Goal: Task Accomplishment & Management: Manage account settings

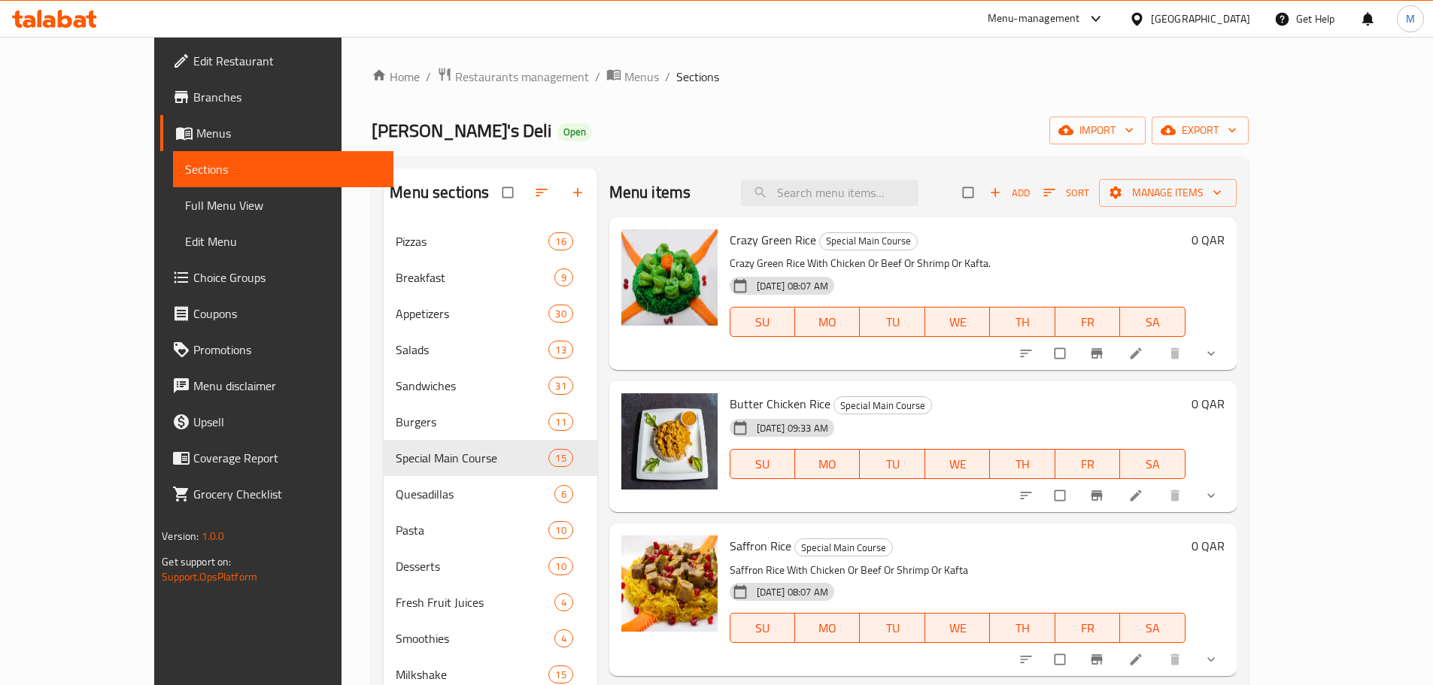
drag, startPoint x: 427, startPoint y: 63, endPoint x: 429, endPoint y: 91, distance: 27.9
click at [426, 64] on div "Home / Restaurants management / Menus / Sections Miky's Deli Open import export…" at bounding box center [810, 466] width 937 height 859
click at [1242, 26] on div "Qatar" at bounding box center [1200, 19] width 99 height 17
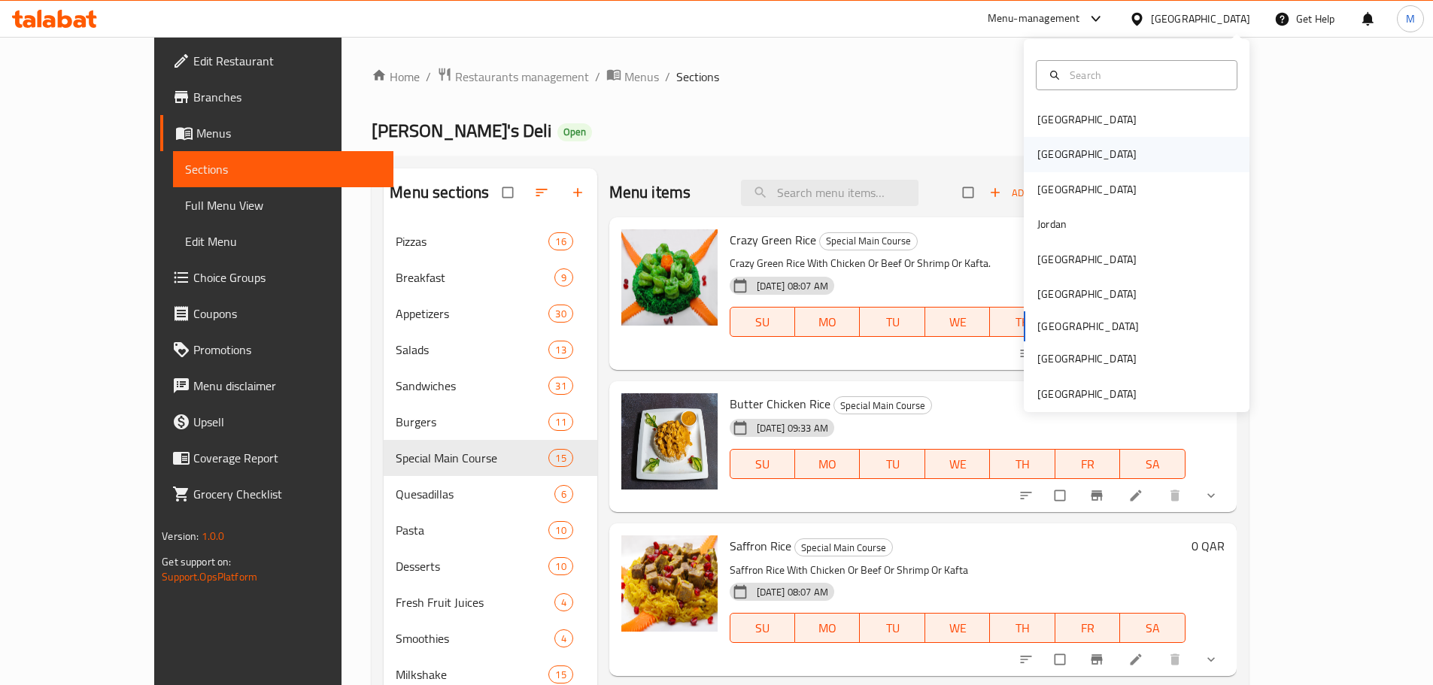
click at [1076, 156] on div "[GEOGRAPHIC_DATA]" at bounding box center [1137, 154] width 226 height 35
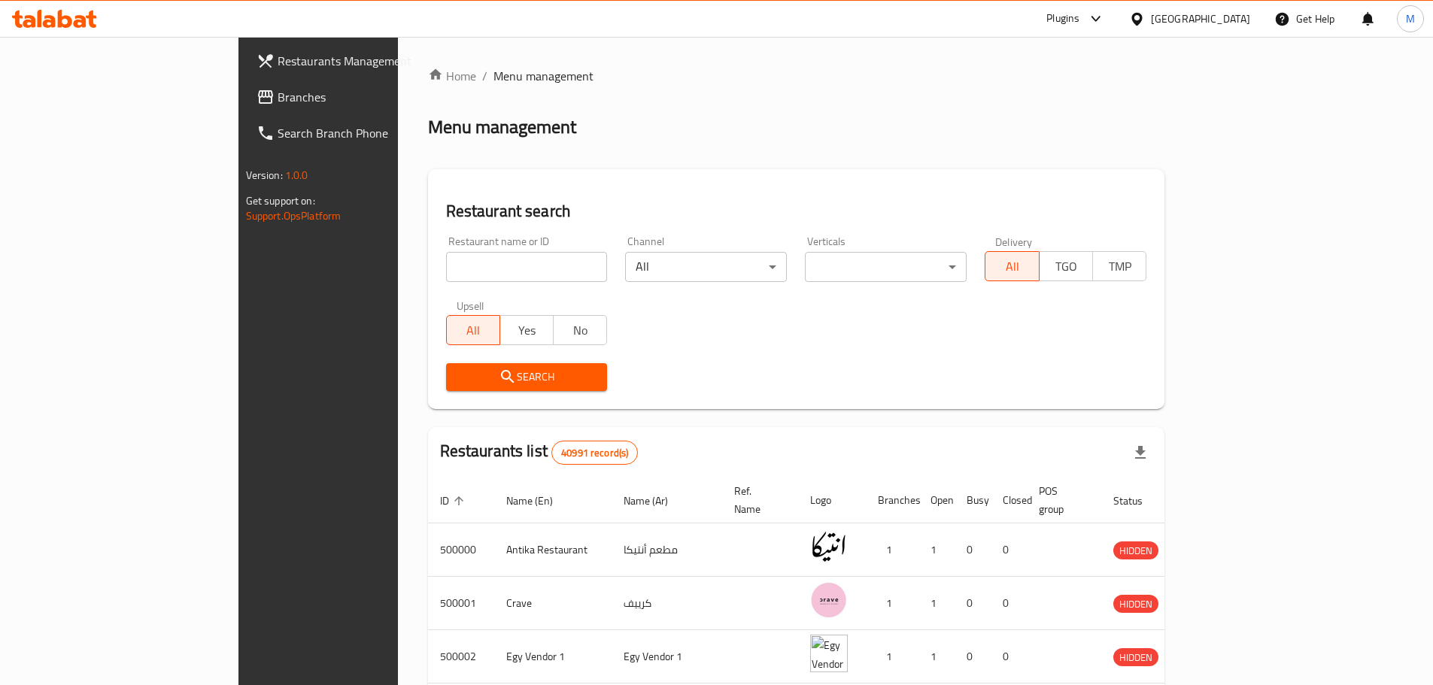
click at [446, 267] on input "search" at bounding box center [527, 267] width 162 height 30
paste input "505900"
type input "505900"
click at [446, 387] on button "Search" at bounding box center [527, 377] width 162 height 28
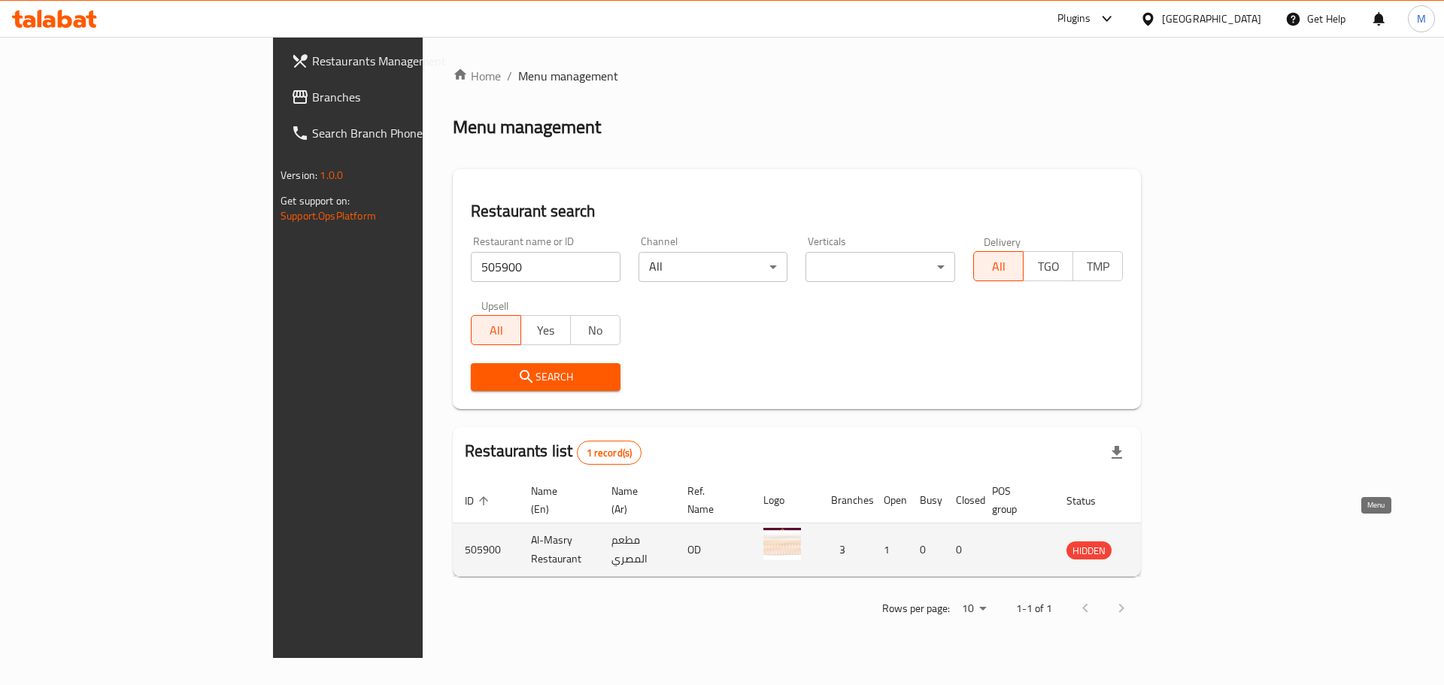
click at [1163, 545] on icon "enhanced table" at bounding box center [1154, 551] width 17 height 13
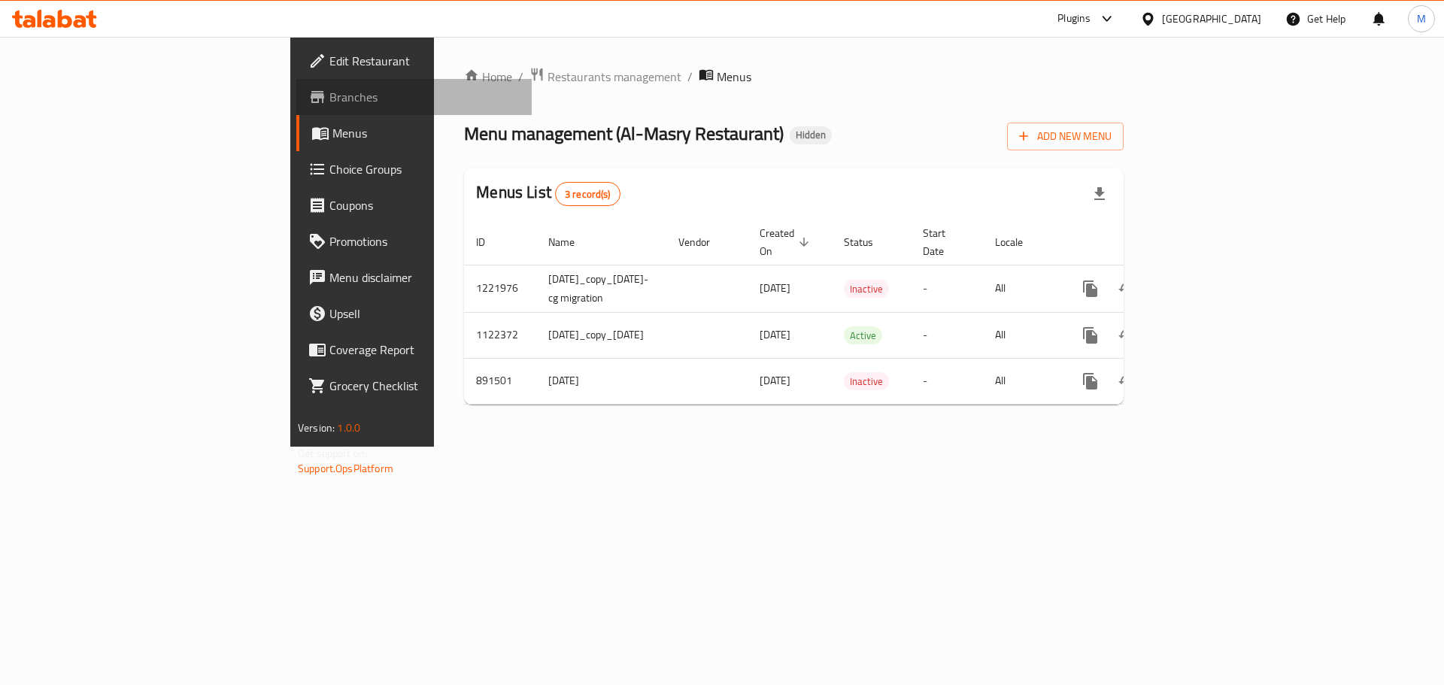
click at [329, 99] on span "Branches" at bounding box center [424, 97] width 190 height 18
click at [296, 106] on link "Branches" at bounding box center [413, 97] width 235 height 36
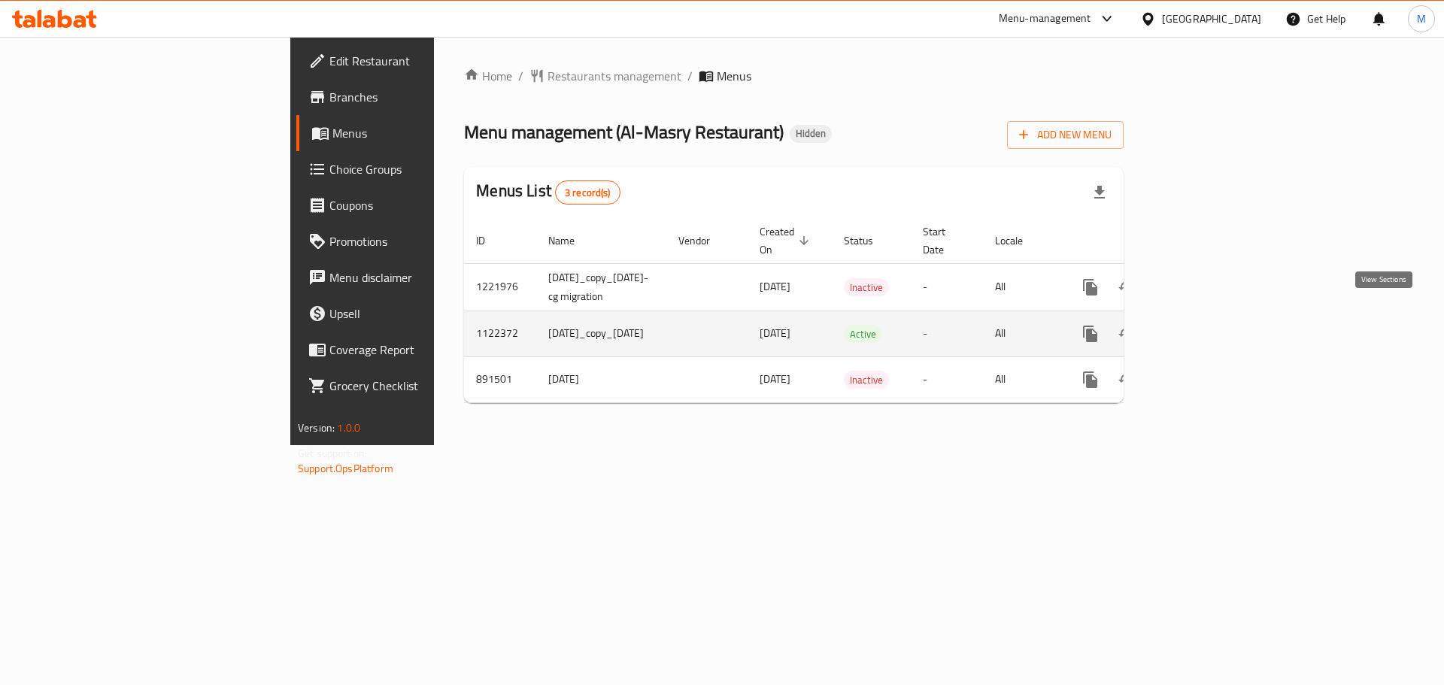
click at [1217, 327] on link "enhanced table" at bounding box center [1199, 334] width 36 height 36
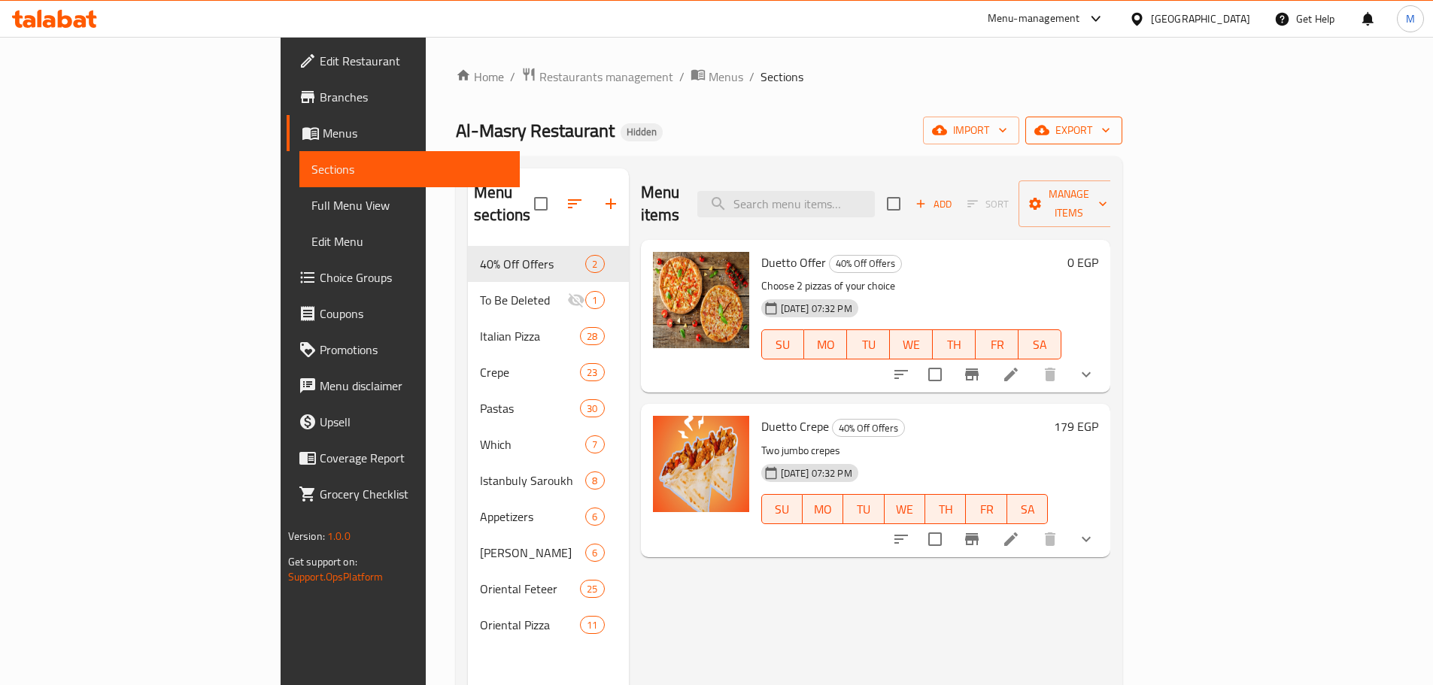
click at [1110, 137] on span "export" at bounding box center [1073, 130] width 73 height 19
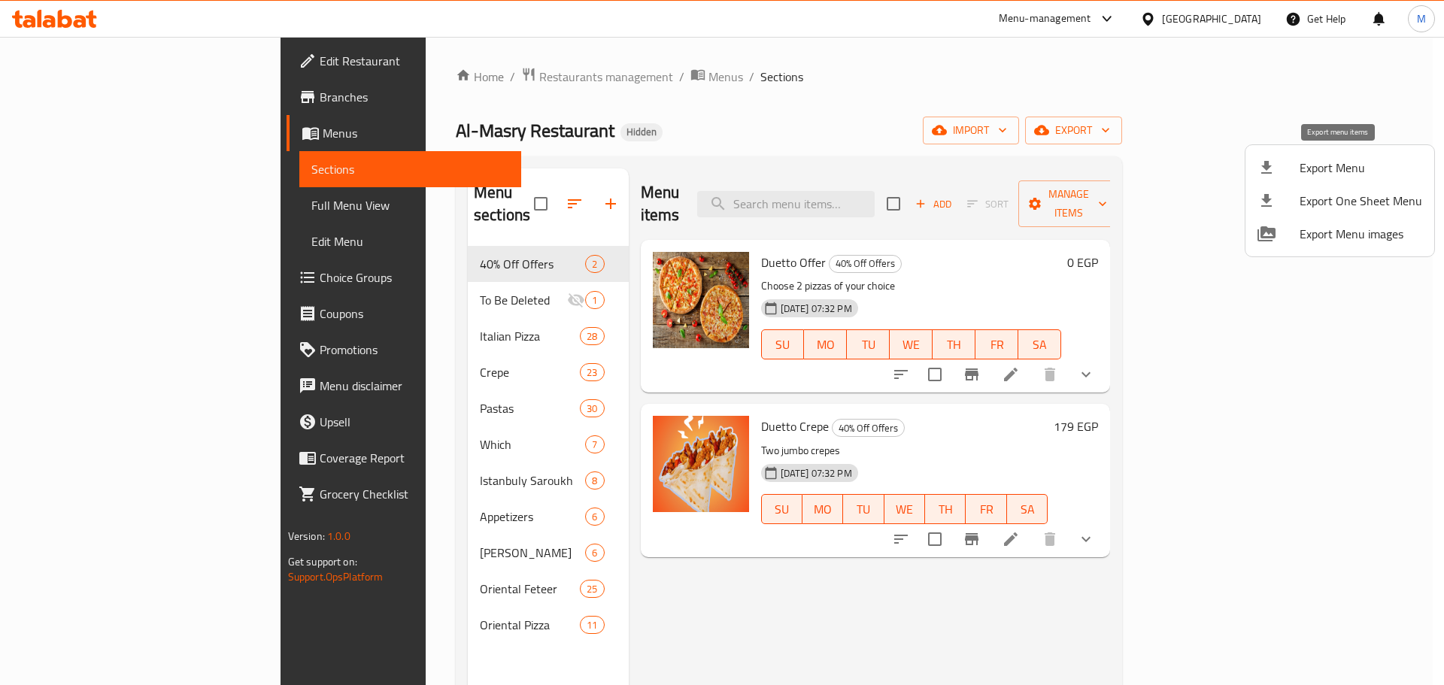
click at [1341, 174] on span "Export Menu" at bounding box center [1361, 168] width 123 height 18
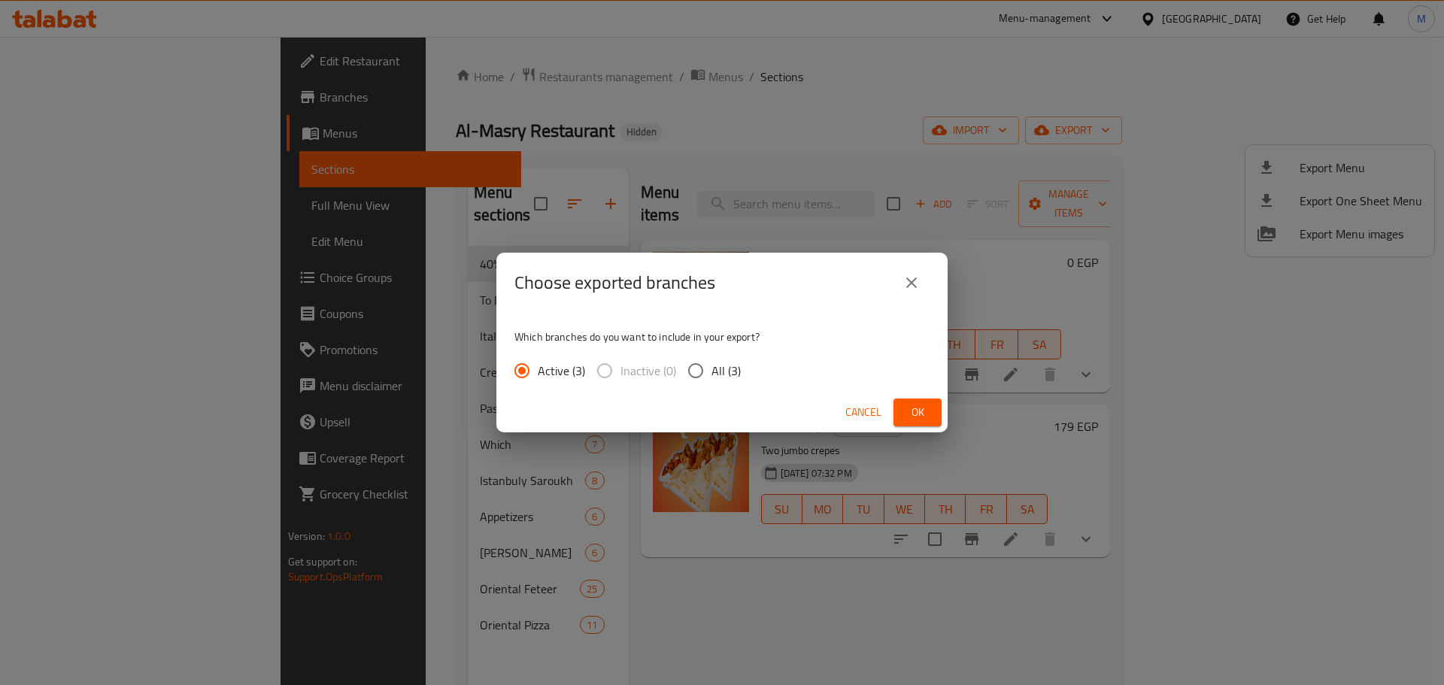
click at [697, 371] on input "All (3)" at bounding box center [696, 371] width 32 height 32
radio input "true"
click at [921, 409] on span "Ok" at bounding box center [918, 412] width 24 height 19
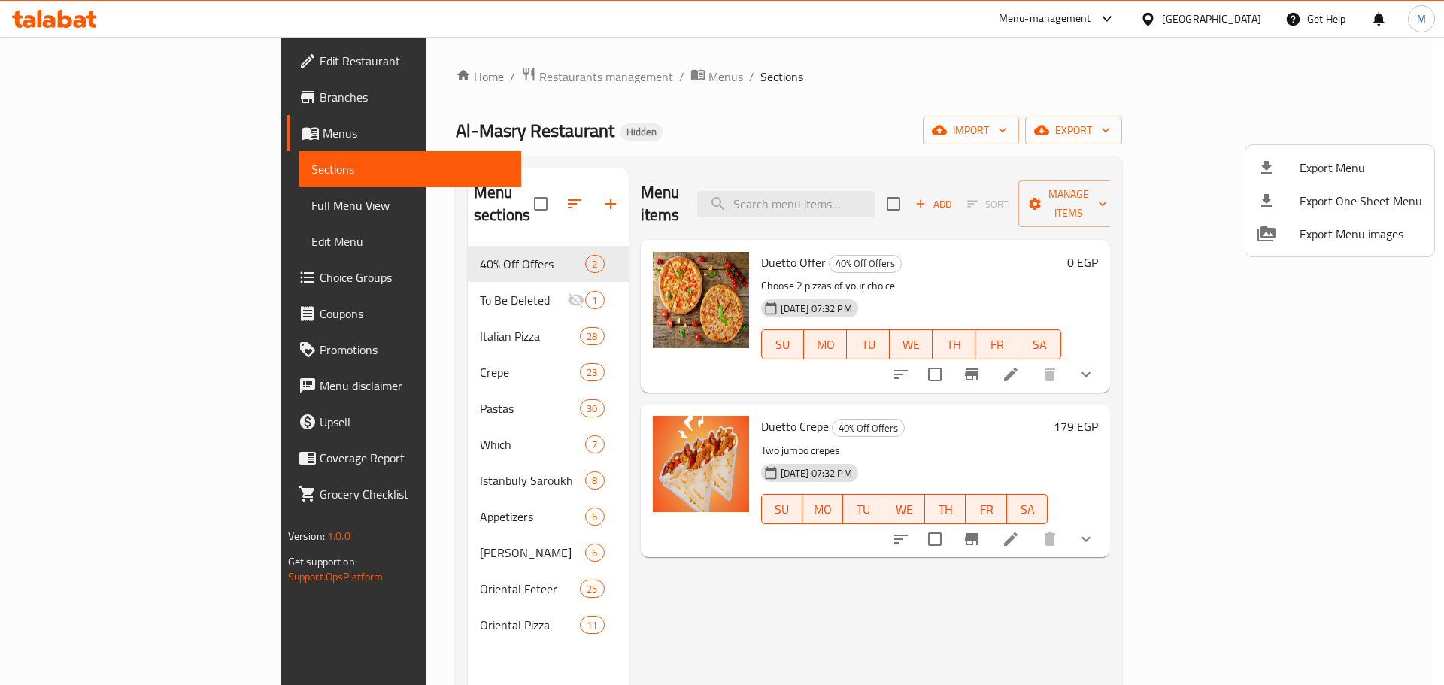
click at [427, 305] on div at bounding box center [722, 342] width 1444 height 685
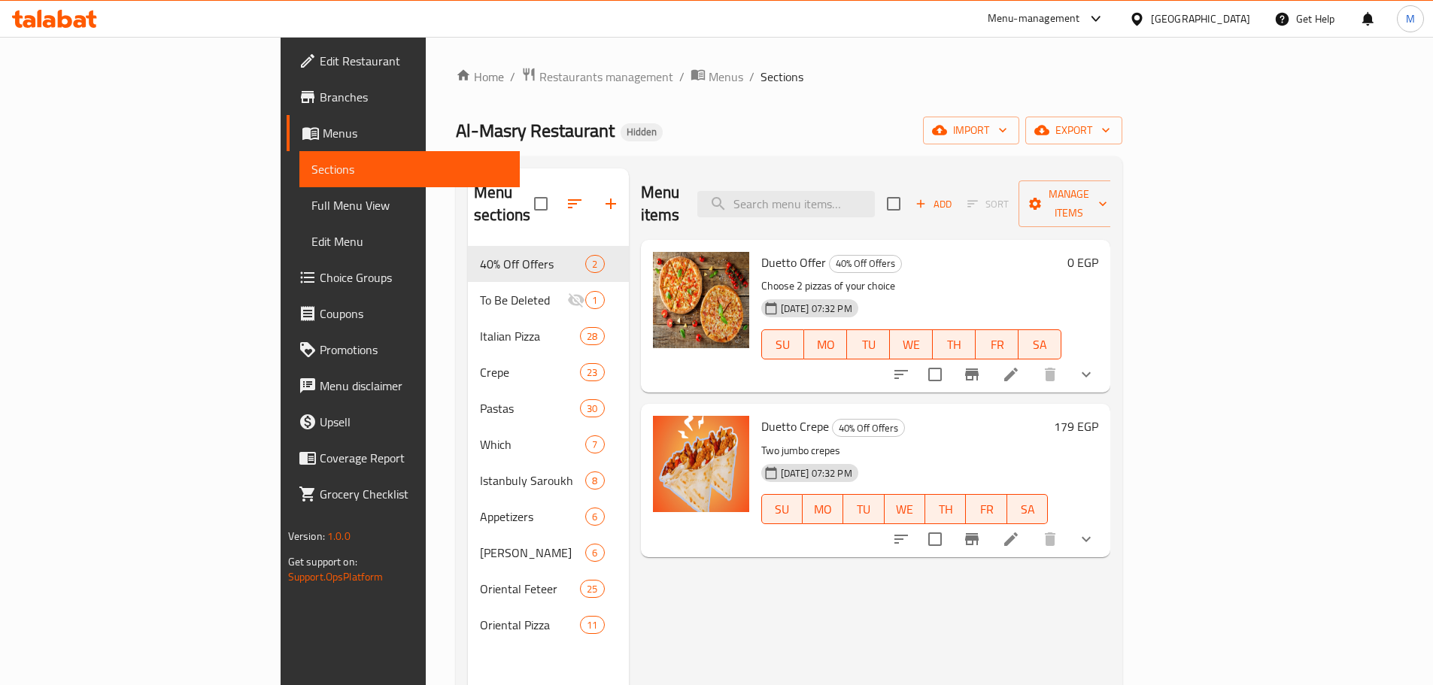
click at [480, 327] on span "Italian Pizza" at bounding box center [530, 336] width 100 height 18
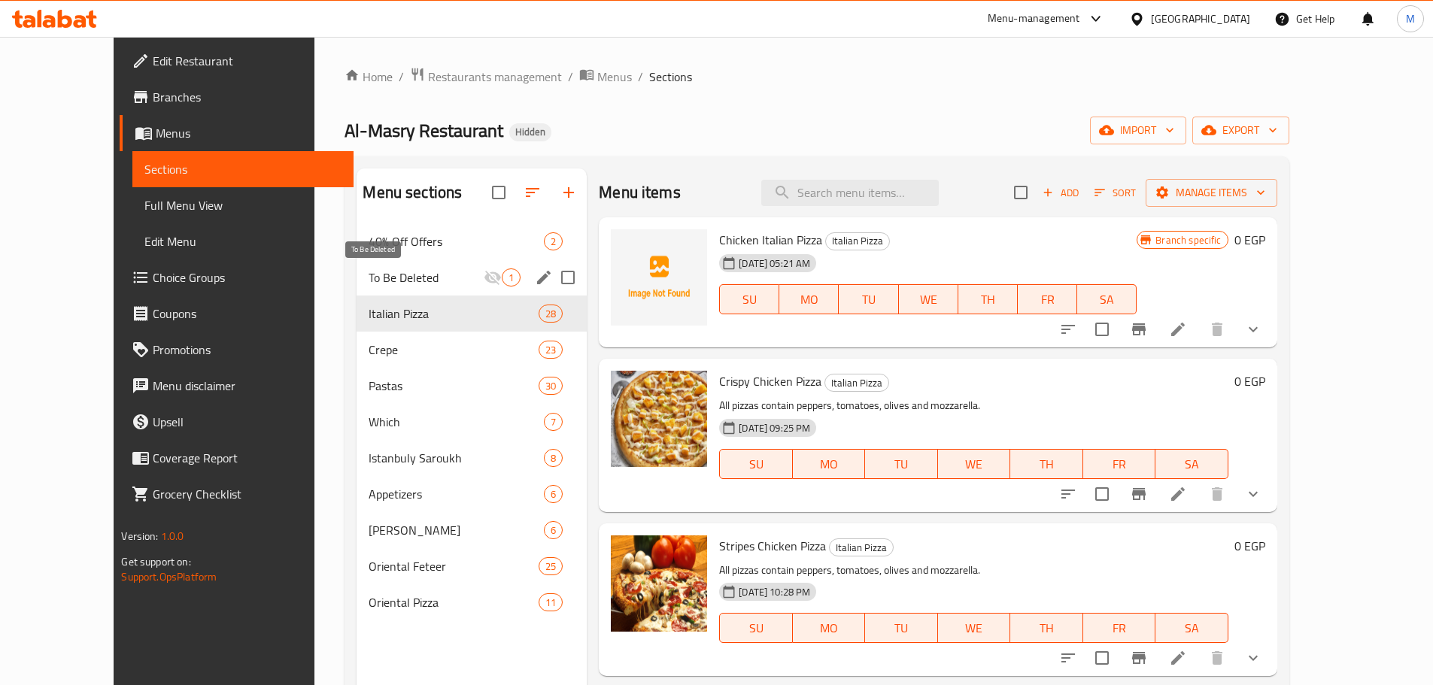
click at [433, 285] on span "To Be Deleted" at bounding box center [426, 278] width 115 height 18
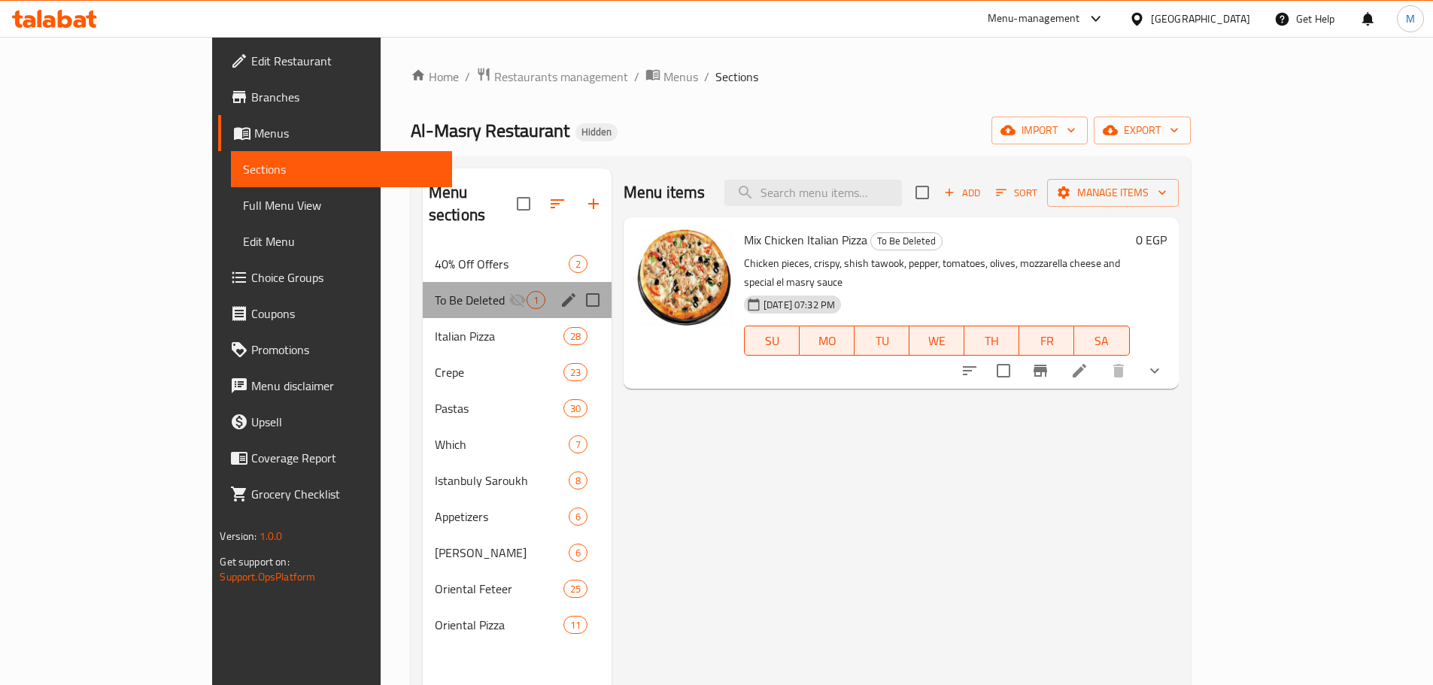
click at [431, 293] on div "To Be Deleted 1" at bounding box center [517, 300] width 189 height 36
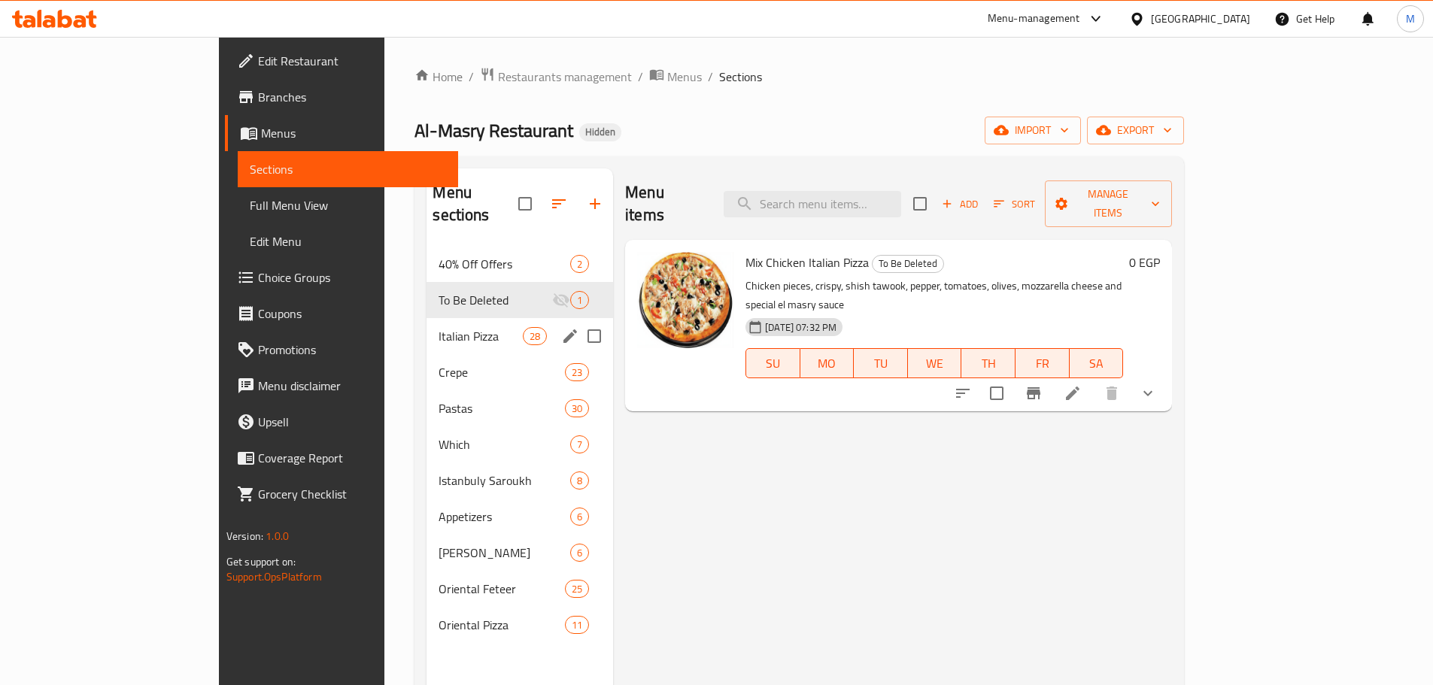
click at [431, 318] on div "Italian Pizza 28" at bounding box center [520, 336] width 187 height 36
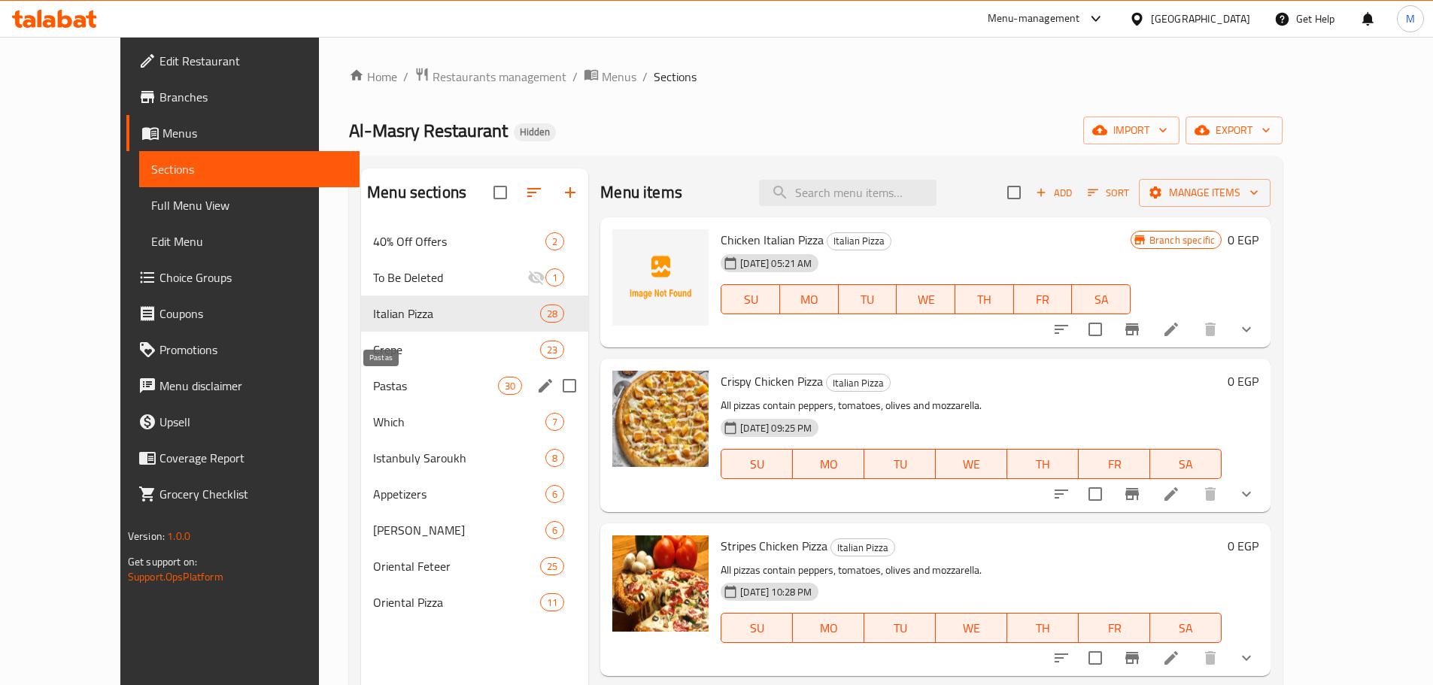
click at [401, 390] on span "Pastas" at bounding box center [435, 386] width 125 height 18
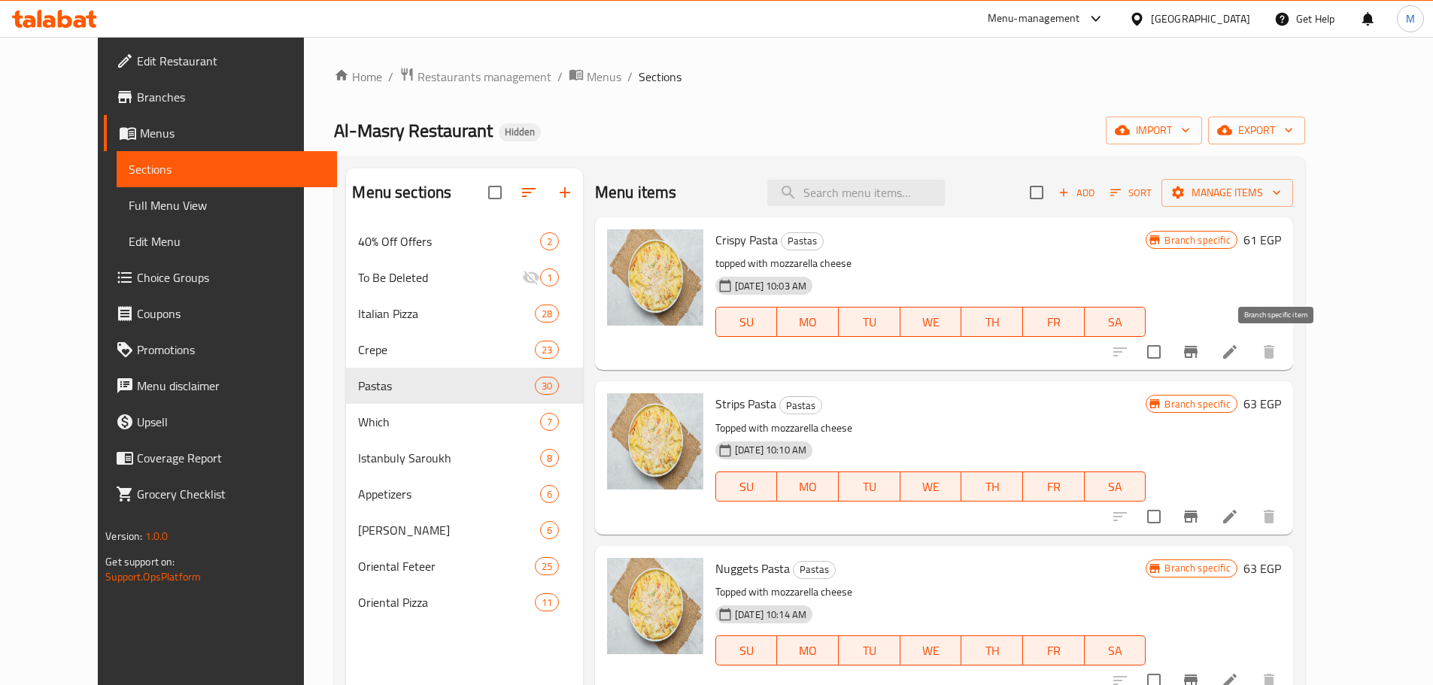
click at [1209, 366] on button "Branch-specific-item" at bounding box center [1191, 352] width 36 height 36
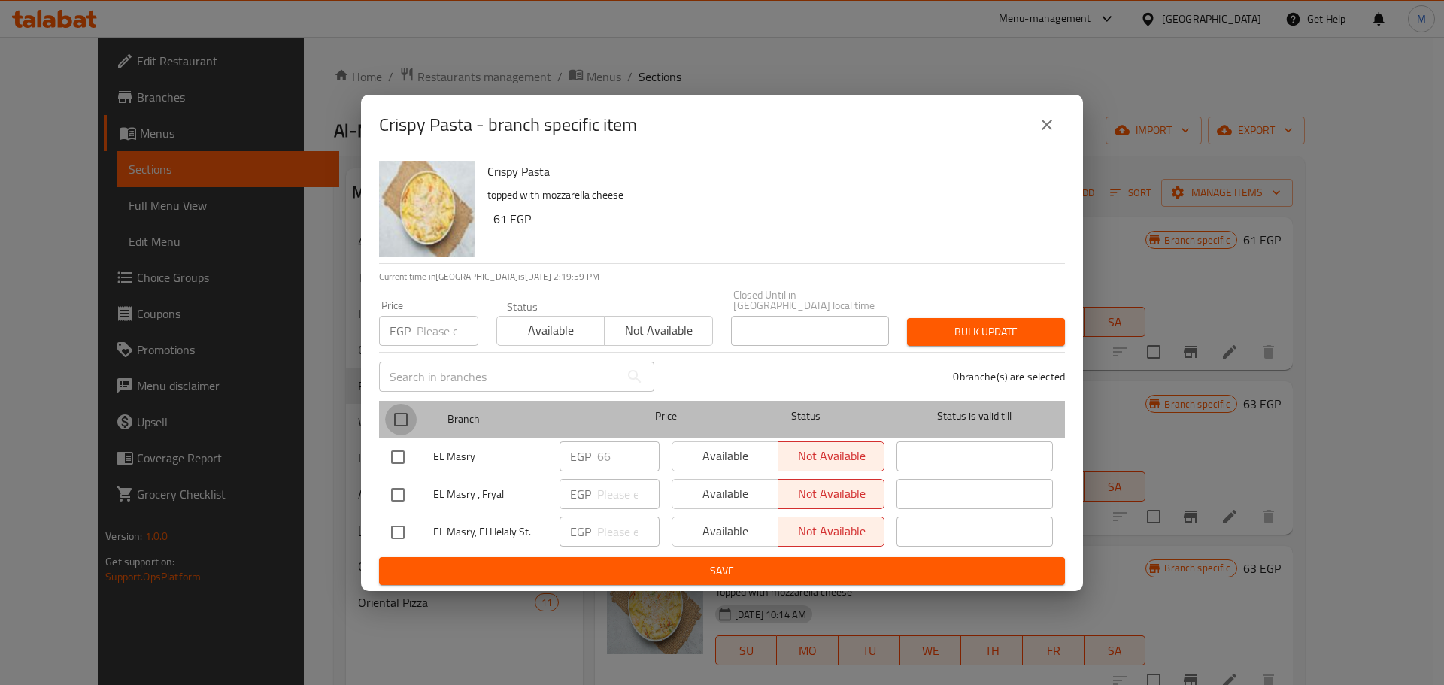
click at [401, 423] on input "checkbox" at bounding box center [401, 420] width 32 height 32
checkbox input "true"
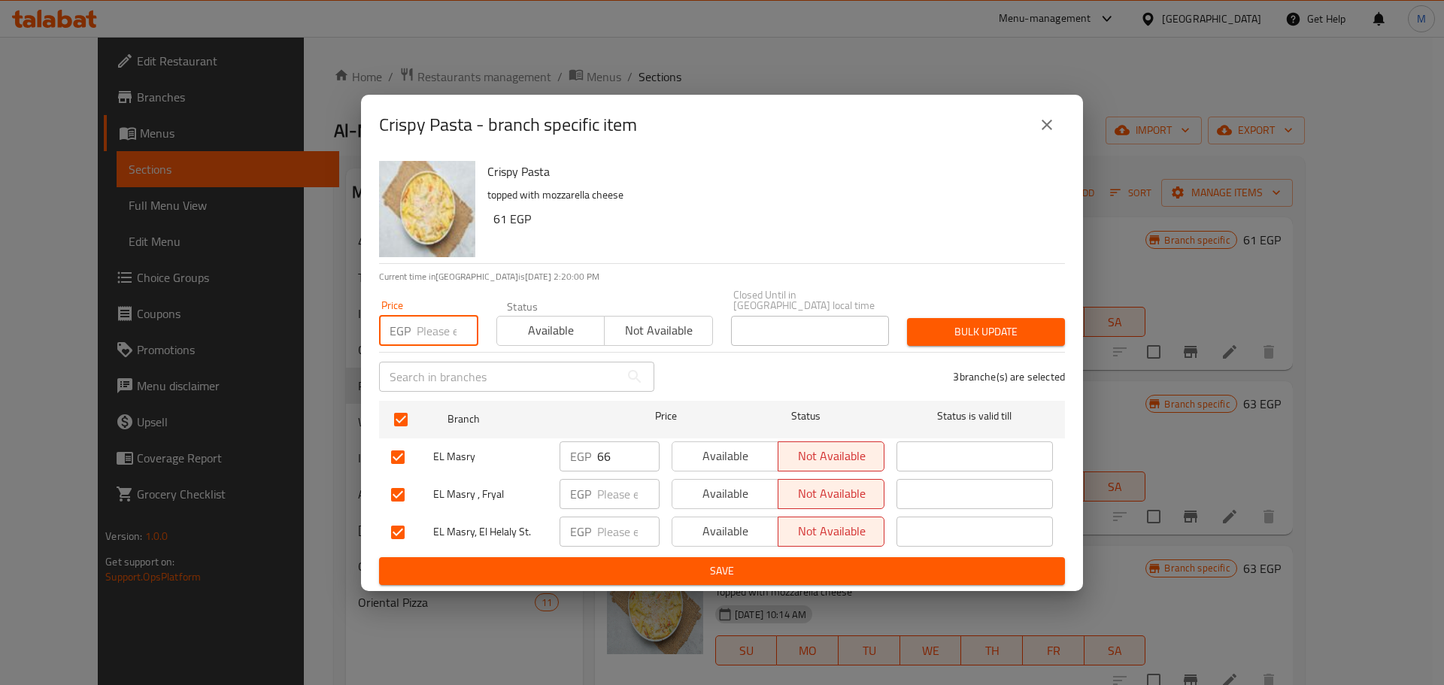
click at [429, 316] on input "number" at bounding box center [448, 331] width 62 height 30
paste input "66"
type input "66"
click at [961, 324] on span "Bulk update" at bounding box center [986, 332] width 134 height 19
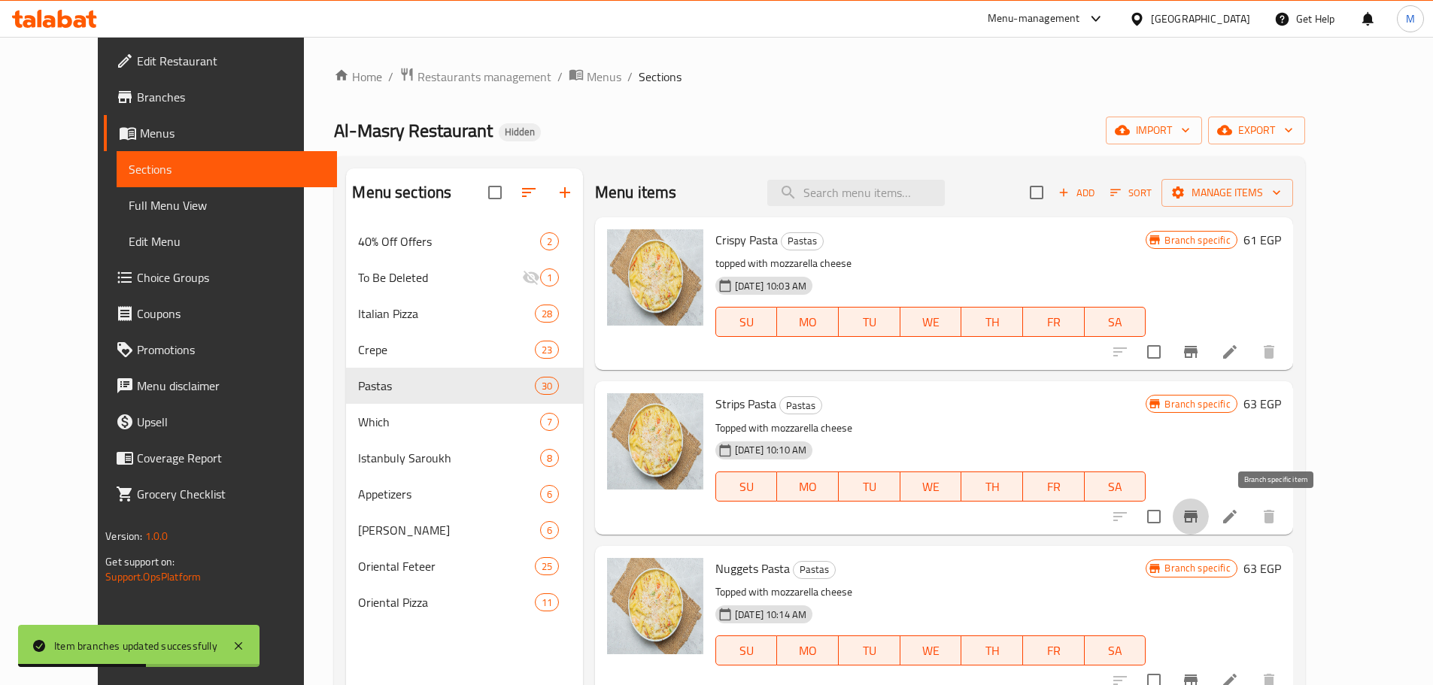
click at [1209, 518] on button "Branch-specific-item" at bounding box center [1191, 517] width 36 height 36
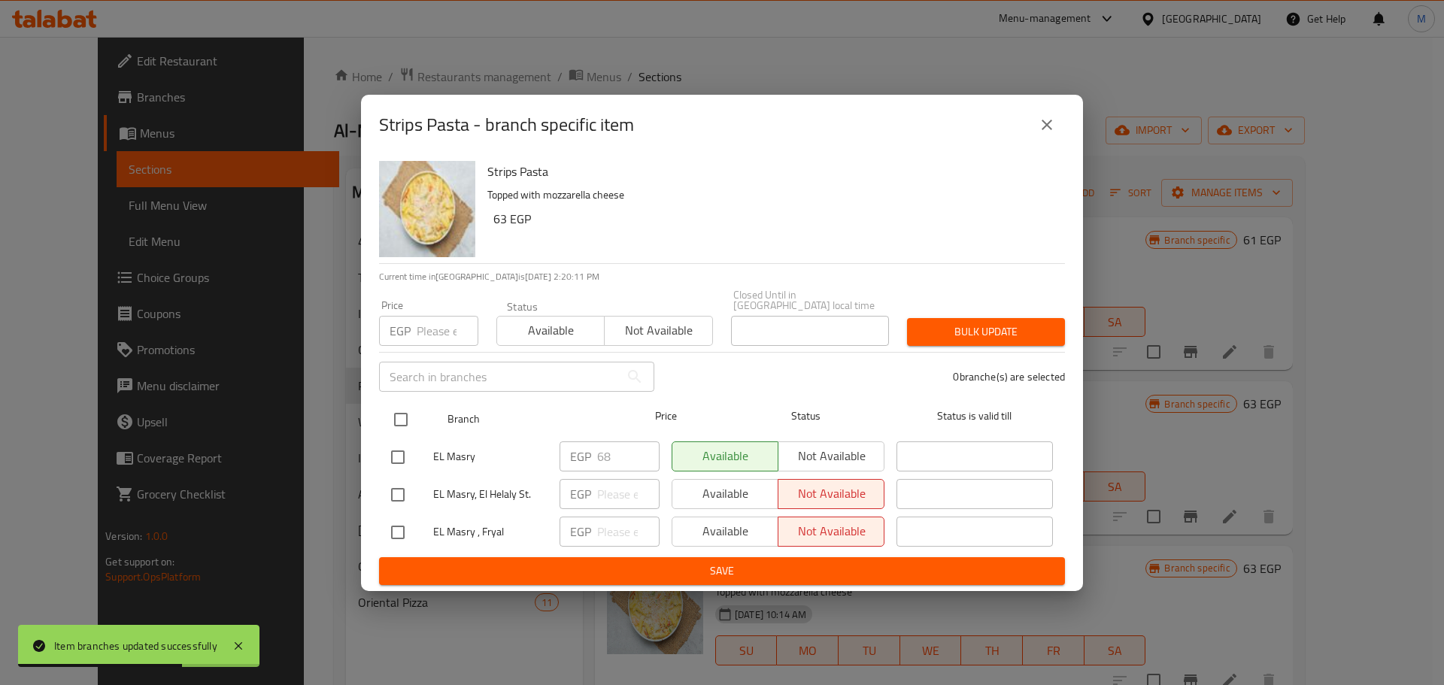
click at [399, 414] on input "checkbox" at bounding box center [401, 420] width 32 height 32
checkbox input "true"
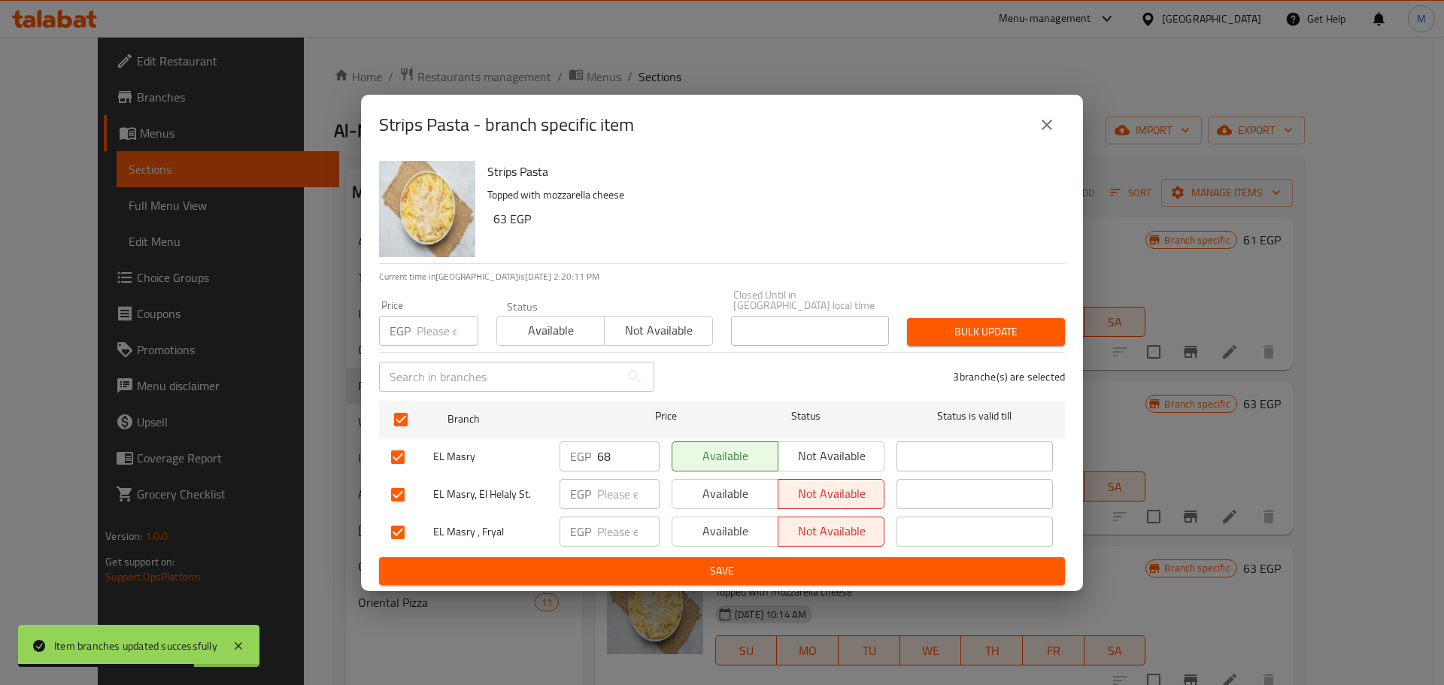
click at [434, 323] on input "number" at bounding box center [448, 331] width 62 height 30
paste input "68"
type input "68"
click at [1047, 333] on span "Bulk update" at bounding box center [986, 332] width 134 height 19
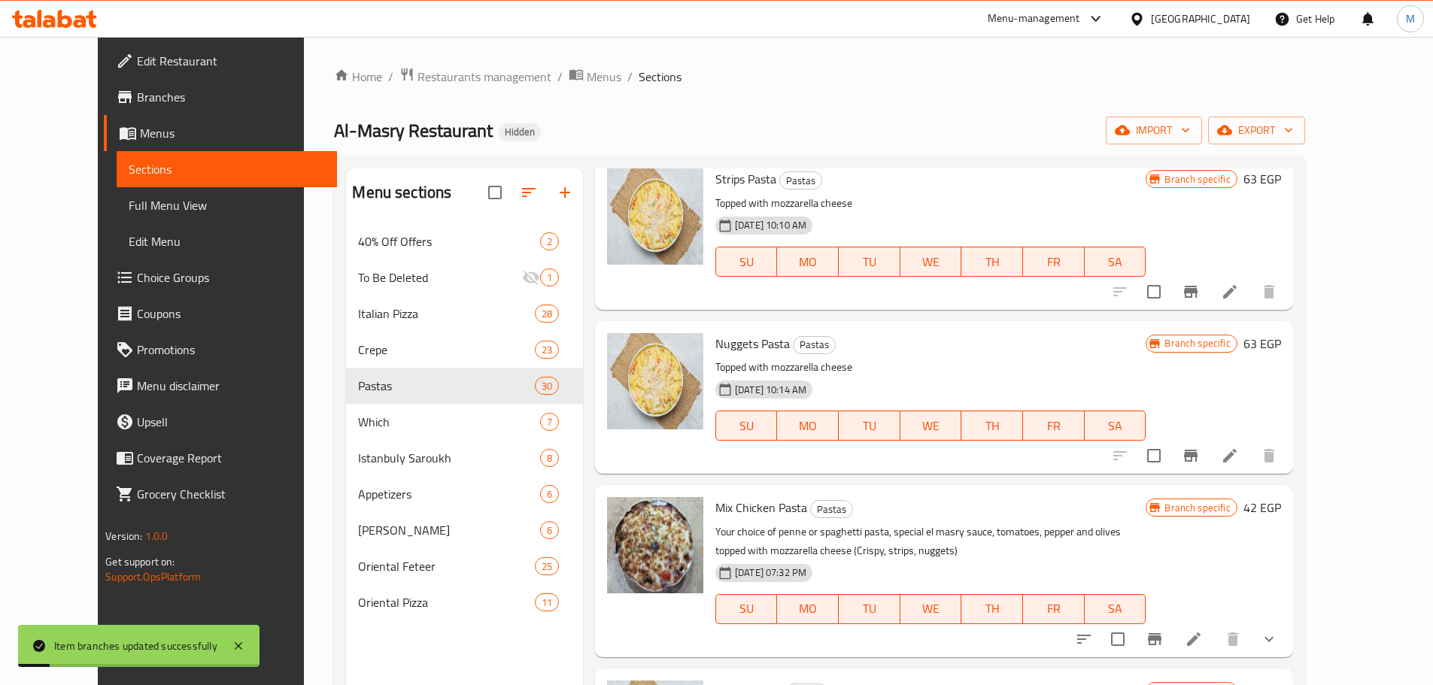
scroll to position [226, 0]
click at [1209, 458] on button "Branch-specific-item" at bounding box center [1191, 455] width 36 height 36
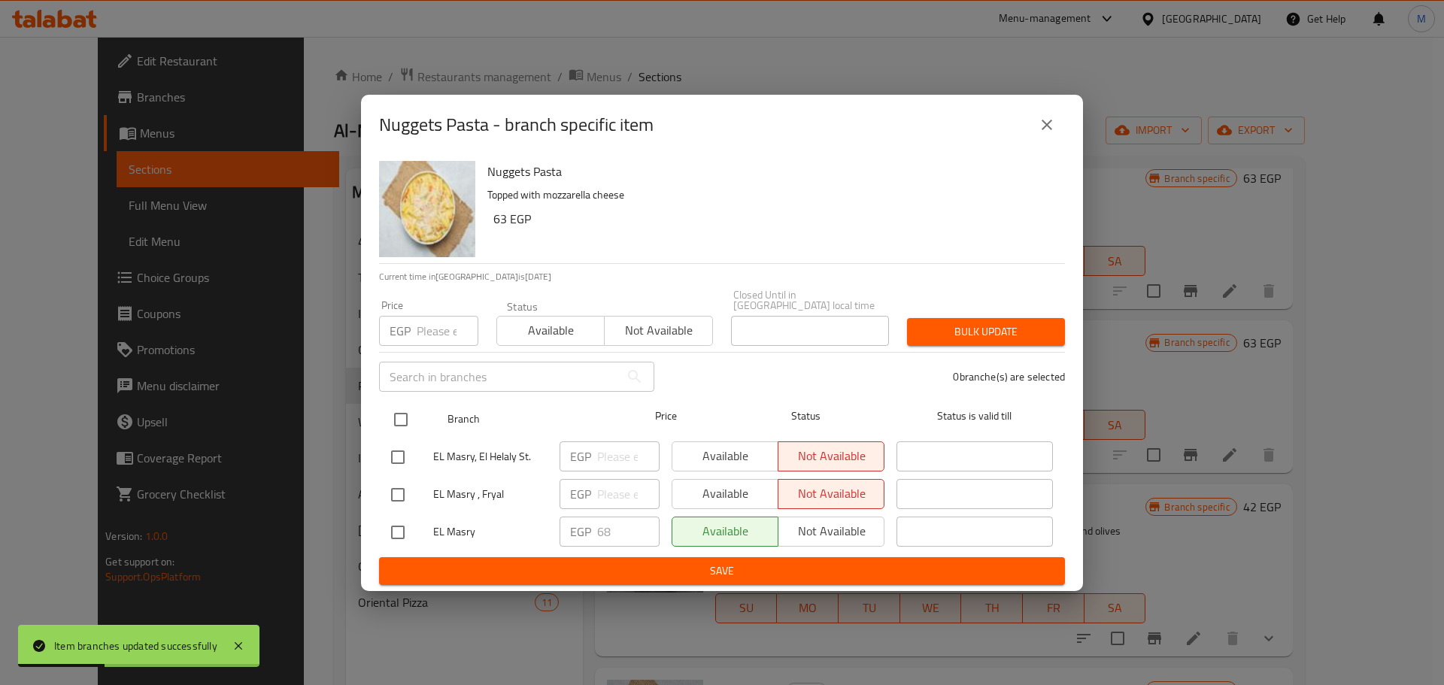
click at [404, 425] on input "checkbox" at bounding box center [401, 420] width 32 height 32
checkbox input "true"
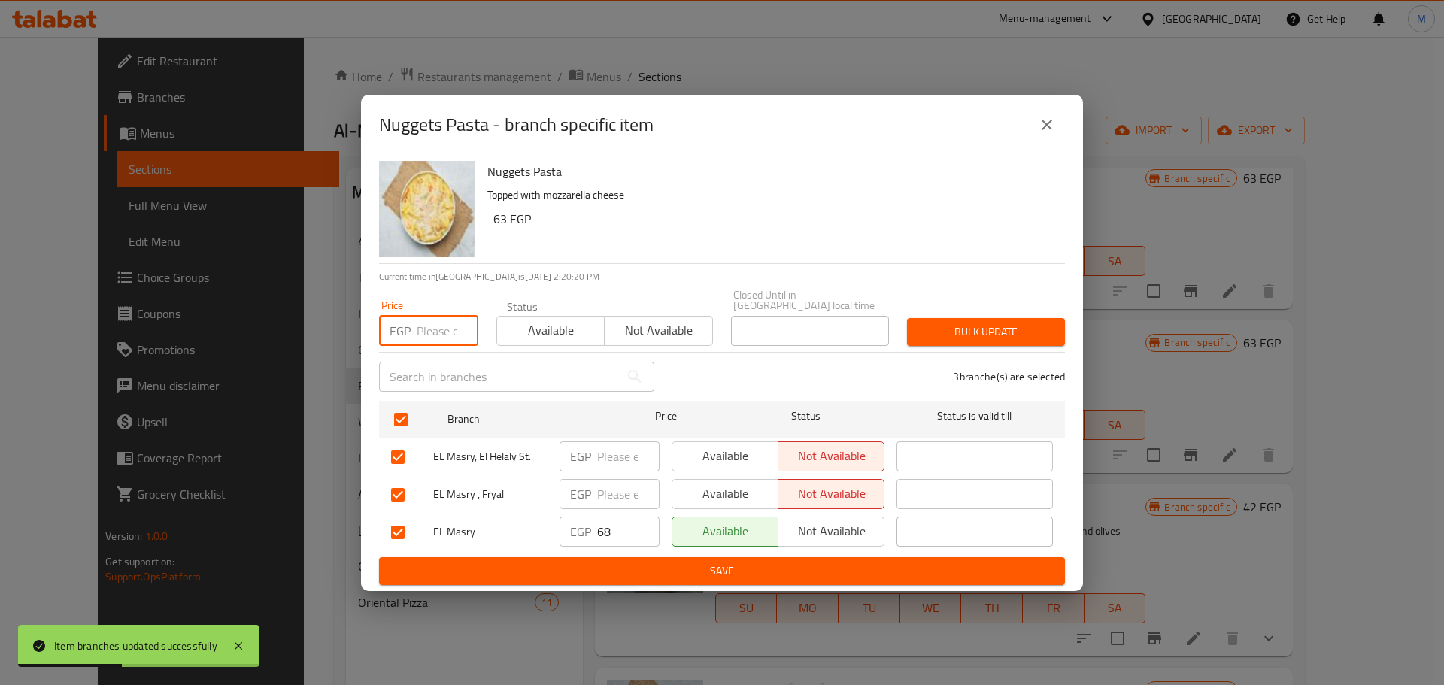
click at [418, 333] on input "number" at bounding box center [448, 331] width 62 height 30
paste input "68"
type input "68"
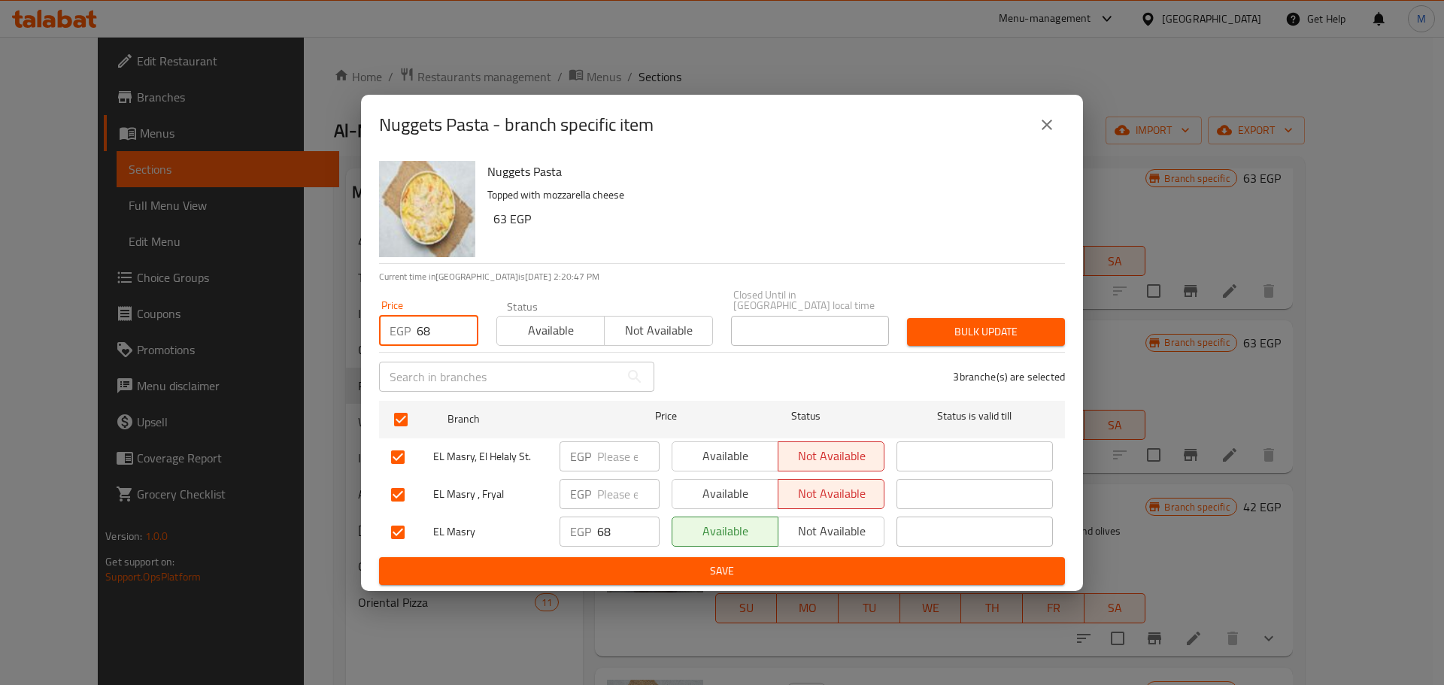
click at [1031, 336] on button "Bulk update" at bounding box center [986, 332] width 158 height 28
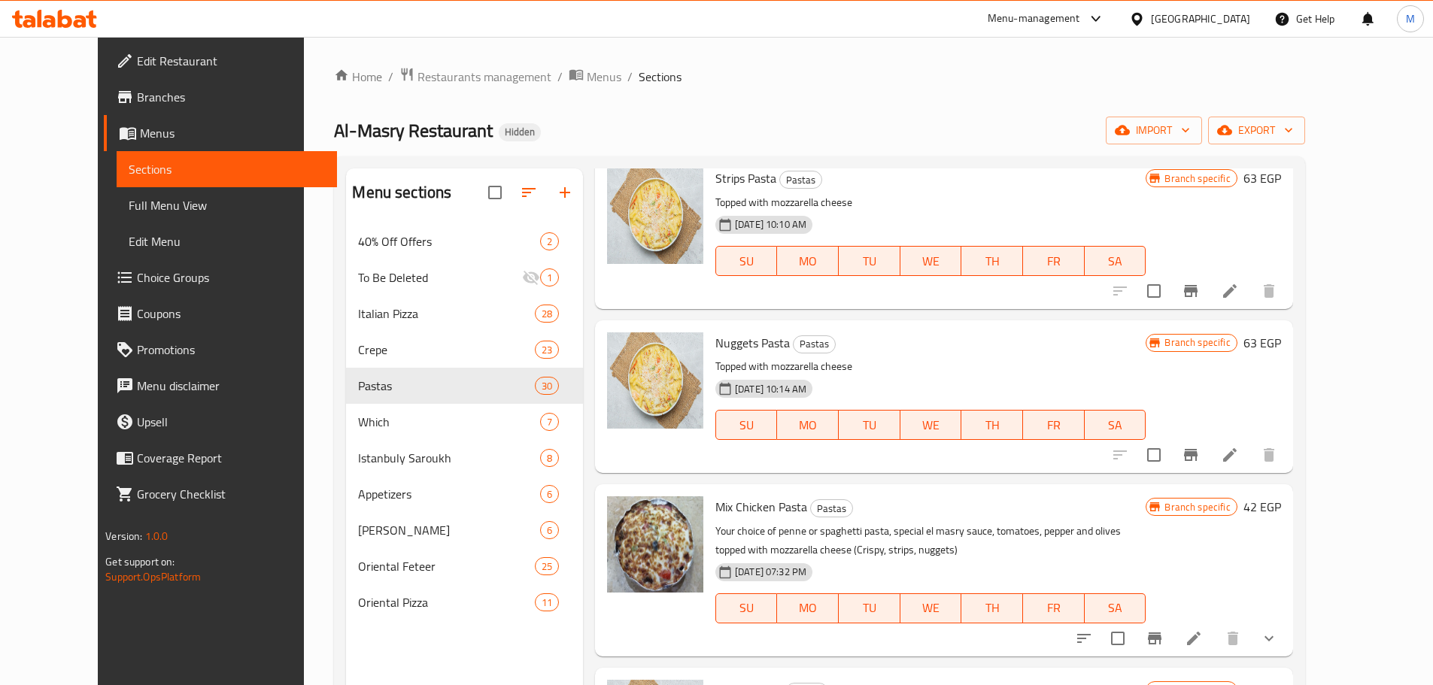
click at [961, 334] on h6 "Nuggets Pasta Pastas" at bounding box center [930, 343] width 430 height 21
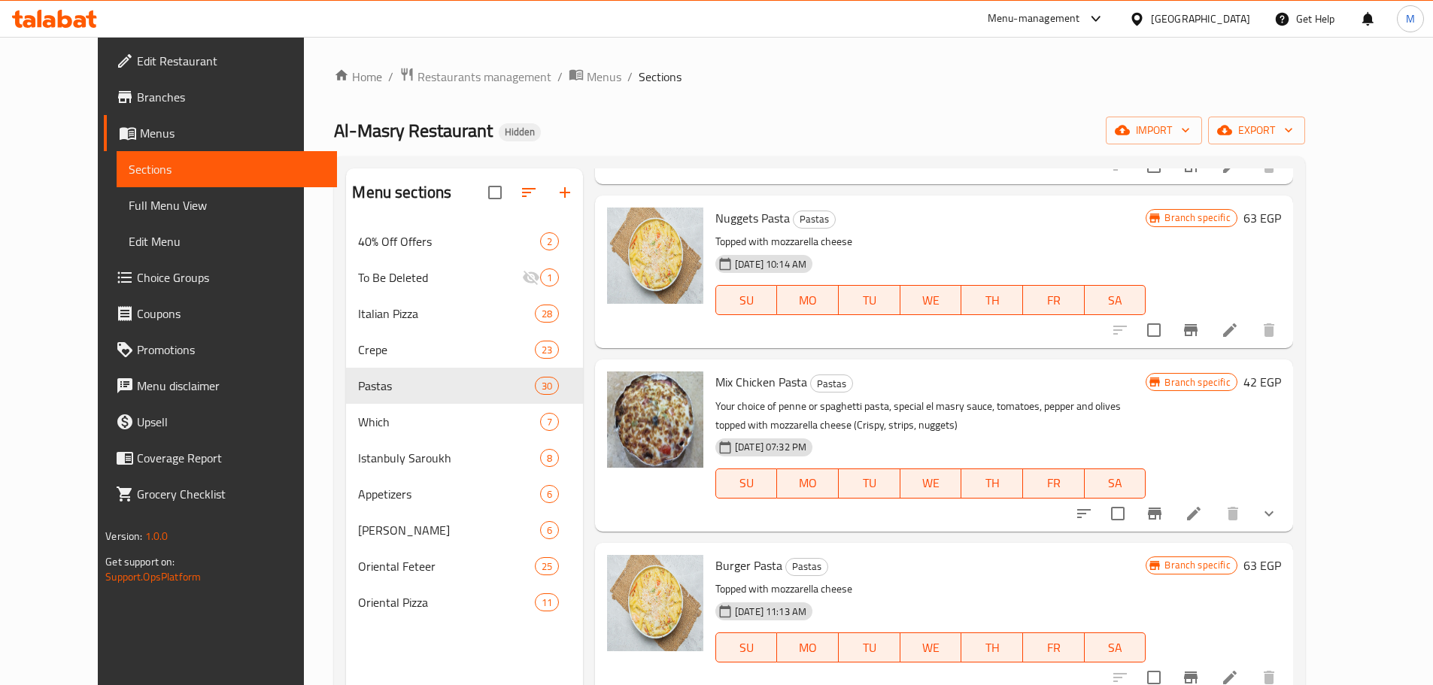
scroll to position [376, 0]
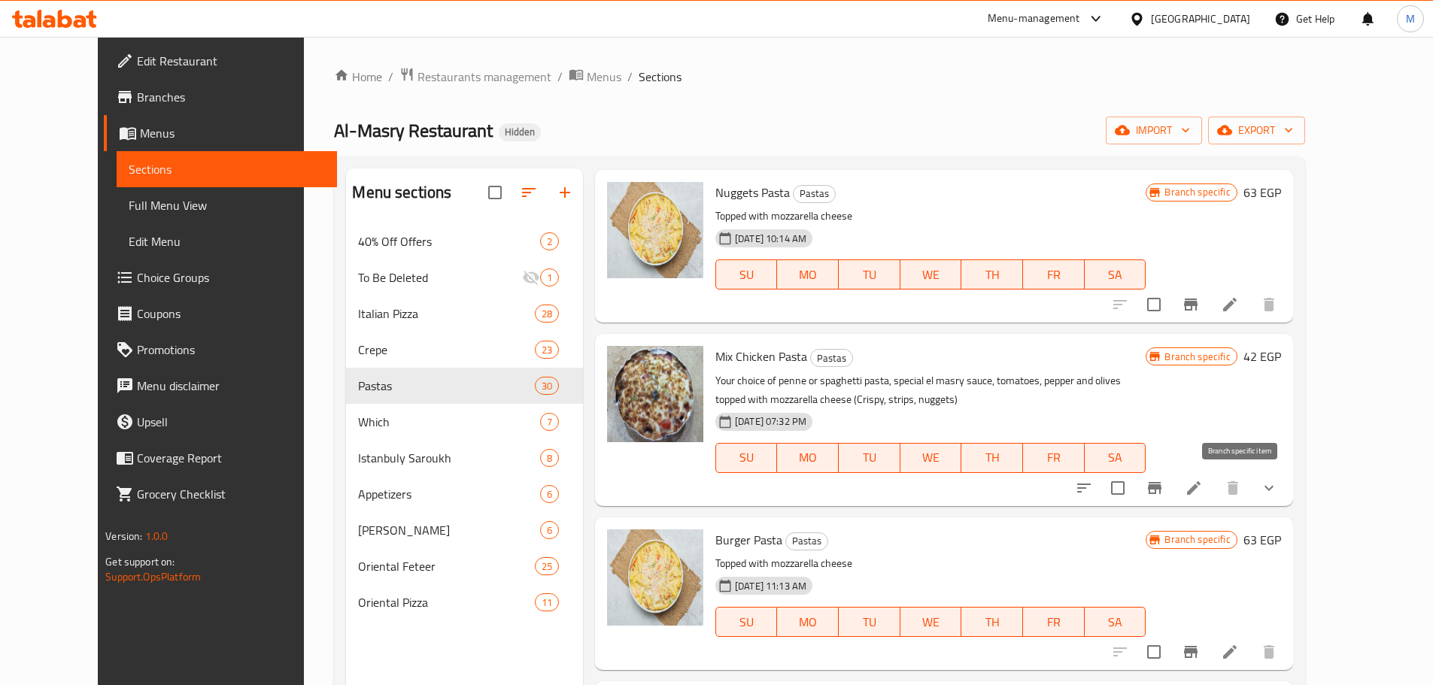
click at [1161, 487] on icon "Branch-specific-item" at bounding box center [1155, 488] width 14 height 12
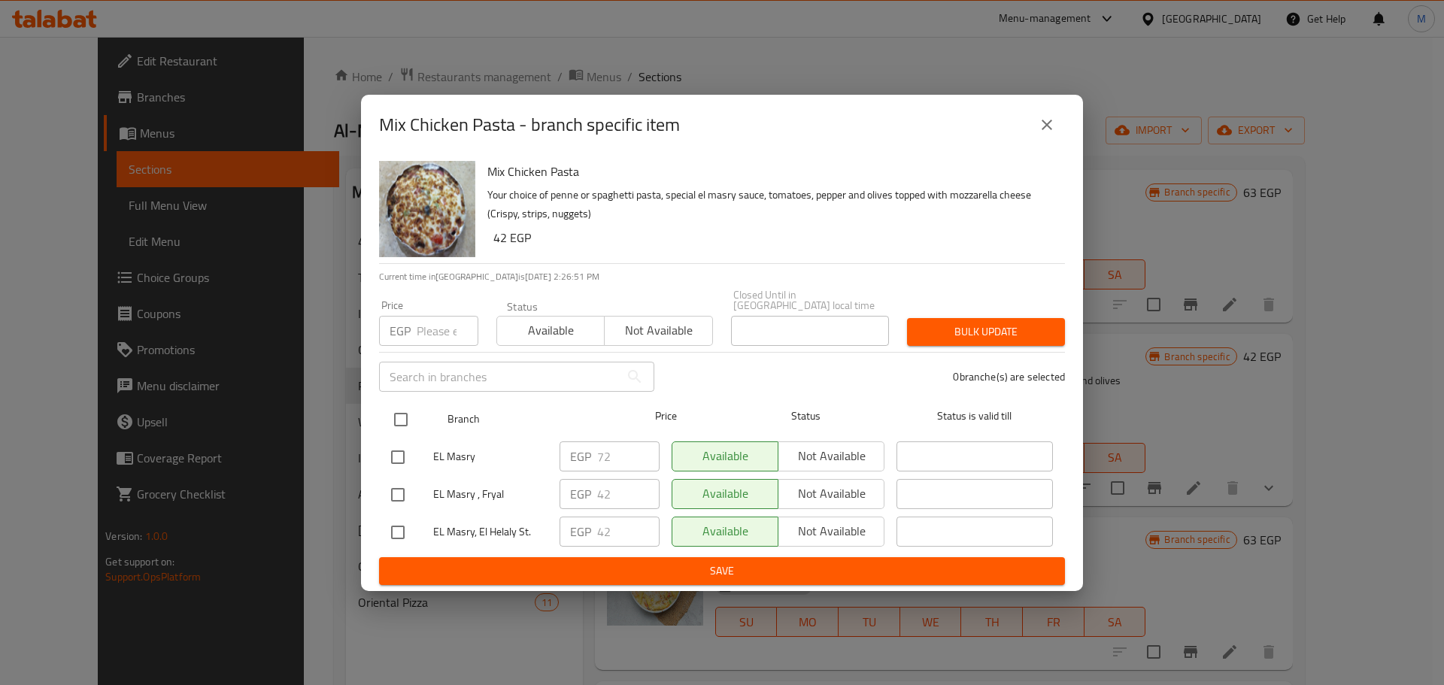
click at [413, 417] on input "checkbox" at bounding box center [401, 420] width 32 height 32
checkbox input "true"
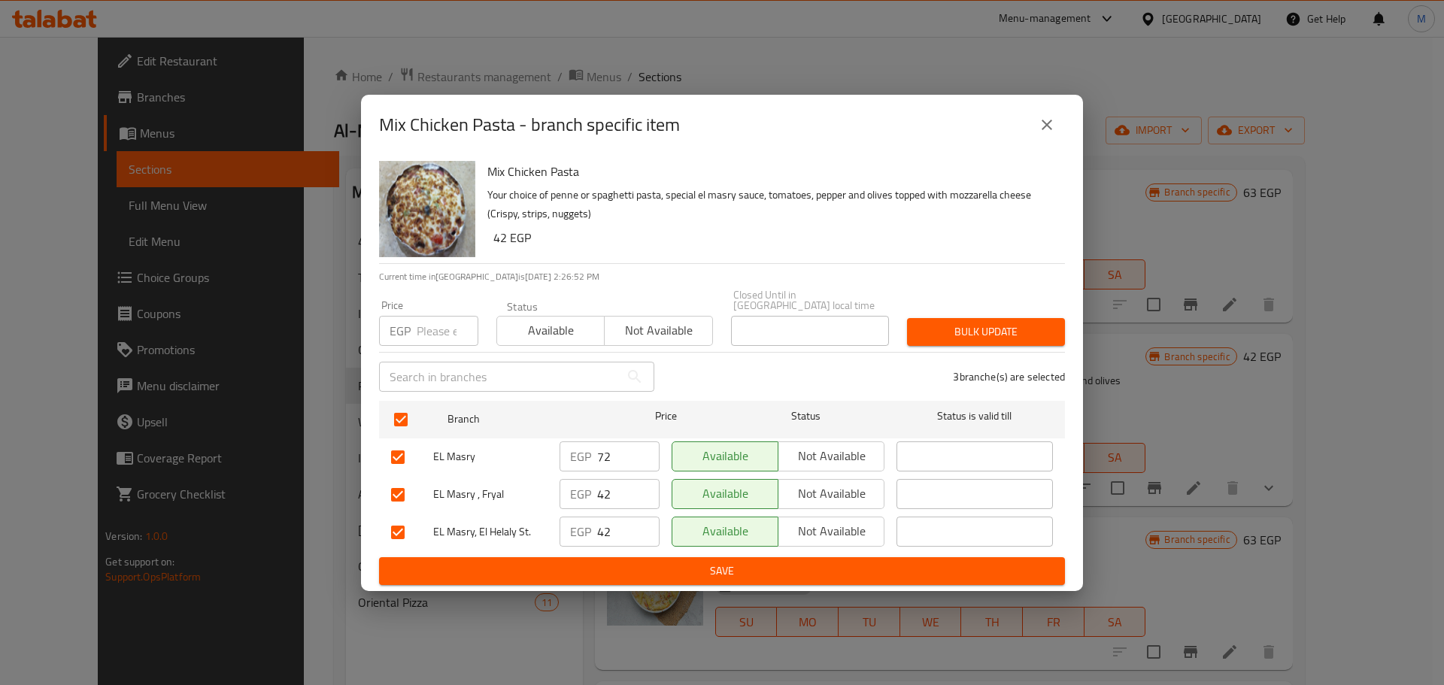
click at [430, 332] on input "number" at bounding box center [448, 331] width 62 height 30
paste input "72"
type input "72"
click at [1007, 325] on span "Bulk update" at bounding box center [986, 332] width 134 height 19
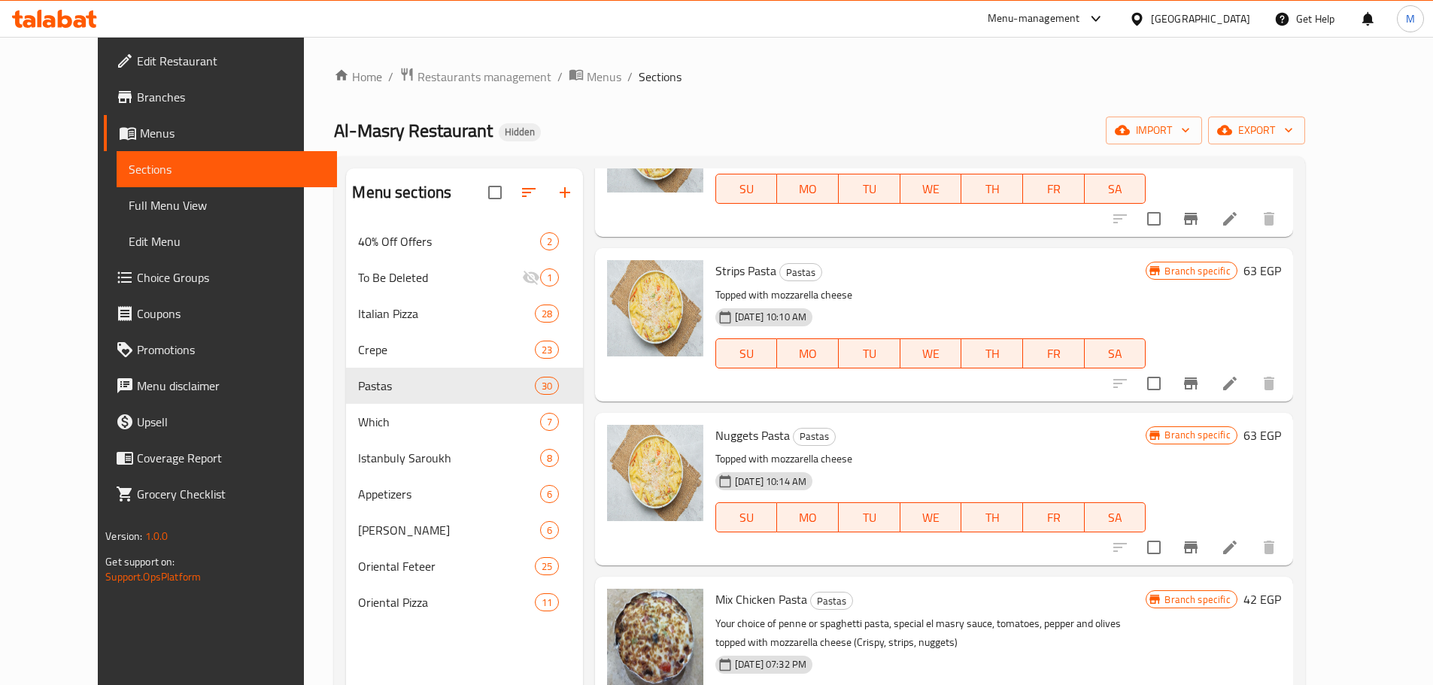
scroll to position [0, 0]
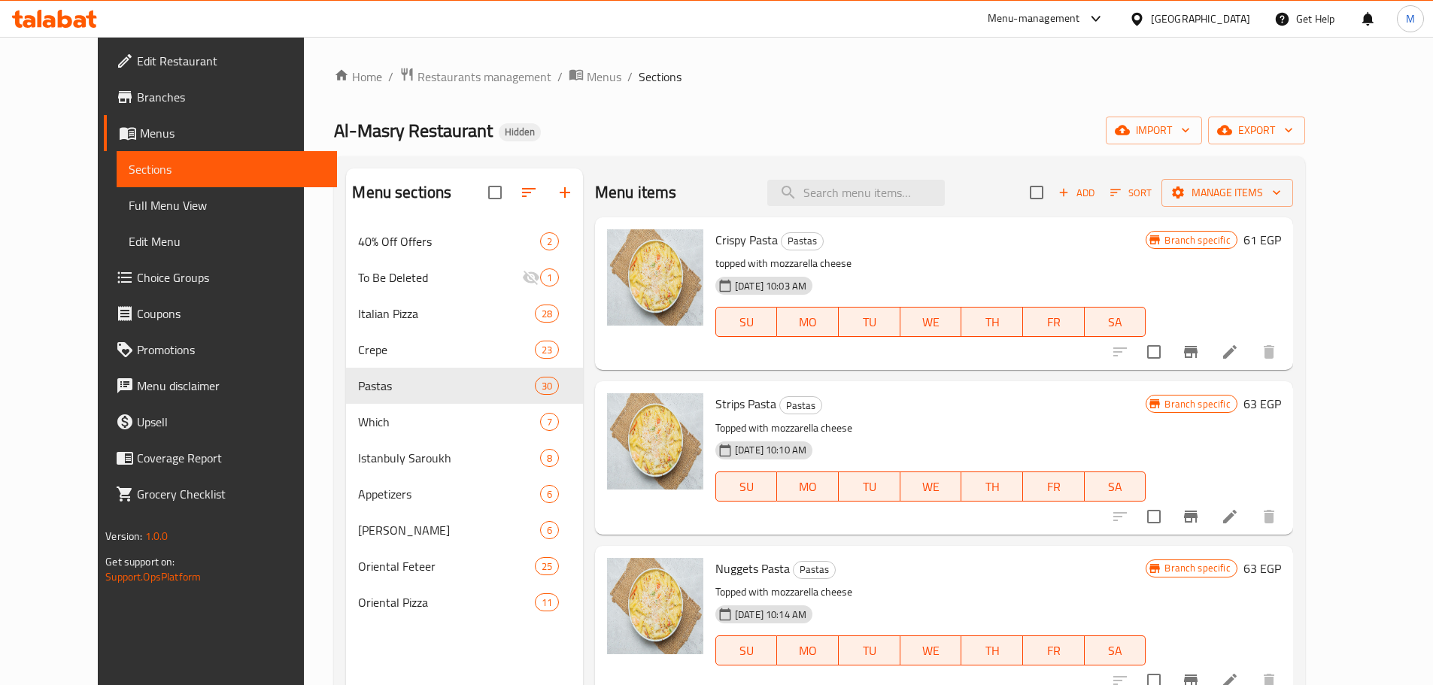
click at [1239, 358] on icon at bounding box center [1230, 352] width 18 height 18
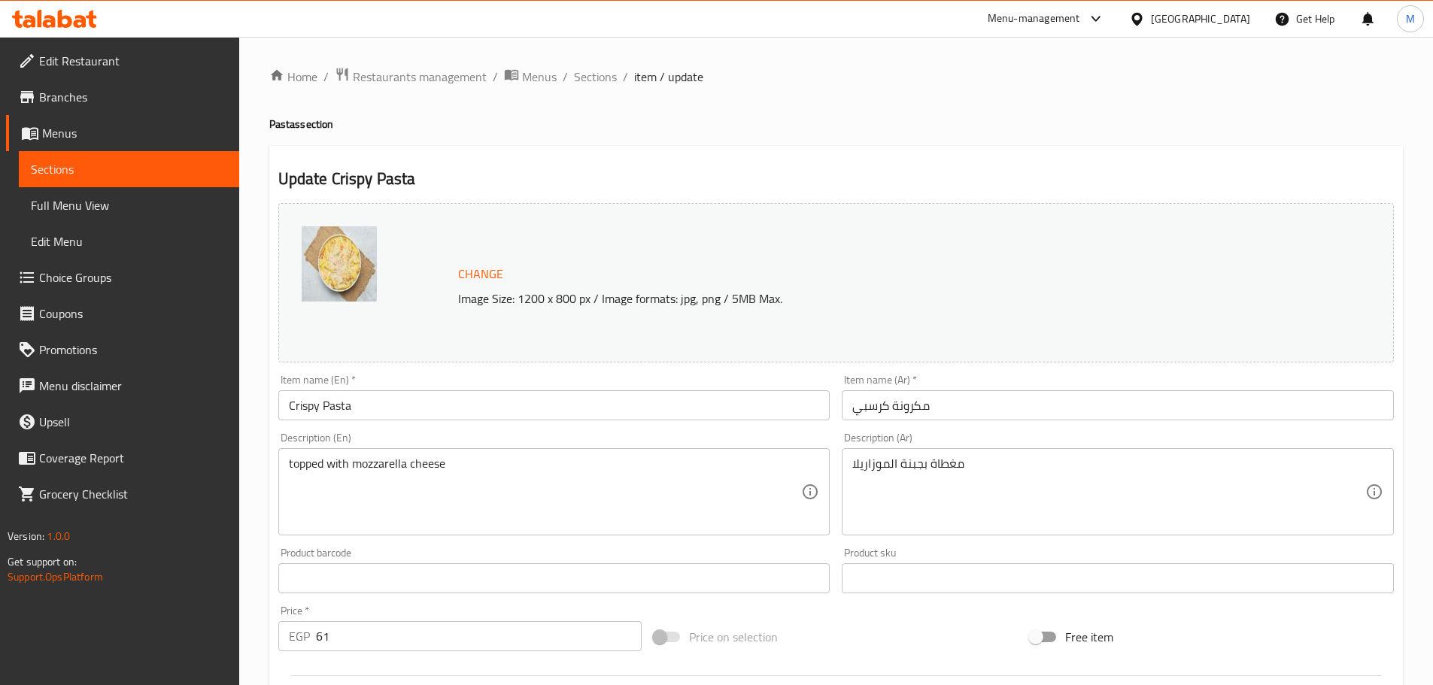
click at [354, 405] on input "Crispy Pasta" at bounding box center [554, 405] width 552 height 30
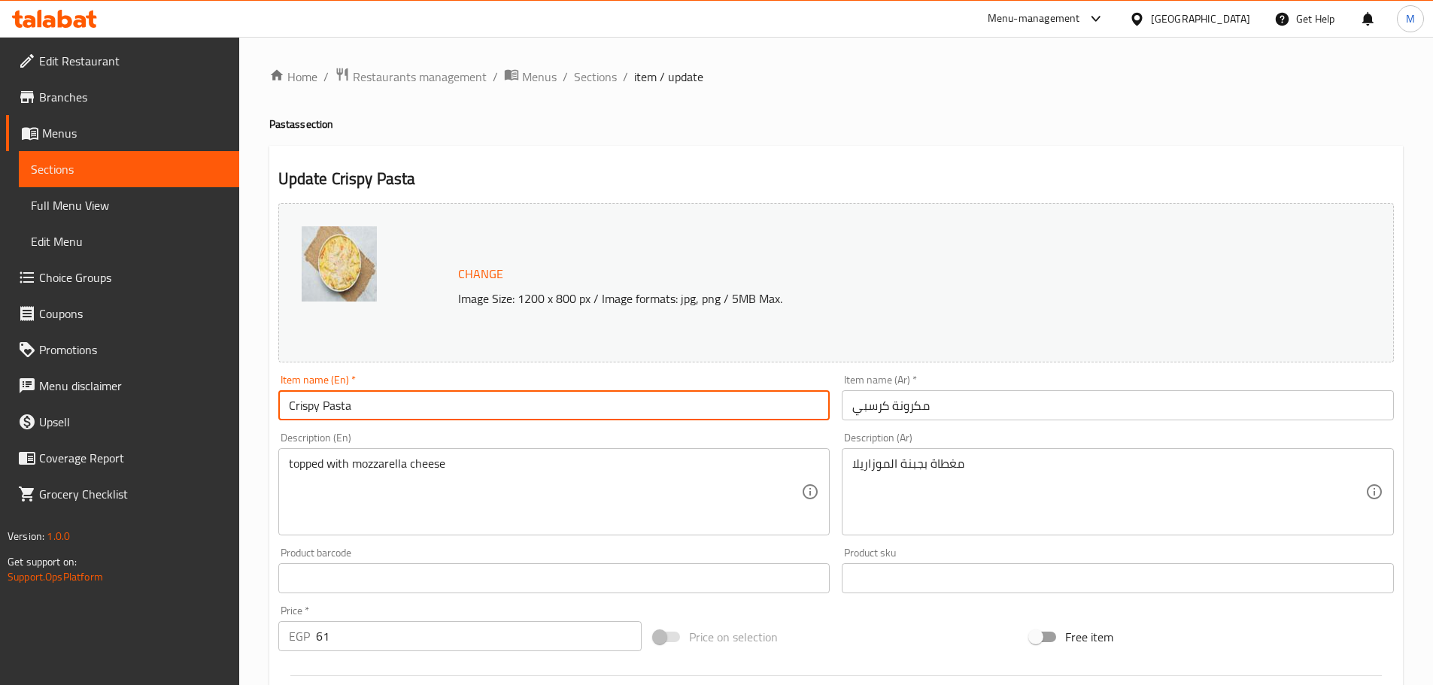
click at [354, 405] on input "Crispy Pasta" at bounding box center [554, 405] width 552 height 30
click at [347, 405] on input "Crispy Pasta" at bounding box center [554, 405] width 552 height 30
type input "Crispy"
click at [934, 402] on input "مكرونة كرسبي" at bounding box center [1118, 405] width 552 height 30
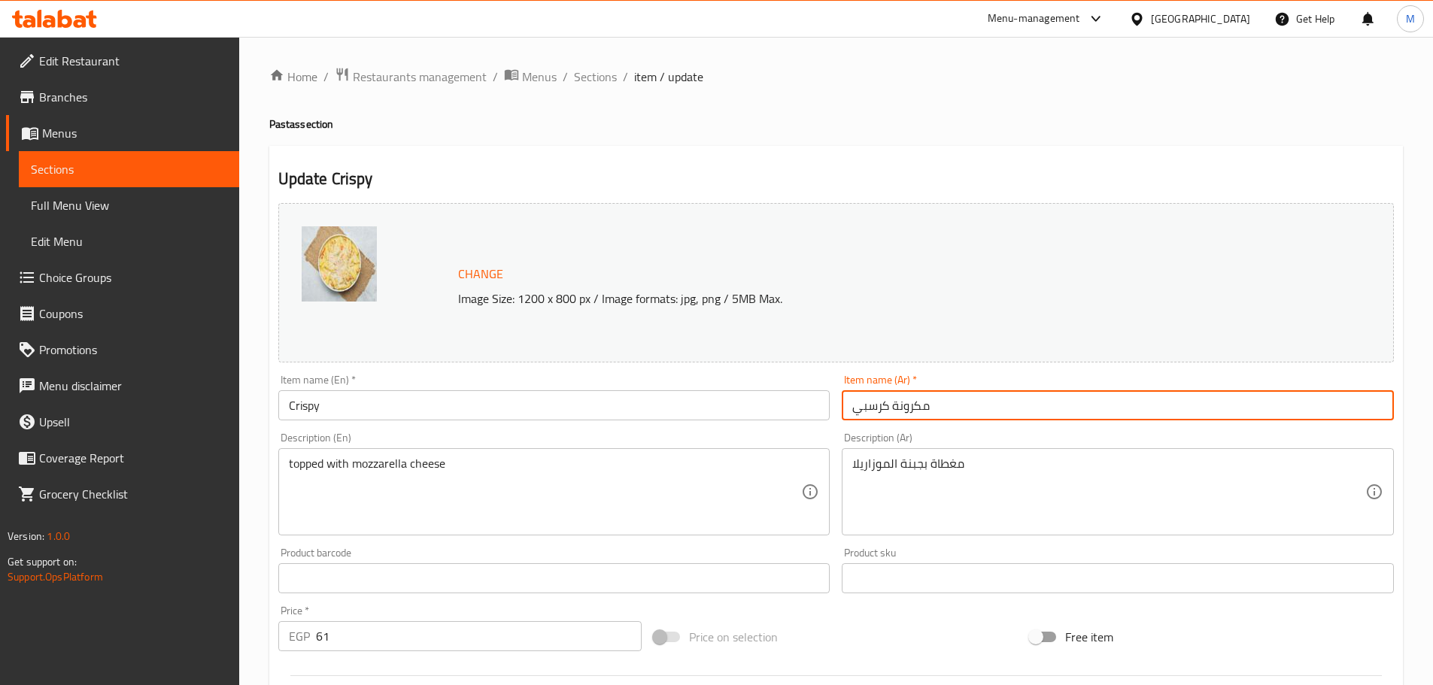
click at [934, 402] on input "مكرونة كرسبي" at bounding box center [1118, 405] width 552 height 30
type input "كرسبي"
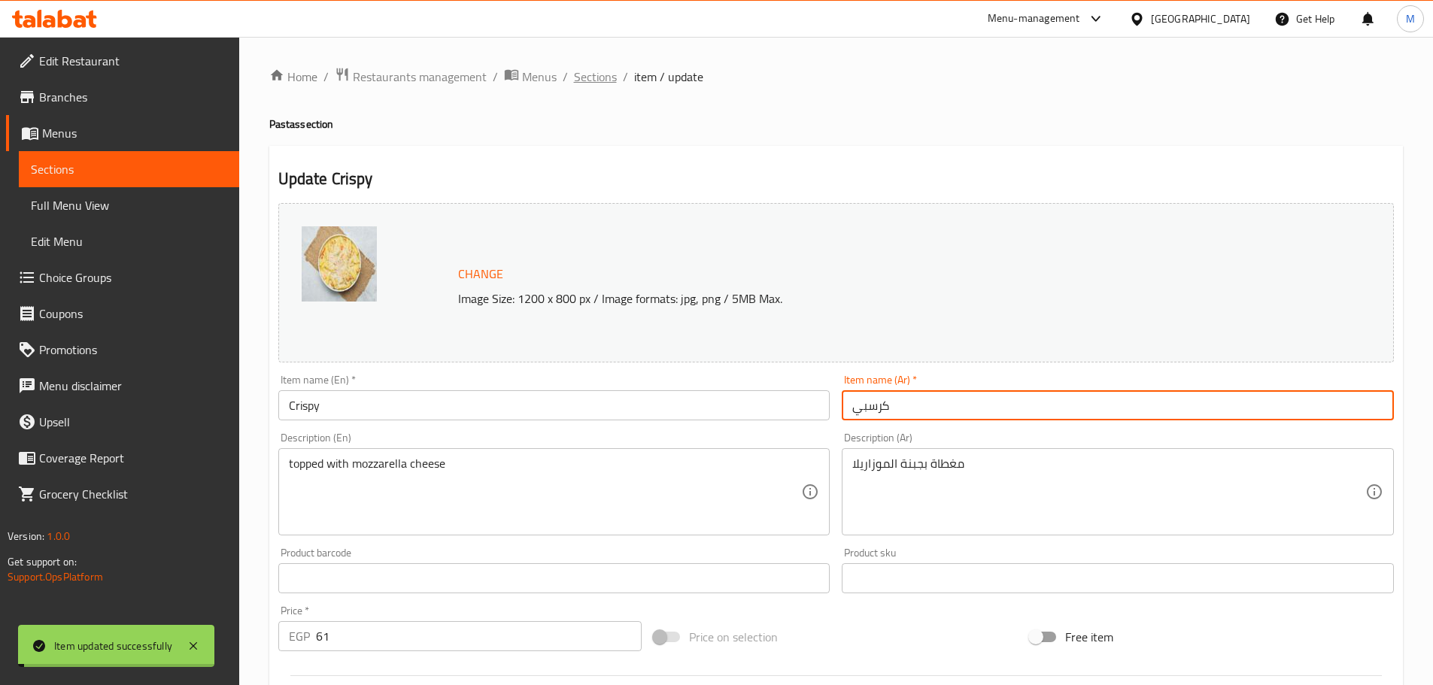
click at [596, 84] on span "Sections" at bounding box center [595, 77] width 43 height 18
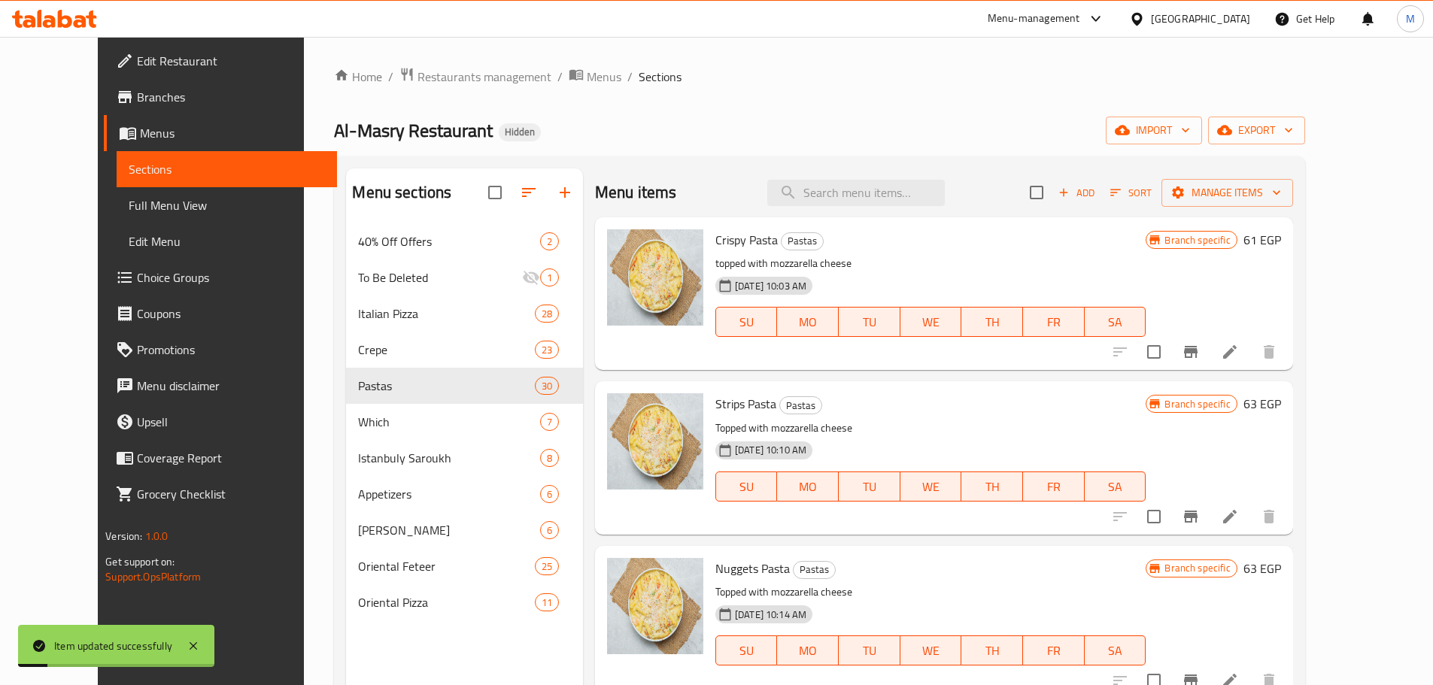
click at [1237, 517] on icon at bounding box center [1230, 517] width 14 height 14
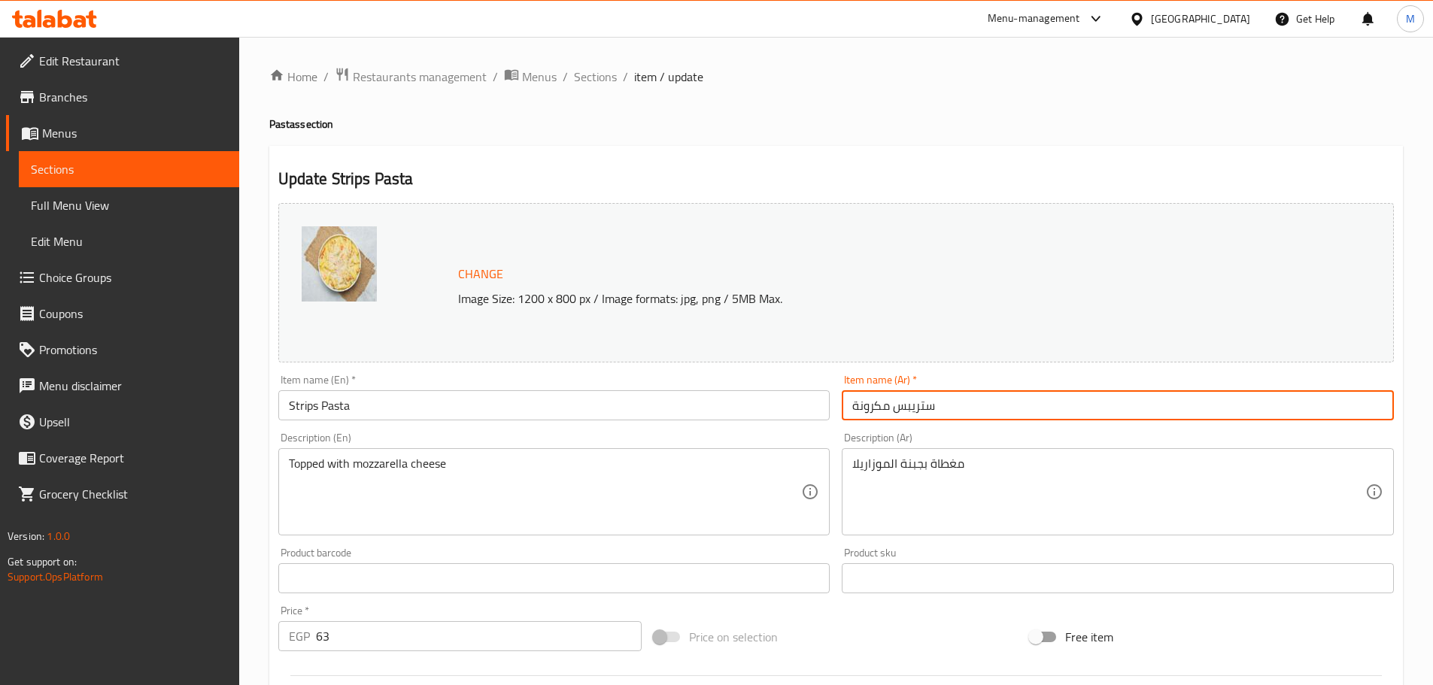
click at [949, 412] on input "ستريبس مكرونة" at bounding box center [1118, 405] width 552 height 30
click at [364, 399] on input "Strips Pasta" at bounding box center [554, 405] width 552 height 30
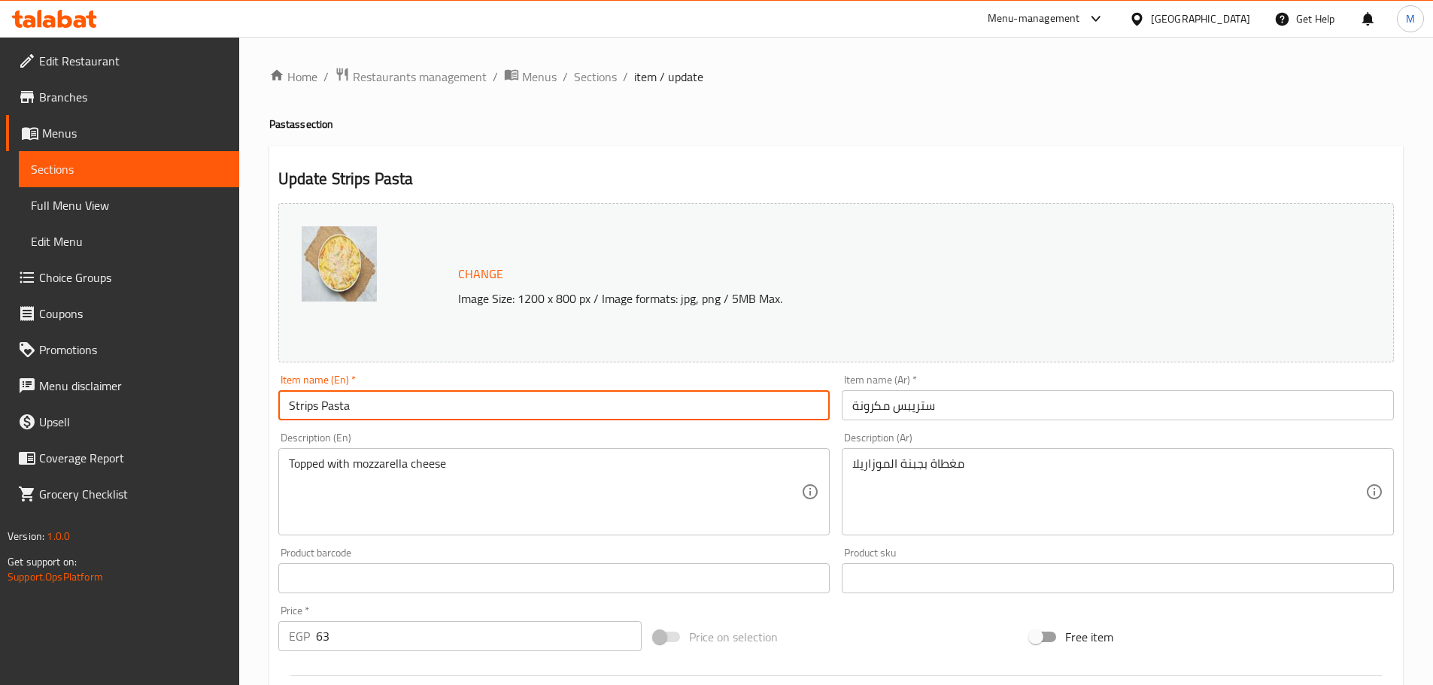
click at [364, 399] on input "Strips Pasta" at bounding box center [554, 405] width 552 height 30
click at [337, 403] on input "Strips Pasta" at bounding box center [554, 405] width 552 height 30
type input "Strips"
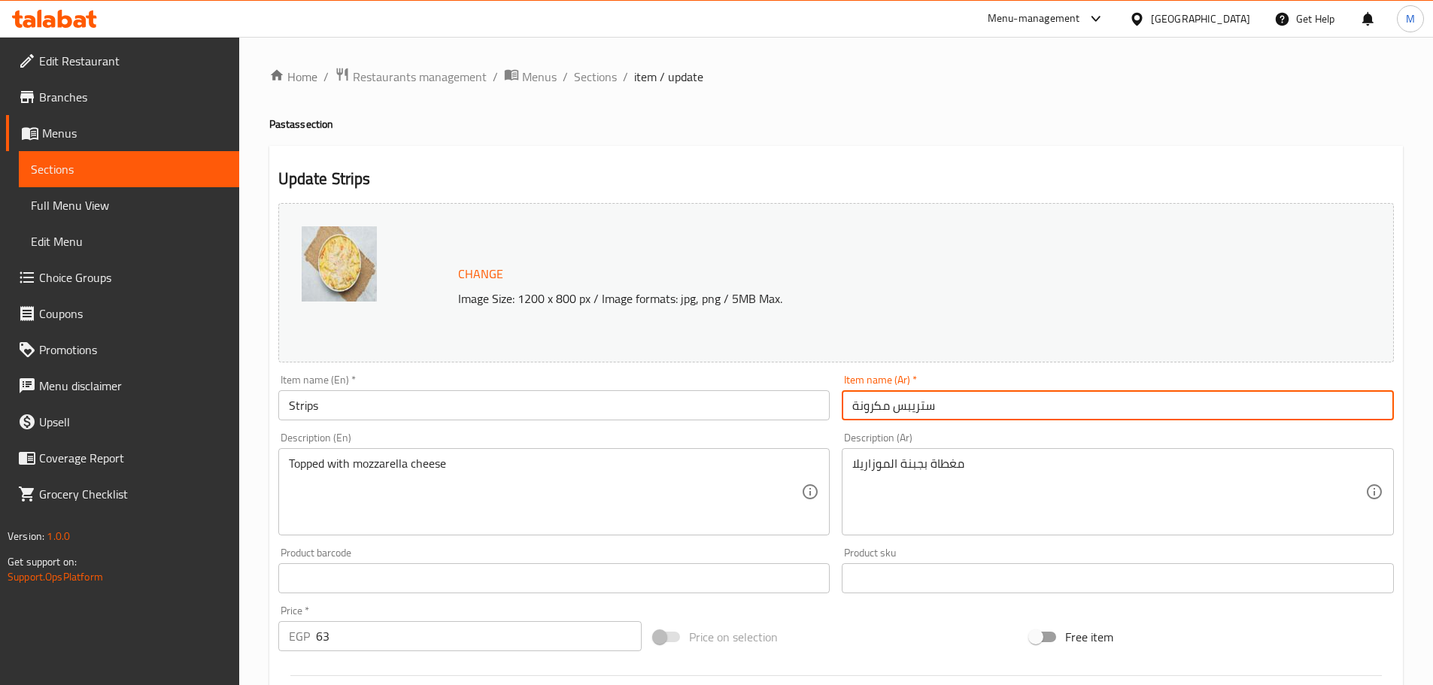
drag, startPoint x: 889, startPoint y: 407, endPoint x: 802, endPoint y: 407, distance: 87.3
click at [802, 407] on div "Change Image Size: 1200 x 800 px / Image formats: jpg, png / 5MB Max. Item name…" at bounding box center [836, 532] width 1128 height 670
type input "ستريبس"
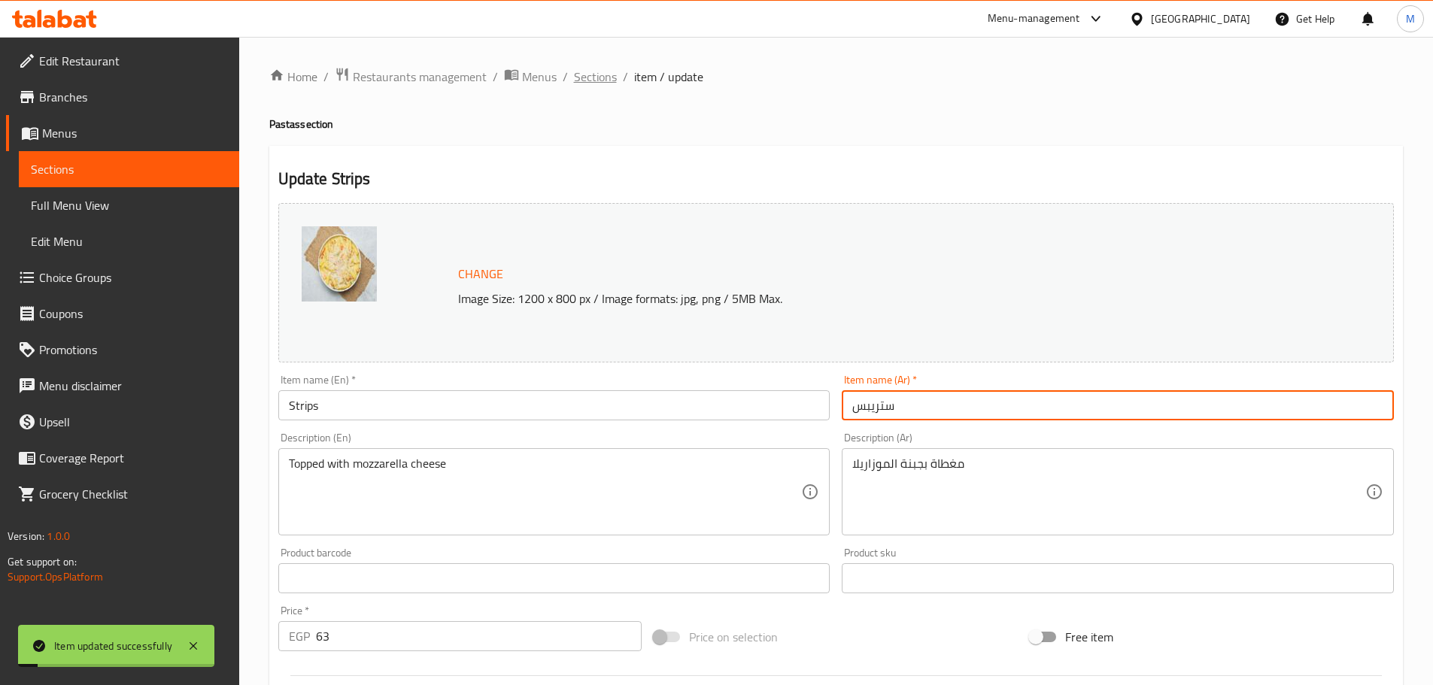
click at [598, 73] on span "Sections" at bounding box center [595, 77] width 43 height 18
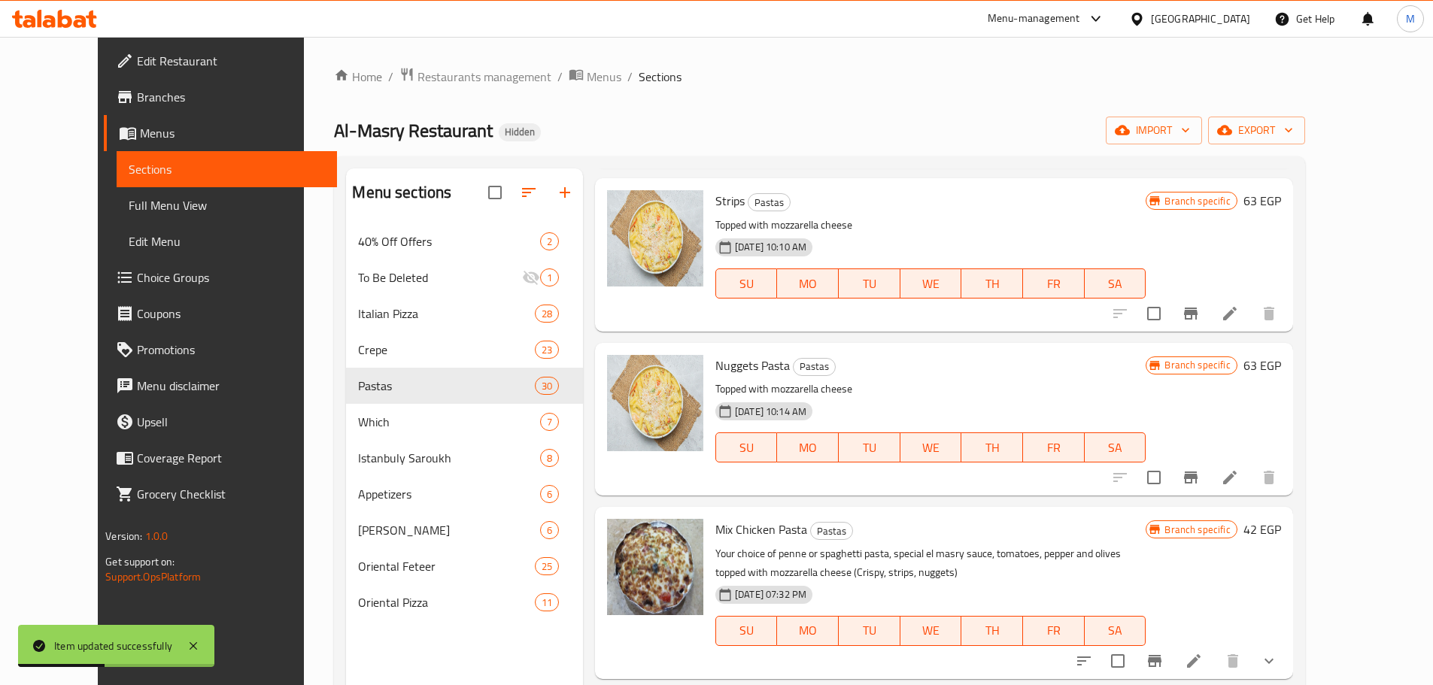
scroll to position [226, 0]
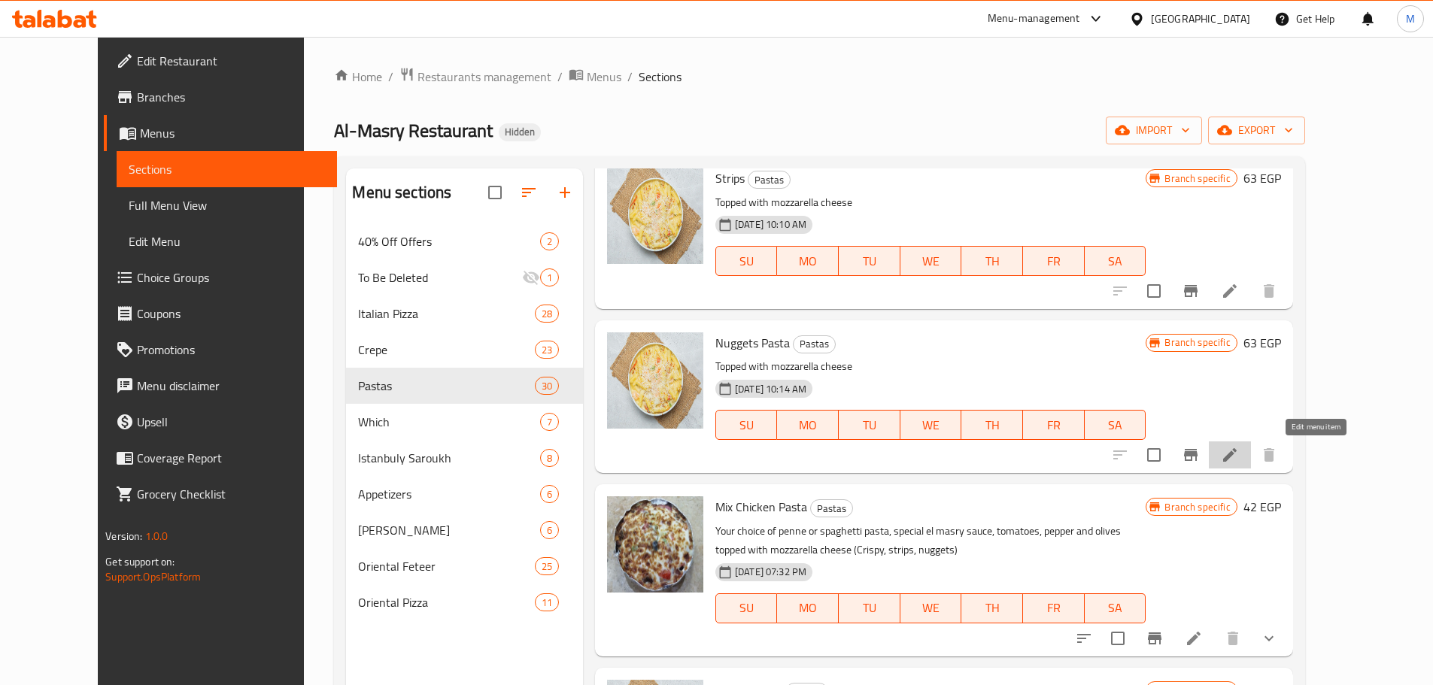
click at [1239, 455] on icon at bounding box center [1230, 455] width 18 height 18
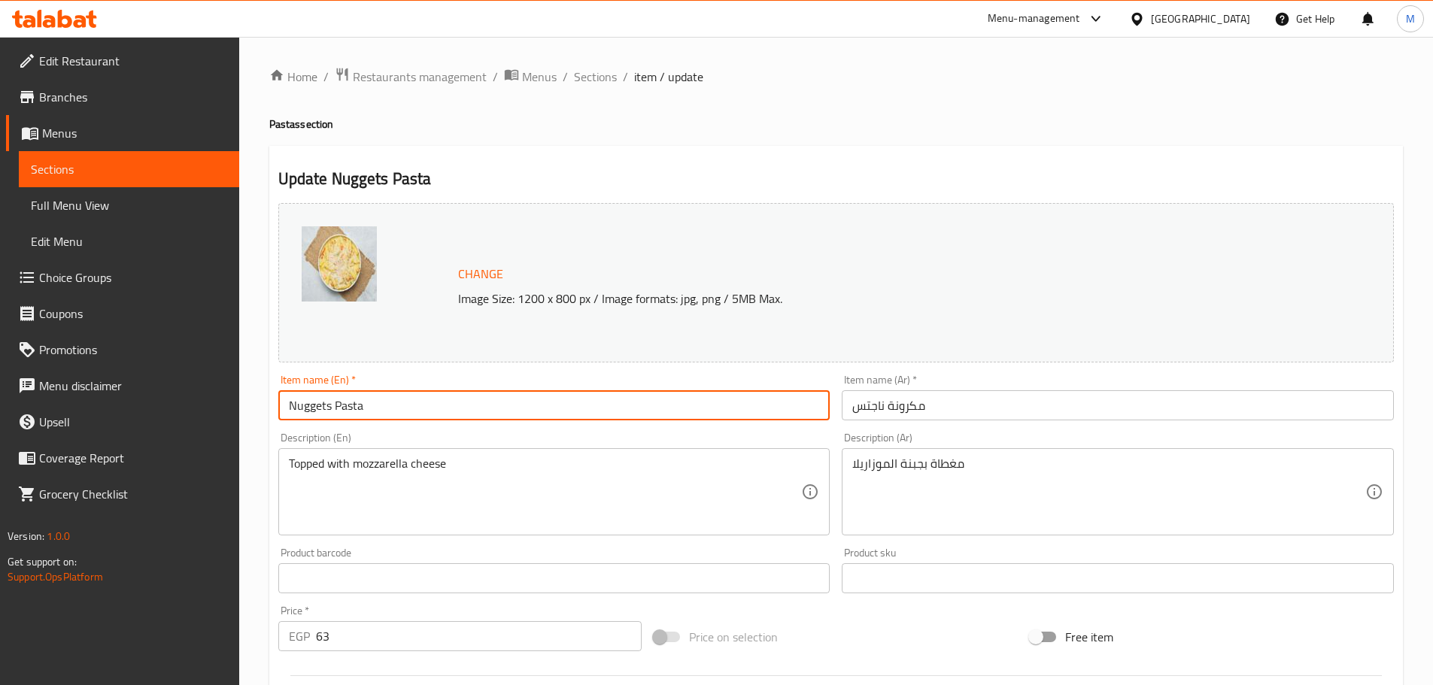
click at [349, 394] on input "Nuggets Pasta" at bounding box center [554, 405] width 552 height 30
type input "Nuggets"
click at [940, 398] on input "مكرونة ناجتس" at bounding box center [1118, 405] width 552 height 30
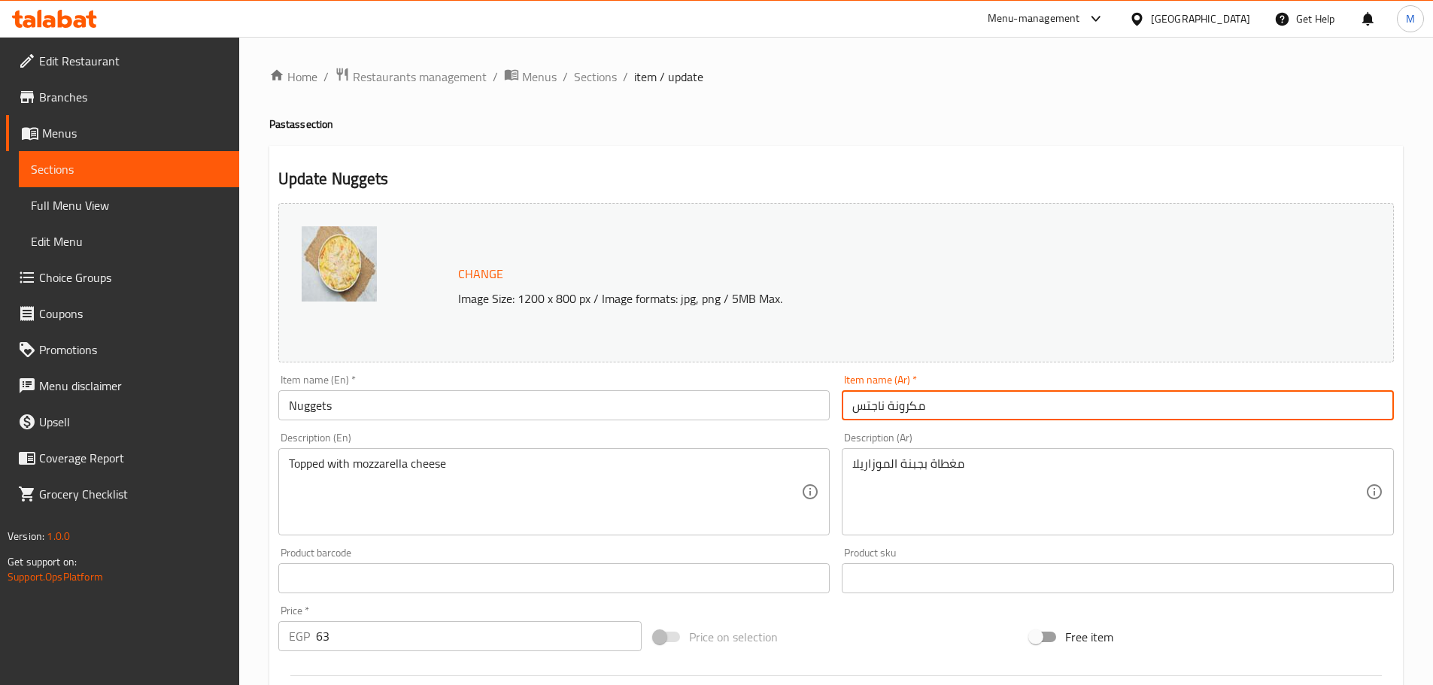
click at [940, 398] on input "مكرونة ناجتس" at bounding box center [1118, 405] width 552 height 30
click at [935, 402] on input "مكرونة ناجتس" at bounding box center [1118, 405] width 552 height 30
drag, startPoint x: 931, startPoint y: 408, endPoint x: 885, endPoint y: 408, distance: 45.9
click at [885, 408] on input "مكرونة ناجتس" at bounding box center [1118, 405] width 552 height 30
type input "ناجتس"
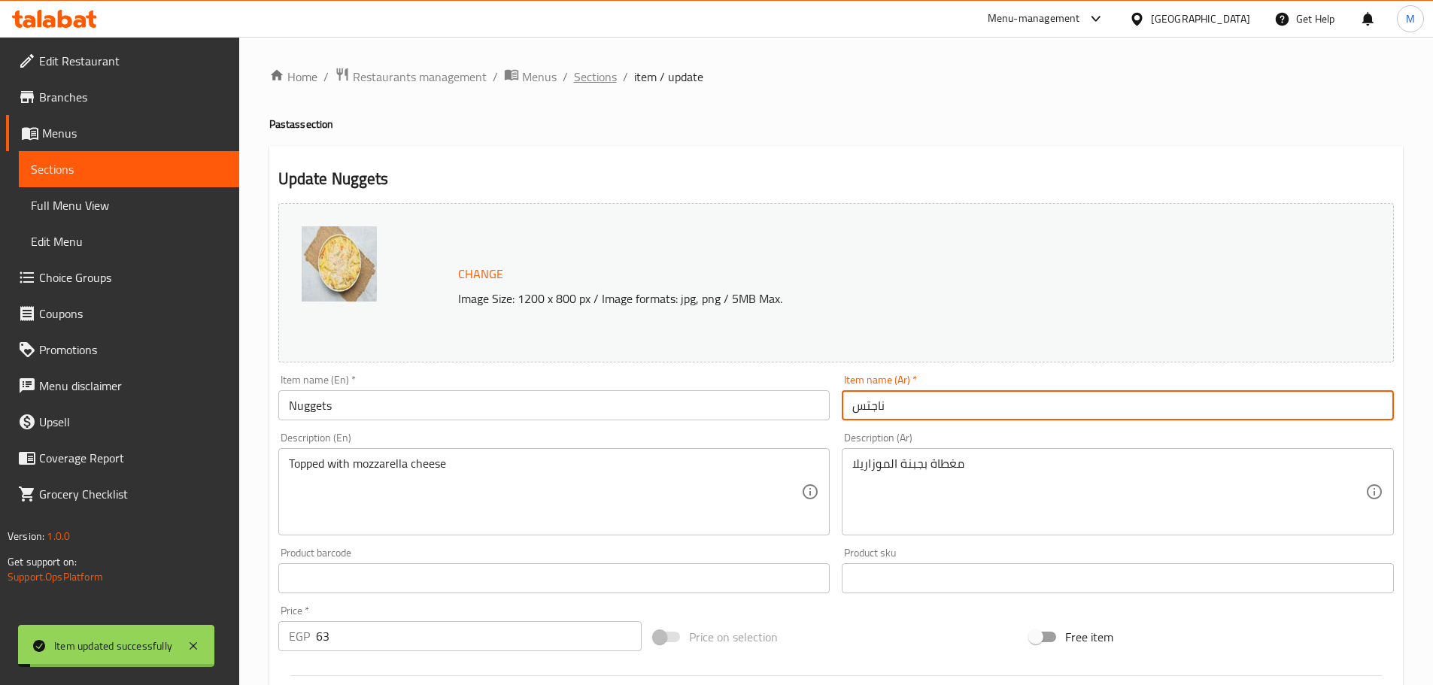
click at [600, 83] on span "Sections" at bounding box center [595, 77] width 43 height 18
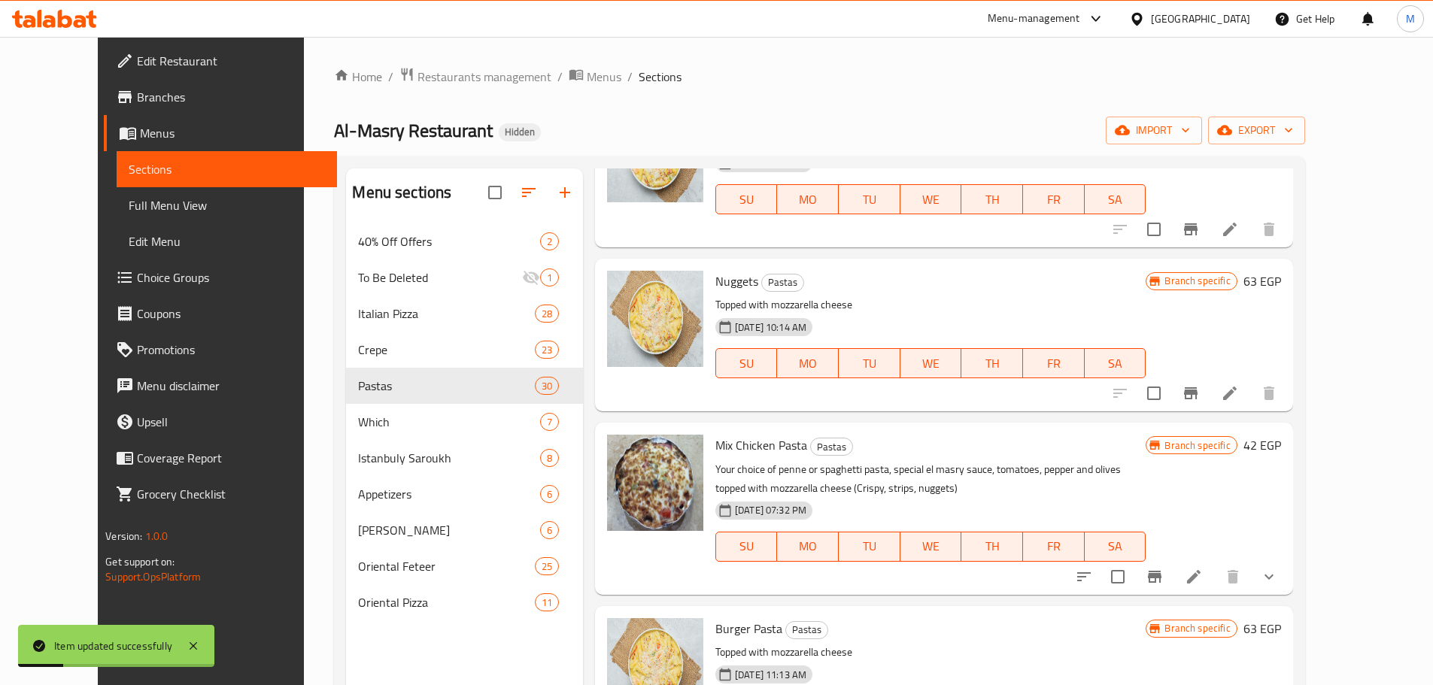
scroll to position [376, 0]
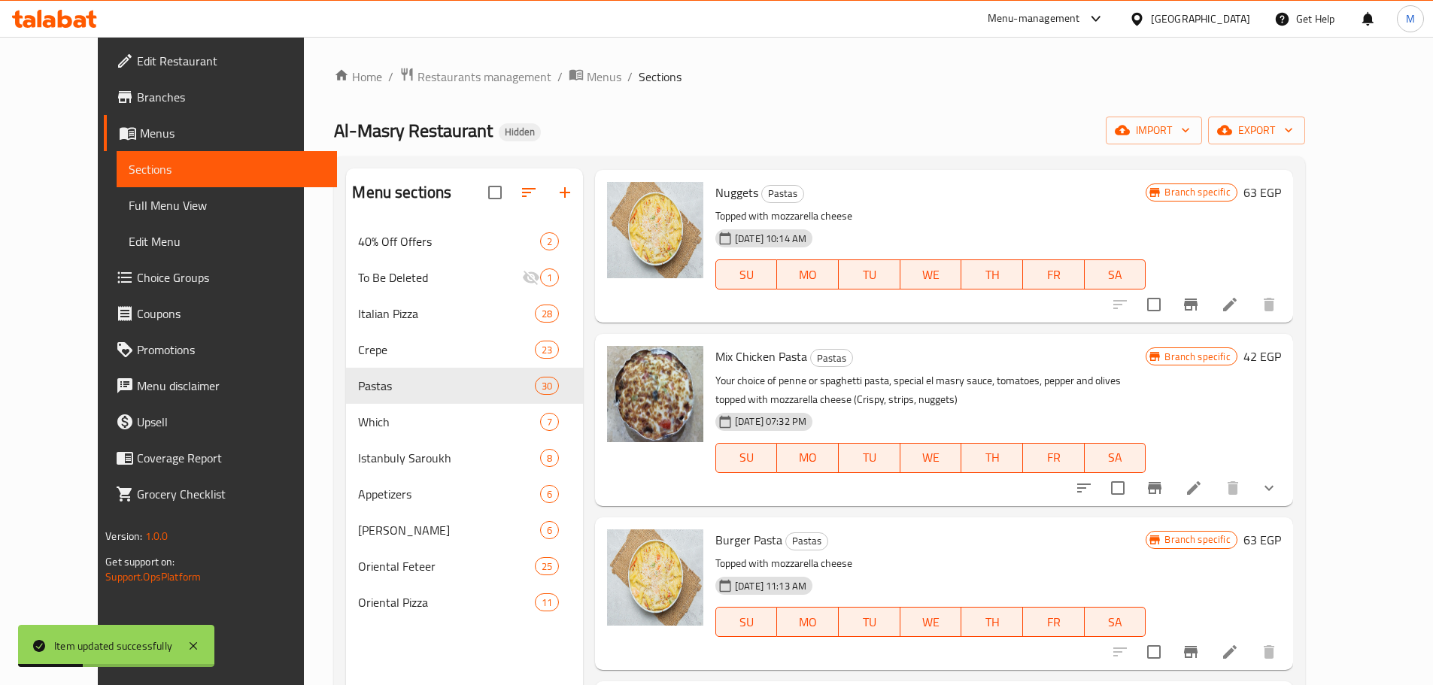
click at [1278, 503] on div at bounding box center [1176, 488] width 221 height 36
click at [1215, 500] on li at bounding box center [1194, 488] width 42 height 27
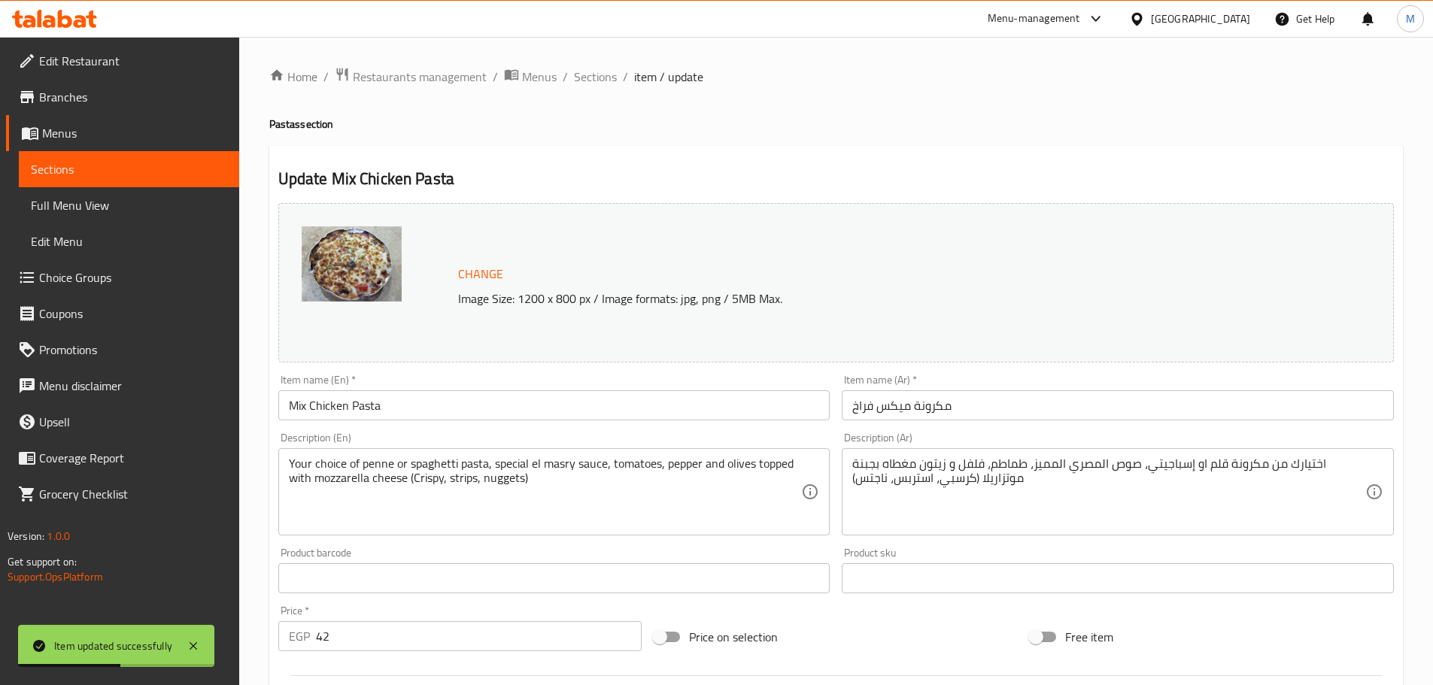
click at [389, 418] on input "Mix Chicken Pasta" at bounding box center [554, 405] width 552 height 30
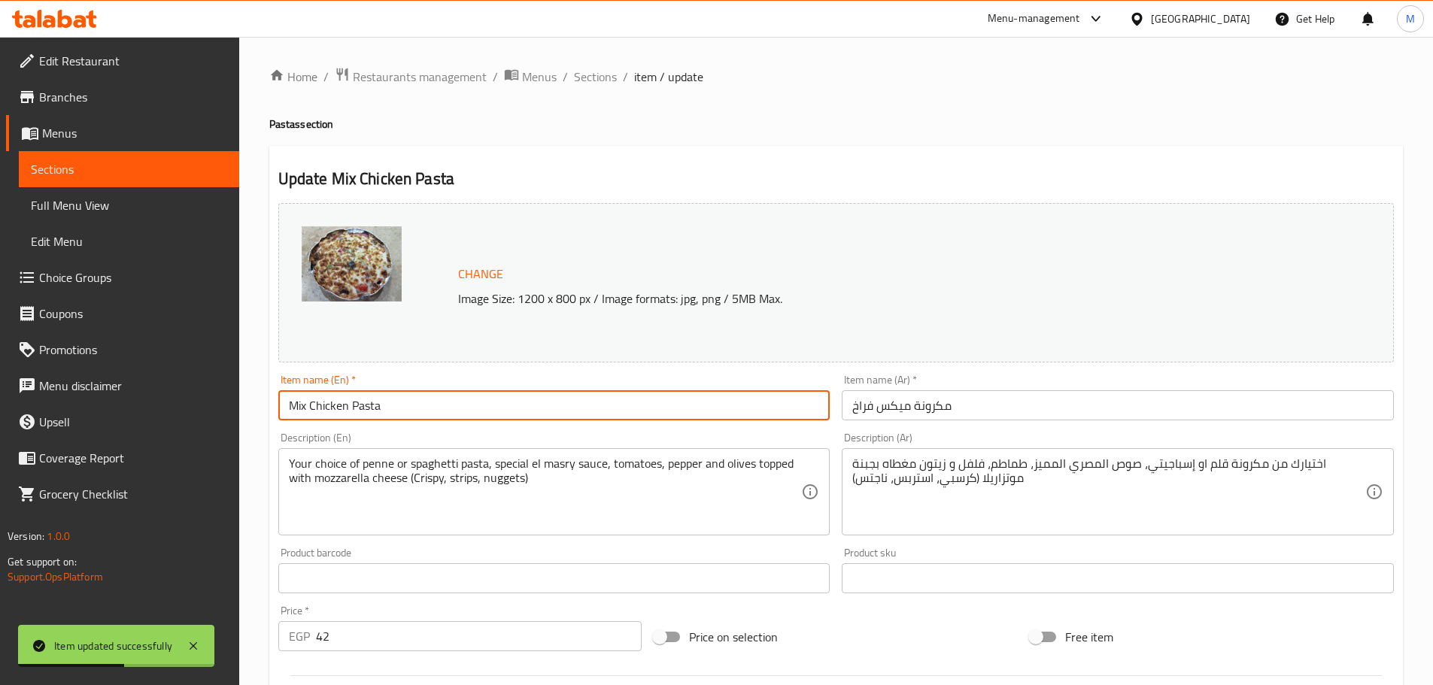
click at [389, 418] on input "Mix Chicken Pasta" at bounding box center [554, 405] width 552 height 30
type input "Mix Chicken"
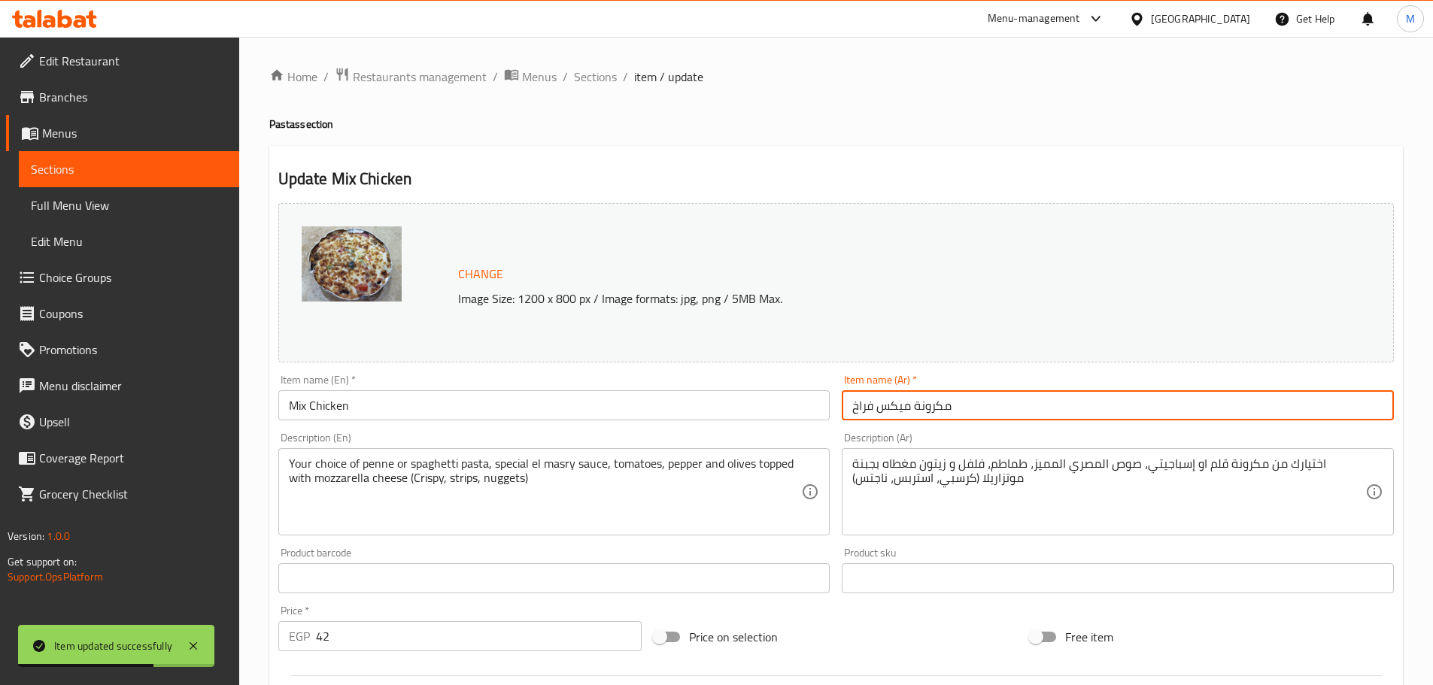
click at [970, 408] on input "مكرونة ميكس فراخ" at bounding box center [1118, 405] width 552 height 30
drag, startPoint x: 970, startPoint y: 408, endPoint x: 933, endPoint y: 406, distance: 36.9
click at [933, 406] on input "مكرونة ميكس فراخ" at bounding box center [1118, 405] width 552 height 30
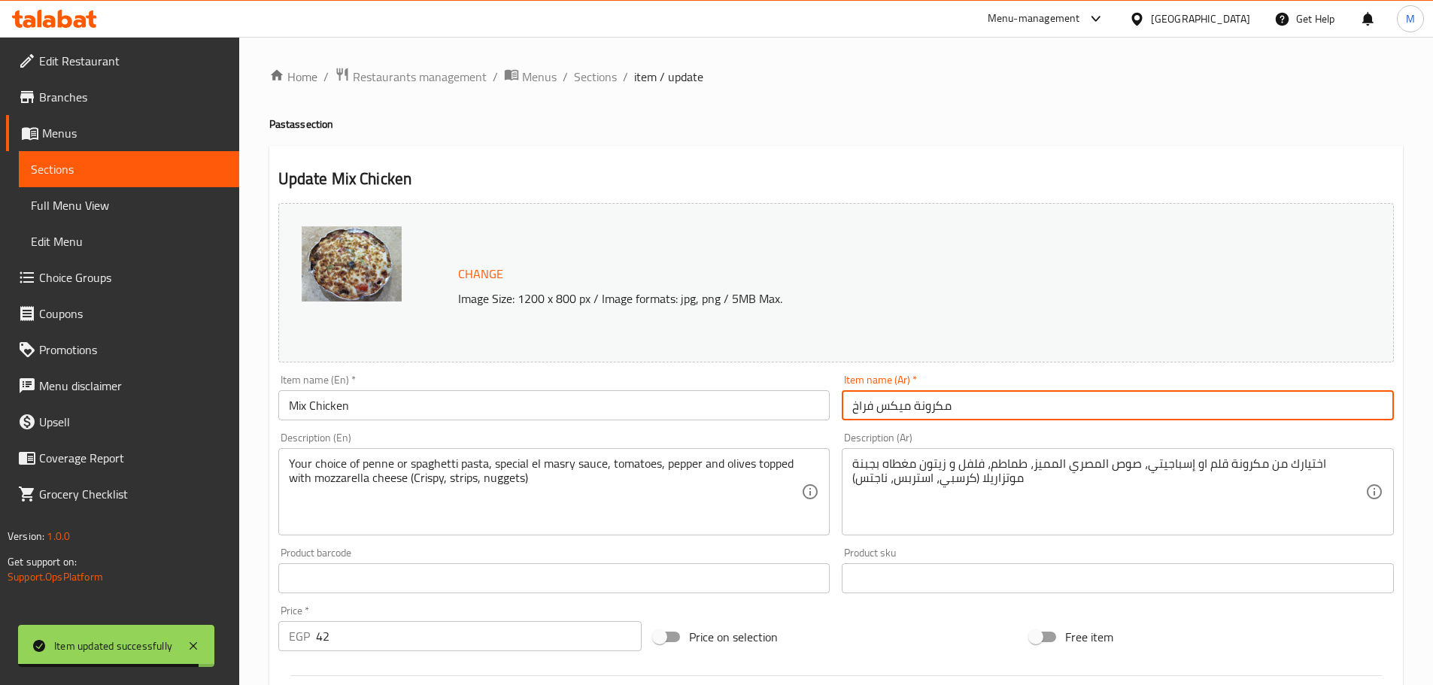
click at [917, 414] on input "مكرونة ميكس فراخ" at bounding box center [1118, 405] width 552 height 30
drag, startPoint x: 912, startPoint y: 413, endPoint x: 983, endPoint y: 412, distance: 71.5
click at [983, 412] on input "ميكس فراخ" at bounding box center [1118, 405] width 552 height 30
type input "ميكس فراخ"
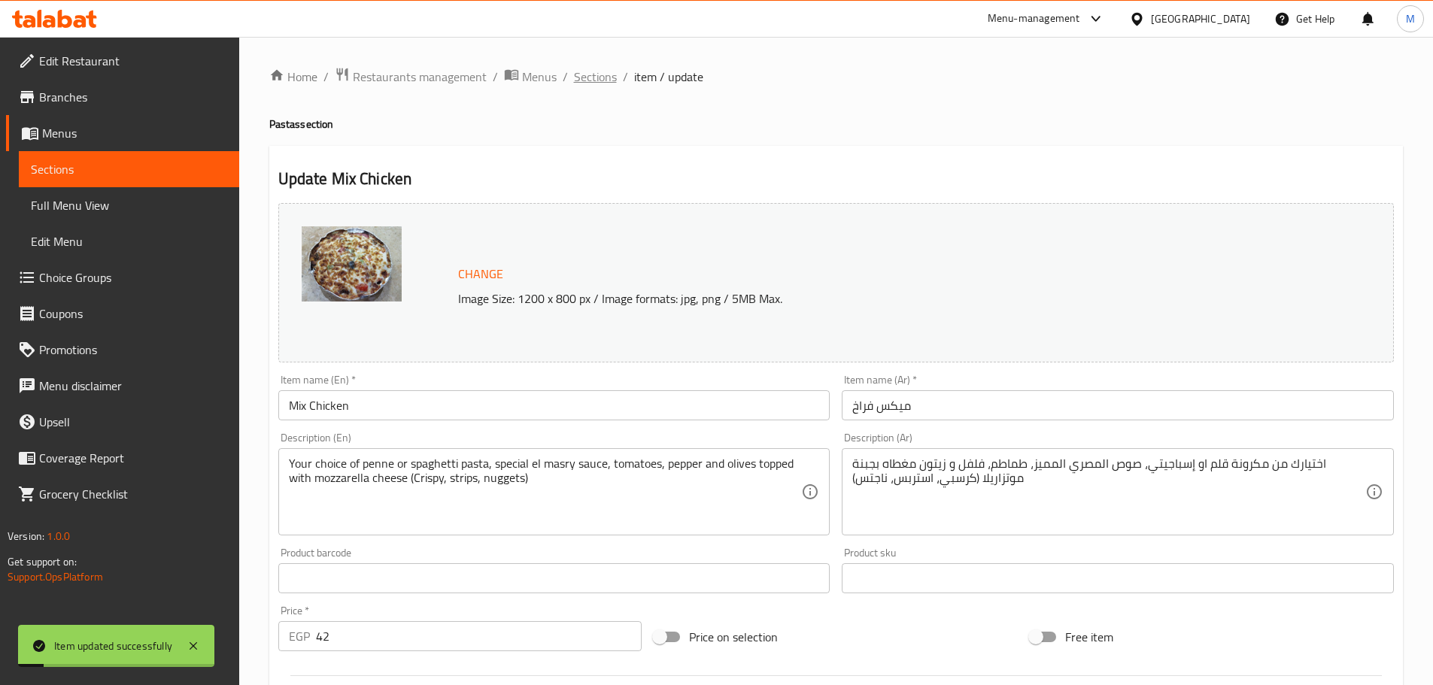
click at [602, 84] on span "Sections" at bounding box center [595, 77] width 43 height 18
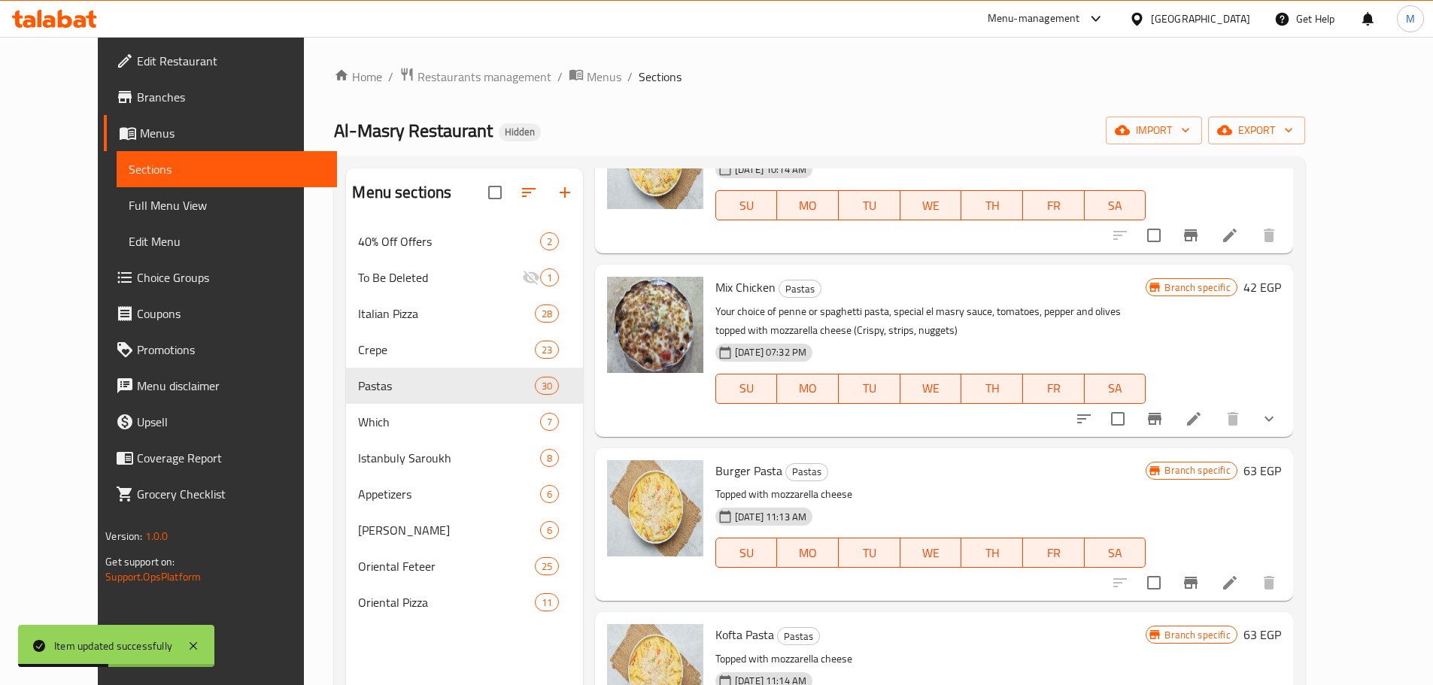
scroll to position [527, 0]
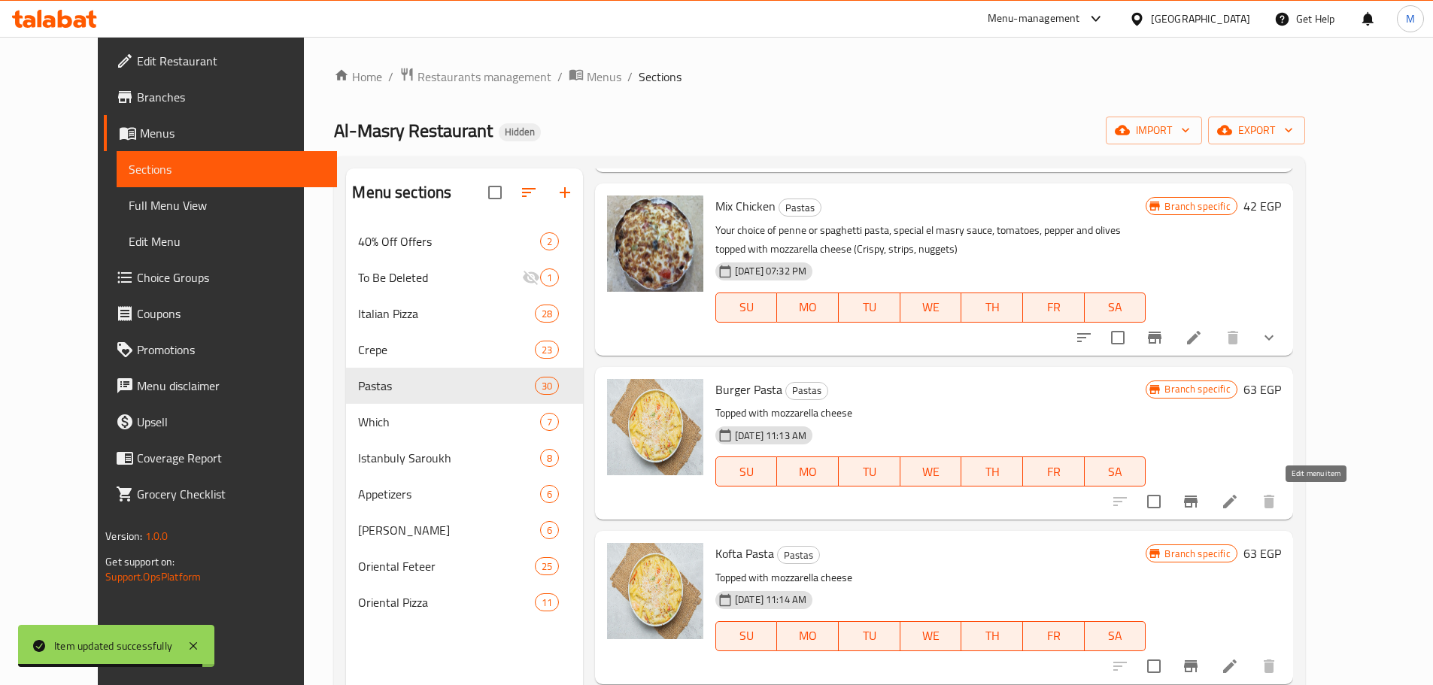
click at [1239, 506] on icon at bounding box center [1230, 502] width 18 height 18
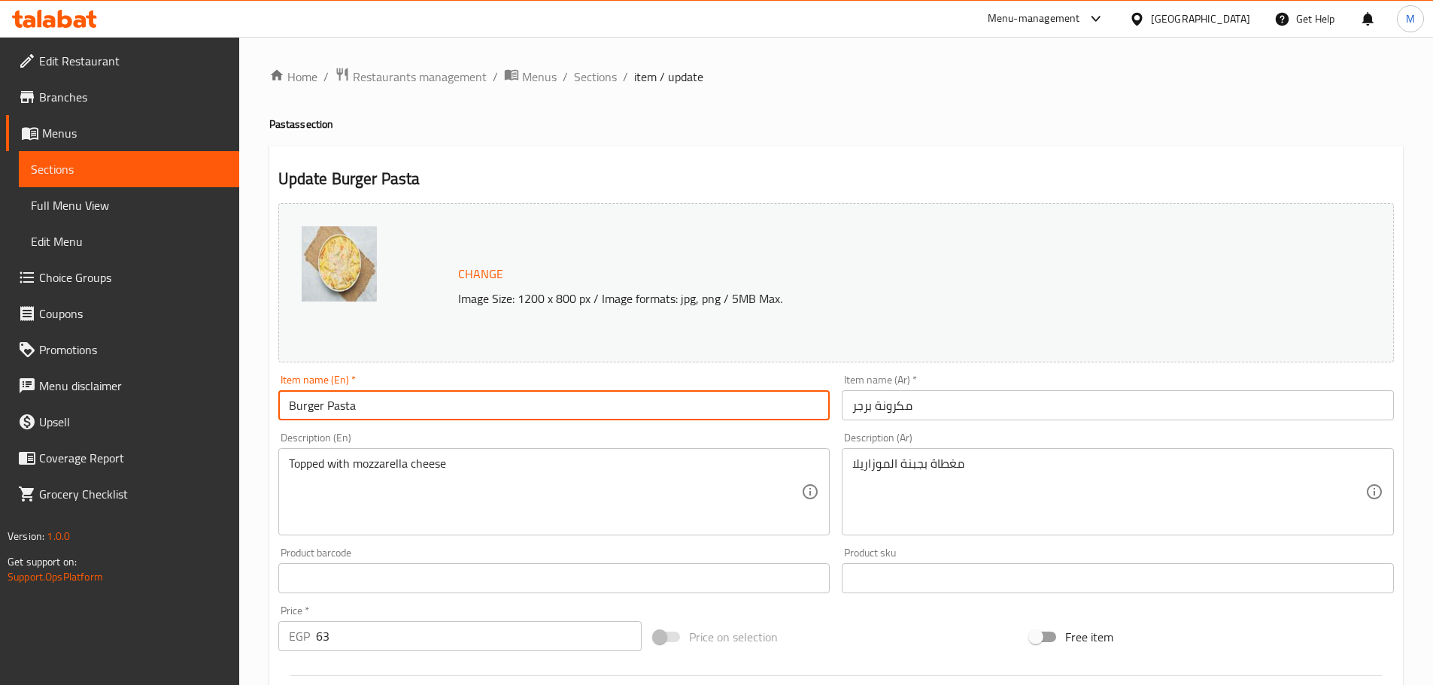
click at [357, 405] on input "Burger Pasta" at bounding box center [554, 405] width 552 height 30
drag, startPoint x: 350, startPoint y: 404, endPoint x: 352, endPoint y: 413, distance: 9.3
click at [349, 405] on input "Burger Pasta" at bounding box center [554, 405] width 552 height 30
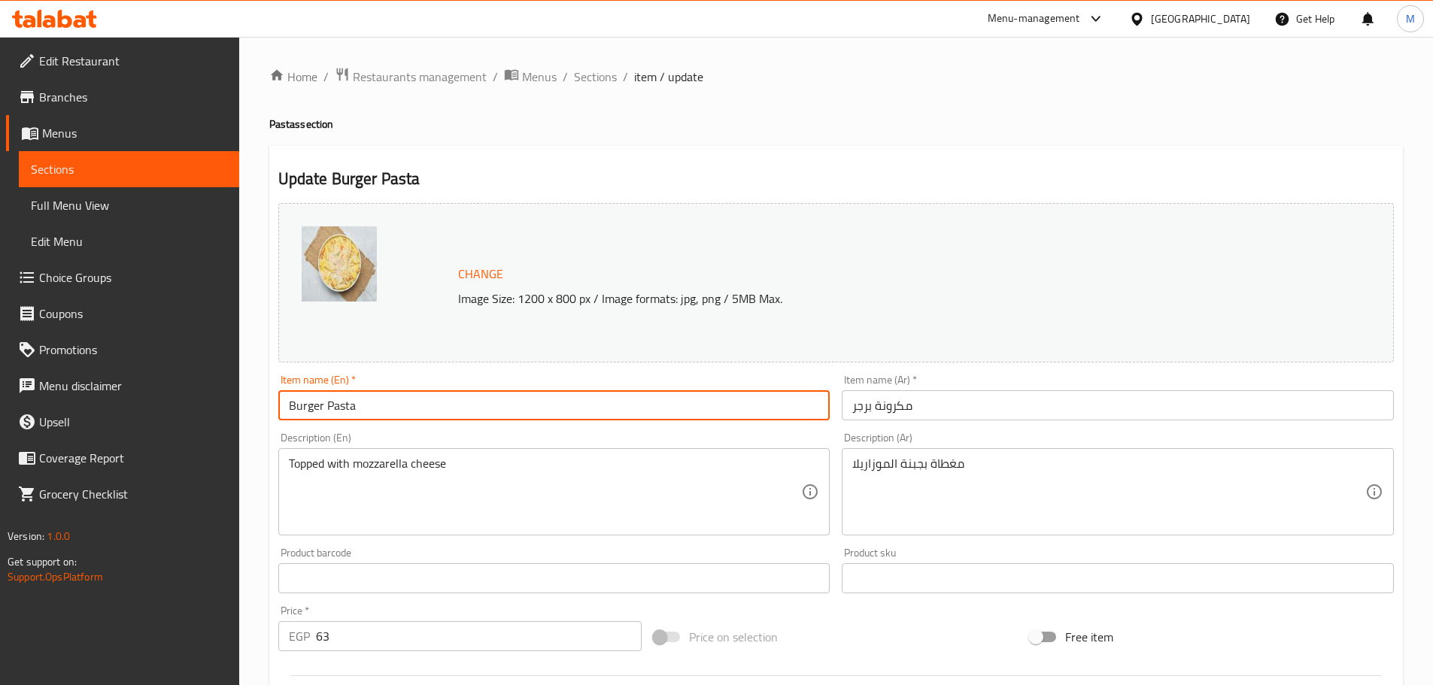
click at [365, 410] on input "Burger Pasta" at bounding box center [554, 405] width 552 height 30
drag, startPoint x: 365, startPoint y: 407, endPoint x: 326, endPoint y: 408, distance: 39.1
click at [326, 408] on input "Burger Pasta" at bounding box center [554, 405] width 552 height 30
type input "Burger"
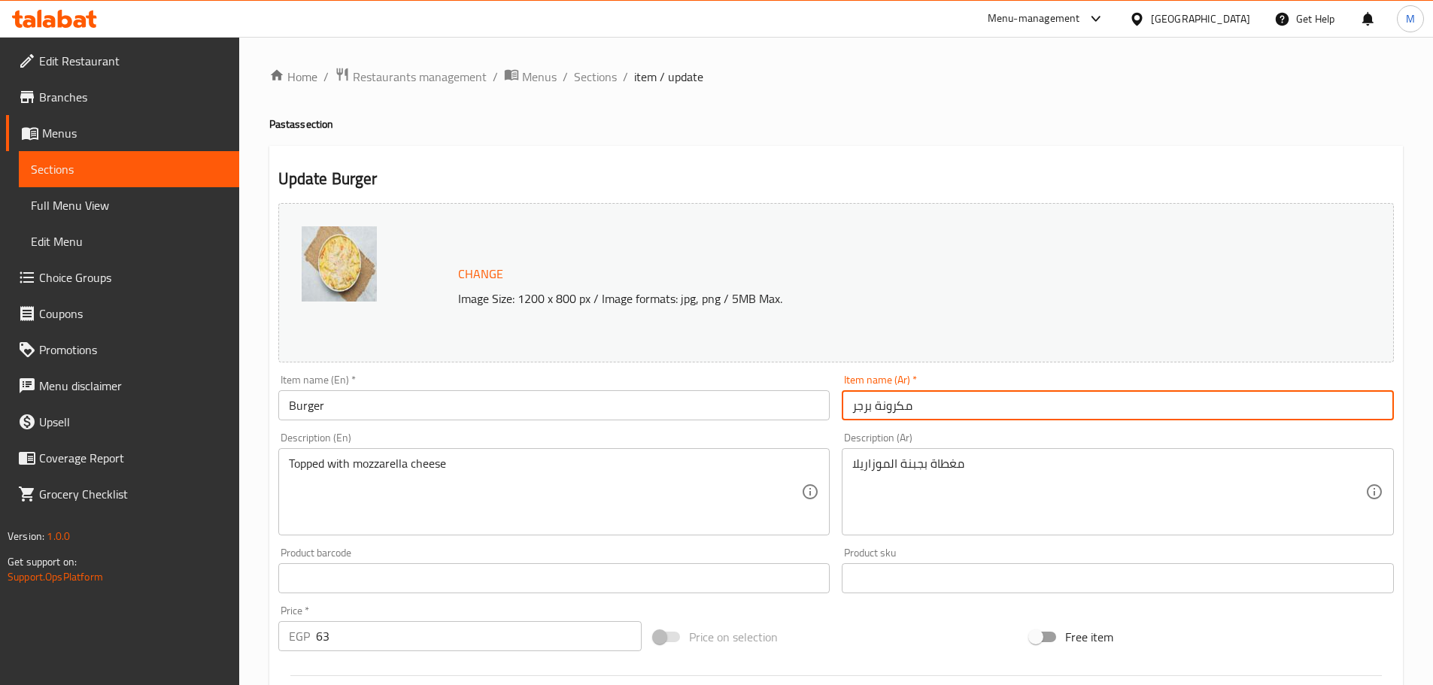
click at [916, 411] on input "مكرونة برجر" at bounding box center [1118, 405] width 552 height 30
drag, startPoint x: 916, startPoint y: 411, endPoint x: 897, endPoint y: 411, distance: 18.1
click at [897, 411] on input "مكرونة برجر" at bounding box center [1118, 405] width 552 height 30
click at [867, 408] on input "مكرونة برجر" at bounding box center [1118, 405] width 552 height 30
click at [870, 409] on input "مكرونة برجر" at bounding box center [1118, 405] width 552 height 30
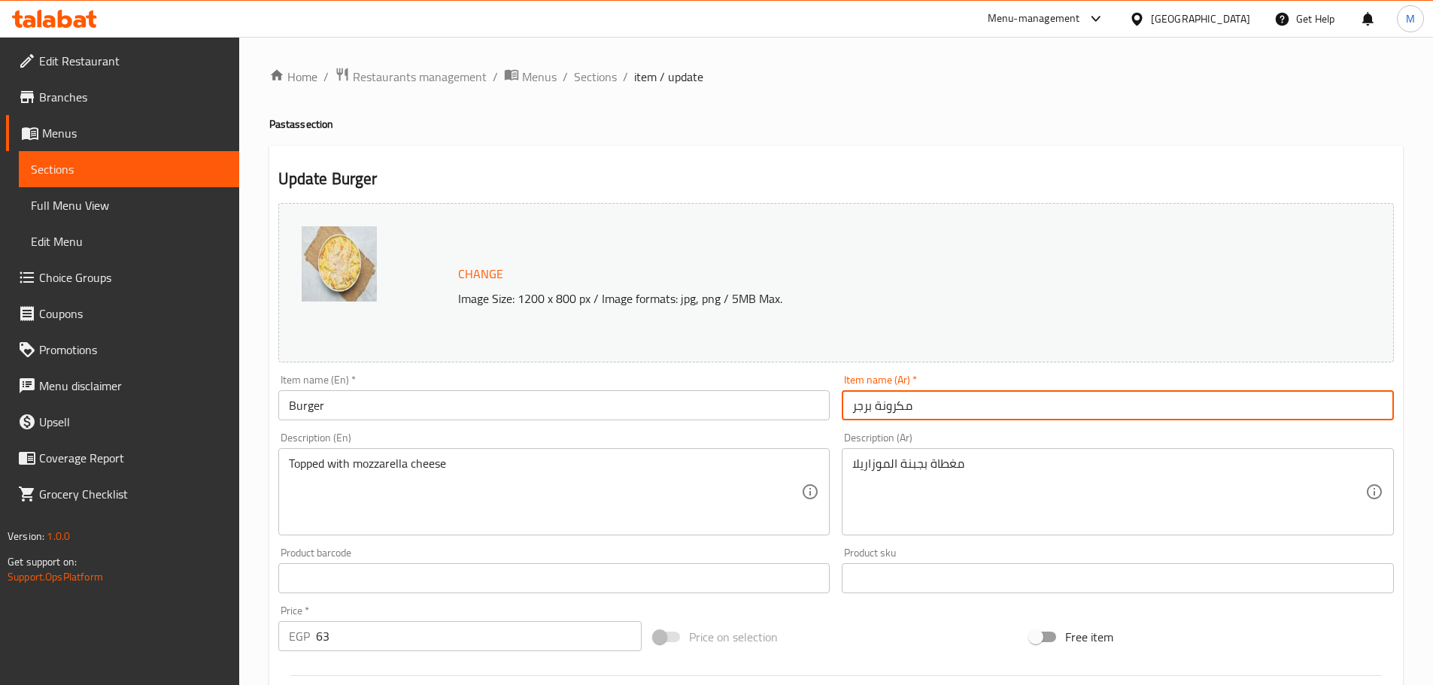
click at [871, 408] on input "مكرونة برجر" at bounding box center [1118, 405] width 552 height 30
drag, startPoint x: 871, startPoint y: 408, endPoint x: 916, endPoint y: 408, distance: 44.4
click at [916, 408] on input "مكرونة برجر" at bounding box center [1118, 405] width 552 height 30
type input "برجر"
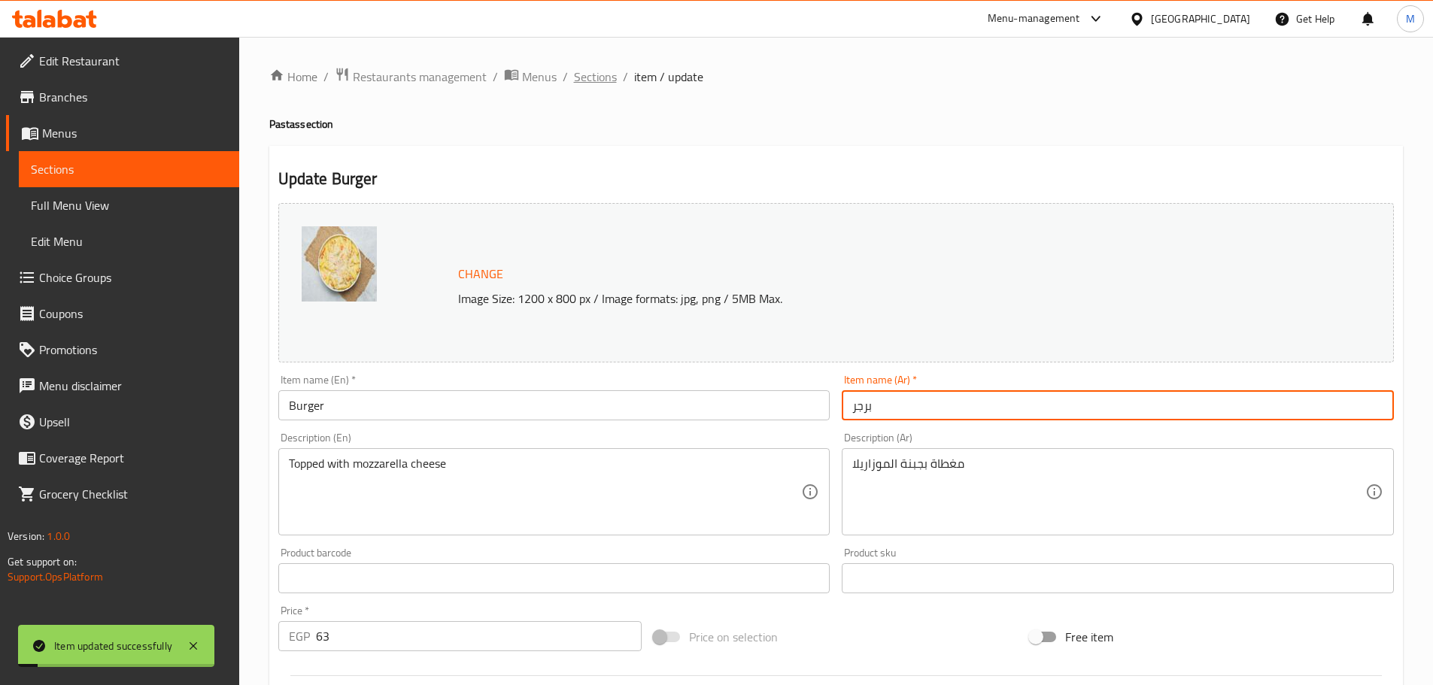
click at [577, 76] on span "Sections" at bounding box center [595, 77] width 43 height 18
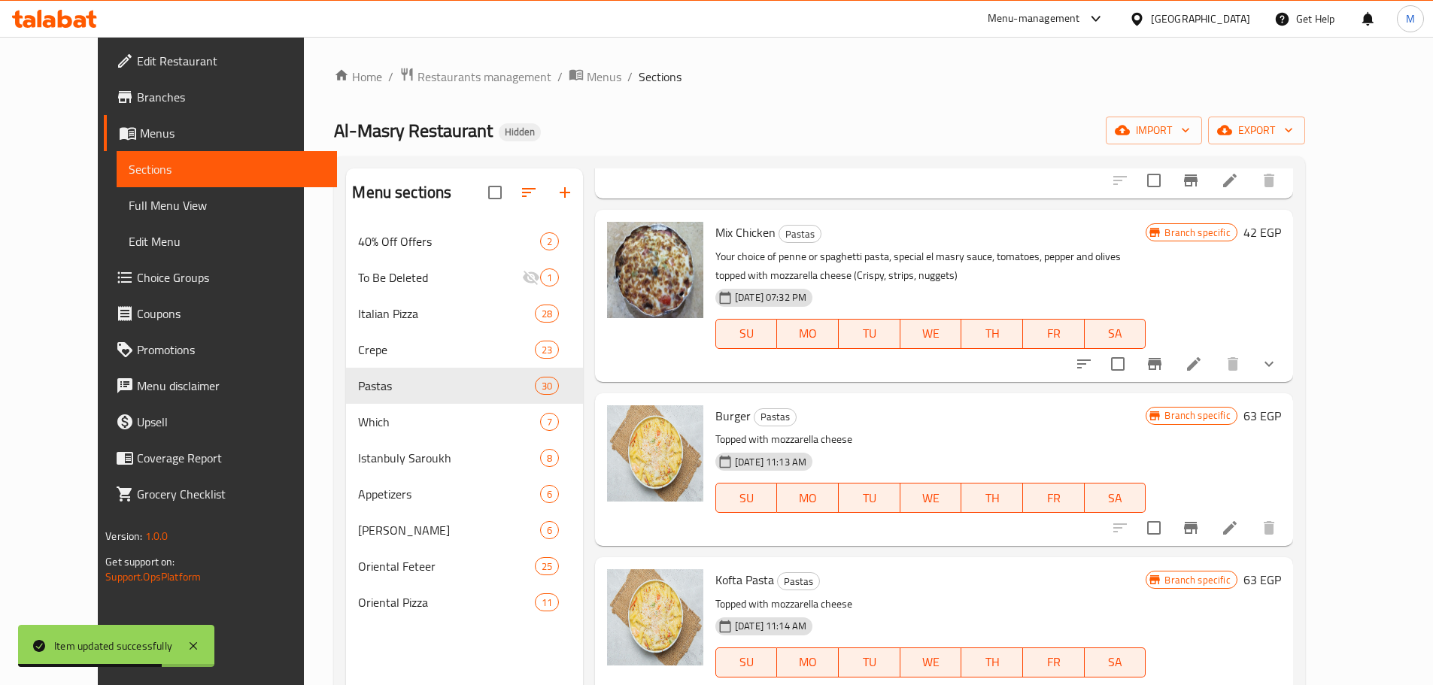
scroll to position [527, 0]
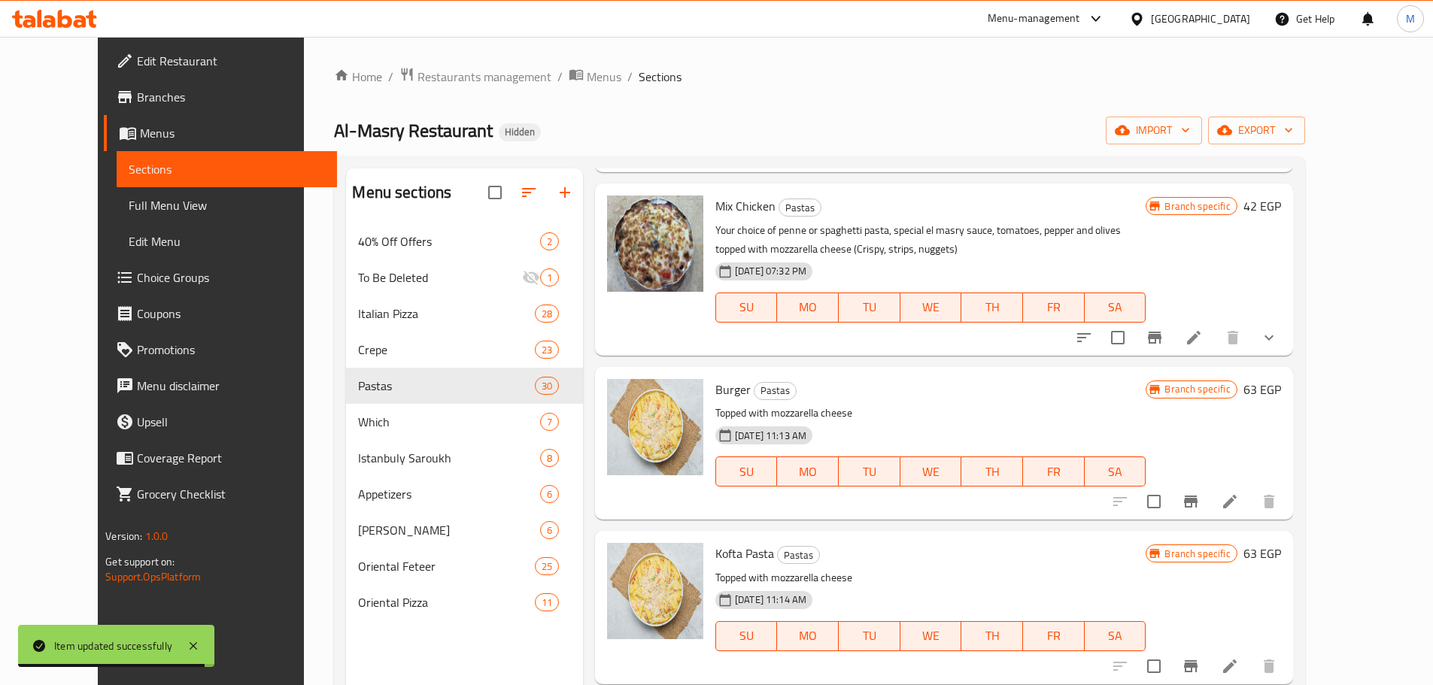
click at [1200, 495] on icon "Branch-specific-item" at bounding box center [1191, 502] width 18 height 18
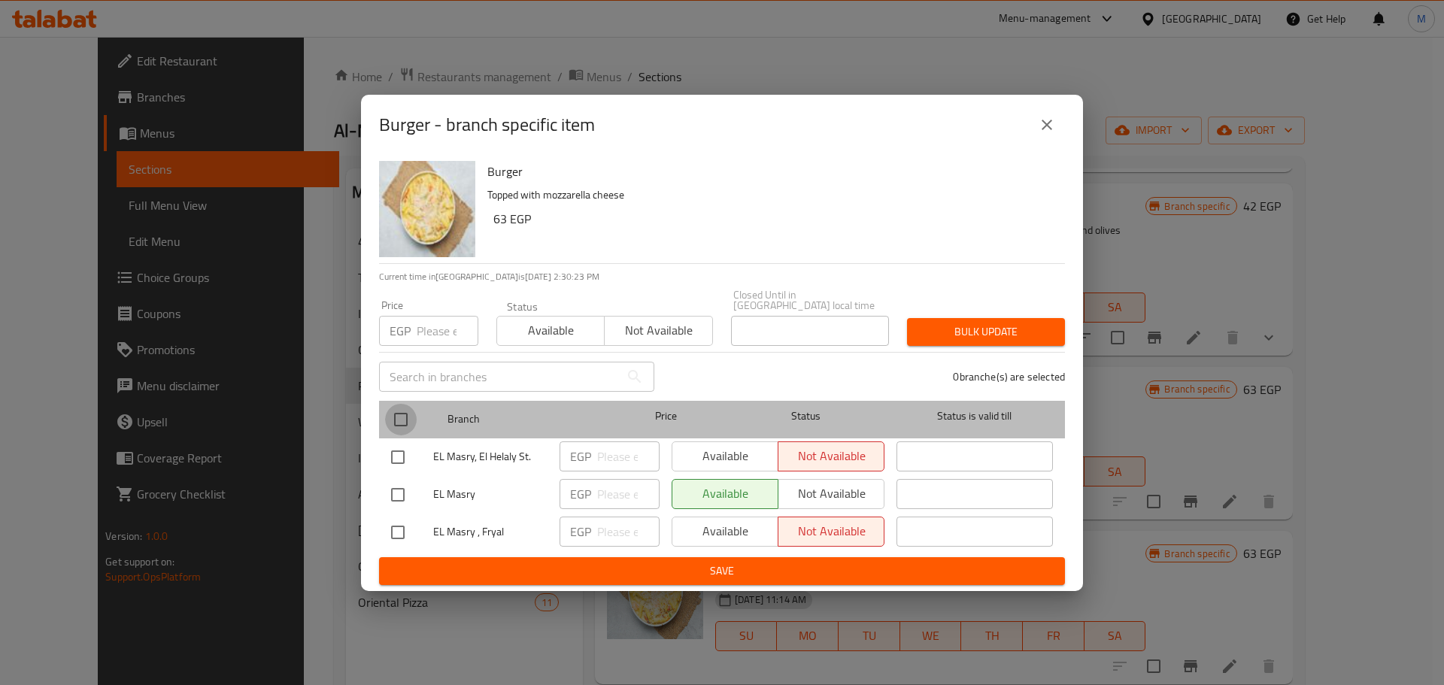
click at [390, 408] on input "checkbox" at bounding box center [401, 420] width 32 height 32
checkbox input "true"
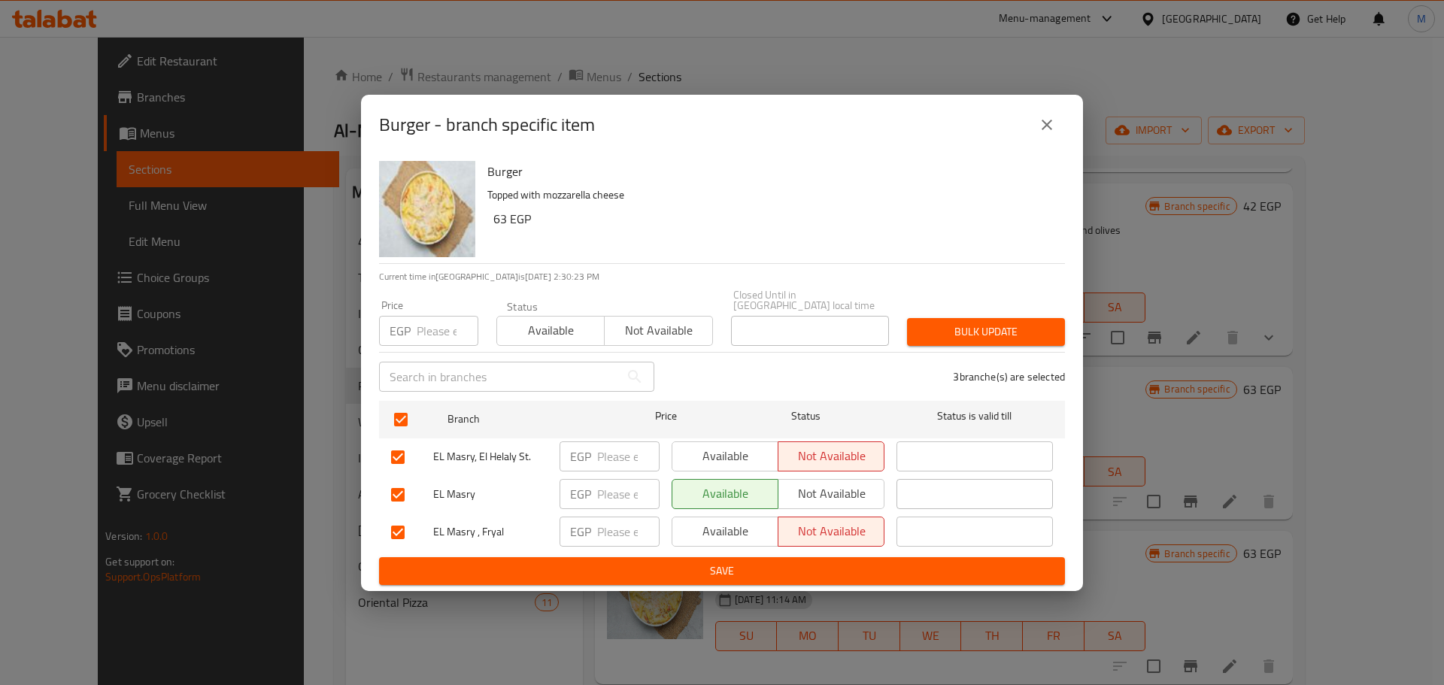
click at [406, 328] on p "EGP" at bounding box center [400, 331] width 21 height 18
click at [421, 326] on input "number" at bounding box center [448, 331] width 62 height 30
paste input "68"
type input "68"
click at [977, 318] on button "Bulk update" at bounding box center [986, 332] width 158 height 28
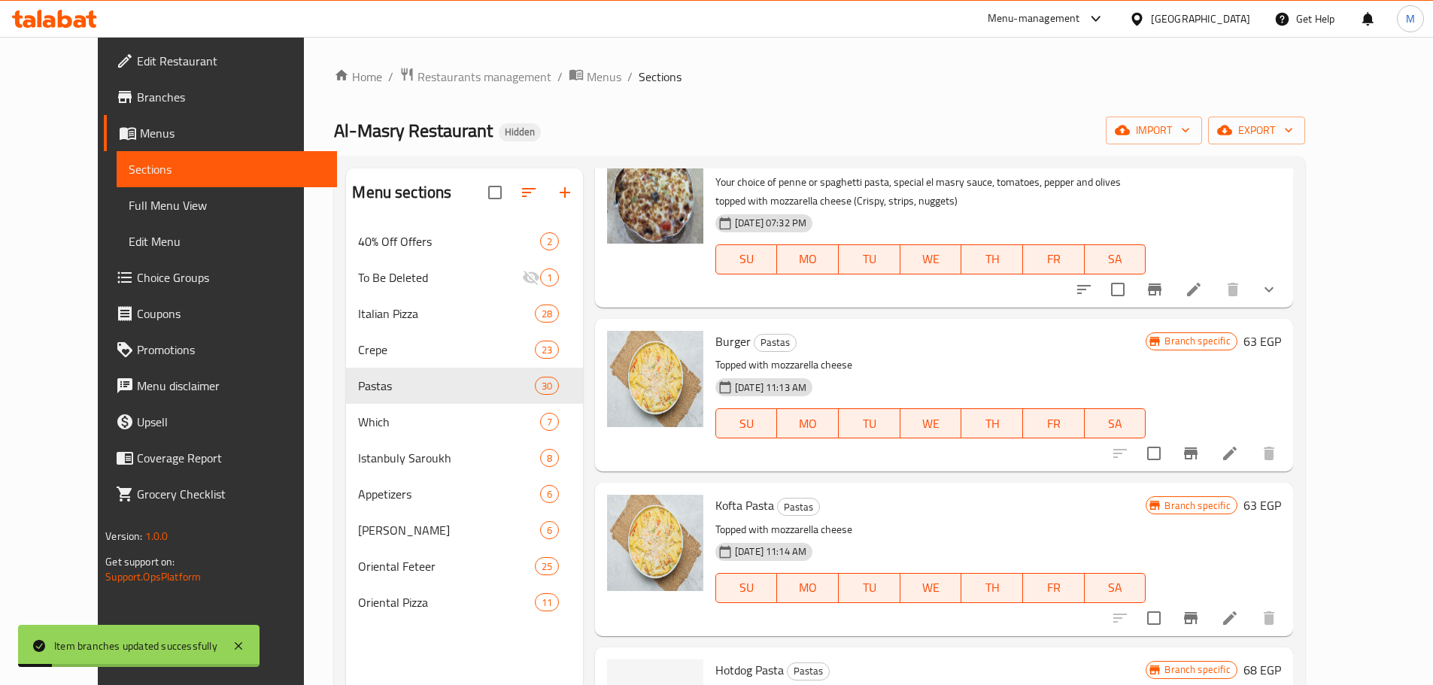
scroll to position [602, 0]
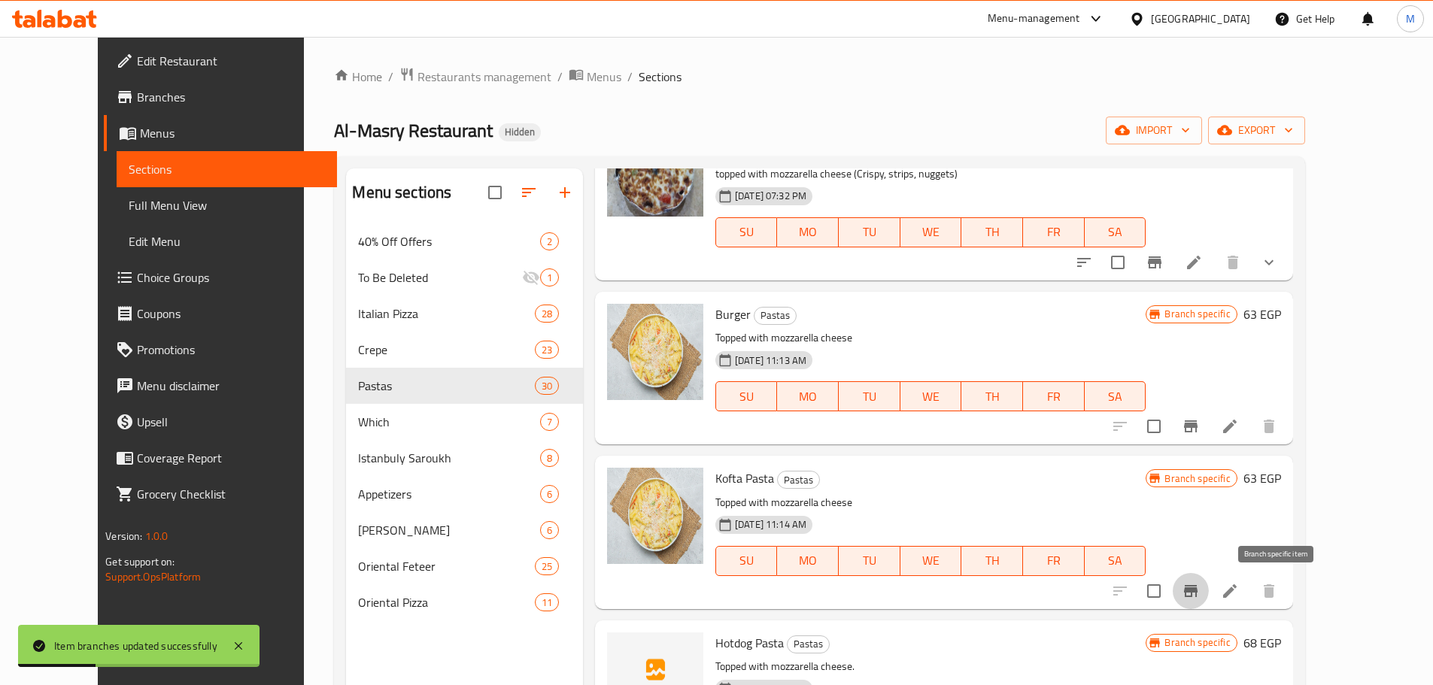
click at [1198, 591] on icon "Branch-specific-item" at bounding box center [1191, 591] width 14 height 12
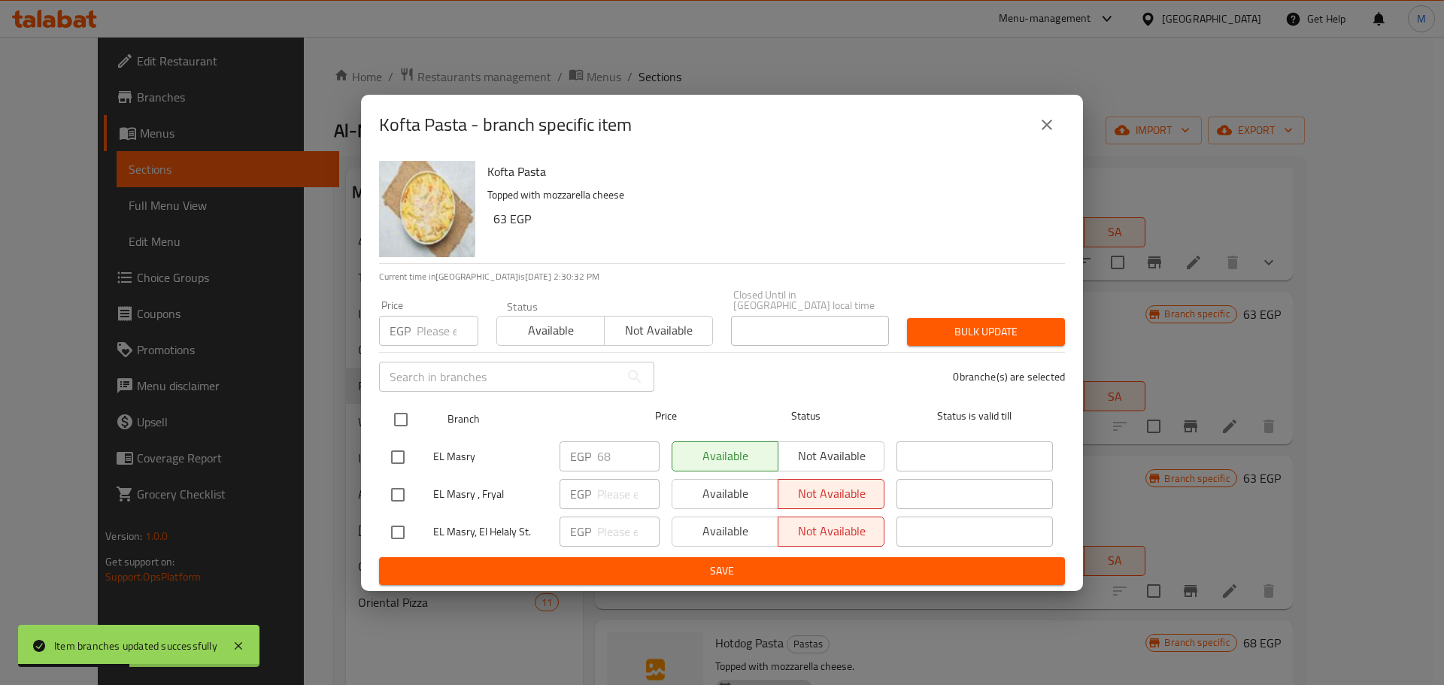
click at [393, 408] on input "checkbox" at bounding box center [401, 420] width 32 height 32
checkbox input "true"
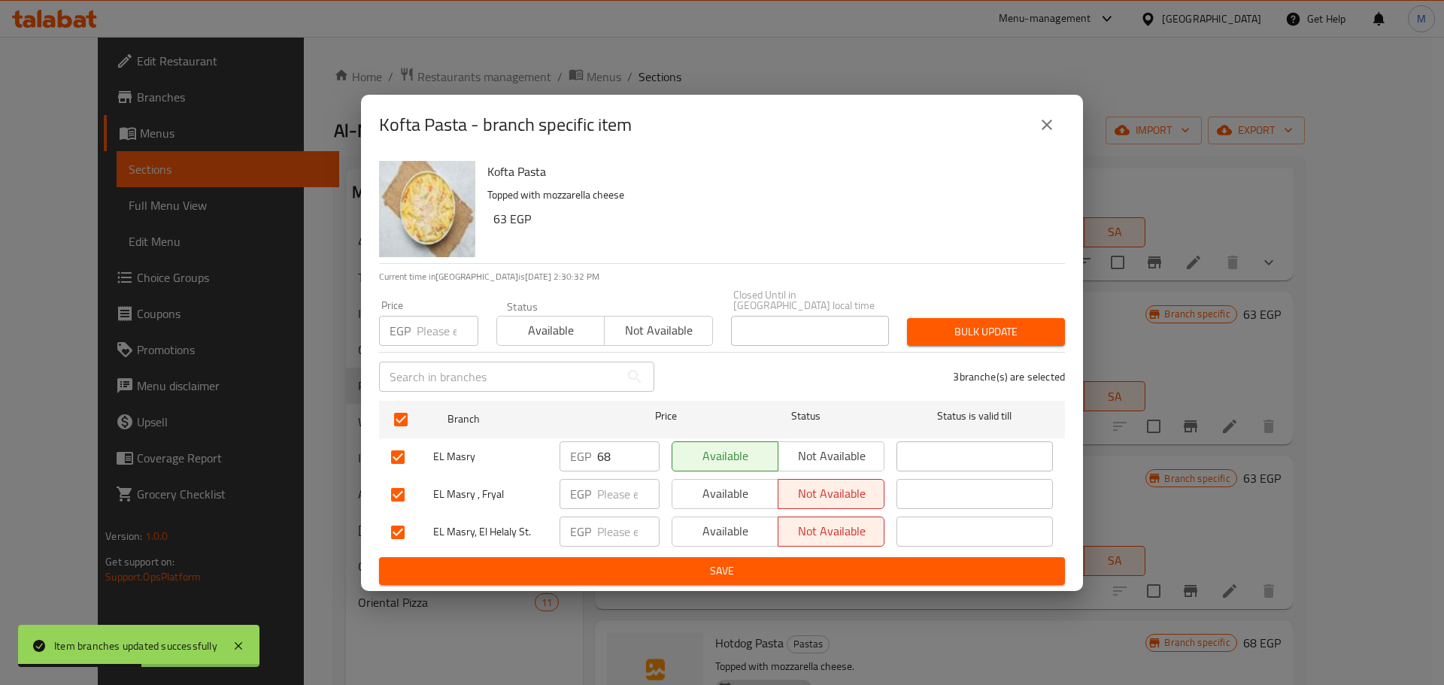
click at [423, 317] on input "number" at bounding box center [448, 331] width 62 height 30
paste input "68"
type input "68"
click at [955, 296] on div "Price EGP 68 Price Status Available Not available Closed Until in Egypt local t…" at bounding box center [722, 318] width 704 height 74
click at [988, 323] on span "Bulk update" at bounding box center [986, 332] width 134 height 19
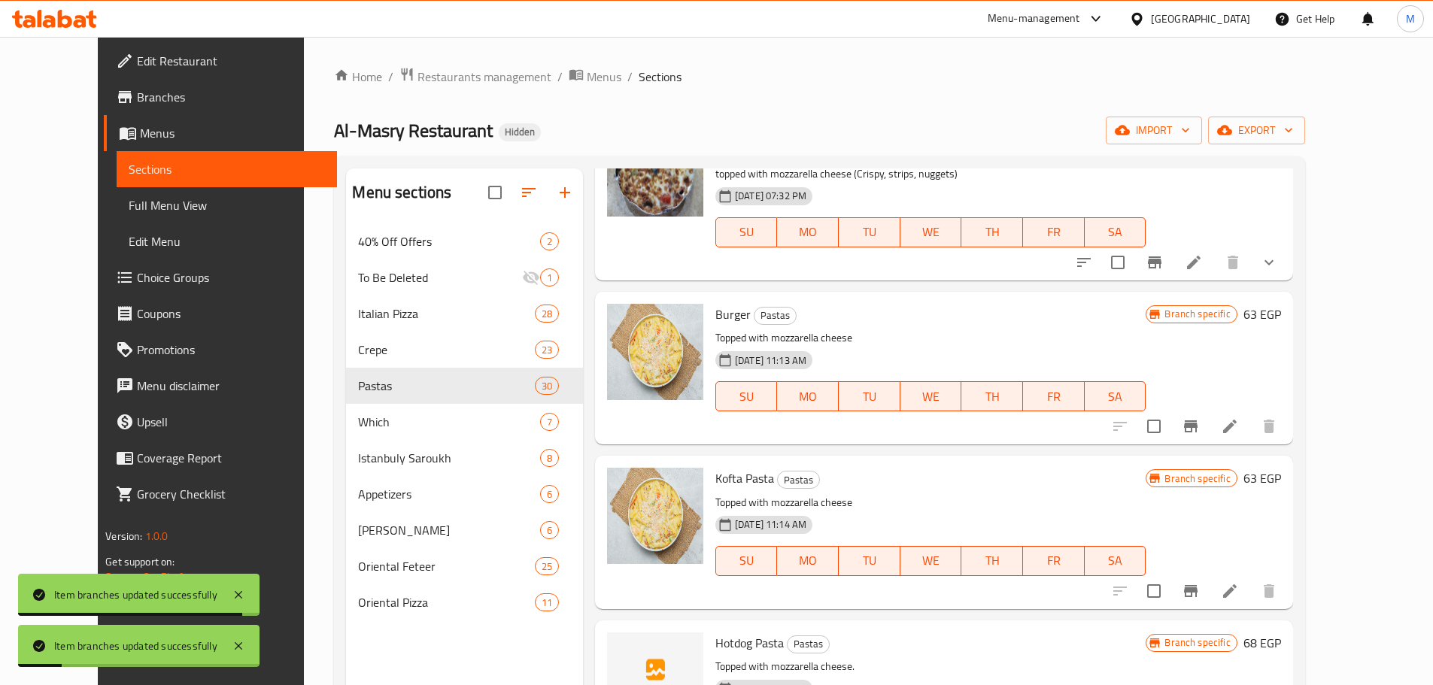
click at [1251, 594] on li at bounding box center [1230, 591] width 42 height 27
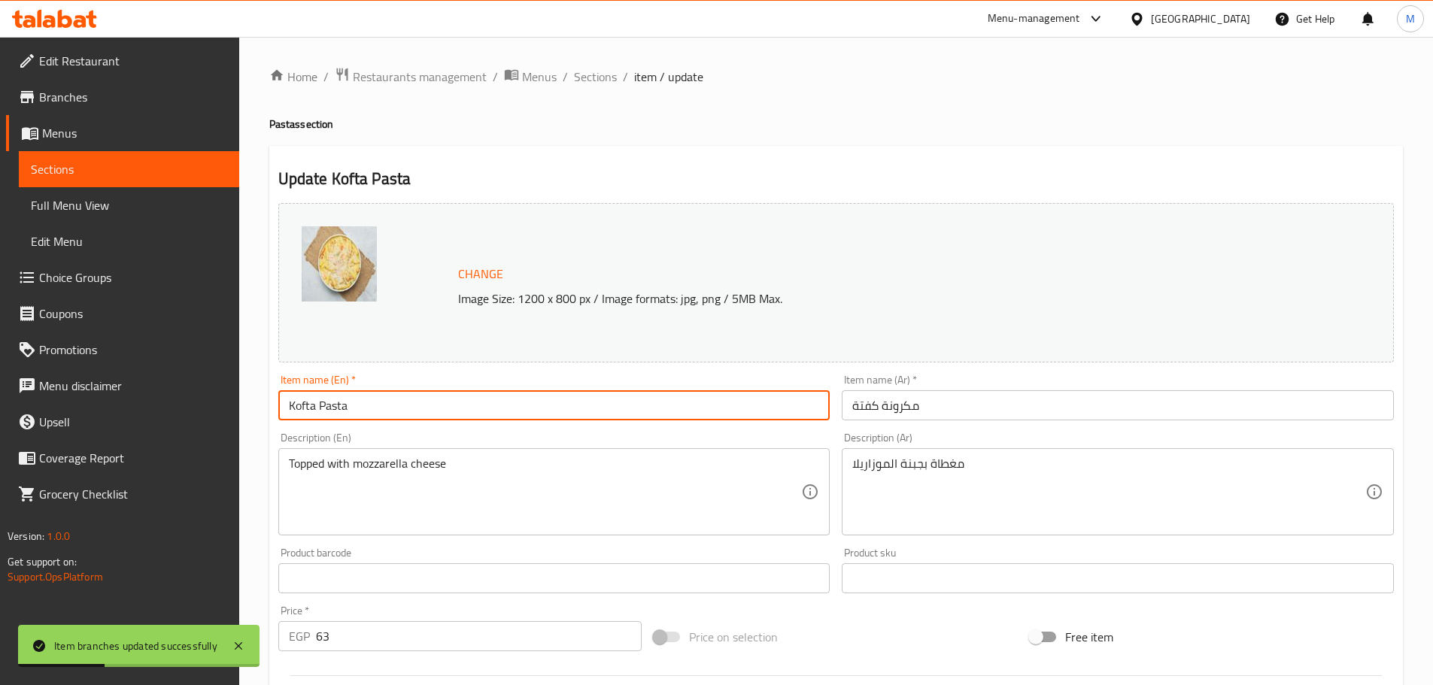
click at [345, 406] on input "Kofta Pasta" at bounding box center [554, 405] width 552 height 30
click at [327, 418] on input "Kofta Pasta" at bounding box center [554, 405] width 552 height 30
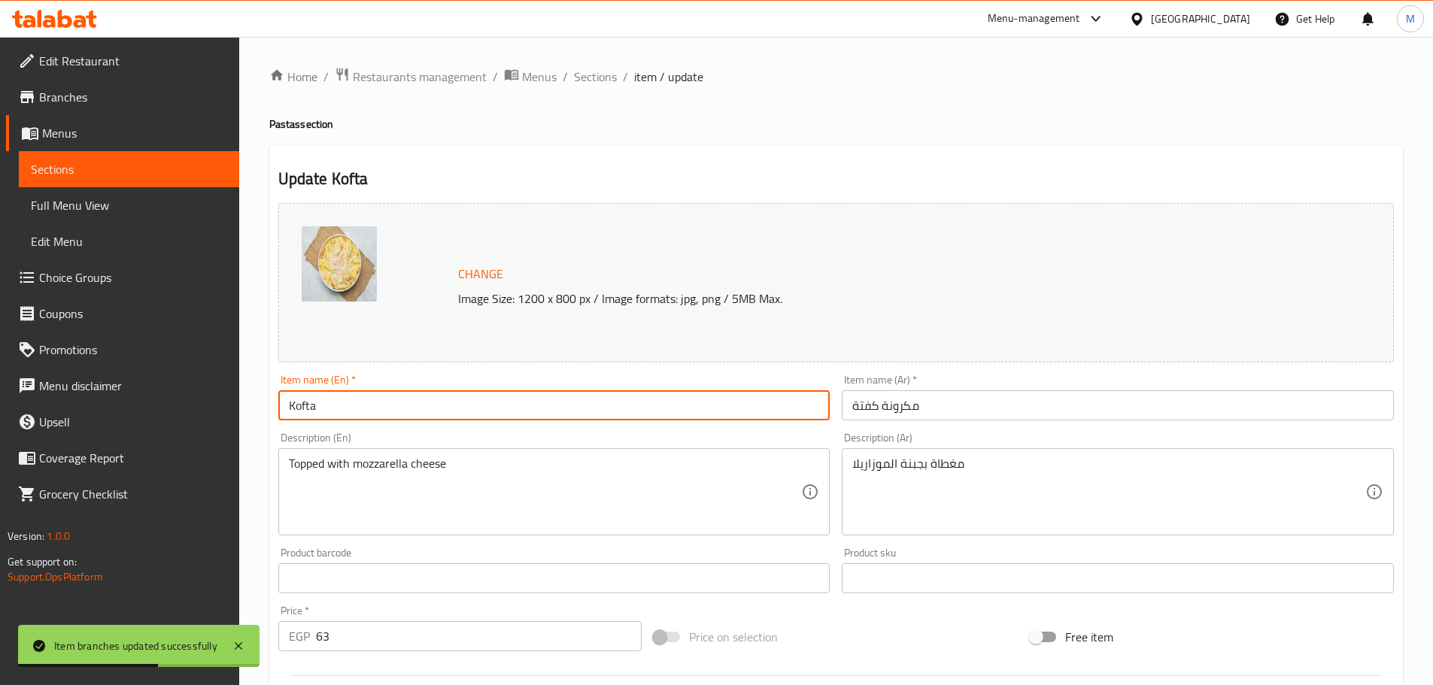
type input "Kofta"
click at [906, 389] on div "Item name (Ar)   * مكرونة كفتة Item name (Ar) *" at bounding box center [1118, 398] width 552 height 46
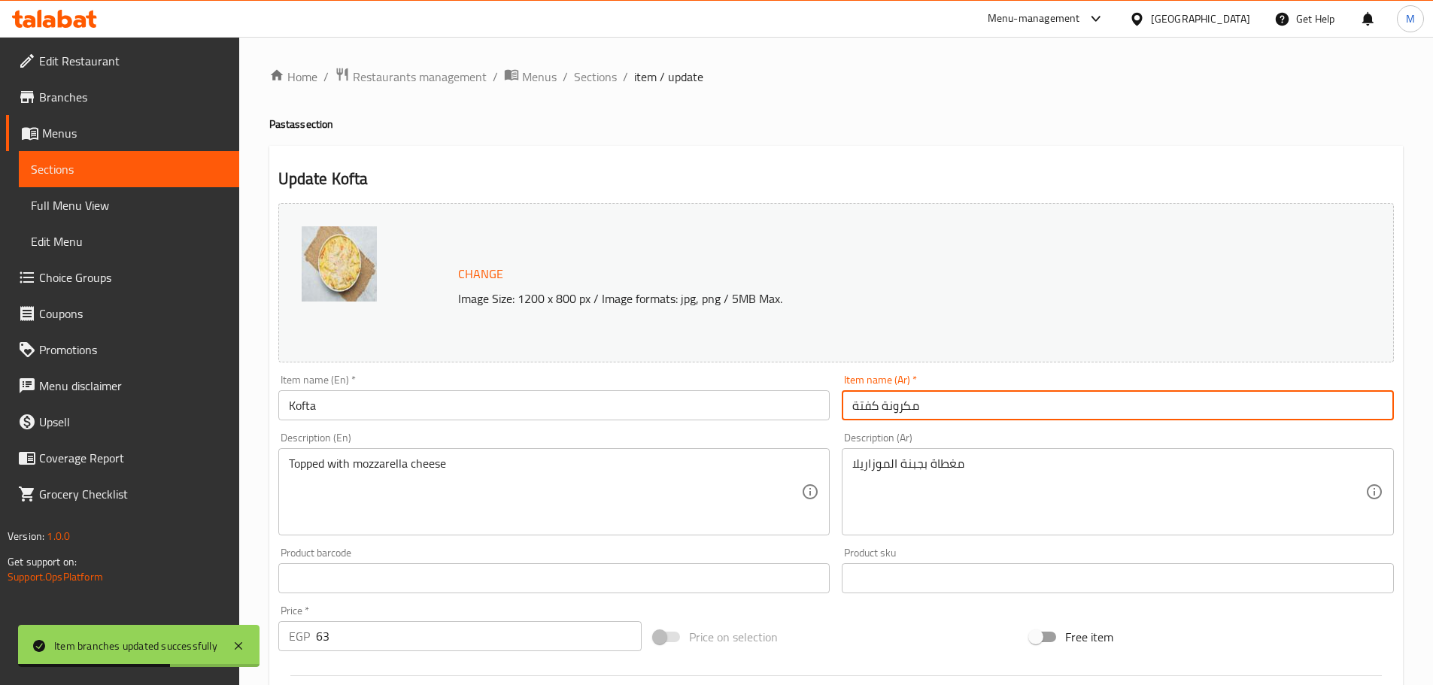
click at [915, 408] on input "مكرونة كفتة" at bounding box center [1118, 405] width 552 height 30
drag, startPoint x: 921, startPoint y: 411, endPoint x: 877, endPoint y: 411, distance: 43.6
click at [877, 411] on input "مكرونة كفتة" at bounding box center [1118, 405] width 552 height 30
type input "كفتة"
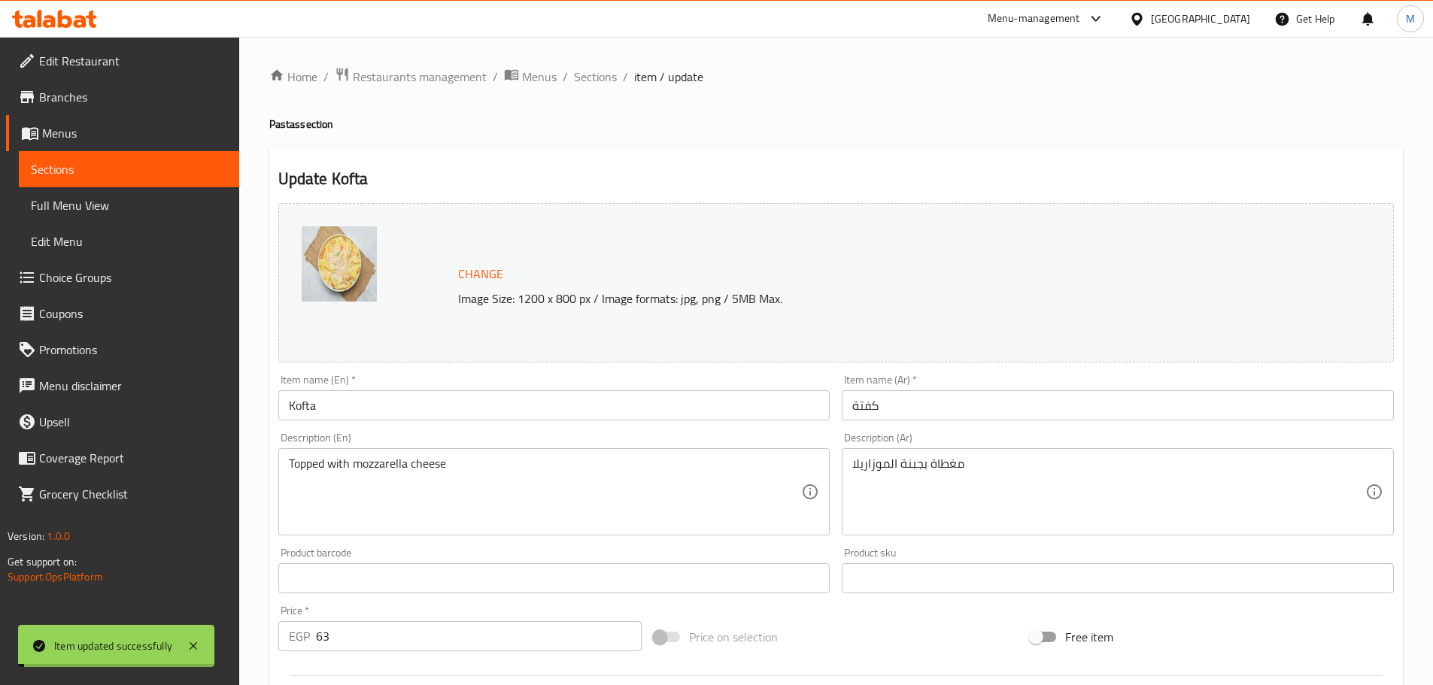
click at [585, 83] on span "Sections" at bounding box center [595, 77] width 43 height 18
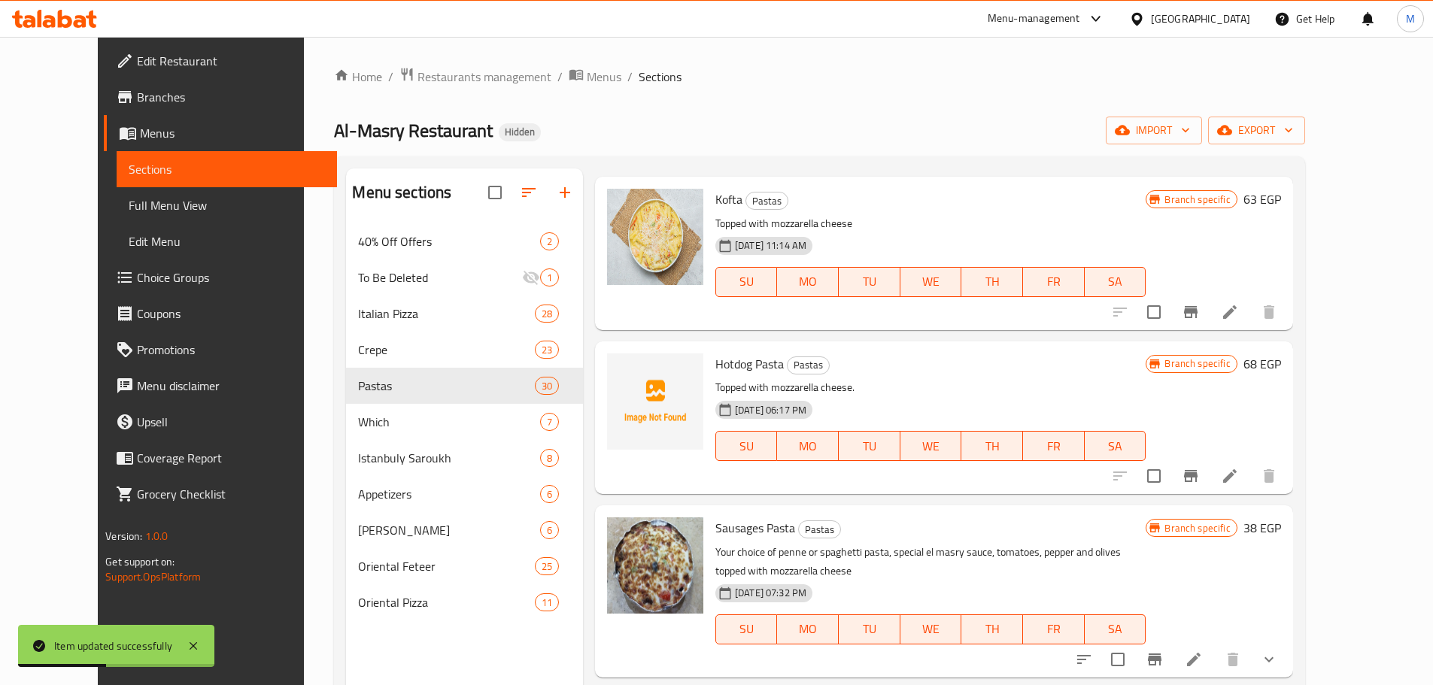
scroll to position [903, 0]
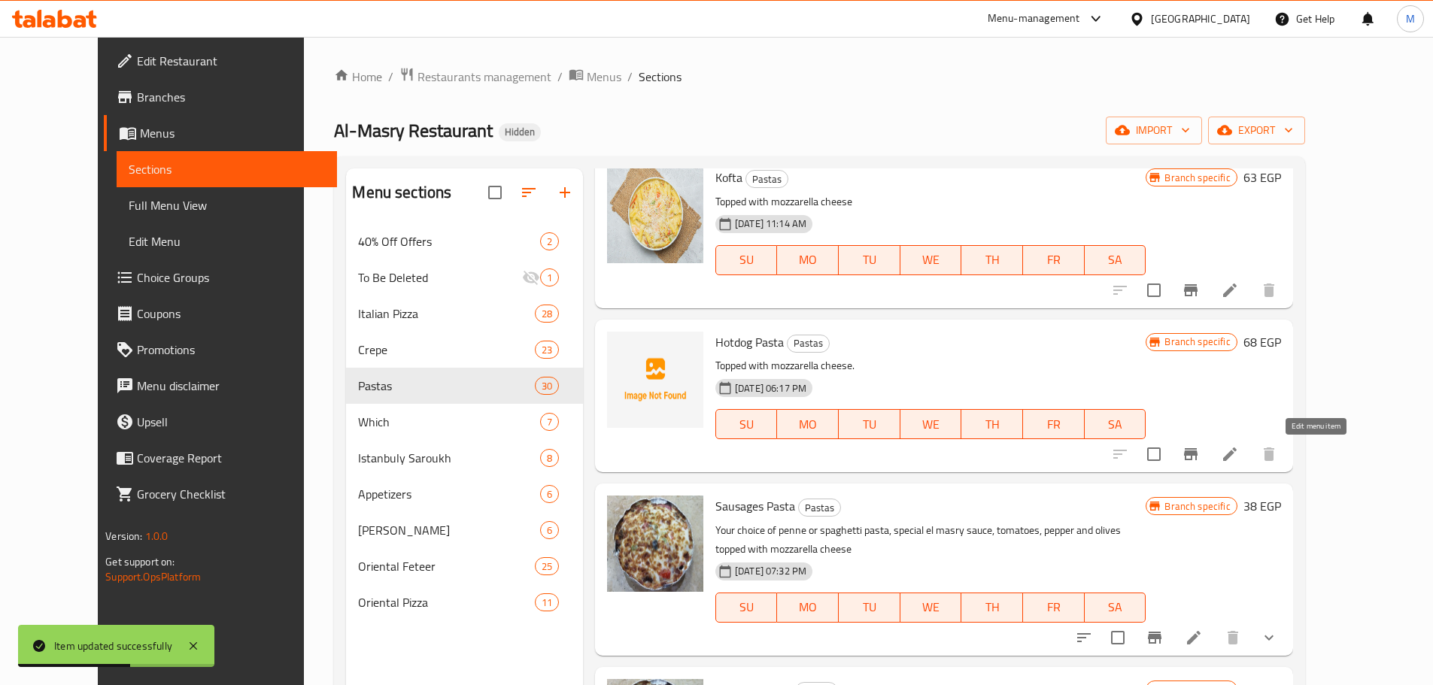
click at [1237, 457] on icon at bounding box center [1230, 455] width 14 height 14
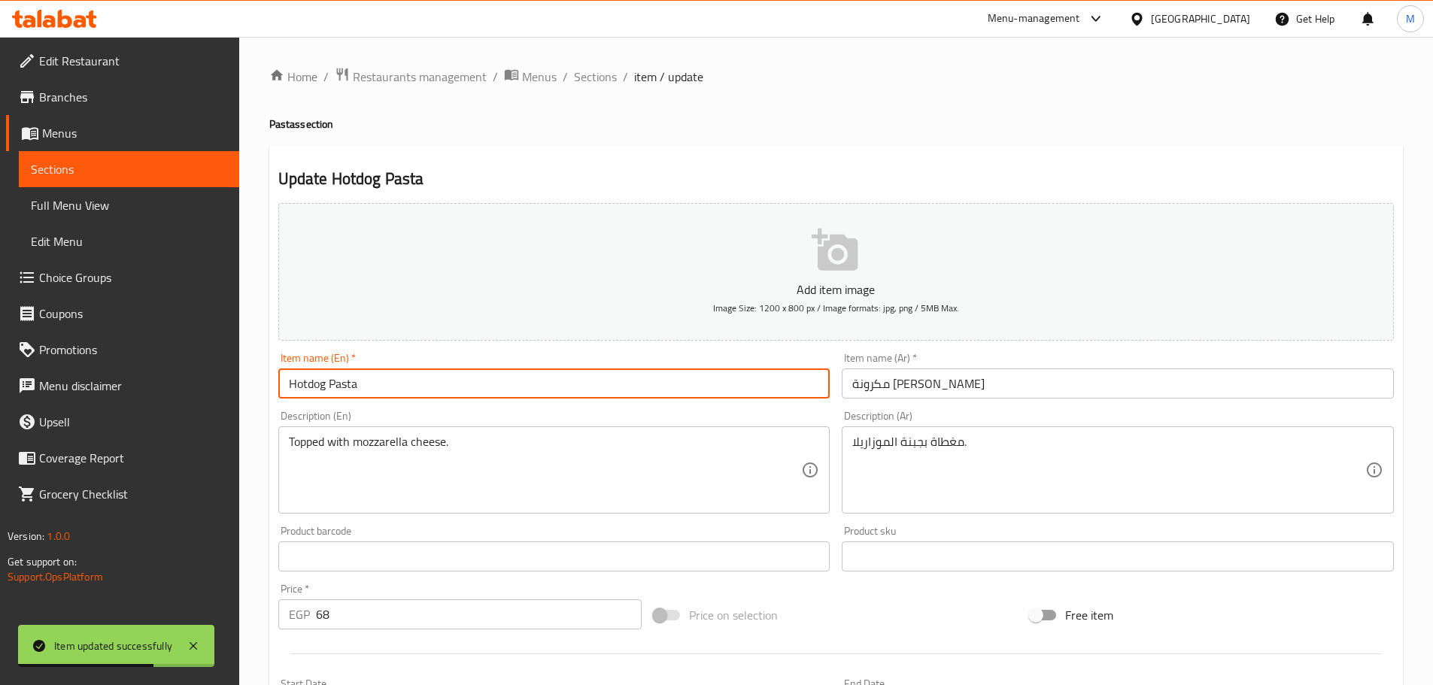
click at [345, 396] on input "Hotdog Pasta" at bounding box center [554, 384] width 552 height 30
click at [305, 384] on input "Hotdog" at bounding box center [554, 384] width 552 height 30
click at [360, 378] on input "Hot dog" at bounding box center [554, 384] width 552 height 30
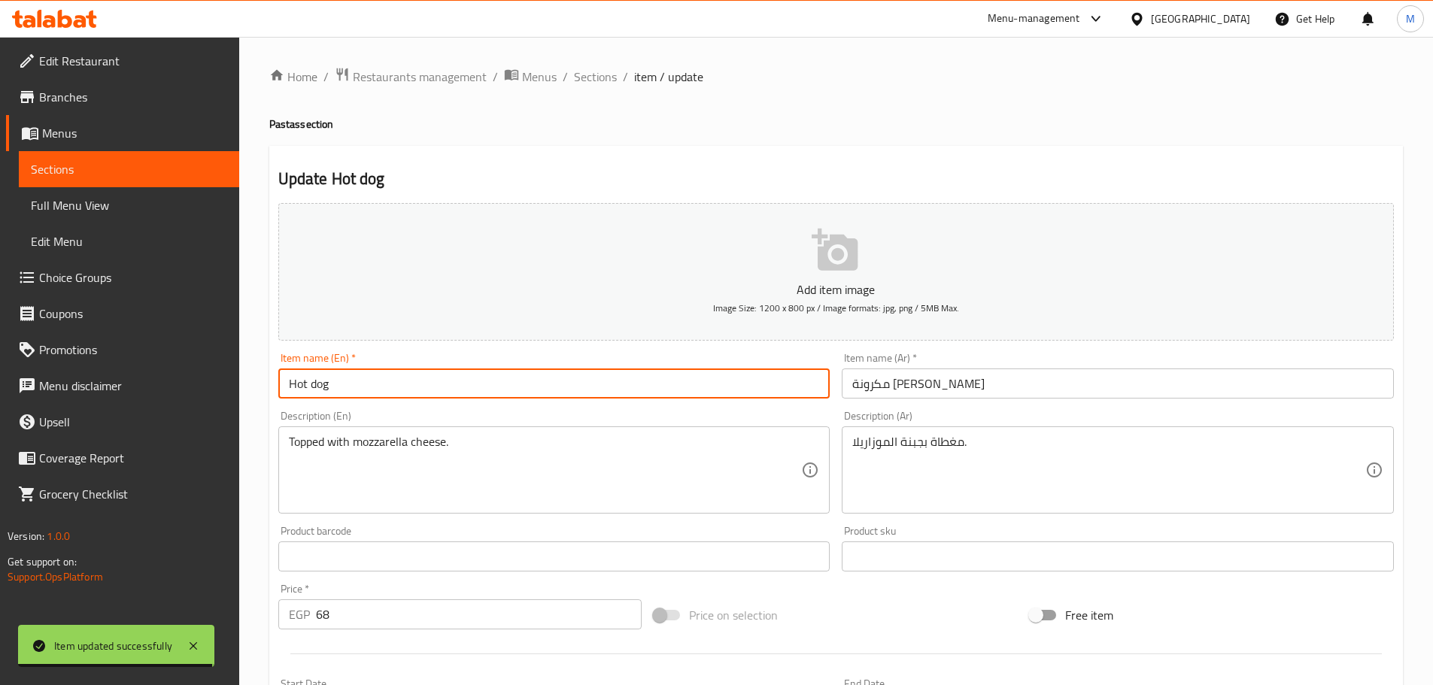
click at [360, 378] on input "Hot dog" at bounding box center [554, 384] width 552 height 30
type input "Hot Dog"
drag, startPoint x: 916, startPoint y: 384, endPoint x: 955, endPoint y: 388, distance: 40.1
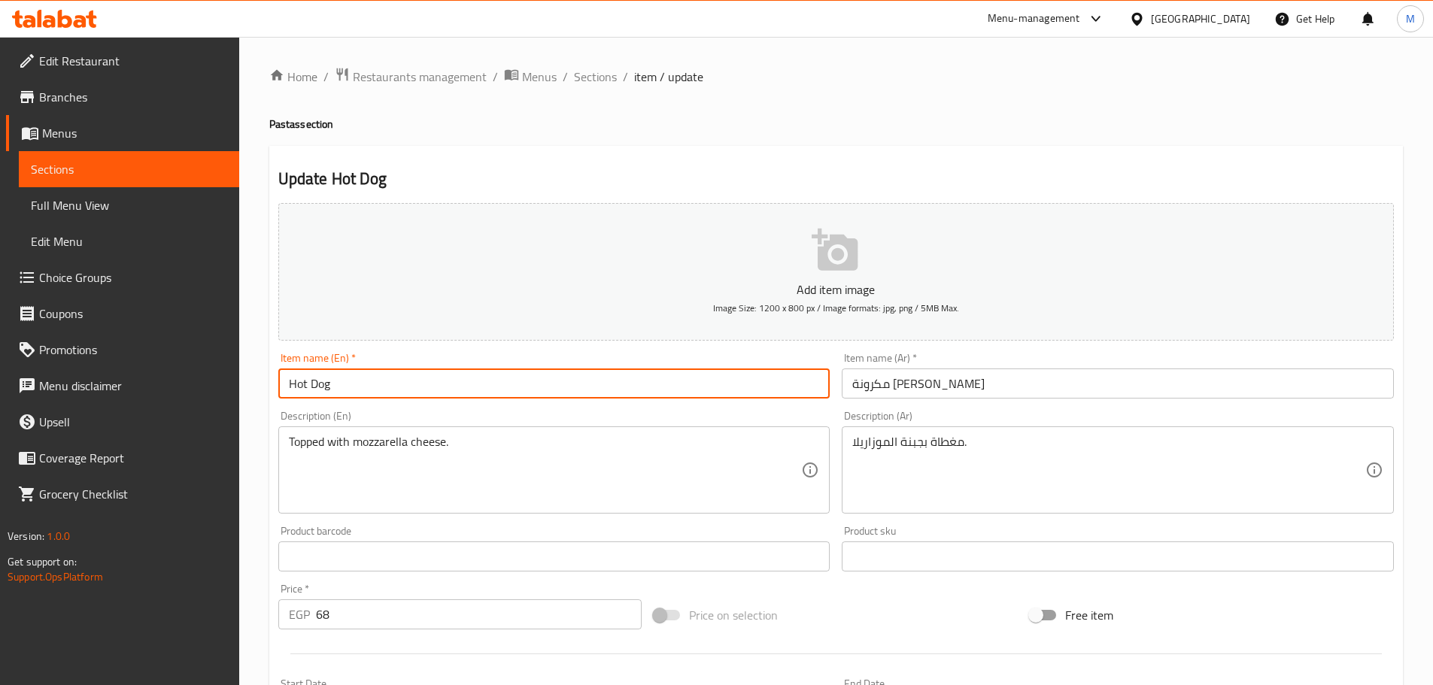
click at [920, 385] on input "مكرونة سوسيس" at bounding box center [1118, 384] width 552 height 30
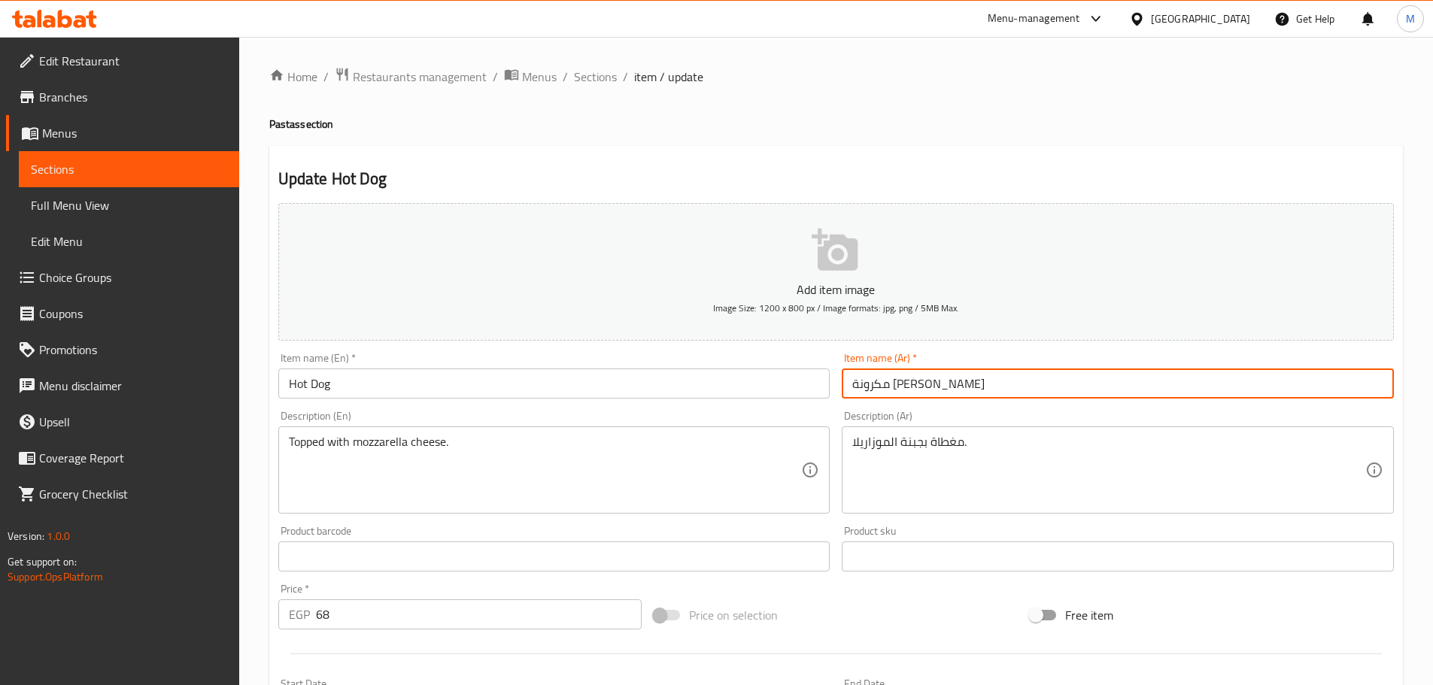
drag, startPoint x: 955, startPoint y: 388, endPoint x: 897, endPoint y: 388, distance: 58.7
click at [897, 388] on input "مكرونة سوسيس" at bounding box center [1118, 384] width 552 height 30
type input "سوسيس"
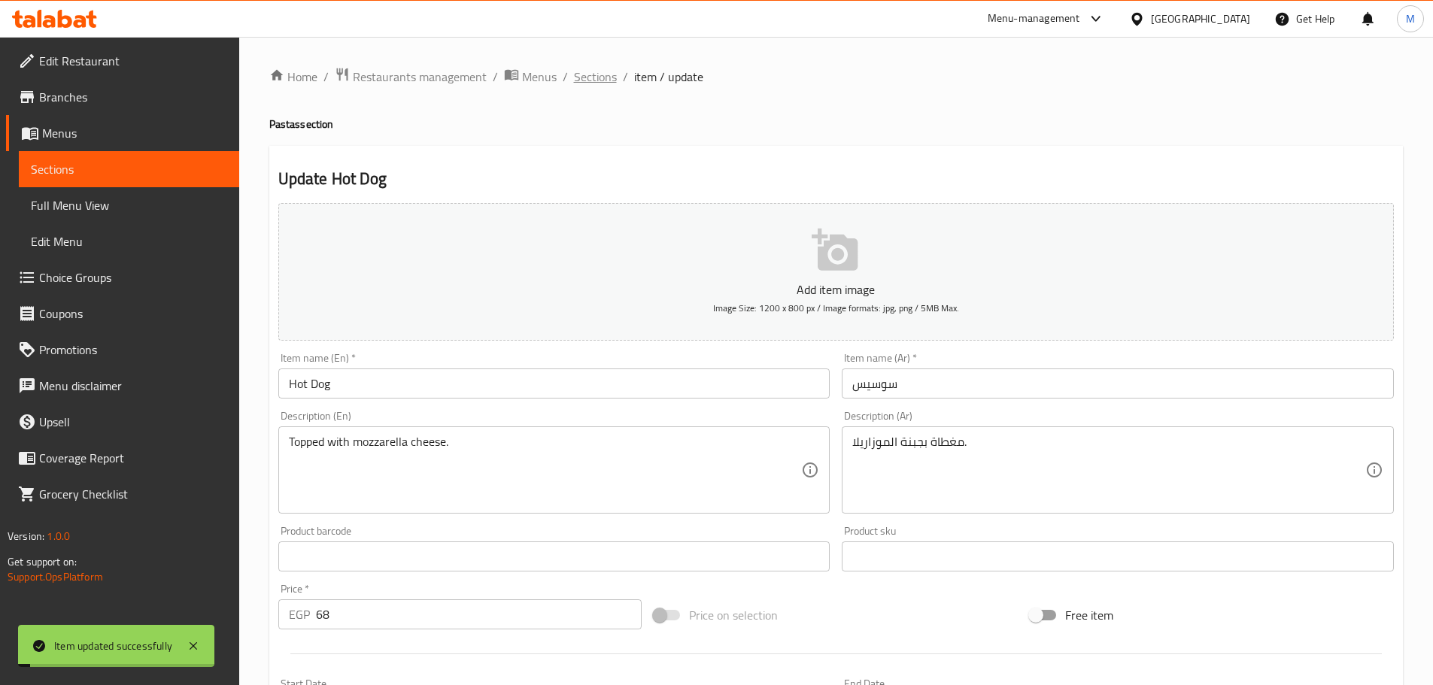
click at [580, 77] on span "Sections" at bounding box center [595, 77] width 43 height 18
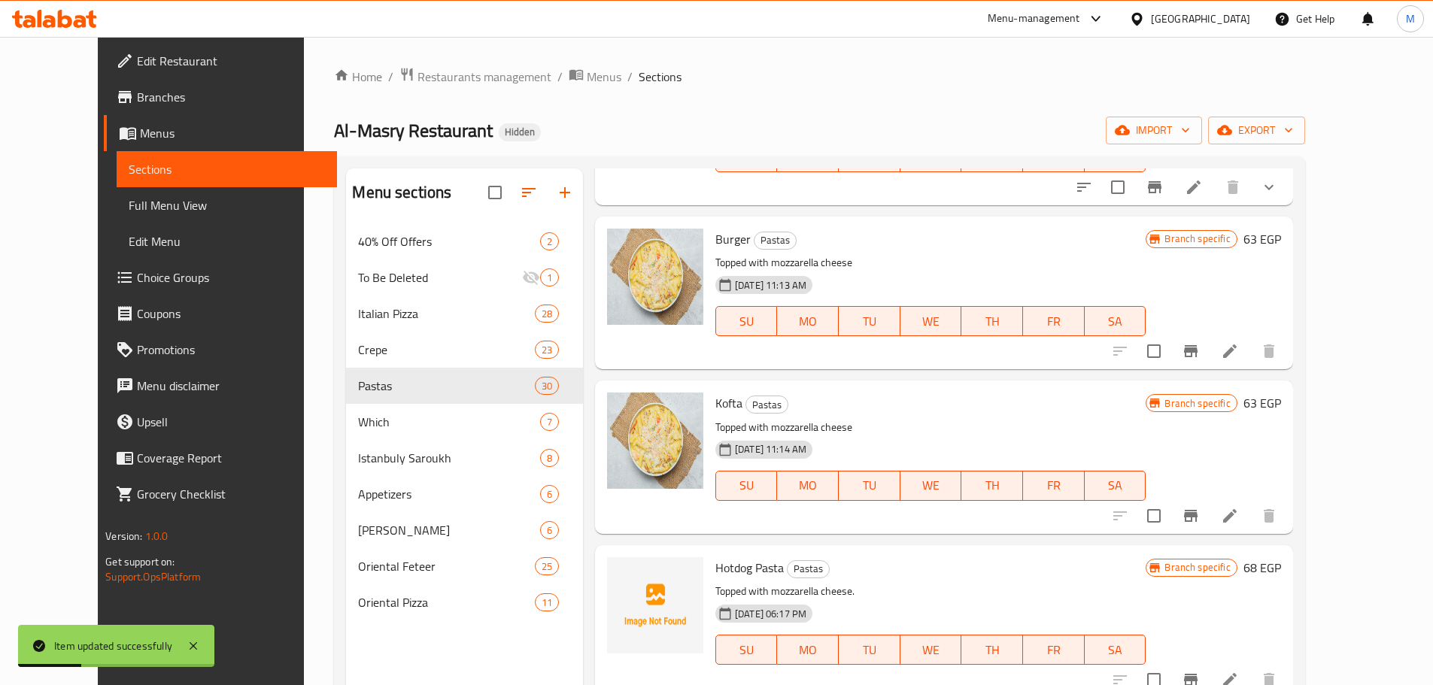
scroll to position [903, 0]
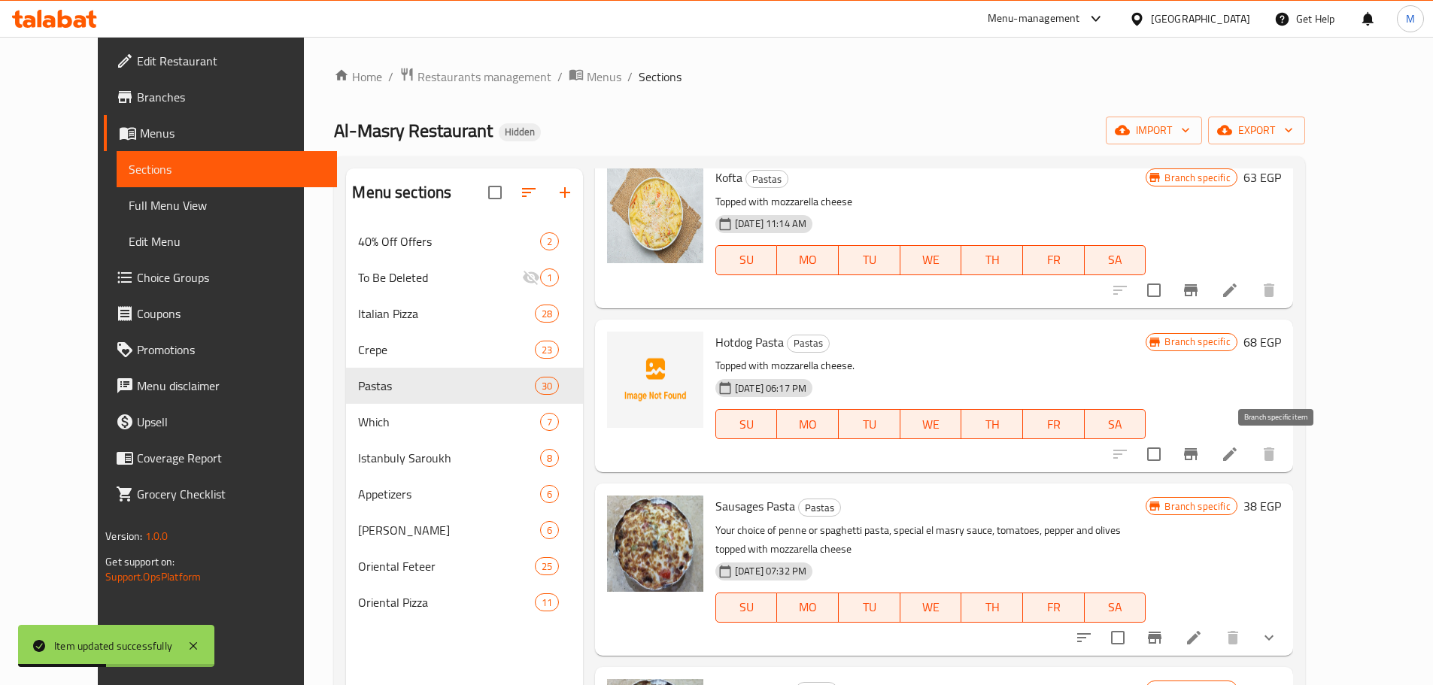
click at [1198, 455] on icon "Branch-specific-item" at bounding box center [1191, 454] width 14 height 12
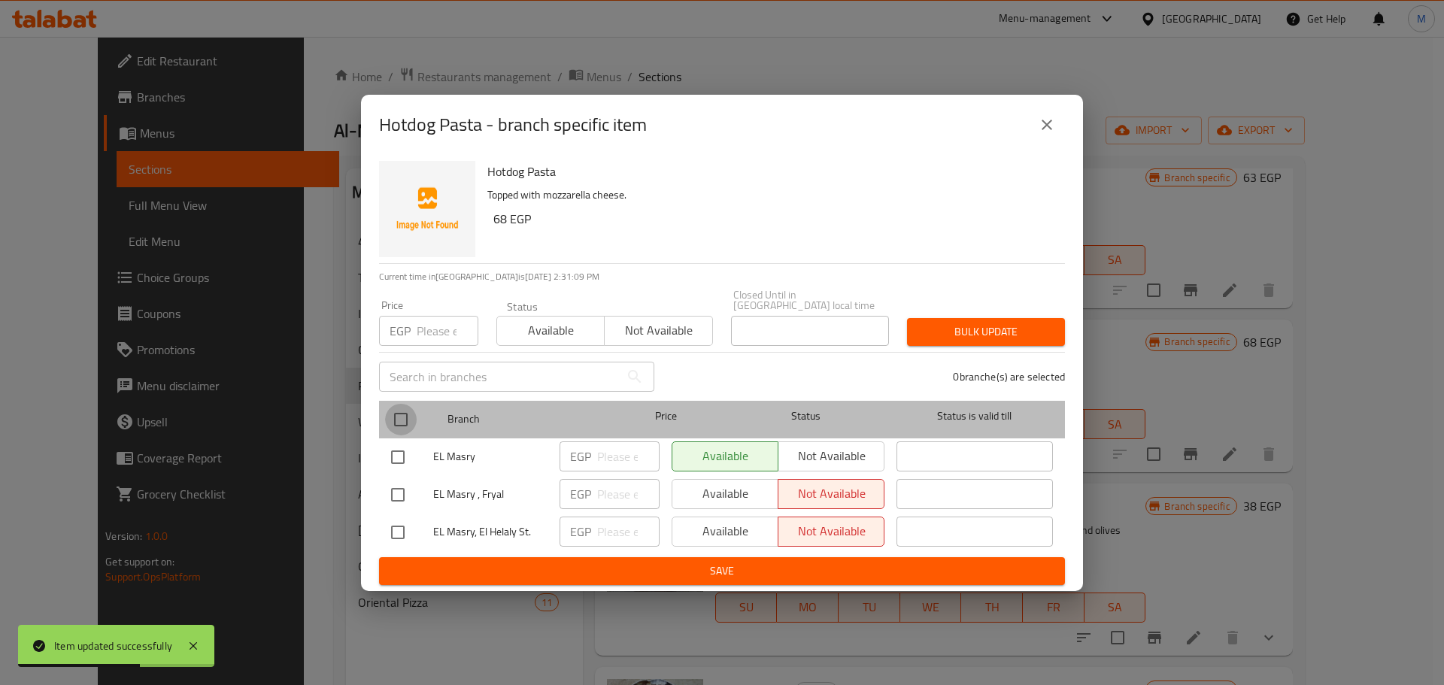
click at [404, 417] on input "checkbox" at bounding box center [401, 420] width 32 height 32
checkbox input "true"
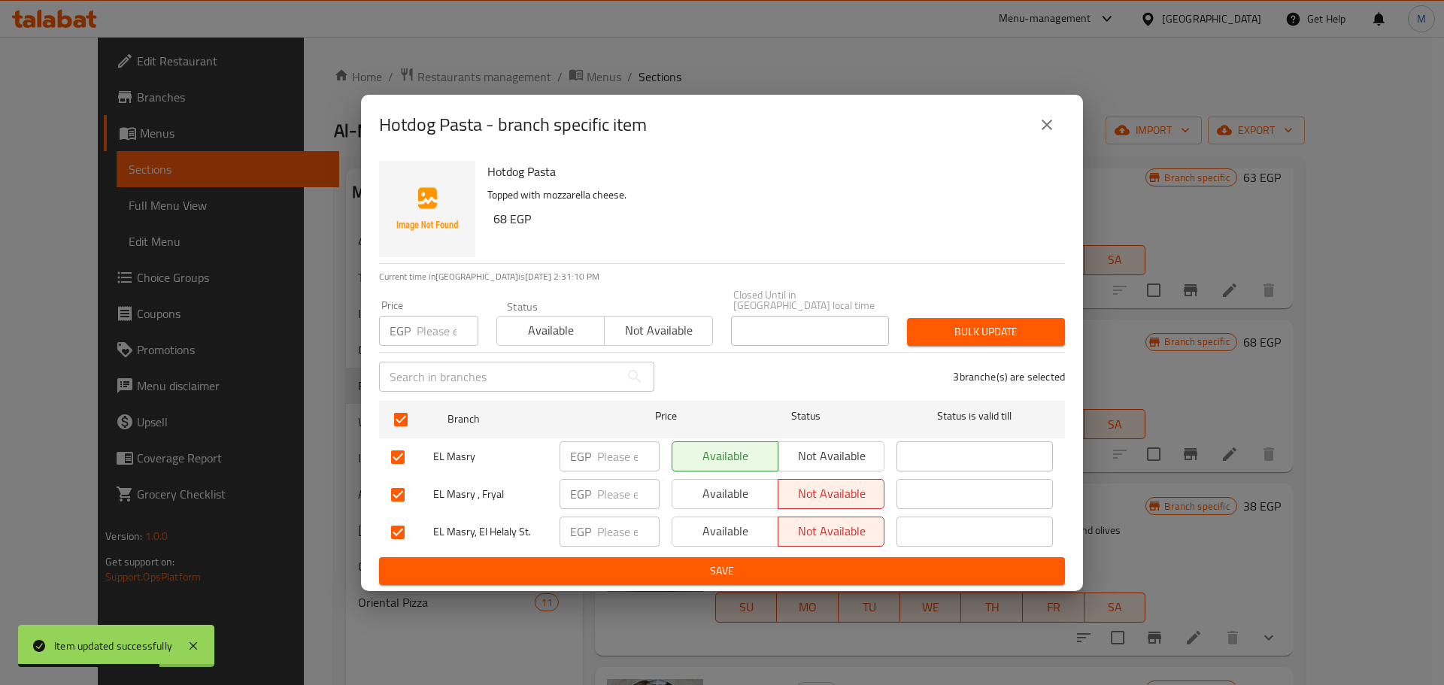
click at [503, 224] on h6 "68 EGP" at bounding box center [773, 218] width 560 height 21
copy h6 "68"
click at [424, 324] on input "number" at bounding box center [448, 331] width 62 height 30
paste input "68"
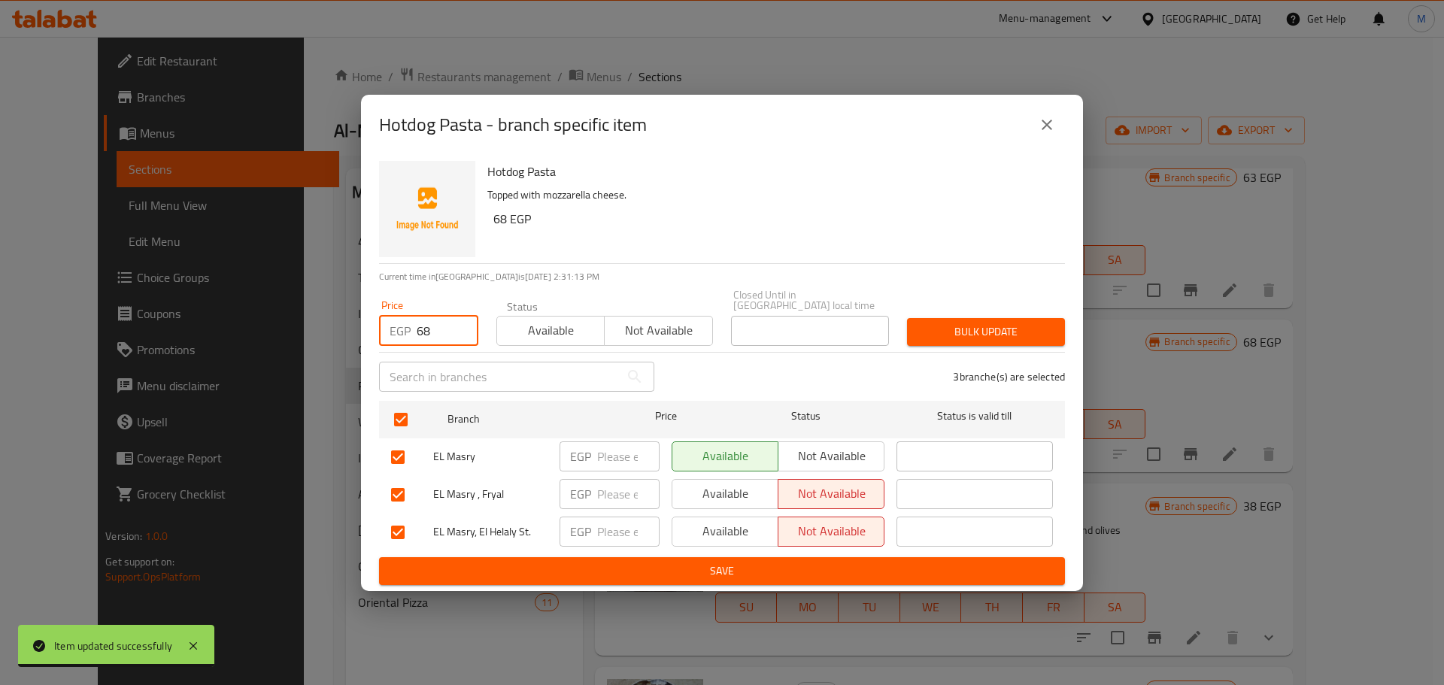
type input "68"
click at [980, 318] on button "Bulk update" at bounding box center [986, 332] width 158 height 28
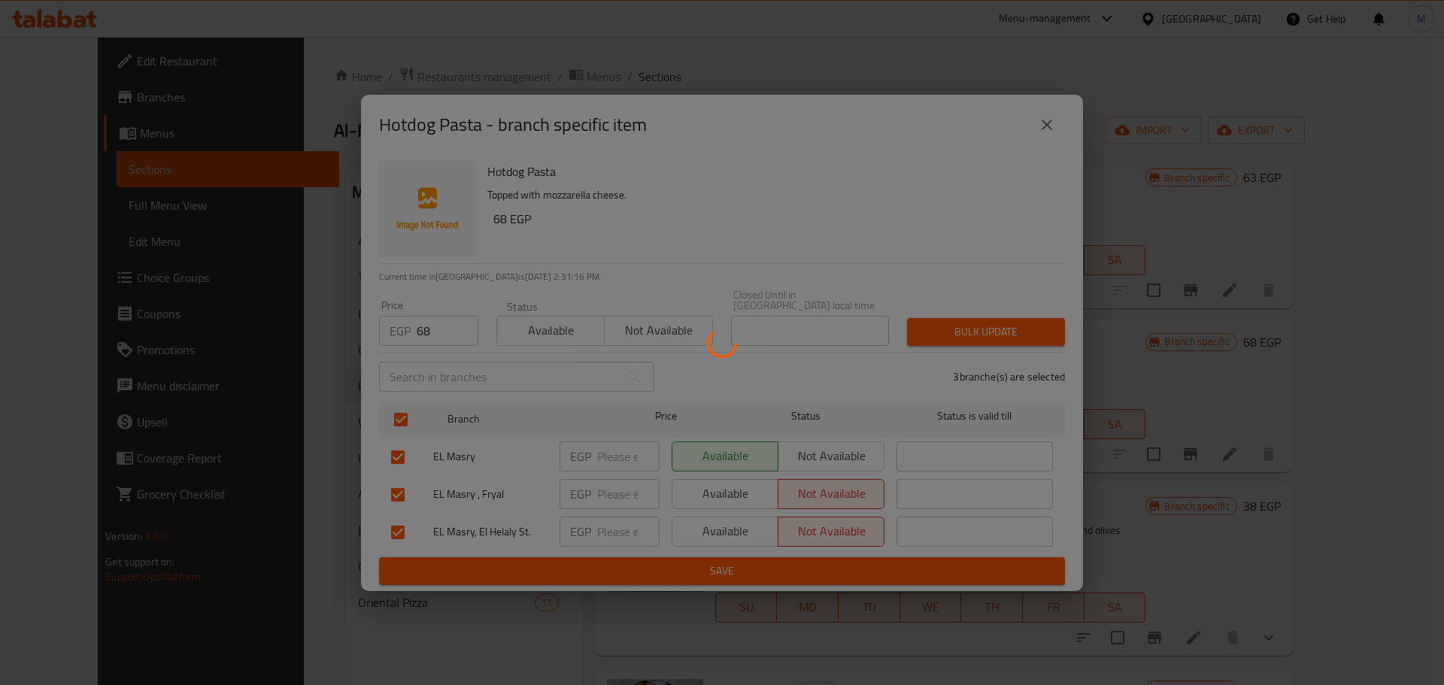
click at [977, 328] on div at bounding box center [722, 342] width 1444 height 685
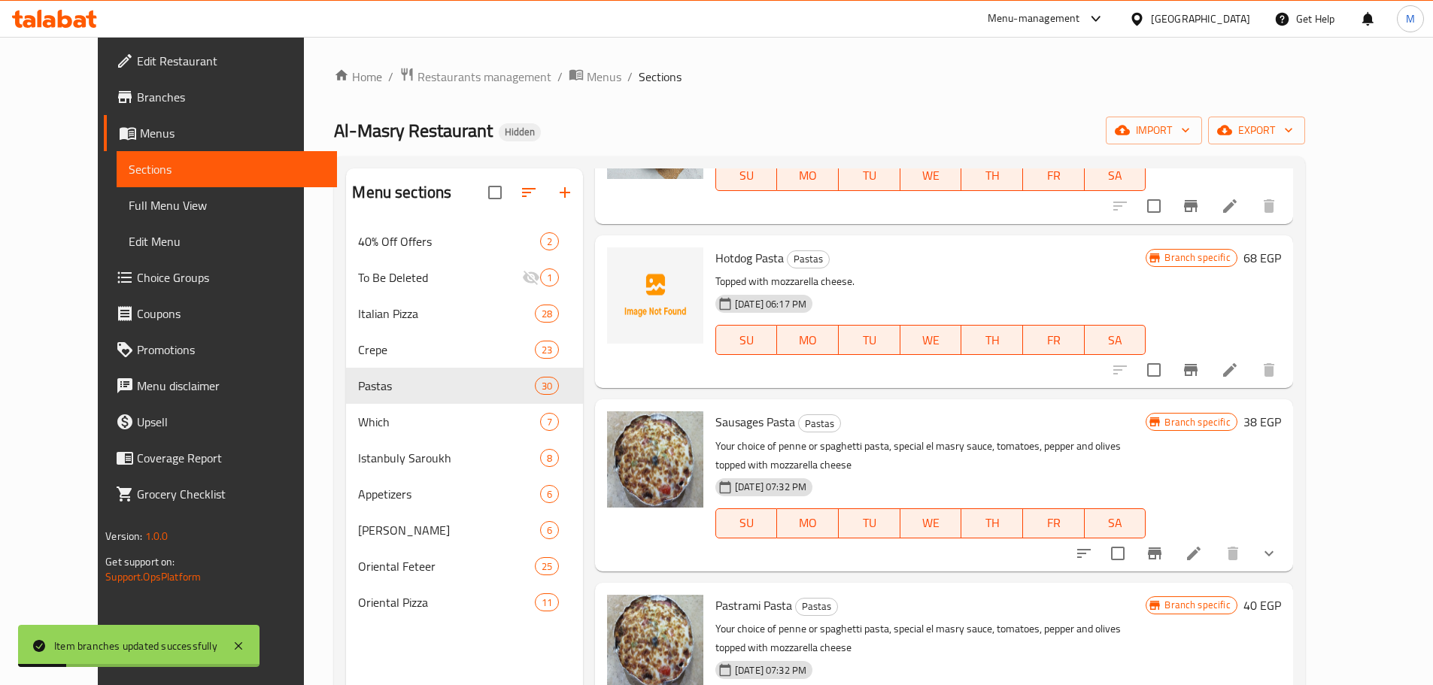
scroll to position [1128, 0]
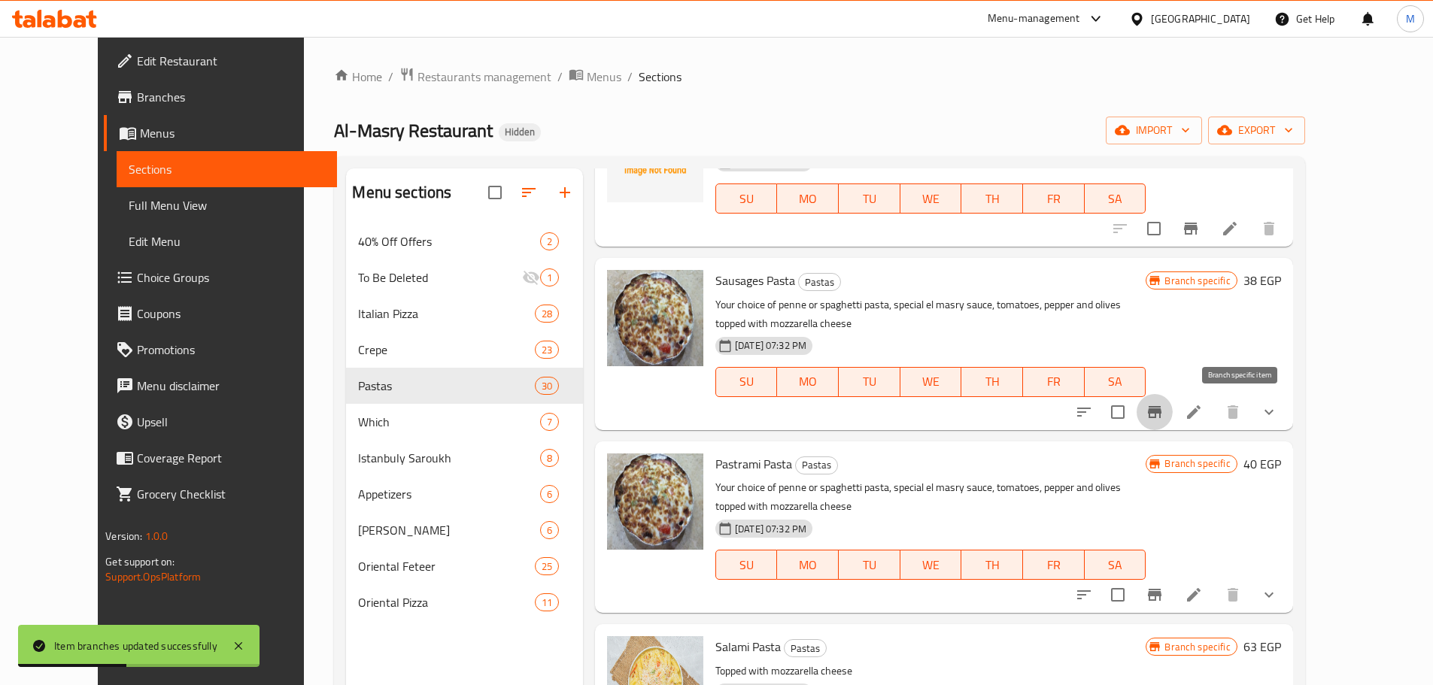
click at [1173, 415] on button "Branch-specific-item" at bounding box center [1155, 412] width 36 height 36
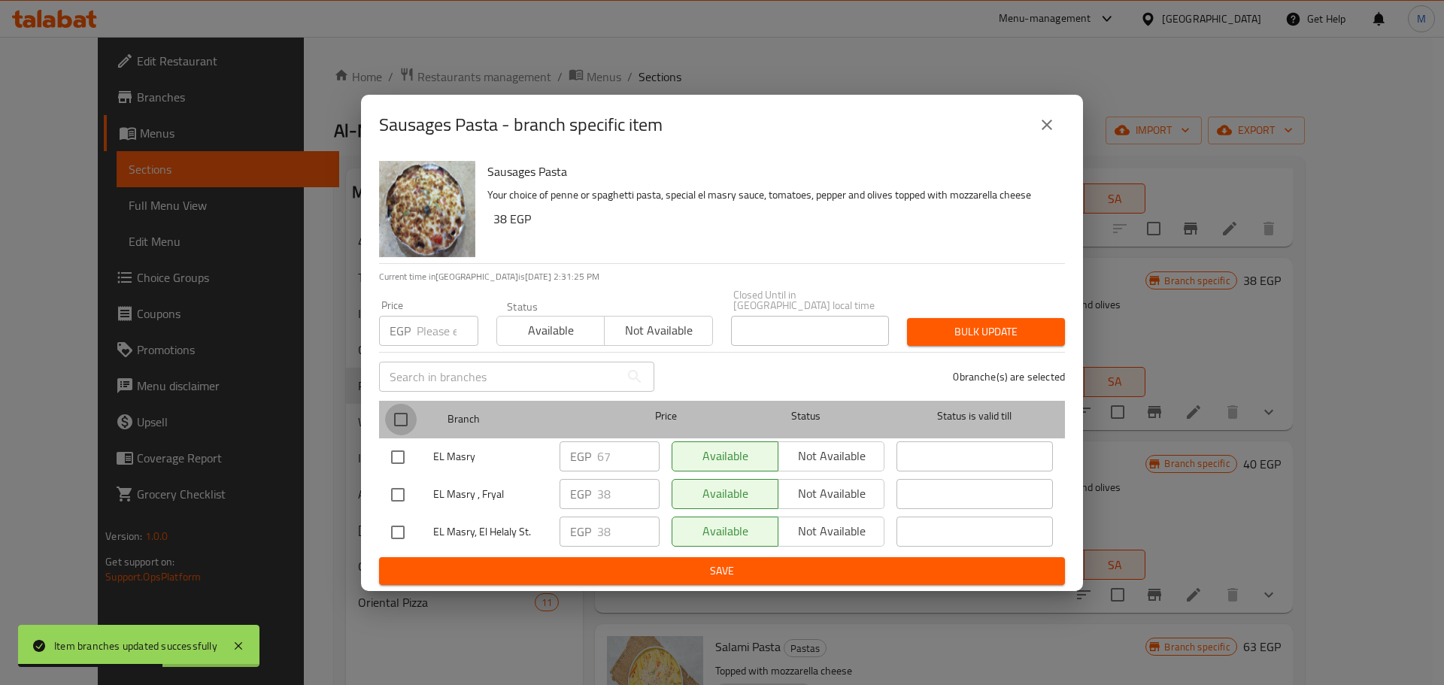
click at [394, 407] on input "checkbox" at bounding box center [401, 420] width 32 height 32
checkbox input "true"
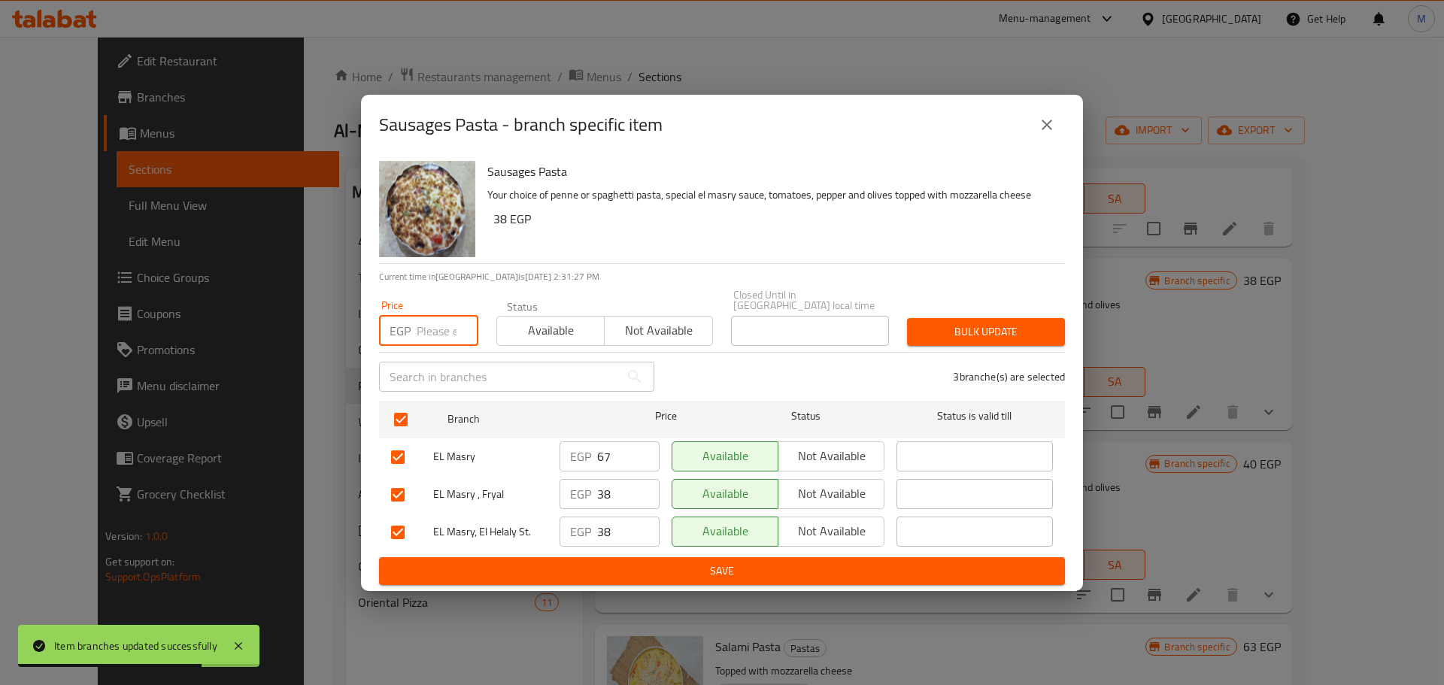
paste input "67"
type input "67"
click at [923, 328] on span "Bulk update" at bounding box center [986, 332] width 134 height 19
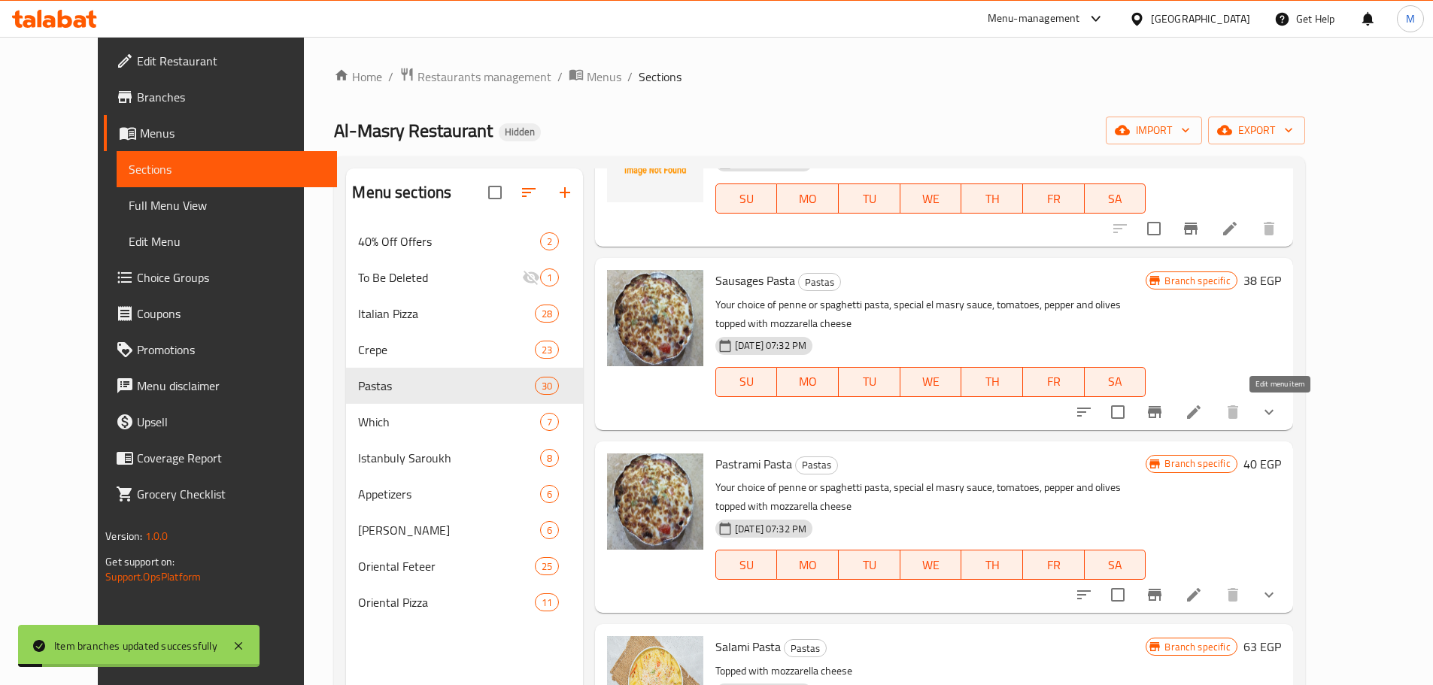
click at [1203, 412] on icon at bounding box center [1194, 412] width 18 height 18
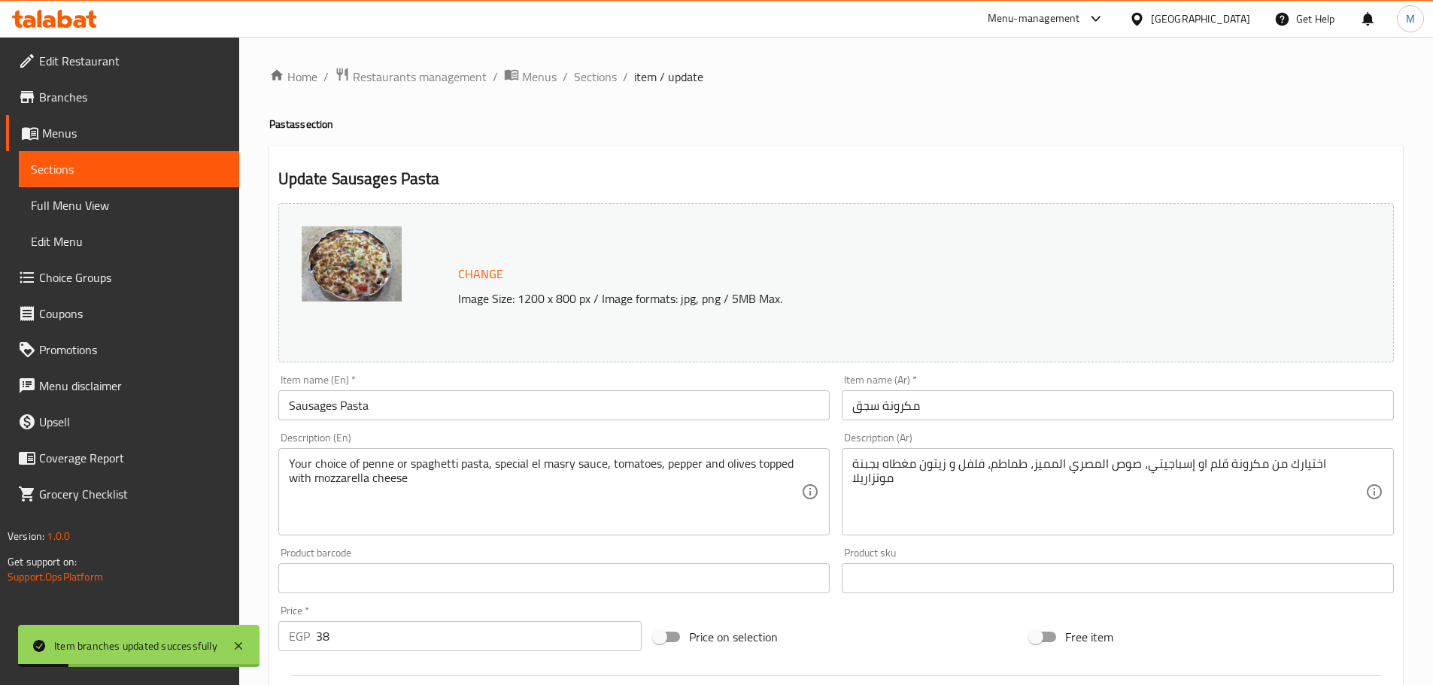
click at [349, 411] on input "Sausages Pasta" at bounding box center [554, 405] width 552 height 30
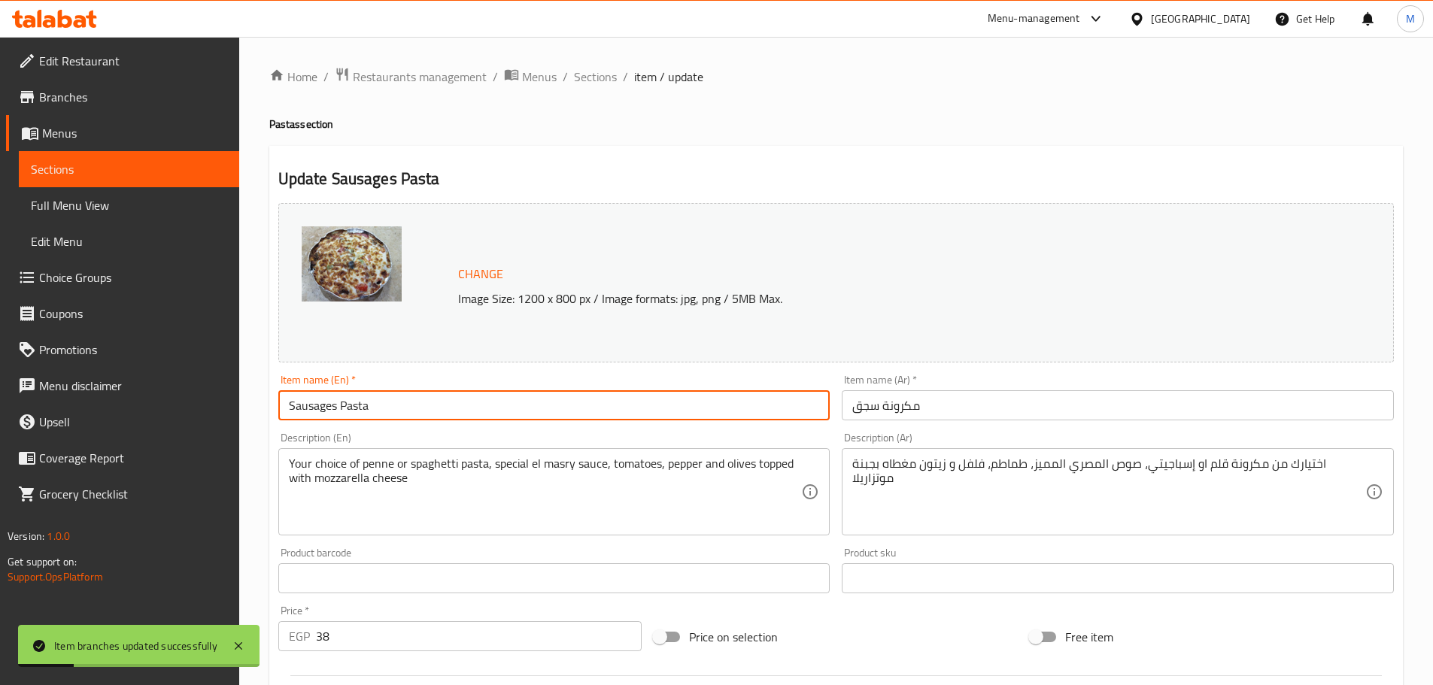
click at [349, 411] on input "Sausages Pasta" at bounding box center [554, 405] width 552 height 30
type input "Sausages"
click at [972, 397] on input "مكرونة سجق" at bounding box center [1118, 405] width 552 height 30
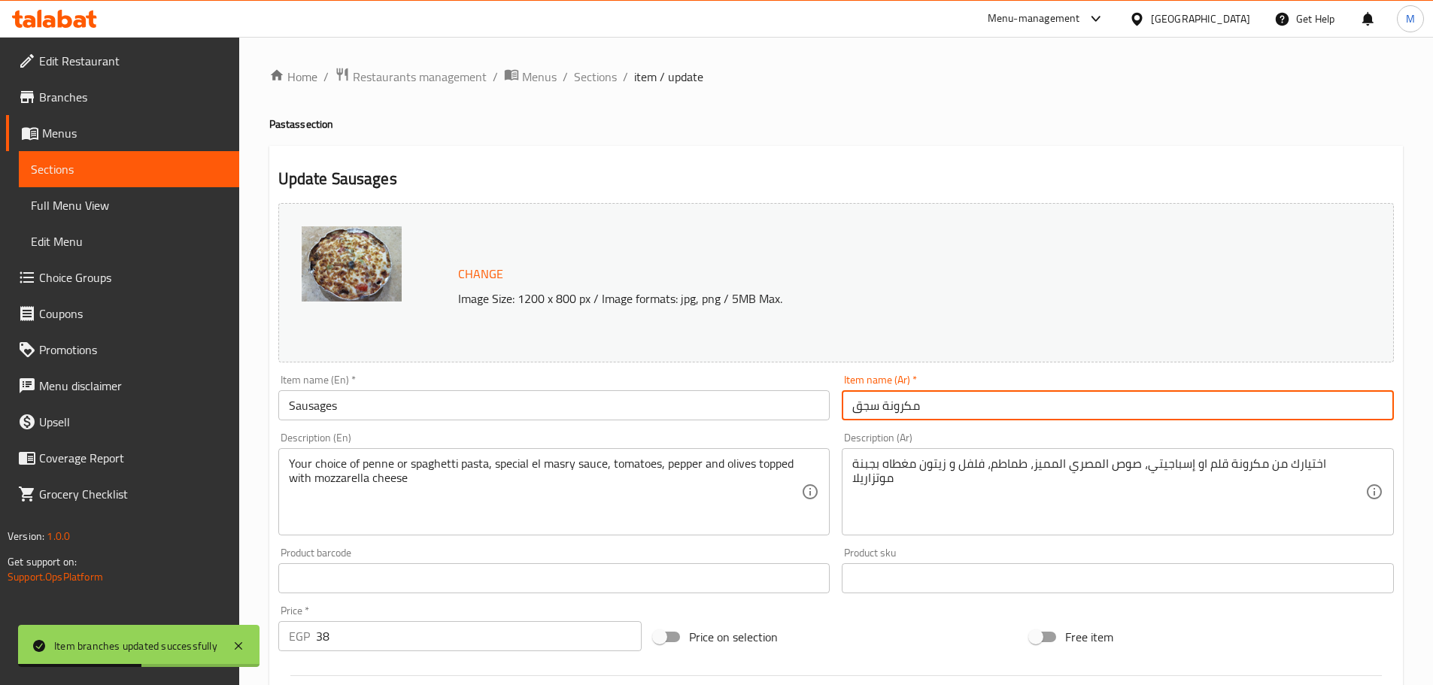
drag, startPoint x: 955, startPoint y: 413, endPoint x: 879, endPoint y: 412, distance: 76.0
click at [879, 412] on input "مكرونة سجق" at bounding box center [1118, 405] width 552 height 30
type input "سجق"
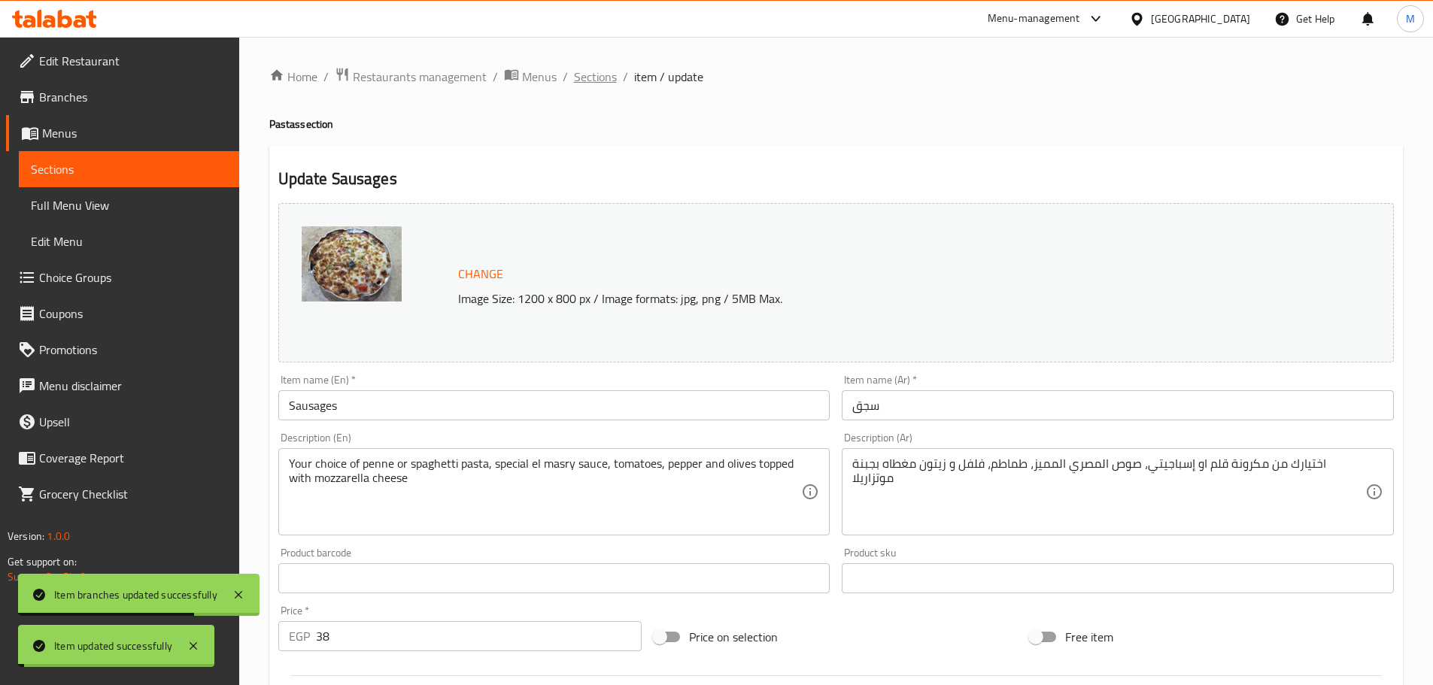
click at [589, 68] on span "Sections" at bounding box center [595, 77] width 43 height 18
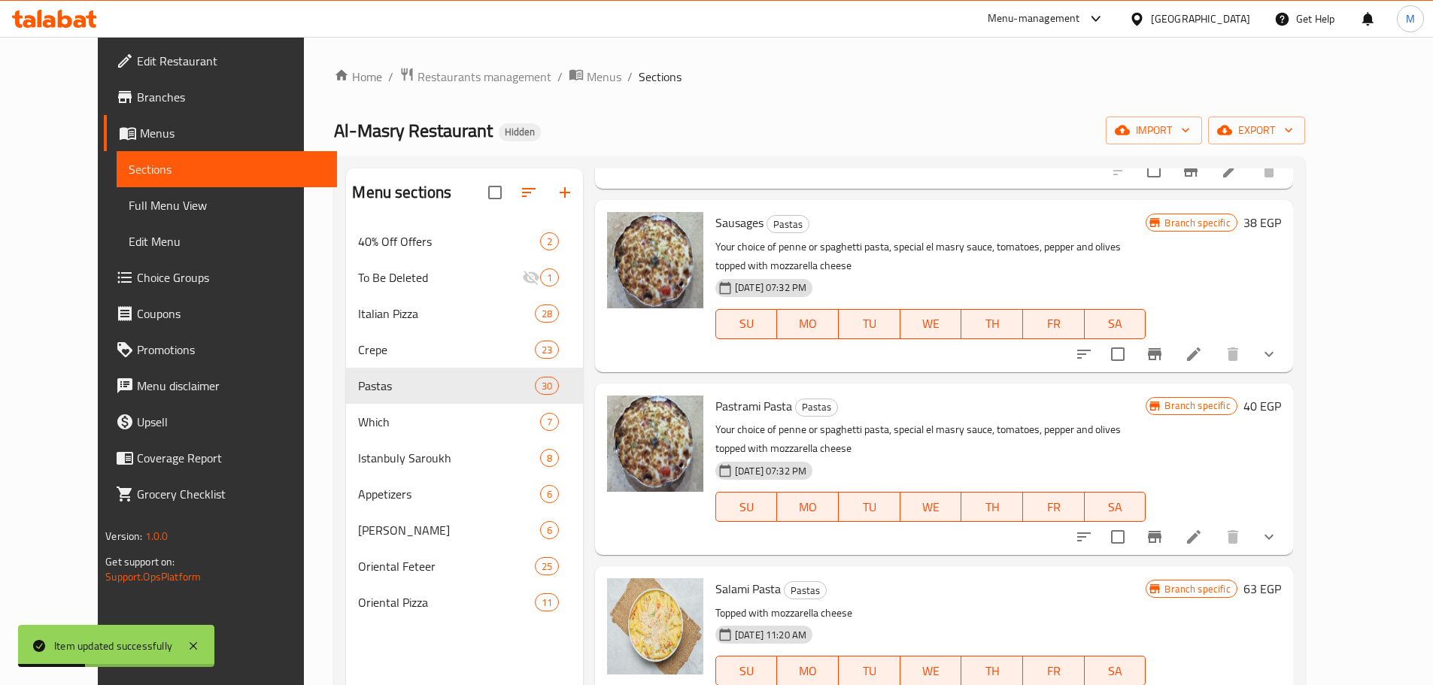
scroll to position [1204, 0]
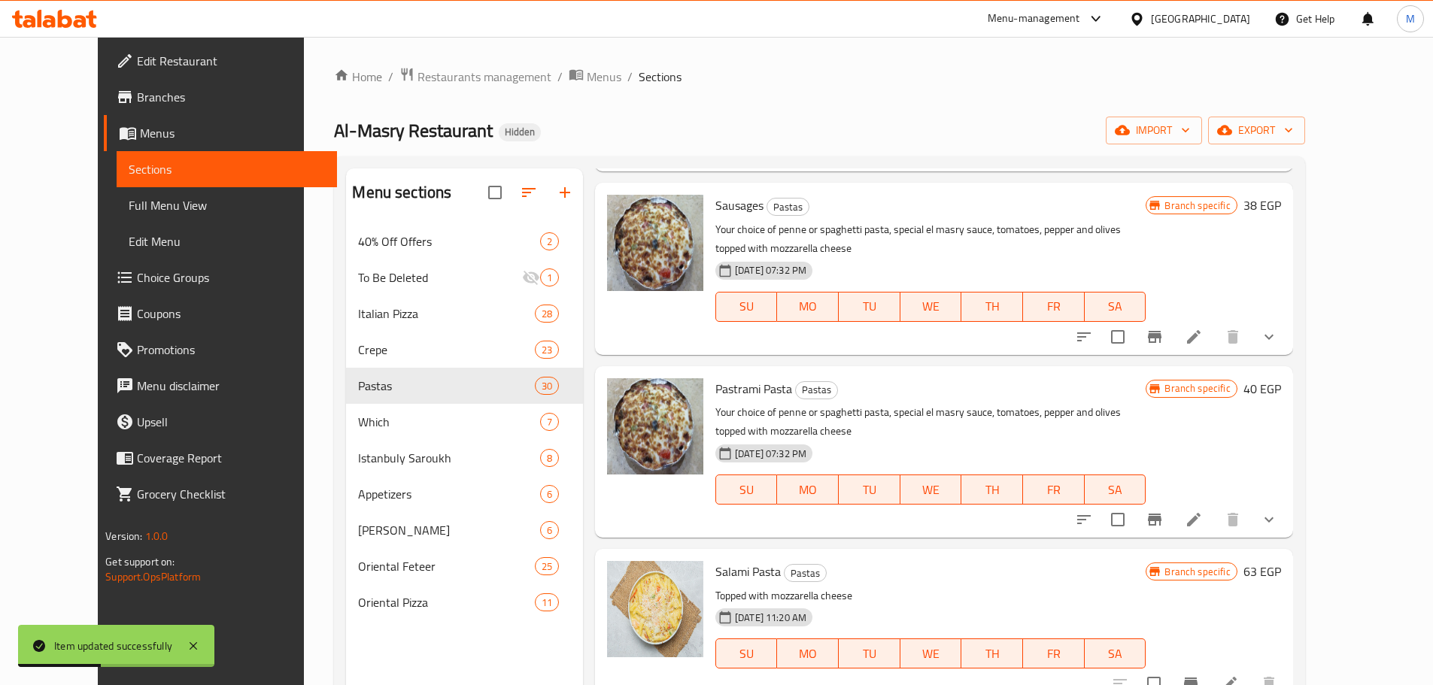
click at [1203, 516] on icon at bounding box center [1194, 520] width 18 height 18
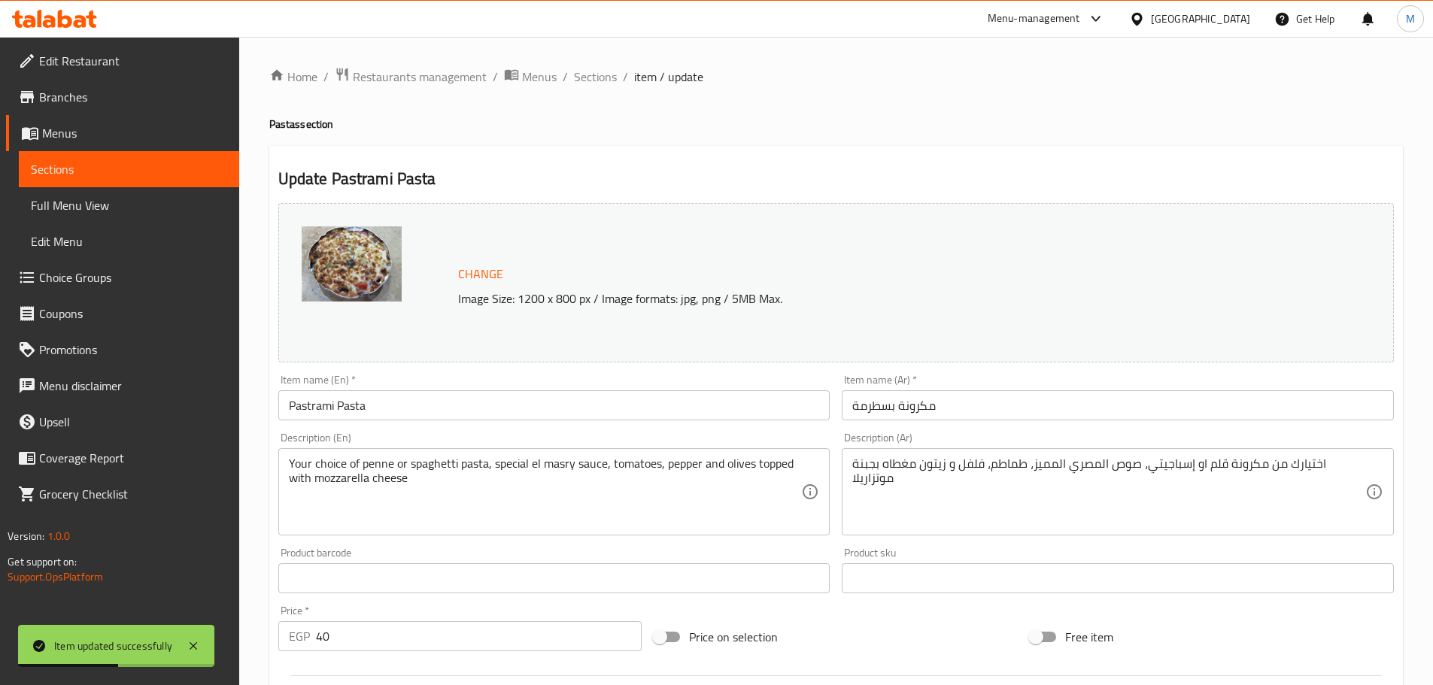
click at [919, 401] on input "مكرونة بسطرمة" at bounding box center [1118, 405] width 552 height 30
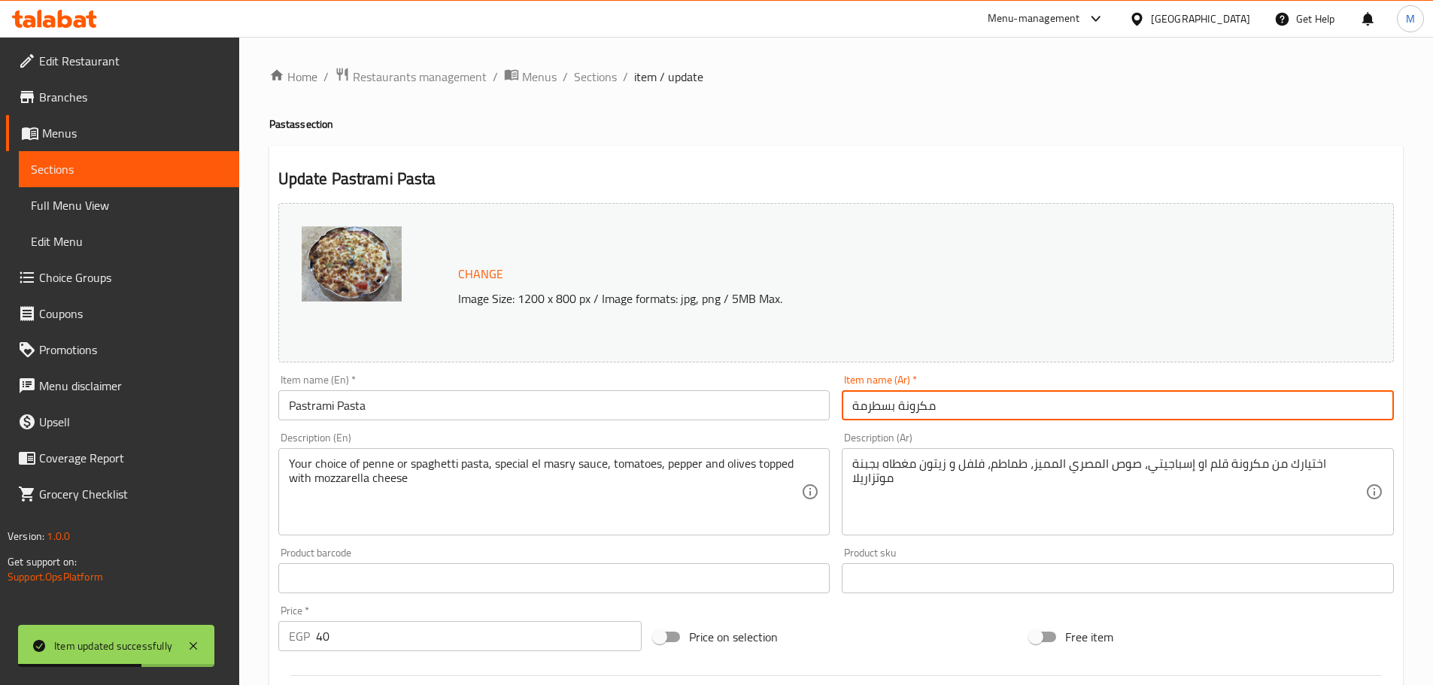
drag, startPoint x: 943, startPoint y: 405, endPoint x: 894, endPoint y: 408, distance: 49.0
click at [894, 408] on input "مكرونة بسطرمة" at bounding box center [1118, 405] width 552 height 30
type input "بسطرمة"
click at [424, 421] on div "Item name (En)   * Pastrami Pasta Item name (En) *" at bounding box center [554, 398] width 564 height 58
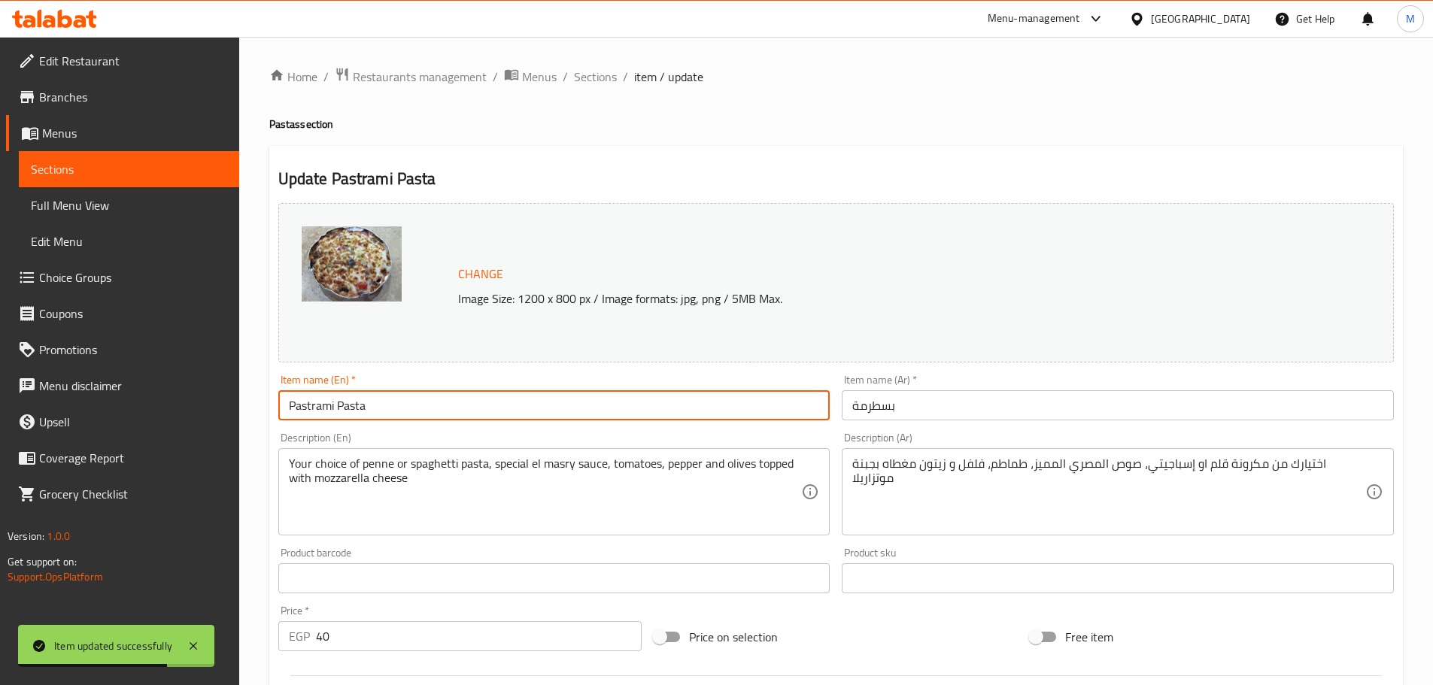
click at [363, 402] on input "Pastrami Pasta" at bounding box center [554, 405] width 552 height 30
type input "Pastrami"
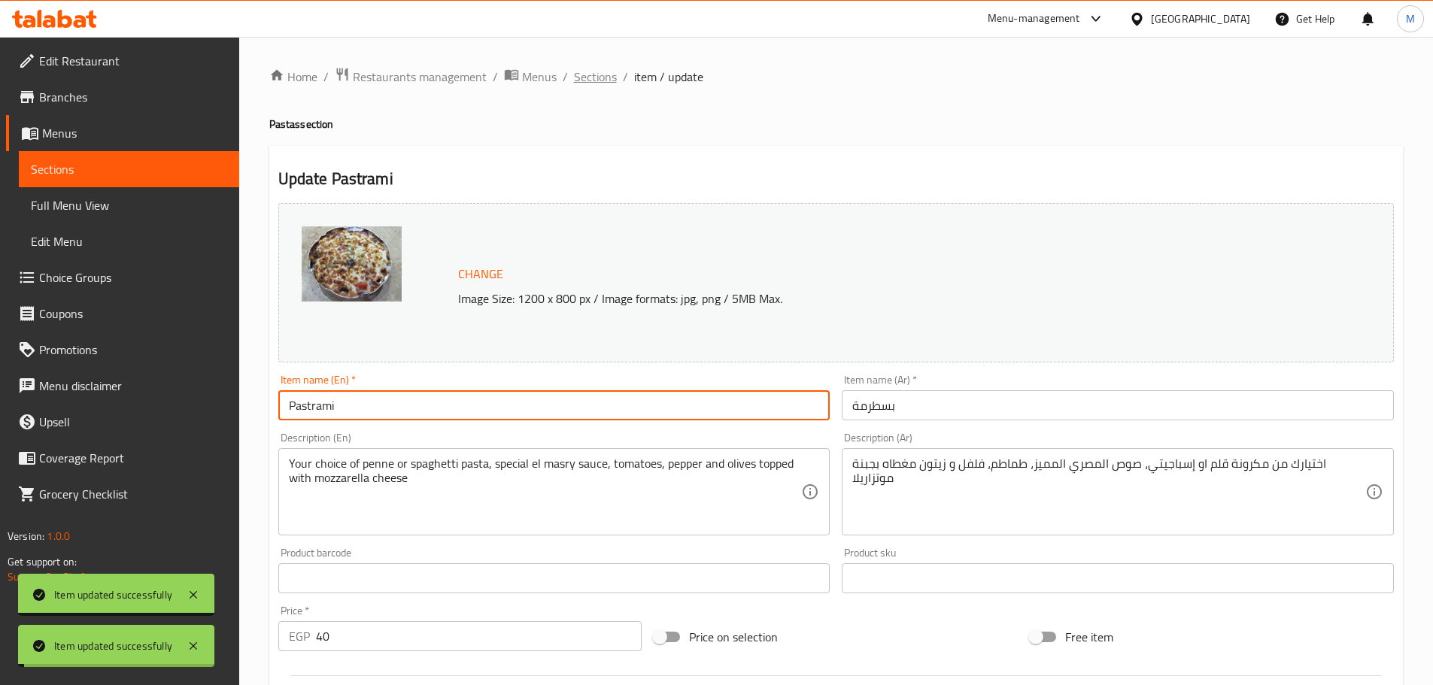
click at [597, 78] on span "Sections" at bounding box center [595, 77] width 43 height 18
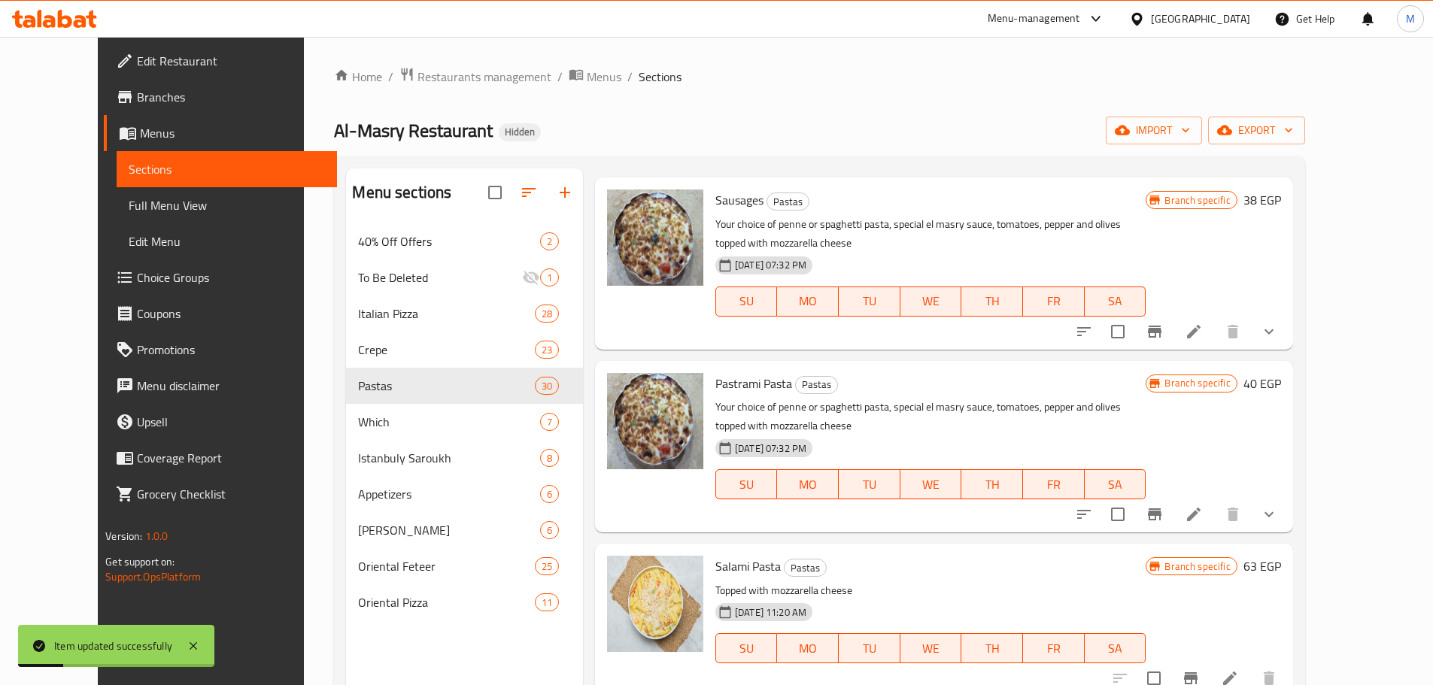
scroll to position [1279, 0]
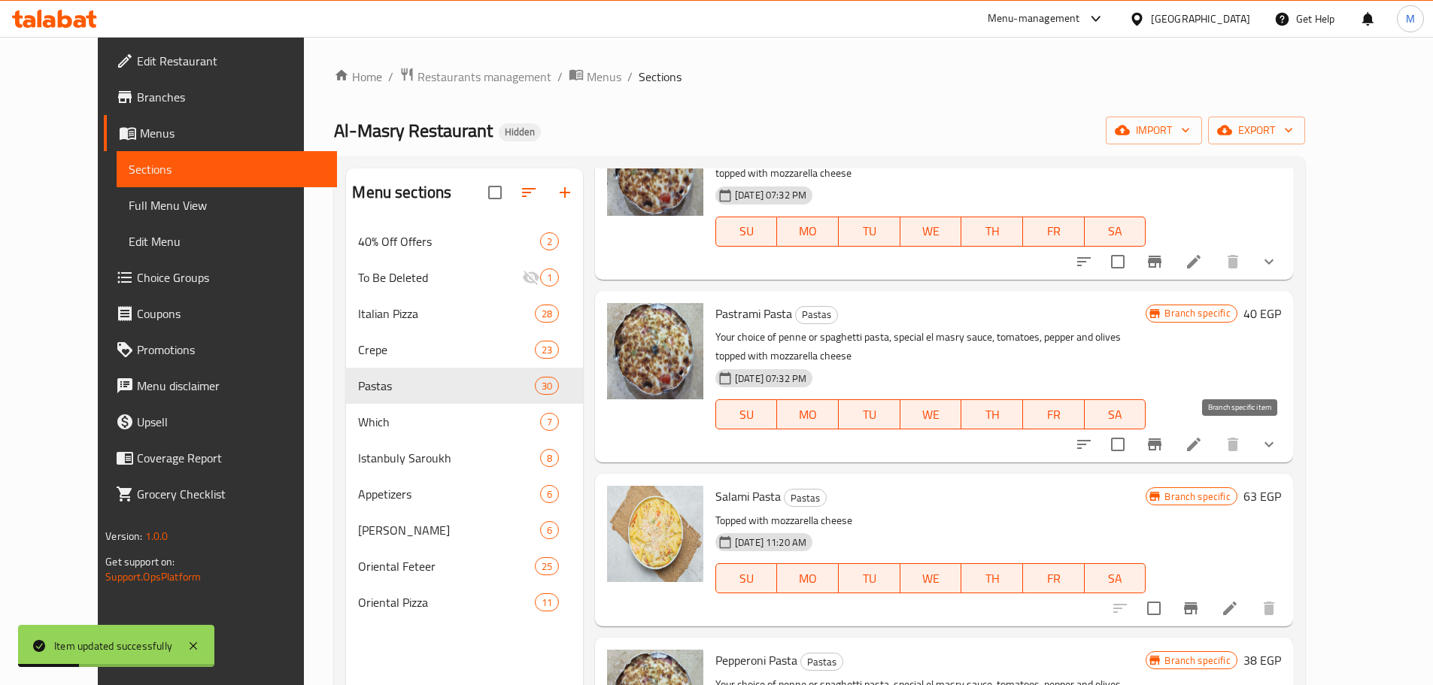
click at [1164, 440] on icon "Branch-specific-item" at bounding box center [1155, 445] width 18 height 18
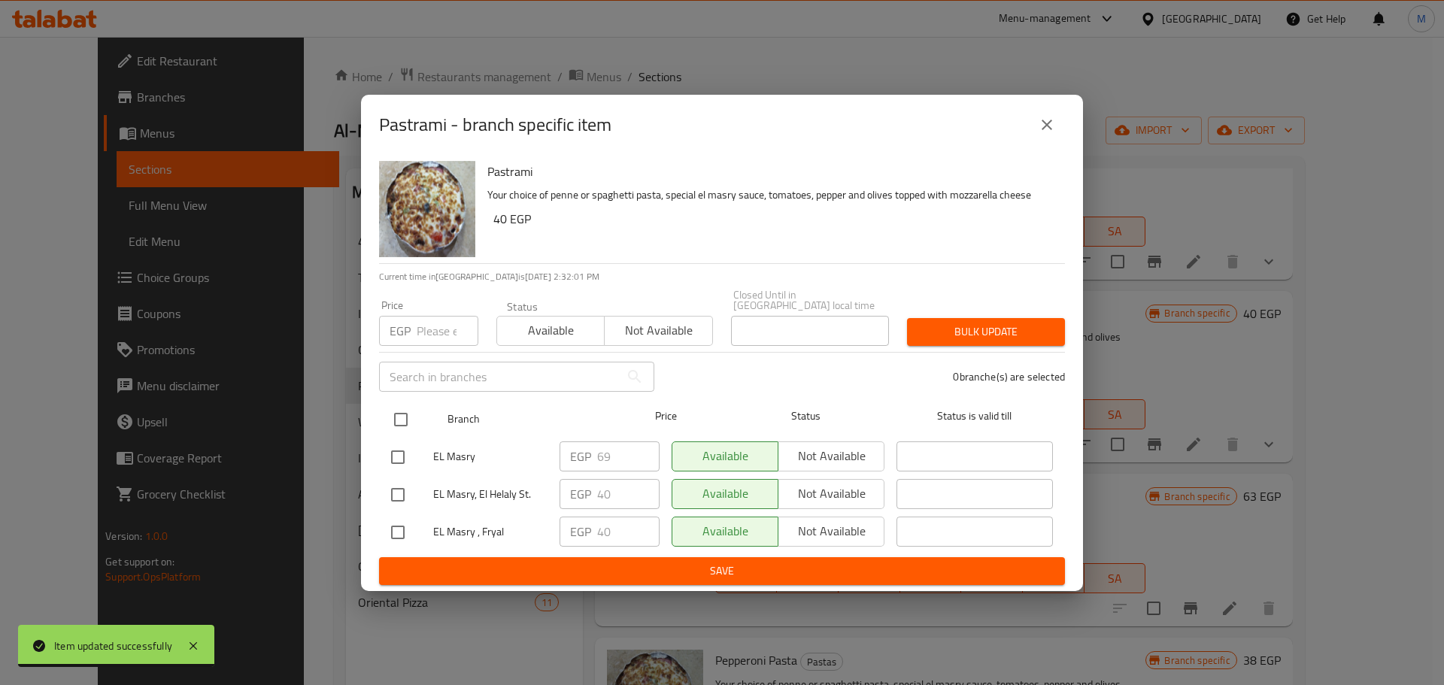
click at [395, 420] on input "checkbox" at bounding box center [401, 420] width 32 height 32
checkbox input "true"
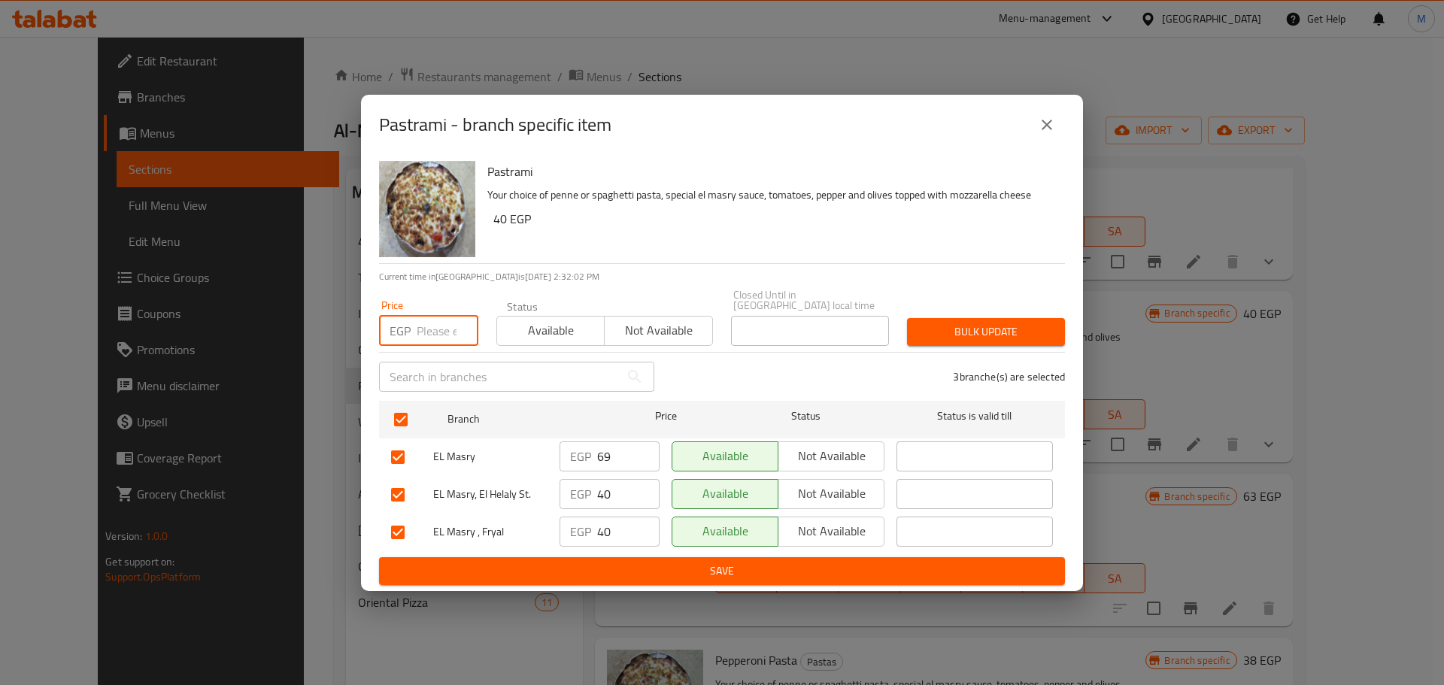
click at [431, 328] on input "number" at bounding box center [448, 331] width 62 height 30
paste input "69"
type input "69"
click at [1012, 309] on div "Bulk update" at bounding box center [986, 332] width 176 height 46
click at [1012, 323] on span "Bulk update" at bounding box center [986, 332] width 134 height 19
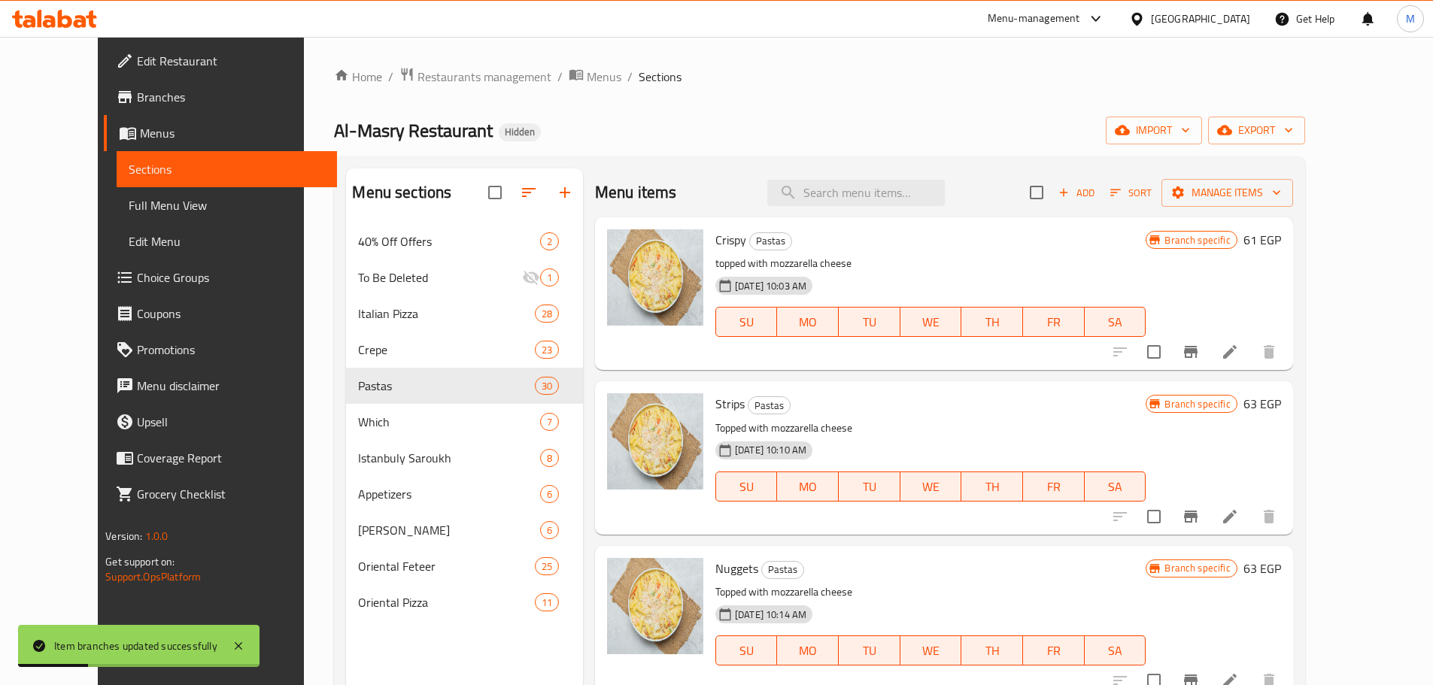
scroll to position [301, 0]
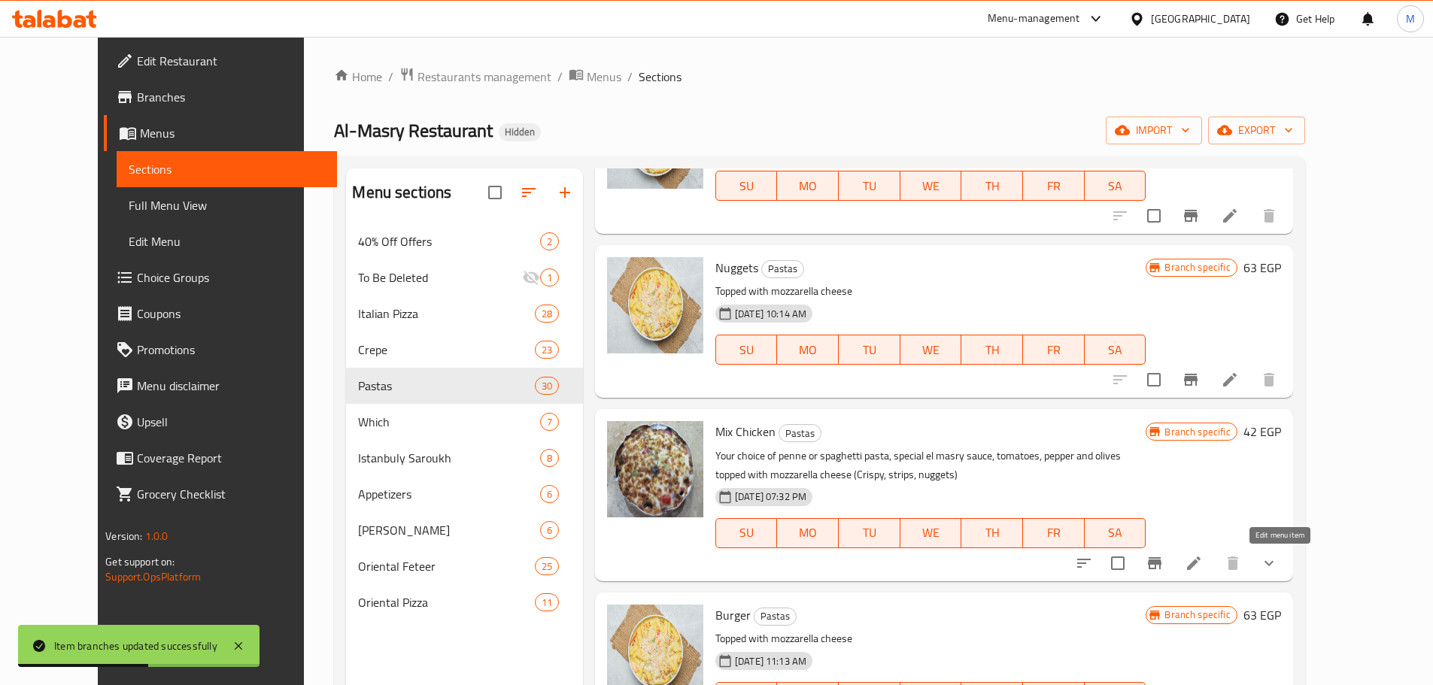
click at [1201, 560] on icon at bounding box center [1194, 564] width 14 height 14
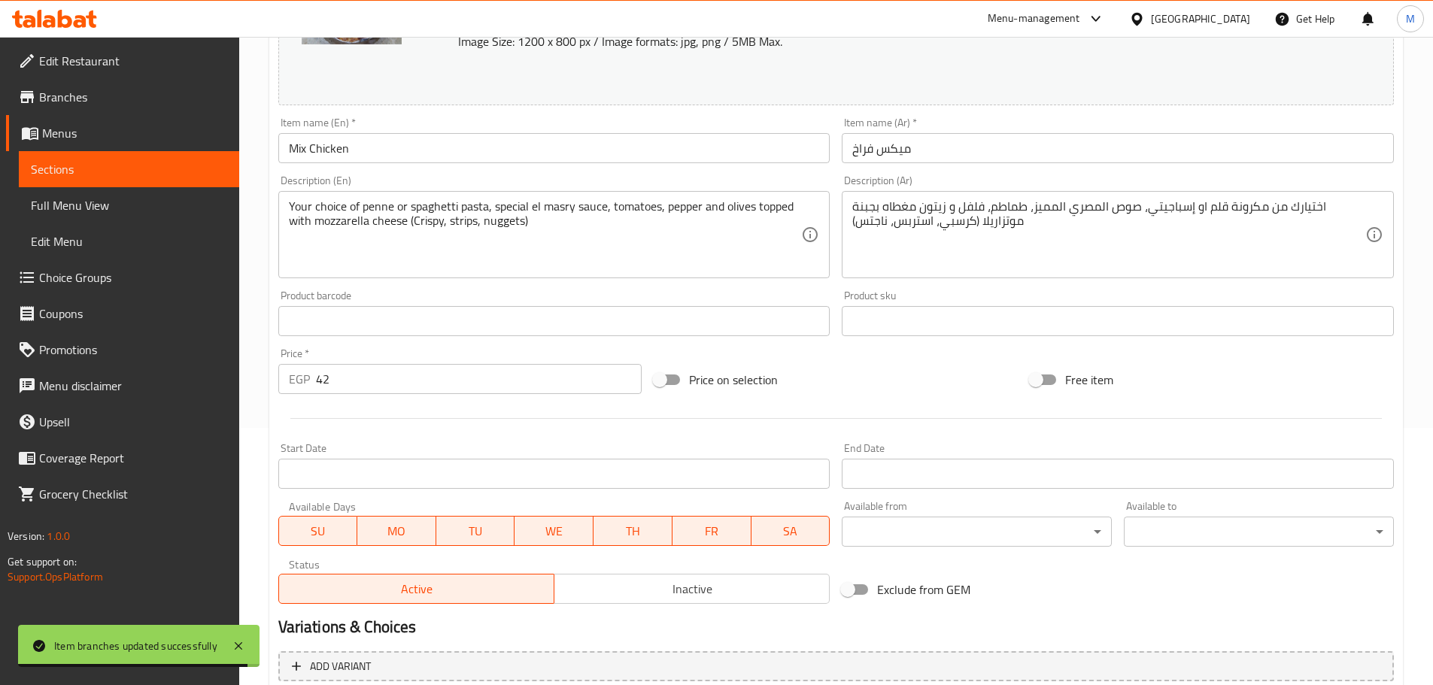
scroll to position [75, 0]
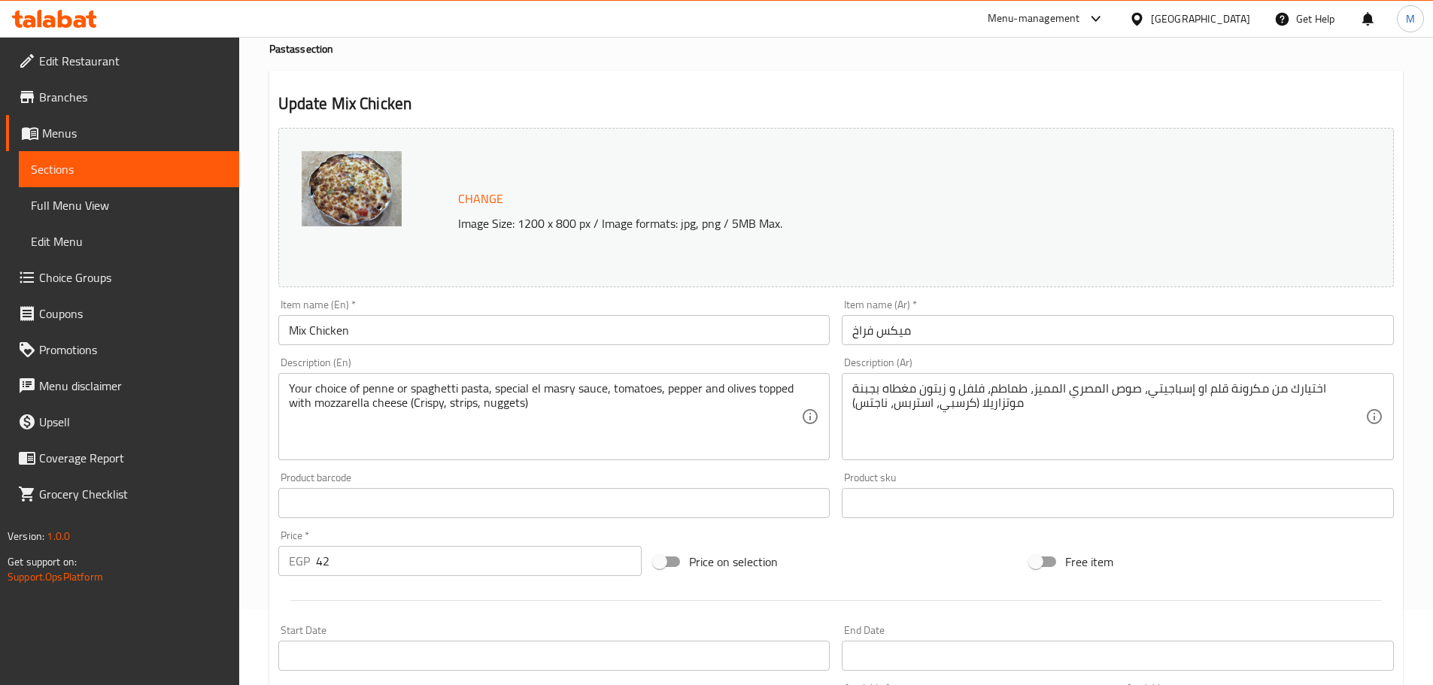
click at [1017, 323] on input "ميكس فراخ" at bounding box center [1118, 330] width 552 height 30
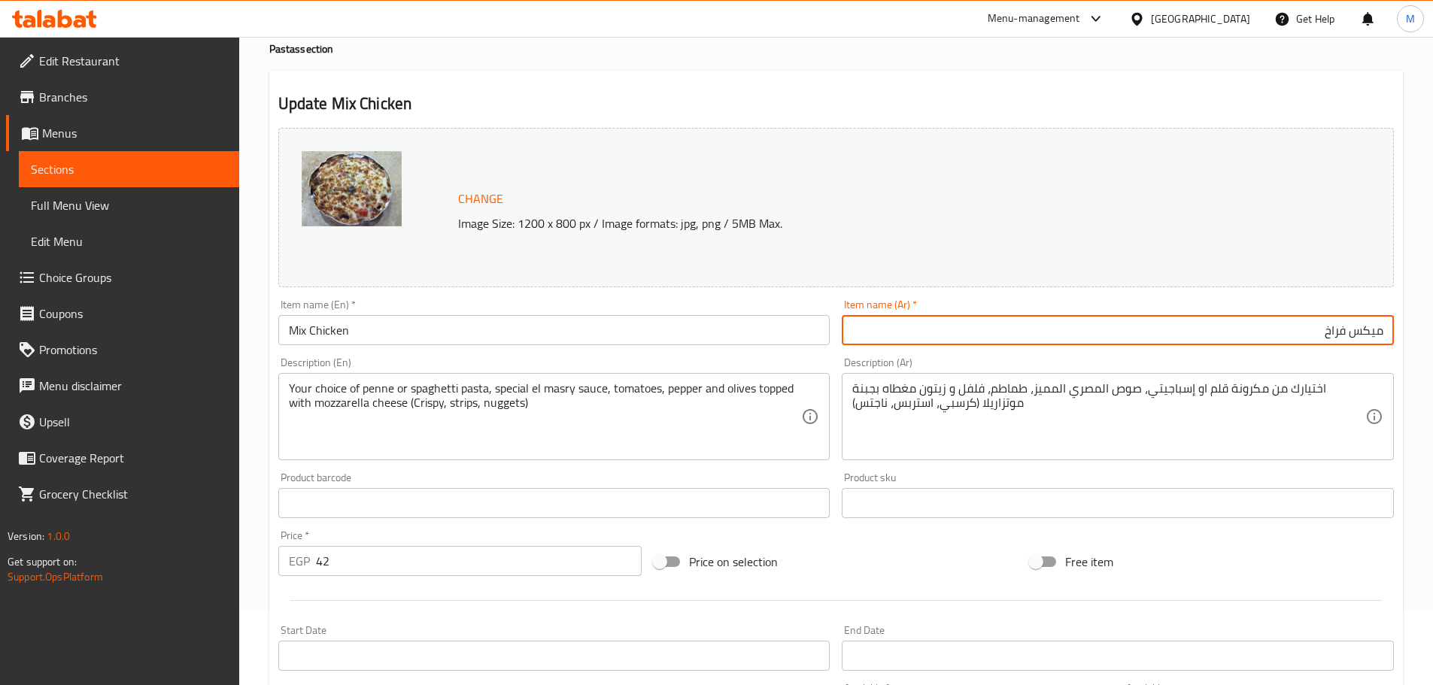
paste input "(كرسي + استربس + ناجتس)"
drag, startPoint x: 1168, startPoint y: 323, endPoint x: 1321, endPoint y: 336, distance: 154.0
click at [1321, 336] on input "ميكس فراخ (كرسي + استربس + ناجتس)" at bounding box center [1118, 330] width 552 height 30
paste input "ب"
type input "ميكس فراخ (كرسبي + استربس + ناجتس)"
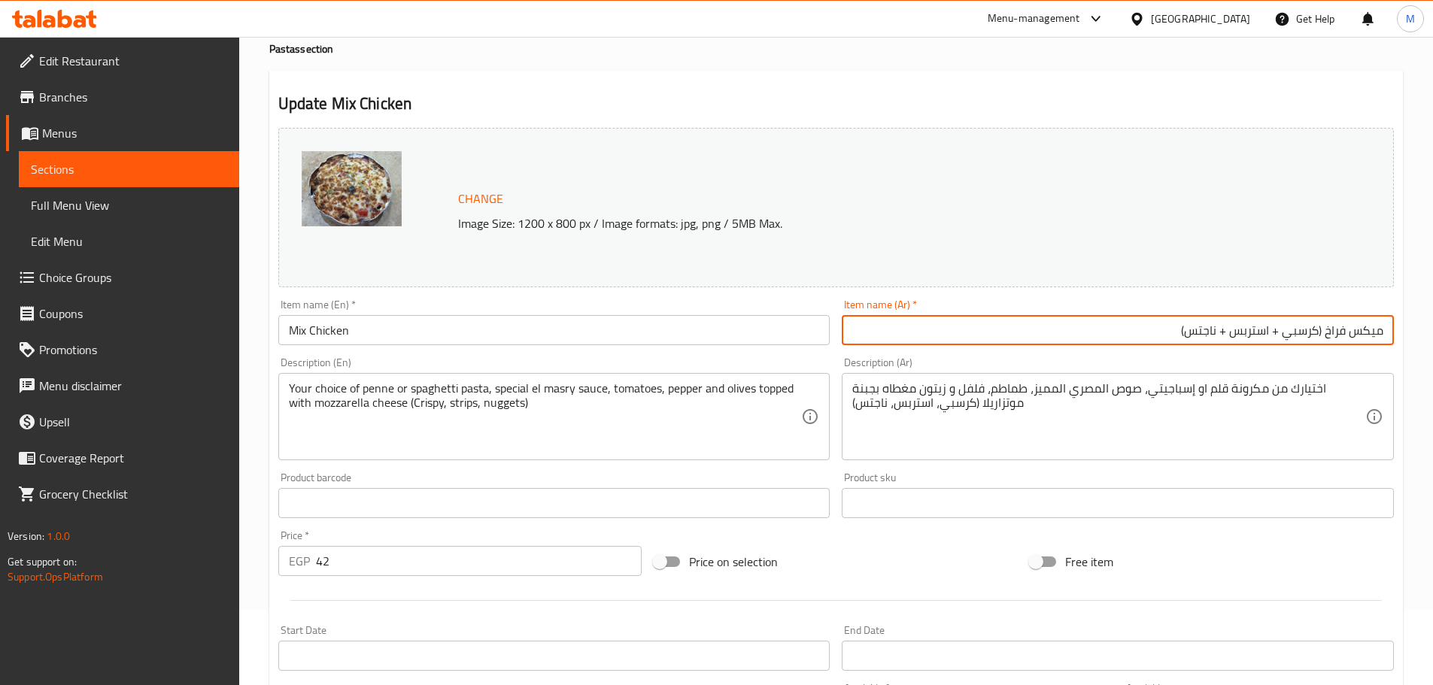
click at [420, 338] on input "Mix Chicken" at bounding box center [554, 330] width 552 height 30
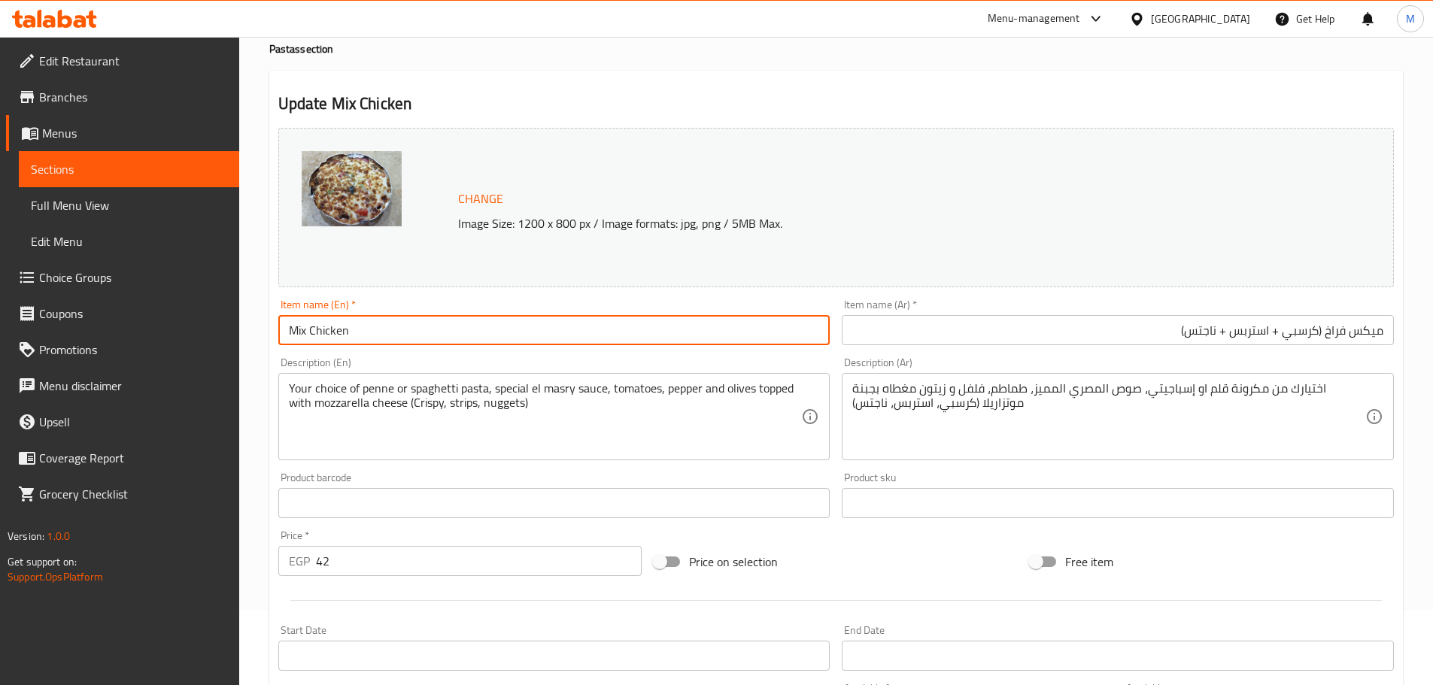
paste input "Crispy + Strips + Nuggets"
click at [391, 333] on input "Mix Chicken Crispy + Strips + Nuggets" at bounding box center [554, 330] width 552 height 30
drag, startPoint x: 441, startPoint y: 329, endPoint x: 449, endPoint y: 332, distance: 8.6
click at [449, 332] on input "Mix Chicken Crispy With Strips + Nuggets" at bounding box center [554, 330] width 552 height 30
click at [539, 333] on input "Mix Chicken Crispy With Strips And Nuggets" at bounding box center [554, 330] width 552 height 30
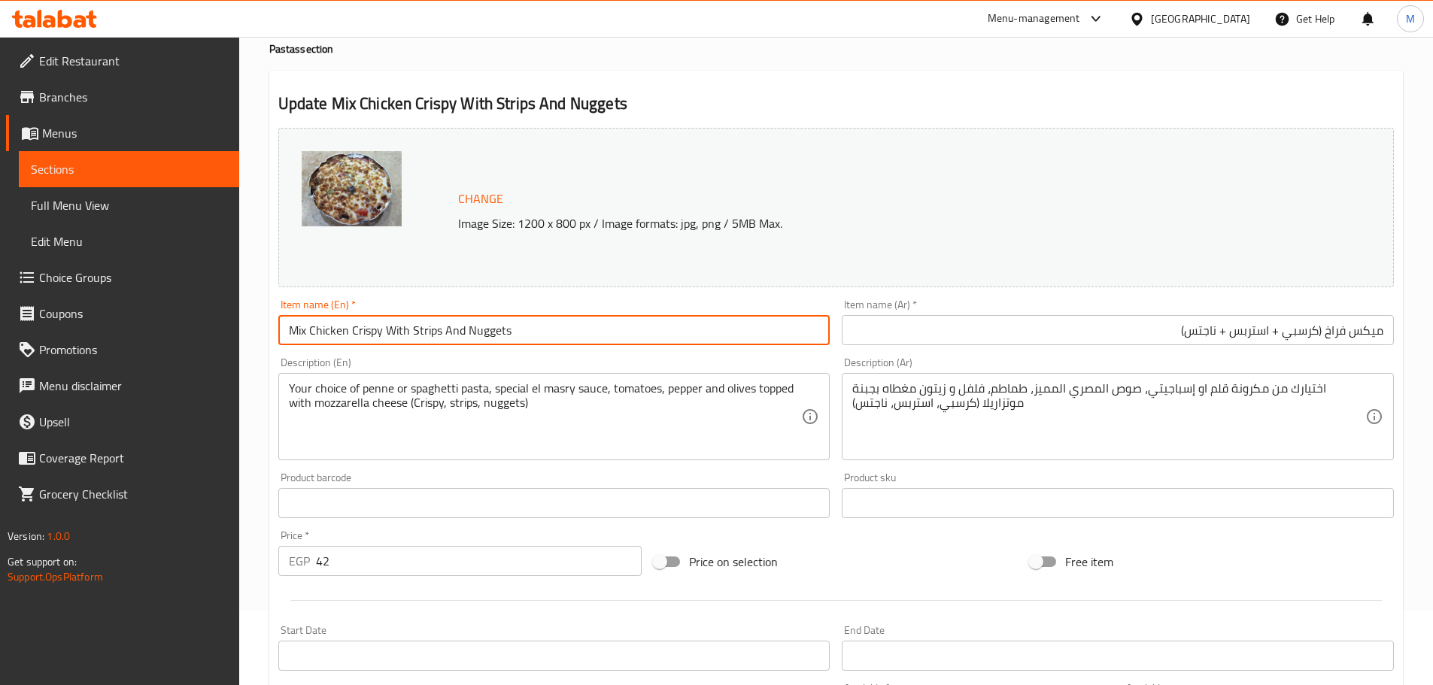
type input "Mix Chicken Crispy With Strips And Nuggets"
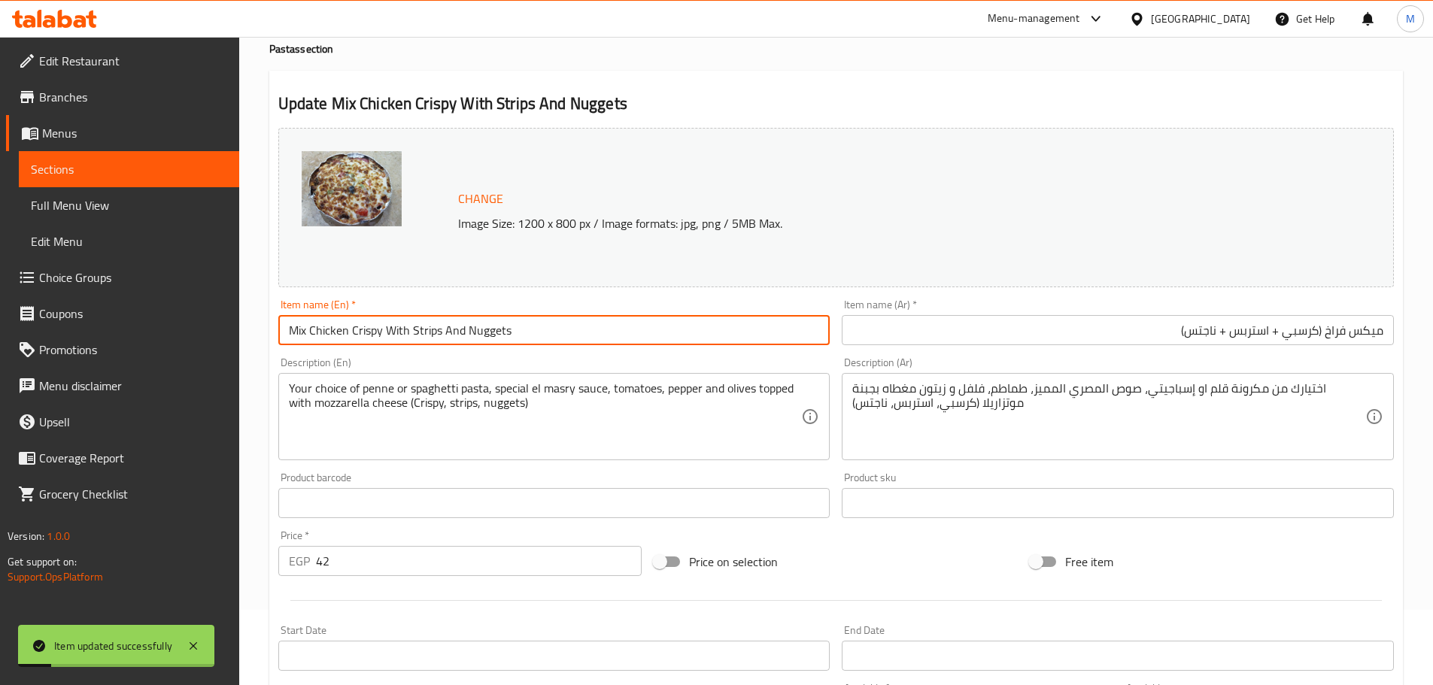
scroll to position [0, 0]
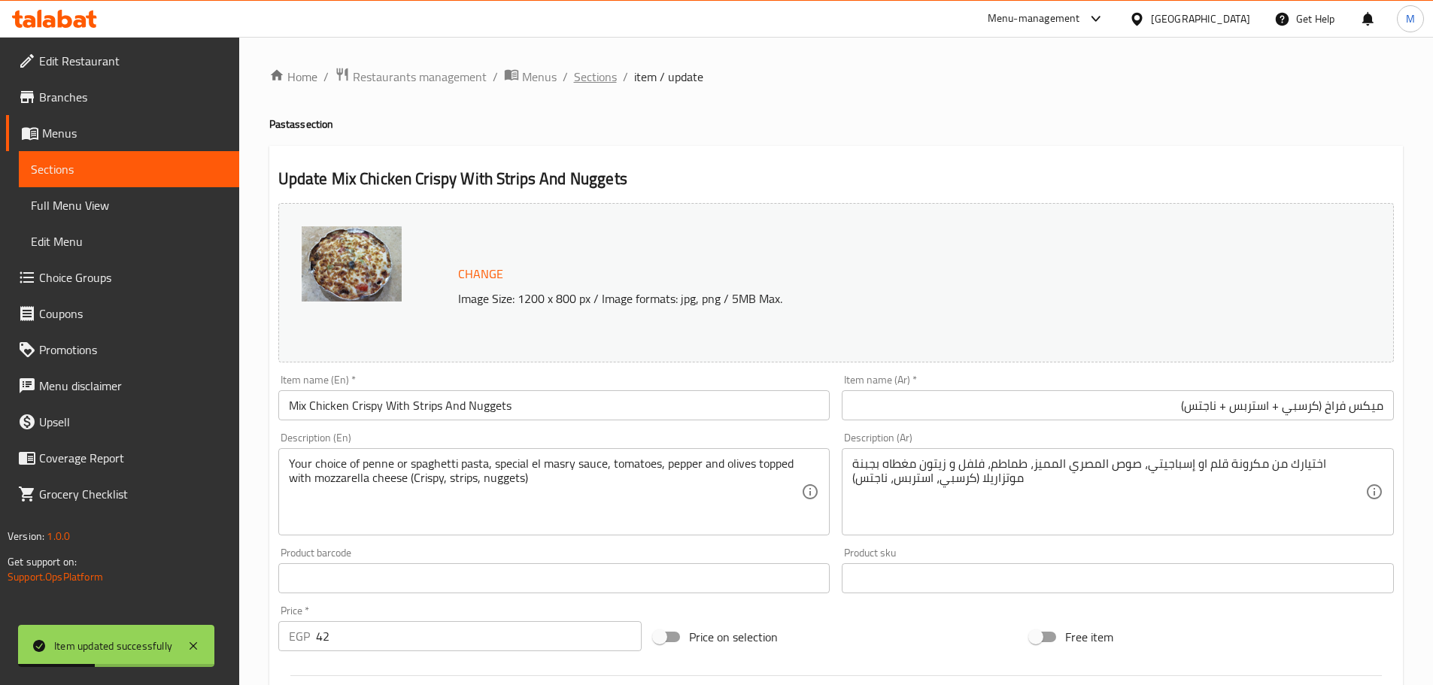
click at [598, 85] on span "Sections" at bounding box center [595, 77] width 43 height 18
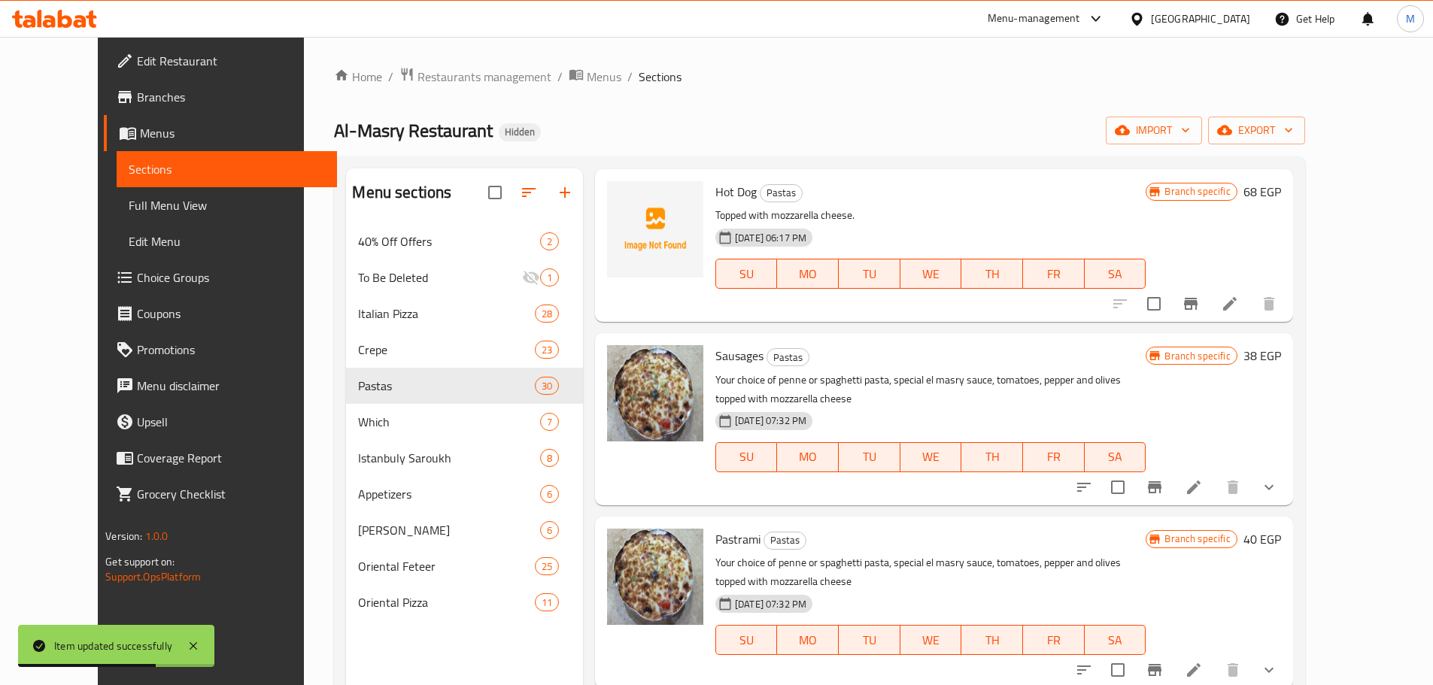
scroll to position [1354, 0]
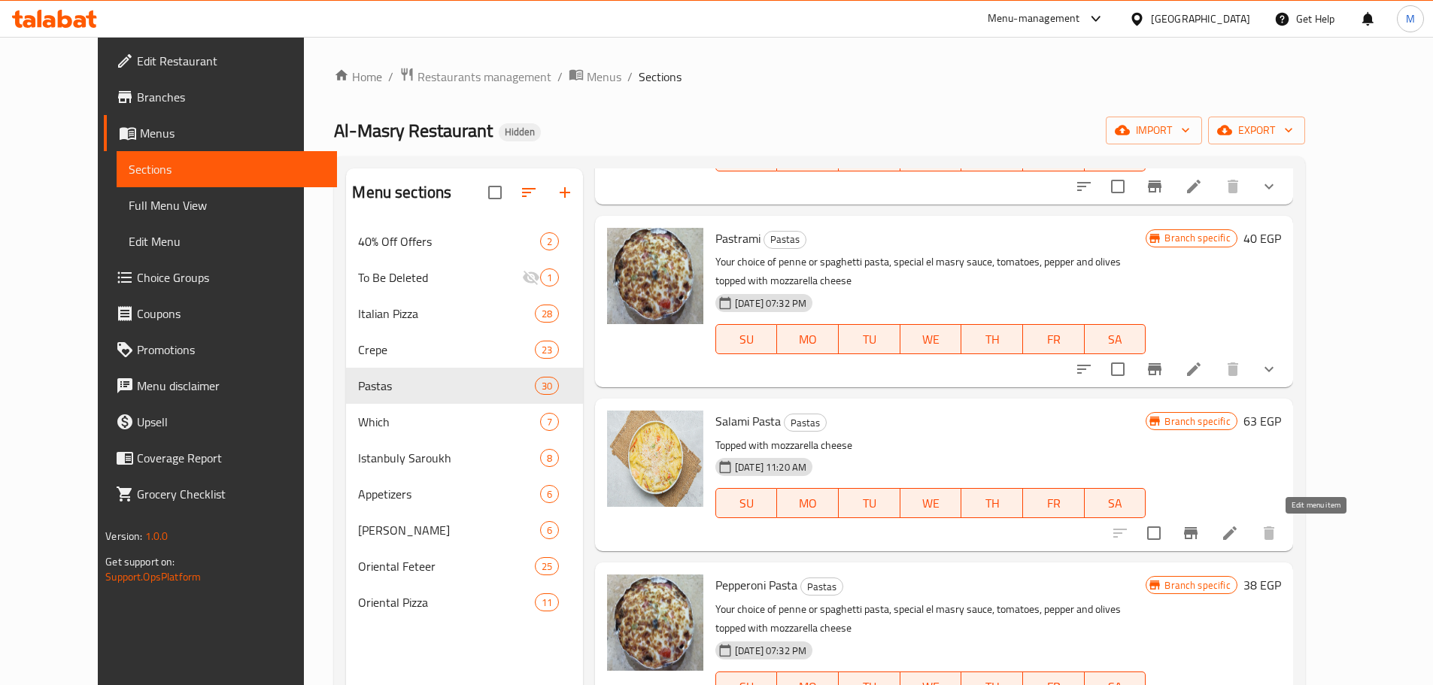
click at [1239, 532] on icon at bounding box center [1230, 533] width 18 height 18
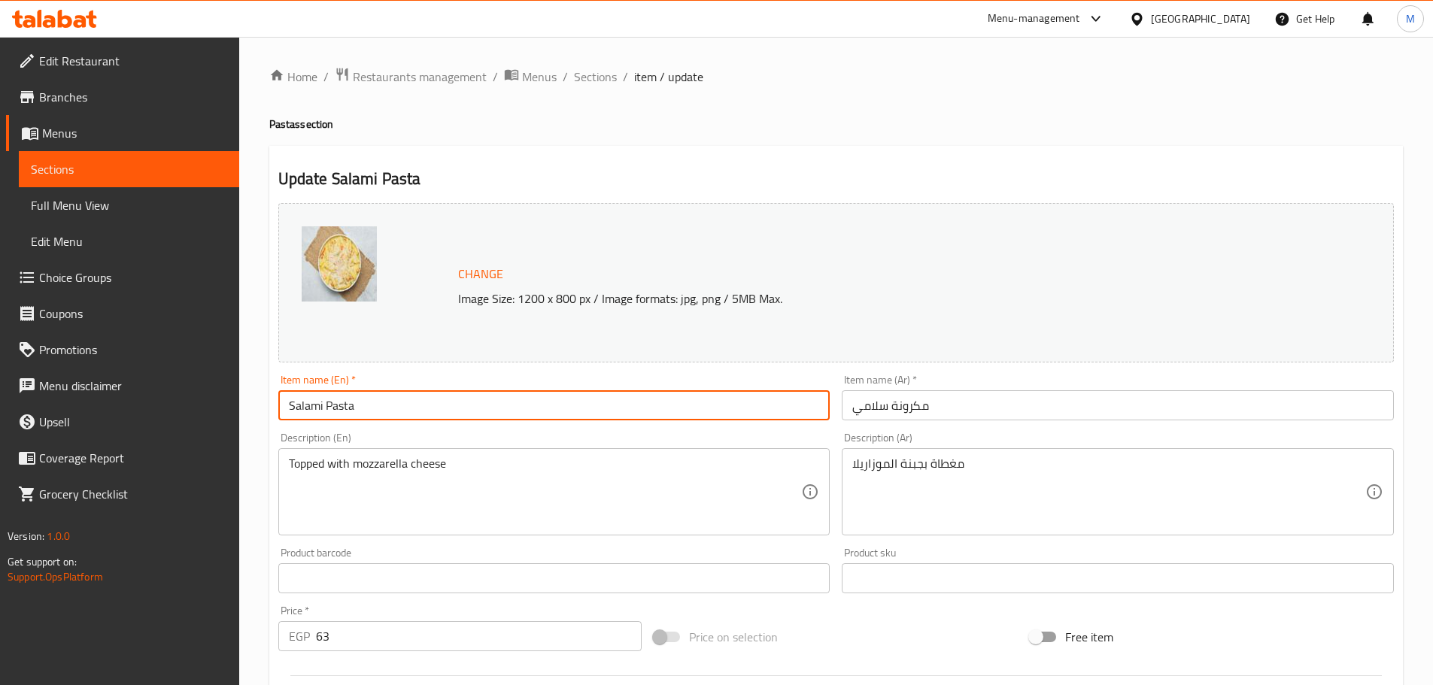
click at [333, 410] on input "Salami Pasta" at bounding box center [554, 405] width 552 height 30
type input "Salami"
click at [904, 416] on input "مكرونة سلامي" at bounding box center [1118, 405] width 552 height 30
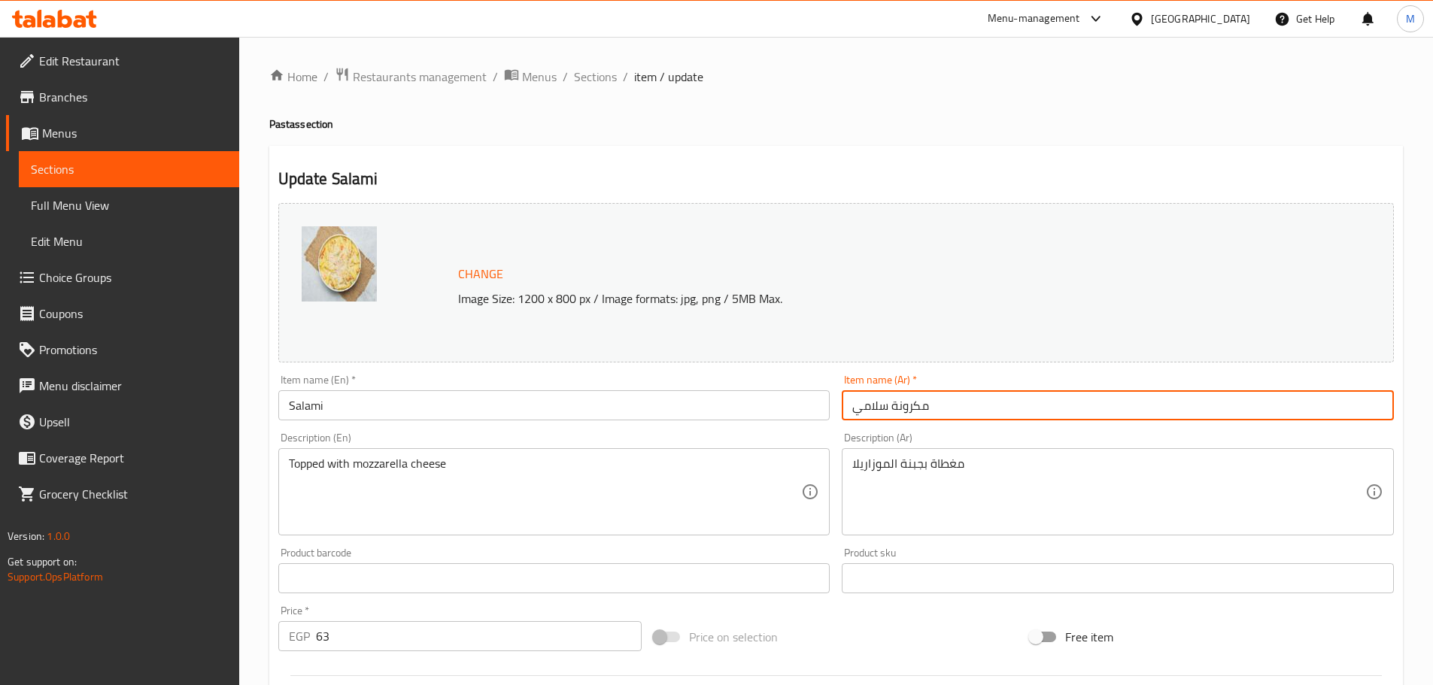
drag, startPoint x: 928, startPoint y: 413, endPoint x: 888, endPoint y: 409, distance: 40.0
click at [888, 409] on input "مكرونة سلامي" at bounding box center [1118, 405] width 552 height 30
type input "سلامي"
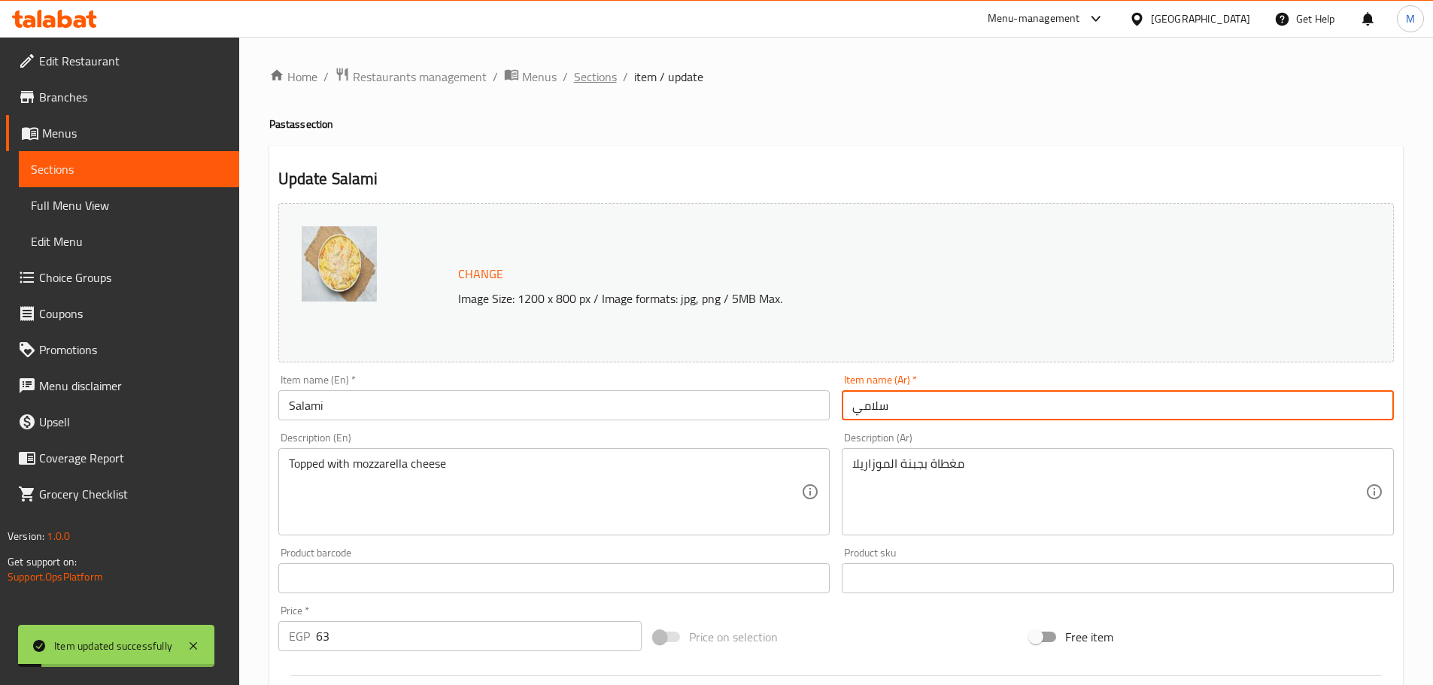
click at [582, 77] on span "Sections" at bounding box center [595, 77] width 43 height 18
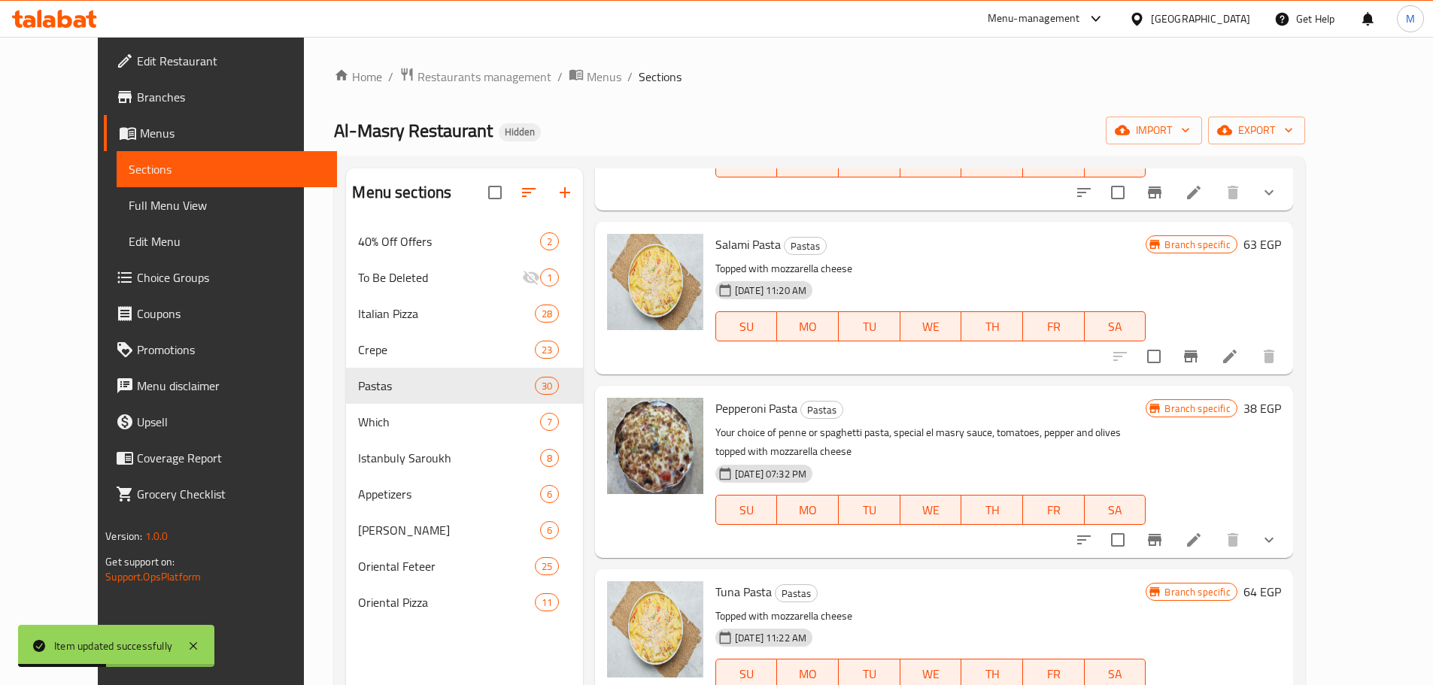
scroll to position [1580, 0]
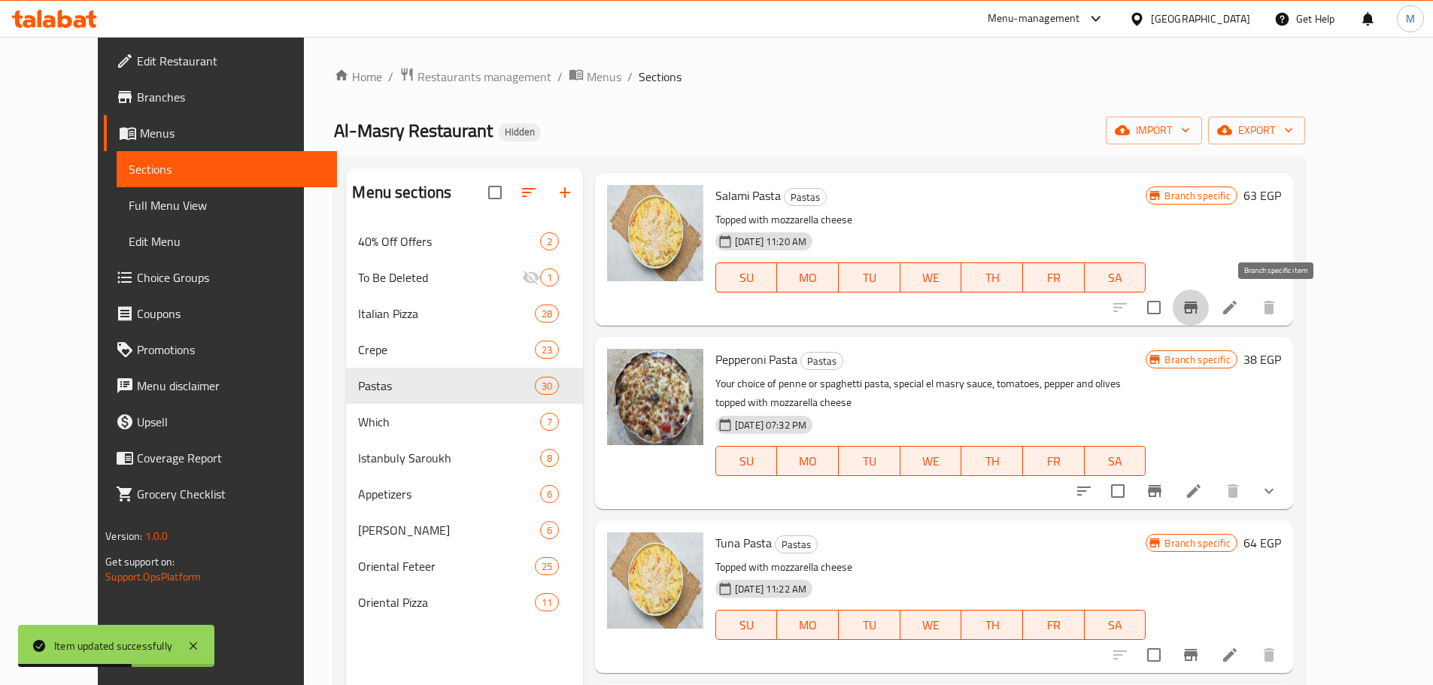
click at [1198, 313] on icon "Branch-specific-item" at bounding box center [1191, 308] width 14 height 12
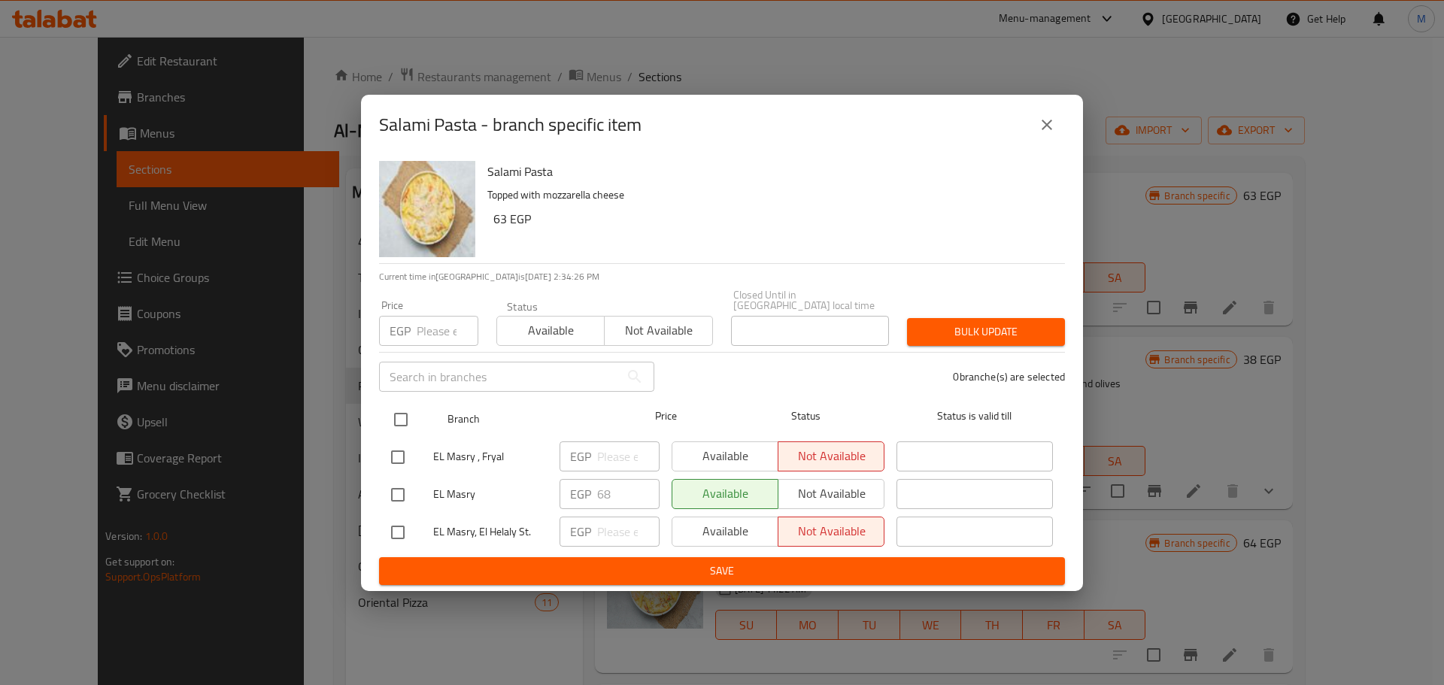
drag, startPoint x: 421, startPoint y: 415, endPoint x: 397, endPoint y: 424, distance: 25.5
click at [411, 422] on div at bounding box center [413, 420] width 56 height 44
click at [401, 425] on input "checkbox" at bounding box center [401, 420] width 32 height 32
checkbox input "true"
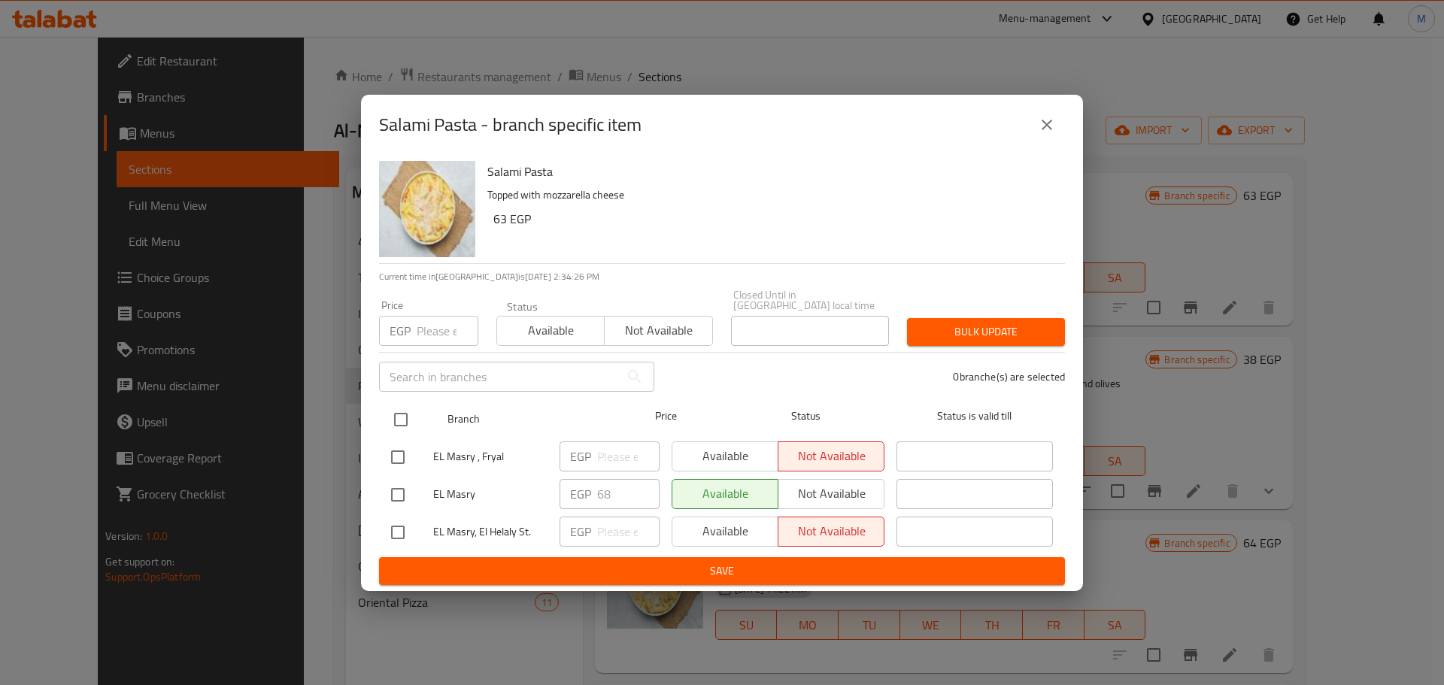
checkbox input "true"
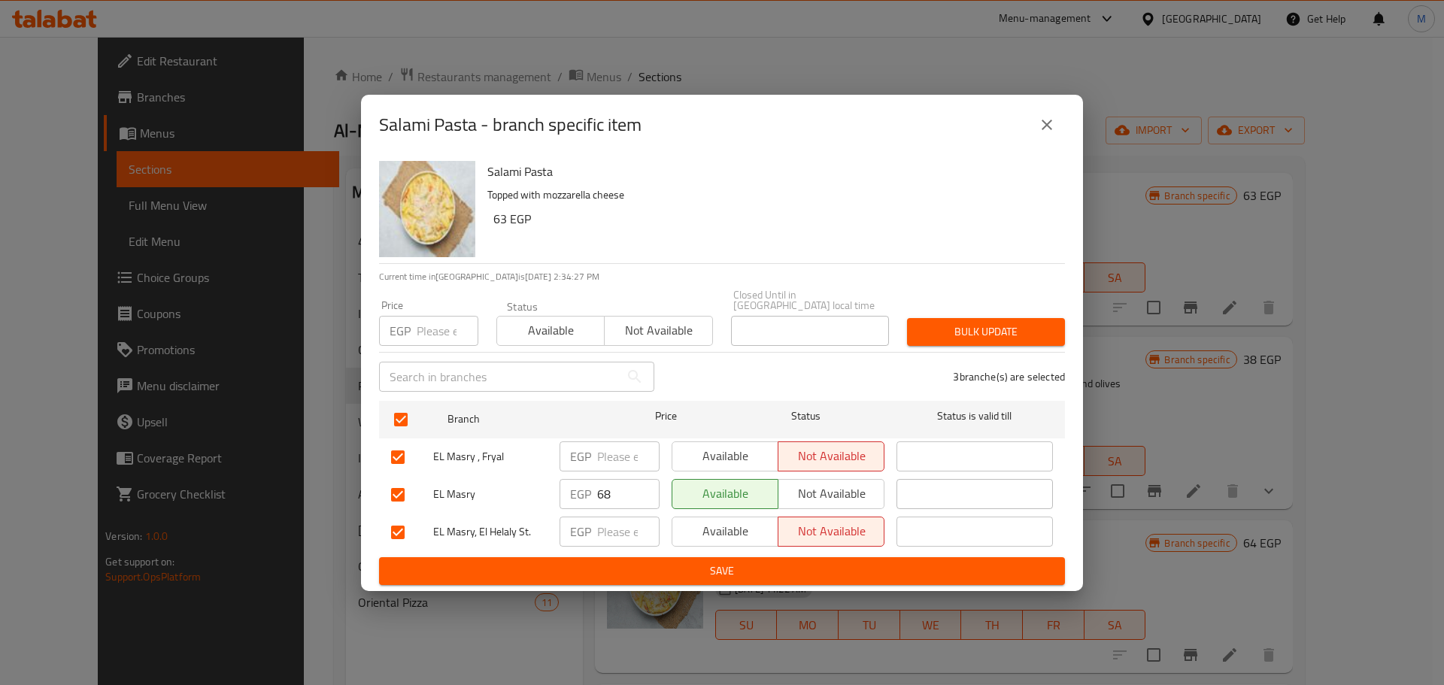
click at [410, 326] on p "EGP" at bounding box center [400, 331] width 21 height 18
click at [426, 330] on input "number" at bounding box center [448, 331] width 62 height 30
paste input "68"
type input "68"
click at [987, 328] on span "Bulk update" at bounding box center [986, 332] width 134 height 19
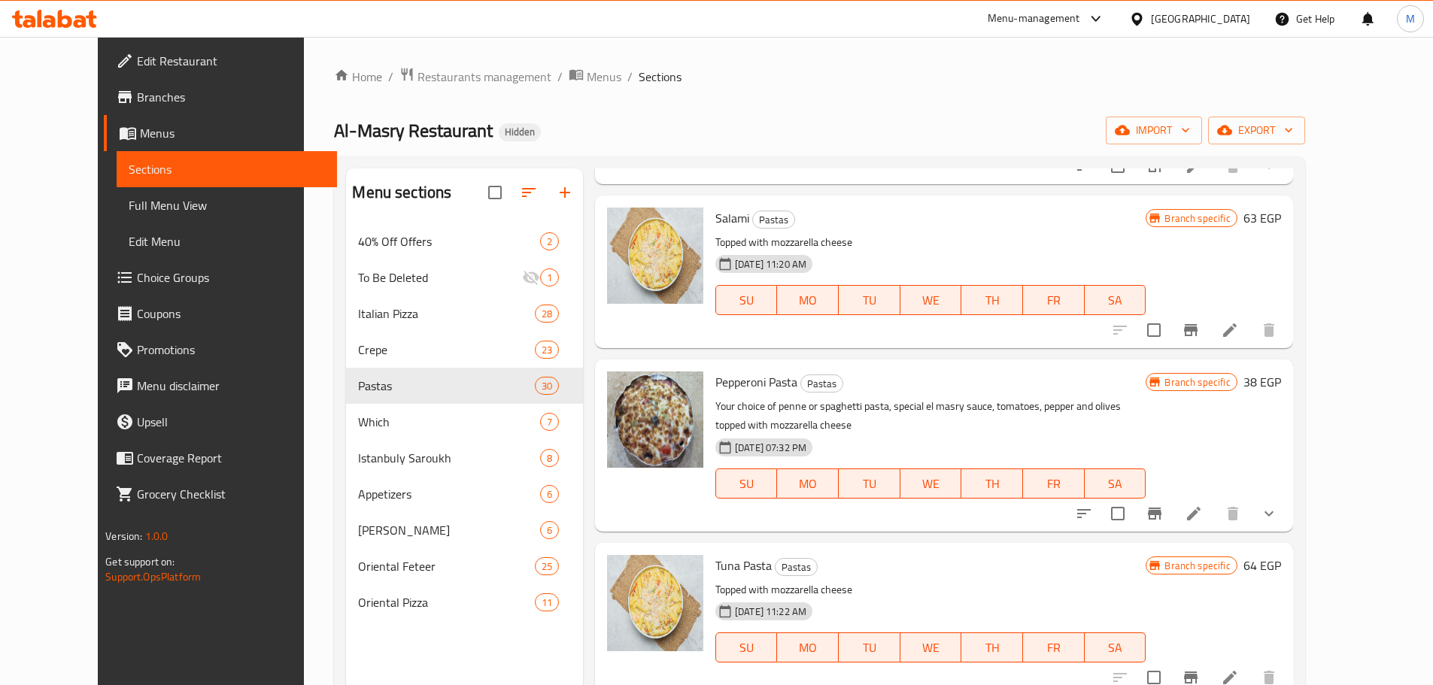
scroll to position [1505, 0]
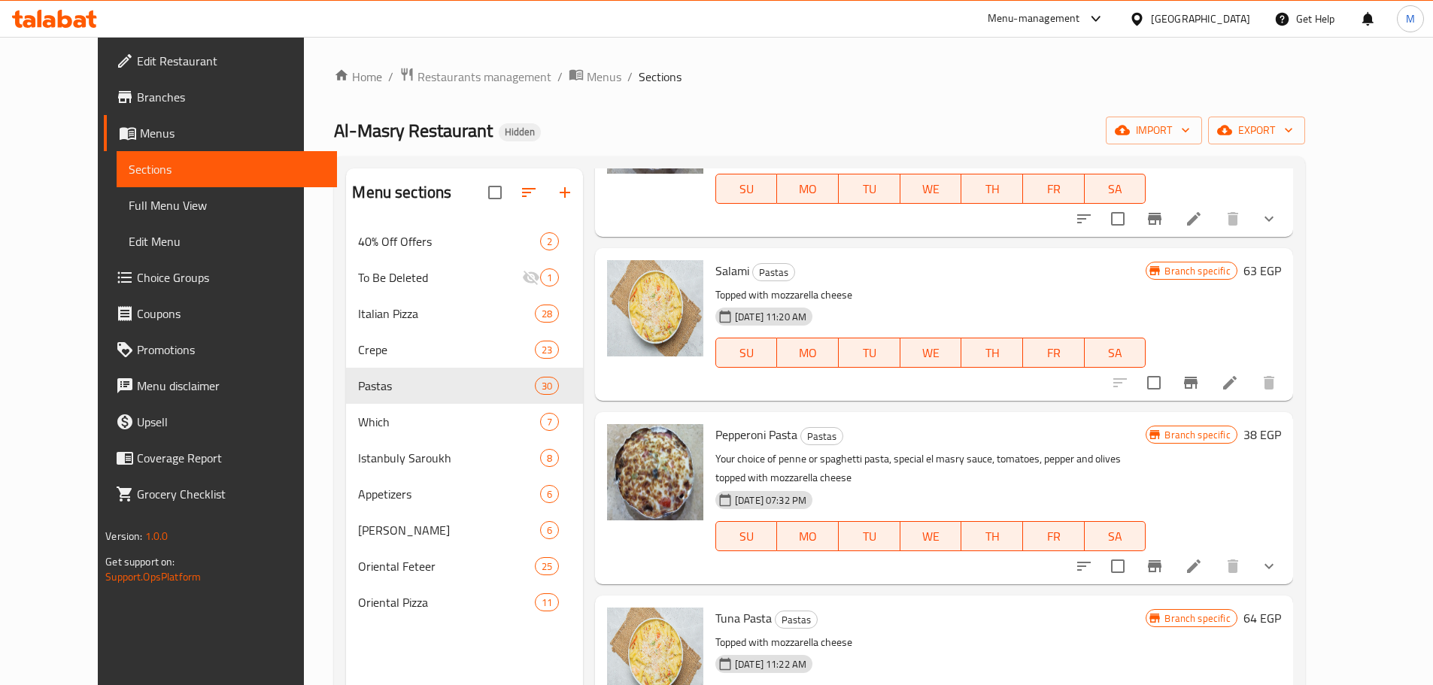
click at [1215, 571] on li at bounding box center [1194, 566] width 42 height 27
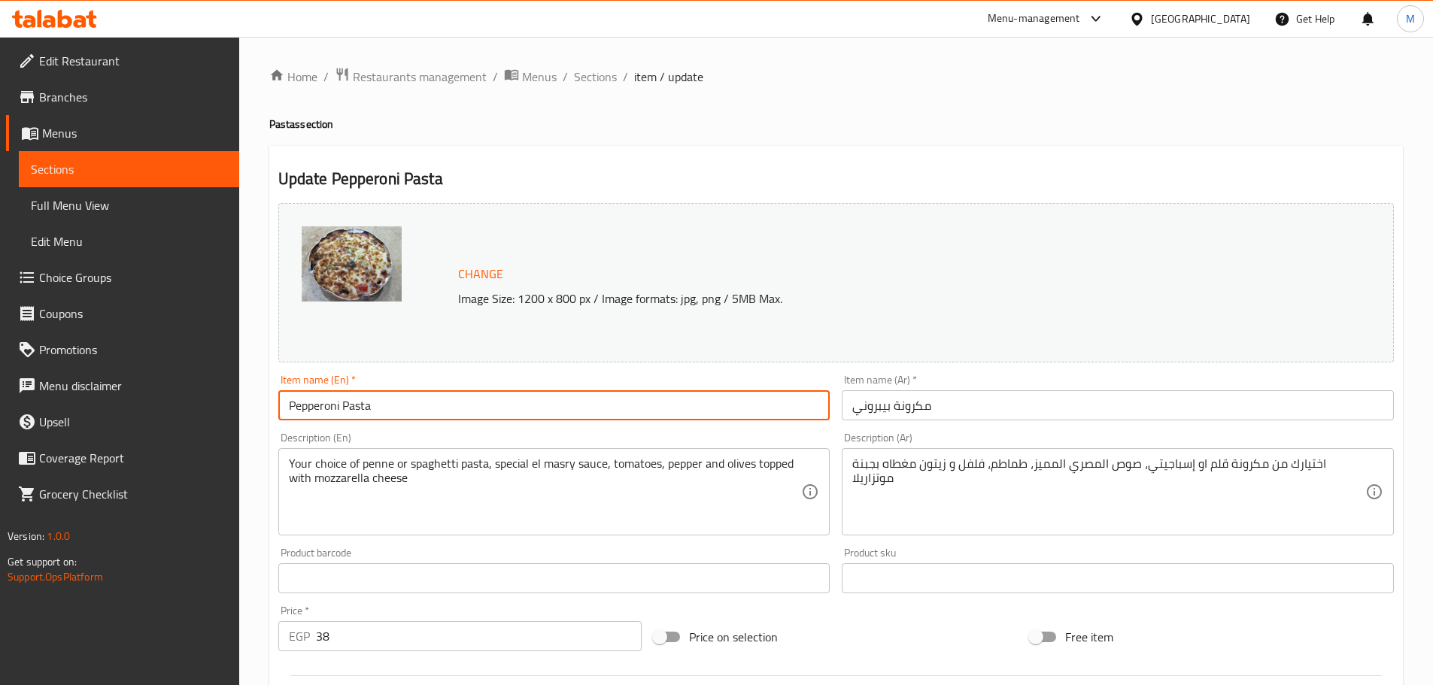
drag, startPoint x: 390, startPoint y: 408, endPoint x: 331, endPoint y: 409, distance: 59.4
click at [372, 411] on input "Pepperoni Pasta" at bounding box center [554, 405] width 552 height 30
click at [331, 409] on input "Pepperoni Pasta" at bounding box center [554, 405] width 552 height 30
click at [357, 405] on input "Pepperoni Pasta" at bounding box center [554, 405] width 552 height 30
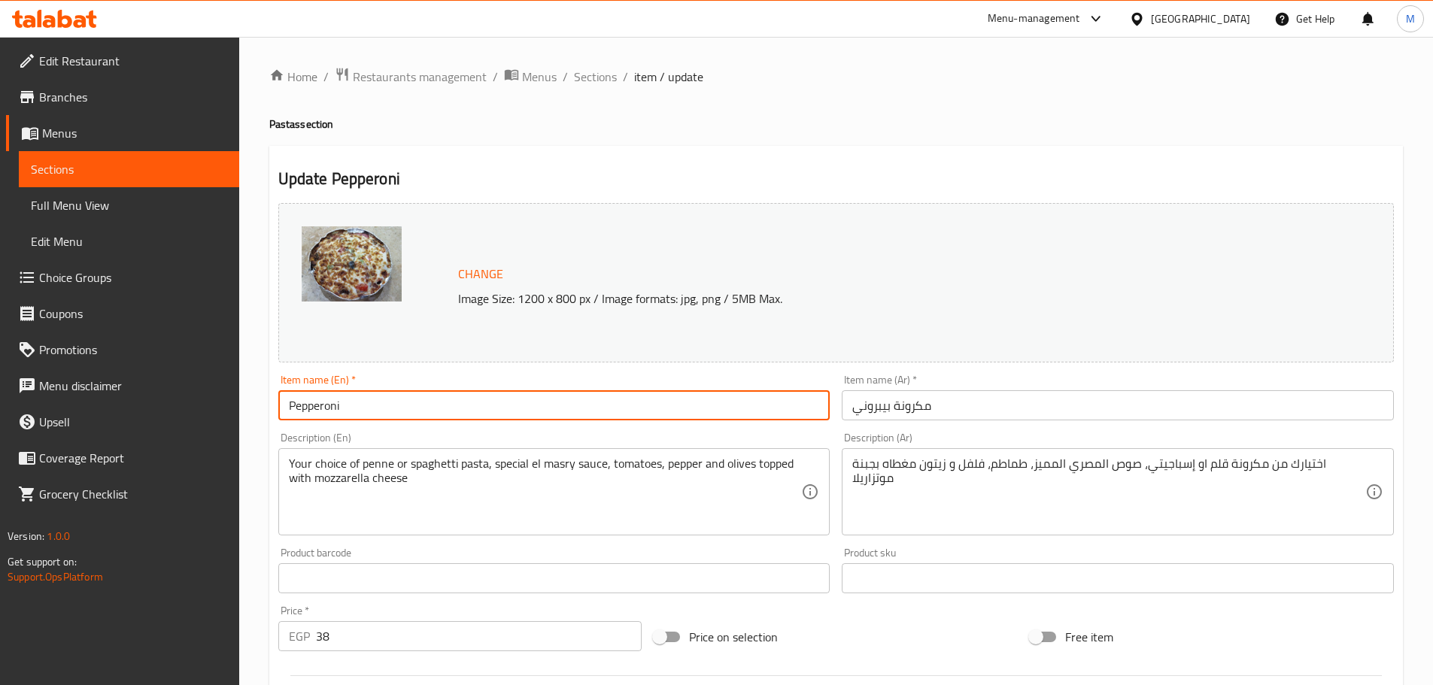
type input "Pepperoni"
click at [961, 407] on input "مكرونة بيبروني" at bounding box center [1118, 405] width 552 height 30
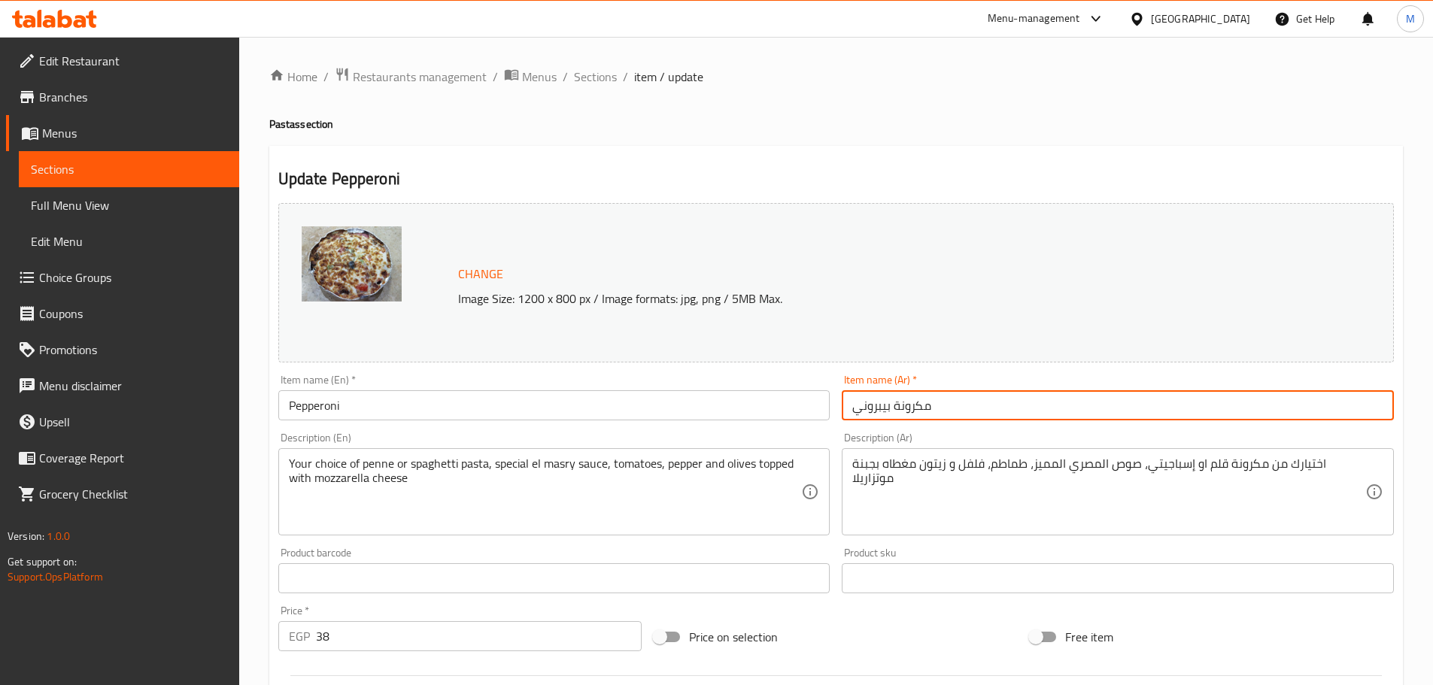
drag, startPoint x: 961, startPoint y: 407, endPoint x: 890, endPoint y: 408, distance: 70.7
click at [890, 408] on input "مكرونة بيبروني" at bounding box center [1118, 405] width 552 height 30
type input "بيبروني"
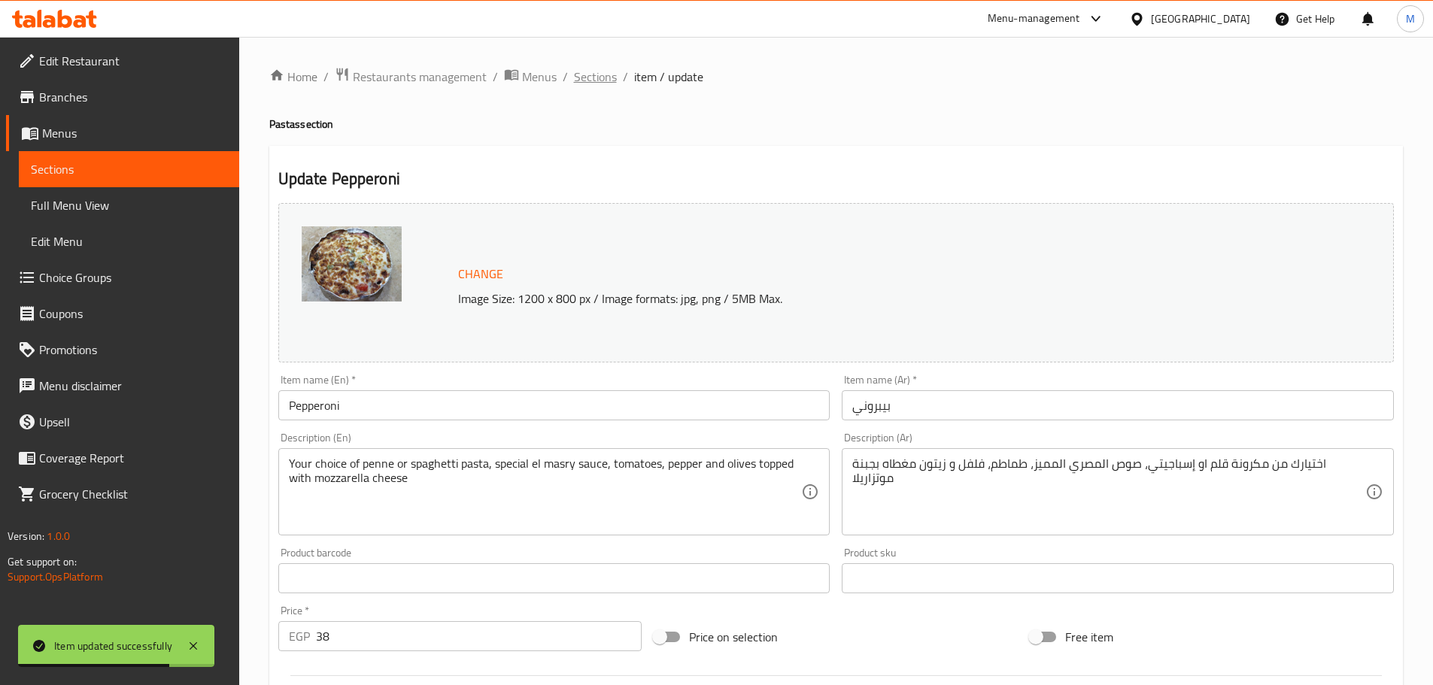
click at [591, 68] on span "Sections" at bounding box center [595, 77] width 43 height 18
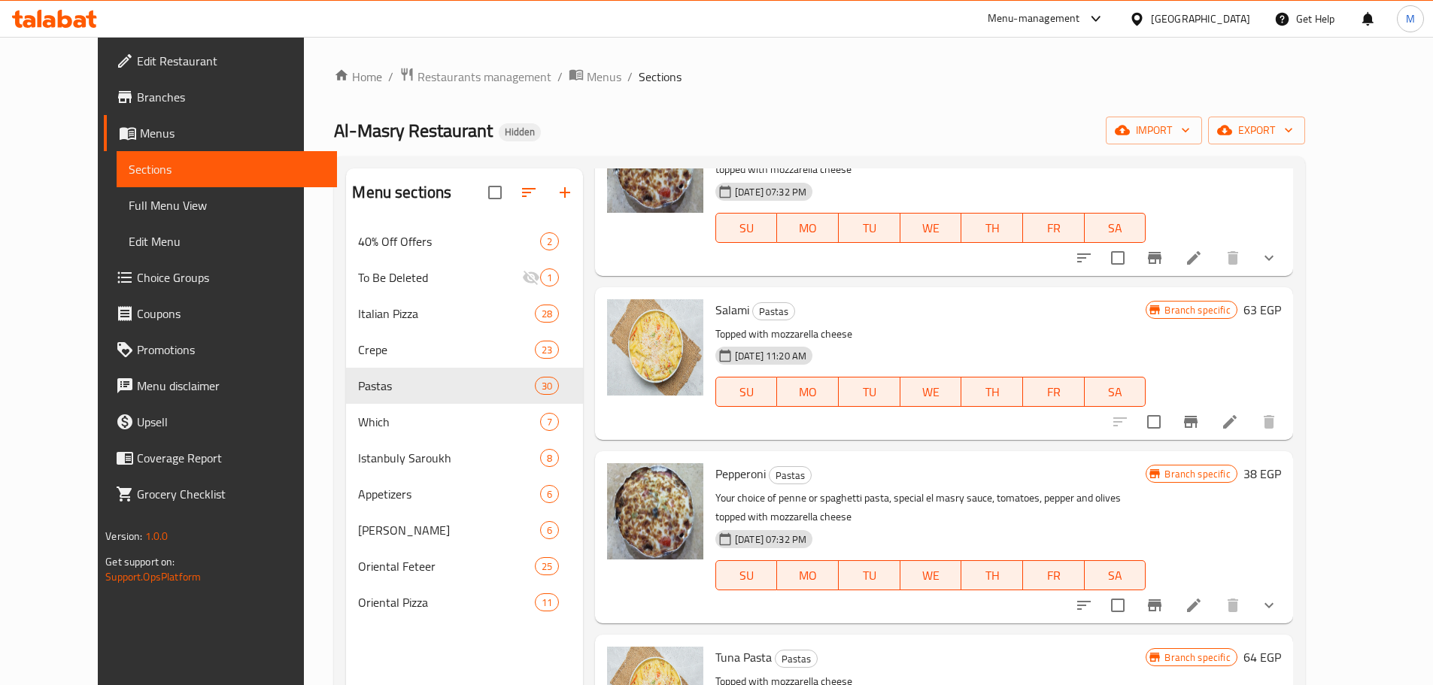
scroll to position [1580, 0]
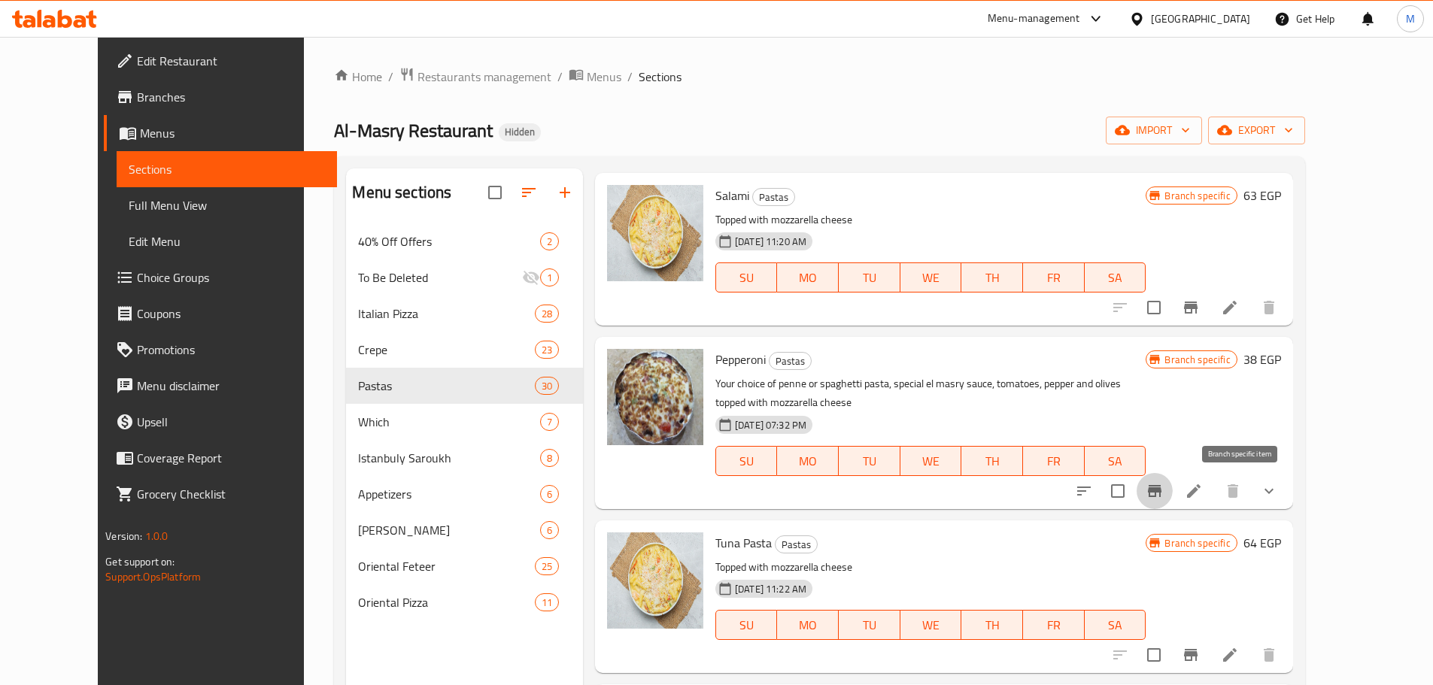
click at [1164, 482] on icon "Branch-specific-item" at bounding box center [1155, 491] width 18 height 18
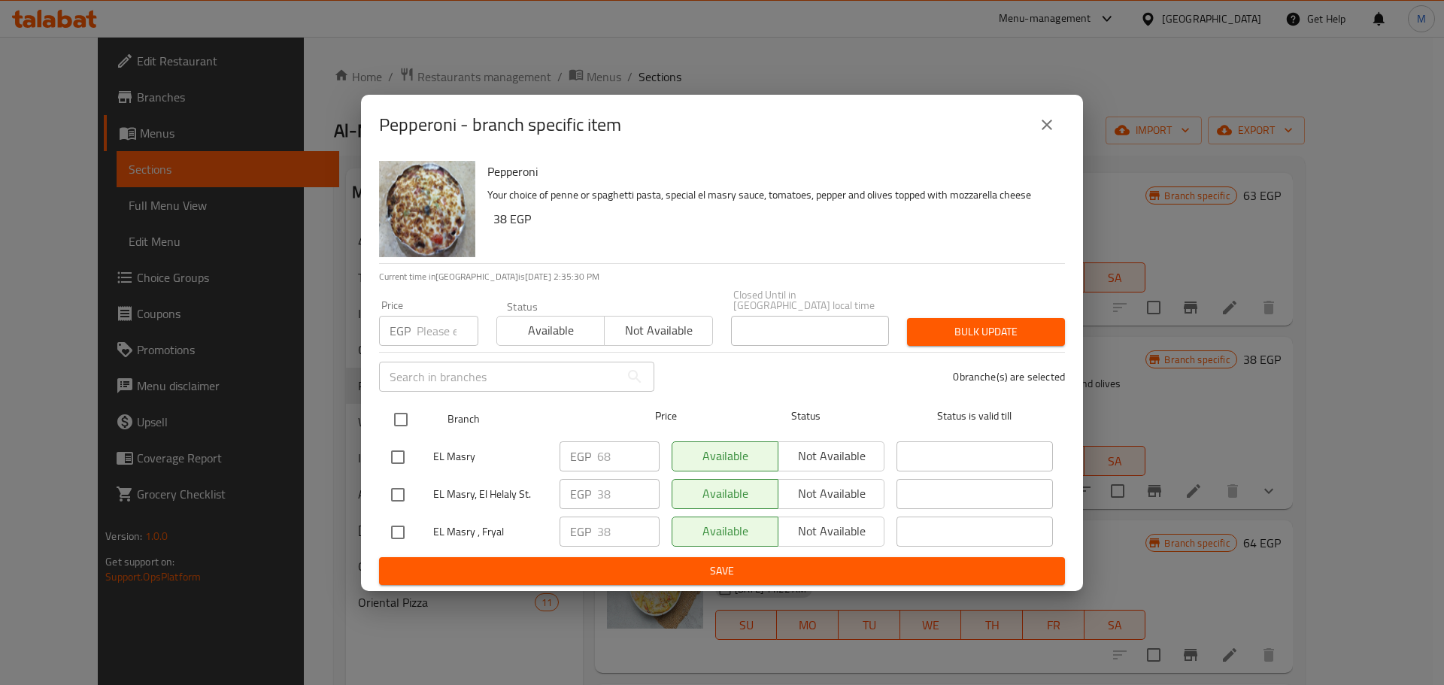
click at [399, 421] on input "checkbox" at bounding box center [401, 420] width 32 height 32
checkbox input "true"
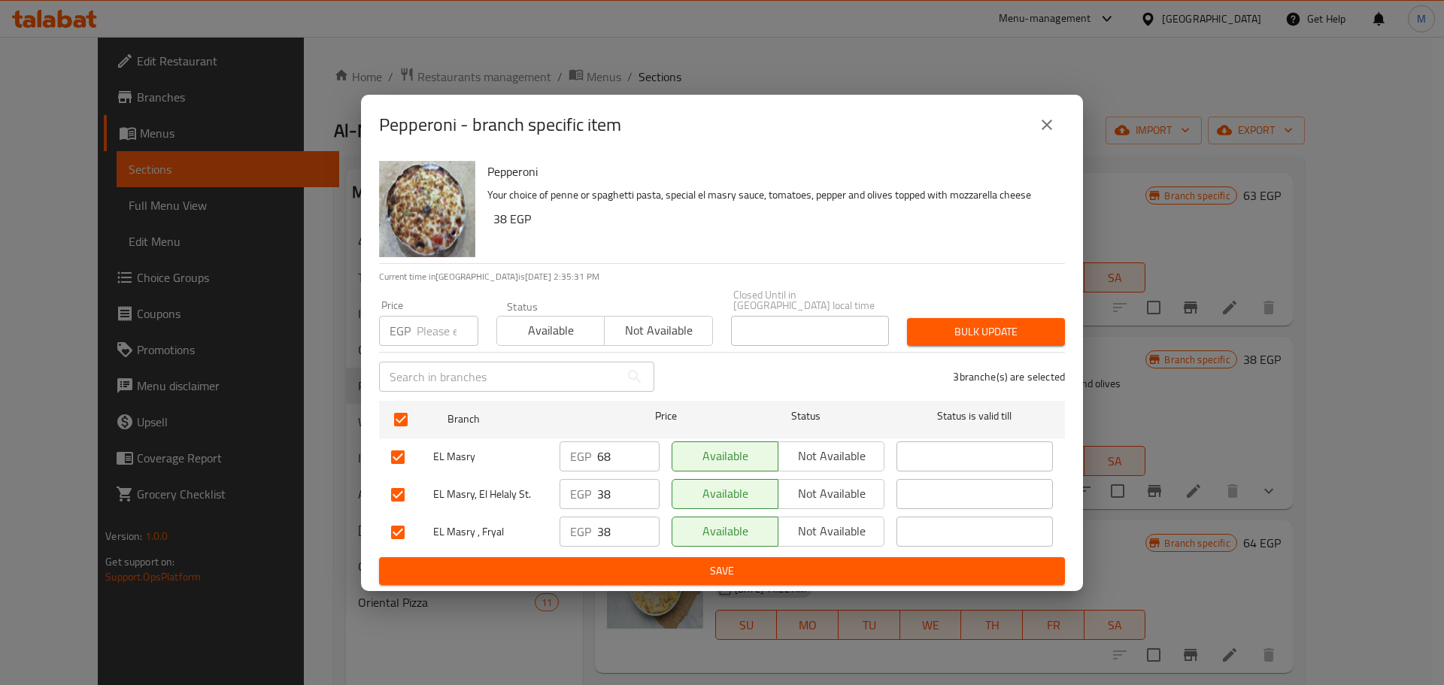
click at [440, 317] on input "number" at bounding box center [448, 331] width 62 height 30
paste input "68"
type input "68"
click at [946, 332] on span "Bulk update" at bounding box center [986, 332] width 134 height 19
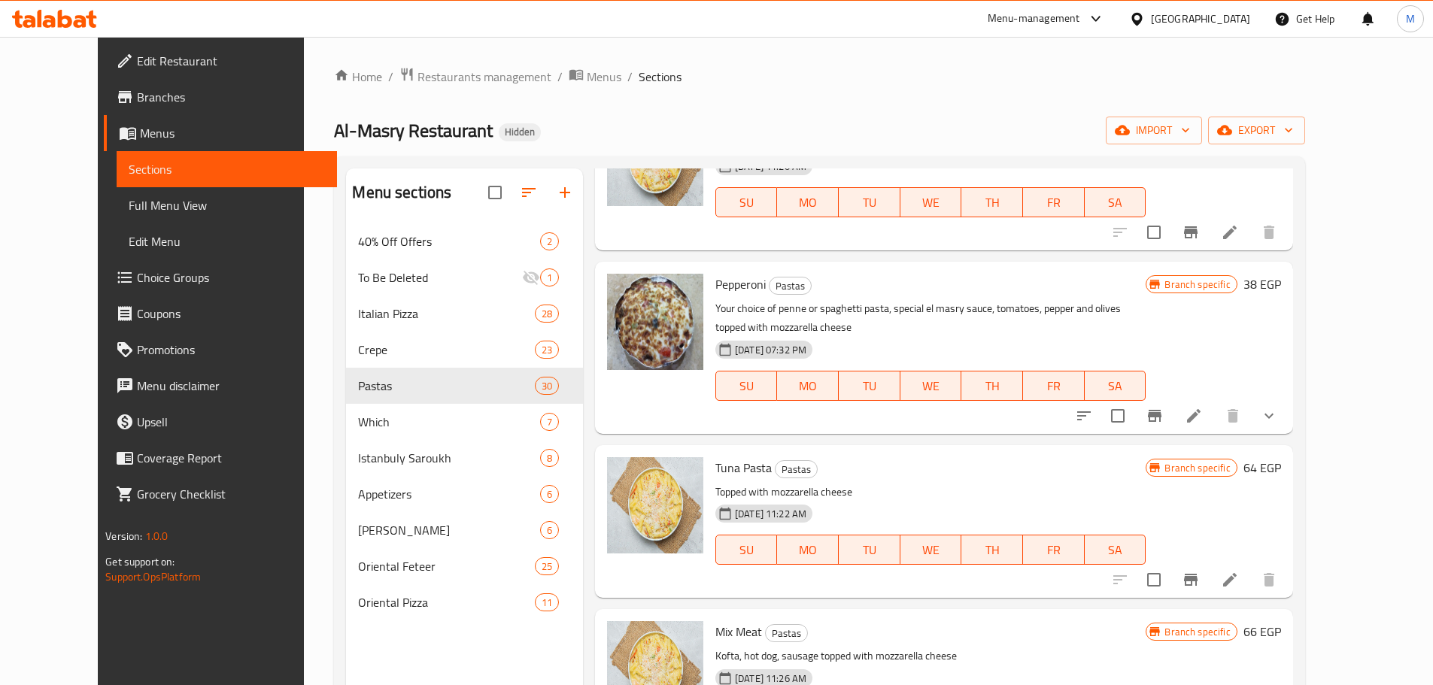
scroll to position [1730, 0]
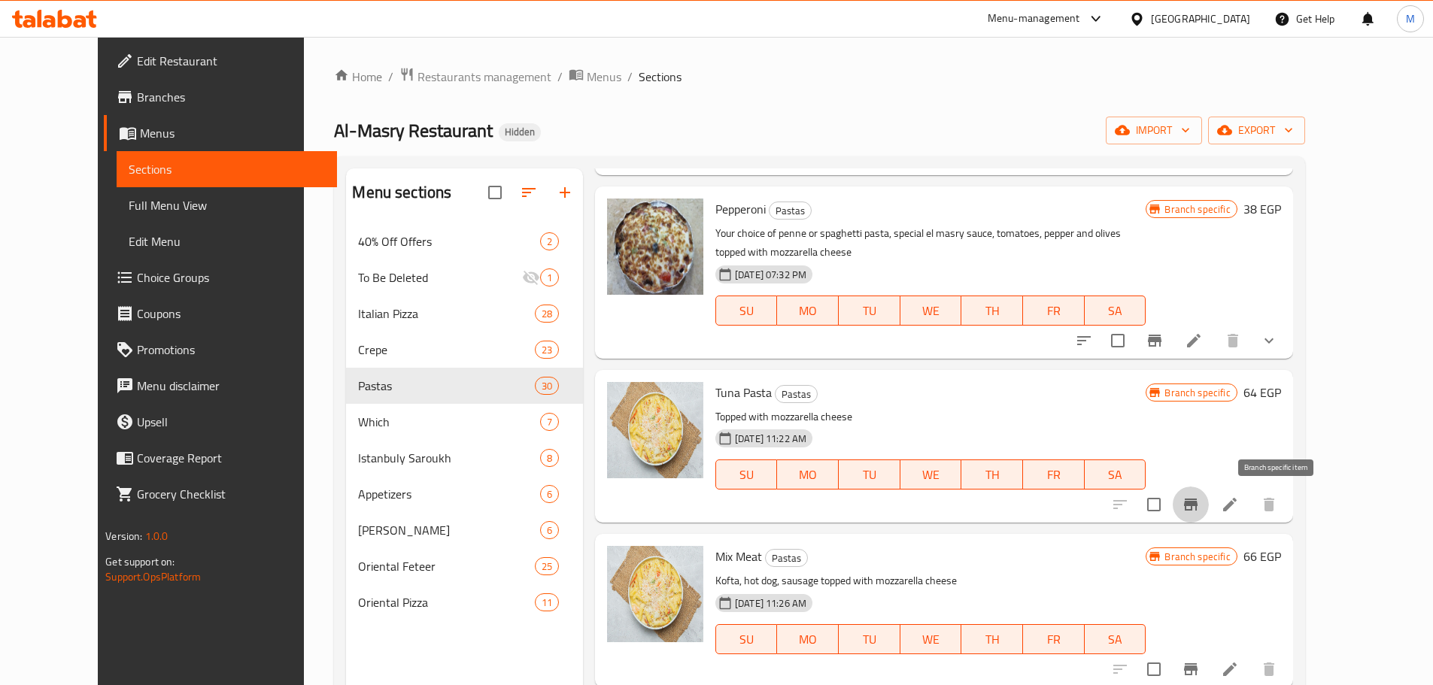
click at [1198, 500] on icon "Branch-specific-item" at bounding box center [1191, 505] width 14 height 12
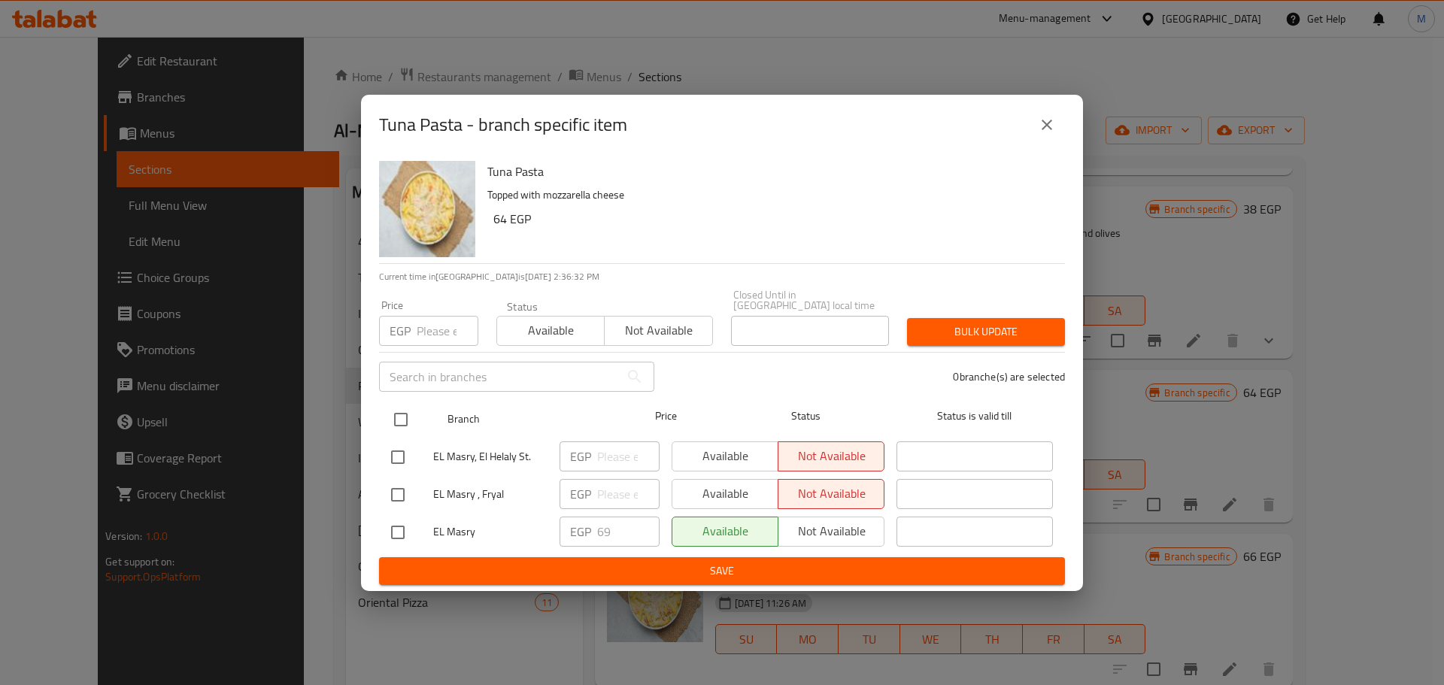
click at [407, 408] on input "checkbox" at bounding box center [401, 420] width 32 height 32
checkbox input "true"
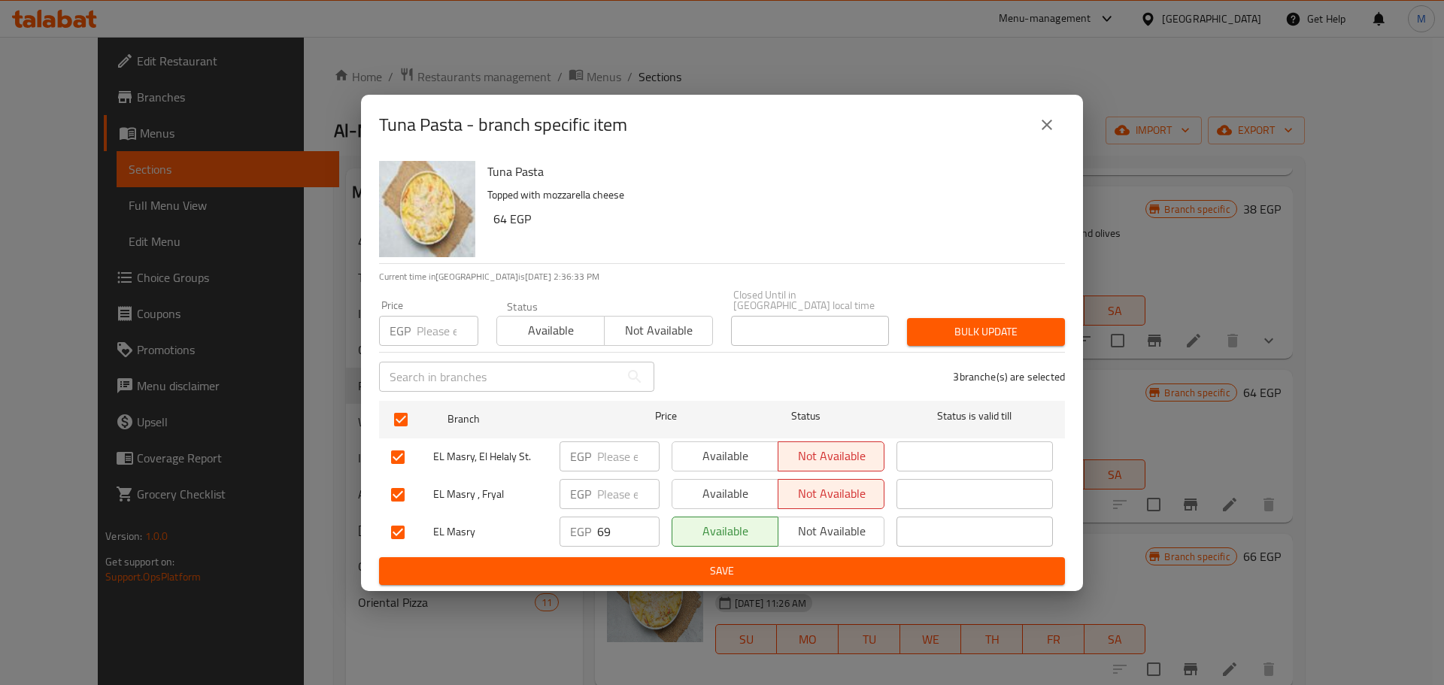
click at [433, 342] on div "Price EGP Price" at bounding box center [428, 323] width 117 height 64
click at [436, 334] on input "number" at bounding box center [448, 331] width 62 height 30
paste input "69"
type input "69"
click at [1052, 323] on span "Bulk update" at bounding box center [986, 332] width 134 height 19
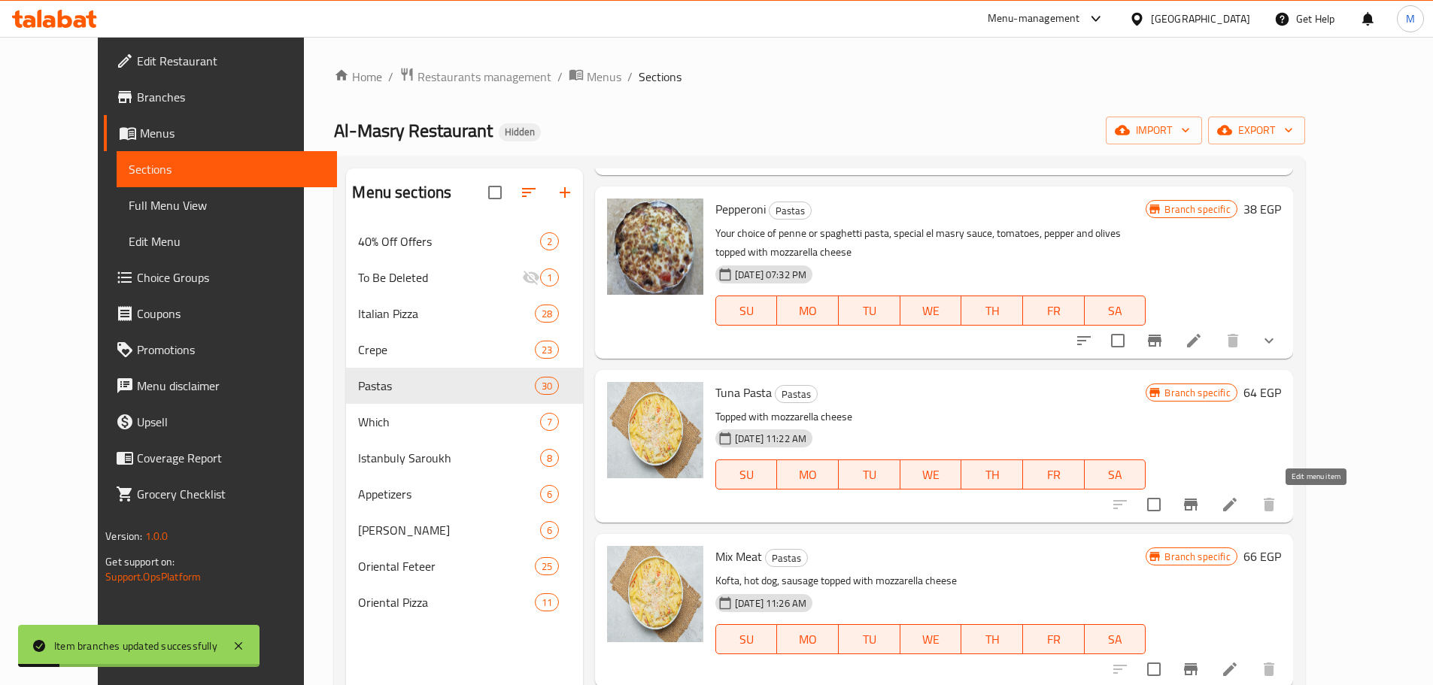
click at [1239, 501] on icon at bounding box center [1230, 505] width 18 height 18
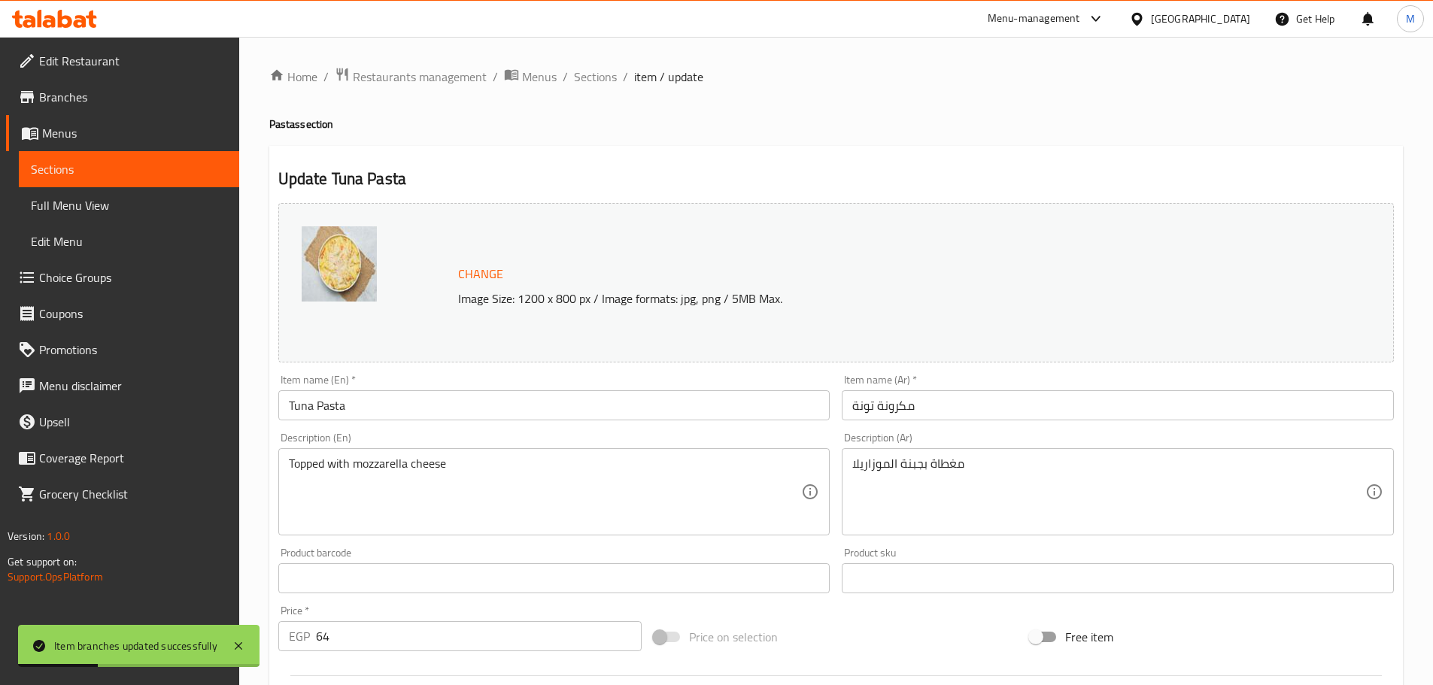
click at [342, 405] on input "Tuna Pasta" at bounding box center [554, 405] width 552 height 30
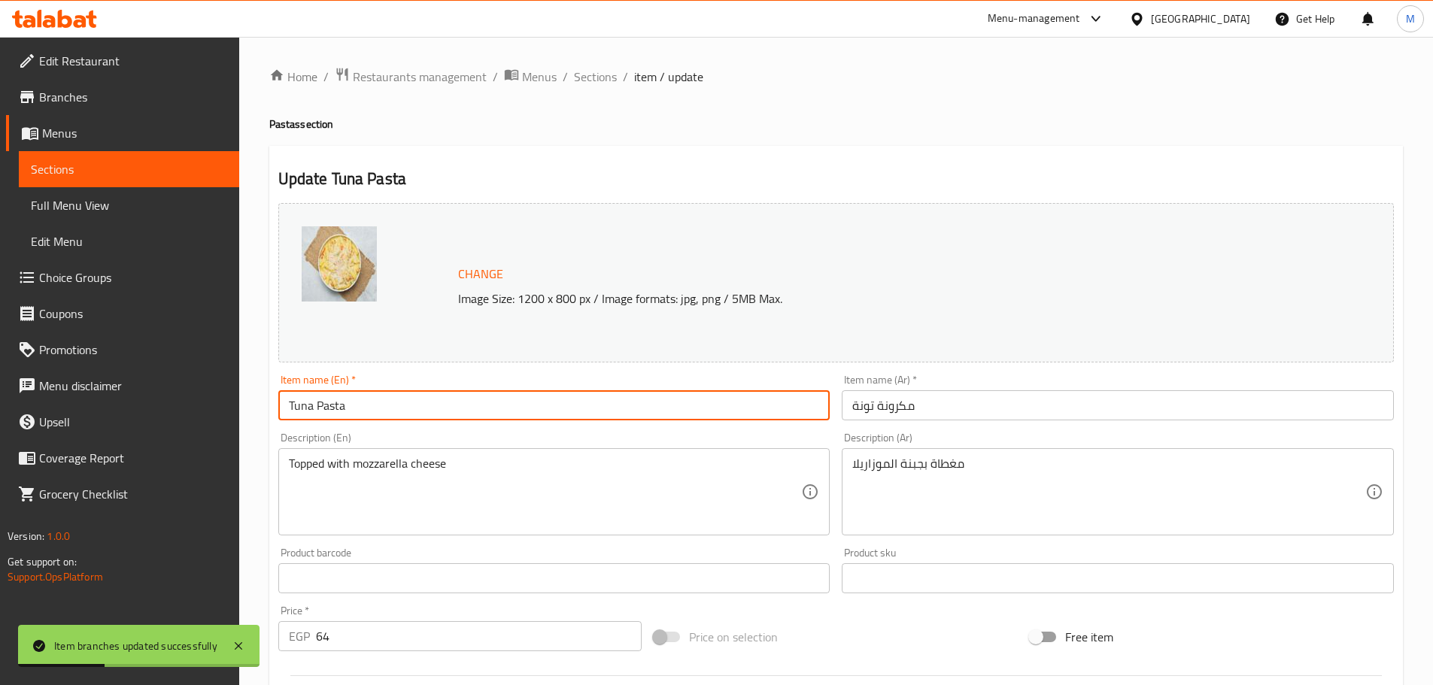
click at [342, 405] on input "Tuna Pasta" at bounding box center [554, 405] width 552 height 30
type input "Tuna"
click at [950, 414] on input "مكرونة تونة" at bounding box center [1118, 405] width 552 height 30
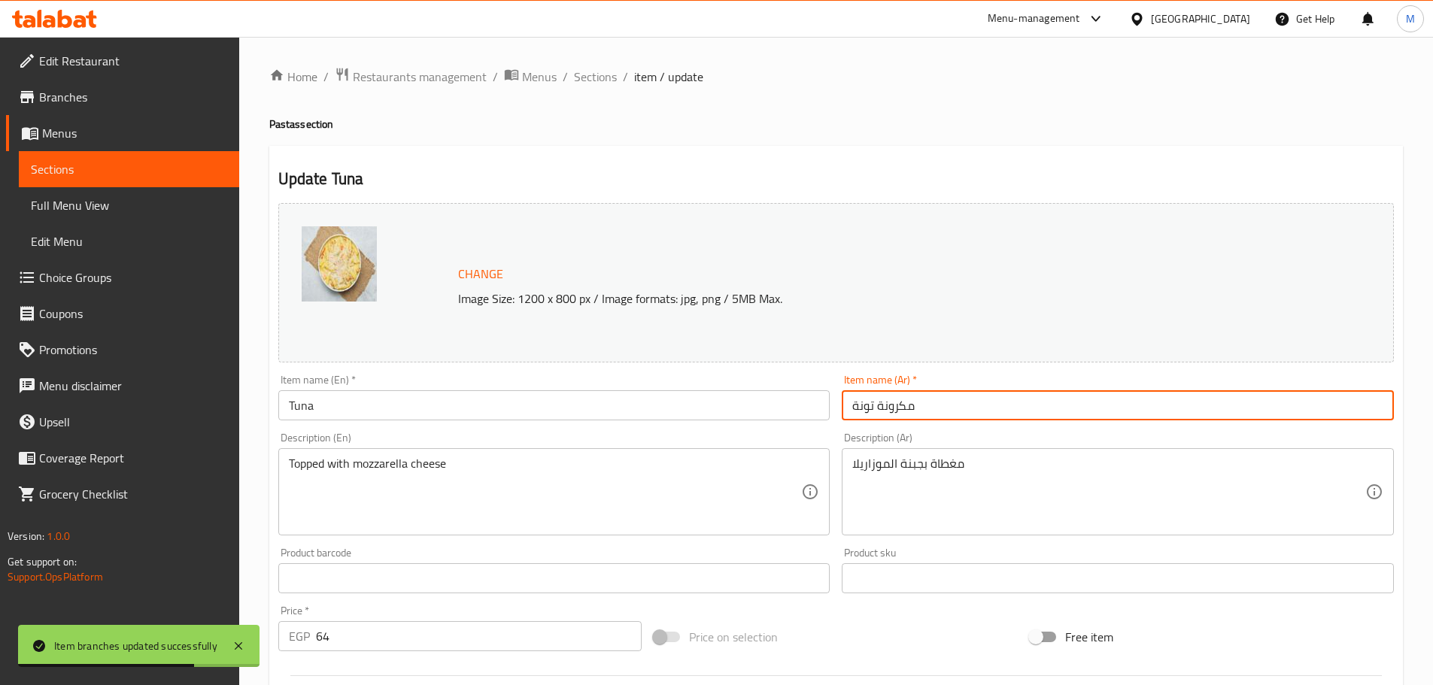
drag, startPoint x: 931, startPoint y: 411, endPoint x: 875, endPoint y: 413, distance: 55.7
click at [875, 413] on input "مكرونة تونة" at bounding box center [1118, 405] width 552 height 30
type input "تونة"
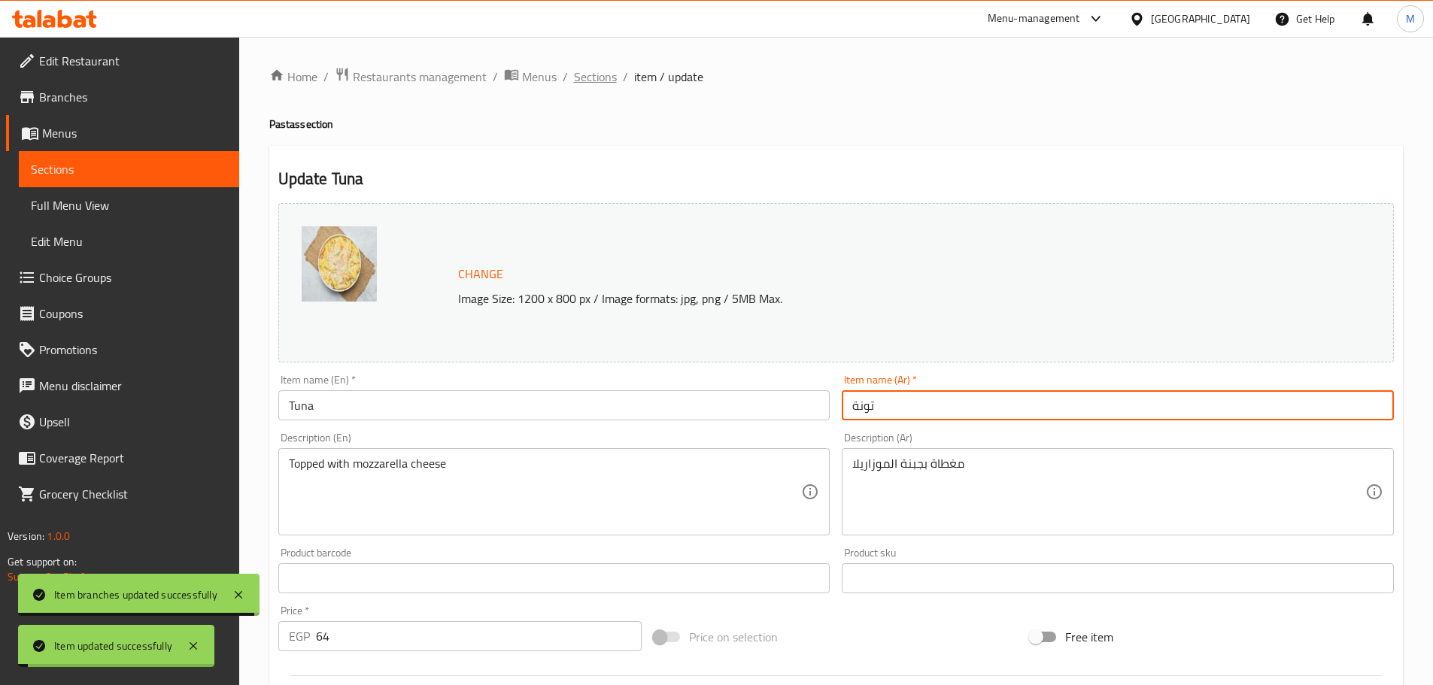
click at [598, 86] on span "Sections" at bounding box center [595, 77] width 43 height 18
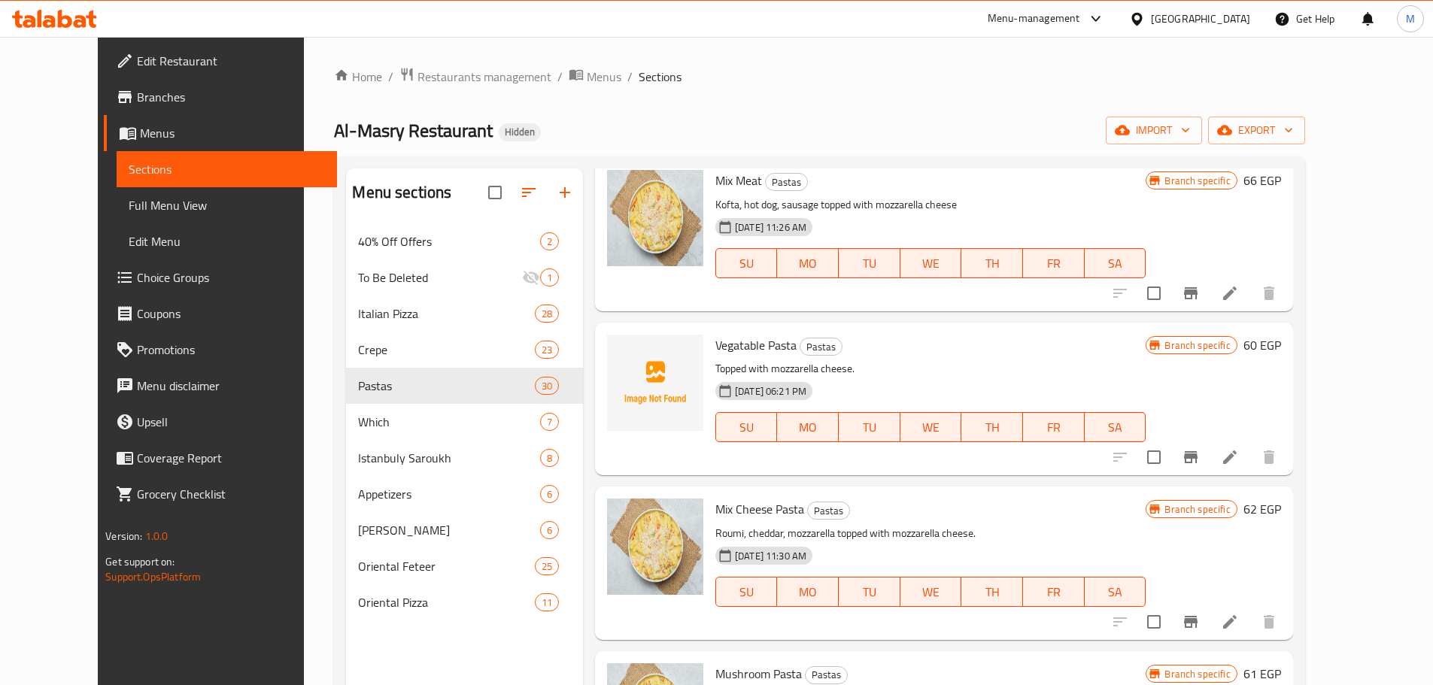
scroll to position [2182, 0]
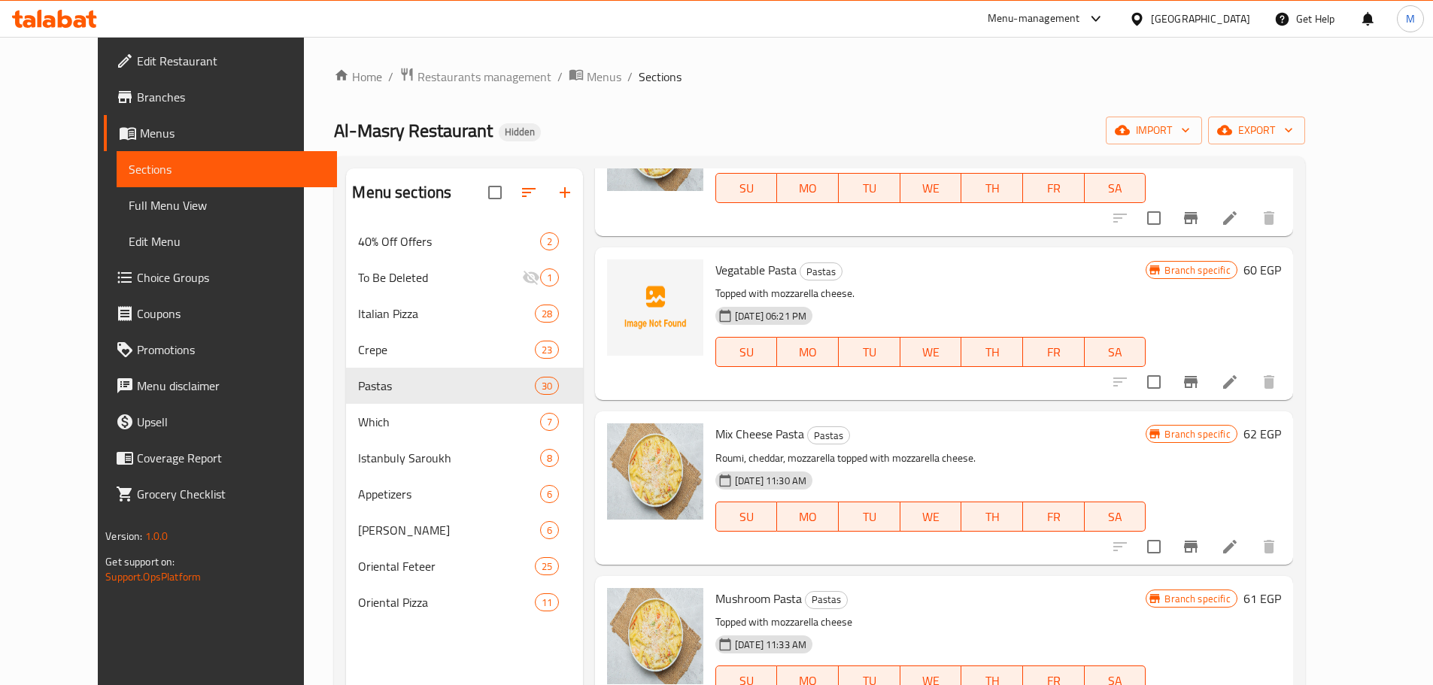
click at [891, 457] on p "Roumi, cheddar, mozzarella topped with mozzarella cheese." at bounding box center [930, 458] width 430 height 19
copy p "mozzarella"
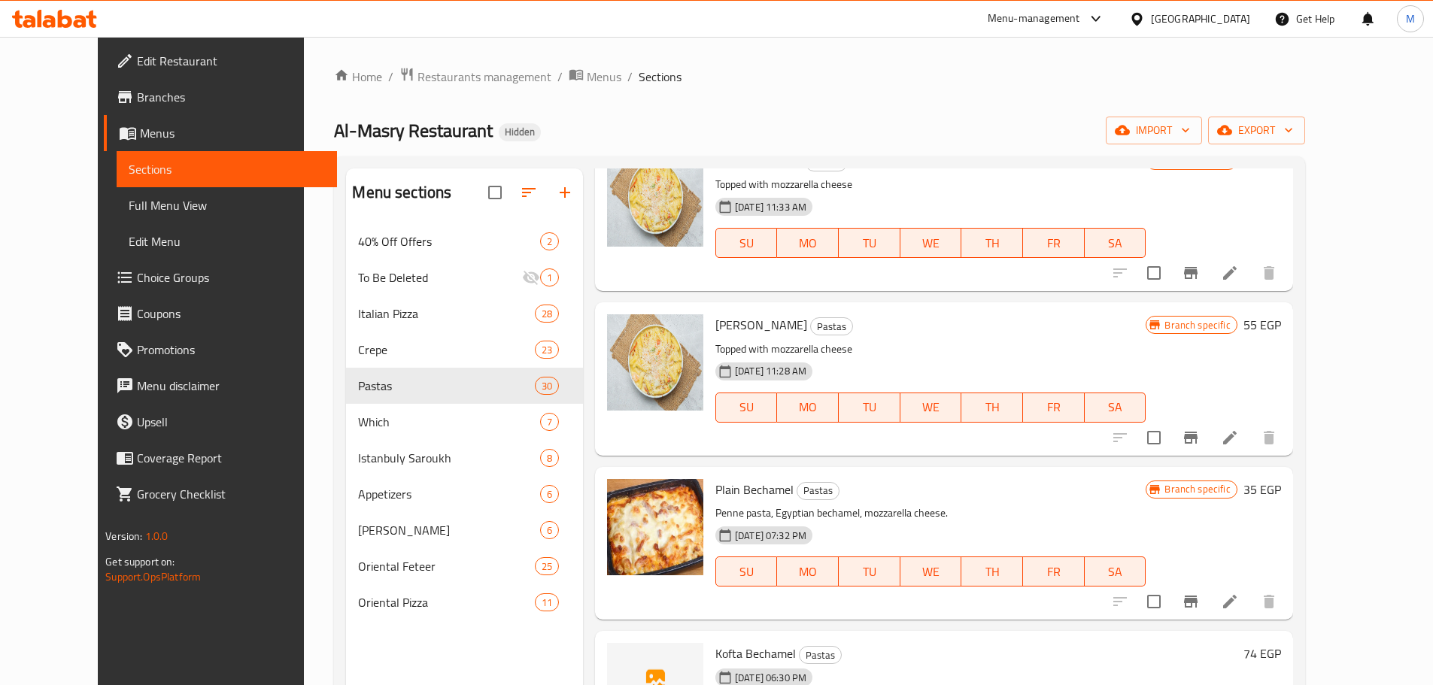
scroll to position [2558, 0]
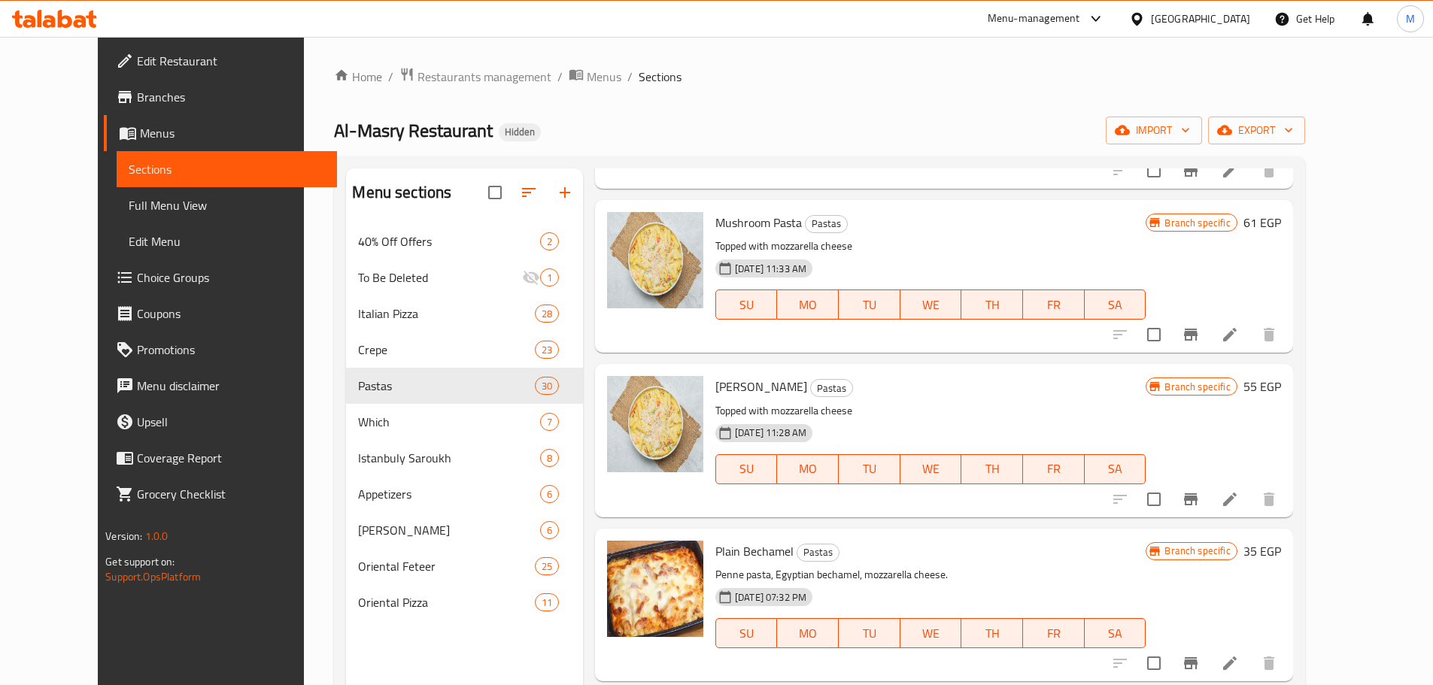
click at [821, 412] on p "Topped with mozzarella cheese" at bounding box center [930, 411] width 430 height 19
drag, startPoint x: 837, startPoint y: 415, endPoint x: 687, endPoint y: 416, distance: 150.5
click at [709, 416] on div "Margherita Pasta Pastas Topped with mozzarella cheese 27-06-2024 11:28 AM SU MO…" at bounding box center [930, 440] width 442 height 141
copy p "Topped with mozzarella cheese"
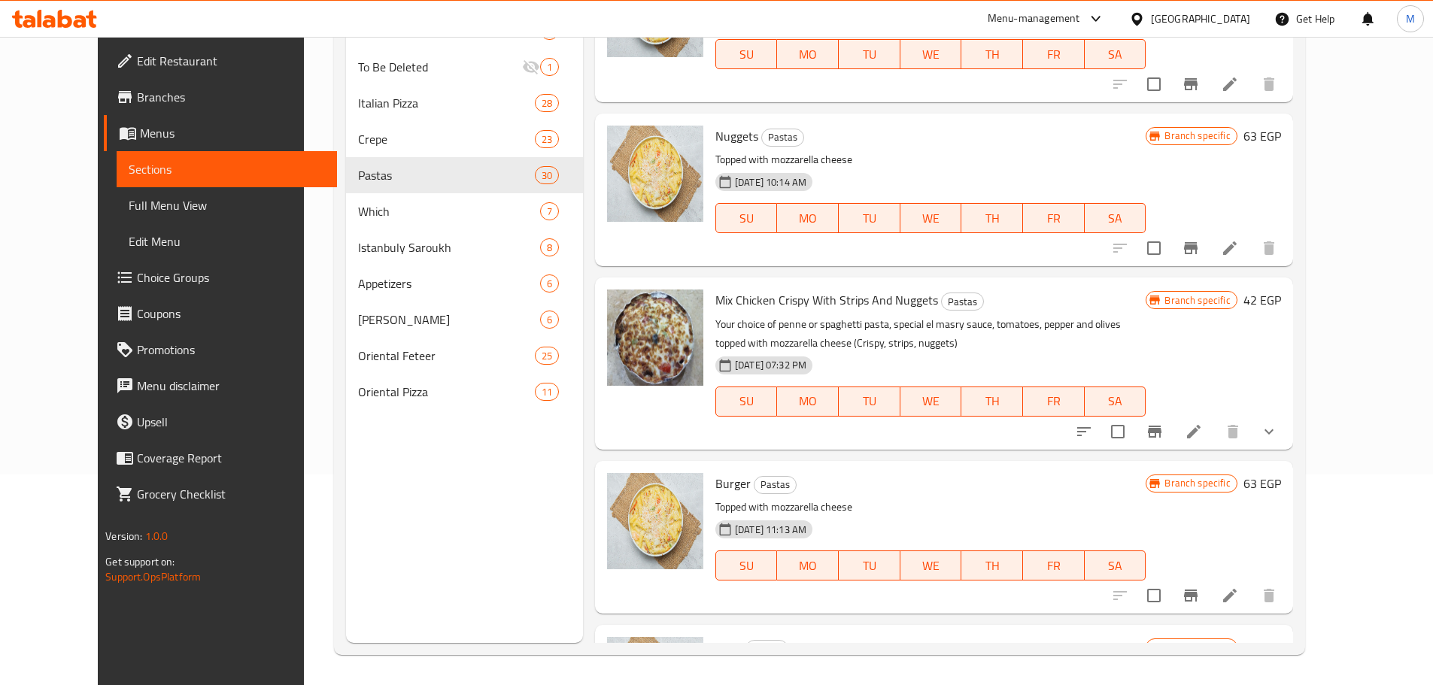
scroll to position [1776, 0]
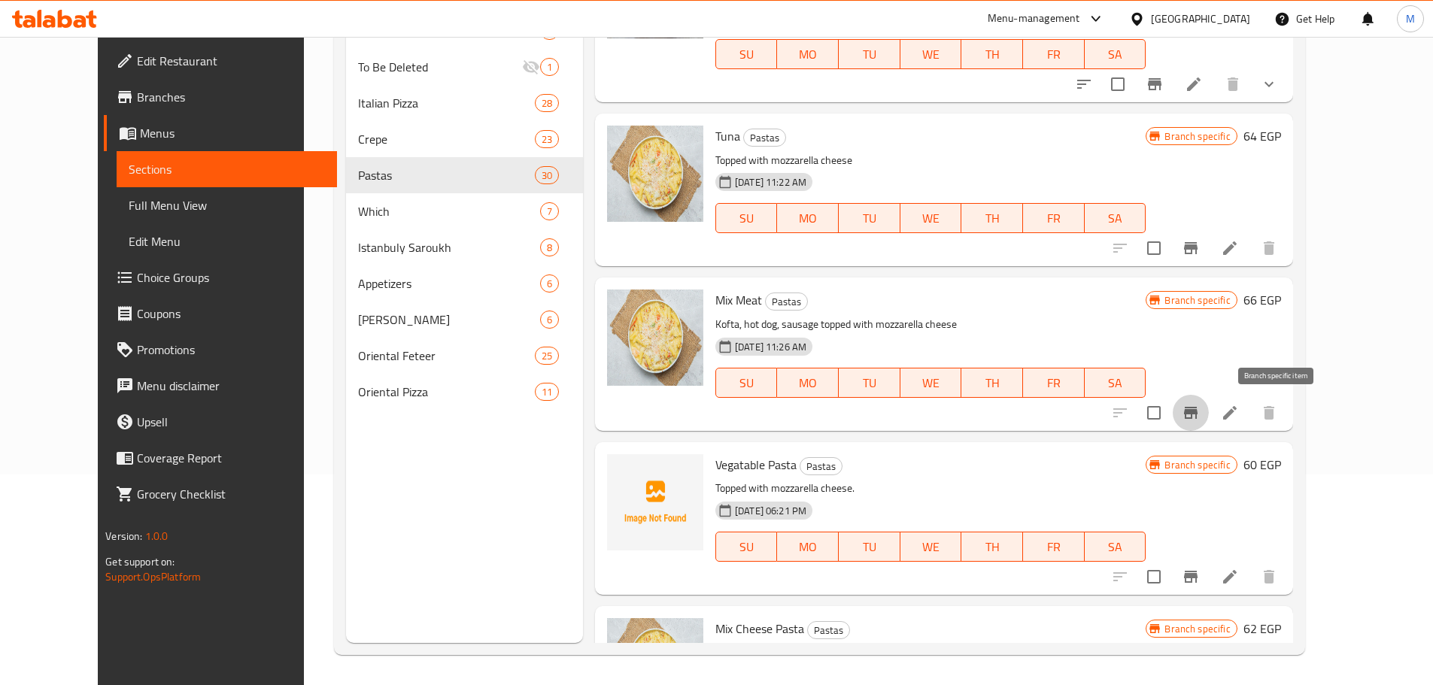
click at [1200, 410] on icon "Branch-specific-item" at bounding box center [1191, 413] width 18 height 18
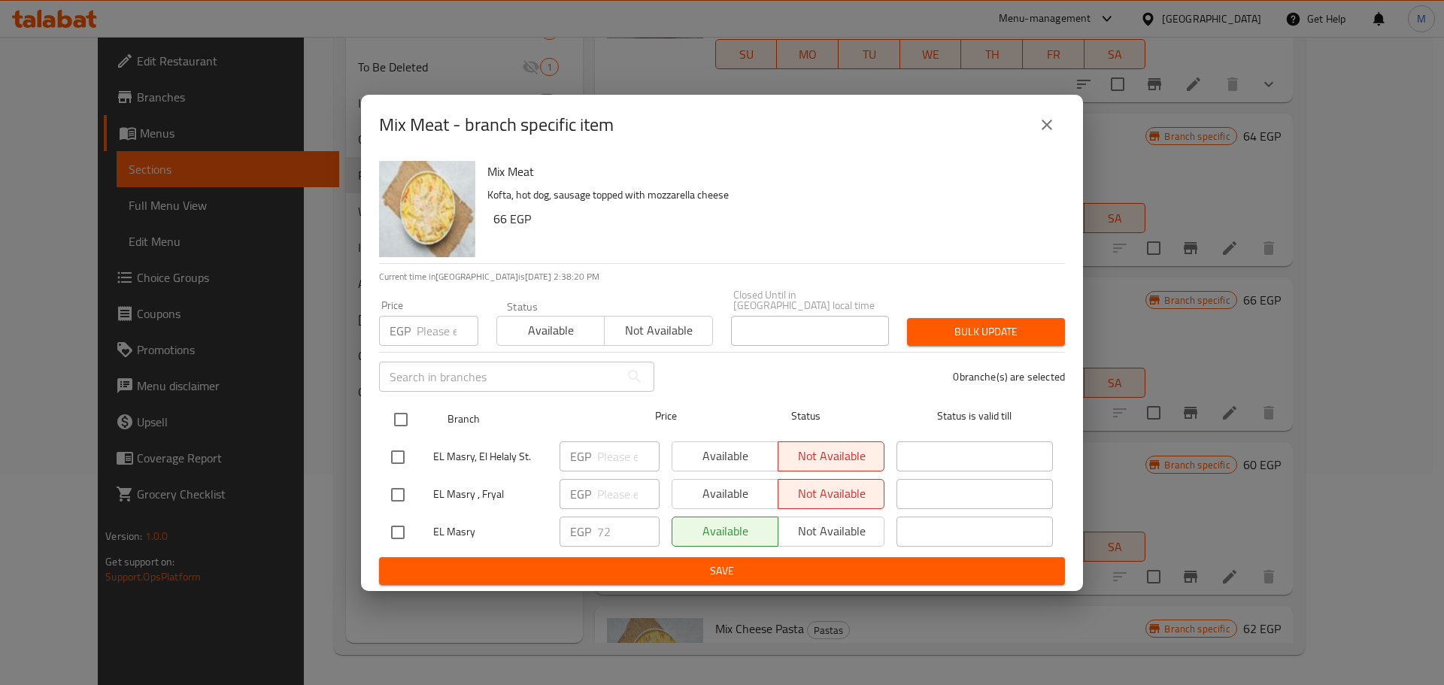
click at [395, 411] on input "checkbox" at bounding box center [401, 420] width 32 height 32
checkbox input "true"
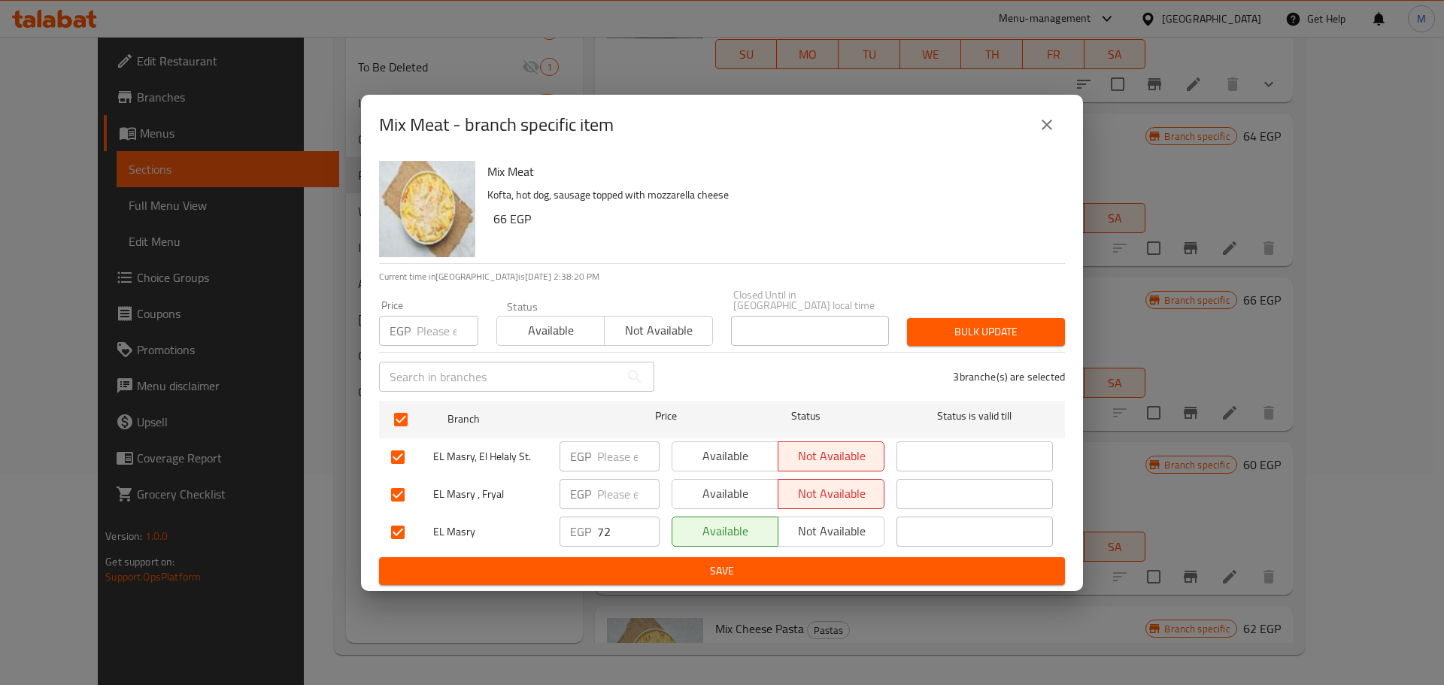
click at [448, 320] on input "number" at bounding box center [448, 331] width 62 height 30
paste input "72"
type input "72"
click at [937, 328] on span "Bulk update" at bounding box center [986, 332] width 134 height 19
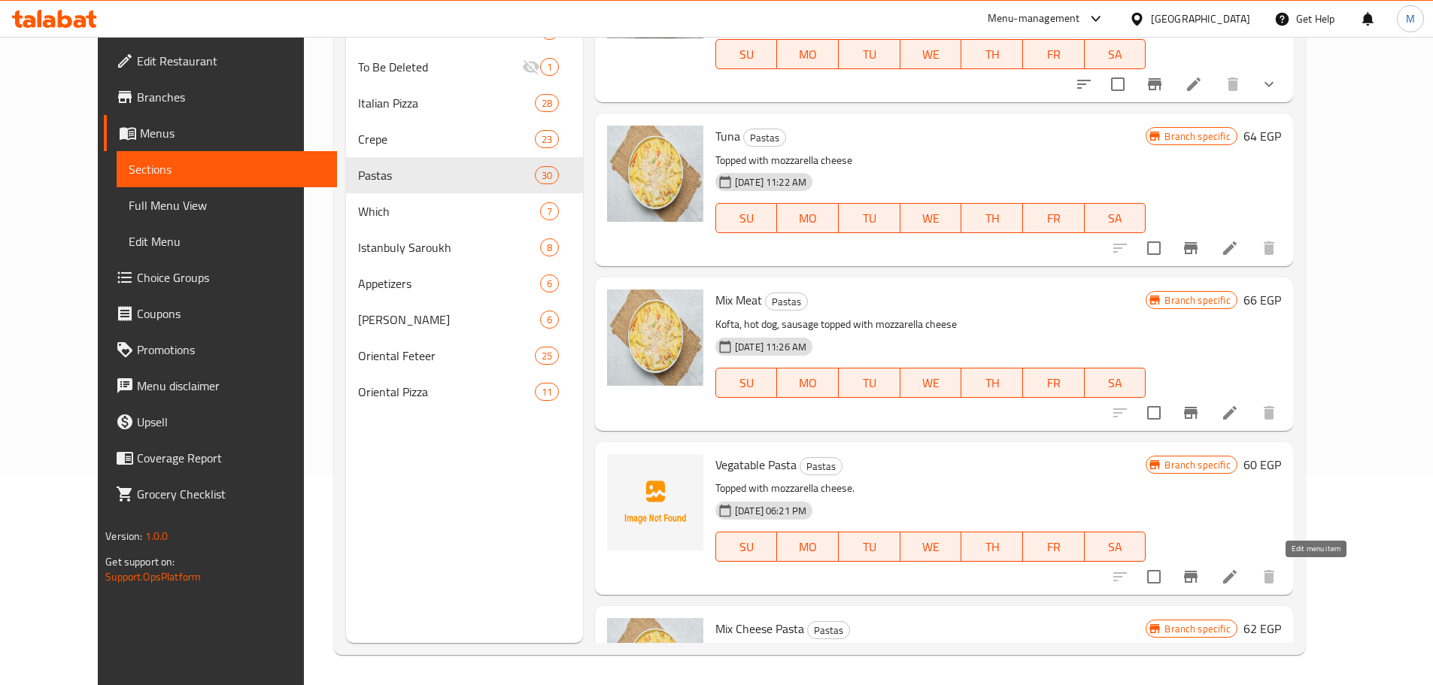
click at [1237, 583] on icon at bounding box center [1230, 577] width 14 height 14
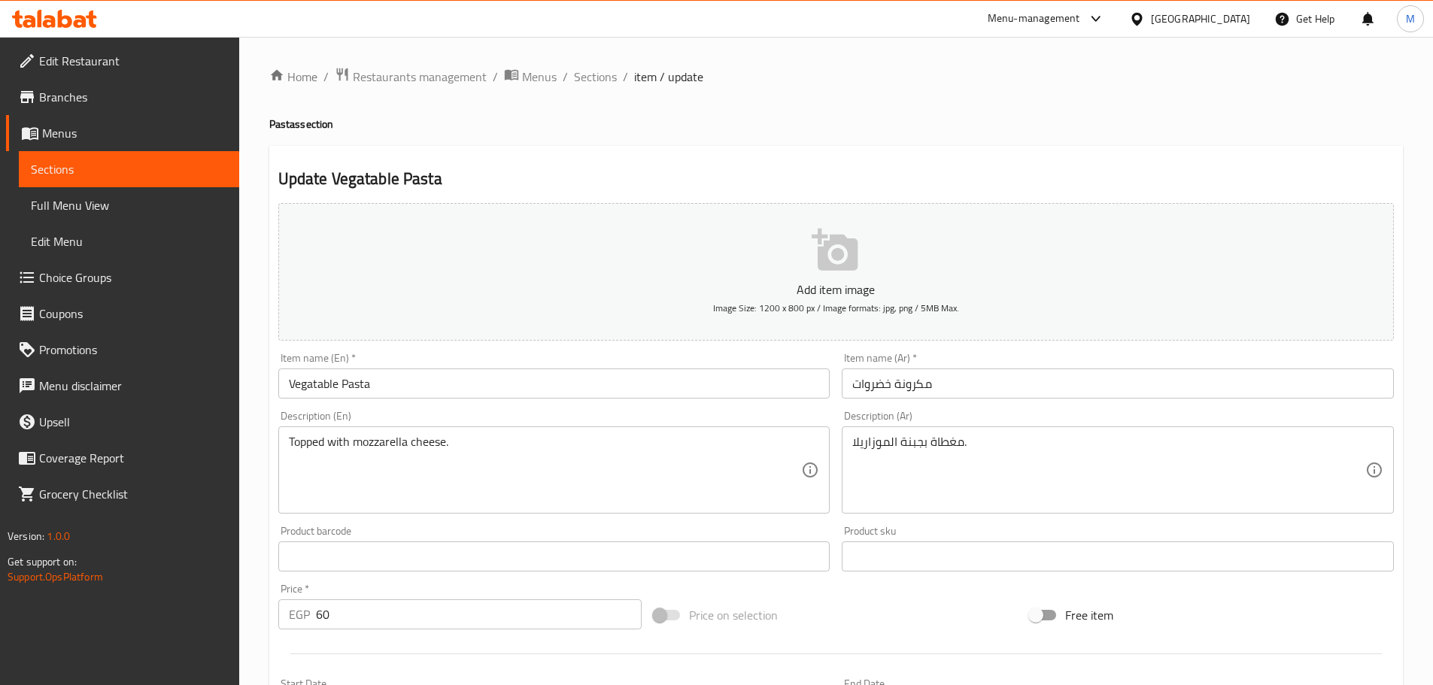
drag, startPoint x: 350, startPoint y: 387, endPoint x: 357, endPoint y: 394, distance: 10.1
click at [357, 393] on input "Vegatable Pasta" at bounding box center [554, 384] width 552 height 30
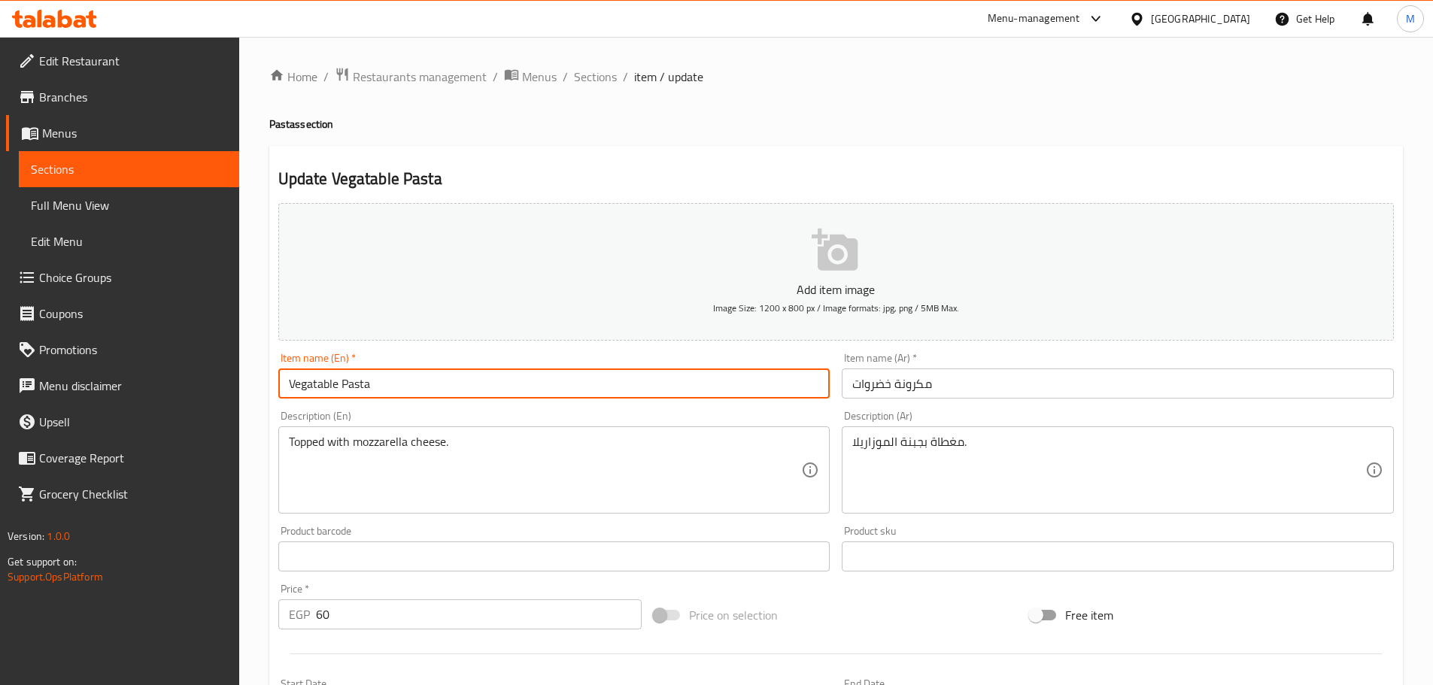
click at [357, 394] on input "Vegatable Pasta" at bounding box center [554, 384] width 552 height 30
click at [358, 388] on input "Vegatable Pasta" at bounding box center [554, 384] width 552 height 30
type input "Vegatable"
click at [912, 377] on input "مكرونة خضروات" at bounding box center [1118, 384] width 552 height 30
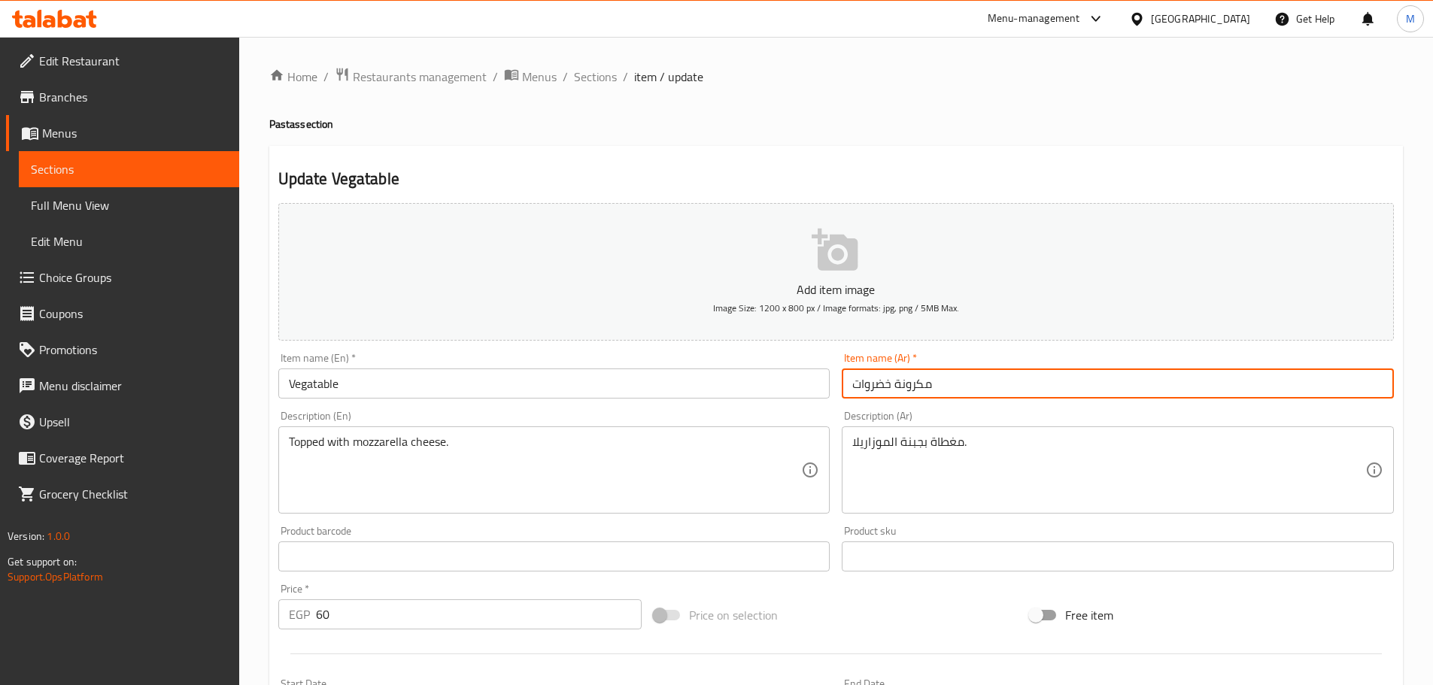
drag, startPoint x: 940, startPoint y: 383, endPoint x: 889, endPoint y: 390, distance: 51.7
click at [889, 390] on input "مكرونة خضروات" at bounding box center [1118, 384] width 552 height 30
type input "خضروات"
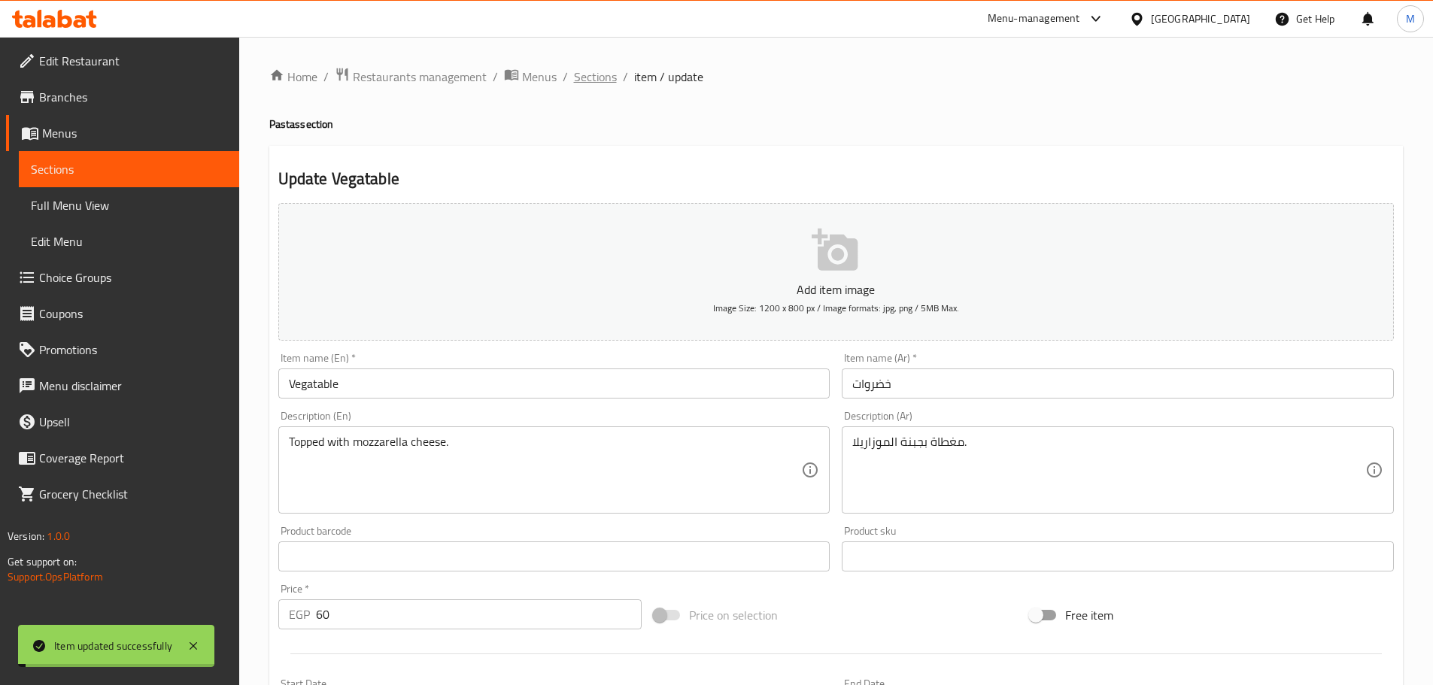
click at [603, 77] on span "Sections" at bounding box center [595, 77] width 43 height 18
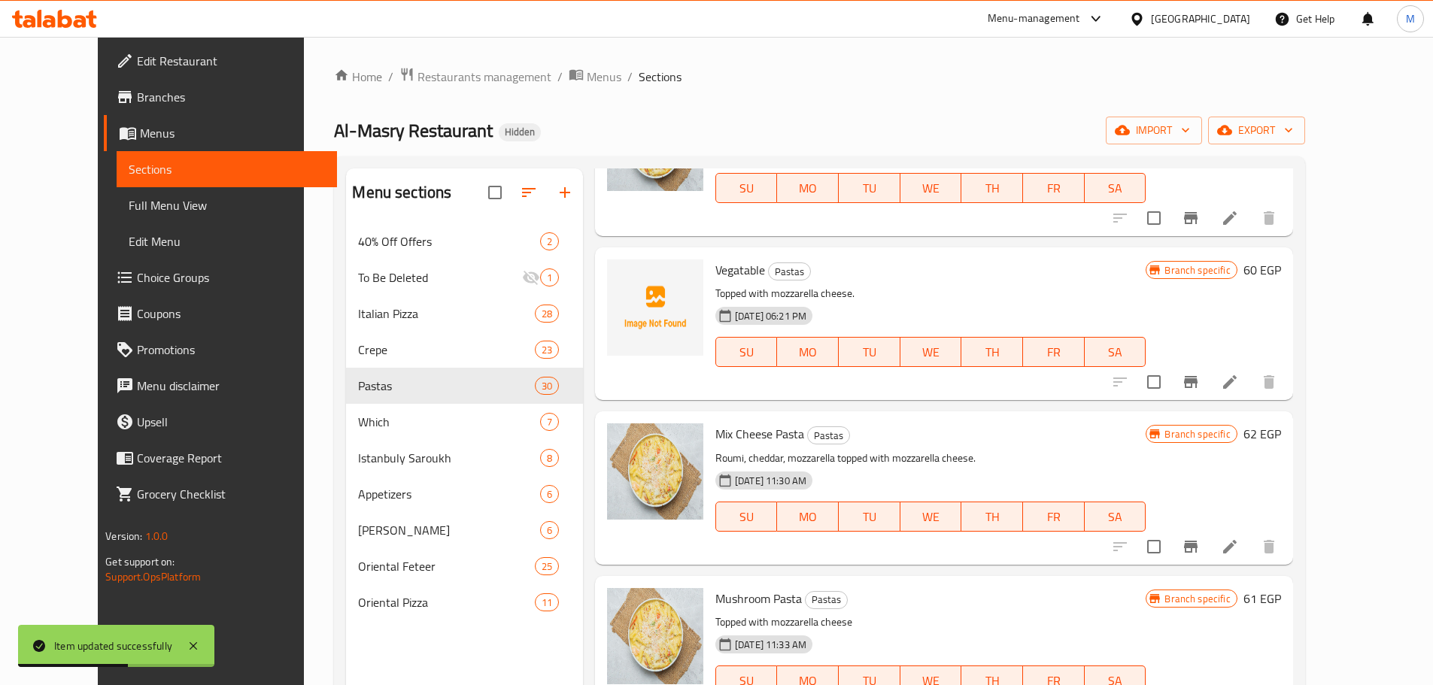
scroll to position [2257, 0]
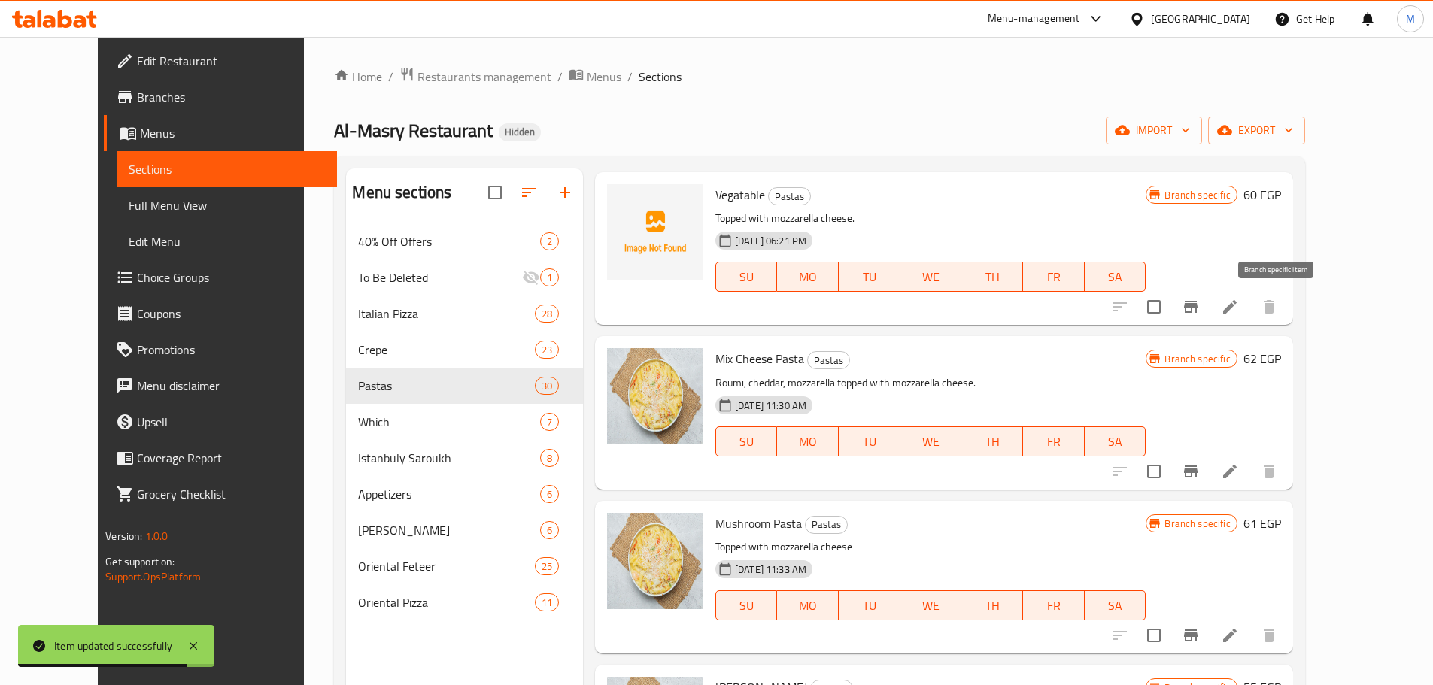
click at [1200, 310] on icon "Branch-specific-item" at bounding box center [1191, 307] width 18 height 18
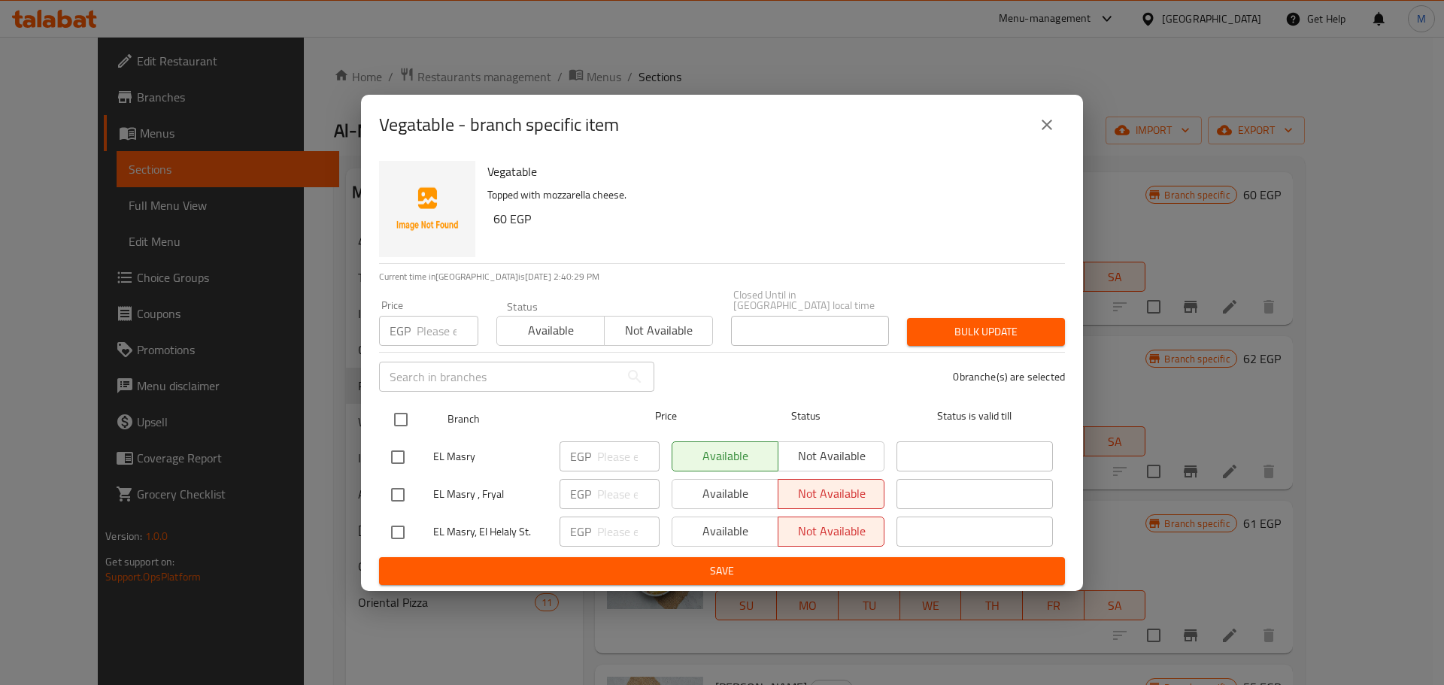
click at [401, 415] on input "checkbox" at bounding box center [401, 420] width 32 height 32
checkbox input "true"
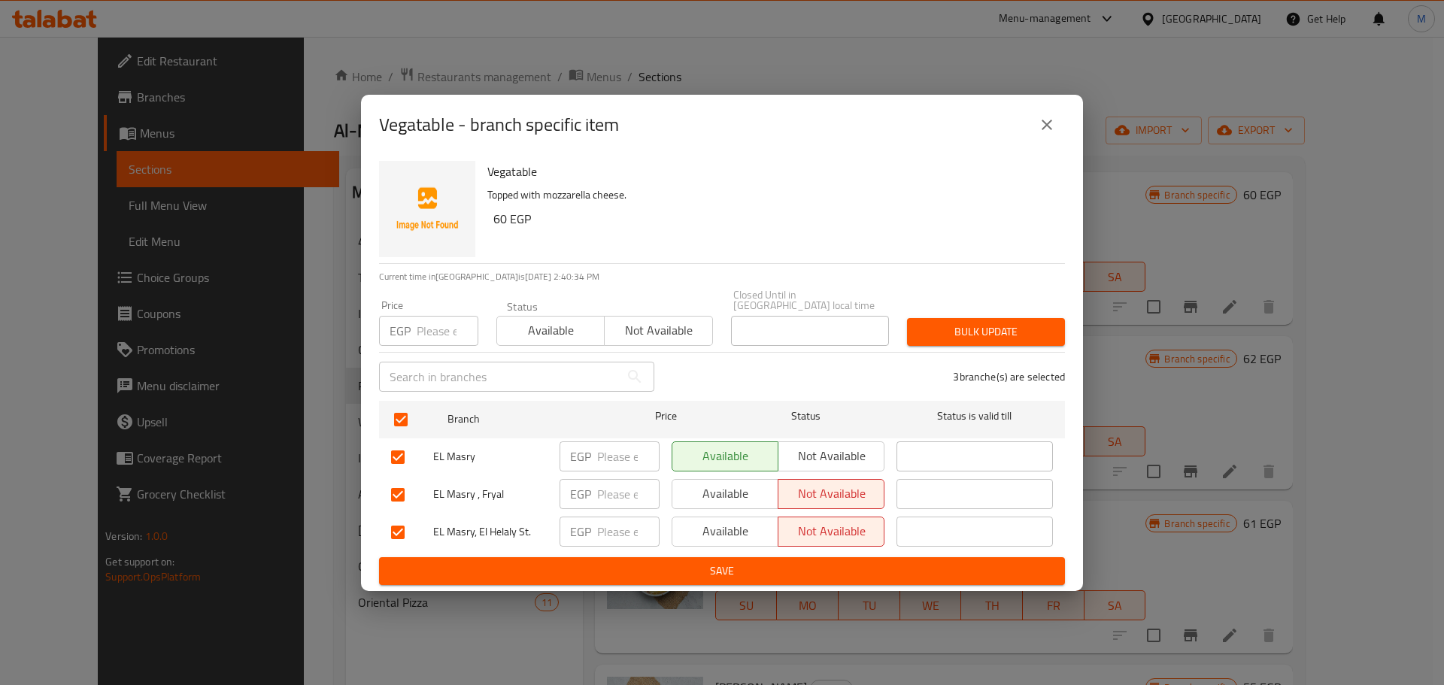
click at [494, 225] on h6 "60 EGP" at bounding box center [773, 218] width 560 height 21
copy h6 "60"
click at [432, 326] on input "number" at bounding box center [448, 331] width 62 height 30
paste input "60"
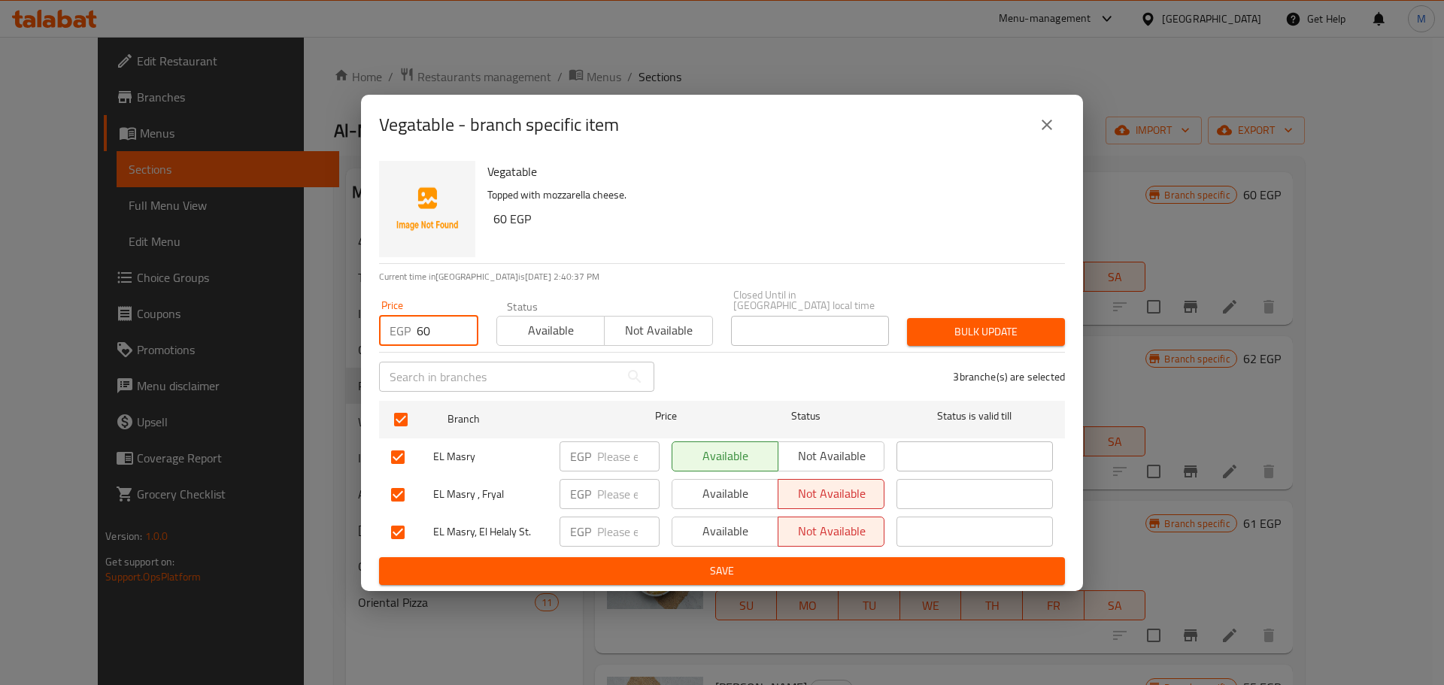
type input "60"
click at [1003, 342] on div "Bulk update" at bounding box center [986, 332] width 176 height 46
click at [1003, 339] on button "Bulk update" at bounding box center [986, 332] width 158 height 28
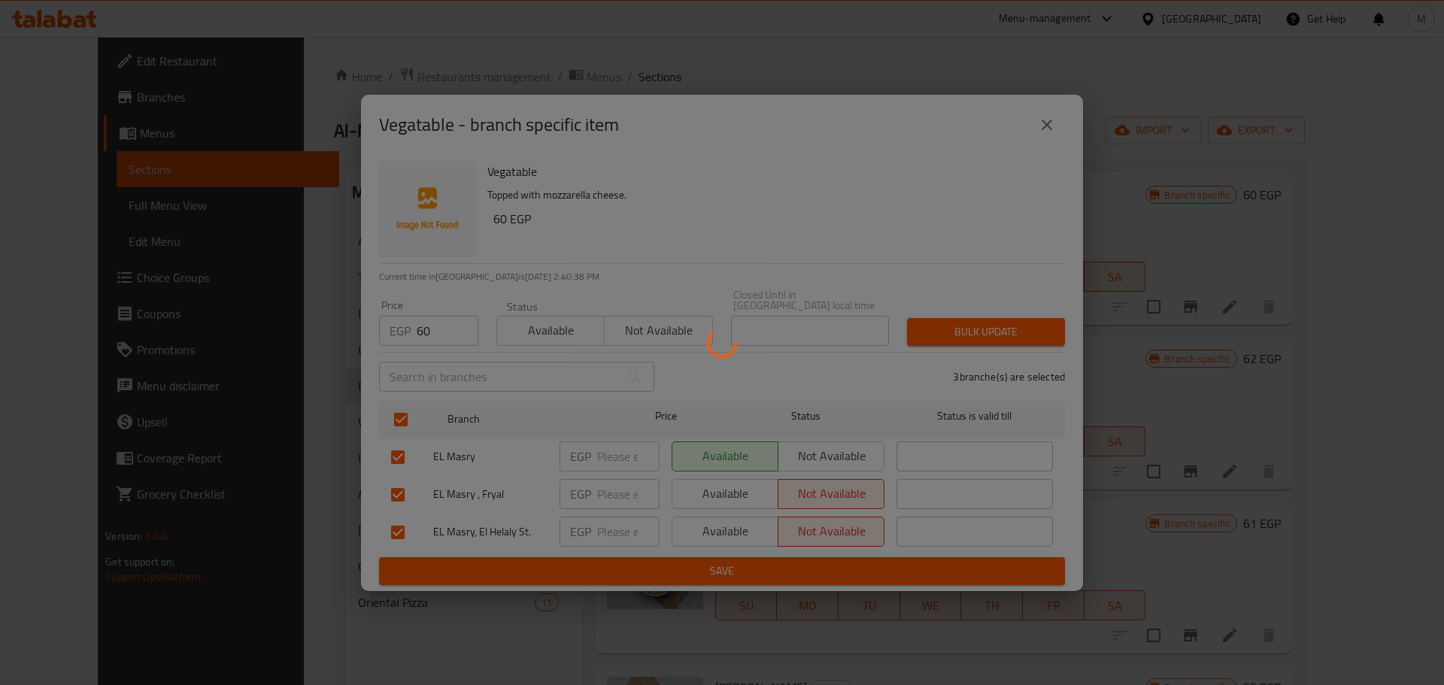
click at [1003, 339] on div at bounding box center [722, 342] width 1444 height 685
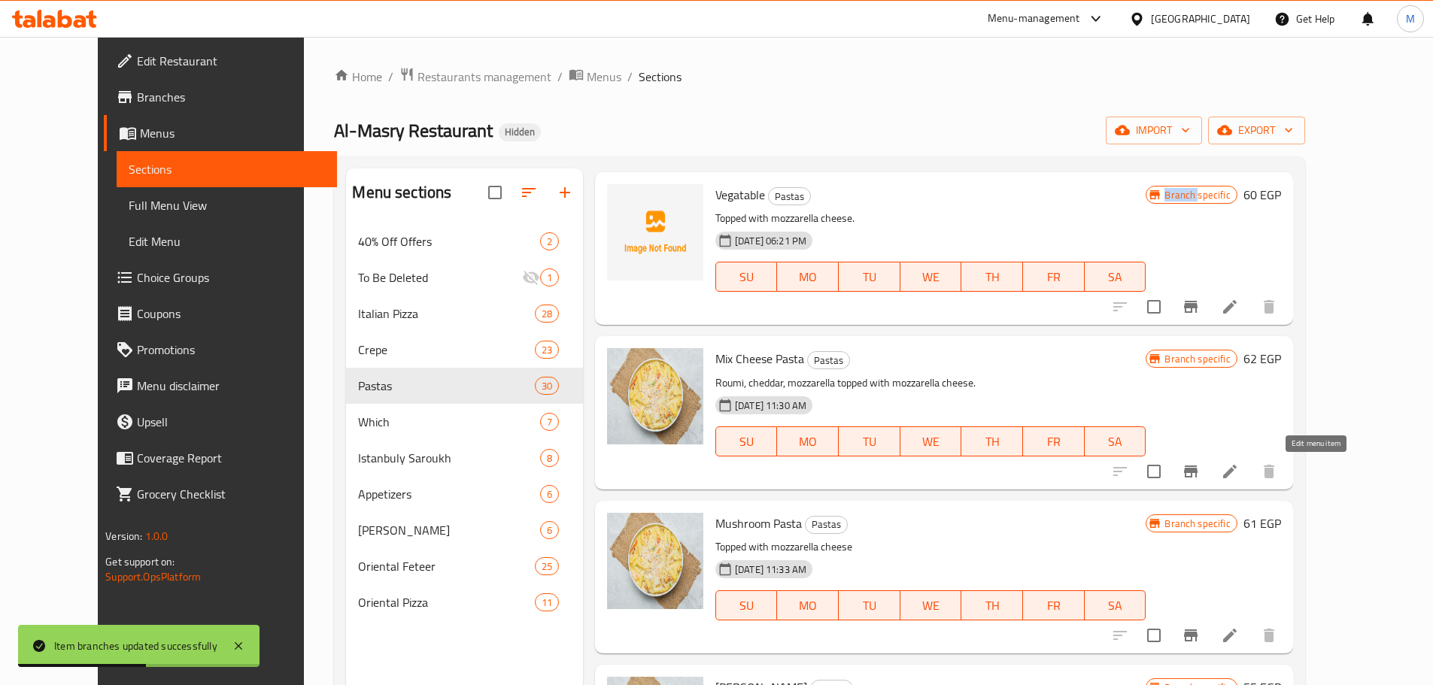
click at [1239, 472] on icon at bounding box center [1230, 472] width 18 height 18
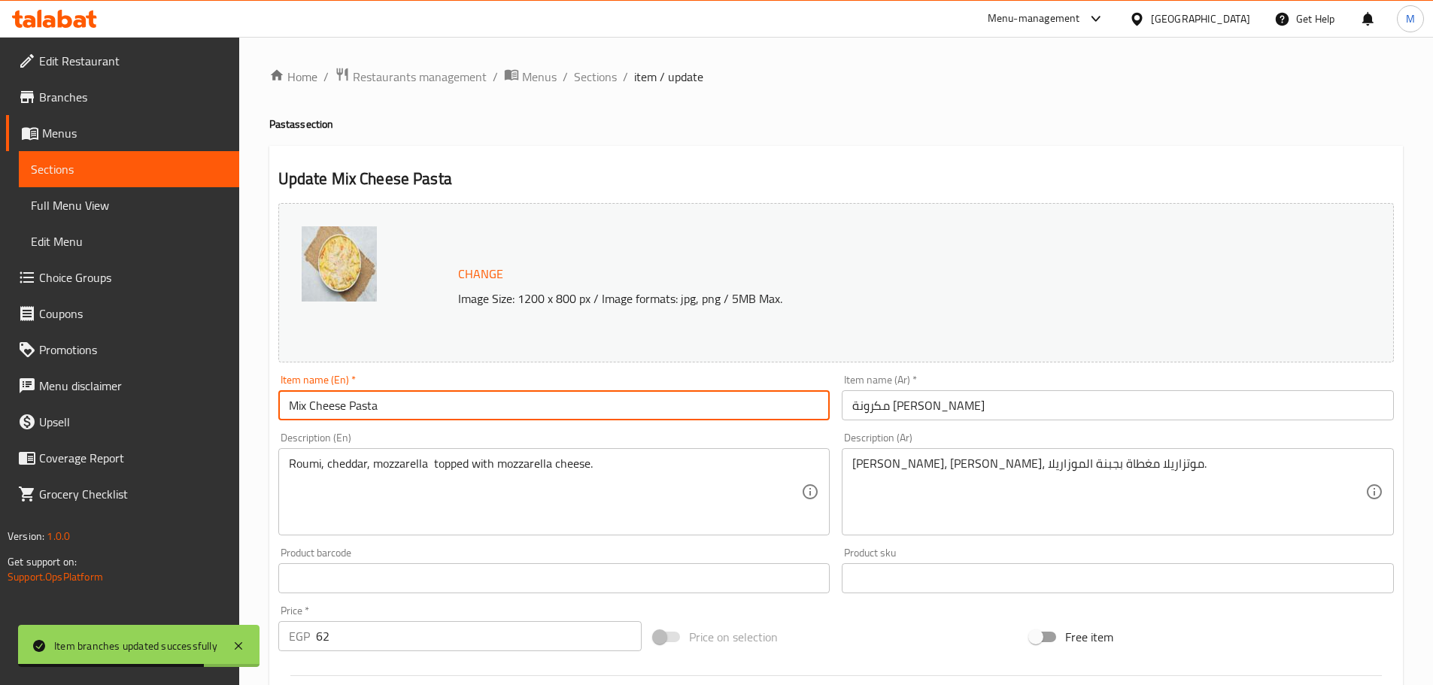
click at [361, 411] on input "Mix Cheese Pasta" at bounding box center [554, 405] width 552 height 30
type input "Mix Cheese"
click at [958, 402] on input "مكرونة ميكس جبن" at bounding box center [1118, 405] width 552 height 30
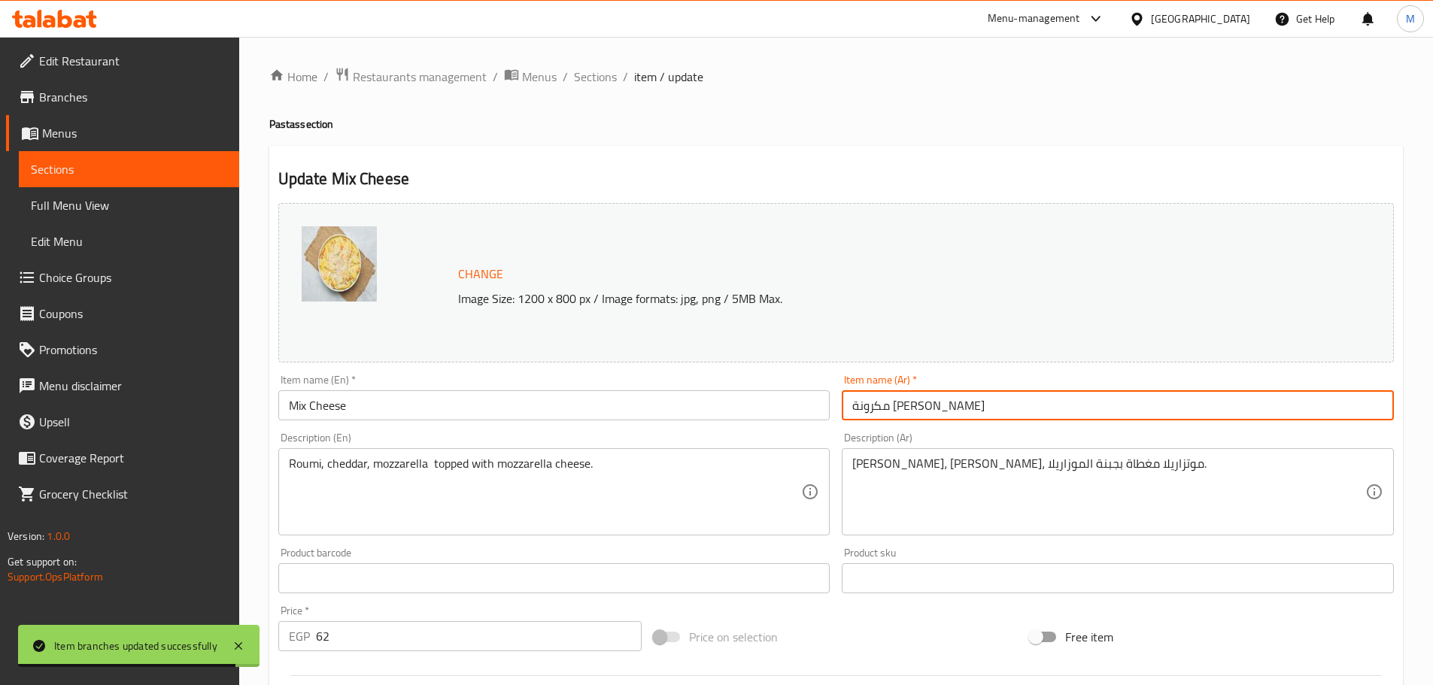
click at [958, 402] on input "مكرونة ميكس جبن" at bounding box center [1118, 405] width 552 height 30
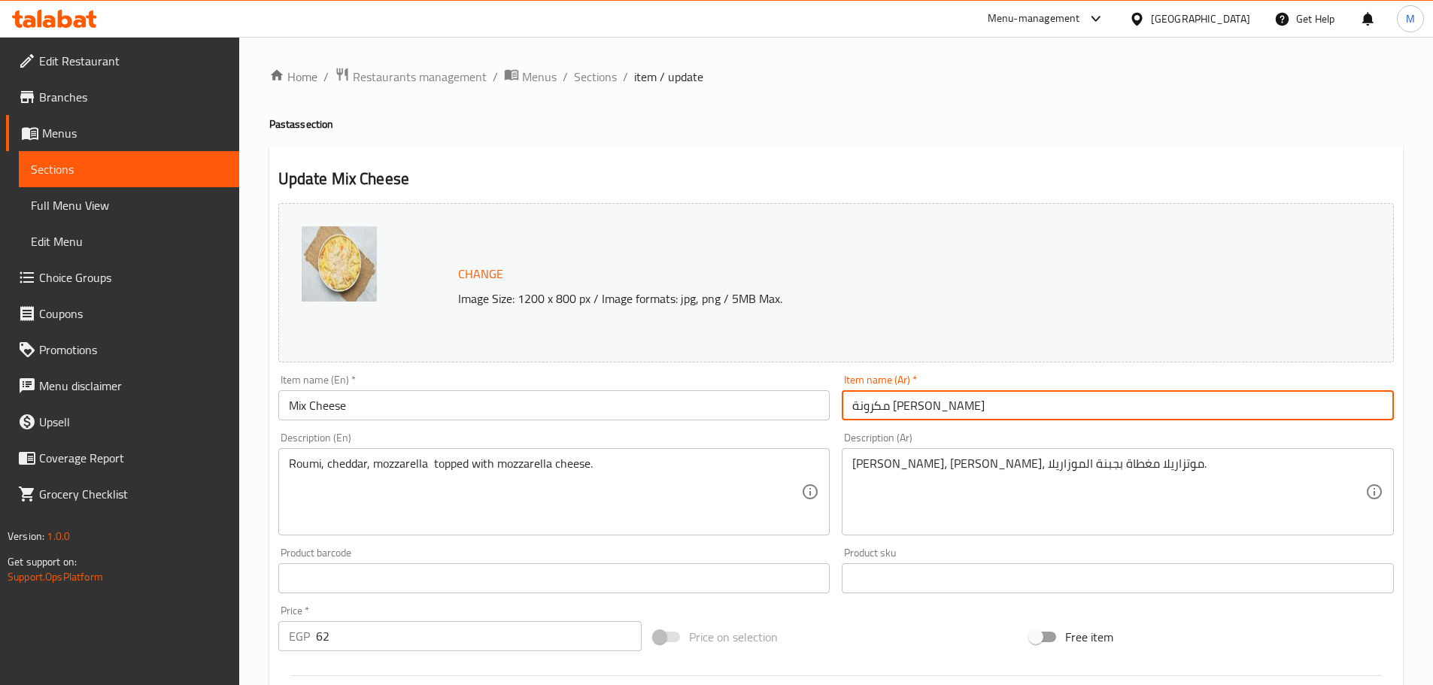
click at [957, 399] on input "مكرونة ميكس جبن" at bounding box center [1118, 405] width 552 height 30
drag, startPoint x: 958, startPoint y: 408, endPoint x: 903, endPoint y: 407, distance: 54.9
click at [903, 407] on input "مكرونة ميكس جبن" at bounding box center [1118, 405] width 552 height 30
drag, startPoint x: 912, startPoint y: 410, endPoint x: 952, endPoint y: 412, distance: 40.7
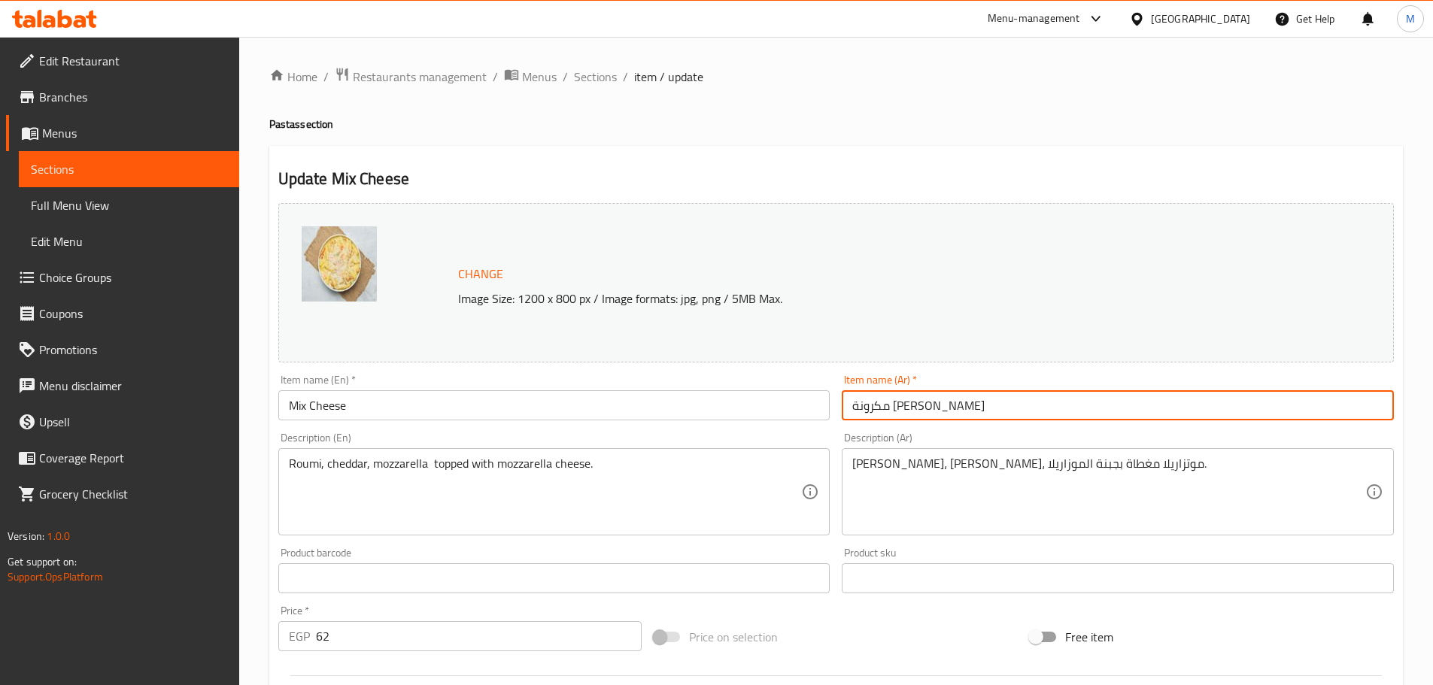
click at [952, 412] on input "مكرونة ميكس جبن" at bounding box center [1118, 405] width 552 height 30
click at [1345, 409] on input "ميكس جبن" at bounding box center [1118, 405] width 552 height 30
click at [1301, 408] on input "ميكس جبن" at bounding box center [1118, 405] width 552 height 30
type input "ميكس جبن (رومي + شيدر + موتزريلا)"
drag, startPoint x: 1155, startPoint y: 401, endPoint x: 1323, endPoint y: 401, distance: 167.8
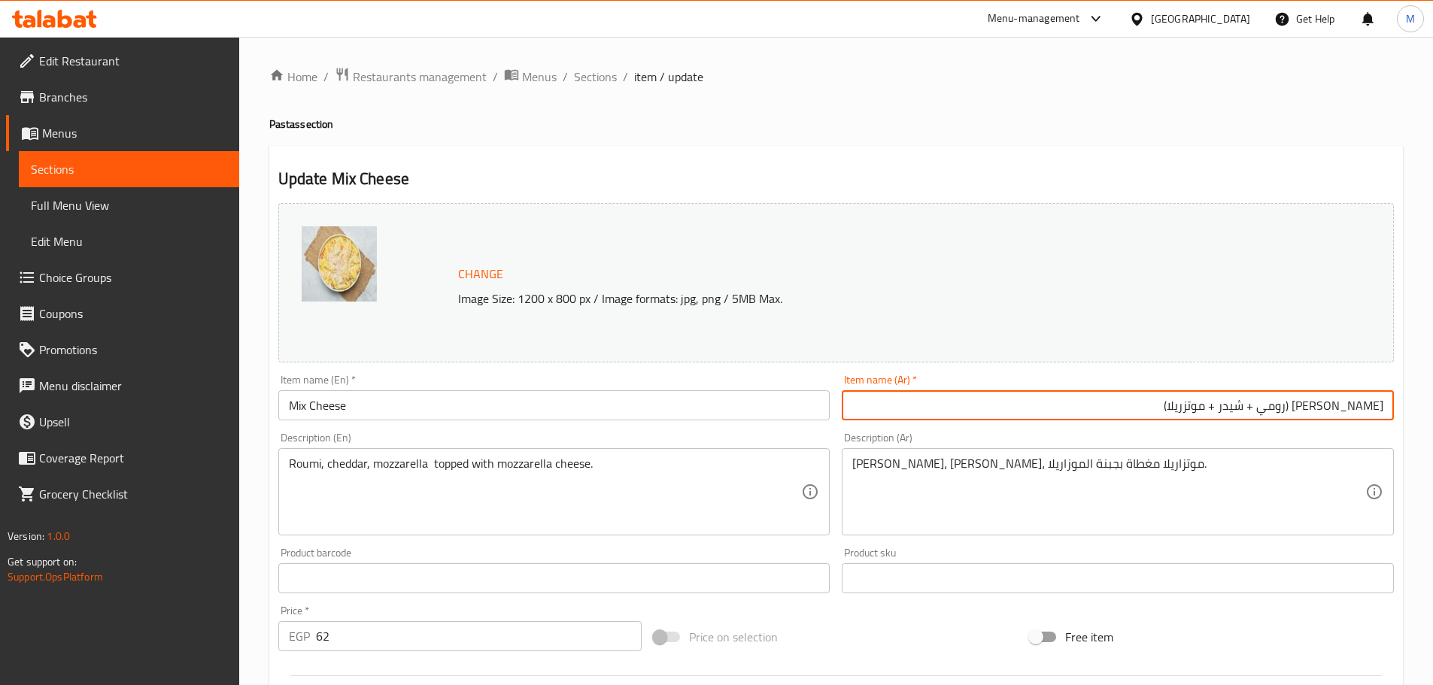
click at [1323, 401] on input "ميكس جبن (رومي + شيدر + موتزريلا)" at bounding box center [1118, 405] width 552 height 30
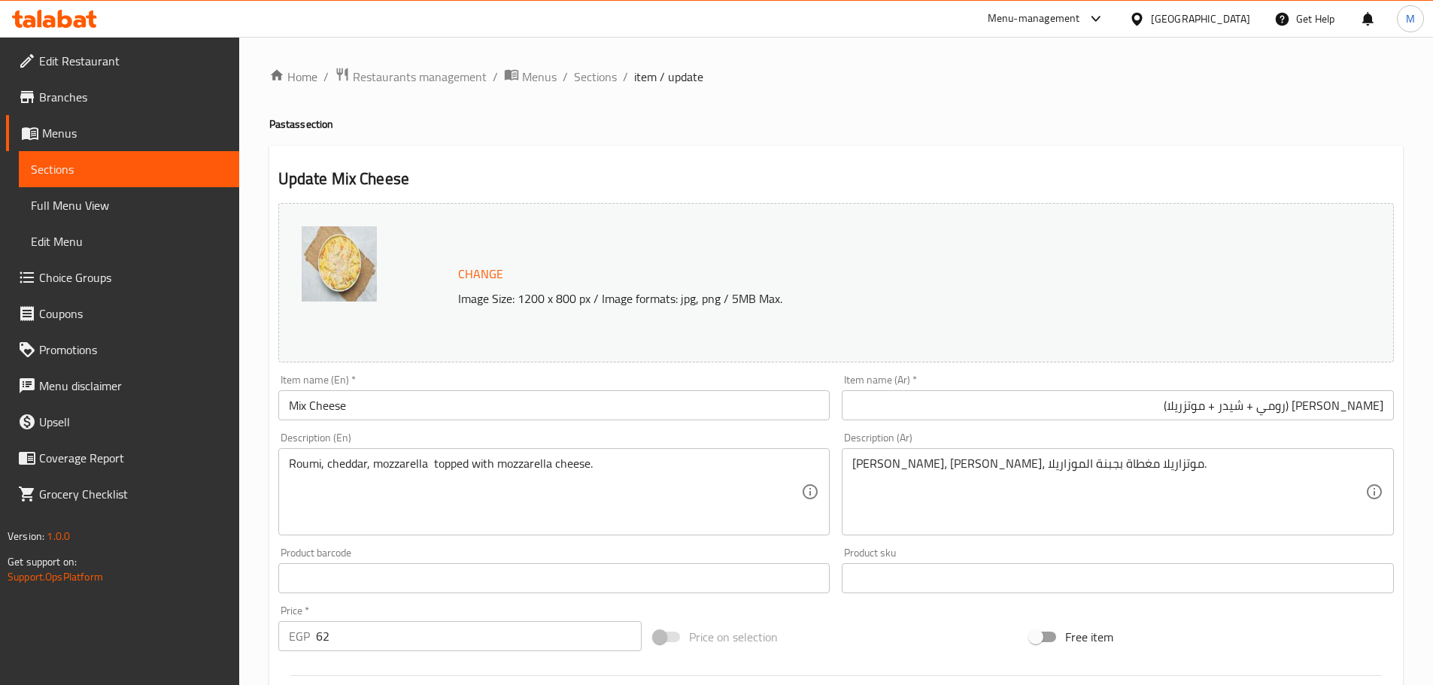
drag, startPoint x: 405, startPoint y: 382, endPoint x: 407, endPoint y: 413, distance: 30.9
click at [405, 384] on div "Item name (En)   * Mix Cheese Item name (En) *" at bounding box center [554, 398] width 552 height 46
click at [407, 413] on input "Mix Cheese" at bounding box center [554, 405] width 552 height 30
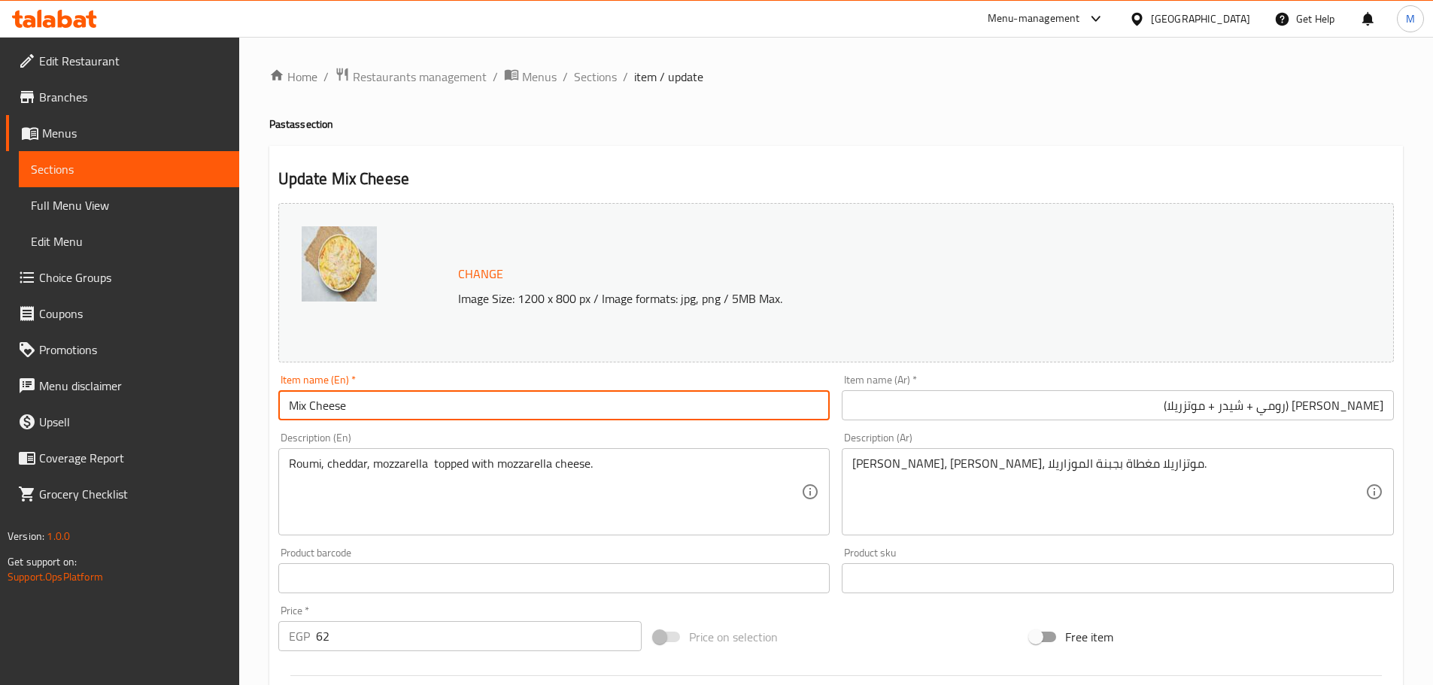
paste input "(Roman + Cheddar + Mozzarella)"
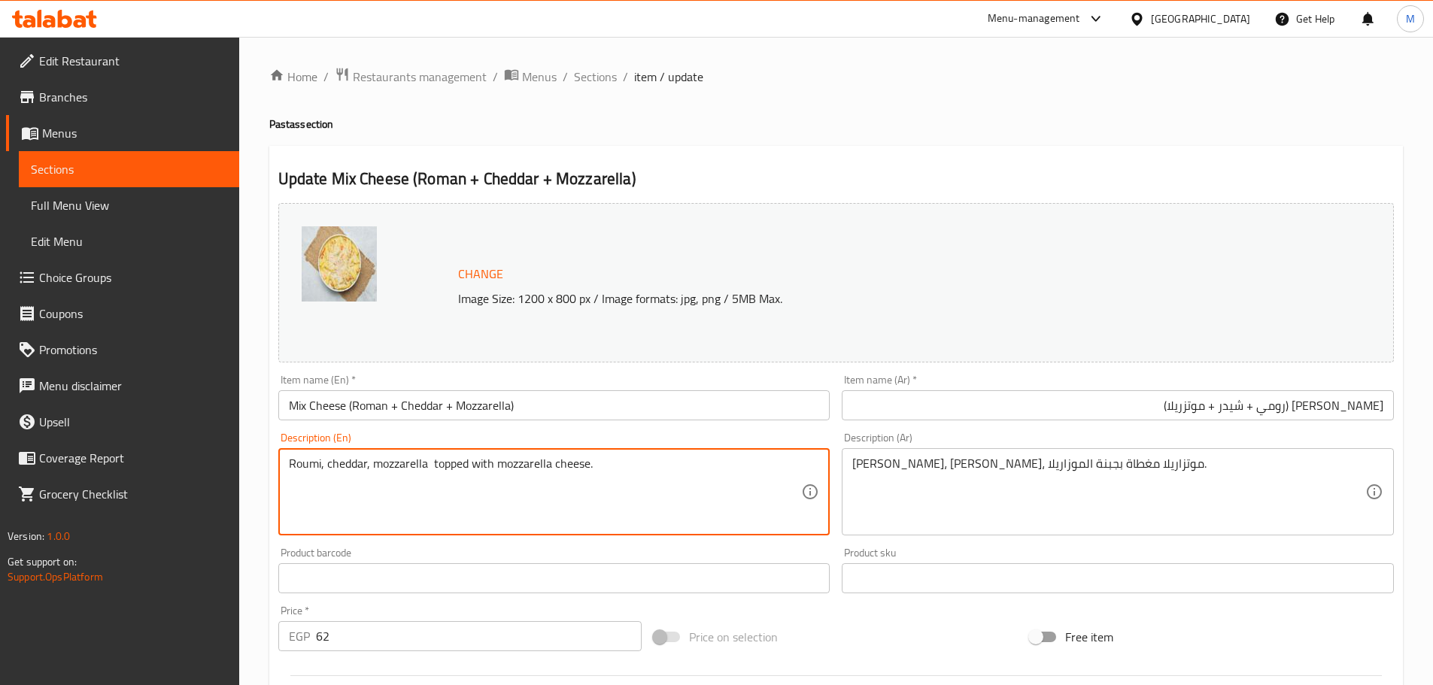
click at [302, 470] on textarea "Roumi, cheddar, mozzarella topped with mozzarella cheese." at bounding box center [545, 492] width 513 height 71
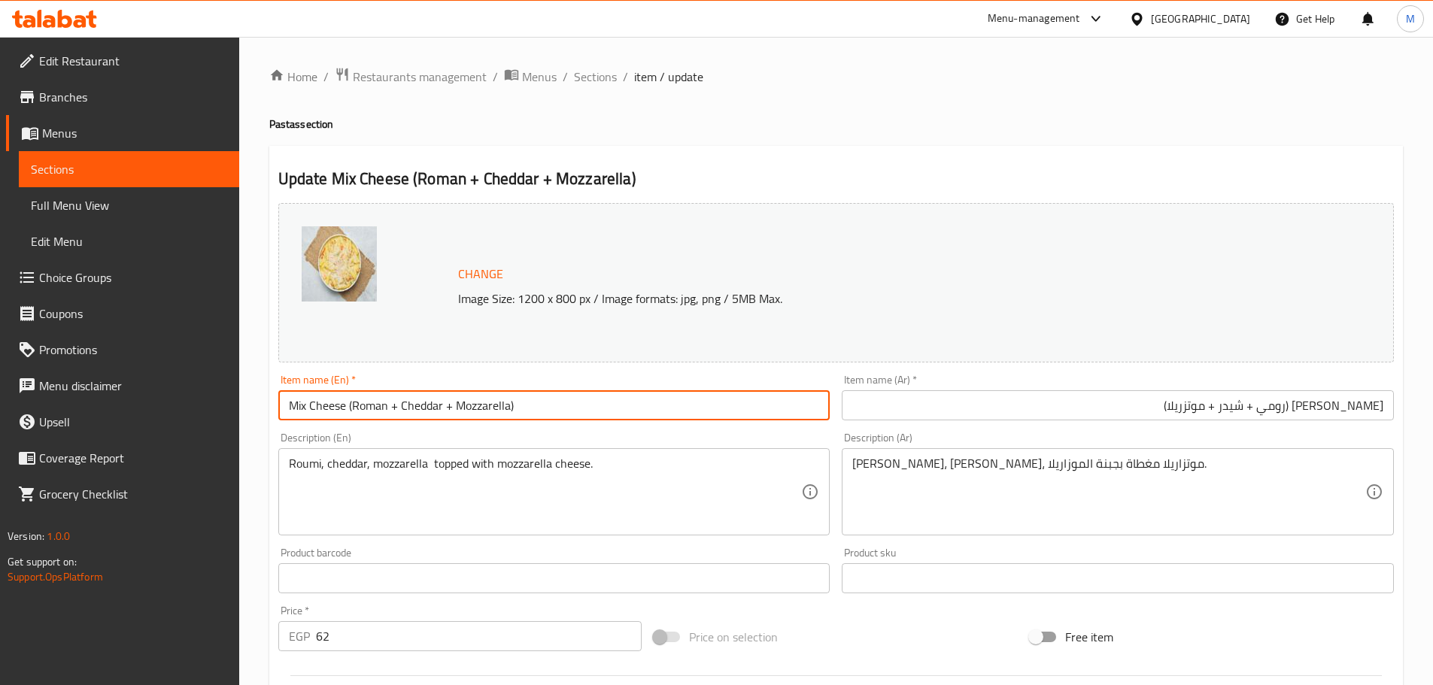
drag, startPoint x: 389, startPoint y: 403, endPoint x: 347, endPoint y: 406, distance: 42.2
click at [347, 406] on input "Mix Cheese (Roman + Cheddar + Mozzarella)" at bounding box center [554, 405] width 552 height 30
paste input "Roumi"
click at [390, 402] on input "Mix Cheese Roumi + Cheddar + Mozzarella)" at bounding box center [554, 405] width 552 height 30
click at [455, 405] on input "Mix Cheese Roumi With Cheddar + Mozzarella)" at bounding box center [554, 405] width 552 height 30
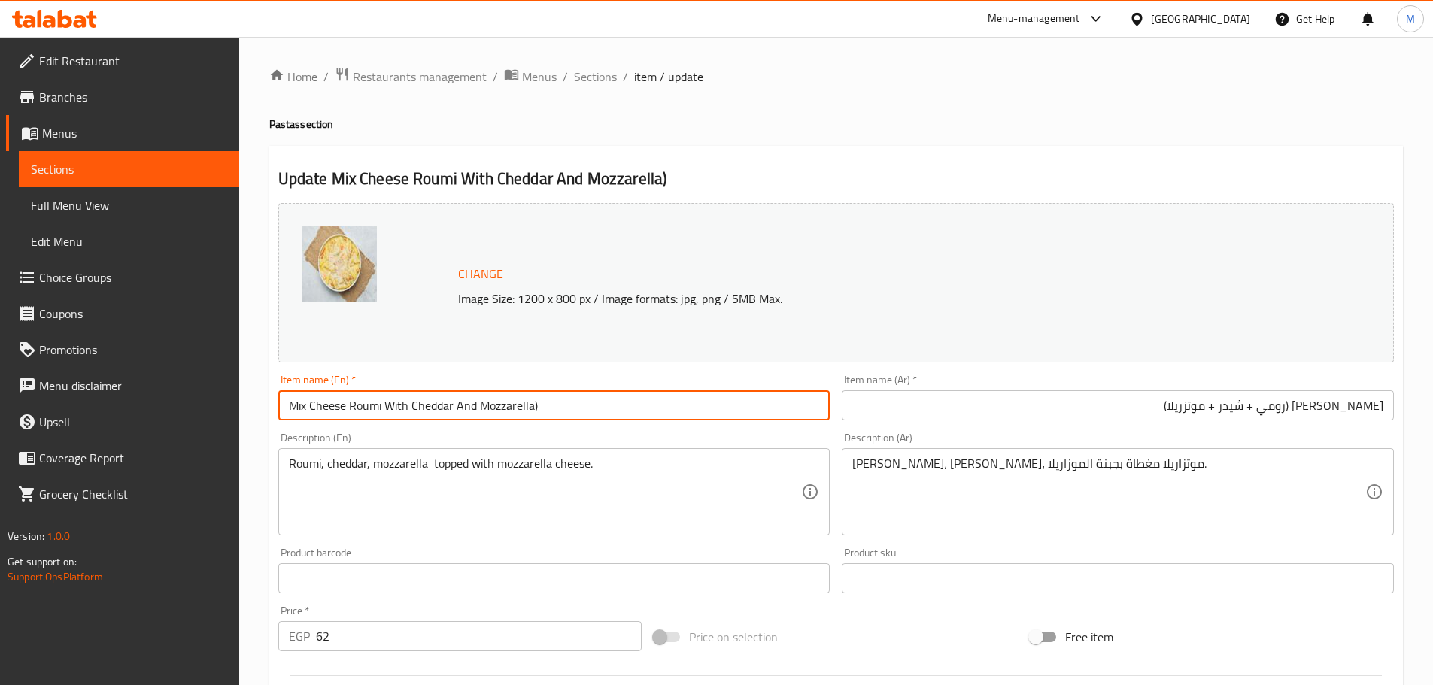
click at [563, 396] on input "Mix Cheese Roumi With Cheddar And Mozzarella)" at bounding box center [554, 405] width 552 height 30
type input "Mix Cheese Roumi With Cheddar And Mozzarella"
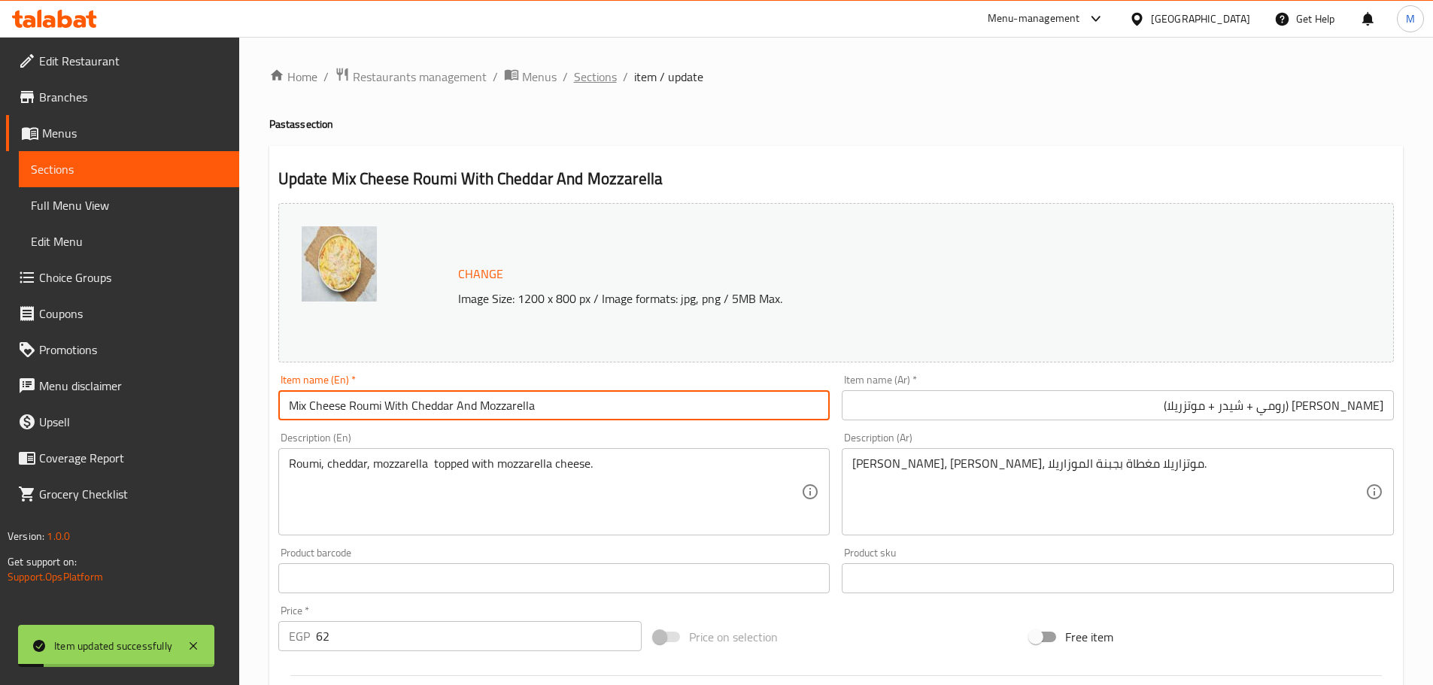
click at [602, 74] on span "Sections" at bounding box center [595, 77] width 43 height 18
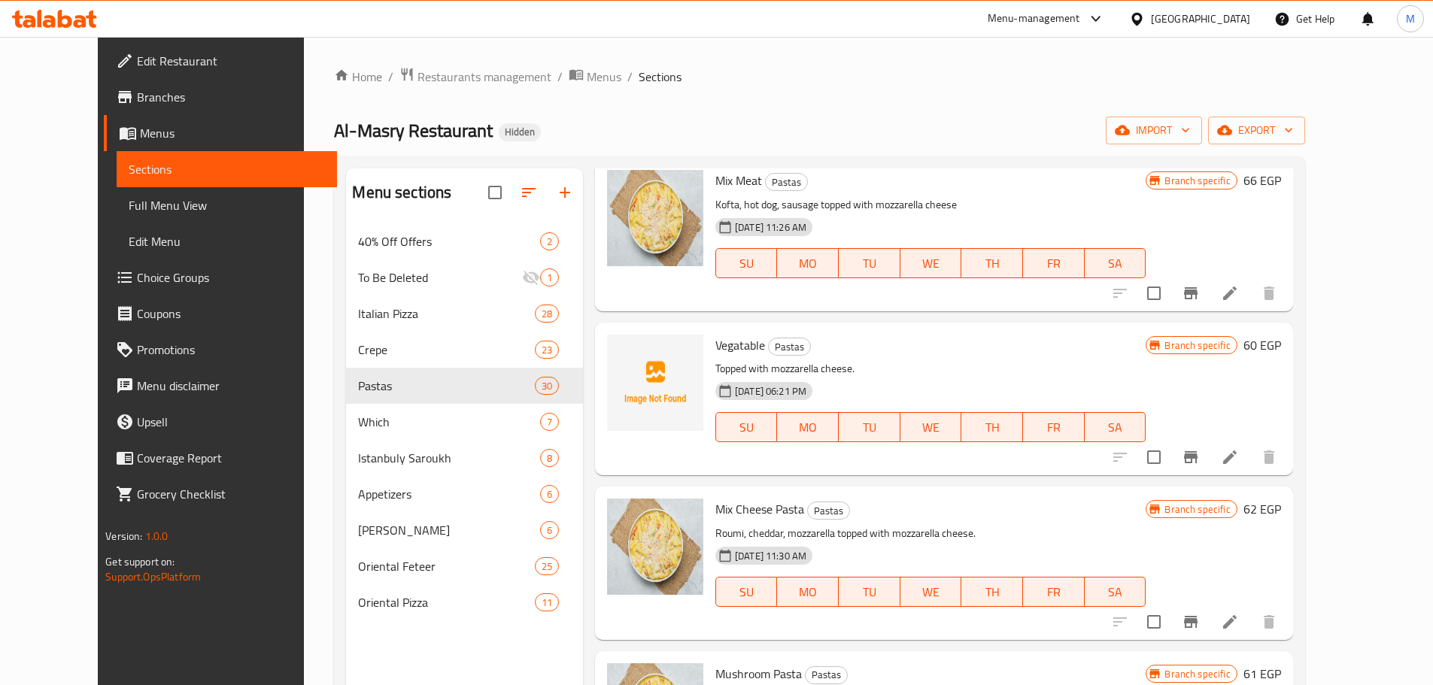
scroll to position [2257, 0]
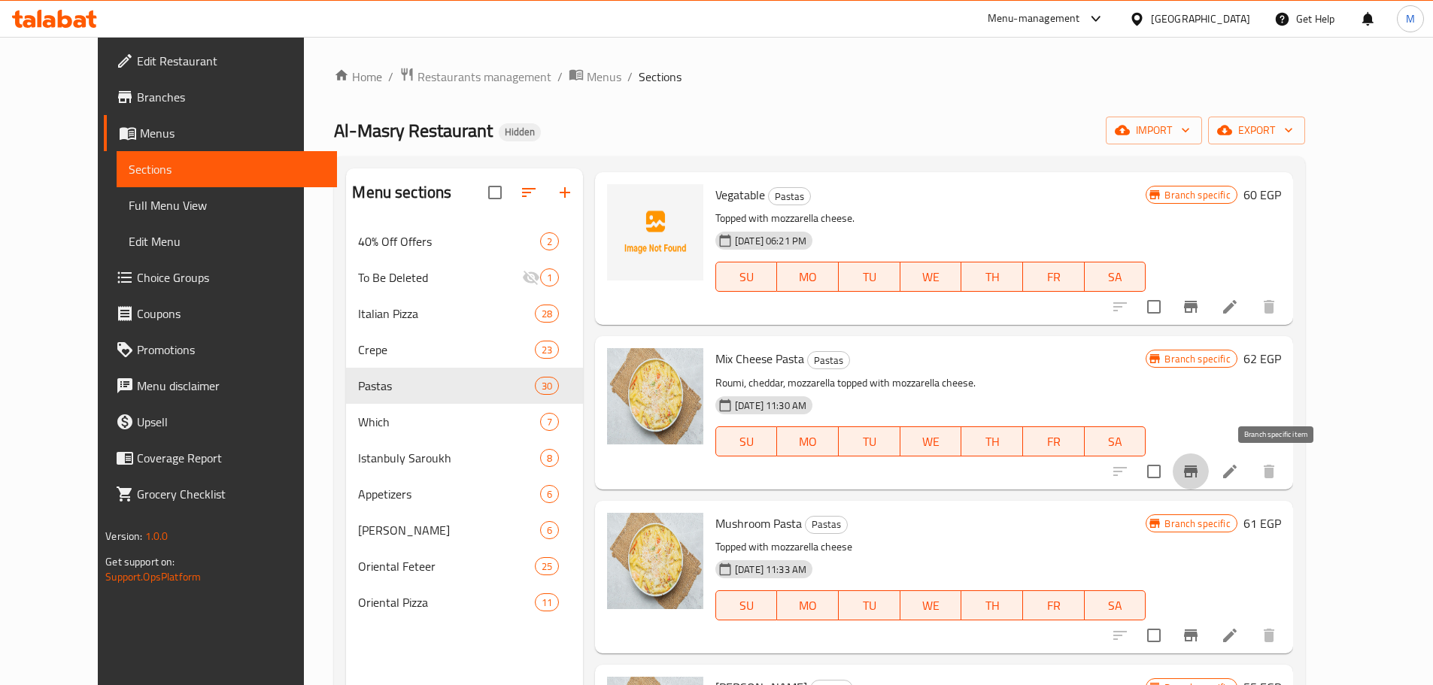
click at [1198, 466] on icon "Branch-specific-item" at bounding box center [1191, 472] width 14 height 12
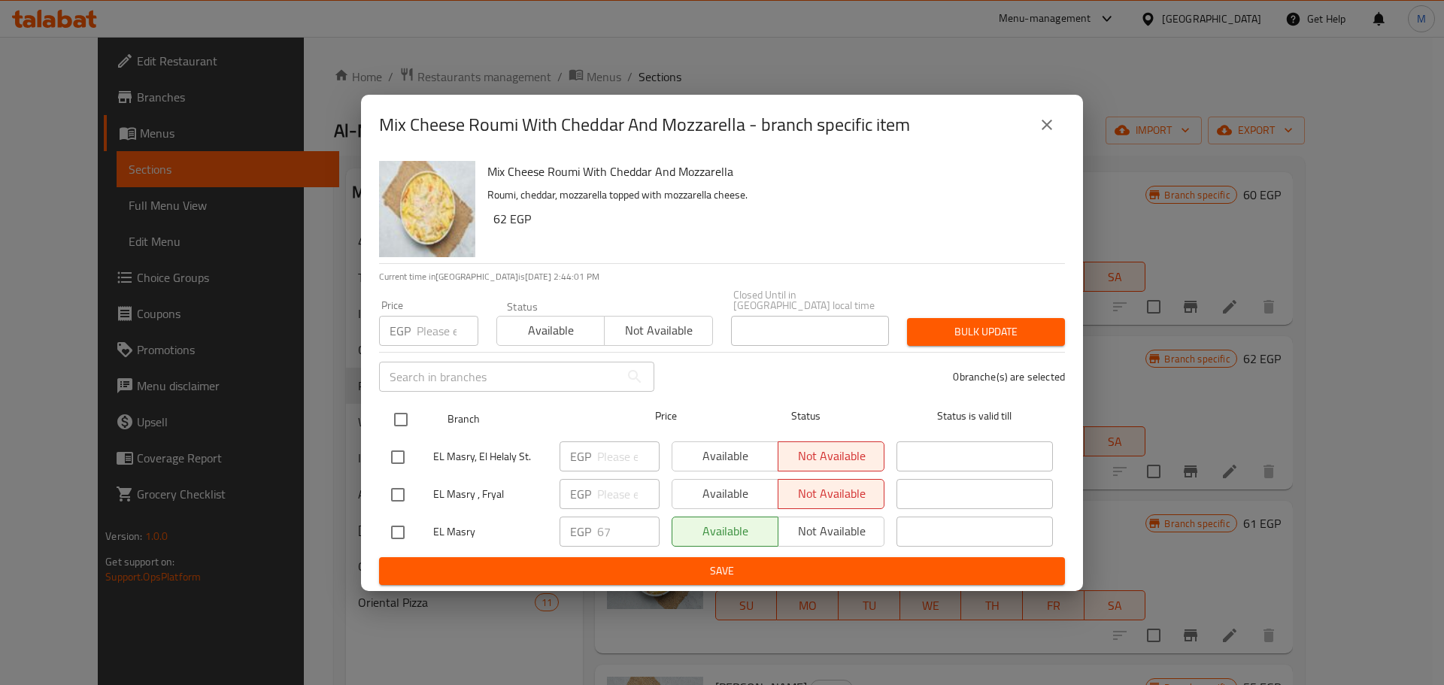
click at [399, 412] on input "checkbox" at bounding box center [401, 420] width 32 height 32
checkbox input "true"
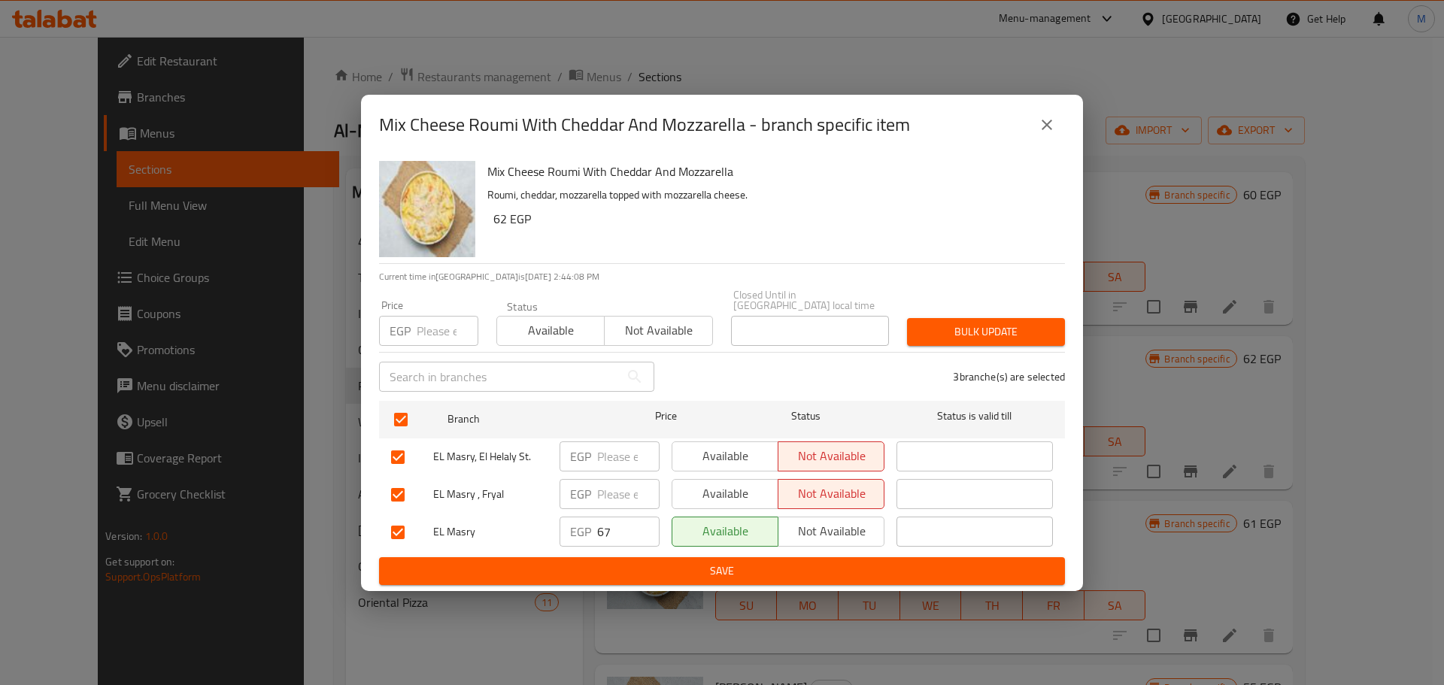
click at [604, 526] on input "67" at bounding box center [628, 532] width 62 height 30
click at [439, 324] on input "number" at bounding box center [448, 331] width 62 height 30
paste input "67"
type input "67"
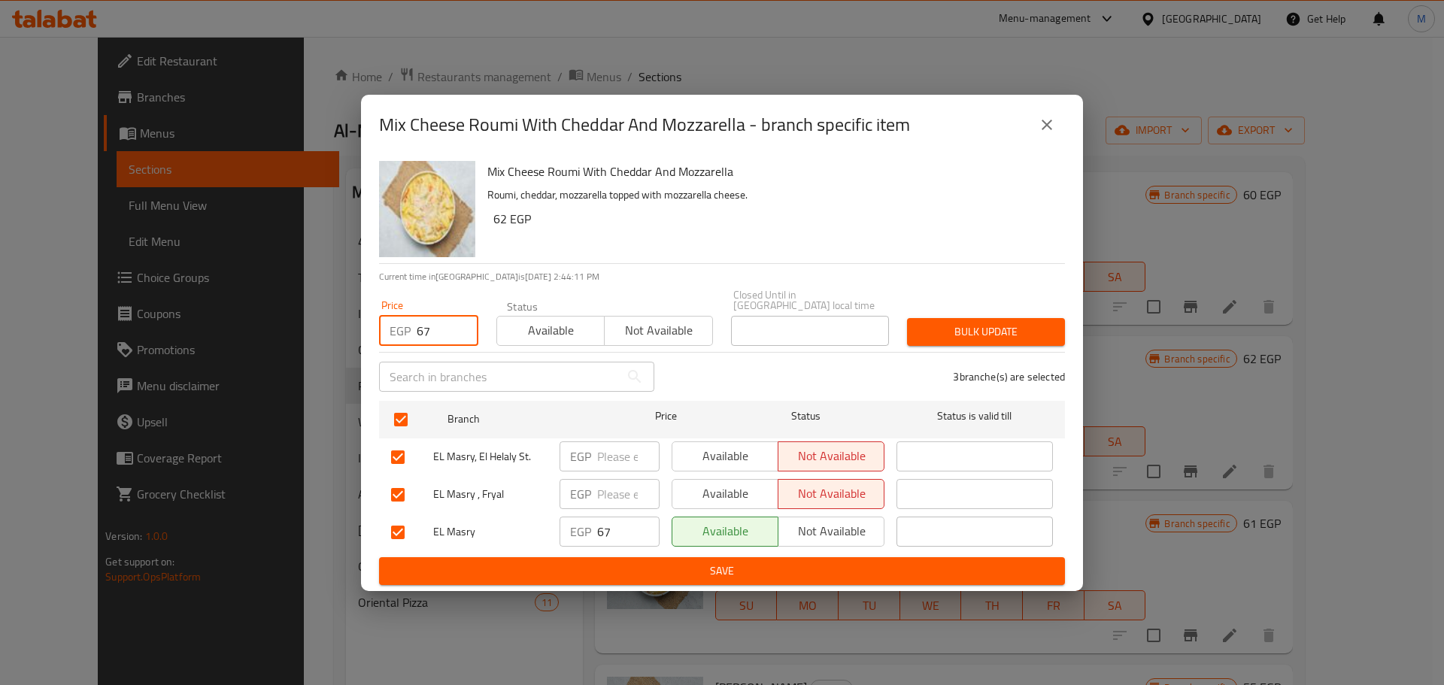
click at [1018, 326] on span "Bulk update" at bounding box center [986, 332] width 134 height 19
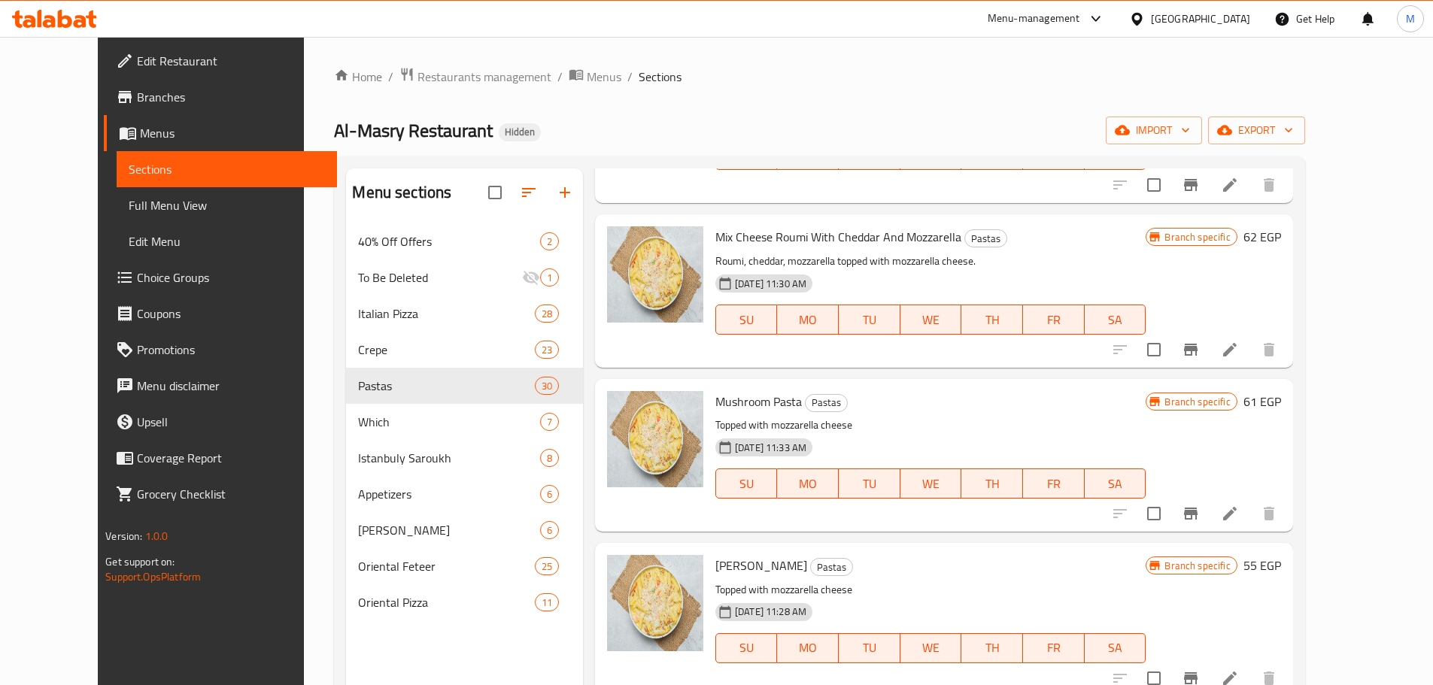
scroll to position [2407, 0]
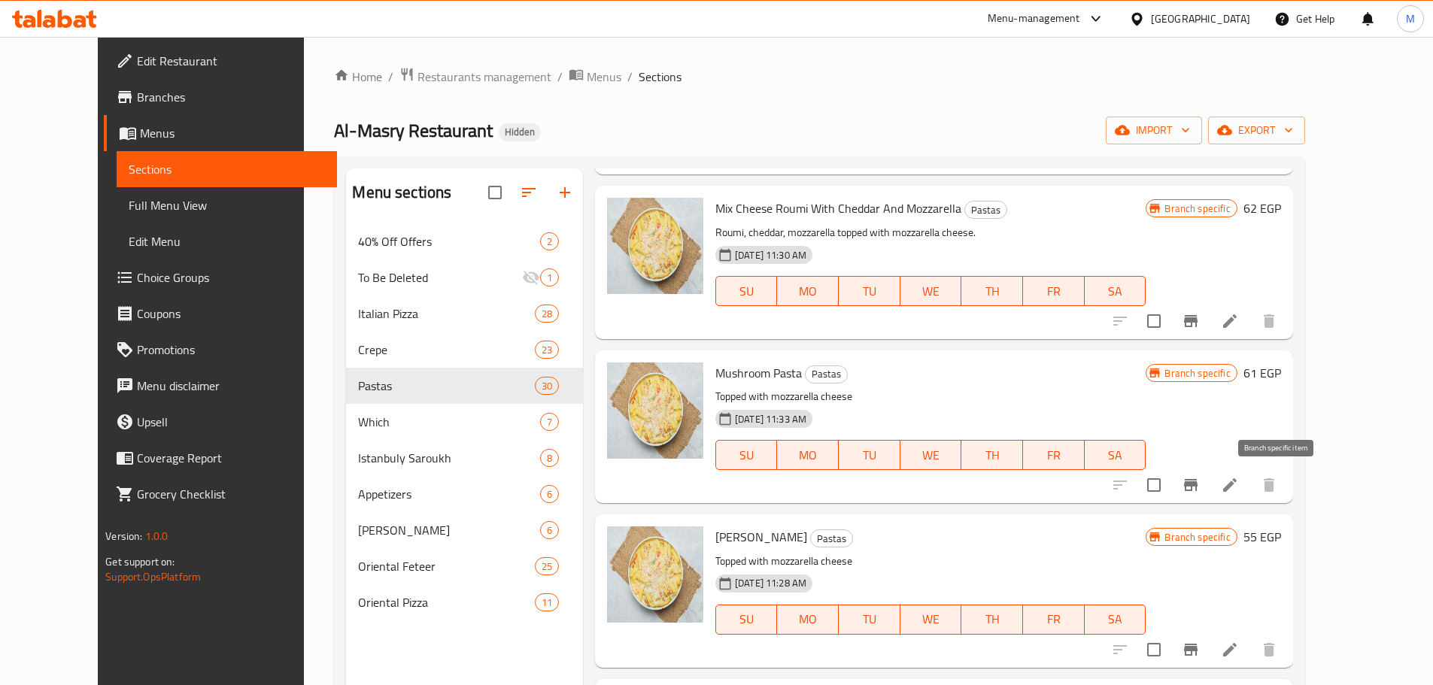
click at [1200, 493] on icon "Branch-specific-item" at bounding box center [1191, 485] width 18 height 18
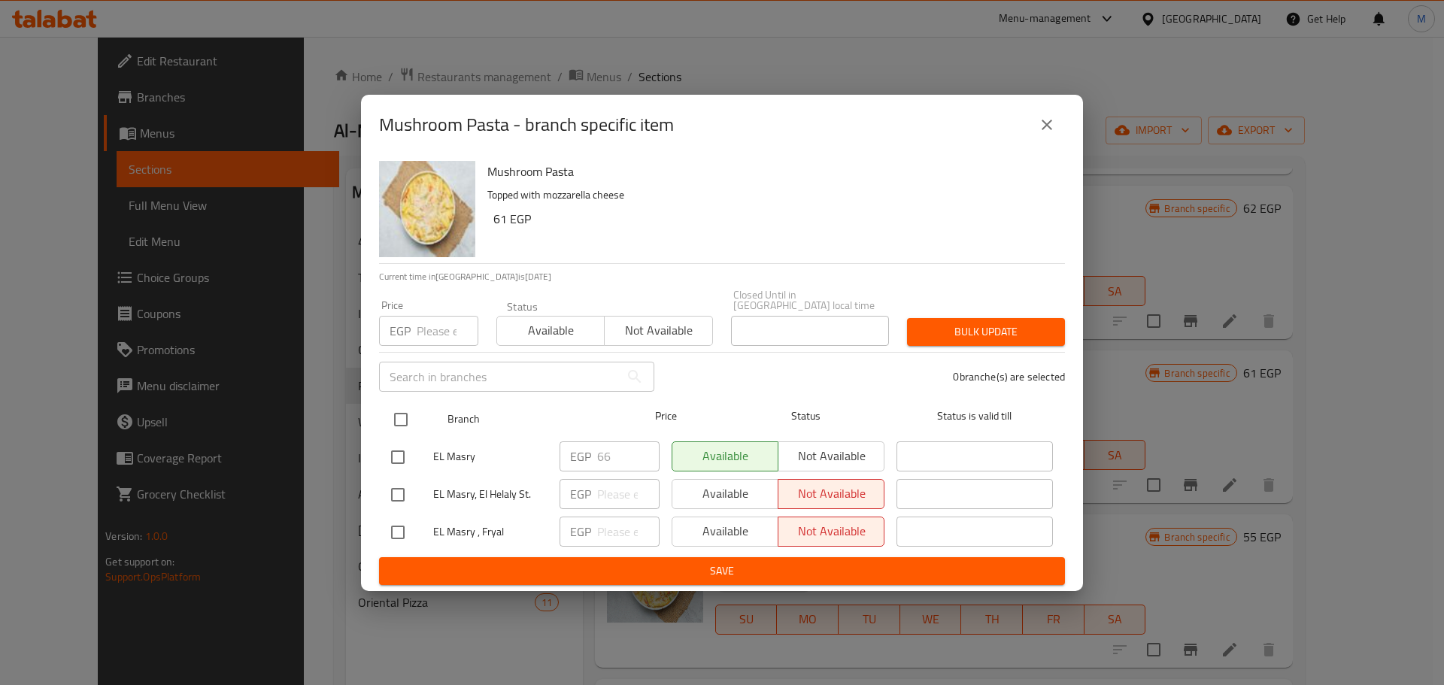
click at [380, 401] on div "Branch Price Status Status is valid till" at bounding box center [722, 420] width 686 height 38
click at [394, 410] on input "checkbox" at bounding box center [401, 420] width 32 height 32
checkbox input "true"
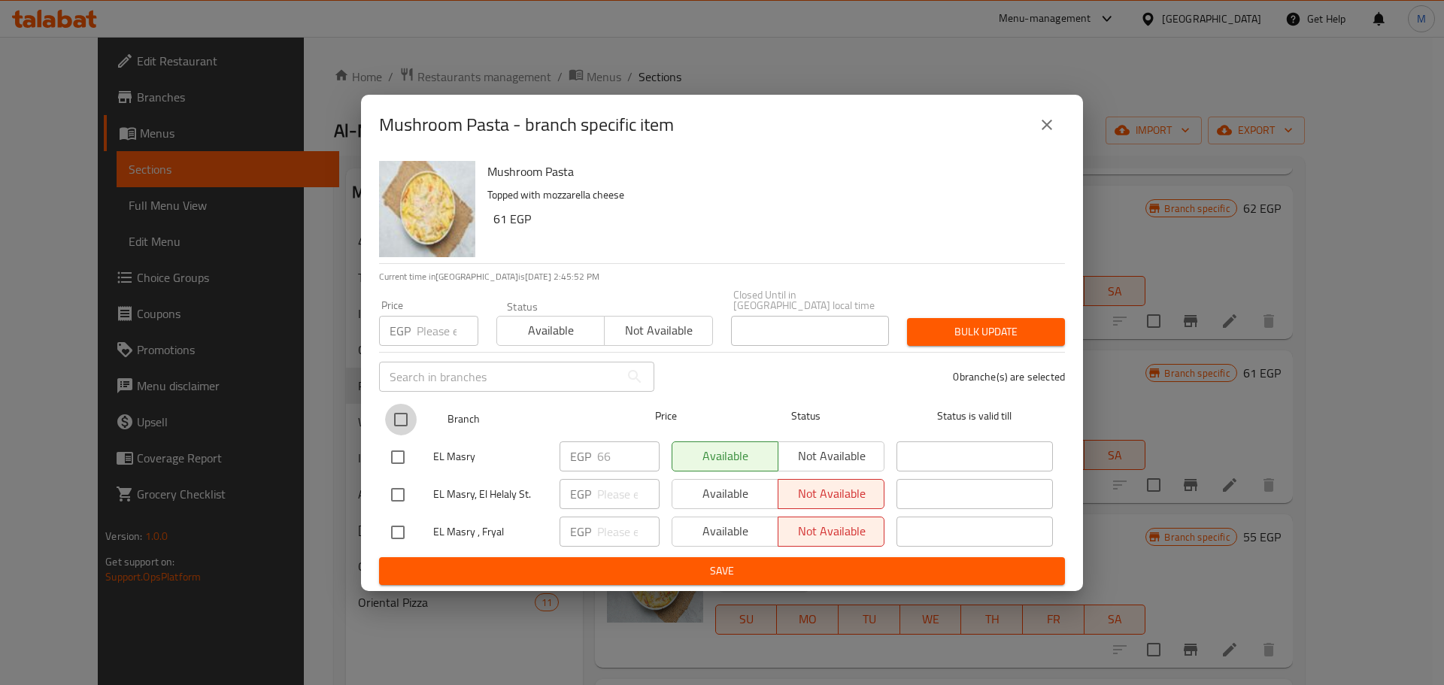
checkbox input "true"
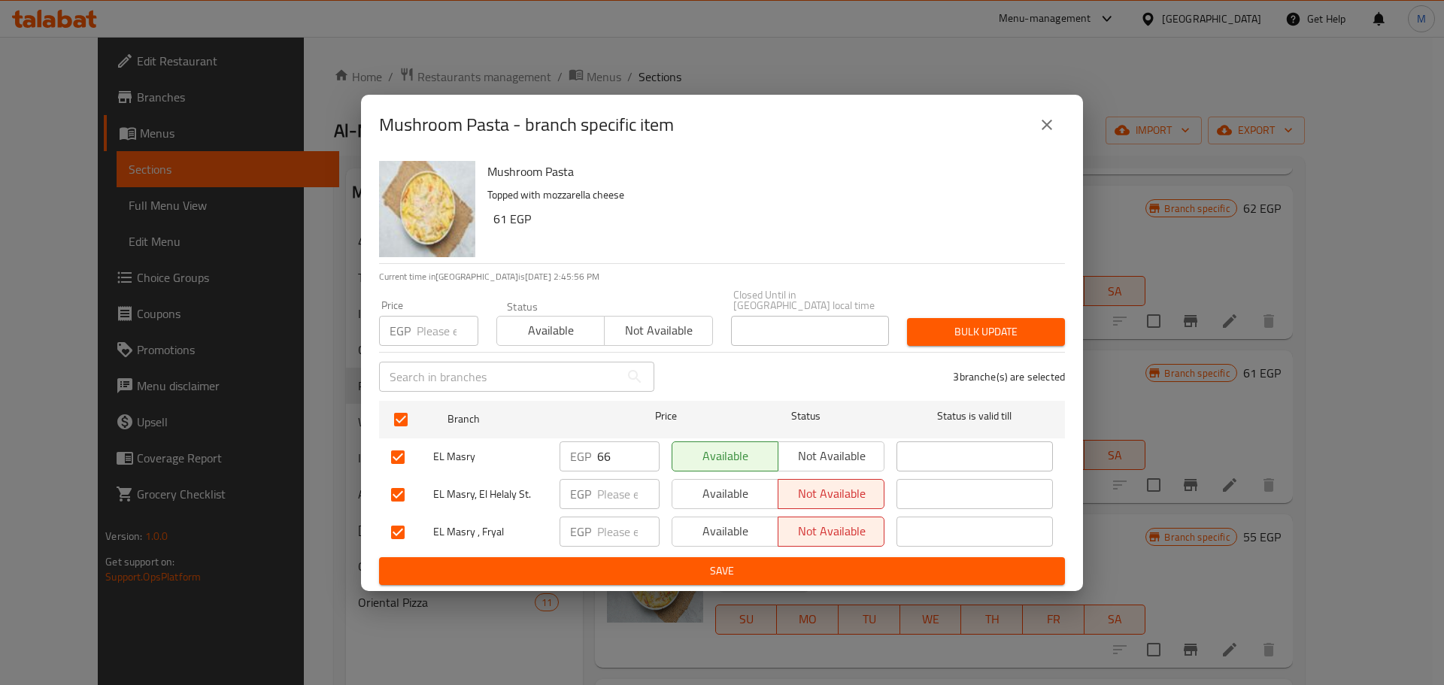
click at [608, 448] on input "66" at bounding box center [628, 457] width 62 height 30
click at [420, 335] on input "number" at bounding box center [448, 331] width 62 height 30
paste input "66"
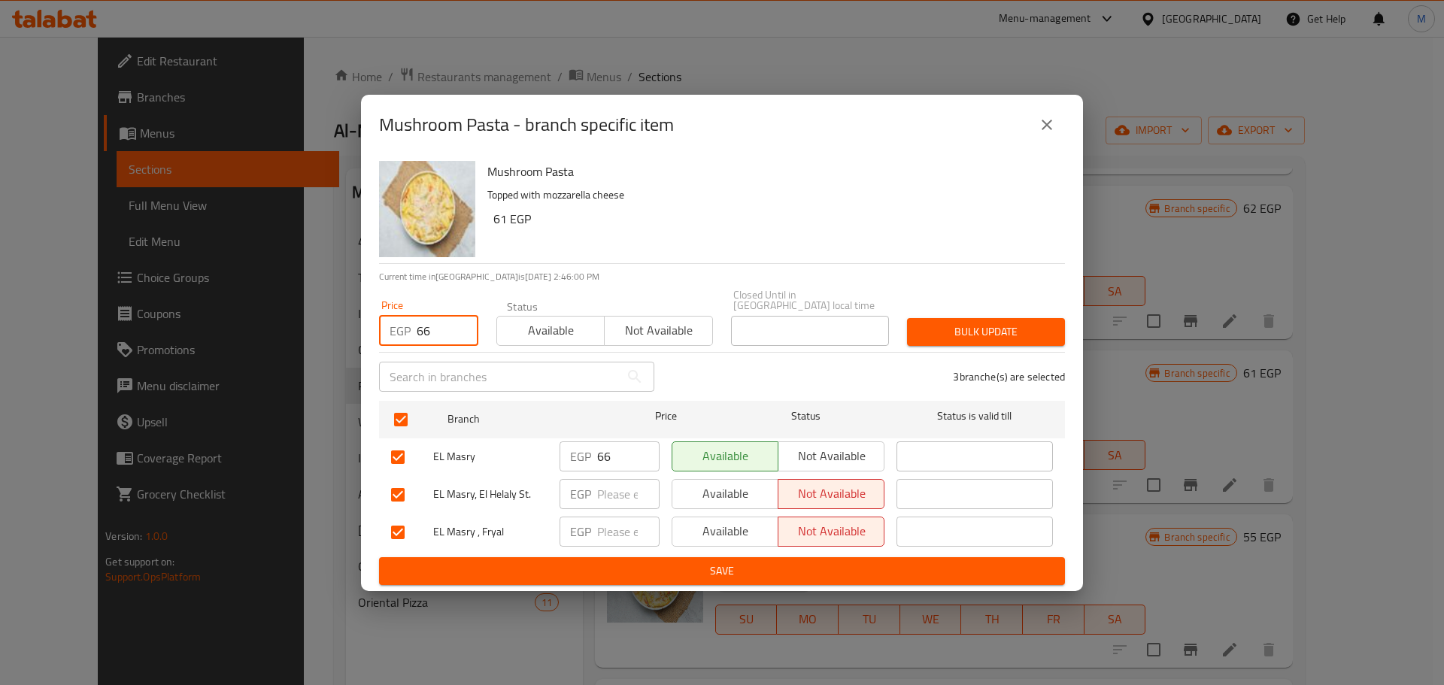
type input "66"
click at [975, 332] on span "Bulk update" at bounding box center [986, 332] width 134 height 19
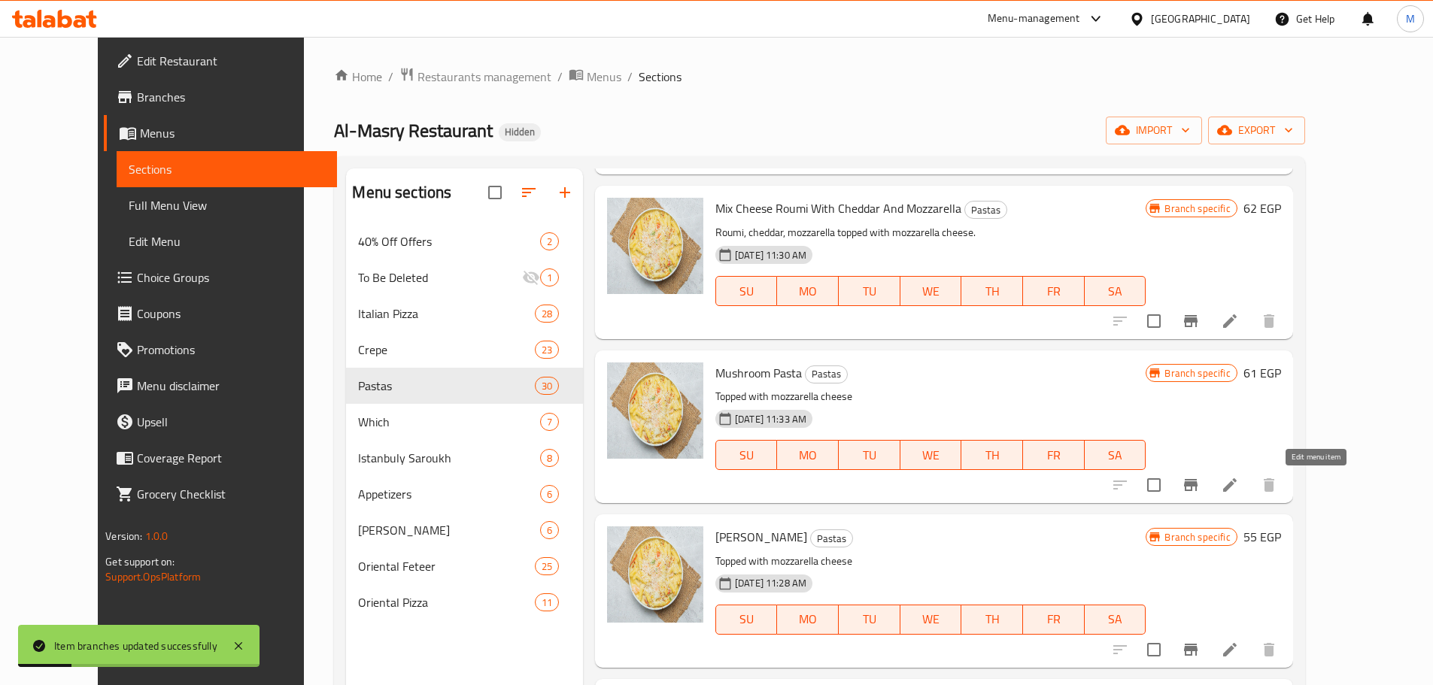
click at [1239, 486] on icon at bounding box center [1230, 485] width 18 height 18
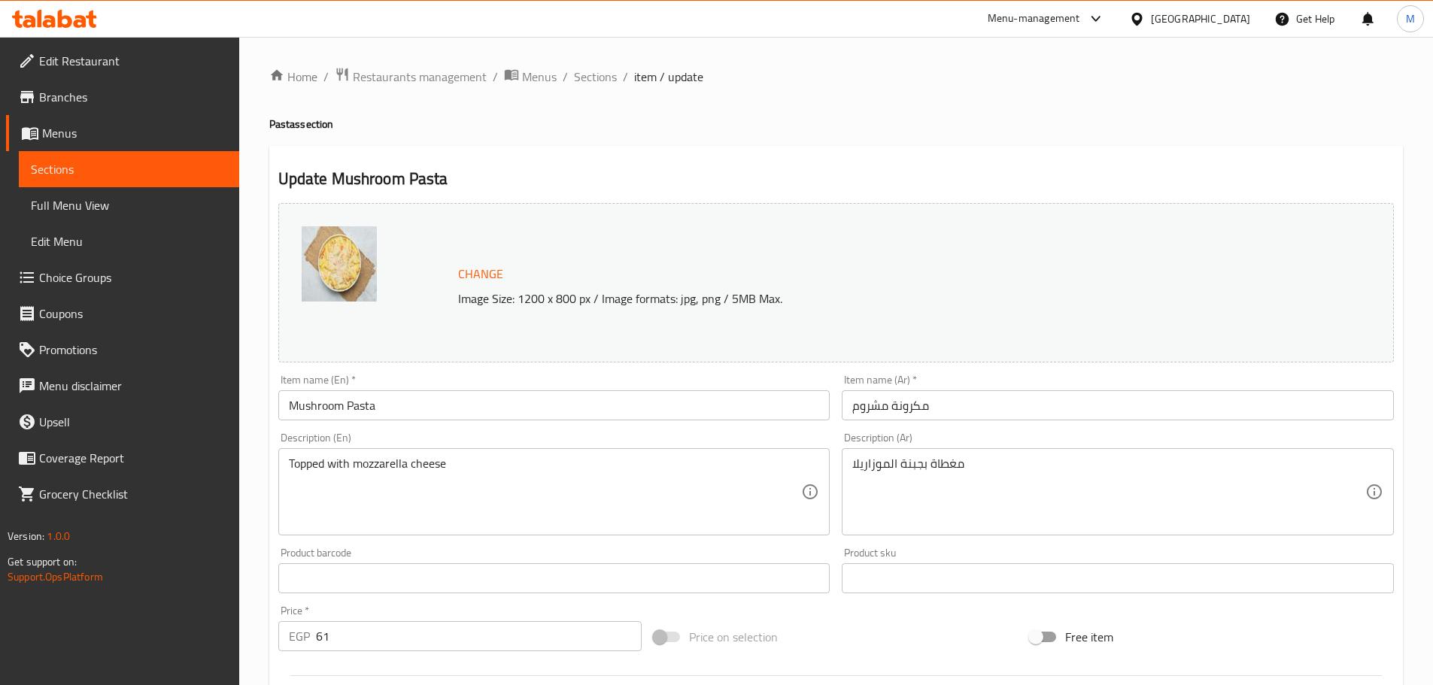
click at [446, 396] on input "Mushroom Pasta" at bounding box center [554, 405] width 552 height 30
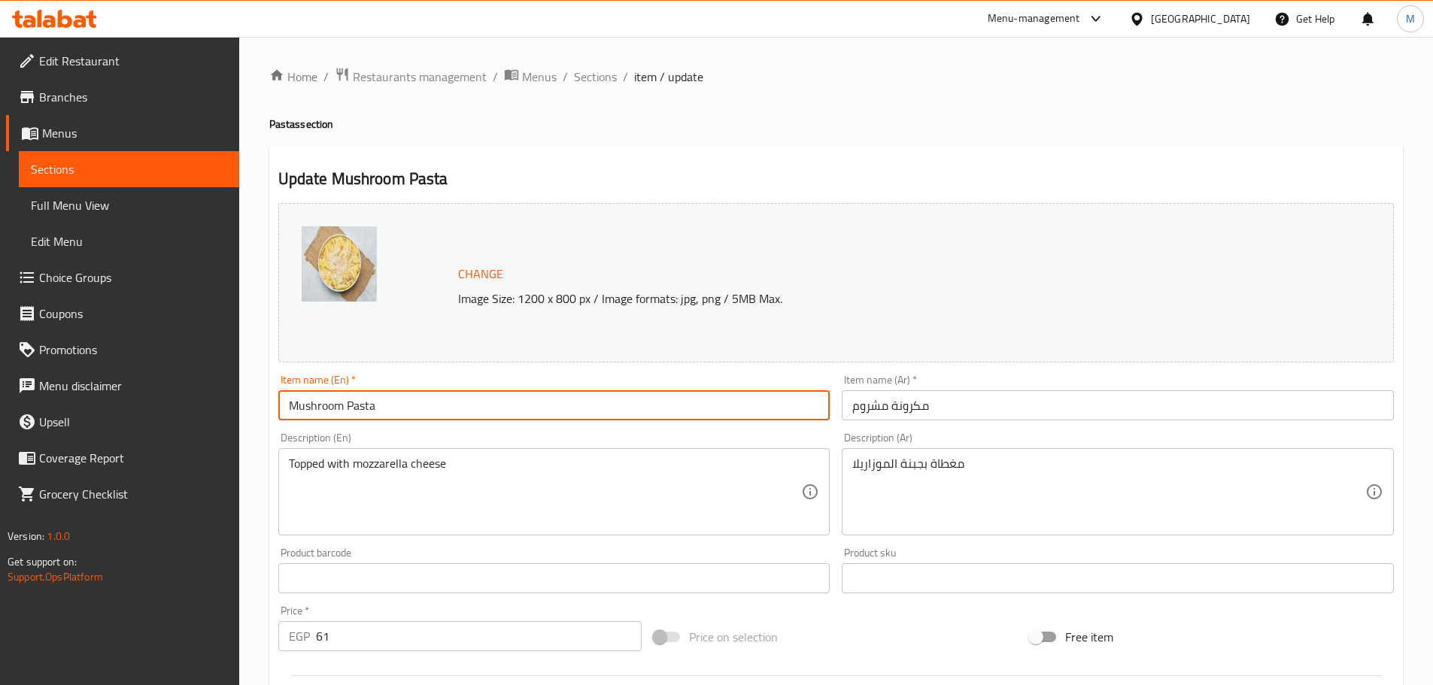
click at [446, 396] on input "Mushroom Pasta" at bounding box center [554, 405] width 552 height 30
click at [342, 411] on input "Mushroom Pasta" at bounding box center [554, 405] width 552 height 30
click at [363, 405] on input "Mushroom Pasta" at bounding box center [554, 405] width 552 height 30
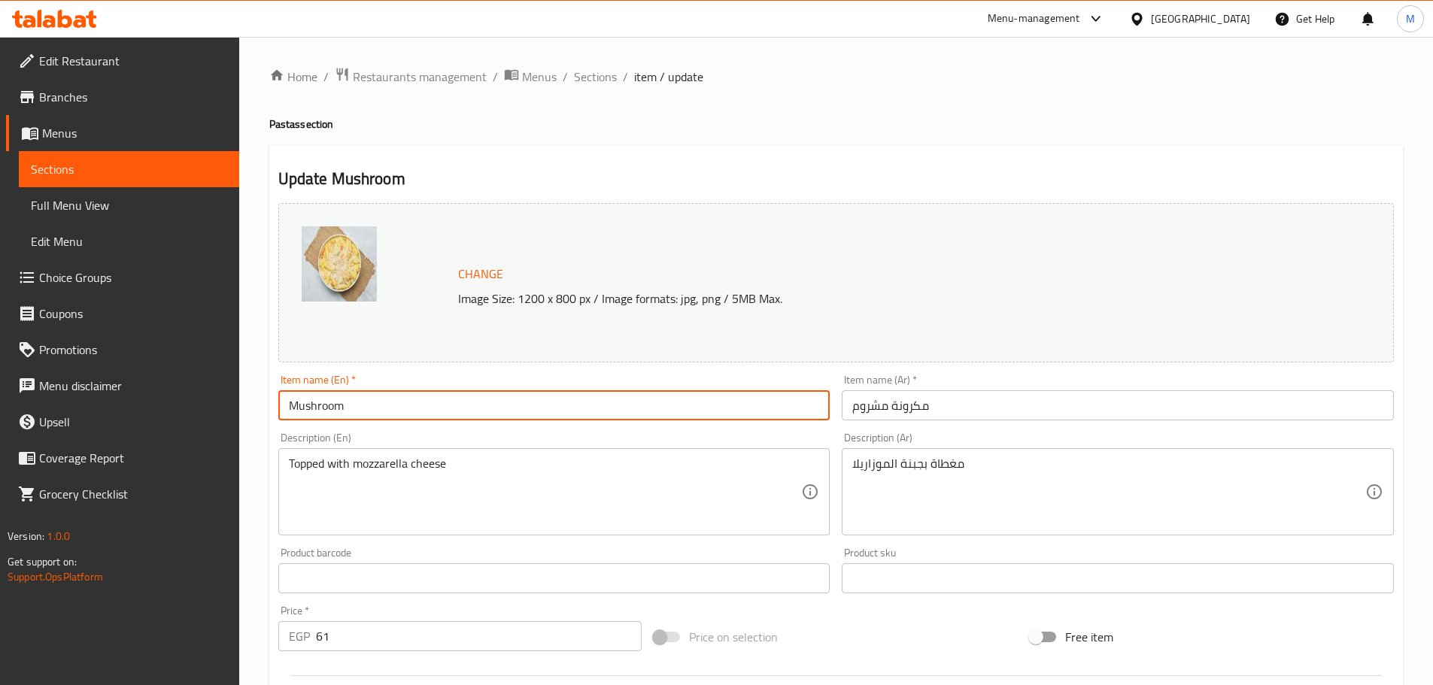
type input "Mushroom"
click at [975, 406] on input "مكرونة مشروم" at bounding box center [1118, 405] width 552 height 30
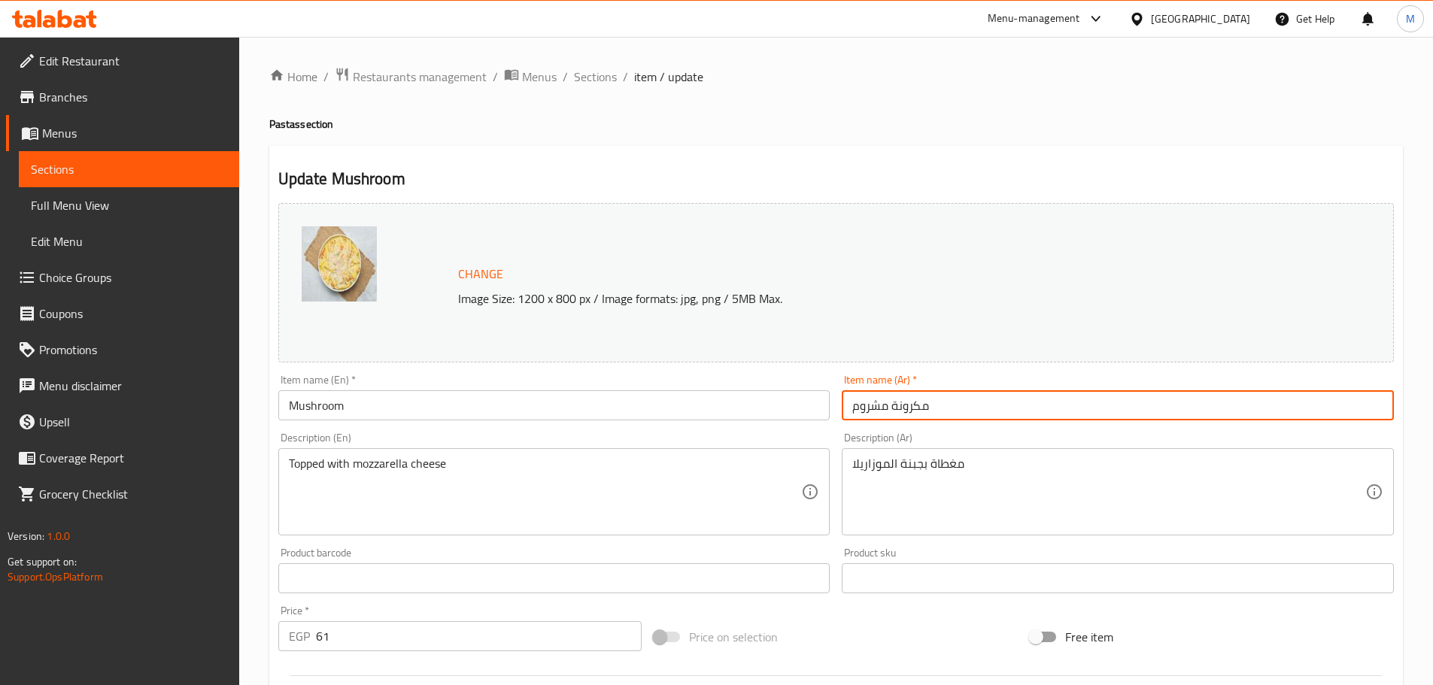
drag, startPoint x: 975, startPoint y: 406, endPoint x: 904, endPoint y: 406, distance: 70.7
click at [904, 406] on input "مكرونة مشروم" at bounding box center [1118, 405] width 552 height 30
click at [894, 407] on input "مكرونة مشروم" at bounding box center [1118, 405] width 552 height 30
drag, startPoint x: 887, startPoint y: 408, endPoint x: 927, endPoint y: 410, distance: 39.9
click at [927, 410] on input "مكرونة مشروم" at bounding box center [1118, 405] width 552 height 30
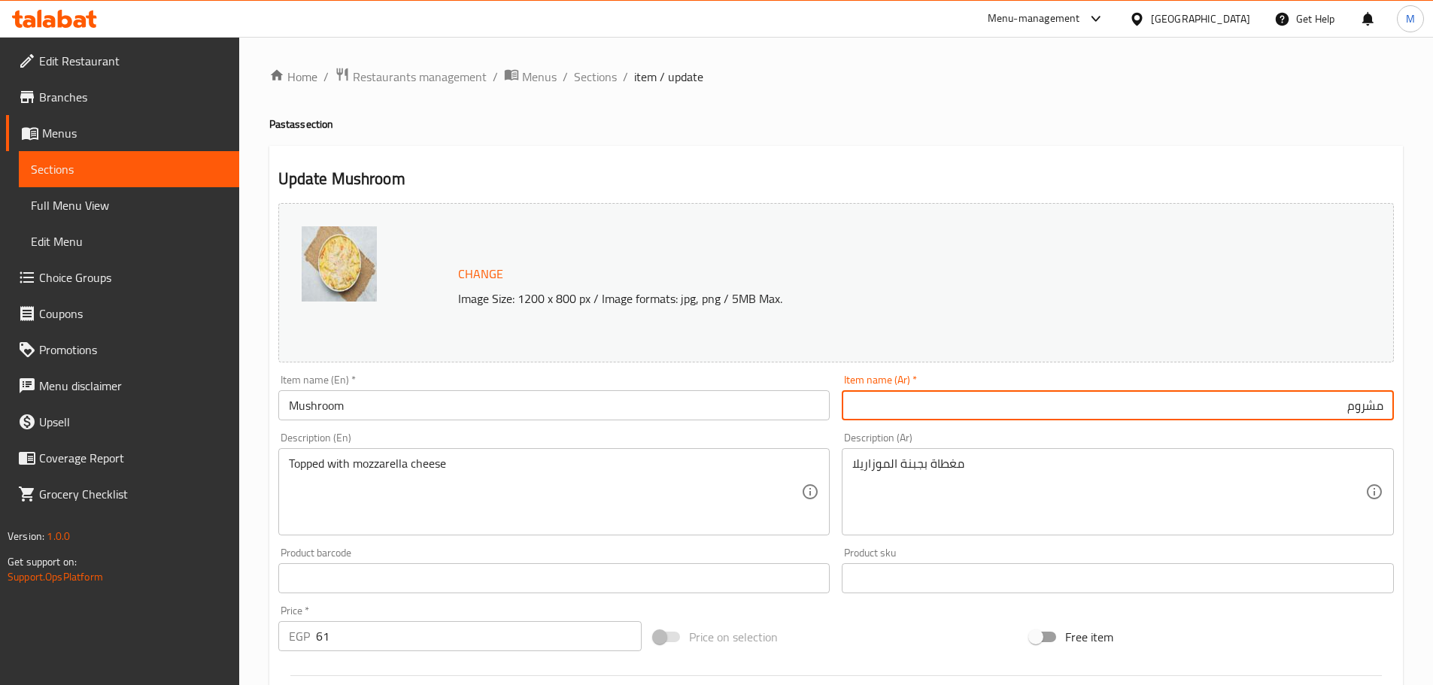
click at [1380, 410] on input "مشروم" at bounding box center [1118, 405] width 552 height 30
click at [1104, 407] on input "مشروم" at bounding box center [1118, 405] width 552 height 30
type input "مشروم"
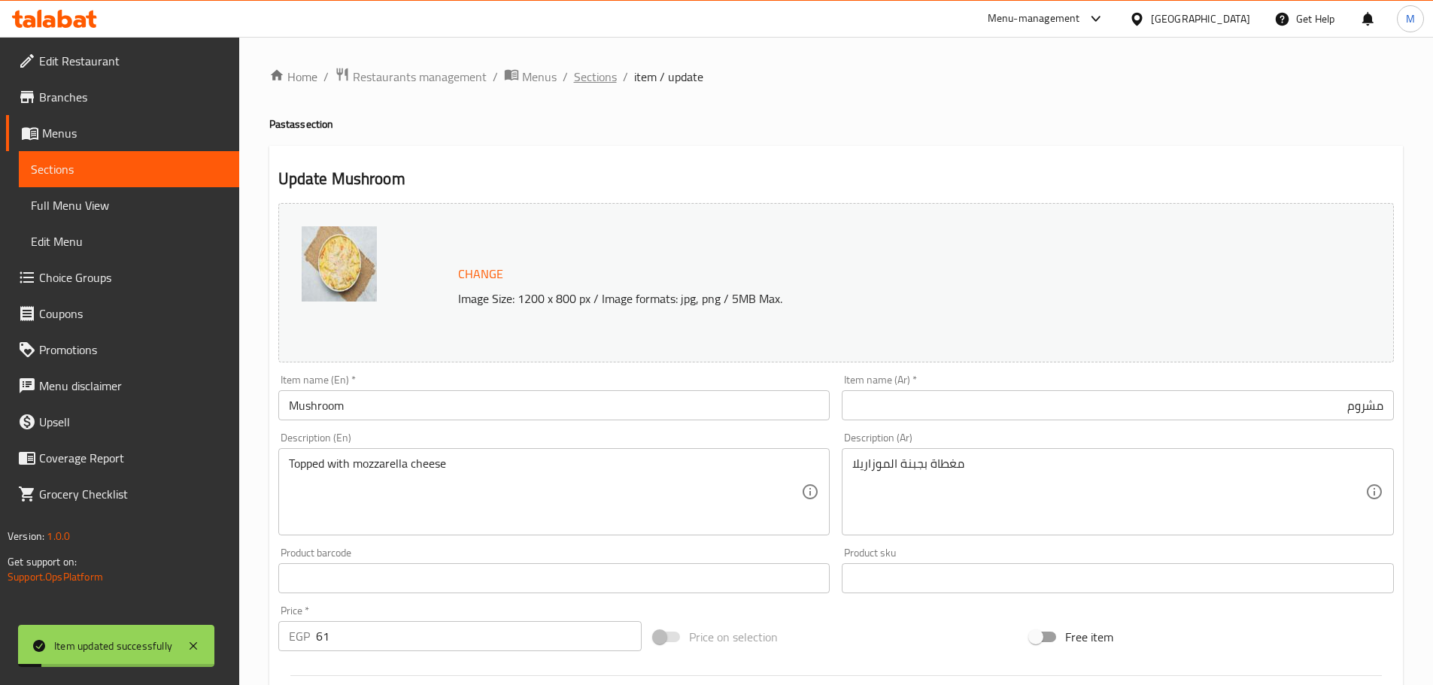
click at [603, 77] on span "Sections" at bounding box center [595, 77] width 43 height 18
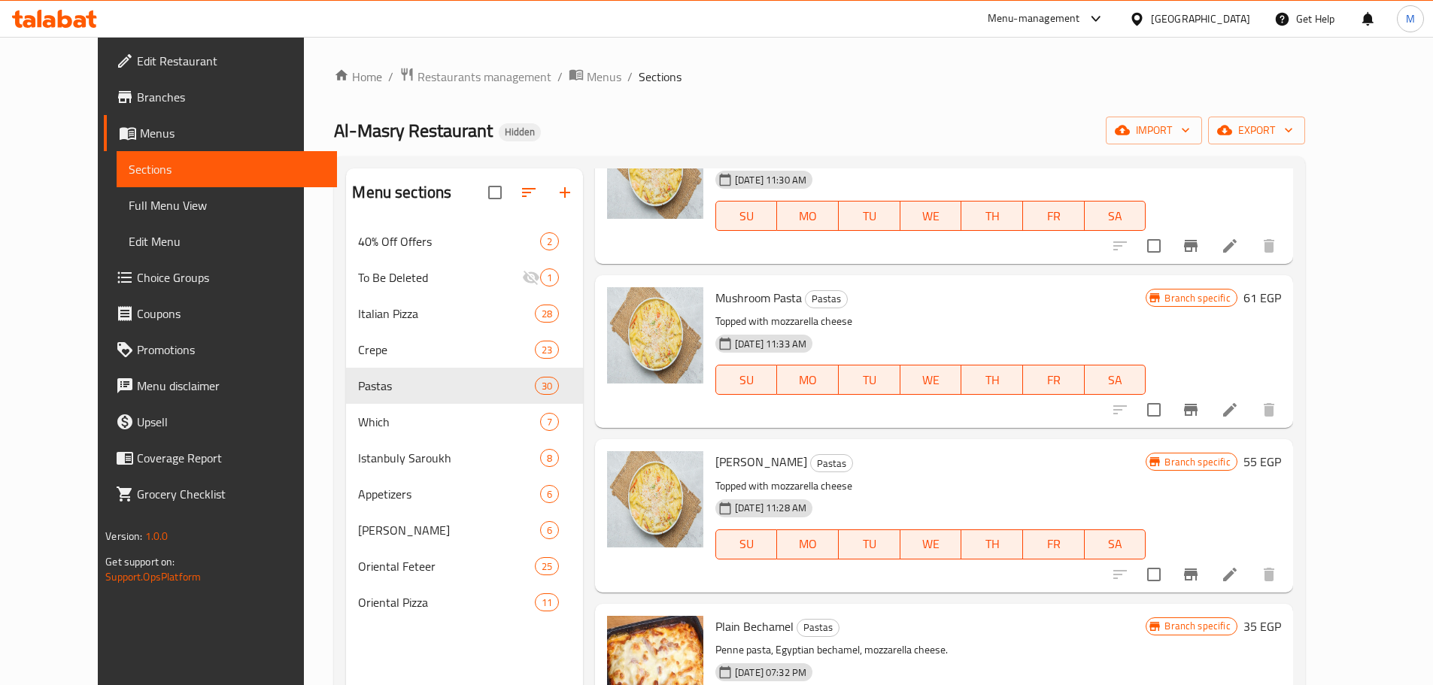
scroll to position [2633, 0]
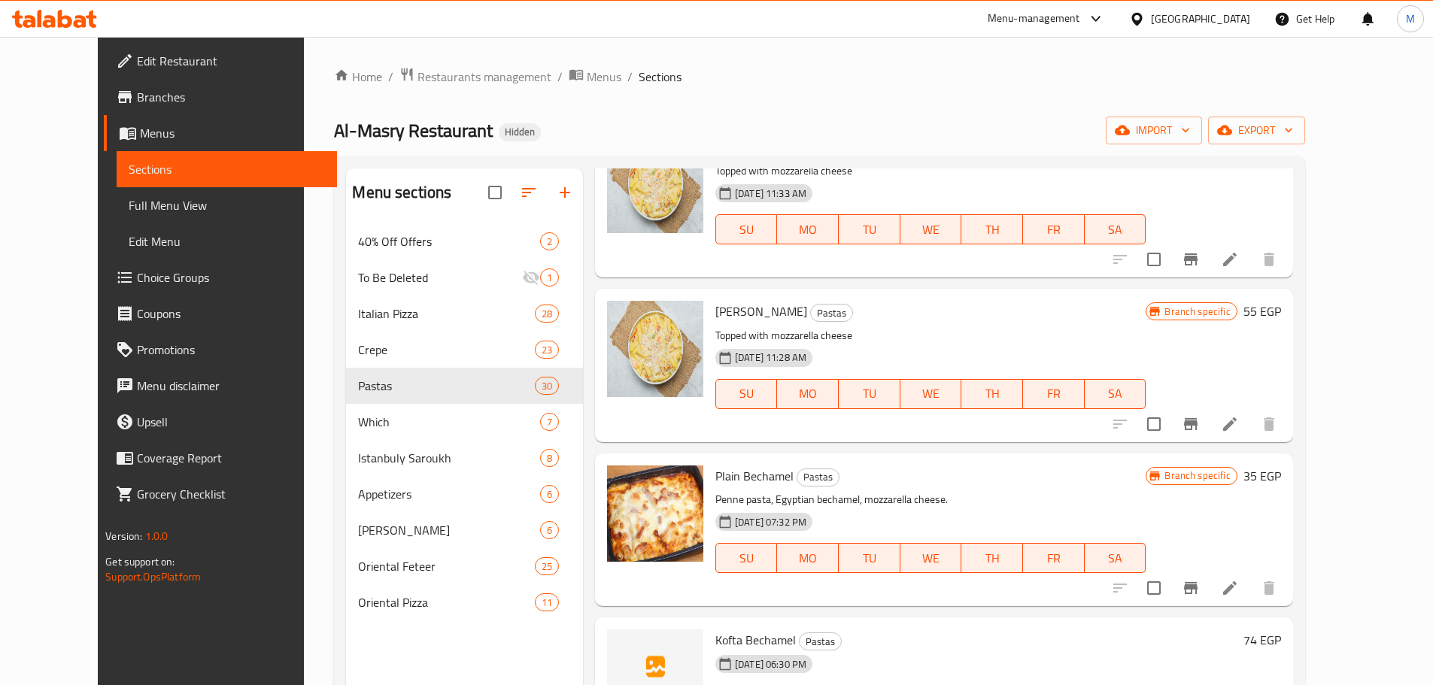
click at [1170, 430] on input "checkbox" at bounding box center [1154, 424] width 32 height 32
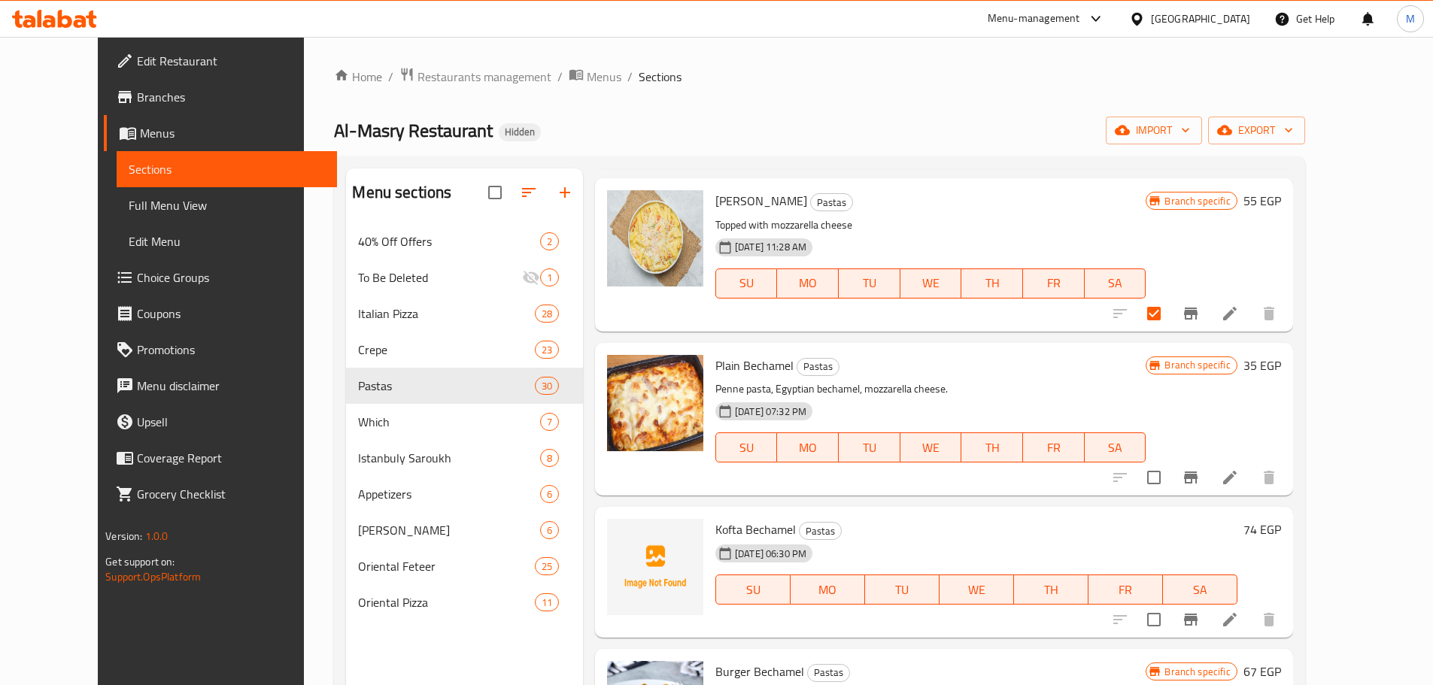
scroll to position [2783, 0]
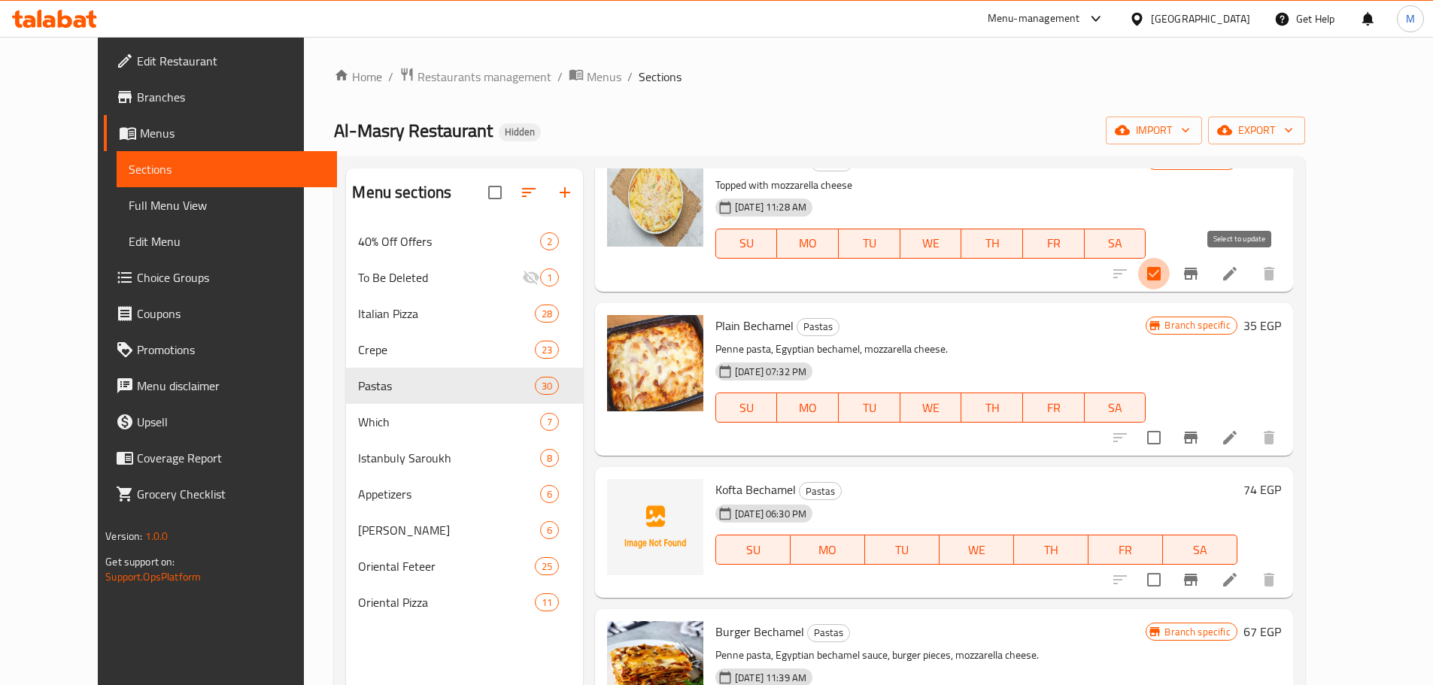
click at [1170, 273] on input "checkbox" at bounding box center [1154, 274] width 32 height 32
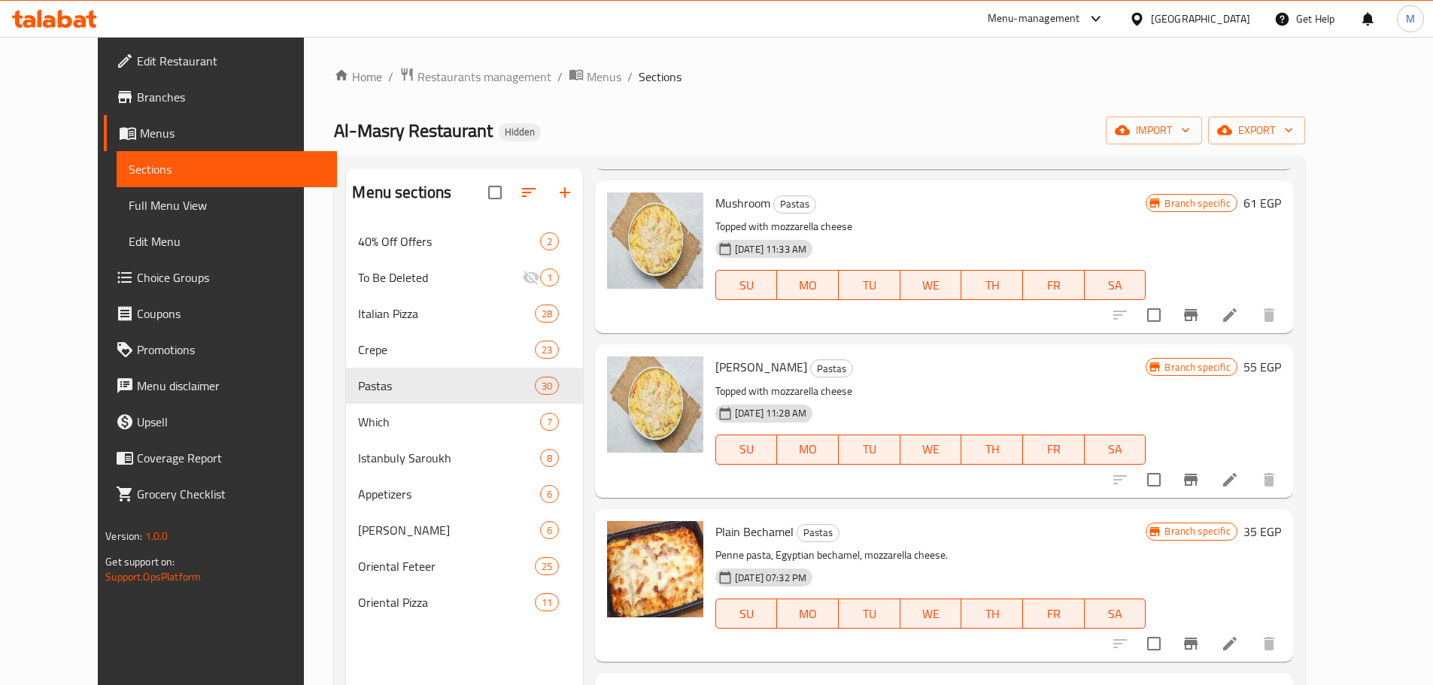
scroll to position [2633, 0]
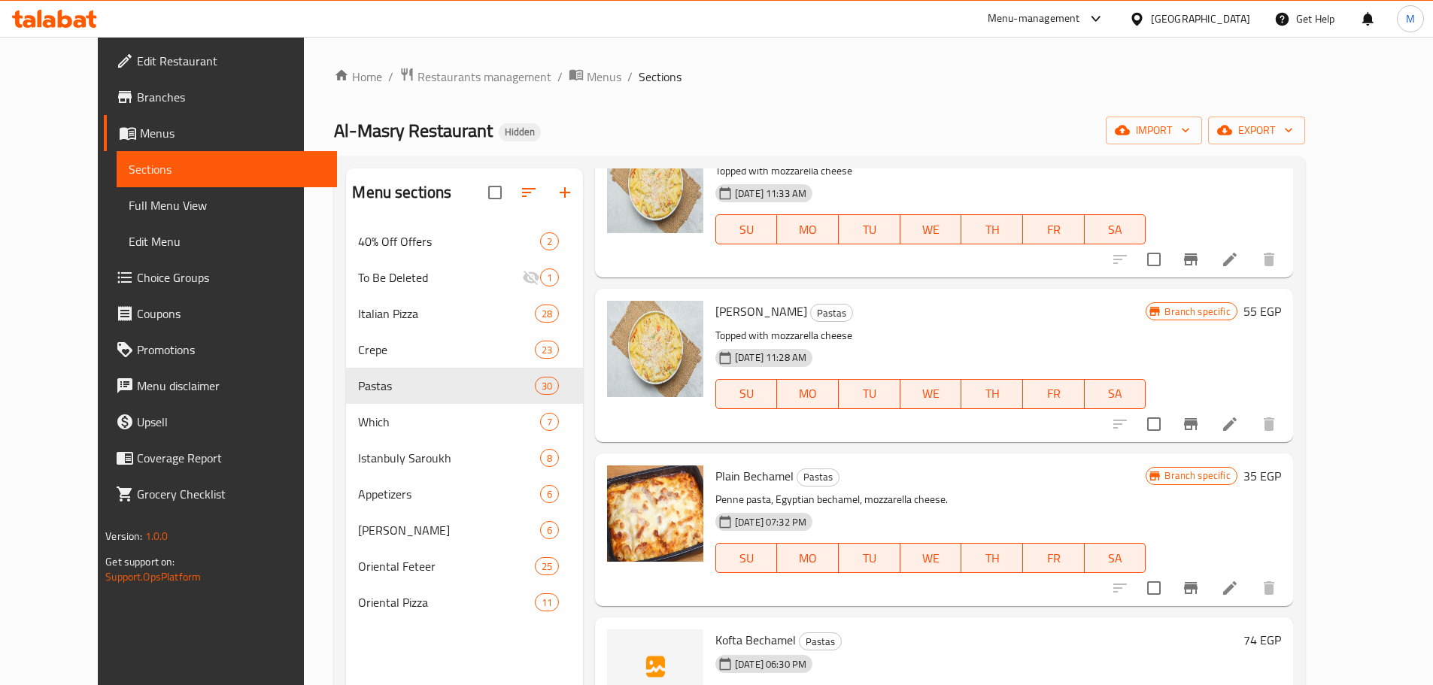
click at [1170, 430] on input "checkbox" at bounding box center [1154, 424] width 32 height 32
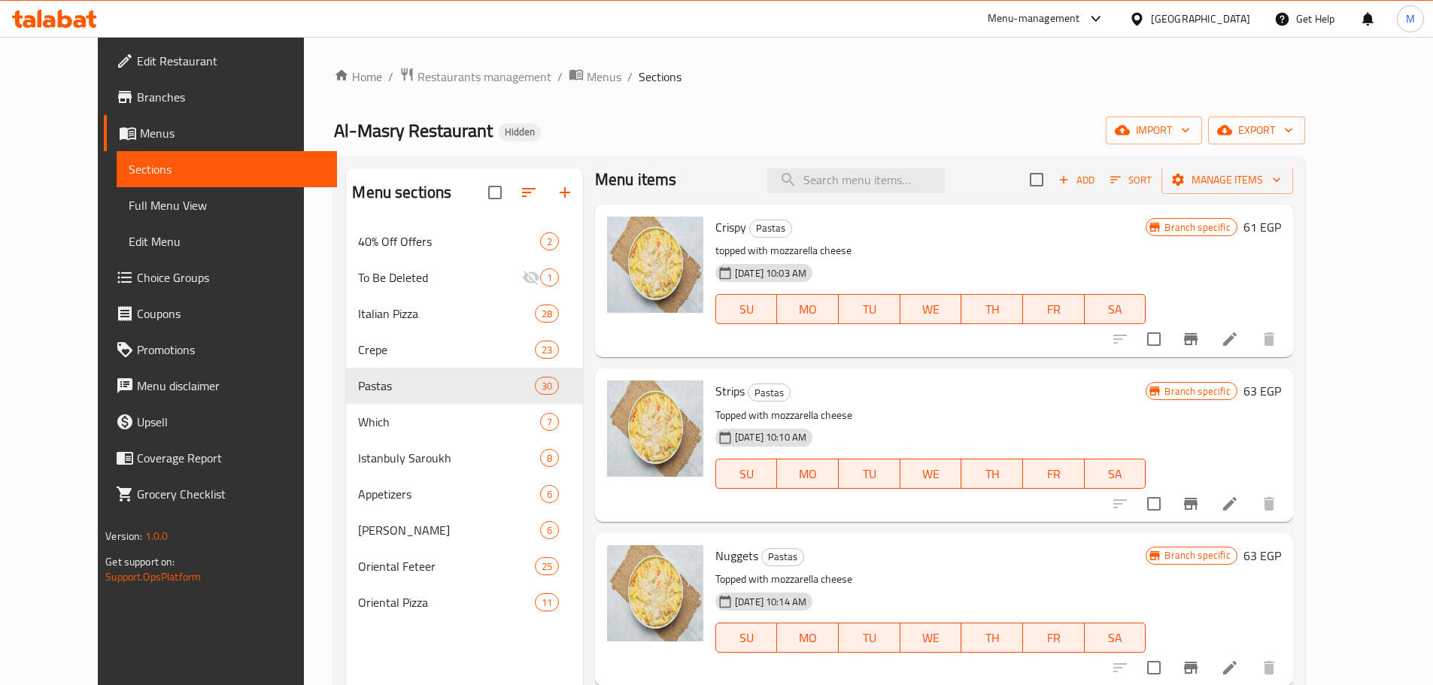
scroll to position [0, 0]
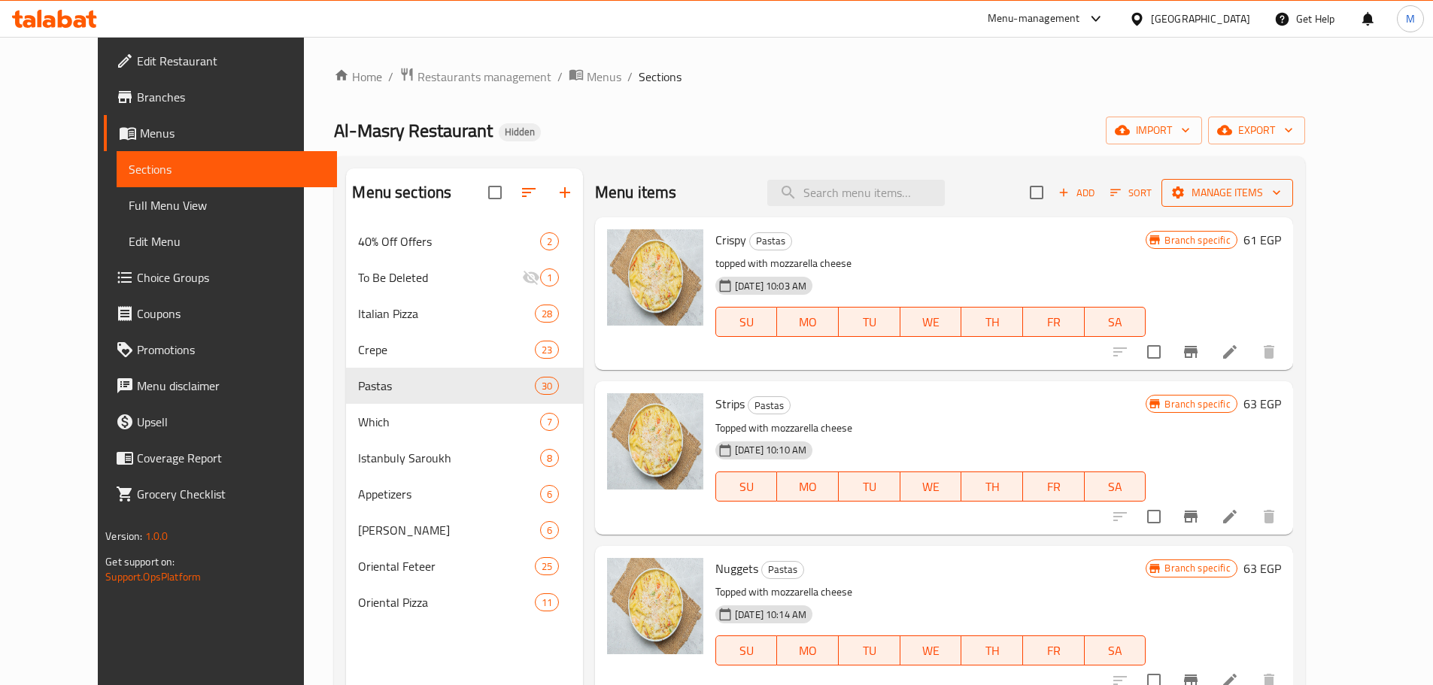
click at [1281, 195] on span "Manage items" at bounding box center [1228, 193] width 108 height 19
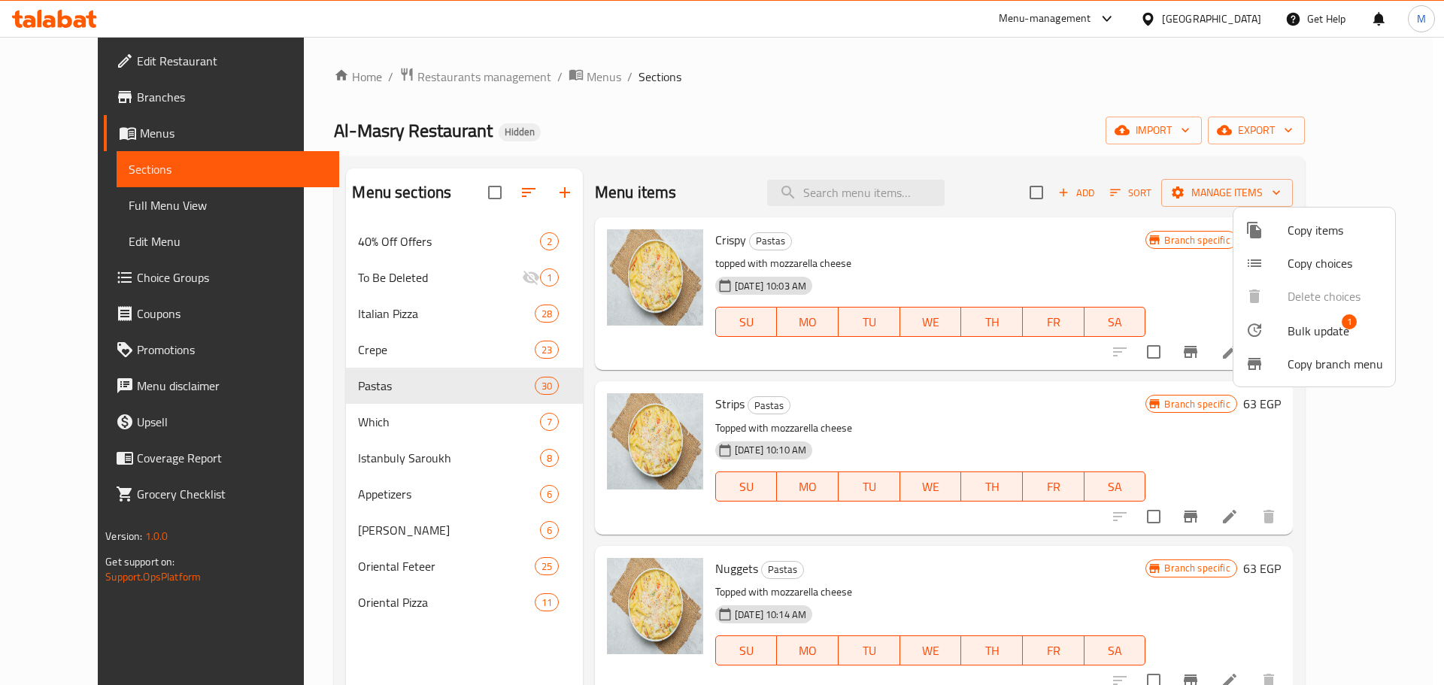
click at [1317, 322] on span "Bulk update" at bounding box center [1319, 331] width 62 height 18
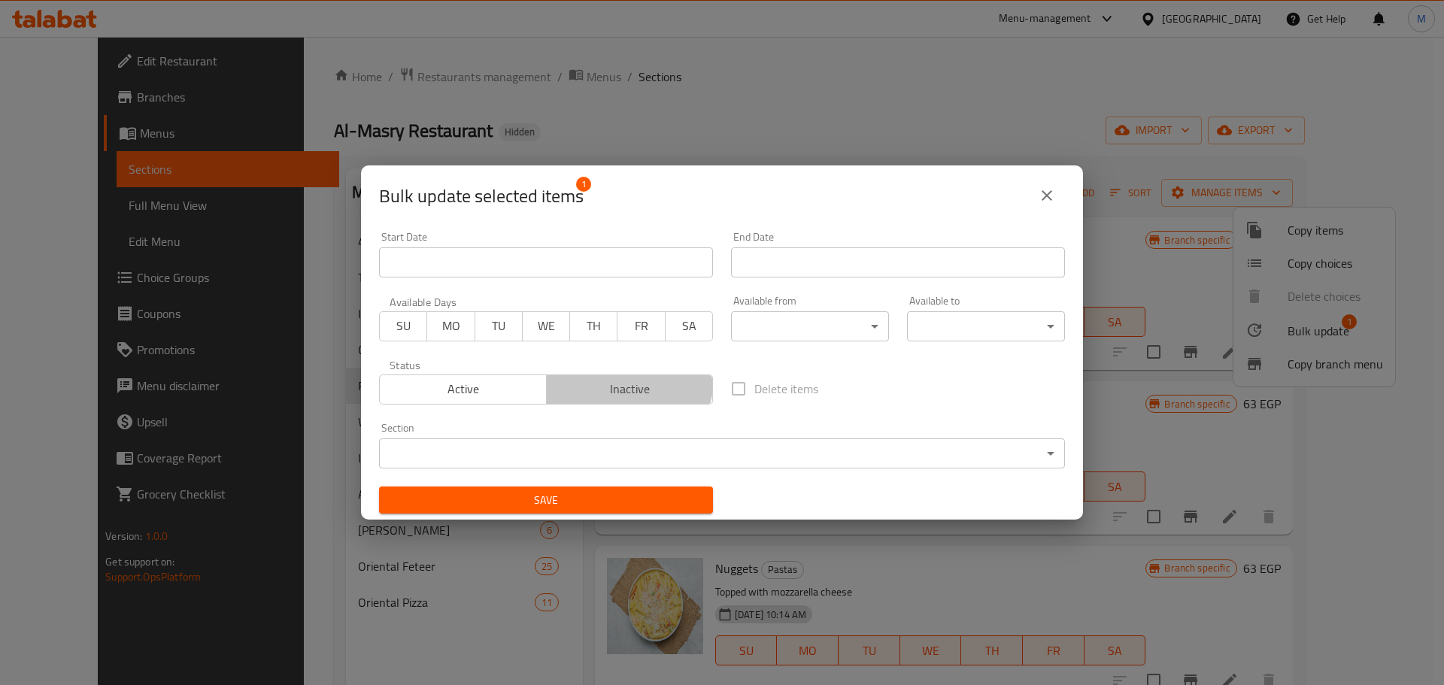
click at [615, 378] on span "Inactive" at bounding box center [630, 389] width 155 height 22
click at [634, 496] on span "Save" at bounding box center [546, 500] width 310 height 19
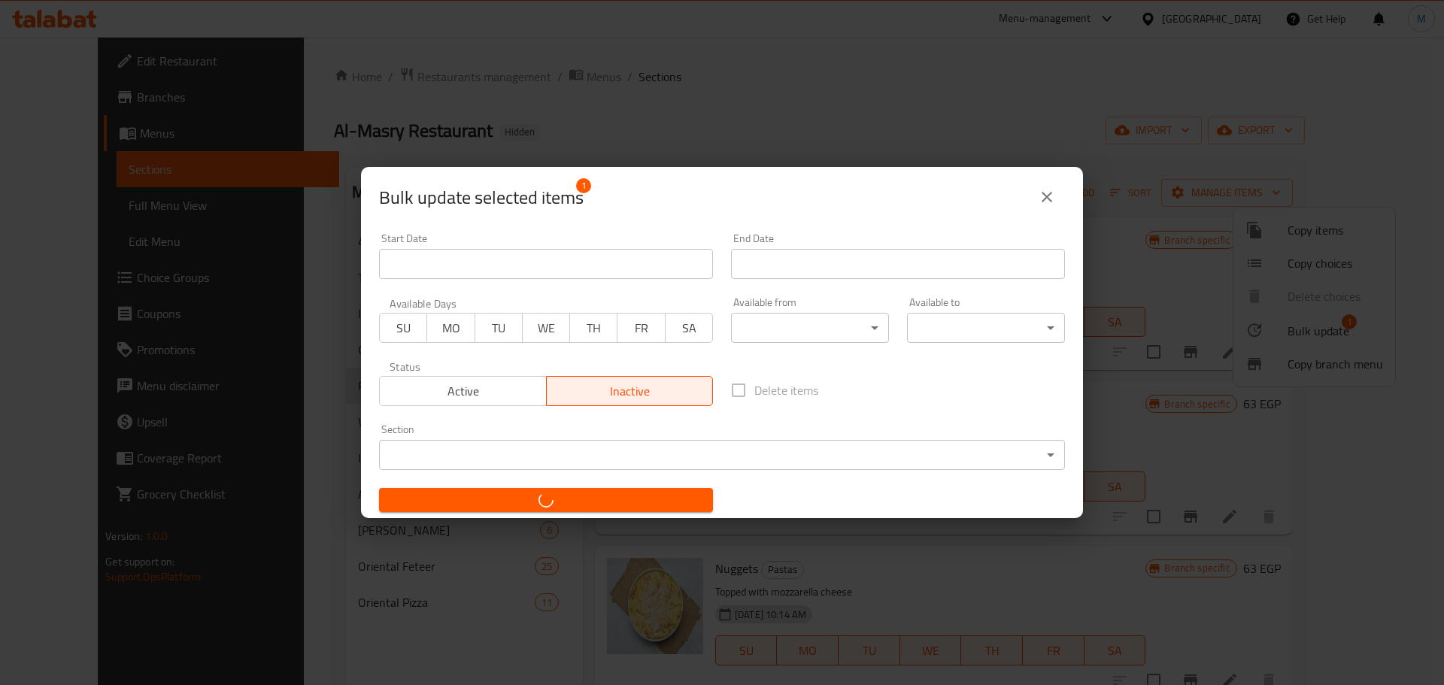
checkbox input "false"
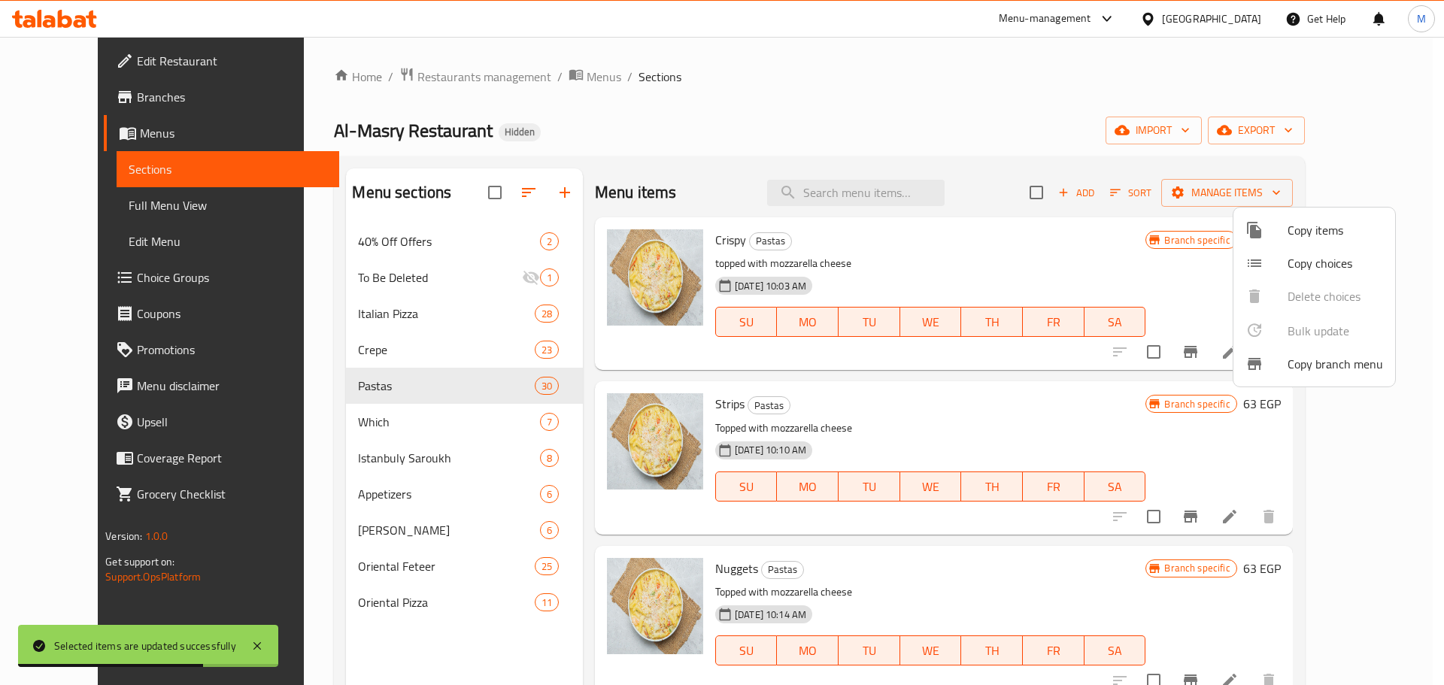
click at [937, 430] on div at bounding box center [722, 342] width 1444 height 685
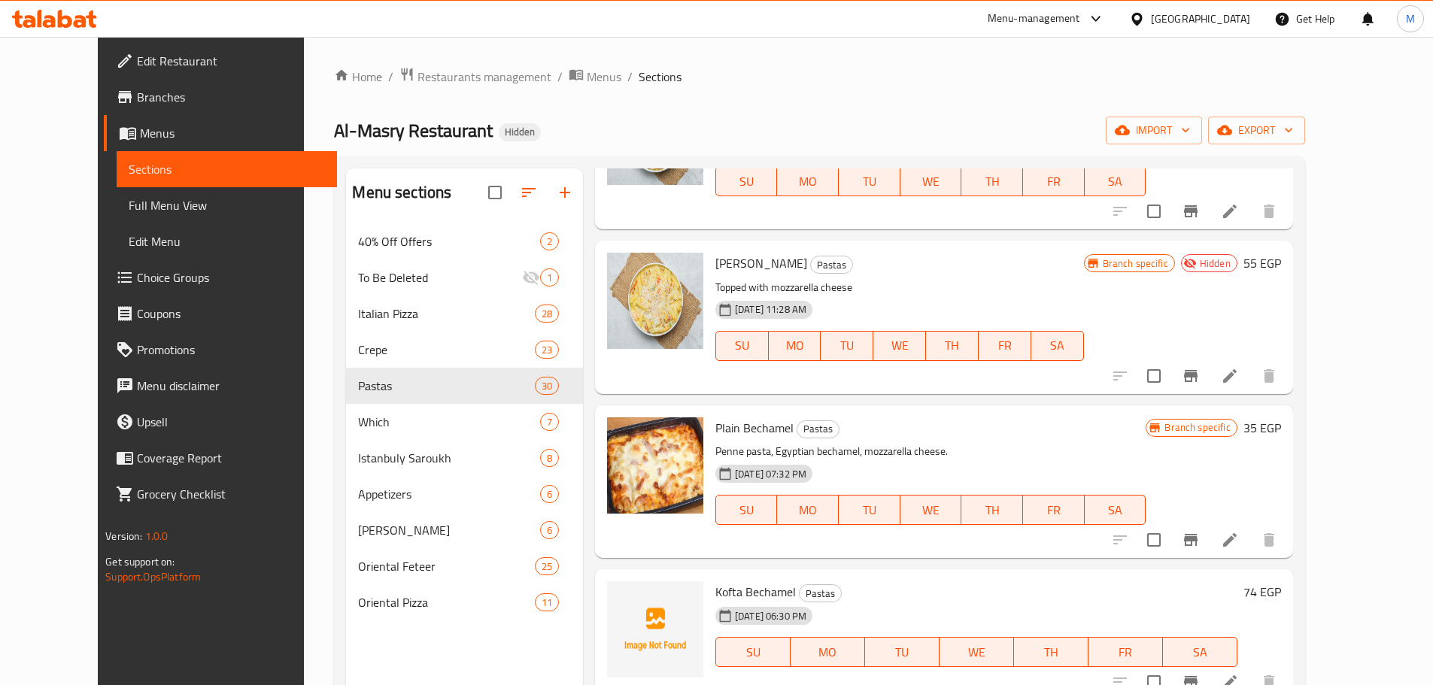
scroll to position [2708, 0]
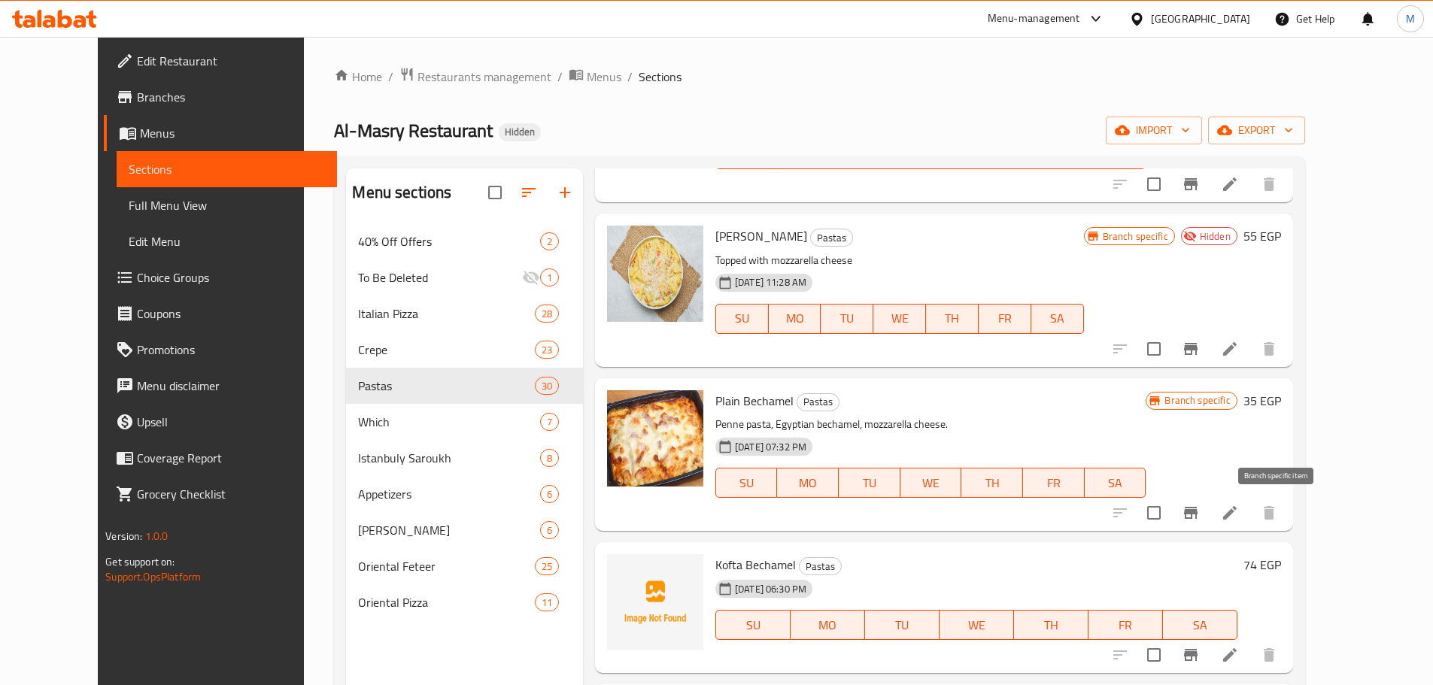
click at [1209, 498] on button "Branch-specific-item" at bounding box center [1191, 513] width 36 height 36
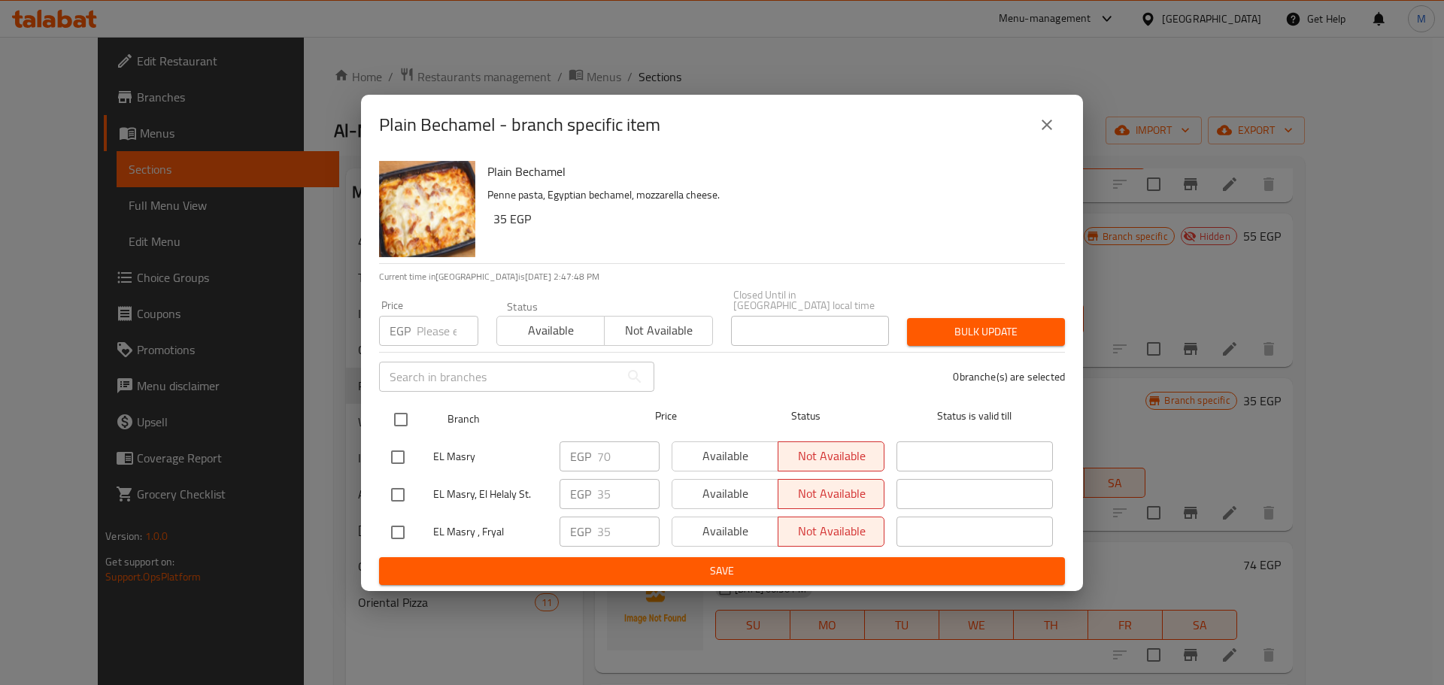
click at [402, 411] on input "checkbox" at bounding box center [401, 420] width 32 height 32
checkbox input "true"
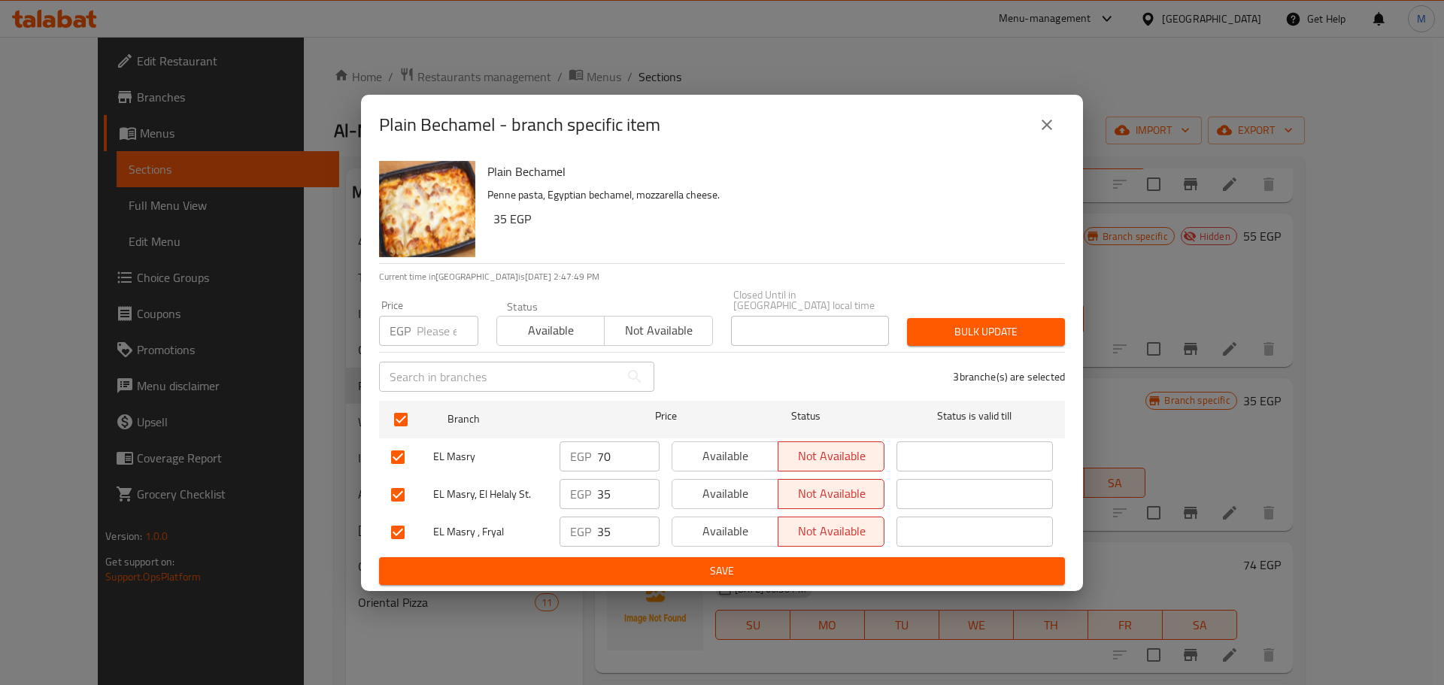
click at [426, 332] on input "number" at bounding box center [448, 331] width 62 height 30
paste input "70"
type input "70"
click at [958, 331] on span "Bulk update" at bounding box center [986, 332] width 134 height 19
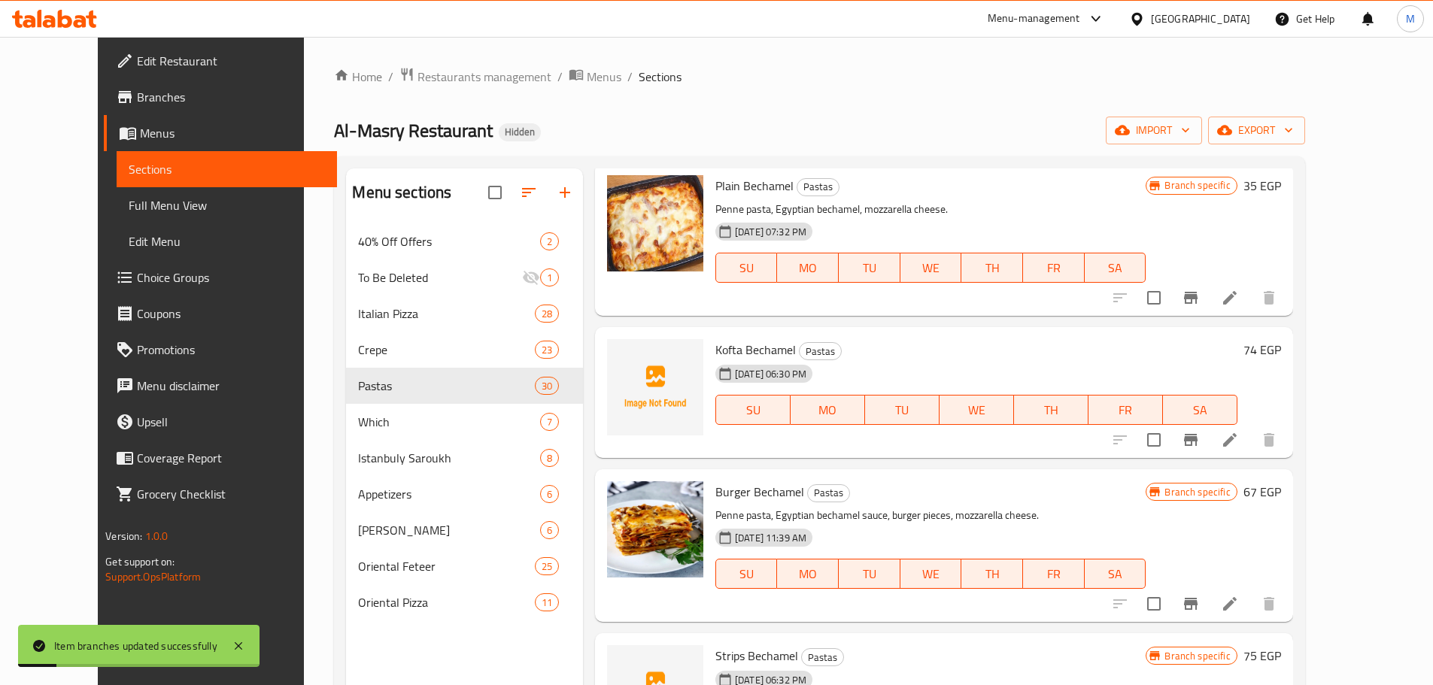
scroll to position [2934, 0]
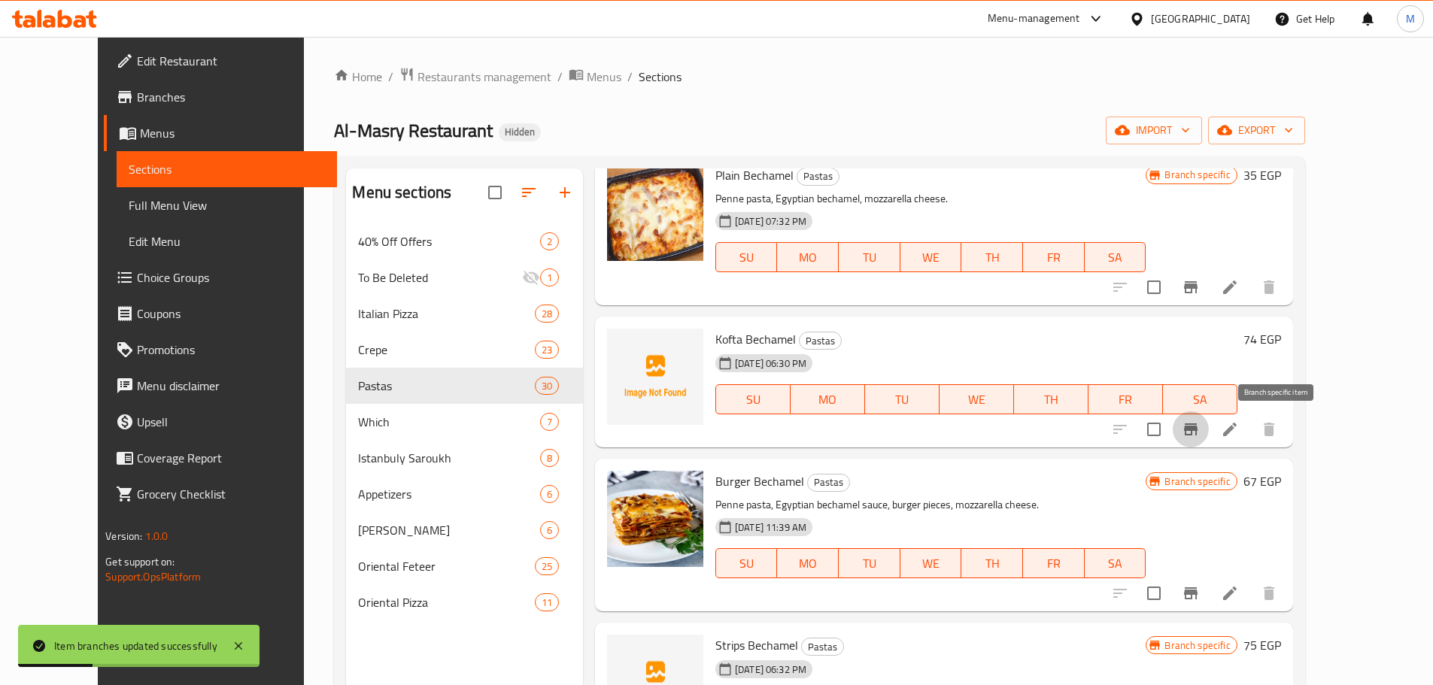
click at [1198, 433] on icon "Branch-specific-item" at bounding box center [1191, 430] width 14 height 12
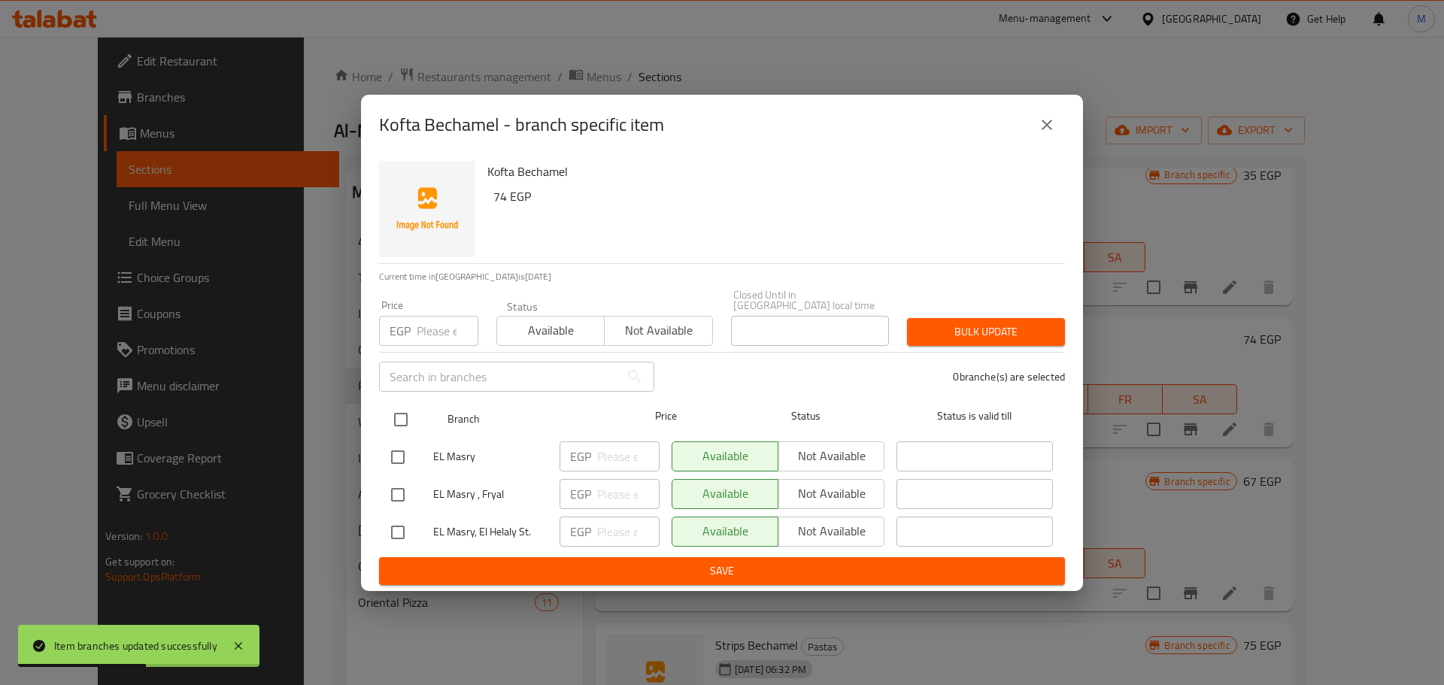
click at [400, 416] on input "checkbox" at bounding box center [401, 420] width 32 height 32
checkbox input "true"
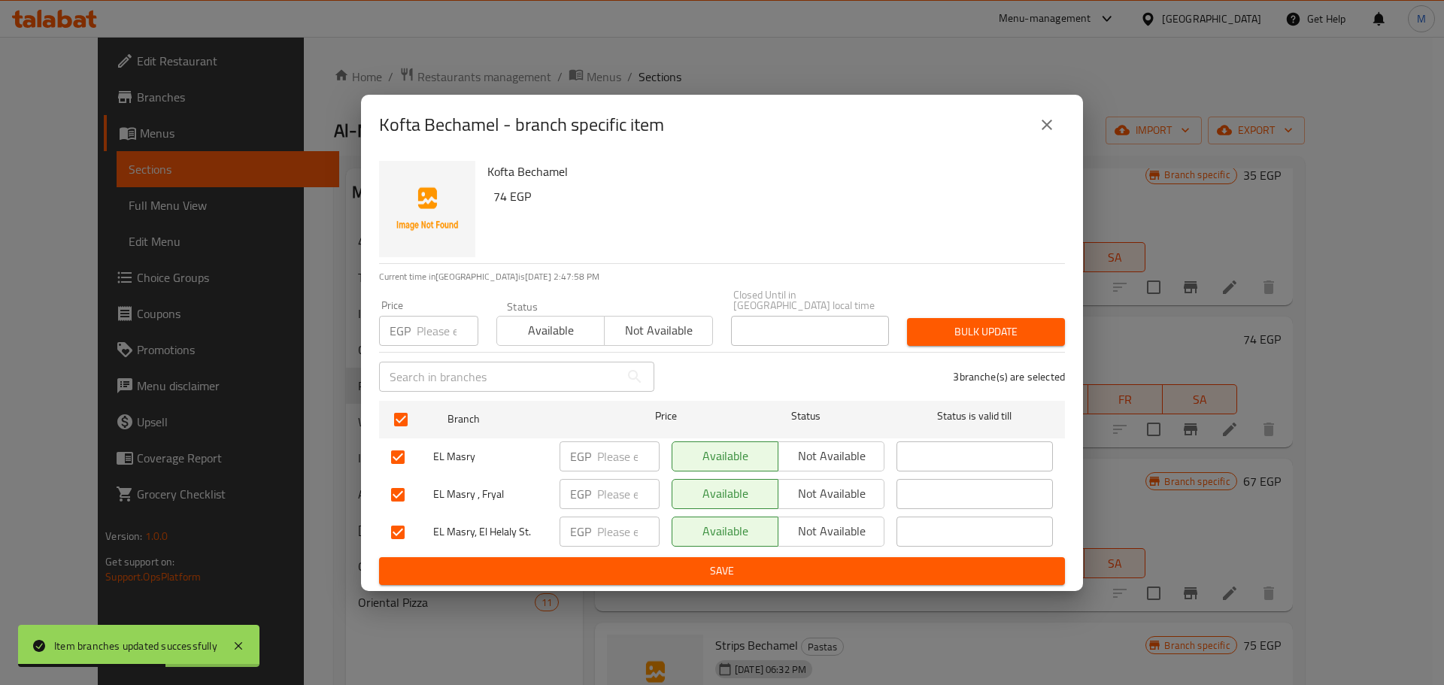
click at [503, 196] on h6 "74 EGP" at bounding box center [773, 196] width 560 height 21
copy h6 "74"
click at [433, 338] on input "number" at bounding box center [448, 331] width 62 height 30
click at [433, 337] on input "number" at bounding box center [448, 331] width 62 height 30
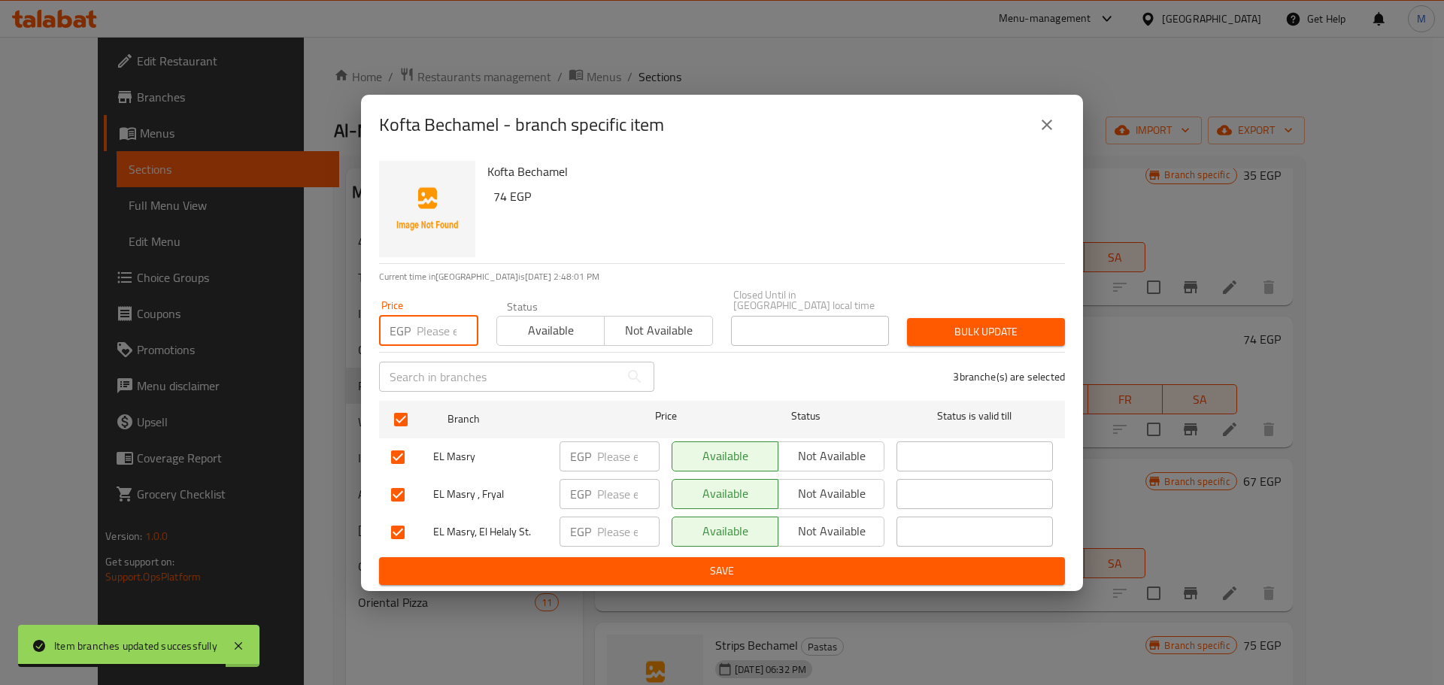
paste input "74"
type input "74"
click at [949, 327] on span "Bulk update" at bounding box center [986, 332] width 134 height 19
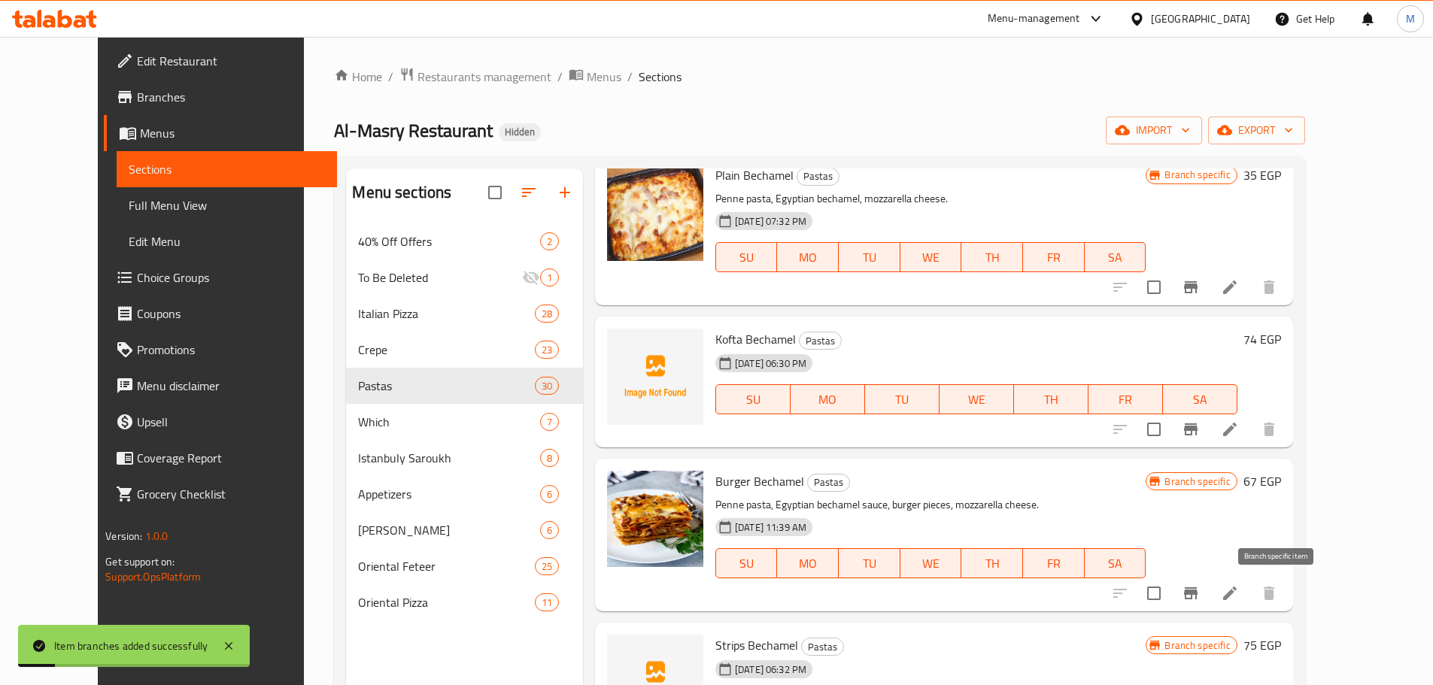
click at [1209, 580] on button "Branch-specific-item" at bounding box center [1191, 593] width 36 height 36
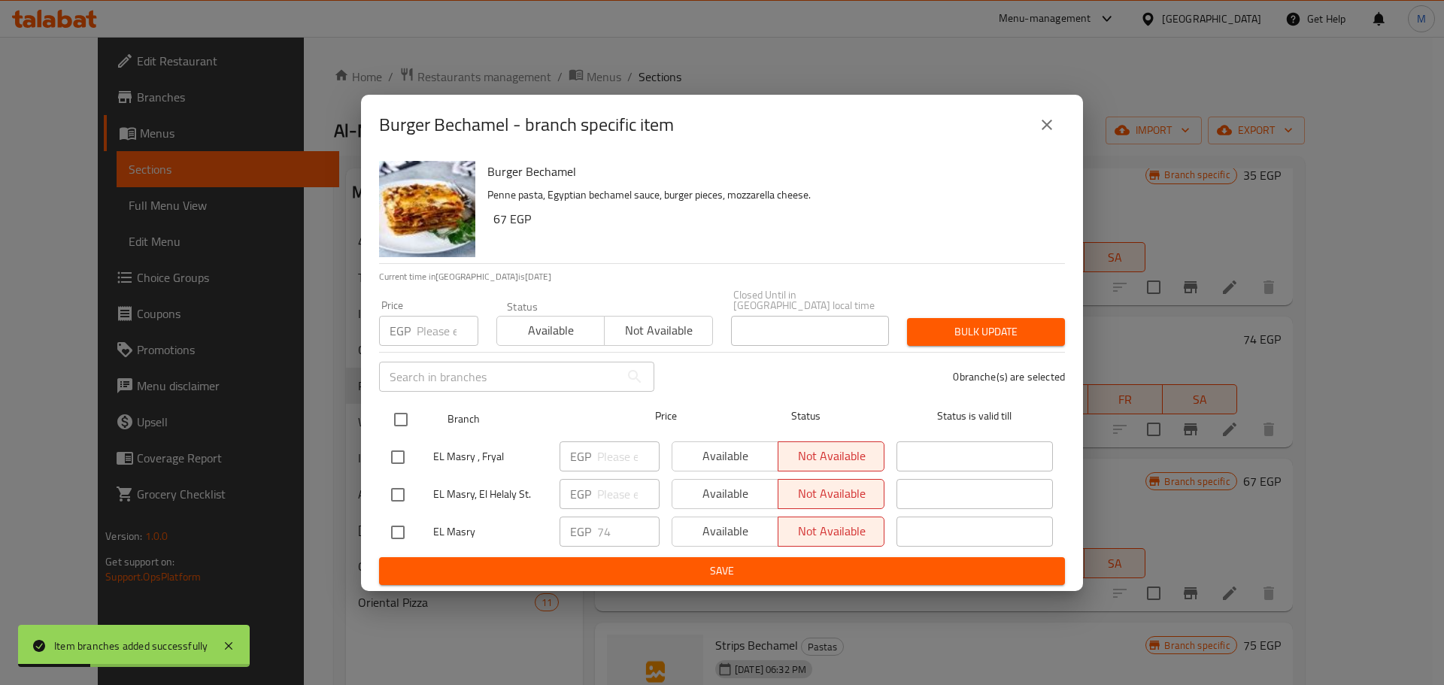
click at [395, 411] on input "checkbox" at bounding box center [401, 420] width 32 height 32
checkbox input "true"
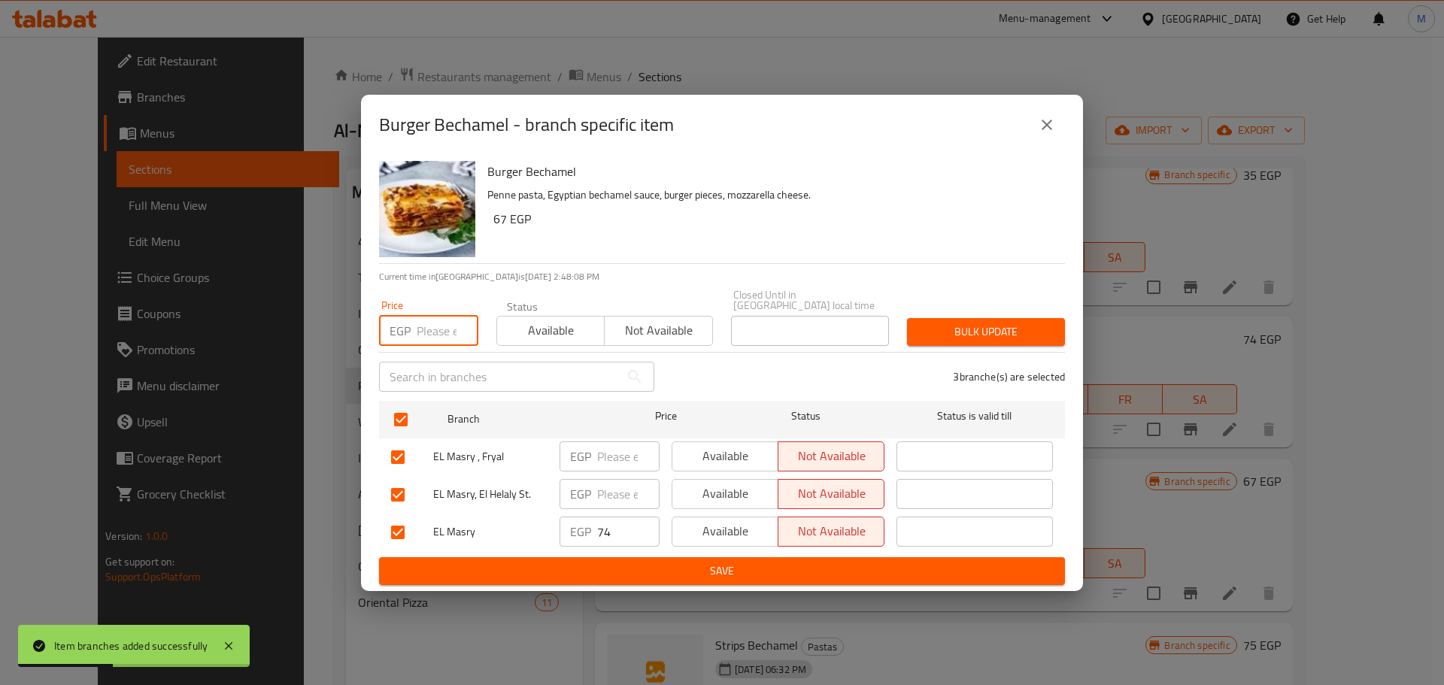
click at [438, 316] on input "number" at bounding box center [448, 331] width 62 height 30
paste input "74"
type input "74"
click at [934, 309] on div "Bulk update" at bounding box center [986, 332] width 176 height 46
click at [1004, 331] on span "Bulk update" at bounding box center [986, 332] width 134 height 19
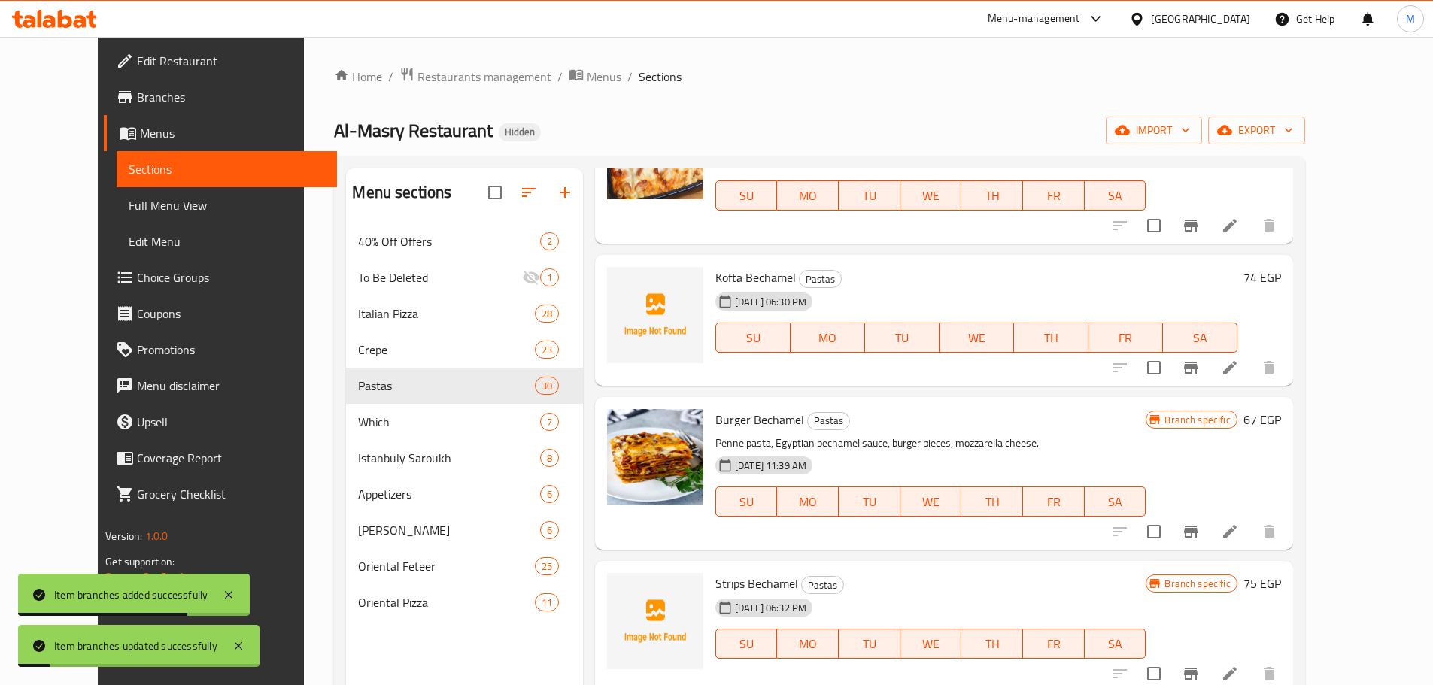
scroll to position [3160, 0]
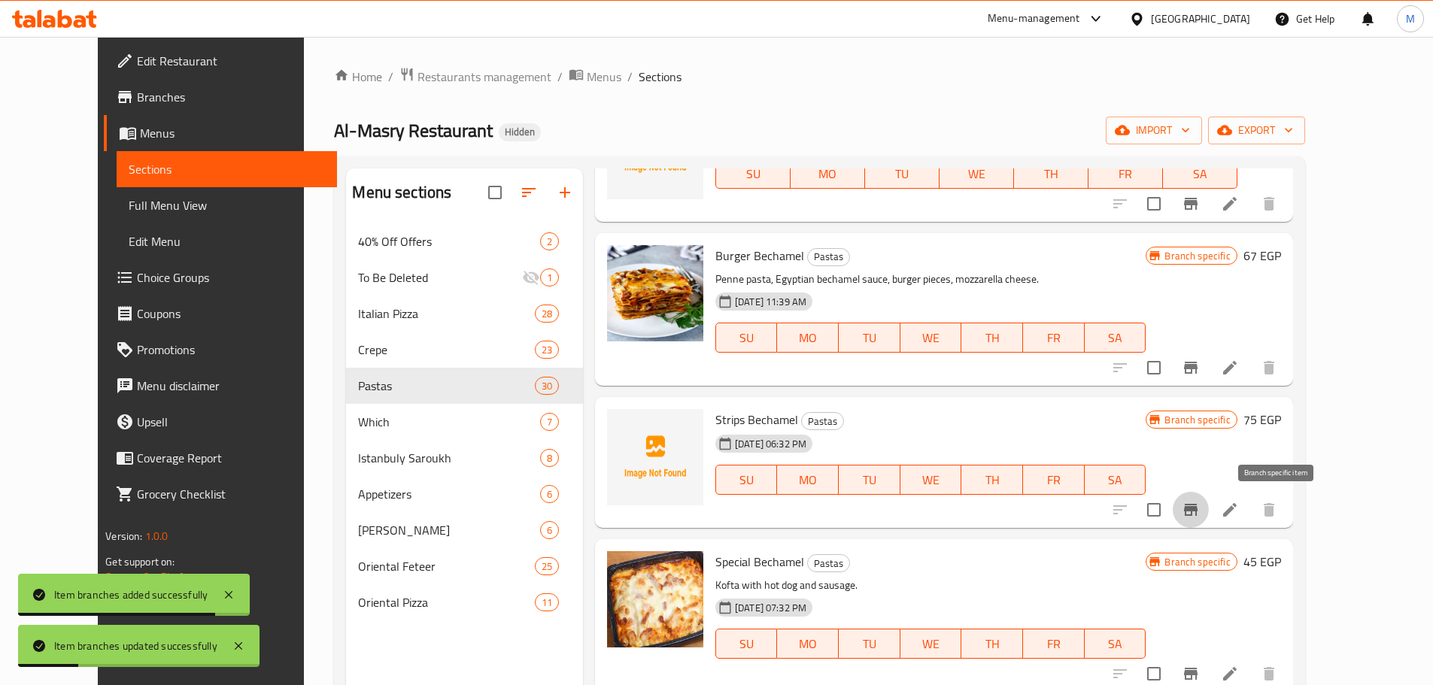
click at [1198, 506] on icon "Branch-specific-item" at bounding box center [1191, 510] width 14 height 12
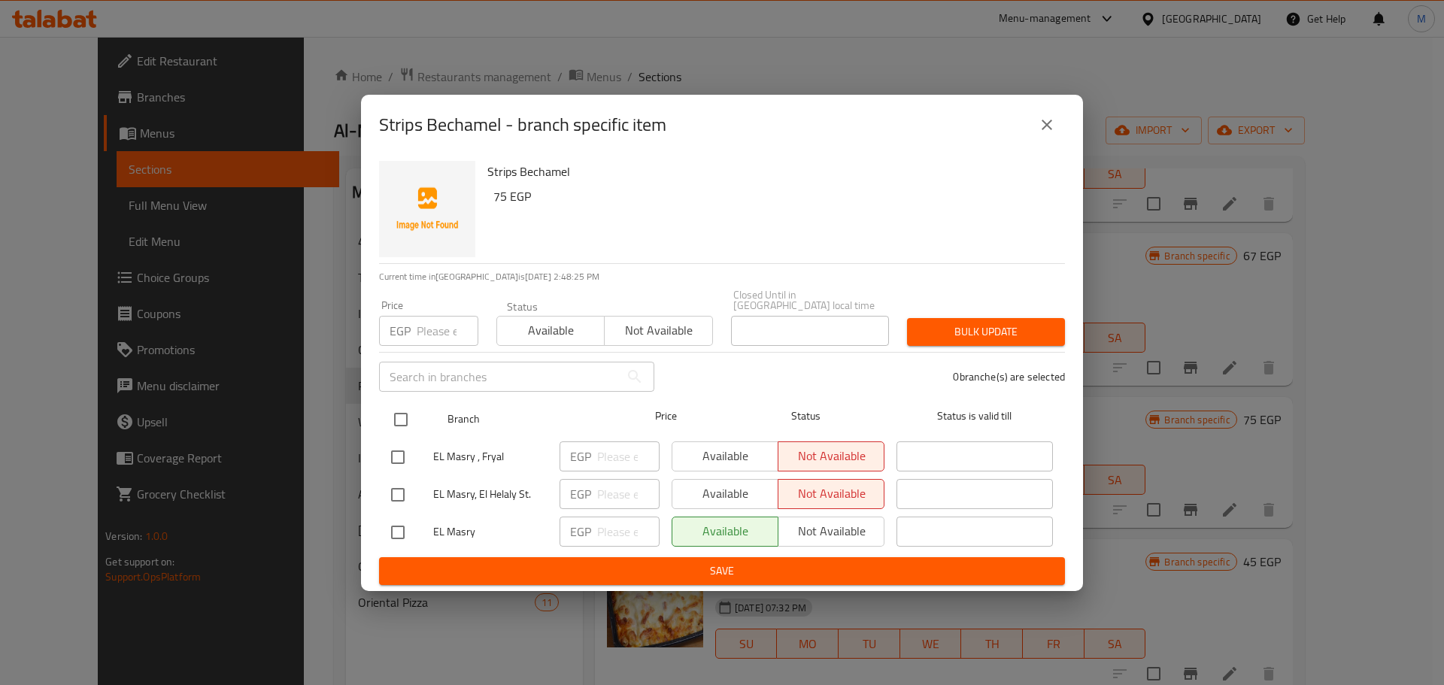
click at [403, 421] on input "checkbox" at bounding box center [401, 420] width 32 height 32
checkbox input "true"
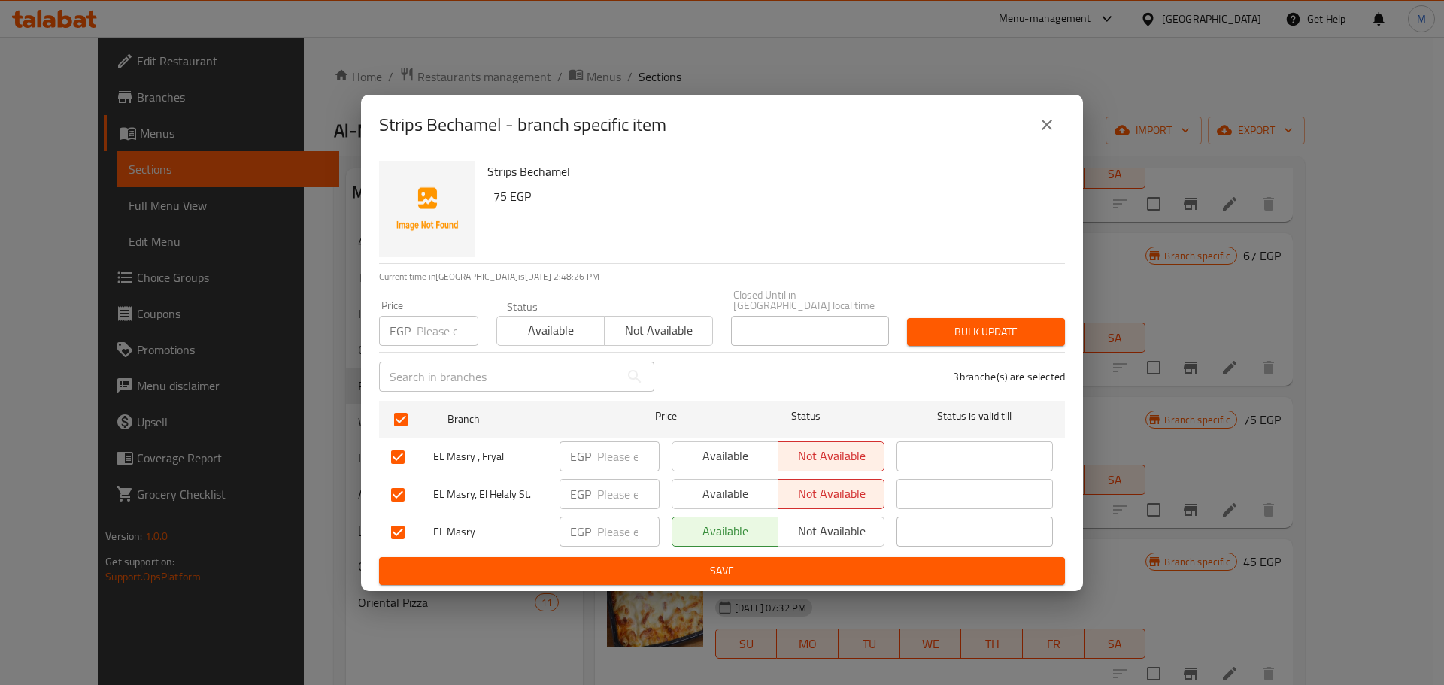
click at [438, 325] on input "number" at bounding box center [448, 331] width 62 height 30
paste input "74"
type input "74"
click at [931, 323] on span "Bulk update" at bounding box center [986, 332] width 134 height 19
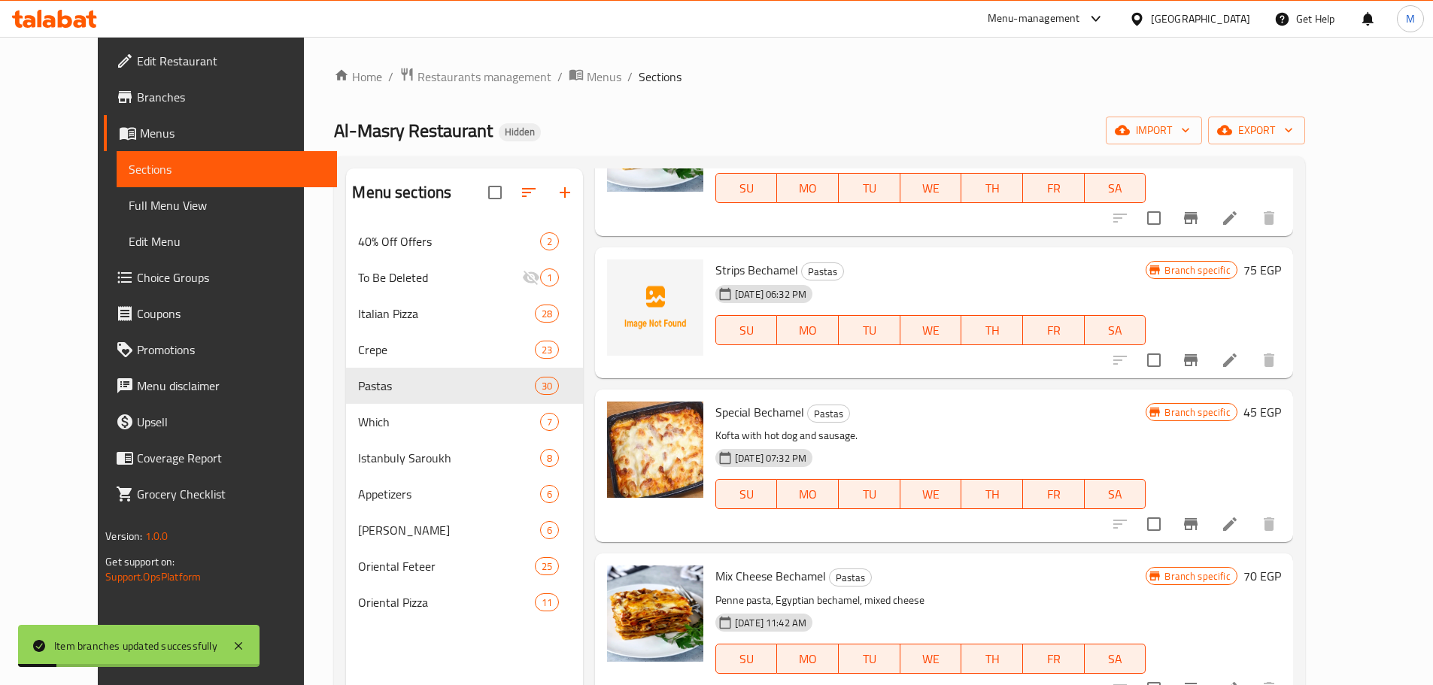
scroll to position [3310, 0]
click at [1200, 533] on icon "Branch-specific-item" at bounding box center [1191, 524] width 18 height 18
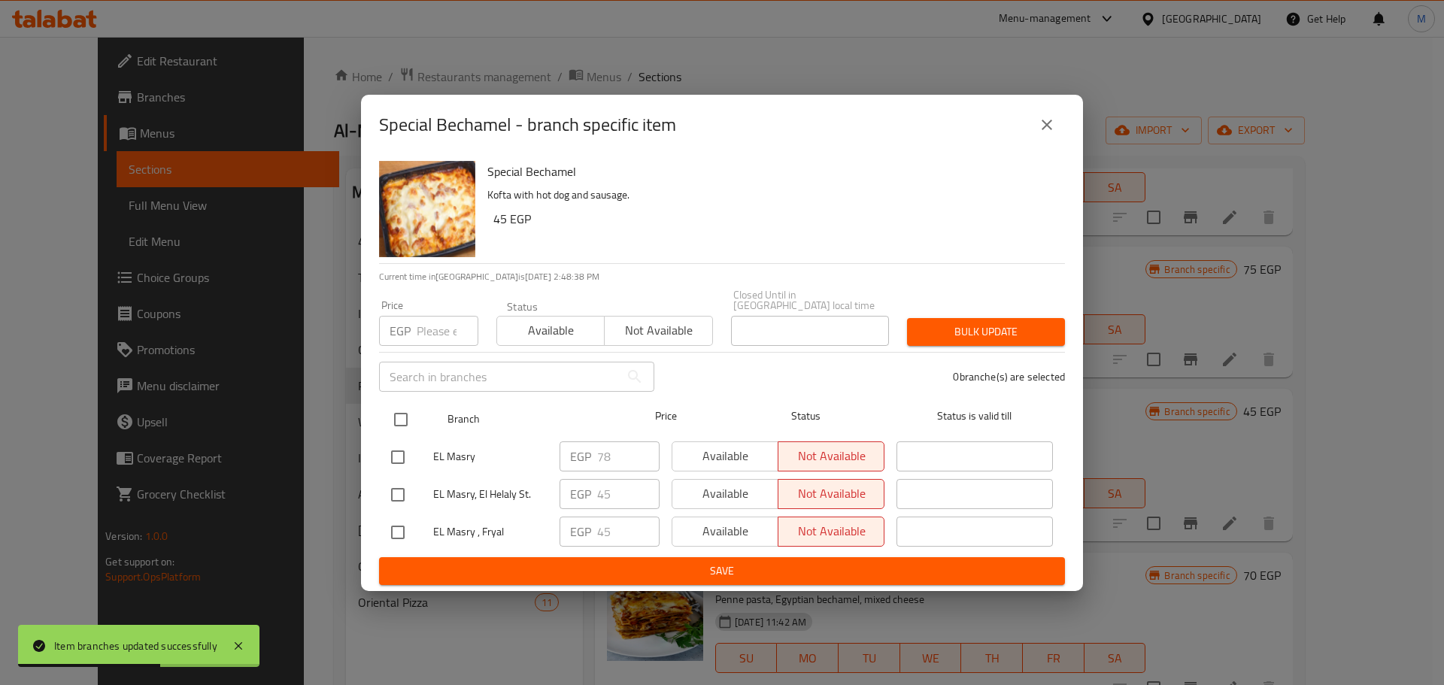
click at [385, 417] on input "checkbox" at bounding box center [401, 420] width 32 height 32
checkbox input "true"
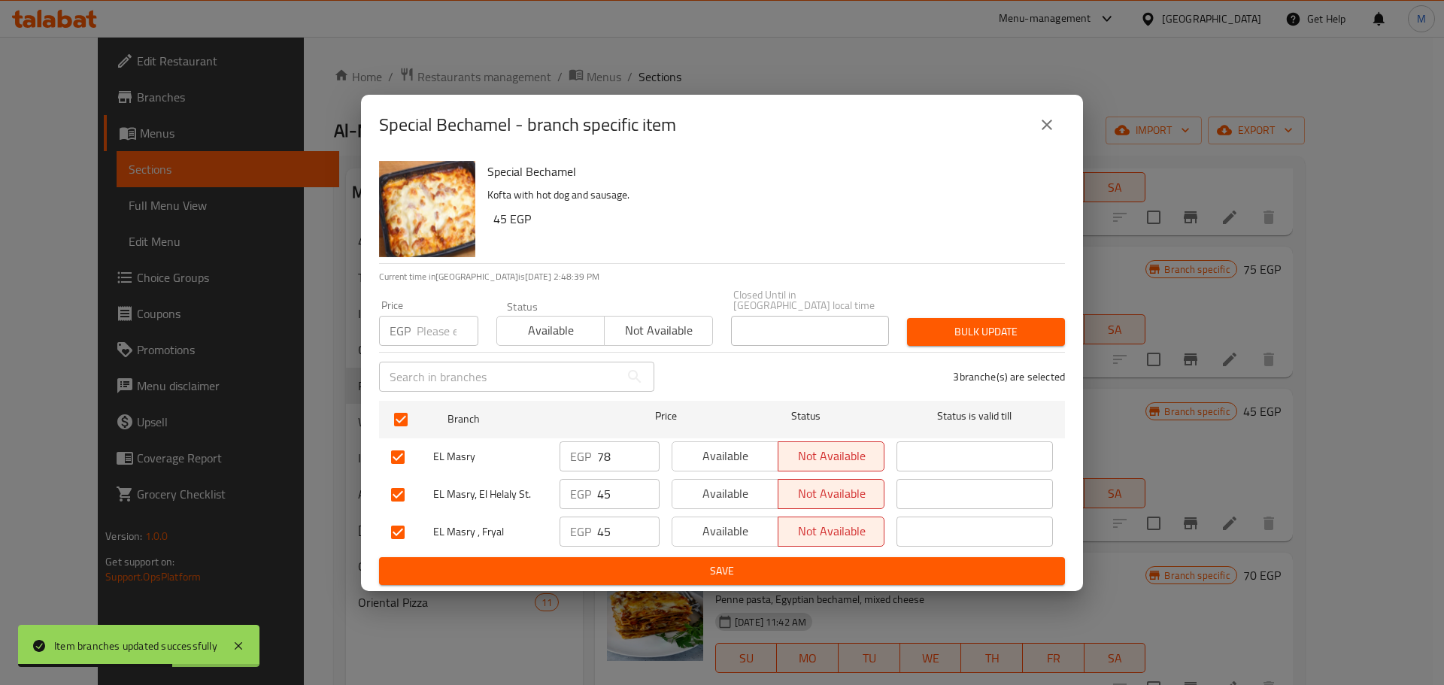
click at [424, 320] on input "number" at bounding box center [448, 331] width 62 height 30
paste input "74"
type input "74"
click at [966, 326] on span "Bulk update" at bounding box center [986, 332] width 134 height 19
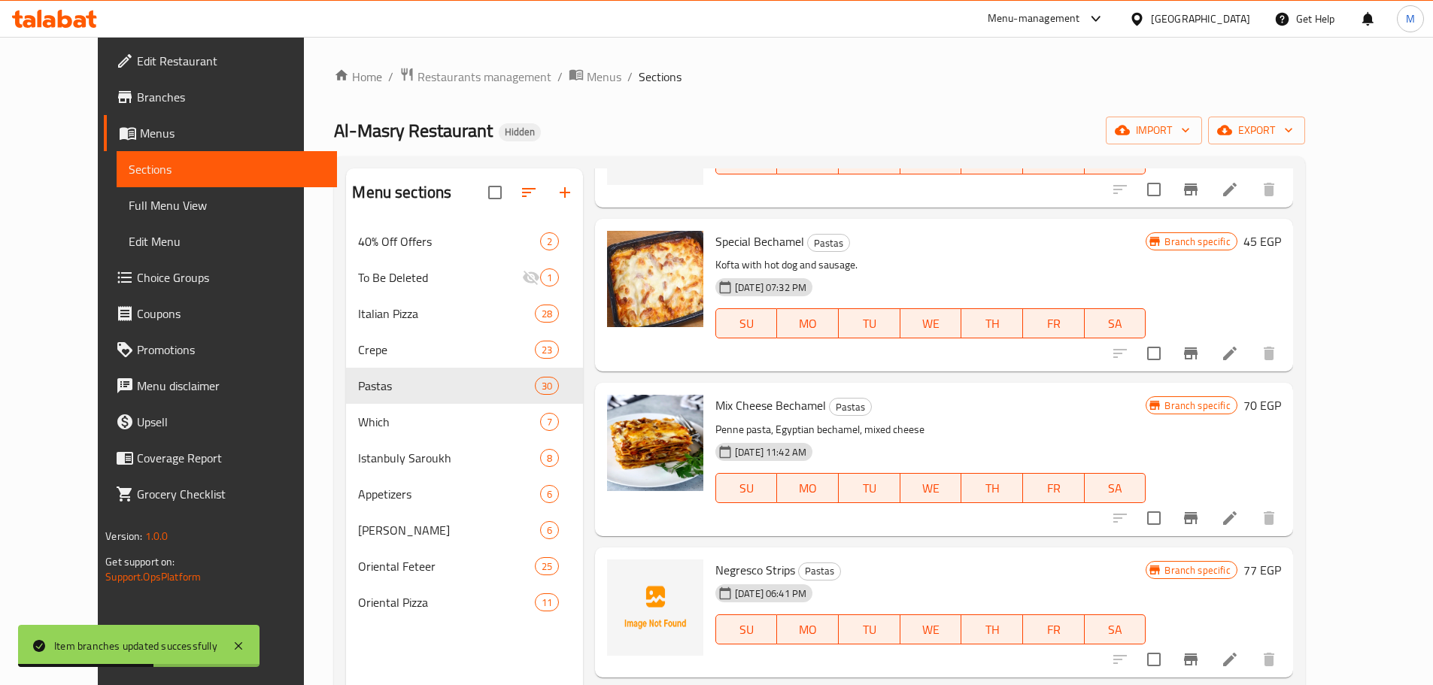
scroll to position [3536, 0]
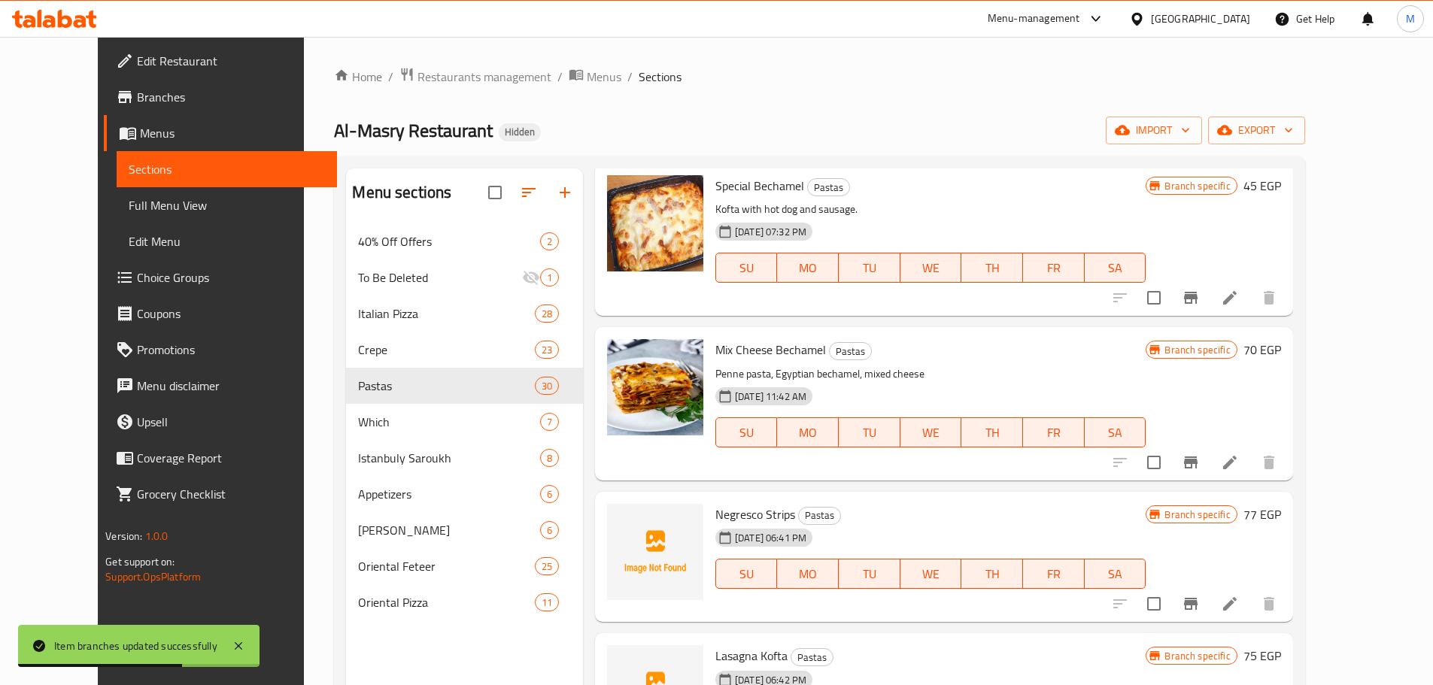
click at [1200, 469] on icon "Branch-specific-item" at bounding box center [1191, 463] width 18 height 18
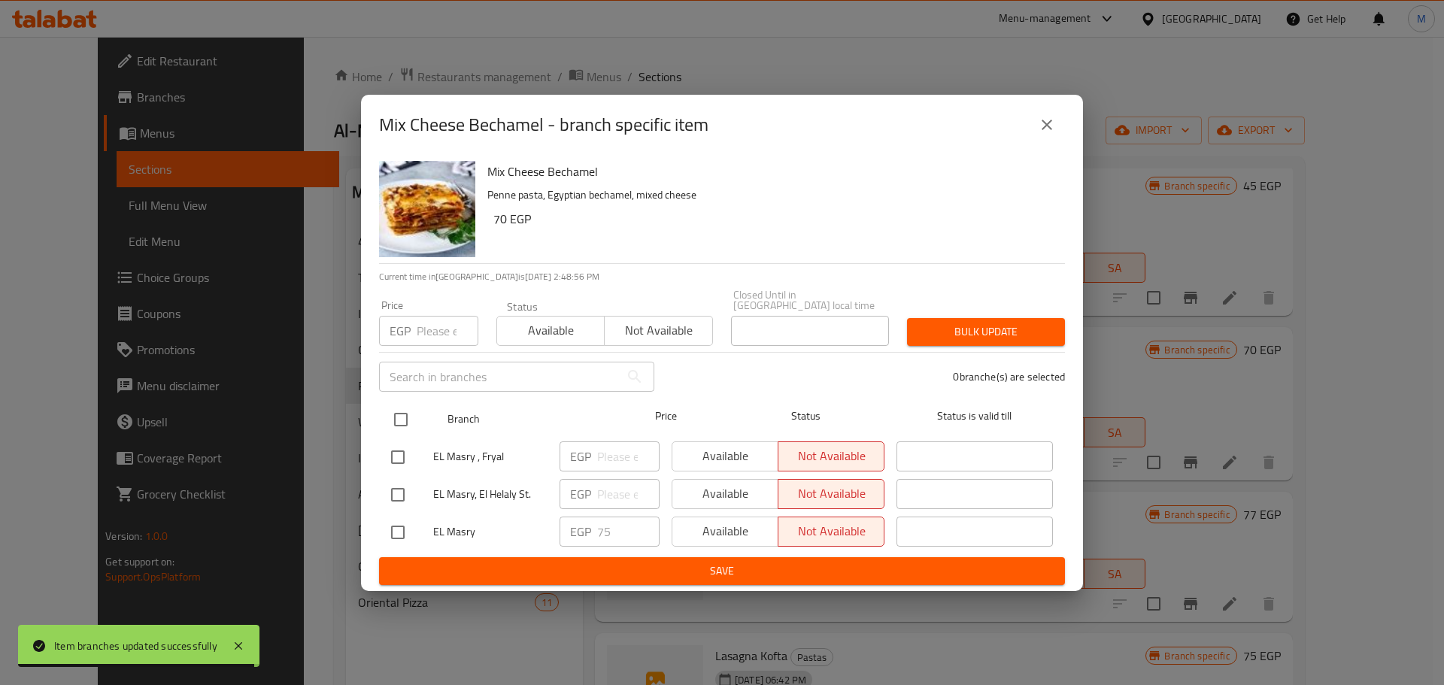
click at [392, 421] on input "checkbox" at bounding box center [401, 420] width 32 height 32
checkbox input "true"
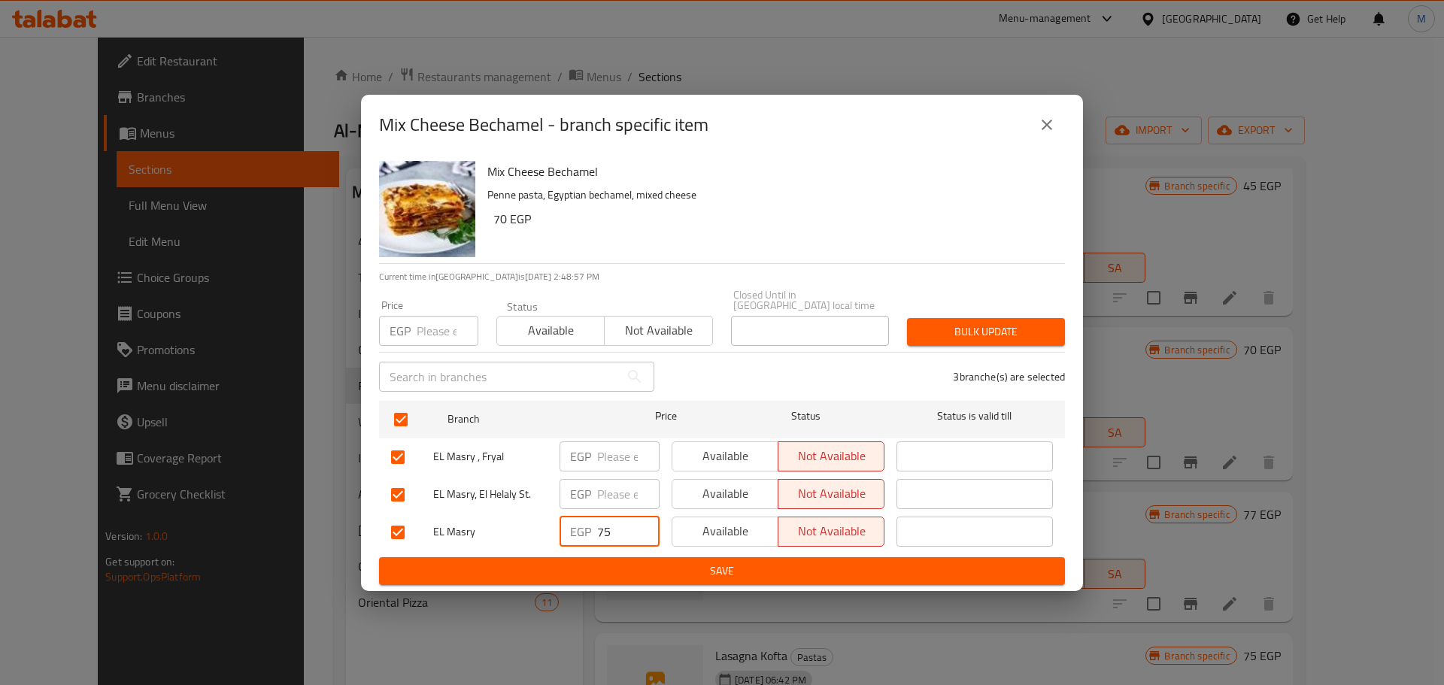
click at [603, 535] on input "75" at bounding box center [628, 532] width 62 height 30
click at [433, 331] on input "number" at bounding box center [448, 331] width 62 height 30
paste input "75"
type input "75"
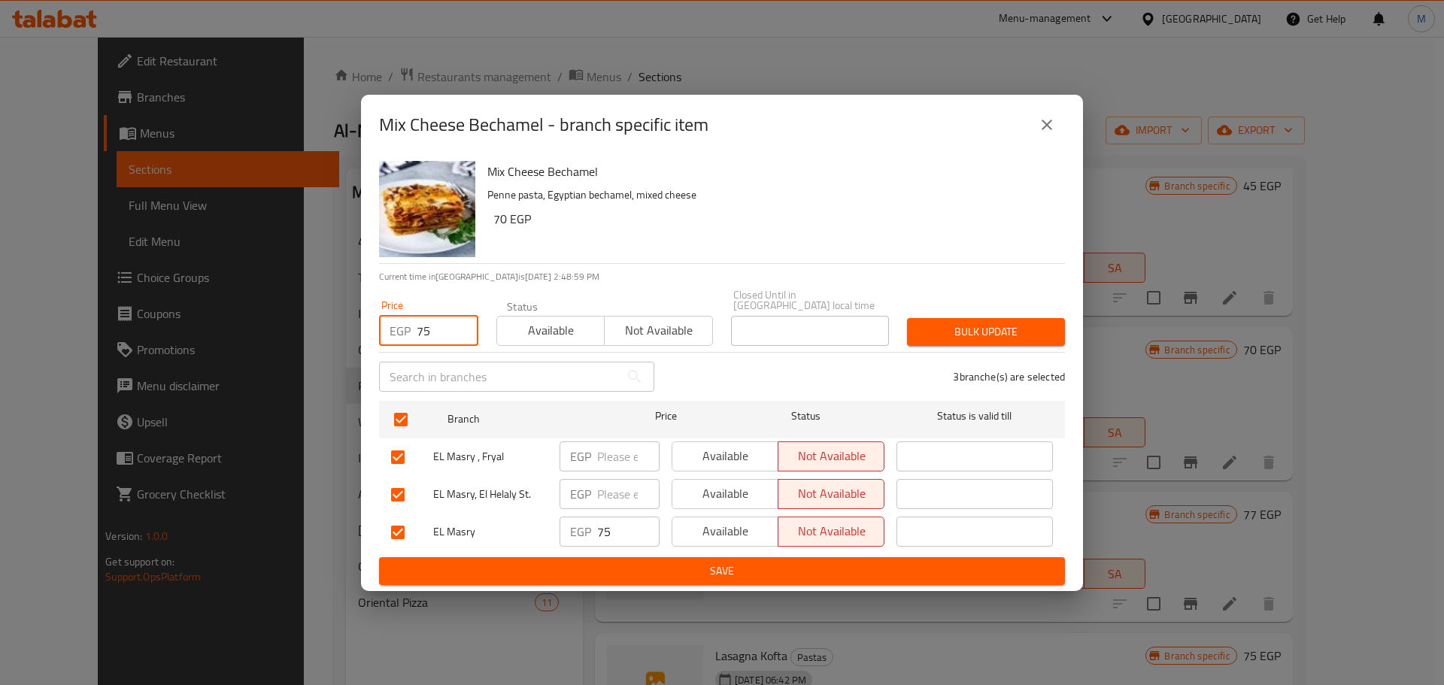
click at [1072, 321] on div "Bulk update" at bounding box center [986, 332] width 176 height 46
click at [1018, 328] on span "Bulk update" at bounding box center [986, 332] width 134 height 19
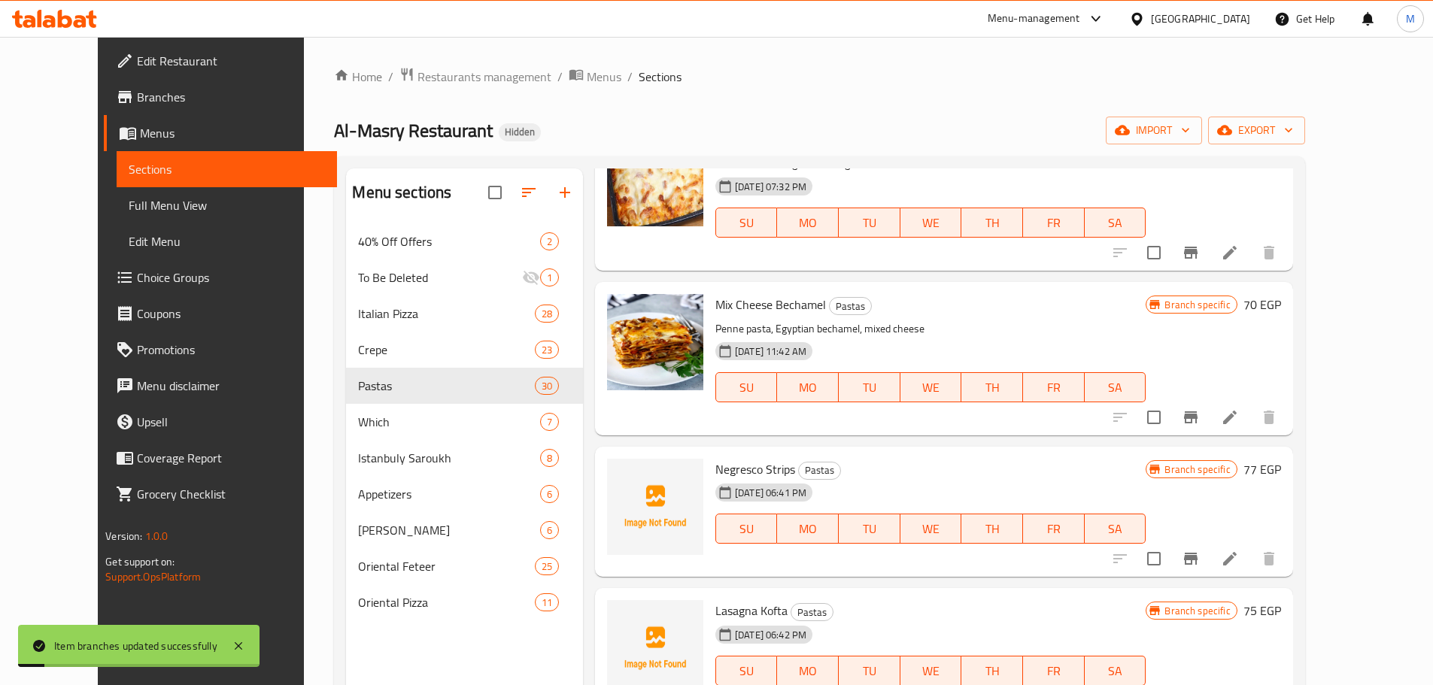
scroll to position [3686, 0]
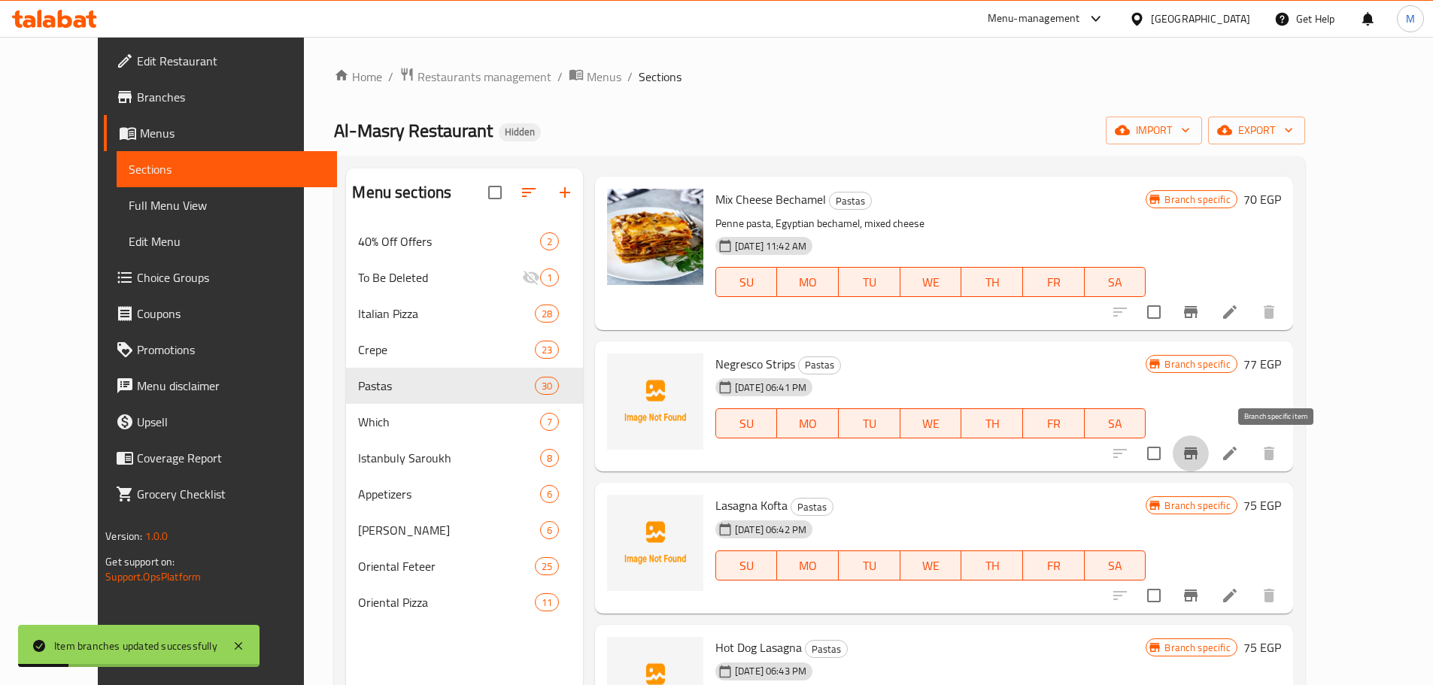
click at [1209, 445] on button "Branch-specific-item" at bounding box center [1191, 454] width 36 height 36
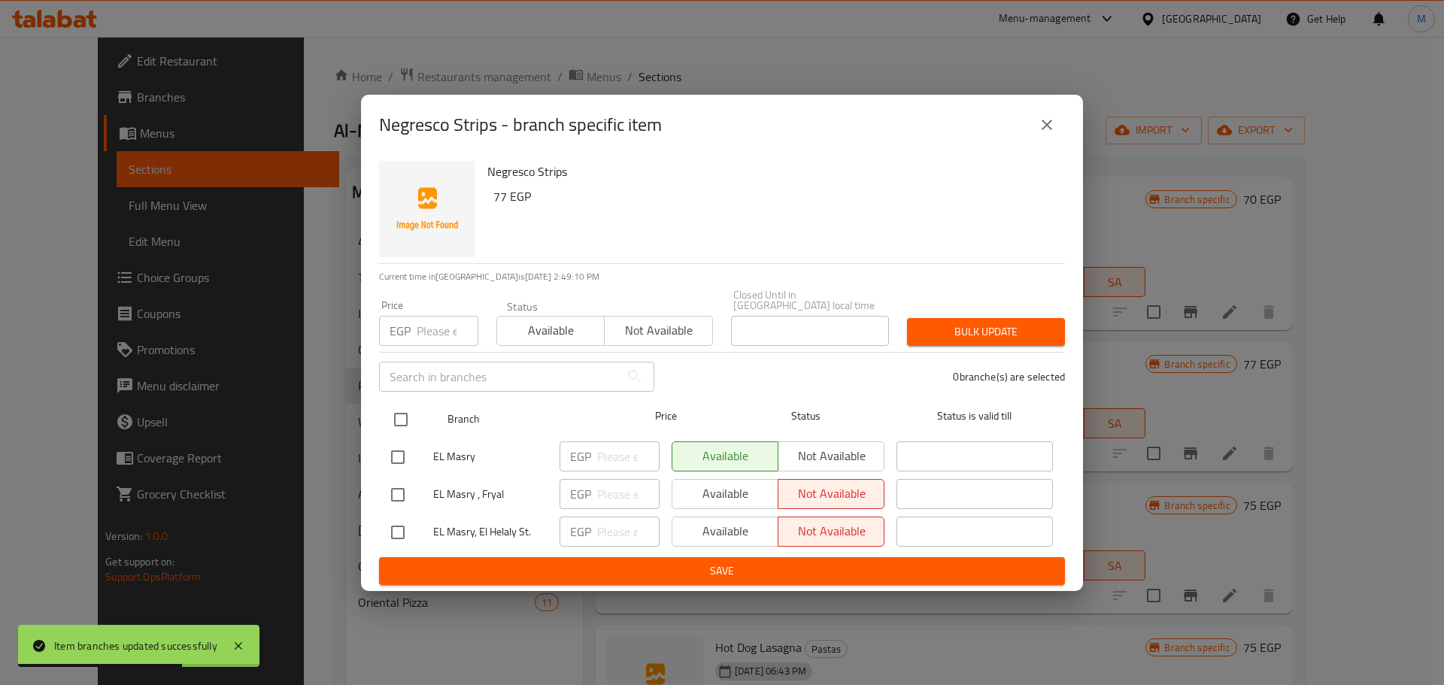
click at [394, 414] on input "checkbox" at bounding box center [401, 420] width 32 height 32
checkbox input "true"
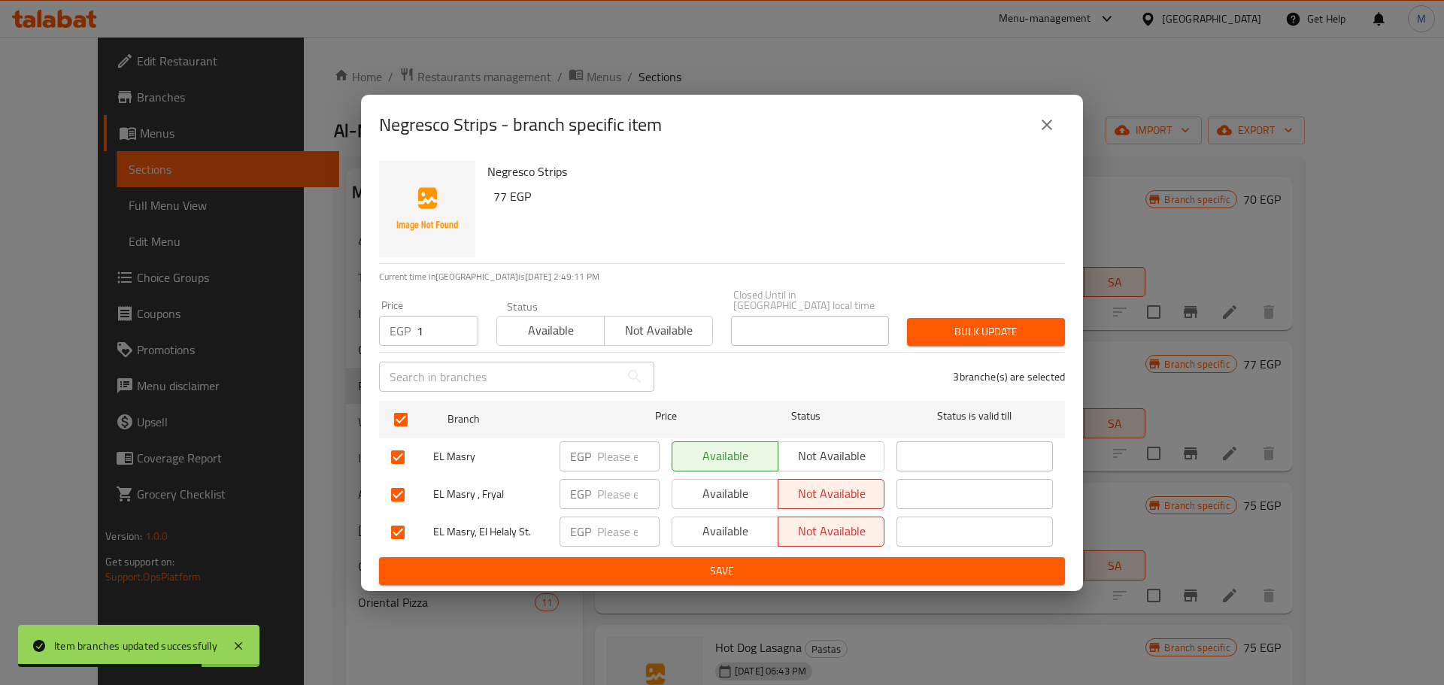
click at [458, 324] on input "1" at bounding box center [448, 331] width 62 height 30
click at [444, 326] on input "1" at bounding box center [448, 331] width 62 height 30
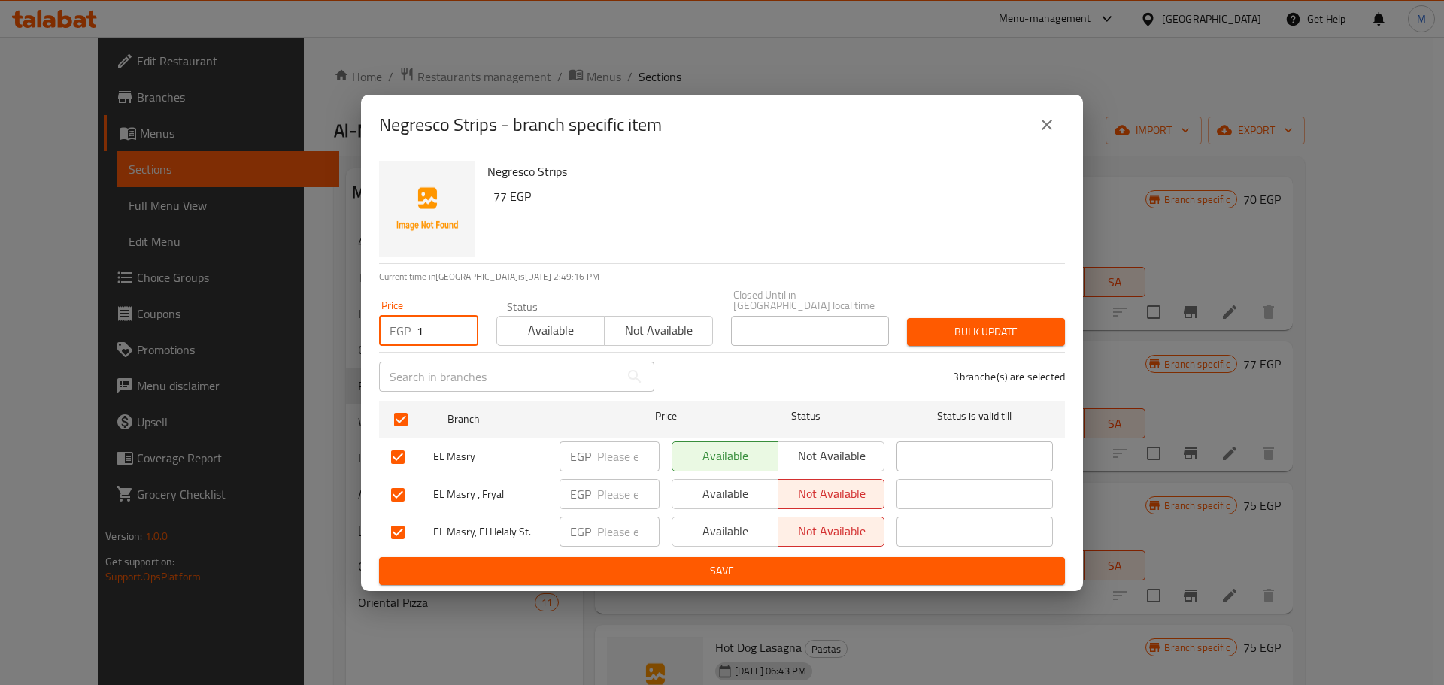
click at [500, 217] on div "Negresco Strips 77 EGP" at bounding box center [770, 209] width 578 height 108
click at [506, 198] on h6 "77 EGP" at bounding box center [773, 196] width 560 height 21
click at [498, 202] on h6 "77 EGP" at bounding box center [773, 196] width 560 height 21
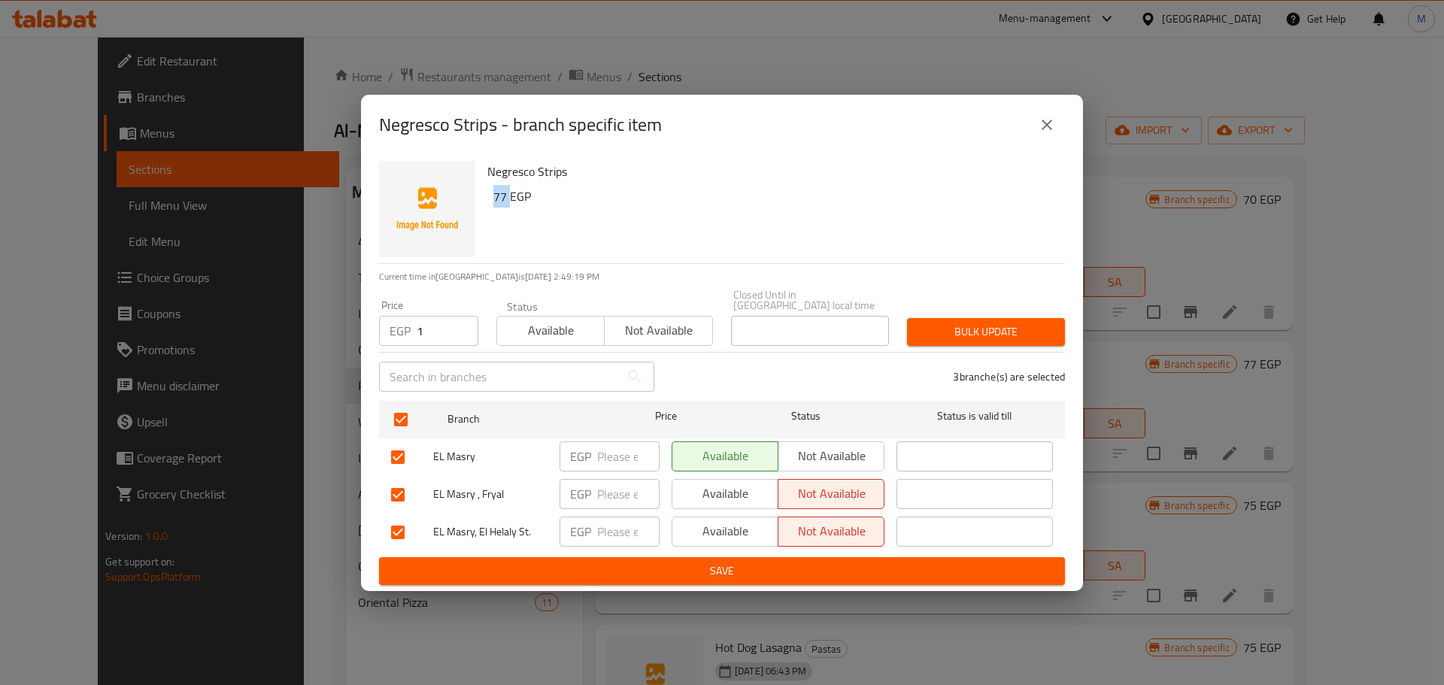
copy h6 "77"
click at [429, 321] on input "1" at bounding box center [448, 331] width 62 height 30
paste input "77"
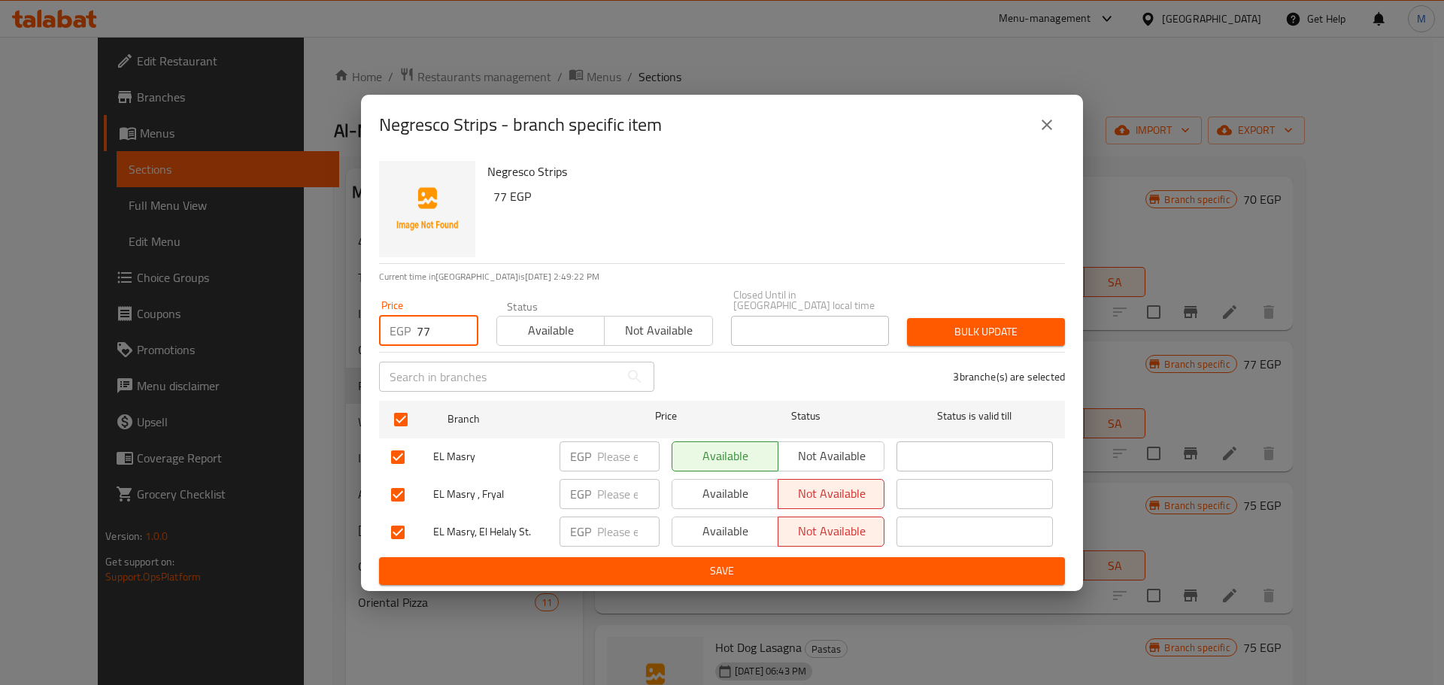
type input "77"
click at [976, 323] on span "Bulk update" at bounding box center [986, 332] width 134 height 19
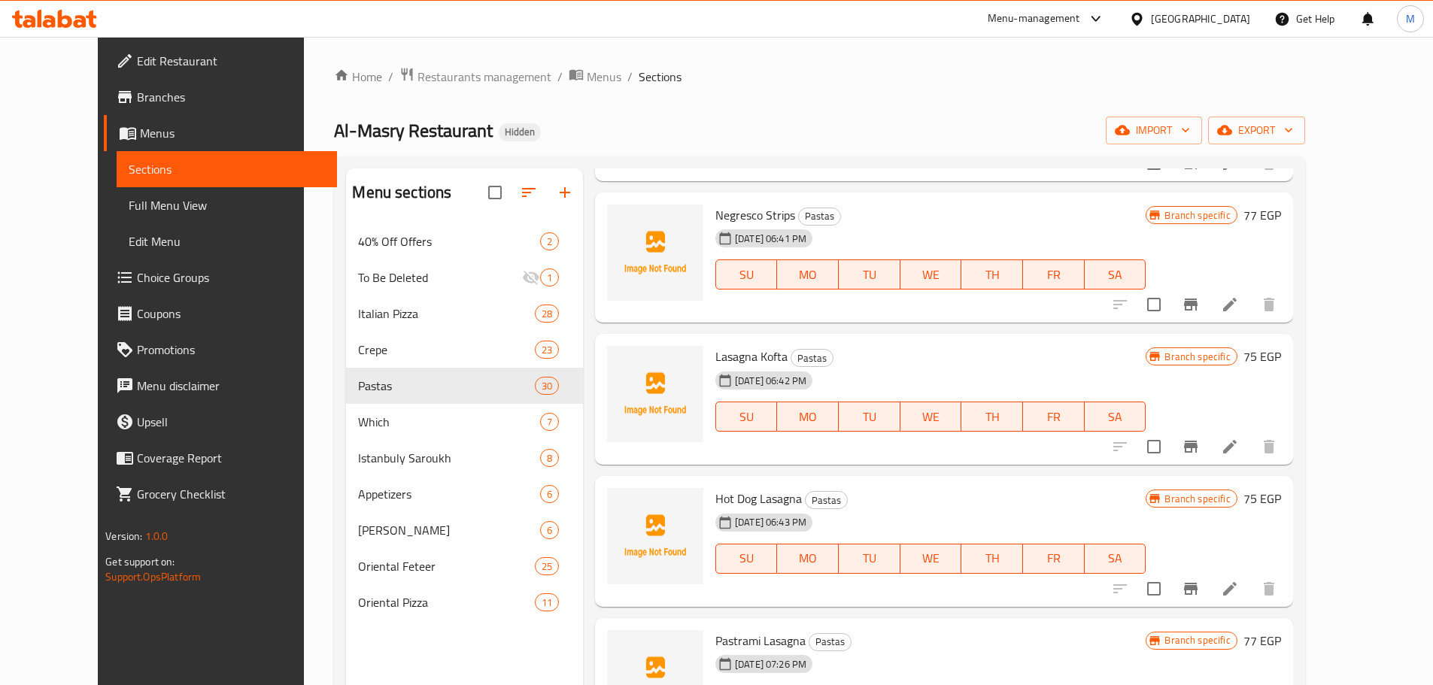
scroll to position [3837, 0]
click at [1200, 448] on icon "Branch-specific-item" at bounding box center [1191, 445] width 18 height 18
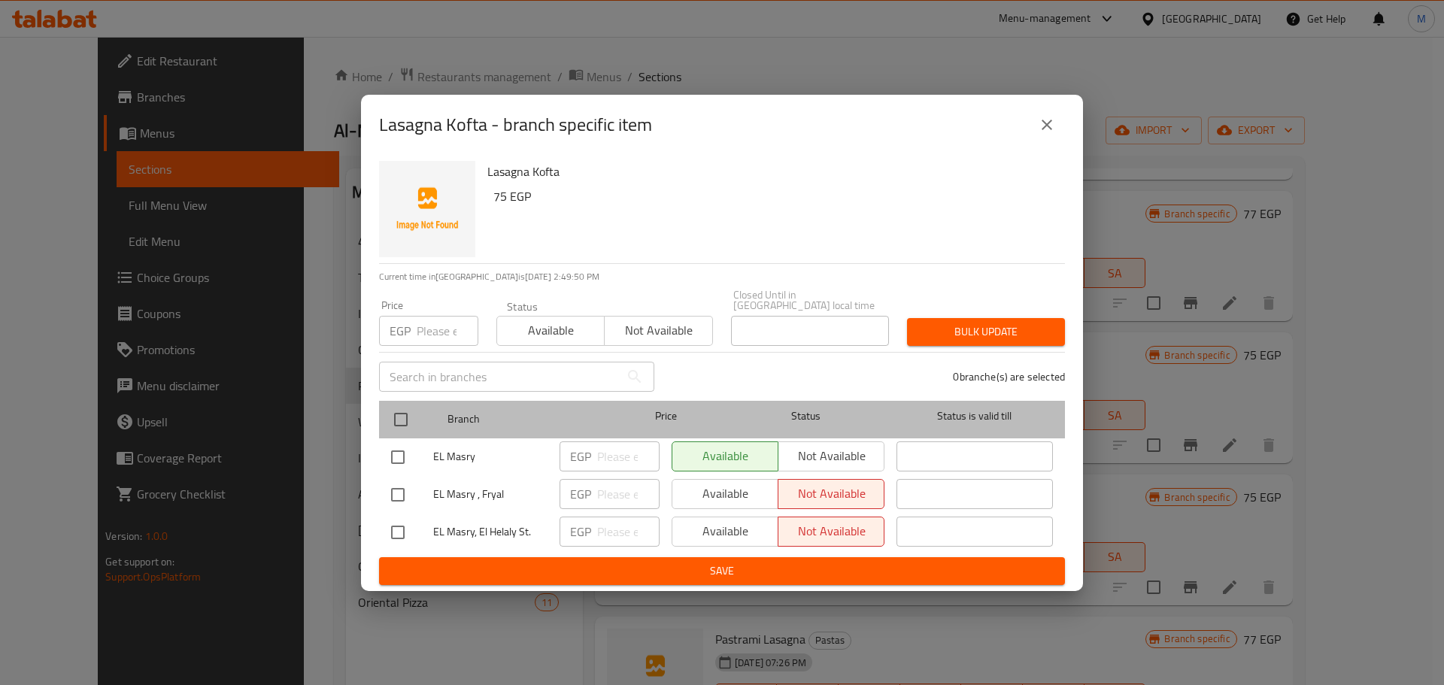
click at [424, 421] on div at bounding box center [413, 420] width 56 height 44
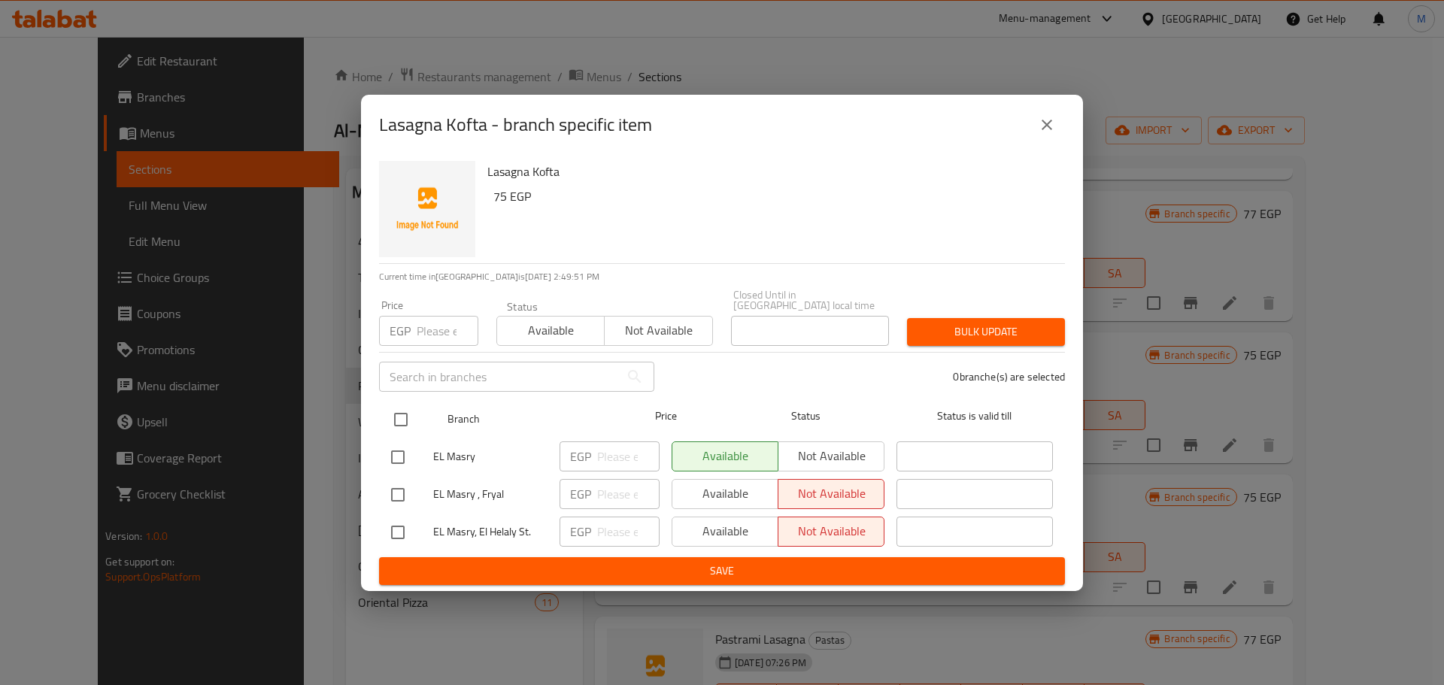
click at [416, 417] on input "checkbox" at bounding box center [401, 420] width 32 height 32
checkbox input "true"
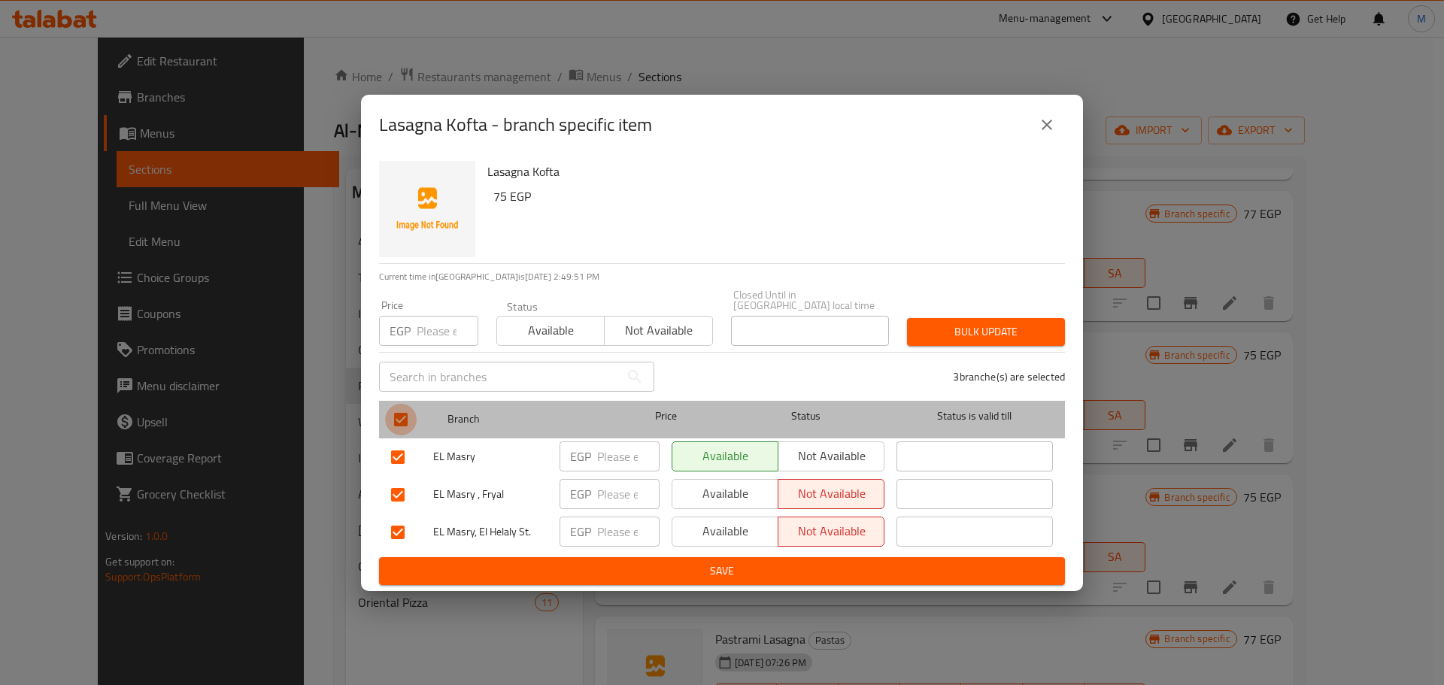
click at [402, 411] on input "checkbox" at bounding box center [401, 420] width 32 height 32
checkbox input "false"
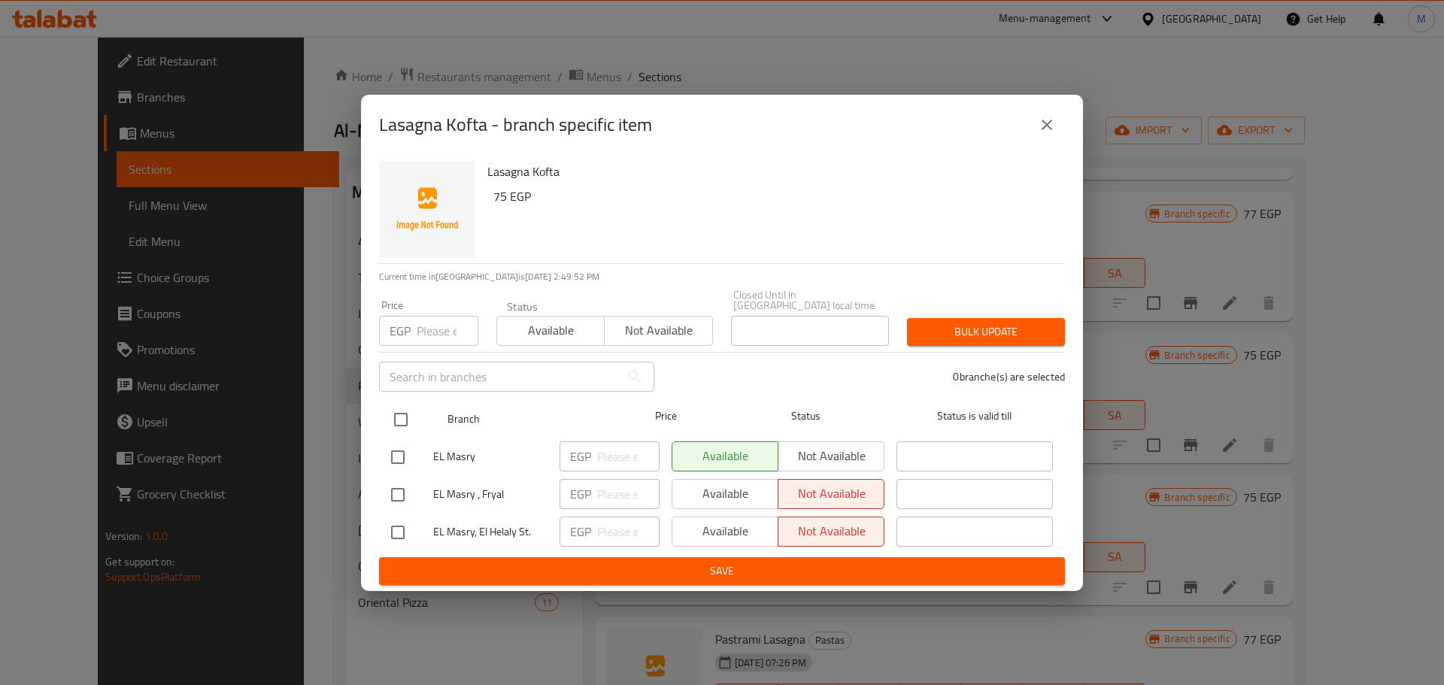
click at [402, 413] on input "checkbox" at bounding box center [401, 420] width 32 height 32
checkbox input "true"
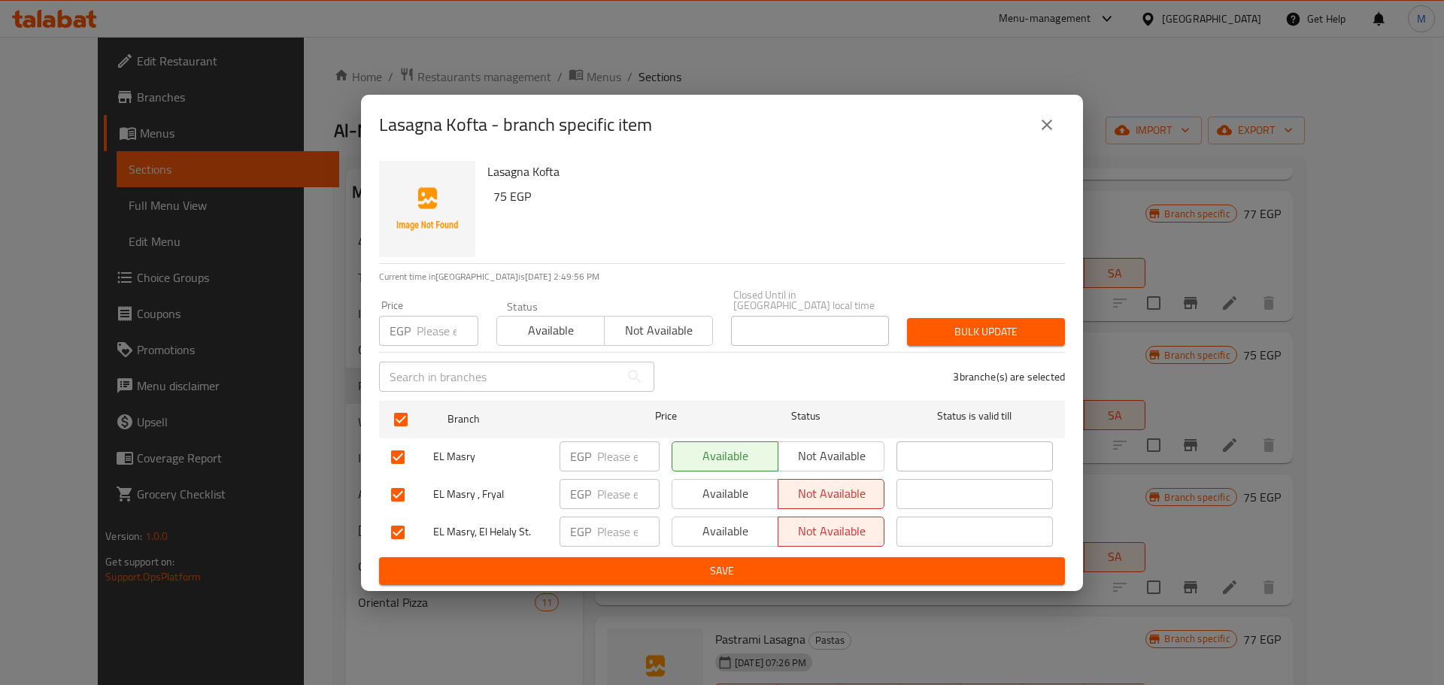
click at [498, 199] on h6 "75 EGP" at bounding box center [773, 196] width 560 height 21
click at [412, 316] on div "EGP Price" at bounding box center [428, 331] width 99 height 30
click at [436, 323] on input "number" at bounding box center [448, 331] width 62 height 30
paste input "77"
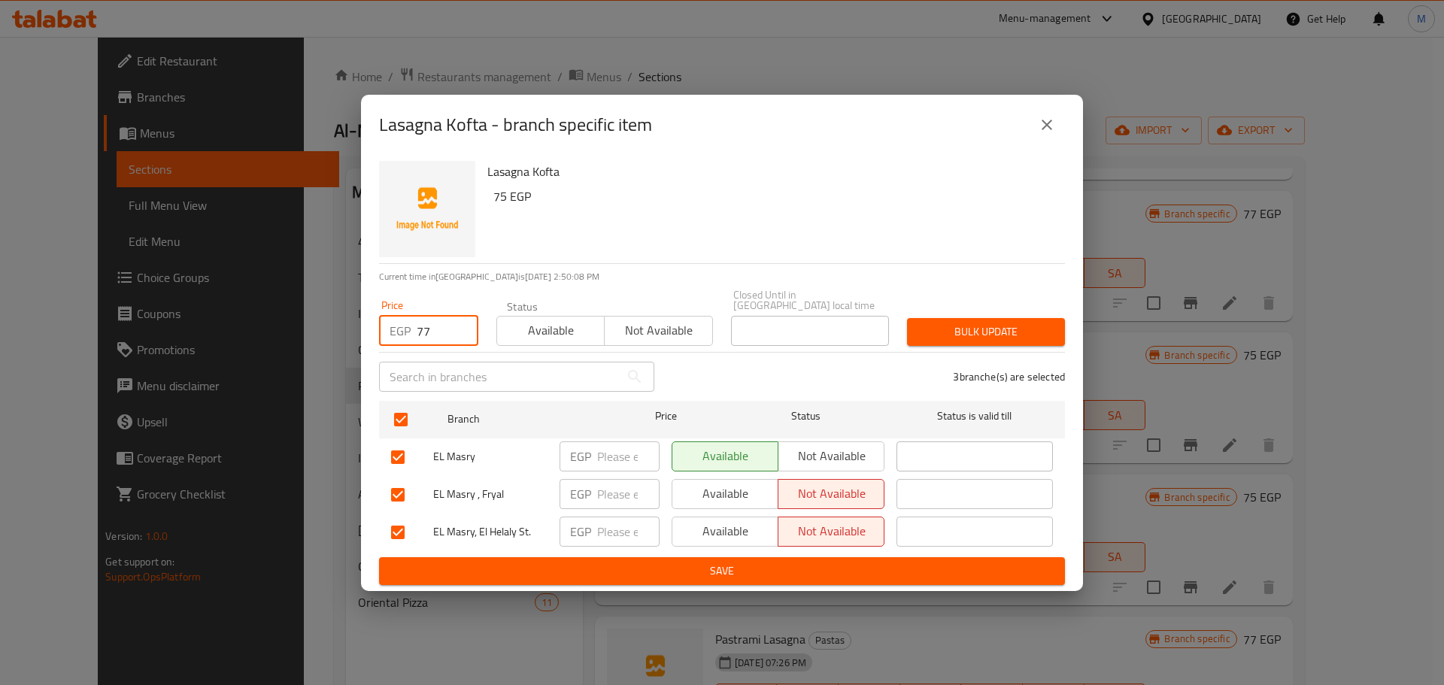
click at [497, 203] on h6 "75 EGP" at bounding box center [773, 196] width 560 height 21
copy h6 "75"
click at [441, 316] on input "77" at bounding box center [448, 331] width 62 height 30
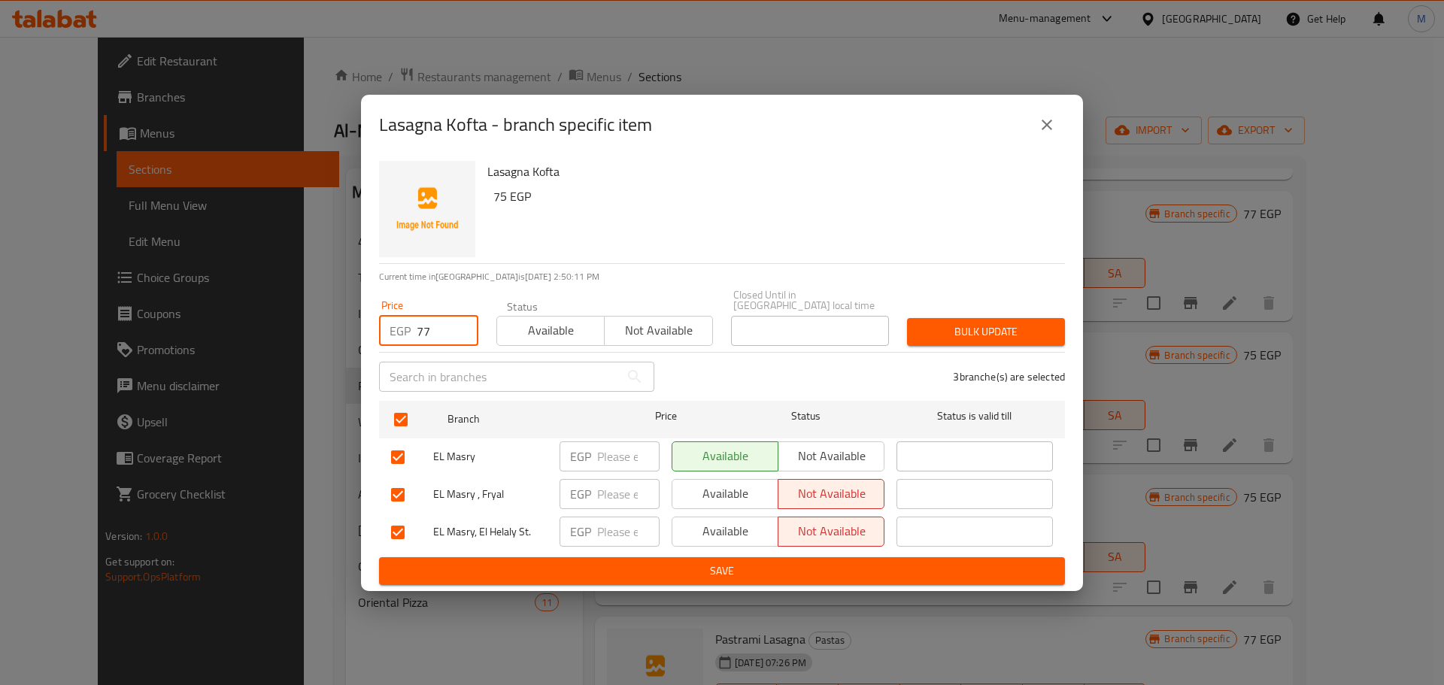
click at [441, 316] on input "77" at bounding box center [448, 331] width 62 height 30
paste input "5"
type input "75"
click at [1016, 332] on span "Bulk update" at bounding box center [986, 332] width 134 height 19
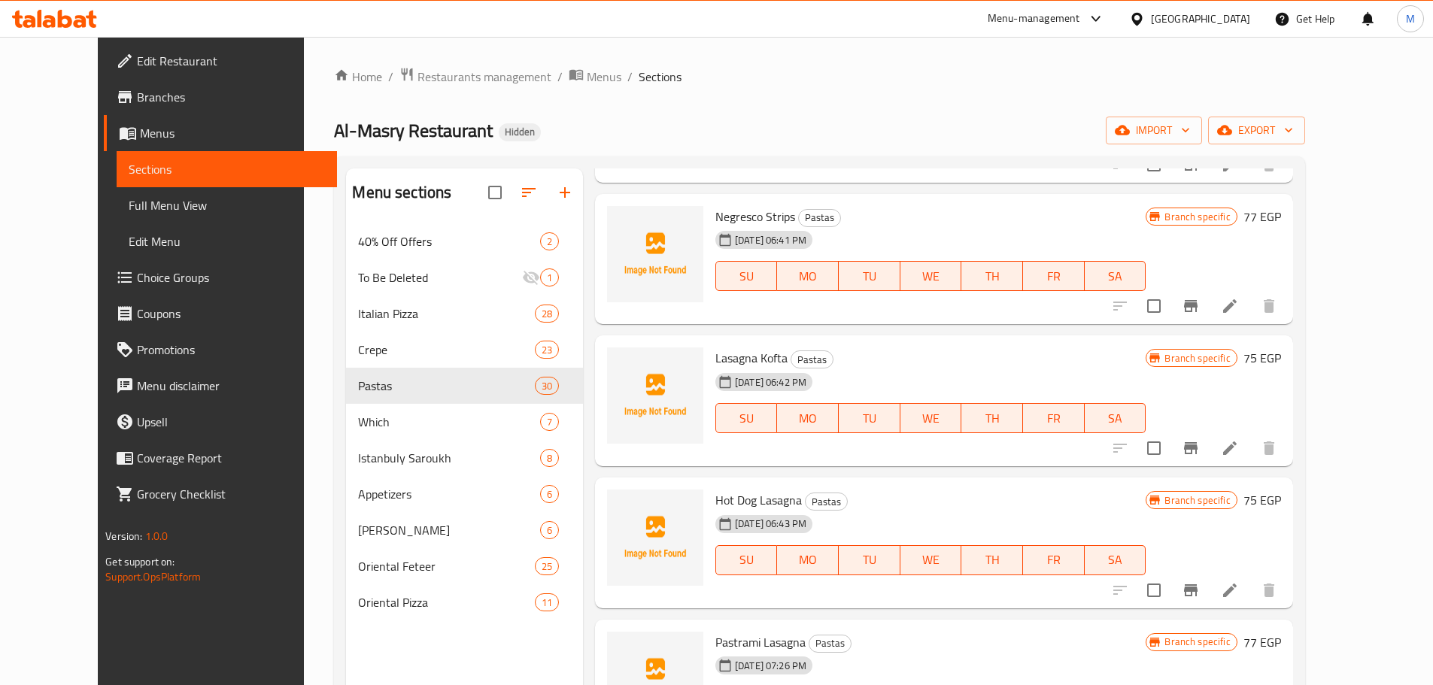
scroll to position [3912, 0]
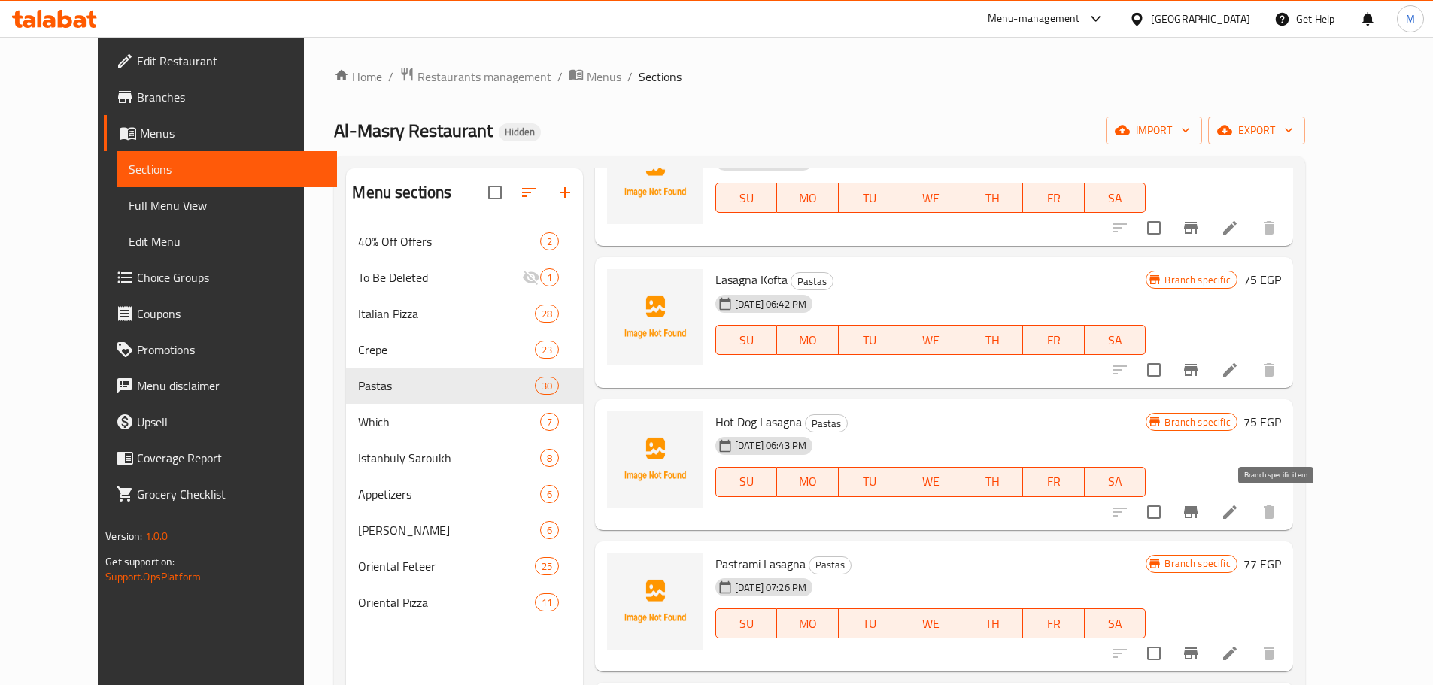
click at [1200, 507] on icon "Branch-specific-item" at bounding box center [1191, 512] width 18 height 18
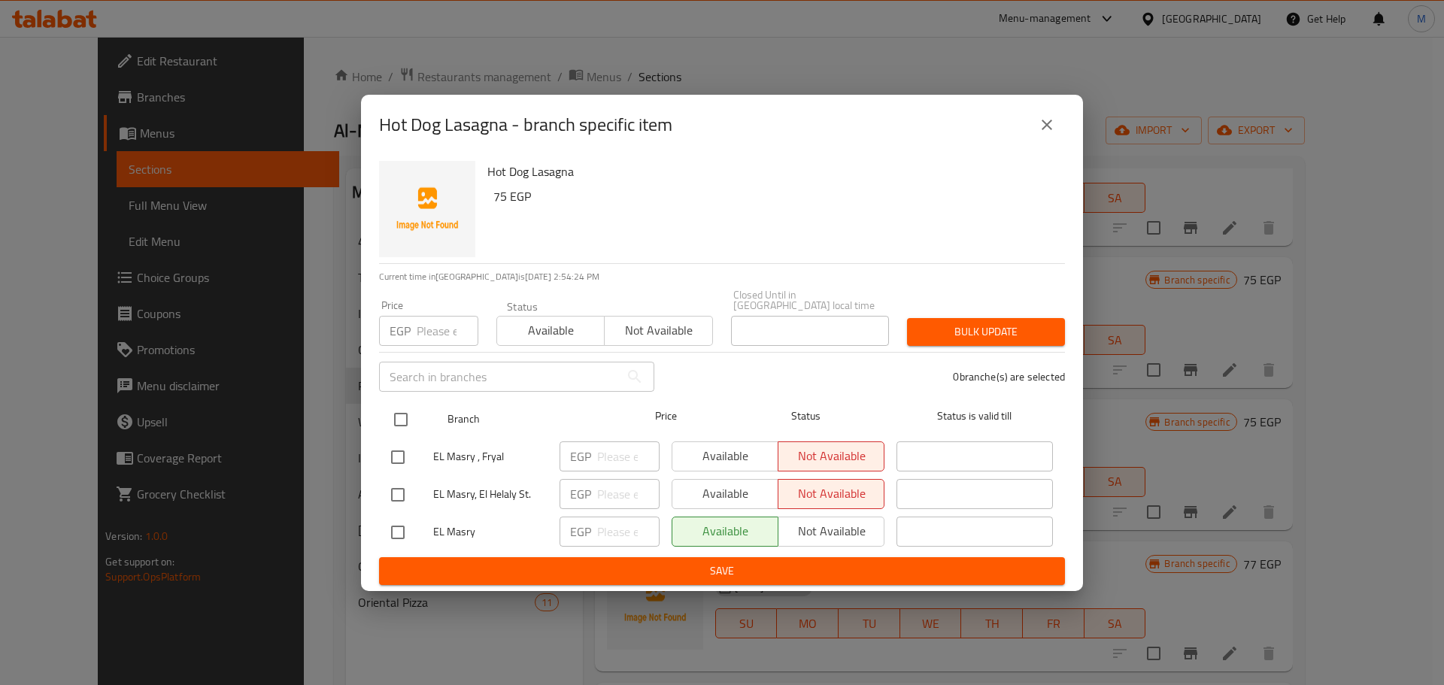
click at [414, 408] on input "checkbox" at bounding box center [401, 420] width 32 height 32
checkbox input "true"
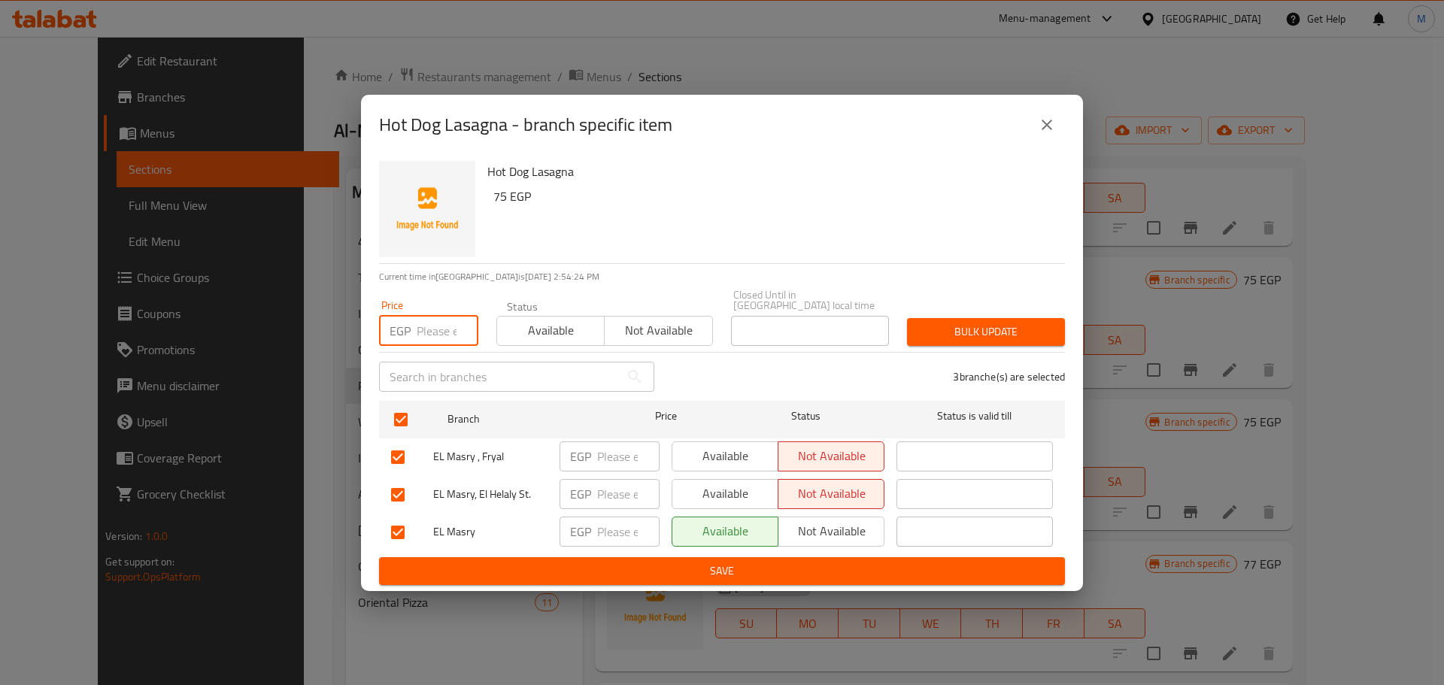
click at [439, 325] on input "number" at bounding box center [448, 331] width 62 height 30
paste input "75"
type input "75"
click at [987, 323] on span "Bulk update" at bounding box center [986, 332] width 134 height 19
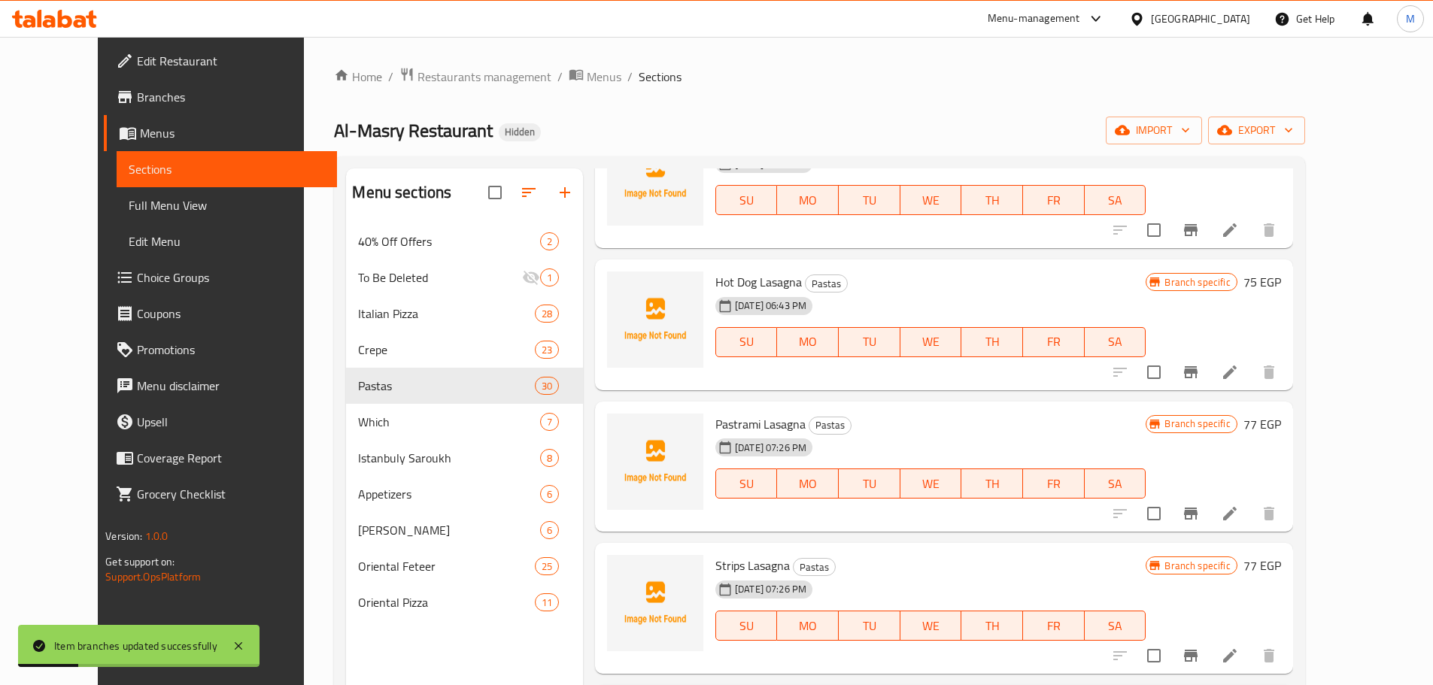
scroll to position [4062, 0]
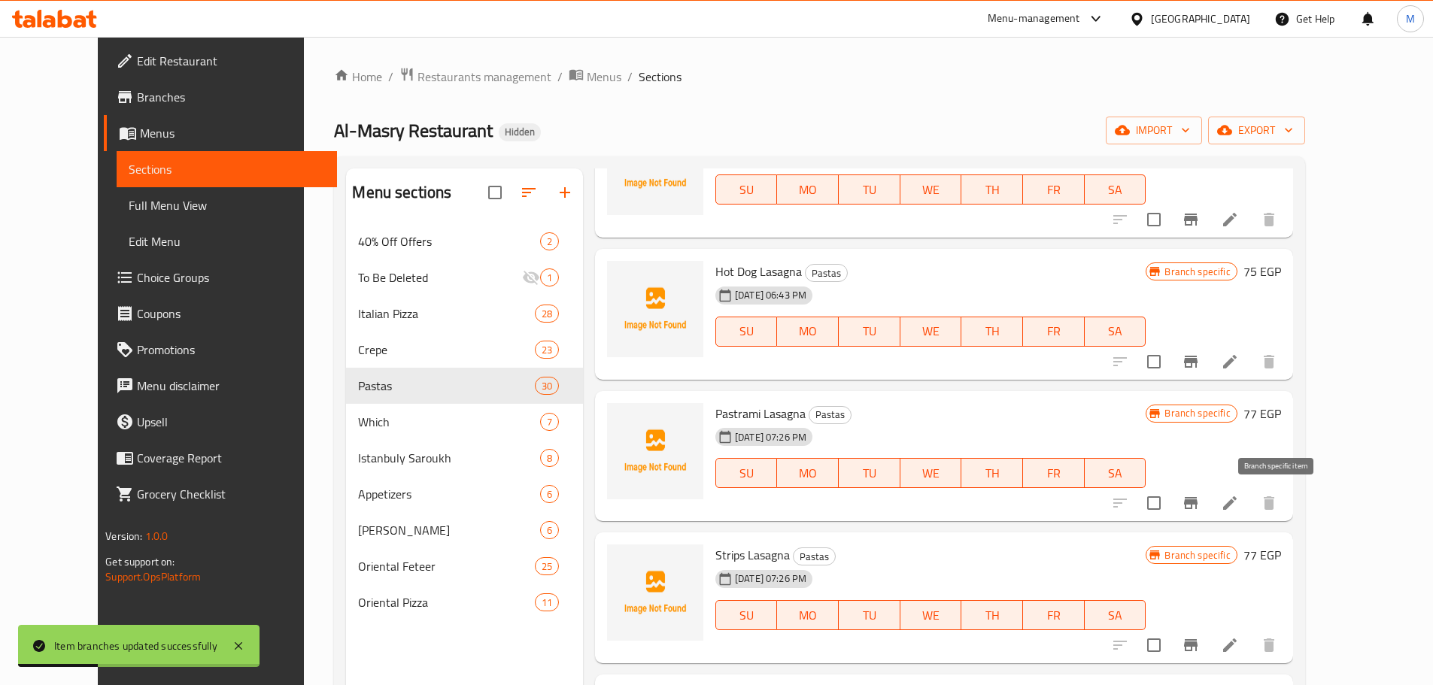
click at [1198, 503] on icon "Branch-specific-item" at bounding box center [1191, 503] width 14 height 12
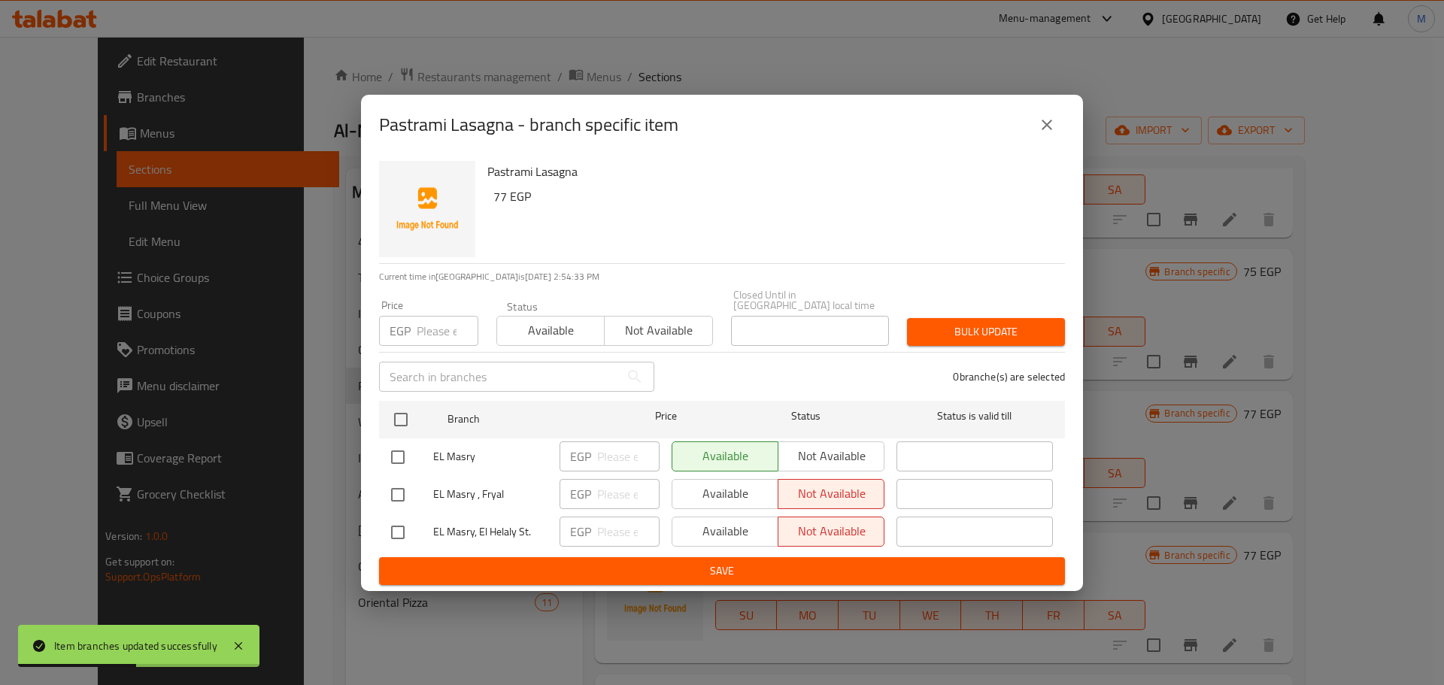
click at [498, 207] on h6 "77 EGP" at bounding box center [773, 196] width 560 height 21
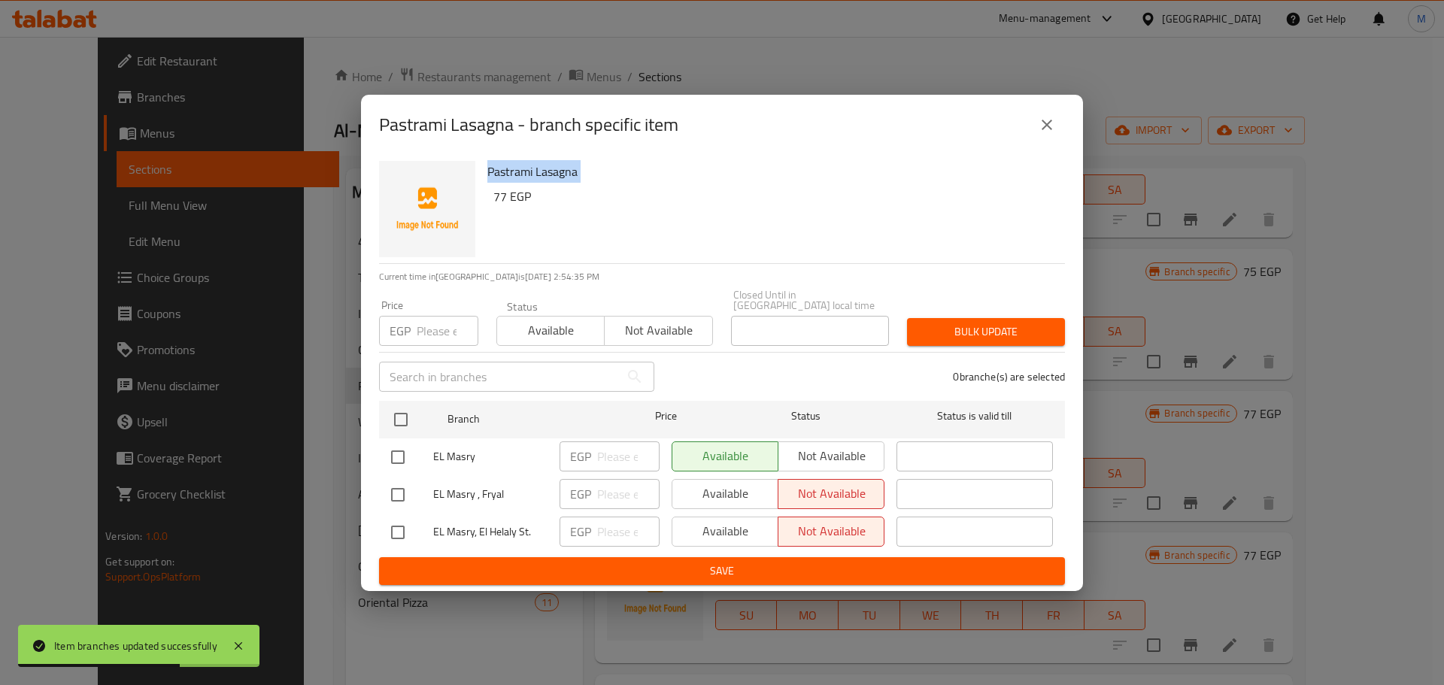
click at [498, 207] on h6 "77 EGP" at bounding box center [773, 196] width 560 height 21
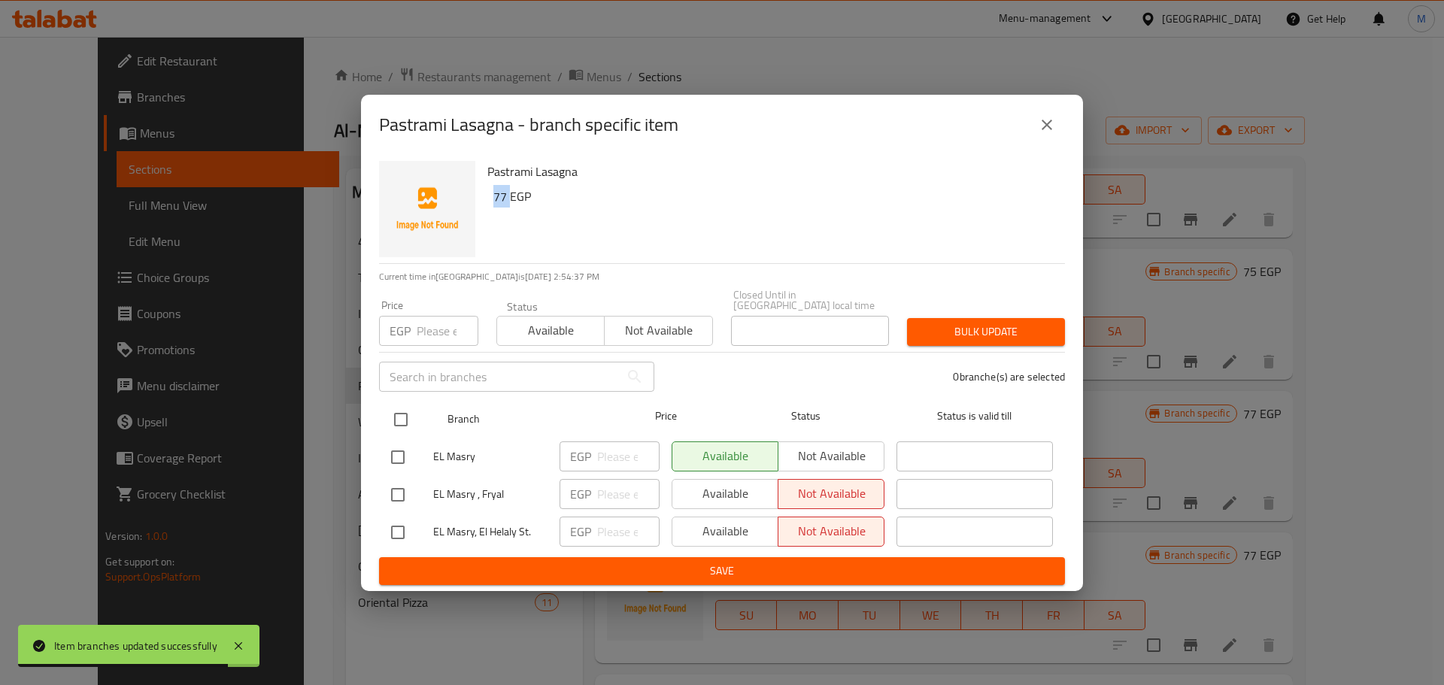
click at [405, 421] on input "checkbox" at bounding box center [401, 420] width 32 height 32
checkbox input "true"
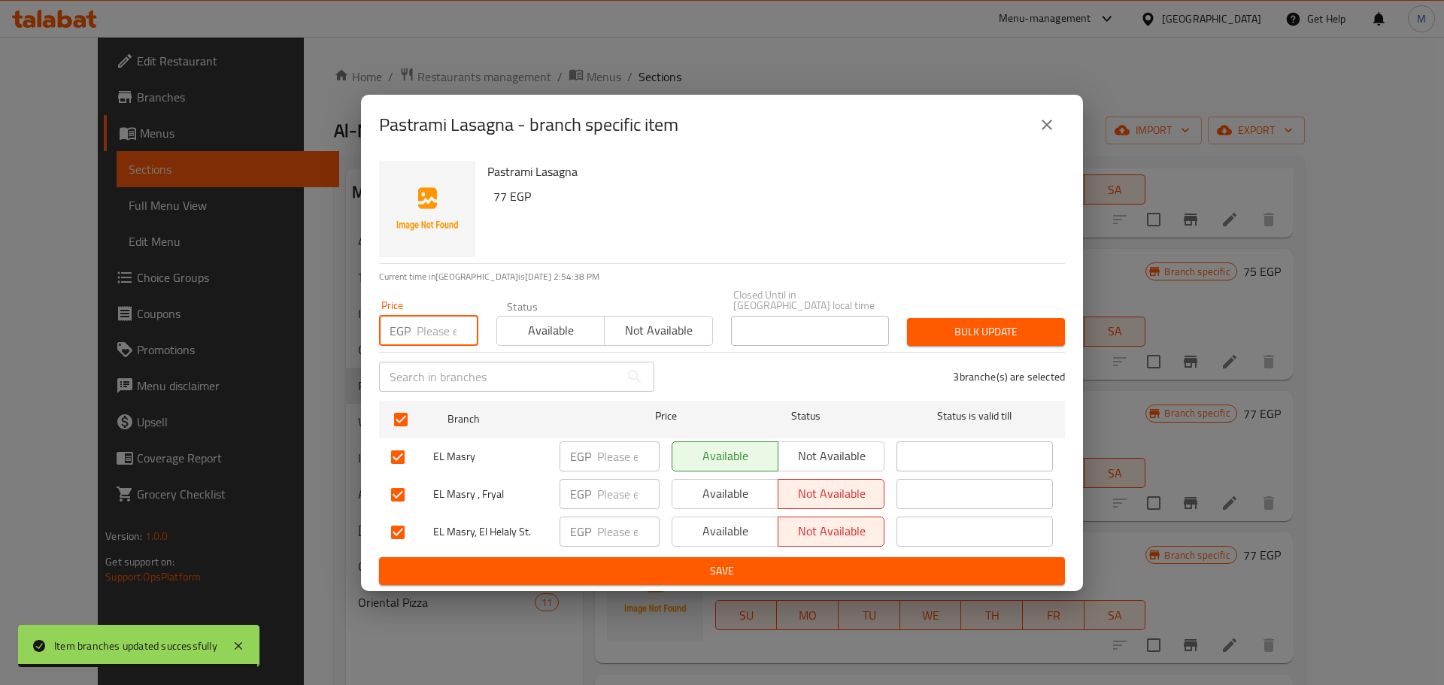
click at [446, 316] on input "number" at bounding box center [448, 331] width 62 height 30
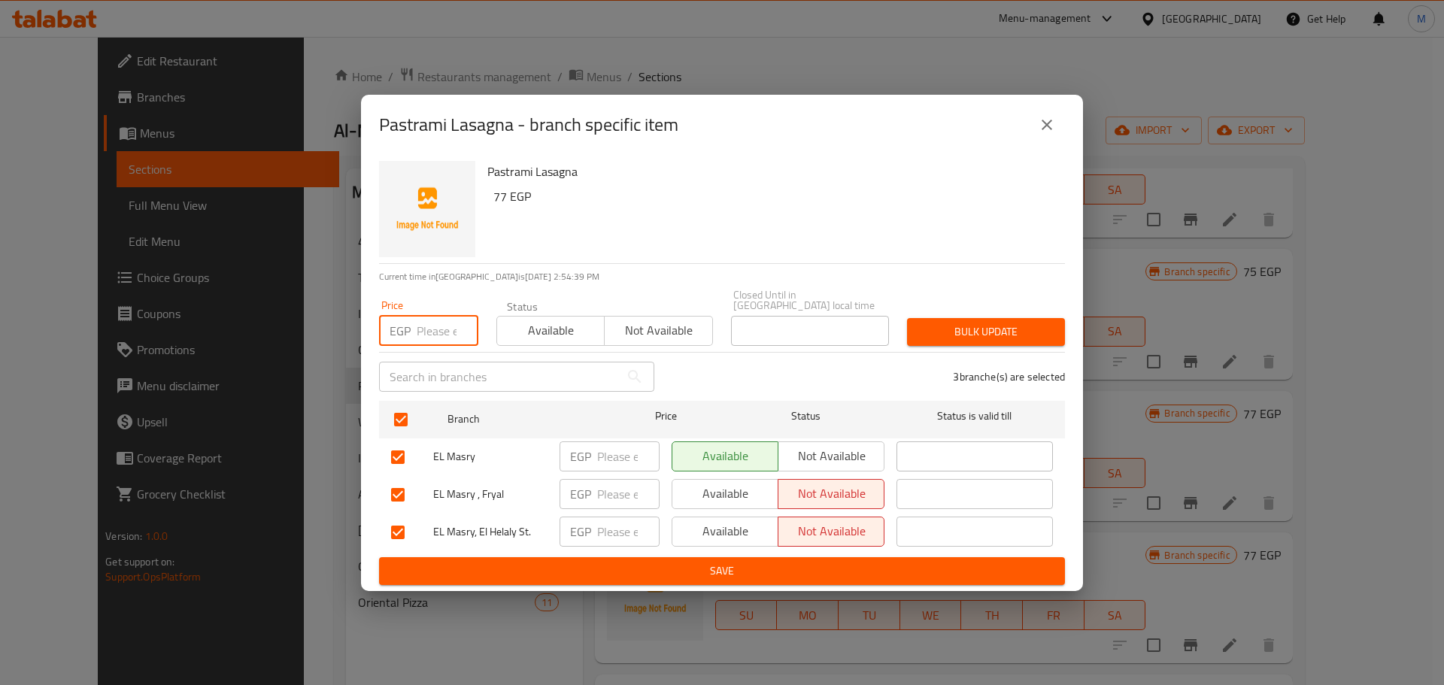
paste input "77"
type input "77"
click at [997, 340] on button "Bulk update" at bounding box center [986, 332] width 158 height 28
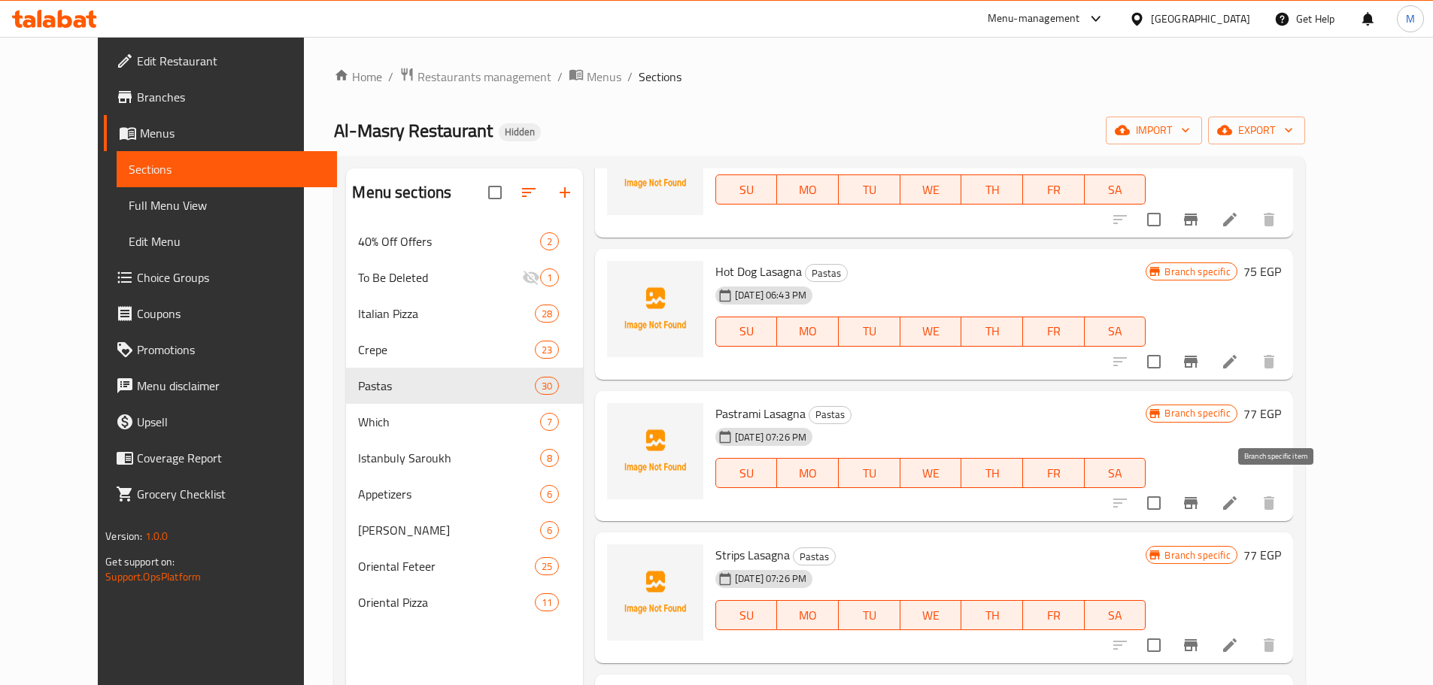
scroll to position [4137, 0]
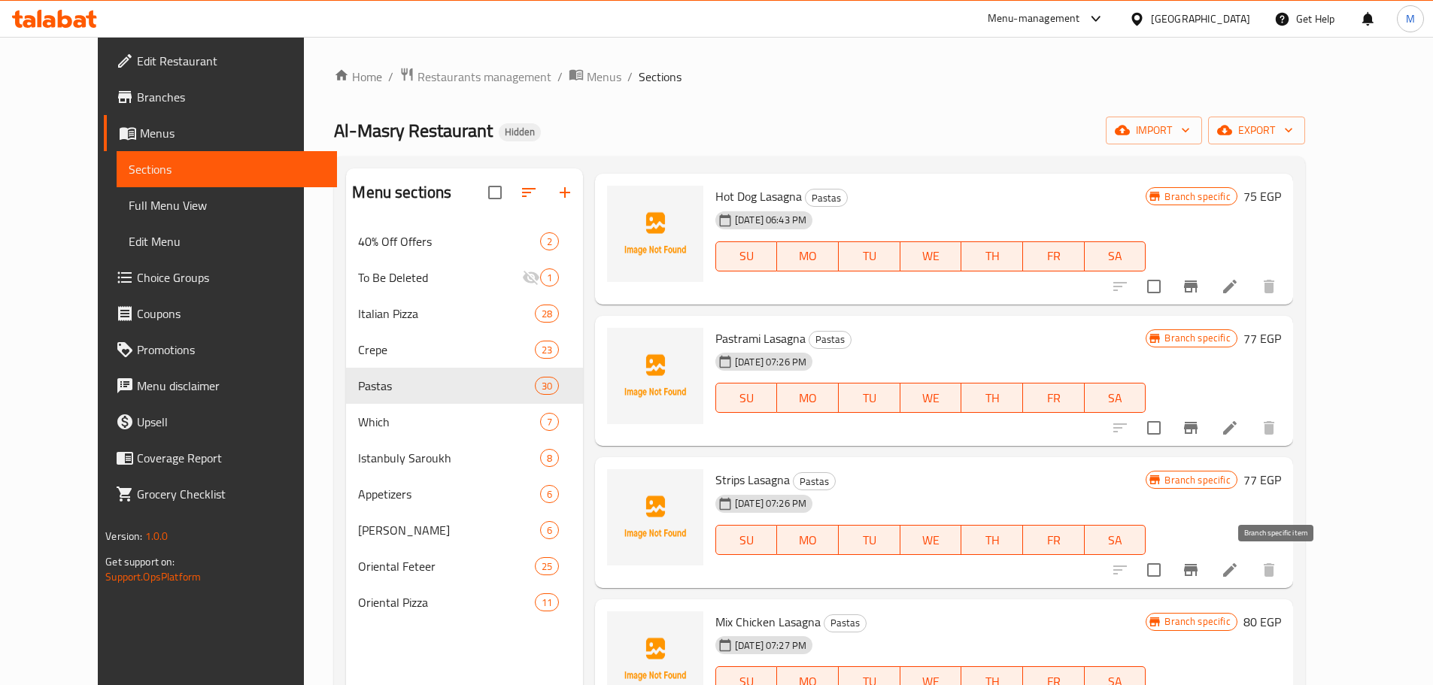
click at [1198, 566] on icon "Branch-specific-item" at bounding box center [1191, 570] width 14 height 12
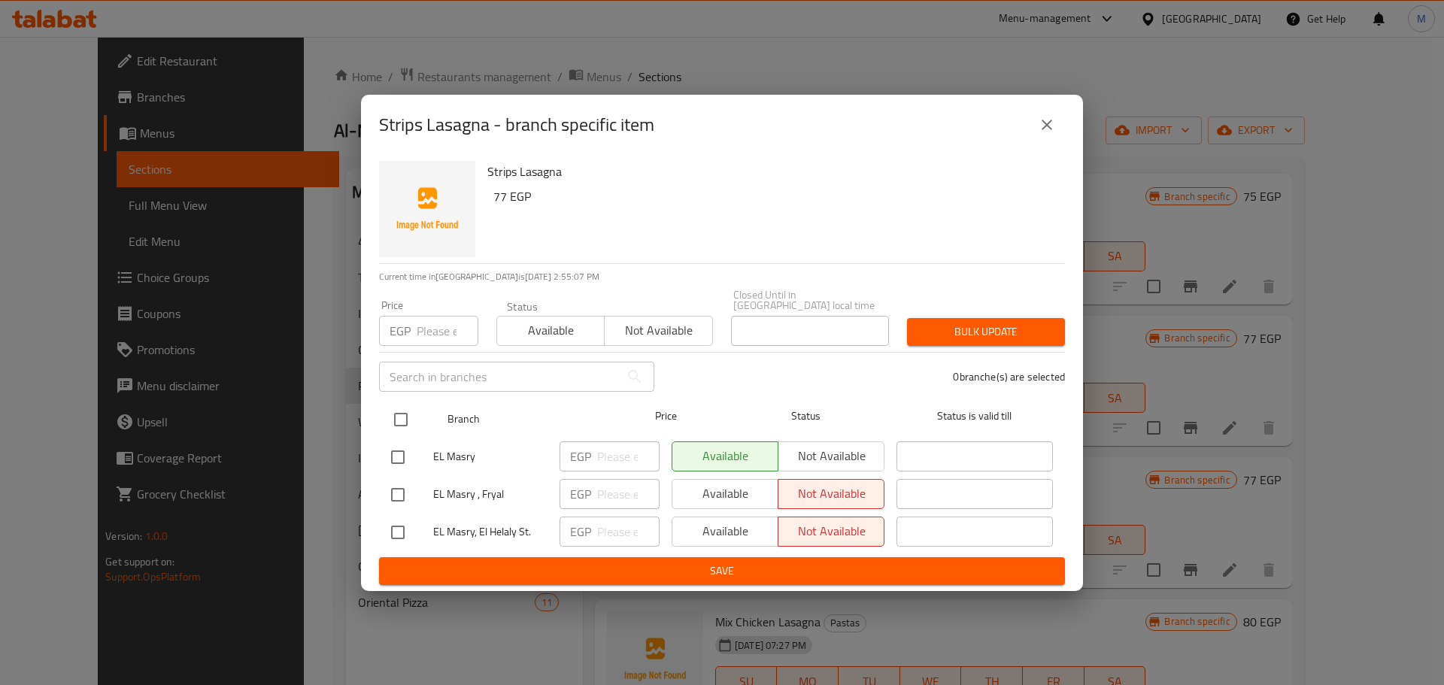
click at [393, 408] on input "checkbox" at bounding box center [401, 420] width 32 height 32
checkbox input "true"
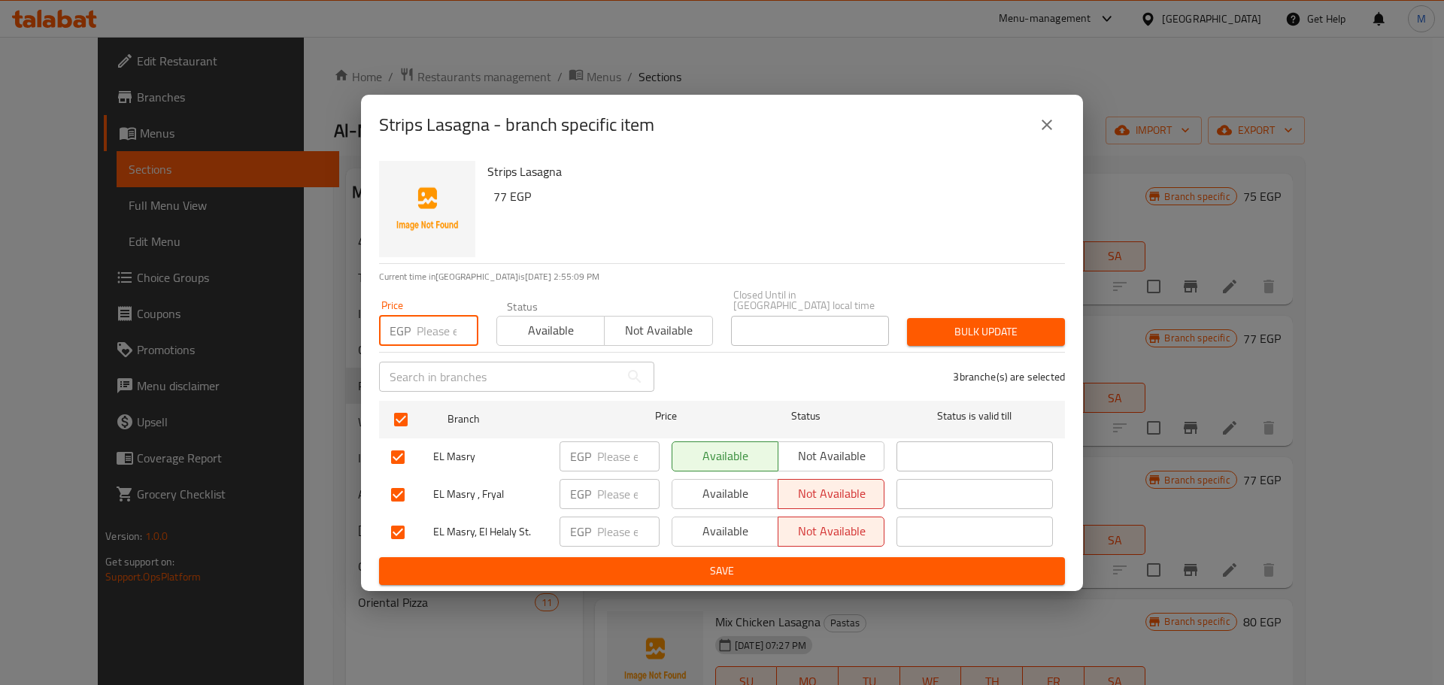
paste input "77"
type input "77"
click at [940, 323] on span "Bulk update" at bounding box center [986, 332] width 134 height 19
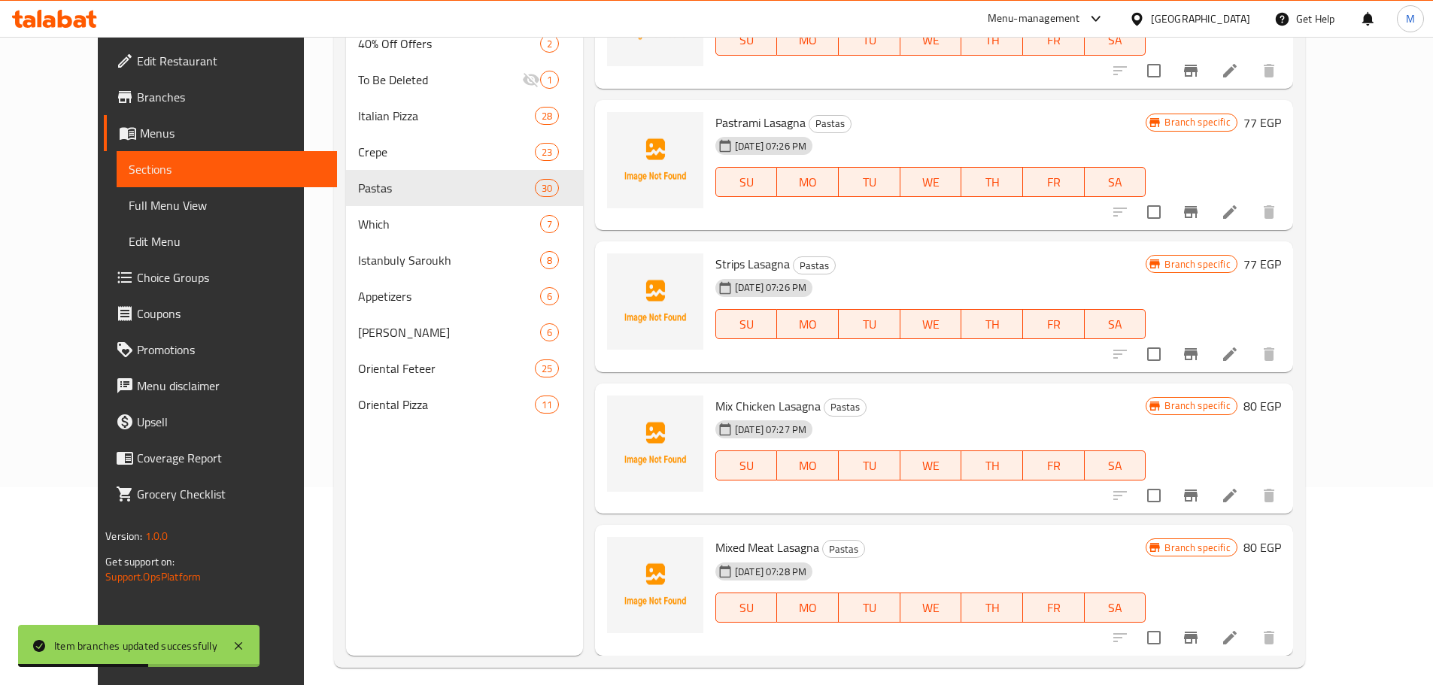
scroll to position [211, 0]
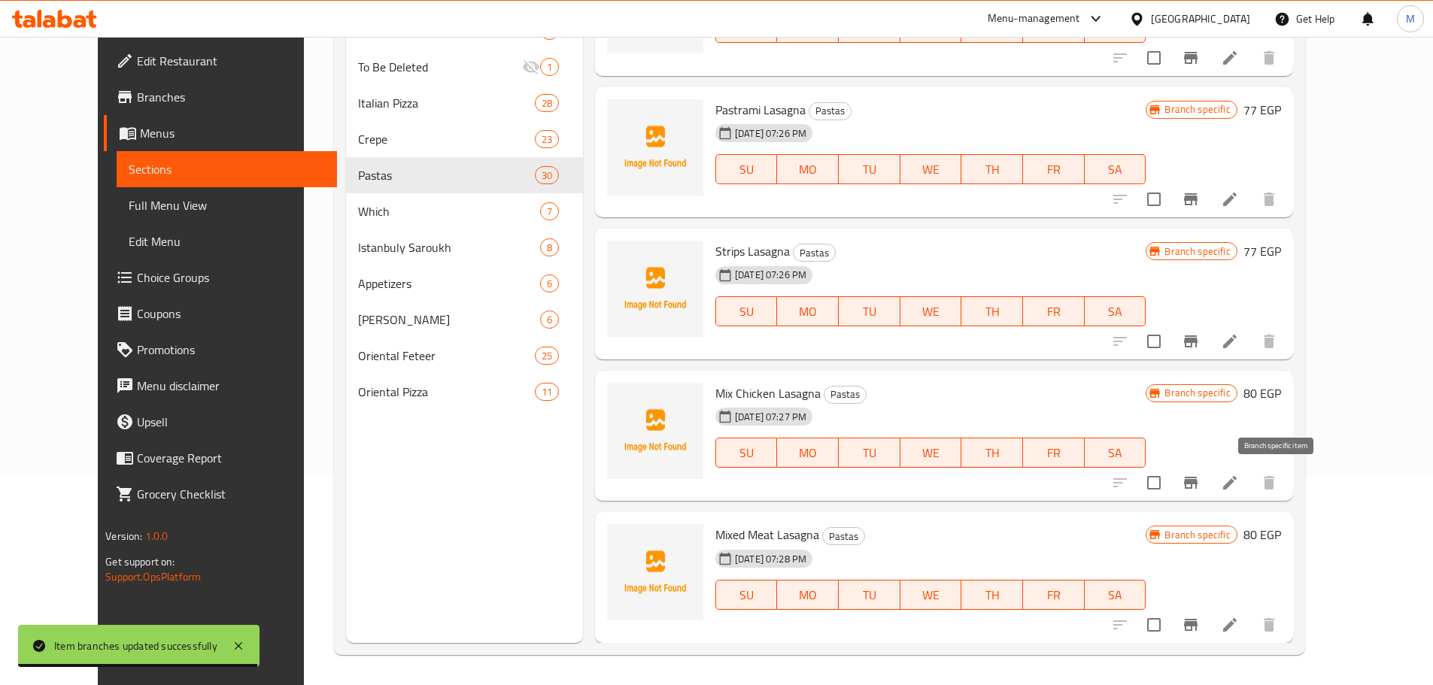
click at [1209, 493] on button "Branch-specific-item" at bounding box center [1191, 483] width 36 height 36
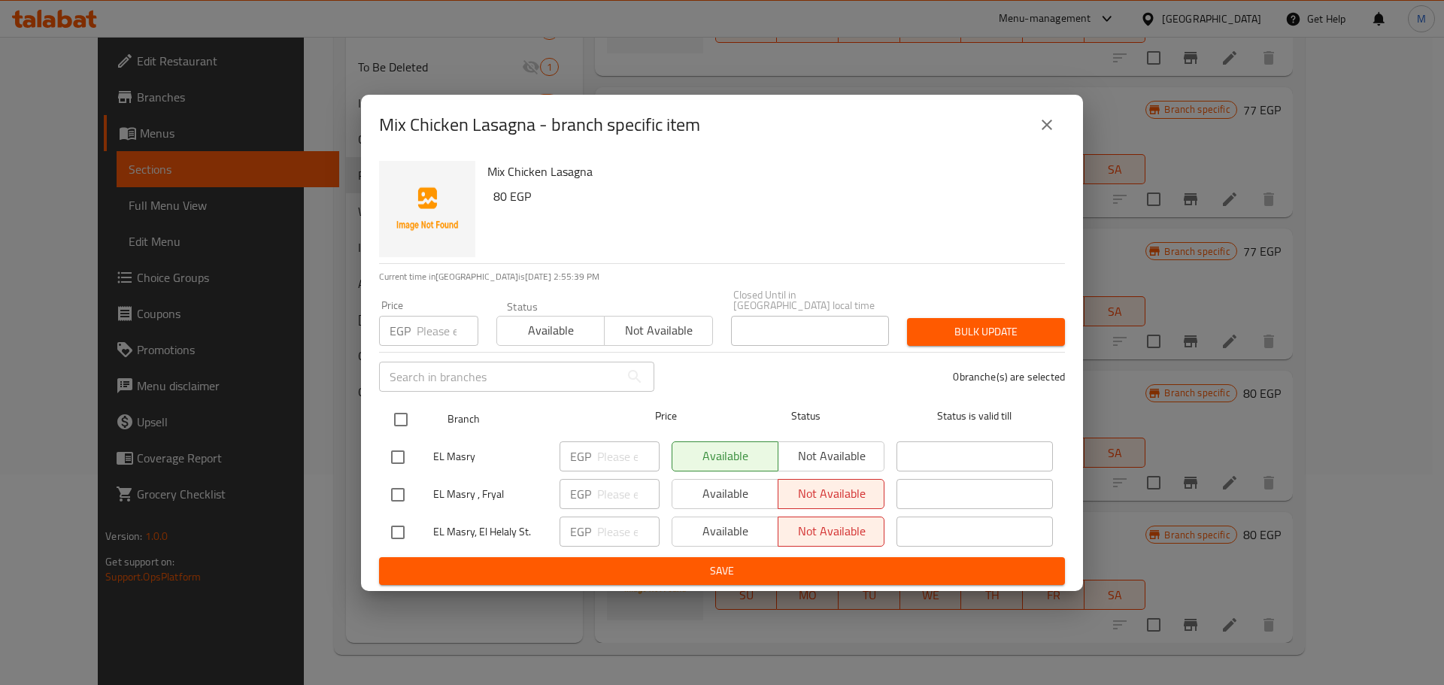
click at [417, 416] on div at bounding box center [413, 420] width 56 height 44
click at [403, 412] on input "checkbox" at bounding box center [401, 420] width 32 height 32
checkbox input "true"
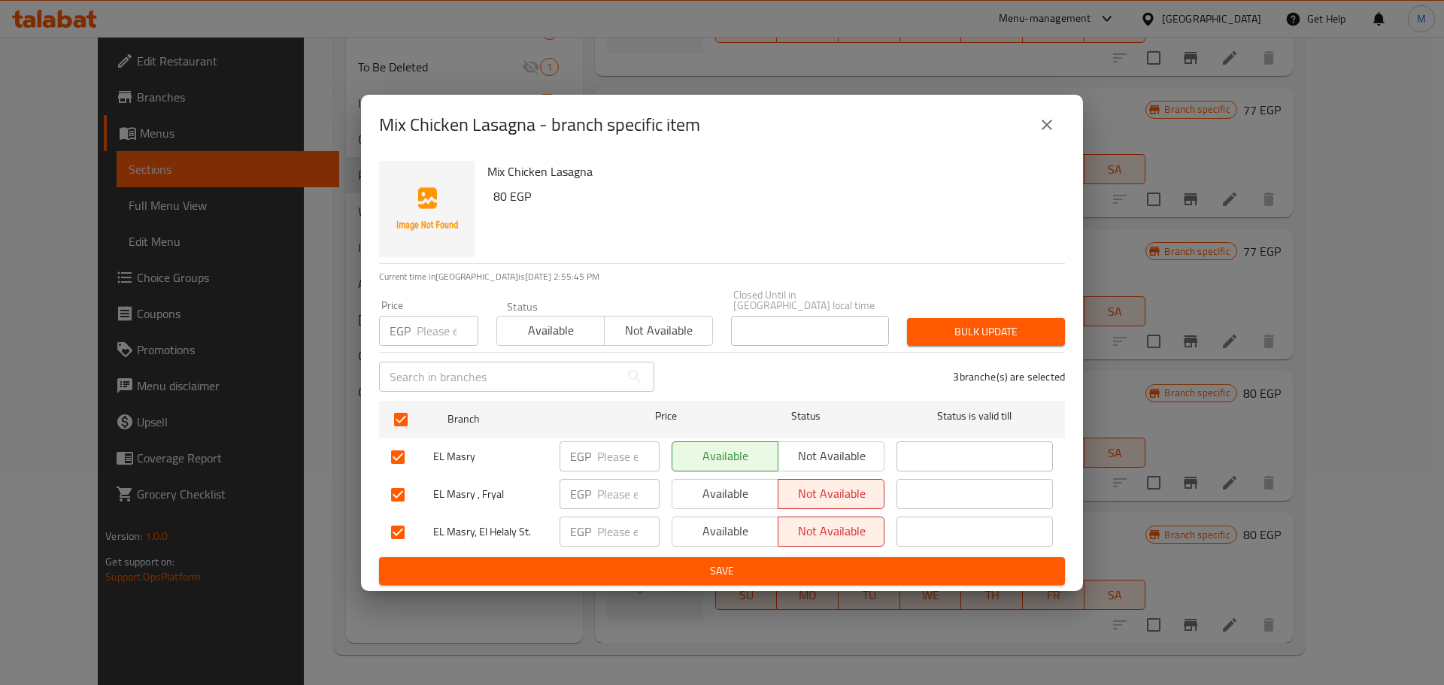
click at [498, 198] on h6 "80 EGP" at bounding box center [773, 196] width 560 height 21
copy h6 "80"
click at [425, 336] on input "number" at bounding box center [448, 331] width 62 height 30
paste input "80"
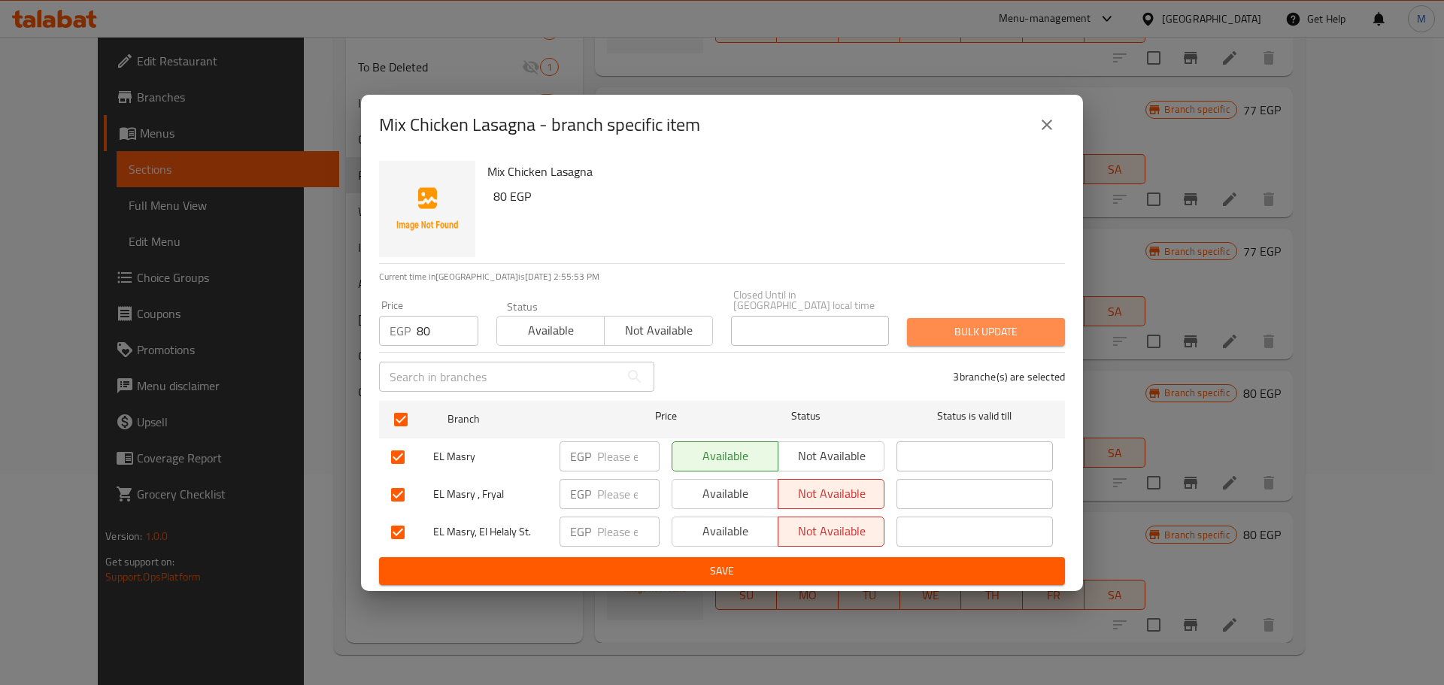
click at [976, 325] on span "Bulk update" at bounding box center [986, 332] width 134 height 19
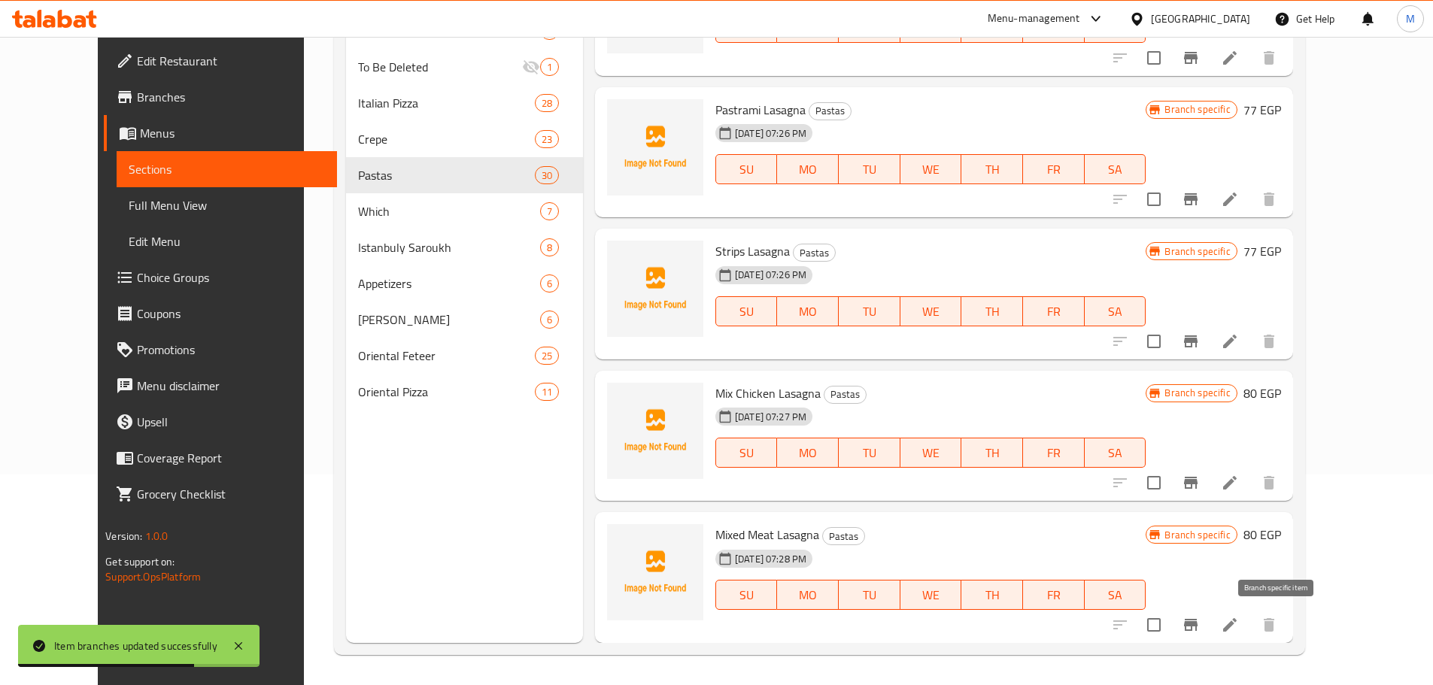
click at [1198, 619] on icon "Branch-specific-item" at bounding box center [1191, 625] width 14 height 12
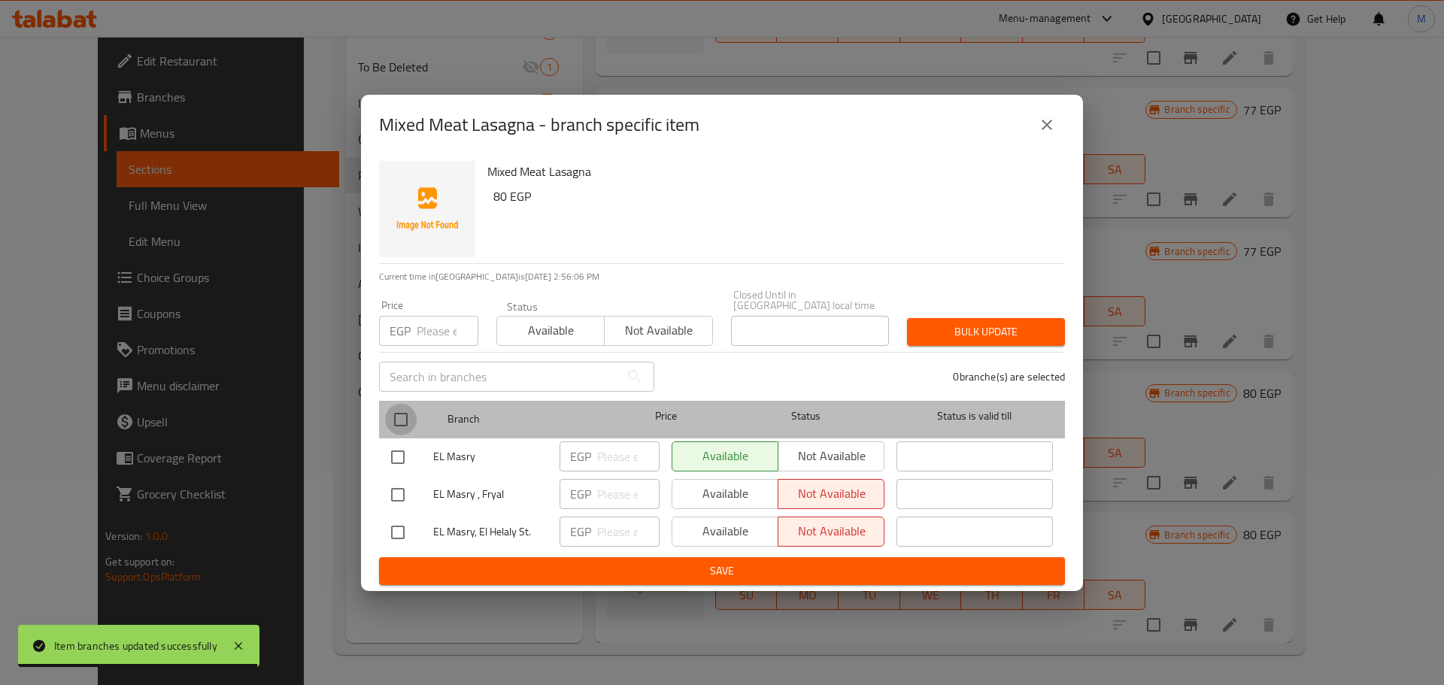
click at [405, 419] on input "checkbox" at bounding box center [401, 420] width 32 height 32
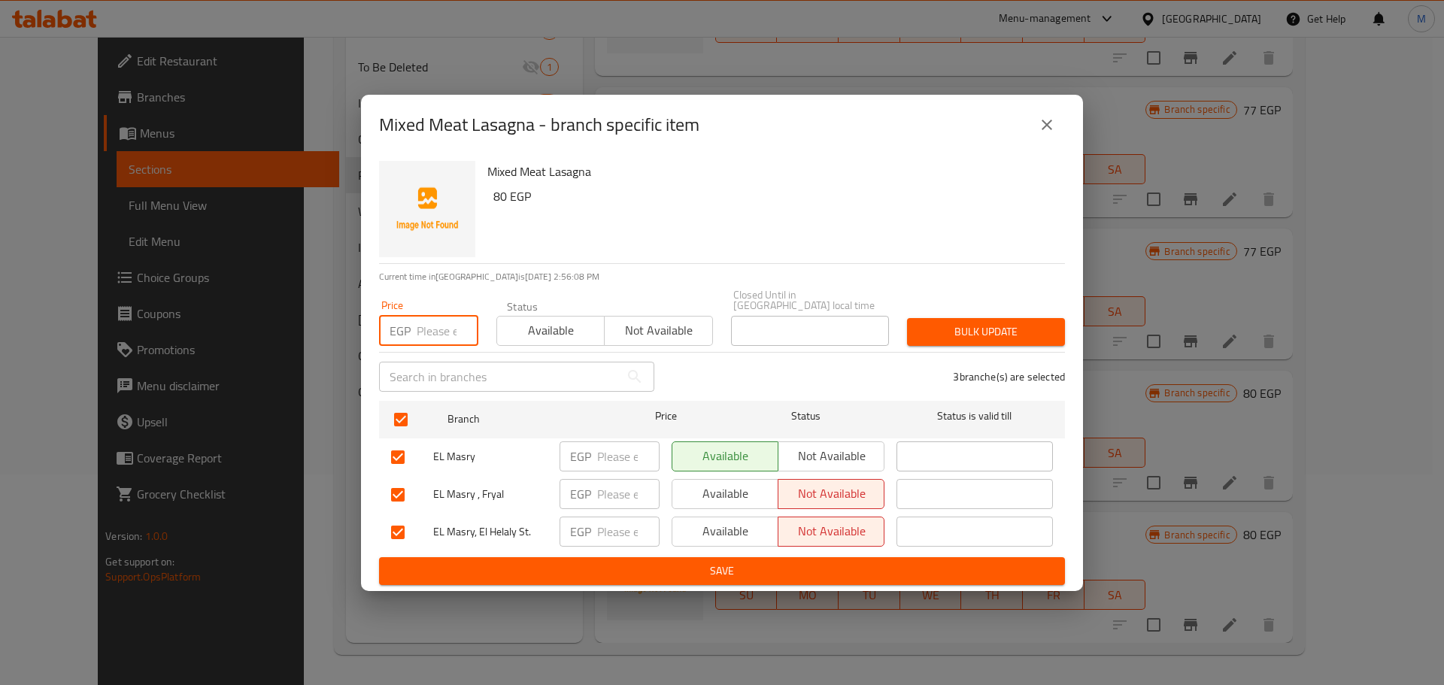
paste input "80"
click at [962, 318] on button "Bulk update" at bounding box center [986, 332] width 158 height 28
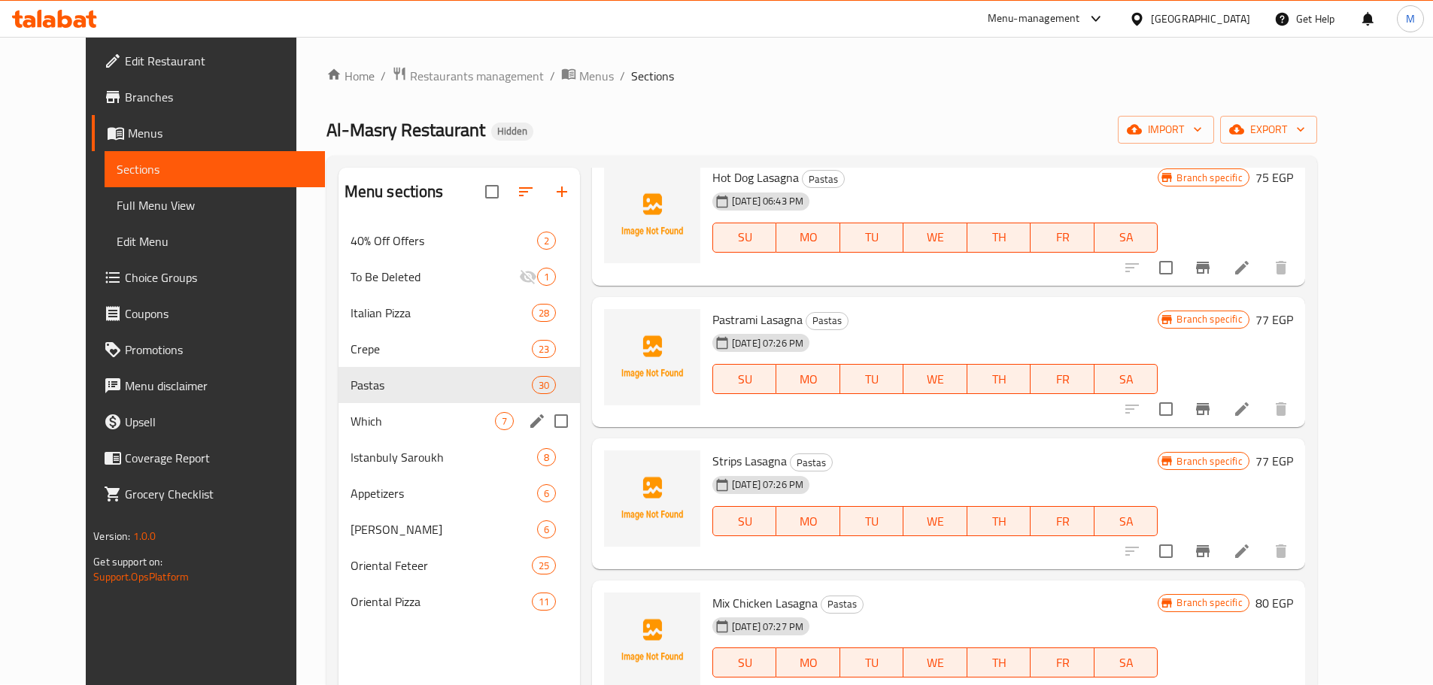
scroll to position [0, 0]
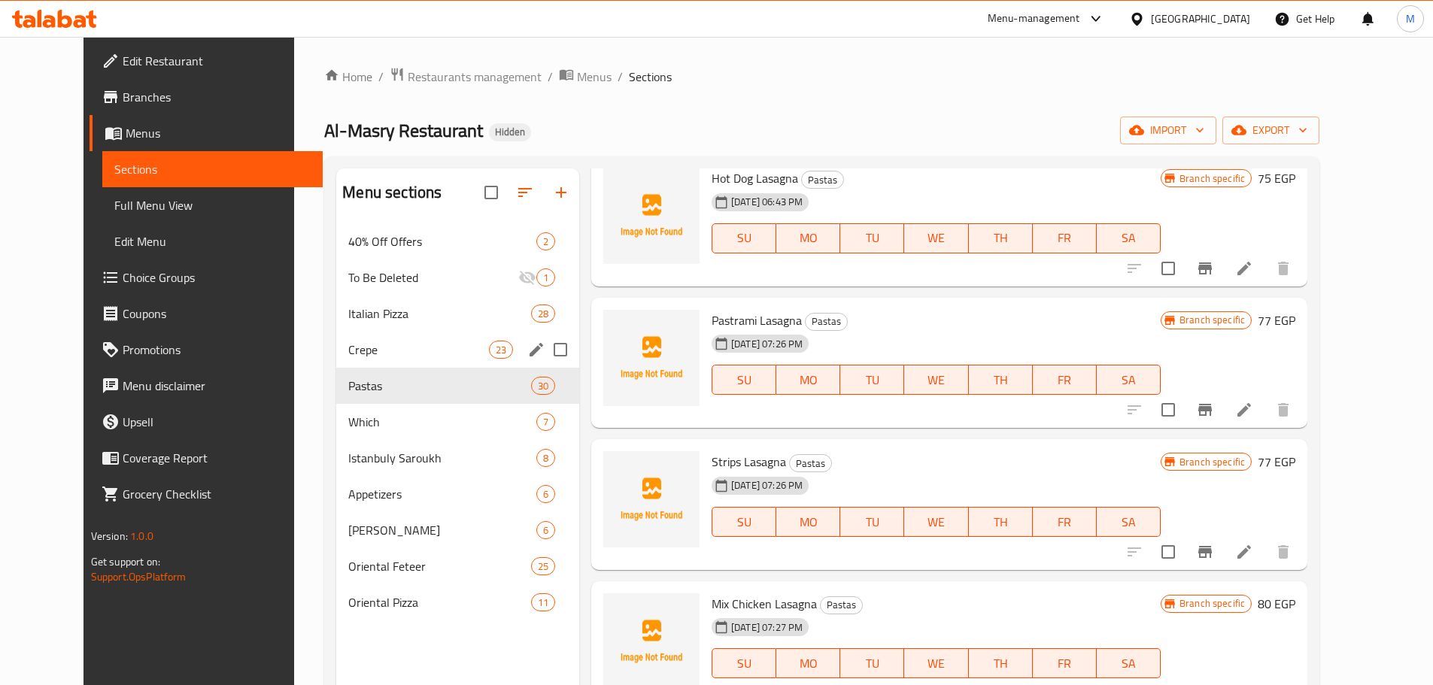
click at [404, 338] on div "Crepe 23" at bounding box center [457, 350] width 243 height 36
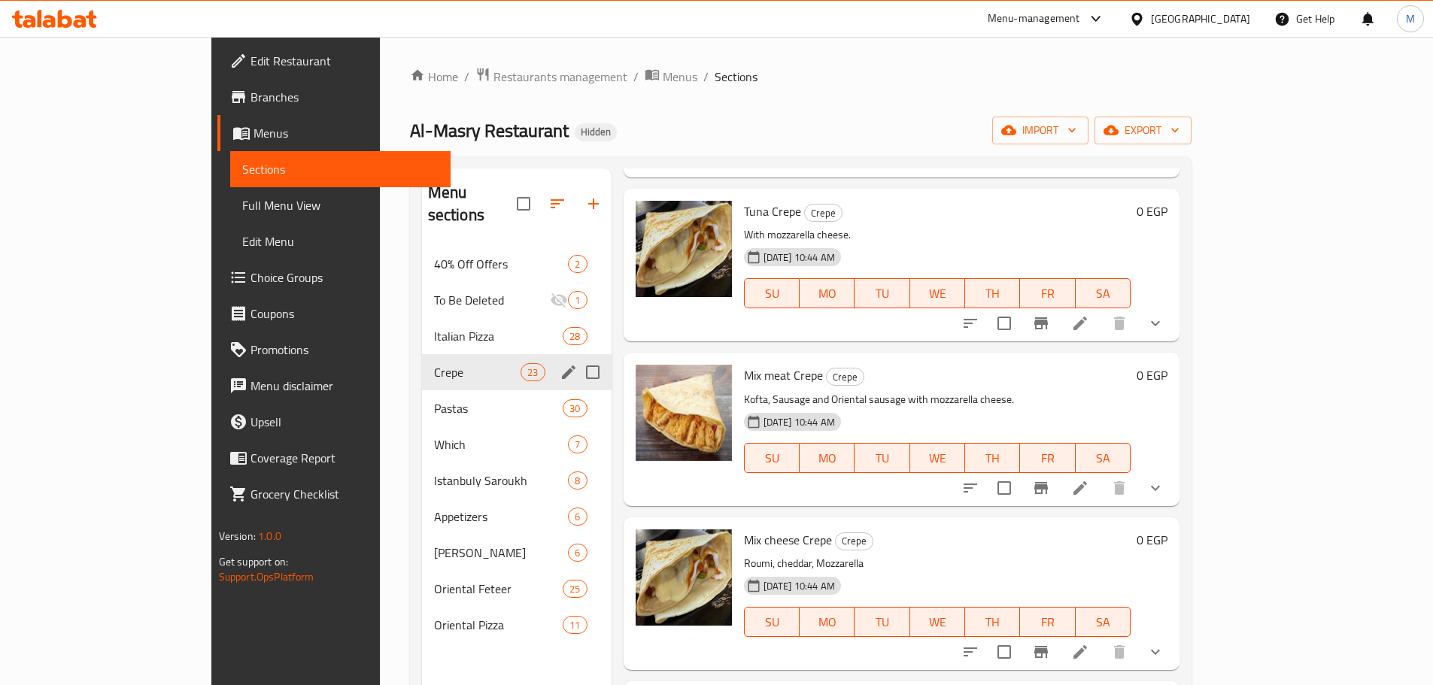
scroll to position [3110, 0]
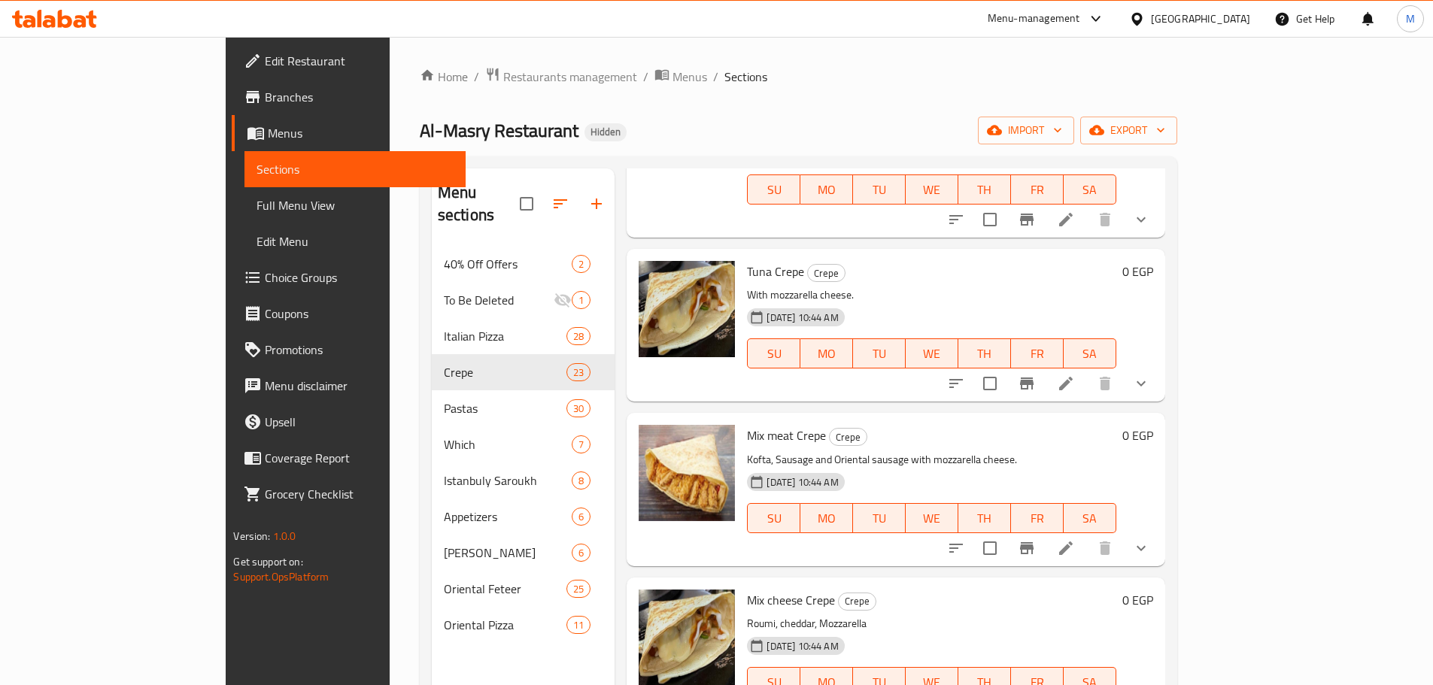
click at [760, 424] on span "Mix meat Crepe" at bounding box center [786, 435] width 79 height 23
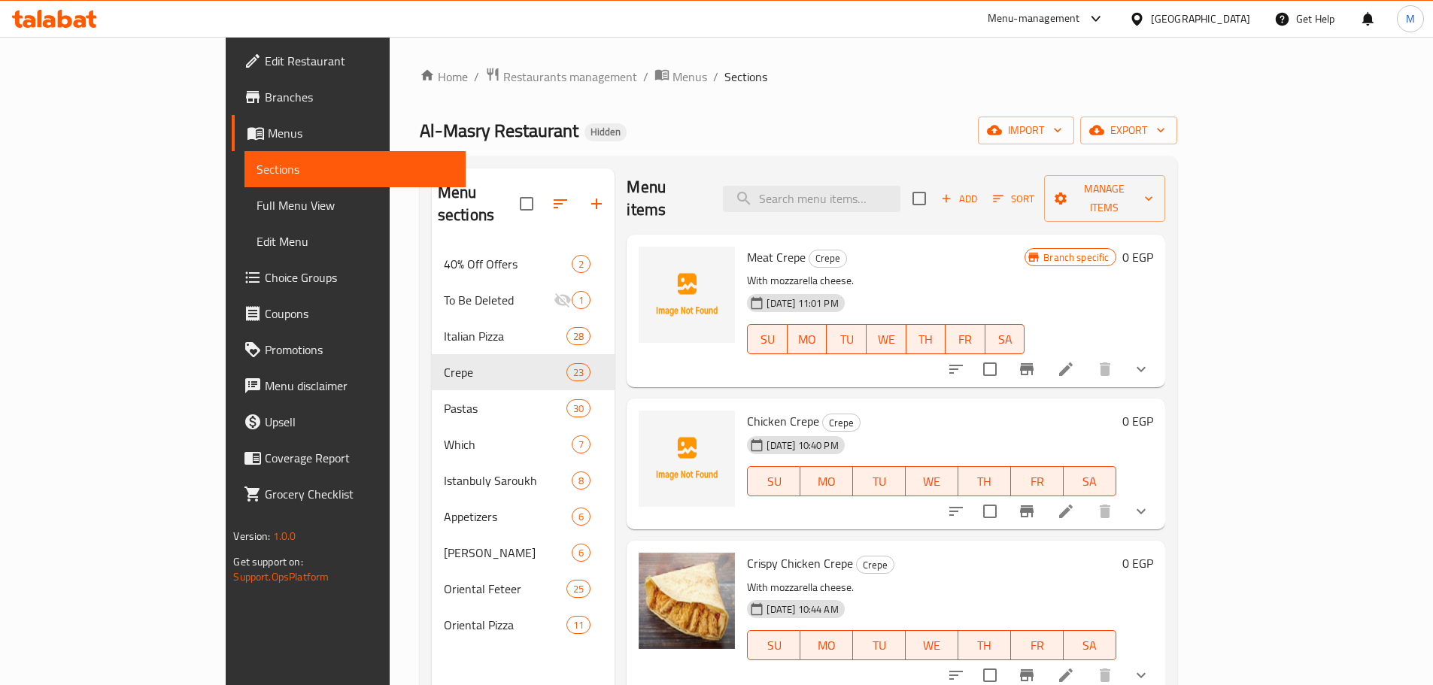
scroll to position [0, 0]
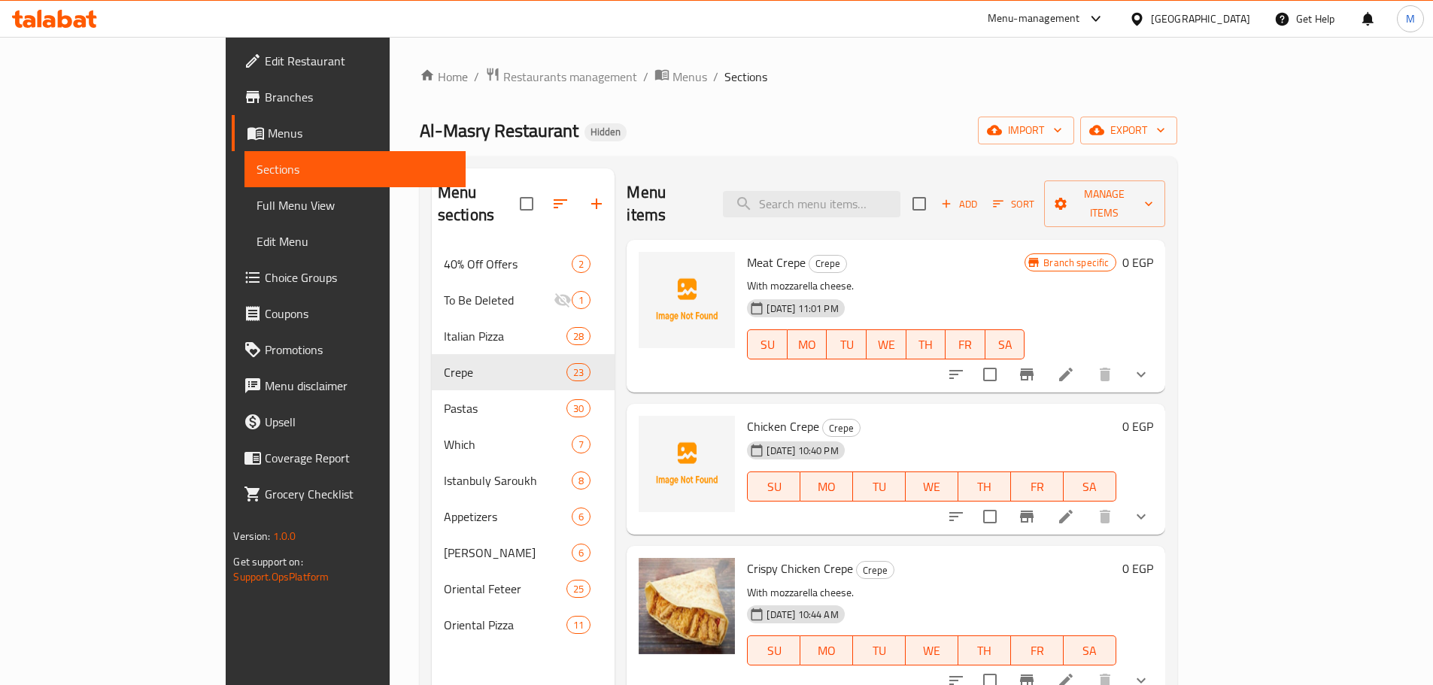
click at [741, 253] on div "Meat Crepe Crepe With mozzarella cheese. 18-08-2025 11:01 PM SU MO TU WE TH FR …" at bounding box center [886, 316] width 290 height 141
click at [747, 251] on span "Meat Crepe" at bounding box center [776, 262] width 59 height 23
copy h6 "Meat Crepe"
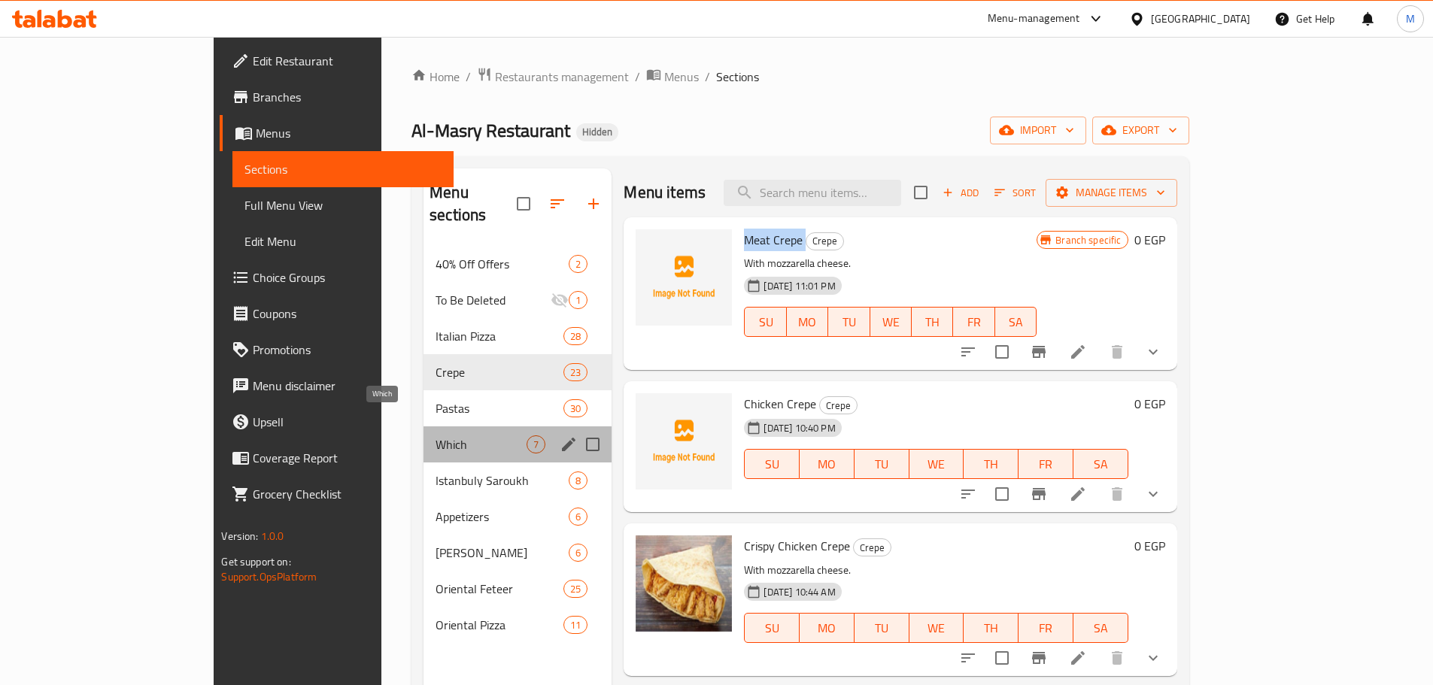
click at [436, 436] on span "Which" at bounding box center [481, 445] width 91 height 18
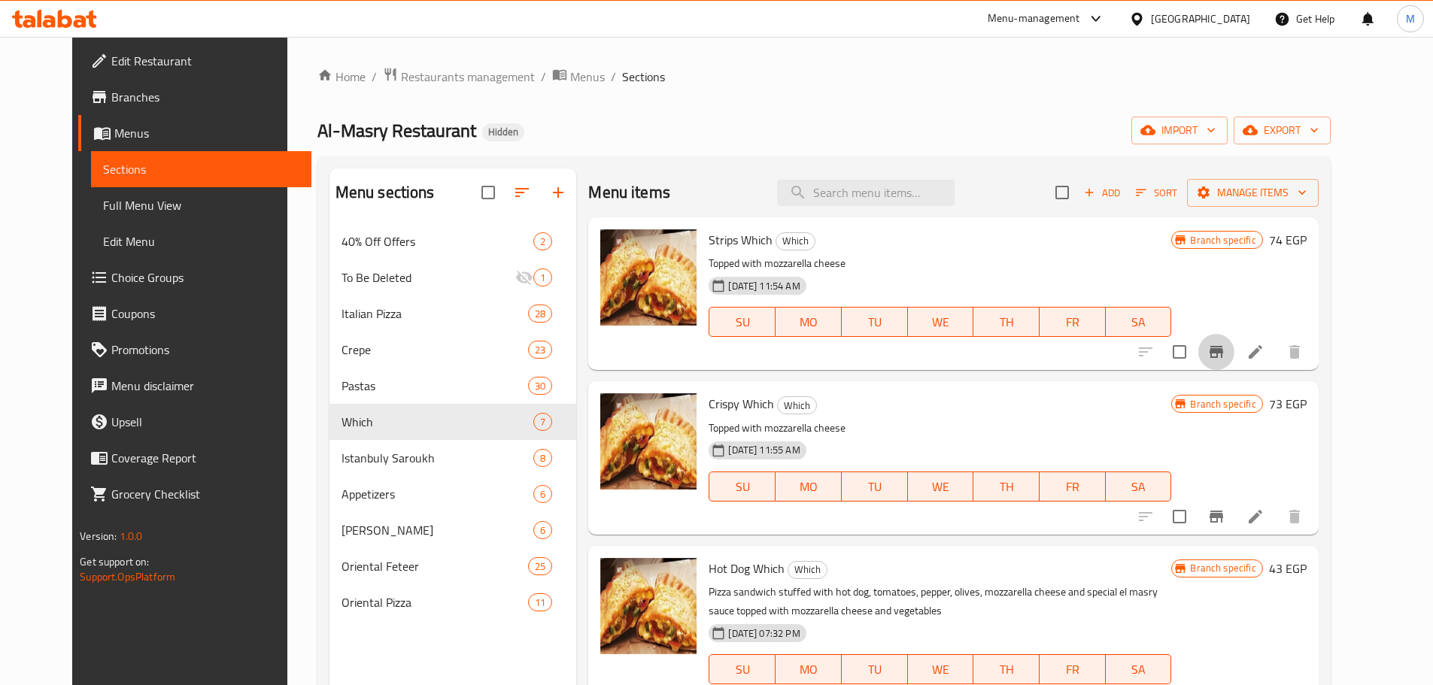
click at [1234, 350] on button "Branch-specific-item" at bounding box center [1216, 352] width 36 height 36
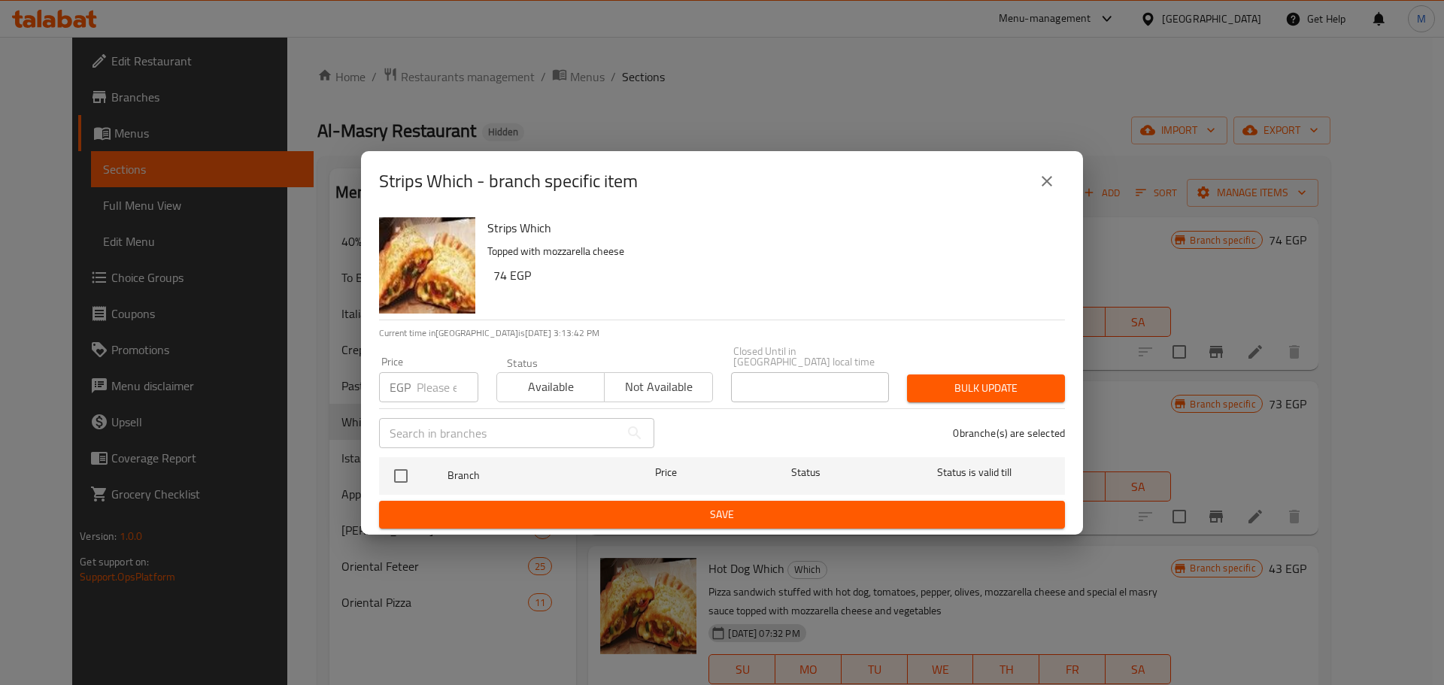
click at [1042, 190] on icon "close" at bounding box center [1047, 181] width 18 height 18
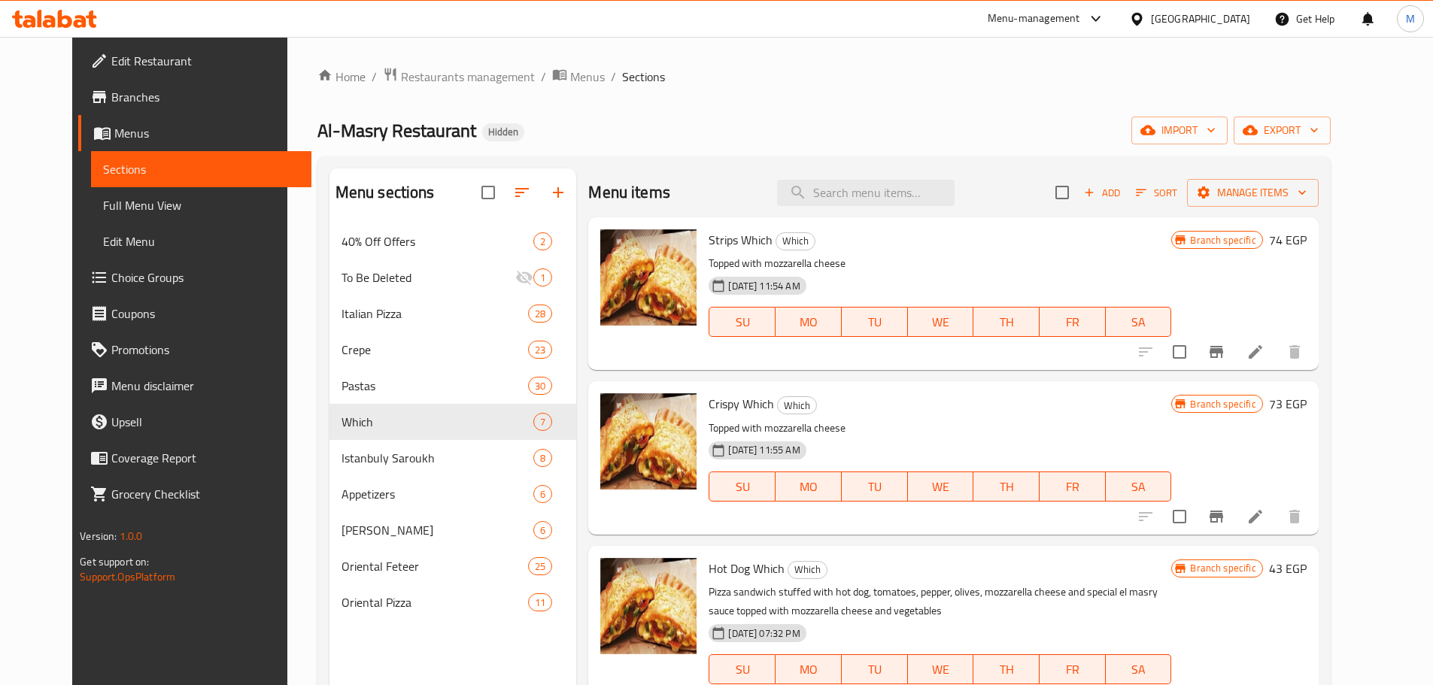
click at [1223, 354] on icon "Branch-specific-item" at bounding box center [1217, 352] width 14 height 12
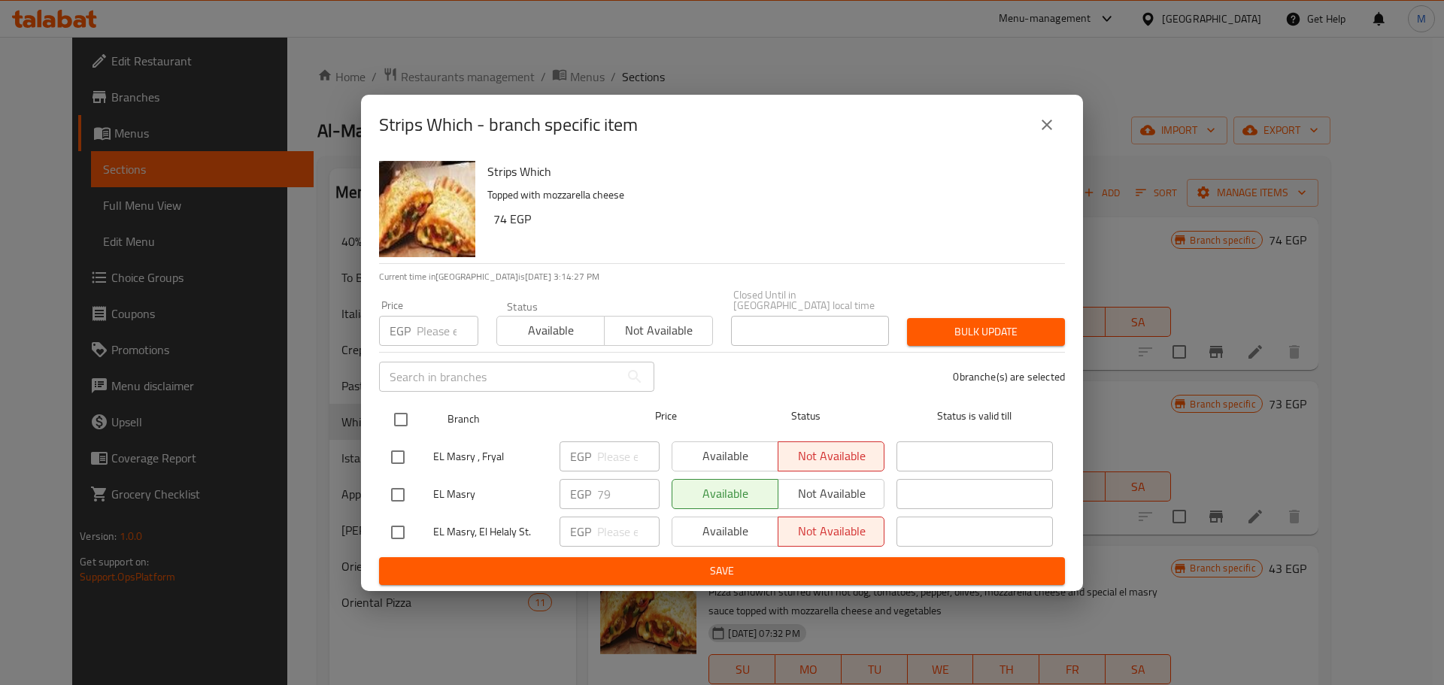
drag, startPoint x: 375, startPoint y: 413, endPoint x: 405, endPoint y: 417, distance: 31.1
click at [383, 413] on div "Strips Which Topped with mozzarella cheese 74 EGP Current time in Egypt is 03 S…" at bounding box center [722, 373] width 722 height 436
click at [405, 417] on input "checkbox" at bounding box center [401, 420] width 32 height 32
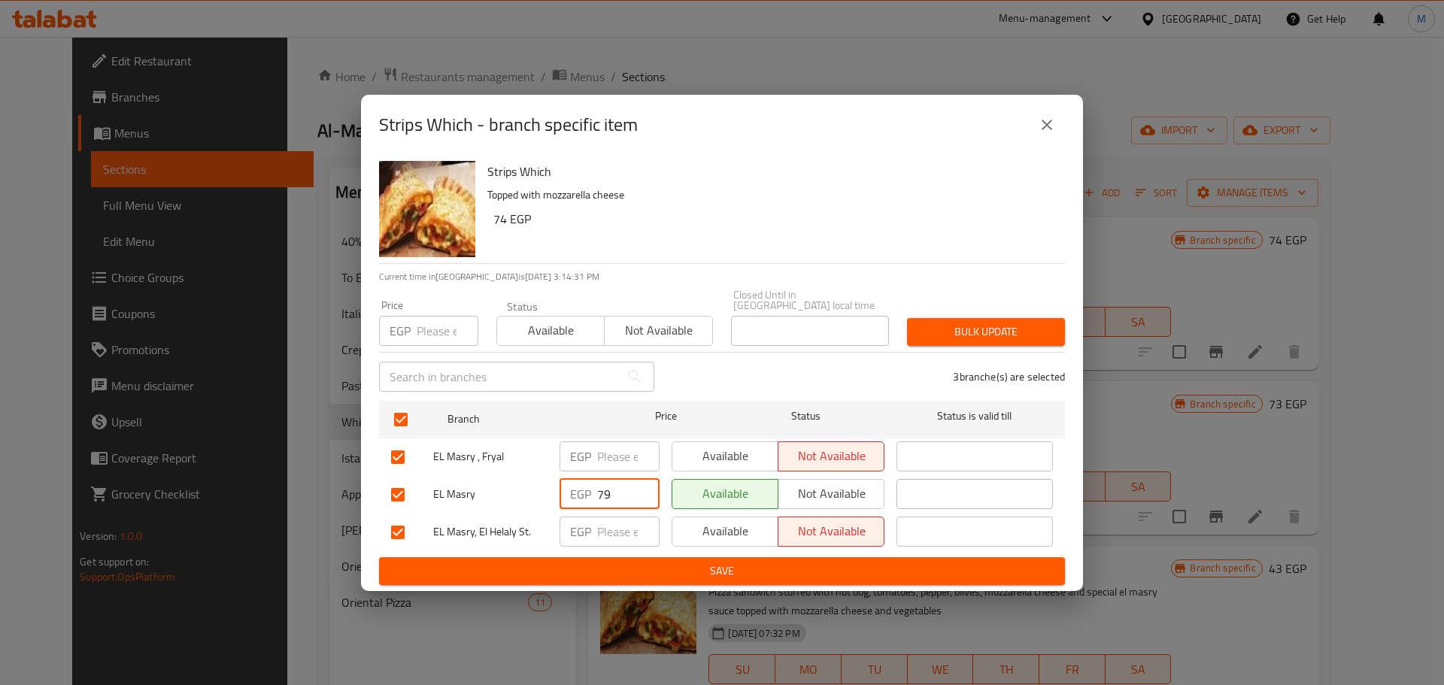
click at [603, 486] on input "79" at bounding box center [628, 494] width 62 height 30
click at [437, 316] on input "number" at bounding box center [448, 331] width 62 height 30
paste input "79"
click at [1010, 323] on span "Bulk update" at bounding box center [986, 332] width 134 height 19
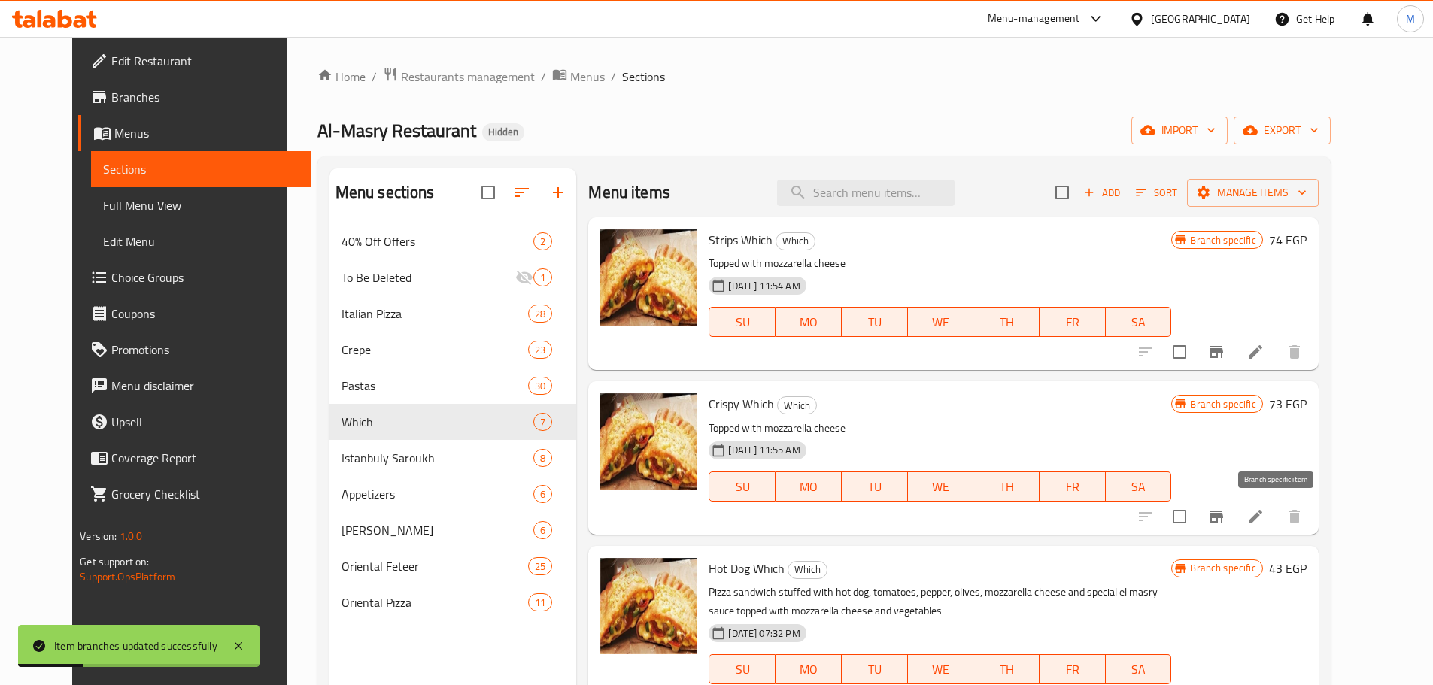
click at [1234, 515] on button "Branch-specific-item" at bounding box center [1216, 517] width 36 height 36
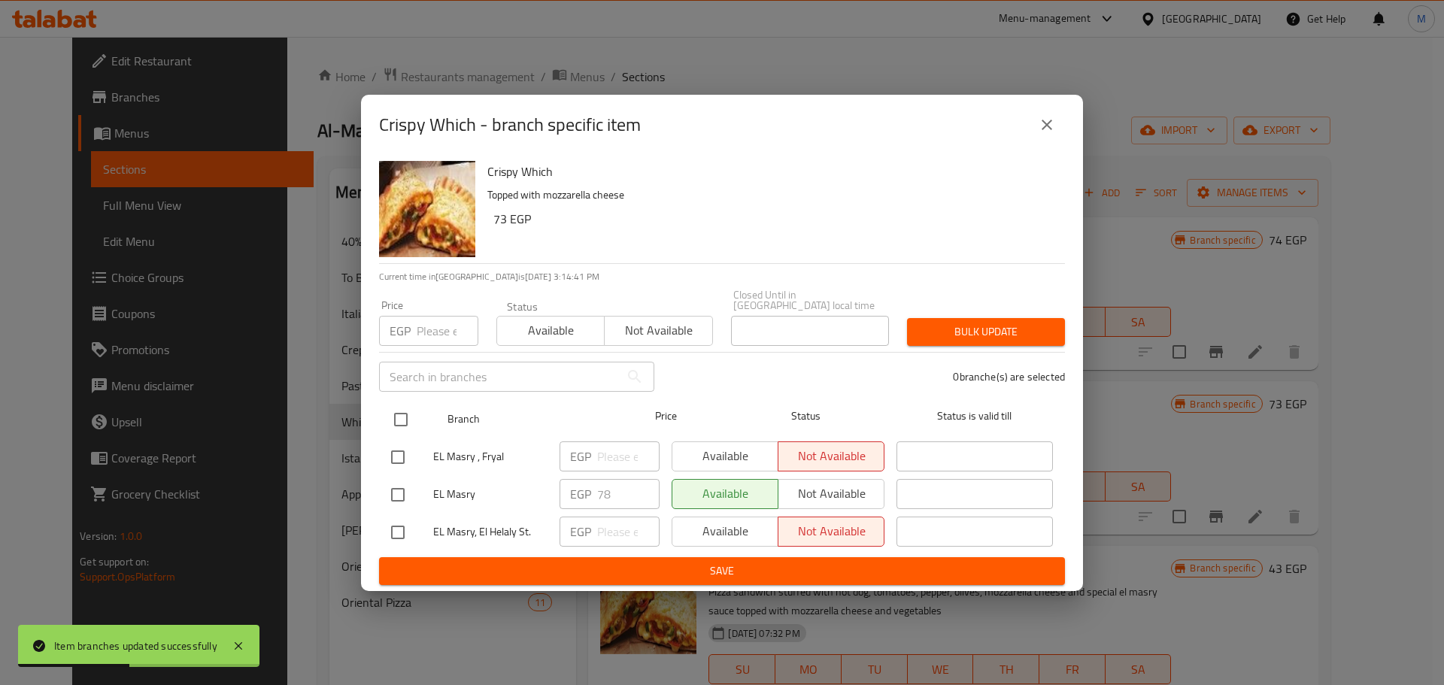
click at [385, 405] on input "checkbox" at bounding box center [401, 420] width 32 height 32
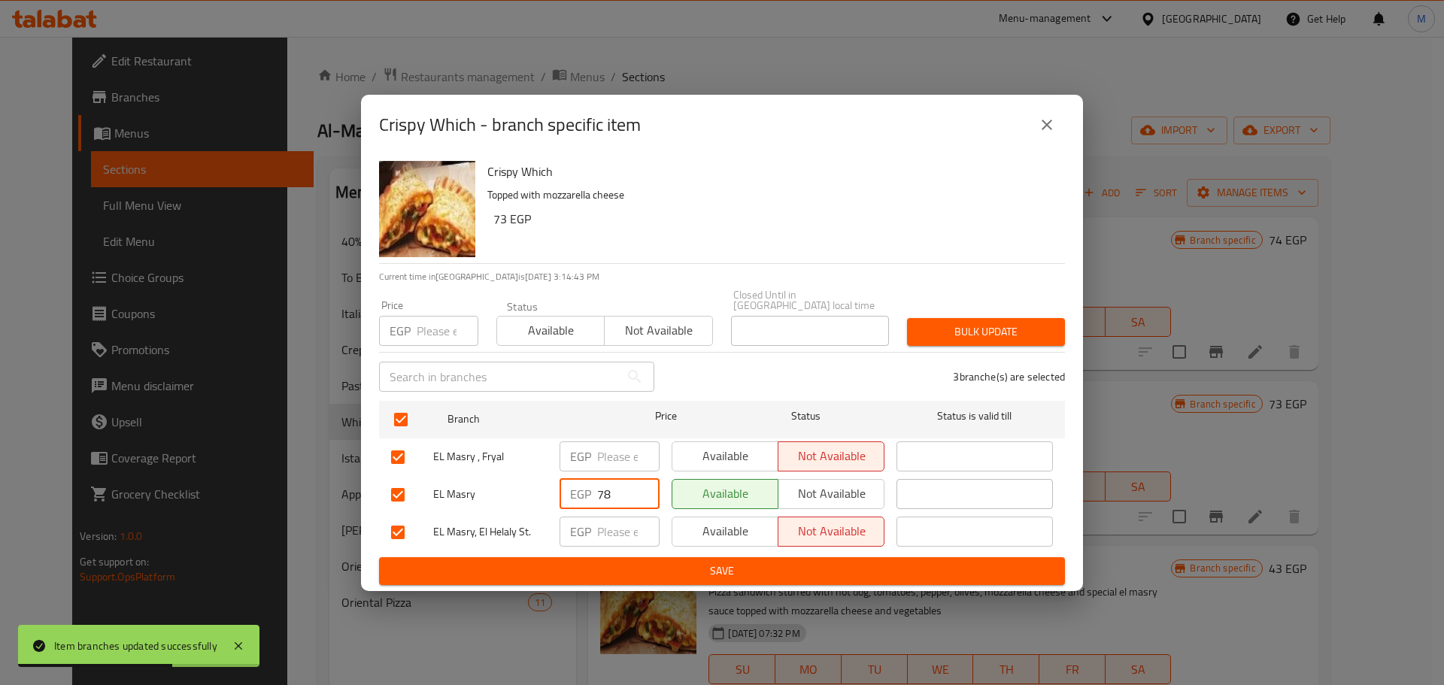
click at [604, 483] on input "78" at bounding box center [628, 494] width 62 height 30
click at [416, 322] on div "EGP Price" at bounding box center [428, 331] width 99 height 30
paste input "78"
click at [1044, 326] on span "Bulk update" at bounding box center [986, 332] width 134 height 19
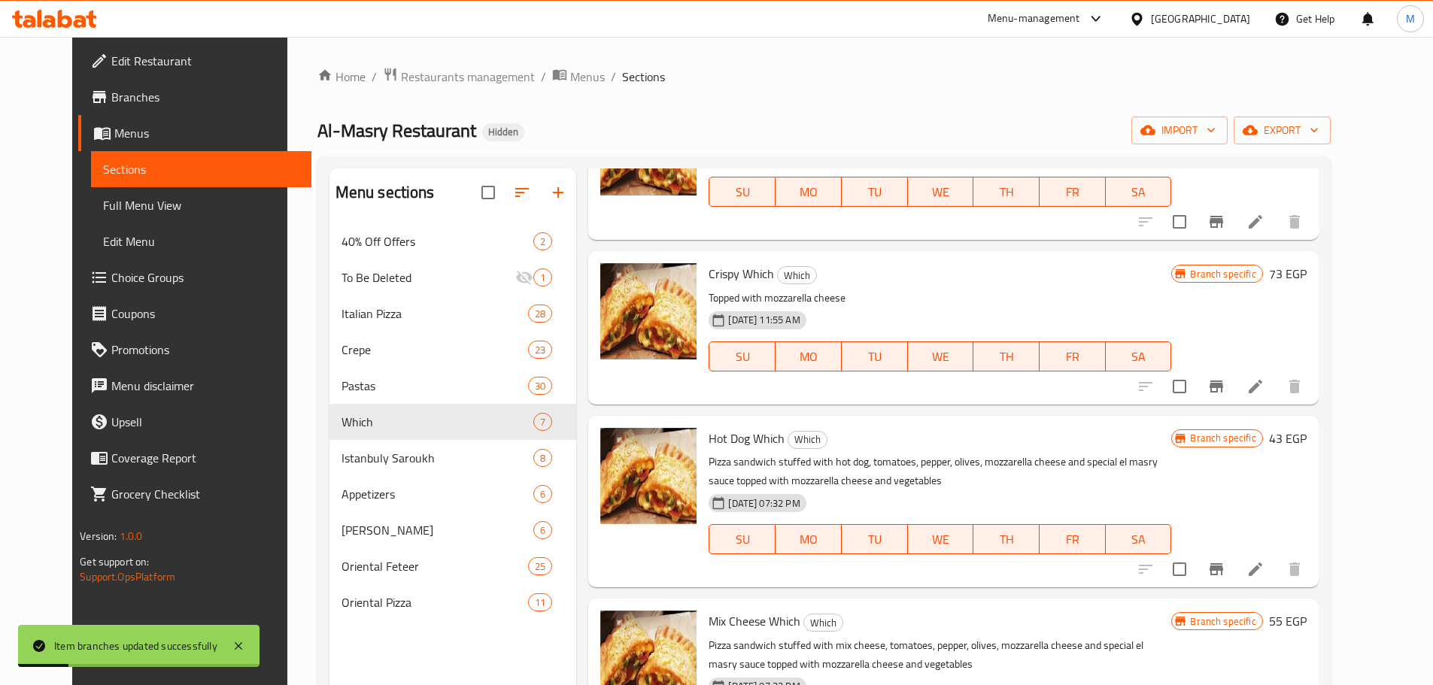
scroll to position [150, 0]
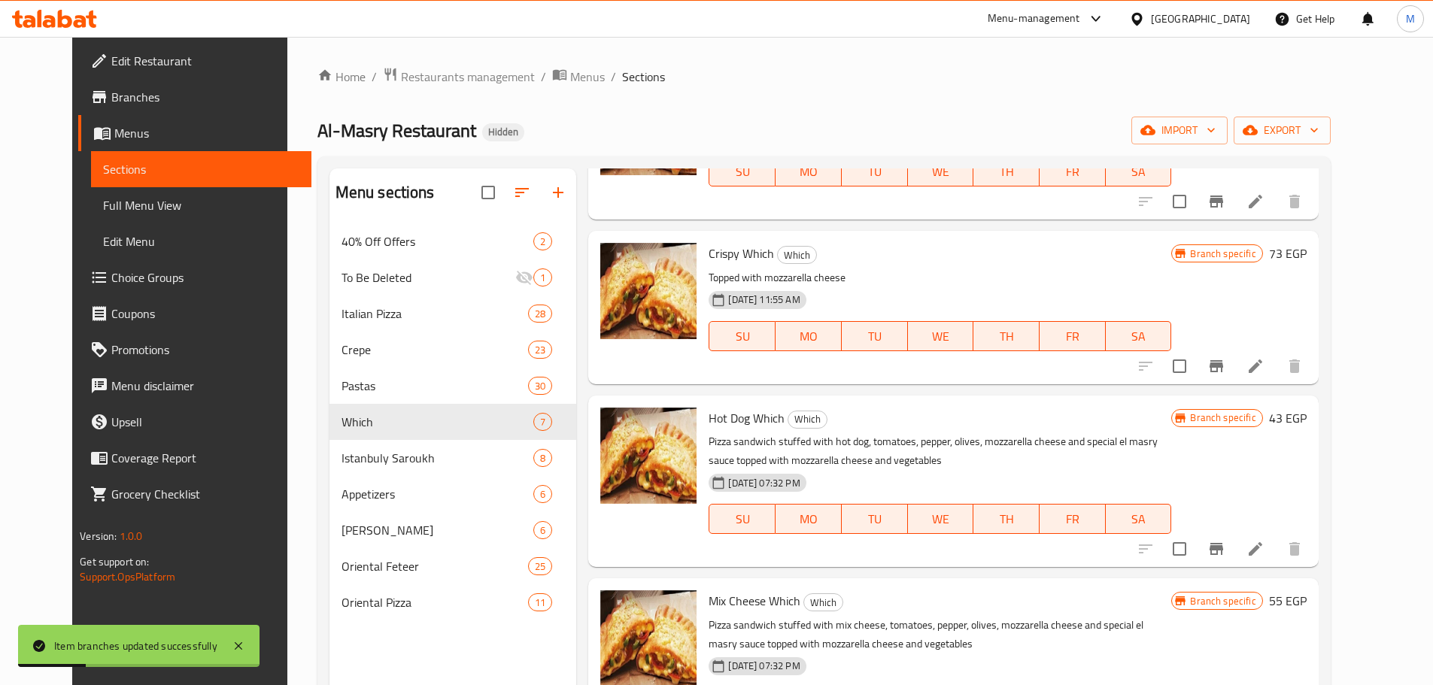
click at [1223, 551] on icon "Branch-specific-item" at bounding box center [1217, 549] width 14 height 12
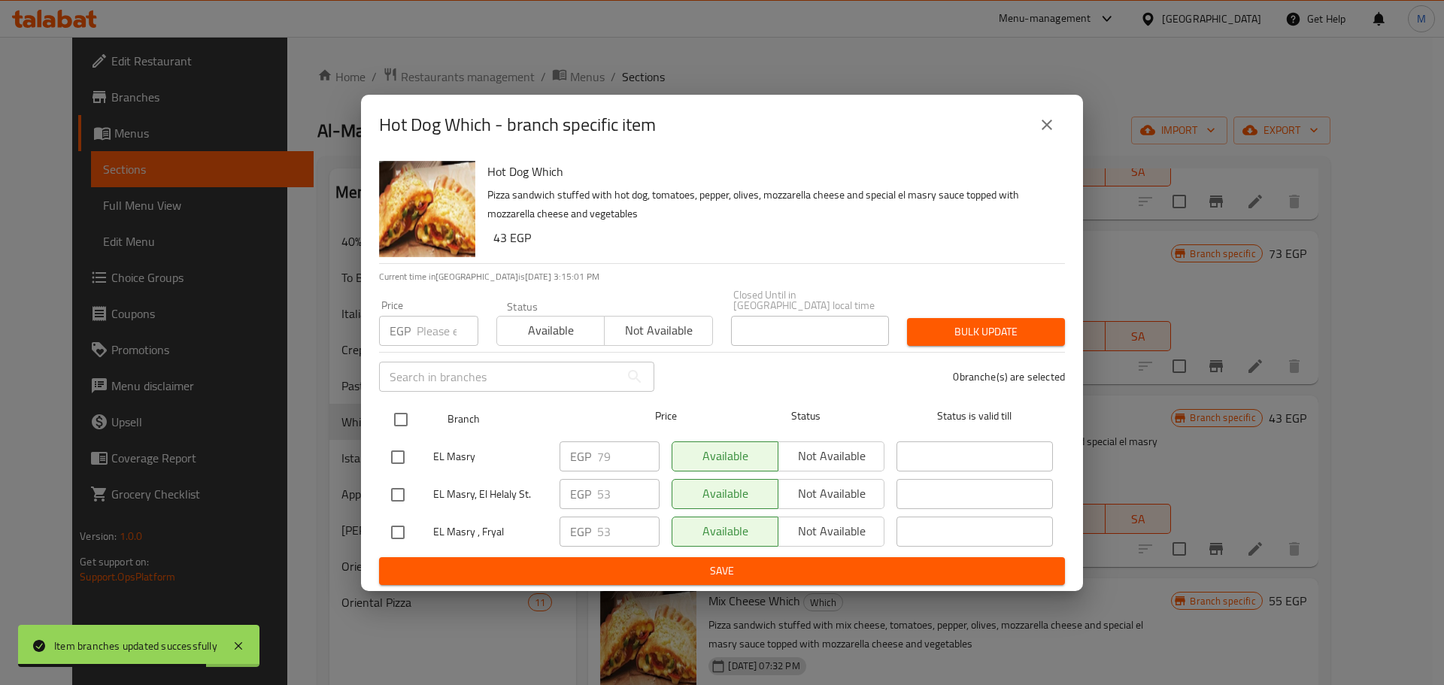
click at [413, 426] on input "checkbox" at bounding box center [401, 420] width 32 height 32
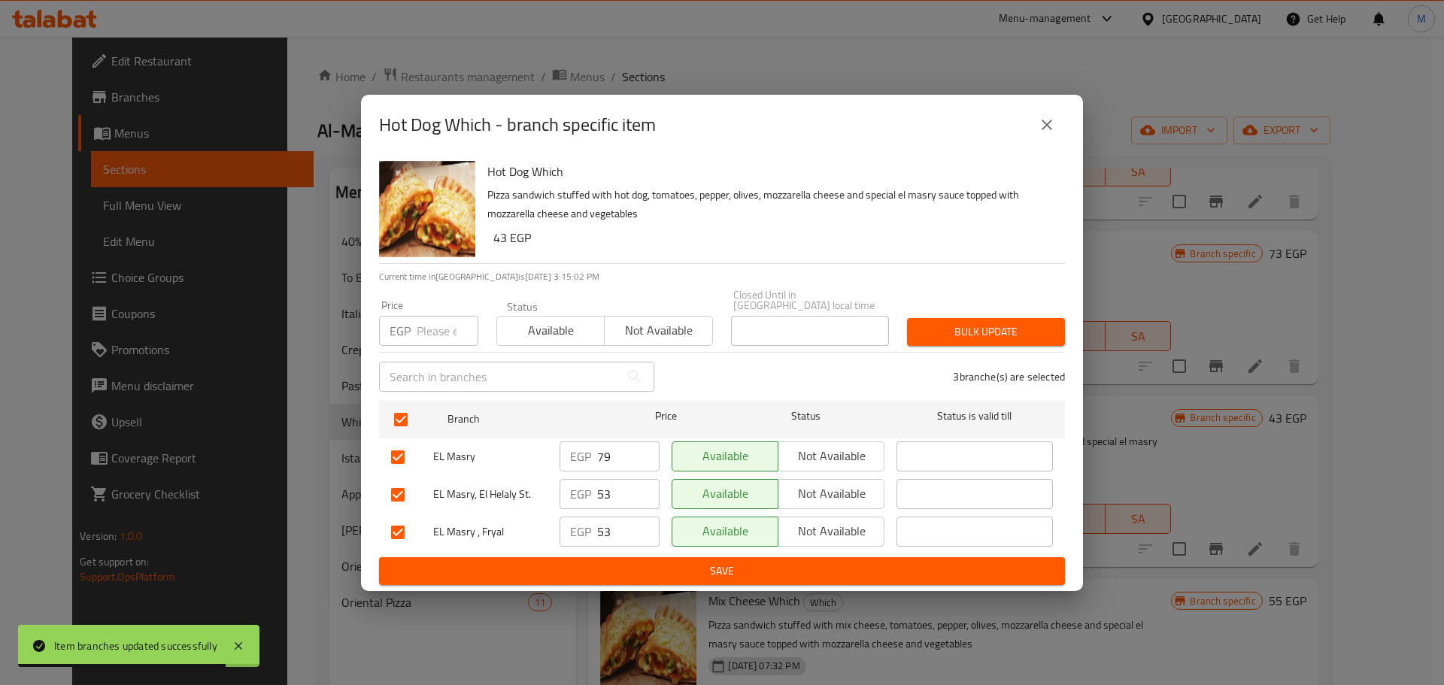
click at [428, 321] on input "number" at bounding box center [448, 331] width 62 height 30
paste input "79"
click at [1005, 323] on span "Bulk update" at bounding box center [986, 332] width 134 height 19
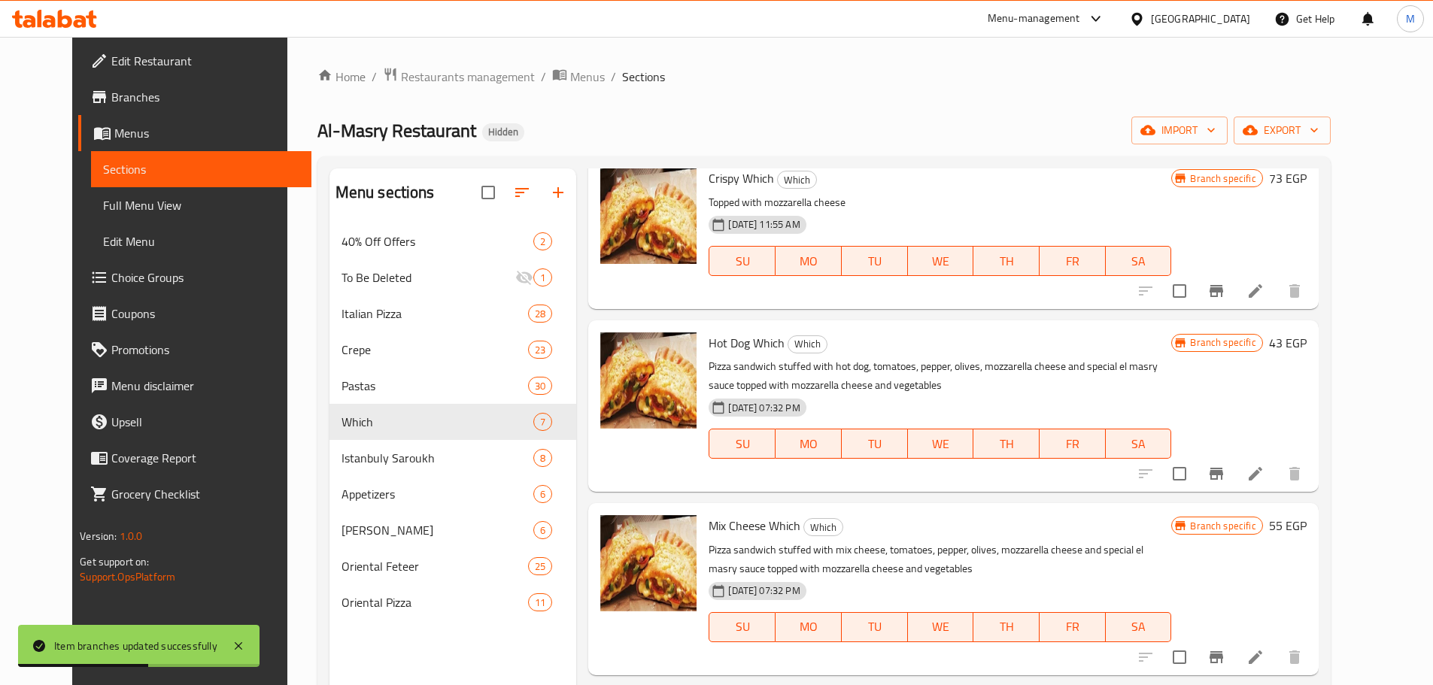
scroll to position [0, 0]
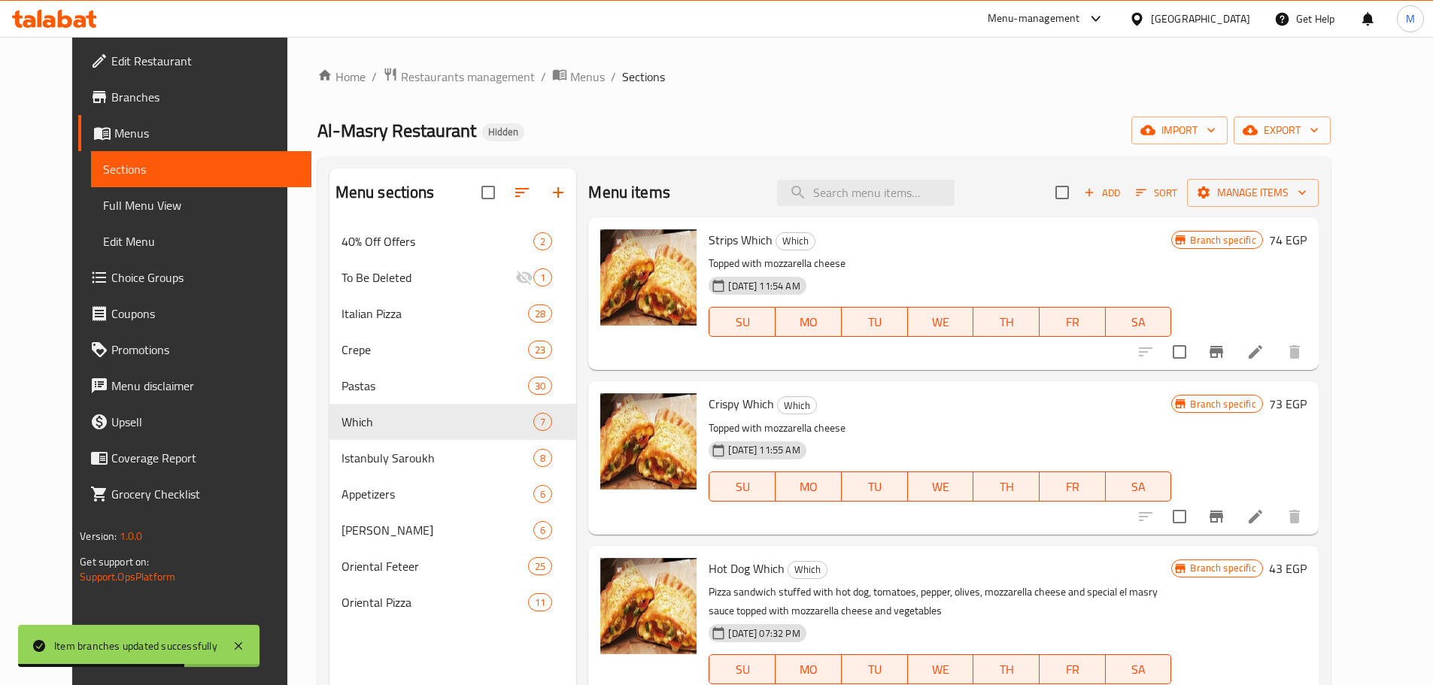
click at [1265, 357] on icon at bounding box center [1256, 352] width 18 height 18
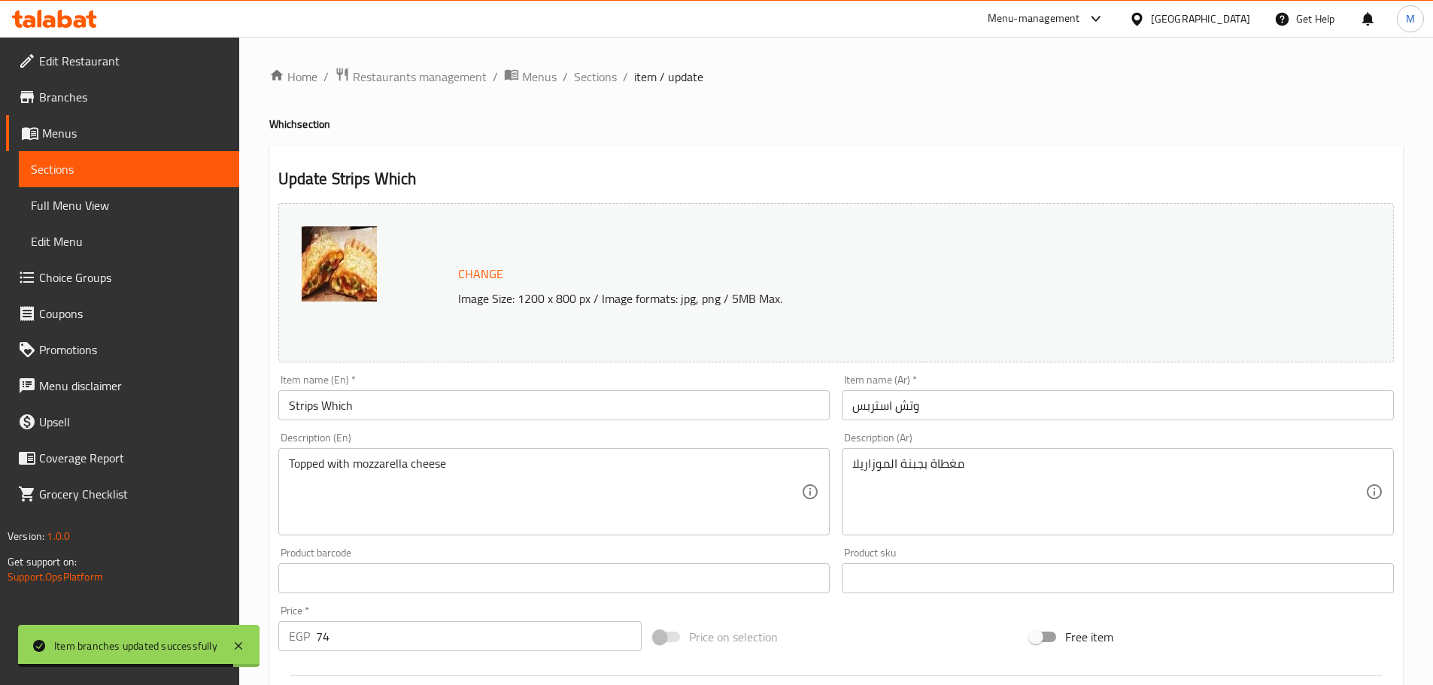
click at [281, 465] on div "Topped with mozzarella cheese Description (En)" at bounding box center [554, 491] width 552 height 87
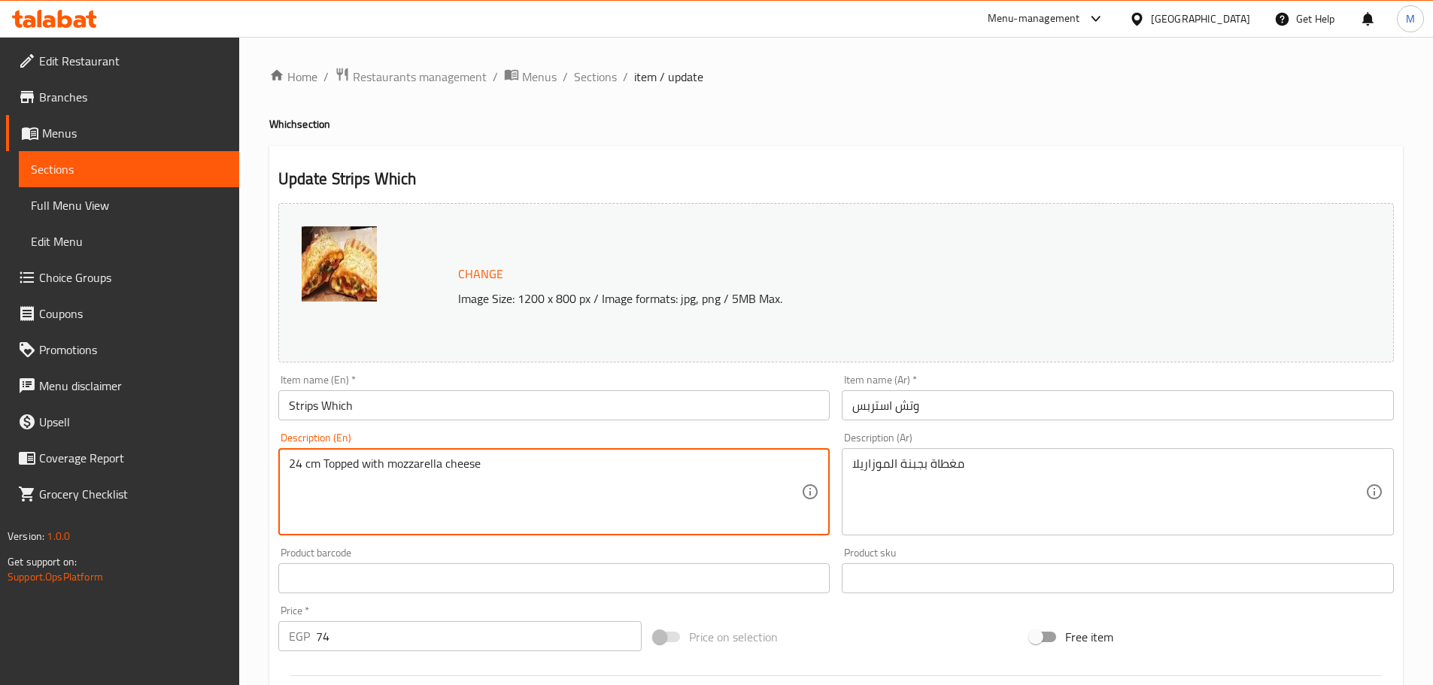
drag, startPoint x: 319, startPoint y: 463, endPoint x: 261, endPoint y: 469, distance: 58.2
click at [261, 469] on div "Home / Restaurants management / Menus / Sections / item / update Which section …" at bounding box center [836, 555] width 1194 height 1036
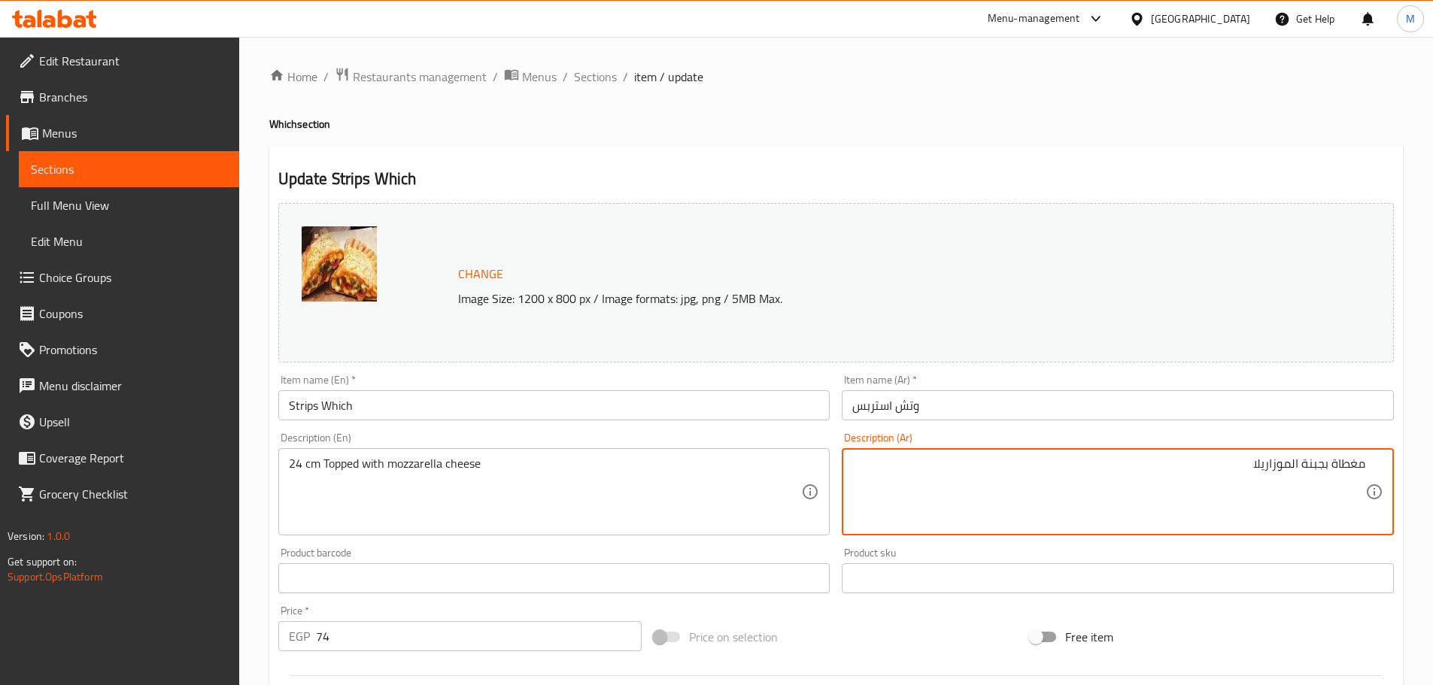
click at [1368, 464] on div "مغطاة بجبنة الموزاريلا Description (Ar)" at bounding box center [1118, 491] width 552 height 87
click at [1365, 464] on div "مغطاة بجبنة الموزاريلا Description (Ar)" at bounding box center [1118, 491] width 552 height 87
click at [1359, 466] on textarea "مغطاة بجبنة الموزاريلا" at bounding box center [1108, 492] width 513 height 71
click at [1364, 467] on textarea "مغطاة بجبنة الموزاريلا" at bounding box center [1108, 492] width 513 height 71
drag, startPoint x: 1331, startPoint y: 464, endPoint x: 1430, endPoint y: 464, distance: 99.3
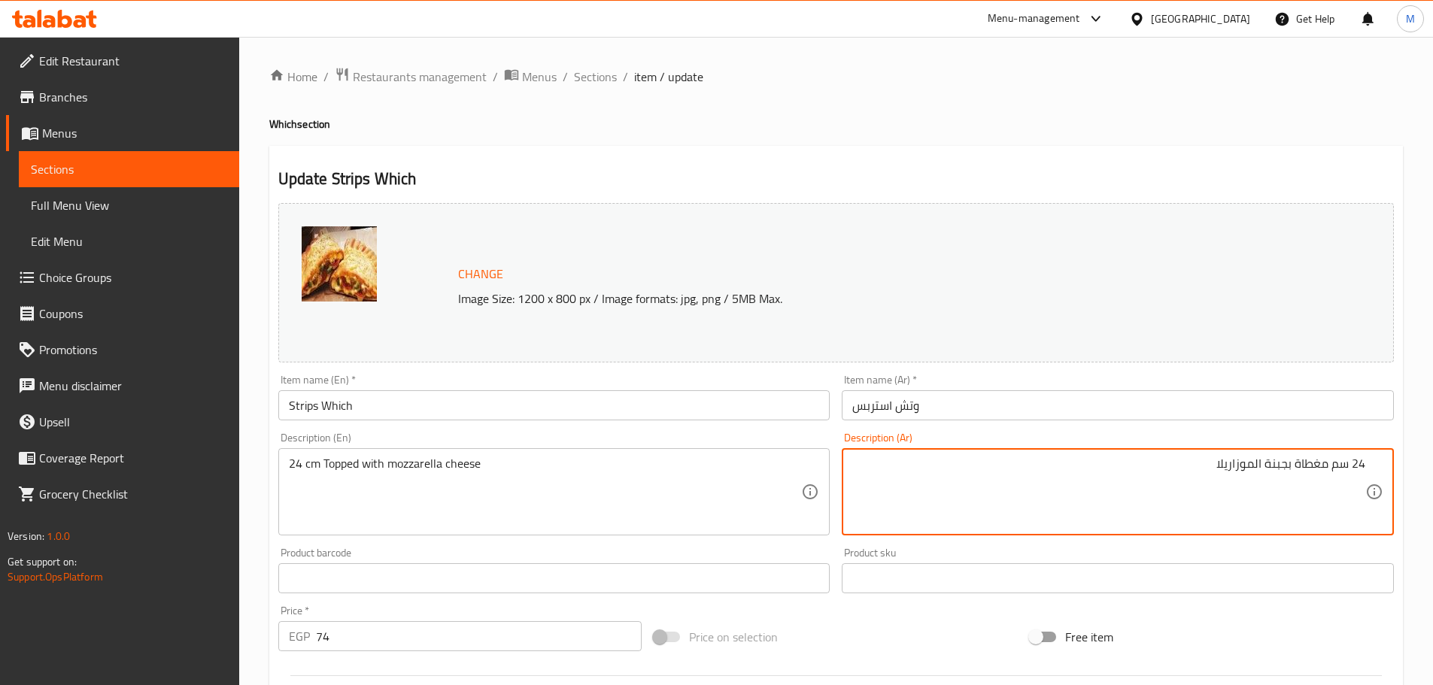
click at [1430, 464] on div "Home / Restaurants management / Menus / Sections / item / update Which section …" at bounding box center [836, 555] width 1194 height 1036
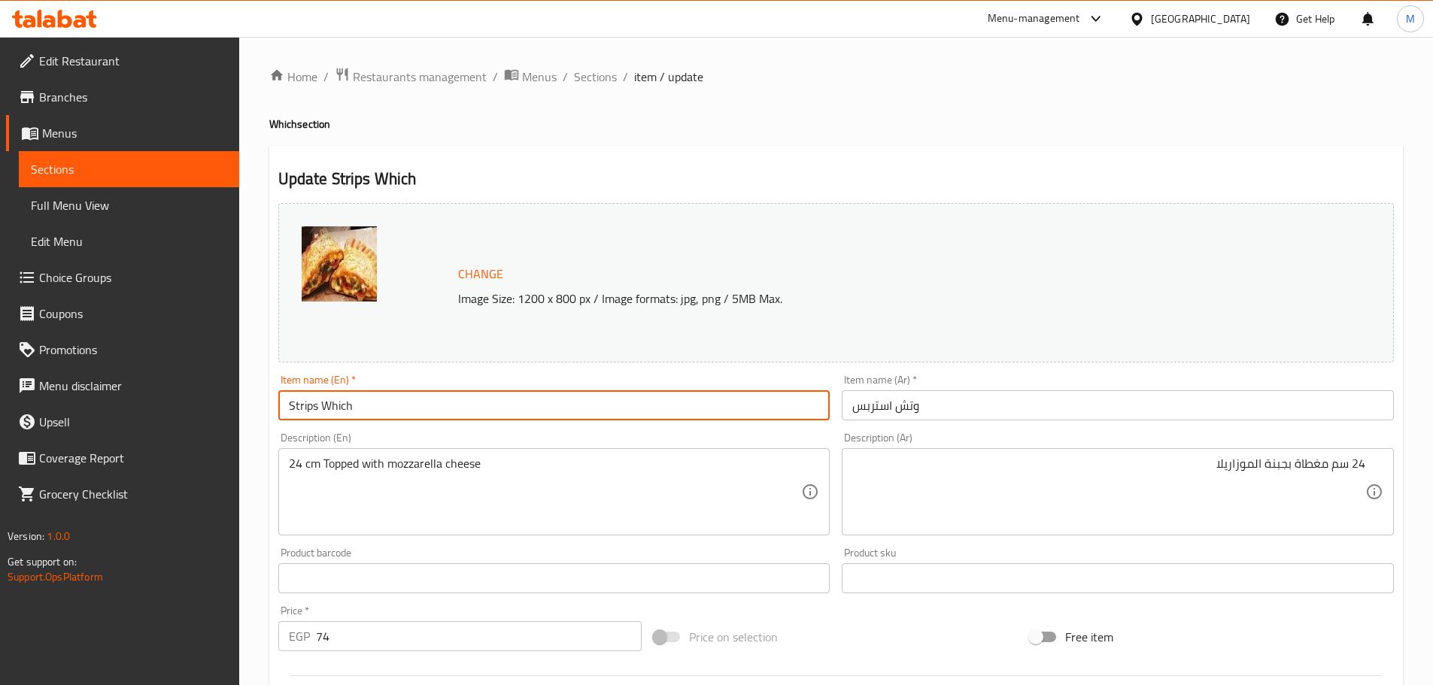
click at [490, 407] on input "Strips Which" at bounding box center [554, 405] width 552 height 30
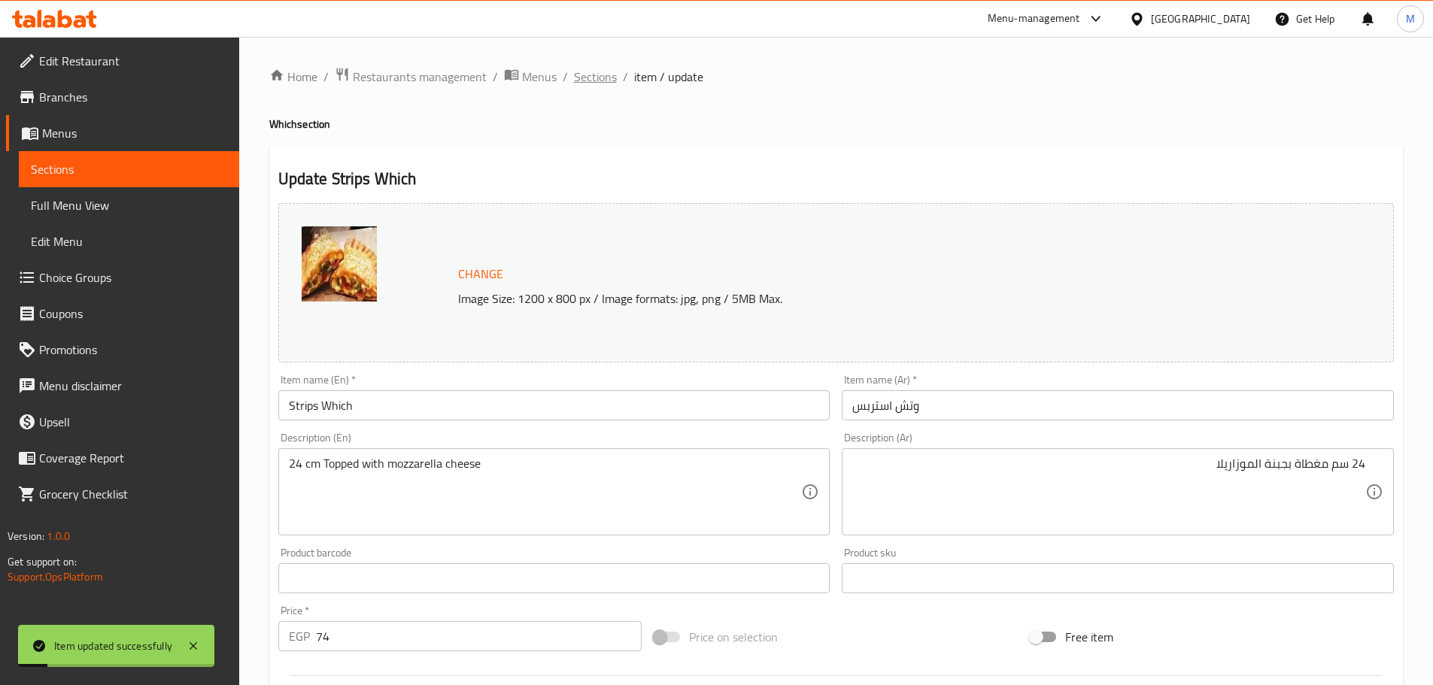
click at [592, 82] on span "Sections" at bounding box center [595, 77] width 43 height 18
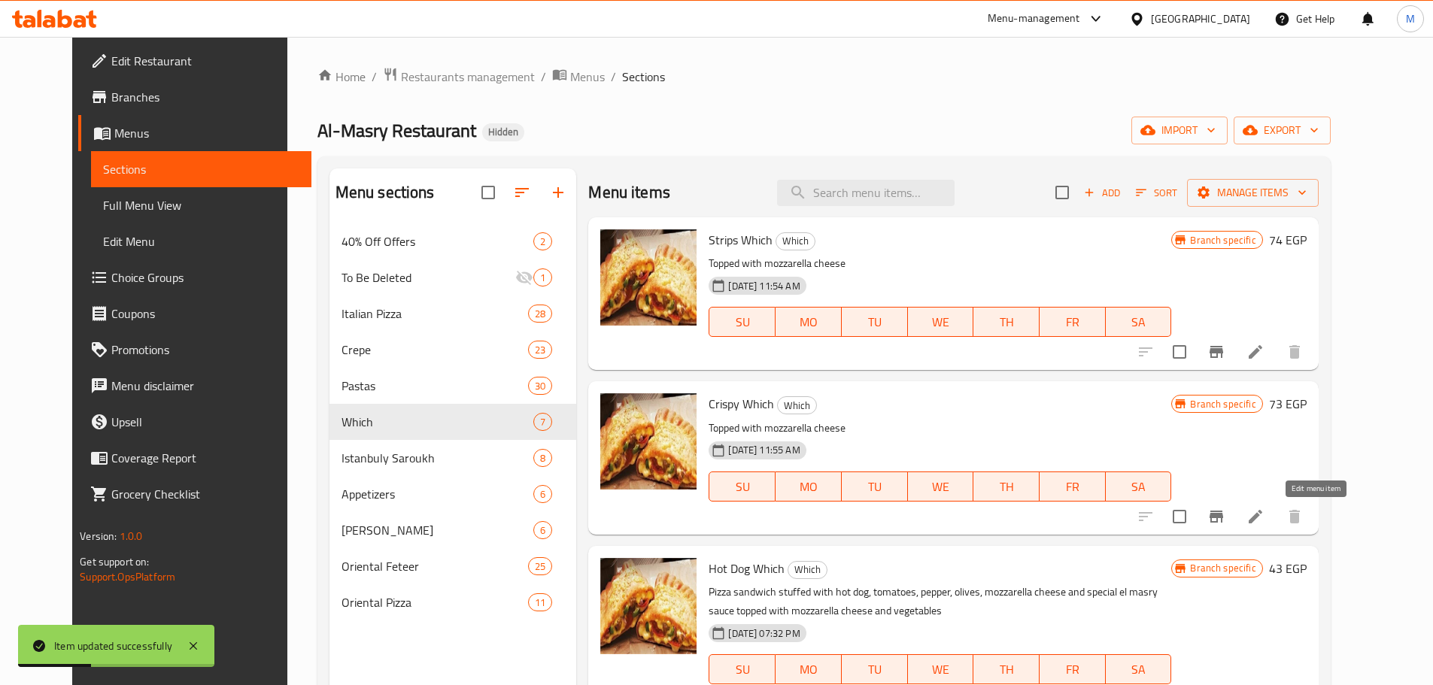
click at [1265, 513] on icon at bounding box center [1256, 517] width 18 height 18
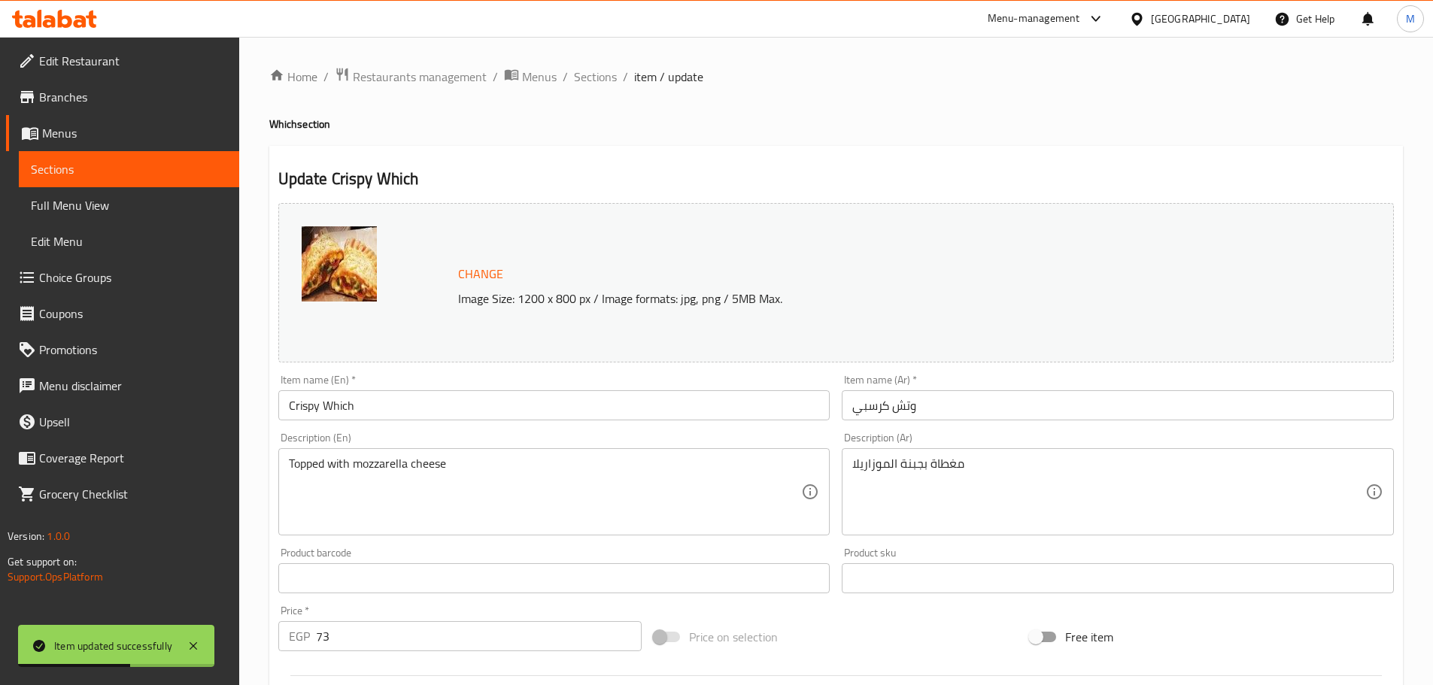
click at [285, 472] on div "Topped with mozzarella cheese Description (En)" at bounding box center [554, 491] width 552 height 87
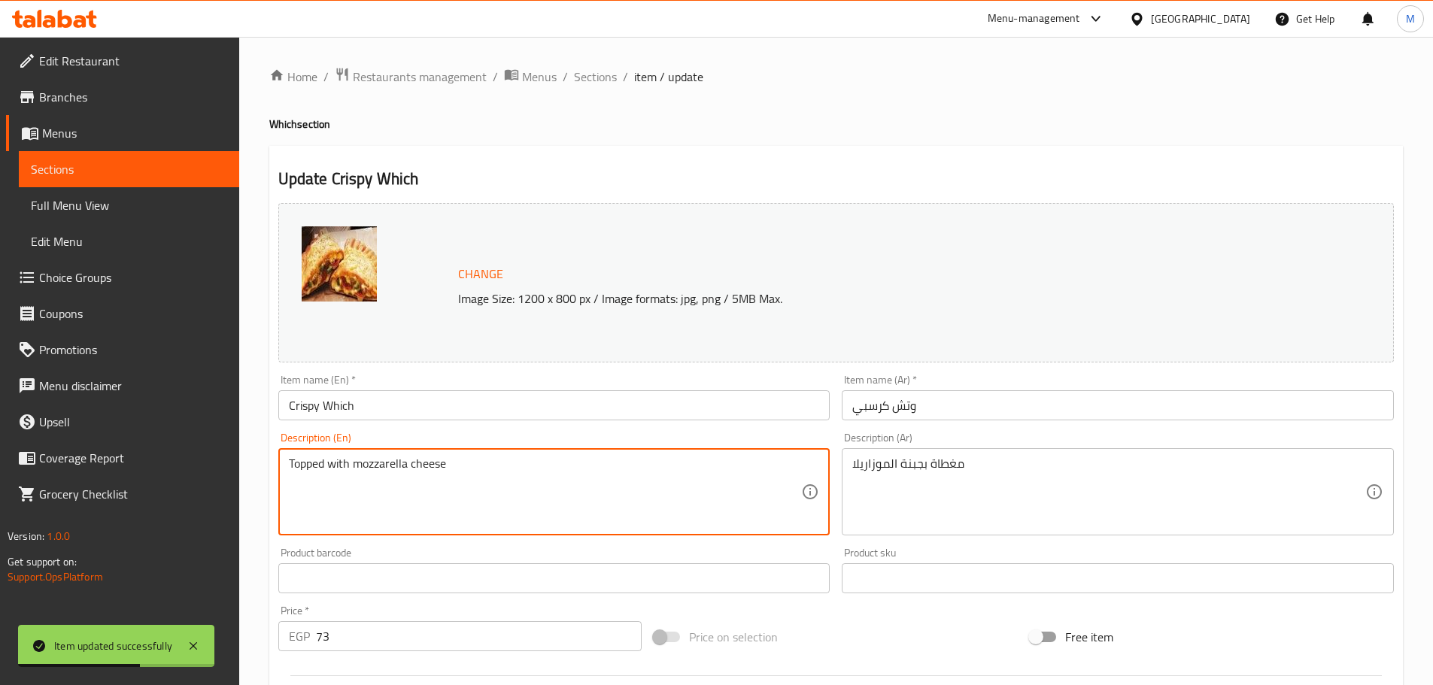
paste textarea "24 سم"
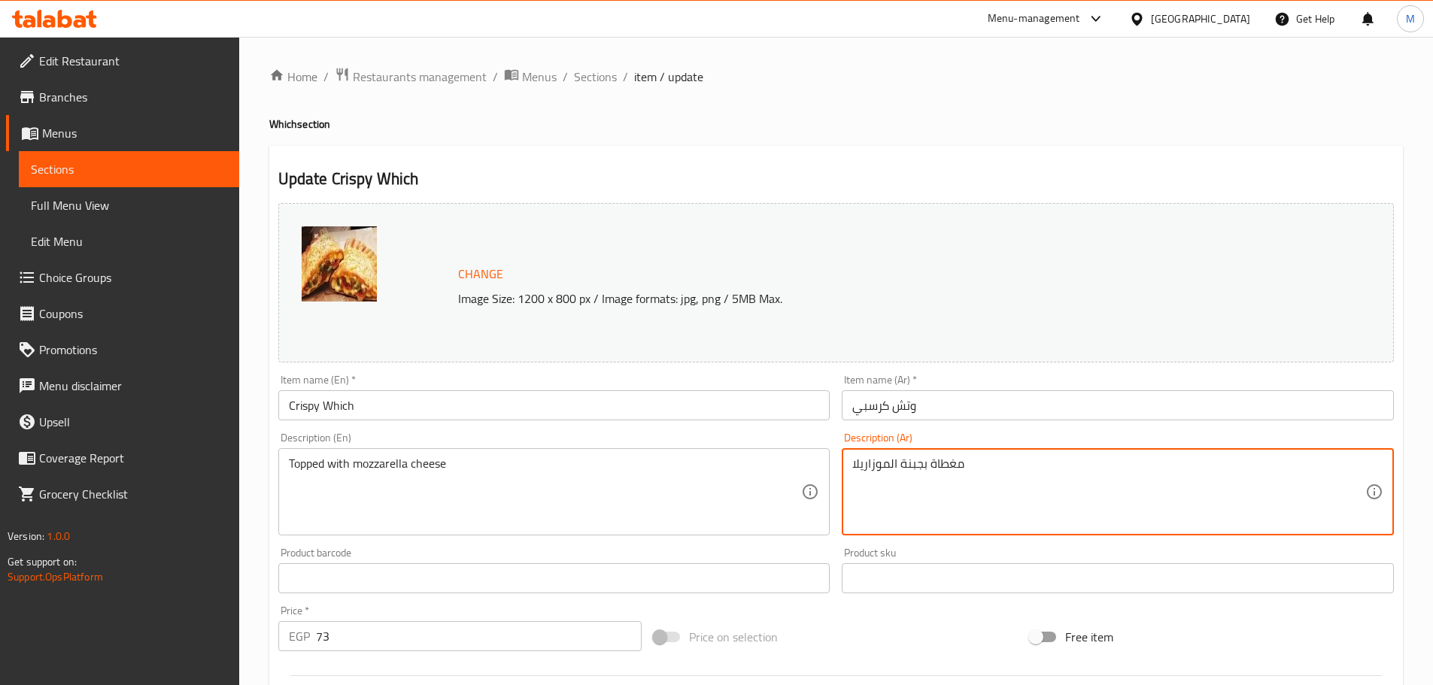
click at [845, 466] on div "مغطاة بجبنة الموزاريلا Description (Ar)" at bounding box center [1118, 491] width 552 height 87
click at [853, 469] on textarea "مغطاة بجبنة الموزاريلا" at bounding box center [1108, 492] width 513 height 71
paste textarea "24 سم"
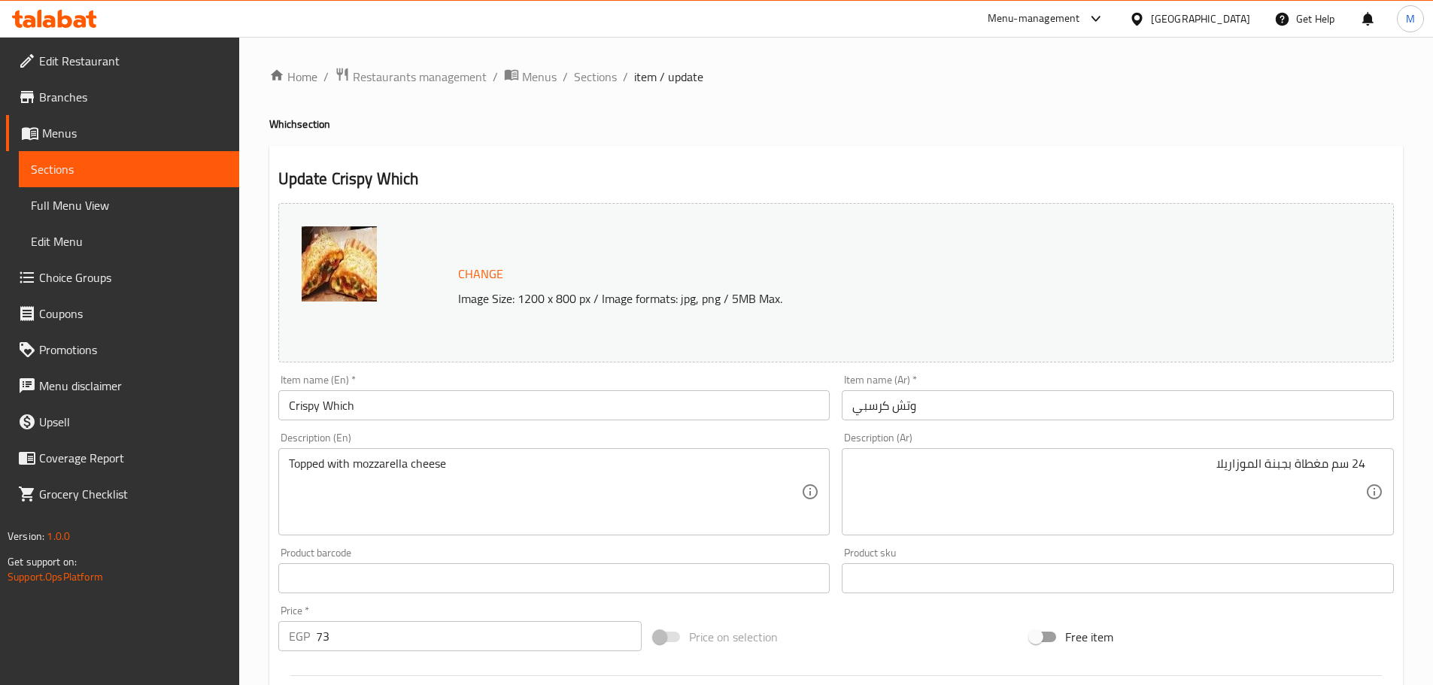
click at [281, 461] on div "Topped with mozzarella cheese Description (En)" at bounding box center [554, 491] width 552 height 87
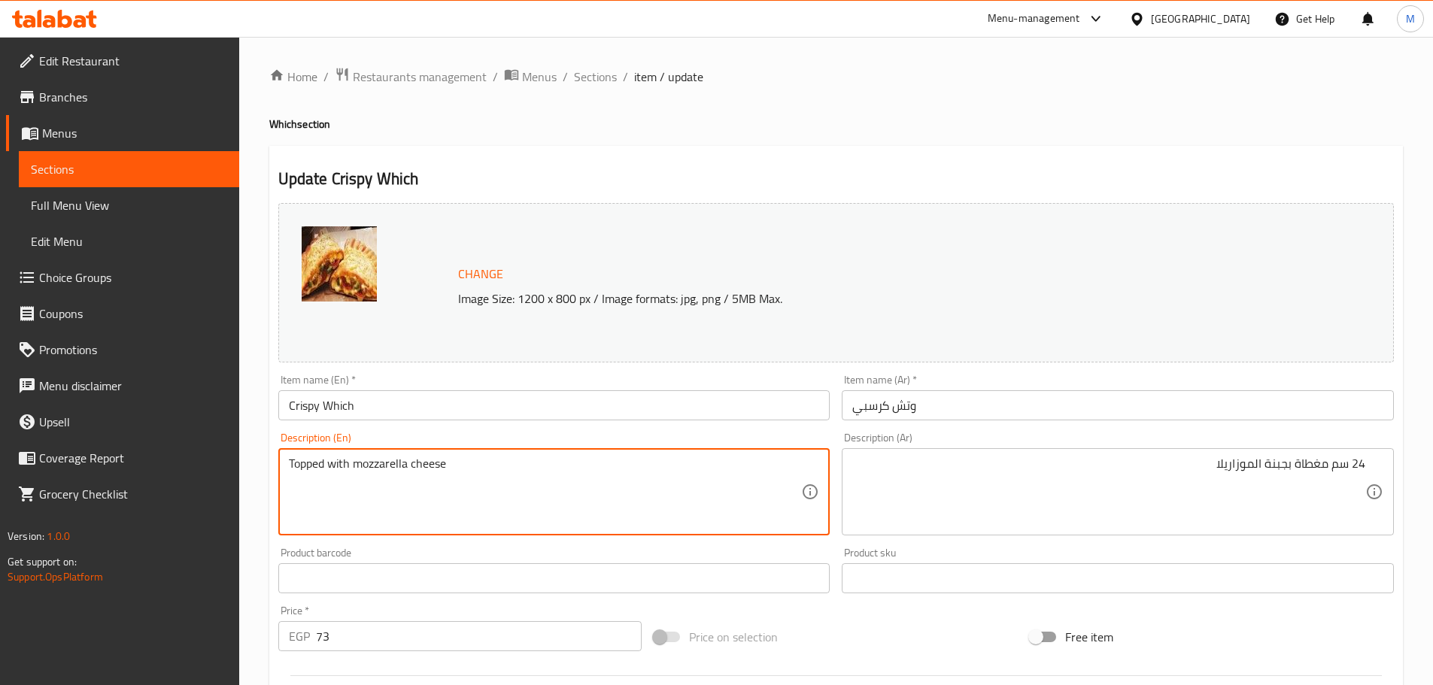
paste textarea "24 cm"
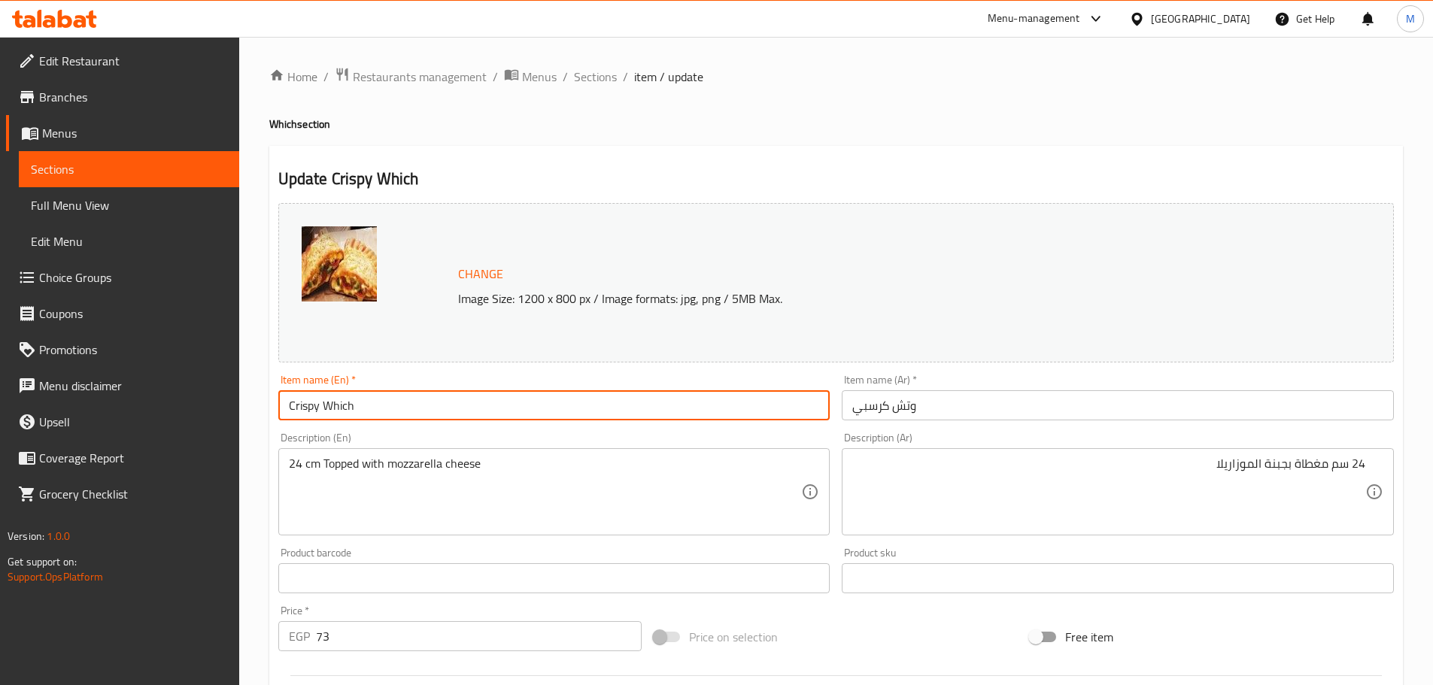
click at [414, 396] on input "Crispy Which" at bounding box center [554, 405] width 552 height 30
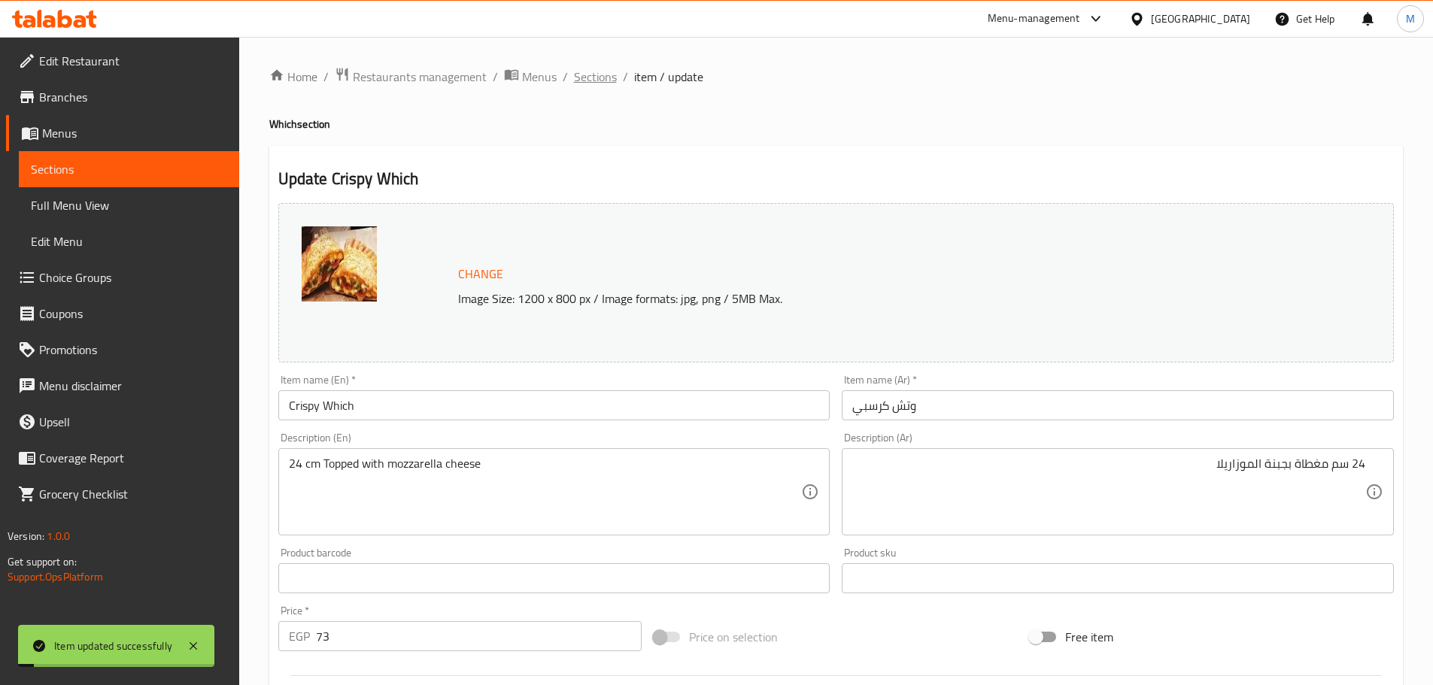
click at [584, 74] on span "Sections" at bounding box center [595, 77] width 43 height 18
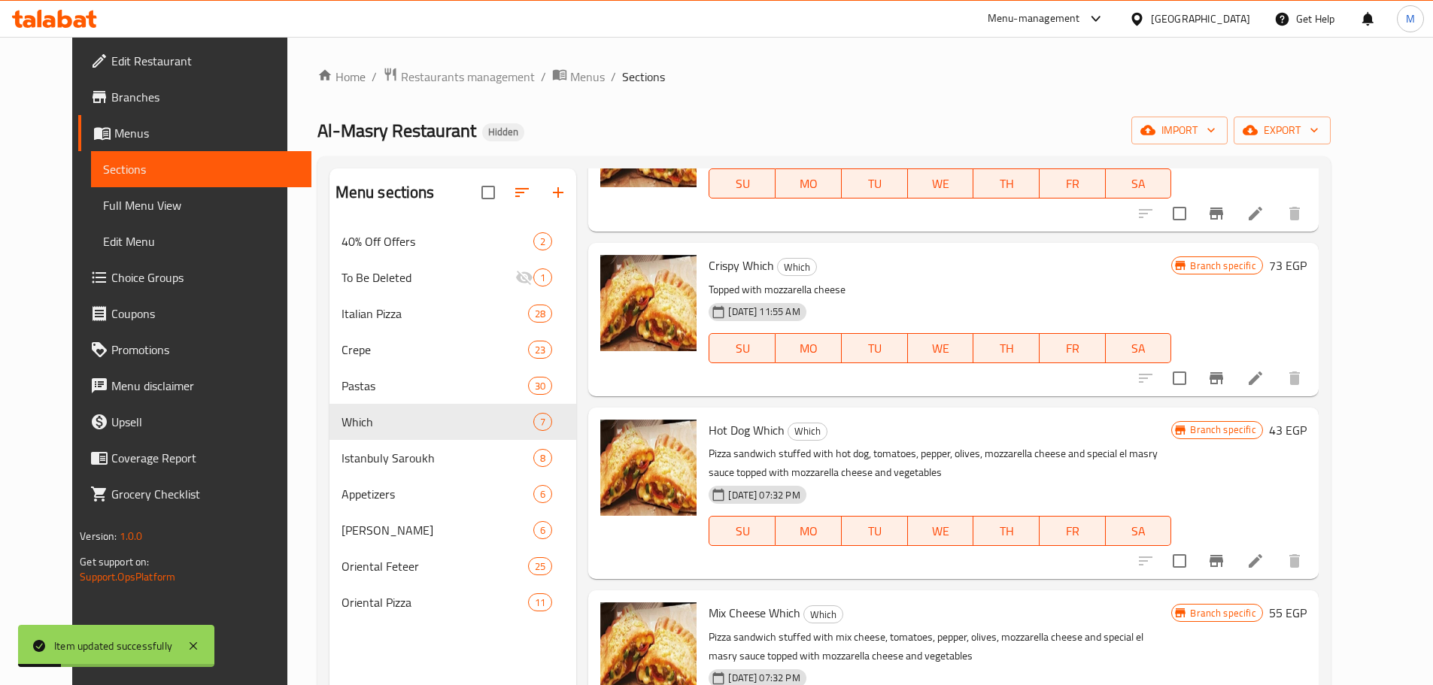
scroll to position [150, 0]
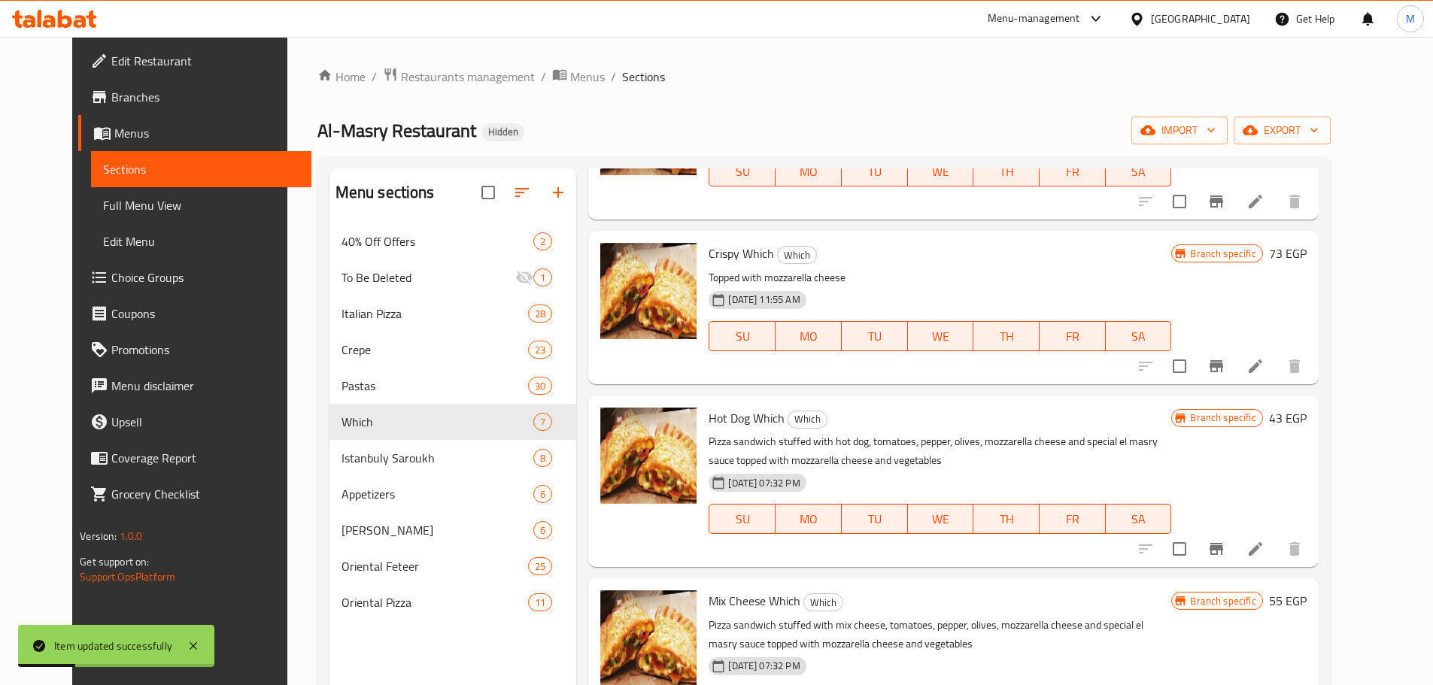
click at [1234, 549] on button "Branch-specific-item" at bounding box center [1216, 549] width 36 height 36
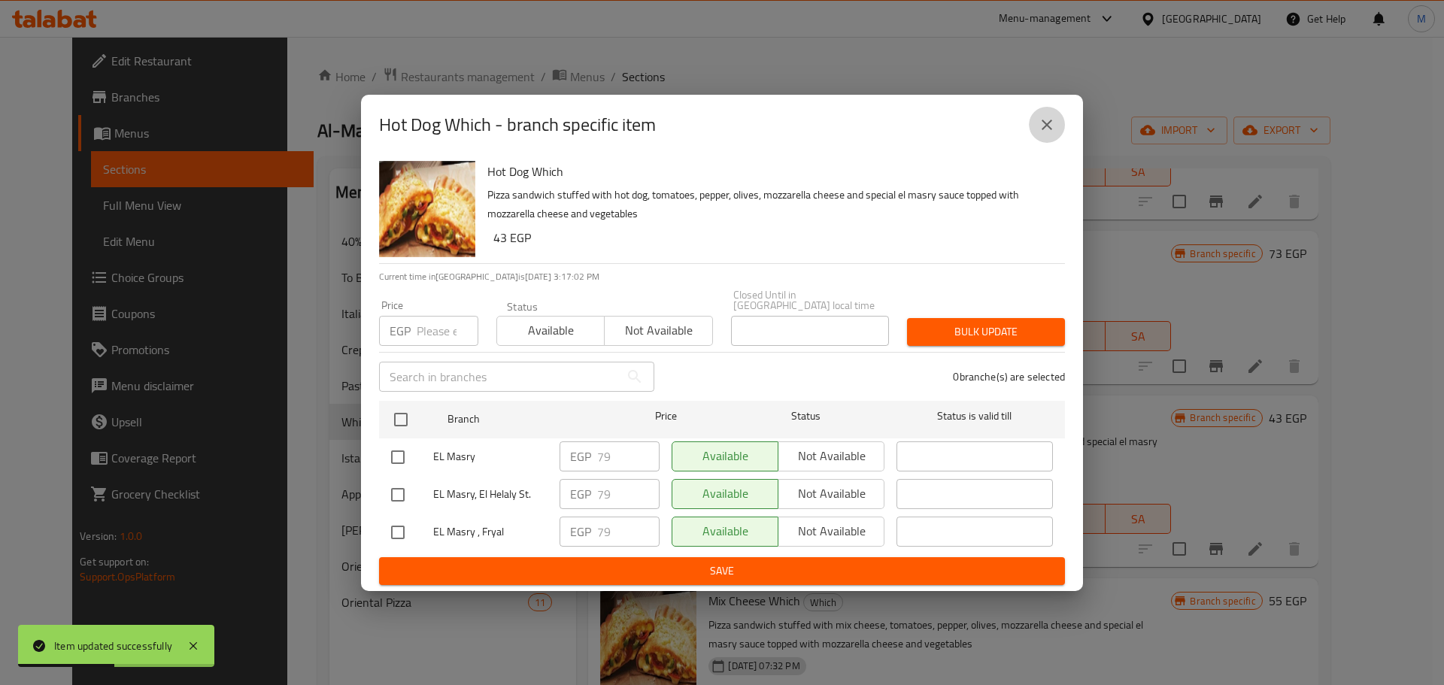
click at [1035, 125] on button "close" at bounding box center [1047, 125] width 36 height 36
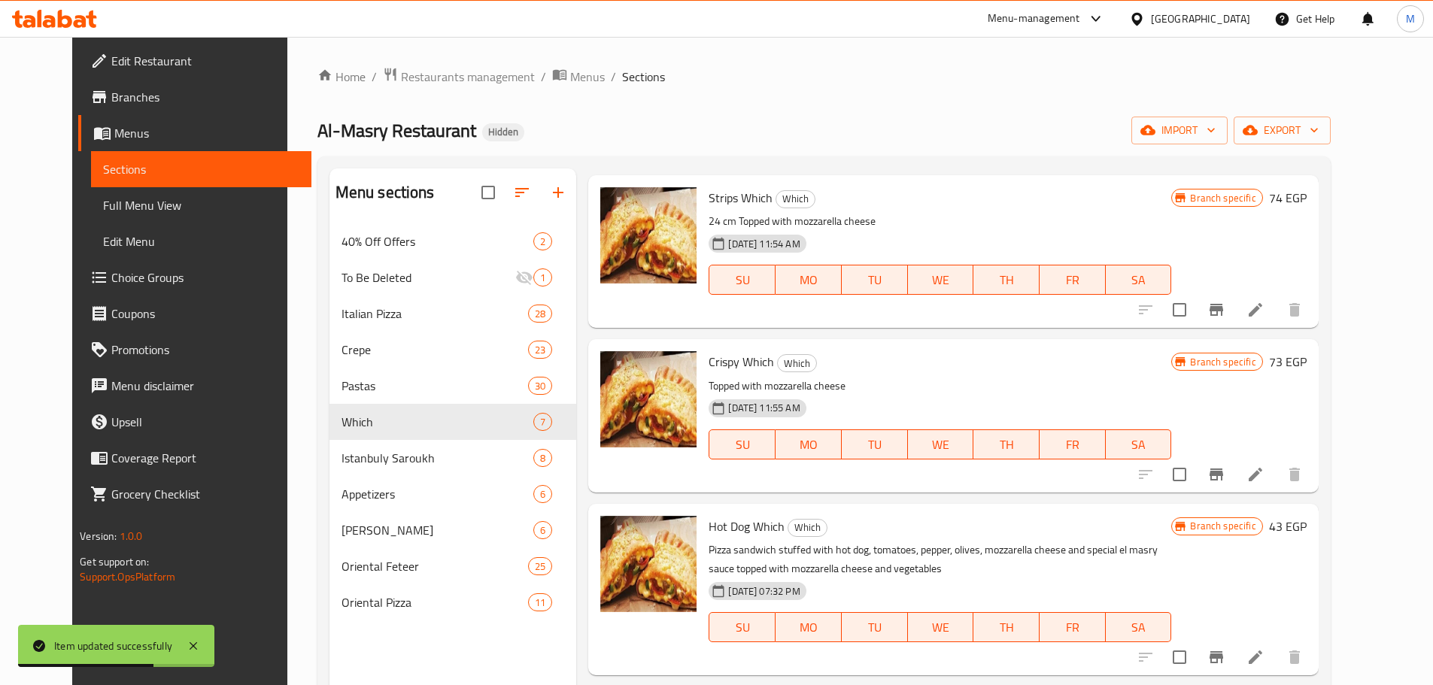
scroll to position [0, 0]
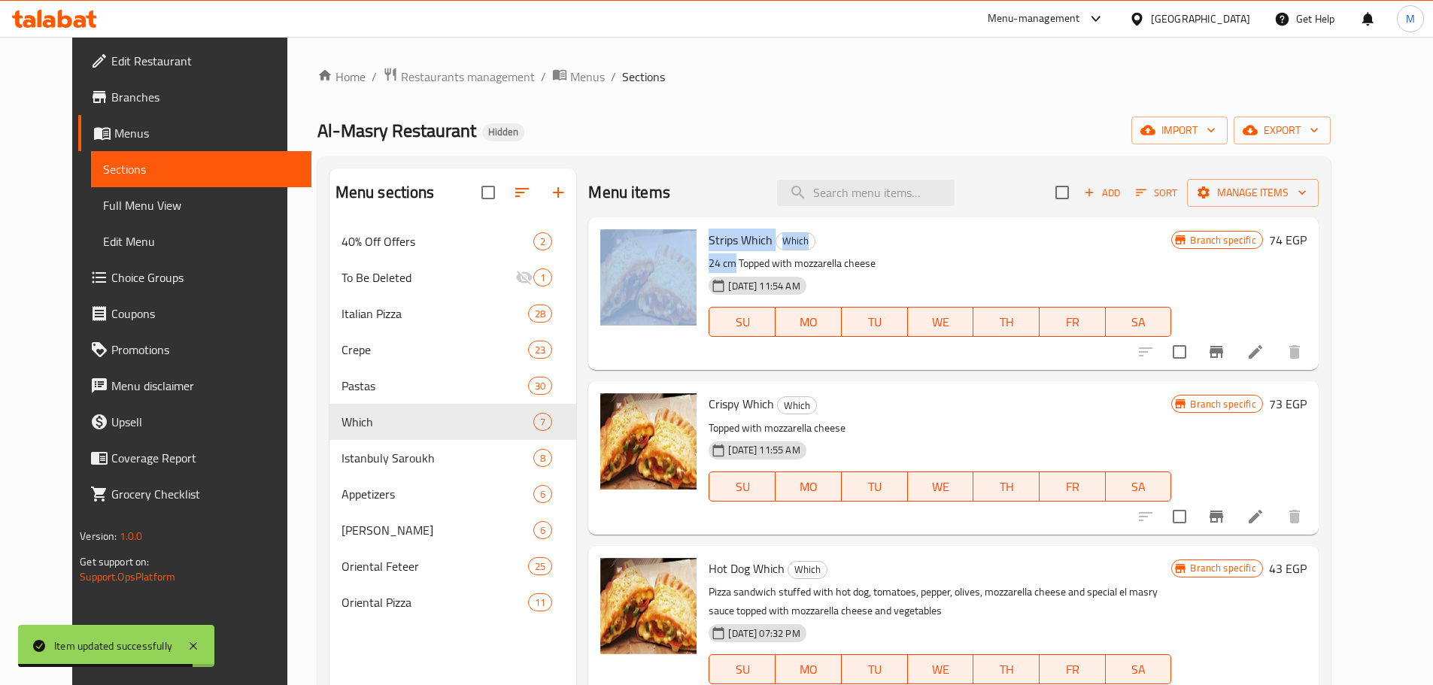
drag, startPoint x: 718, startPoint y: 261, endPoint x: 680, endPoint y: 267, distance: 38.1
click at [680, 267] on div "Strips Which Which 24 cm Topped with mozzarella cheese 27-06-2024 11:54 AM SU M…" at bounding box center [953, 293] width 718 height 141
click at [709, 267] on p "24 cm Topped with mozzarella cheese" at bounding box center [940, 263] width 463 height 19
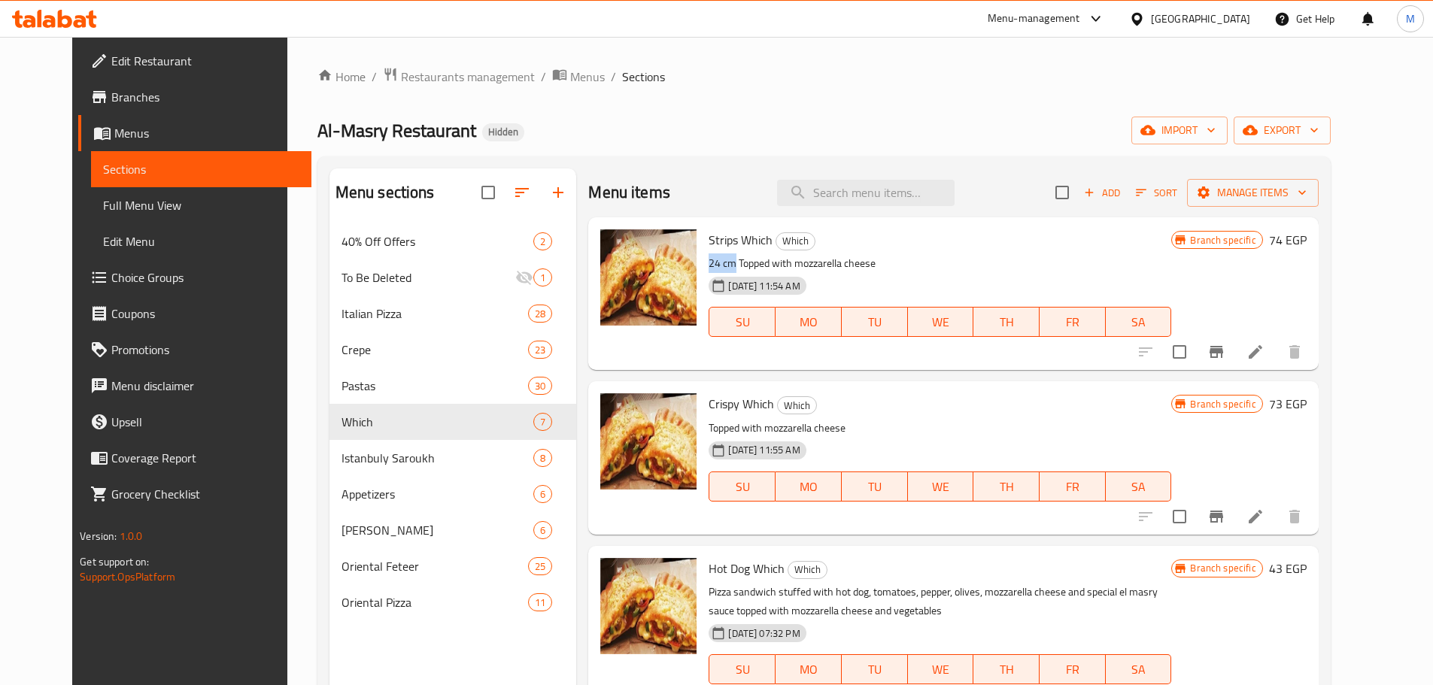
drag, startPoint x: 716, startPoint y: 263, endPoint x: 688, endPoint y: 263, distance: 27.8
click at [703, 263] on div "Strips Which Which 24 cm Topped with mozzarella cheese 27-06-2024 11:54 AM SU M…" at bounding box center [940, 293] width 475 height 141
copy p "24 cm"
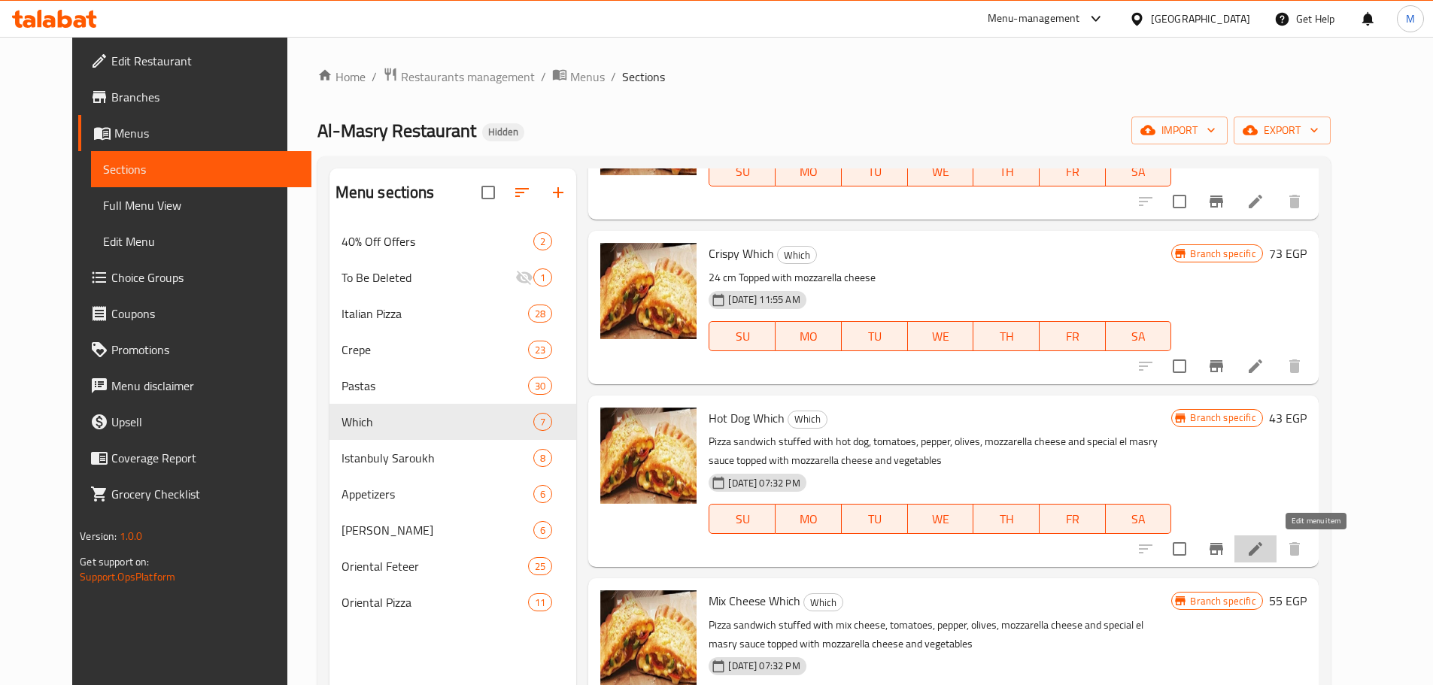
click at [1265, 542] on icon at bounding box center [1256, 549] width 18 height 18
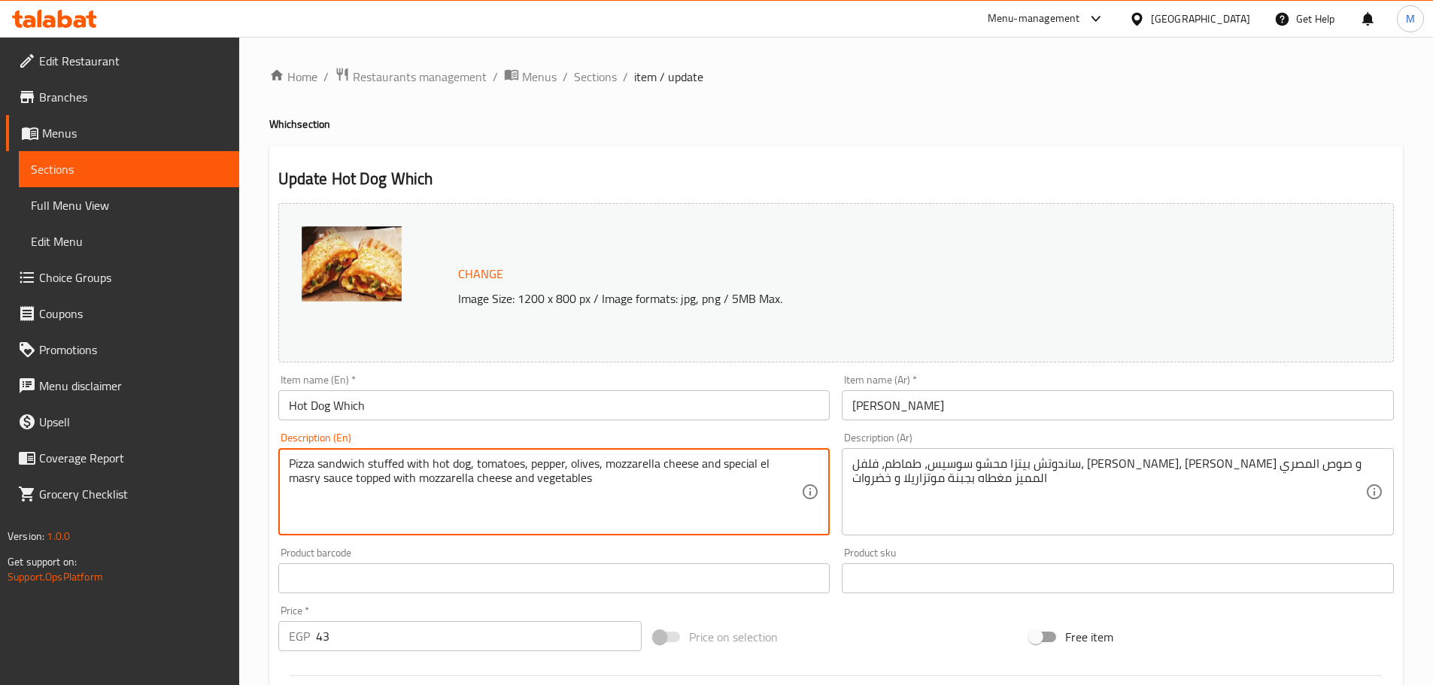
paste textarea "24 cm"
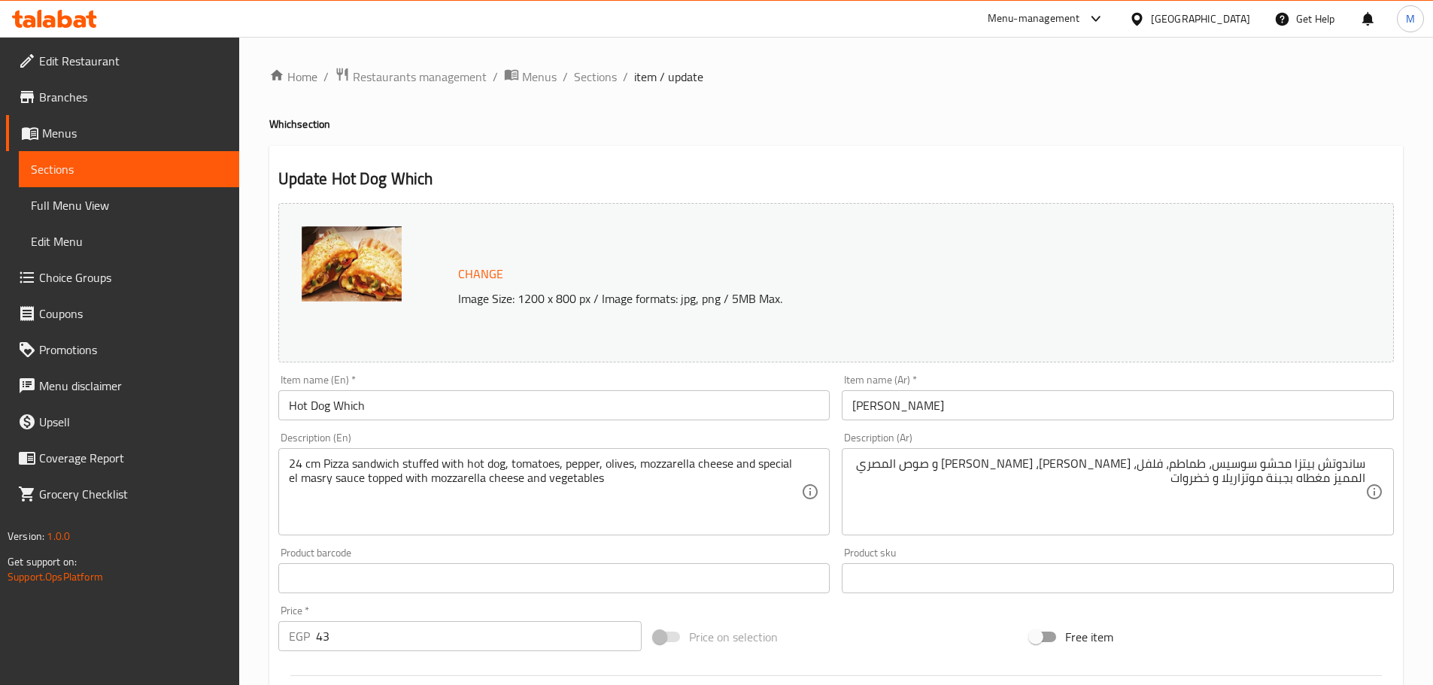
click at [1366, 454] on div "ساندوتش بيتزا محشو سوسيس، طماطم، فلفل، زيتون، جينة موتزاريلا و صوص المصري الممي…" at bounding box center [1118, 491] width 552 height 87
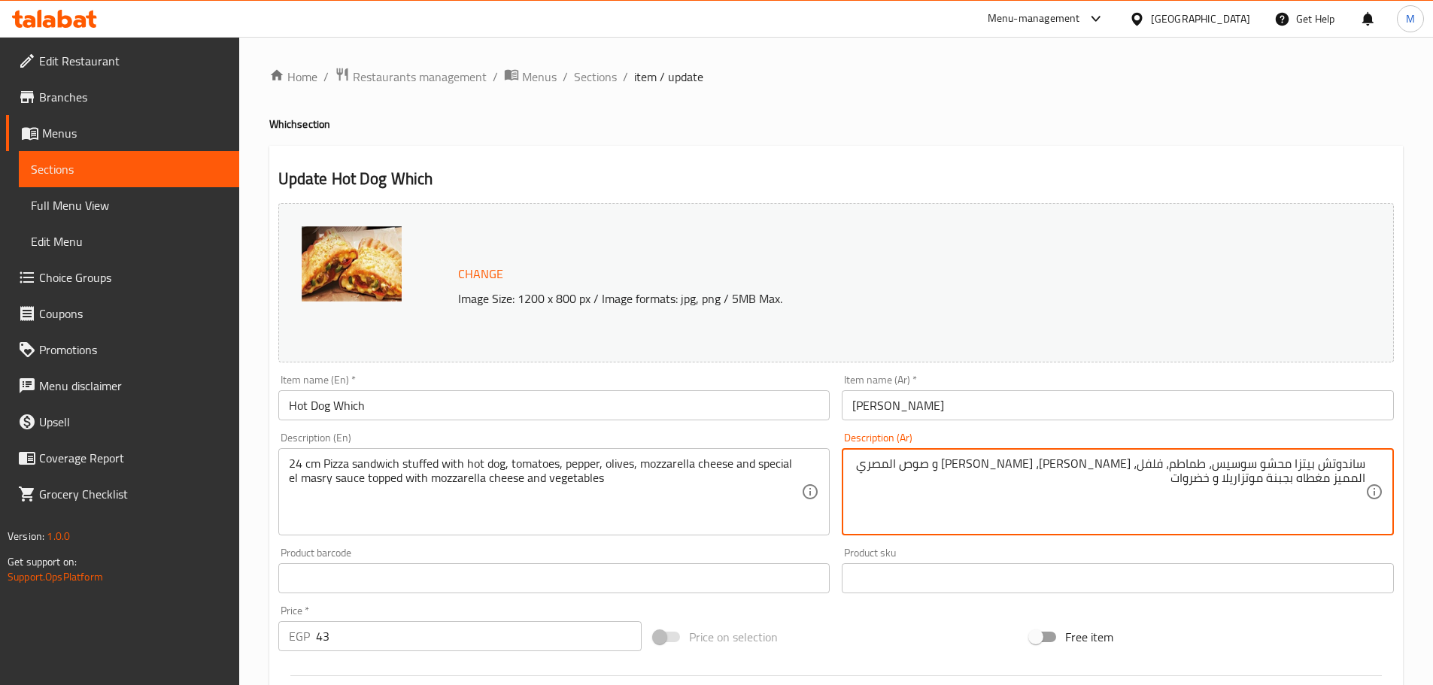
click at [1366, 460] on div "ساندوتش بيتزا محشو سوسيس، طماطم، فلفل، زيتون، جينة موتزاريلا و صوص المصري الممي…" at bounding box center [1118, 491] width 552 height 87
click at [1361, 470] on textarea "ساندوتش بيتزا محشو سوسيس، طماطم، فلفل، زيتون، جينة موتزاريلا و صوص المصري الممي…" at bounding box center [1108, 492] width 513 height 71
paste textarea "24 سم"
click at [1221, 442] on div "Description (Ar) 24 سم ساندوتش بيتزا محشو سوسيس، طماطم، فلفل، زيتون، جينة موتزا…" at bounding box center [1118, 484] width 552 height 103
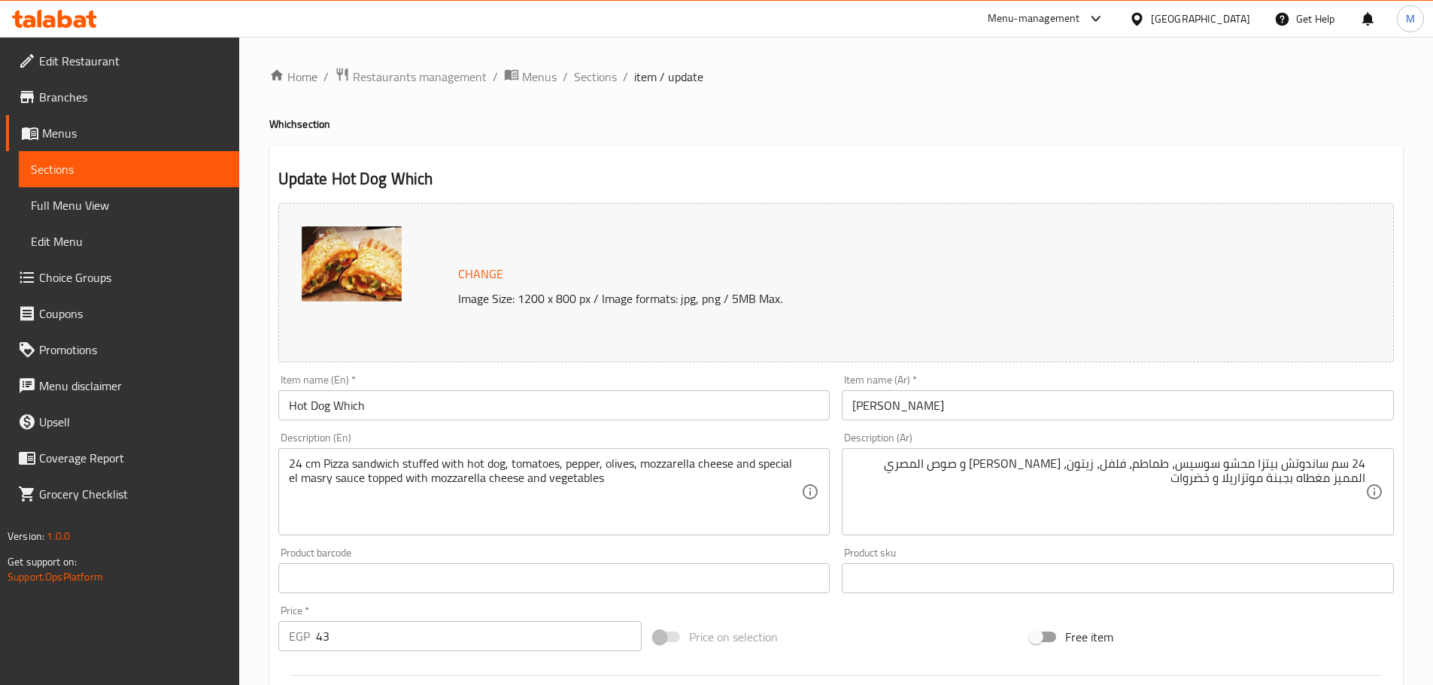
click at [1175, 409] on input "وتش سوسيس" at bounding box center [1118, 405] width 552 height 30
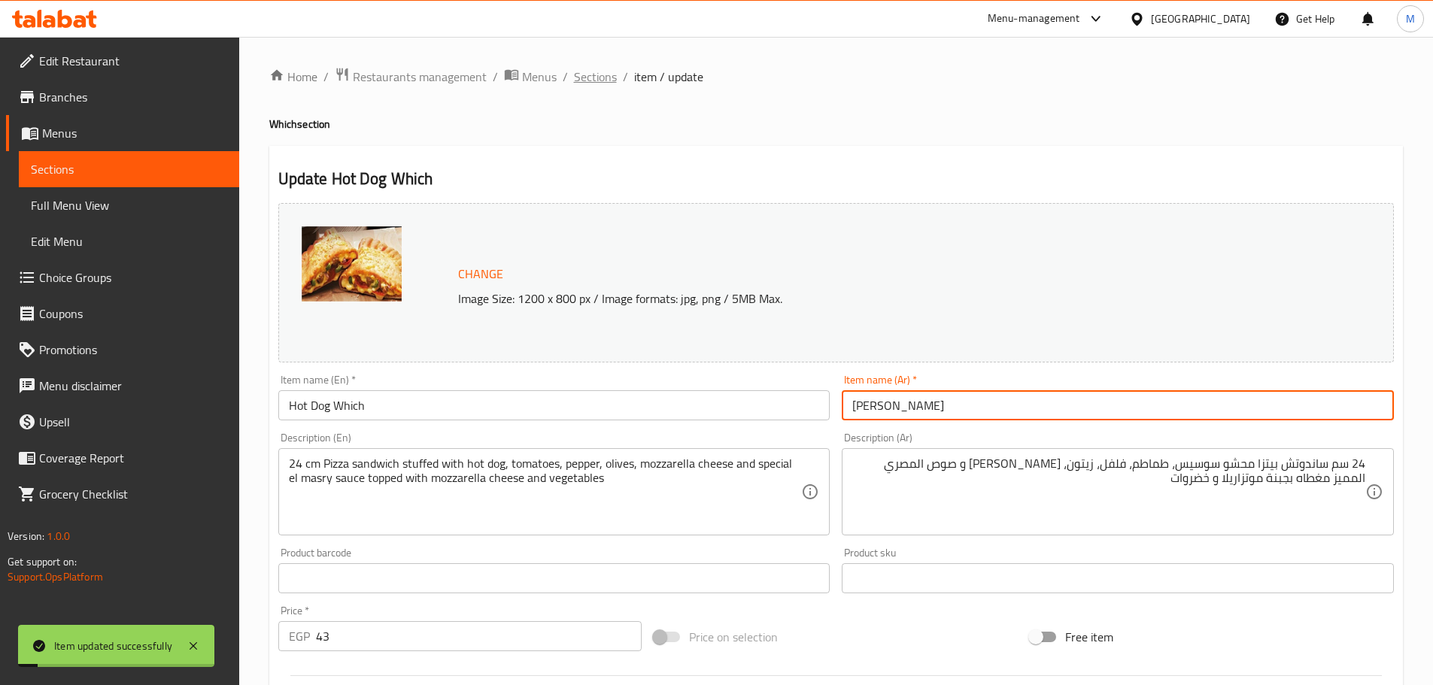
click at [586, 84] on span "Sections" at bounding box center [595, 77] width 43 height 18
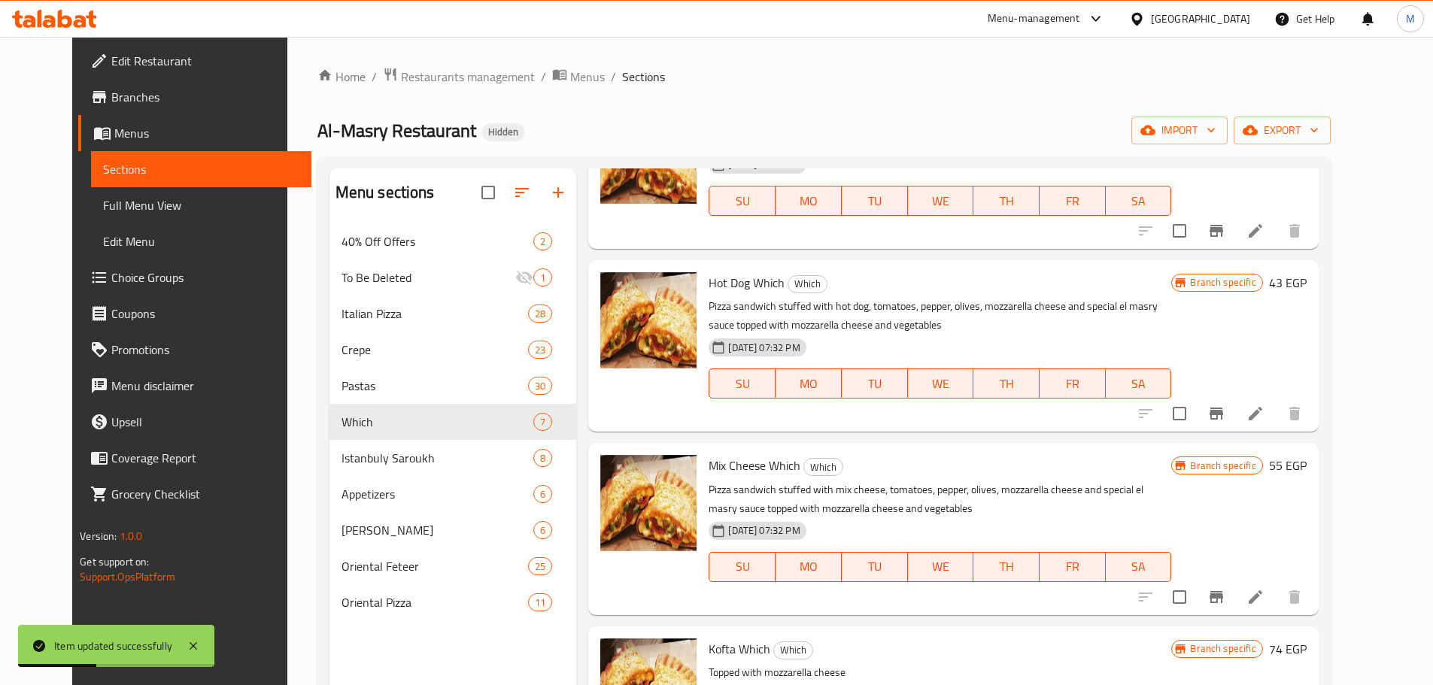
scroll to position [376, 0]
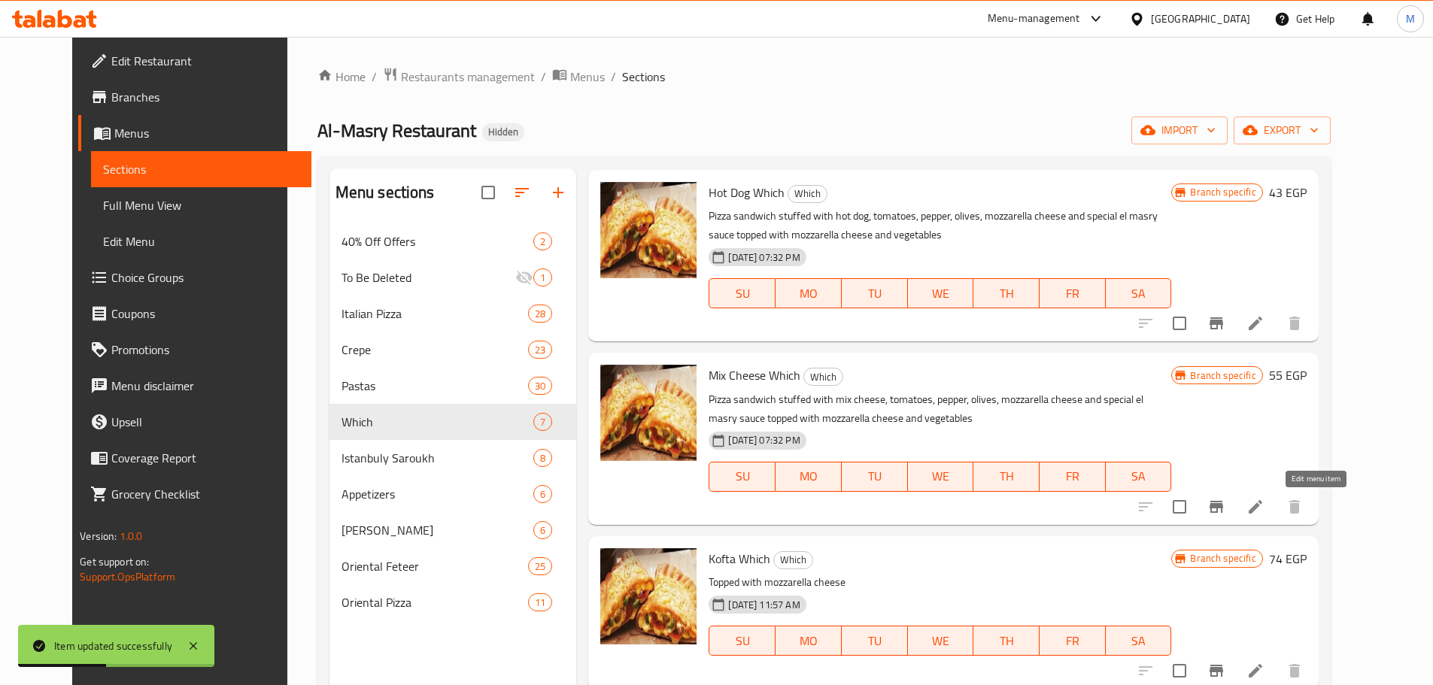
click at [1265, 505] on icon at bounding box center [1256, 507] width 18 height 18
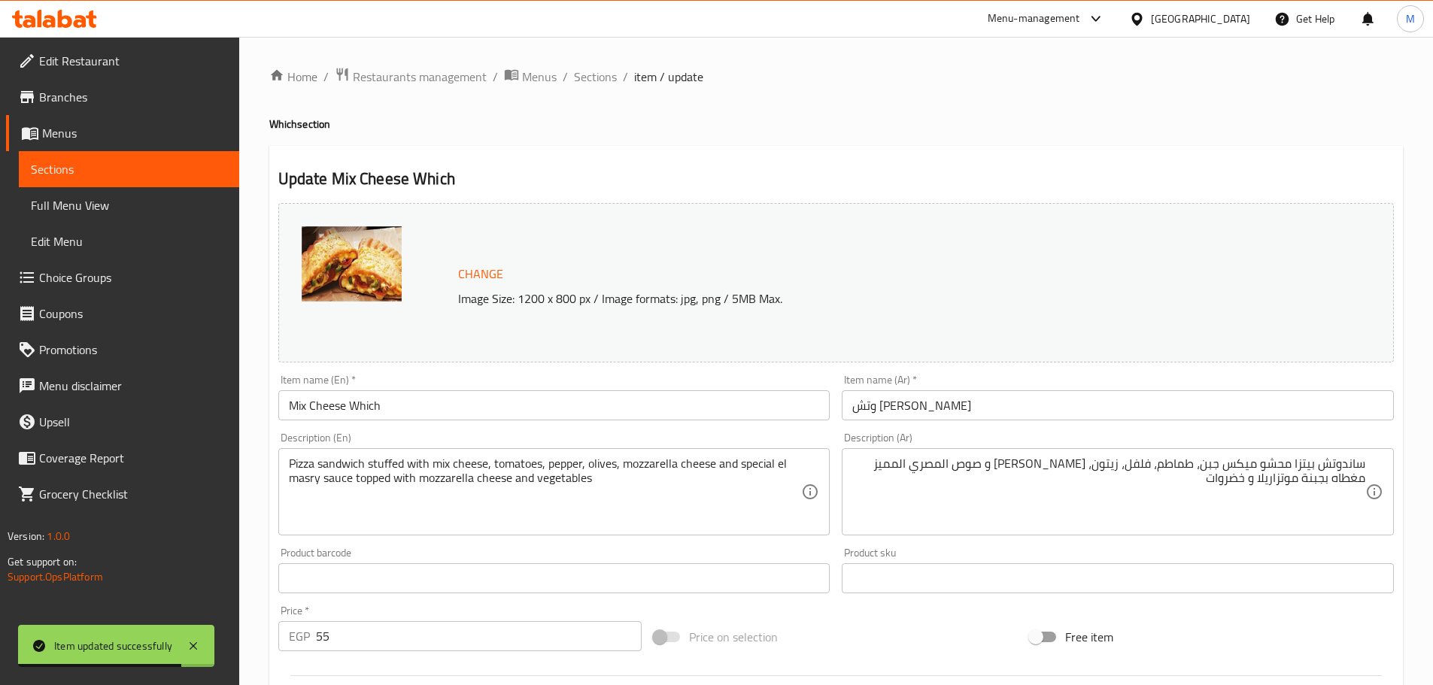
click at [1368, 464] on div "ساندوتش بيتزا محشو ميكس جبن، طماطم، فلفل، زيتون، جينة موتزاريلا و صوص المصري ال…" at bounding box center [1118, 491] width 552 height 87
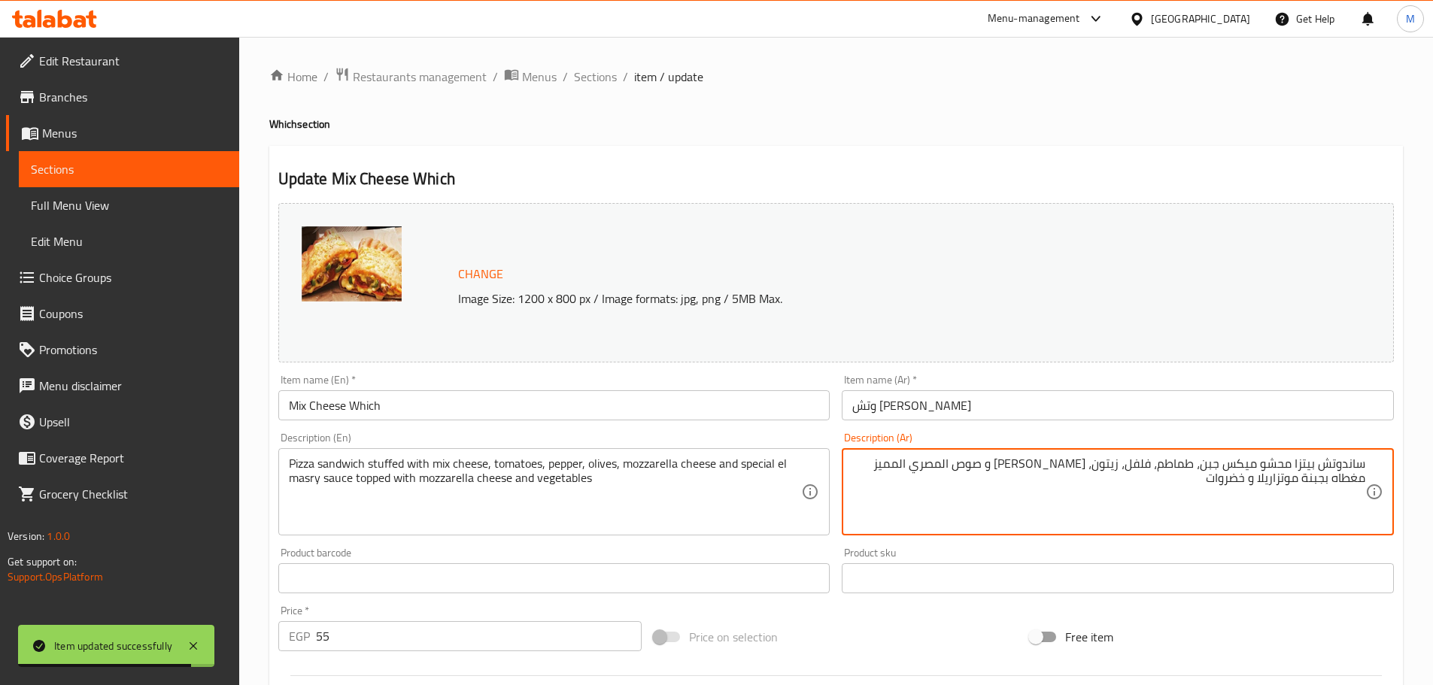
drag, startPoint x: 1356, startPoint y: 464, endPoint x: 1362, endPoint y: 469, distance: 8.6
click at [1356, 465] on textarea "ساندوتش بيتزا محشو ميكس جبن، طماطم، فلفل، زيتون، جينة موتزاريلا و صوص المصري ال…" at bounding box center [1108, 492] width 513 height 71
click at [1363, 469] on textarea "ساندوتش بيتزا محشو ميكس جبن، طماطم، فلفل، زيتون، جينة موتزاريلا و صوص المصري ال…" at bounding box center [1108, 492] width 513 height 71
paste textarea "24 سم"
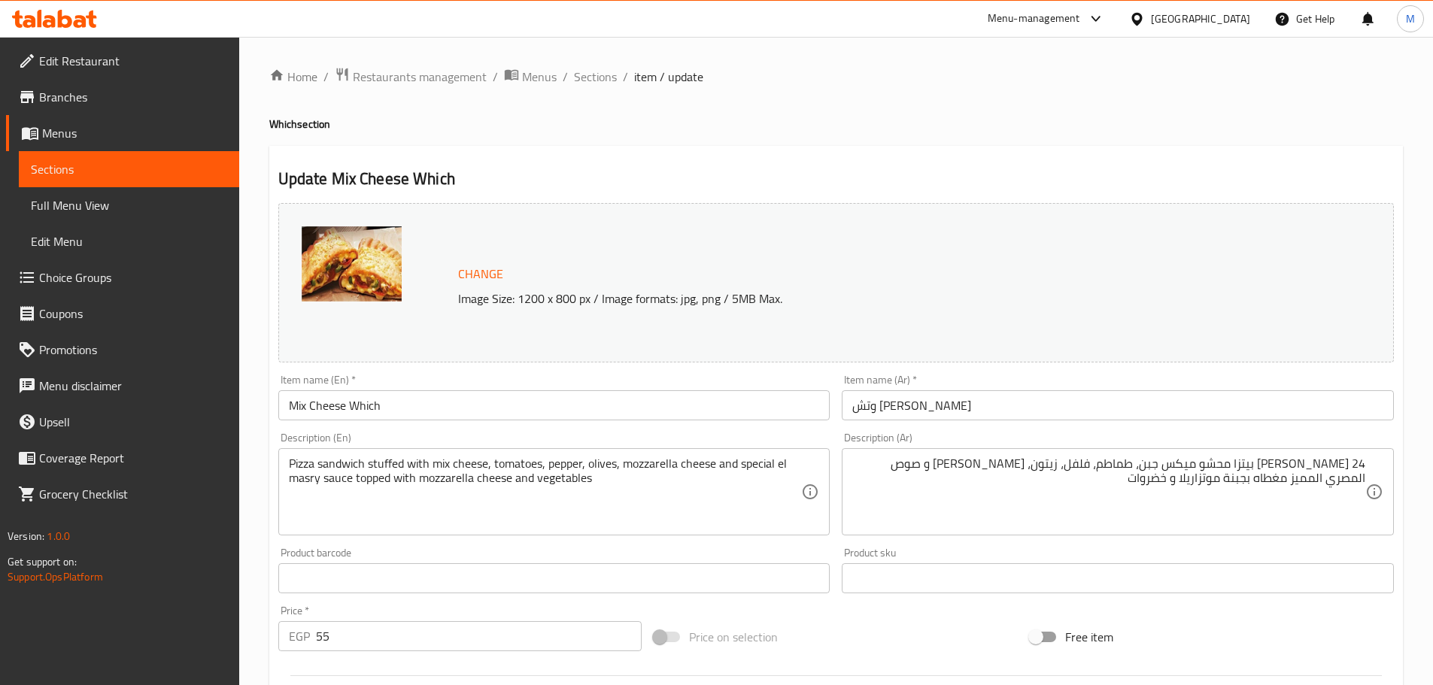
click at [280, 460] on div "Pizza sandwich stuffed with mix cheese, tomatoes, pepper, olives, mozzarella ch…" at bounding box center [554, 491] width 552 height 87
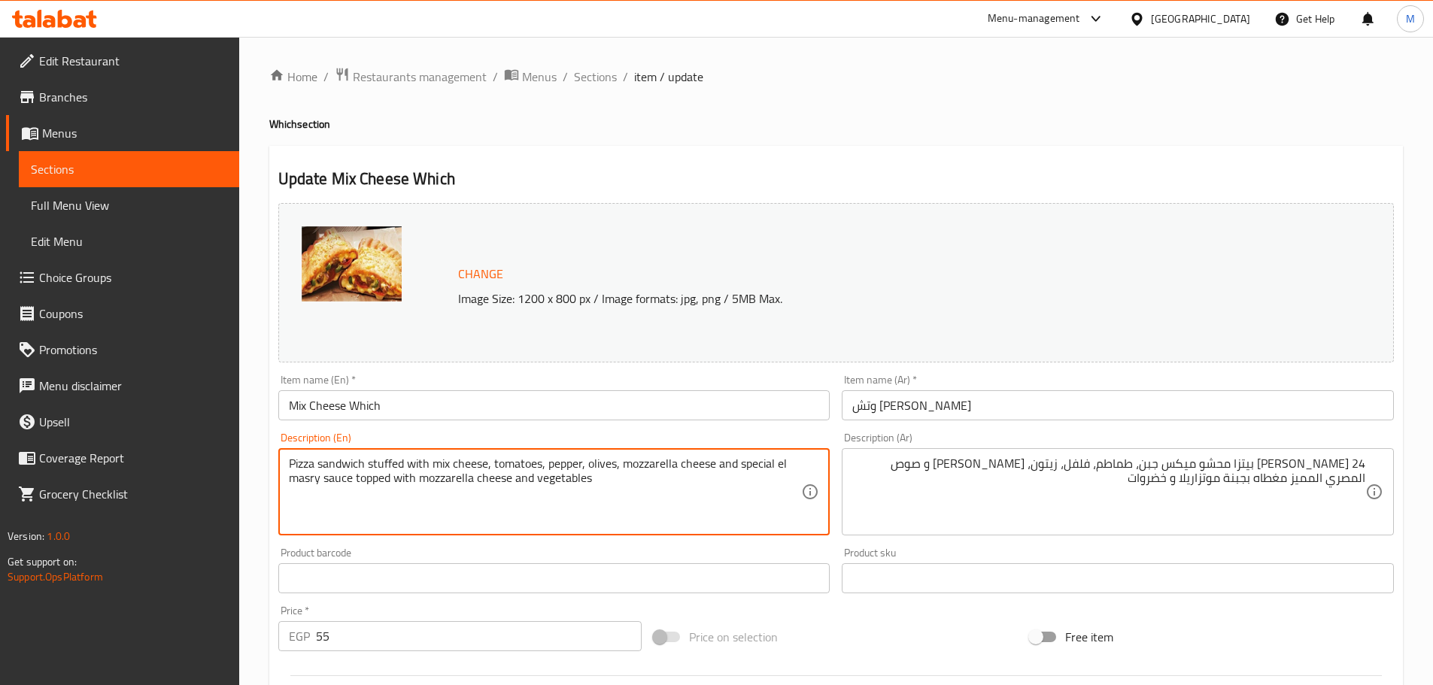
paste textarea "24 cm"
click at [442, 406] on input "Mix Cheese Which" at bounding box center [554, 405] width 552 height 30
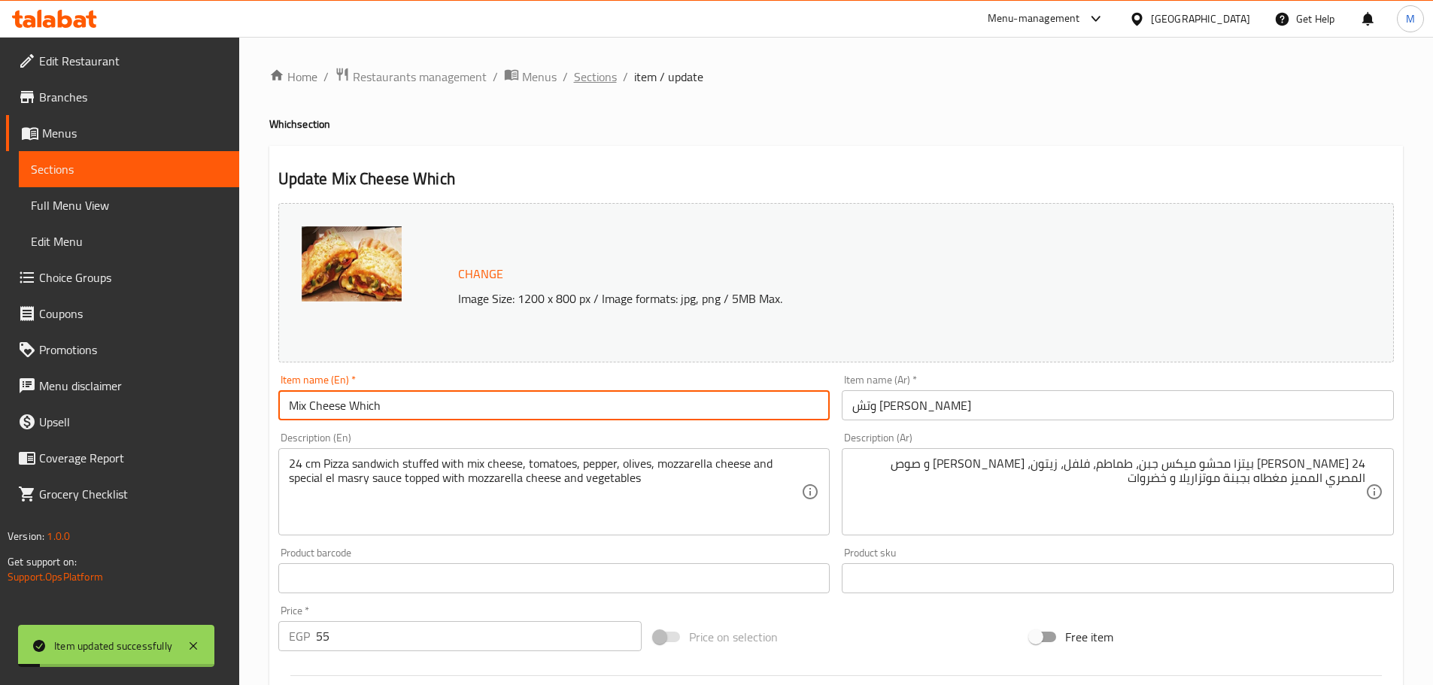
click at [591, 73] on span "Sections" at bounding box center [595, 77] width 43 height 18
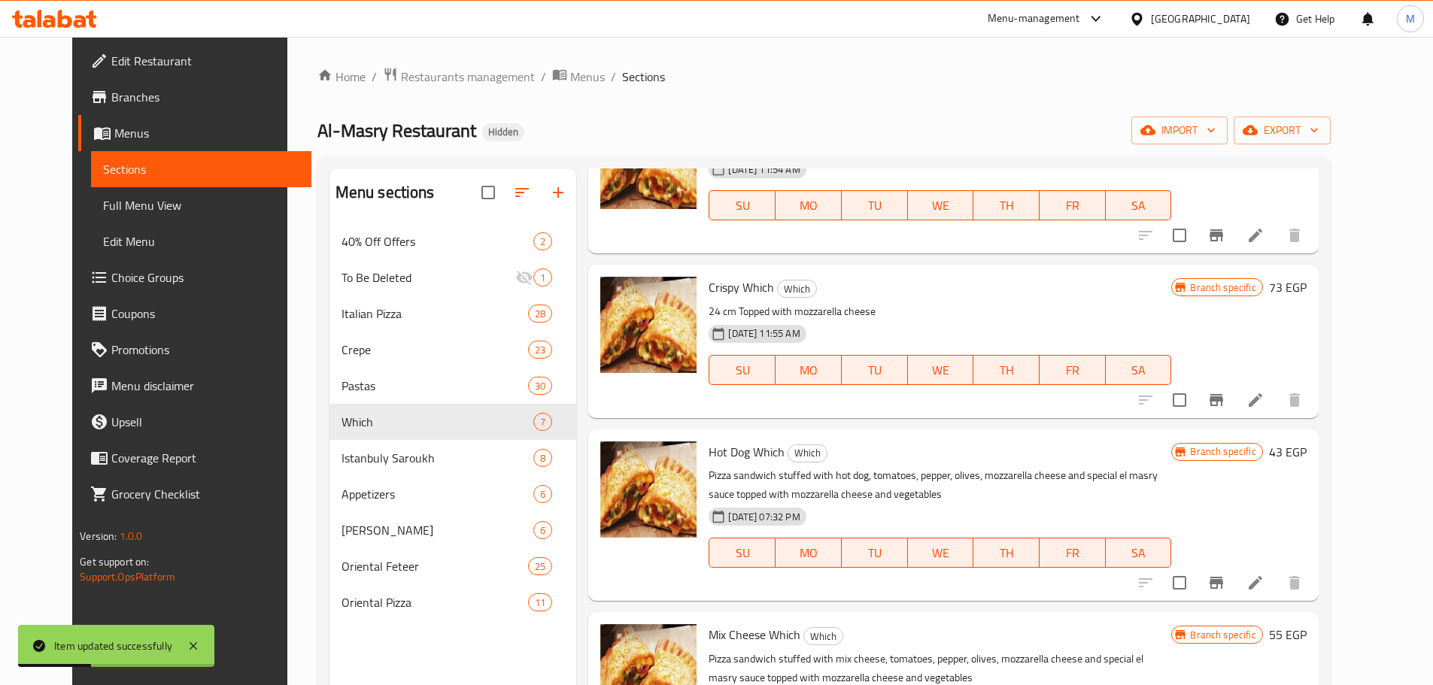
scroll to position [150, 0]
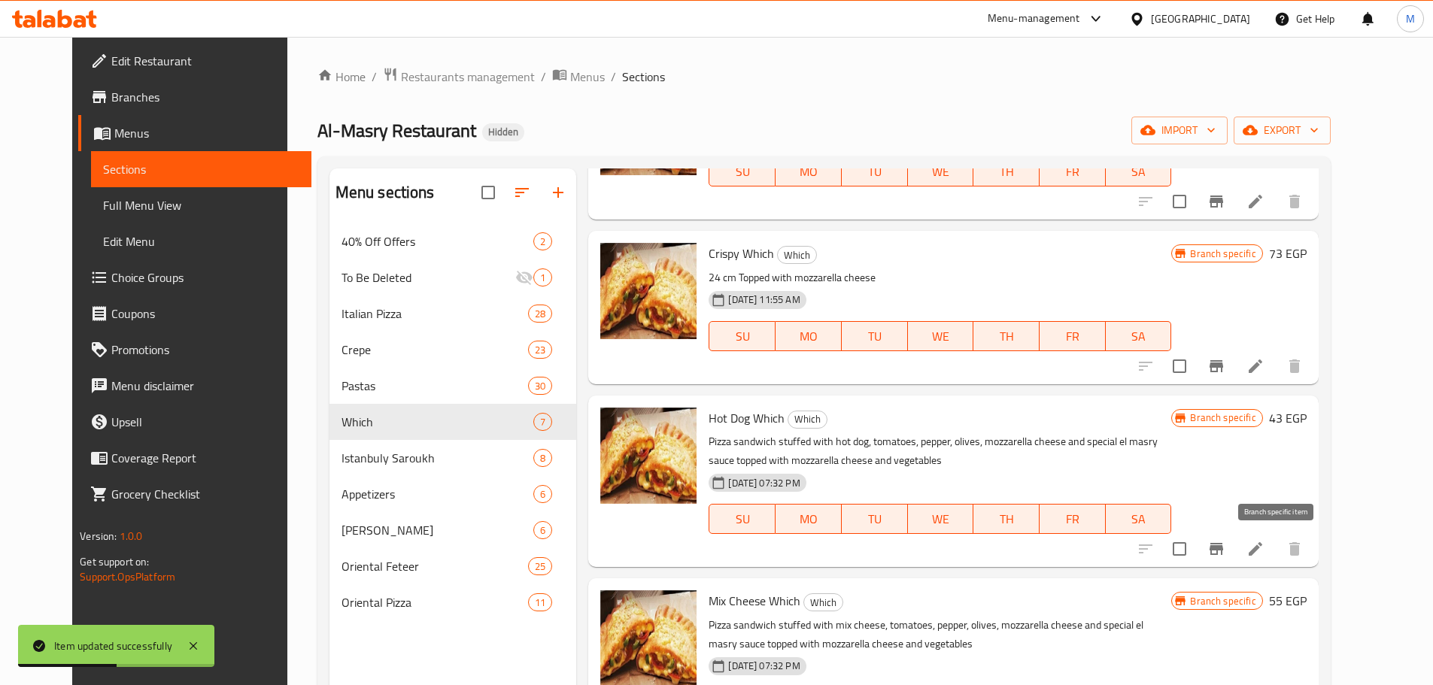
click at [1234, 534] on button "Branch-specific-item" at bounding box center [1216, 549] width 36 height 36
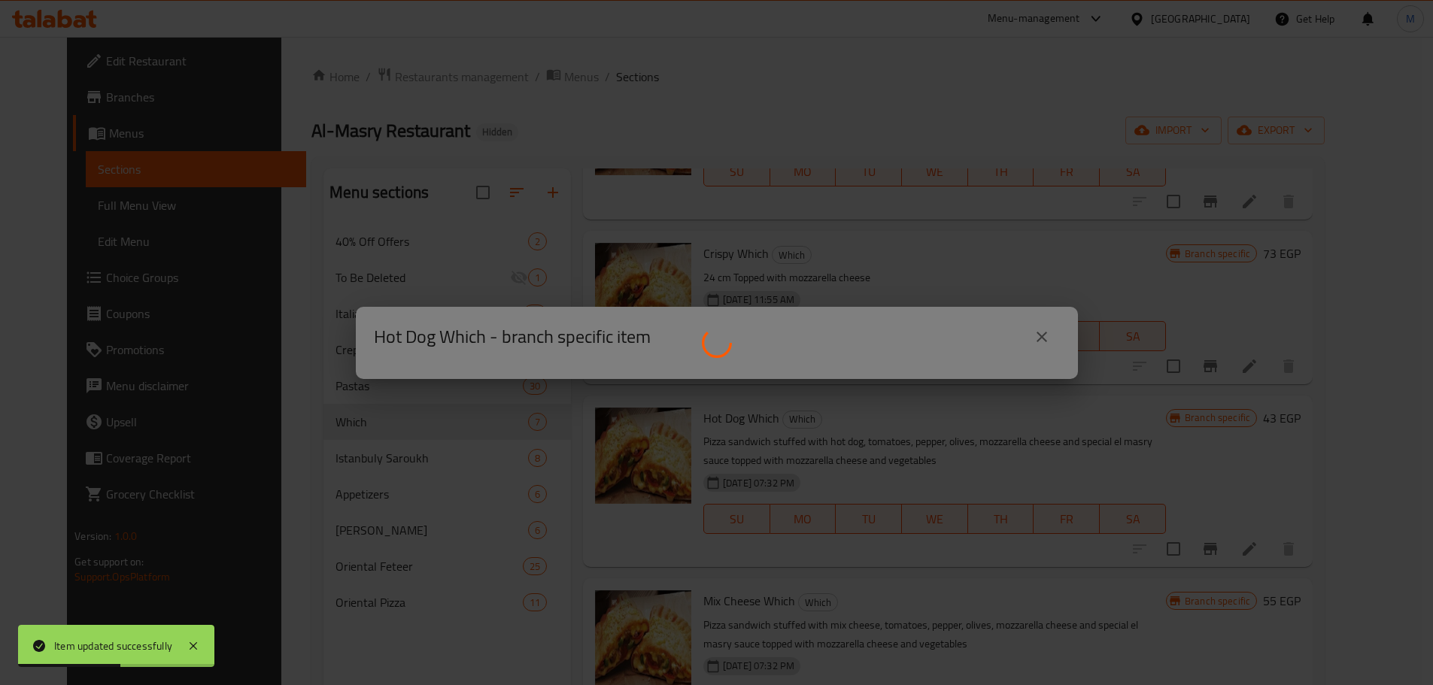
scroll to position [226, 0]
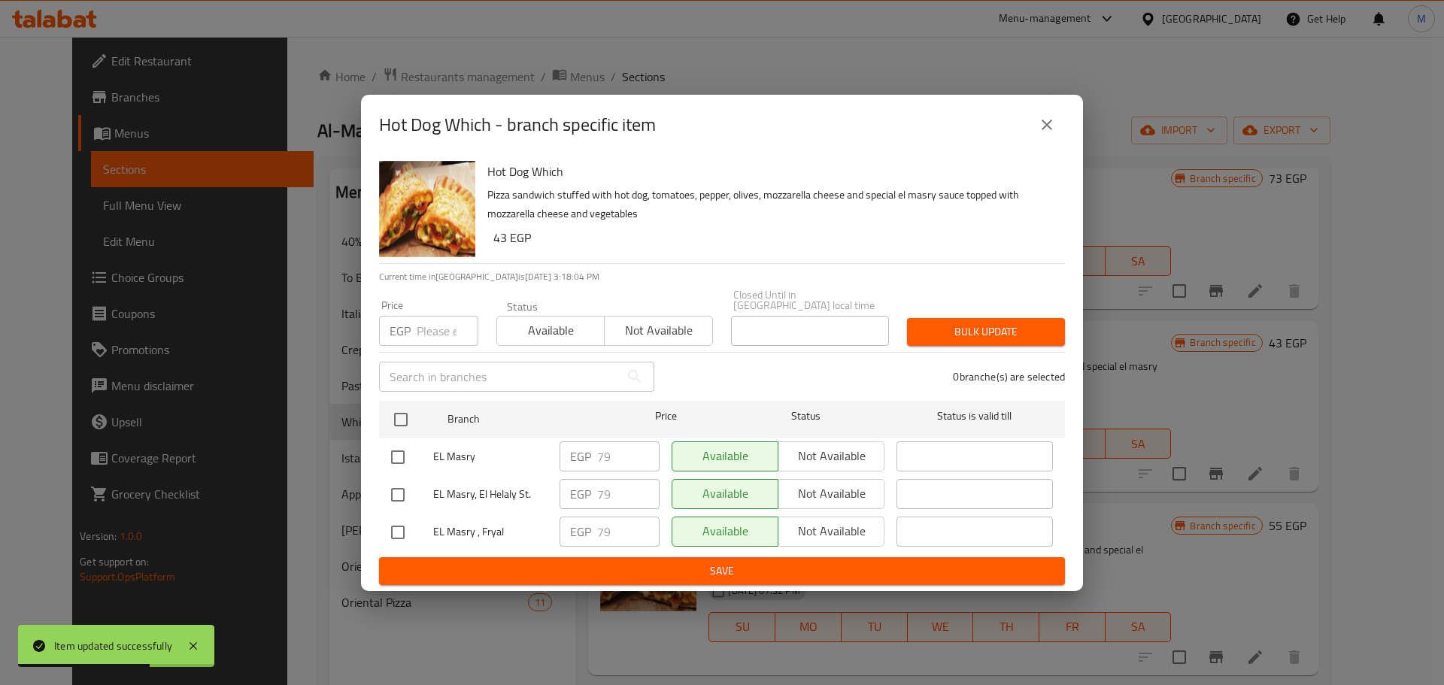
click at [1039, 152] on div "Hot Dog Which - branch specific item" at bounding box center [722, 125] width 722 height 60
click at [1045, 130] on icon "close" at bounding box center [1047, 125] width 18 height 18
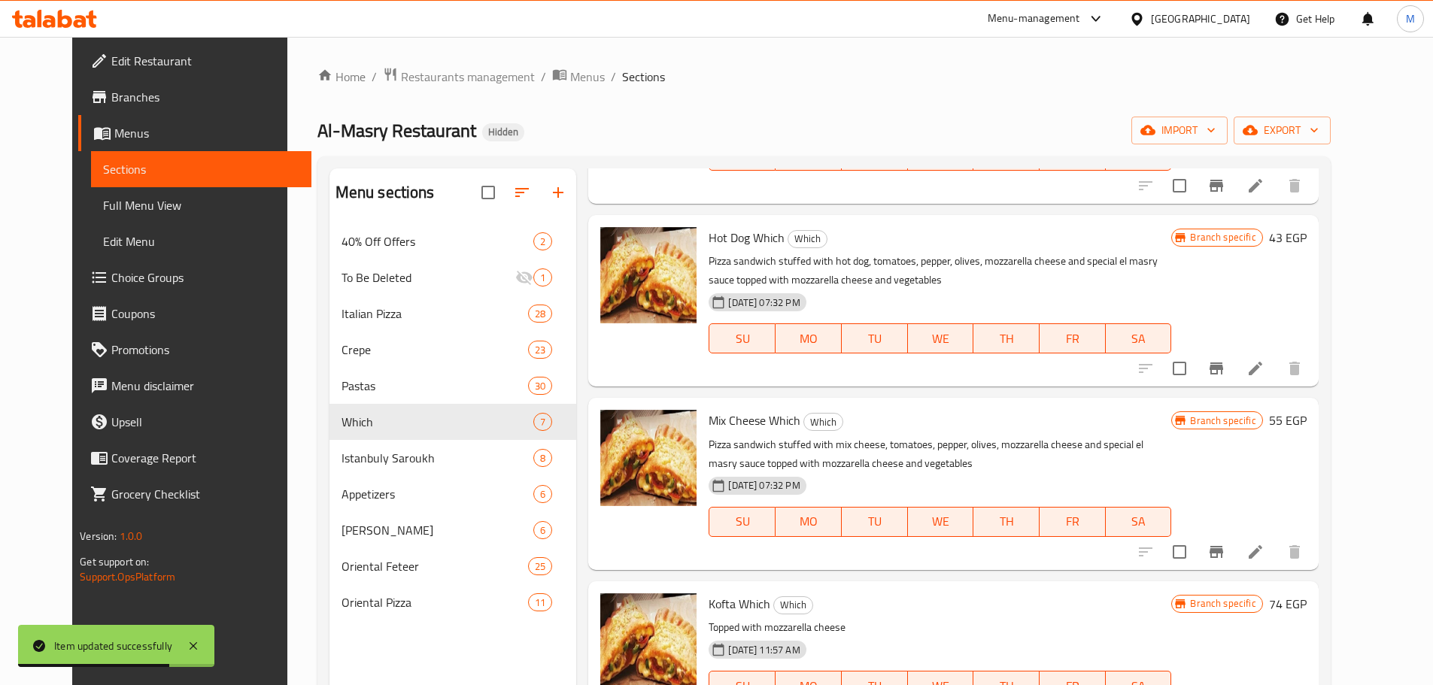
scroll to position [451, 0]
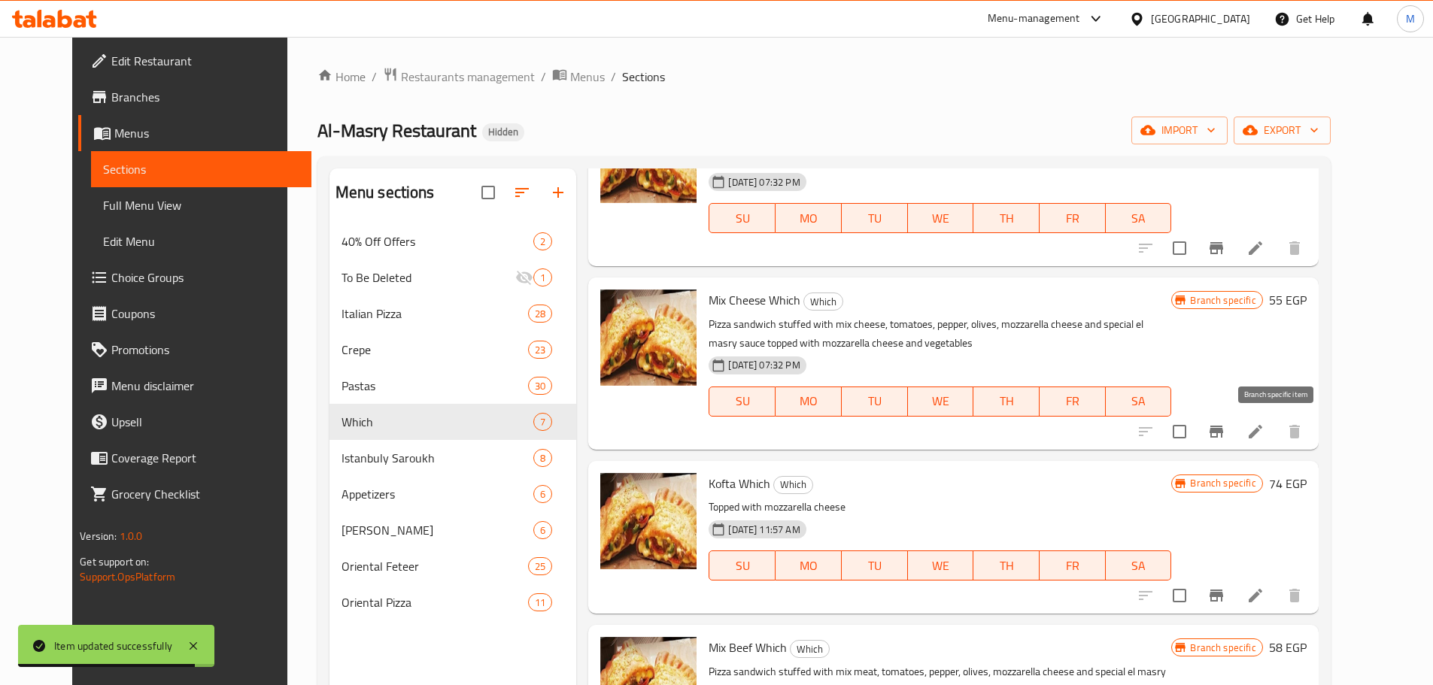
click at [1234, 439] on button "Branch-specific-item" at bounding box center [1216, 432] width 36 height 36
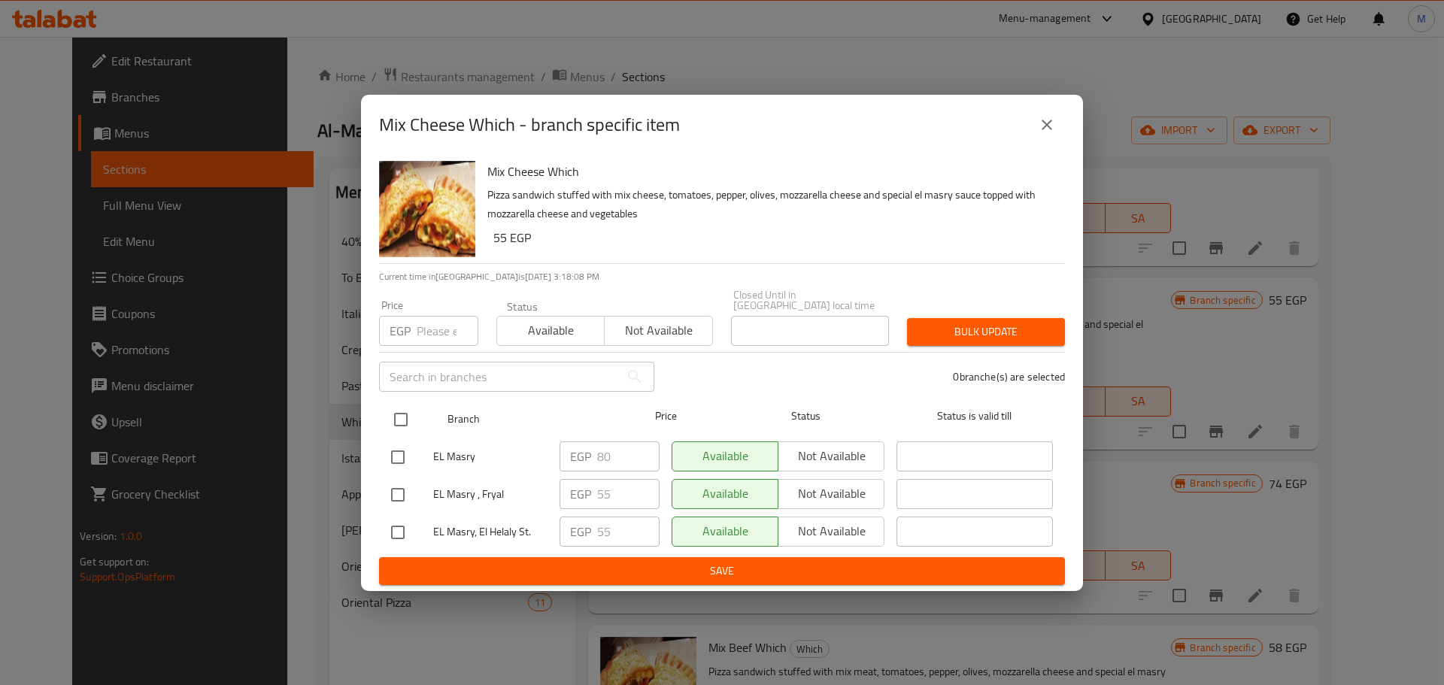
click at [415, 409] on input "checkbox" at bounding box center [401, 420] width 32 height 32
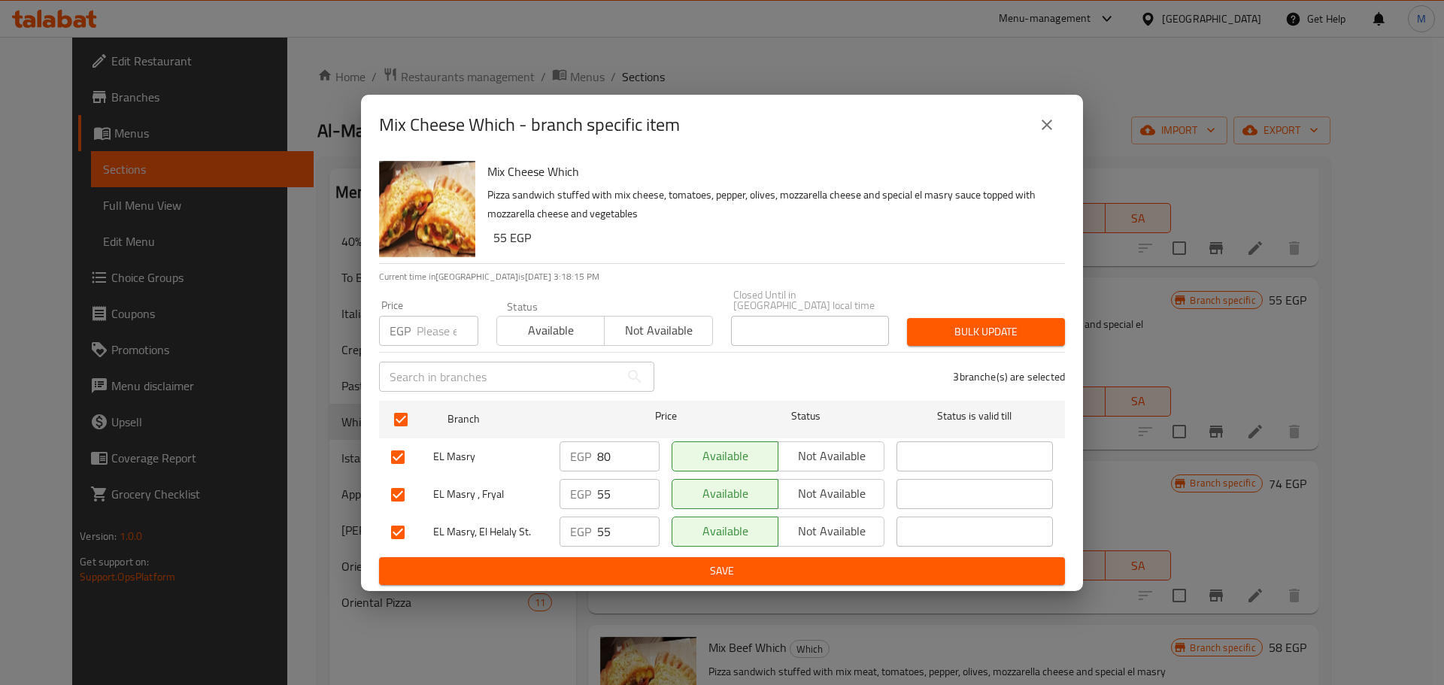
click at [597, 457] on div "EGP 80 ​" at bounding box center [610, 457] width 100 height 30
click at [603, 447] on input "80" at bounding box center [628, 457] width 62 height 30
click at [438, 317] on input "number" at bounding box center [448, 331] width 62 height 30
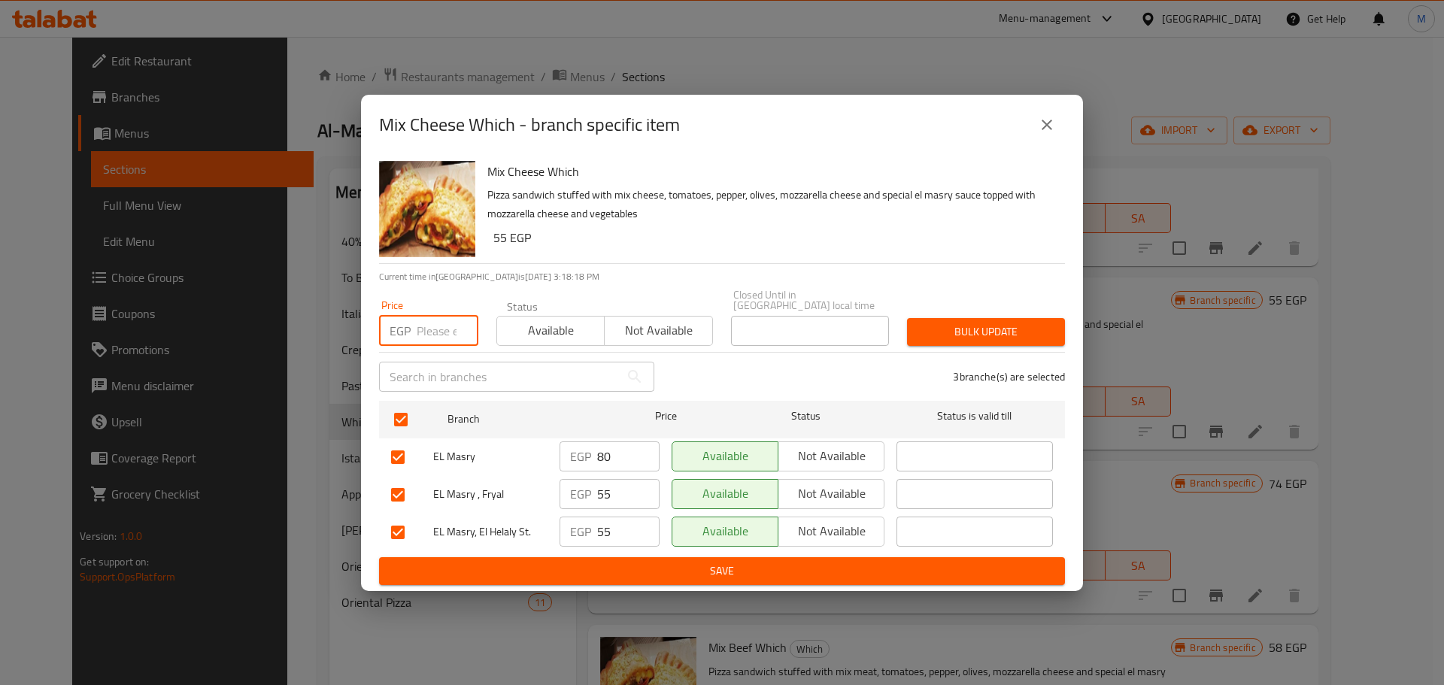
paste input "80"
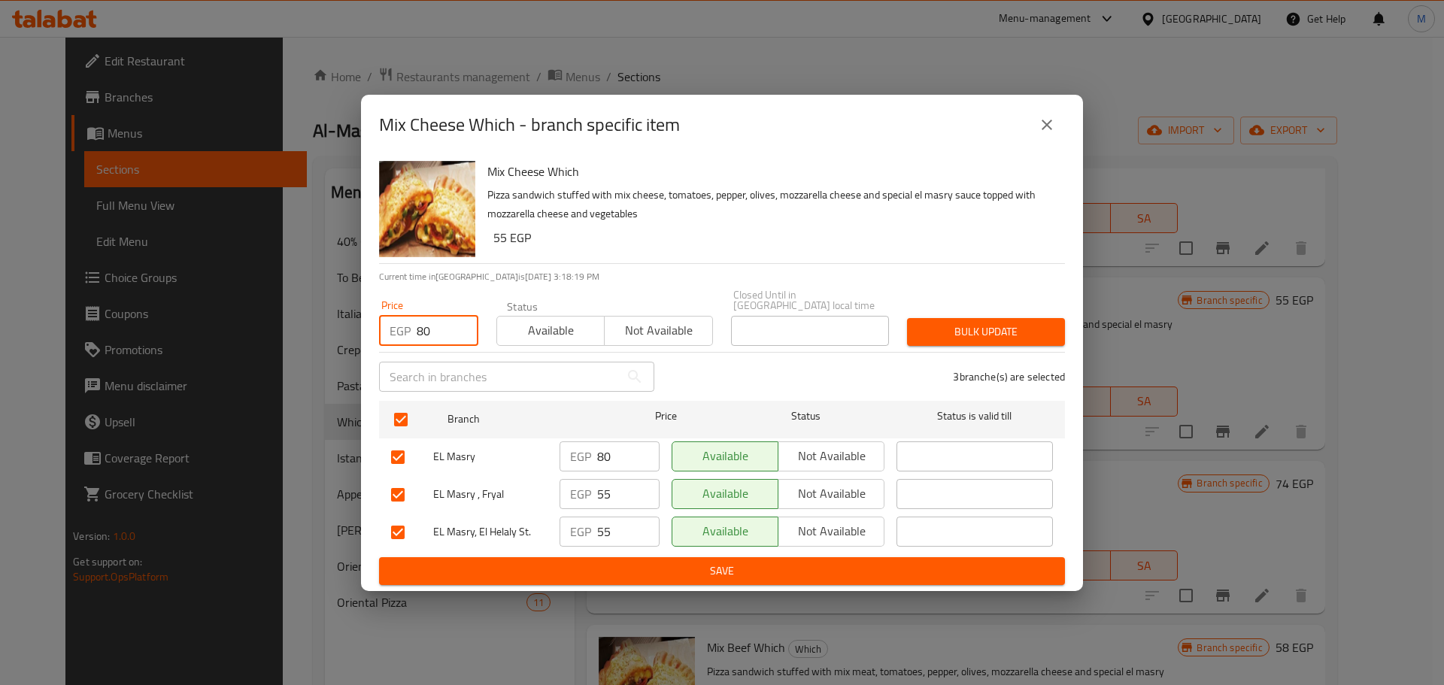
click at [979, 341] on div "Bulk update" at bounding box center [986, 332] width 176 height 46
click at [979, 336] on span "Bulk update" at bounding box center [986, 332] width 134 height 19
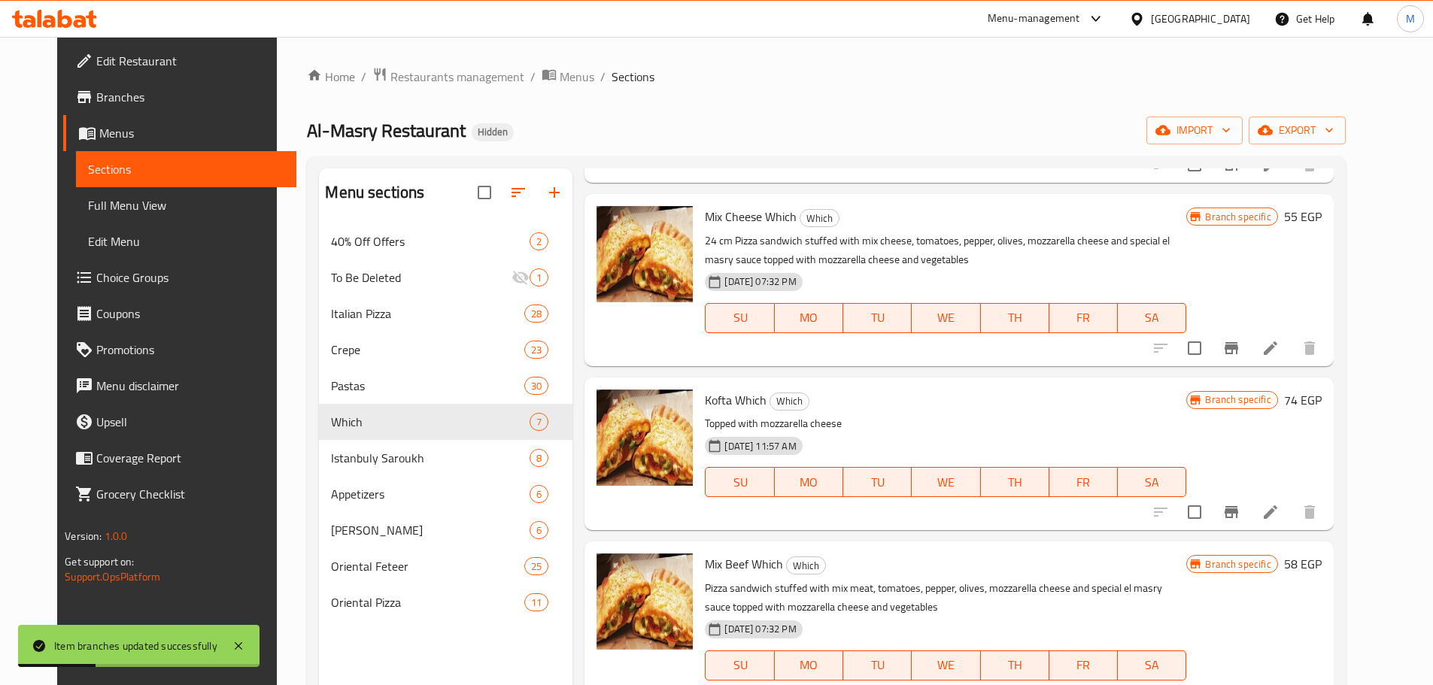
scroll to position [536, 0]
click at [1250, 512] on button "Branch-specific-item" at bounding box center [1231, 511] width 36 height 36
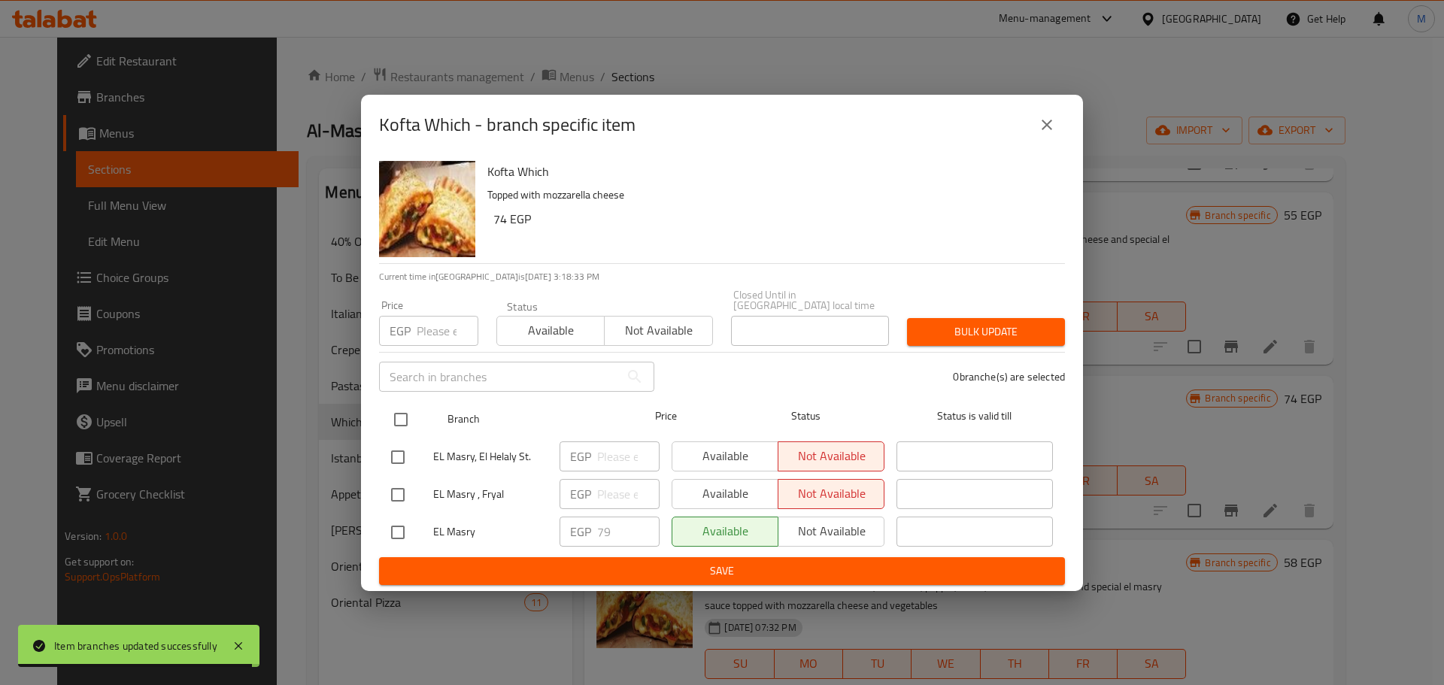
click at [398, 414] on input "checkbox" at bounding box center [401, 420] width 32 height 32
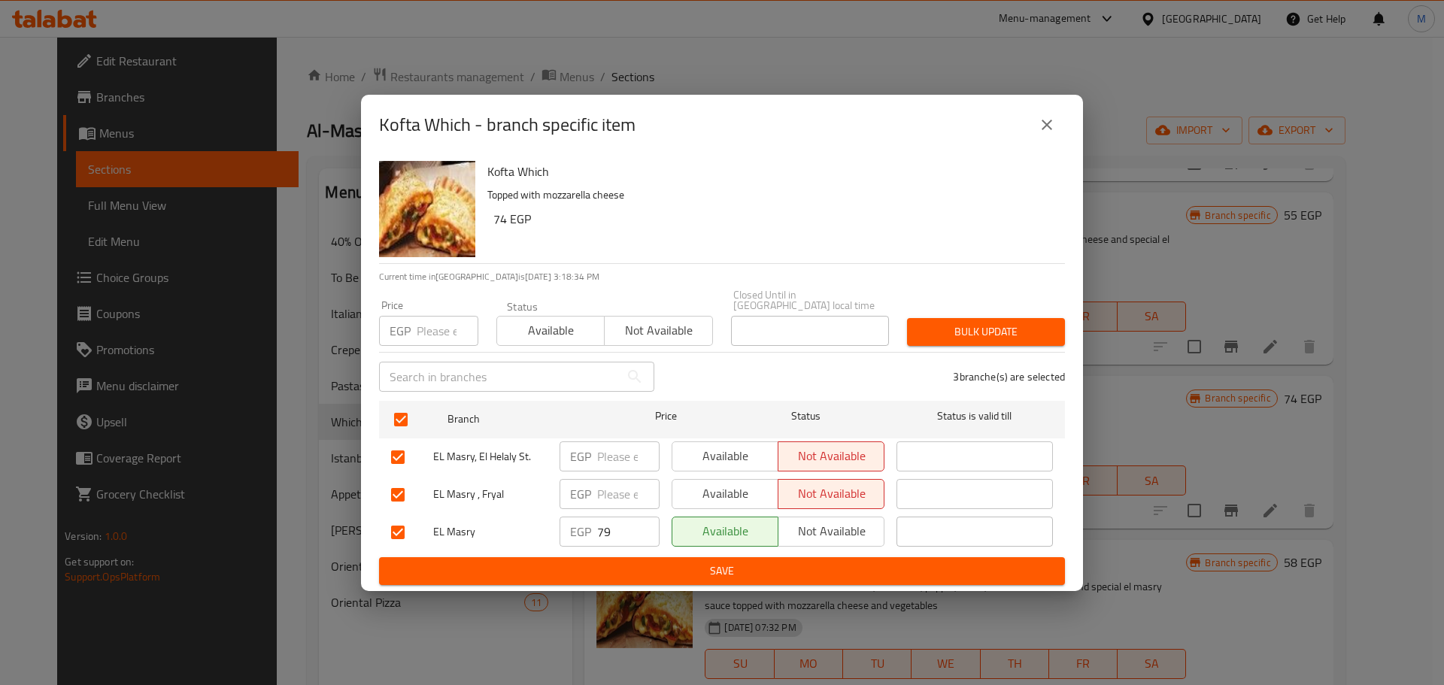
click at [429, 293] on div "Price EGP Price" at bounding box center [428, 323] width 117 height 64
click at [451, 333] on input "number" at bounding box center [448, 331] width 62 height 30
paste input "79"
click at [1028, 323] on span "Bulk update" at bounding box center [986, 332] width 134 height 19
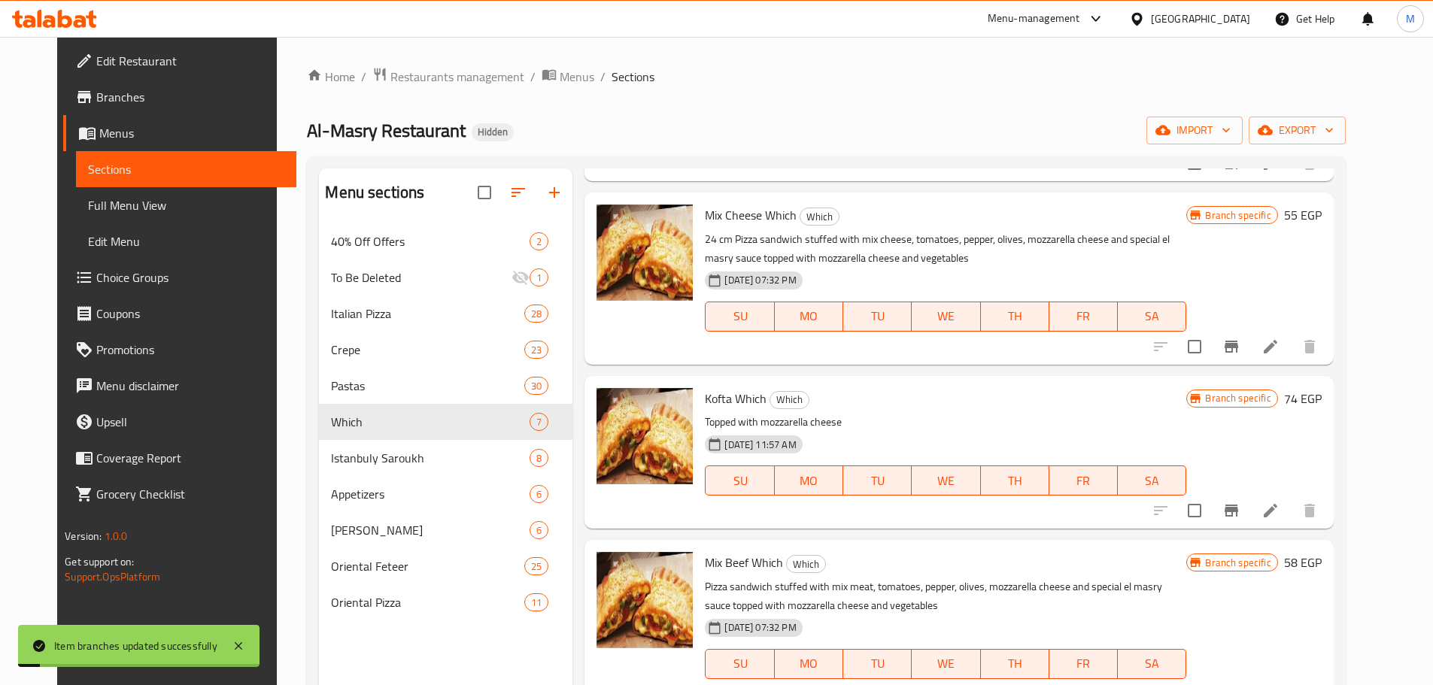
scroll to position [386, 0]
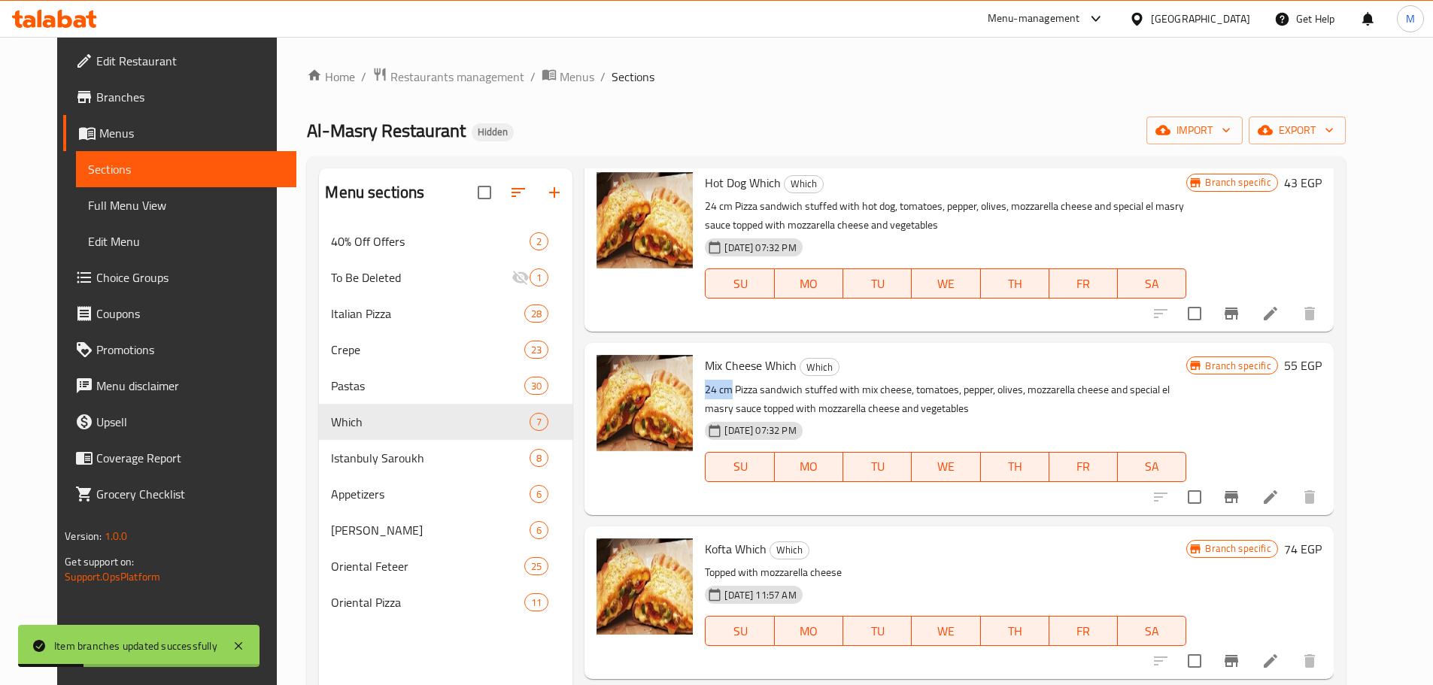
drag, startPoint x: 717, startPoint y: 386, endPoint x: 688, endPoint y: 387, distance: 29.4
click at [699, 387] on div "Mix Cheese Which Which 24 cm Pizza sandwich stuffed with mix cheese, tomatoes, …" at bounding box center [945, 428] width 493 height 159
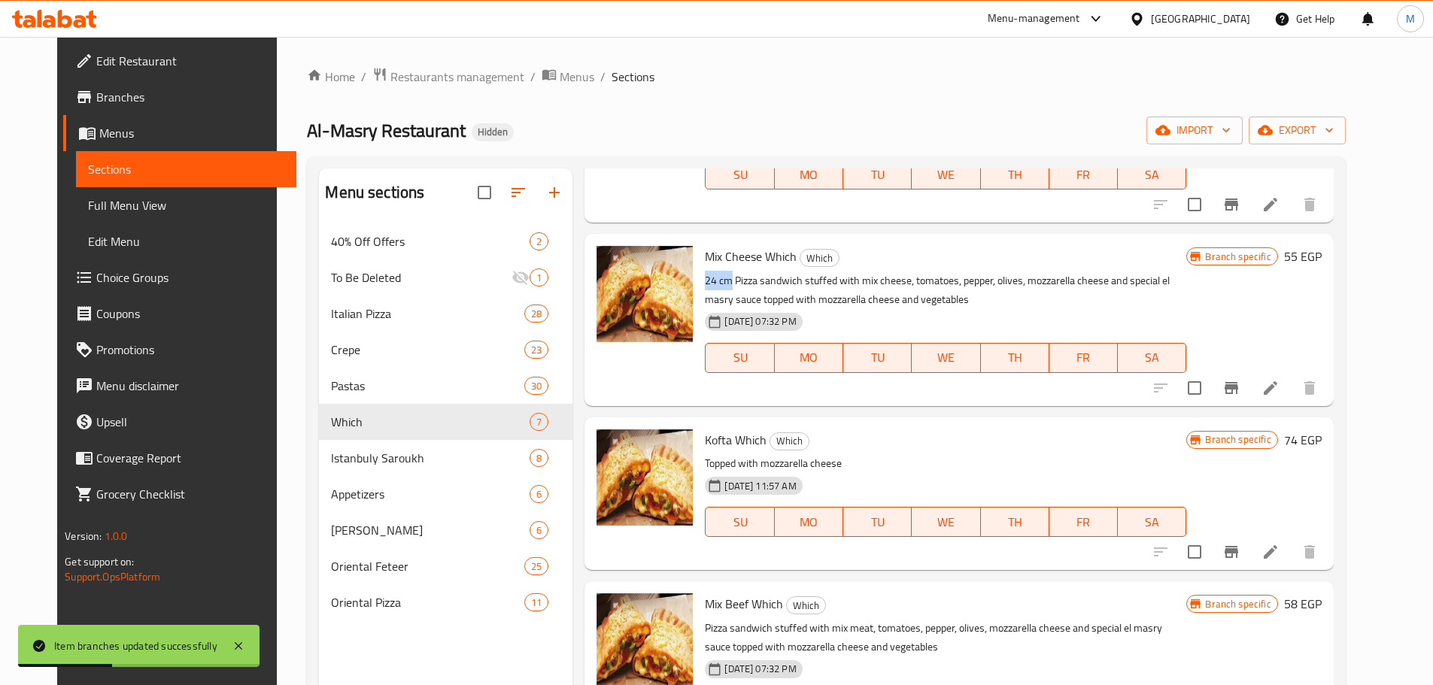
scroll to position [536, 0]
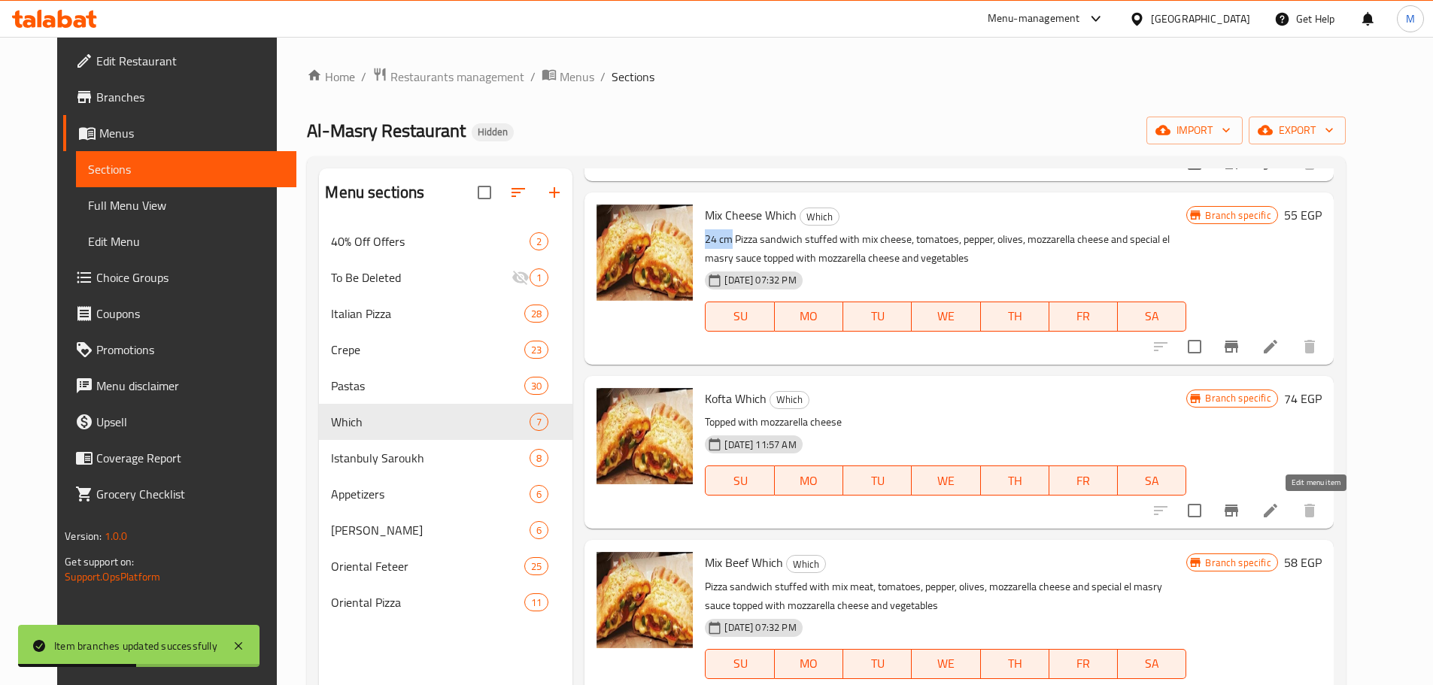
click at [1280, 513] on icon at bounding box center [1271, 511] width 18 height 18
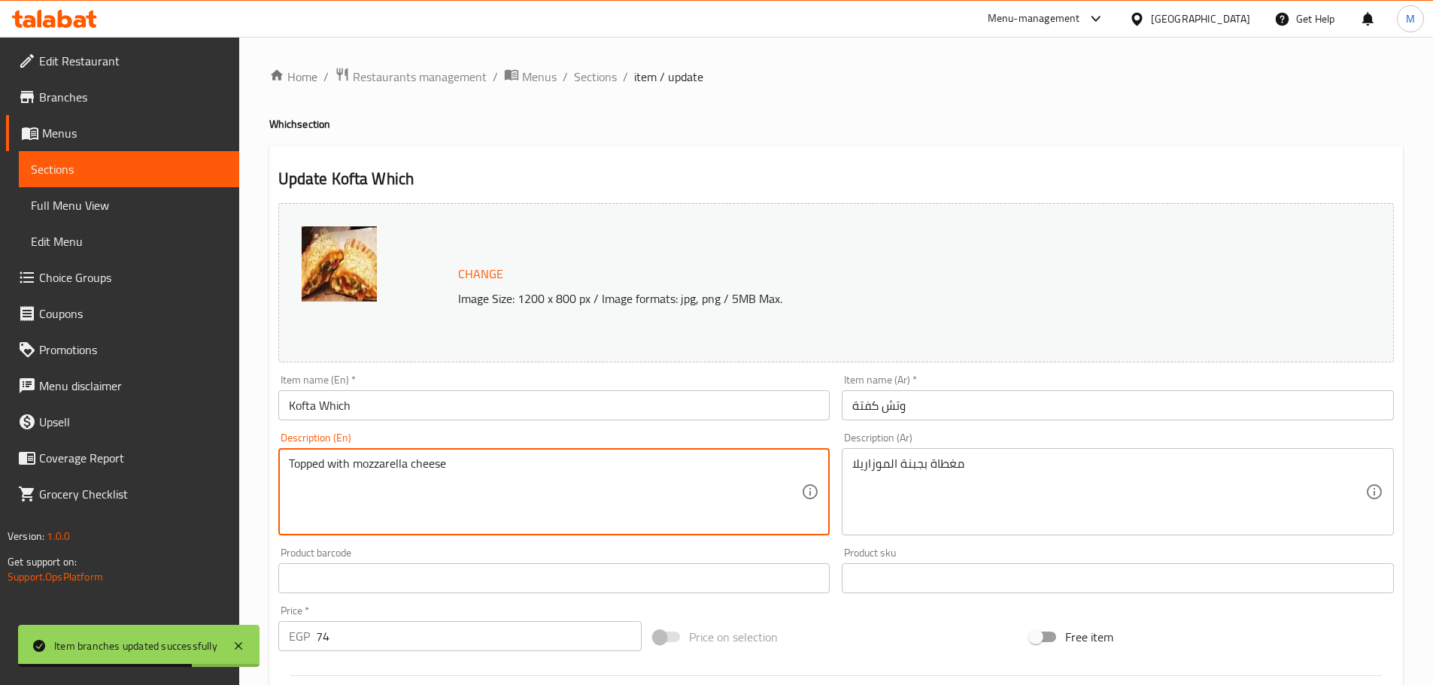
paste textarea "24 cm"
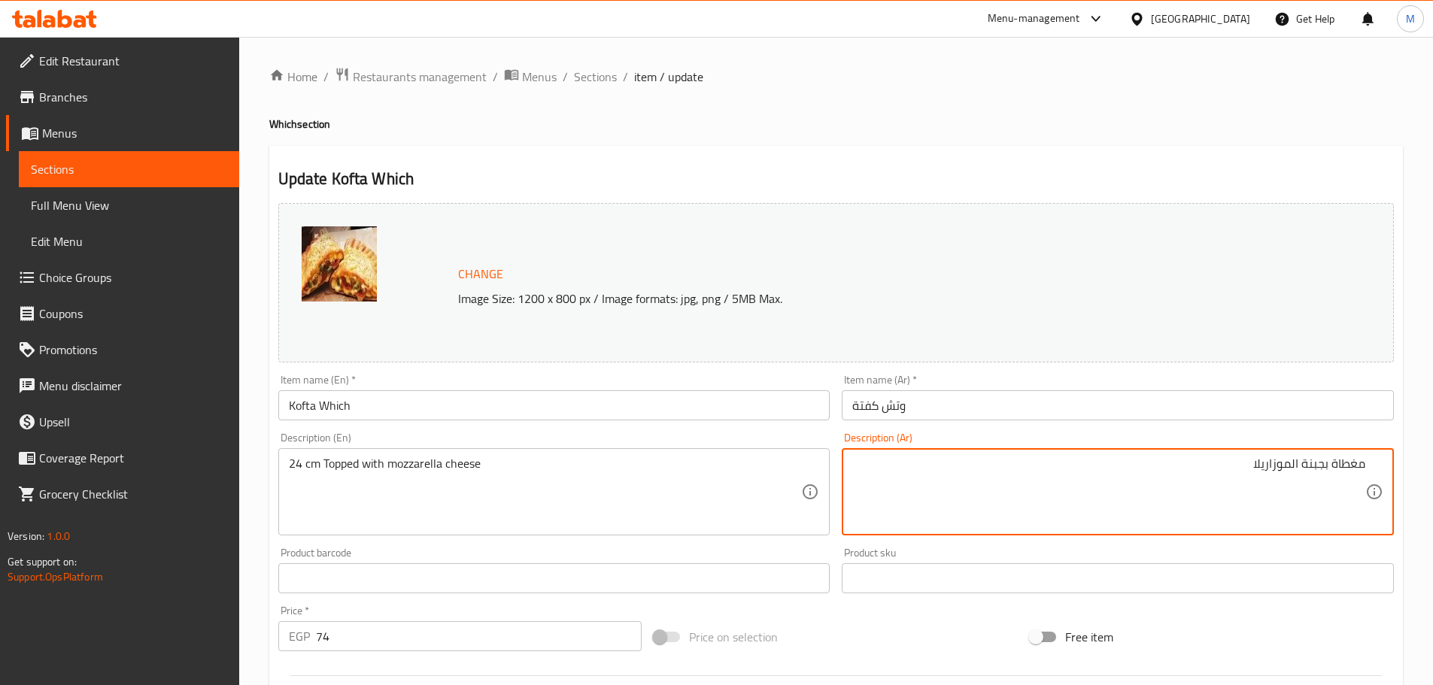
click at [1365, 460] on div "مغطاة بجبنة الموزاريلا Description (Ar)" at bounding box center [1118, 491] width 552 height 87
click at [1365, 466] on div "مغطاة بجبنة الموزاريلا Description (Ar)" at bounding box center [1118, 491] width 552 height 87
click at [1365, 467] on textarea "مغطاة بجبنة الموزاريلا" at bounding box center [1108, 492] width 513 height 71
paste textarea "24 سم"
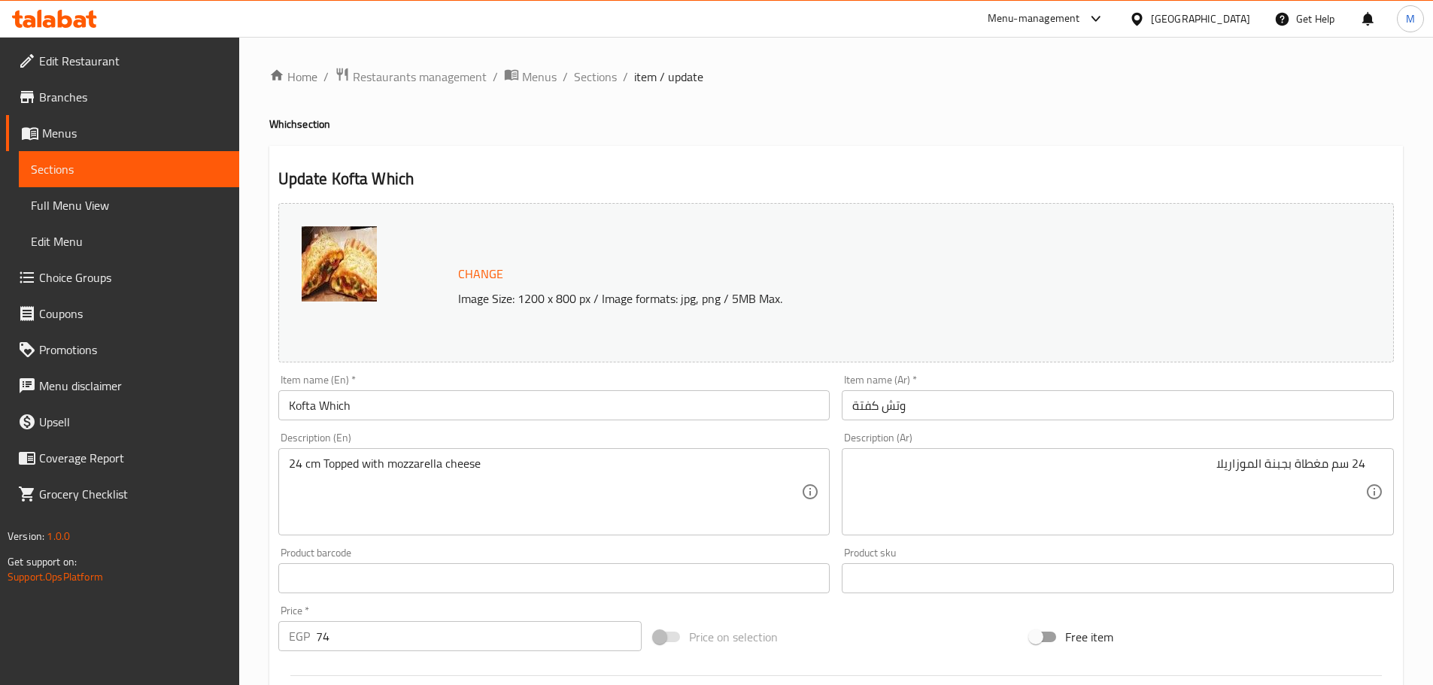
drag, startPoint x: 1007, startPoint y: 376, endPoint x: 1004, endPoint y: 399, distance: 22.8
click at [1007, 378] on div "Item name (Ar)   * وتش كفتة Item name (Ar) *" at bounding box center [1118, 398] width 552 height 46
click at [1004, 399] on input "وتش كفتة" at bounding box center [1118, 405] width 552 height 30
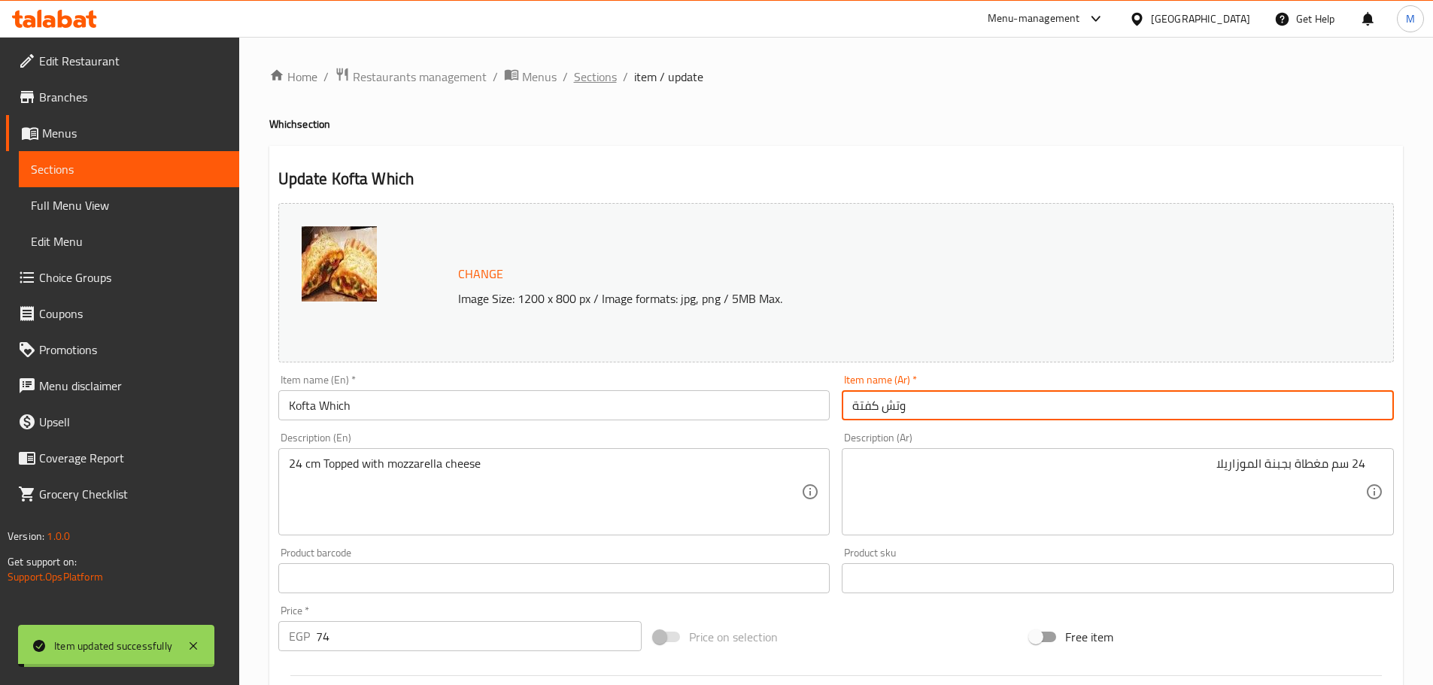
click at [591, 77] on span "Sections" at bounding box center [595, 77] width 43 height 18
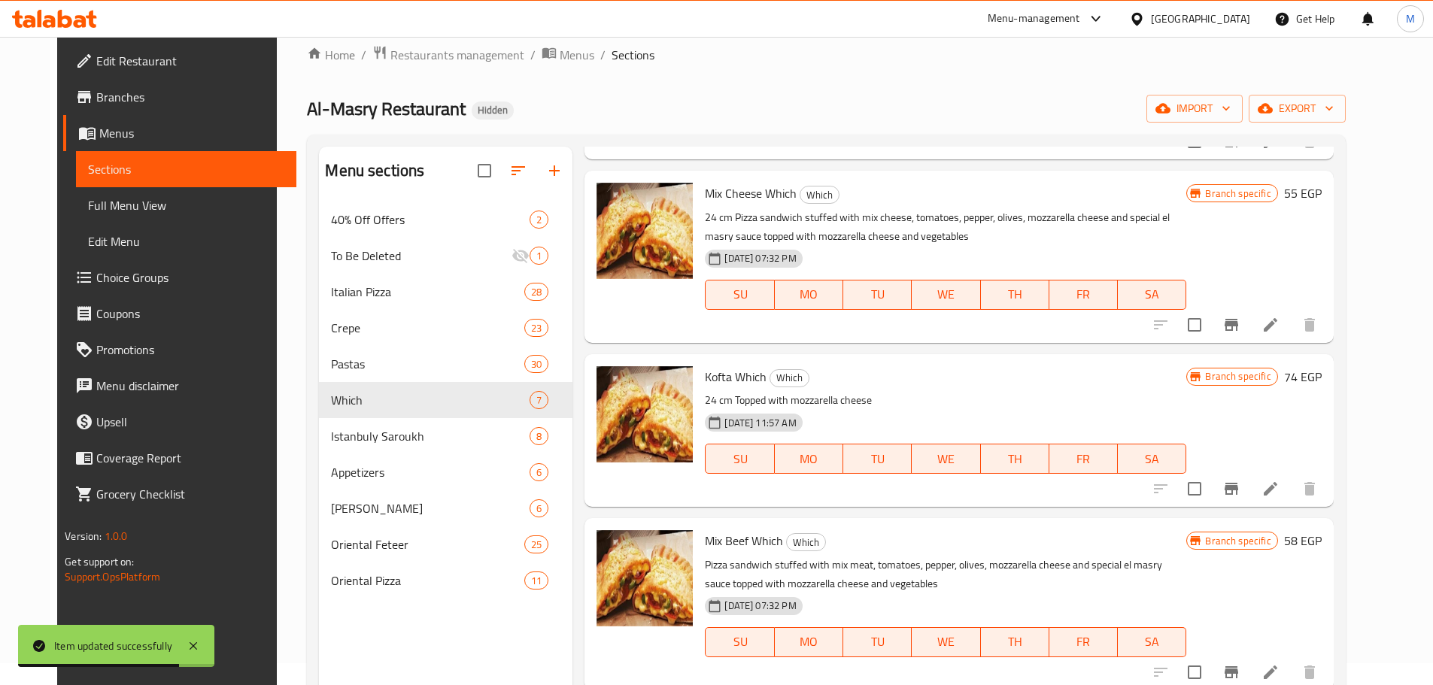
scroll to position [150, 0]
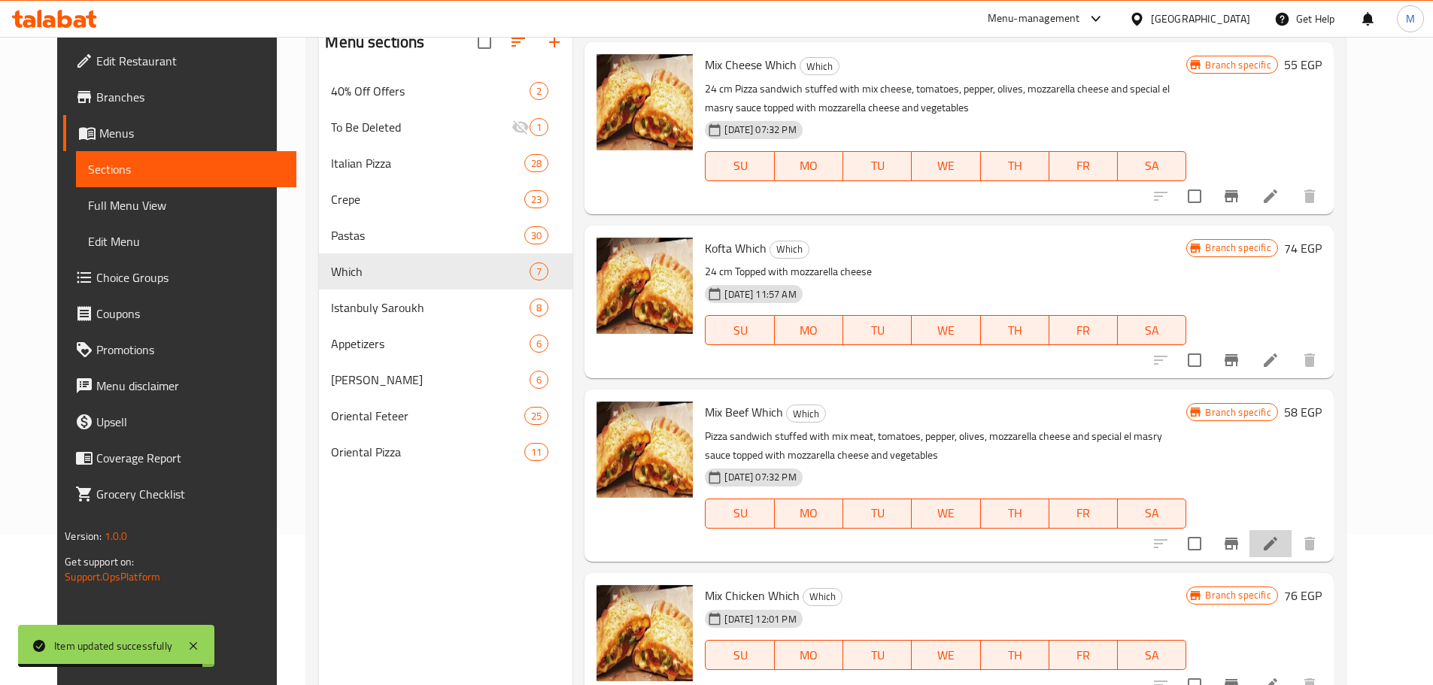
click at [1292, 554] on li at bounding box center [1271, 543] width 42 height 27
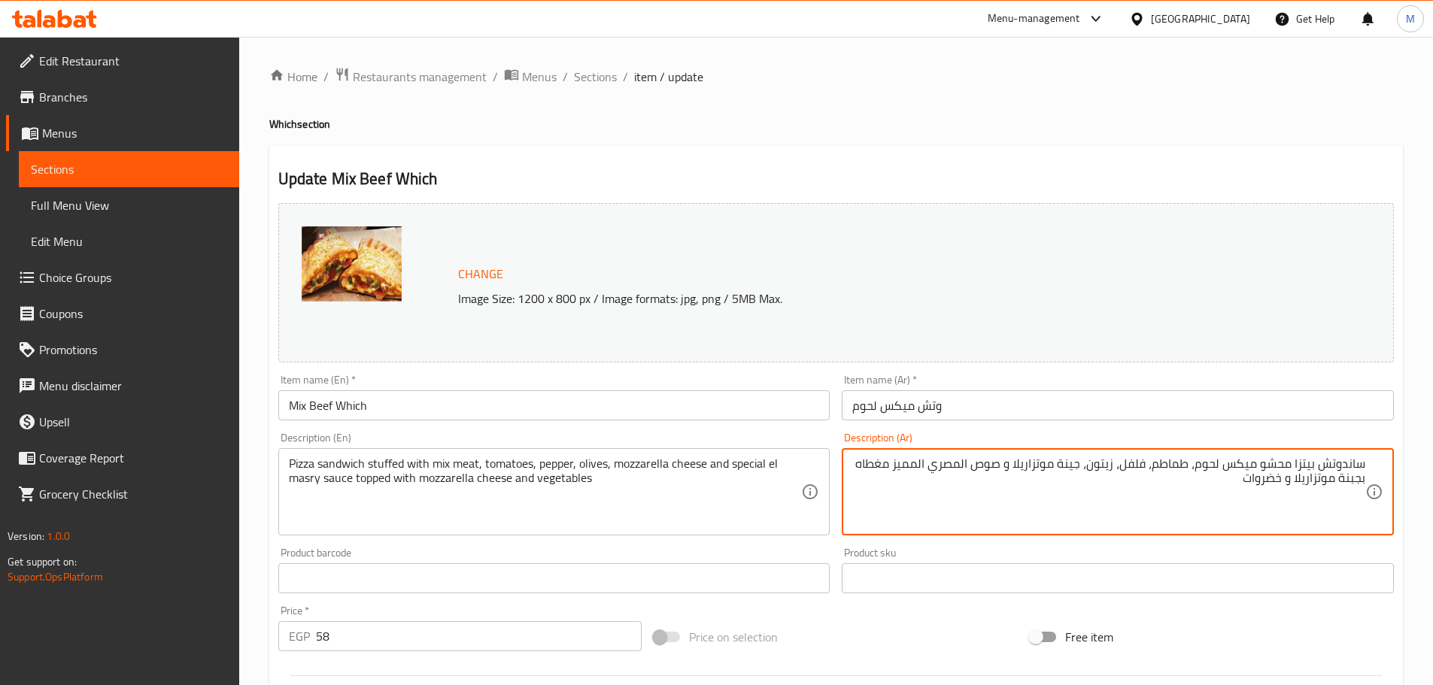
click at [1366, 466] on div "ساندوتش بيتزا محشو ميكس لحوم، طماطم، فلفل، زيتون، جينة موتزاريلا و صوص المصري ا…" at bounding box center [1118, 491] width 552 height 87
type textarea "24 [PERSON_NAME] بيتزا محشو ميكس لحوم، طماطم، فلفل، زيتون، جينة موتزاريلا و صوص…"
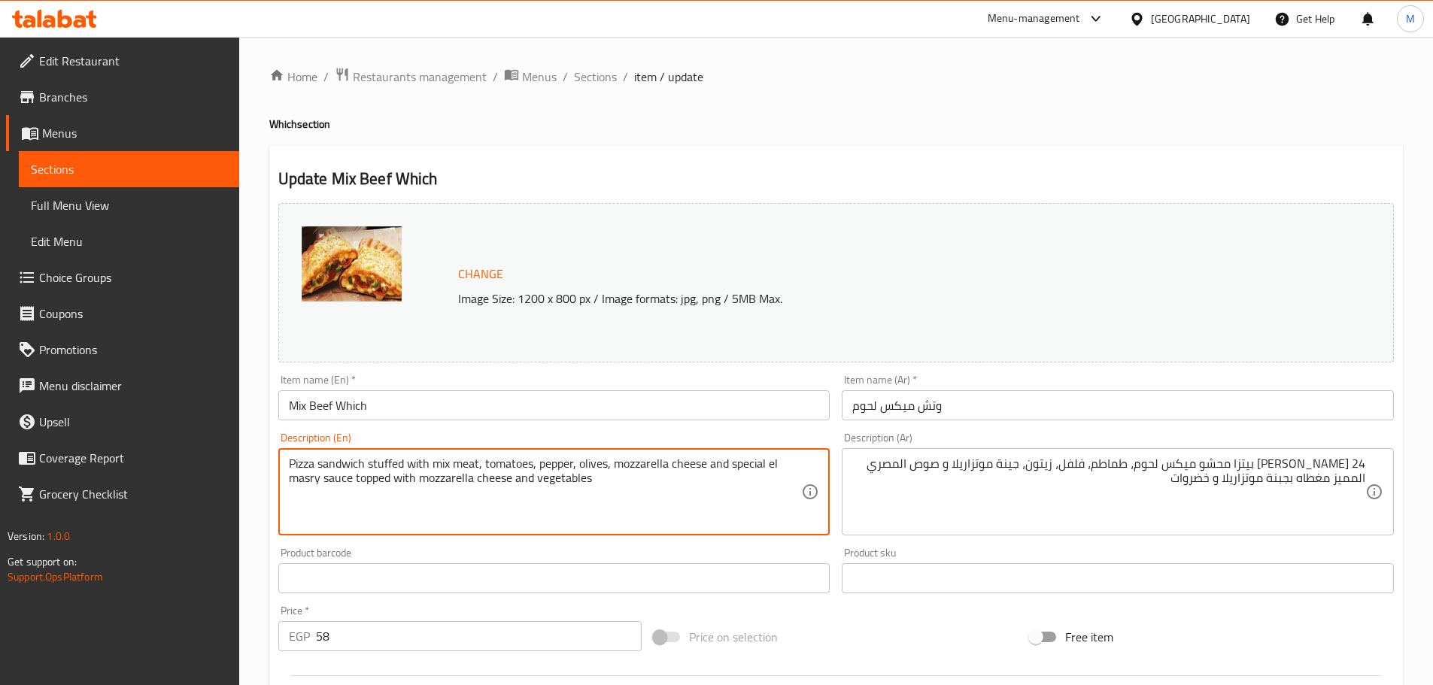
paste textarea "24 cm"
type textarea "24 cm Pizza sandwich stuffed with mix meat, tomatoes, pepper, olives, mozzarell…"
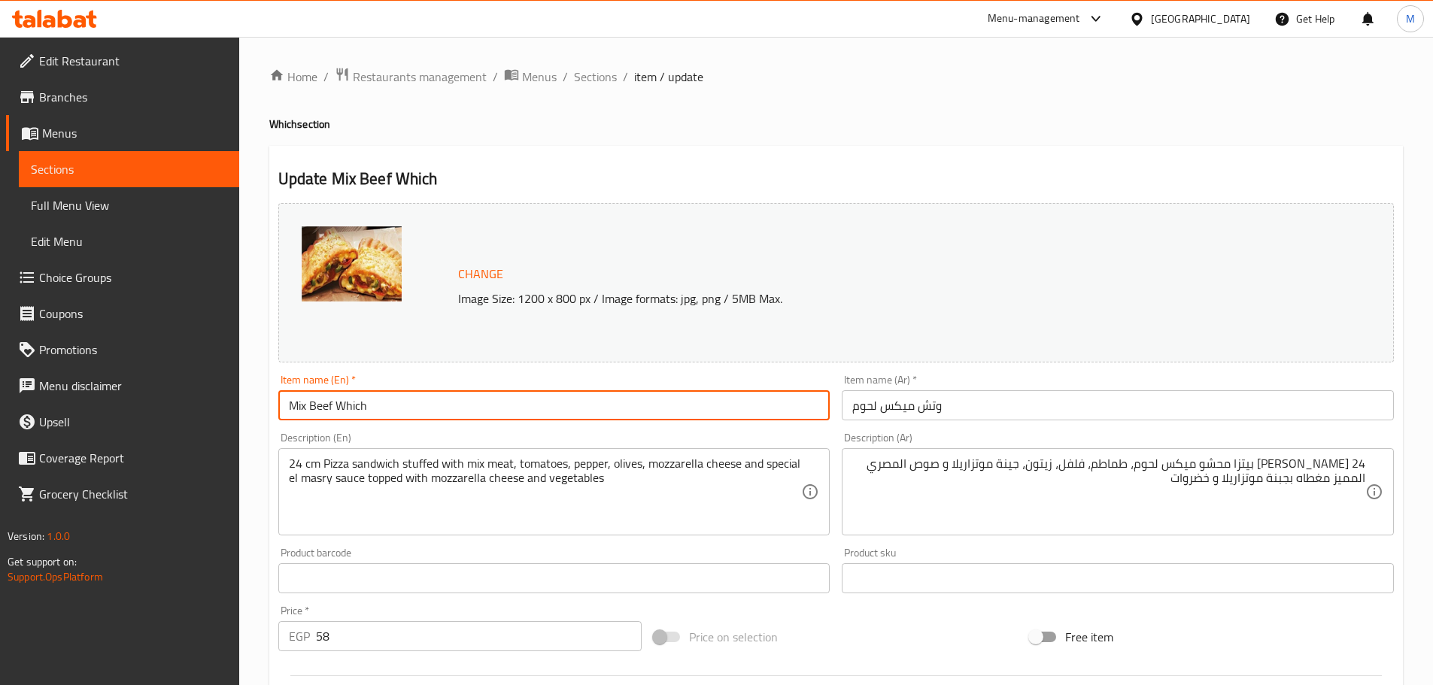
click at [418, 400] on input "Mix Beef Which" at bounding box center [554, 405] width 552 height 30
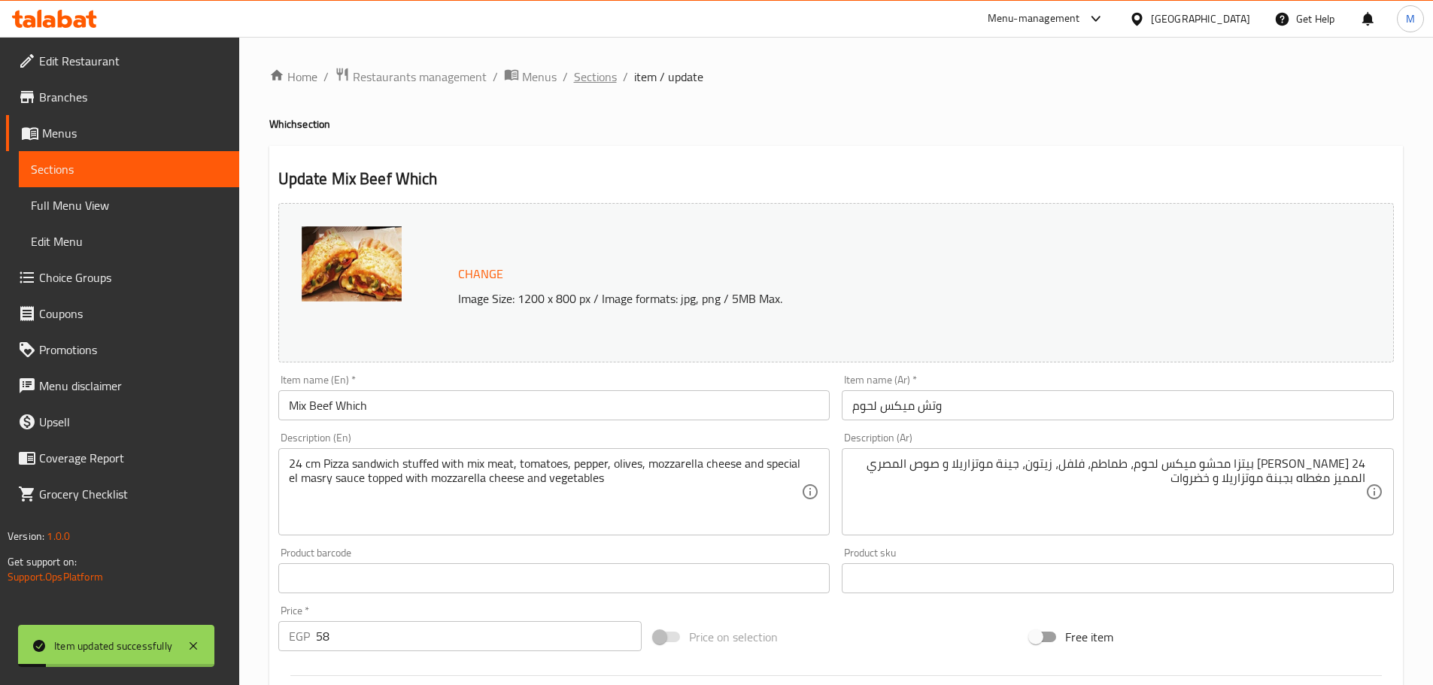
click at [582, 77] on span "Sections" at bounding box center [595, 77] width 43 height 18
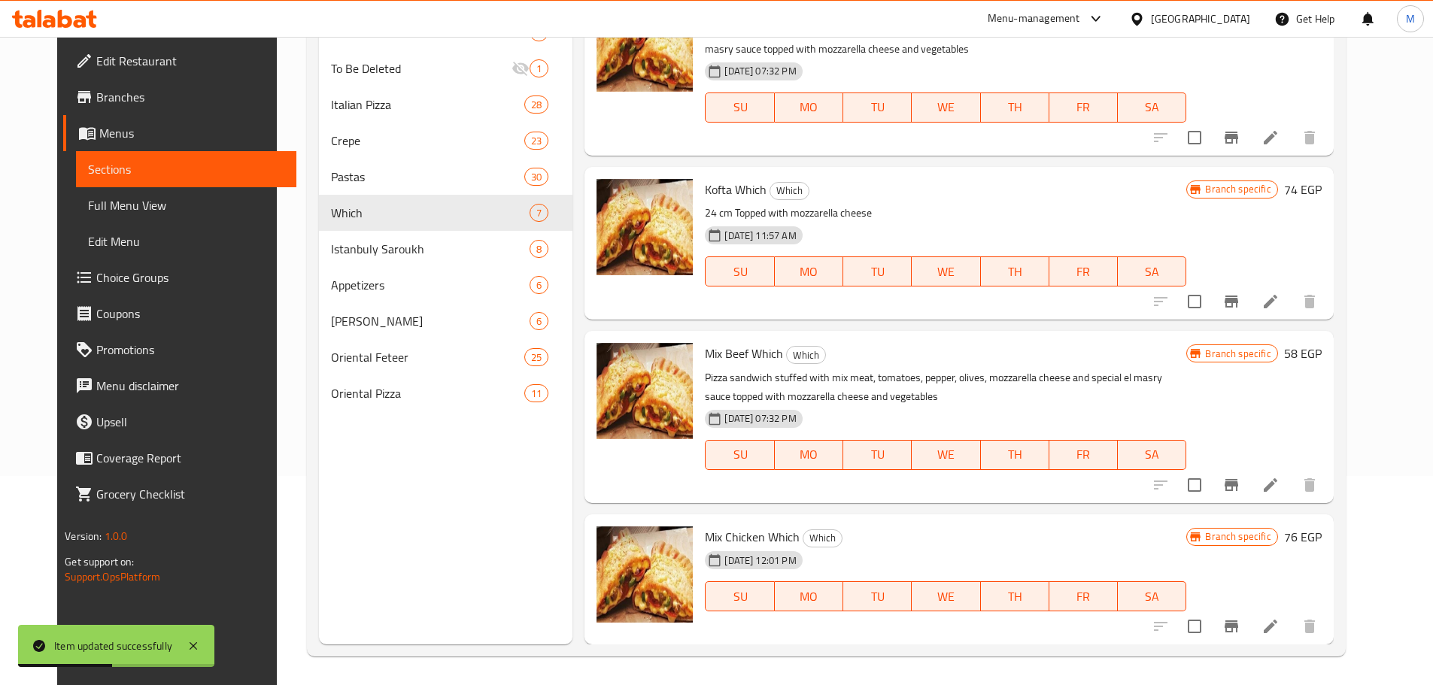
scroll to position [211, 0]
click at [1250, 493] on button "Branch-specific-item" at bounding box center [1231, 484] width 36 height 36
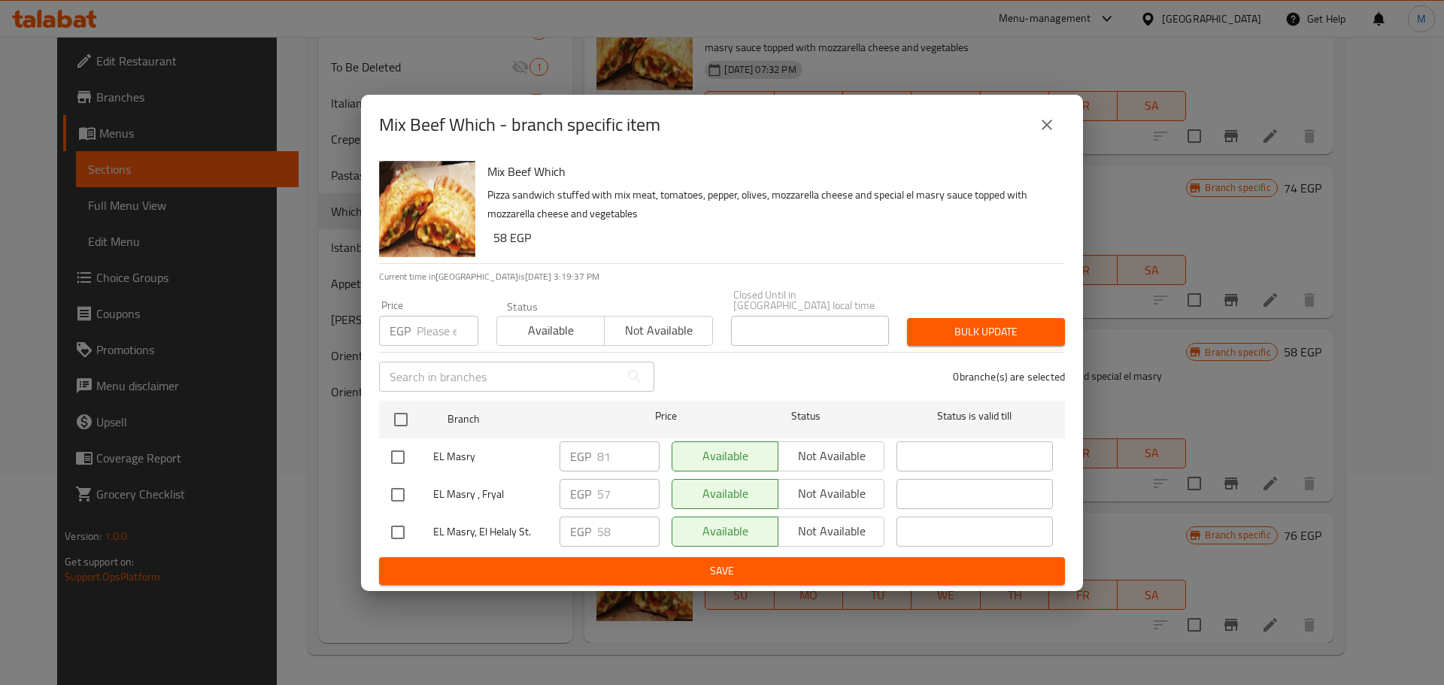
click at [594, 455] on div "EGP 81 ​" at bounding box center [610, 457] width 100 height 30
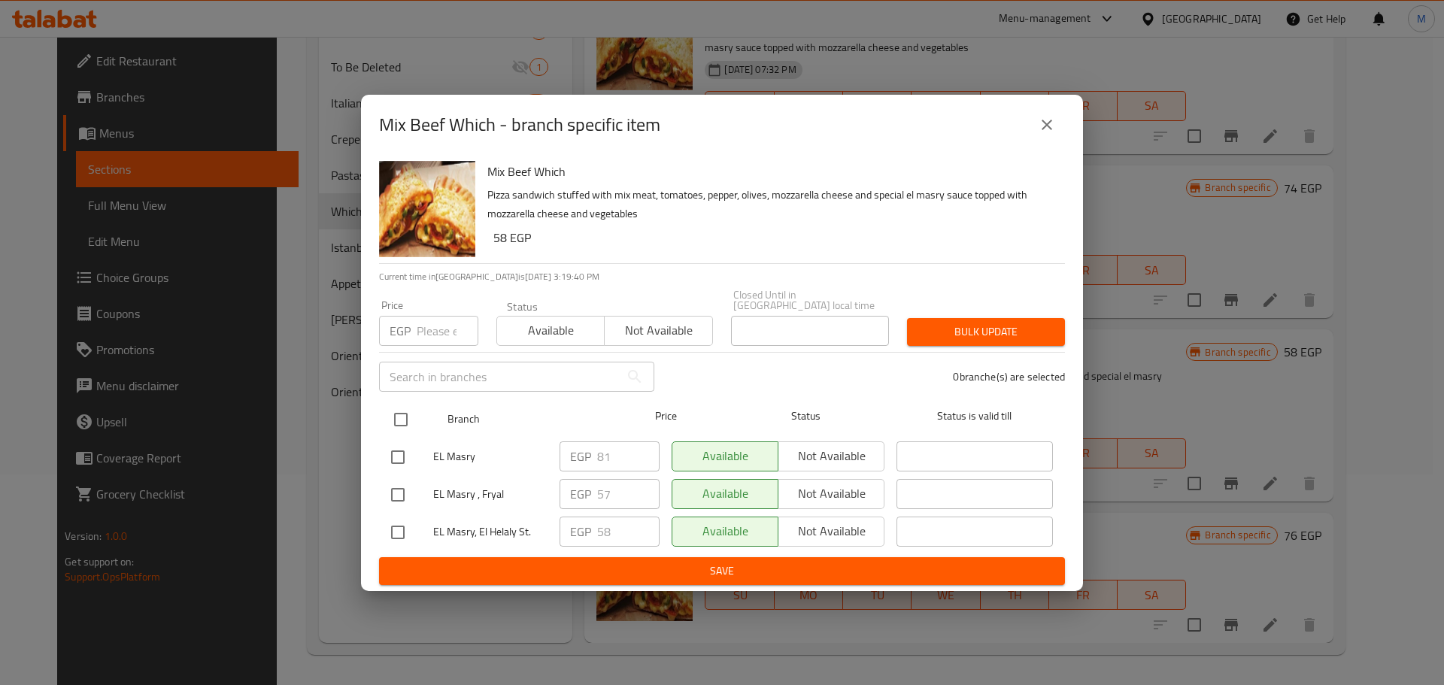
click at [409, 404] on input "checkbox" at bounding box center [401, 420] width 32 height 32
checkbox input "true"
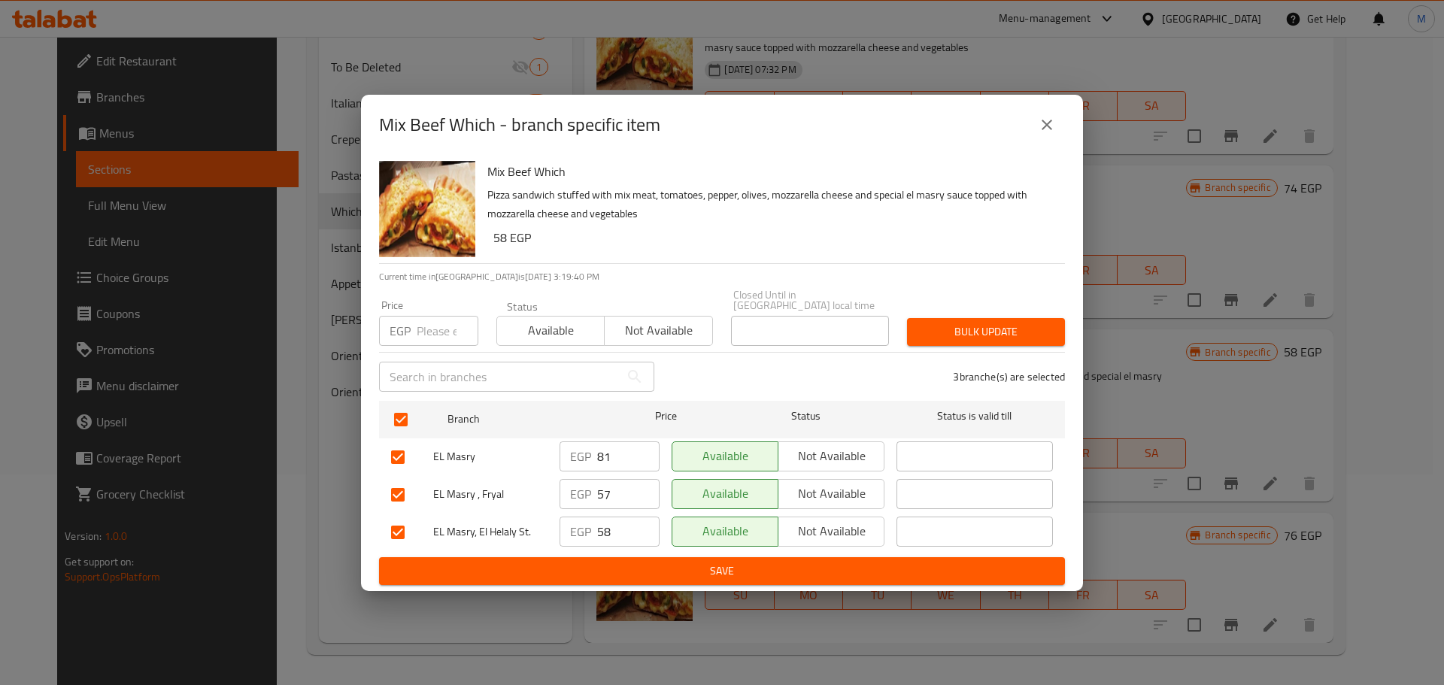
click at [431, 316] on input "number" at bounding box center [448, 331] width 62 height 30
paste input "81"
type input "81"
click at [897, 350] on div "3 branche(s) are selected" at bounding box center [868, 377] width 411 height 54
click at [976, 328] on span "Bulk update" at bounding box center [986, 332] width 134 height 19
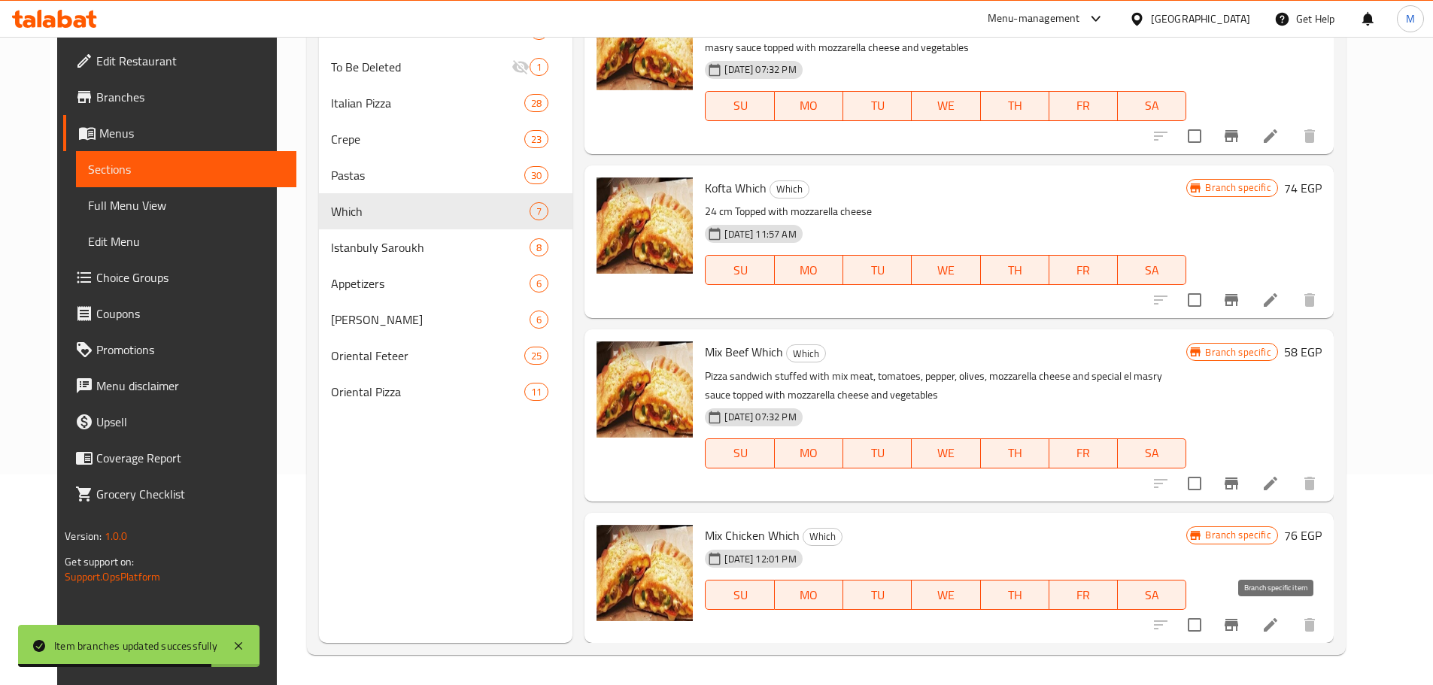
click at [1238, 630] on icon "Branch-specific-item" at bounding box center [1232, 625] width 14 height 12
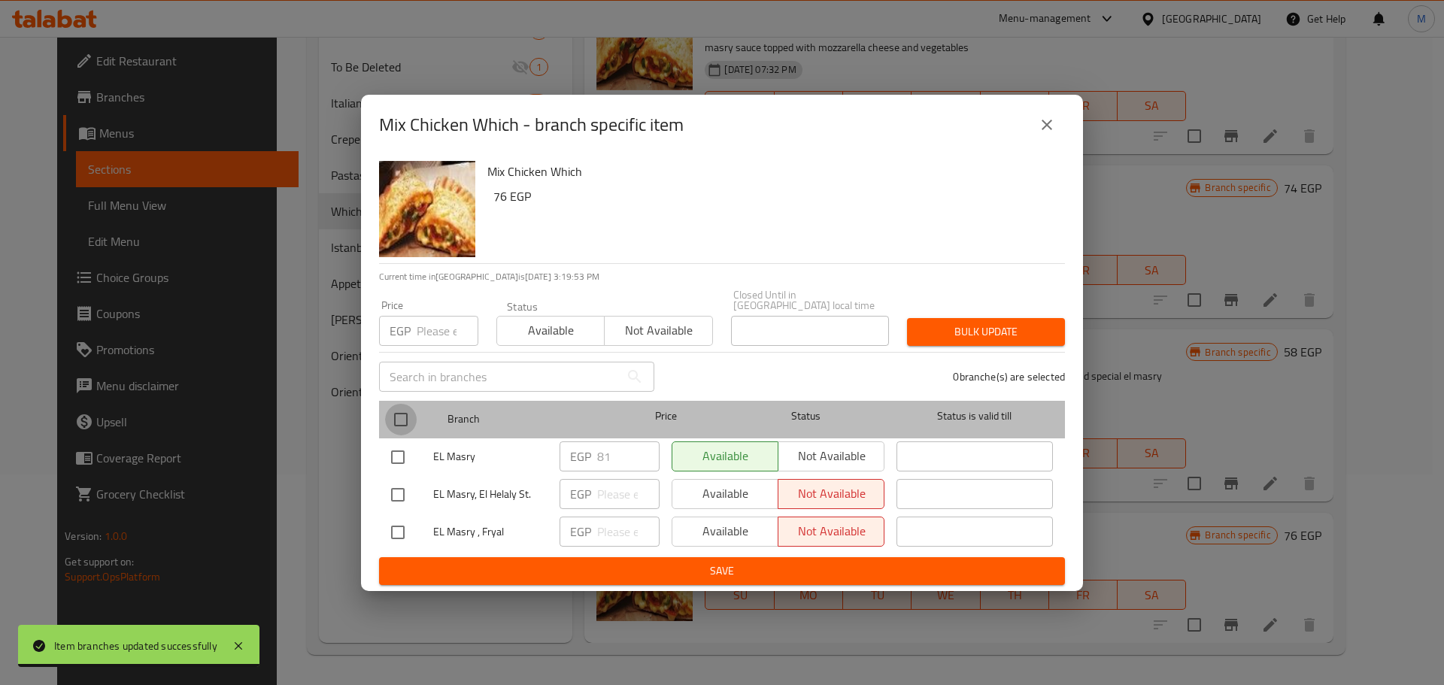
click at [404, 417] on input "checkbox" at bounding box center [401, 420] width 32 height 32
checkbox input "true"
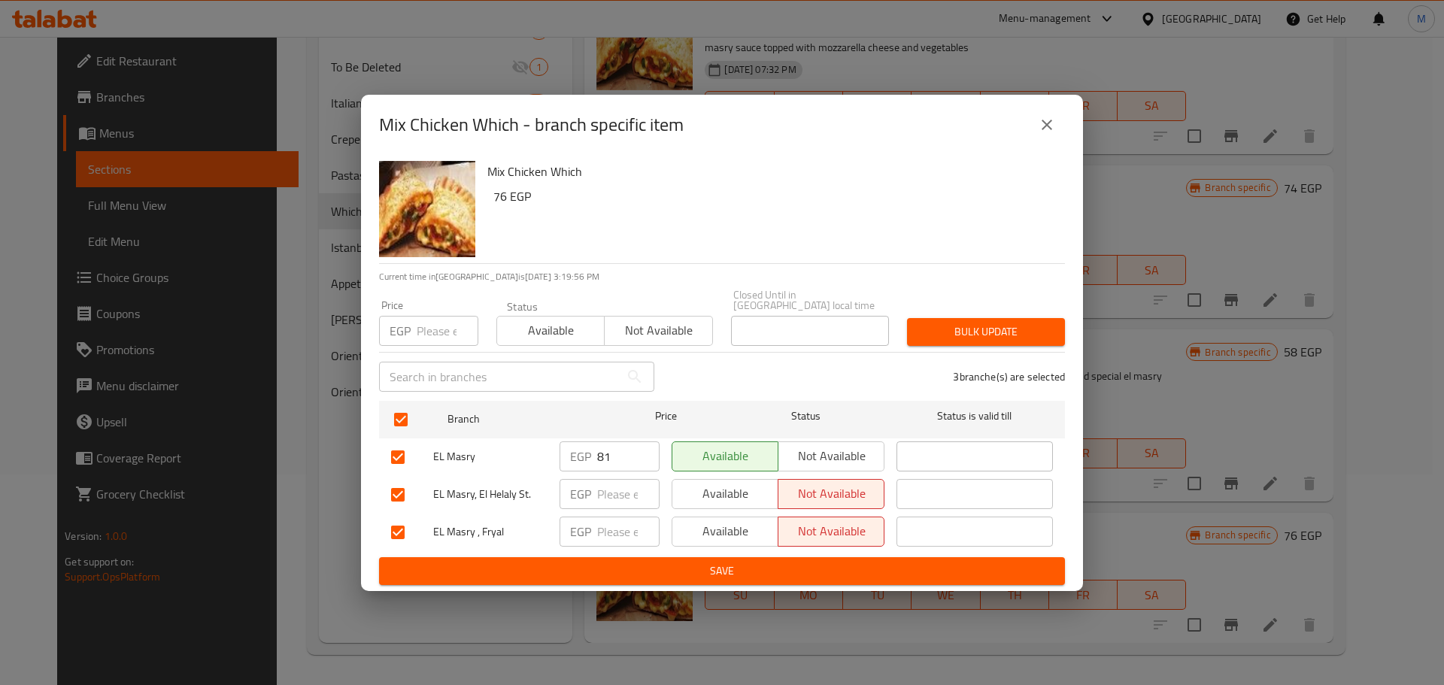
click at [440, 326] on input "number" at bounding box center [448, 331] width 62 height 30
paste input "81"
type input "81"
click at [1031, 323] on span "Bulk update" at bounding box center [986, 332] width 134 height 19
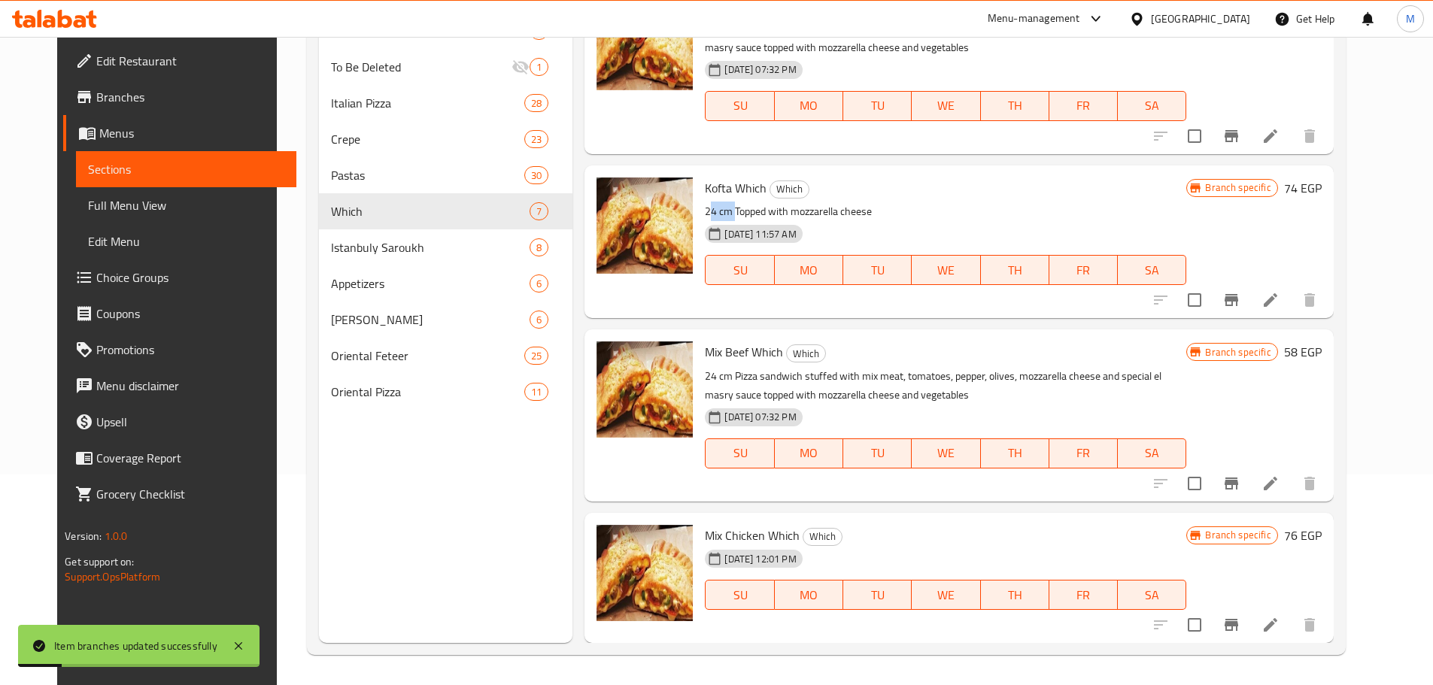
drag, startPoint x: 715, startPoint y: 211, endPoint x: 688, endPoint y: 205, distance: 28.5
click at [699, 205] on div "Kofta Which Which 24 cm Topped with mozzarella cheese 27-06-2024 11:57 AM SU MO…" at bounding box center [945, 242] width 493 height 141
copy p "24 cm"
click at [1280, 491] on icon at bounding box center [1271, 484] width 18 height 18
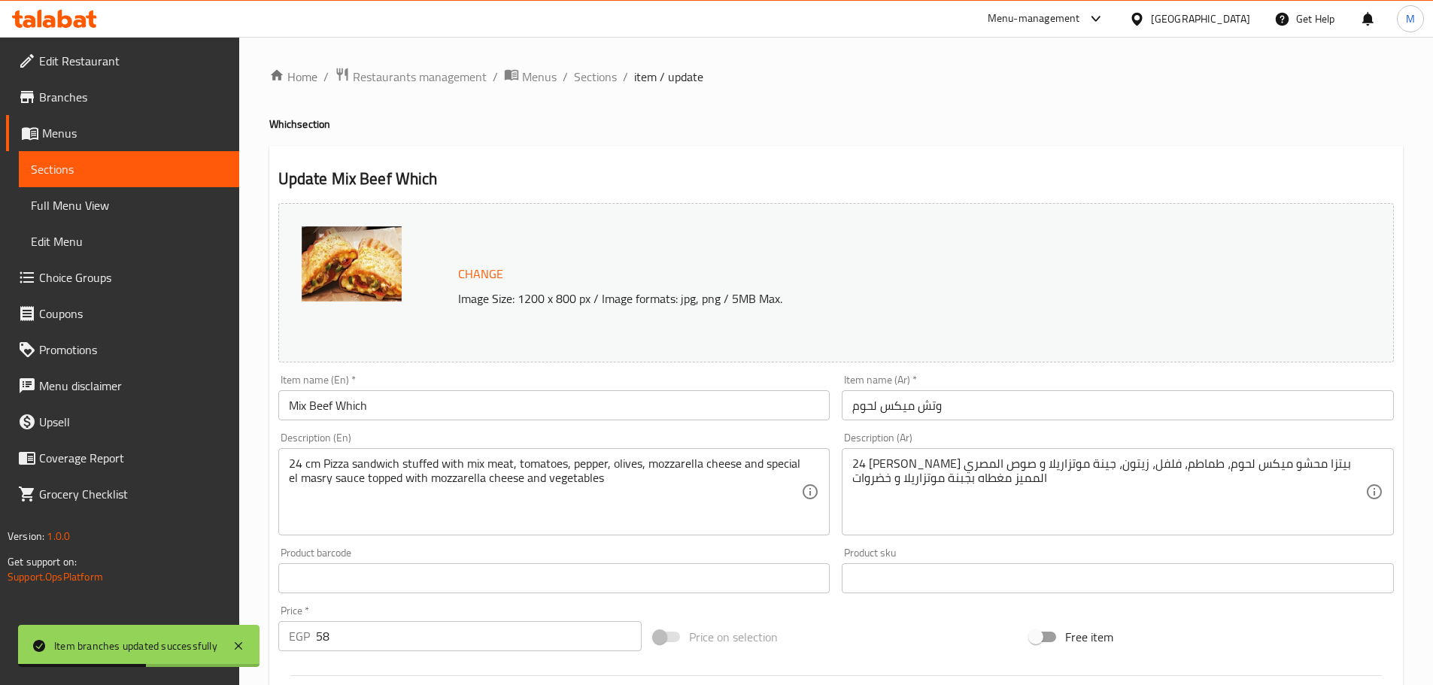
click at [588, 90] on div "Home / Restaurants management / Menus / Sections / item / update Which section …" at bounding box center [836, 555] width 1134 height 976
click at [593, 84] on span "Sections" at bounding box center [595, 77] width 43 height 18
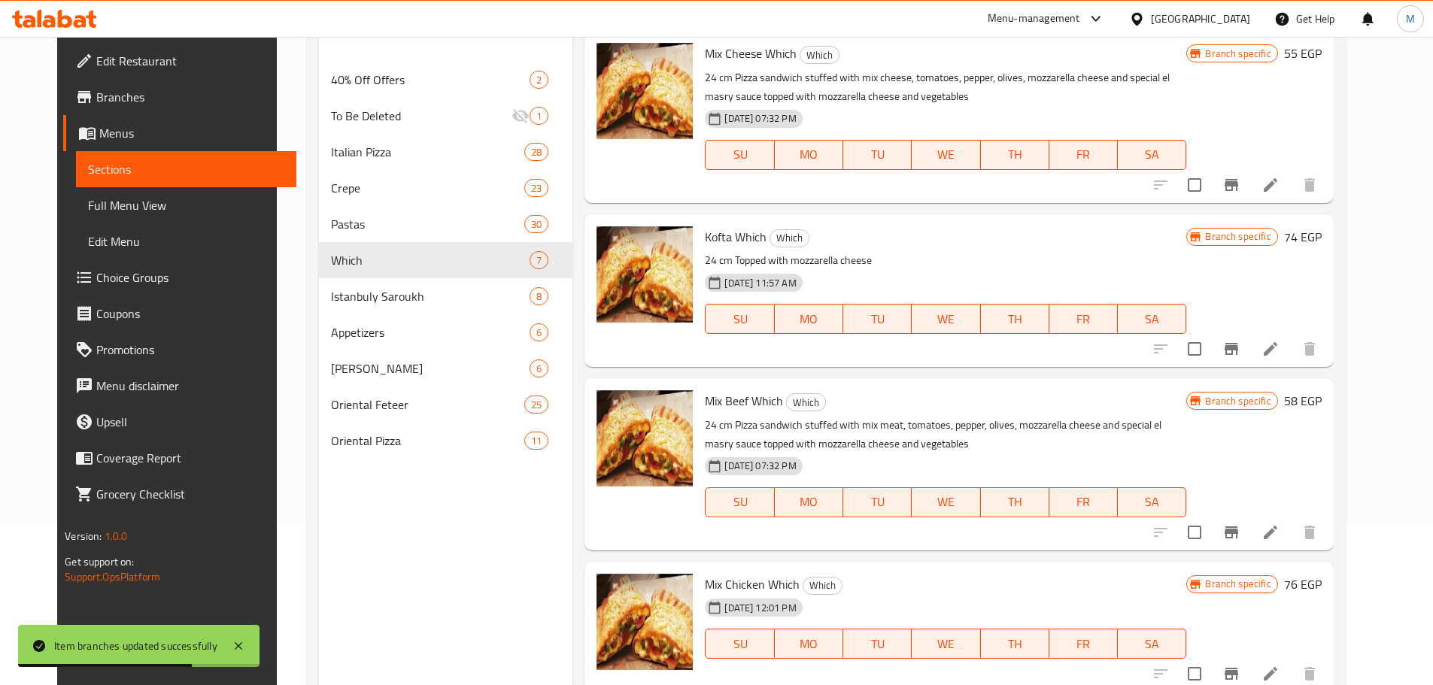
scroll to position [211, 0]
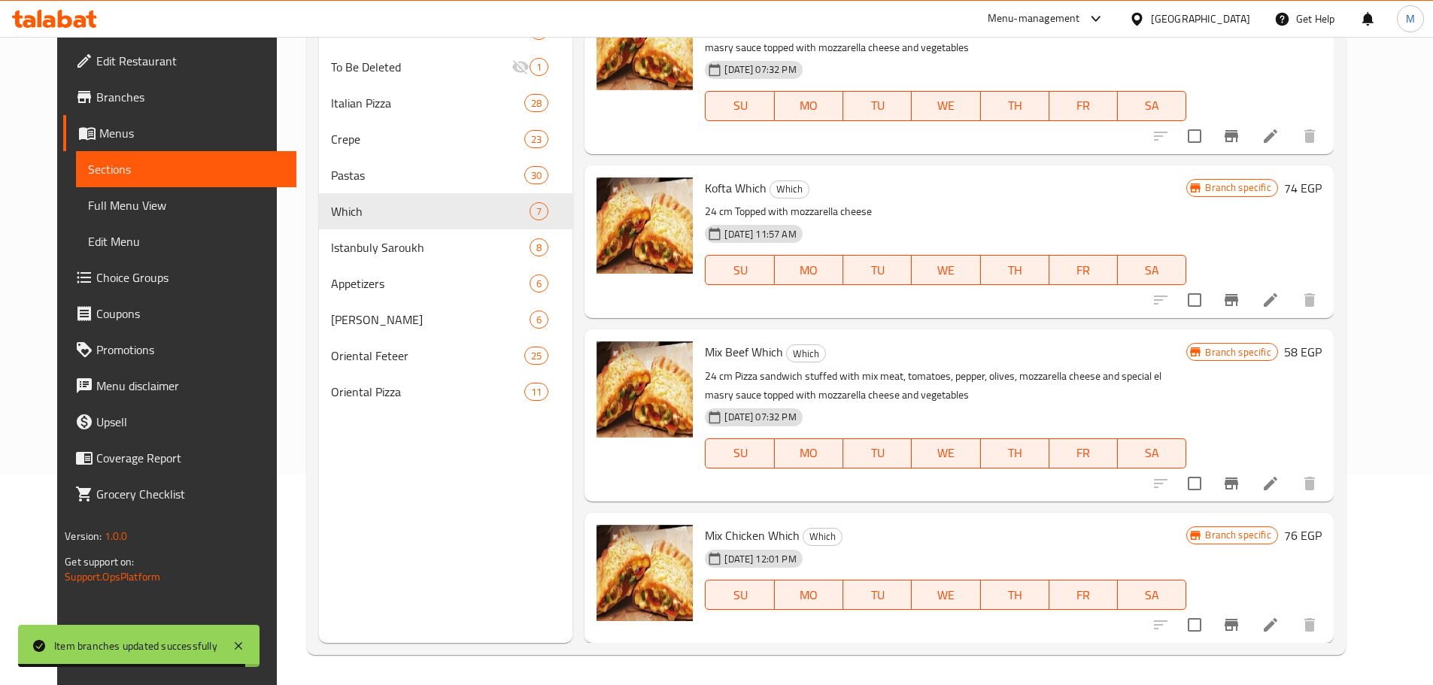
click at [1292, 625] on li at bounding box center [1271, 625] width 42 height 27
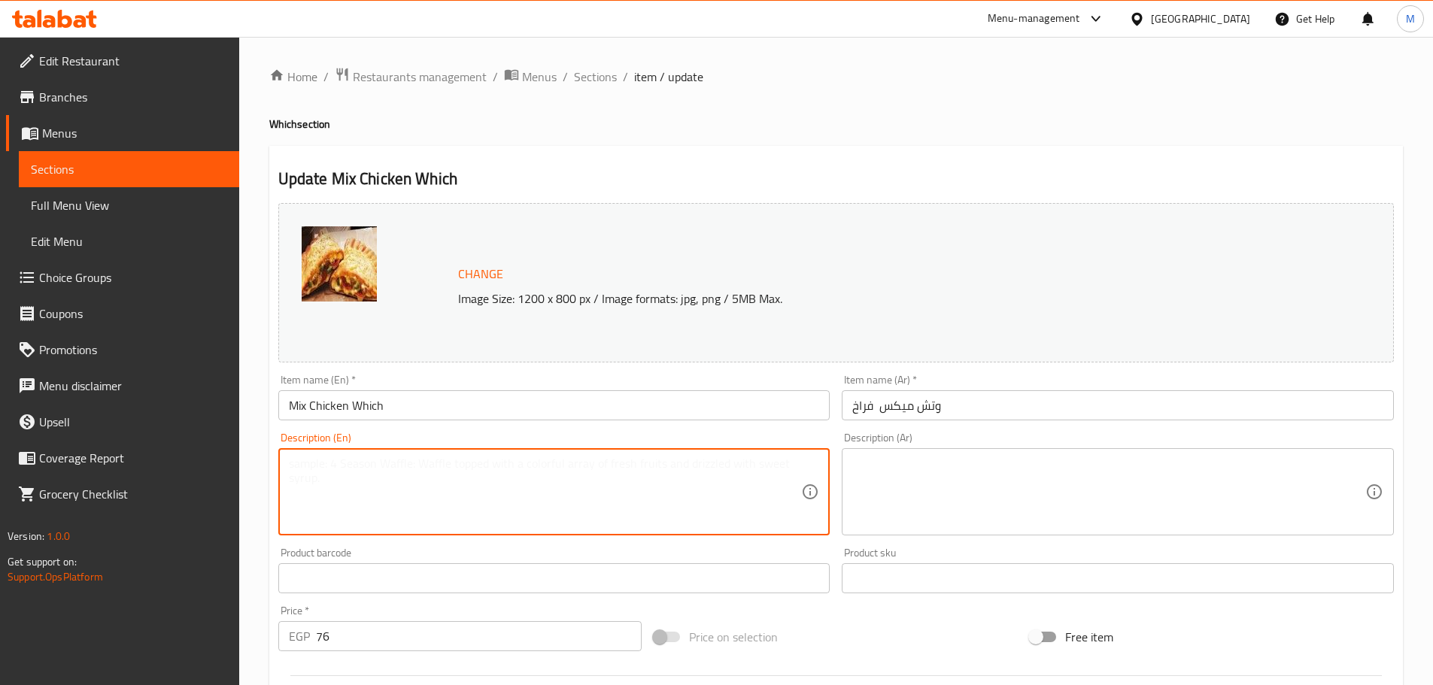
click at [361, 471] on textarea at bounding box center [545, 492] width 513 height 71
paste textarea "24 cm"
type textarea "24 cm"
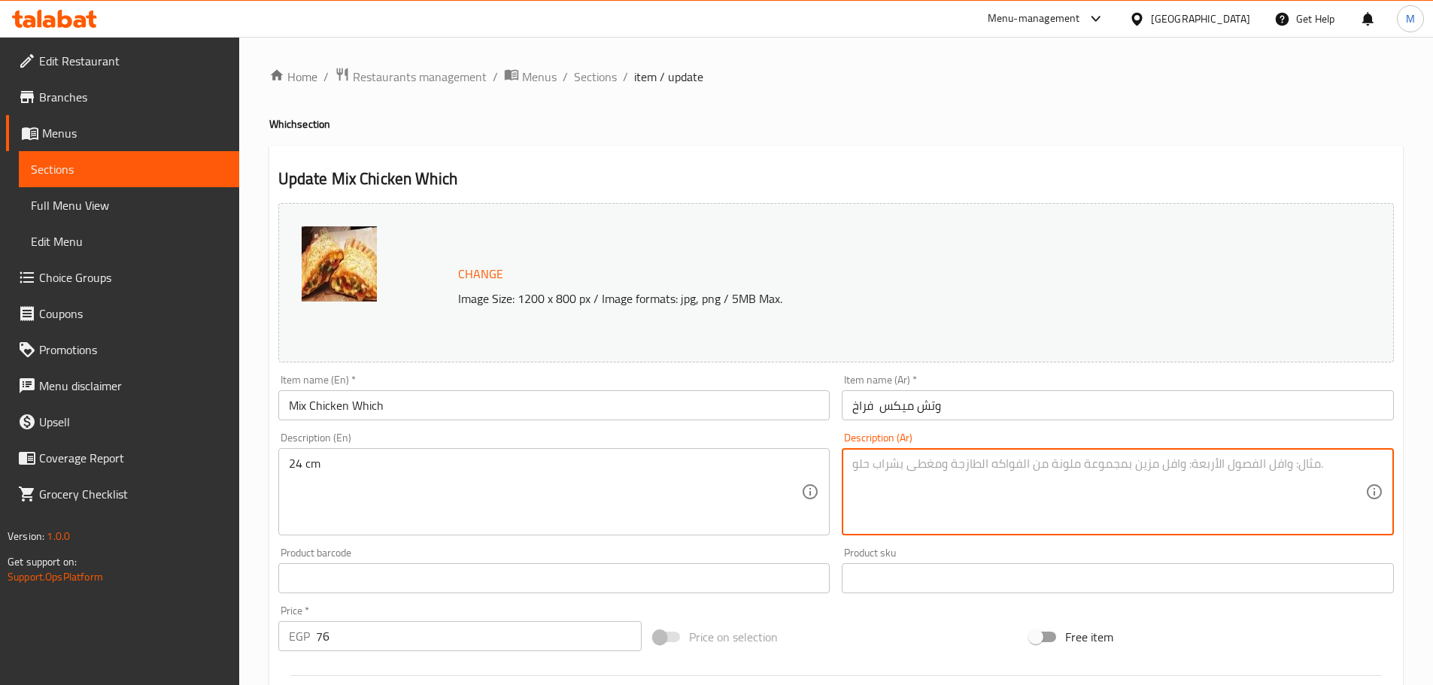
click at [931, 469] on textarea at bounding box center [1108, 492] width 513 height 71
paste textarea "24 سم"
type textarea "24 سم يضاف عليه جبنة موتزريلا"
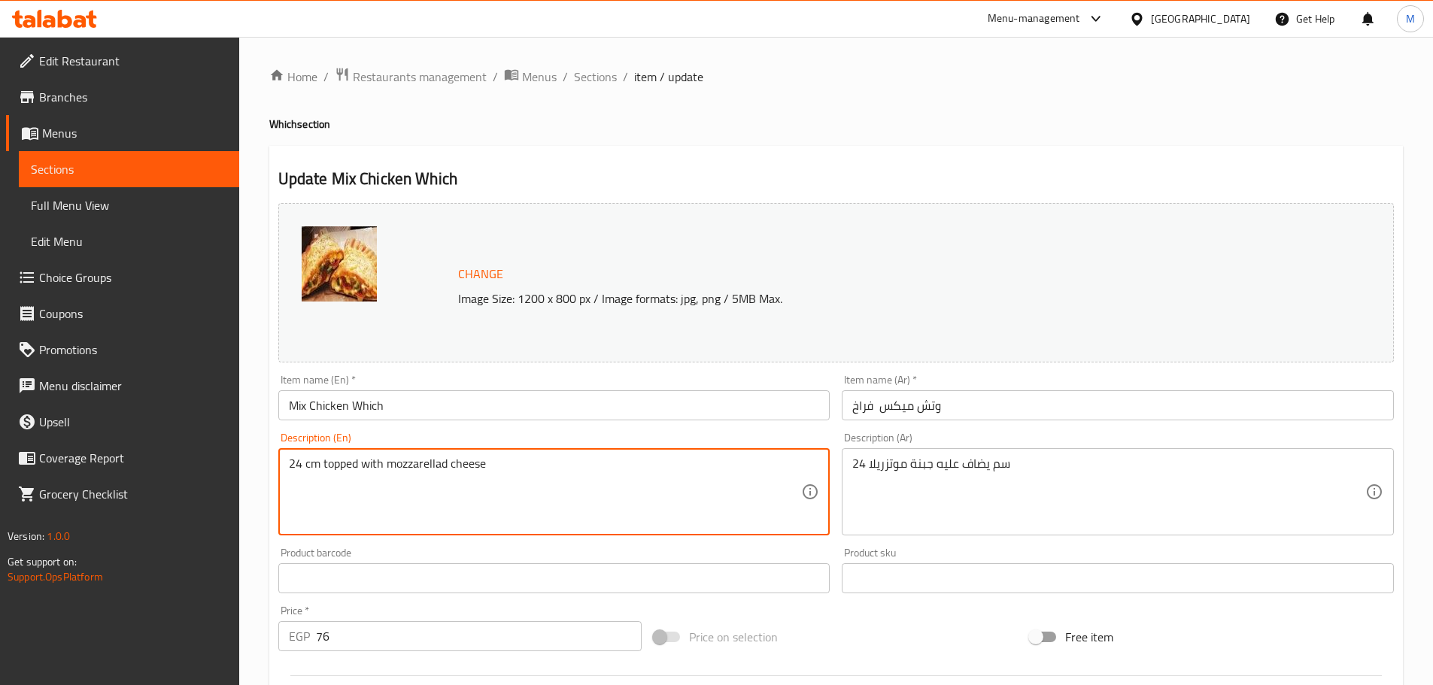
click at [451, 466] on textarea "24 cm topped with mozzarellad cheese" at bounding box center [545, 492] width 513 height 71
click at [446, 466] on textarea "24 cm topped with mozzarellad cheese" at bounding box center [545, 492] width 513 height 71
drag, startPoint x: 498, startPoint y: 472, endPoint x: 319, endPoint y: 461, distance: 179.3
click at [319, 461] on textarea "24 cm topped with mozzarella cheese" at bounding box center [545, 492] width 513 height 71
type textarea "24 cm topped with mozzarella cheese"
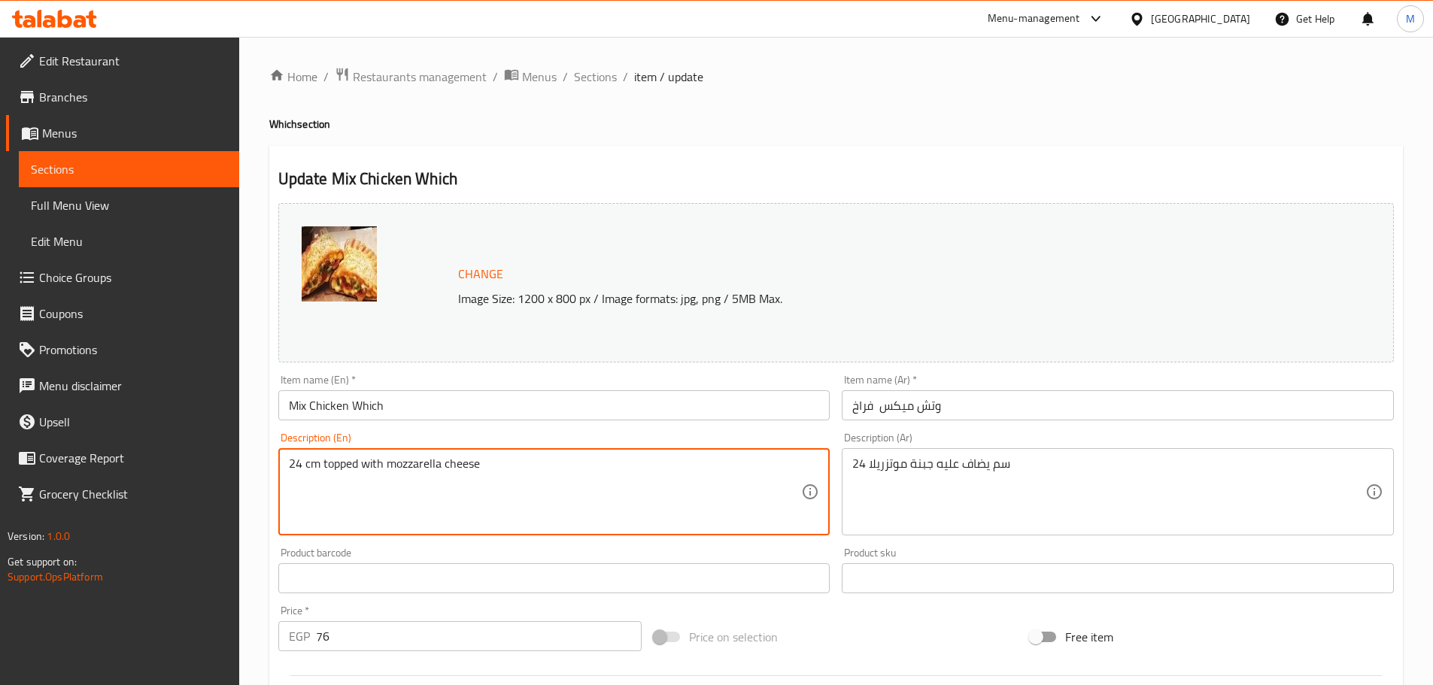
click at [442, 408] on input "Mix Chicken Which" at bounding box center [554, 405] width 552 height 30
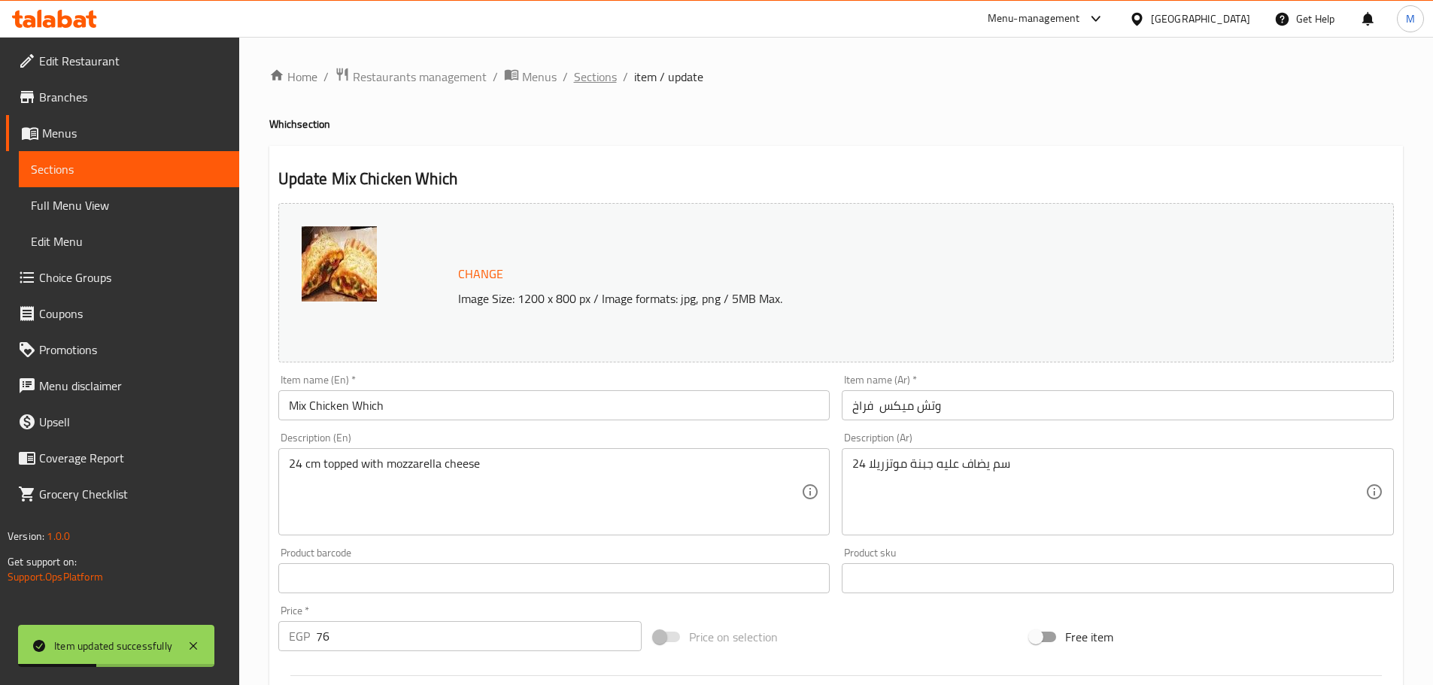
click at [593, 80] on span "Sections" at bounding box center [595, 77] width 43 height 18
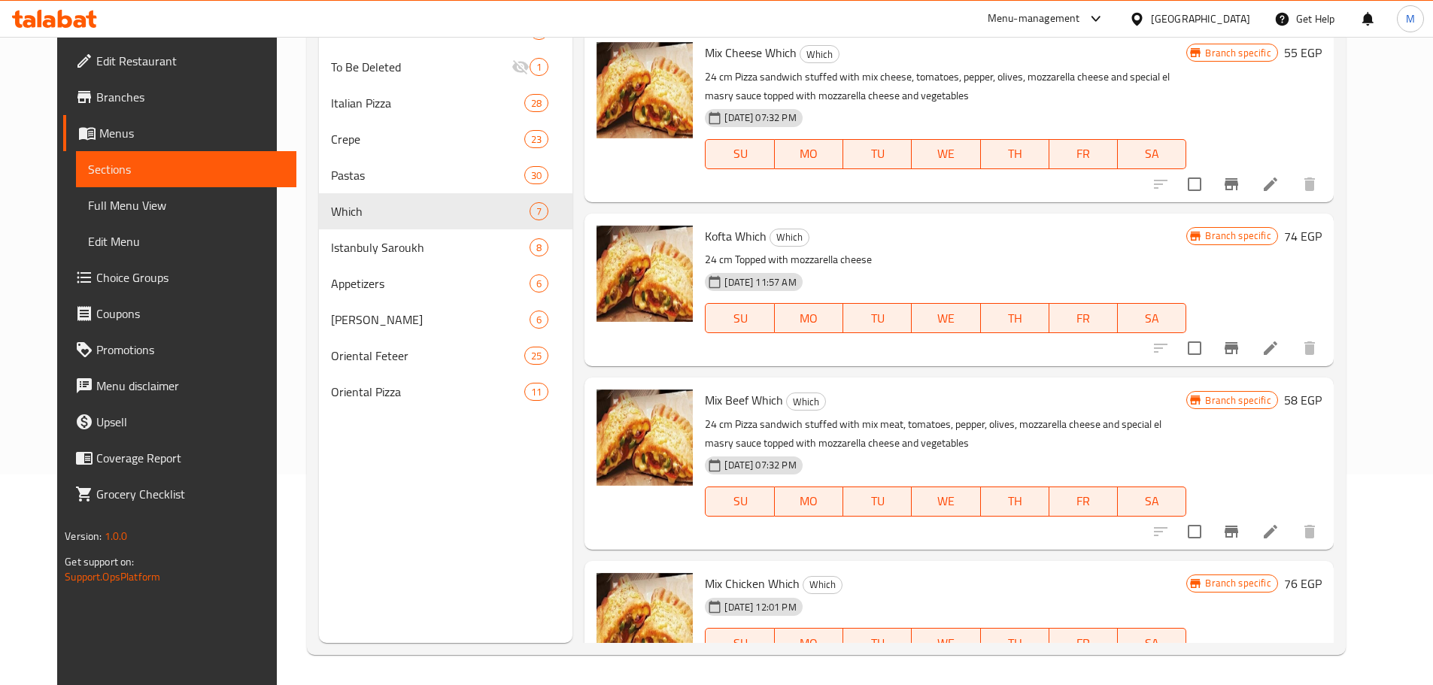
scroll to position [461, 0]
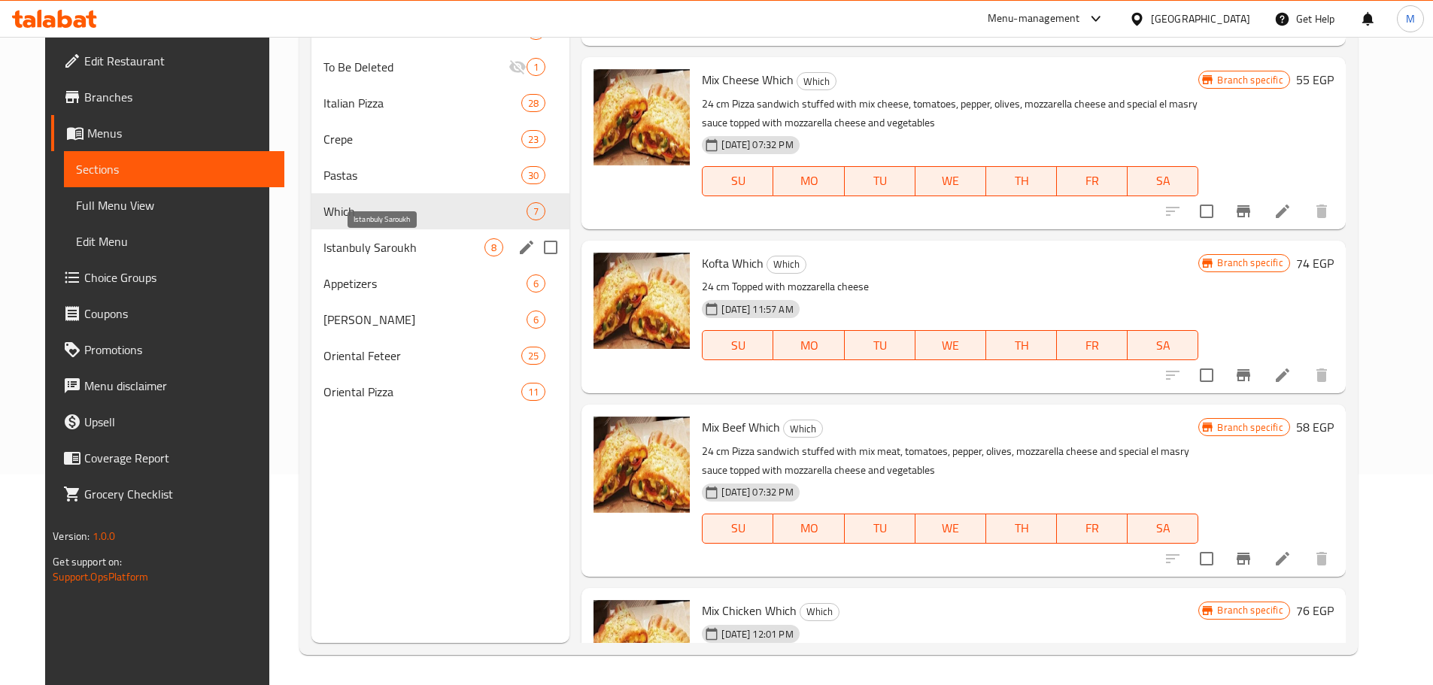
click at [421, 238] on span "Istanbuly Saroukh" at bounding box center [404, 247] width 162 height 18
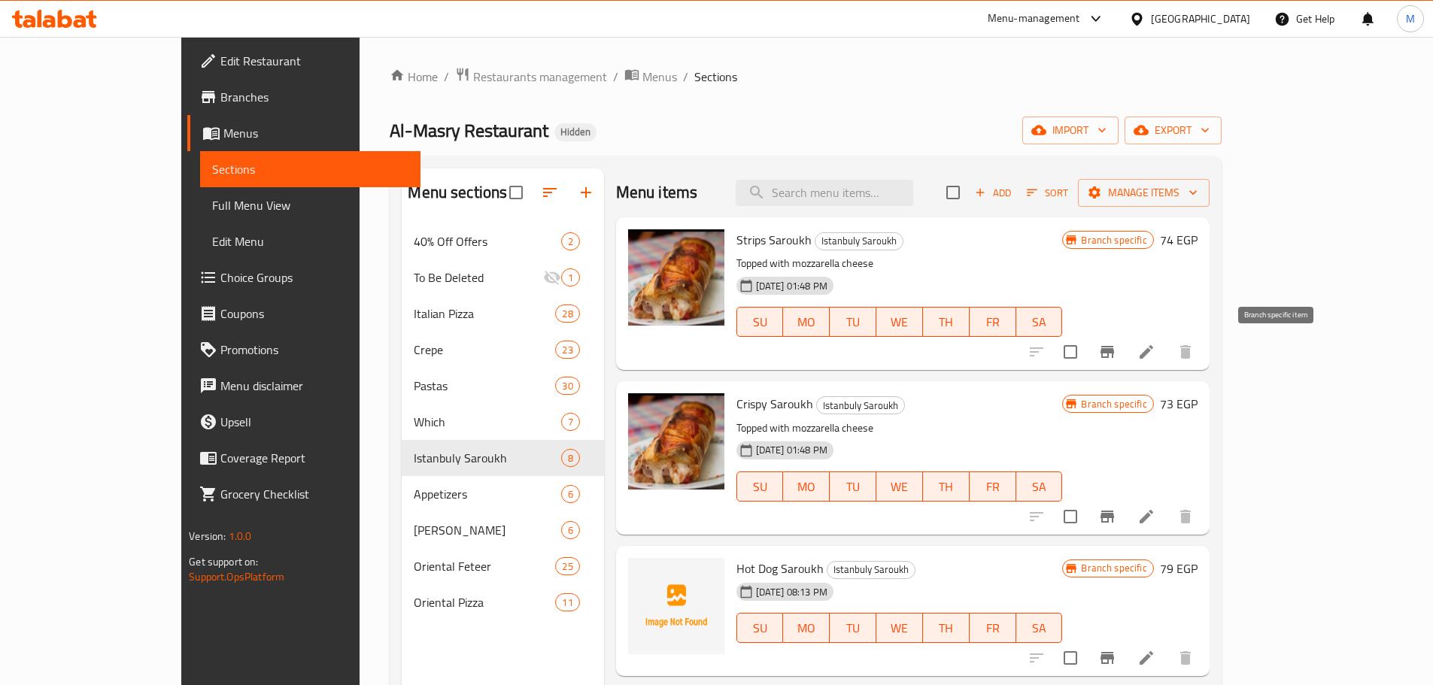
click at [1125, 357] on button "Branch-specific-item" at bounding box center [1107, 352] width 36 height 36
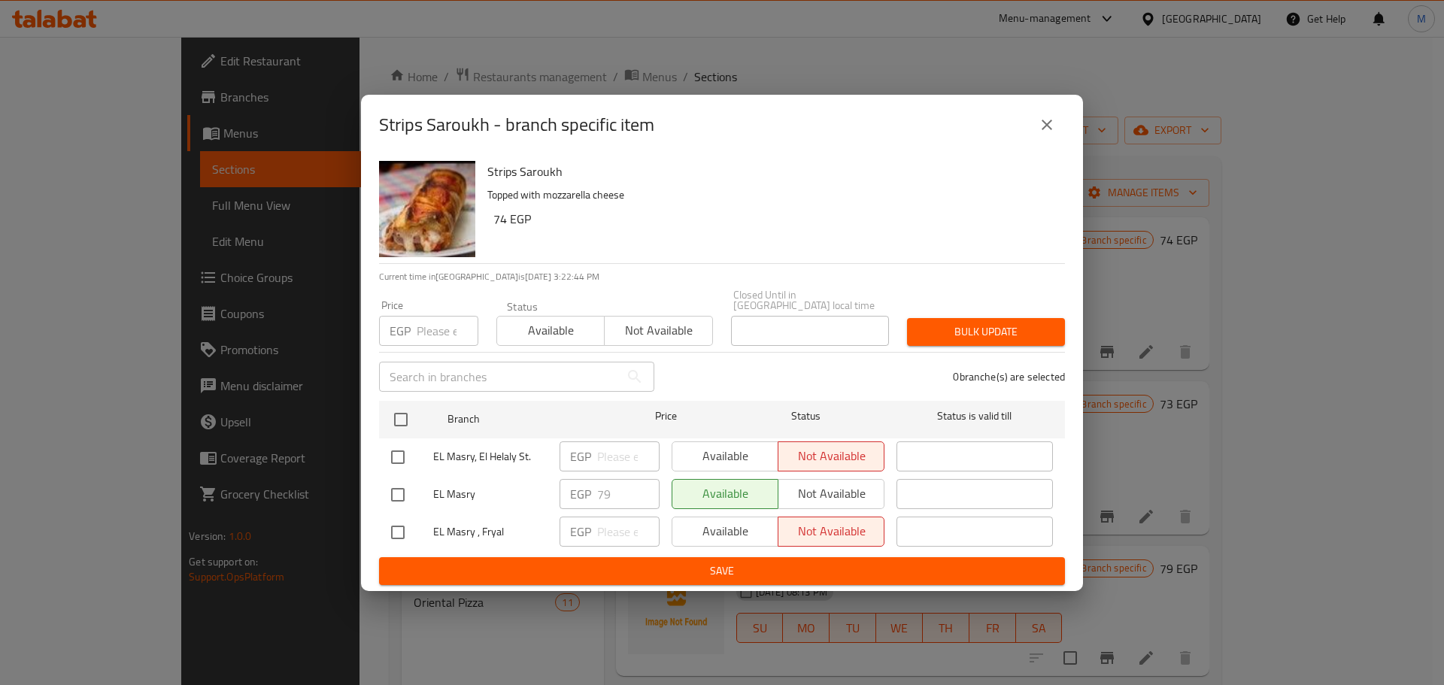
click at [596, 487] on div "EGP 79 ​" at bounding box center [610, 494] width 100 height 30
click at [597, 487] on div "EGP 79 ​" at bounding box center [610, 494] width 100 height 30
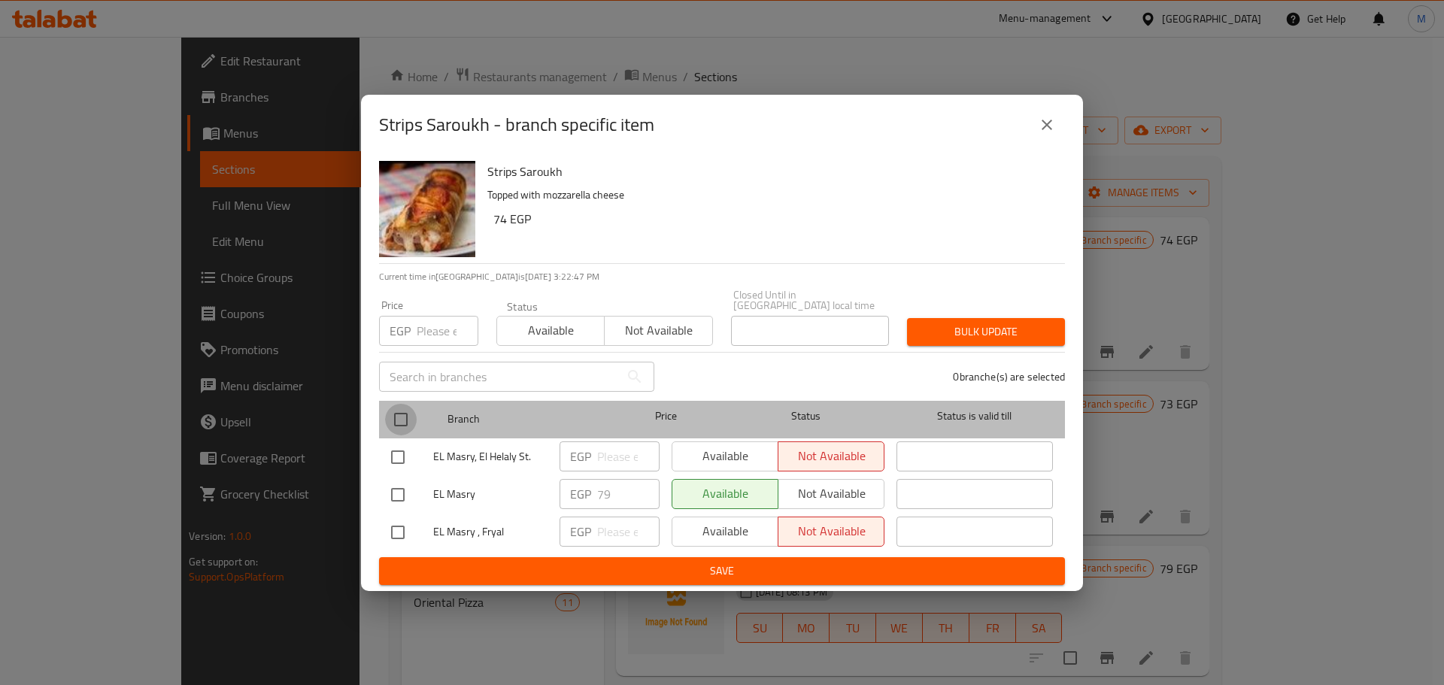
click at [404, 404] on input "checkbox" at bounding box center [401, 420] width 32 height 32
checkbox input "true"
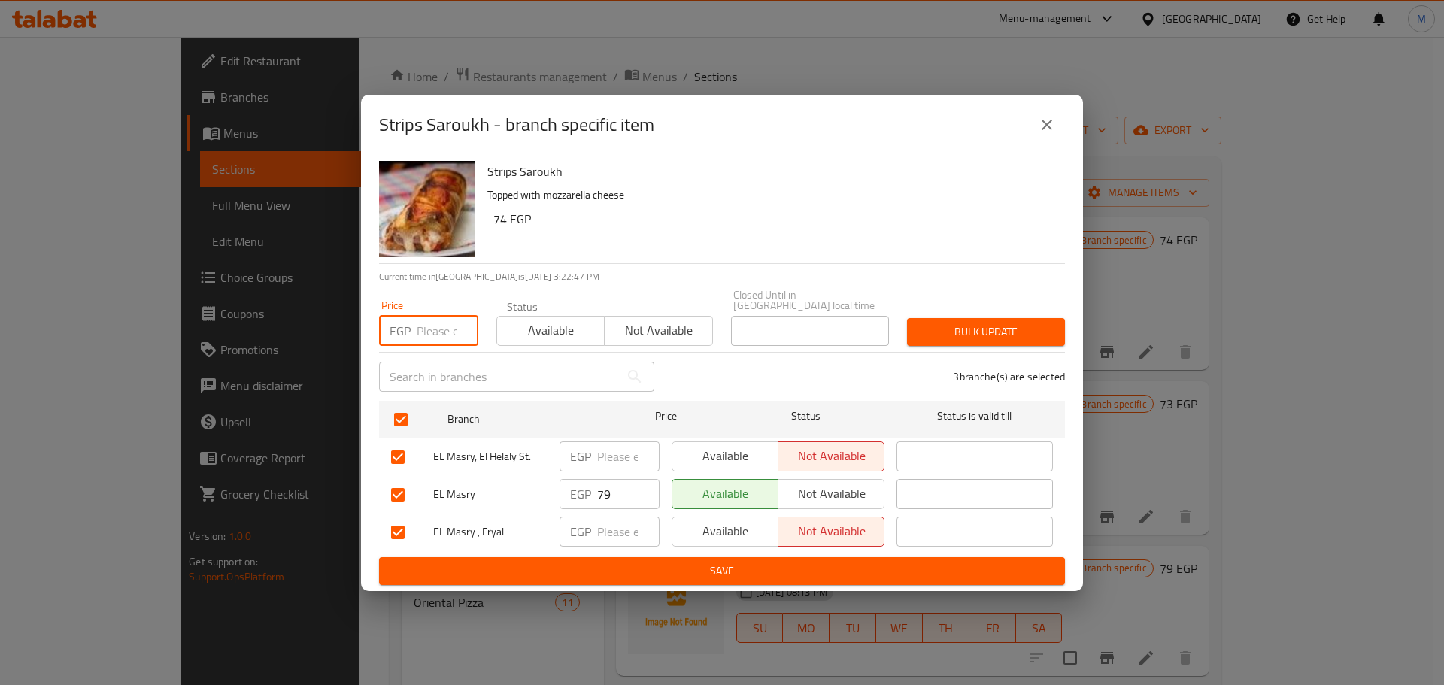
click at [429, 327] on input "number" at bounding box center [448, 331] width 62 height 30
paste input "79"
type input "79"
click at [1034, 337] on button "Bulk update" at bounding box center [986, 332] width 158 height 28
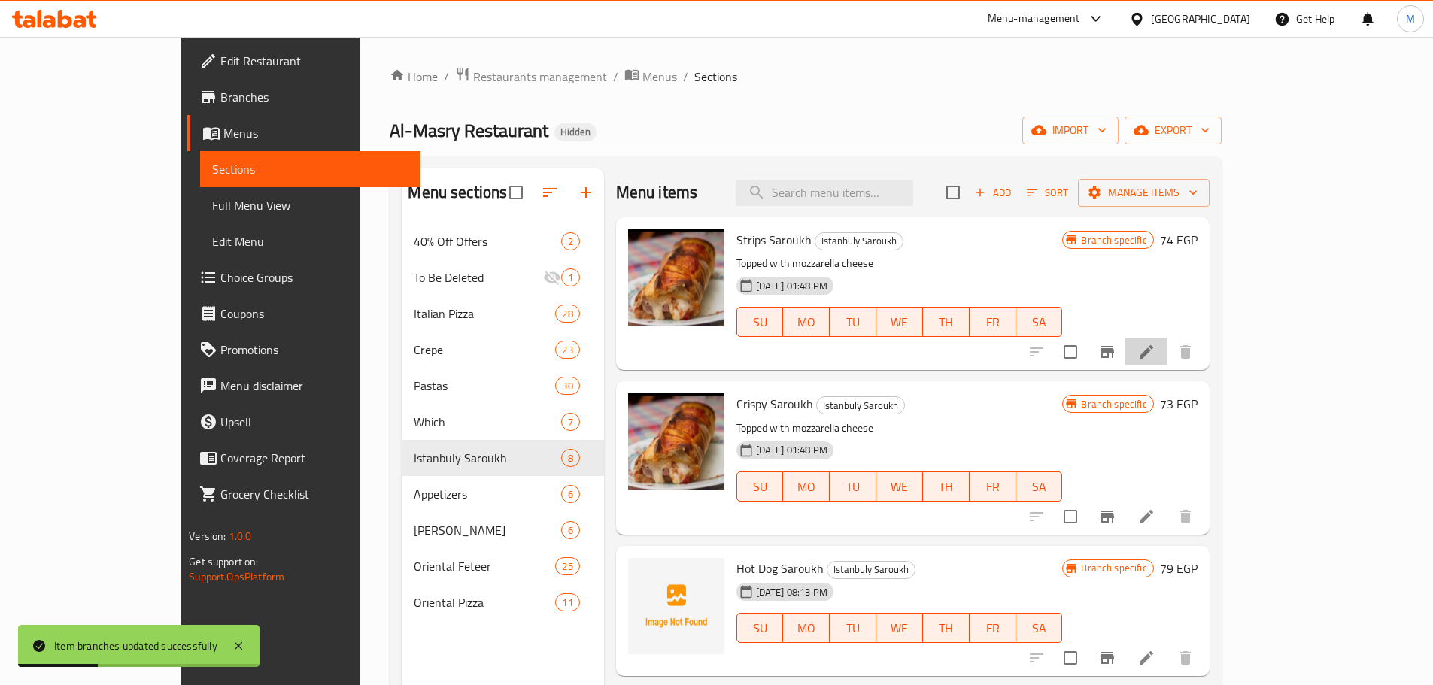
click at [1168, 355] on li at bounding box center [1146, 352] width 42 height 27
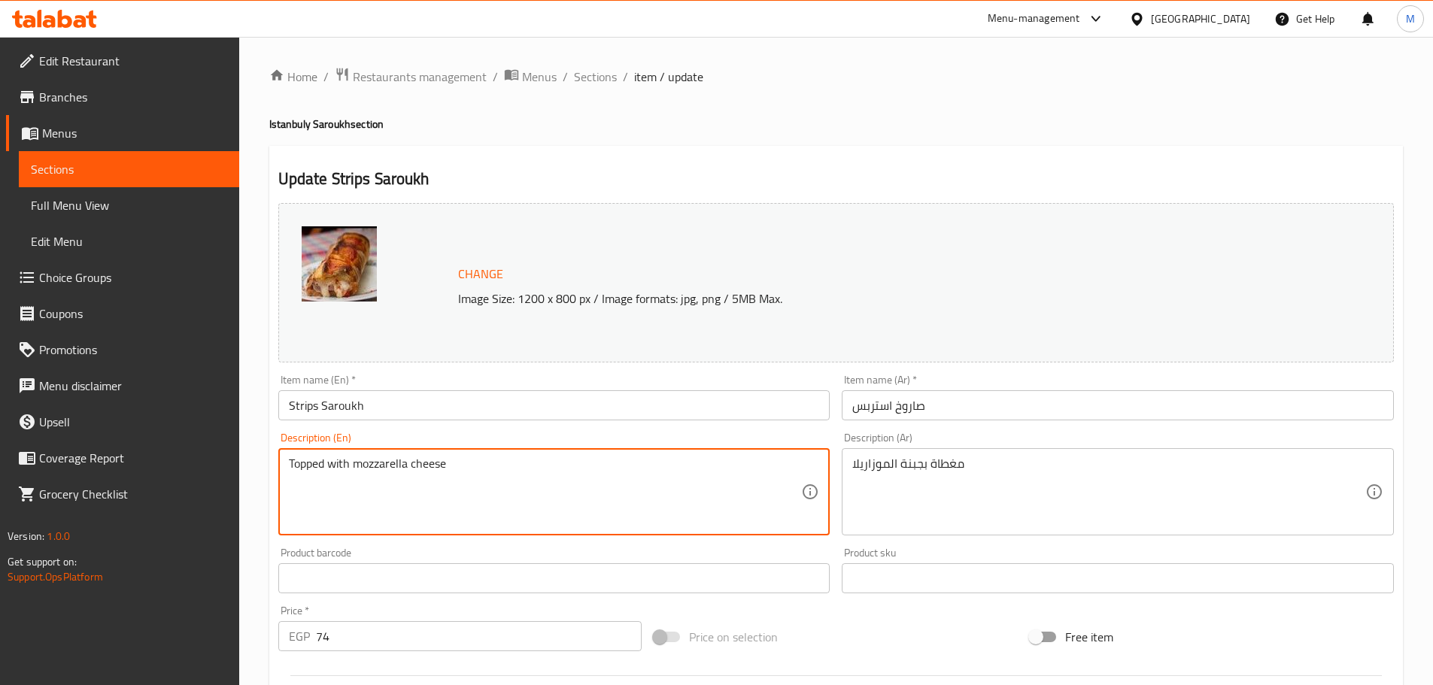
paste textarea "25 cm"
type textarea "25 cm Topped with mozzarella cheese"
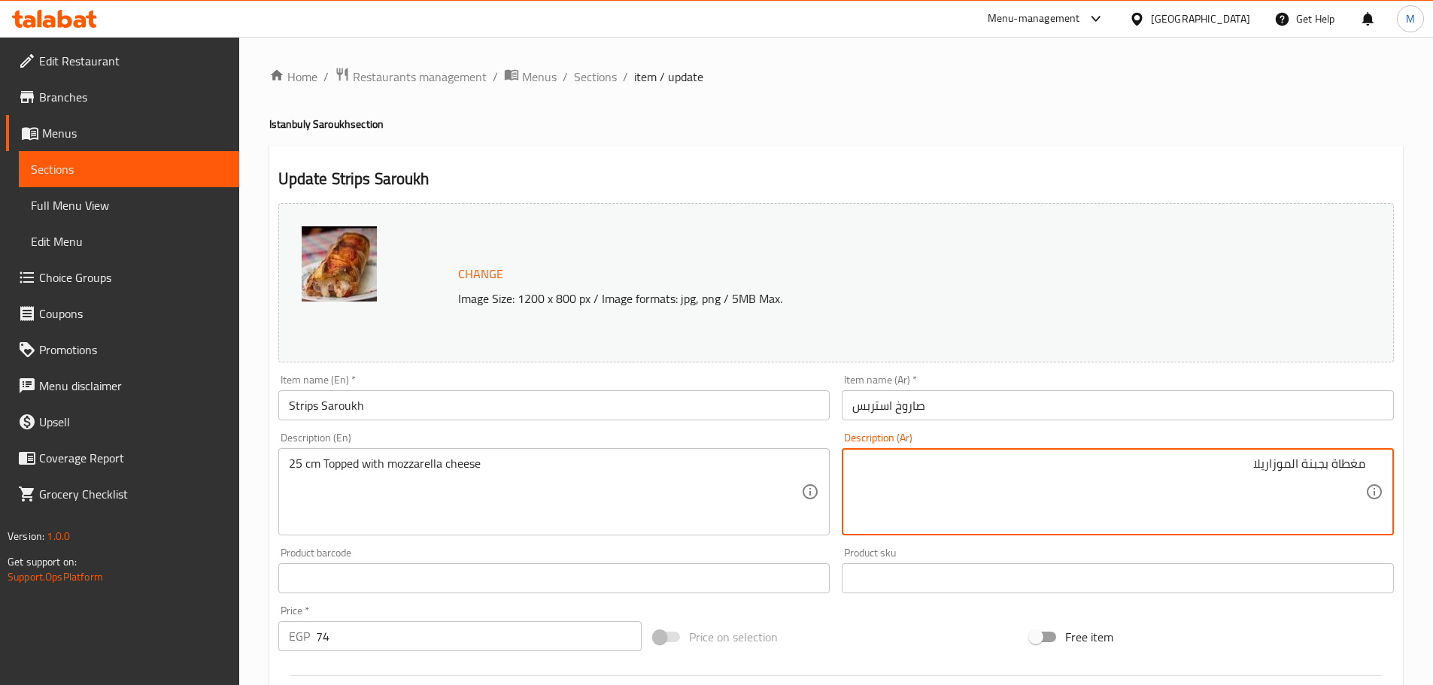
click at [1374, 466] on div "مغطاة بجبنة الموزاريلا Description (Ar)" at bounding box center [1118, 491] width 552 height 87
click at [1365, 462] on div "مغطاة بجبنة الموزاريلا Description (Ar)" at bounding box center [1118, 491] width 552 height 87
click at [1362, 466] on textarea "مغطاة بجبنة الموزاريلا" at bounding box center [1108, 492] width 513 height 71
paste textarea "25 سم"
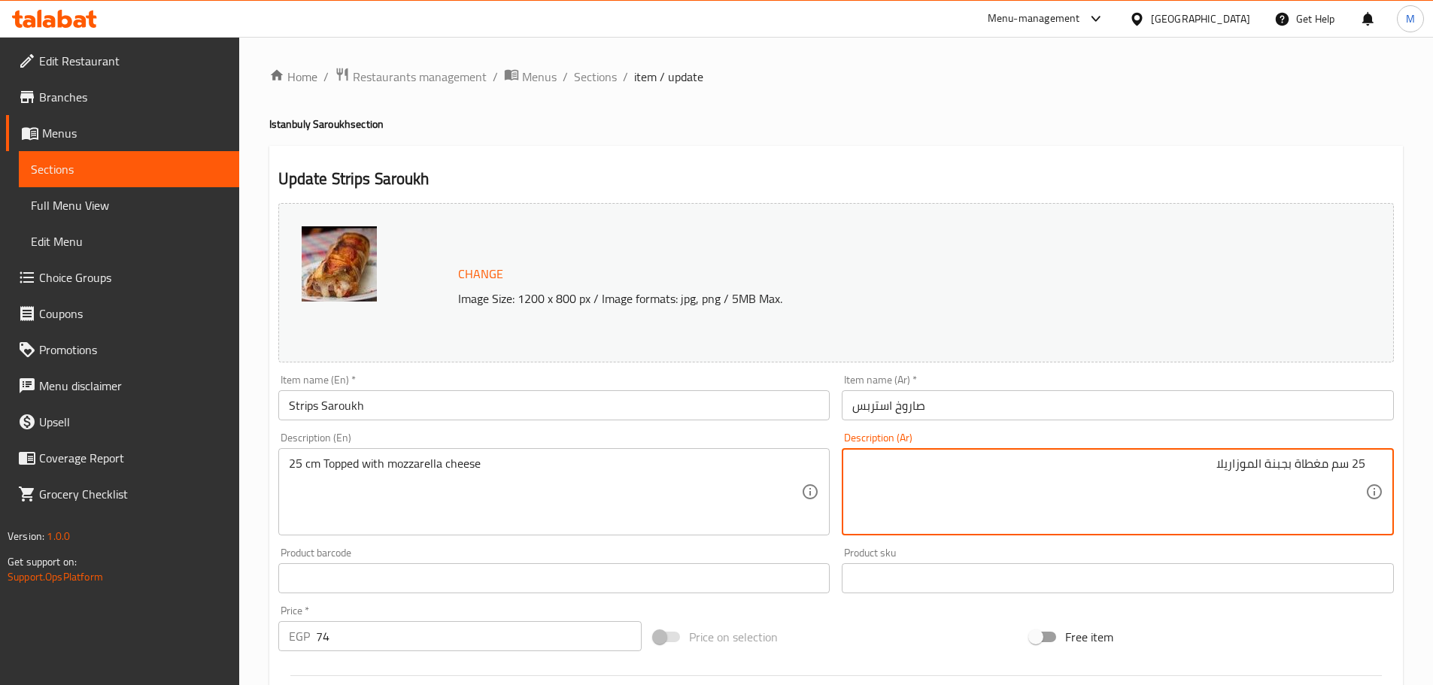
type textarea "25 سم مغطاة بجبنة الموزاريلا"
click at [697, 395] on input "Strips Saroukh" at bounding box center [554, 405] width 552 height 30
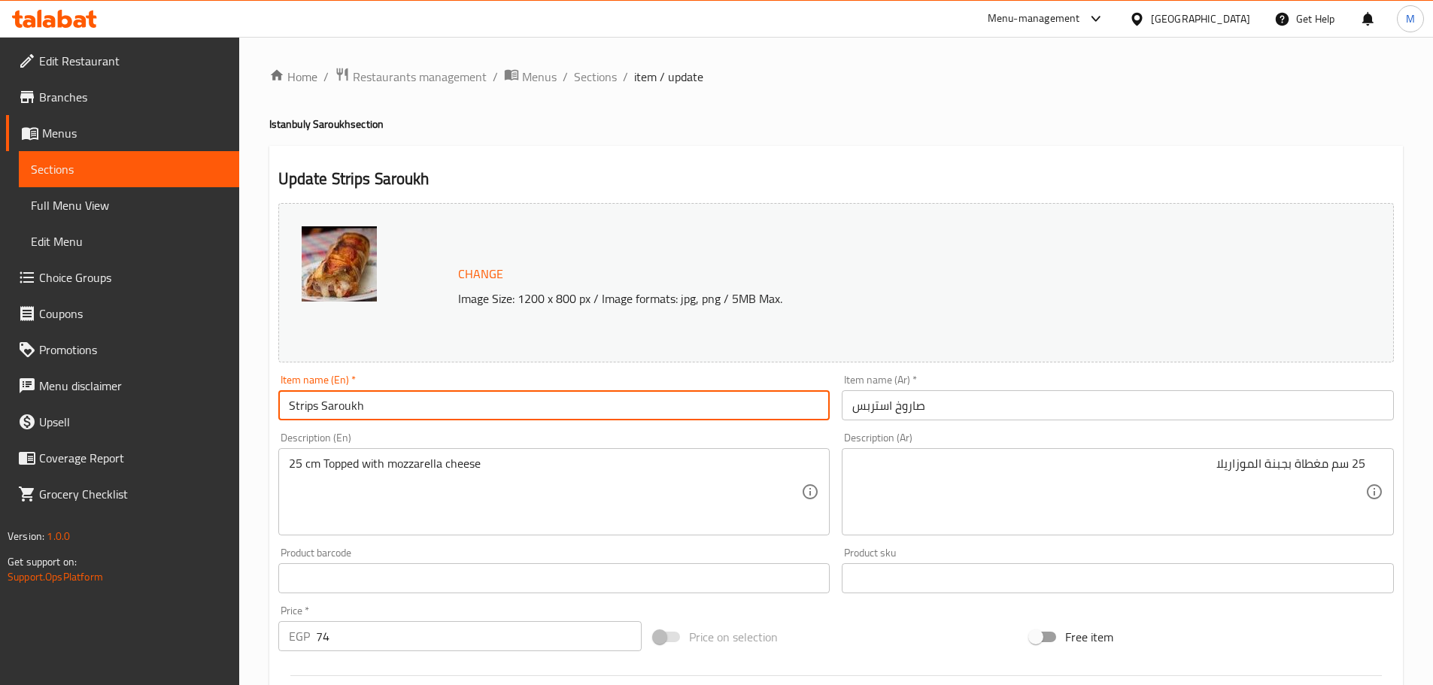
click at [588, 74] on span "Sections" at bounding box center [595, 77] width 43 height 18
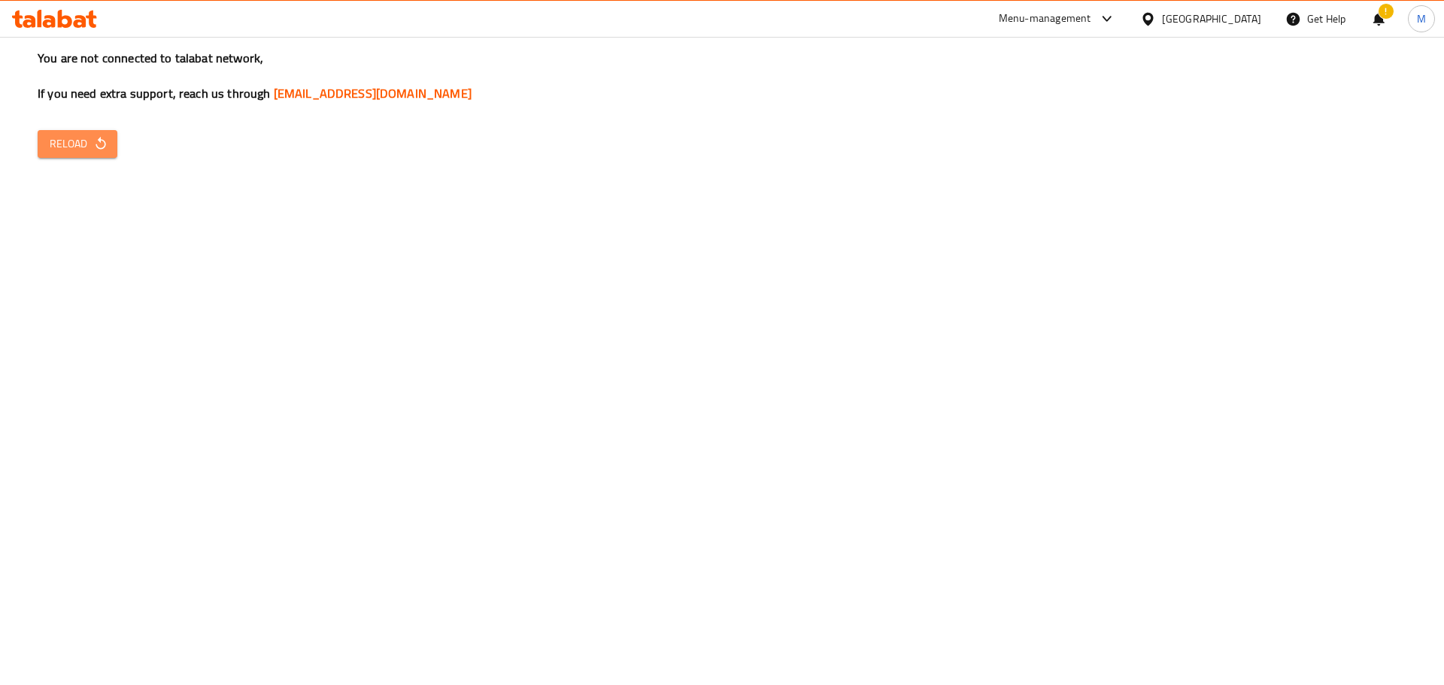
click at [87, 145] on span "Reload" at bounding box center [78, 144] width 56 height 19
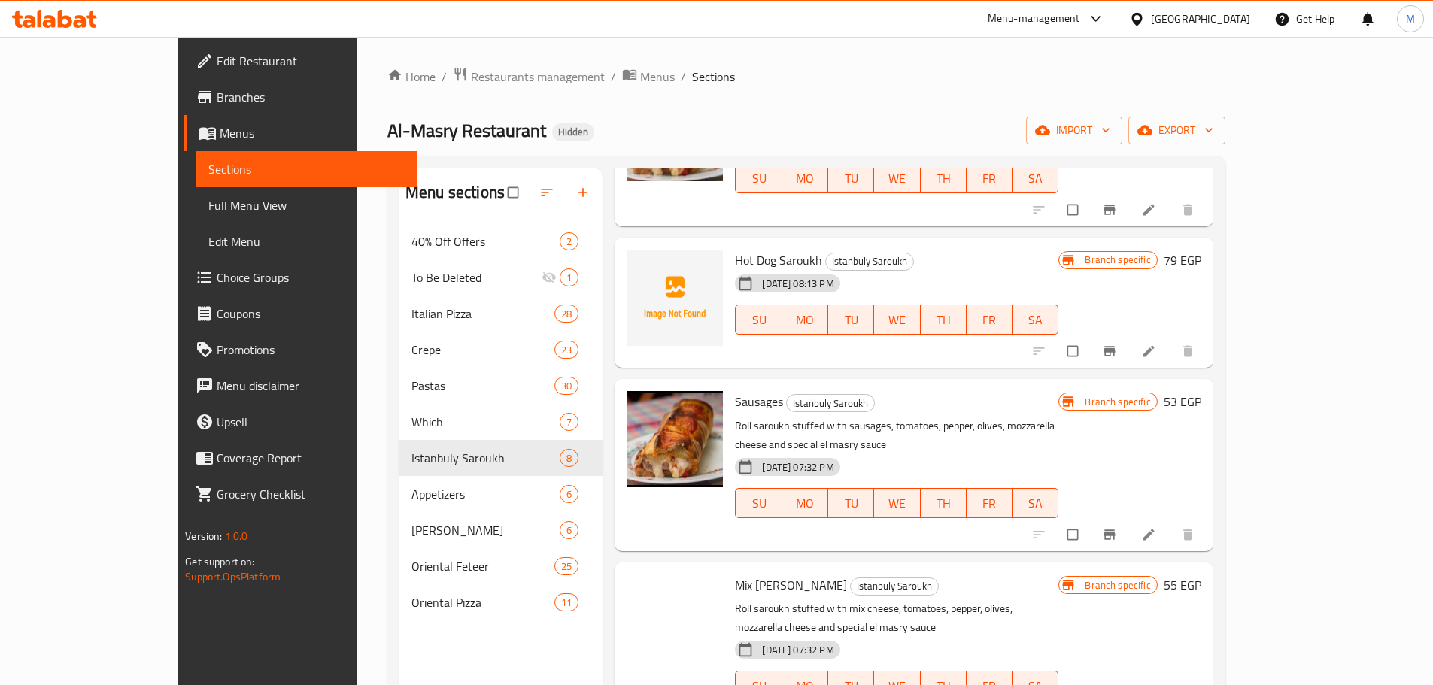
scroll to position [376, 0]
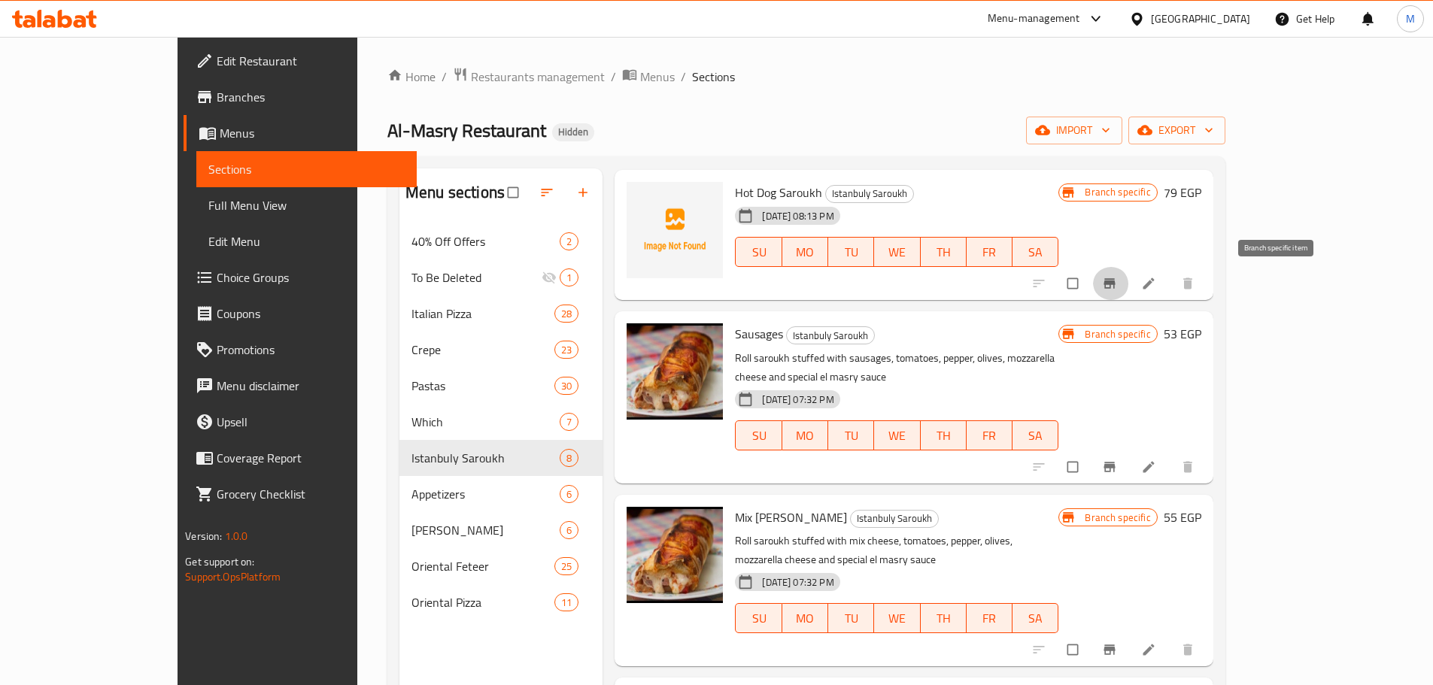
click at [1129, 292] on button "Branch-specific-item" at bounding box center [1111, 283] width 36 height 33
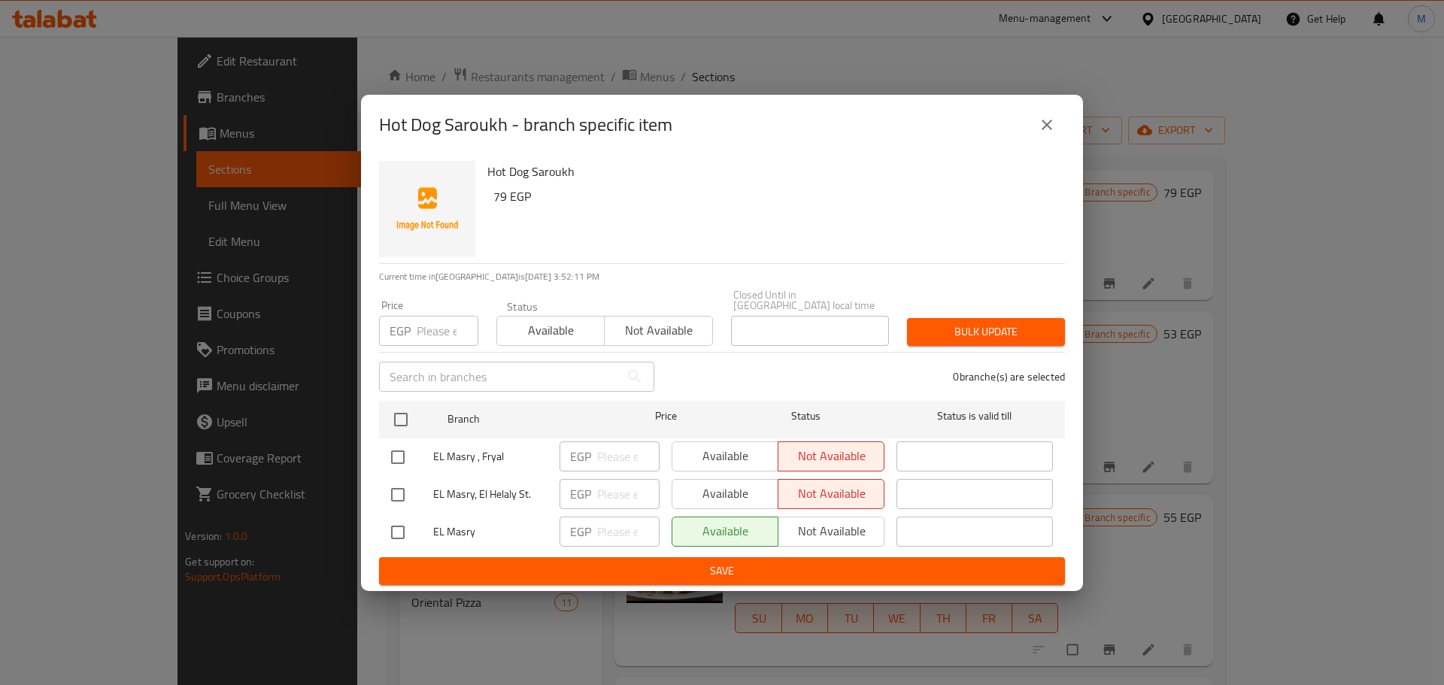
click at [1048, 140] on button "close" at bounding box center [1047, 125] width 36 height 36
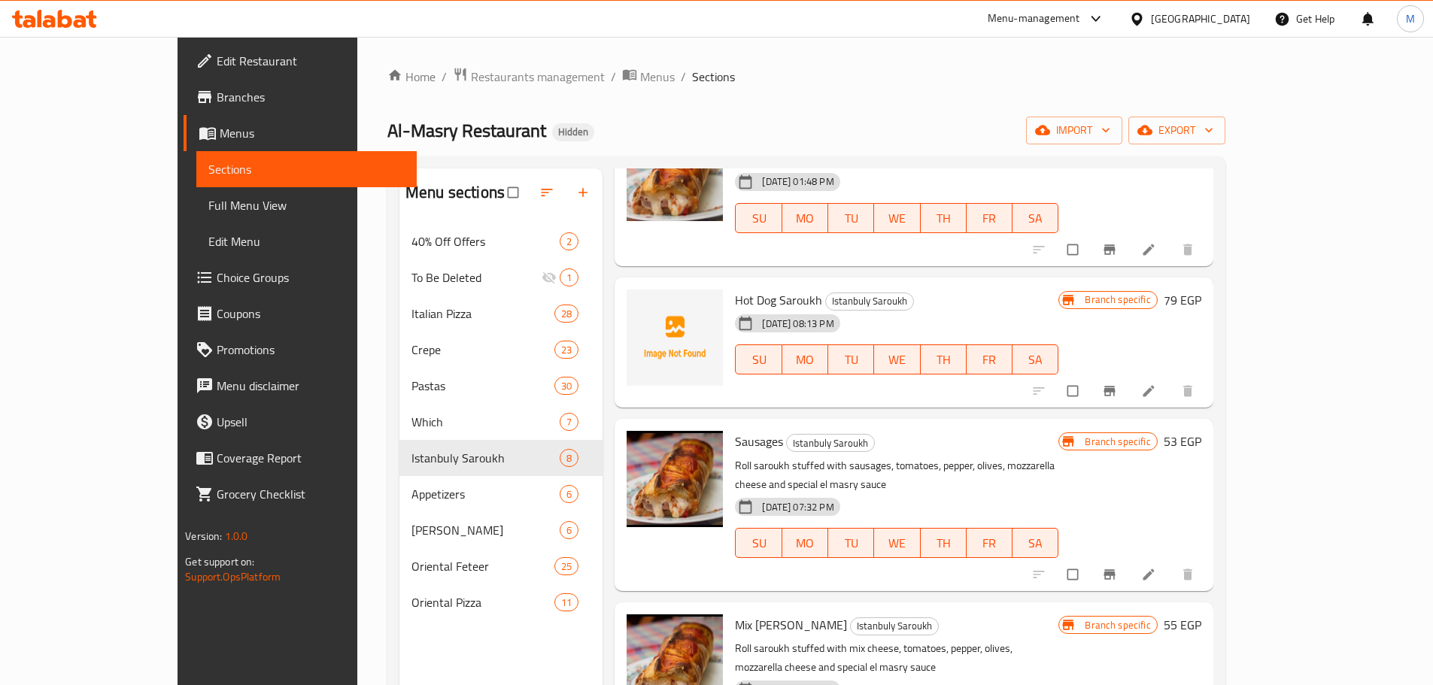
scroll to position [0, 0]
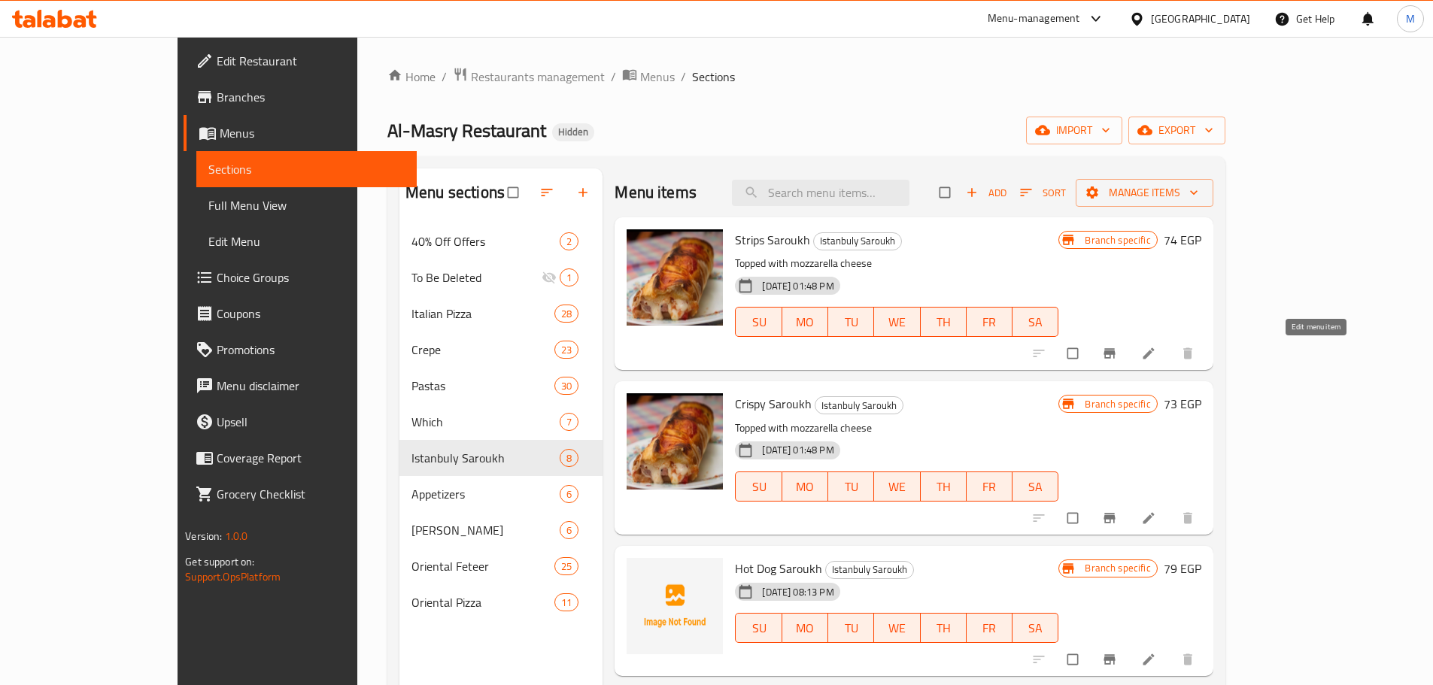
click at [1154, 357] on icon at bounding box center [1148, 353] width 11 height 11
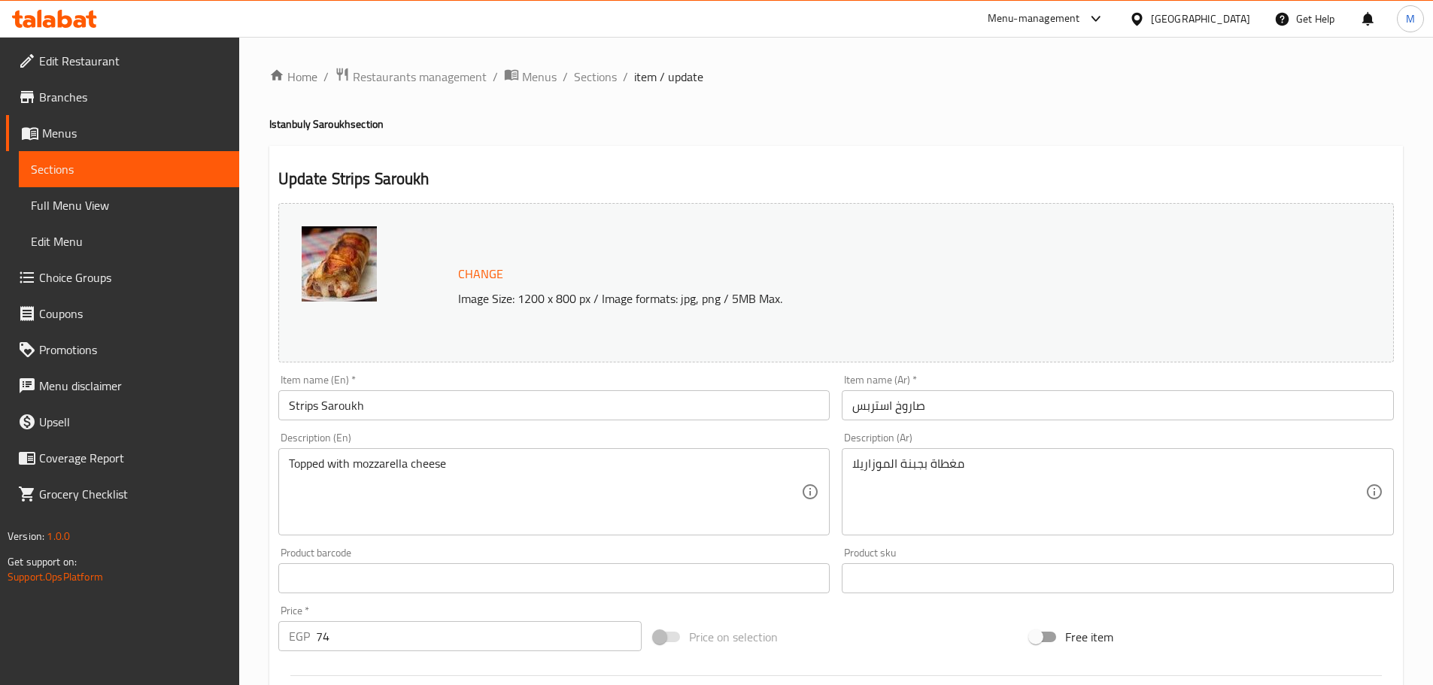
click at [284, 460] on div "Topped with mozzarella cheese Description (En)" at bounding box center [554, 491] width 552 height 87
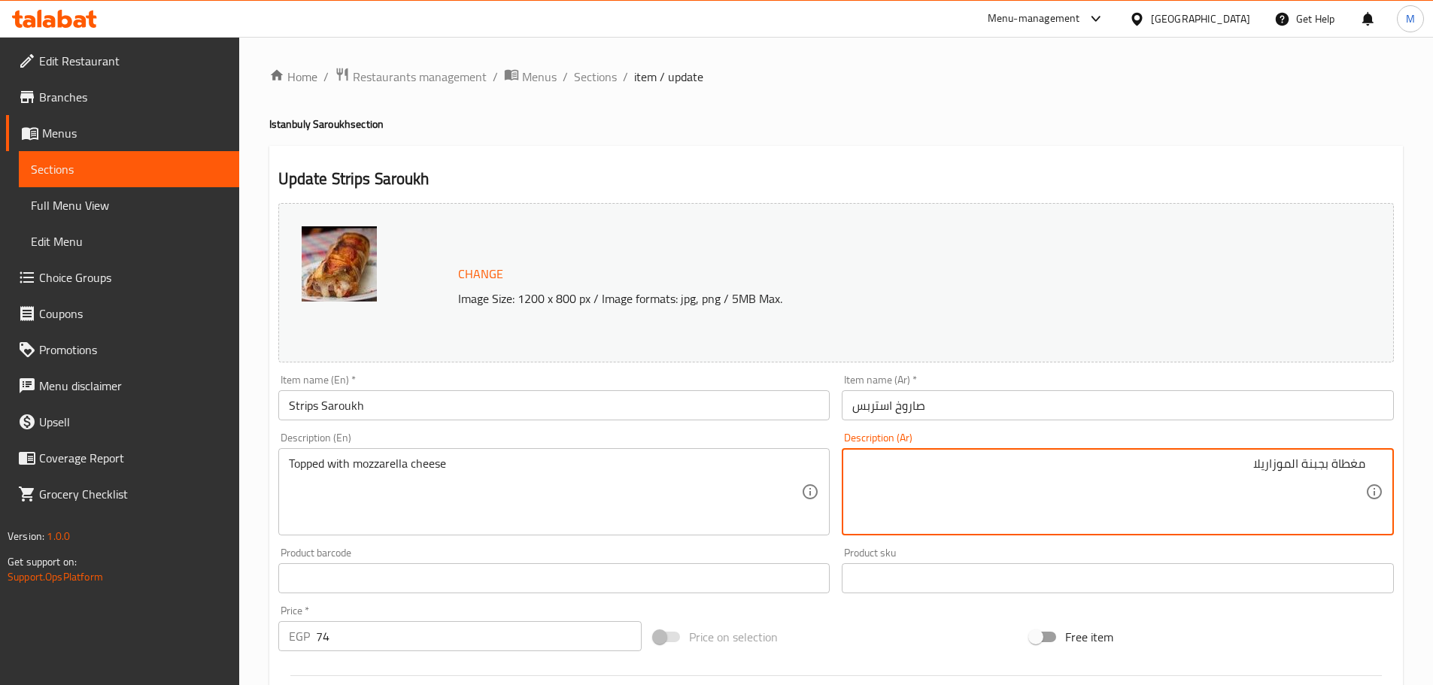
click at [1356, 462] on textarea "مغطاة بجبنة الموزاريلا" at bounding box center [1108, 492] width 513 height 71
click at [1368, 466] on div "مغطاة بجبنة الموزاريلا Description (Ar)" at bounding box center [1118, 491] width 552 height 87
click at [1360, 464] on textarea "مغطاة بجبنة الموزاريلا" at bounding box center [1108, 492] width 513 height 71
click at [1364, 464] on textarea "مغطاة بجبنة الموزاريلا" at bounding box center [1108, 492] width 513 height 71
paste textarea "25 سم"
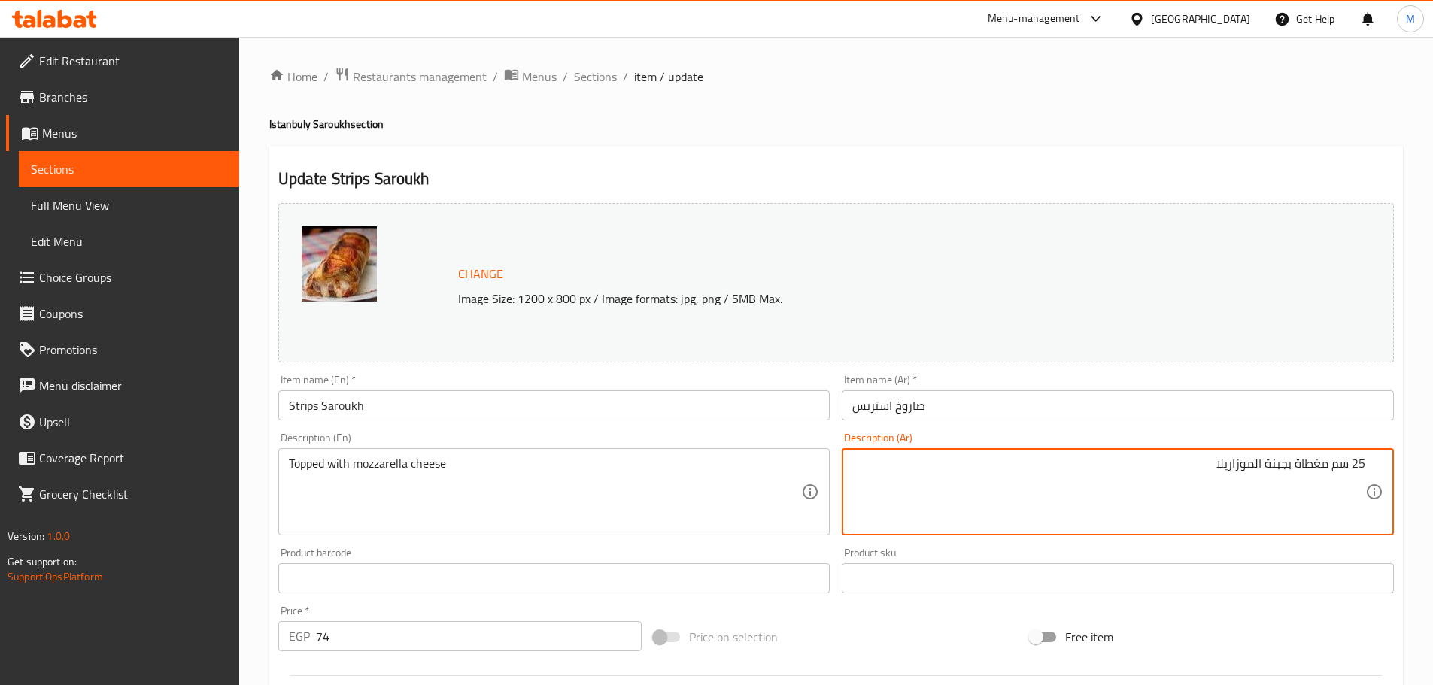
type textarea "25 سم مغطاة بجبنة الموزاريلا"
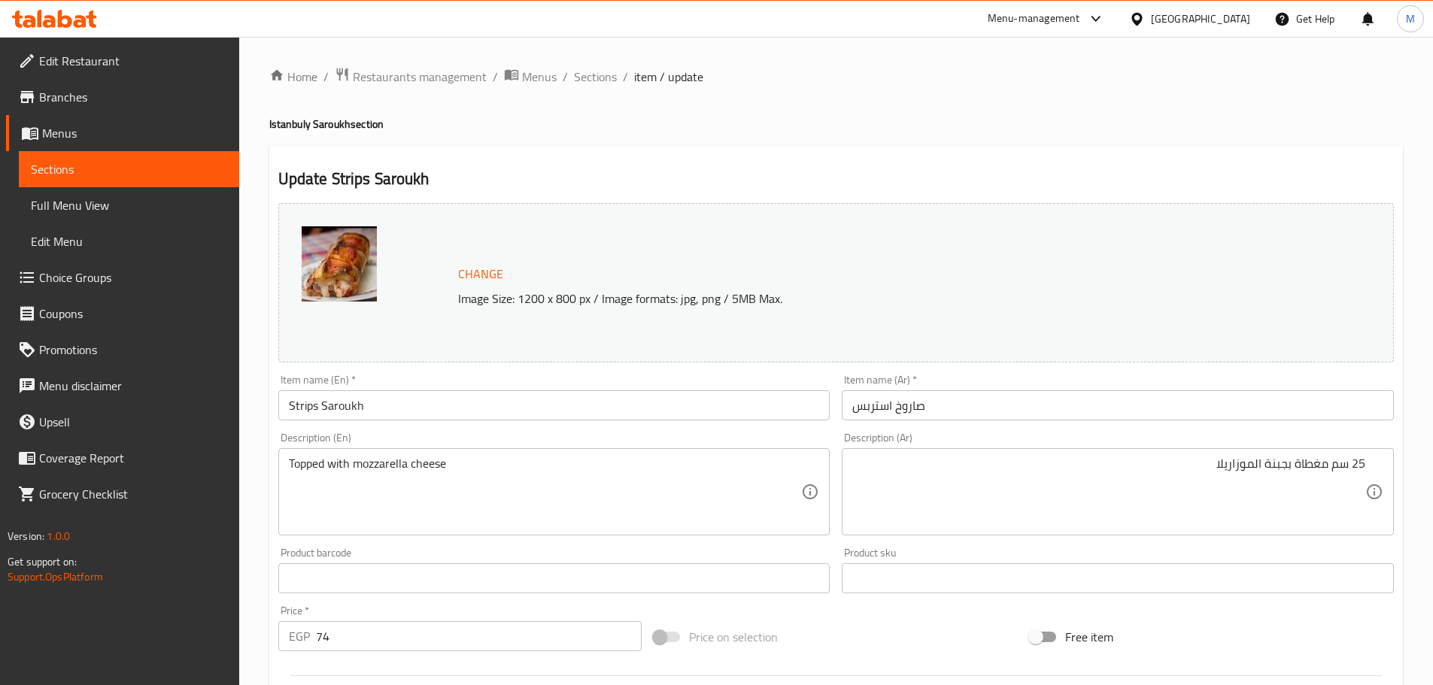
click at [281, 464] on div "Topped with mozzarella cheese Description (En)" at bounding box center [554, 491] width 552 height 87
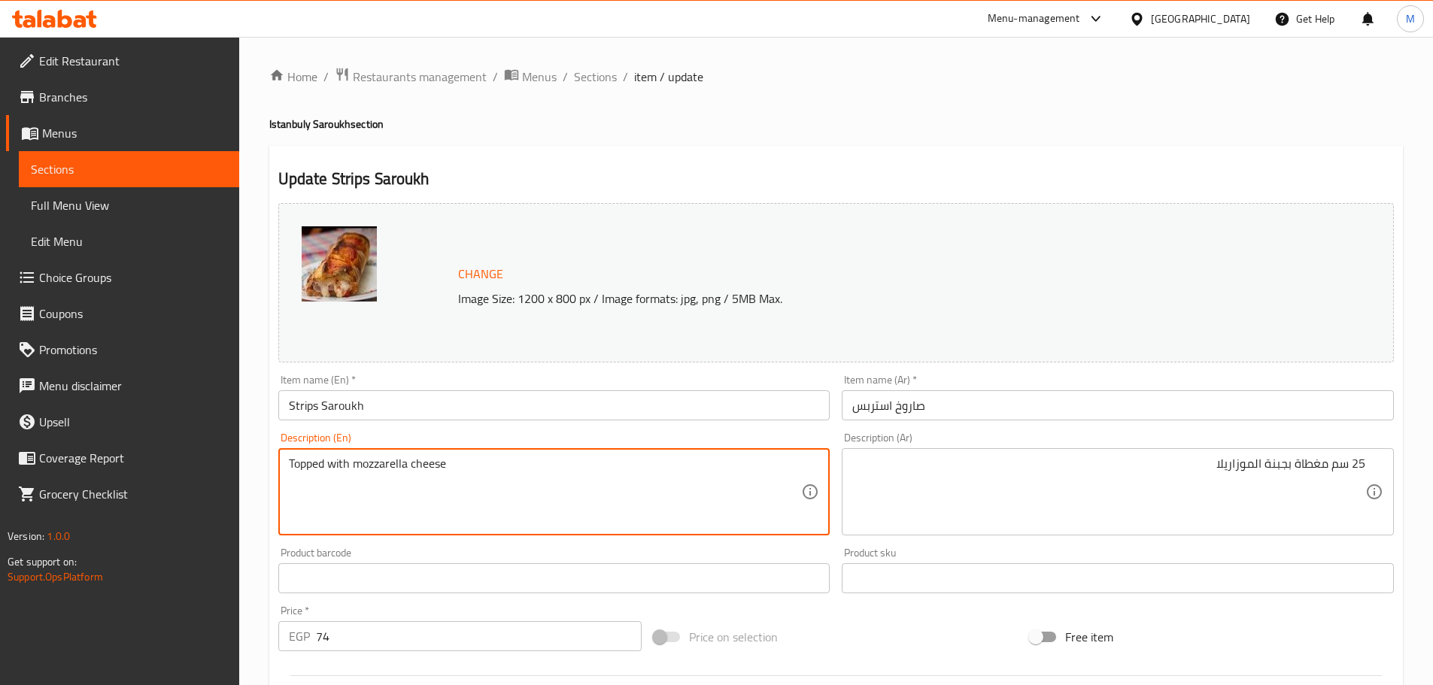
paste textarea "25 cm"
type textarea "25 cm Topped with mozzarella cheese"
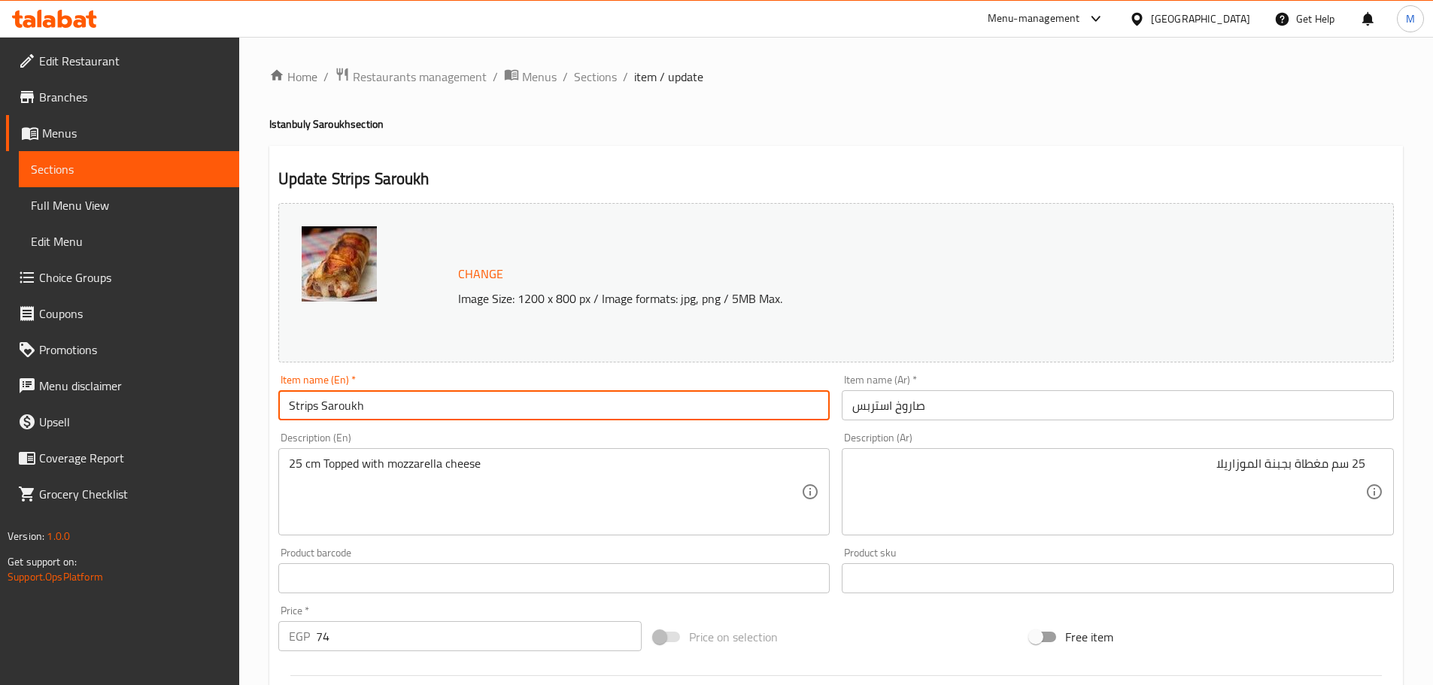
click at [450, 402] on input "Strips Saroukh" at bounding box center [554, 405] width 552 height 30
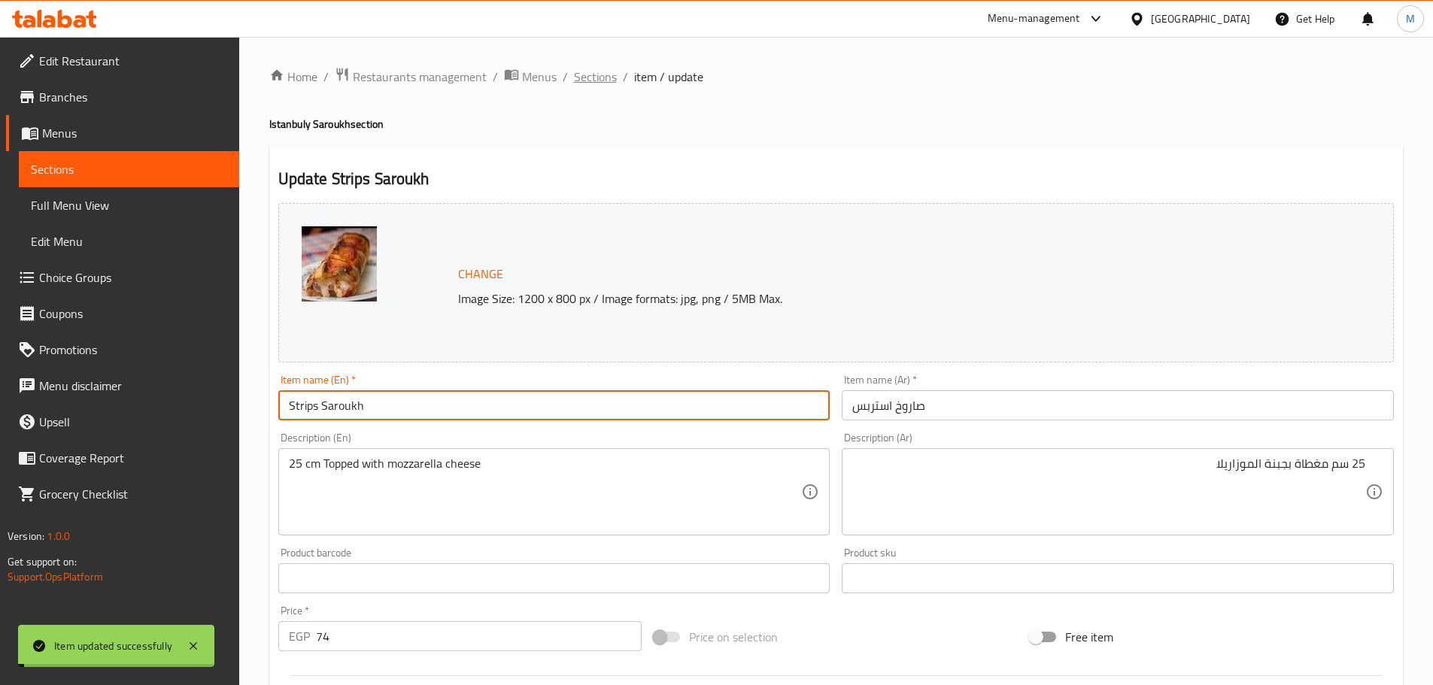
click at [610, 75] on span "Sections" at bounding box center [595, 77] width 43 height 18
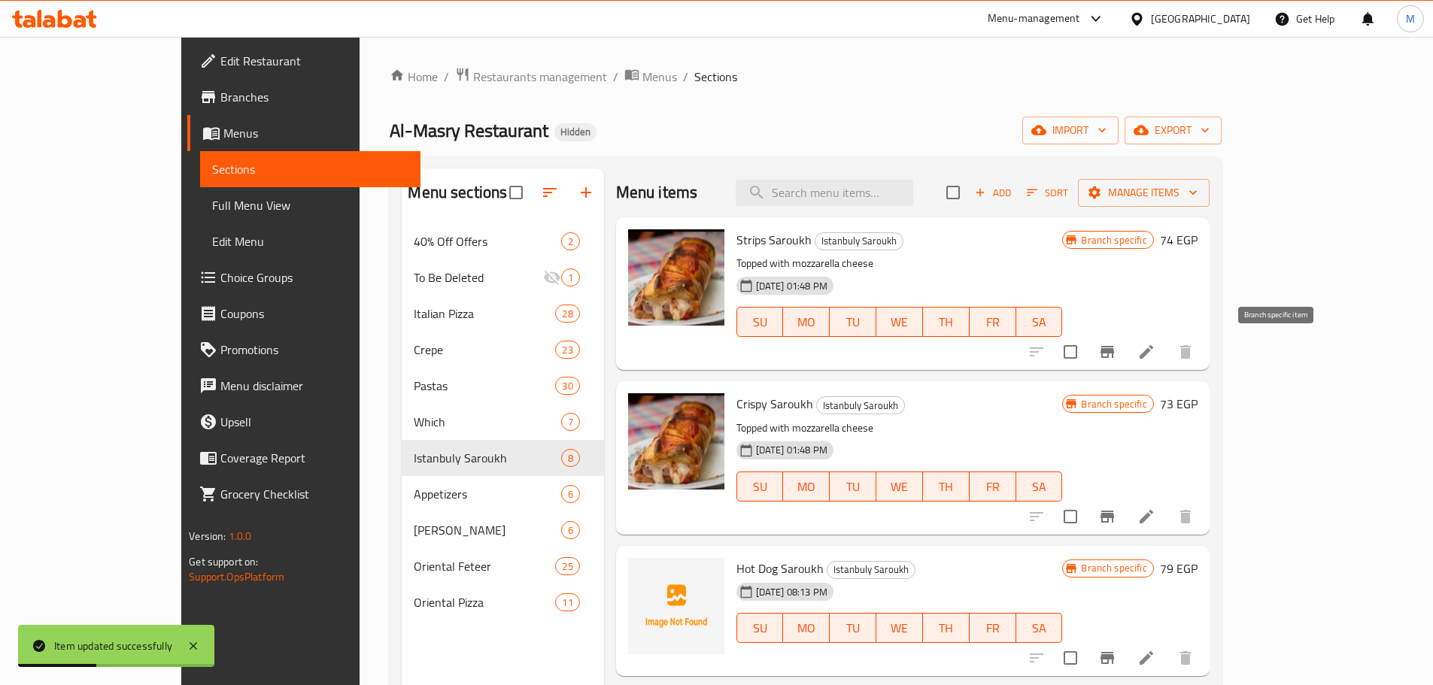
click at [1114, 351] on icon "Branch-specific-item" at bounding box center [1108, 352] width 14 height 12
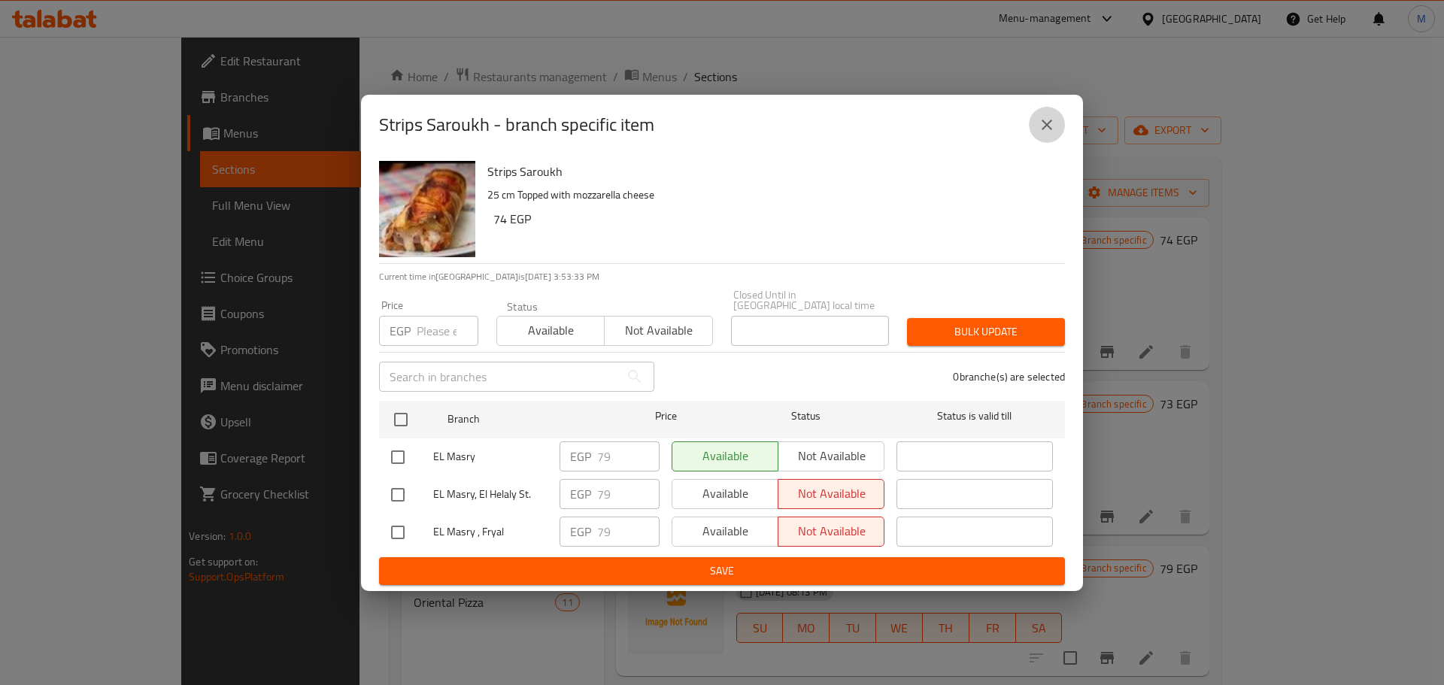
click at [1053, 132] on icon "close" at bounding box center [1047, 125] width 18 height 18
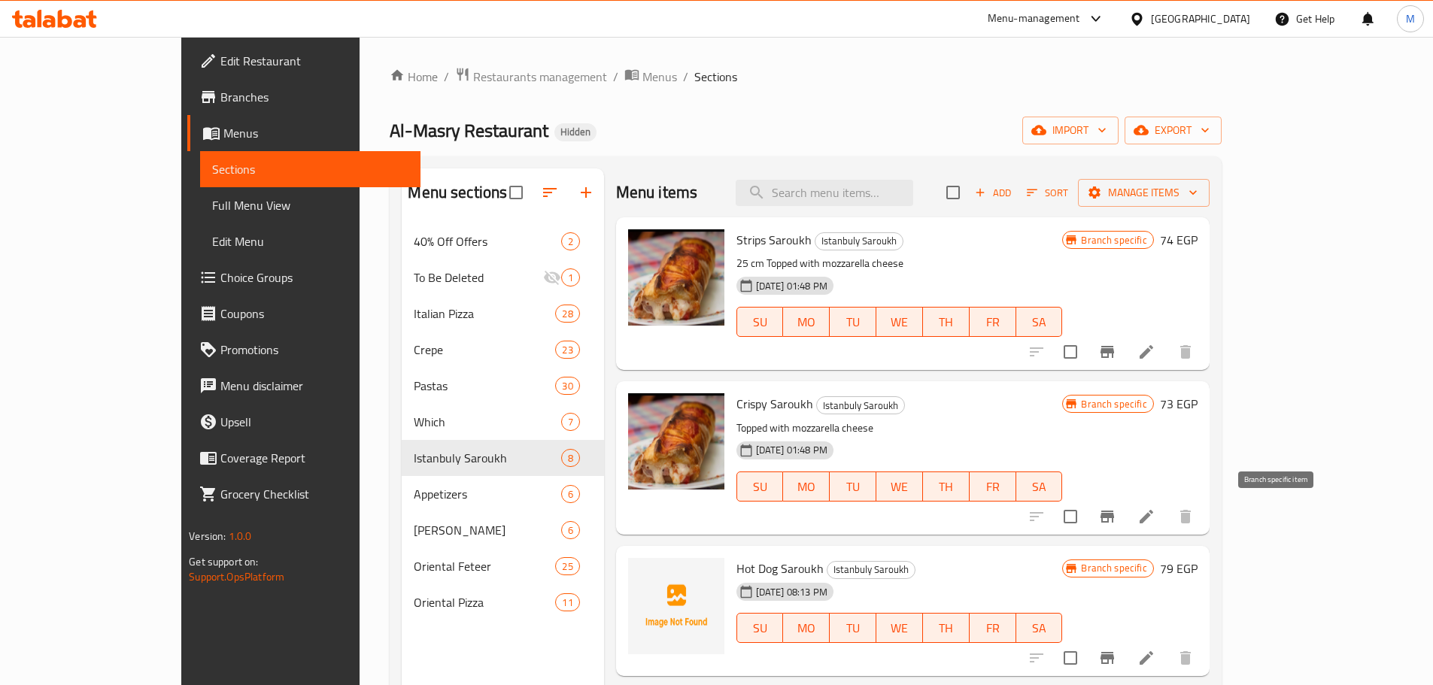
click at [1116, 521] on icon "Branch-specific-item" at bounding box center [1107, 517] width 18 height 18
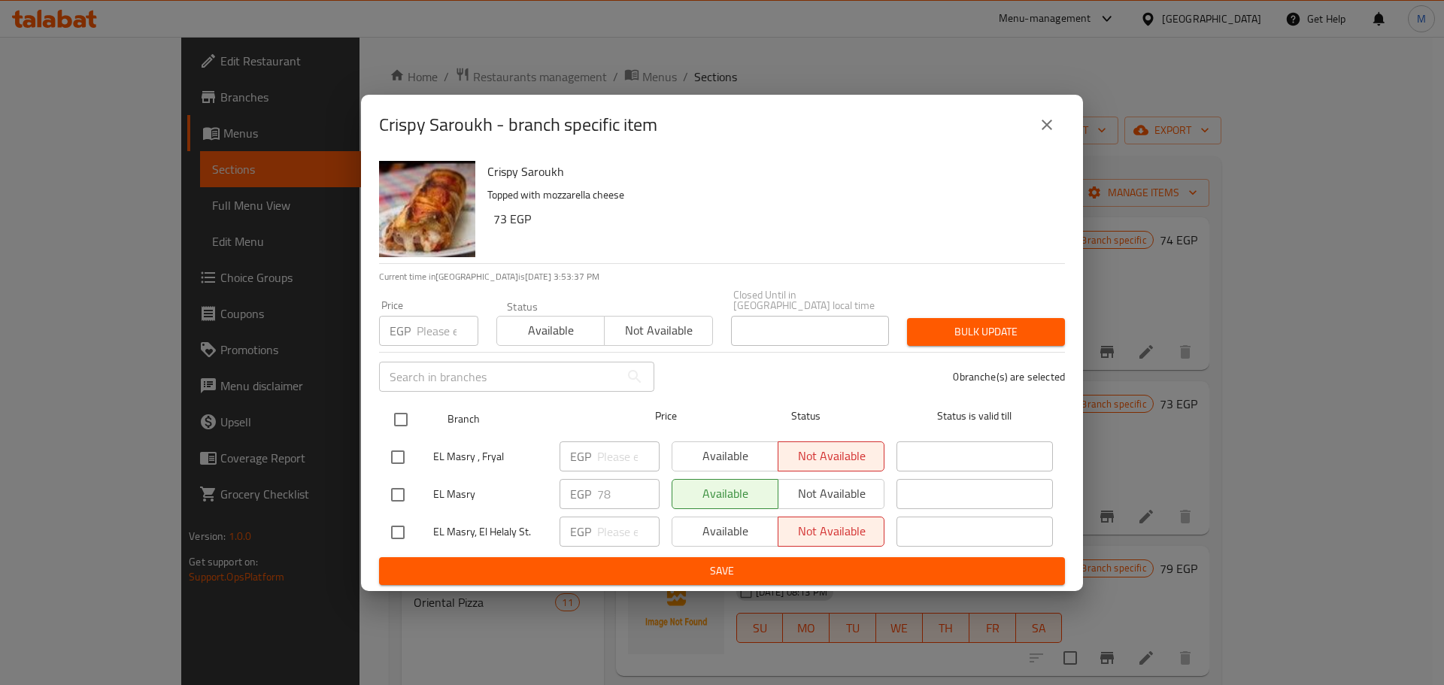
click at [408, 418] on input "checkbox" at bounding box center [401, 420] width 32 height 32
checkbox input "true"
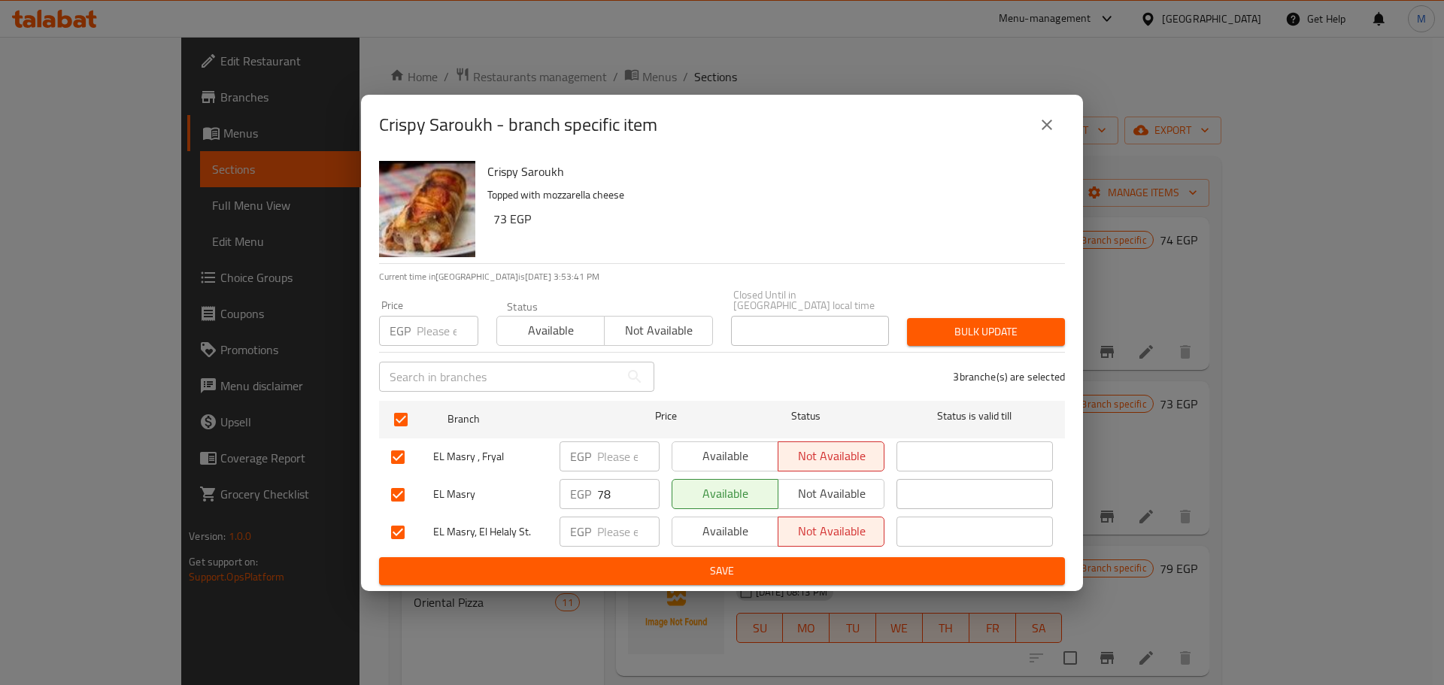
click at [603, 496] on input "78" at bounding box center [628, 494] width 62 height 30
click at [421, 316] on input "number" at bounding box center [448, 331] width 62 height 30
paste input "78"
type input "78"
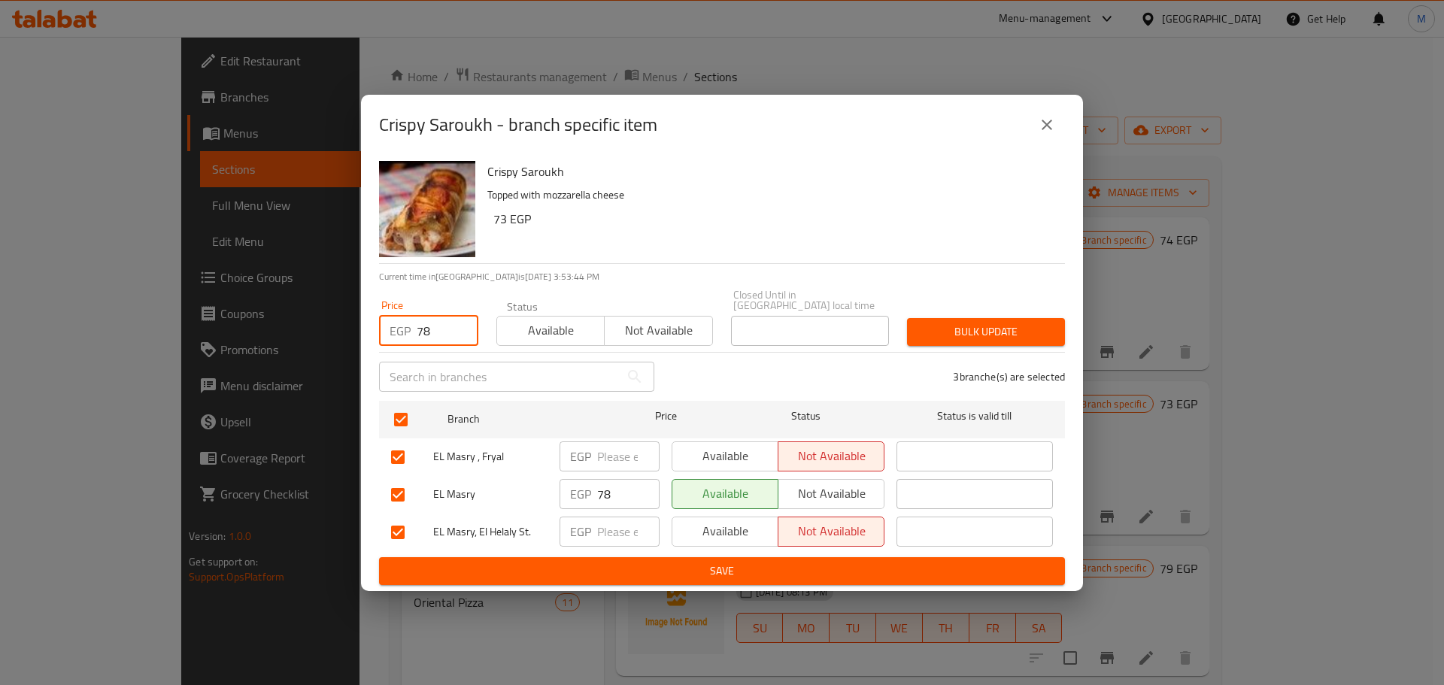
click at [1004, 323] on span "Bulk update" at bounding box center [986, 332] width 134 height 19
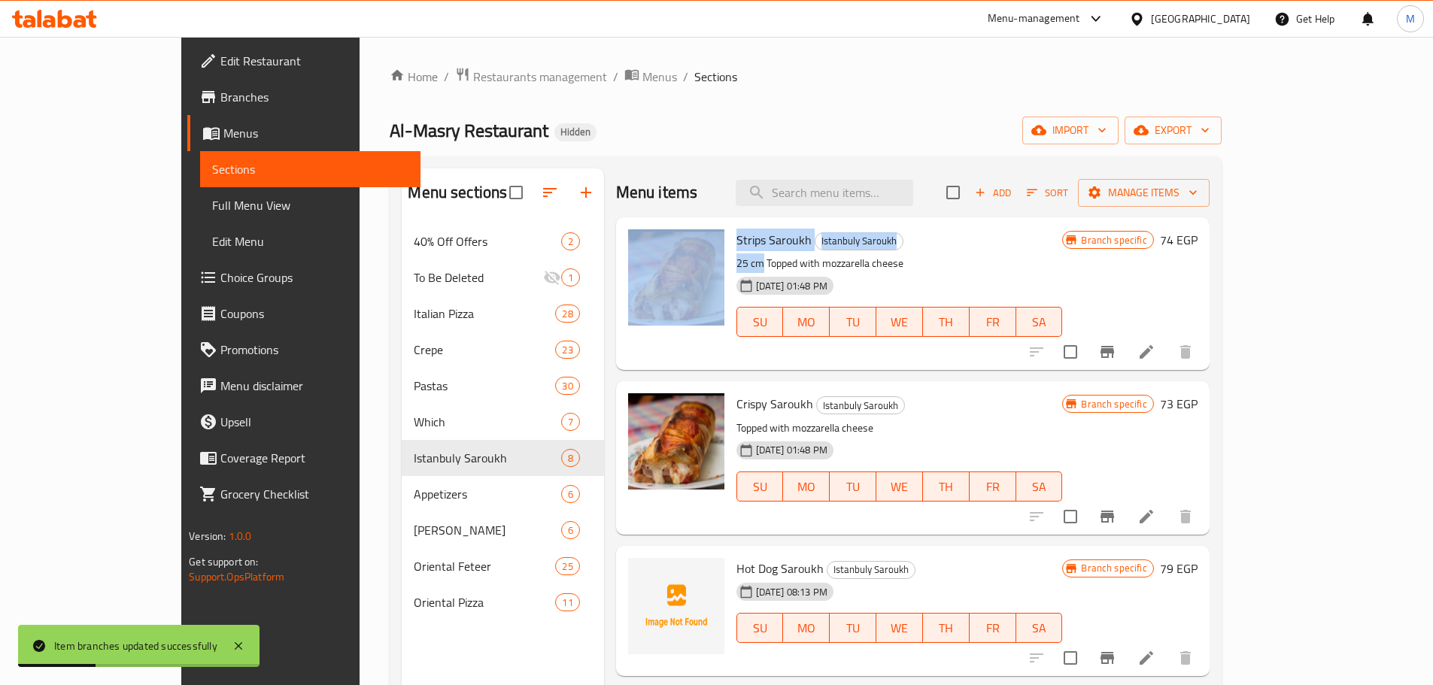
drag, startPoint x: 719, startPoint y: 261, endPoint x: 683, endPoint y: 261, distance: 36.1
click at [683, 261] on div "Strips Saroukh Istanbuly Saroukh 25 cm Topped with mozzarella cheese [DATE] 01:…" at bounding box center [913, 293] width 582 height 141
click at [683, 268] on div at bounding box center [676, 293] width 108 height 141
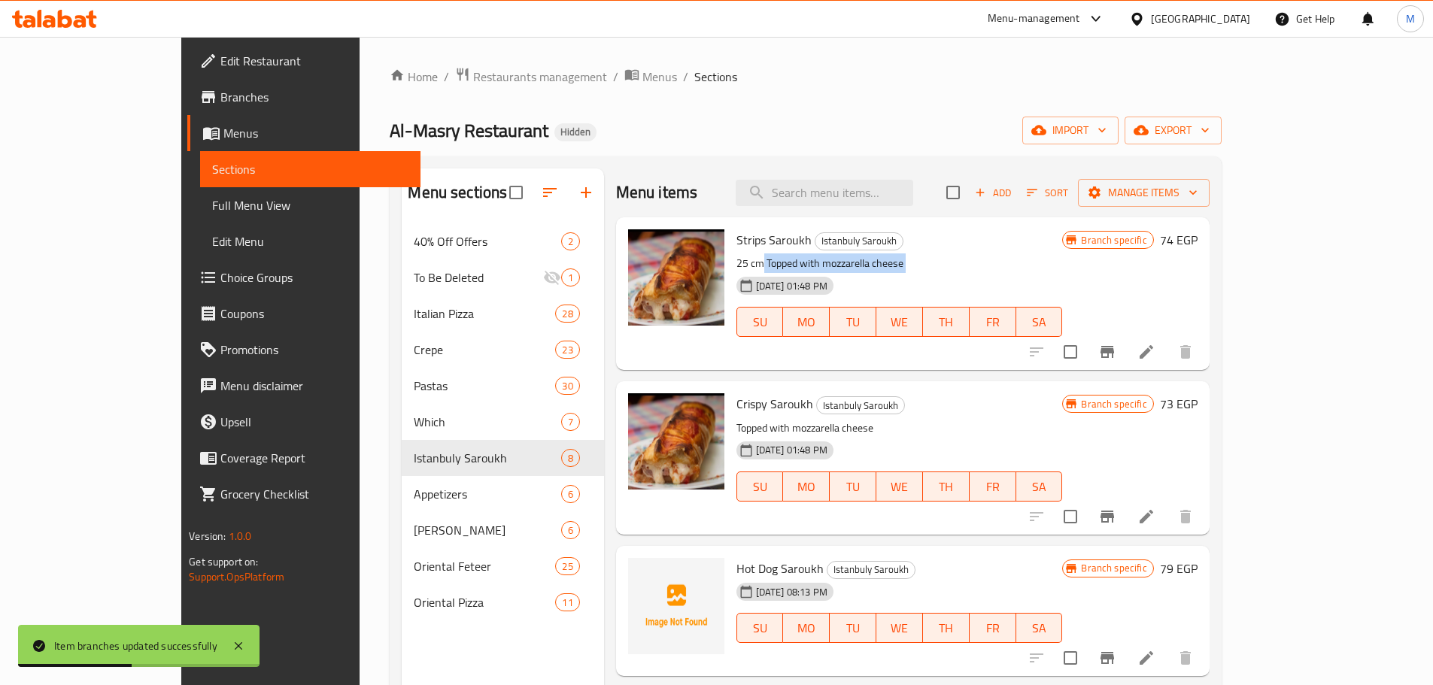
drag, startPoint x: 689, startPoint y: 271, endPoint x: 719, endPoint y: 266, distance: 30.5
click at [730, 266] on div "Strips Saroukh Istanbuly Saroukh 25 cm Topped with mozzarella cheese [DATE] 01:…" at bounding box center [899, 293] width 339 height 141
click at [736, 262] on p "25 cm Topped with mozzarella cheese" at bounding box center [899, 263] width 326 height 19
drag, startPoint x: 717, startPoint y: 264, endPoint x: 688, endPoint y: 262, distance: 29.4
click at [730, 262] on div "Strips Saroukh Istanbuly Saroukh 25 cm Topped with mozzarella cheese [DATE] 01:…" at bounding box center [899, 293] width 339 height 141
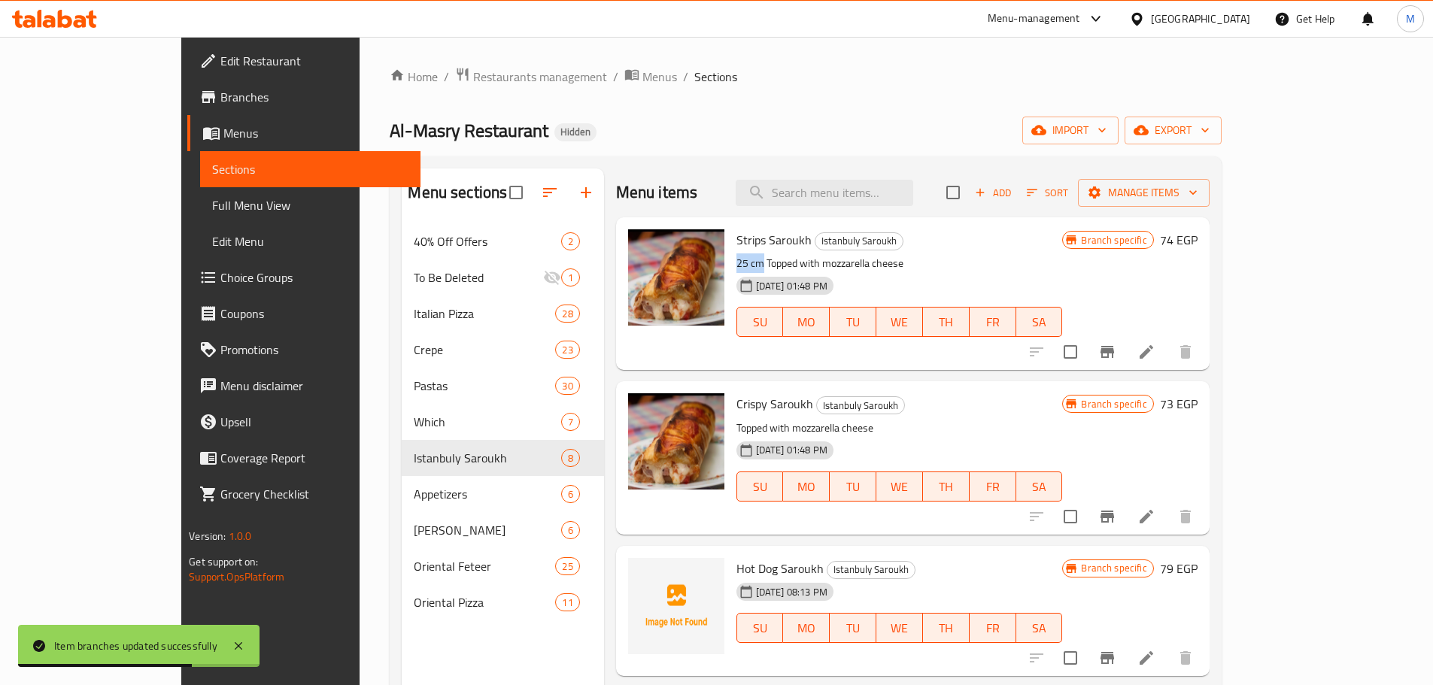
copy p "25 cm"
click at [1155, 516] on icon at bounding box center [1146, 517] width 18 height 18
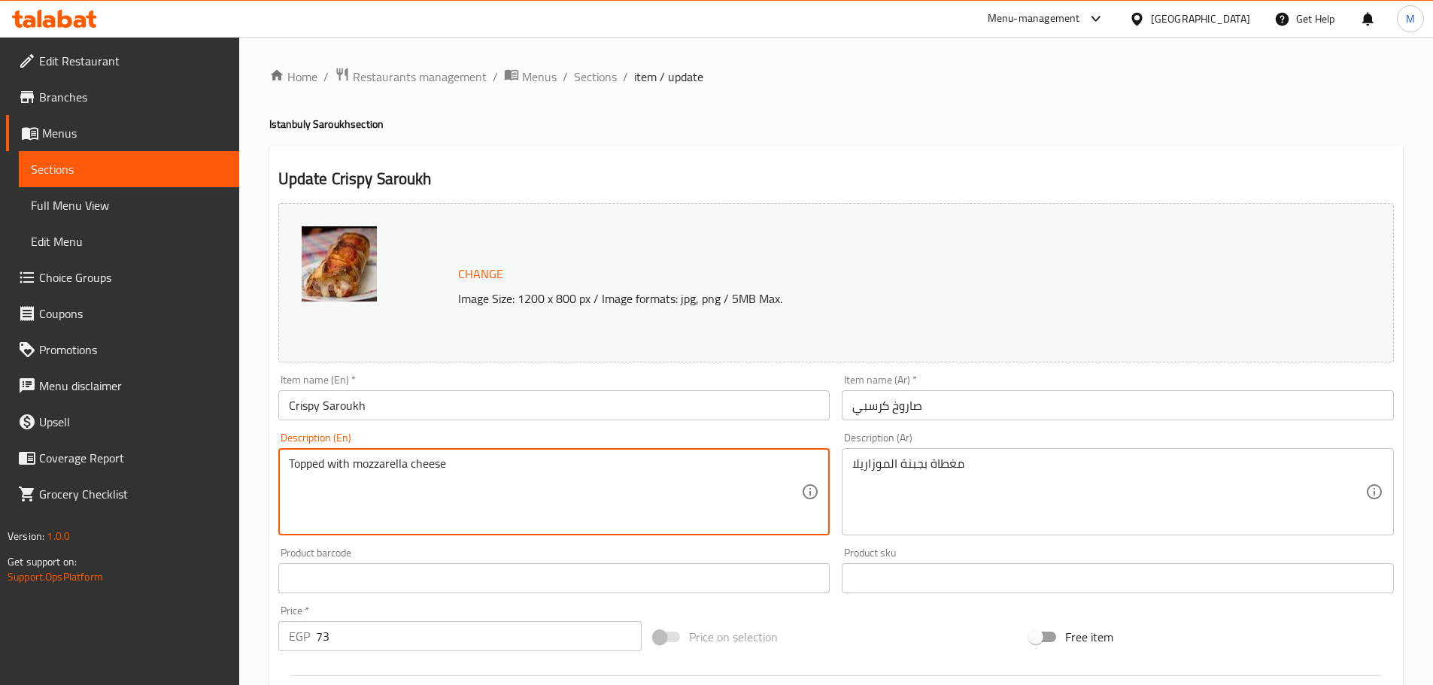
paste textarea "25 cm"
type textarea "25 cm Topped with mozzarella cheese"
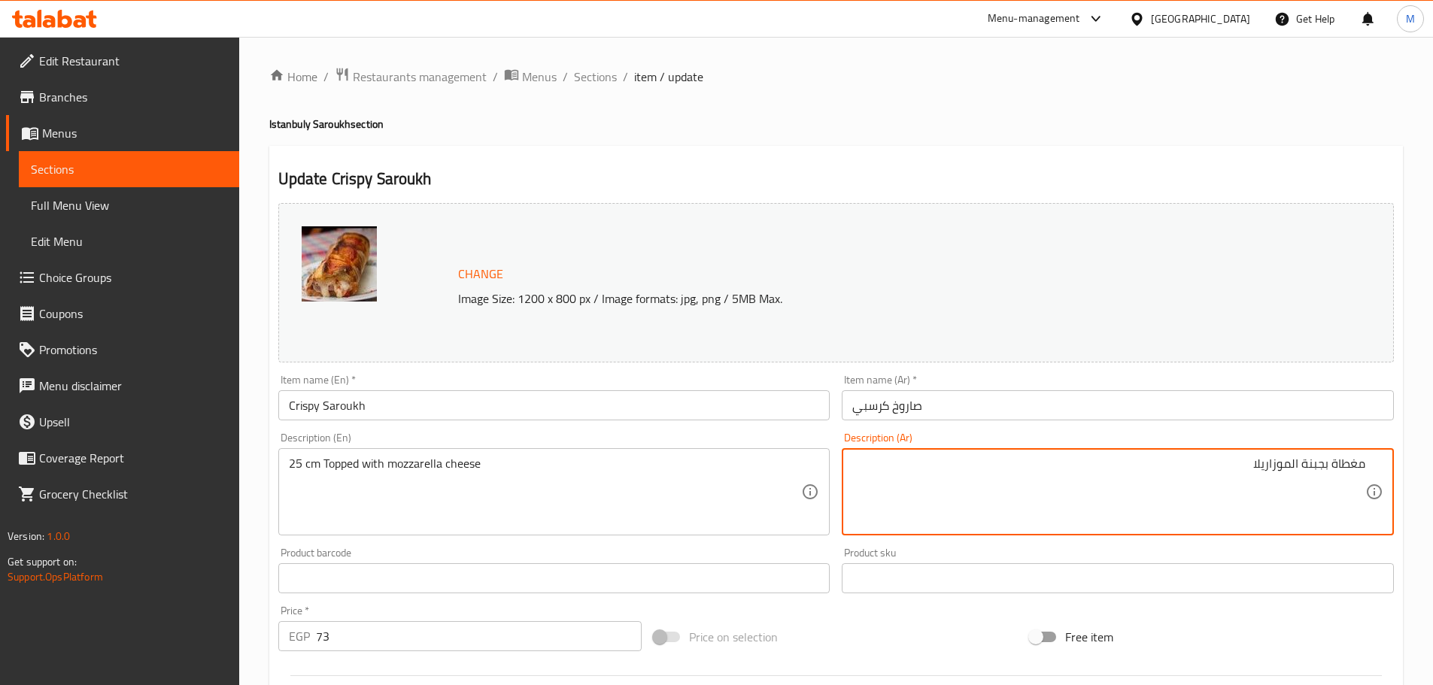
click at [1364, 462] on textarea "مغطاة بجبنة الموزاريلا" at bounding box center [1108, 492] width 513 height 71
click at [1367, 463] on div "مغطاة بجبنة الموزاريلا Description (Ar)" at bounding box center [1118, 491] width 552 height 87
click at [1365, 463] on textarea "مغطاة بجبنة الموزاريلا" at bounding box center [1108, 492] width 513 height 71
paste textarea "25 سم"
type textarea "25 سم مغطاة بجبنة الموزاريلا"
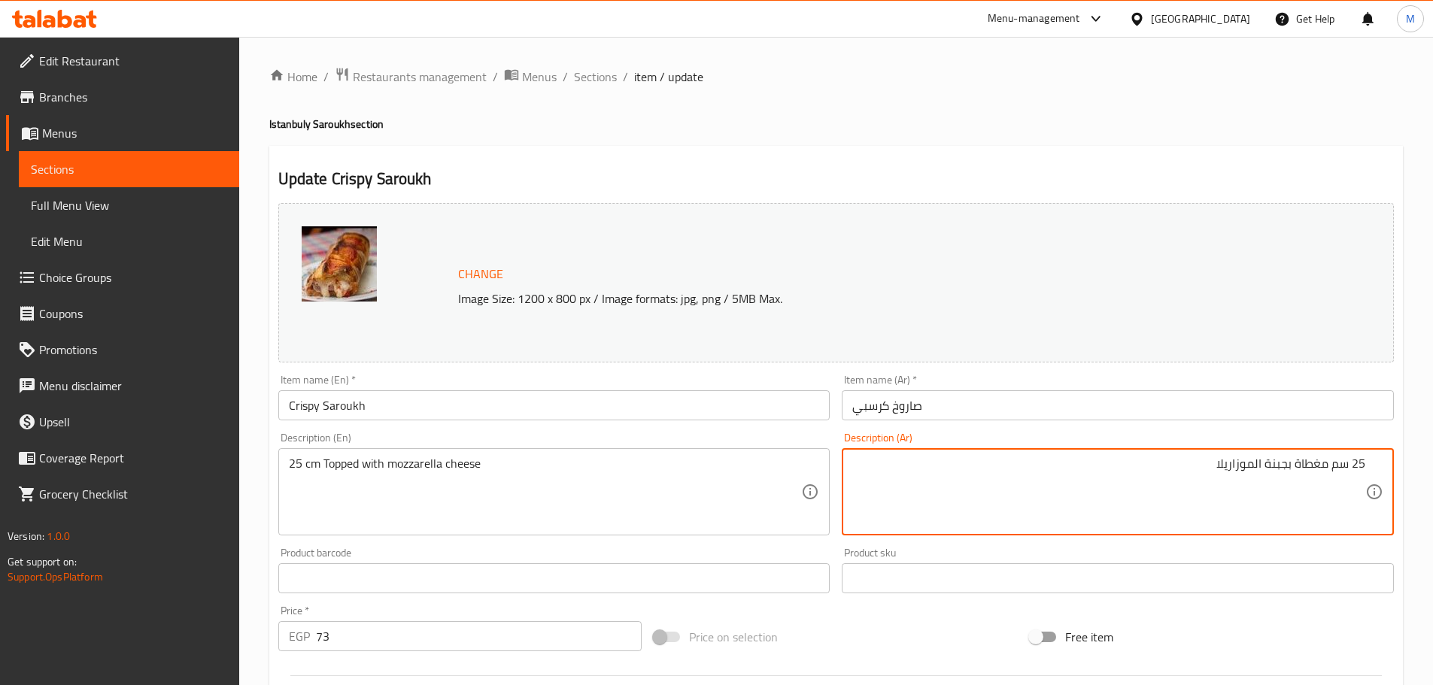
click at [1140, 406] on input "صاروخ كرسبي" at bounding box center [1118, 405] width 552 height 30
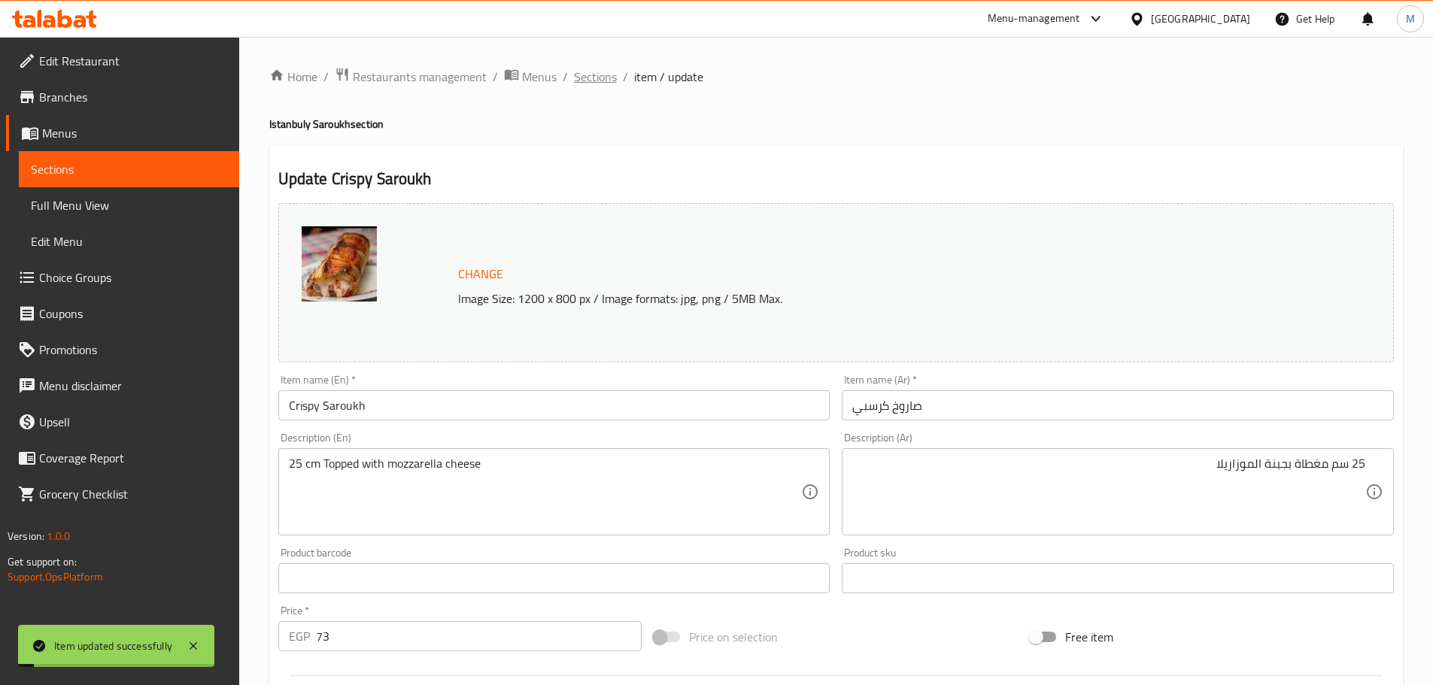
click at [579, 81] on span "Sections" at bounding box center [595, 77] width 43 height 18
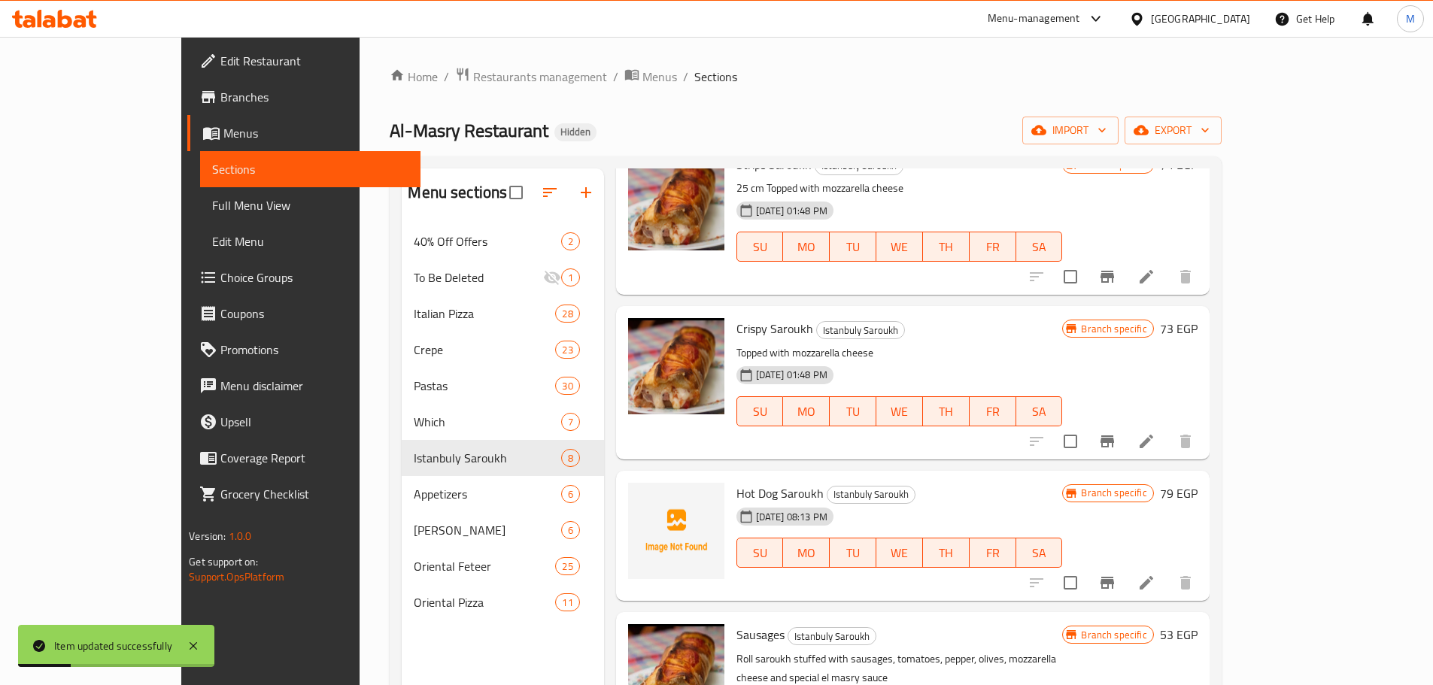
scroll to position [150, 0]
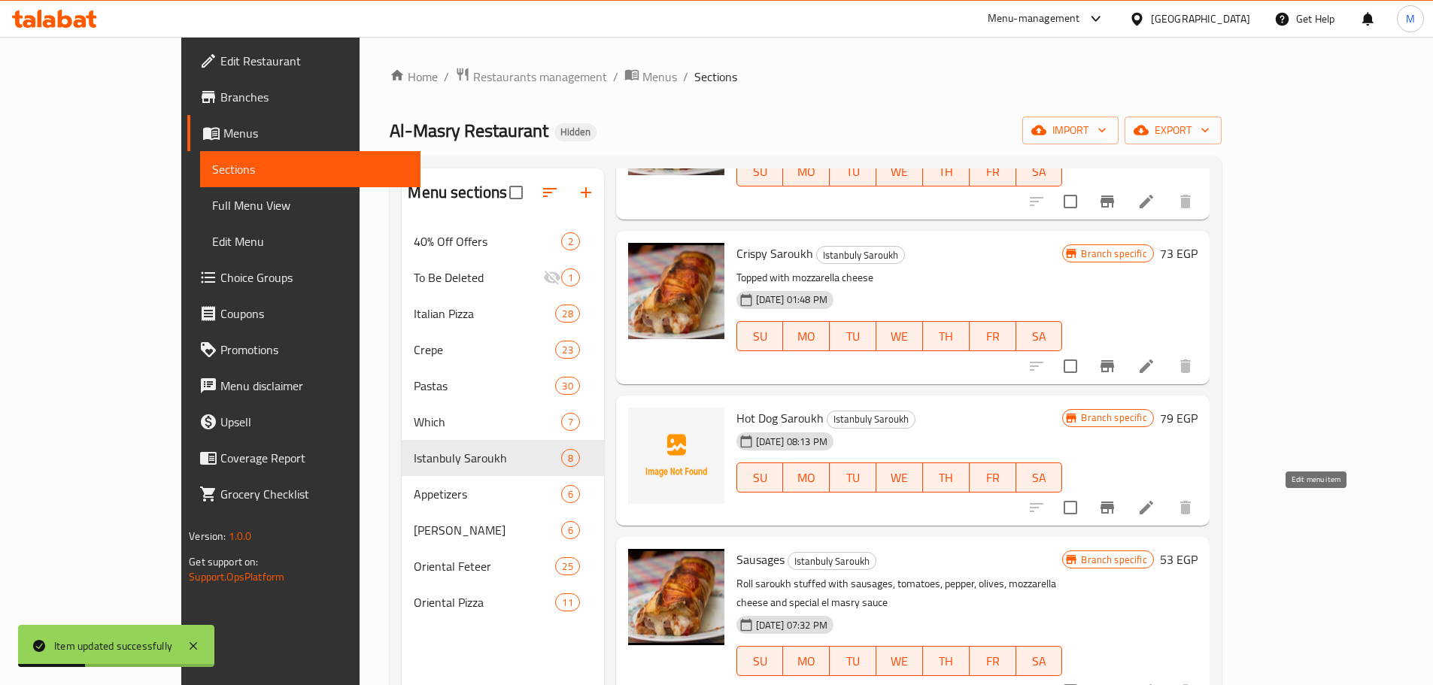
click at [1155, 508] on icon at bounding box center [1146, 508] width 18 height 18
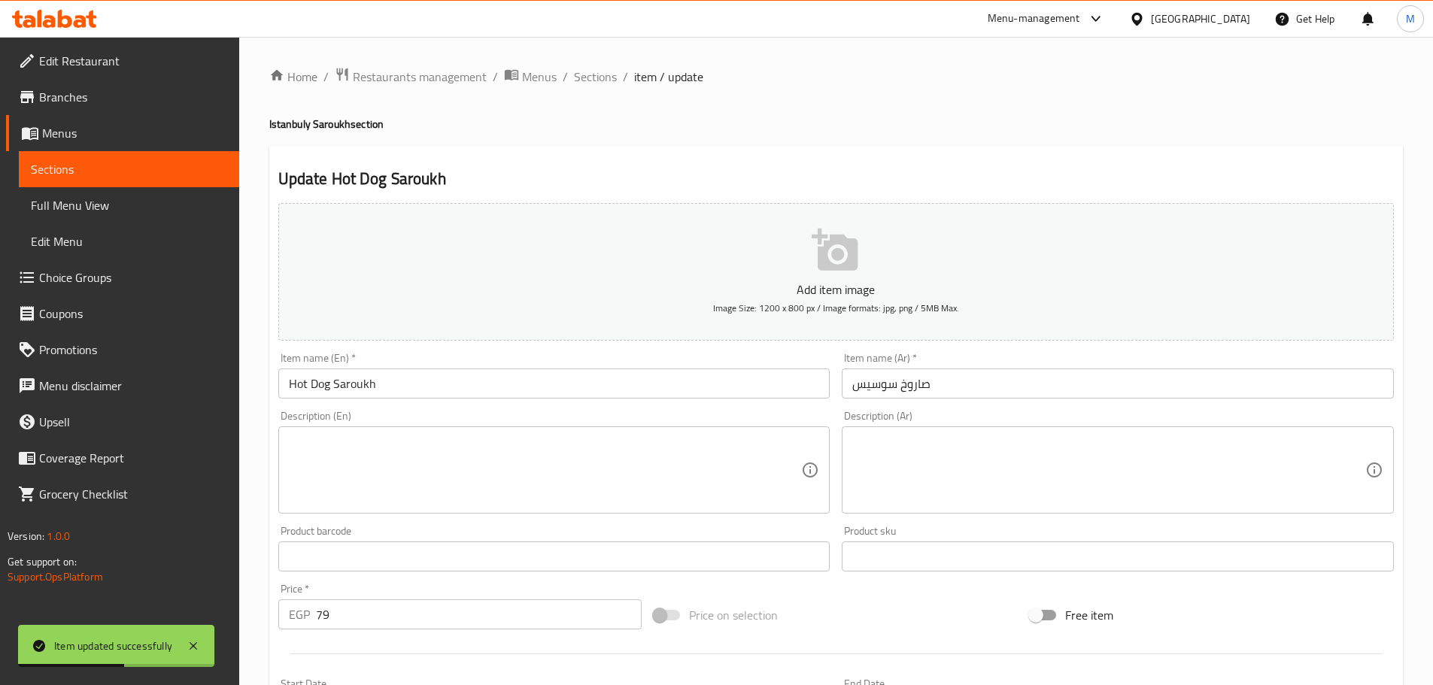
click at [1100, 455] on textarea at bounding box center [1108, 470] width 513 height 71
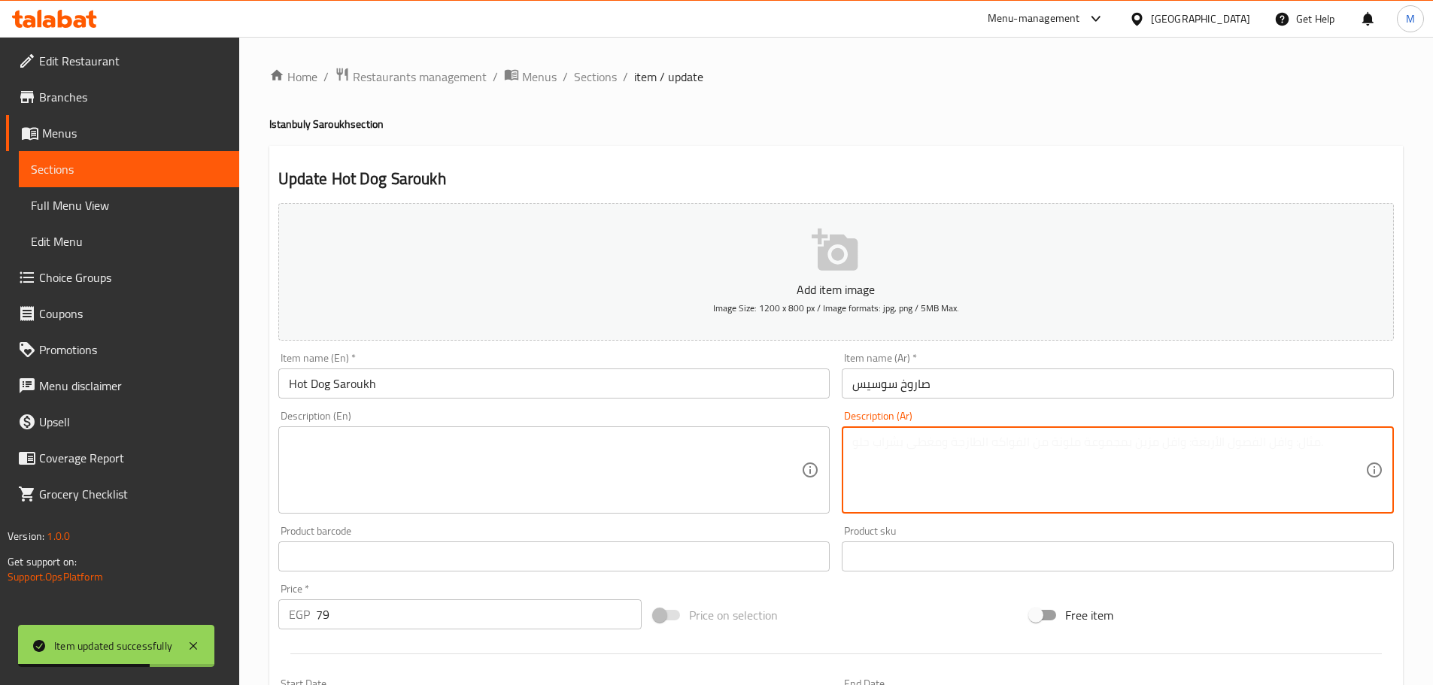
paste textarea "25 سم"
type textarea "25 سم"
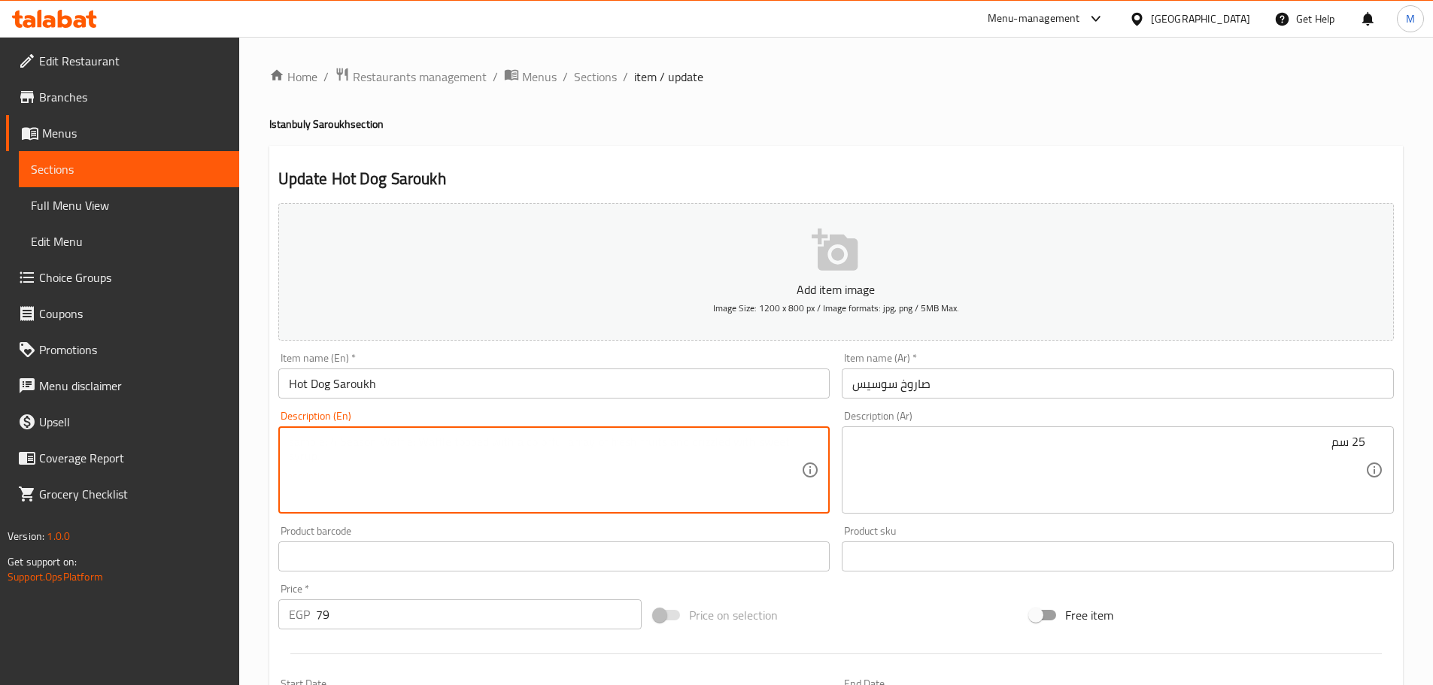
click at [384, 445] on textarea at bounding box center [545, 470] width 513 height 71
paste textarea "25 cm"
paste textarea "topped with mozzarella cheese"
click at [320, 445] on textarea "25 cm topped with mozzarella cheese" at bounding box center [545, 470] width 513 height 71
click at [321, 439] on textarea "25 cm topped with mozzarella cheese" at bounding box center [545, 470] width 513 height 71
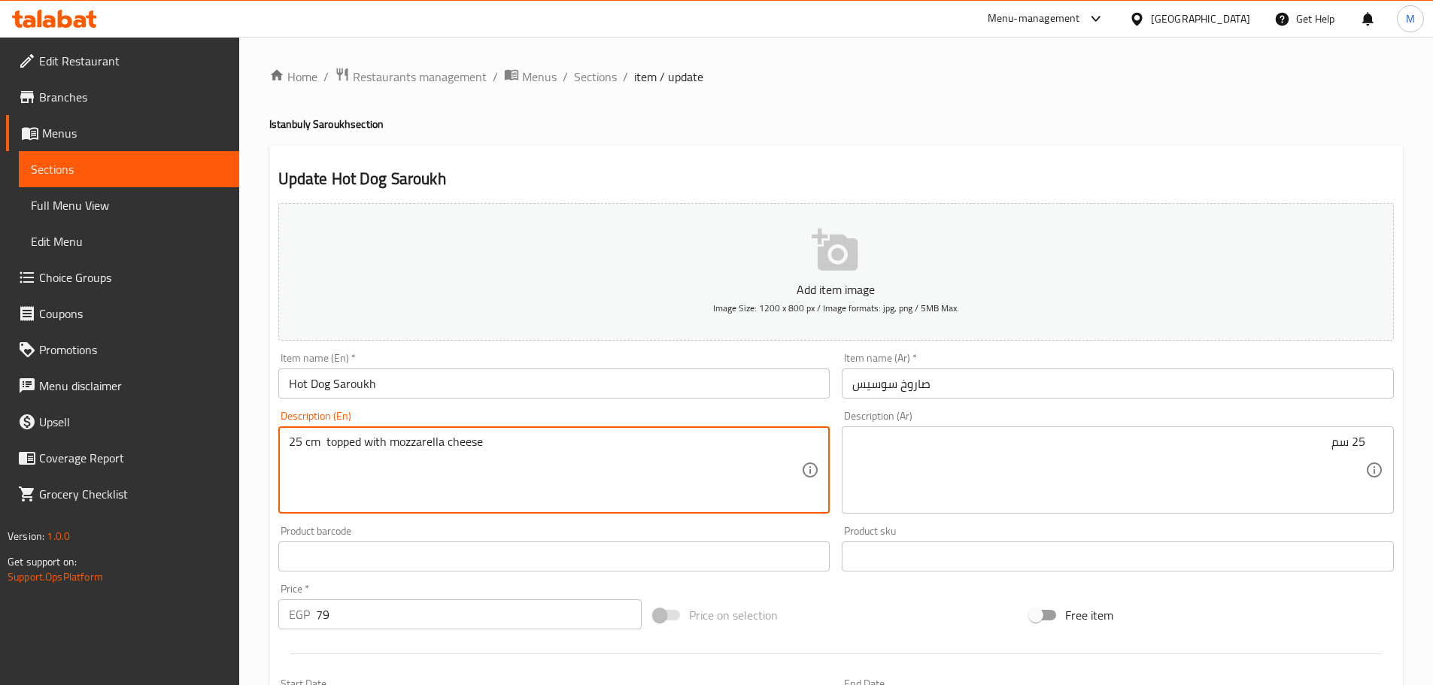
click at [323, 440] on textarea "25 cm topped with mozzarella cheese" at bounding box center [545, 470] width 513 height 71
type textarea "25 cm topped with mozzarella cheese"
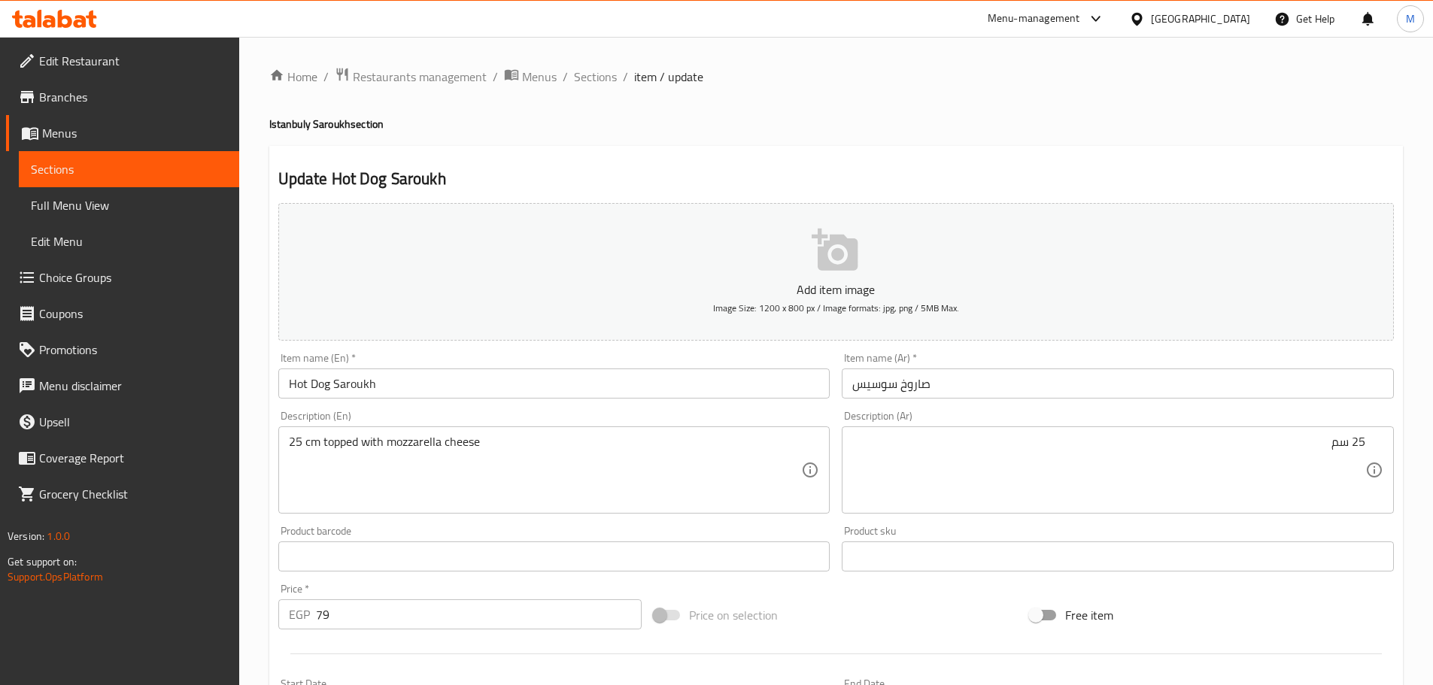
click at [584, 430] on div "25 cm topped with mozzarella cheese Description (En)" at bounding box center [554, 470] width 552 height 87
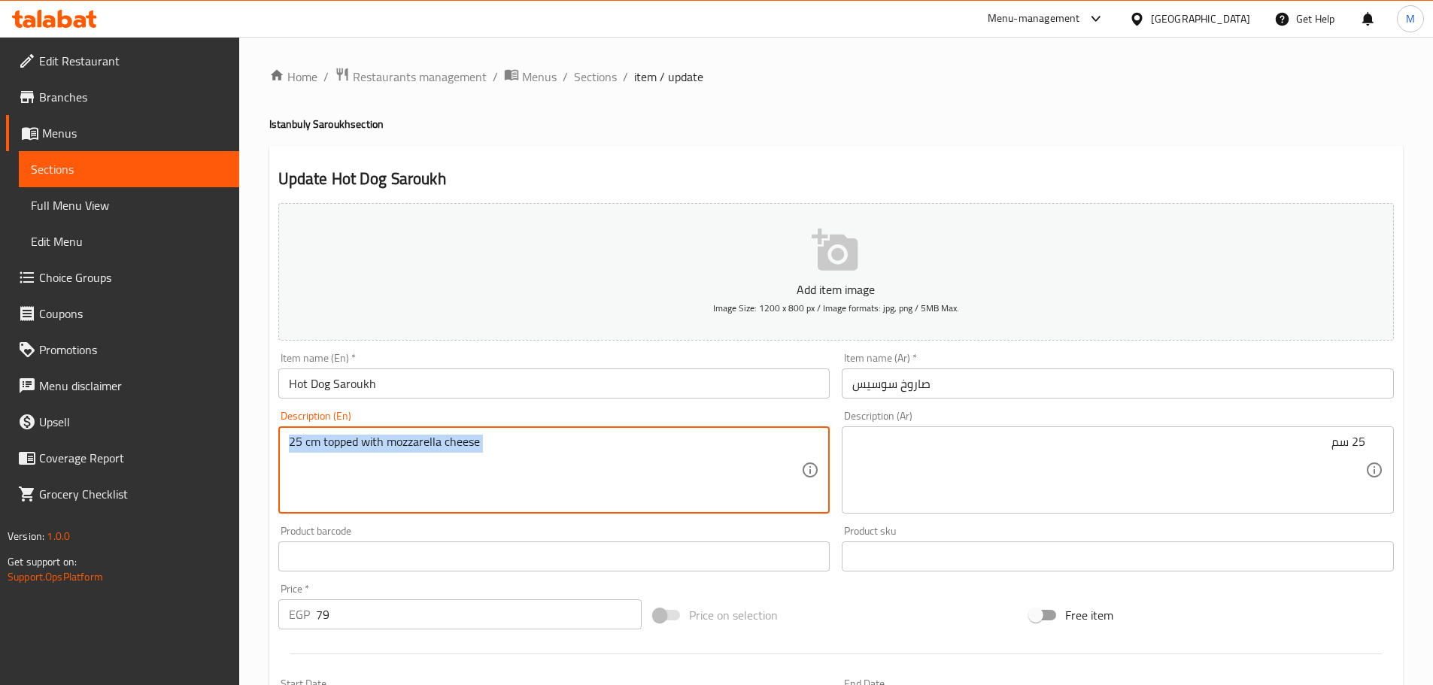
click at [584, 430] on div "25 cm topped with mozzarella cheese Description (En)" at bounding box center [554, 470] width 552 height 87
click at [554, 455] on textarea "25 cm topped with mozzarella cheese" at bounding box center [545, 470] width 513 height 71
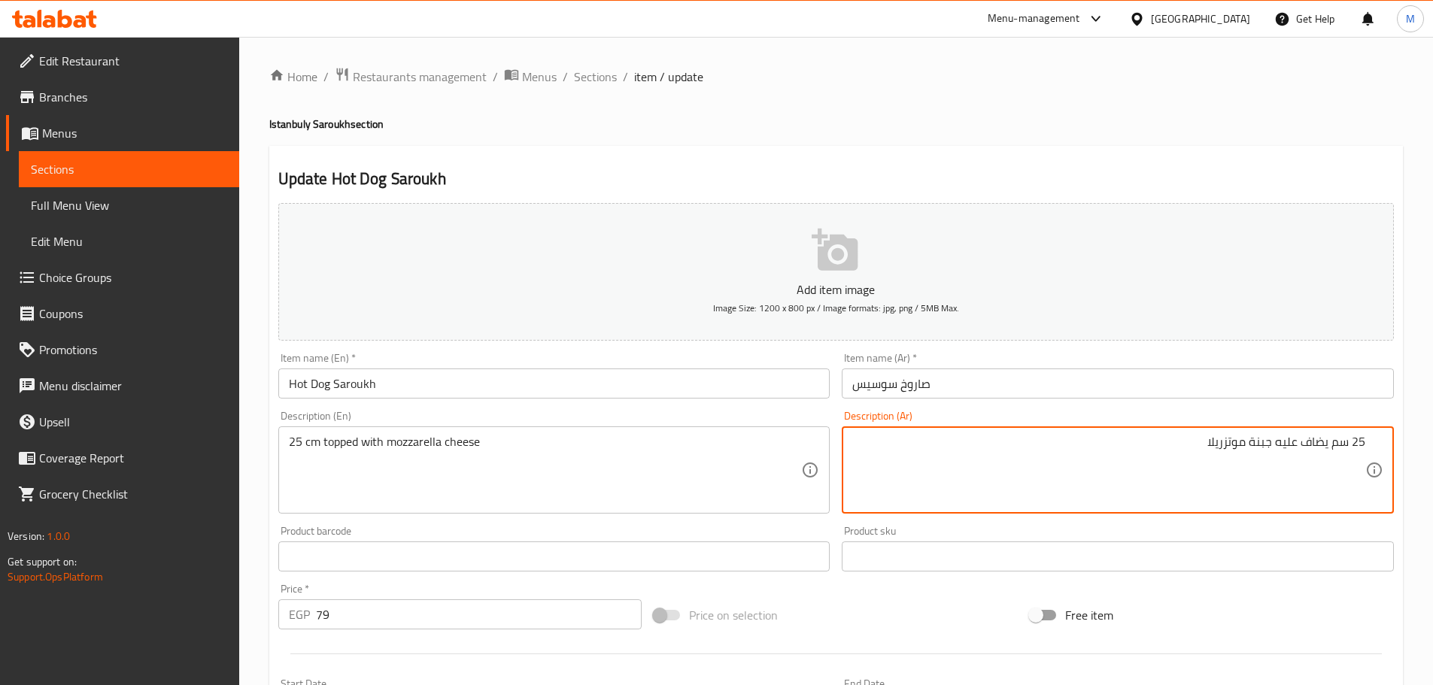
type textarea "25 سم يضاف عليه جبنة موتزريلا"
click at [1054, 448] on textarea "25 سم يضاف عليه جبنة موتزريلا" at bounding box center [1108, 470] width 513 height 71
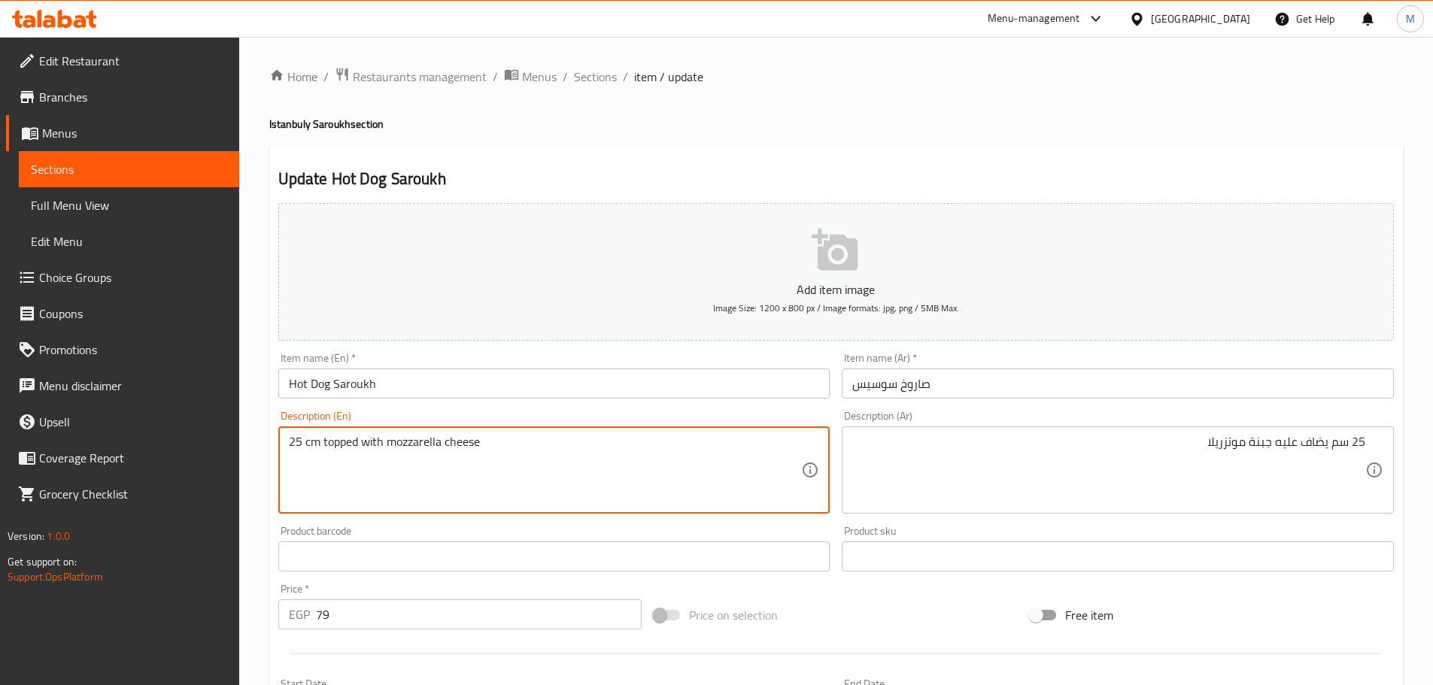
click at [632, 444] on textarea "25 cm topped with mozzarella cheese" at bounding box center [545, 470] width 513 height 71
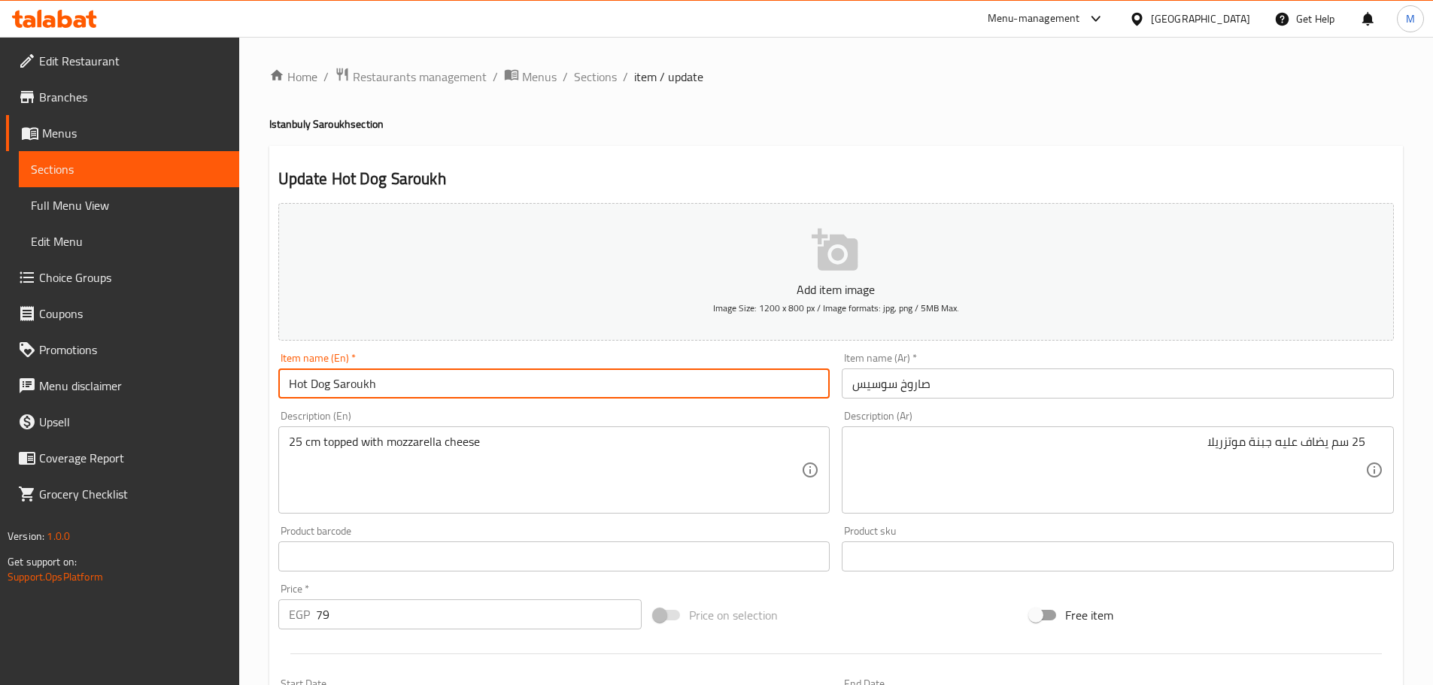
click at [614, 394] on input "Hot Dog Saroukh" at bounding box center [554, 384] width 552 height 30
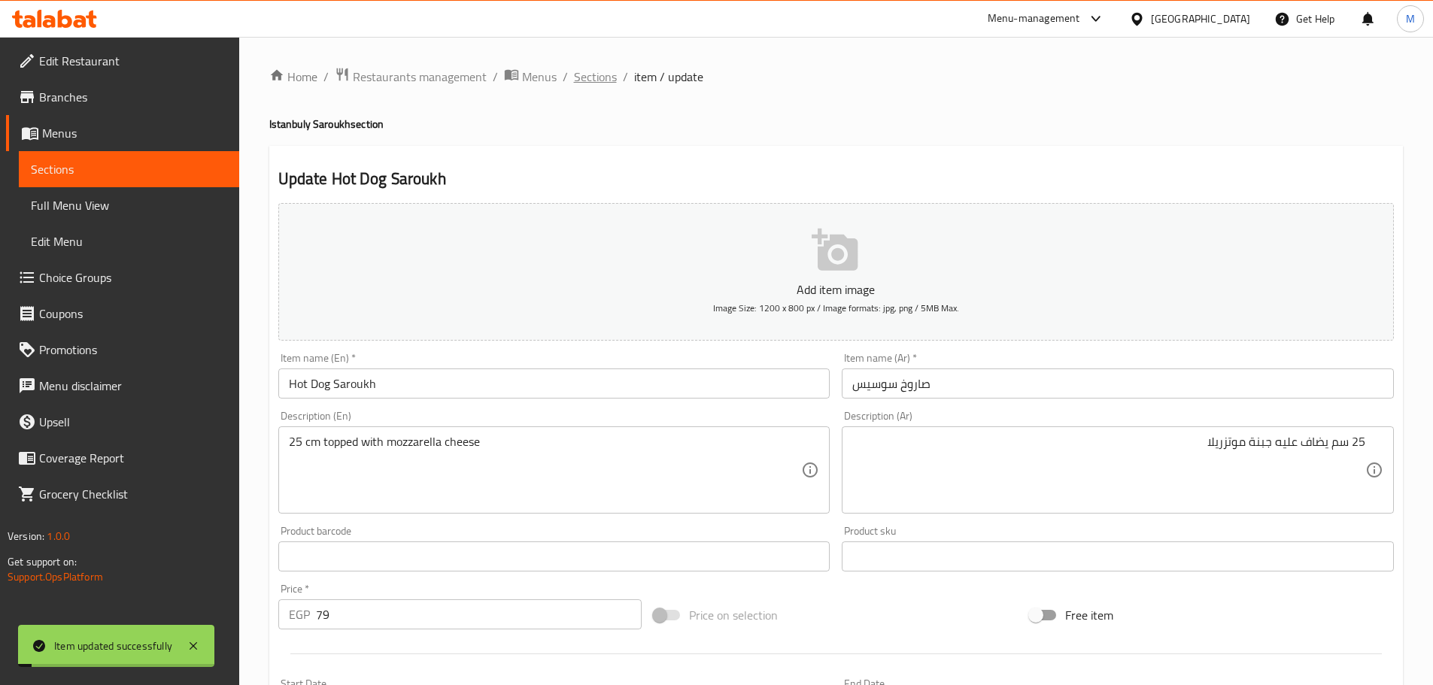
click at [604, 83] on span "Sections" at bounding box center [595, 77] width 43 height 18
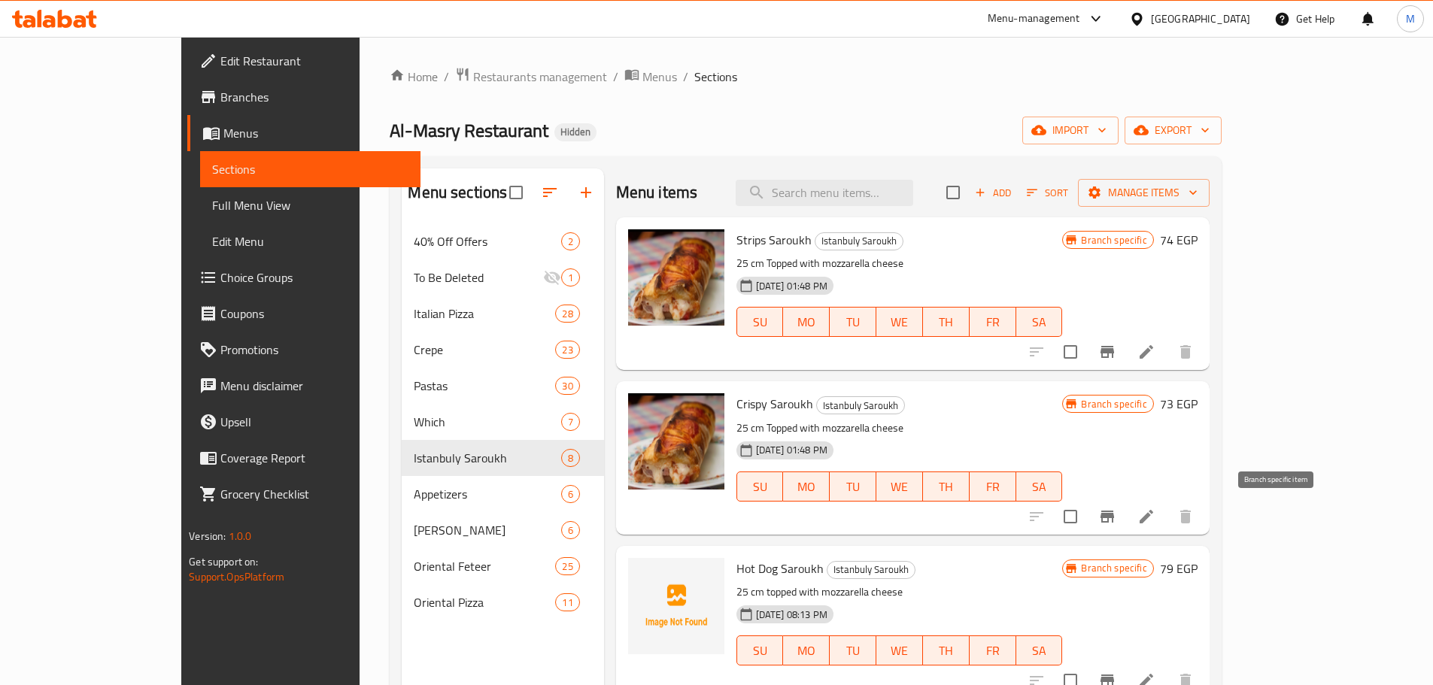
click at [1125, 525] on button "Branch-specific-item" at bounding box center [1107, 517] width 36 height 36
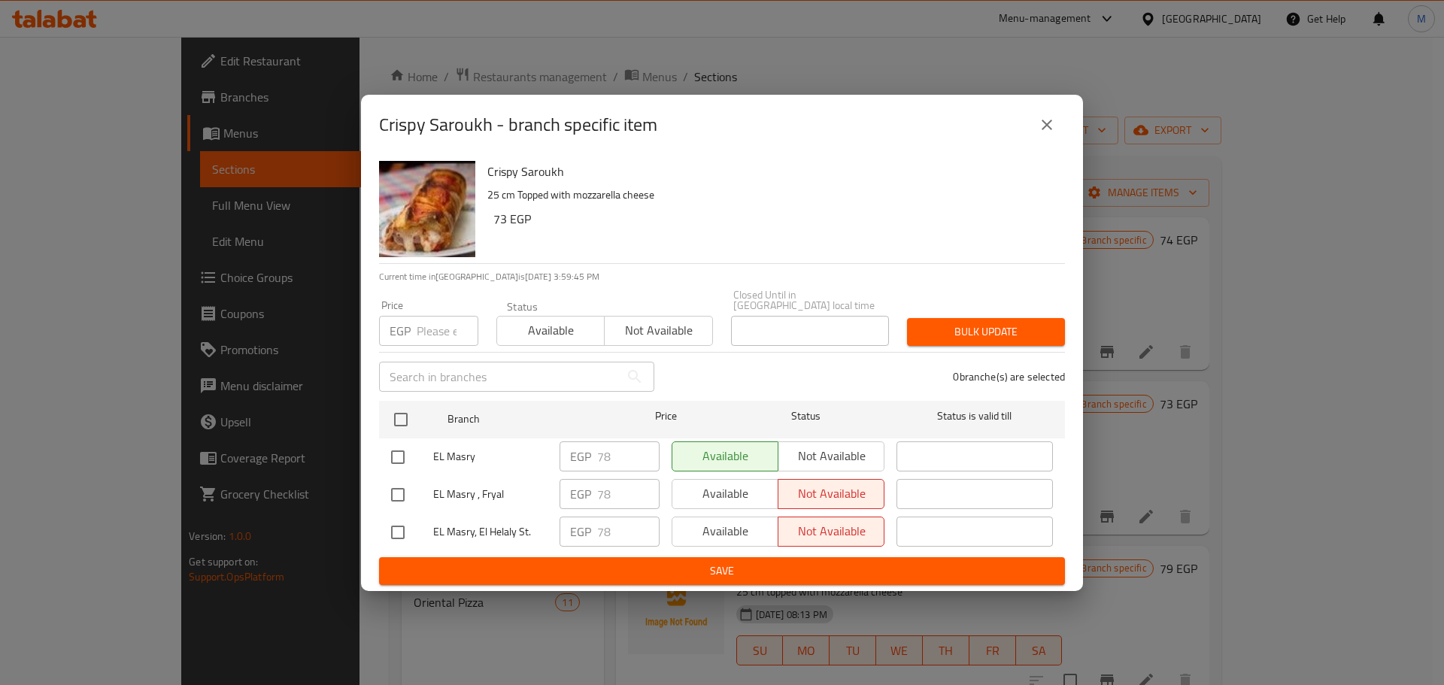
click at [1061, 129] on button "close" at bounding box center [1047, 125] width 36 height 36
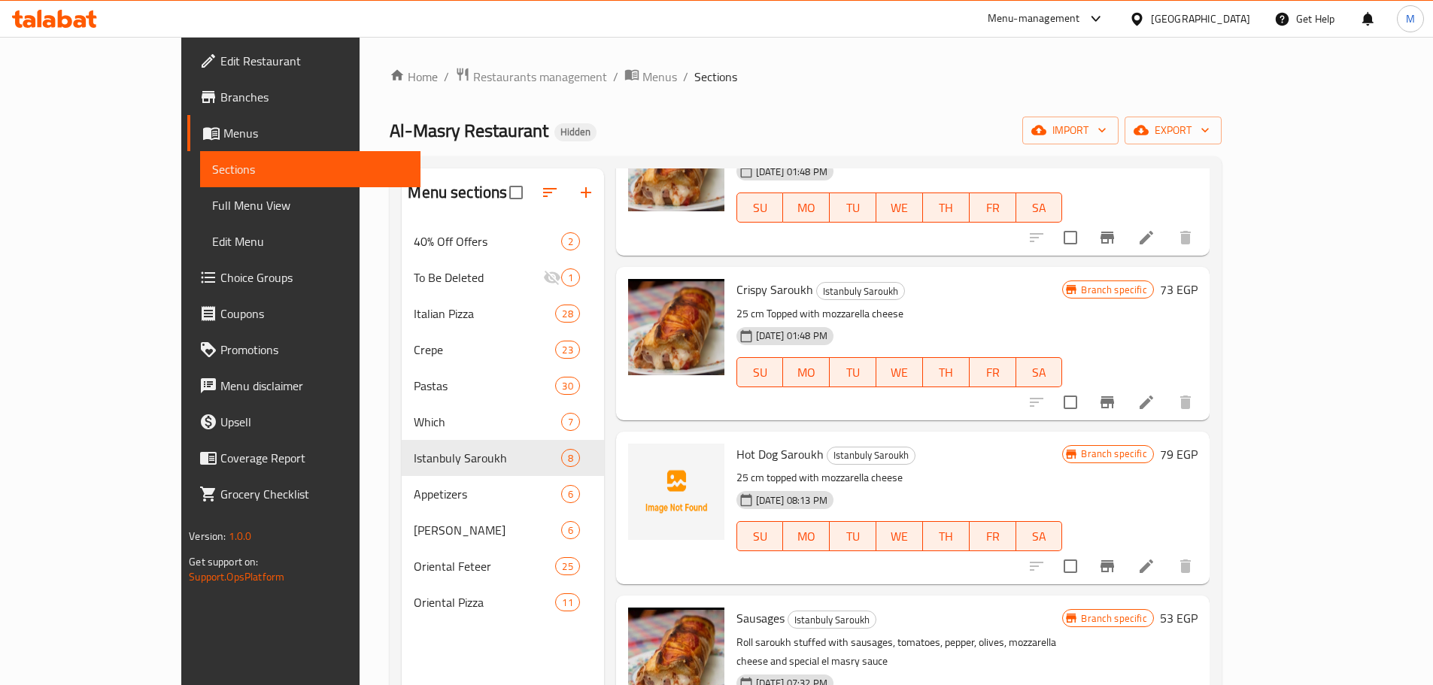
scroll to position [150, 0]
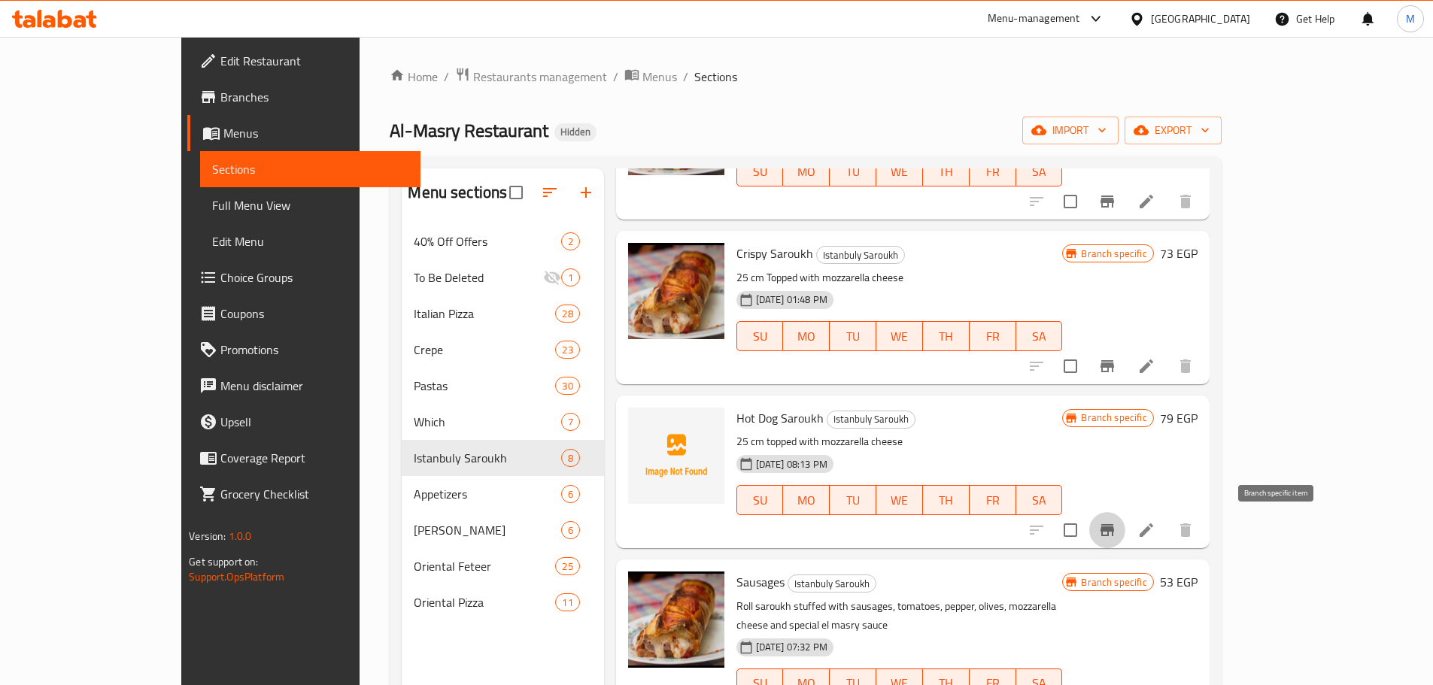
click at [1125, 539] on button "Branch-specific-item" at bounding box center [1107, 530] width 36 height 36
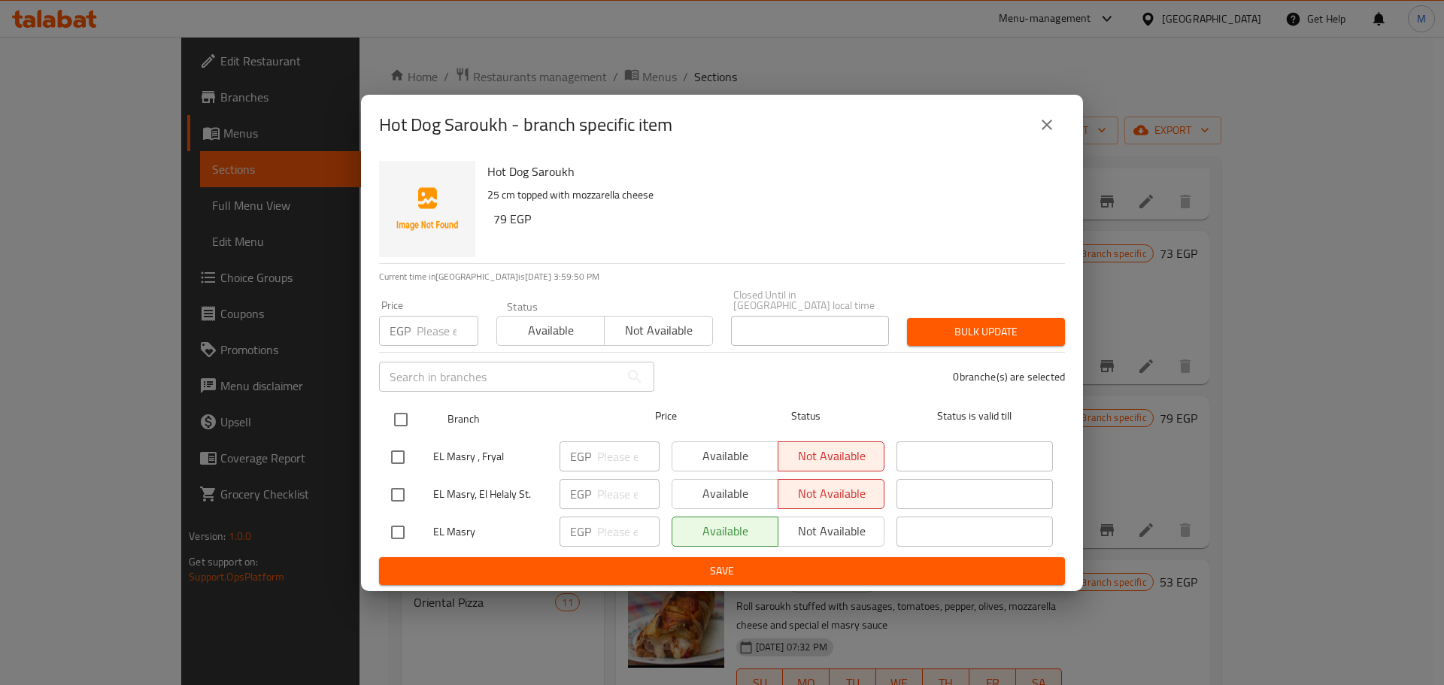
click at [404, 405] on input "checkbox" at bounding box center [401, 420] width 32 height 32
checkbox input "true"
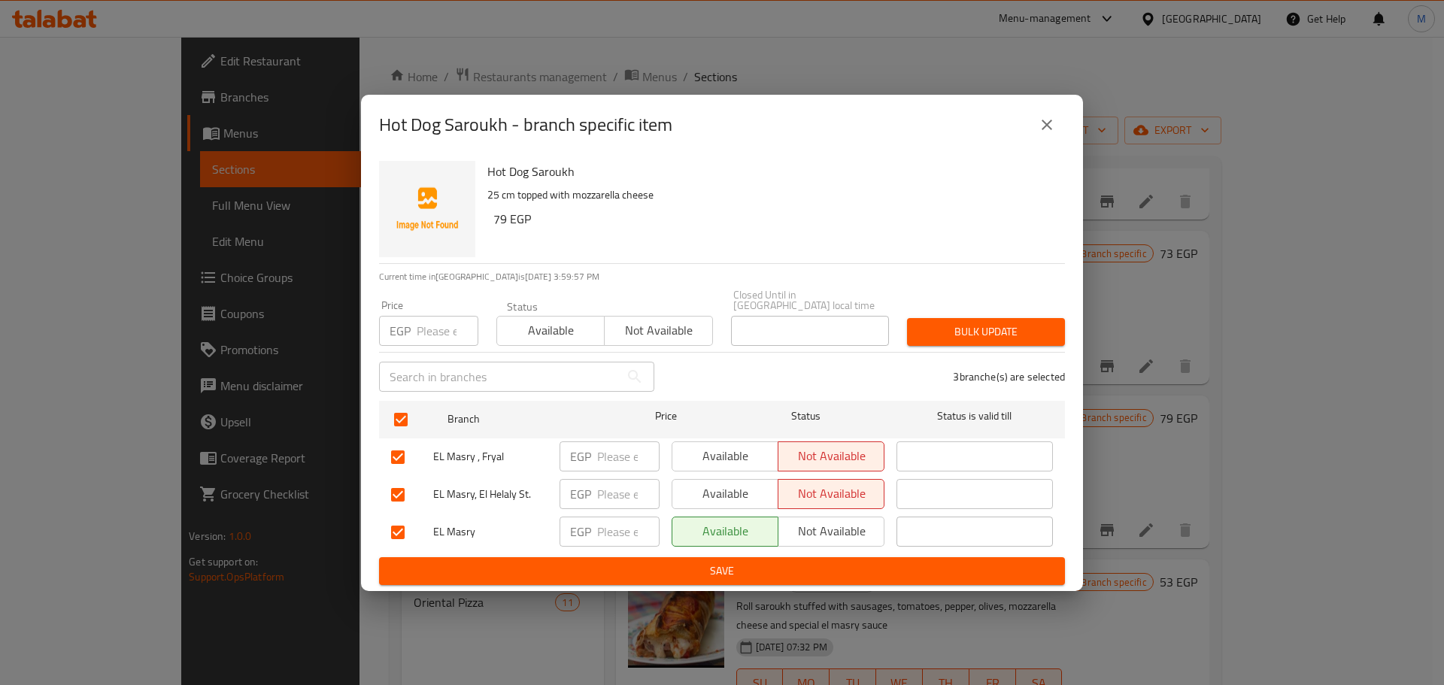
click at [503, 228] on h6 "79 EGP" at bounding box center [773, 218] width 560 height 21
copy h6 "79"
click at [424, 337] on input "number" at bounding box center [448, 331] width 62 height 30
paste input "79"
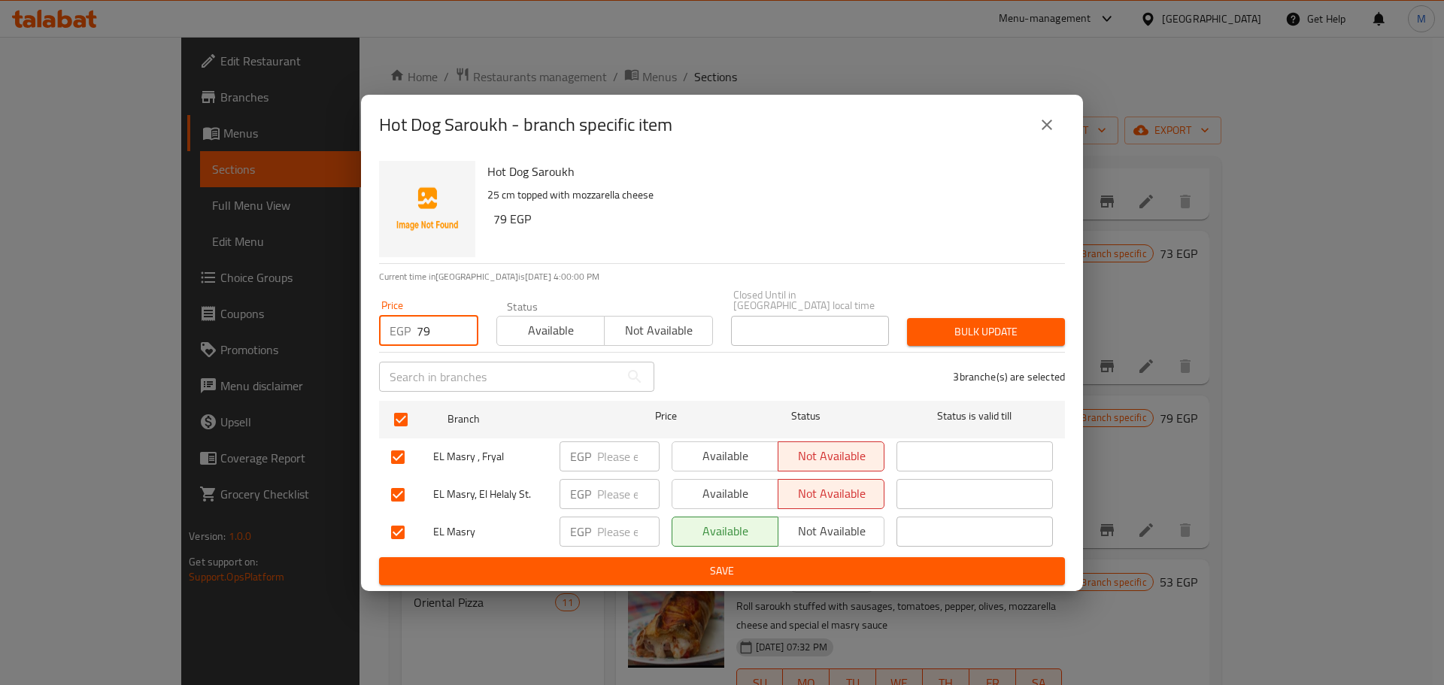
type input "79"
click at [1001, 336] on button "Bulk update" at bounding box center [986, 332] width 158 height 28
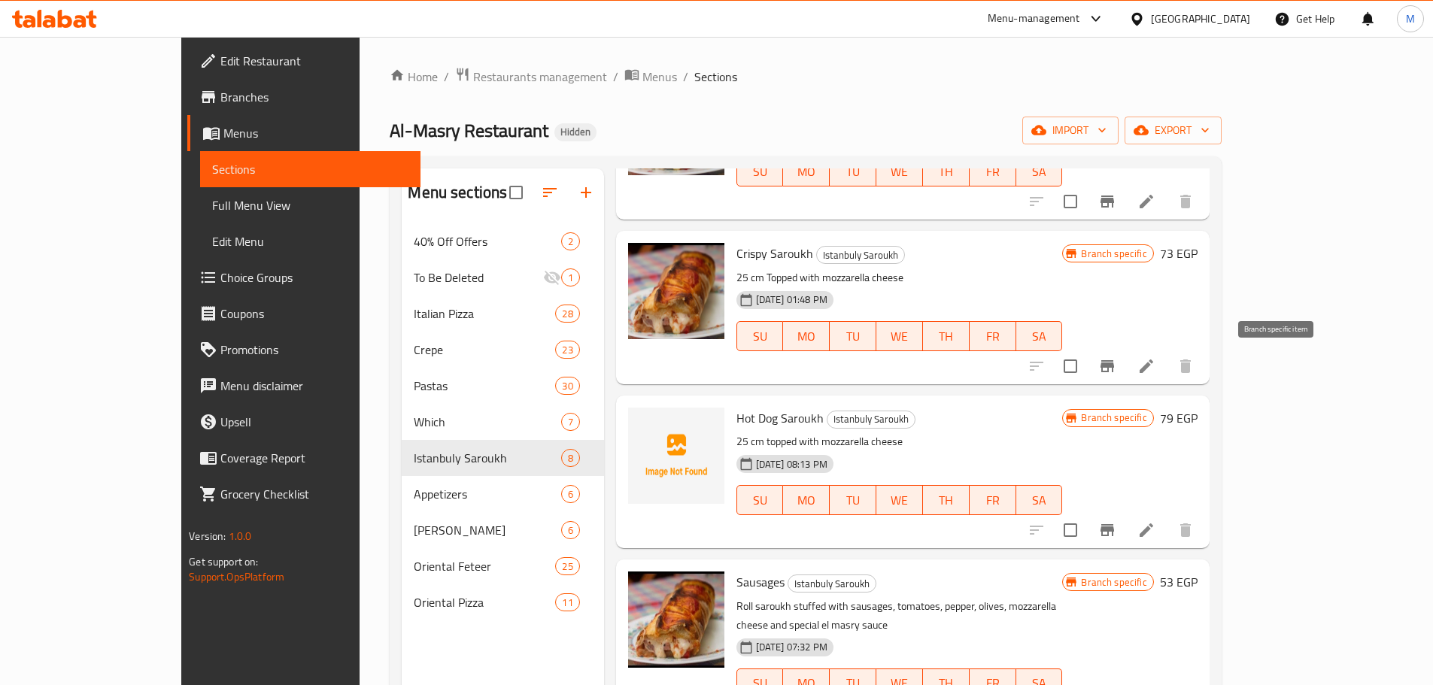
click at [1125, 375] on button "Branch-specific-item" at bounding box center [1107, 366] width 36 height 36
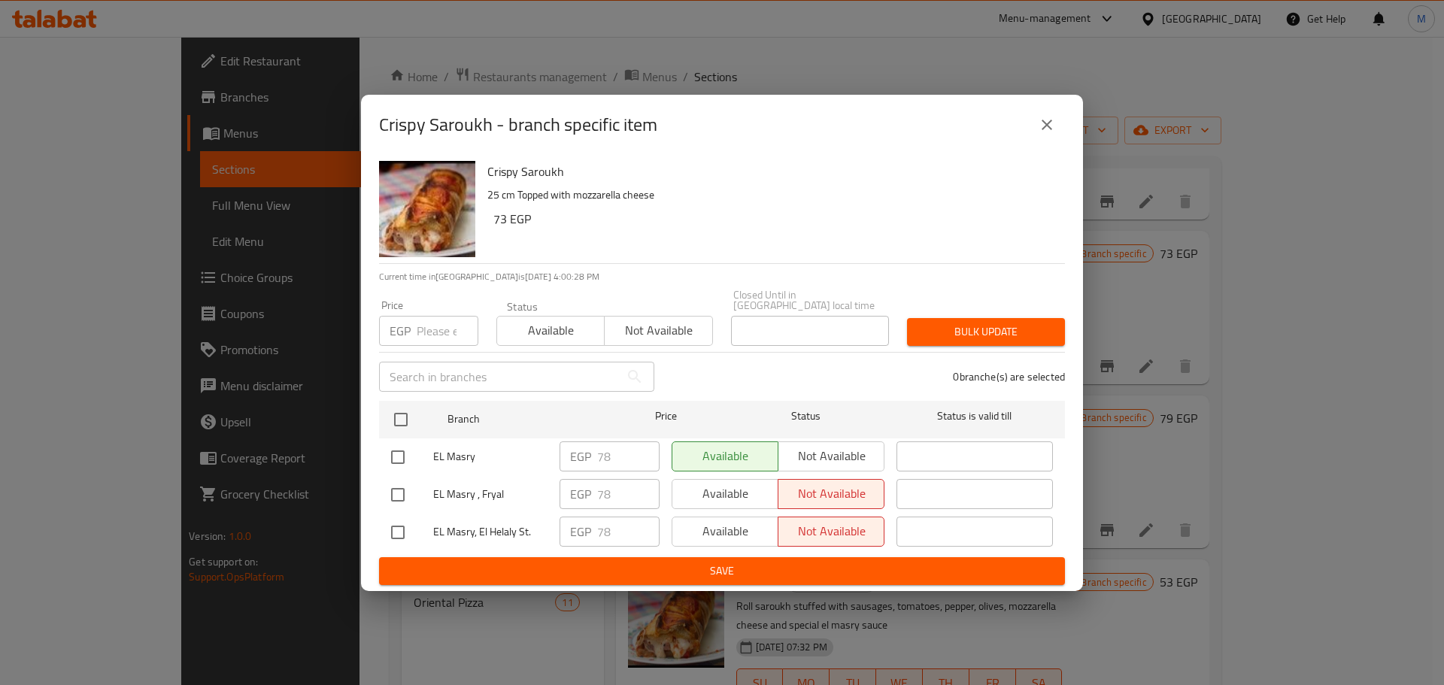
click at [1054, 134] on icon "close" at bounding box center [1047, 125] width 18 height 18
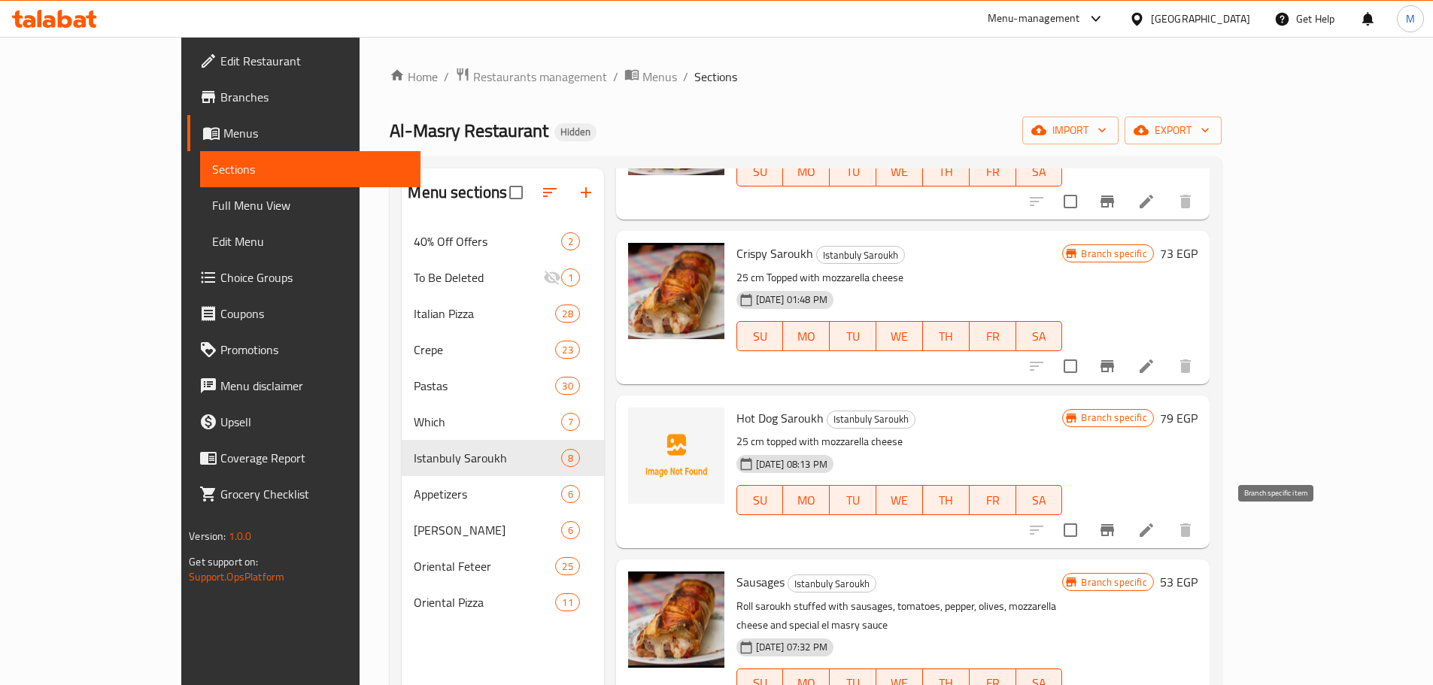
click at [1114, 533] on icon "Branch-specific-item" at bounding box center [1108, 530] width 14 height 12
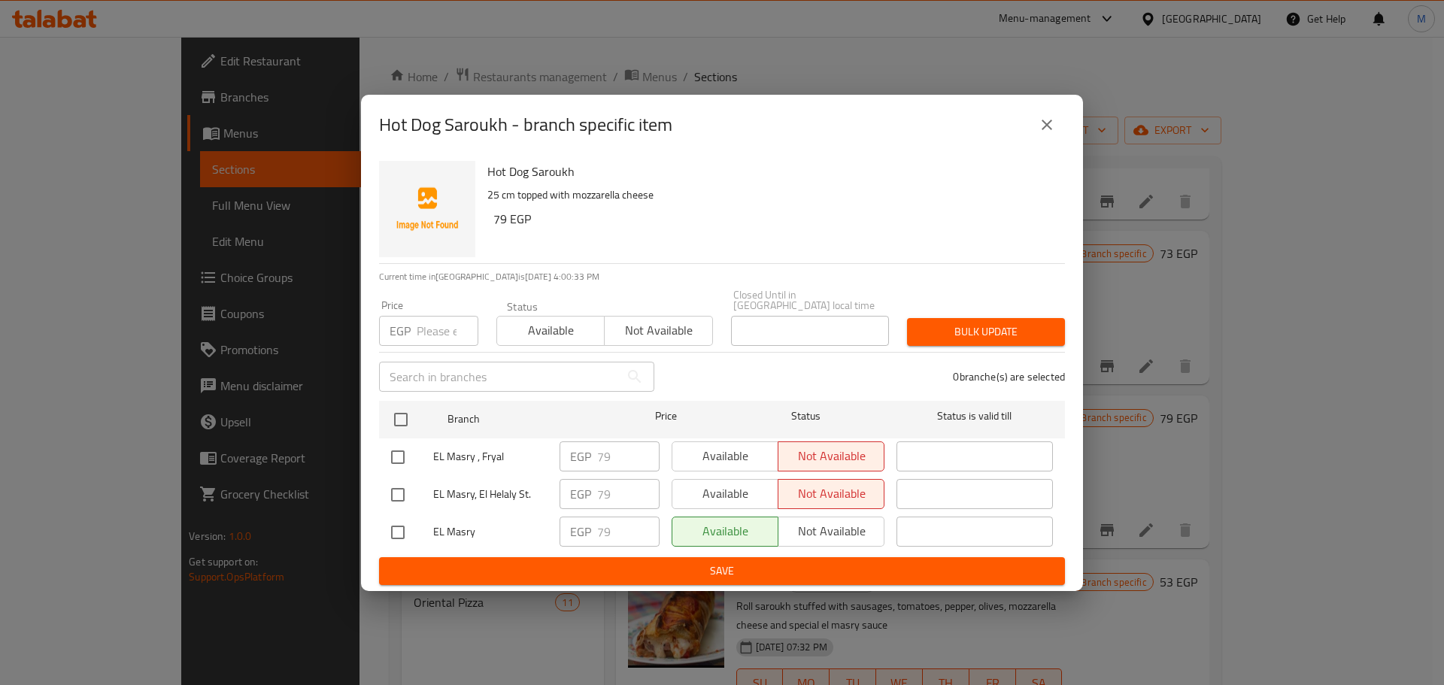
click at [1062, 128] on button "close" at bounding box center [1047, 125] width 36 height 36
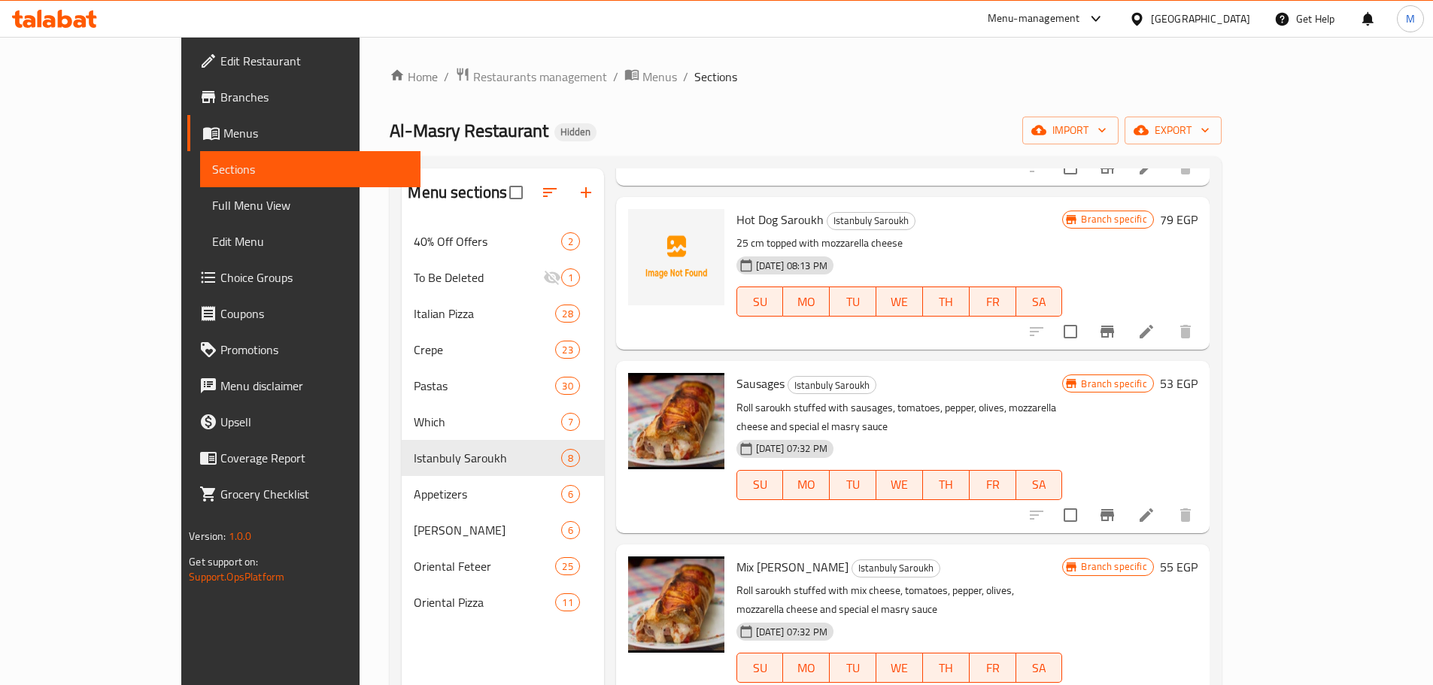
scroll to position [376, 0]
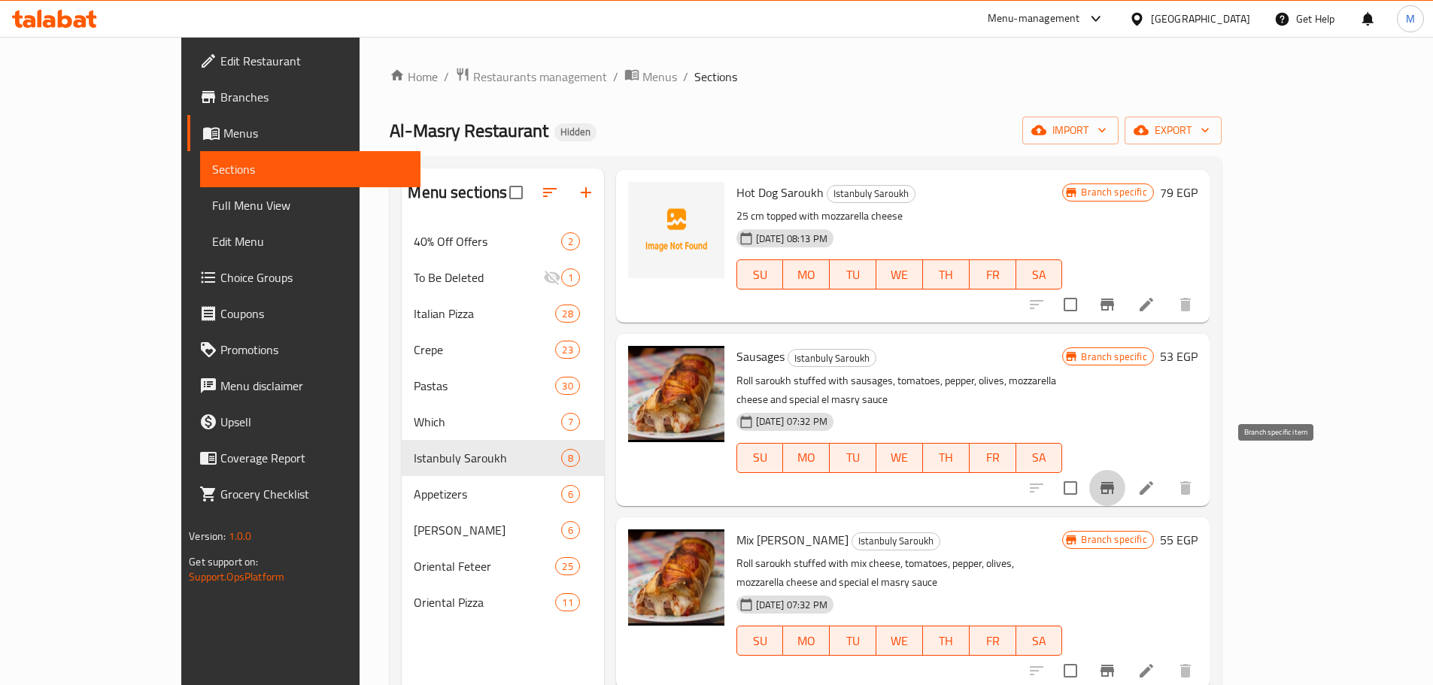
click at [1114, 482] on icon "Branch-specific-item" at bounding box center [1108, 488] width 14 height 12
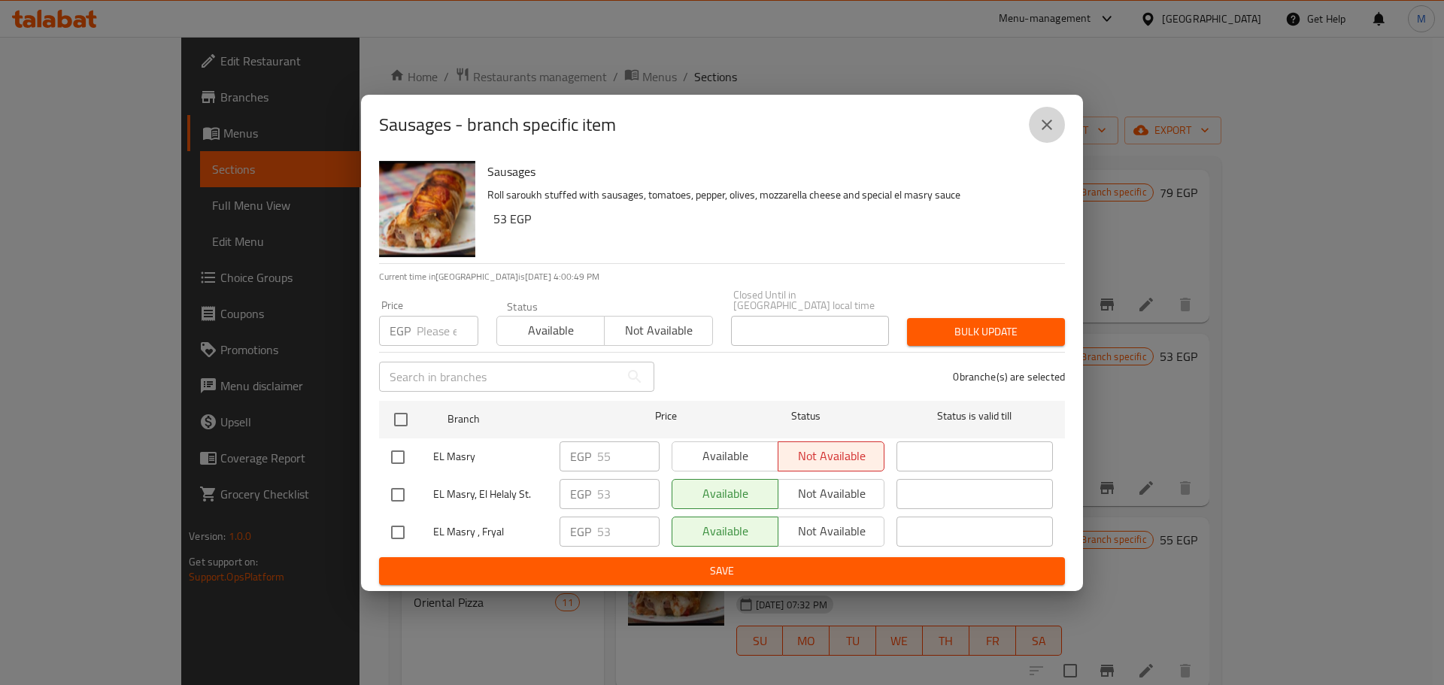
click at [1058, 117] on button "close" at bounding box center [1047, 125] width 36 height 36
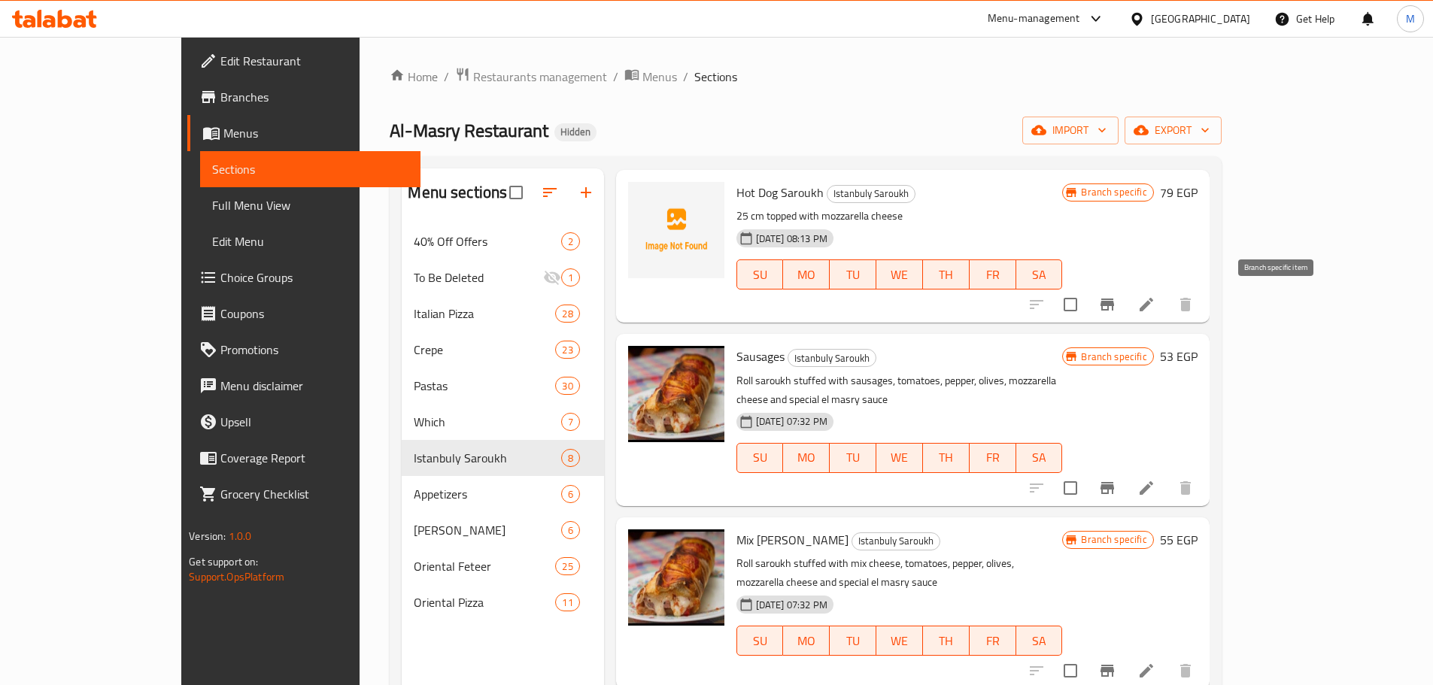
click at [1114, 305] on icon "Branch-specific-item" at bounding box center [1108, 305] width 14 height 12
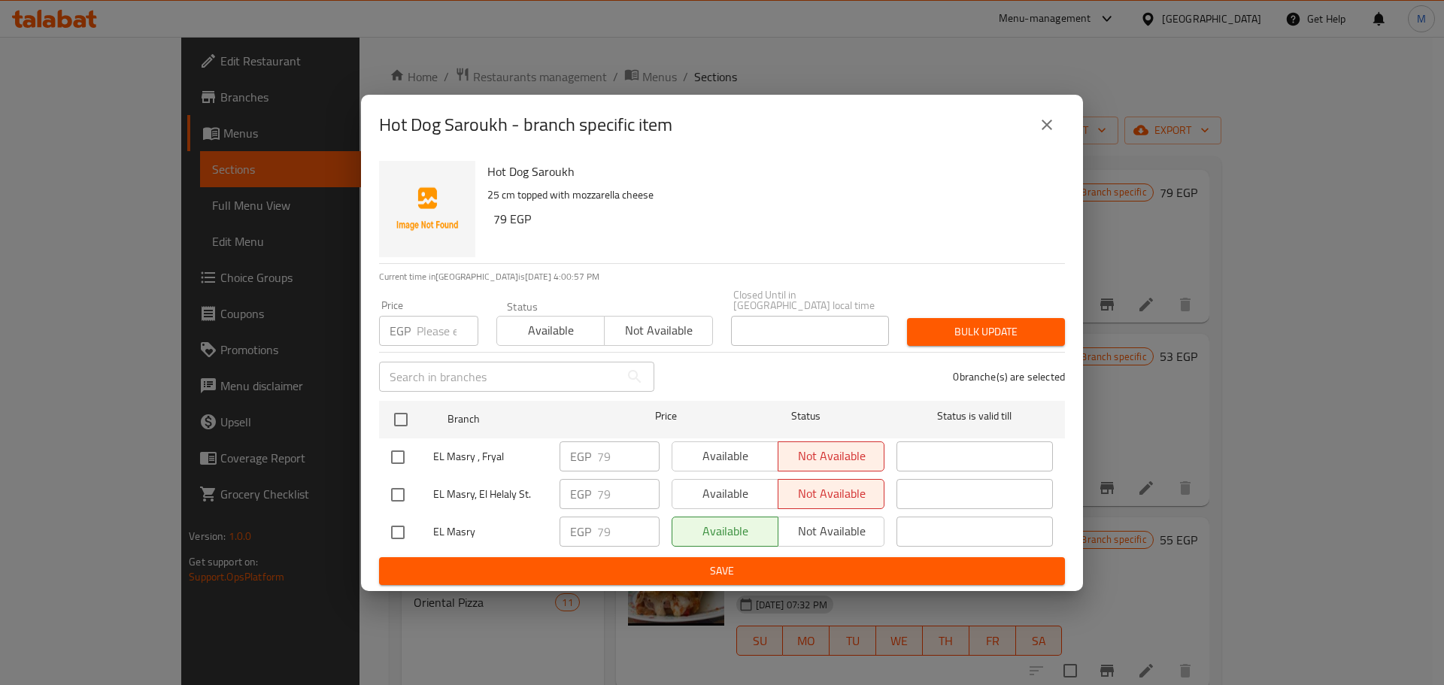
click at [1041, 124] on icon "close" at bounding box center [1047, 125] width 18 height 18
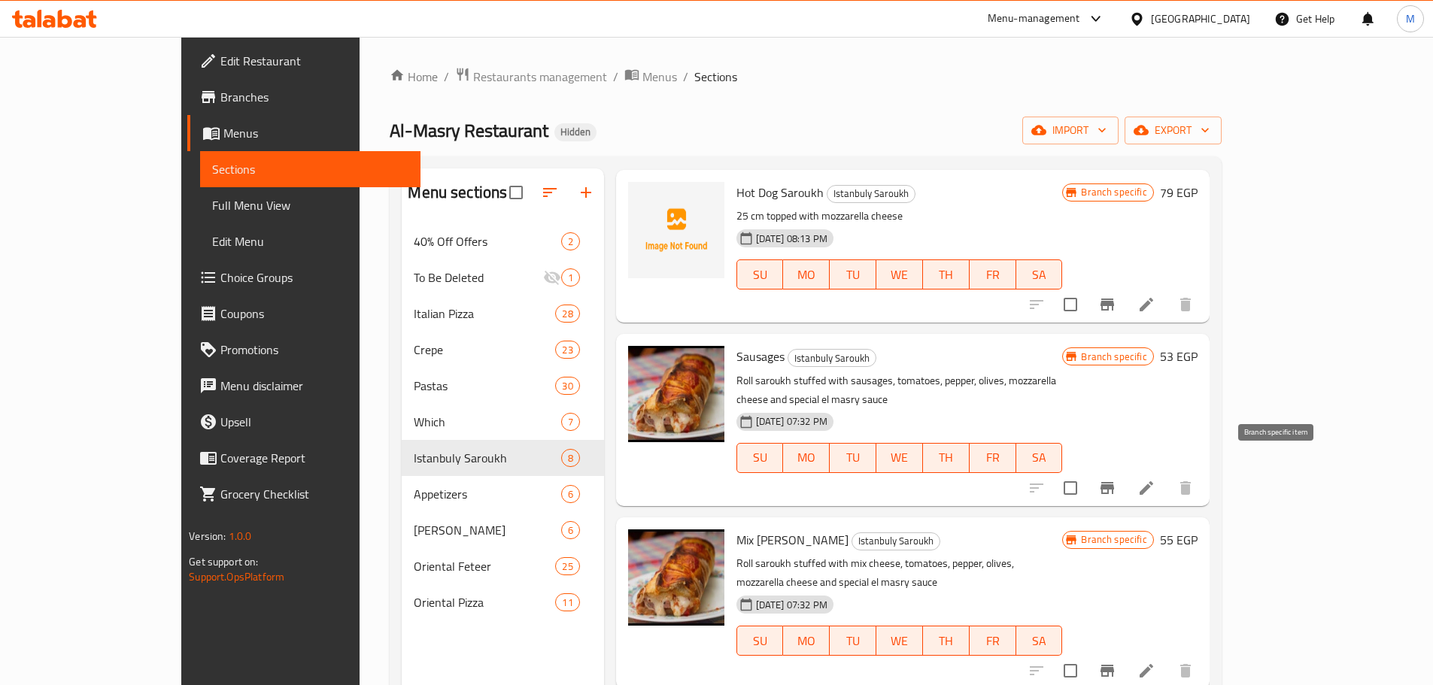
click at [1125, 470] on button "Branch-specific-item" at bounding box center [1107, 488] width 36 height 36
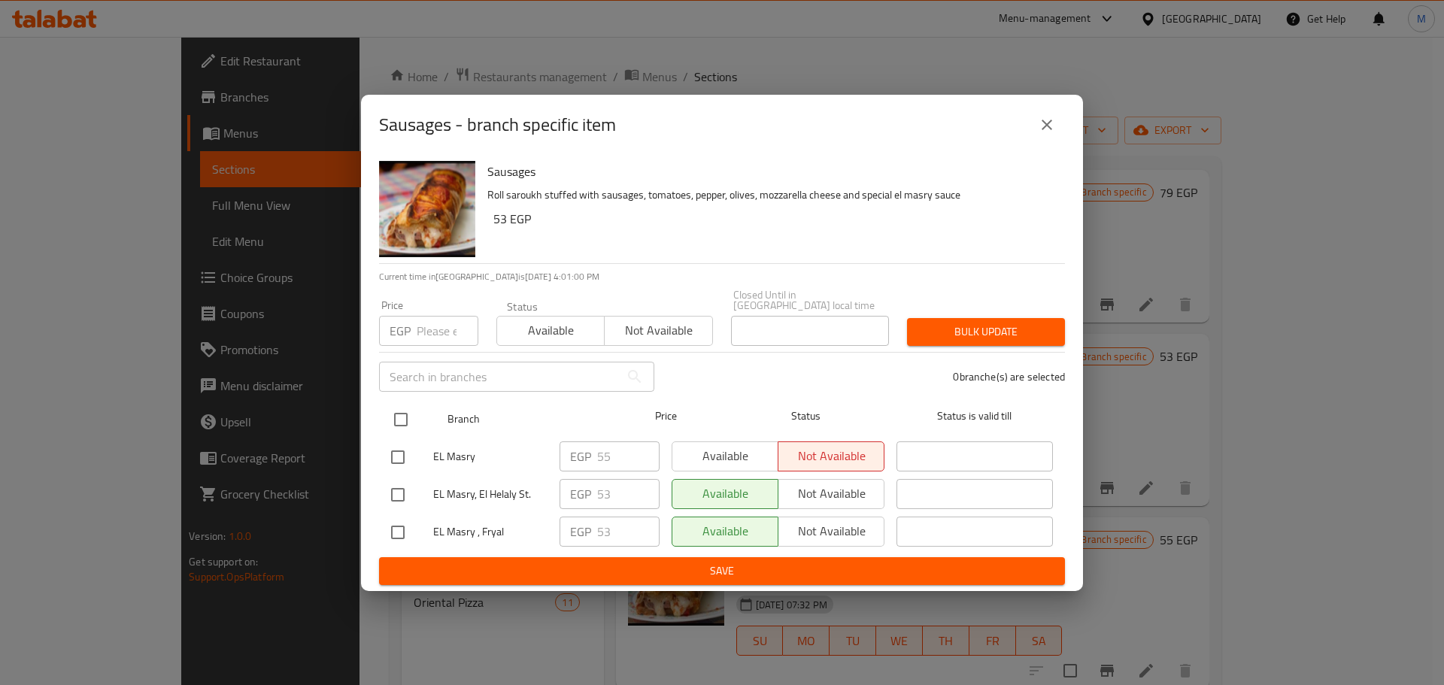
click at [400, 411] on input "checkbox" at bounding box center [401, 420] width 32 height 32
checkbox input "true"
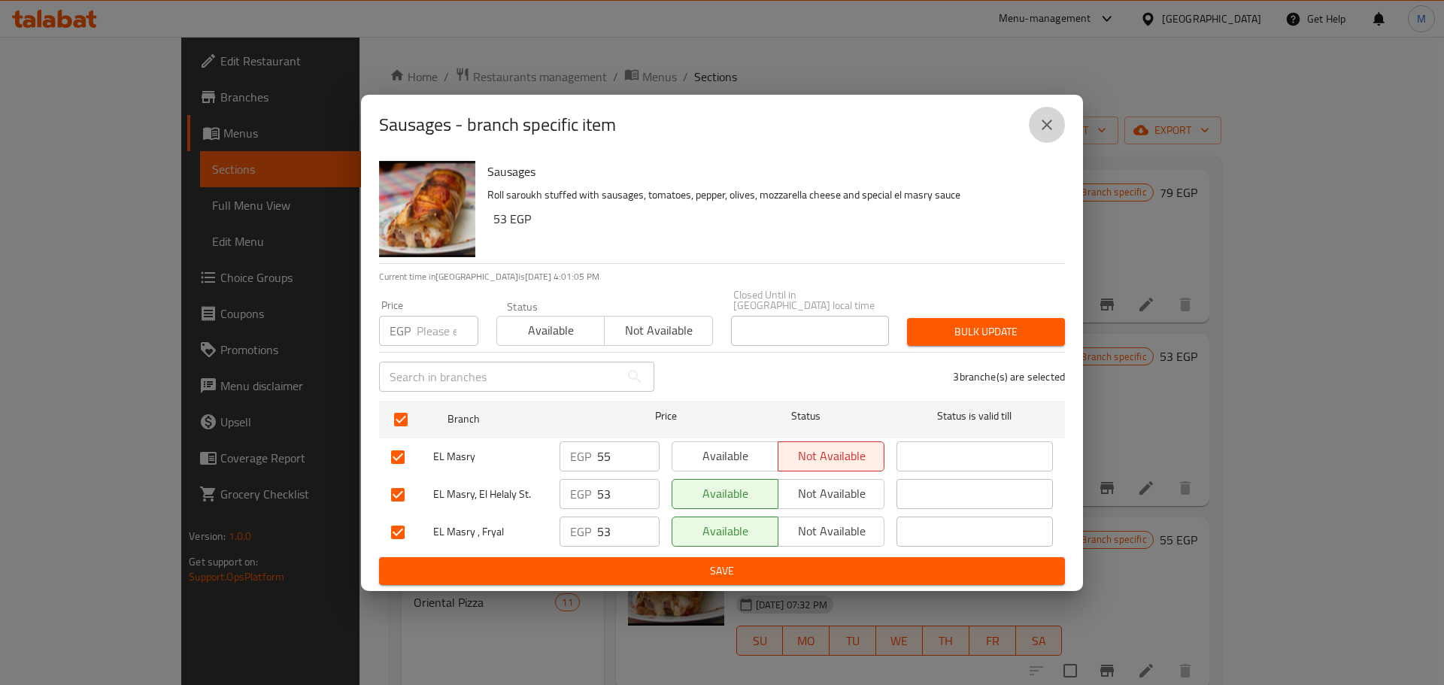
click at [1050, 124] on icon "close" at bounding box center [1047, 125] width 18 height 18
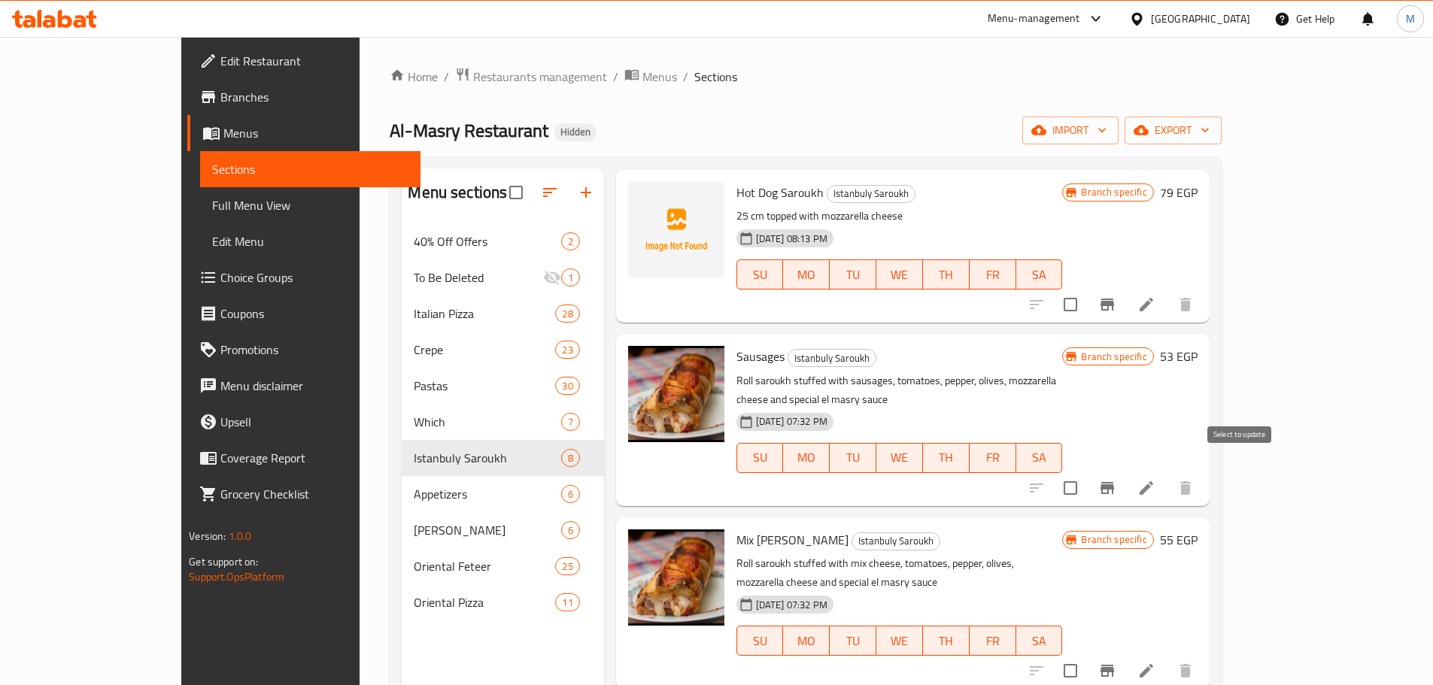
click at [1086, 473] on input "checkbox" at bounding box center [1071, 488] width 32 height 32
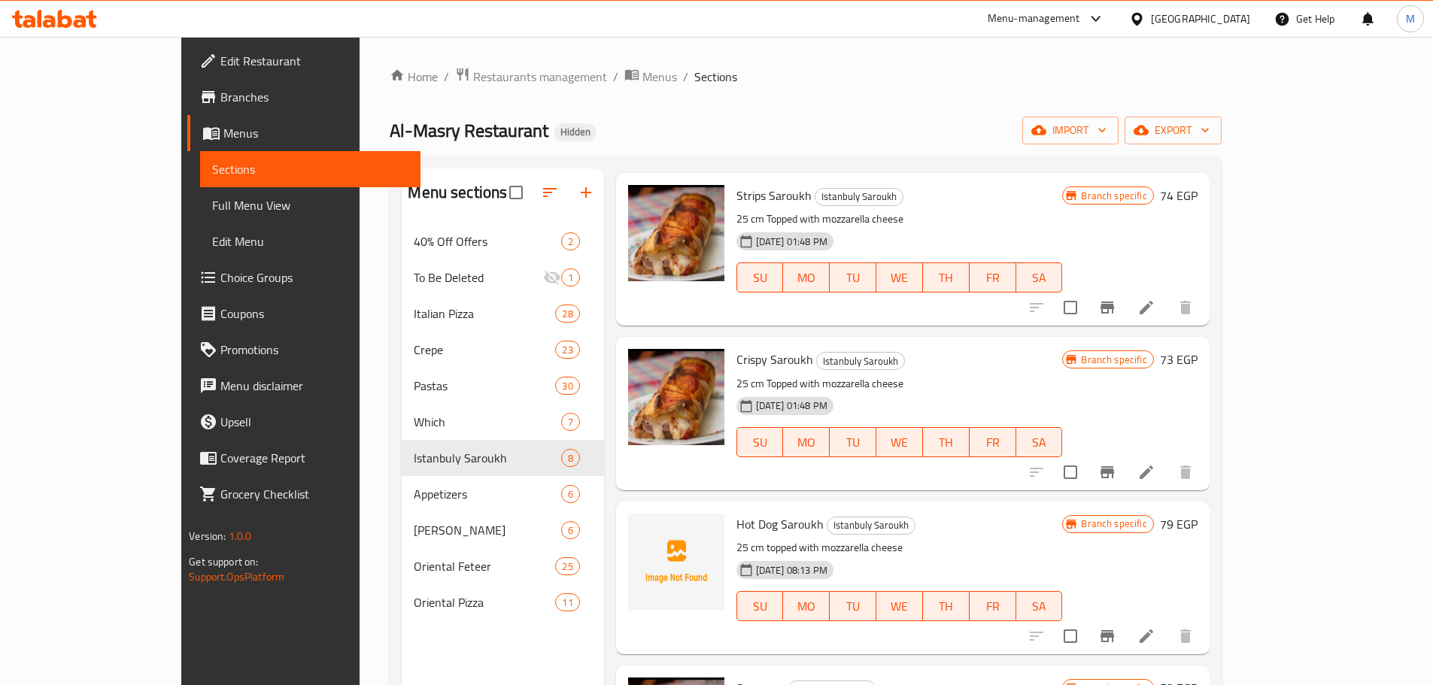
scroll to position [0, 0]
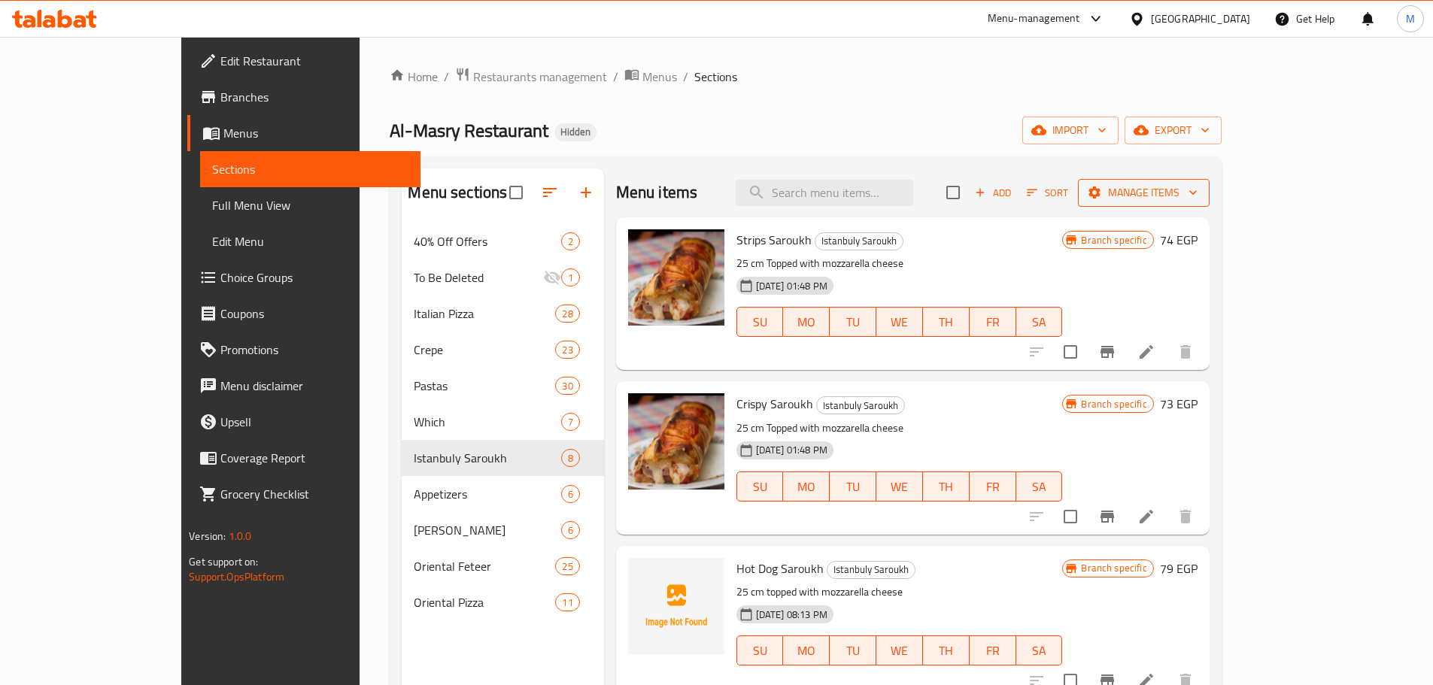
click at [1198, 196] on span "Manage items" at bounding box center [1144, 193] width 108 height 19
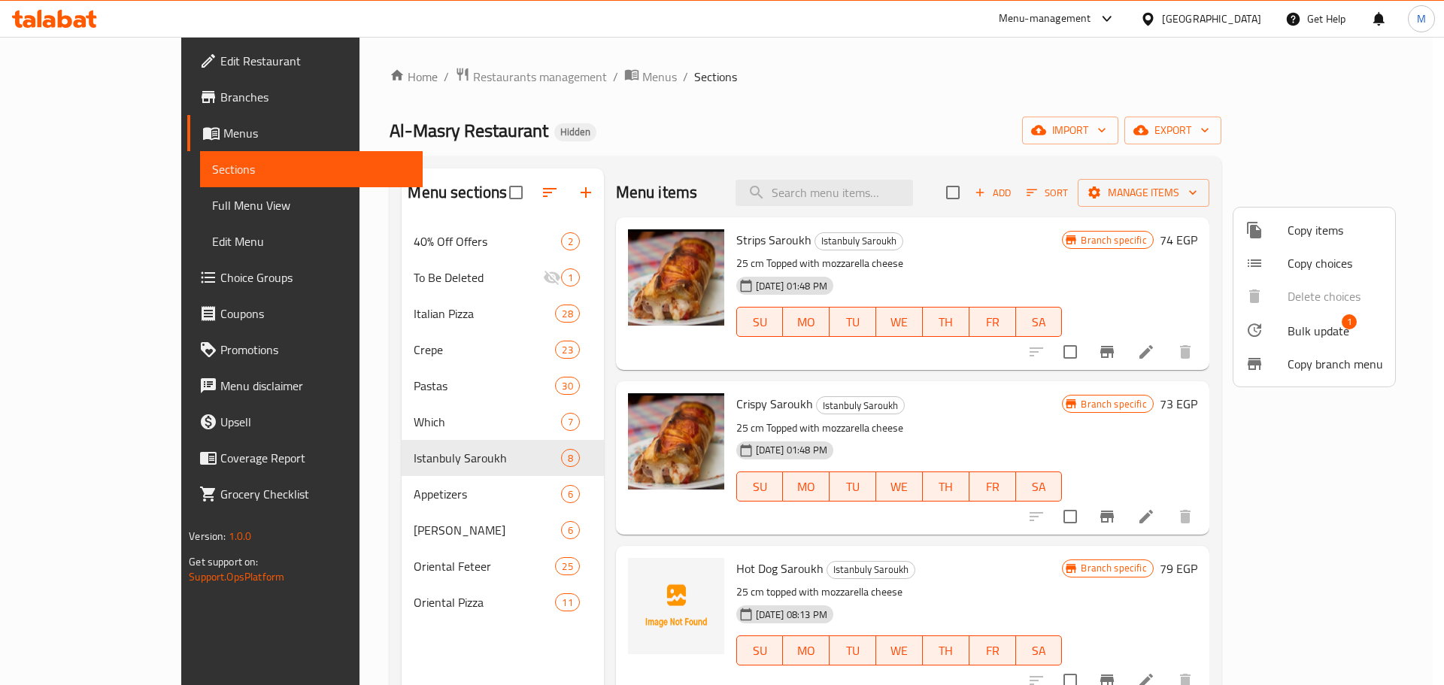
click at [1293, 331] on span "Bulk update" at bounding box center [1319, 331] width 62 height 18
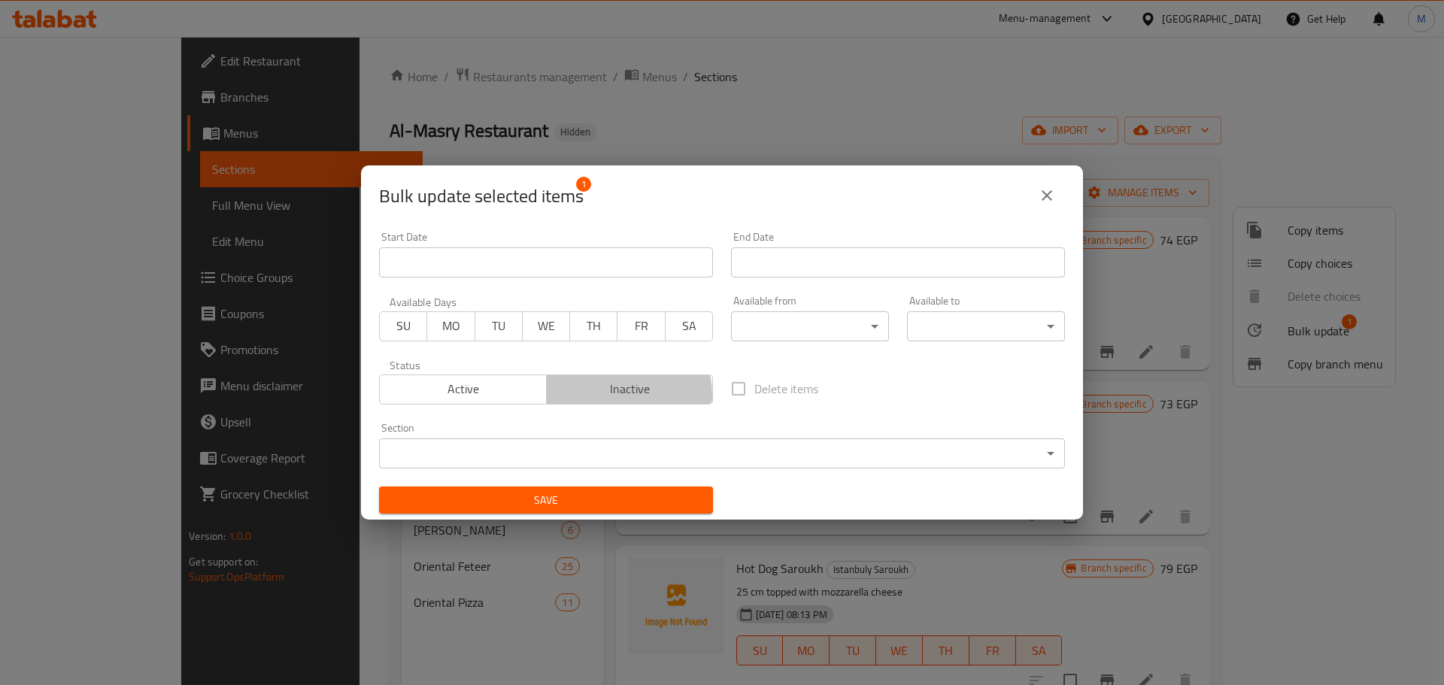
click at [609, 394] on span "Inactive" at bounding box center [630, 389] width 155 height 22
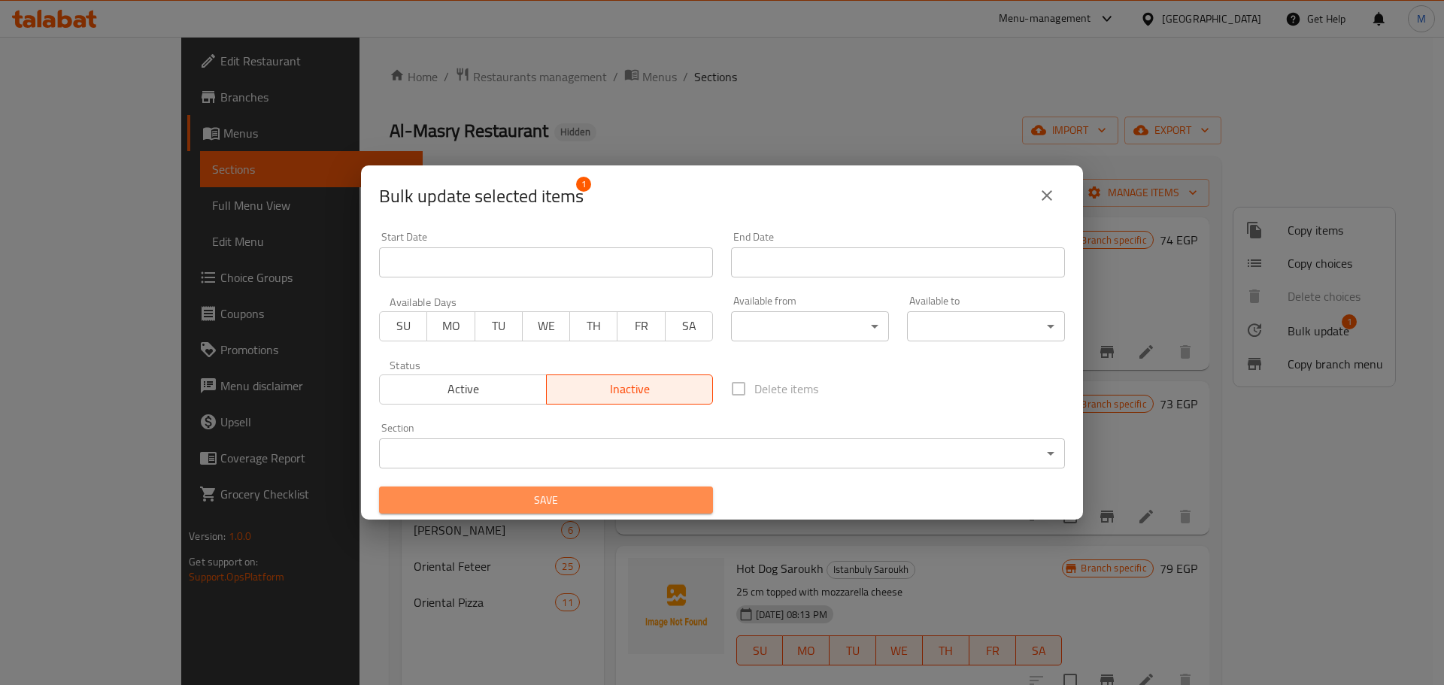
click at [598, 491] on span "Save" at bounding box center [546, 500] width 310 height 19
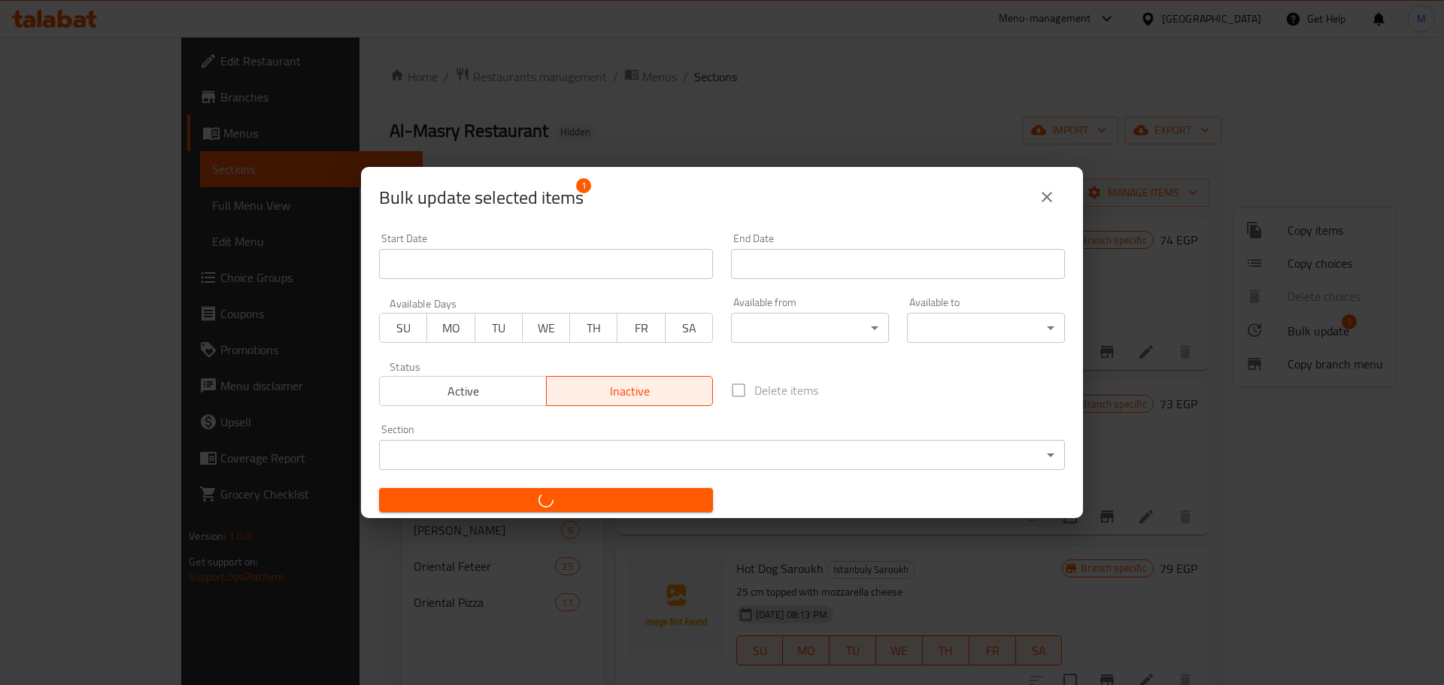
checkbox input "false"
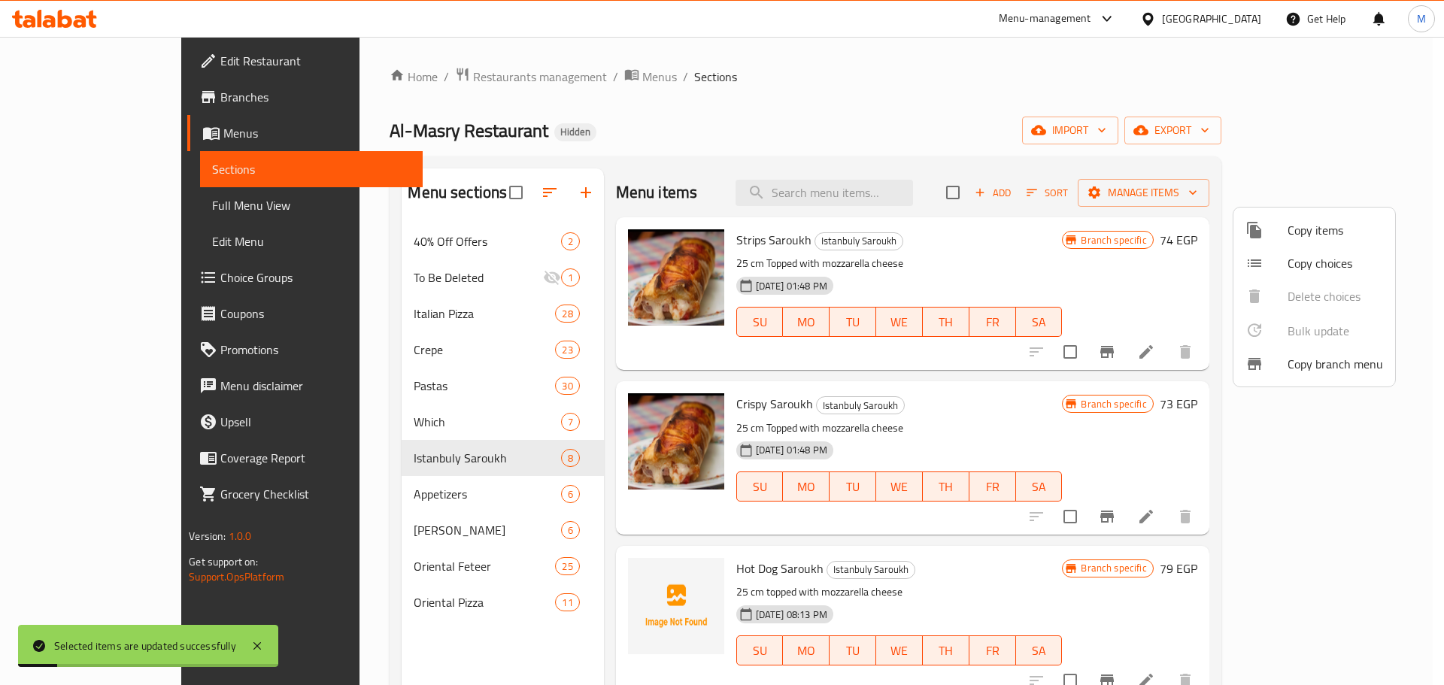
click at [1036, 430] on div at bounding box center [722, 342] width 1444 height 685
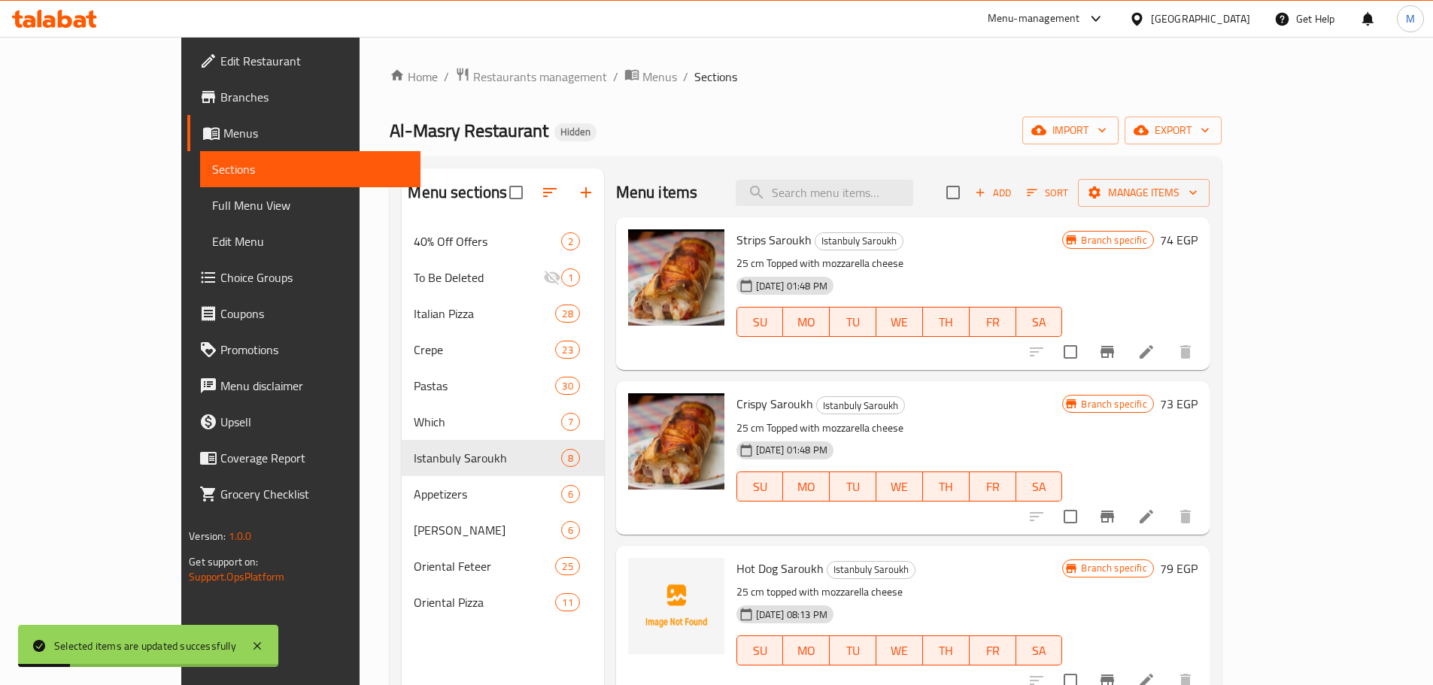
scroll to position [527, 0]
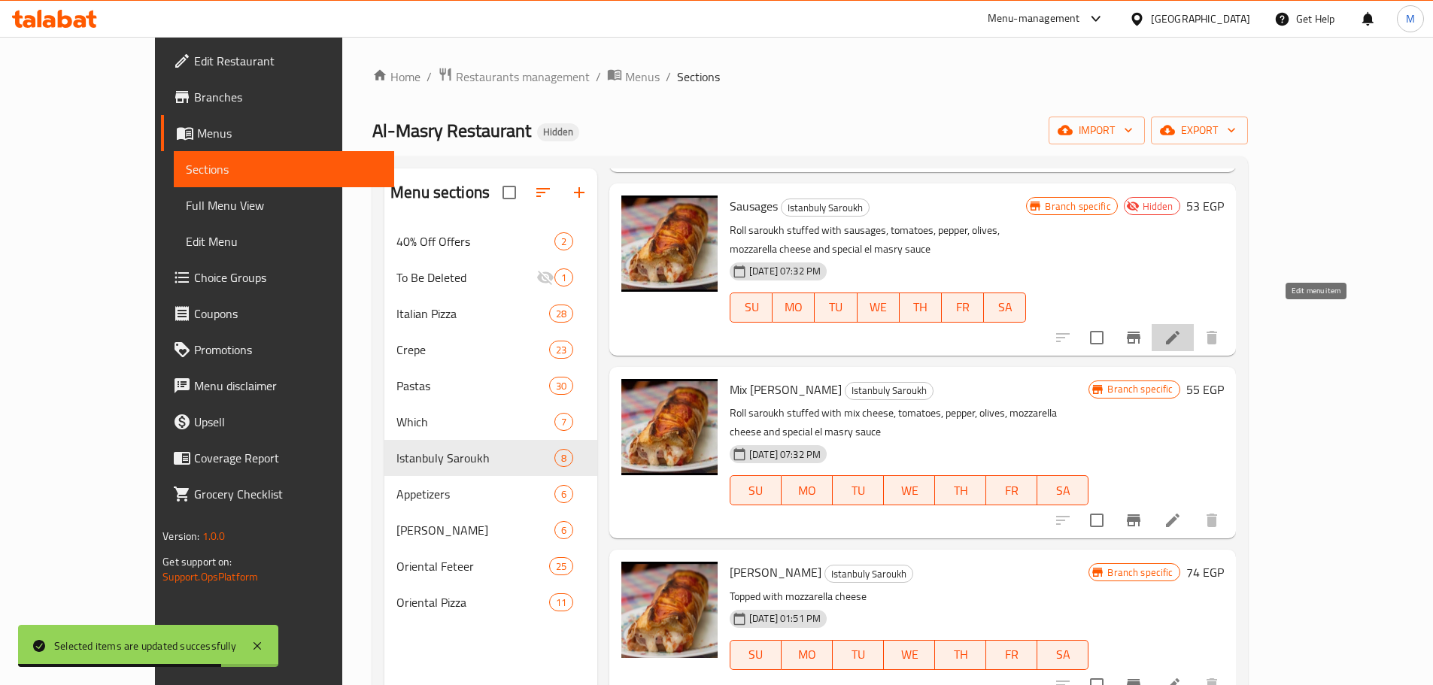
click at [1182, 329] on icon at bounding box center [1173, 338] width 18 height 18
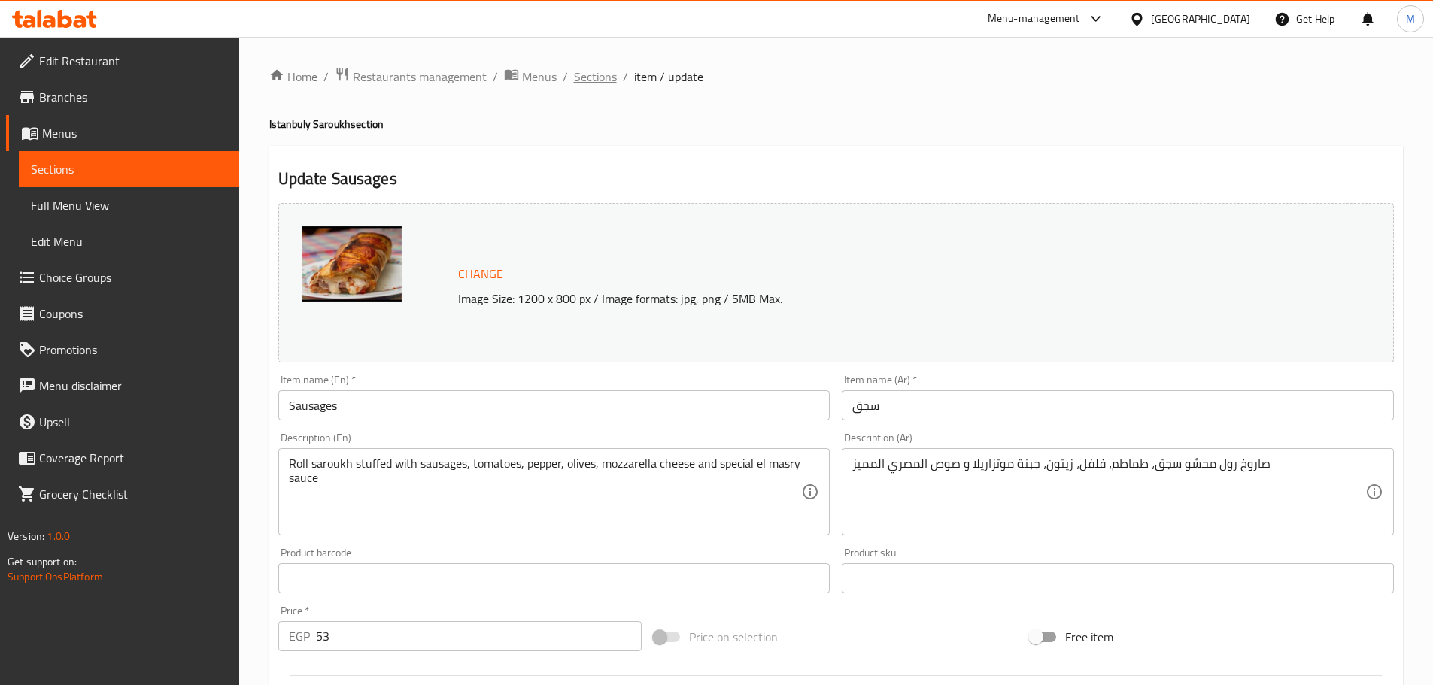
click at [578, 86] on span "Sections" at bounding box center [595, 77] width 43 height 18
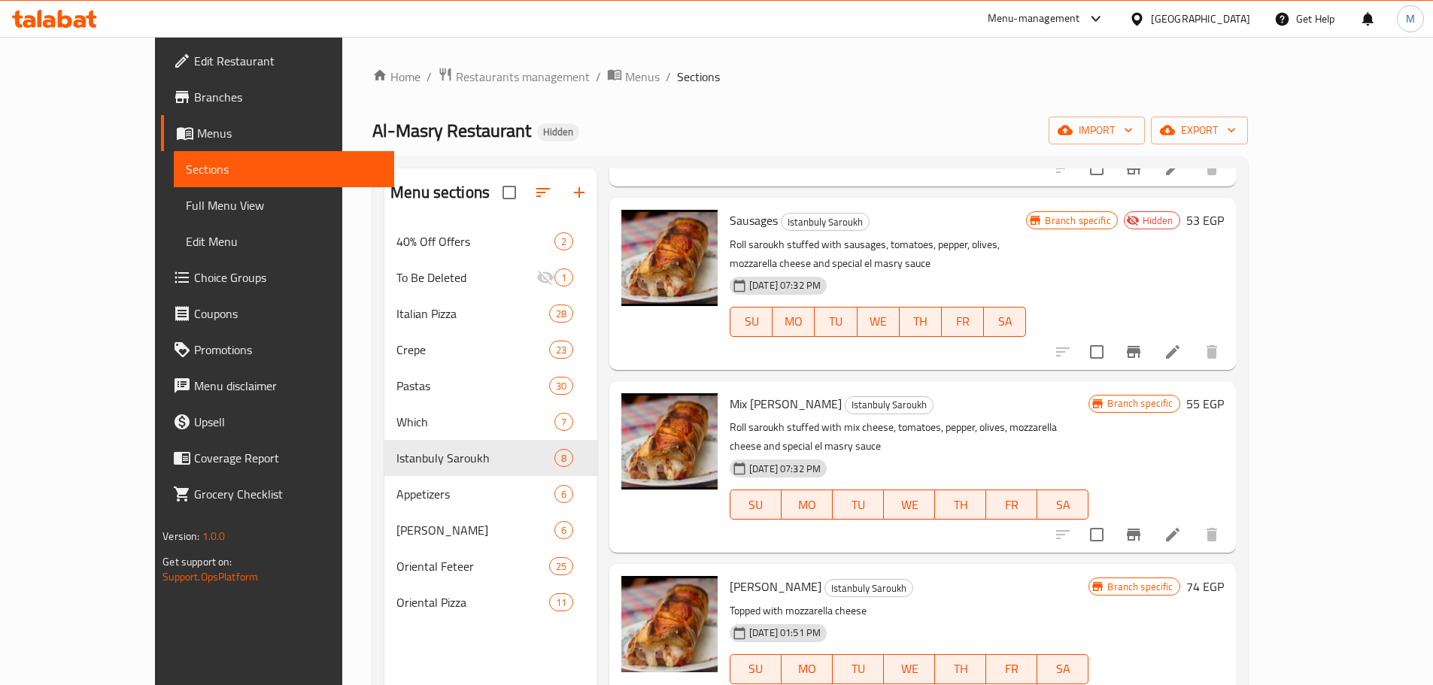
scroll to position [527, 0]
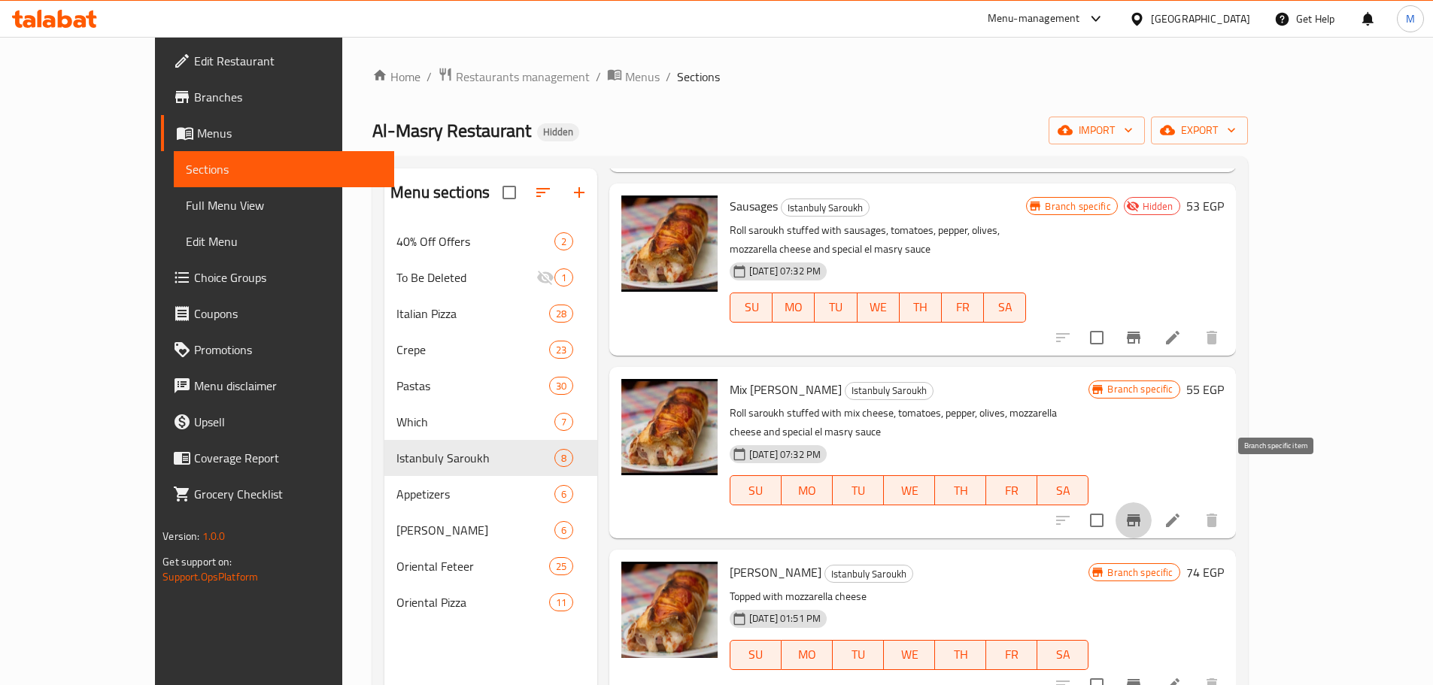
click at [1143, 512] on icon "Branch-specific-item" at bounding box center [1134, 521] width 18 height 18
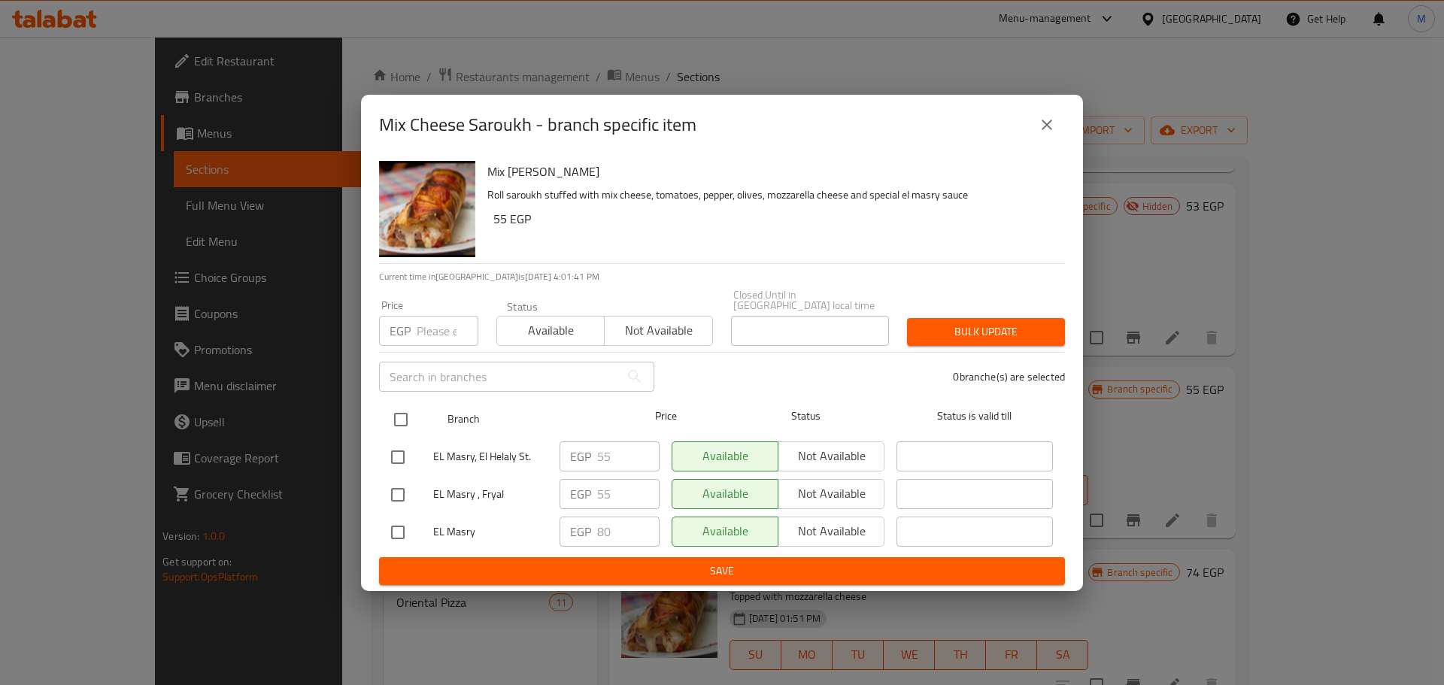
click at [387, 422] on input "checkbox" at bounding box center [401, 420] width 32 height 32
checkbox input "true"
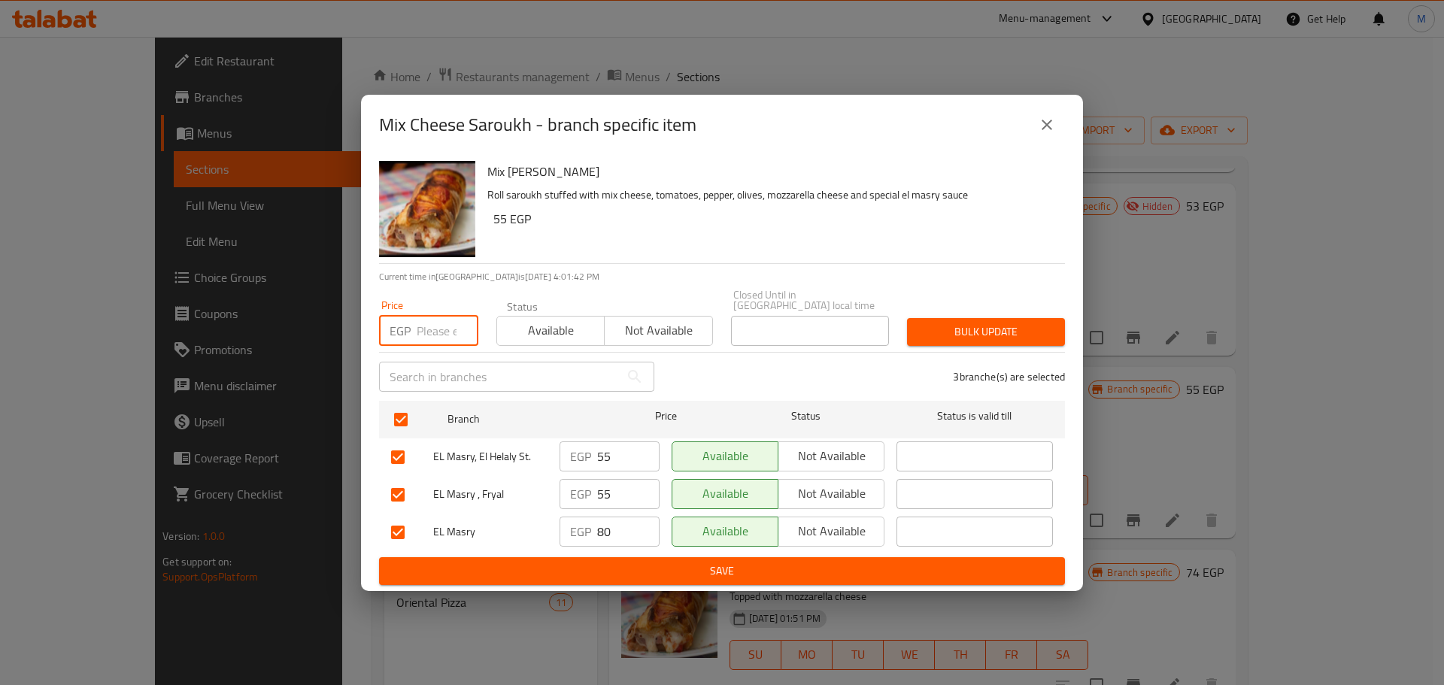
click at [430, 329] on input "number" at bounding box center [448, 331] width 62 height 30
type input "80"
click at [1012, 323] on span "Bulk update" at bounding box center [986, 332] width 134 height 19
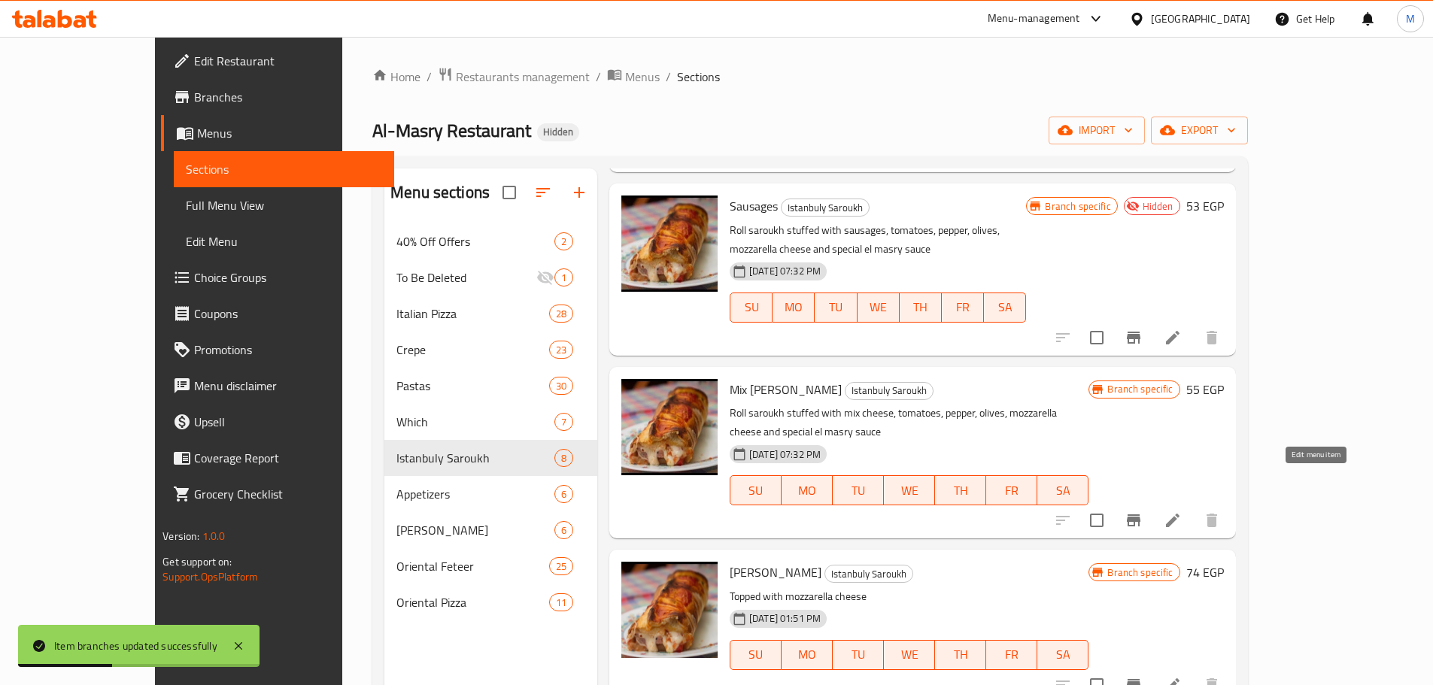
click at [1182, 512] on icon at bounding box center [1173, 521] width 18 height 18
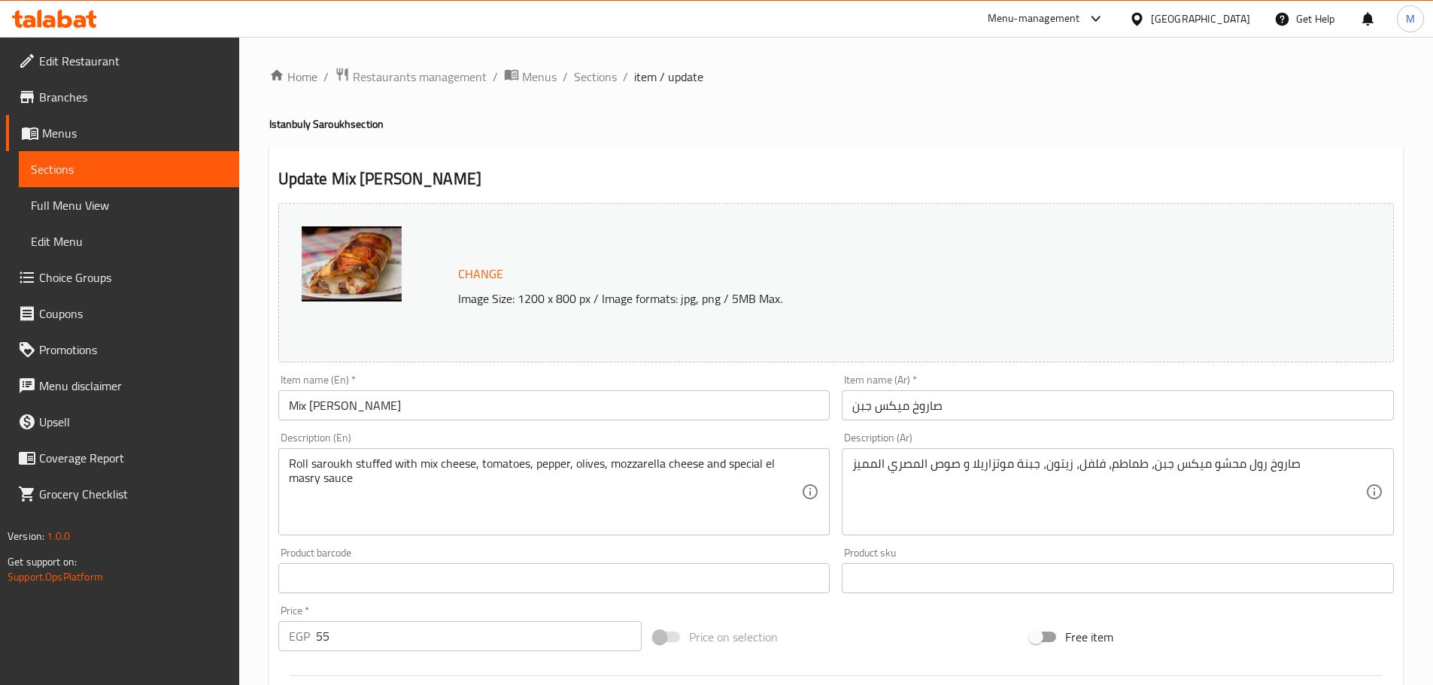
click at [287, 462] on div "Roll saroukh stuffed with mix cheese, tomatoes, pepper, olives, mozzarella chee…" at bounding box center [554, 491] width 552 height 87
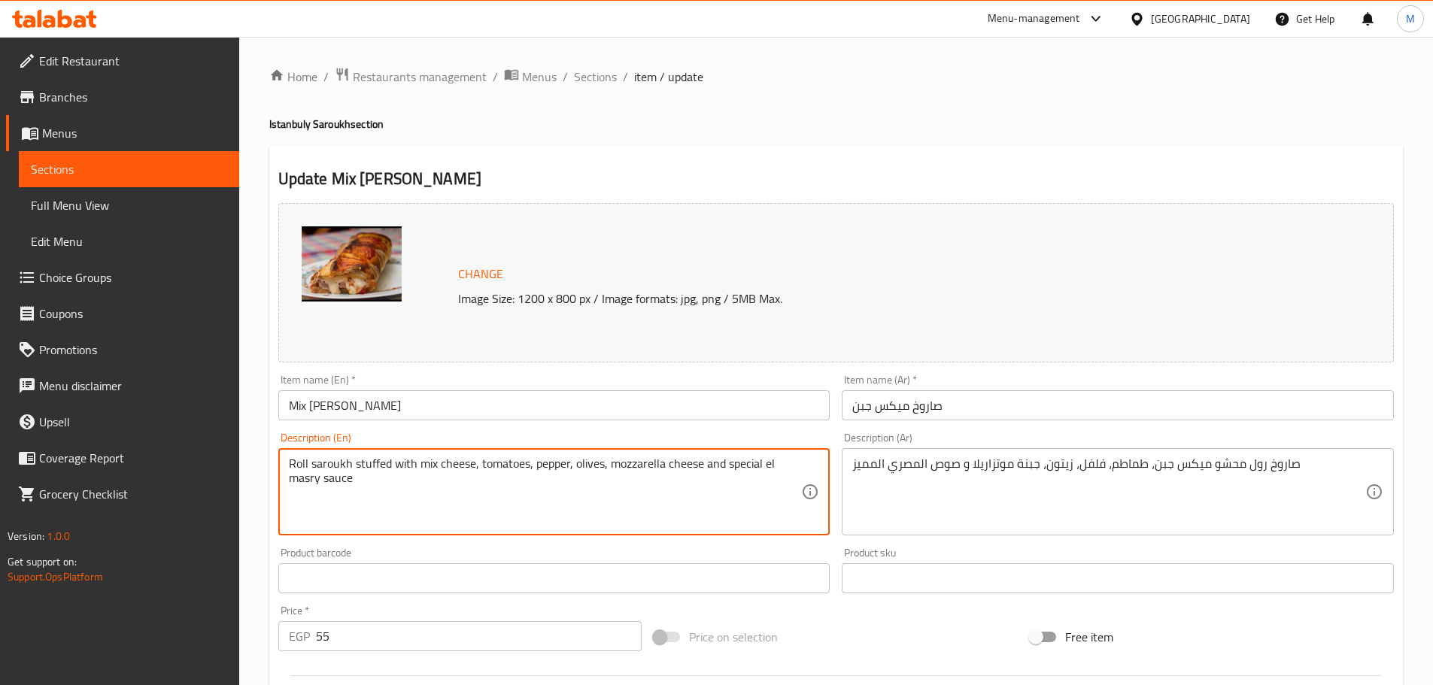
paste textarea "25 cm"
type textarea "25 cm Roll saroukh stuffed with mix cheese, tomatoes, pepper, olives, mozzarell…"
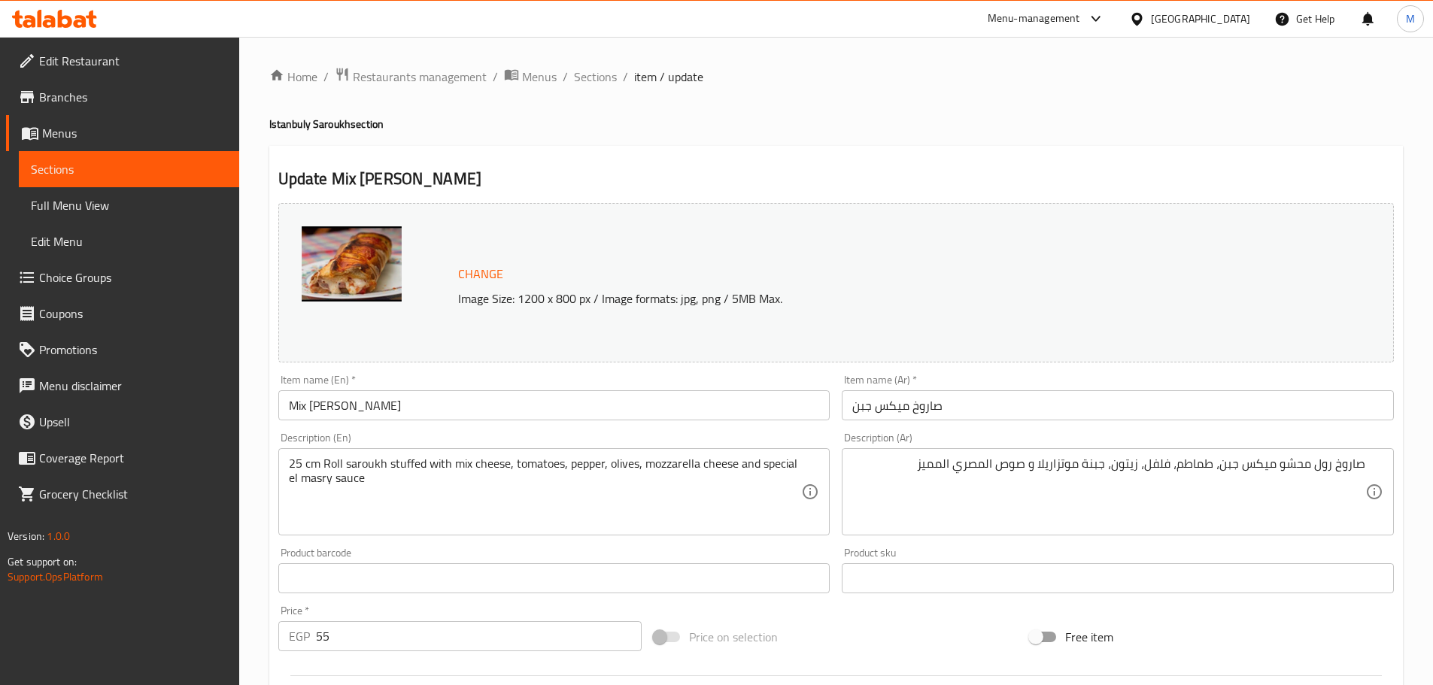
click at [1368, 461] on div "صاروخ رول محشو ميكس جبن، طماطم، فلفل، زيتون، جبنة موتزاريلا و صوص المصري المميز…" at bounding box center [1118, 491] width 552 height 87
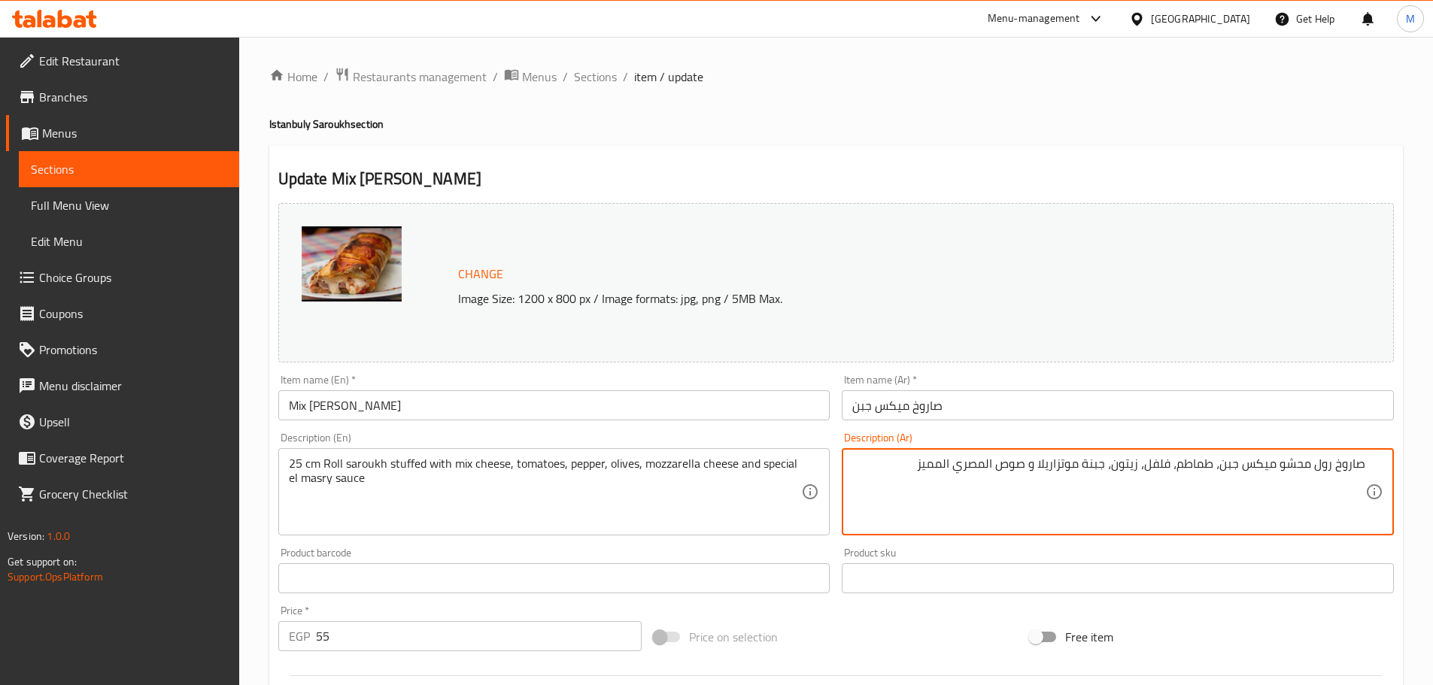
click at [1363, 466] on textarea "صاروخ رول محشو ميكس جبن، طماطم، فلفل، زيتون، جبنة موتزاريلا و صوص المصري المميز" at bounding box center [1108, 492] width 513 height 71
paste textarea "25 سم"
click at [997, 407] on input "صاروخ ميكس جبن" at bounding box center [1118, 405] width 552 height 30
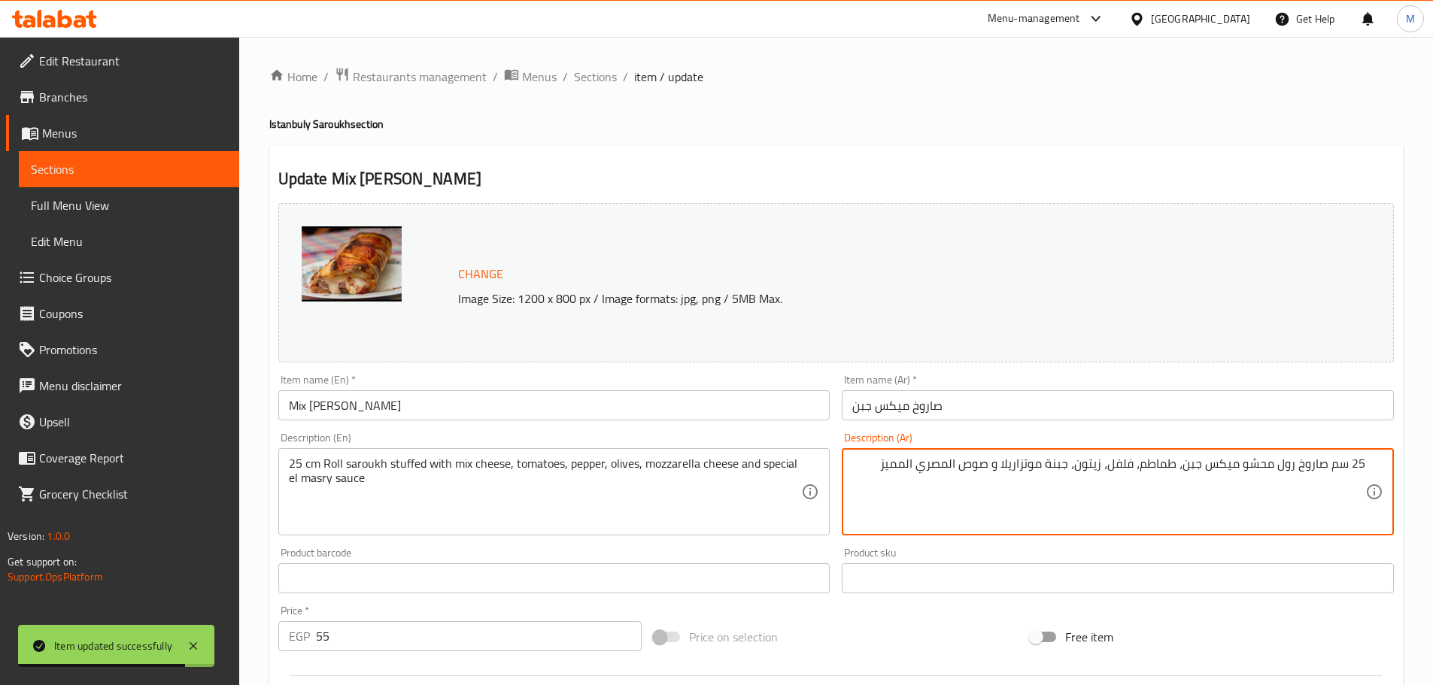
drag, startPoint x: 1327, startPoint y: 466, endPoint x: 1444, endPoint y: 462, distance: 116.7
paste textarea "يضاف عليه جبنة موتزريلا"
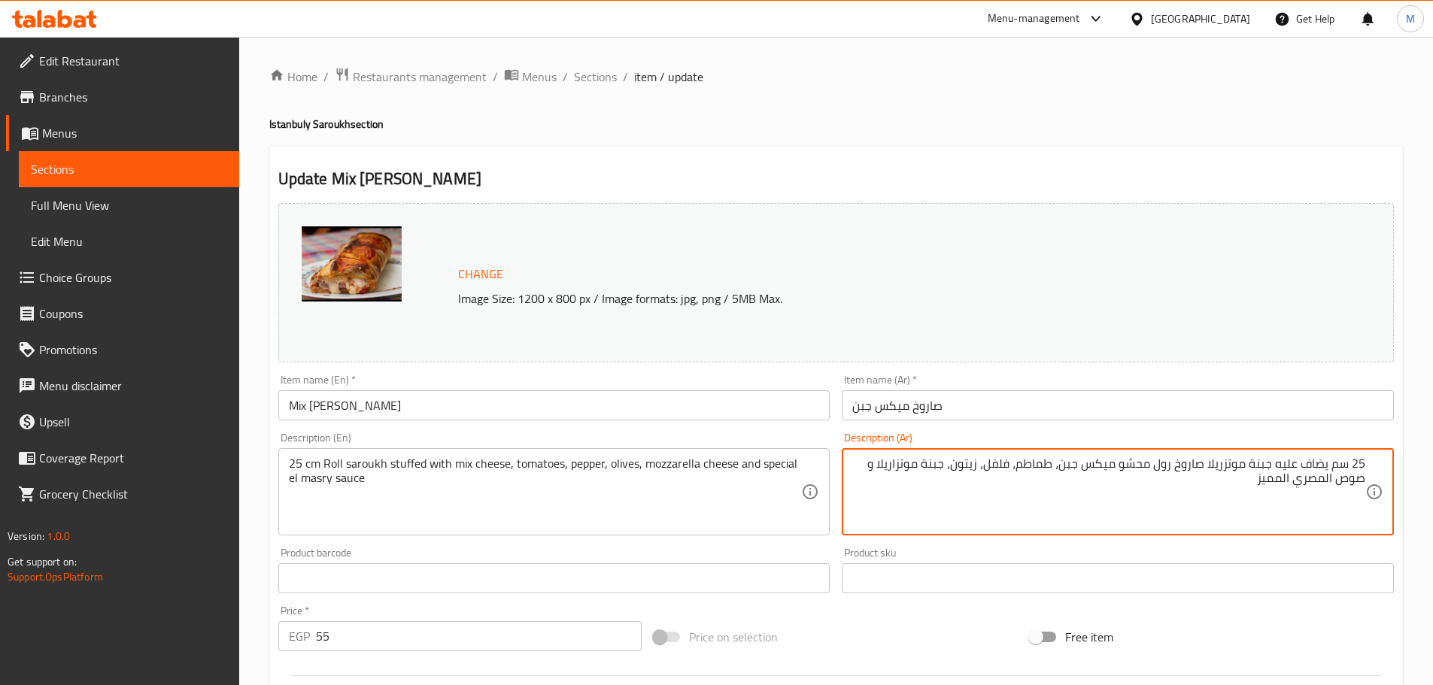
type textarea "25 سم يضاف عليه جبنة موتزريلا صاروخ رول محشو ميكس جبن، طماطم، فلفل، زيتون، جبنة…"
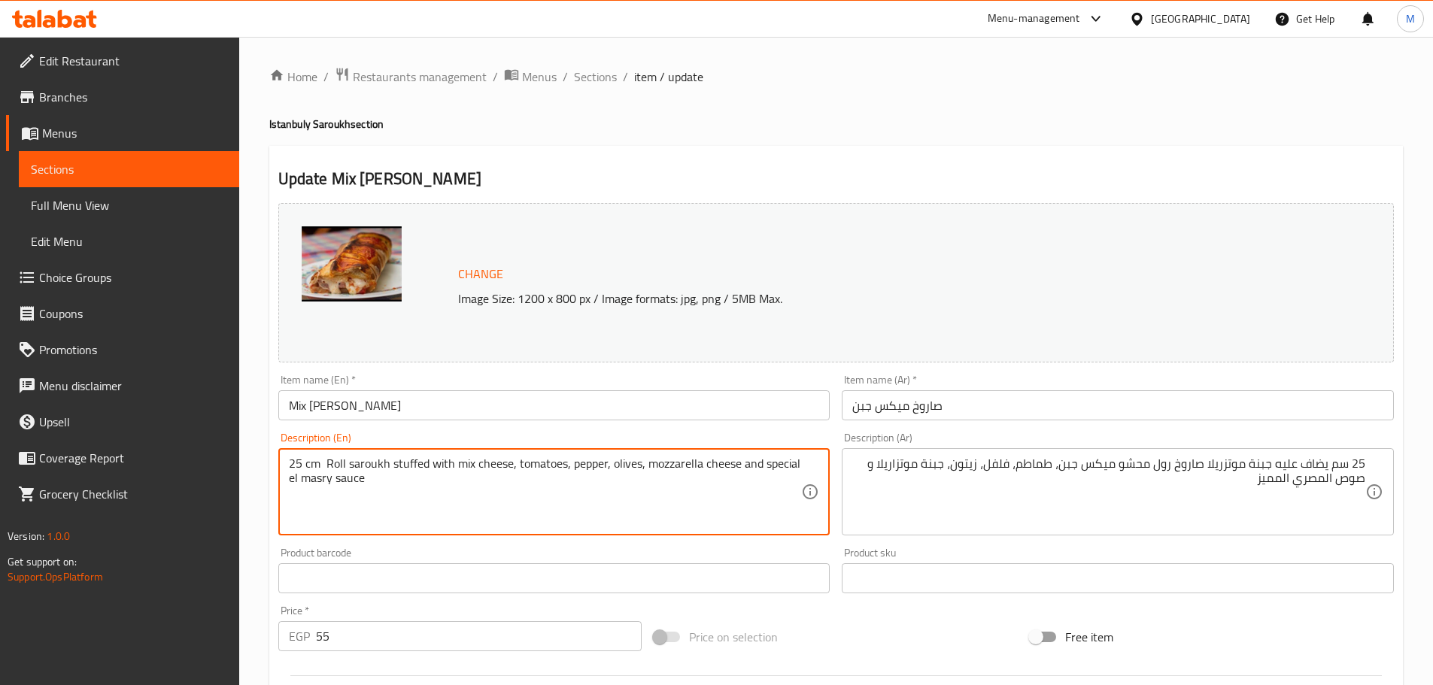
paste textarea "topped with mozzarella cheese"
click at [403, 475] on textarea "25 cm Roll saroukh stuffed with mix cheese, tomatoes, pepper, olives, mozzarell…" at bounding box center [545, 492] width 513 height 71
paste textarea "topped with mozzarella cheese"
type textarea "25 cm Roll saroukh stuffed with mix cheese, tomatoes, pepper, olives, mozzarell…"
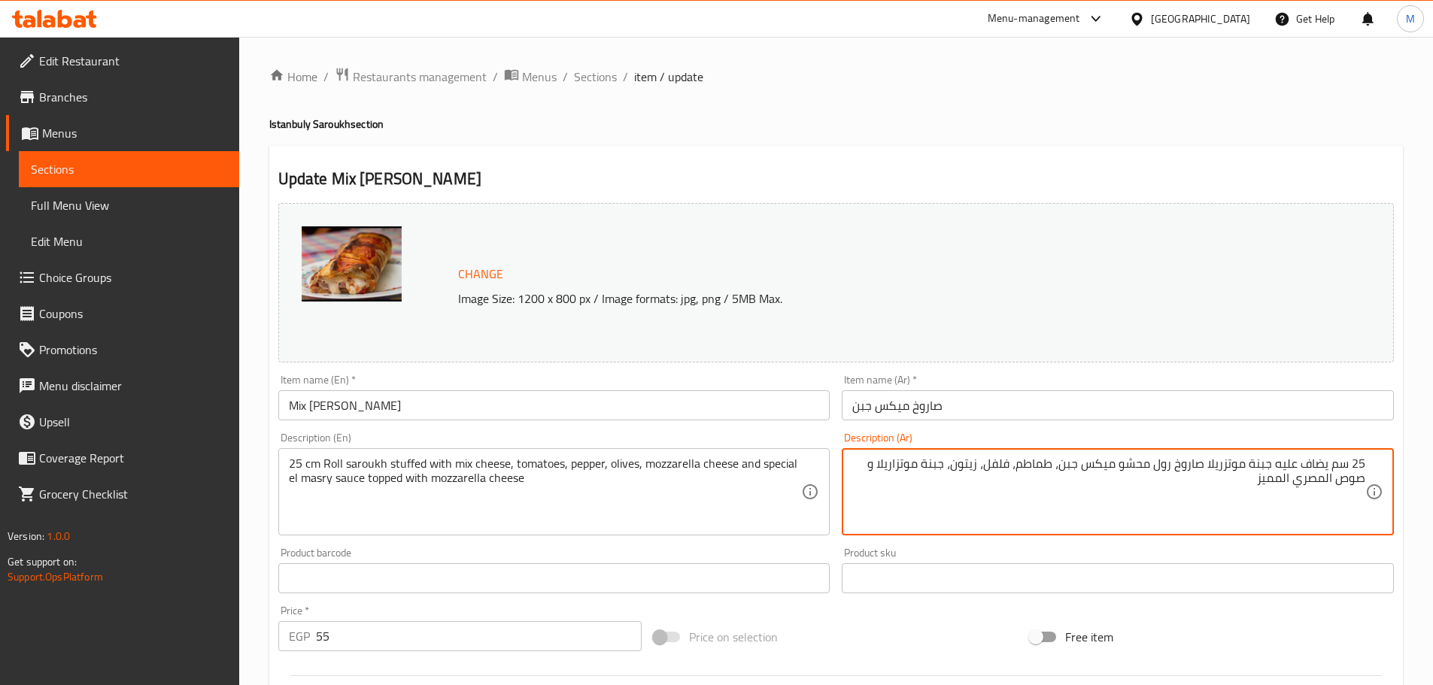
drag, startPoint x: 1329, startPoint y: 468, endPoint x: 1205, endPoint y: 466, distance: 123.4
click at [861, 465] on textarea "25 سم صاروخ رول محشو ميكس جبن، طماطم، فلفل، زيتون، جبنة موتزاريلا و صوص المصري …" at bounding box center [1108, 492] width 513 height 71
paste textarea "يضاف عليه جبنة موتزريلا"
type textarea "25 سم صاروخ رول محشو ميكس جبن، طماطم، فلفل، زيتون، جبنة موتزاريلا و صوص المصري …"
click at [1028, 410] on input "صاروخ ميكس جبن" at bounding box center [1118, 405] width 552 height 30
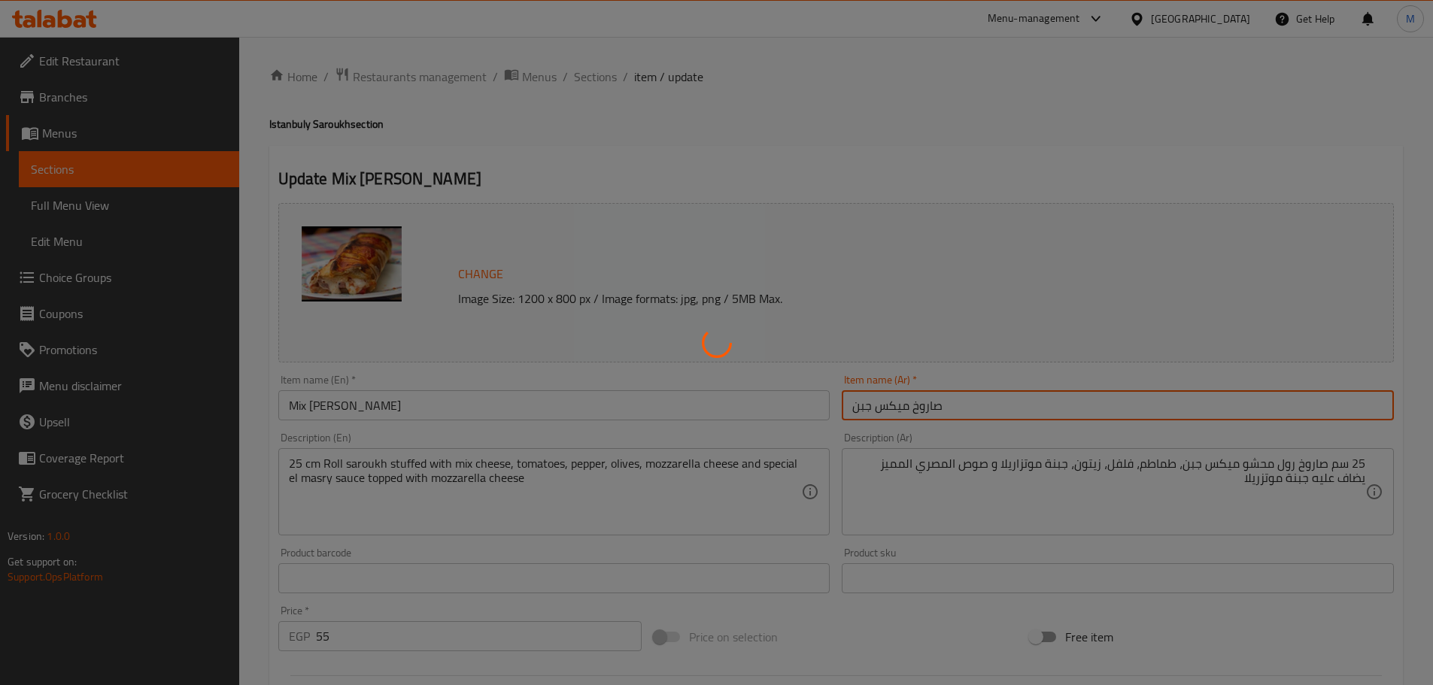
click at [596, 78] on div at bounding box center [716, 342] width 1433 height 685
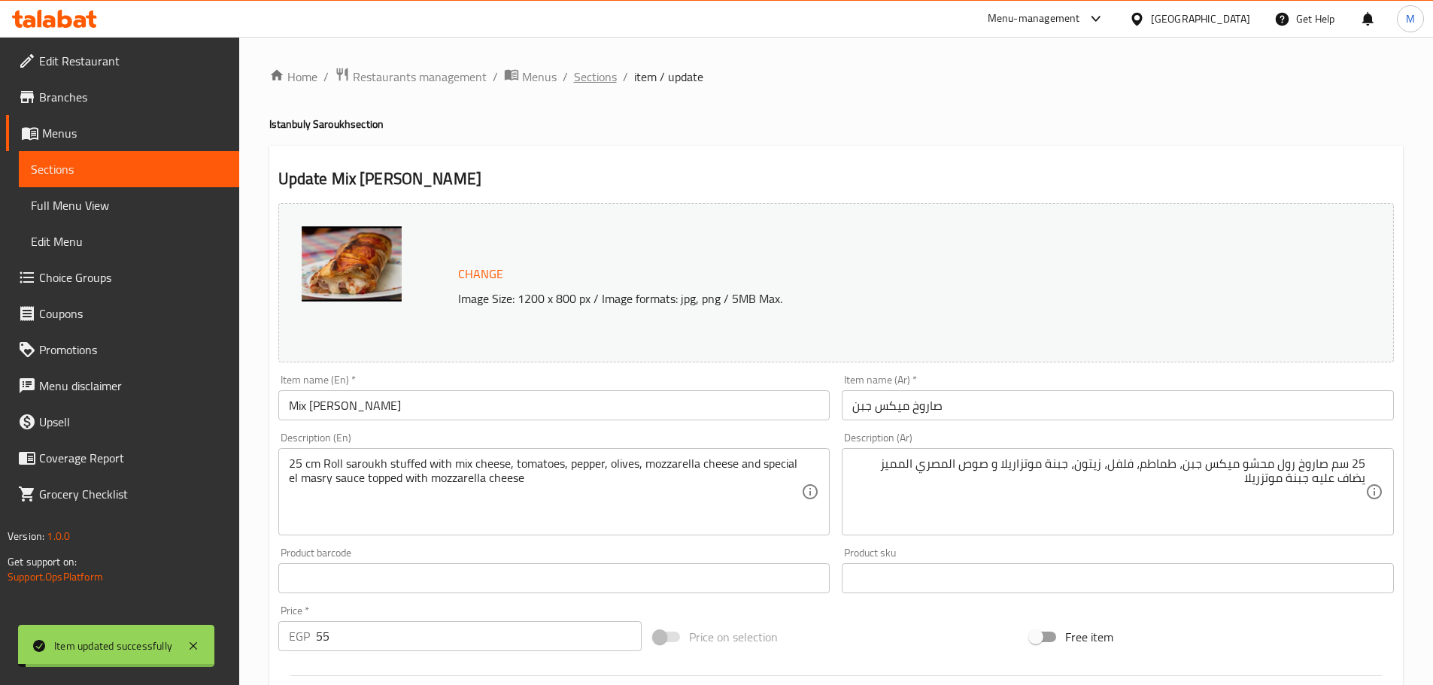
click at [596, 78] on span "Sections" at bounding box center [595, 77] width 43 height 18
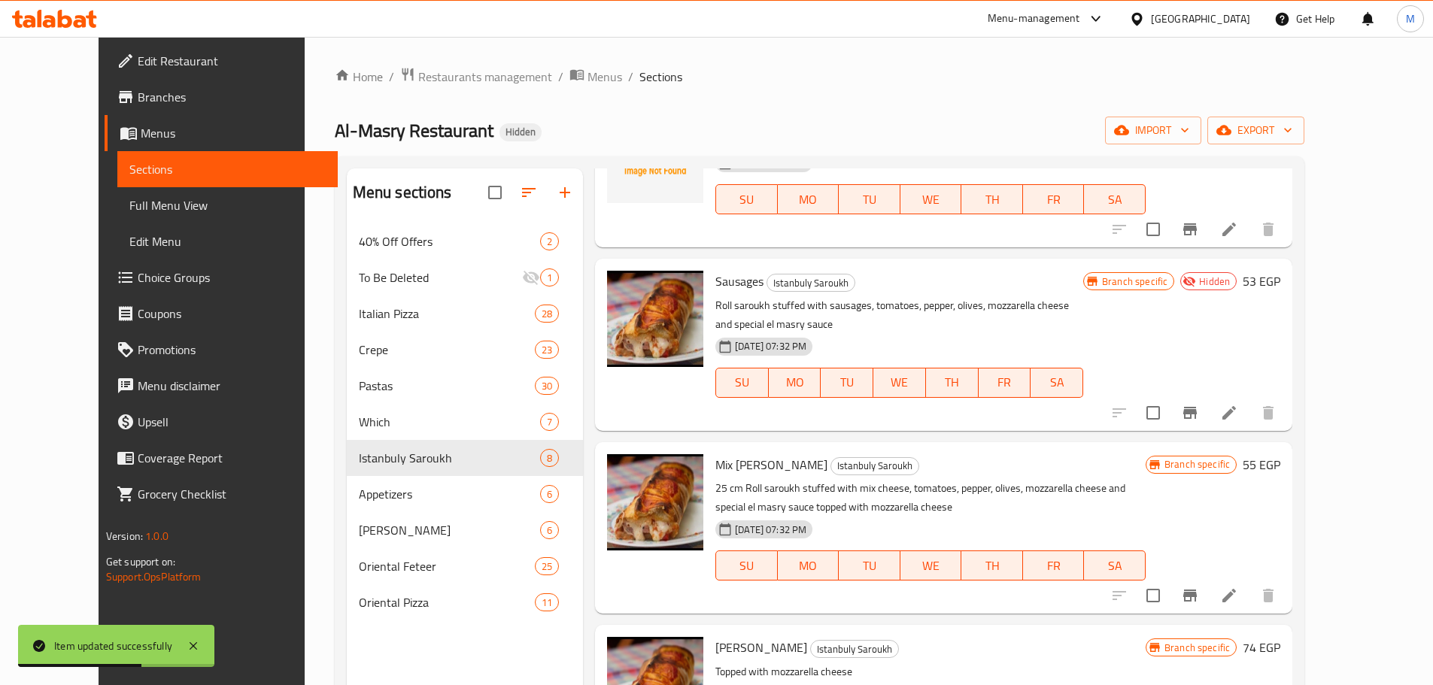
scroll to position [527, 0]
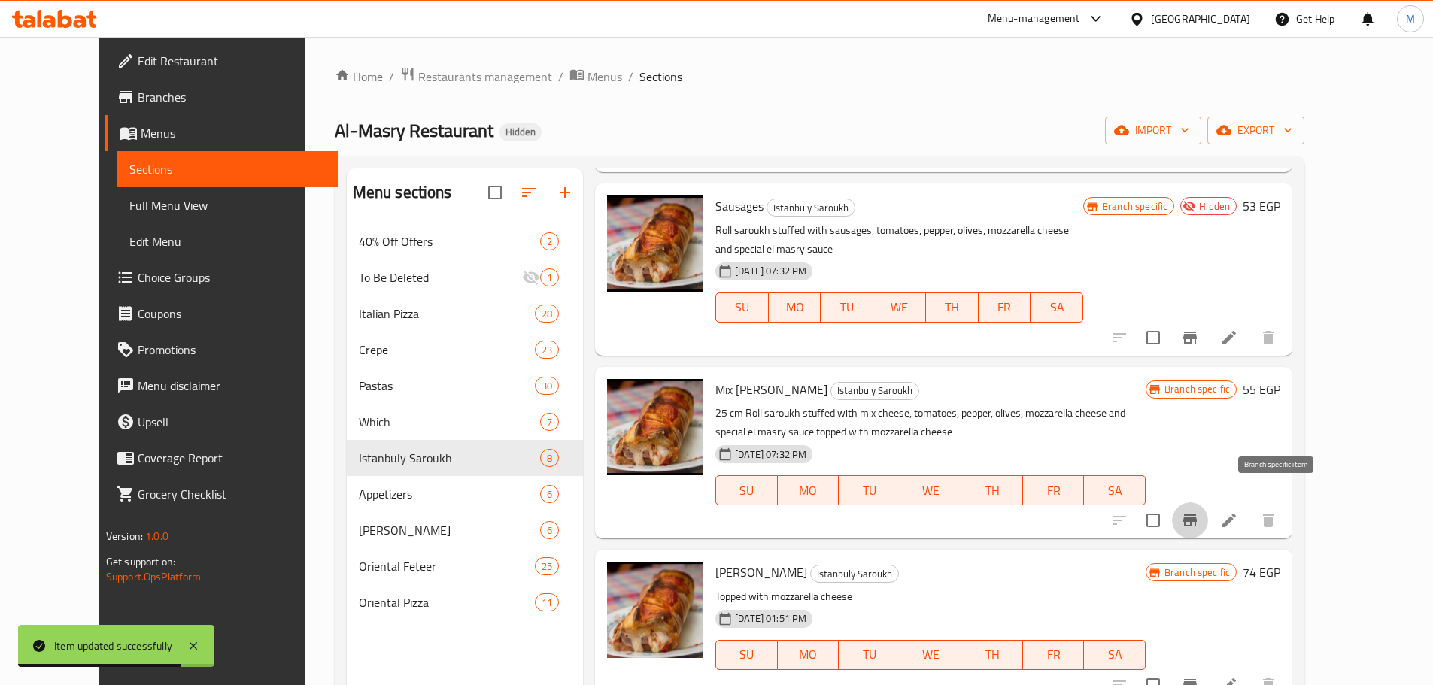
click at [1199, 512] on icon "Branch-specific-item" at bounding box center [1190, 521] width 18 height 18
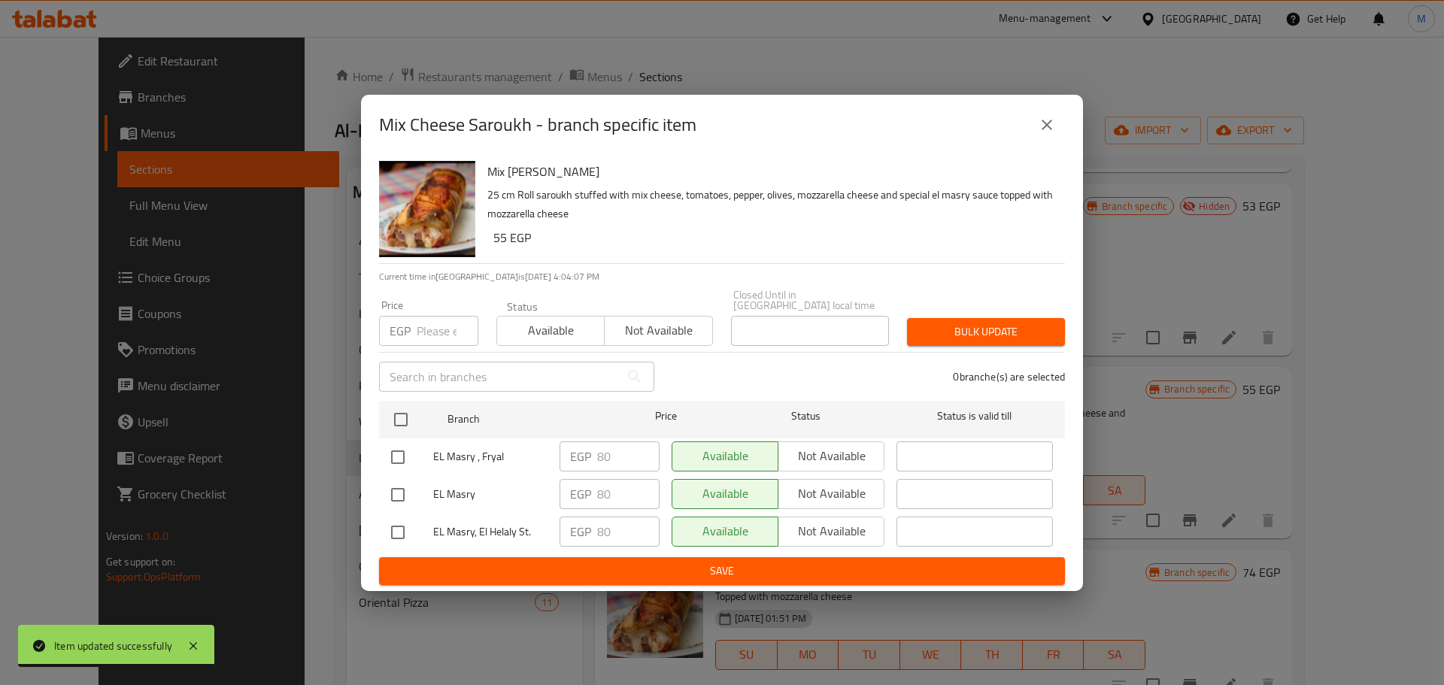
click at [1040, 134] on icon "close" at bounding box center [1047, 125] width 18 height 18
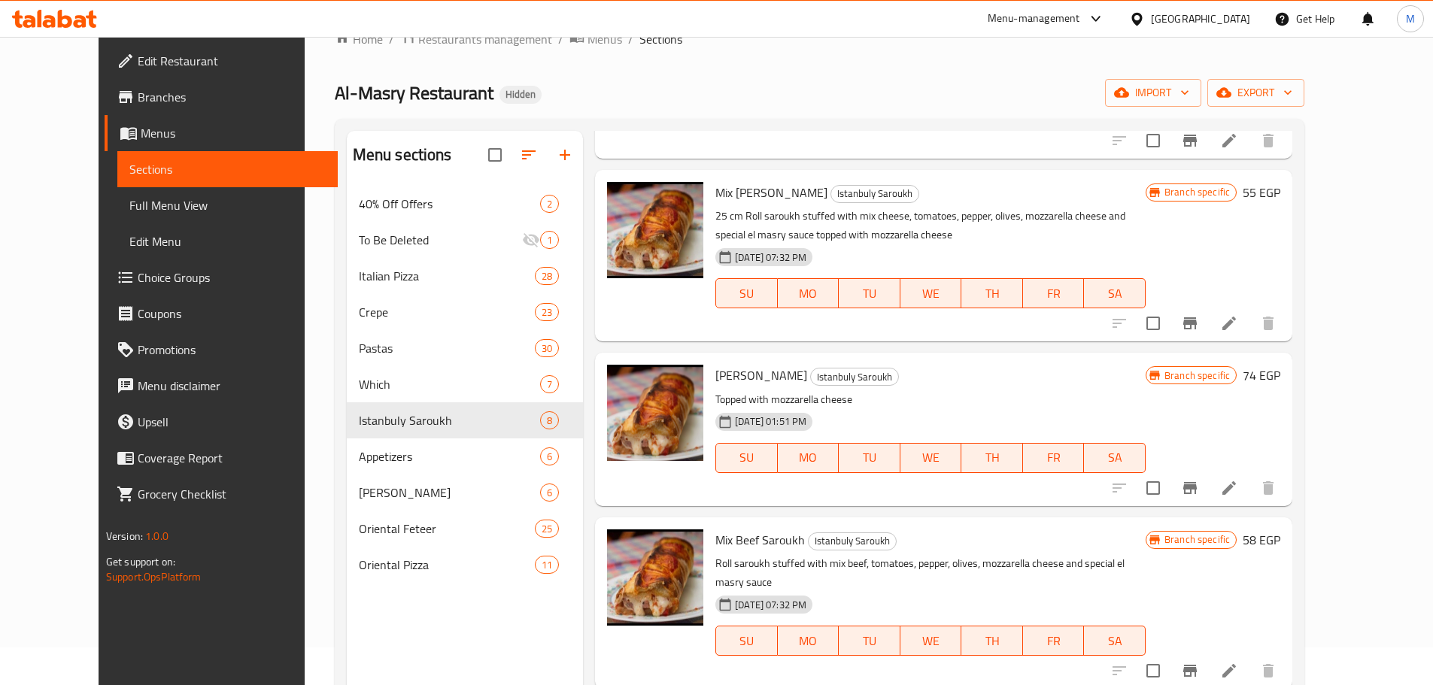
scroll to position [75, 0]
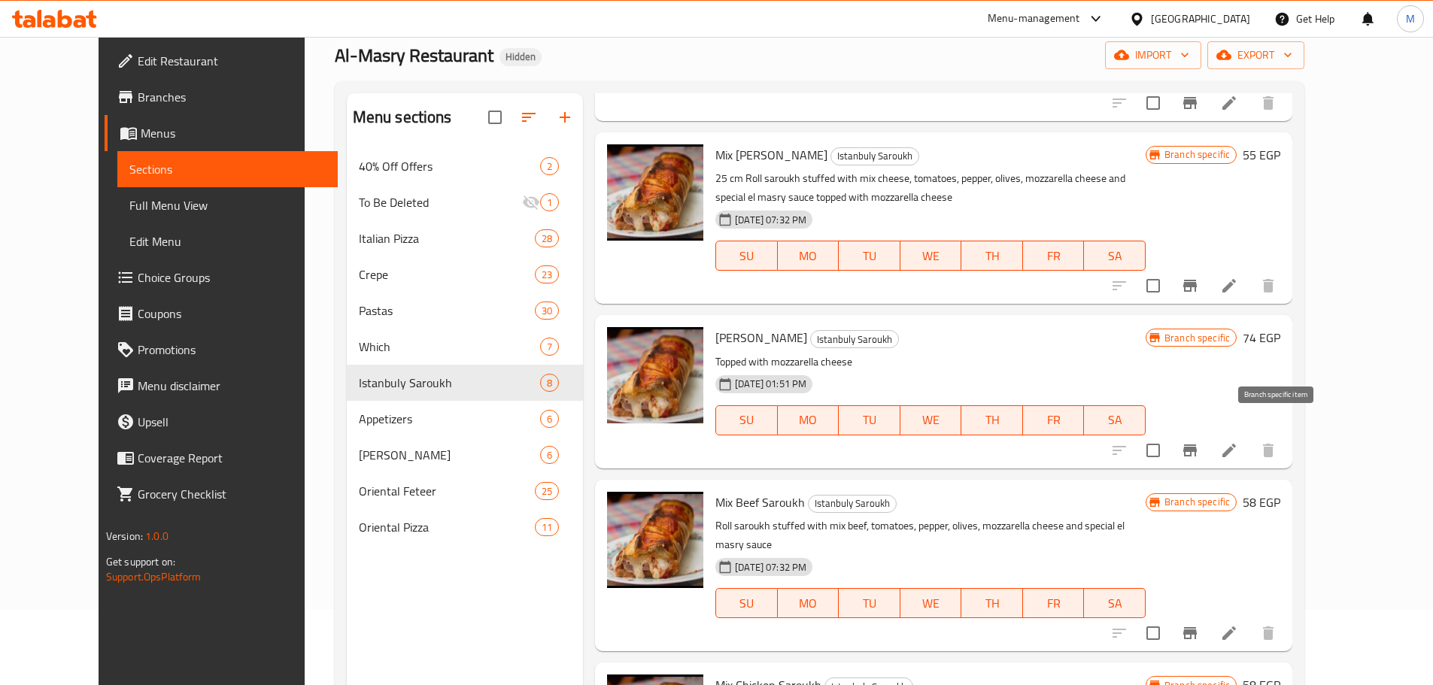
click at [1199, 442] on icon "Branch-specific-item" at bounding box center [1190, 451] width 18 height 18
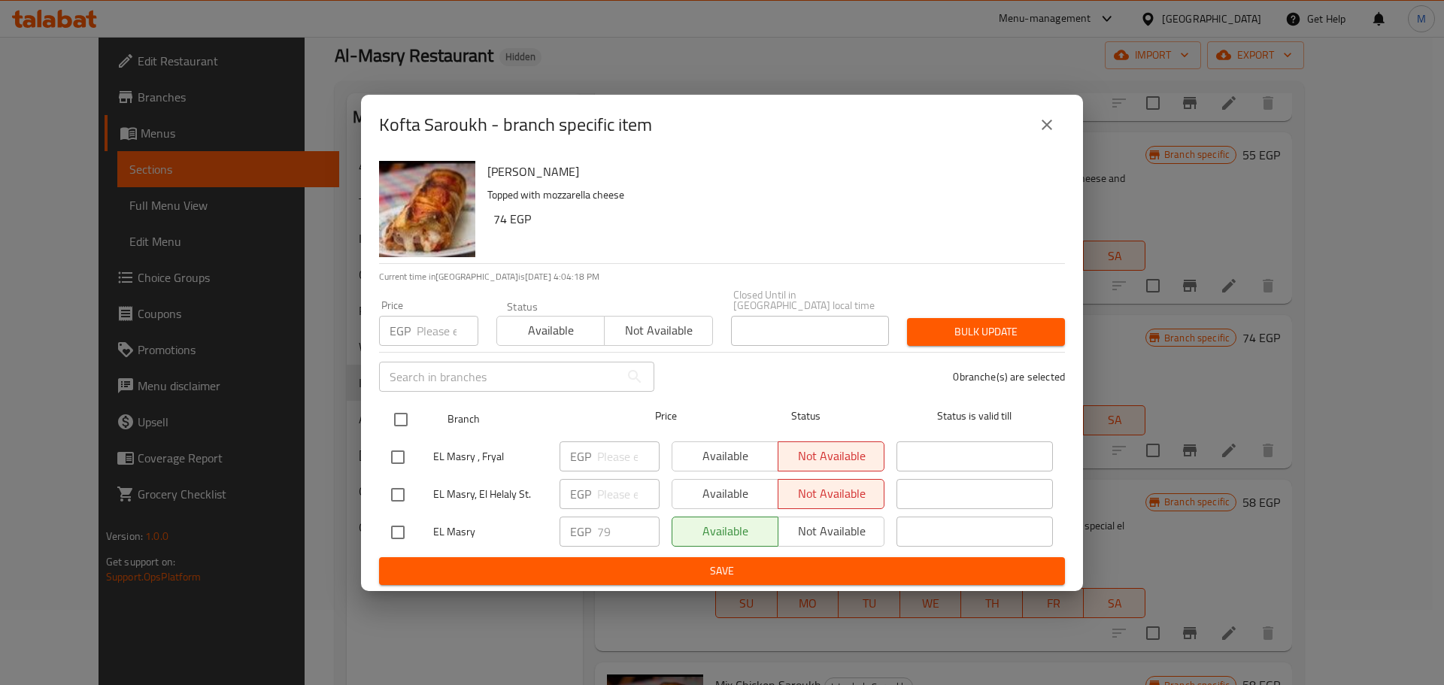
click at [397, 411] on input "checkbox" at bounding box center [401, 420] width 32 height 32
checkbox input "true"
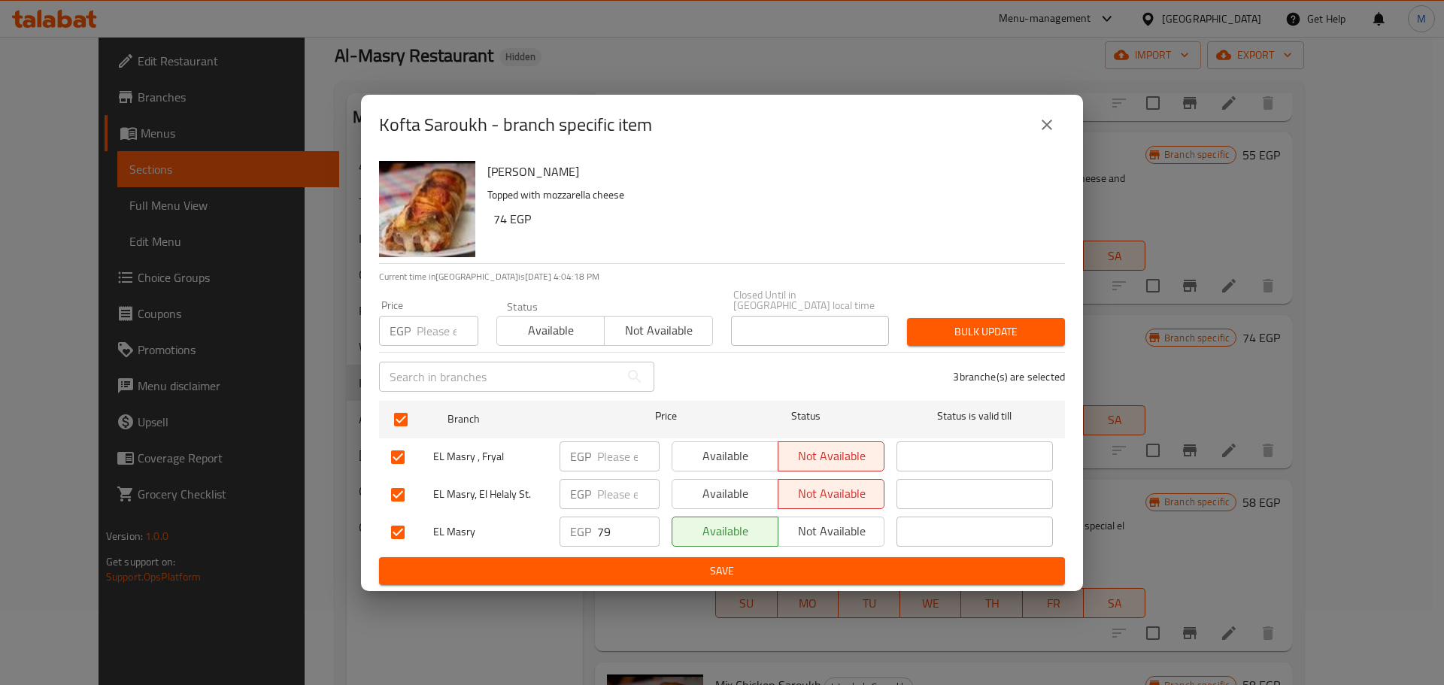
click at [608, 532] on input "79" at bounding box center [628, 532] width 62 height 30
click at [421, 325] on input "number" at bounding box center [448, 331] width 62 height 30
paste input "79"
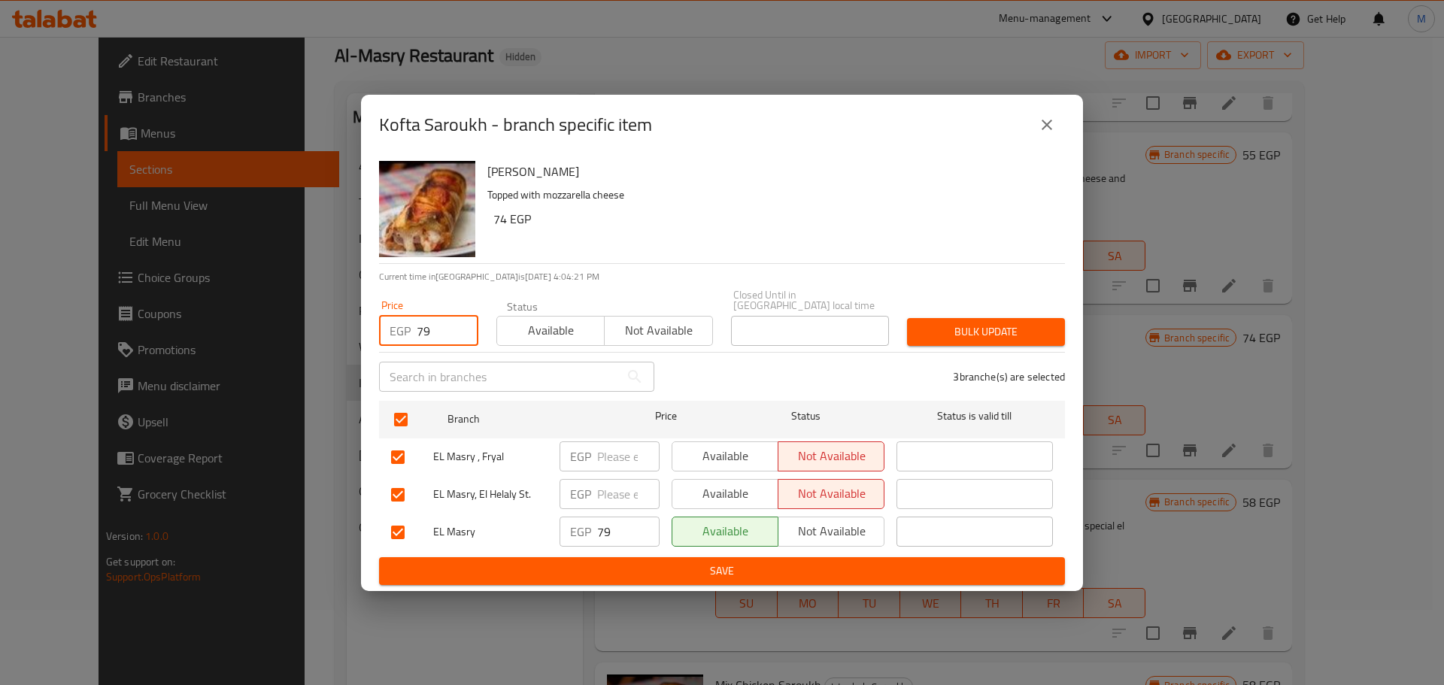
type input "79"
click at [1020, 342] on div "Bulk update" at bounding box center [986, 332] width 176 height 46
click at [1020, 334] on span "Bulk update" at bounding box center [986, 332] width 134 height 19
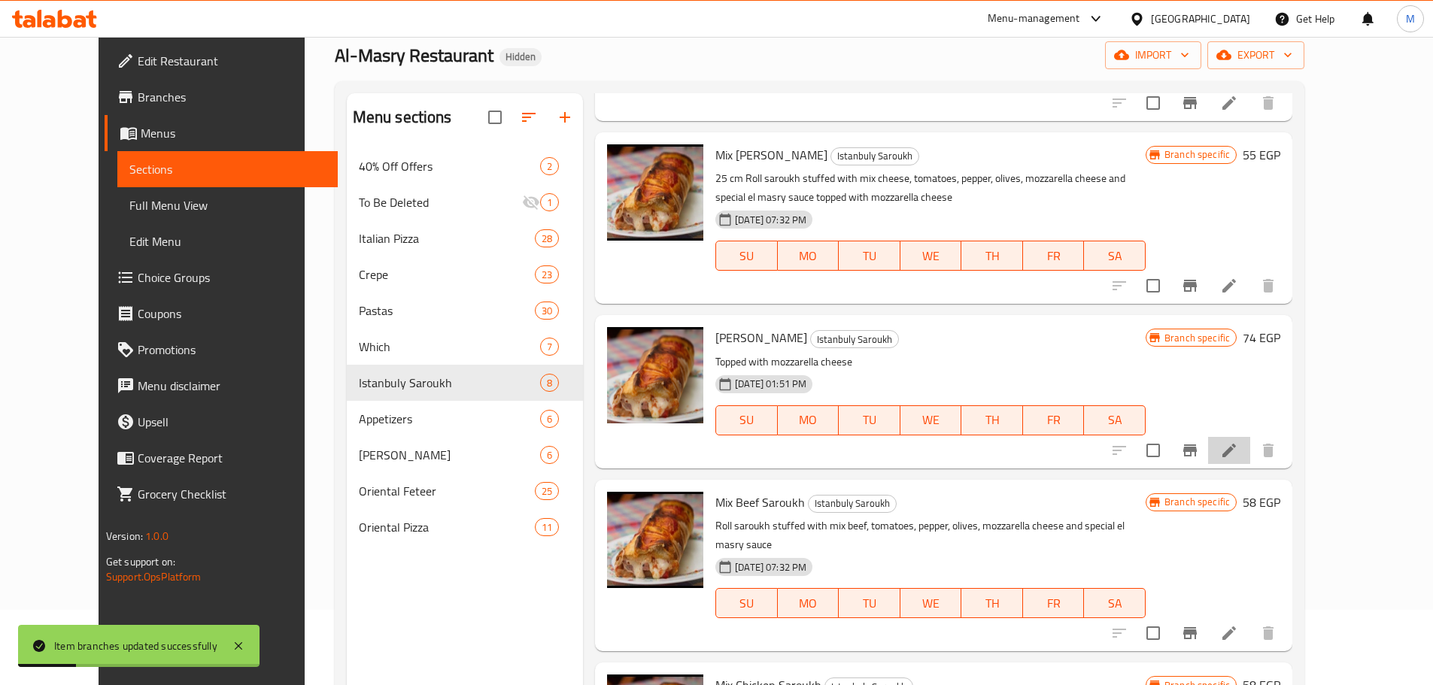
click at [1250, 437] on li at bounding box center [1229, 450] width 42 height 27
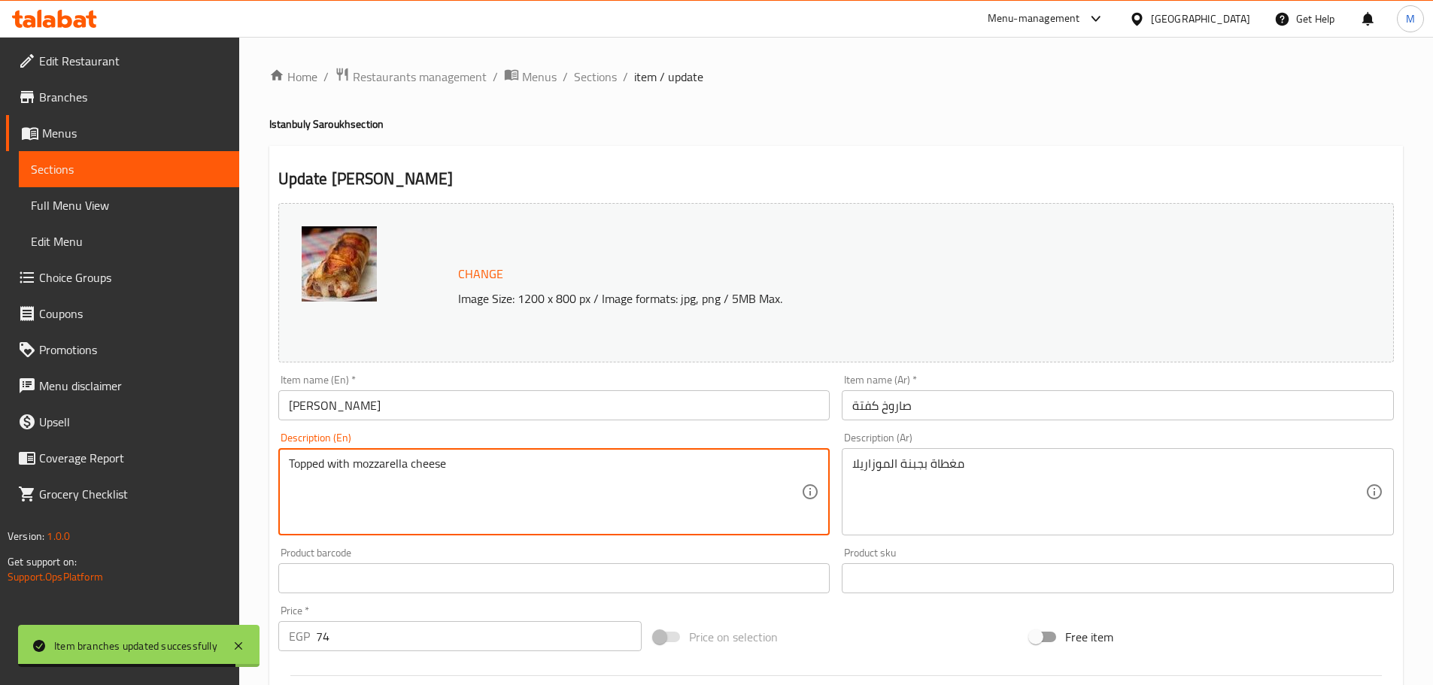
click at [287, 468] on div "Topped with mozzarella cheese Description (En)" at bounding box center [554, 491] width 552 height 87
click at [289, 466] on textarea "Topped with mozzarella cheese" at bounding box center [545, 492] width 513 height 71
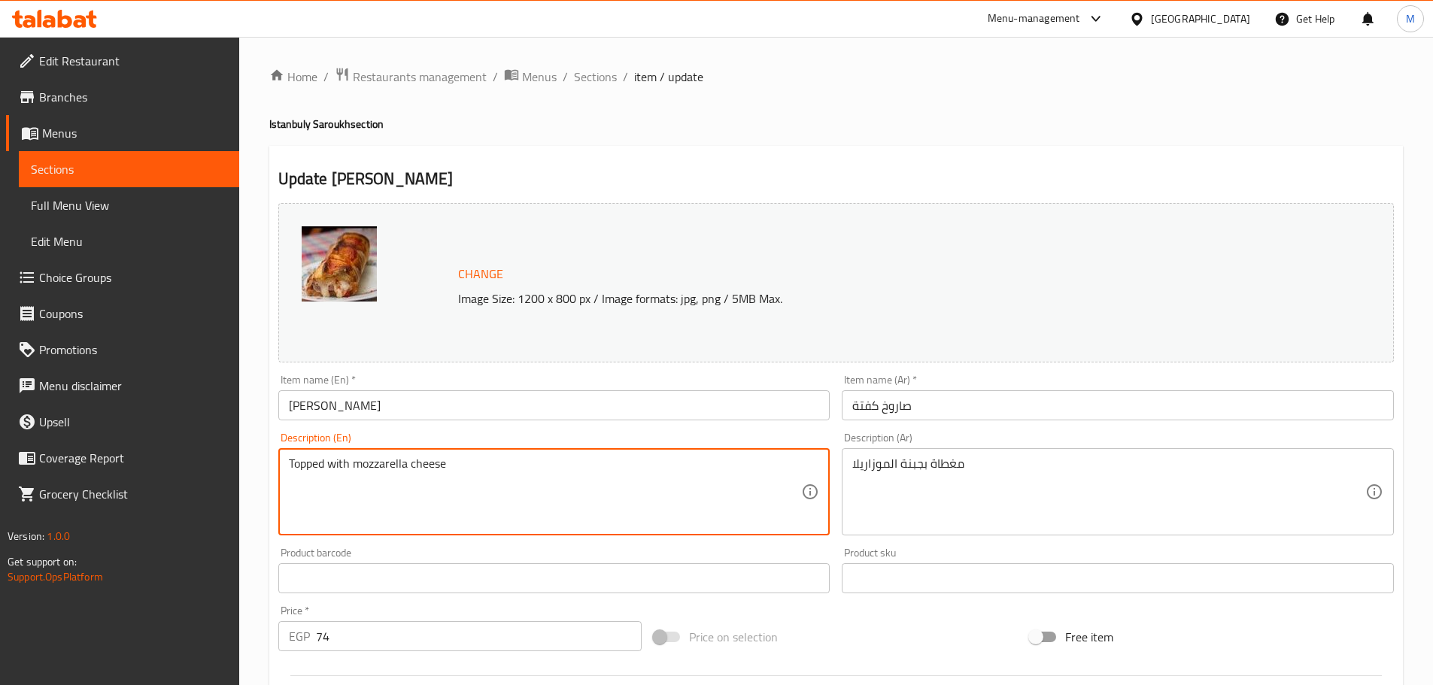
paste textarea "25 cm"
type textarea "25 cm Topped with mozzarella cheese"
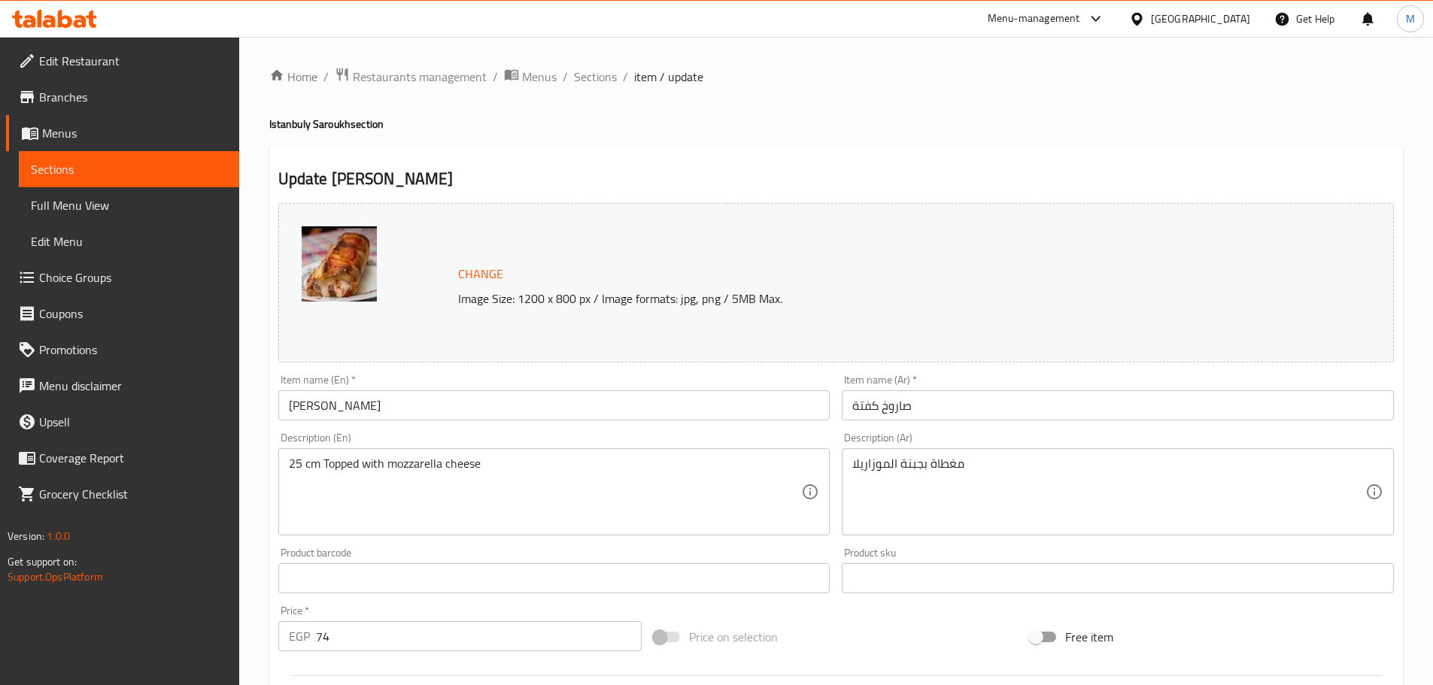
click at [1075, 451] on div "مغطاة بجبنة الموزاريلا Description (Ar)" at bounding box center [1118, 491] width 552 height 87
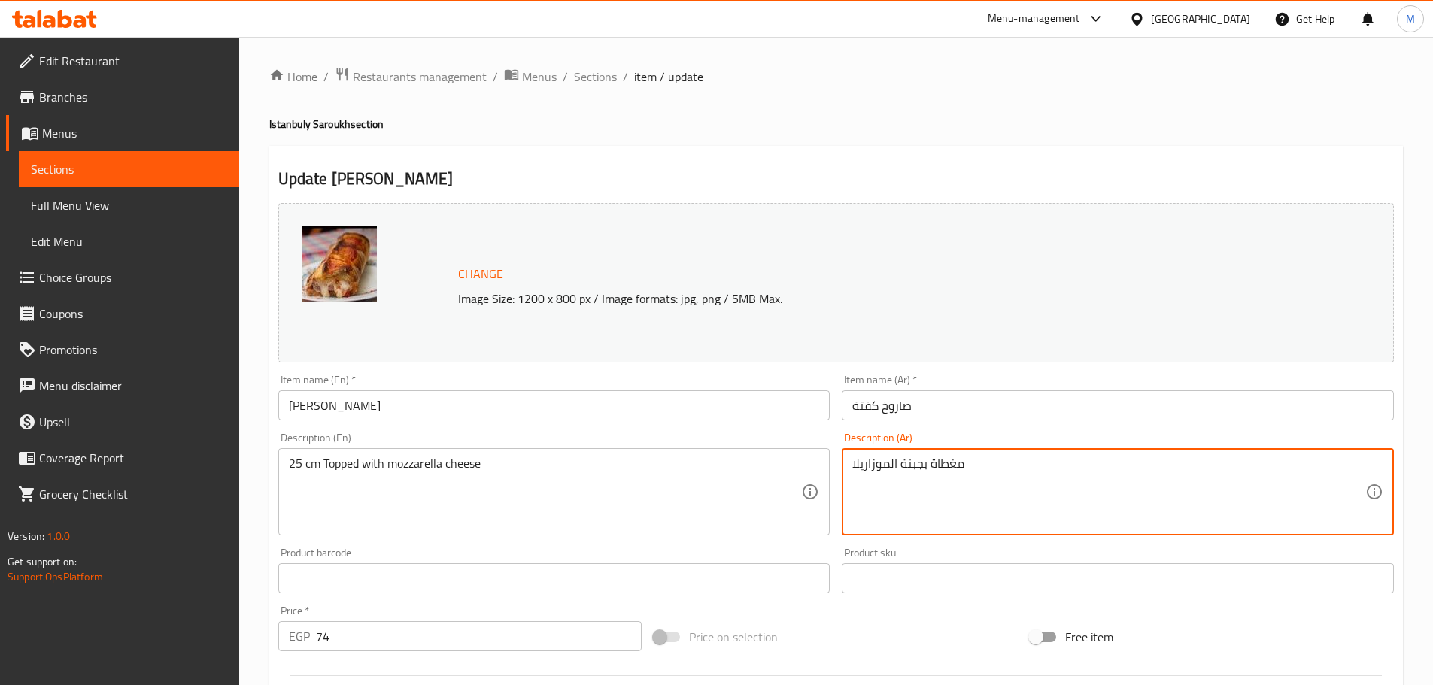
click at [1050, 464] on textarea "مغطاة بجبنة الموزاريلا" at bounding box center [1108, 492] width 513 height 71
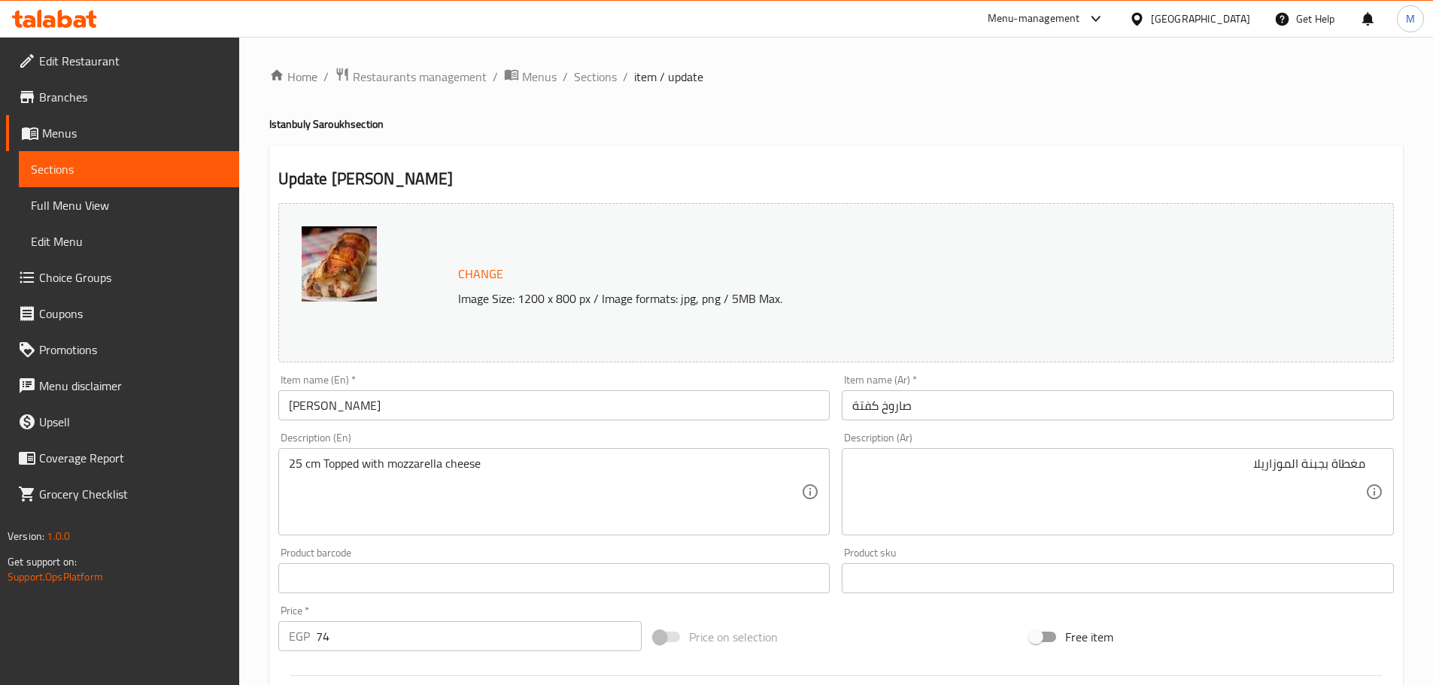
click at [1371, 468] on div "مغطاة بجبنة الموزاريلا Description (Ar)" at bounding box center [1118, 491] width 552 height 87
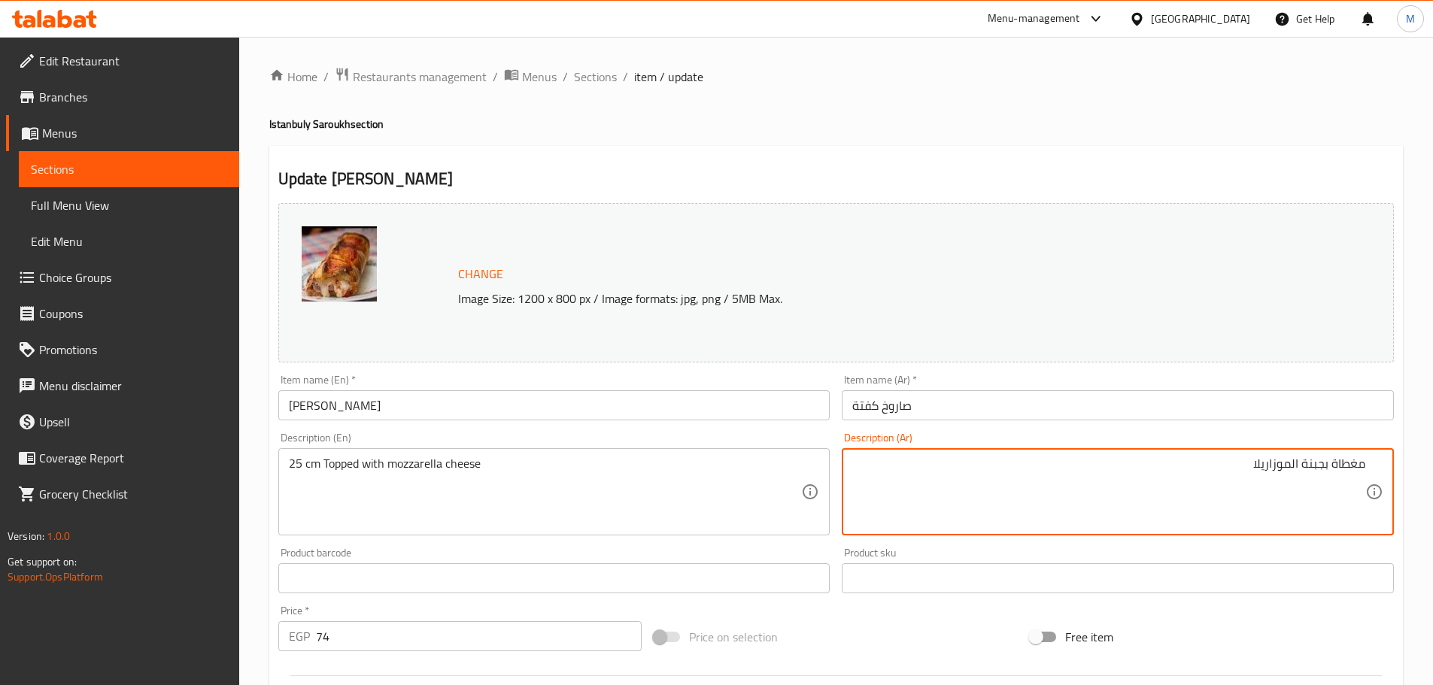
click at [1355, 460] on textarea "مغطاة بجبنة الموزاريلا" at bounding box center [1108, 492] width 513 height 71
click at [1362, 467] on textarea "مغطاة بجبنة الموزاريلا" at bounding box center [1108, 492] width 513 height 71
type textarea "25 سم مغطاة بجبنة الموزاريلا"
click at [953, 405] on input "صاروخ كفتة" at bounding box center [1118, 405] width 552 height 30
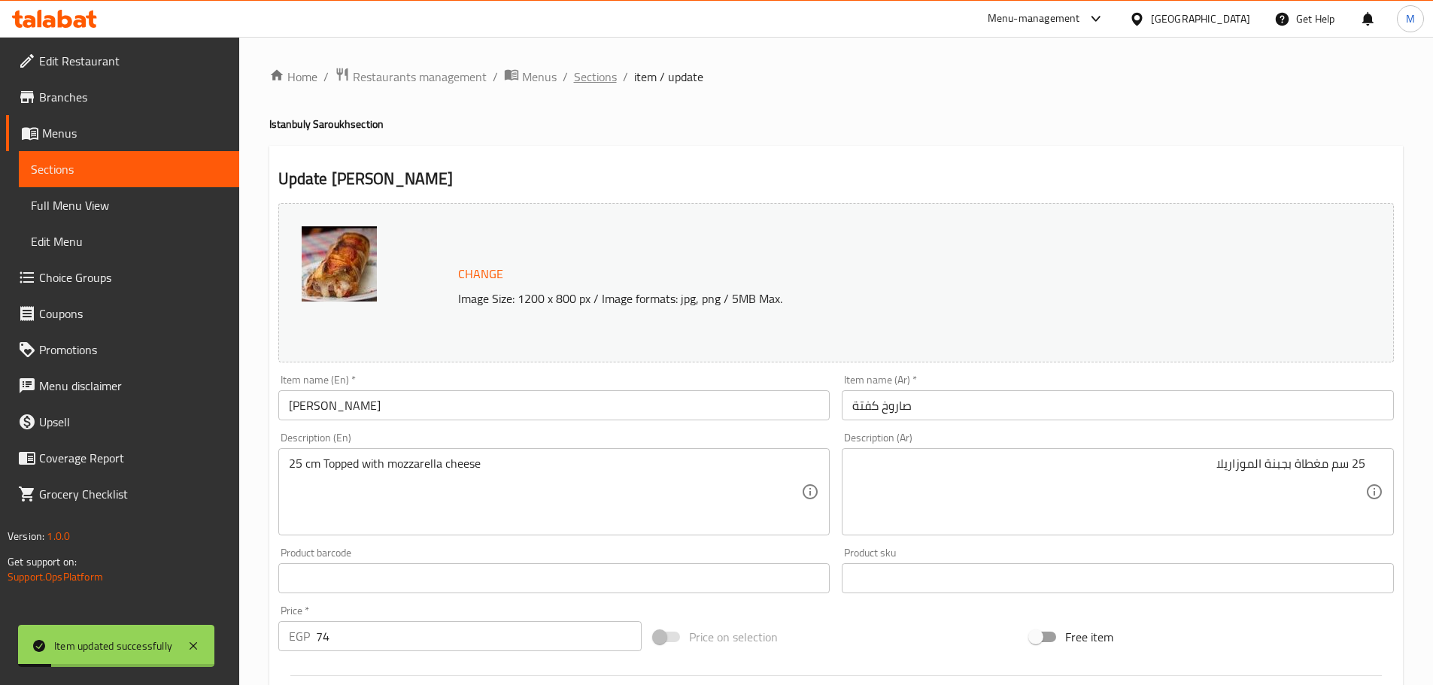
click at [605, 77] on span "Sections" at bounding box center [595, 77] width 43 height 18
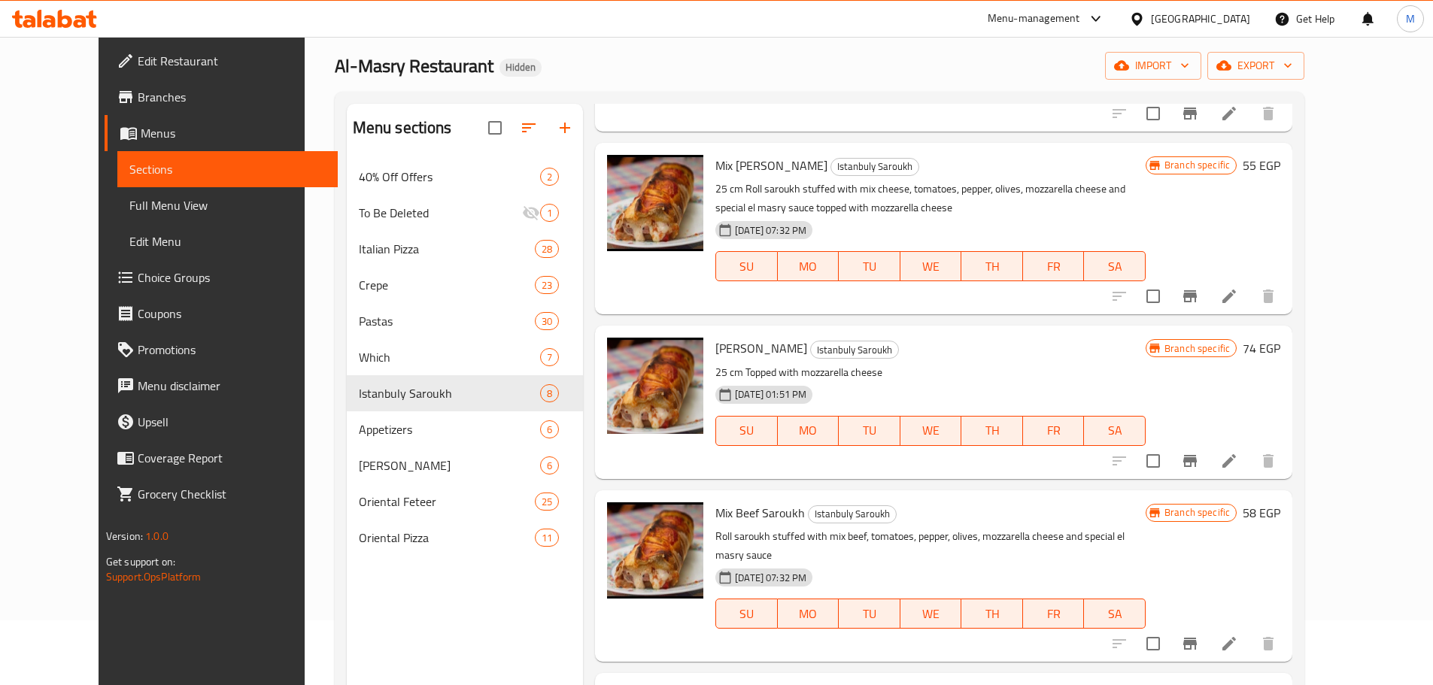
scroll to position [150, 0]
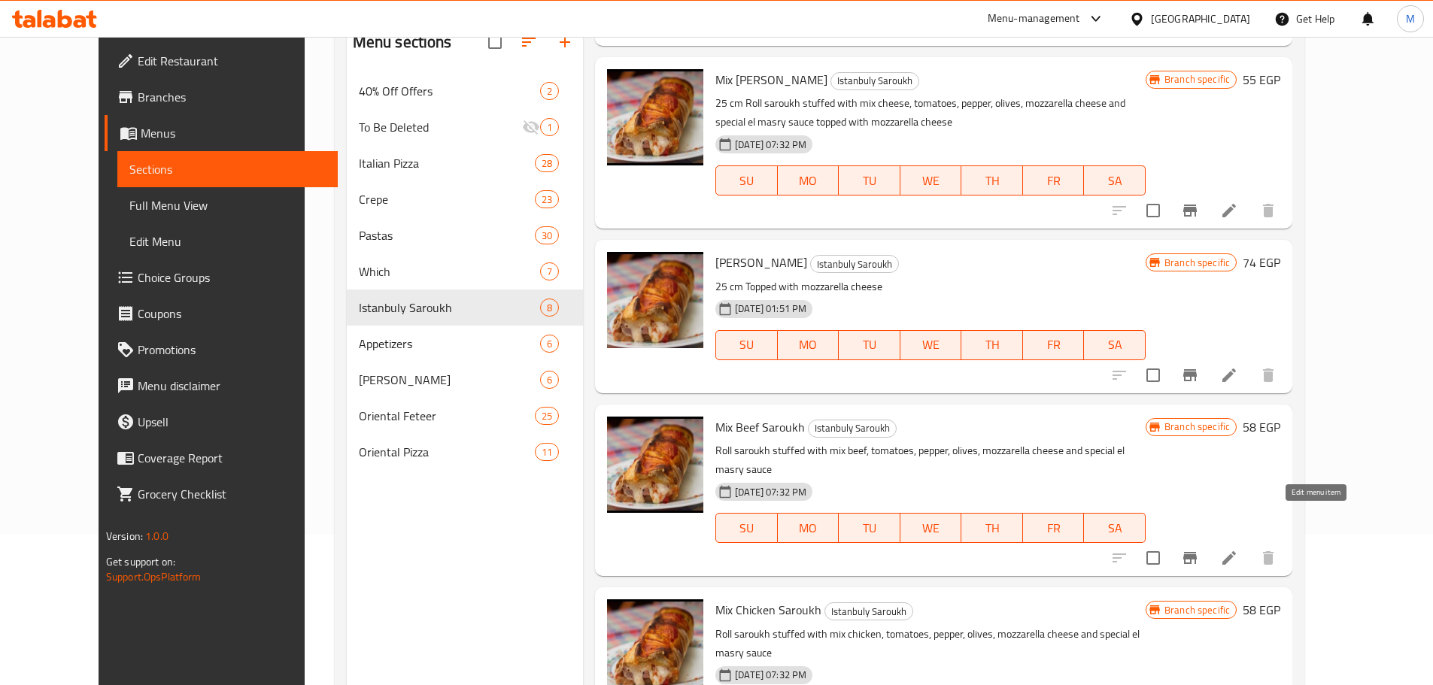
click at [1236, 551] on icon at bounding box center [1229, 558] width 14 height 14
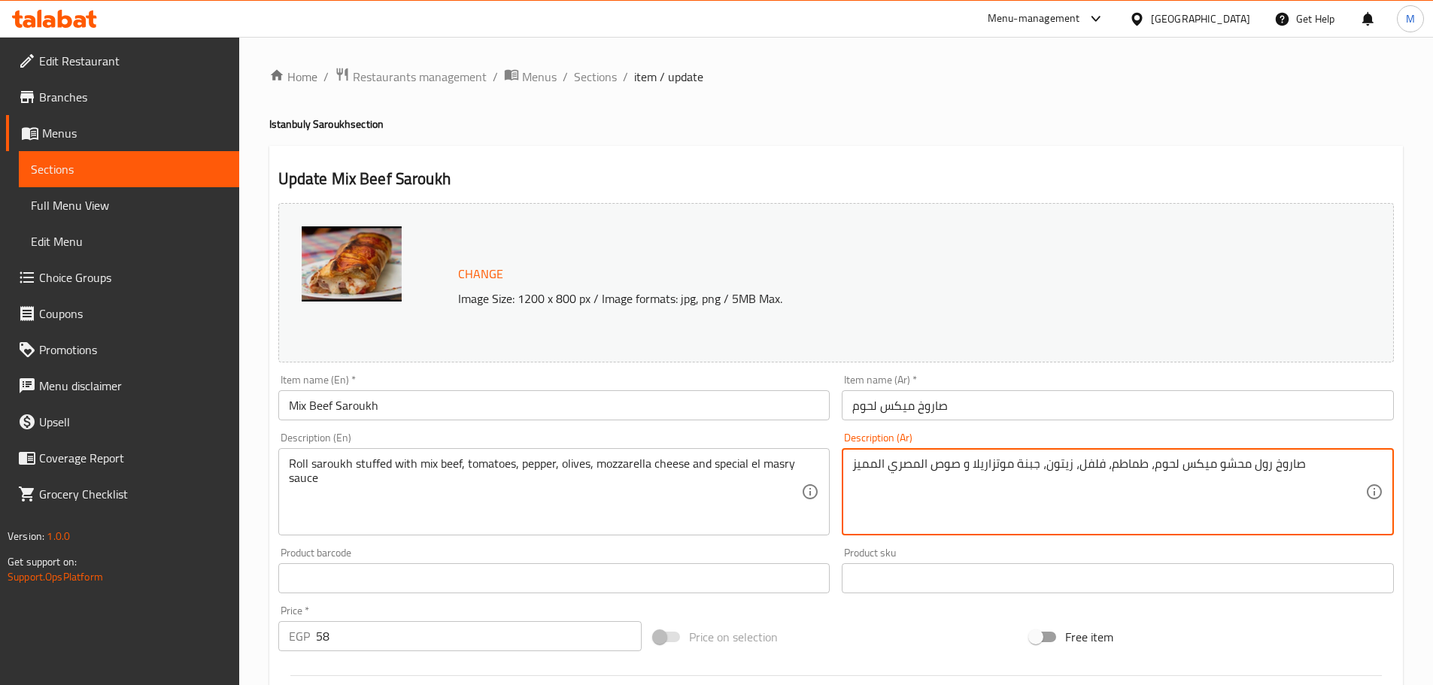
click at [1312, 477] on textarea "صاروخ رول محشو ميكس لحوم، طماطم، فلفل، زيتون، جبنة موتزاريلا و صوص المصري المميز" at bounding box center [1108, 492] width 513 height 71
click at [1300, 458] on textarea "صاروخ رول محشو ميكس لحوم، طماطم، فلفل، زيتون، جبنة موتزاريلا و صوص المصري المميز" at bounding box center [1108, 492] width 513 height 71
click at [1368, 477] on div "صاروخ رول محشو ميكس لحوم، طماطم، فلفل، زيتون، جبنة موتزاريلا و صوص المصري الممي…" at bounding box center [1118, 491] width 552 height 87
click at [1368, 469] on div "صاروخ رول محشو ميكس لحوم، طماطم، فلفل، زيتون، جبنة موتزاريلا و صوص المصري الممي…" at bounding box center [1118, 491] width 552 height 87
click at [1361, 463] on textarea "صاروخ رول محشو ميكس لحوم، طماطم، فلفل، زيتون، جبنة موتزاريلا و صوص المصري المميز" at bounding box center [1108, 492] width 513 height 71
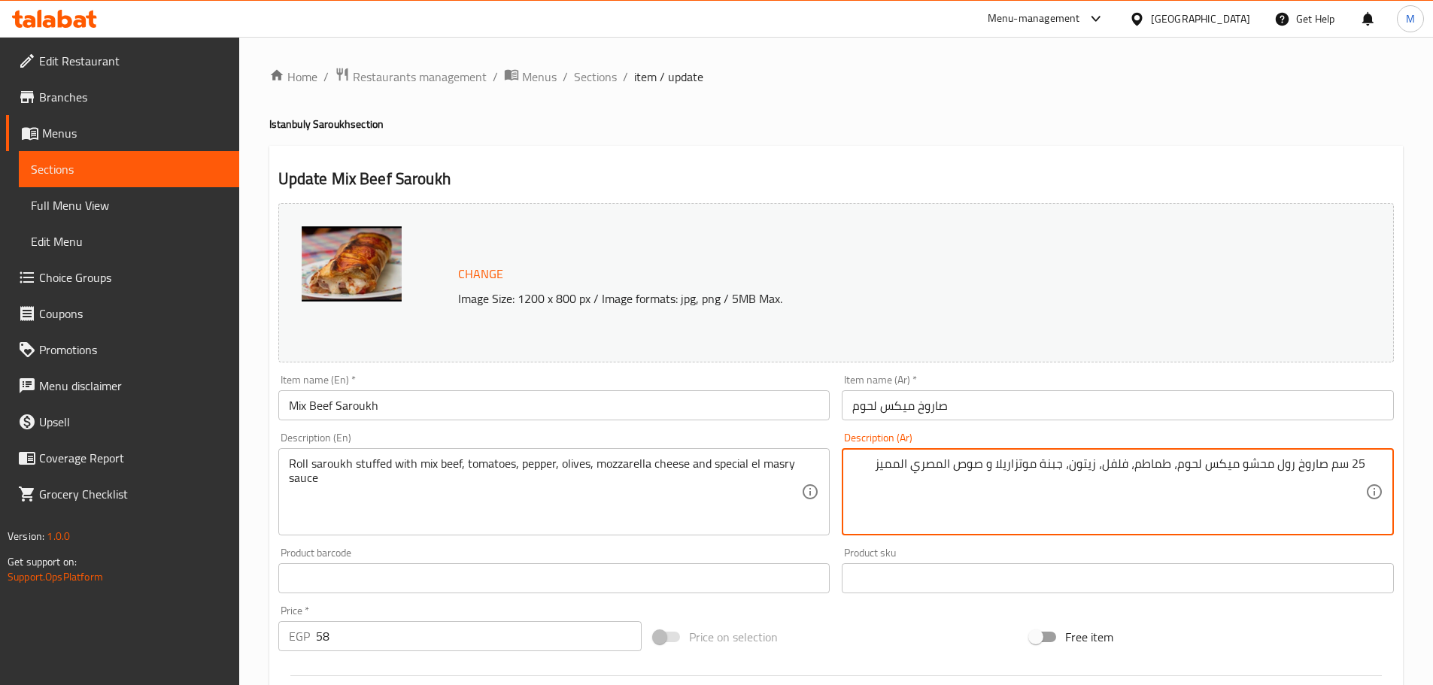
type textarea "25 سم صاروخ رول محشو ميكس لحوم، طماطم، فلفل، زيتون، جبنة موتزاريلا و صوص المصري…"
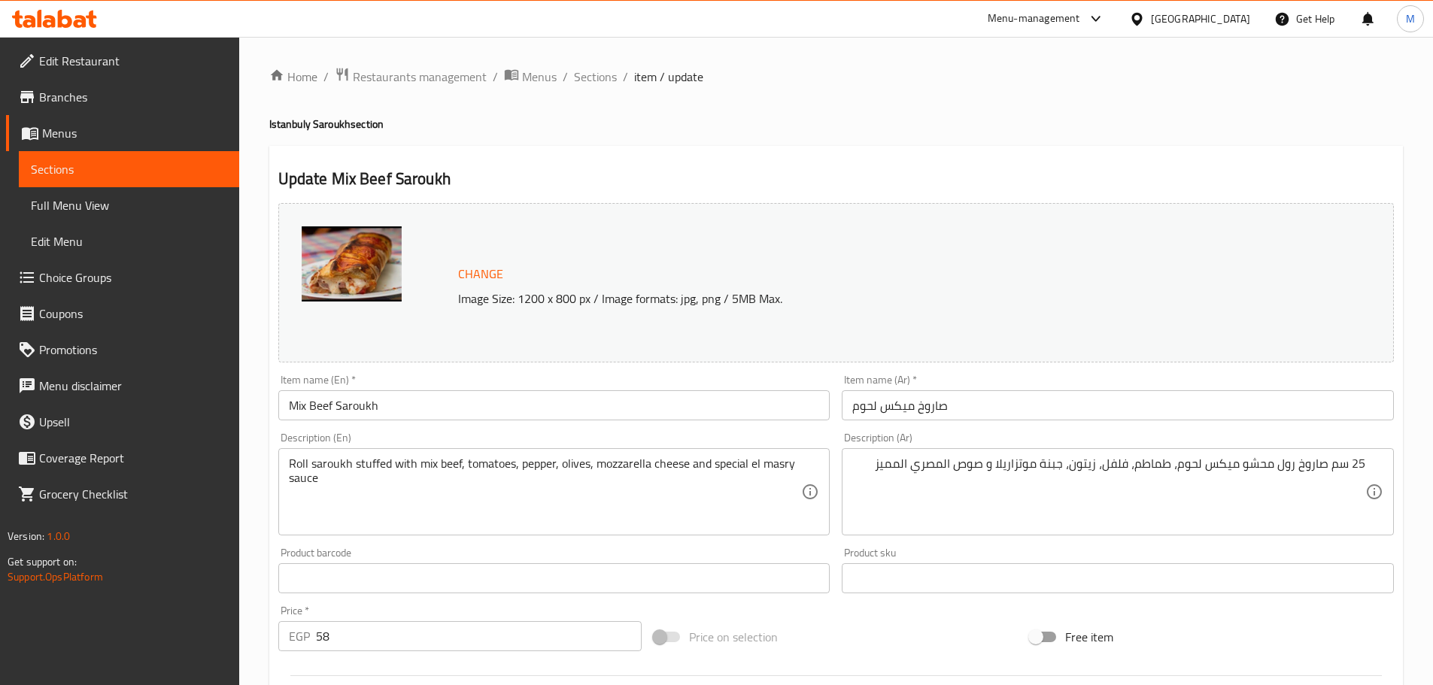
click at [281, 459] on div "Roll saroukh stuffed with mix beef, tomatoes, pepper, olives, mozzarella cheese…" at bounding box center [554, 491] width 552 height 87
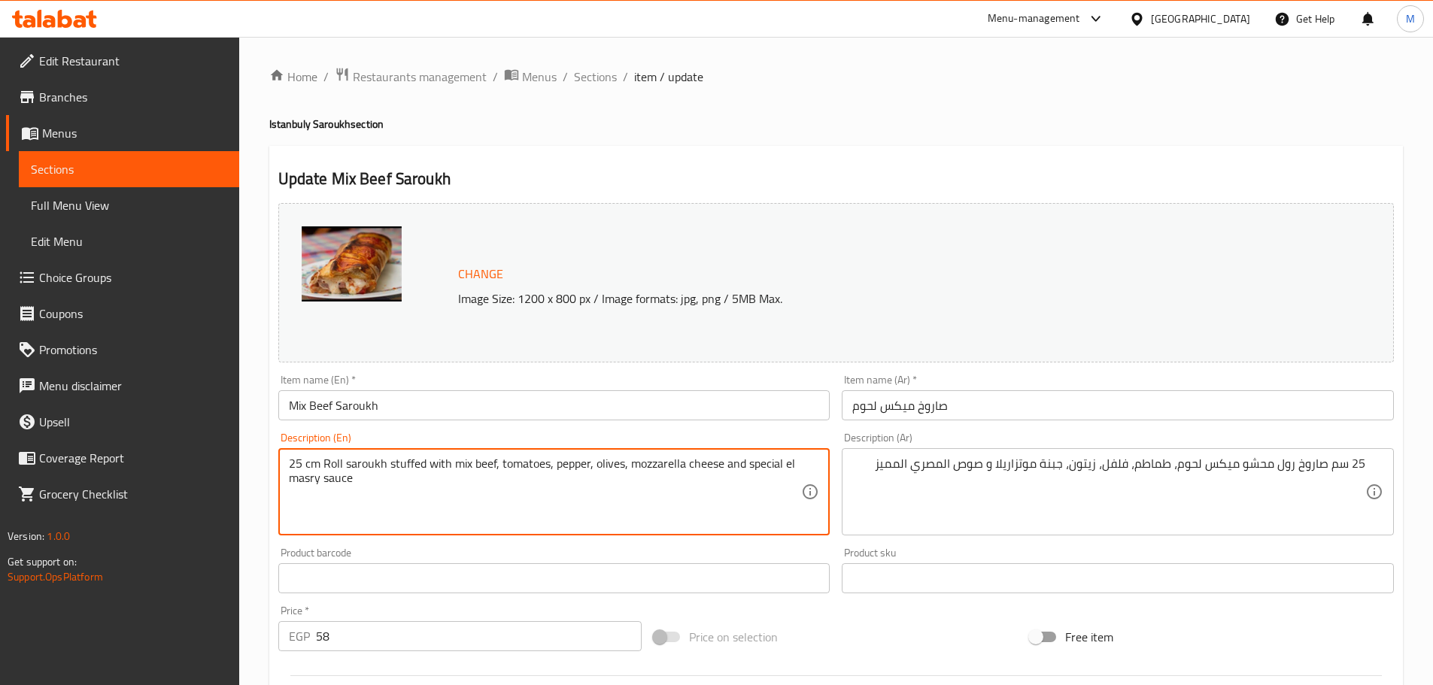
click at [411, 483] on textarea "25 cm Roll saroukh stuffed with mix beef, tomatoes, pepper, olives, mozzarella …" at bounding box center [545, 492] width 513 height 71
paste textarea "topped with mozzarella cheese"
click at [360, 473] on textarea "25 cm Roll saroukh stuffed with mix beef, tomatoes, pepper, olives, mozzarella …" at bounding box center [545, 492] width 513 height 71
click at [355, 484] on textarea "25 cm Roll saroukh stuffed with mix beef, tomatoes, pepper, olives, mozzarella …" at bounding box center [545, 492] width 513 height 71
type textarea "25 cm Roll saroukh stuffed with mix beef, tomatoes, pepper, olives, mozzarella …"
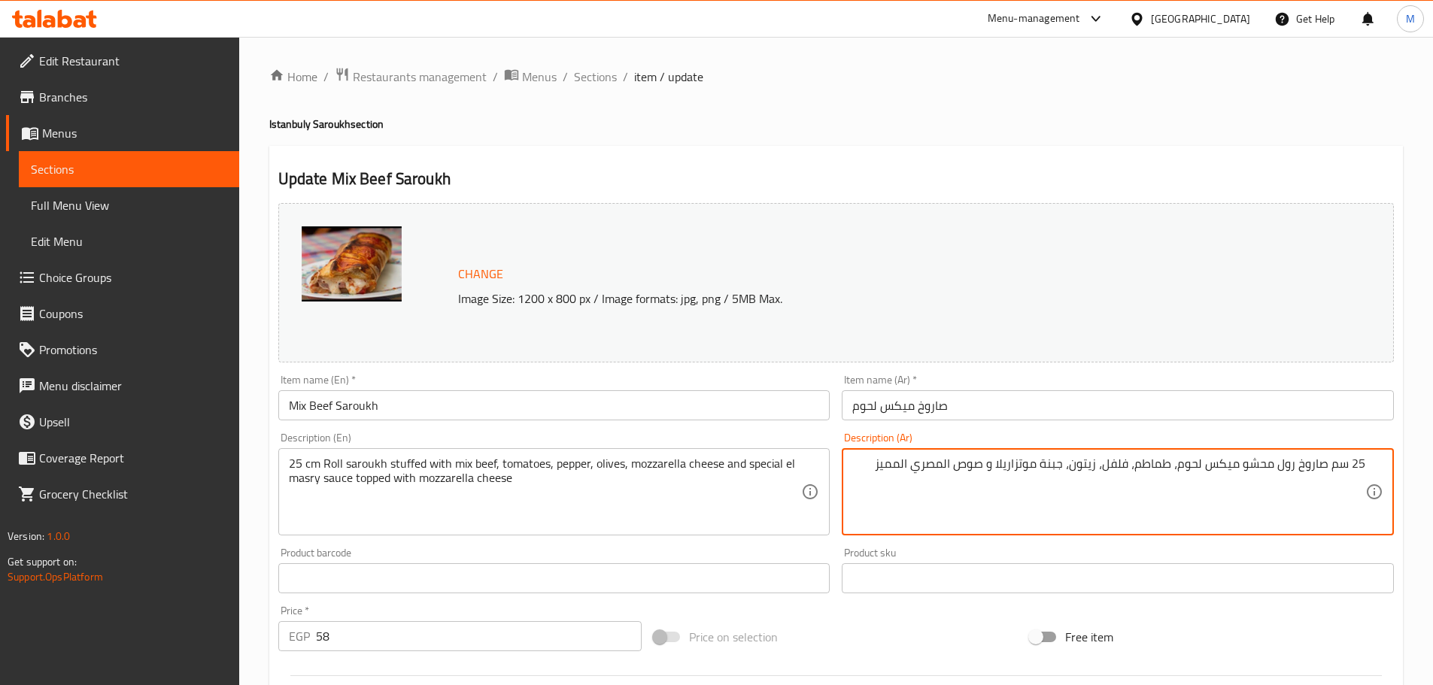
paste textarea "يضاف عليه جبنة موتزريلا"
type textarea "25 سم صاروخ رول محشو ميكس لحوم، طماطم، فلفل، زيتون، جبنة موتزاريلا و صوص المصري…"
click at [1045, 418] on input "صاروخ ميكس لحوم" at bounding box center [1118, 405] width 552 height 30
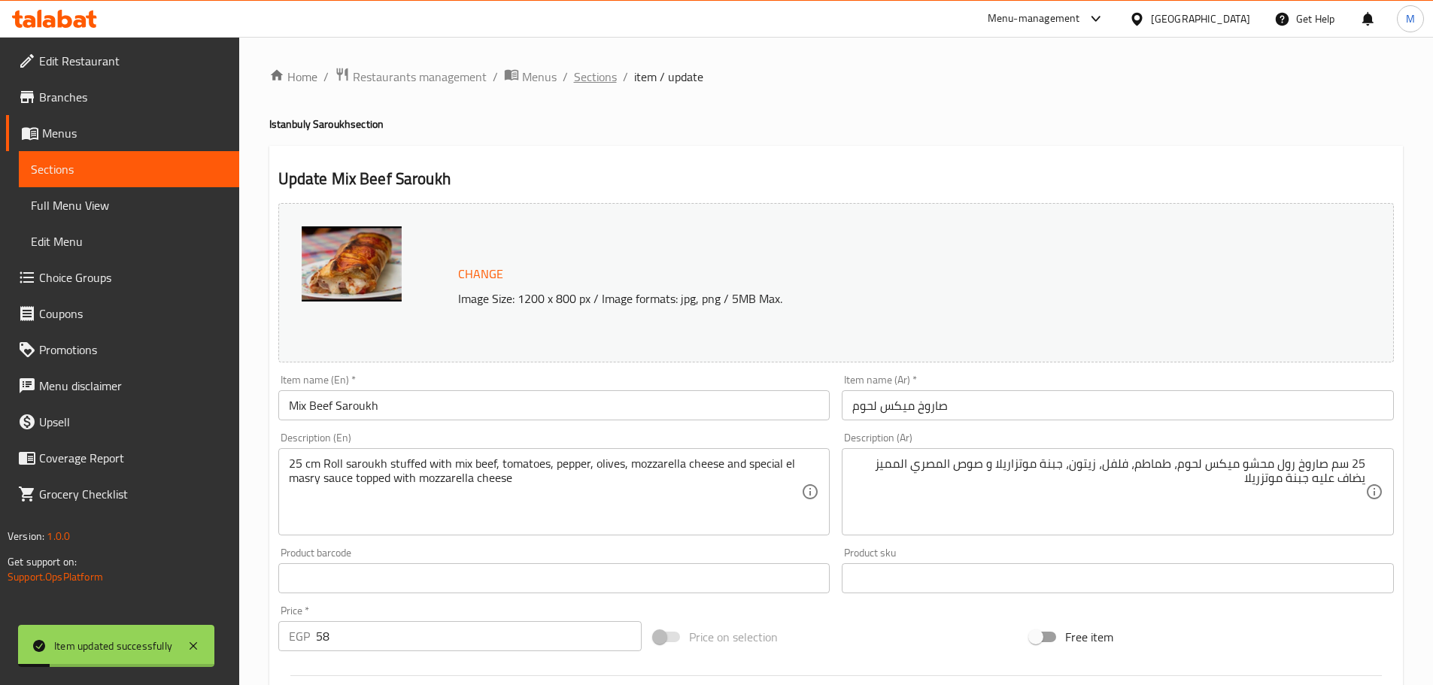
click at [580, 71] on span "Sections" at bounding box center [595, 77] width 43 height 18
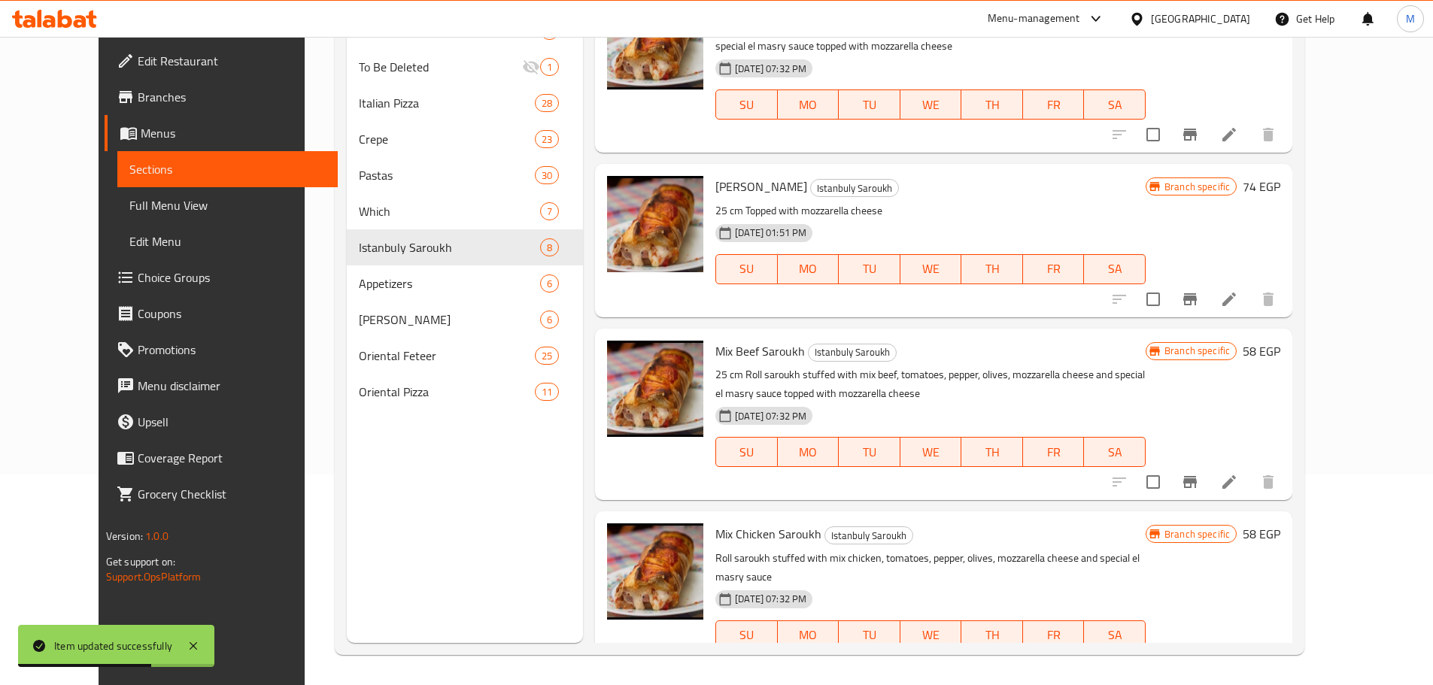
scroll to position [705, 0]
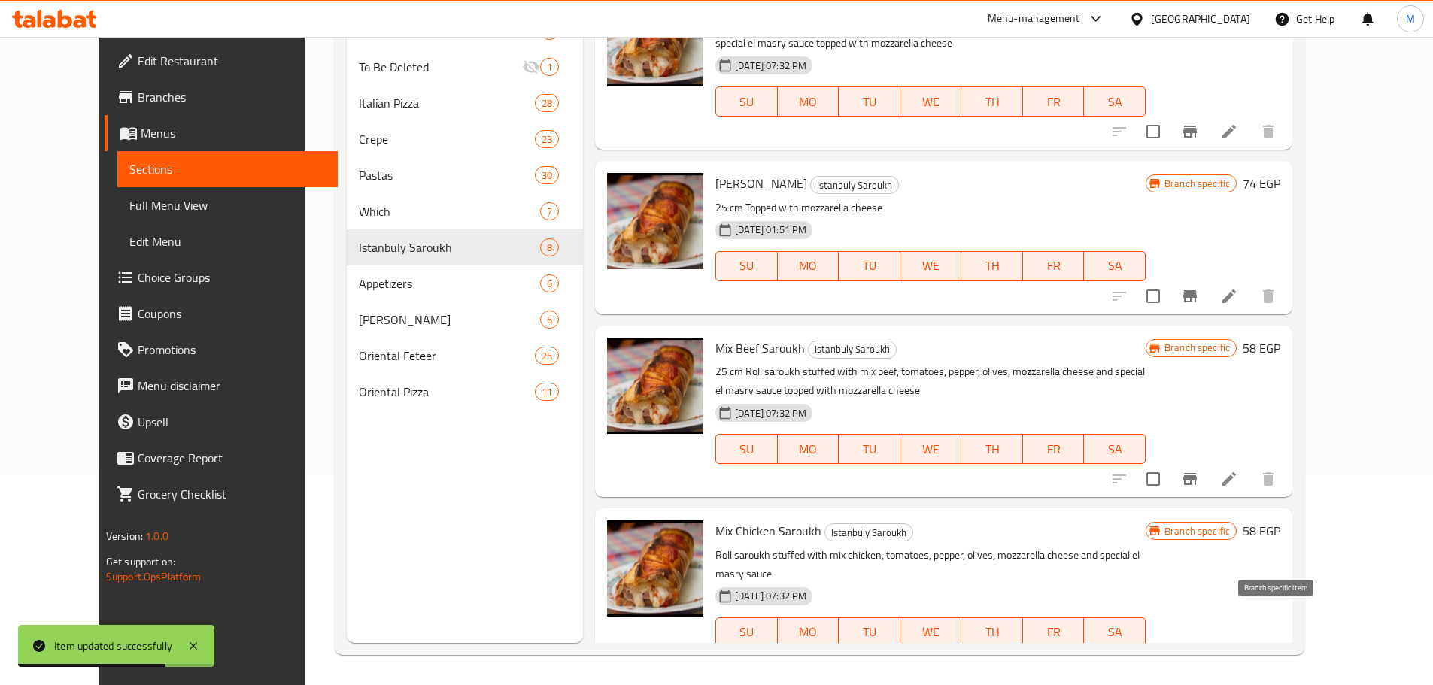
click at [1197, 657] on icon "Branch-specific-item" at bounding box center [1190, 663] width 14 height 12
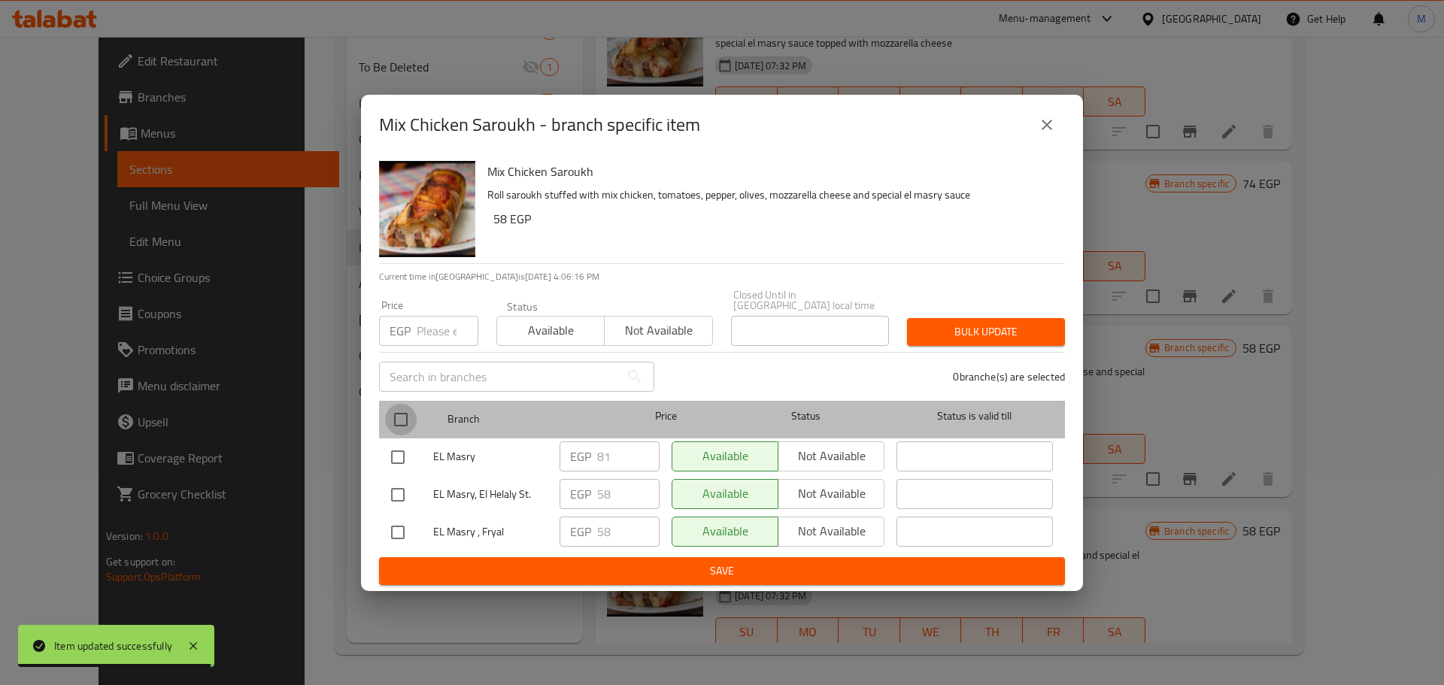
click at [403, 418] on input "checkbox" at bounding box center [401, 420] width 32 height 32
checkbox input "true"
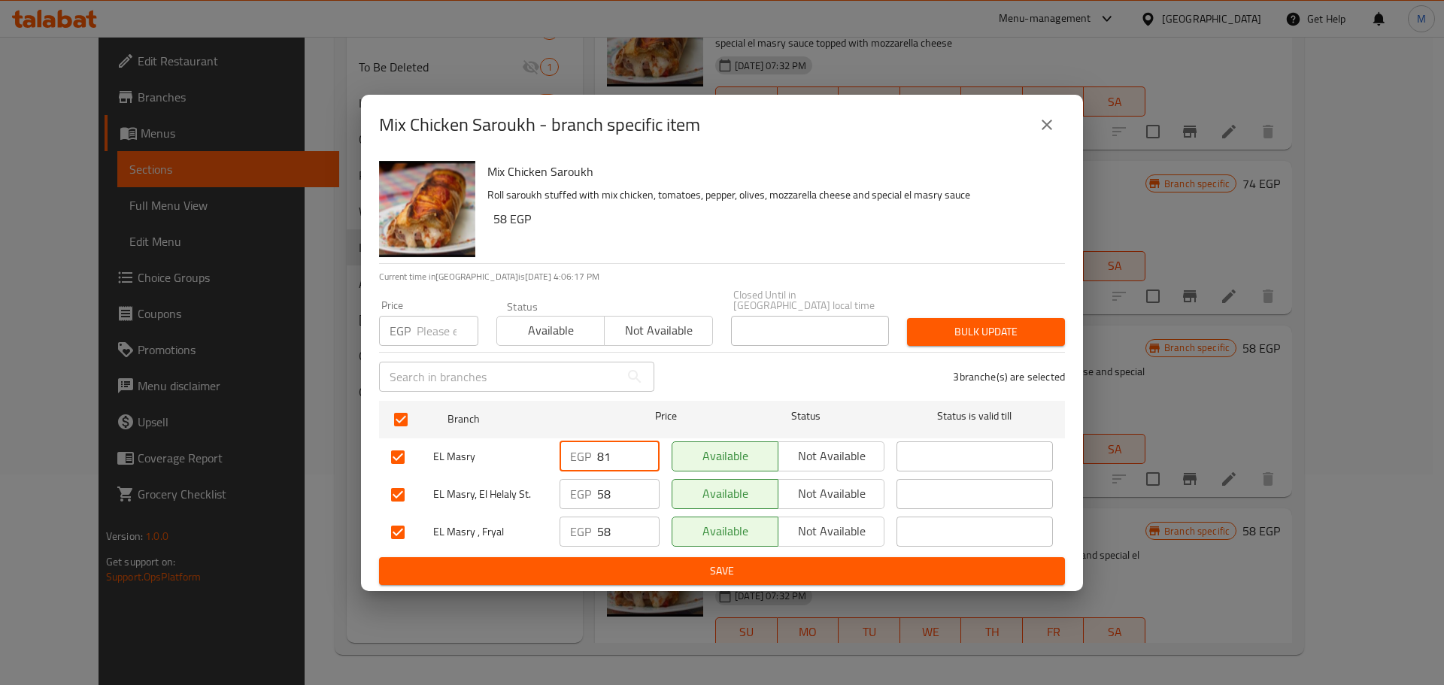
click at [607, 452] on input "81" at bounding box center [628, 457] width 62 height 30
click at [441, 330] on input "number" at bounding box center [448, 331] width 62 height 30
paste input "81"
type input "81"
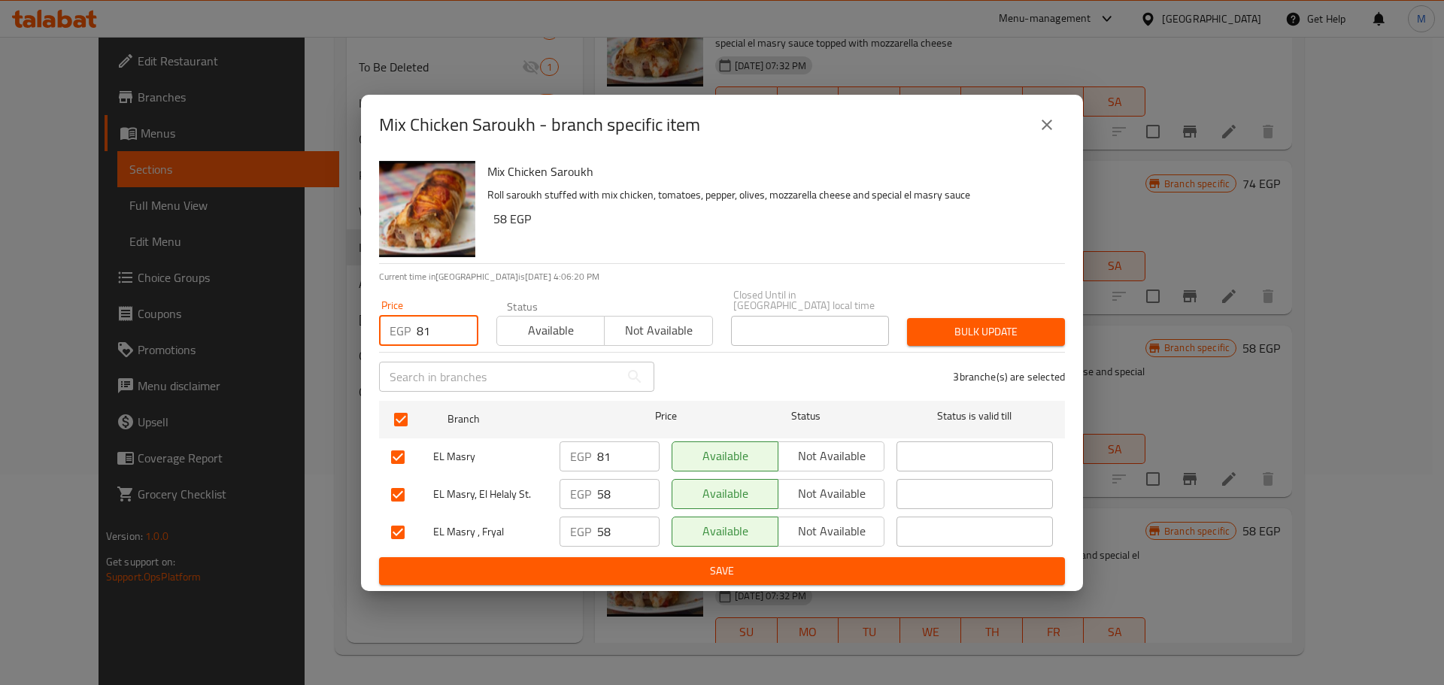
click at [954, 324] on span "Bulk update" at bounding box center [986, 332] width 134 height 19
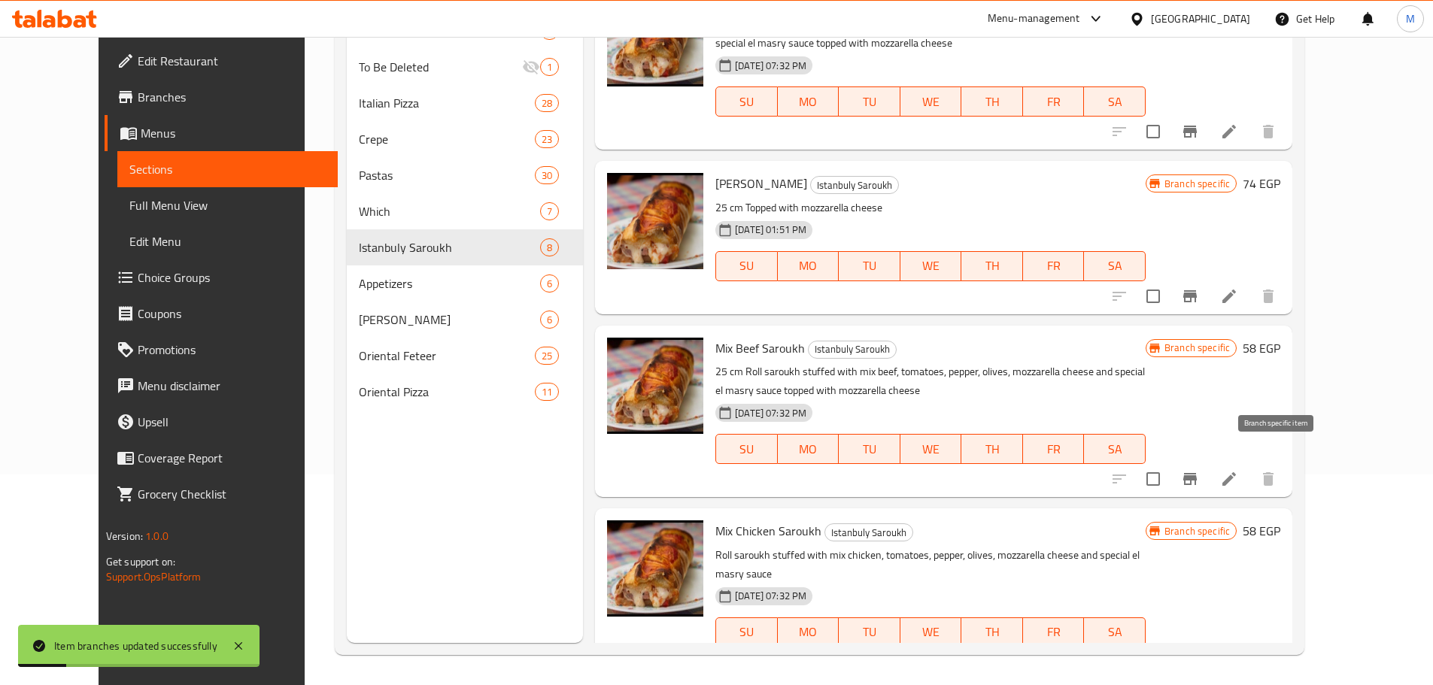
click at [1208, 461] on button "Branch-specific-item" at bounding box center [1190, 479] width 36 height 36
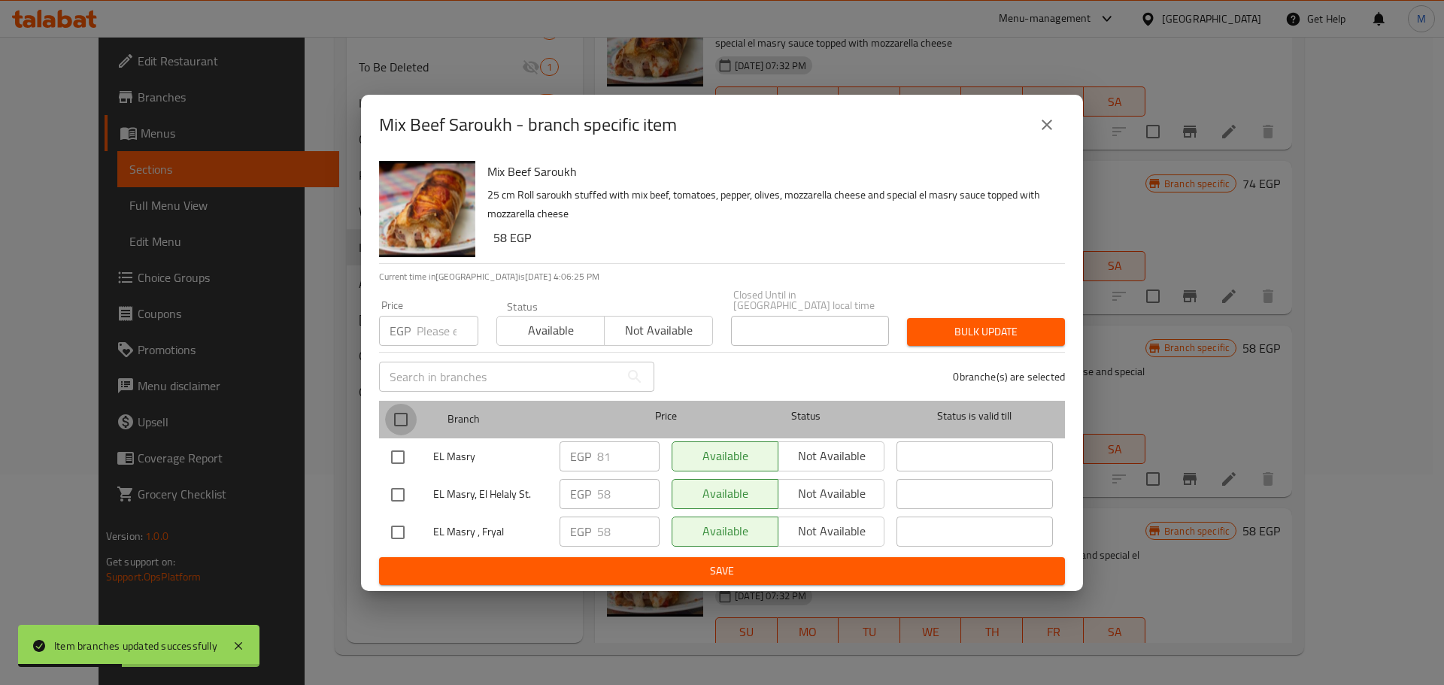
click at [403, 414] on input "checkbox" at bounding box center [401, 420] width 32 height 32
checkbox input "true"
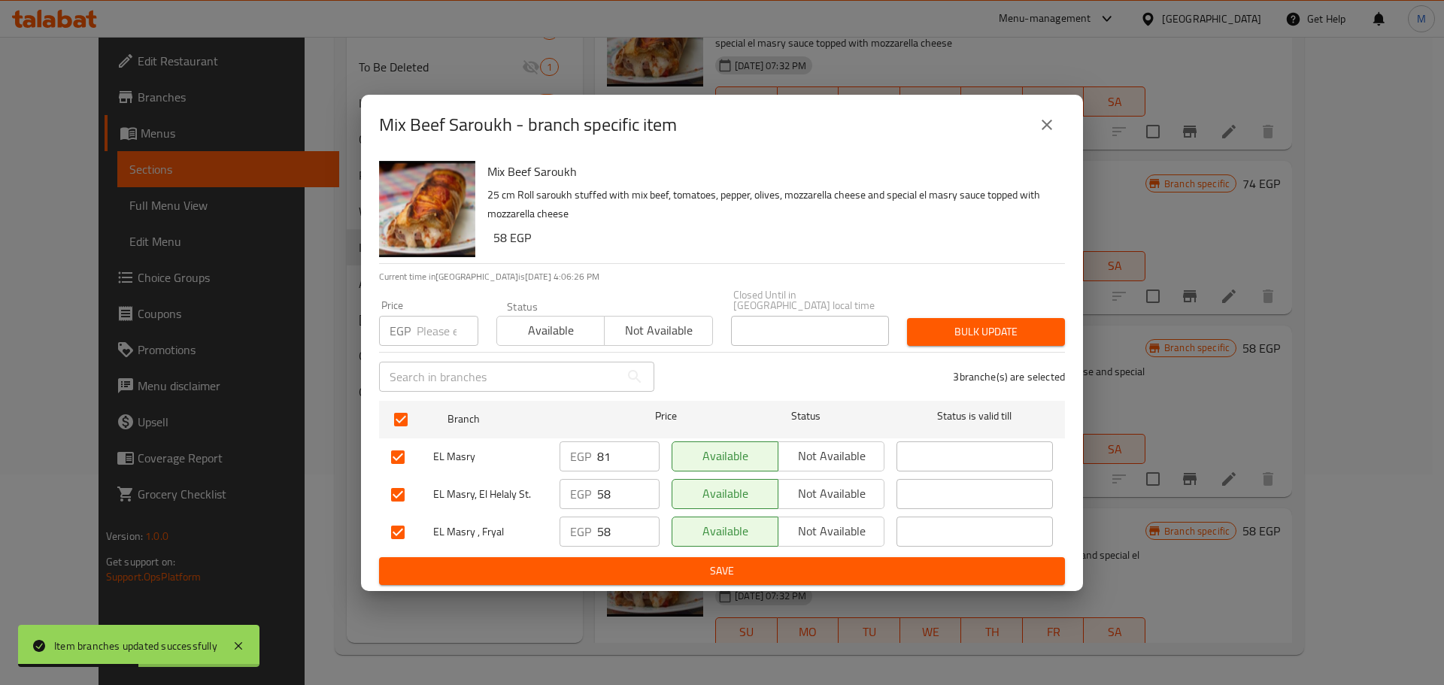
click at [414, 322] on div "EGP Price" at bounding box center [428, 331] width 99 height 30
paste input "81"
type input "81"
click at [973, 340] on button "Bulk update" at bounding box center [986, 332] width 158 height 28
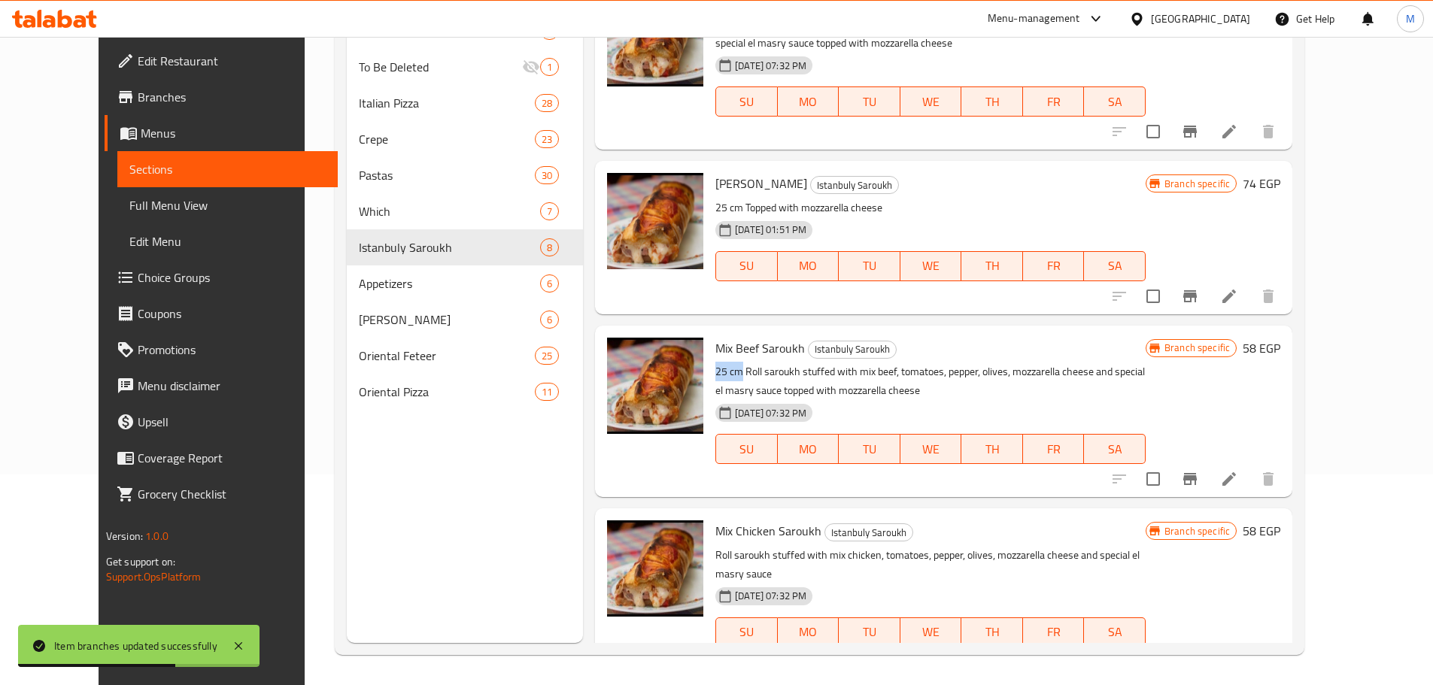
drag, startPoint x: 688, startPoint y: 351, endPoint x: 715, endPoint y: 353, distance: 26.4
click at [715, 353] on div "Mix Beef Saroukh Istanbuly Saroukh 25 cm Roll saroukh stuffed with mix beef, to…" at bounding box center [930, 411] width 442 height 159
copy p "25 cm"
click at [1236, 656] on icon at bounding box center [1229, 663] width 14 height 14
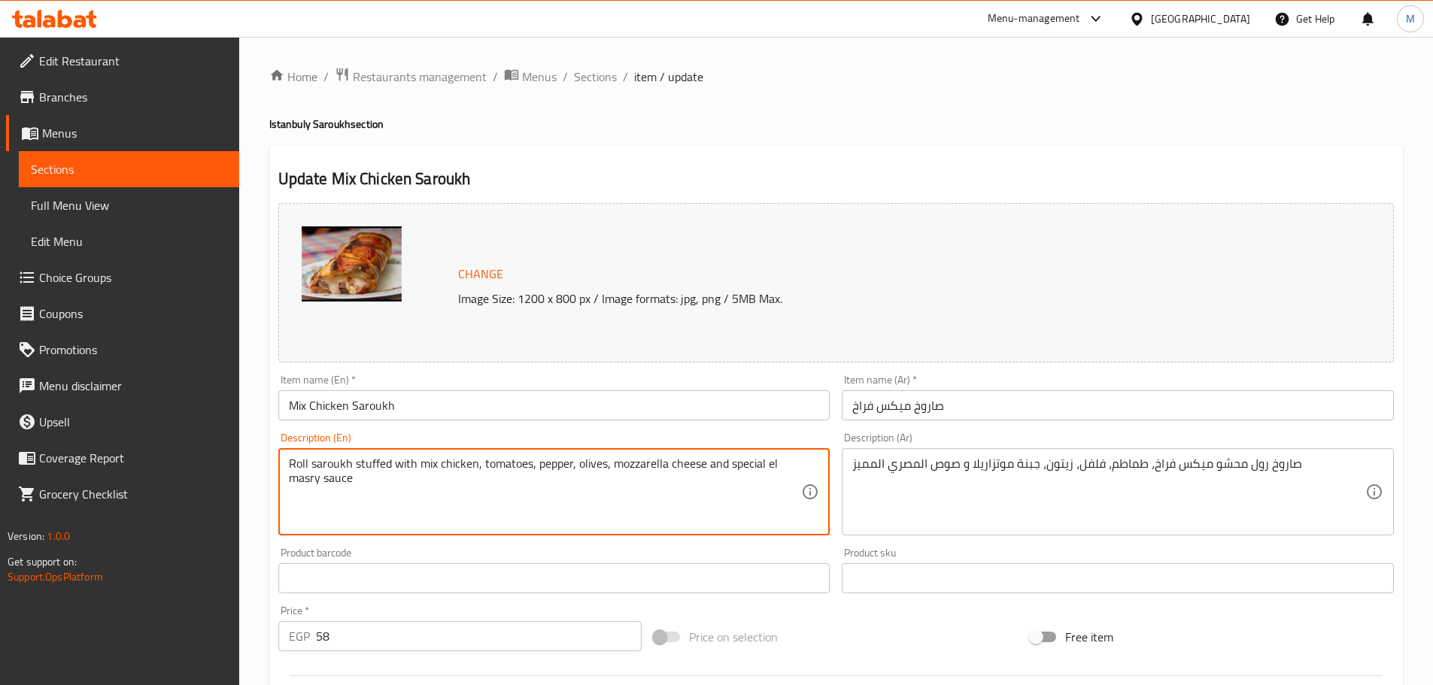
paste textarea "25 cm"
click at [401, 472] on textarea "25 cm Roll saroukh stuffed with mix chicken, tomatoes, pepper, olives, mozzarel…" at bounding box center [545, 492] width 513 height 71
click at [386, 482] on textarea "25 cm Roll saroukh stuffed with mix chicken, tomatoes, pepper, olives, mozzarel…" at bounding box center [545, 492] width 513 height 71
paste textarea "topped with mozzarella cheese"
type textarea "25 cm Roll saroukh stuffed with mix chicken, tomatoes, pepper, olives, mozzarel…"
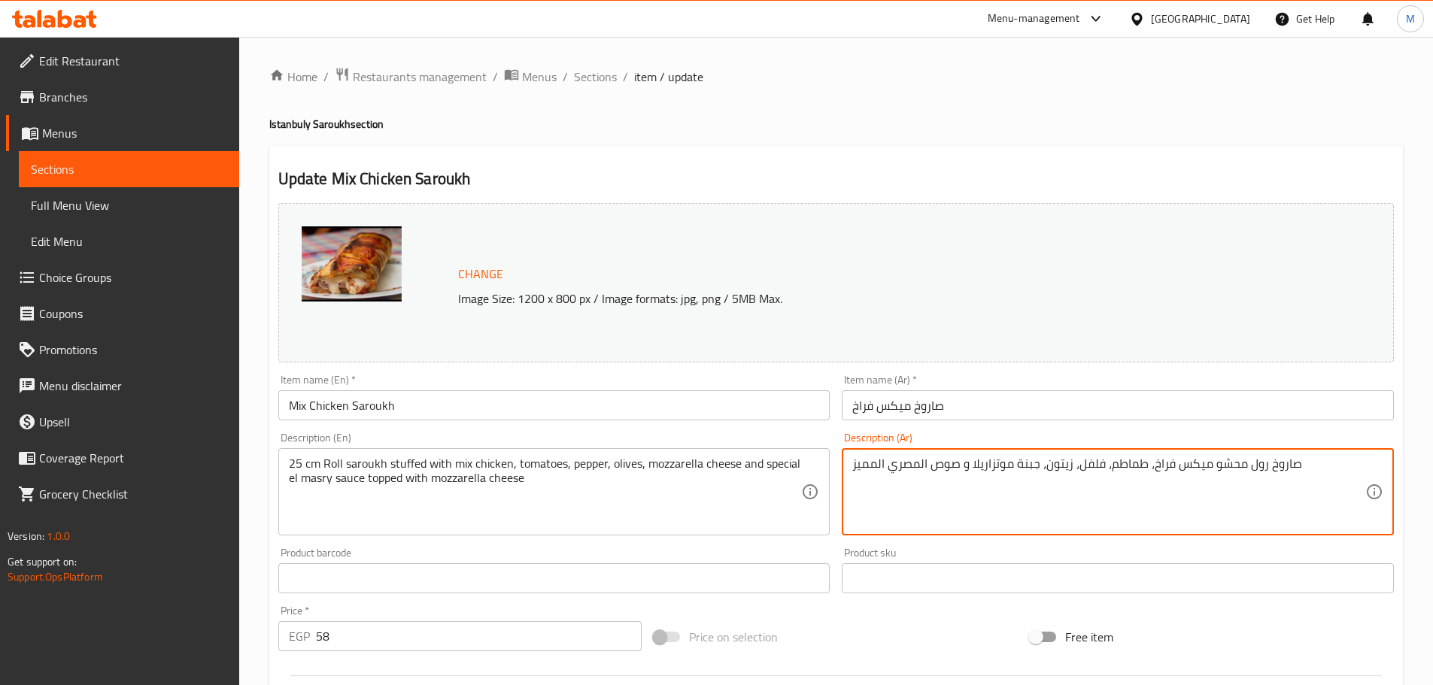
click at [1277, 481] on textarea "صاروخ رول محشو ميكس فراخ، طماطم، فلفل، زيتون، جبنة موتزاريلا و صوص المصري المميز" at bounding box center [1108, 492] width 513 height 71
click at [1362, 466] on textarea "صاروخ رول محشو ميكس فراخ، طماطم، فلفل، زيتون، جبنة موتزاريلا و صوص المصري المميز" at bounding box center [1108, 492] width 513 height 71
paste textarea "25 سم"
click at [874, 473] on textarea "25 سم صاروخ رول محشو ميكس فراخ، طماطم، فلفل، زيتون، جبنة موتزاريلا و صوص المصري…" at bounding box center [1108, 492] width 513 height 71
paste textarea "يضاف عليه جبنة موتزريلا"
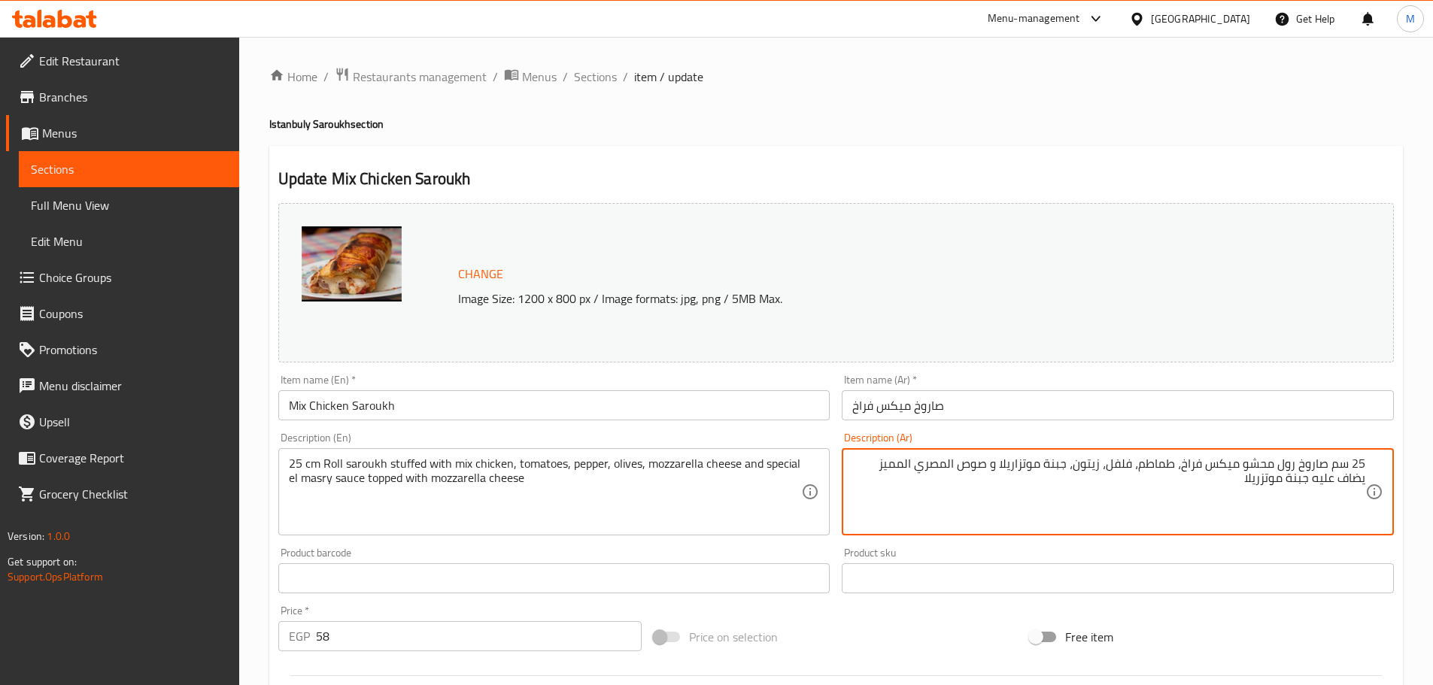
click at [887, 469] on textarea "25 سم صاروخ رول محشو ميكس فراخ، طماطم، فلفل، زيتون، جبنة موتزاريلا و صوص المصري…" at bounding box center [1108, 492] width 513 height 71
type textarea "25 سم صاروخ رول محشو ميكس فراخ، طماطم، فلفل، زيتون، جبنة موتزاريلا و صوص المصري…"
click at [1007, 418] on input "صاروخ ميكس فراخ" at bounding box center [1118, 405] width 552 height 30
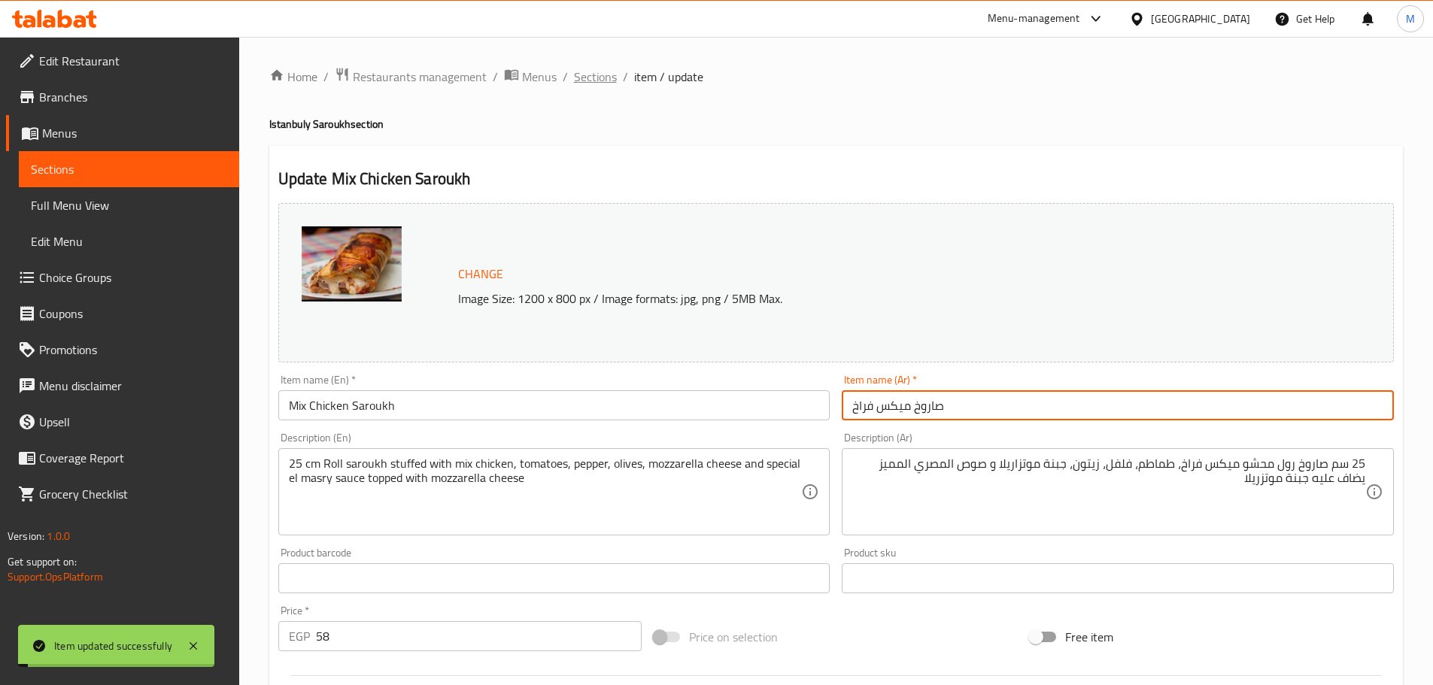
click at [585, 74] on span "Sections" at bounding box center [595, 77] width 43 height 18
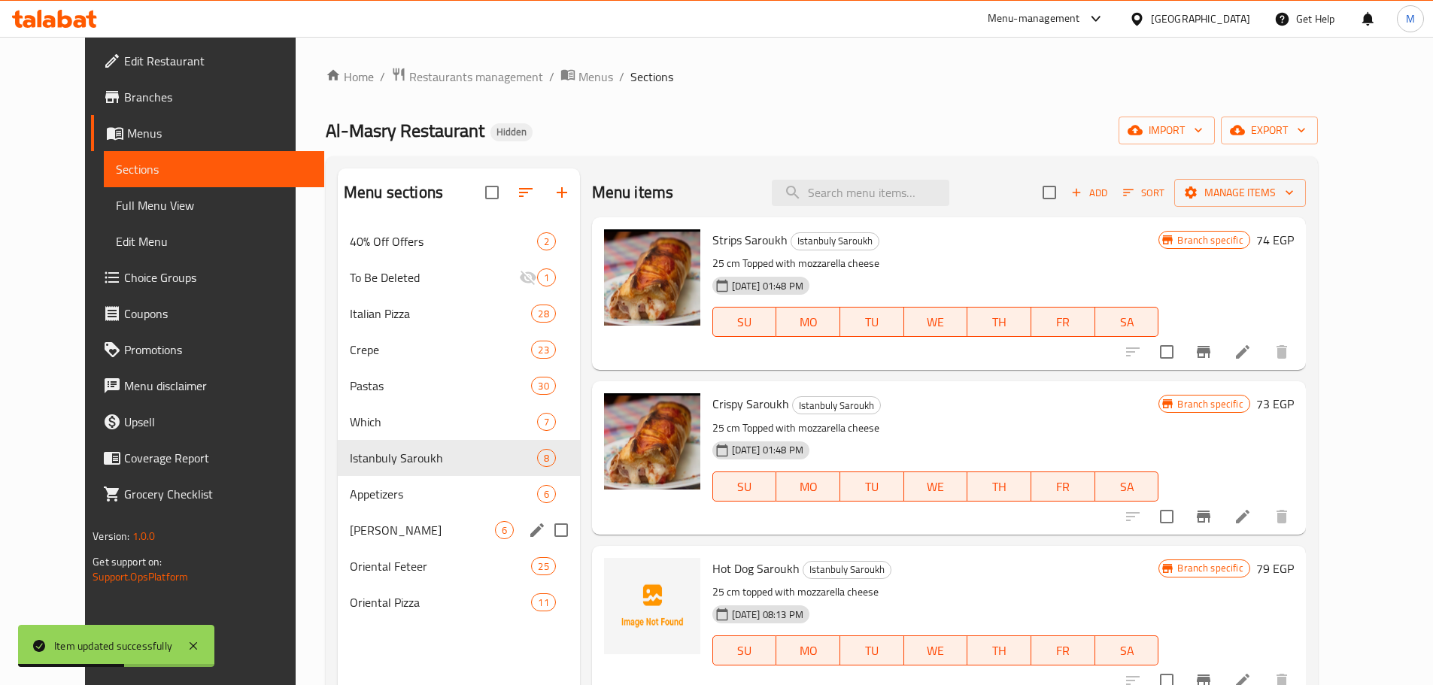
click at [421, 514] on div "[PERSON_NAME] 6" at bounding box center [459, 530] width 242 height 36
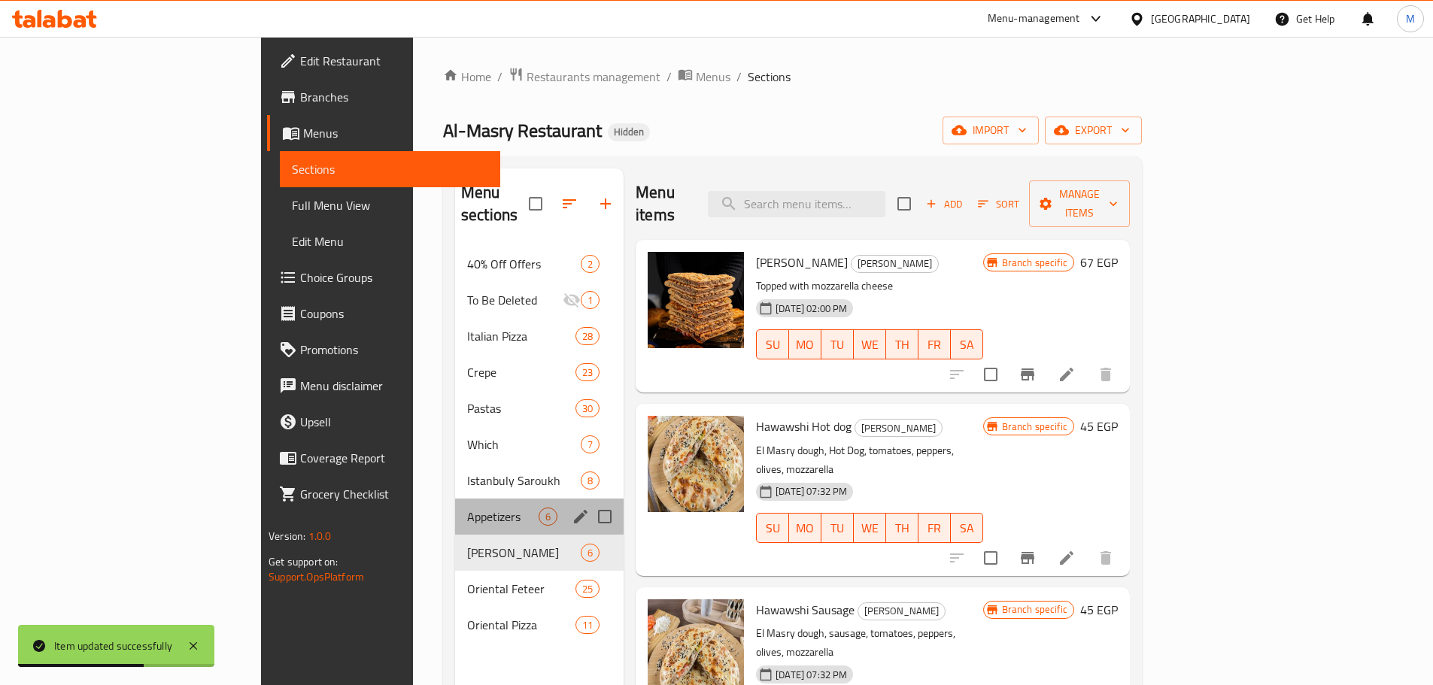
click at [467, 508] on span "Appetizers" at bounding box center [502, 517] width 71 height 18
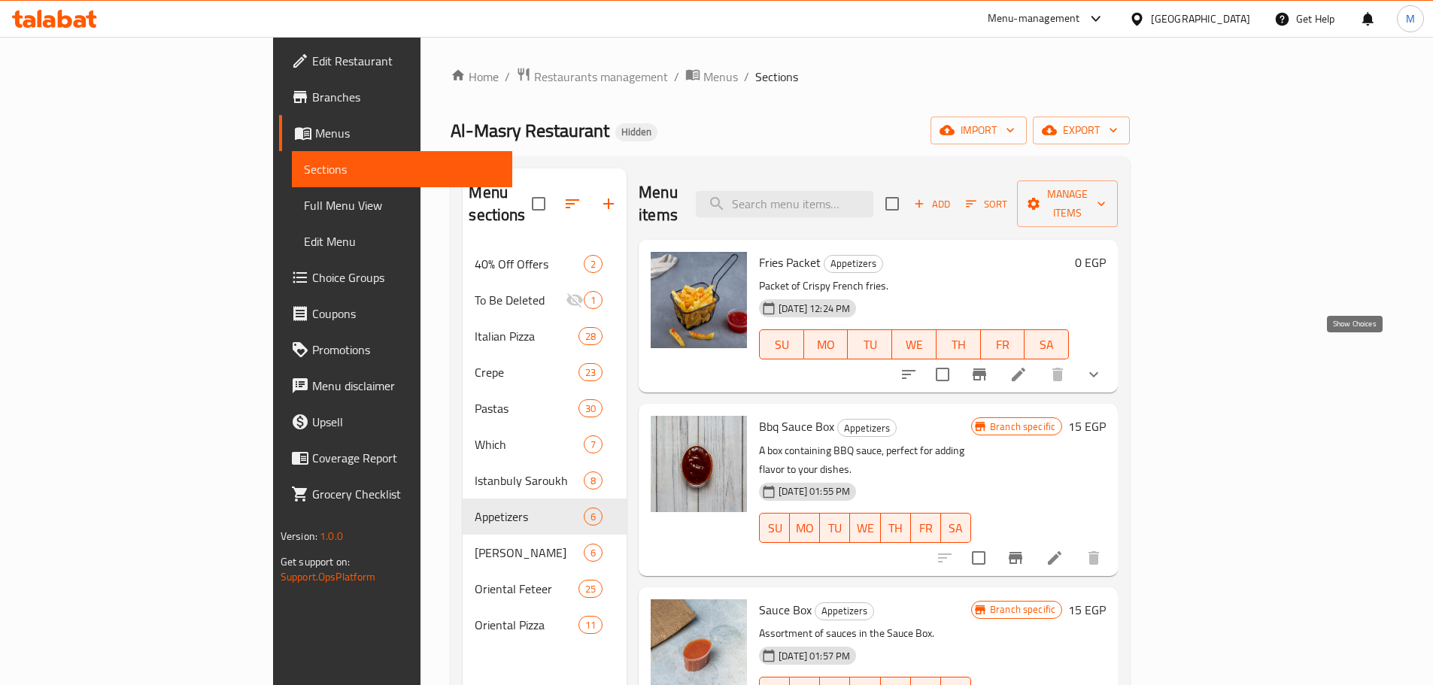
click at [1103, 366] on icon "show more" at bounding box center [1094, 375] width 18 height 18
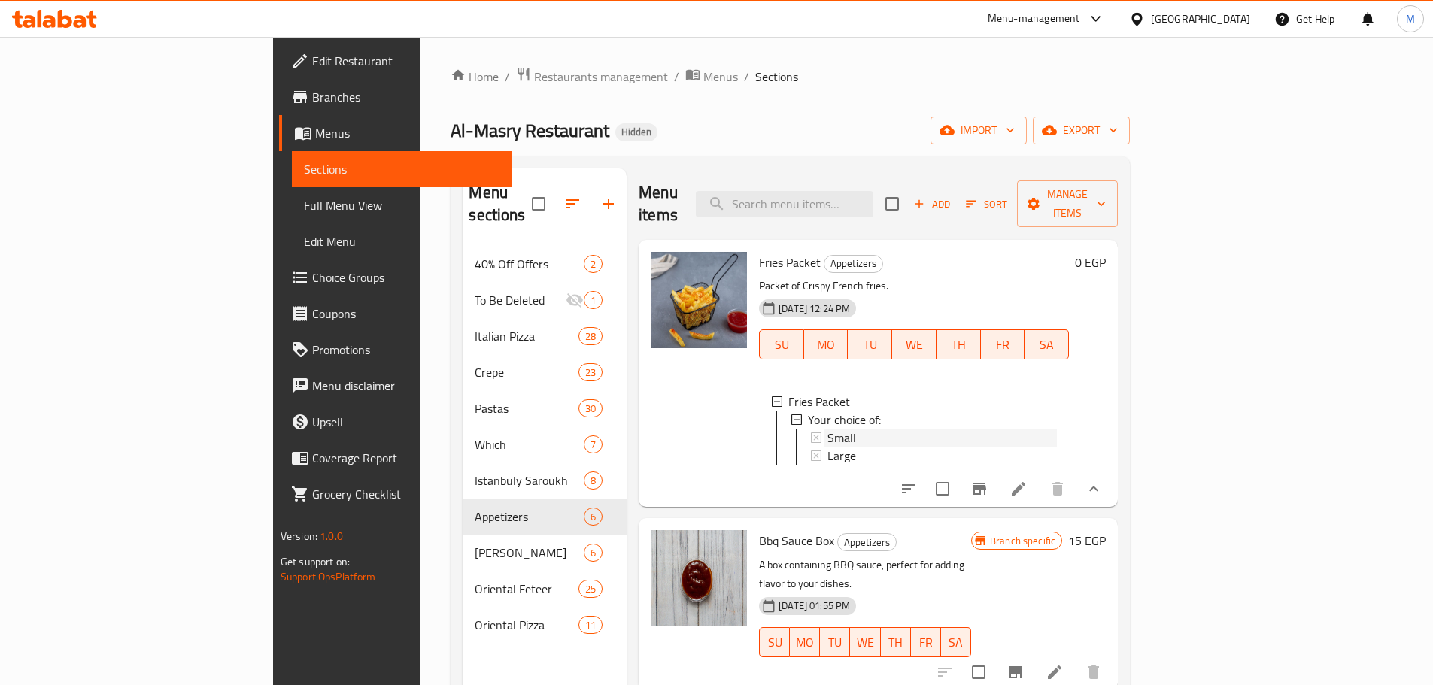
drag, startPoint x: 768, startPoint y: 418, endPoint x: 770, endPoint y: 426, distance: 8.6
click at [810, 429] on div "Small Large" at bounding box center [933, 447] width 247 height 36
click at [827, 429] on span "Small" at bounding box center [841, 438] width 29 height 18
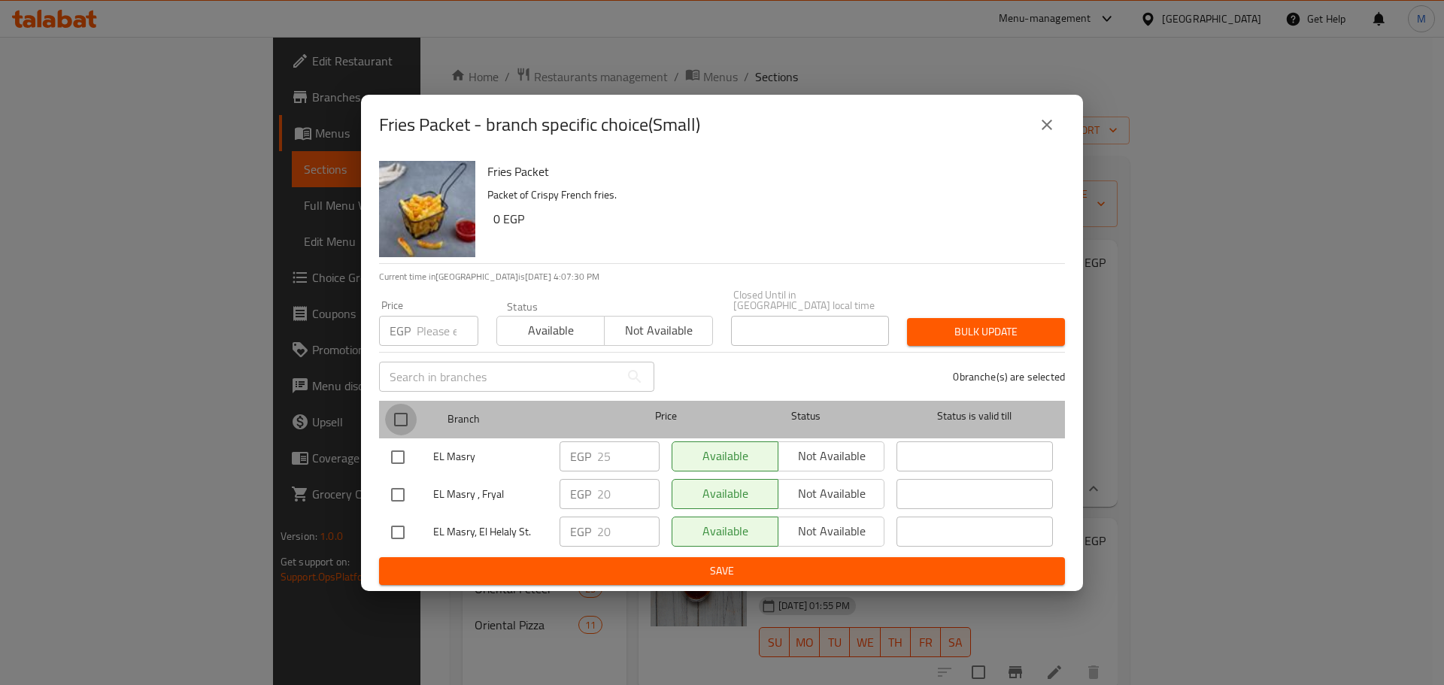
click at [406, 410] on input "checkbox" at bounding box center [401, 420] width 32 height 32
checkbox input "true"
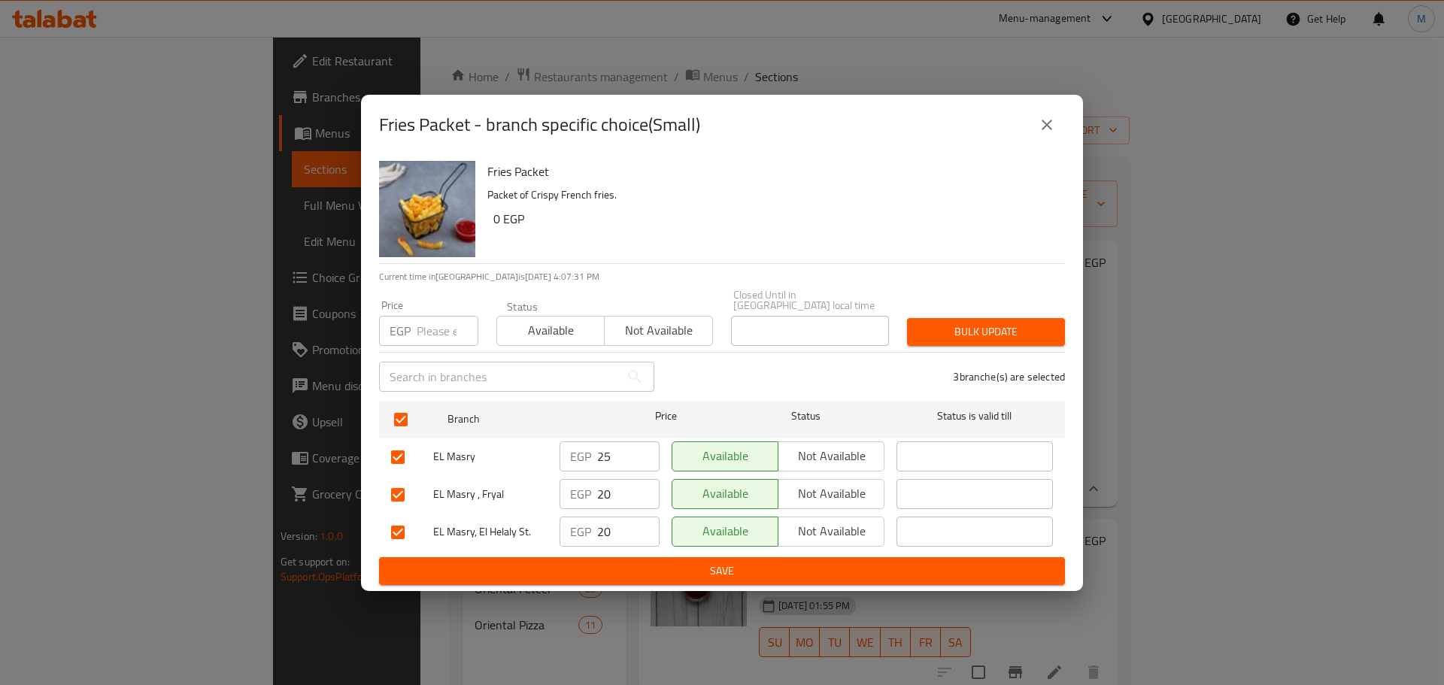
click at [601, 454] on input "25" at bounding box center [628, 457] width 62 height 30
click at [427, 326] on input "number" at bounding box center [448, 331] width 62 height 30
paste input "25"
type input "25"
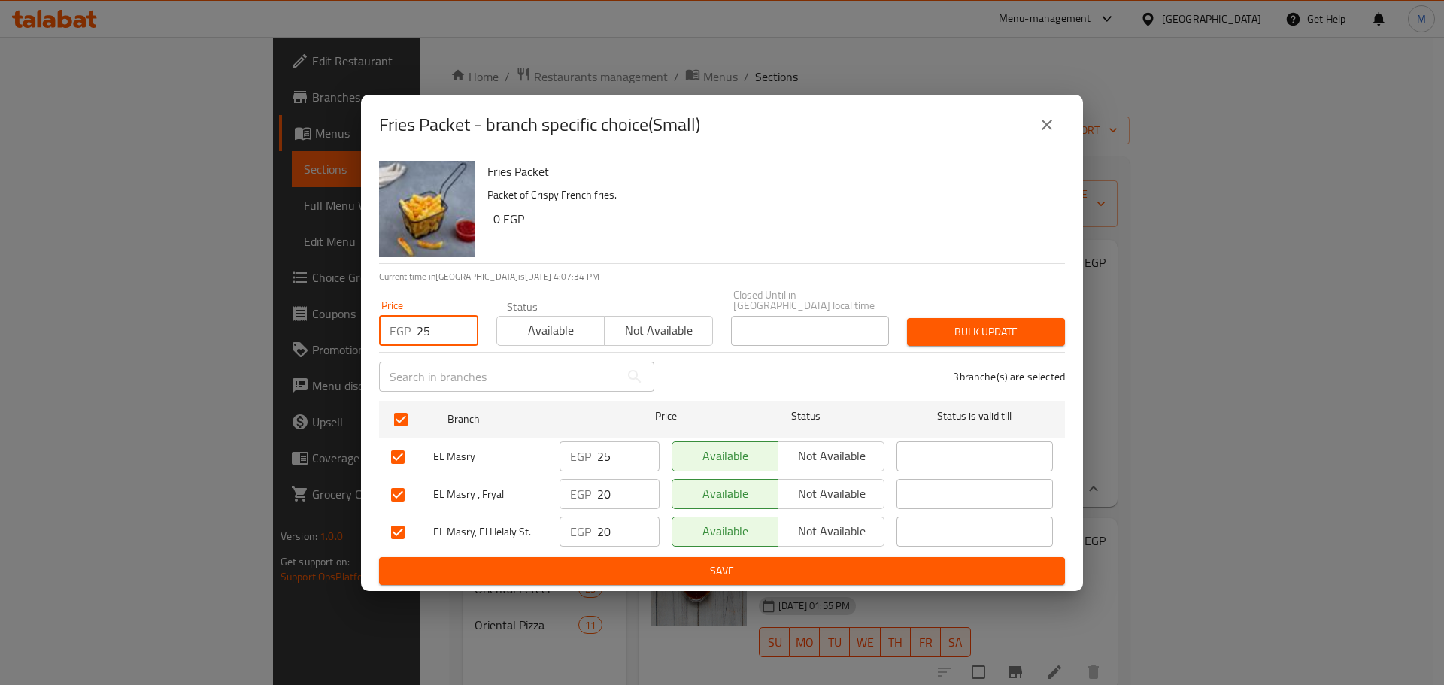
click at [956, 323] on span "Bulk update" at bounding box center [986, 332] width 134 height 19
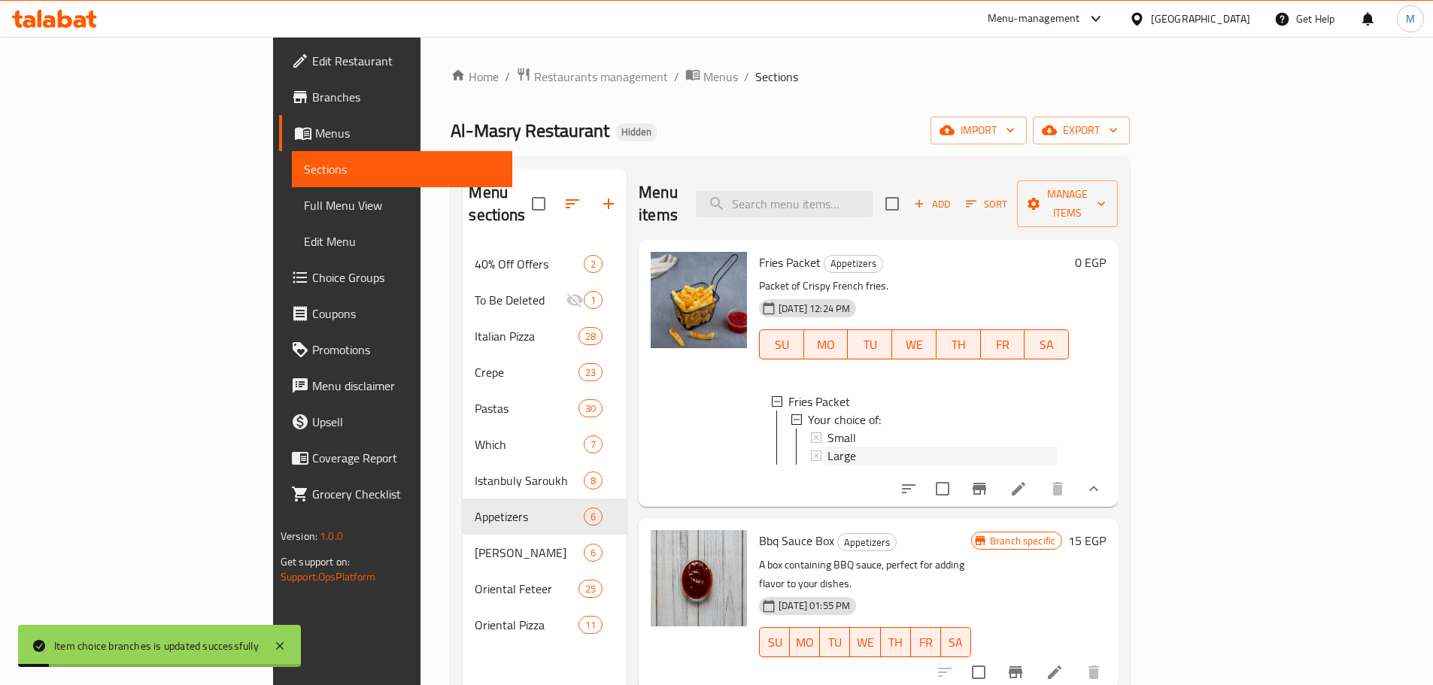
click at [827, 447] on div "Large" at bounding box center [941, 456] width 229 height 18
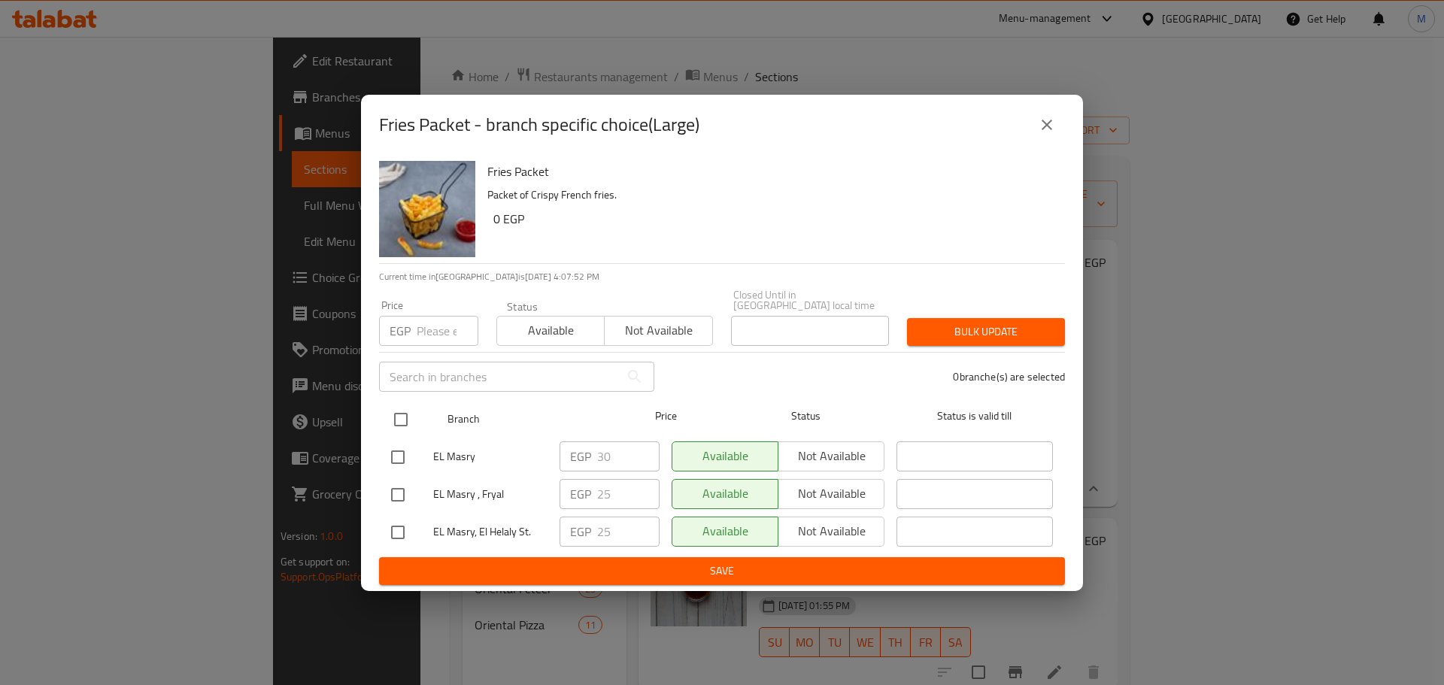
click at [414, 409] on input "checkbox" at bounding box center [401, 420] width 32 height 32
checkbox input "true"
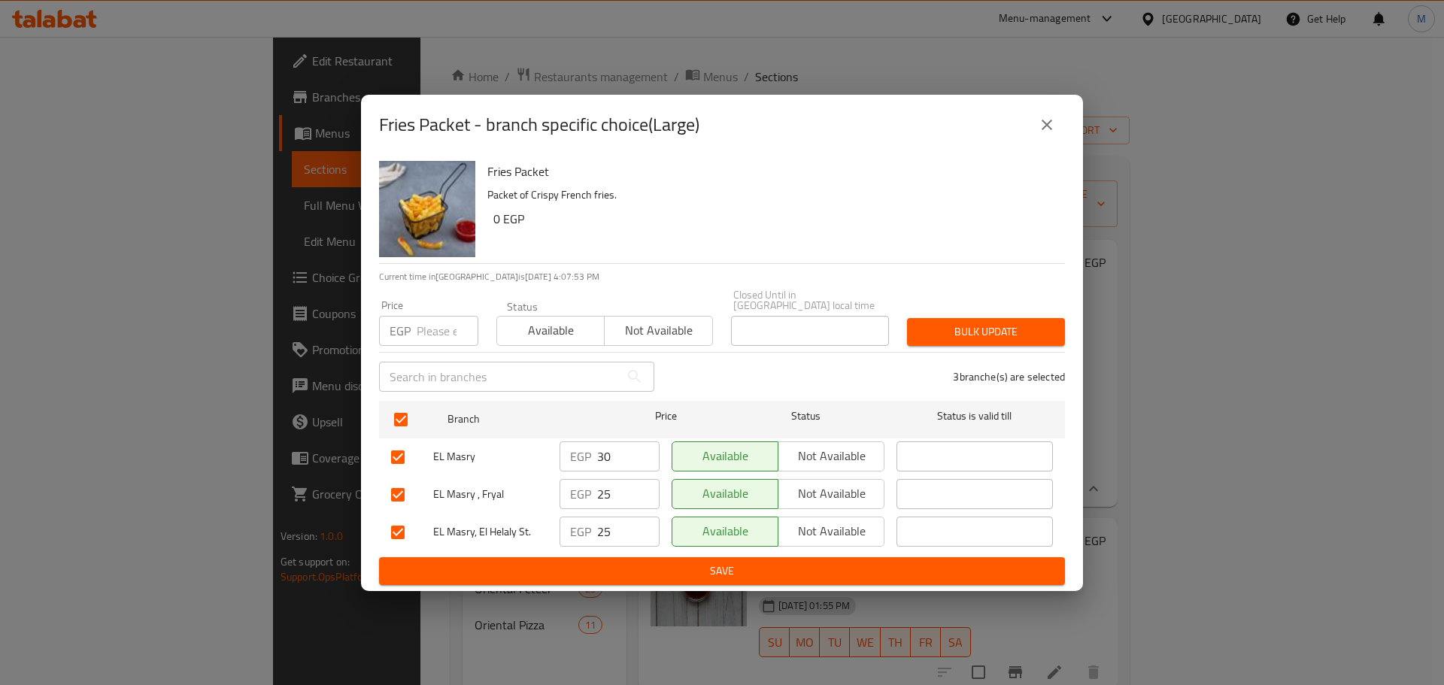
click at [607, 449] on input "30" at bounding box center [628, 457] width 62 height 30
click at [433, 333] on input "number" at bounding box center [448, 331] width 62 height 30
paste input "30"
type input "30"
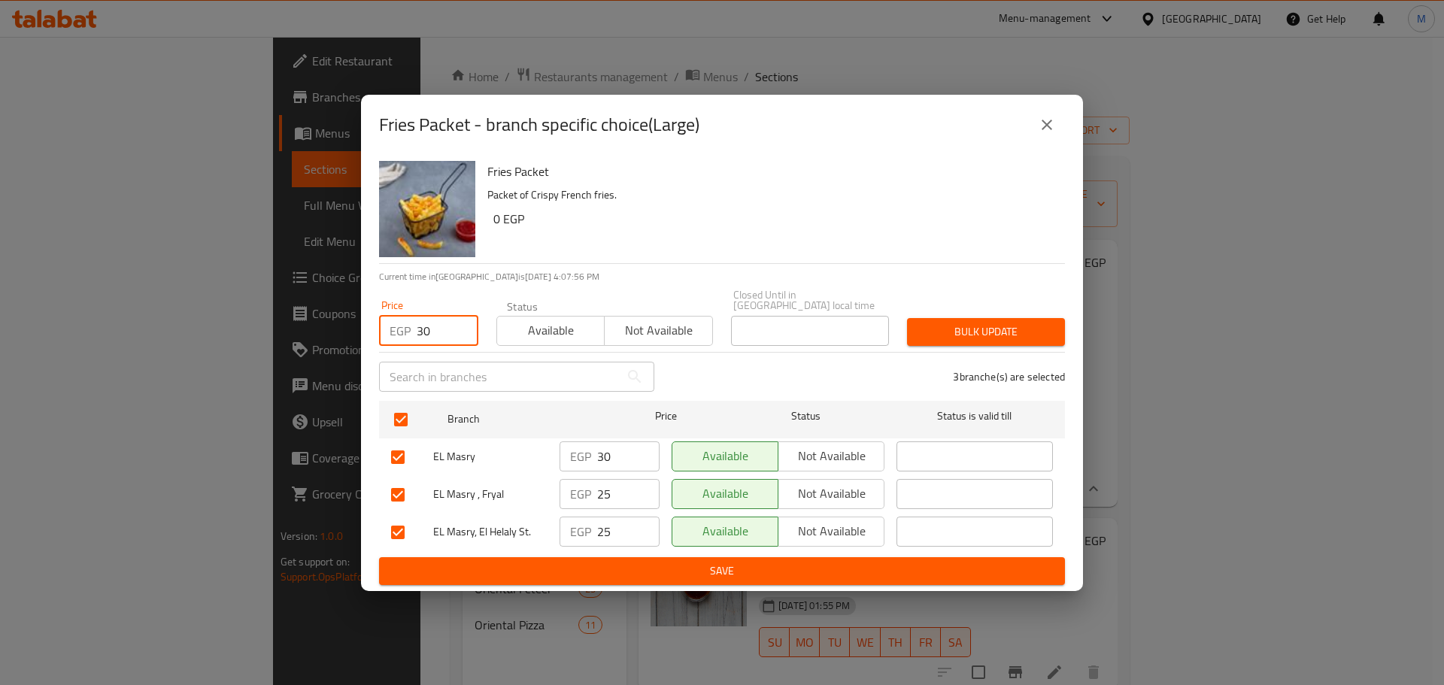
click at [1050, 293] on div "Price EGP 30 Price Status Available Not available Closed Until in [GEOGRAPHIC_D…" at bounding box center [722, 318] width 704 height 74
click at [1011, 350] on div "3 branche(s) are selected" at bounding box center [868, 377] width 411 height 54
click at [1011, 333] on span "Bulk update" at bounding box center [986, 332] width 134 height 19
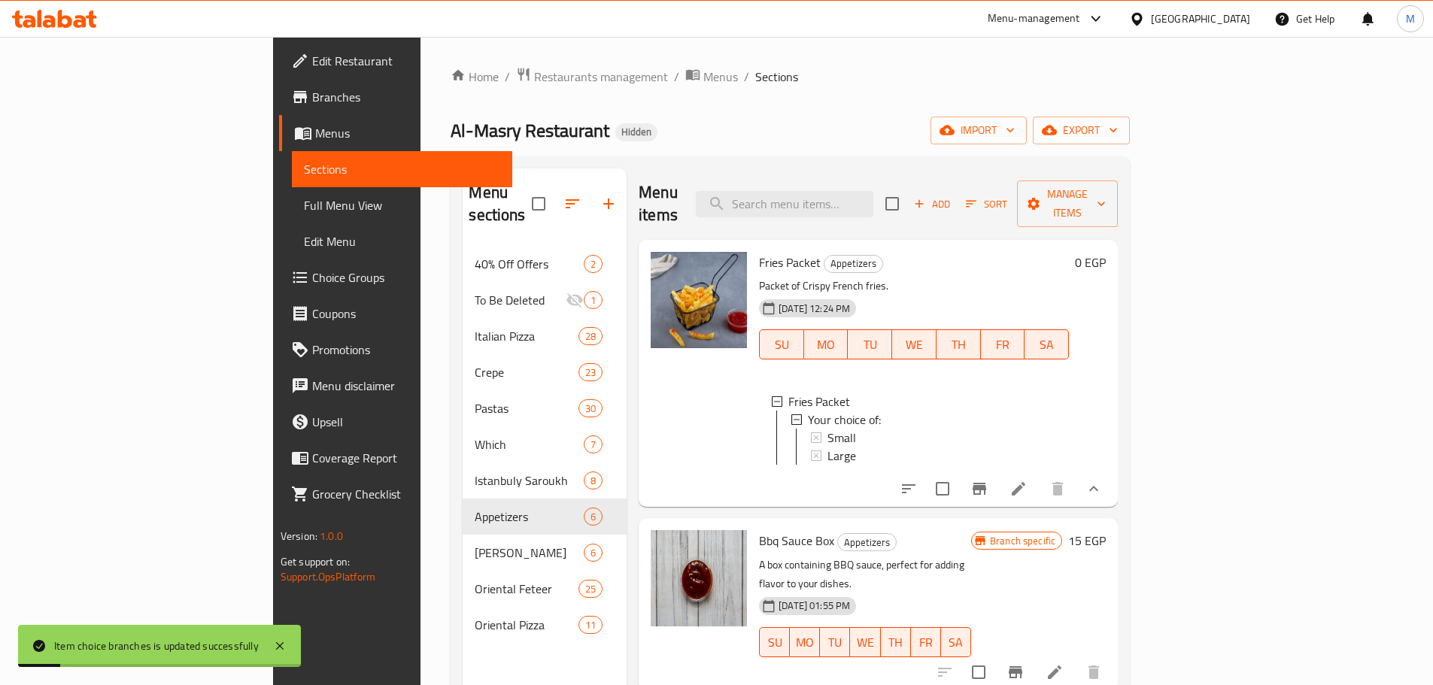
click at [1028, 484] on icon at bounding box center [1019, 489] width 18 height 18
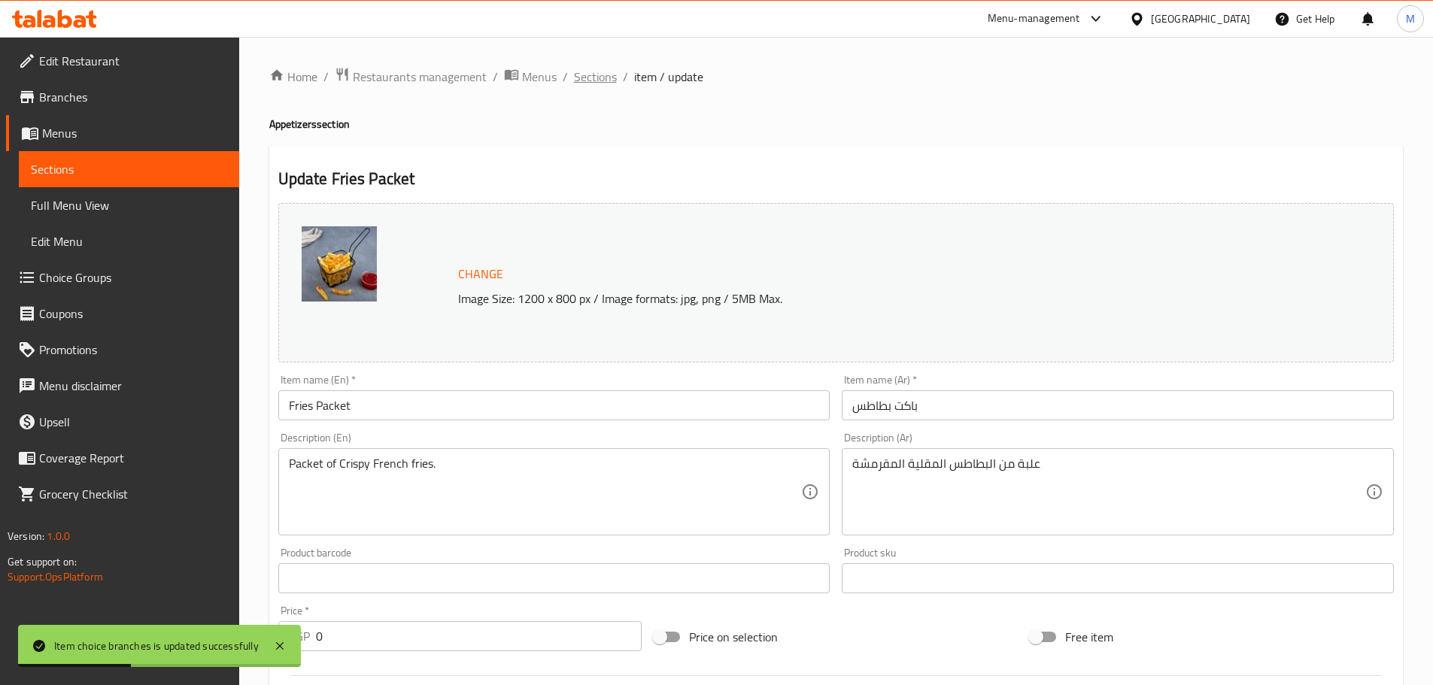
click at [595, 85] on span "Sections" at bounding box center [595, 77] width 43 height 18
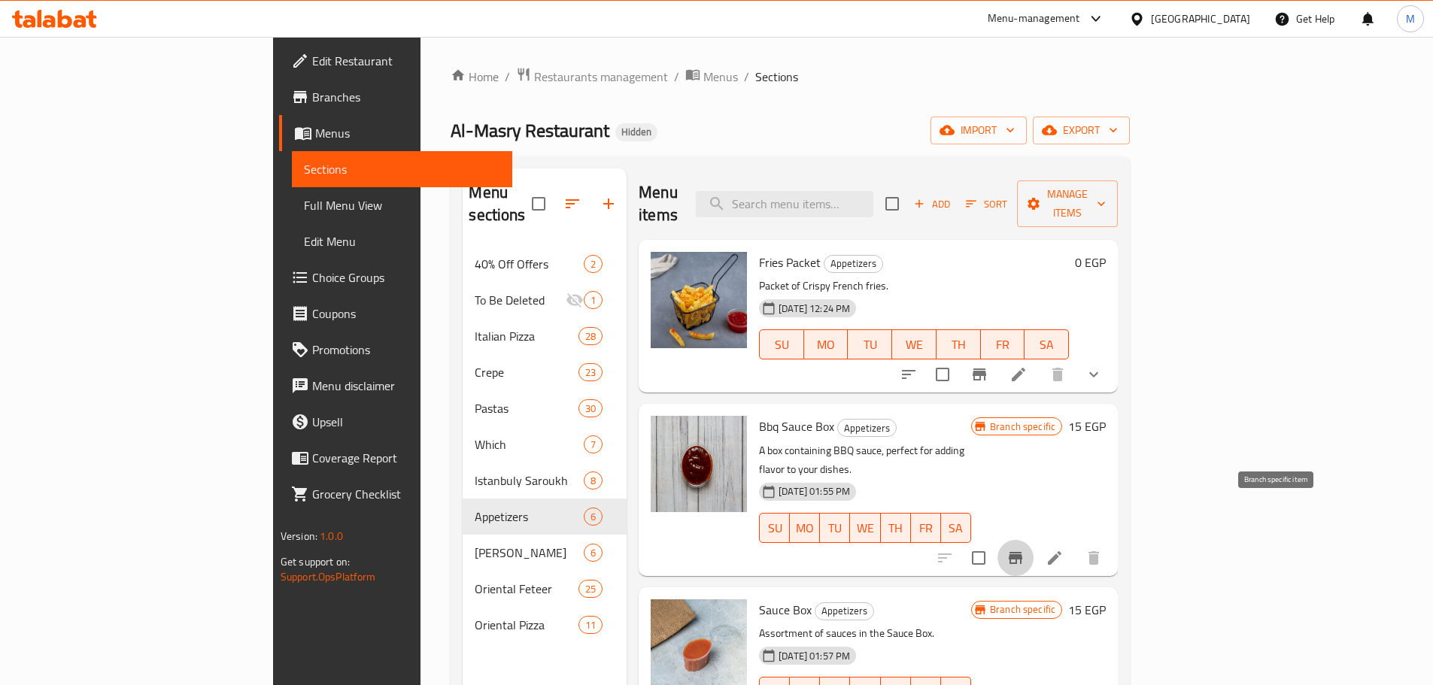
click at [1022, 552] on icon "Branch-specific-item" at bounding box center [1016, 558] width 14 height 12
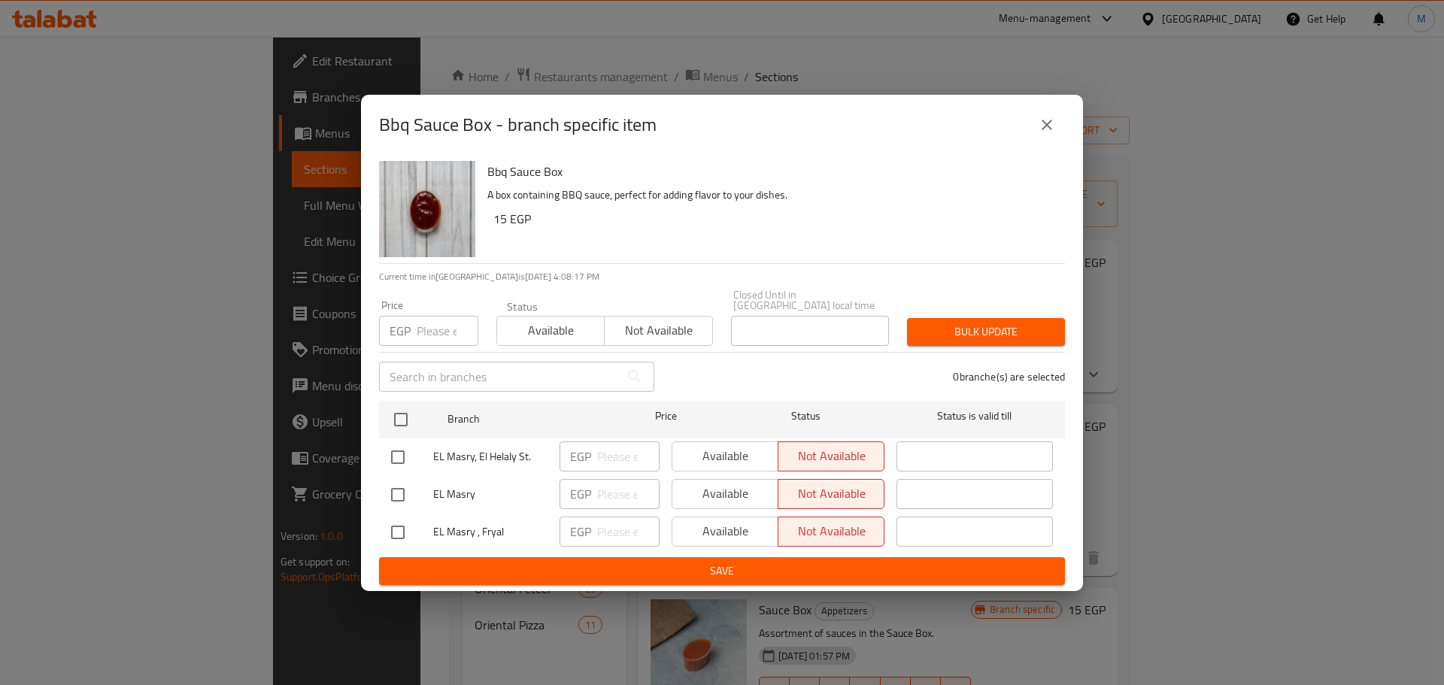
click at [1053, 127] on icon "close" at bounding box center [1047, 125] width 18 height 18
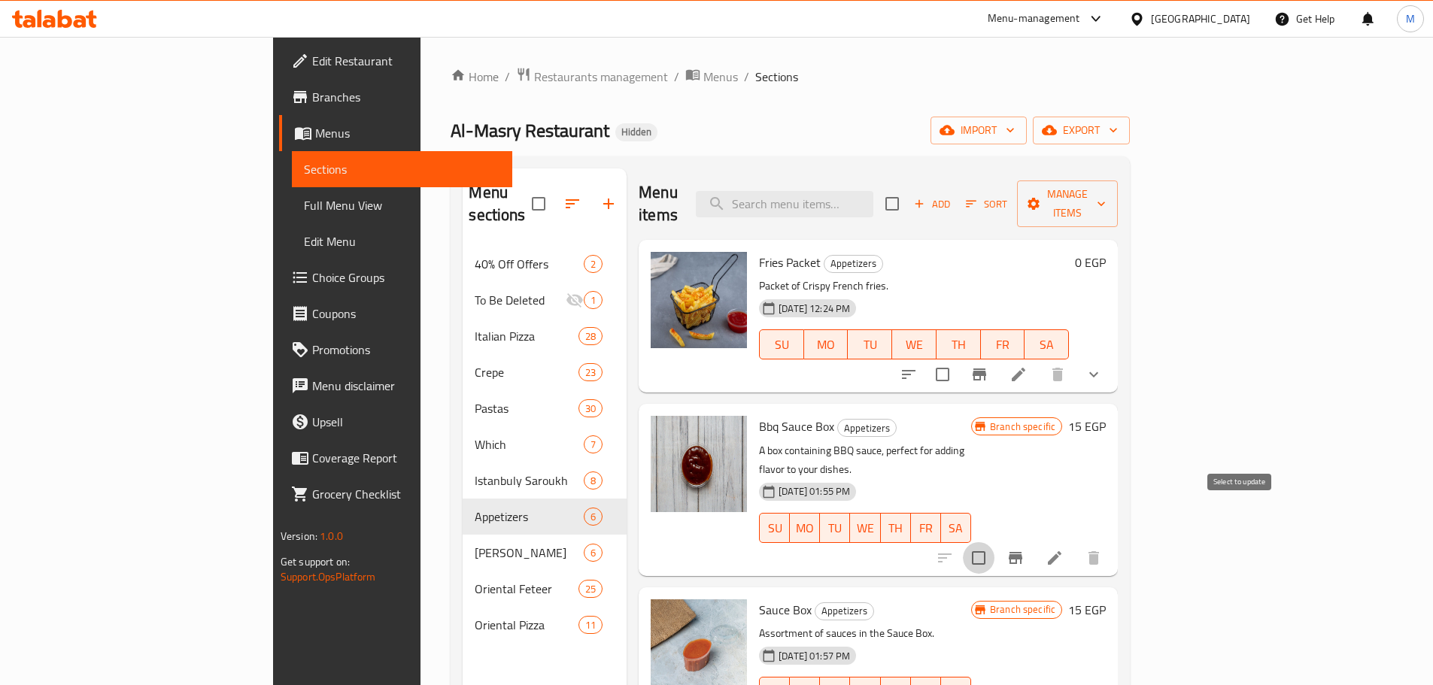
click at [994, 542] on input "checkbox" at bounding box center [979, 558] width 32 height 32
click at [1106, 201] on span "Manage items" at bounding box center [1067, 204] width 77 height 38
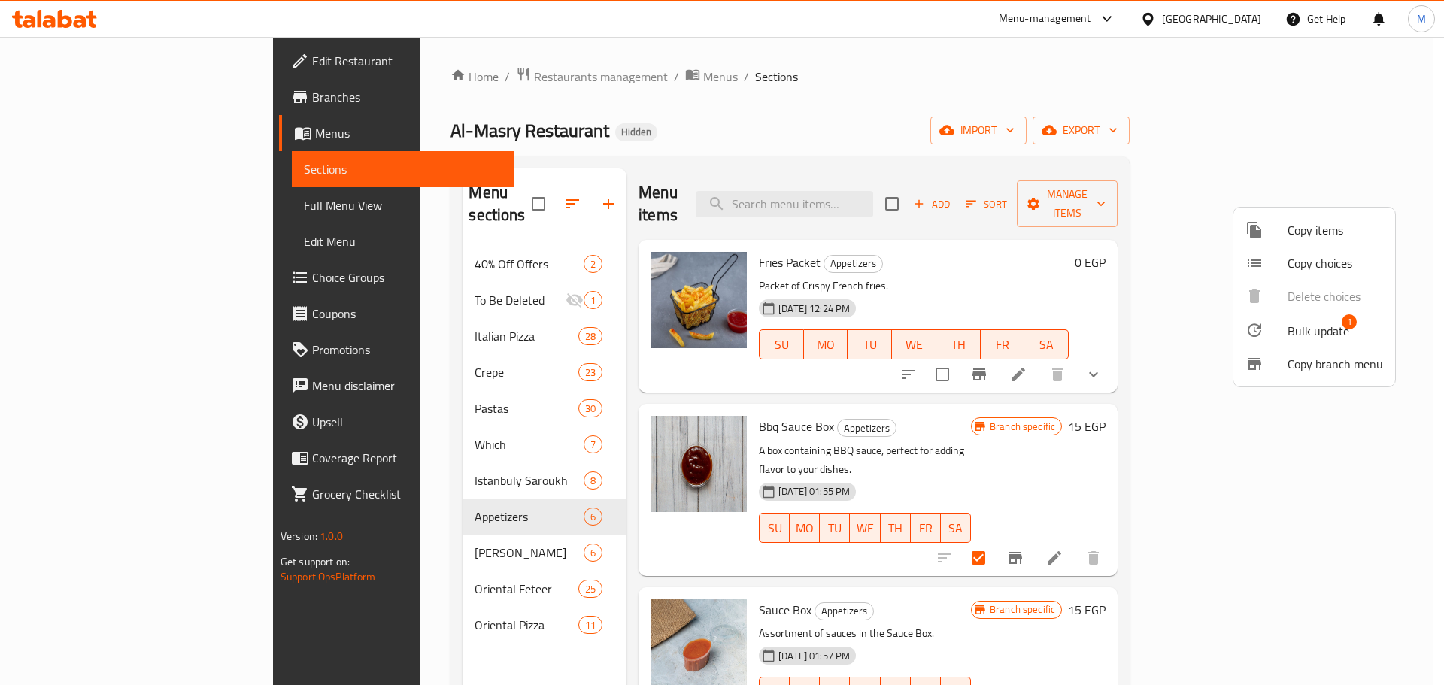
click at [1304, 332] on span "Bulk update" at bounding box center [1319, 331] width 62 height 18
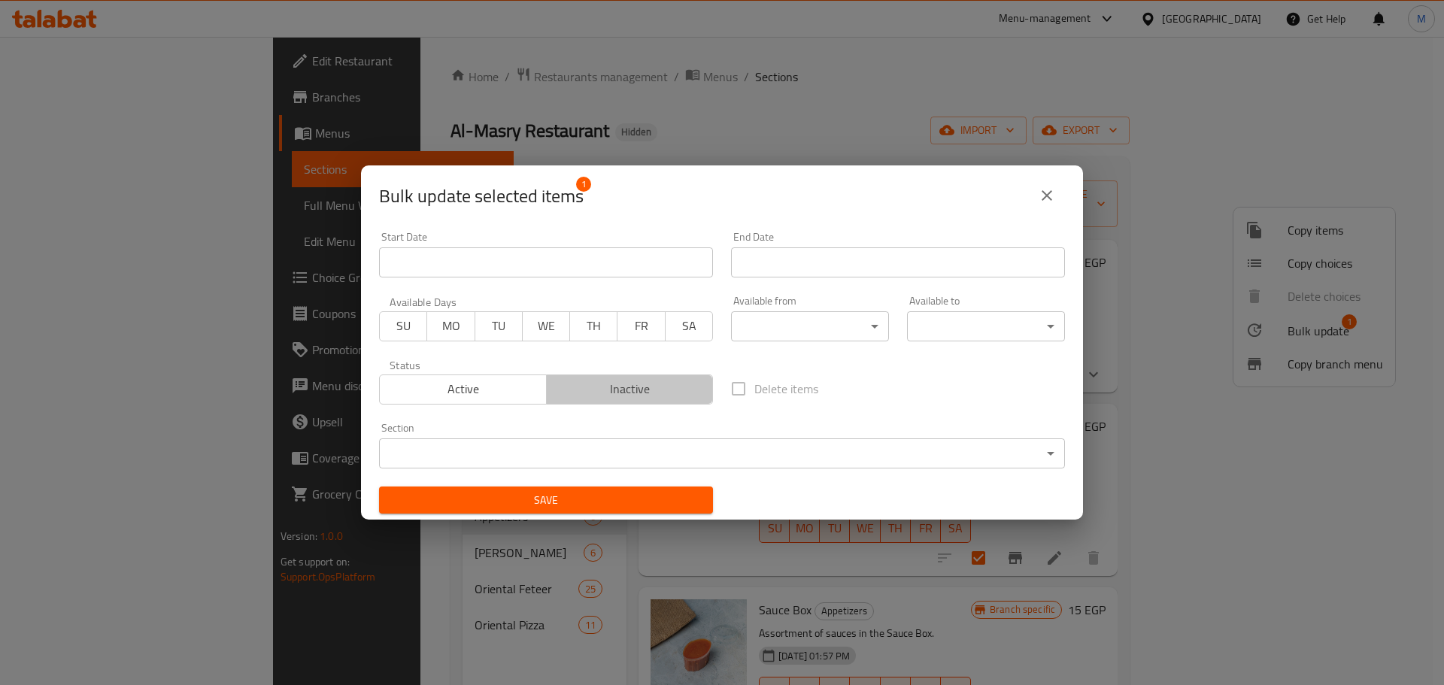
click at [632, 375] on button "Inactive" at bounding box center [630, 390] width 168 height 30
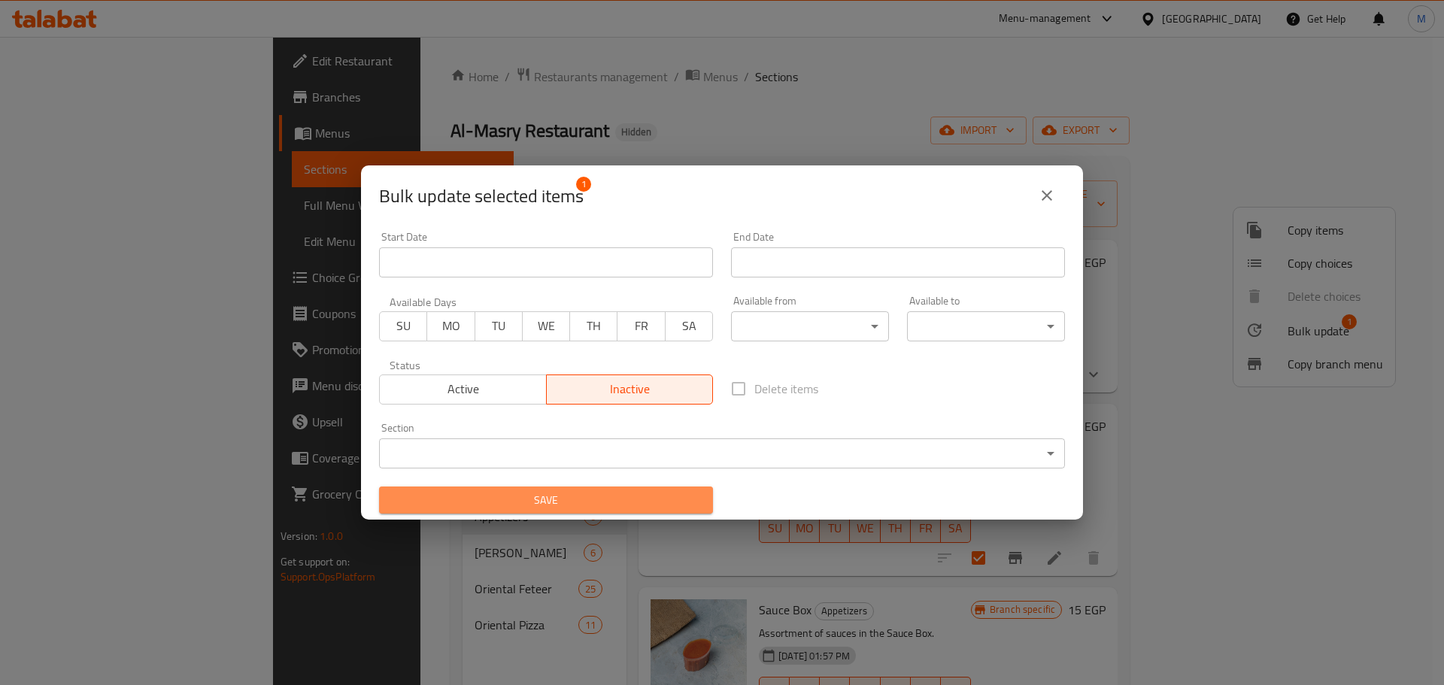
click at [666, 509] on span "Save" at bounding box center [546, 500] width 310 height 19
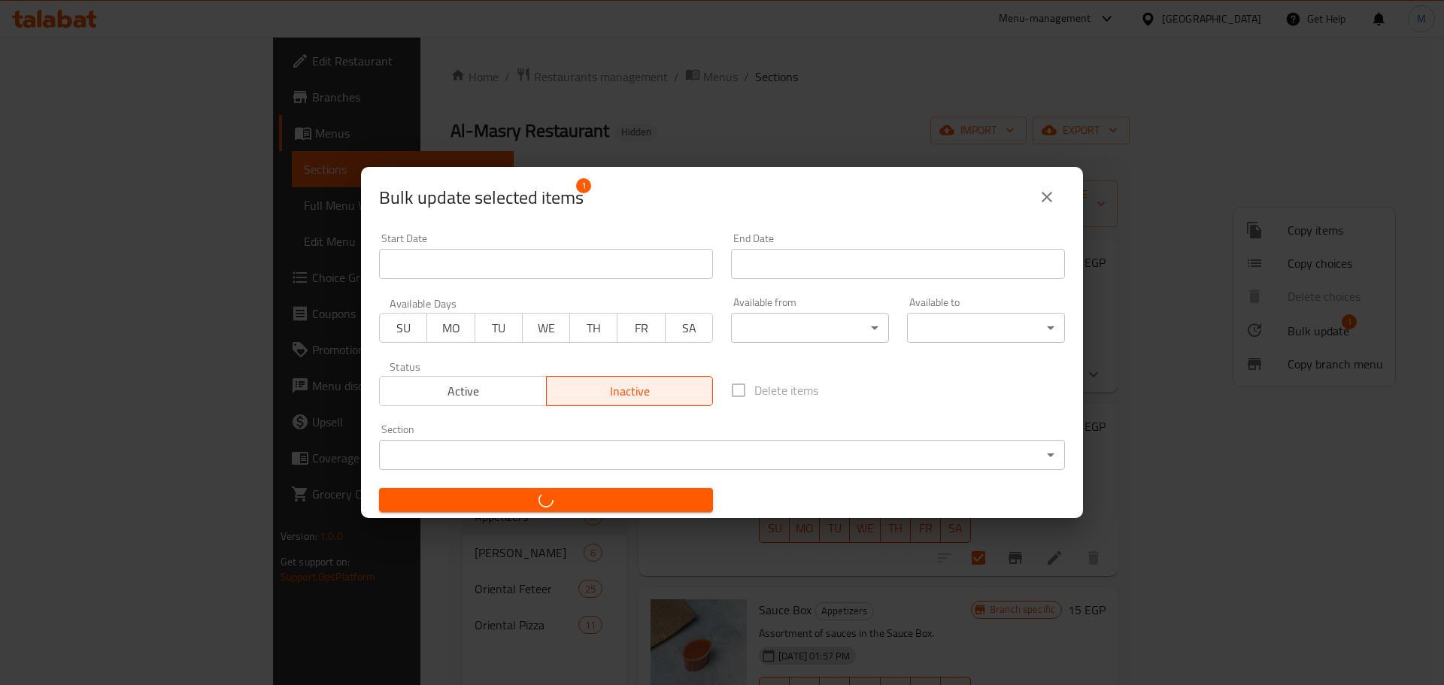
checkbox input "false"
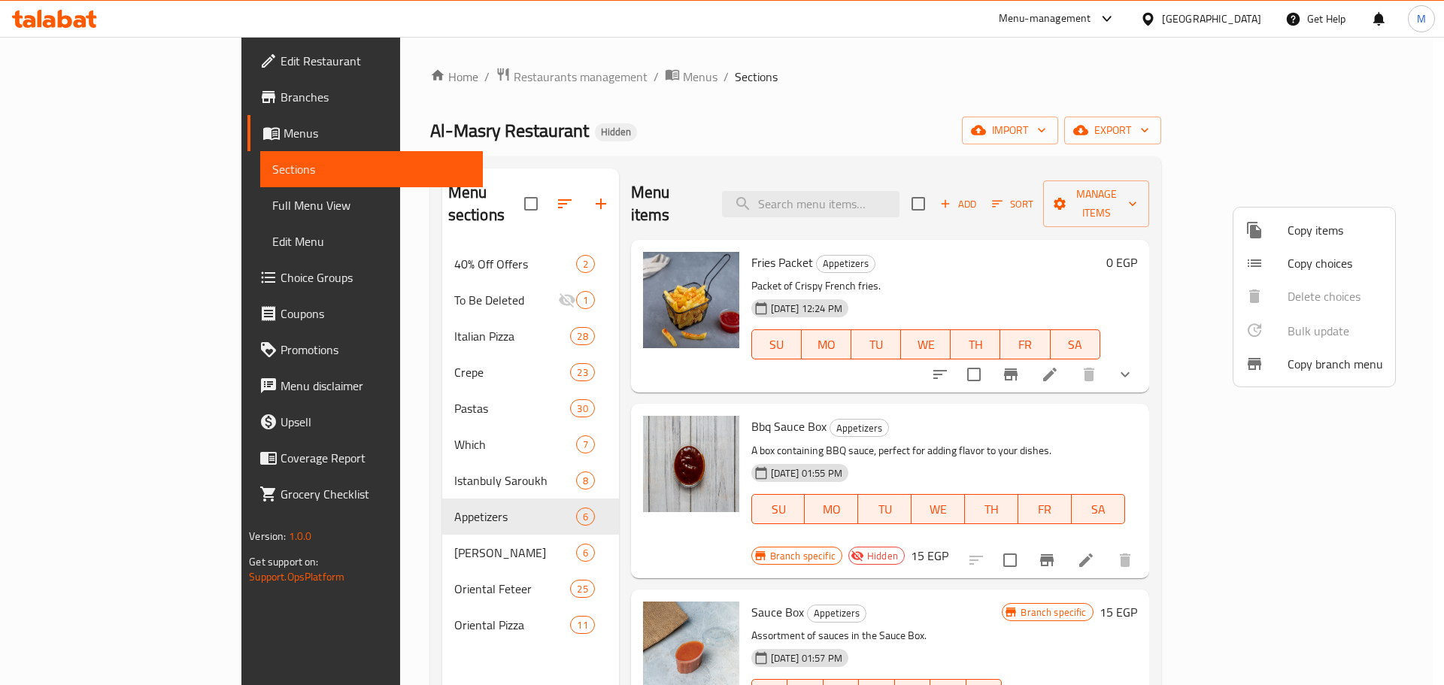
click at [1025, 417] on div at bounding box center [722, 342] width 1444 height 685
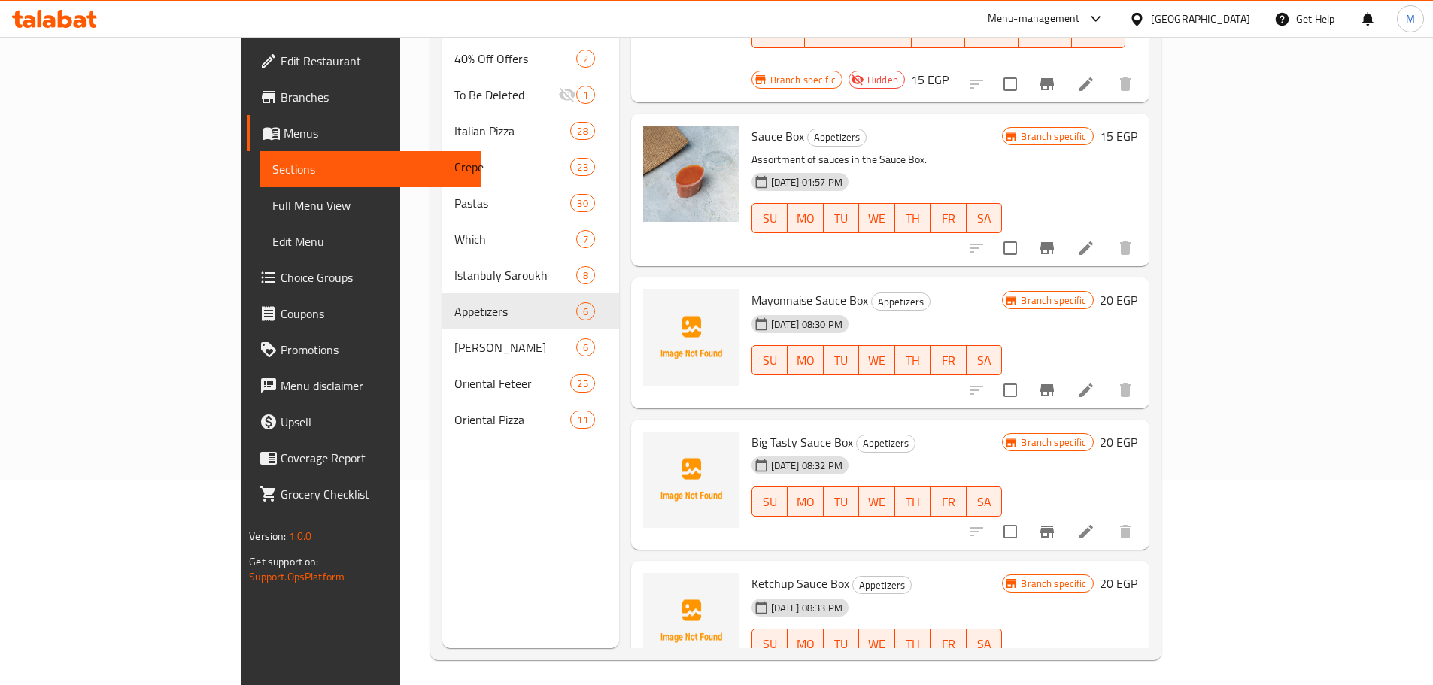
scroll to position [211, 0]
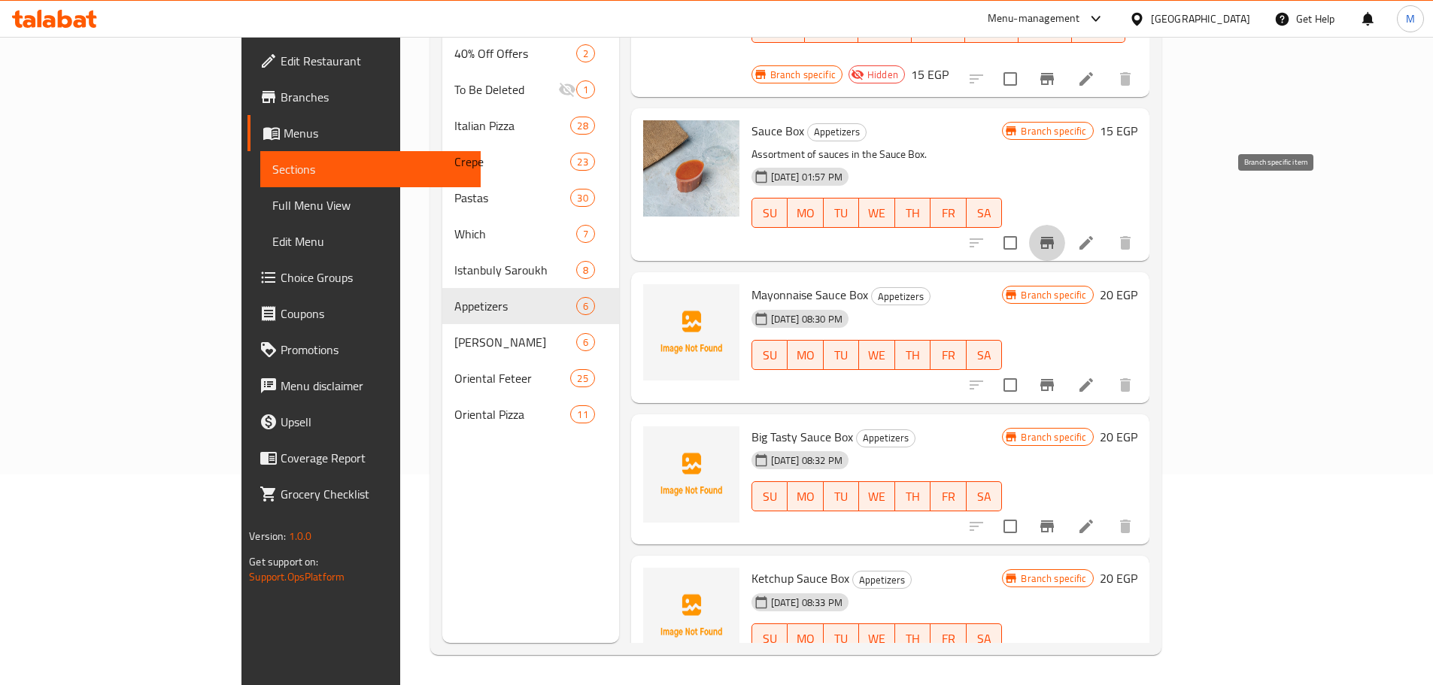
click at [1056, 234] on icon "Branch-specific-item" at bounding box center [1047, 243] width 18 height 18
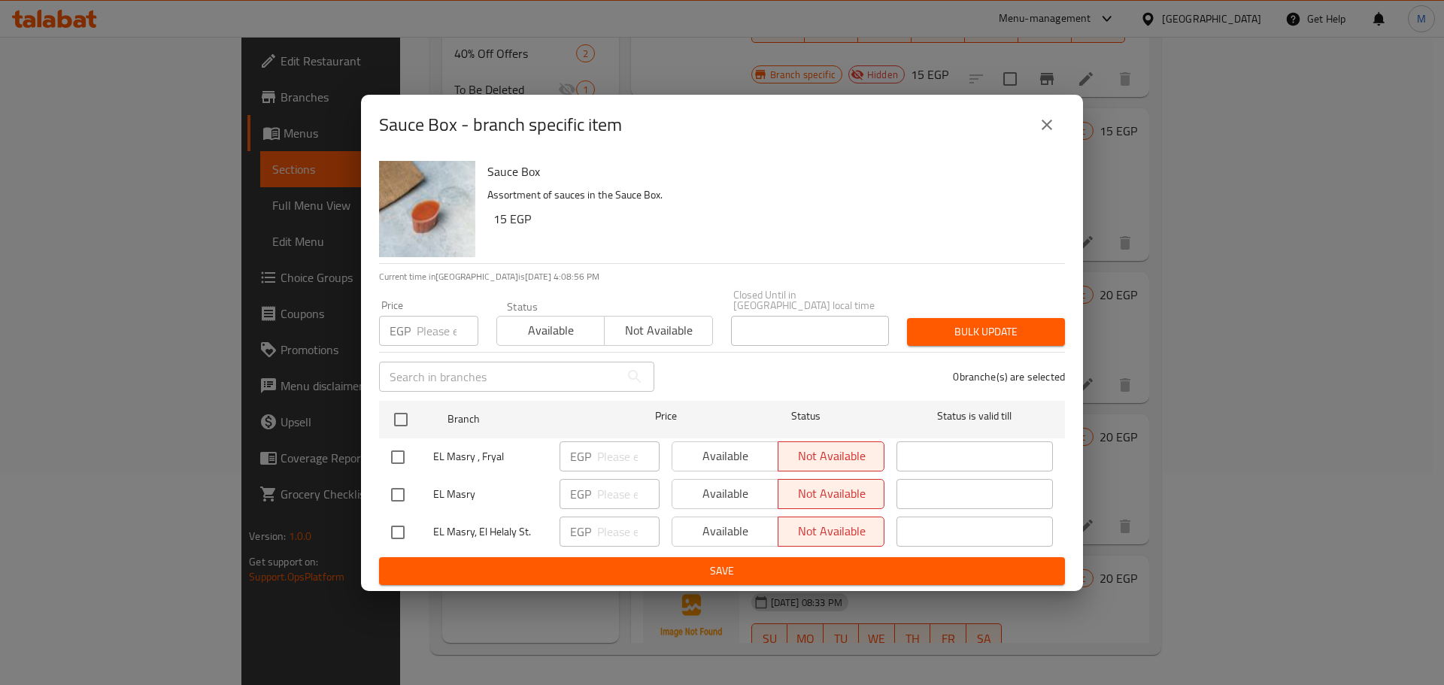
click at [1055, 123] on icon "close" at bounding box center [1047, 125] width 18 height 18
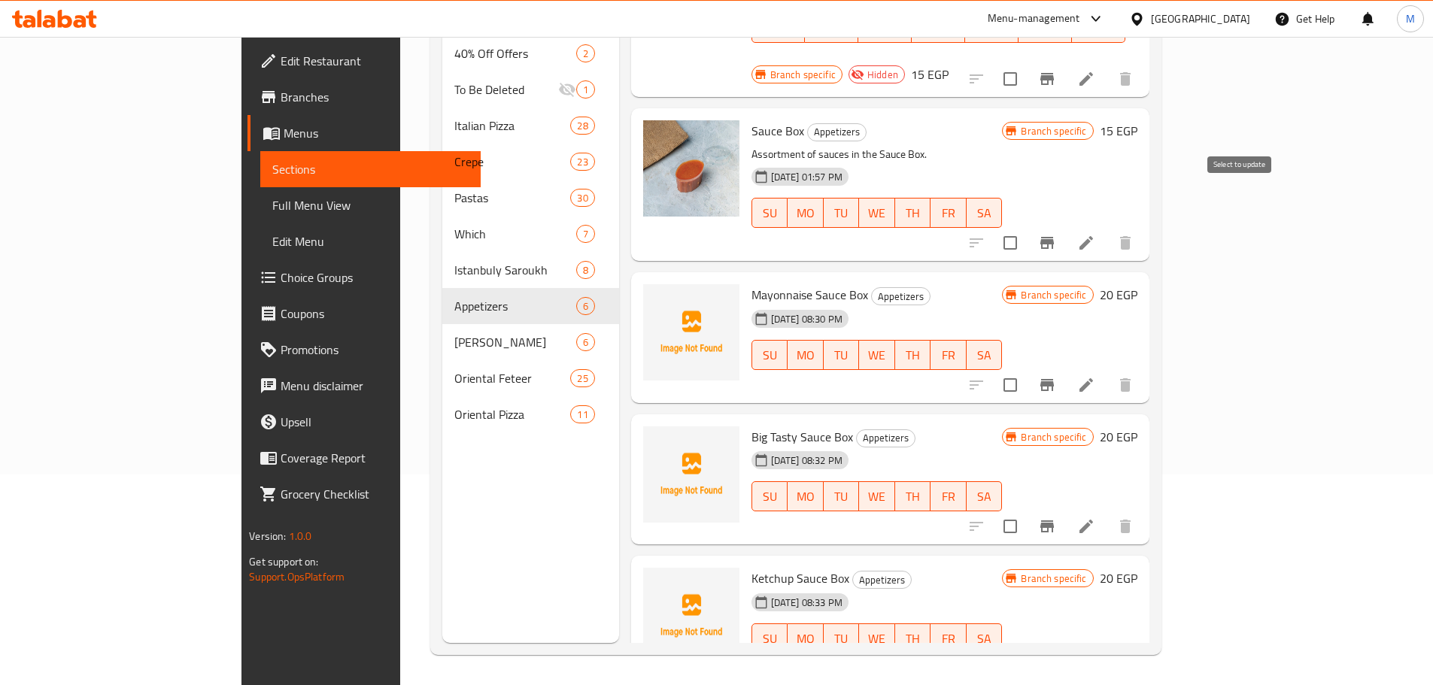
click at [1026, 227] on input "checkbox" at bounding box center [1010, 243] width 32 height 32
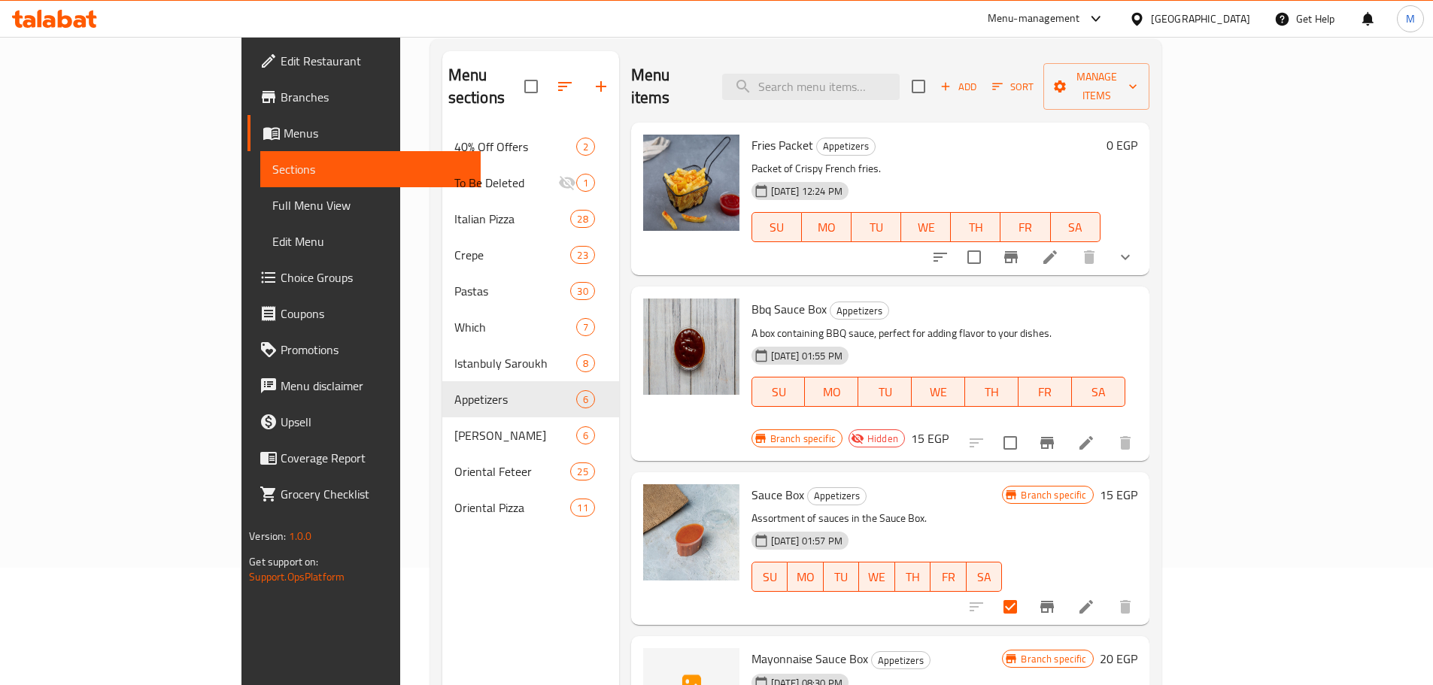
scroll to position [0, 0]
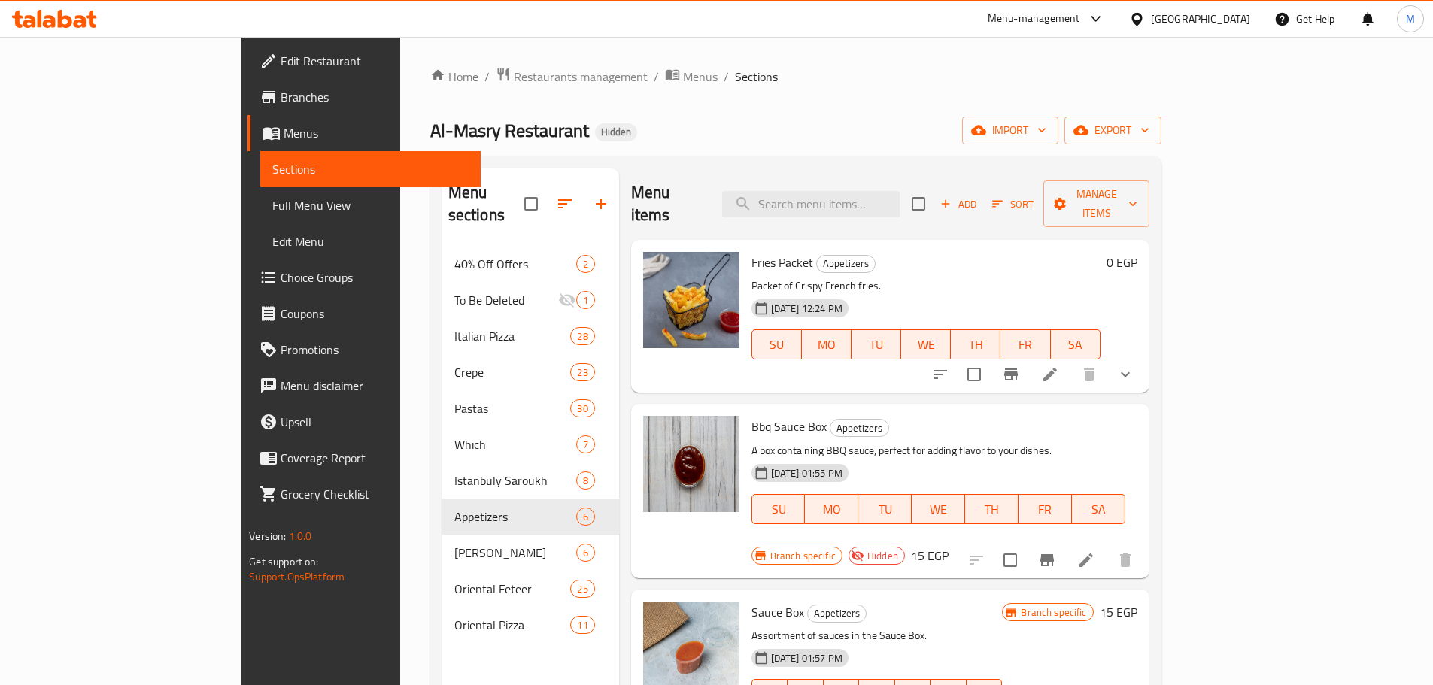
click at [1149, 211] on div "Menu items Add Sort Manage items" at bounding box center [890, 204] width 518 height 71
click at [1137, 198] on span "Manage items" at bounding box center [1095, 204] width 81 height 38
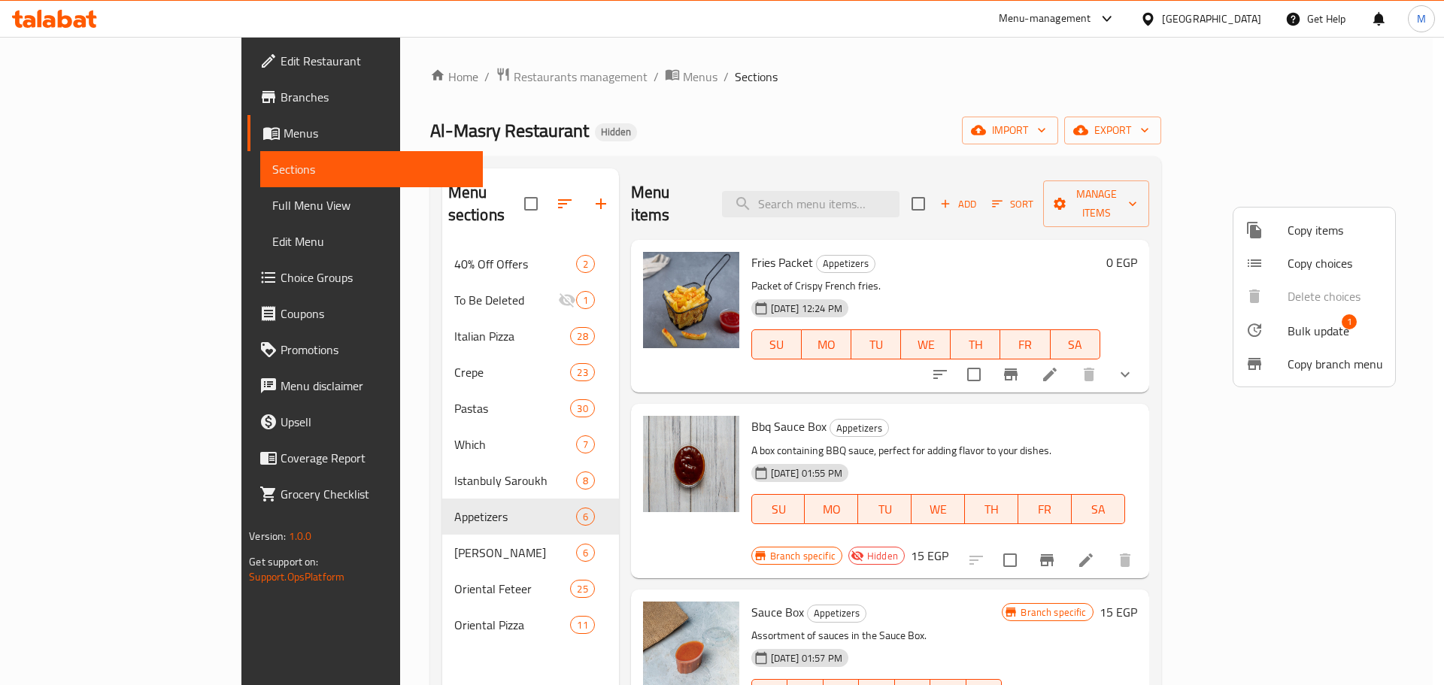
click at [1310, 316] on li "Bulk update 1" at bounding box center [1315, 330] width 162 height 35
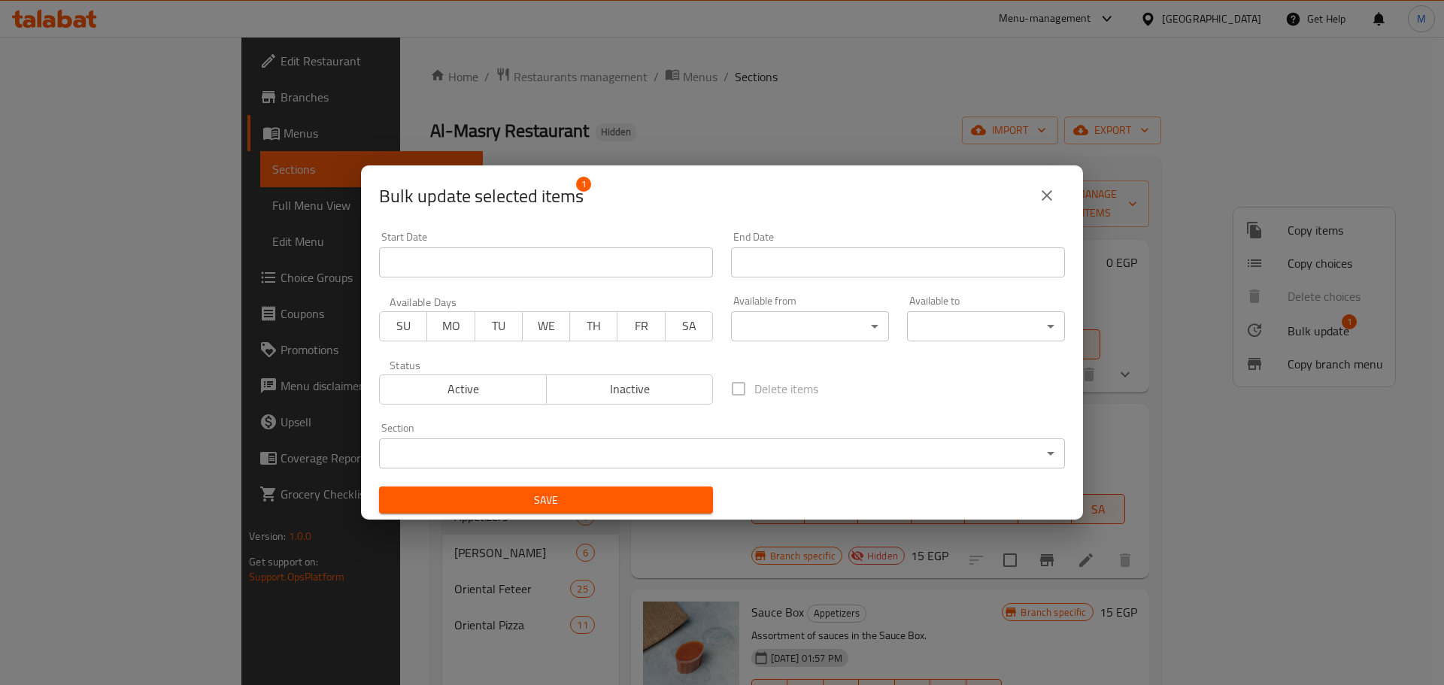
click at [598, 402] on button "Inactive" at bounding box center [630, 390] width 168 height 30
click at [624, 498] on span "Save" at bounding box center [546, 500] width 310 height 19
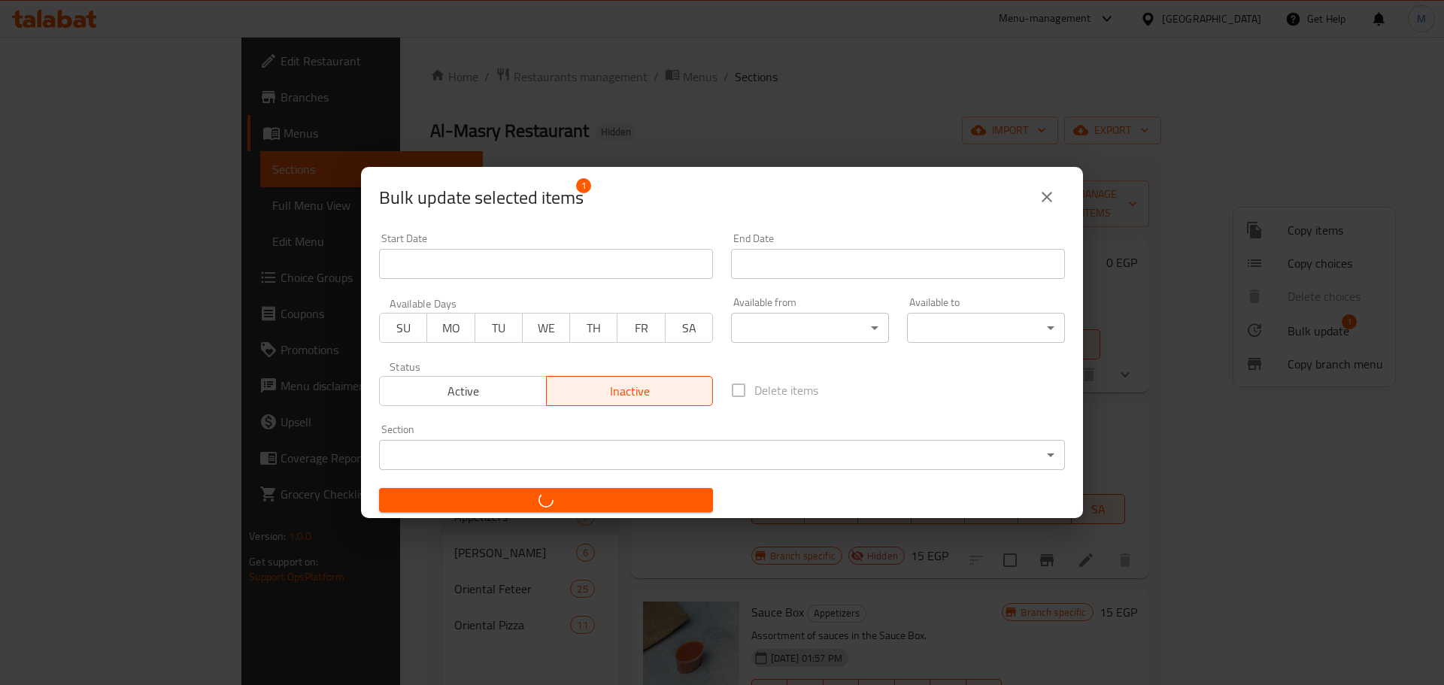
checkbox input "false"
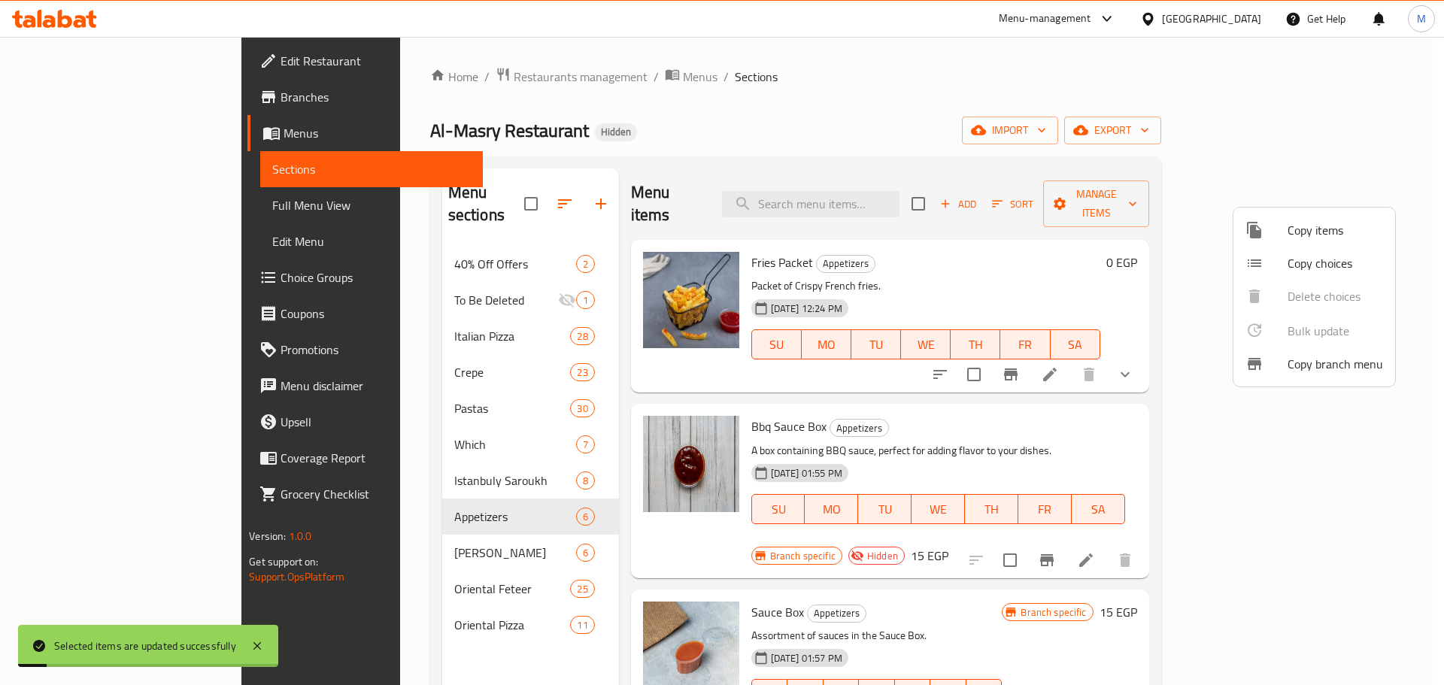
click at [1040, 354] on div at bounding box center [722, 342] width 1444 height 685
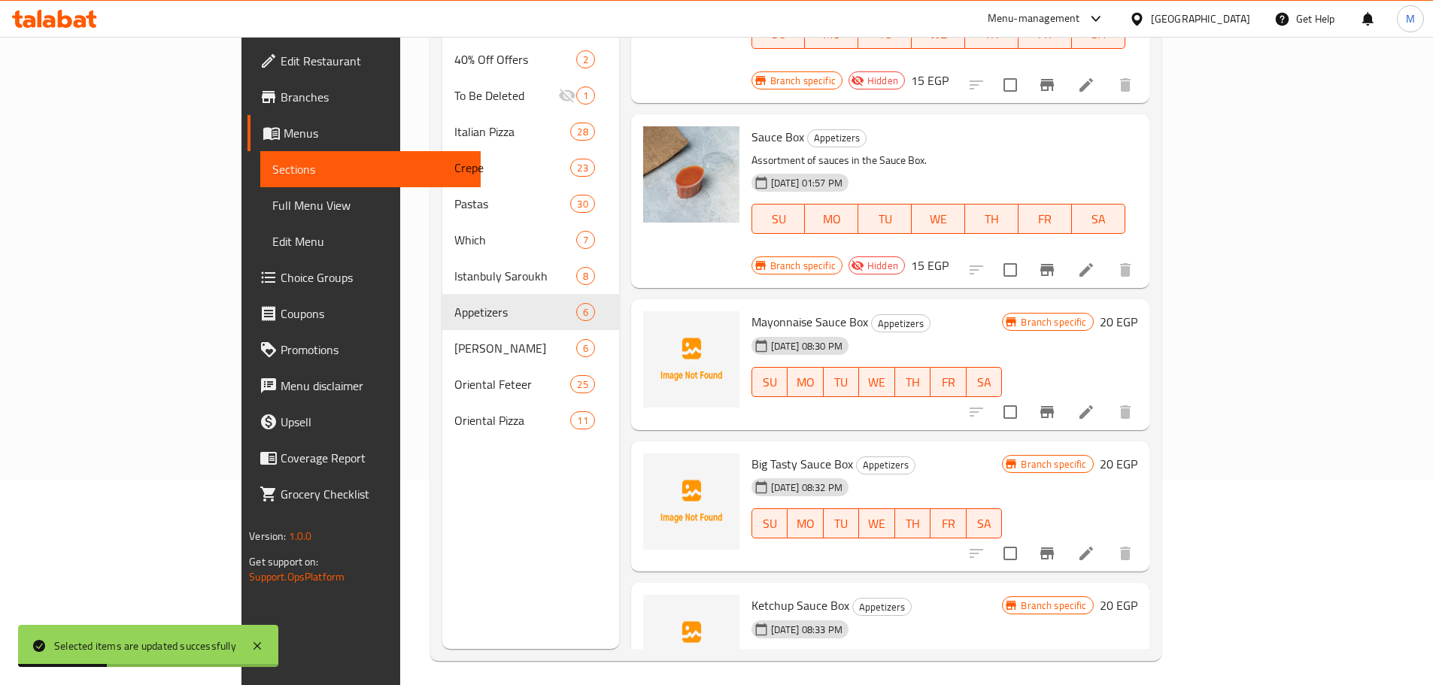
scroll to position [211, 0]
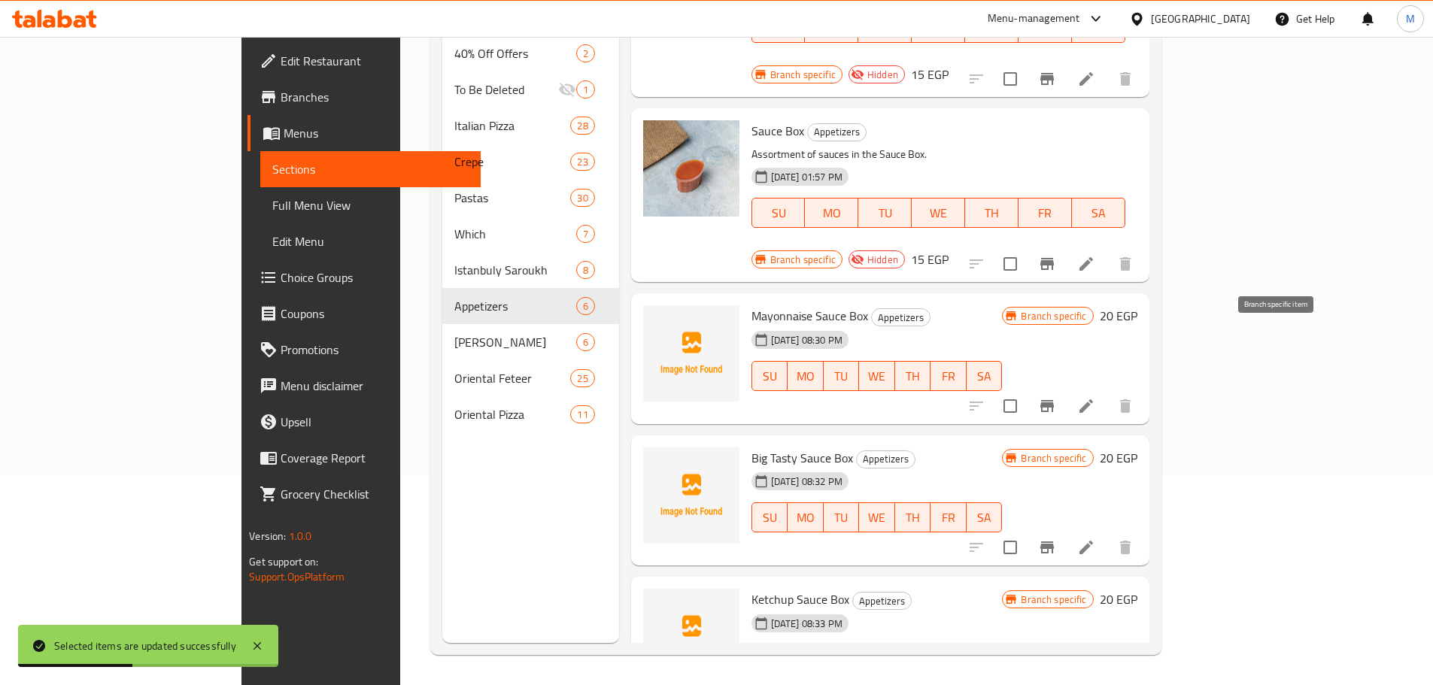
click at [1065, 388] on button "Branch-specific-item" at bounding box center [1047, 406] width 36 height 36
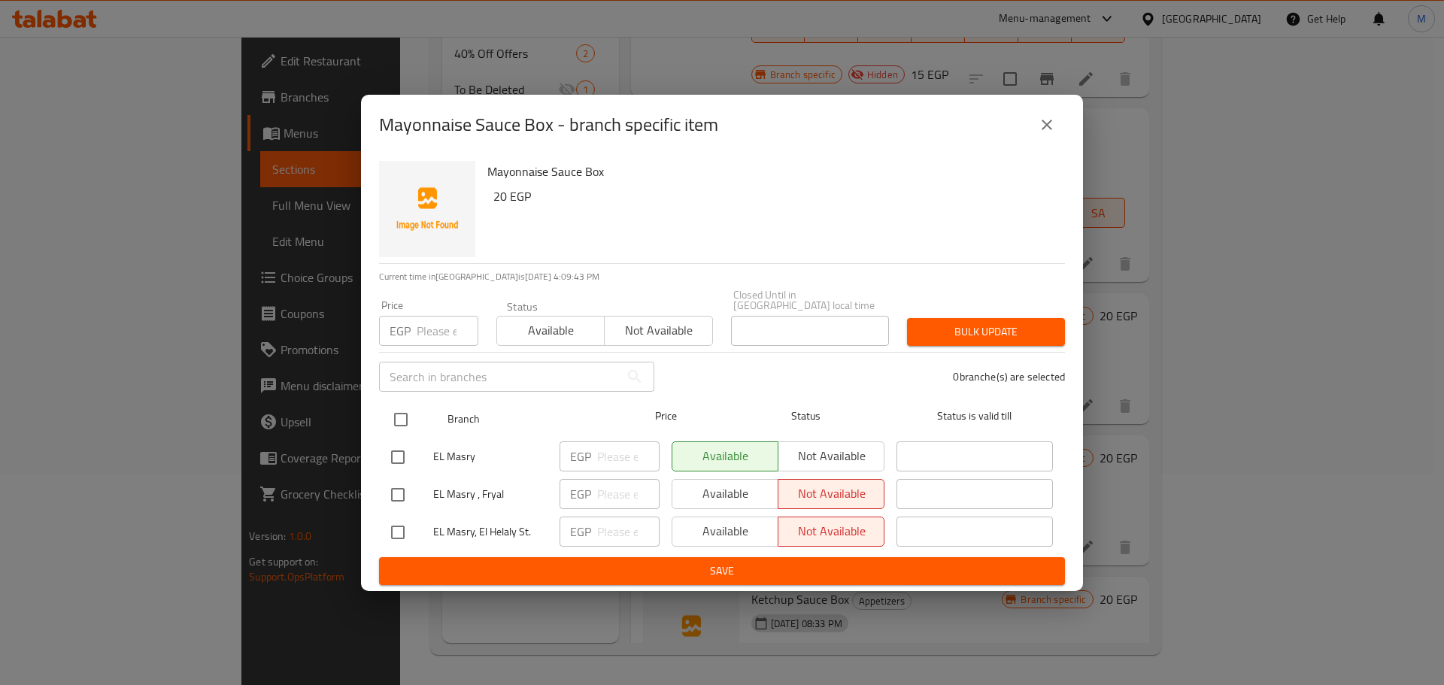
click at [415, 418] on input "checkbox" at bounding box center [401, 420] width 32 height 32
checkbox input "true"
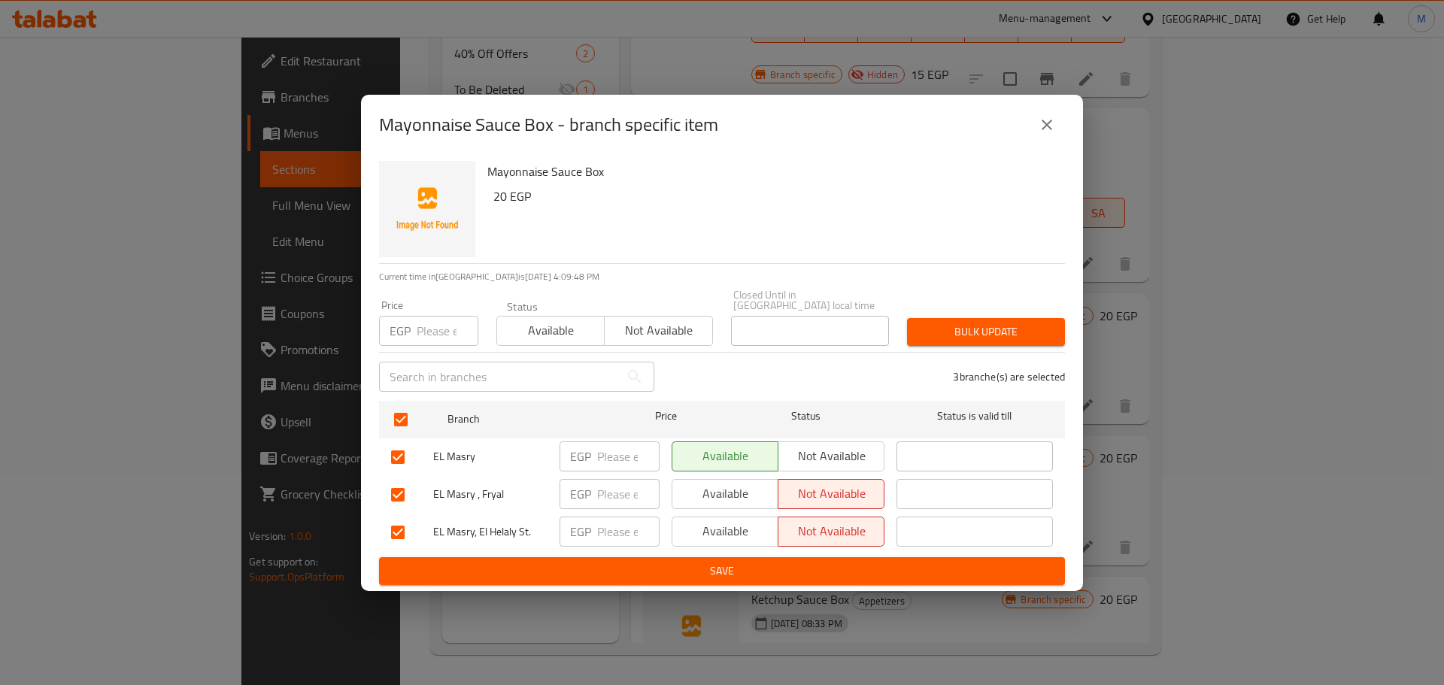
click at [500, 206] on h6 "20 EGP" at bounding box center [773, 196] width 560 height 21
copy h6 "20"
click at [439, 339] on input "number" at bounding box center [448, 331] width 62 height 30
paste input "20"
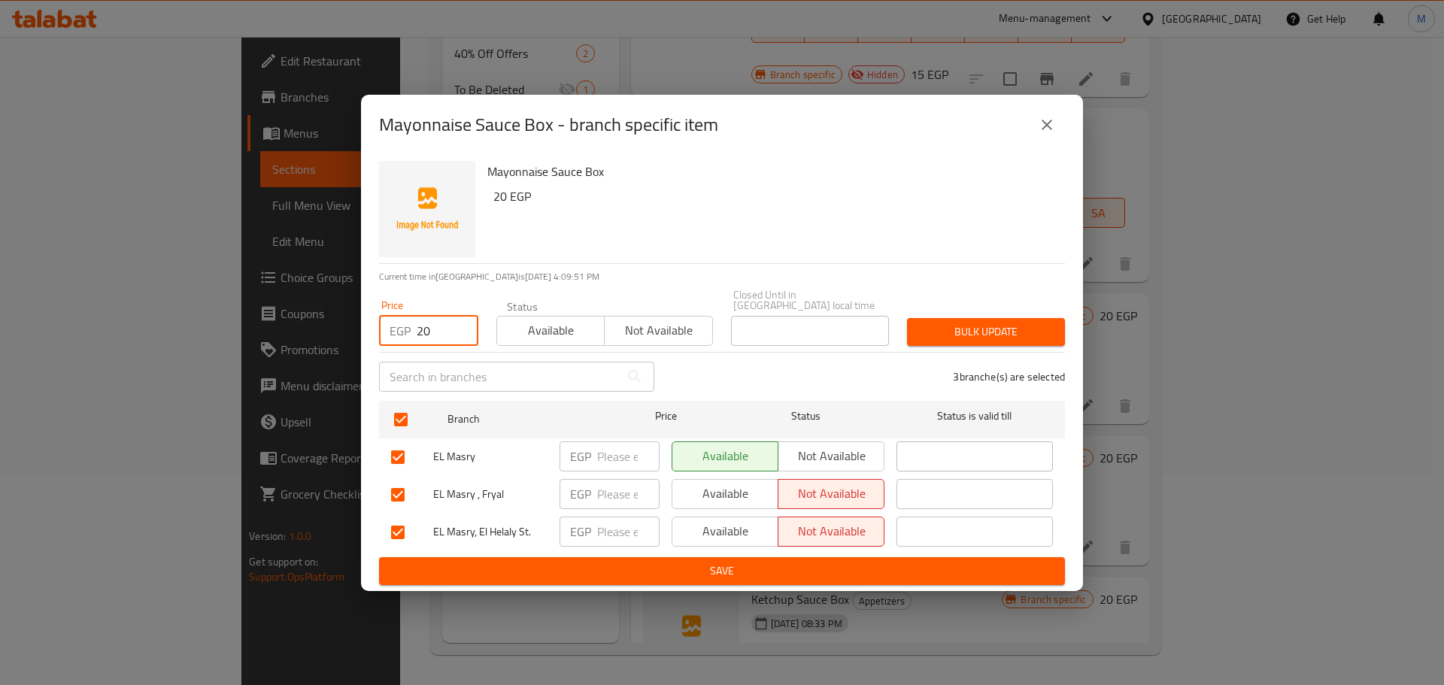
type input "20"
click at [946, 326] on span "Bulk update" at bounding box center [986, 332] width 134 height 19
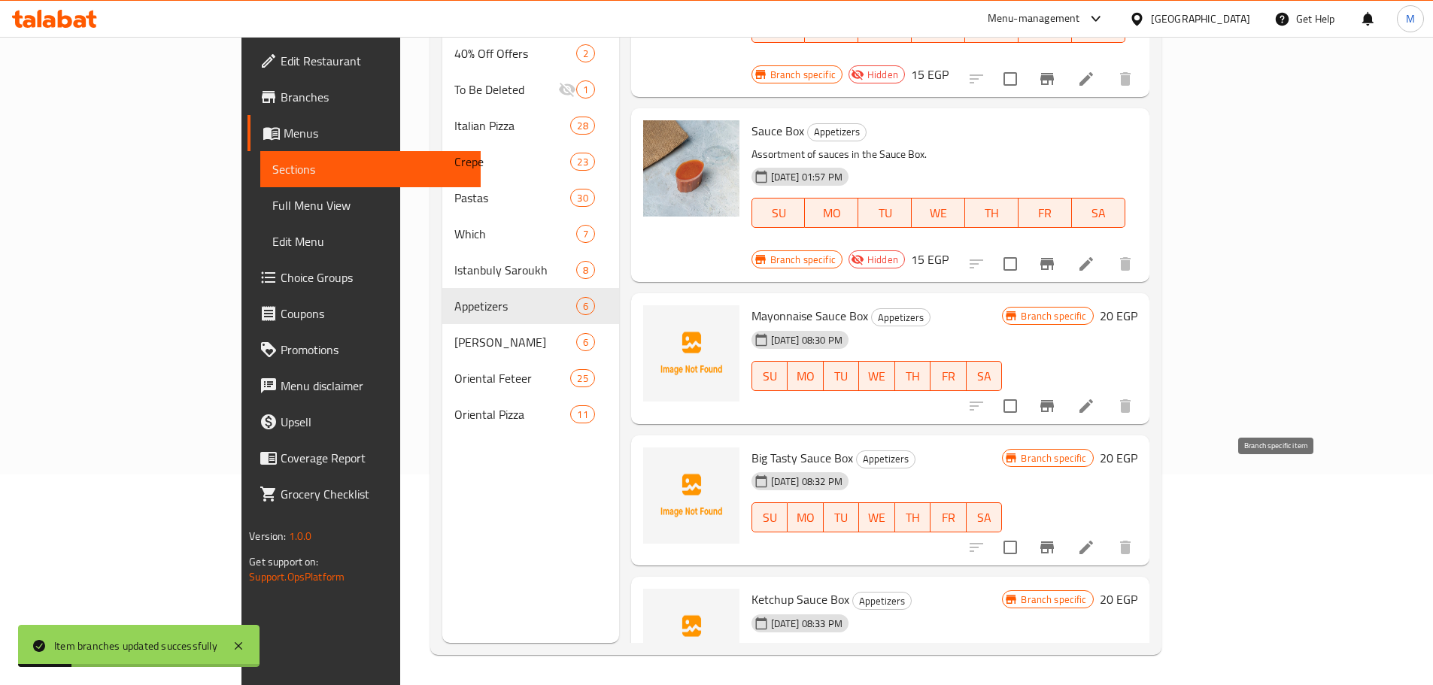
click at [1065, 530] on button "Branch-specific-item" at bounding box center [1047, 548] width 36 height 36
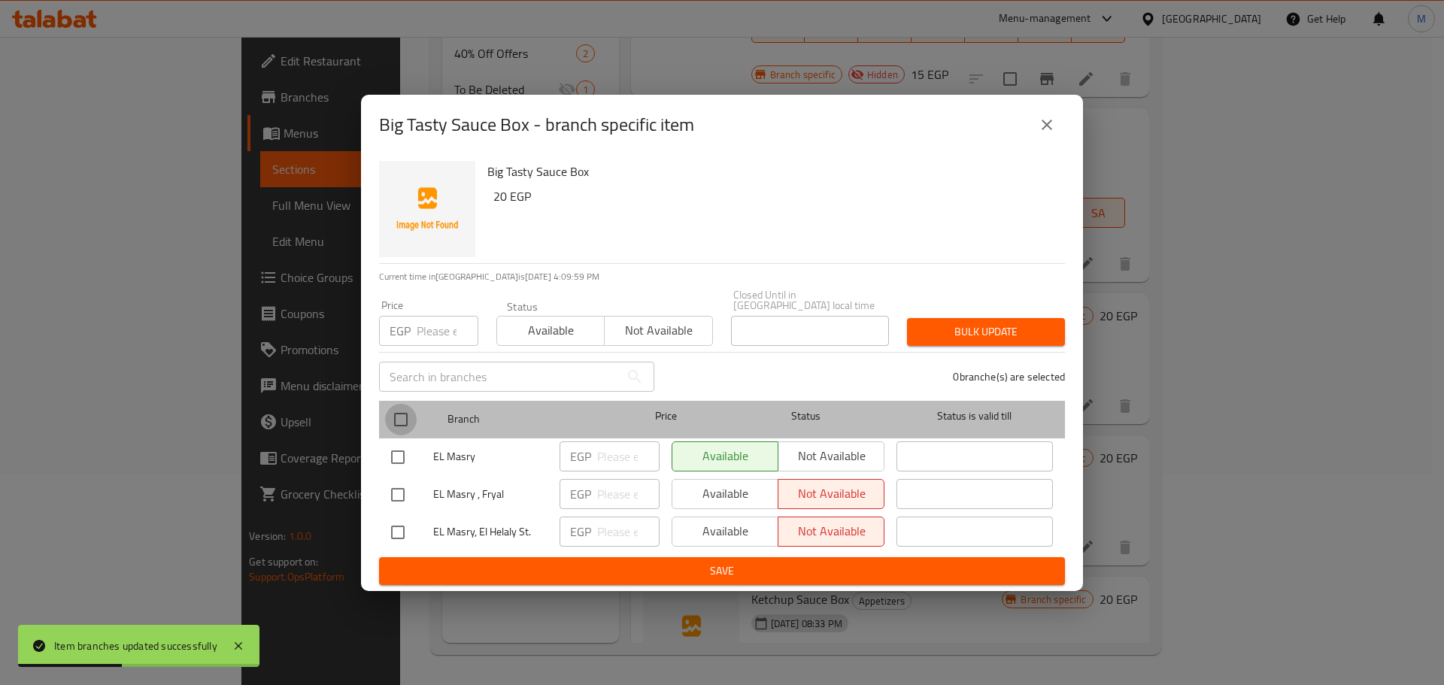
click at [393, 417] on input "checkbox" at bounding box center [401, 420] width 32 height 32
checkbox input "true"
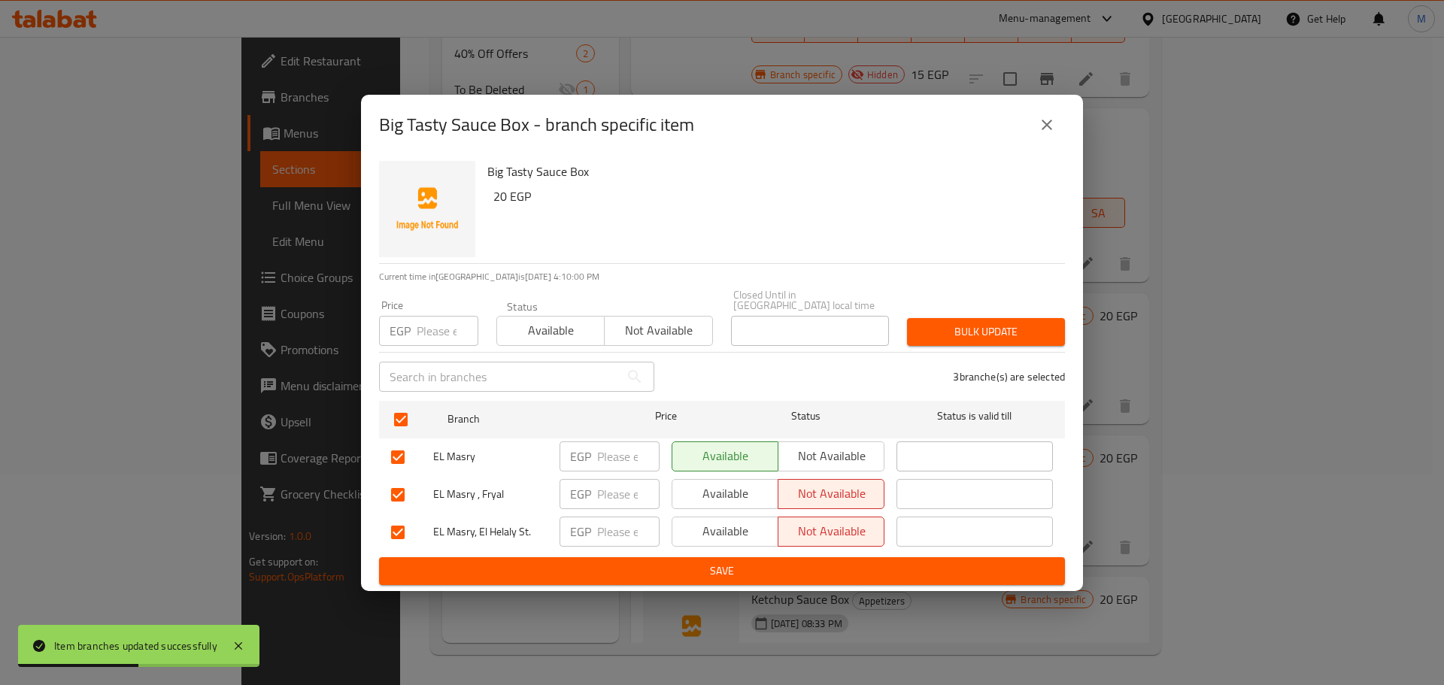
click at [435, 337] on input "number" at bounding box center [448, 331] width 62 height 30
paste input "20"
type input "20"
click at [980, 326] on span "Bulk update" at bounding box center [986, 332] width 134 height 19
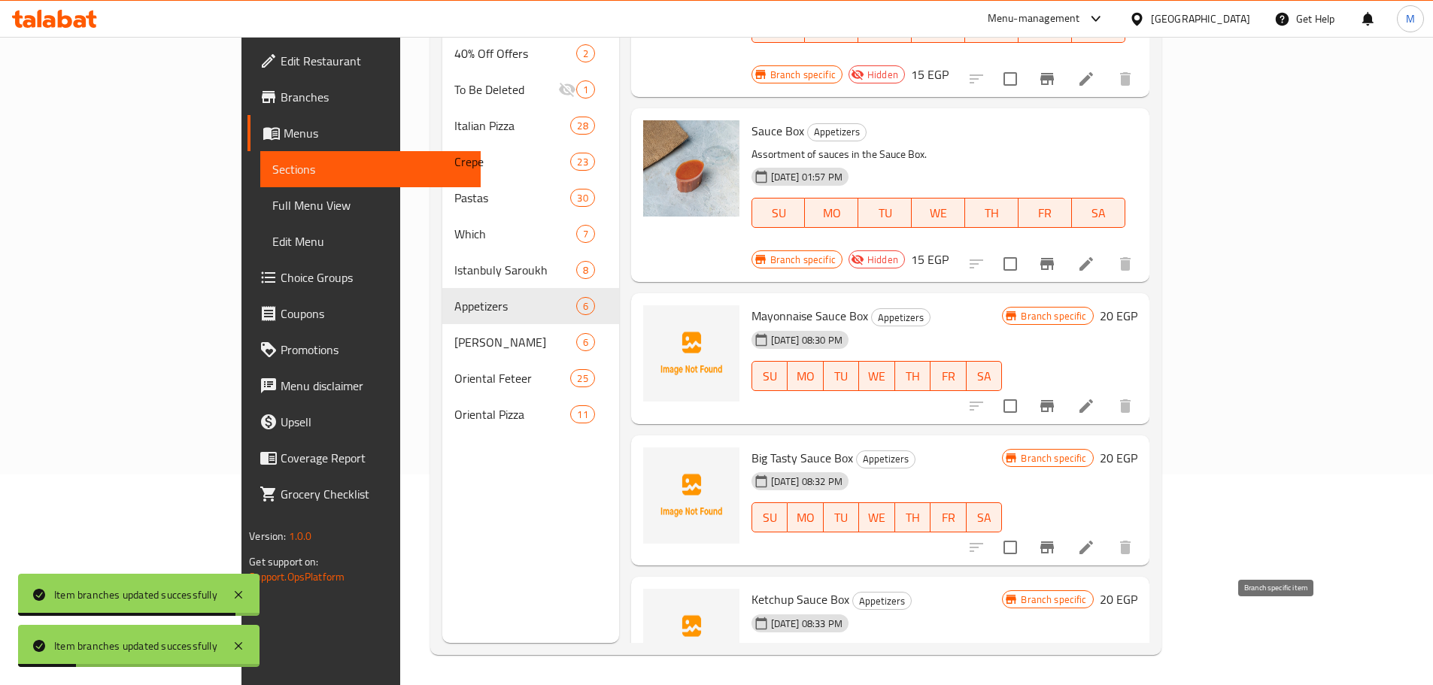
click at [1054, 684] on icon "Branch-specific-item" at bounding box center [1047, 690] width 14 height 12
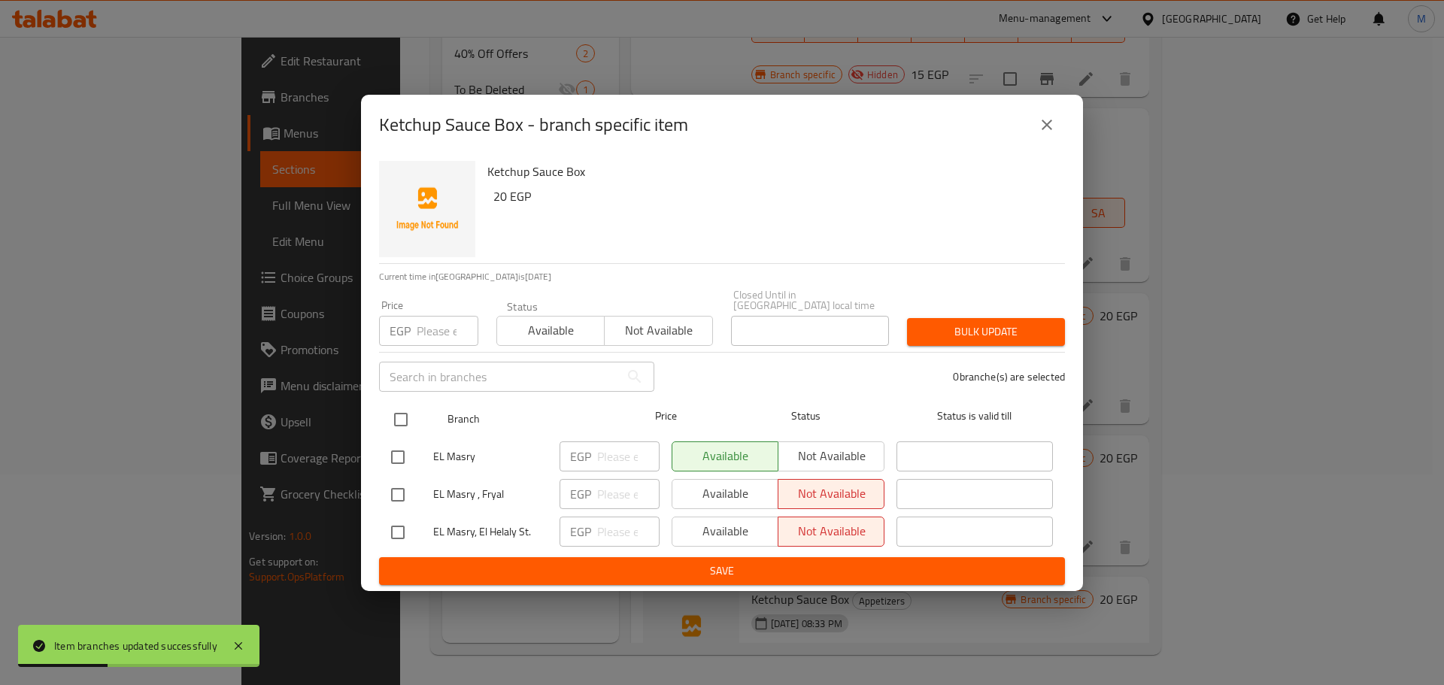
drag, startPoint x: 405, startPoint y: 414, endPoint x: 424, endPoint y: 412, distance: 19.7
click at [410, 419] on input "checkbox" at bounding box center [401, 420] width 32 height 32
checkbox input "true"
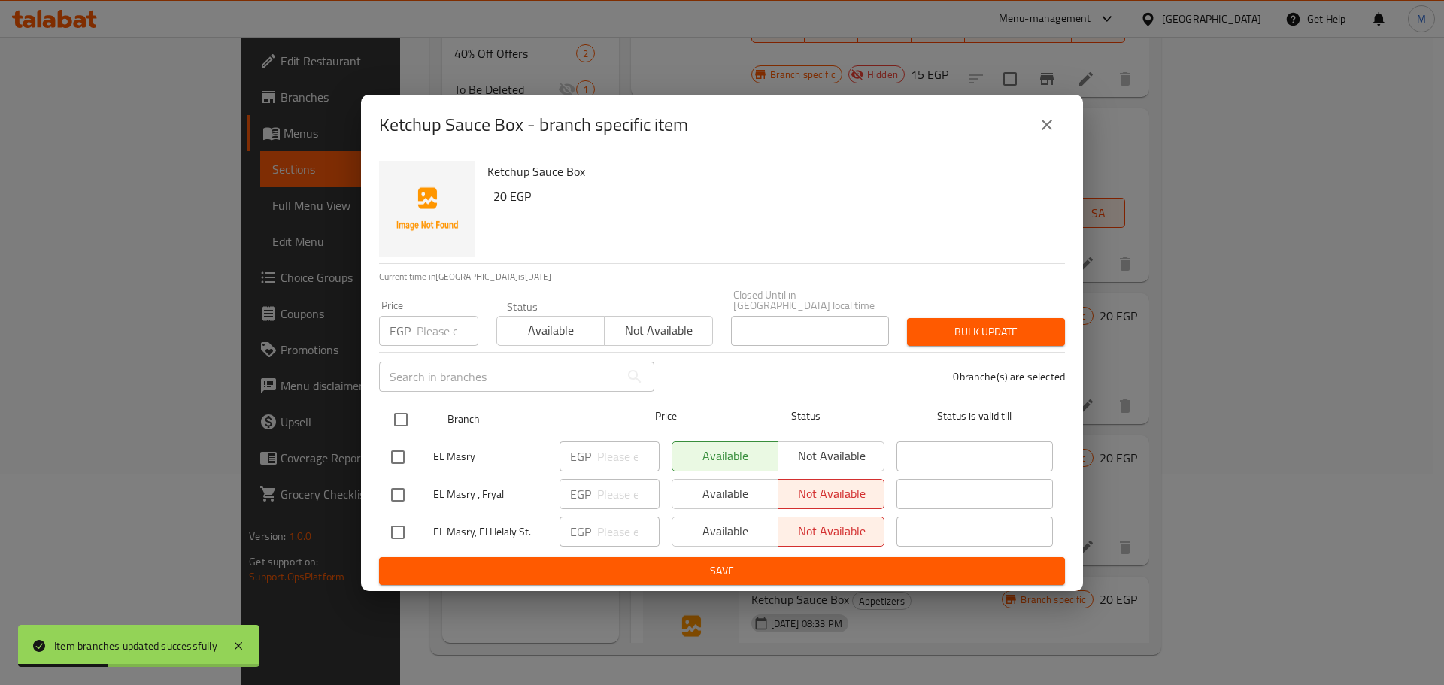
checkbox input "true"
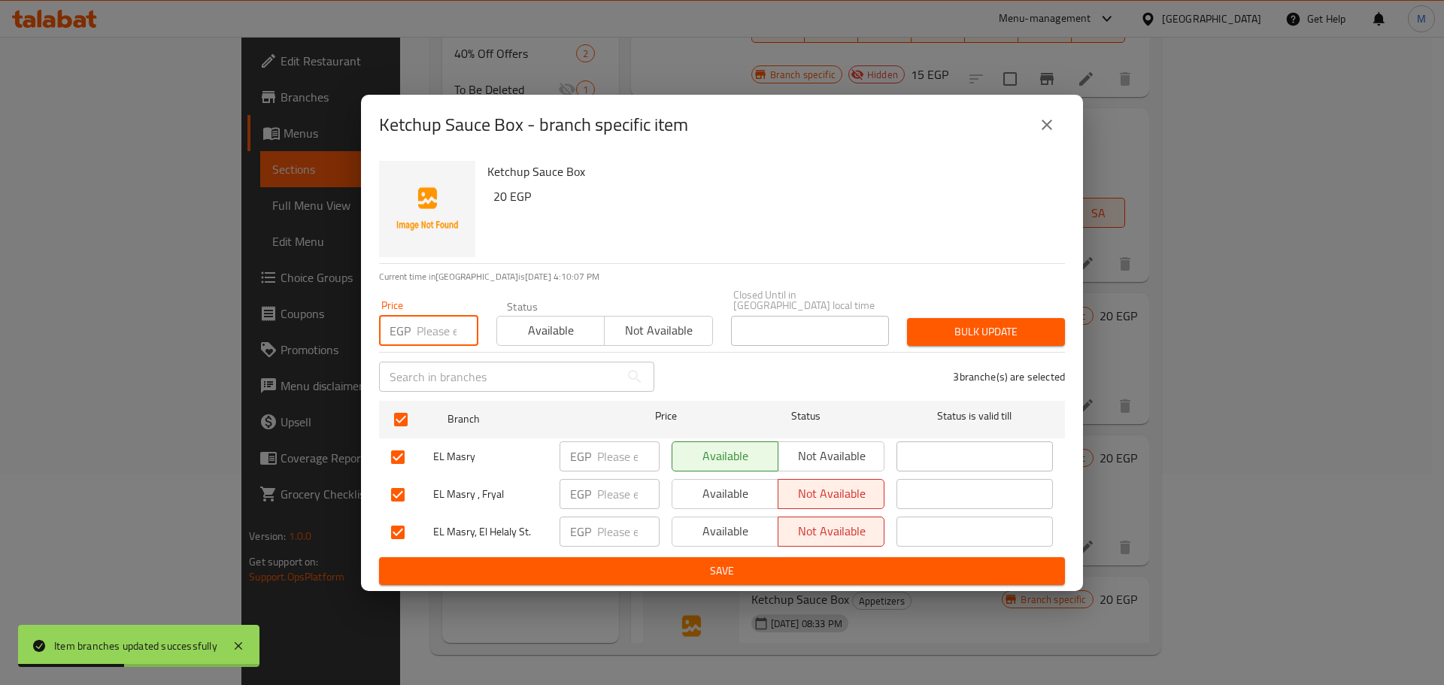
click at [438, 337] on input "number" at bounding box center [448, 331] width 62 height 30
paste input "20"
type input "20"
click at [961, 323] on span "Bulk update" at bounding box center [986, 332] width 134 height 19
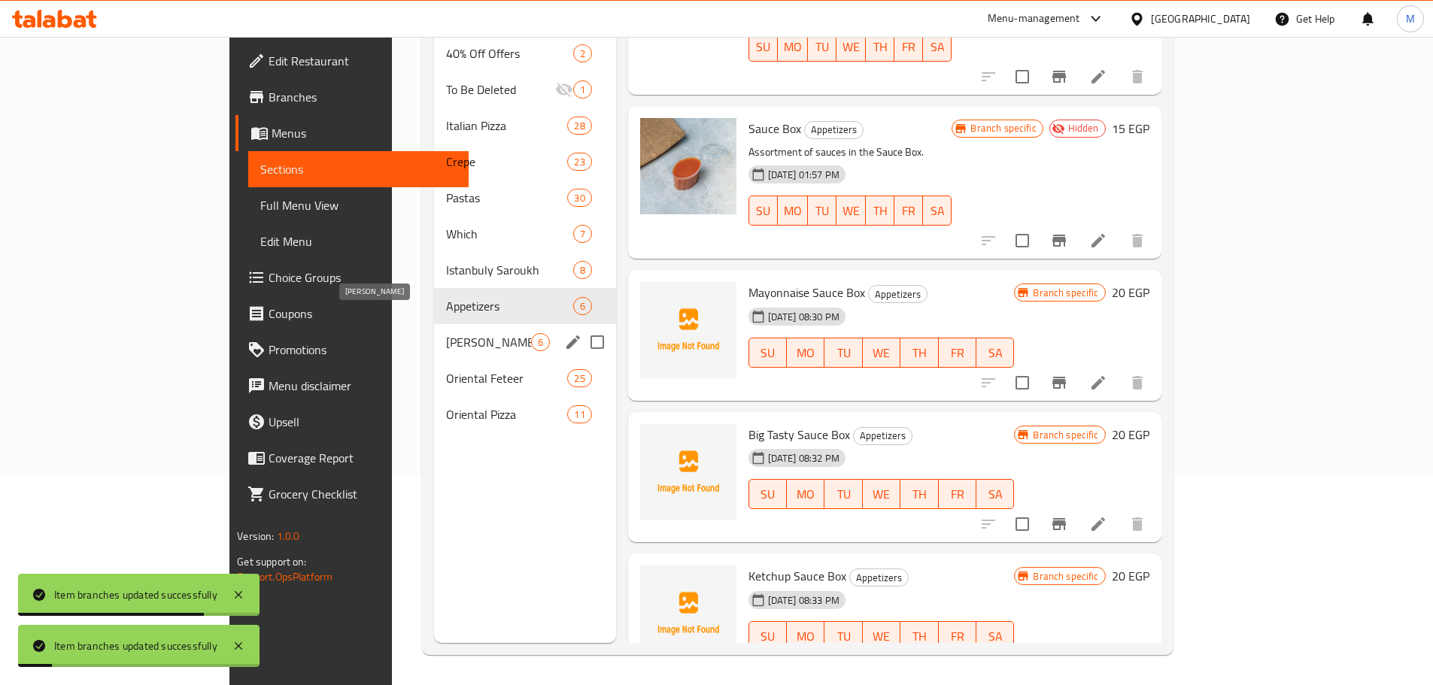
click at [462, 333] on span "[PERSON_NAME]" at bounding box center [488, 342] width 84 height 18
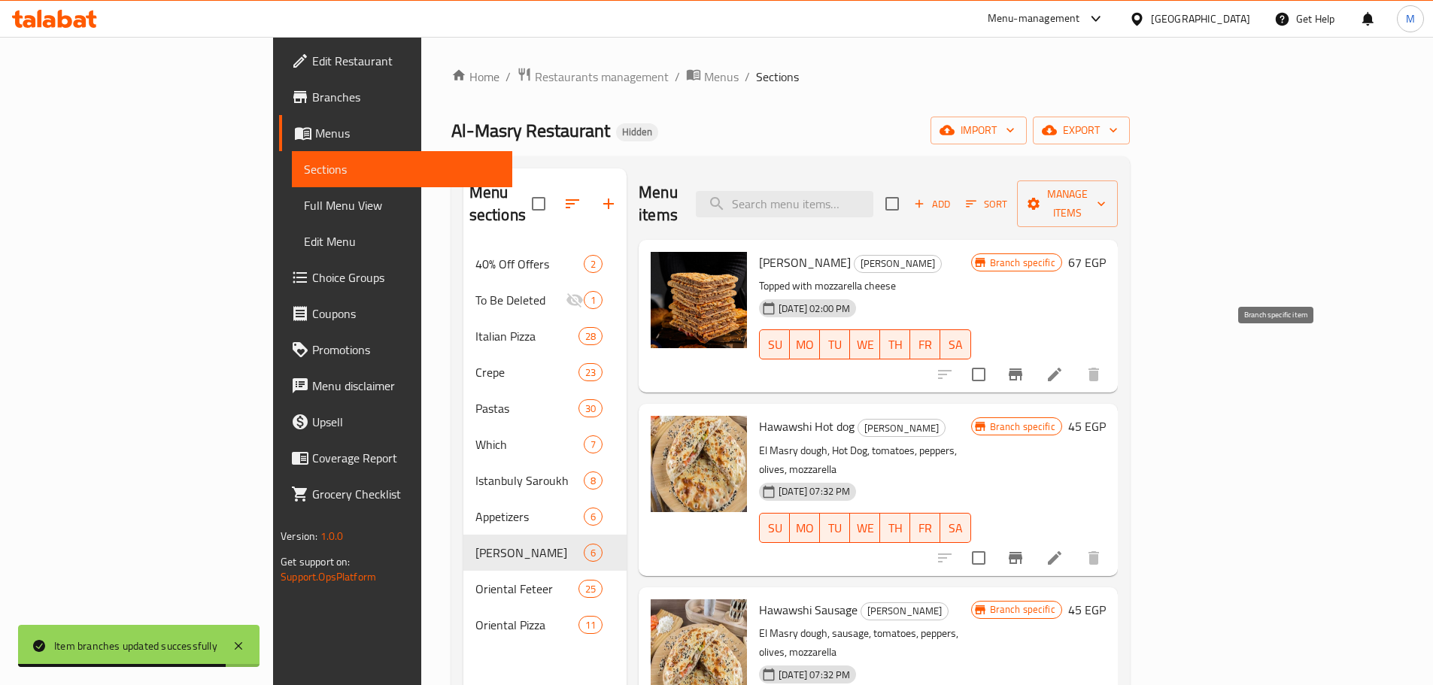
click at [1034, 364] on button "Branch-specific-item" at bounding box center [1016, 375] width 36 height 36
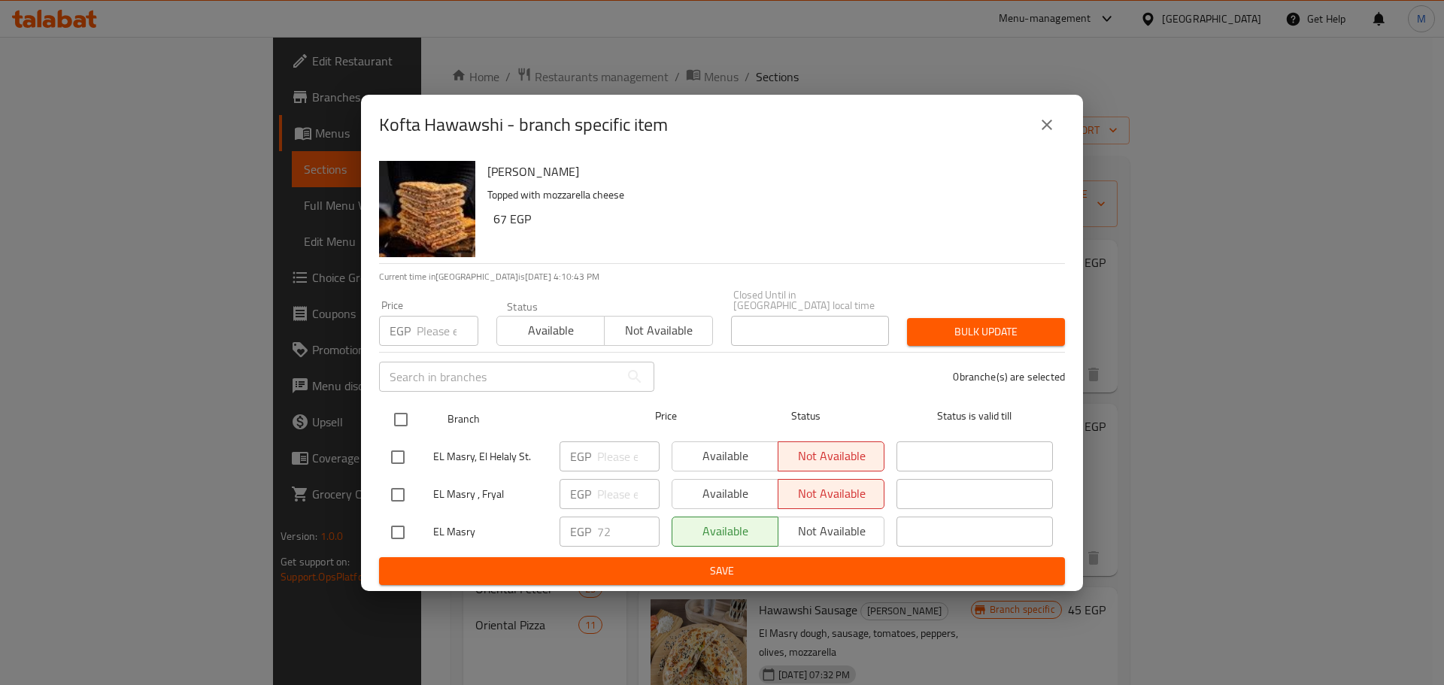
click at [406, 411] on input "checkbox" at bounding box center [401, 420] width 32 height 32
checkbox input "true"
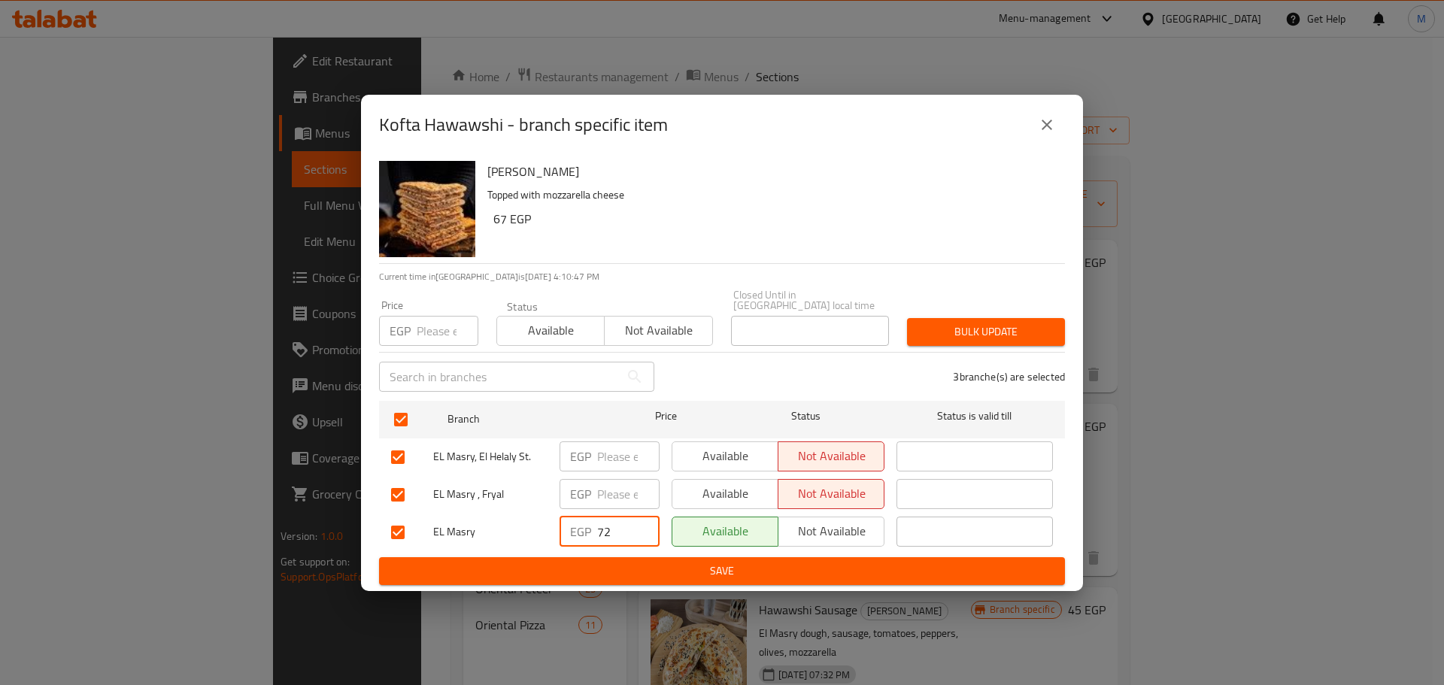
click at [611, 524] on input "72" at bounding box center [628, 532] width 62 height 30
click at [445, 330] on input "number" at bounding box center [448, 331] width 62 height 30
paste input "72"
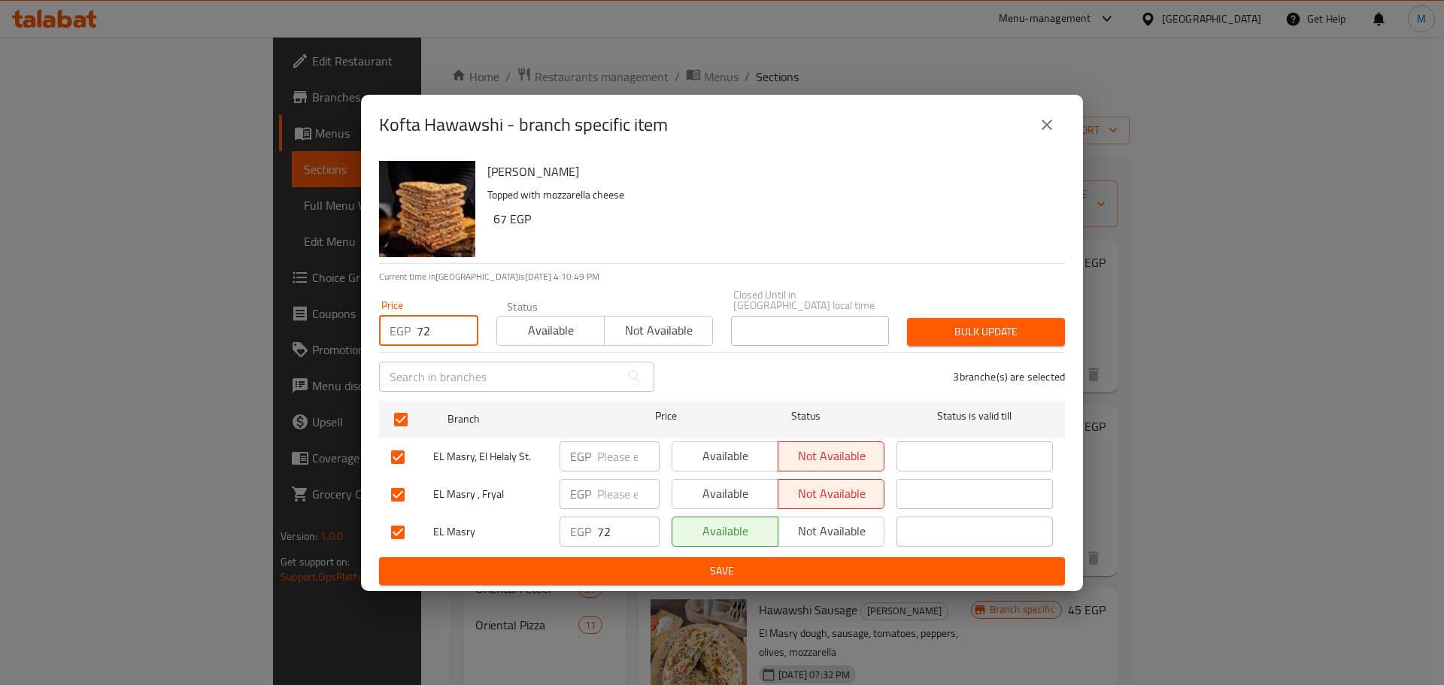
type input "72"
click at [1010, 339] on button "Bulk update" at bounding box center [986, 332] width 158 height 28
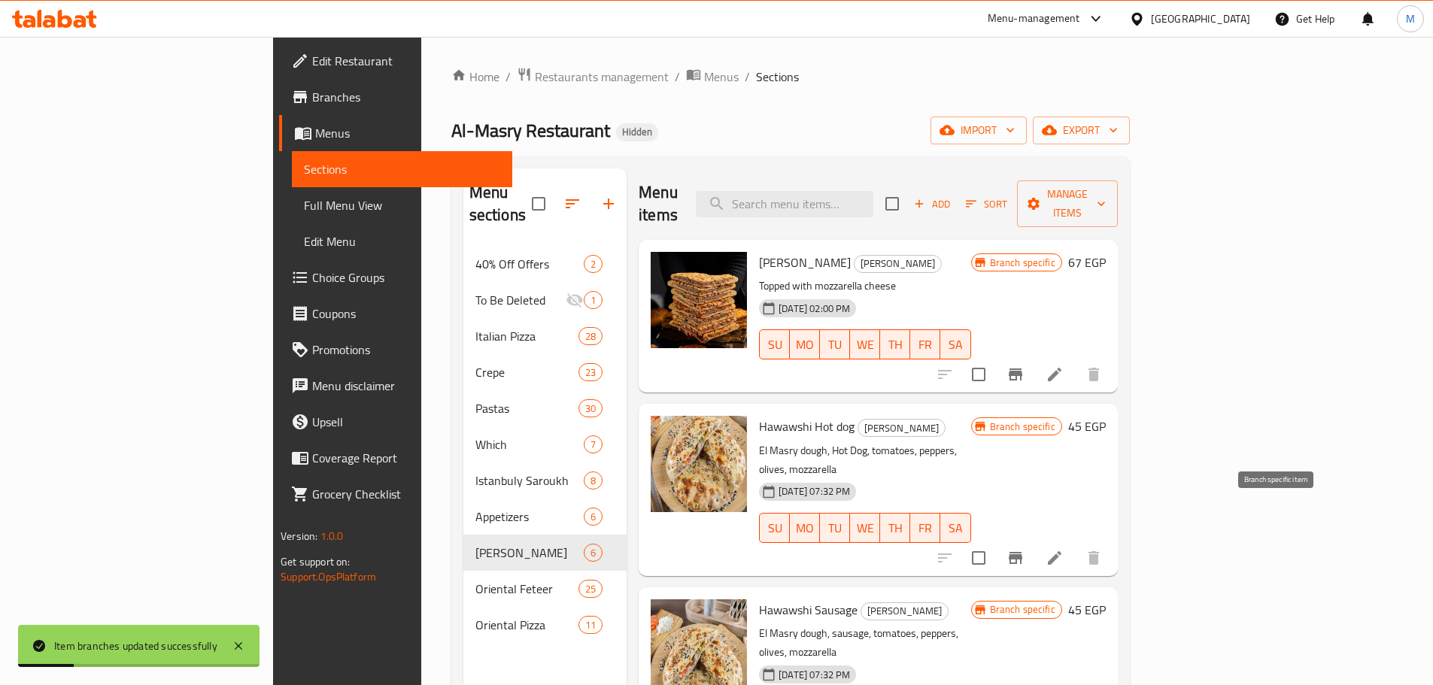
click at [1022, 552] on icon "Branch-specific-item" at bounding box center [1016, 558] width 14 height 12
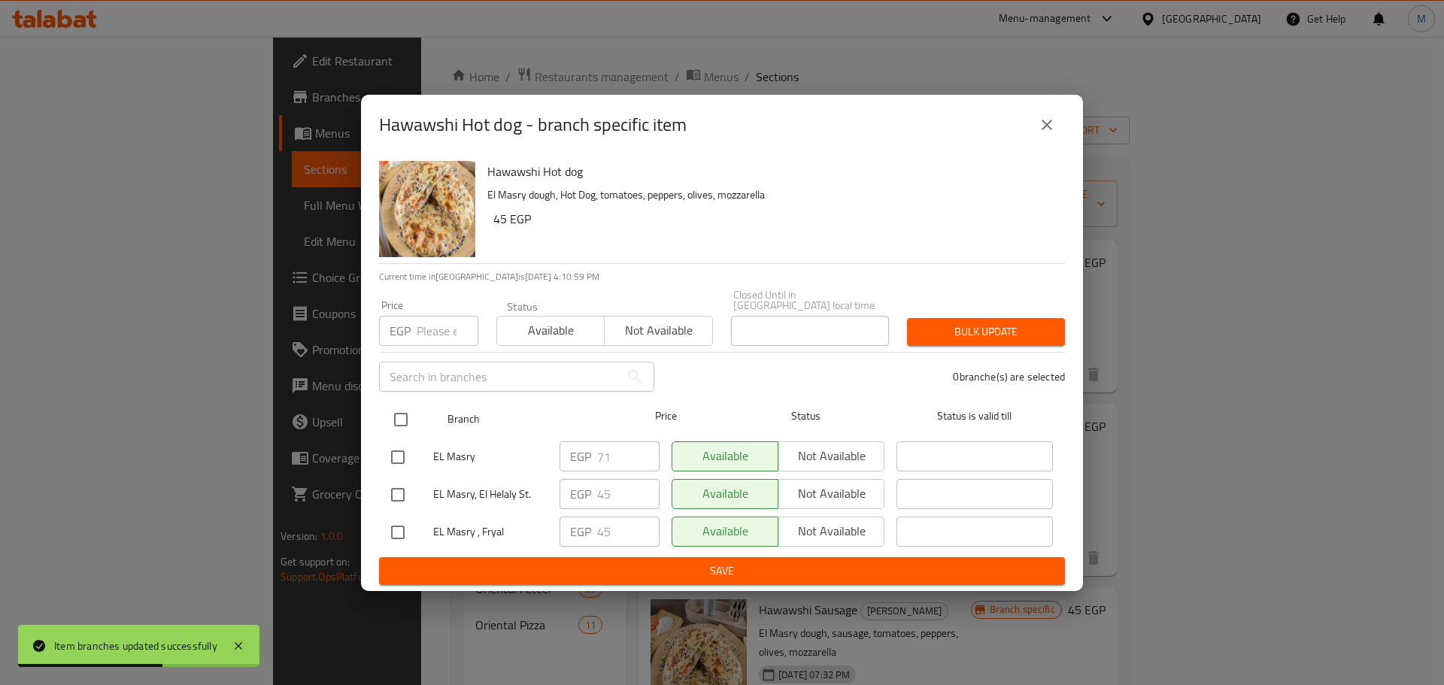
click at [398, 416] on input "checkbox" at bounding box center [401, 420] width 32 height 32
checkbox input "true"
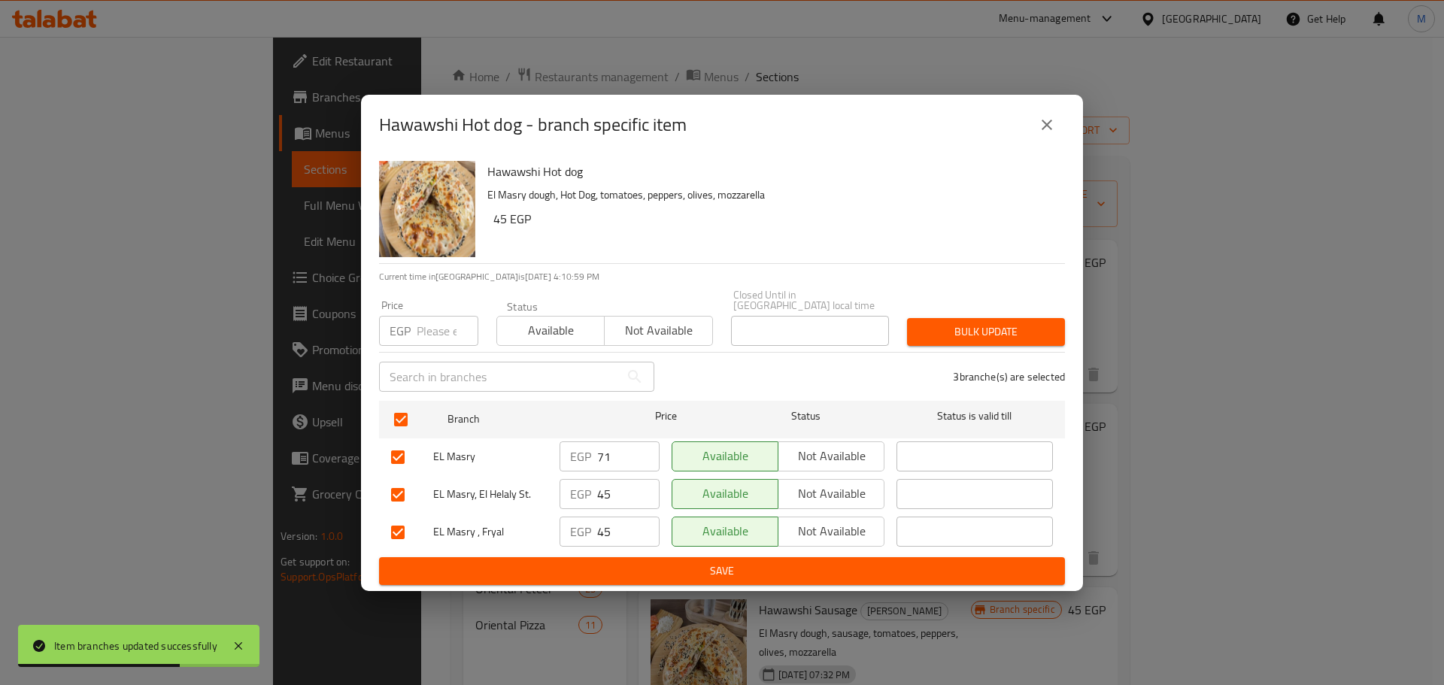
click at [434, 329] on input "number" at bounding box center [448, 331] width 62 height 30
paste input "71"
type input "71"
click at [1064, 321] on button "Bulk update" at bounding box center [986, 332] width 158 height 28
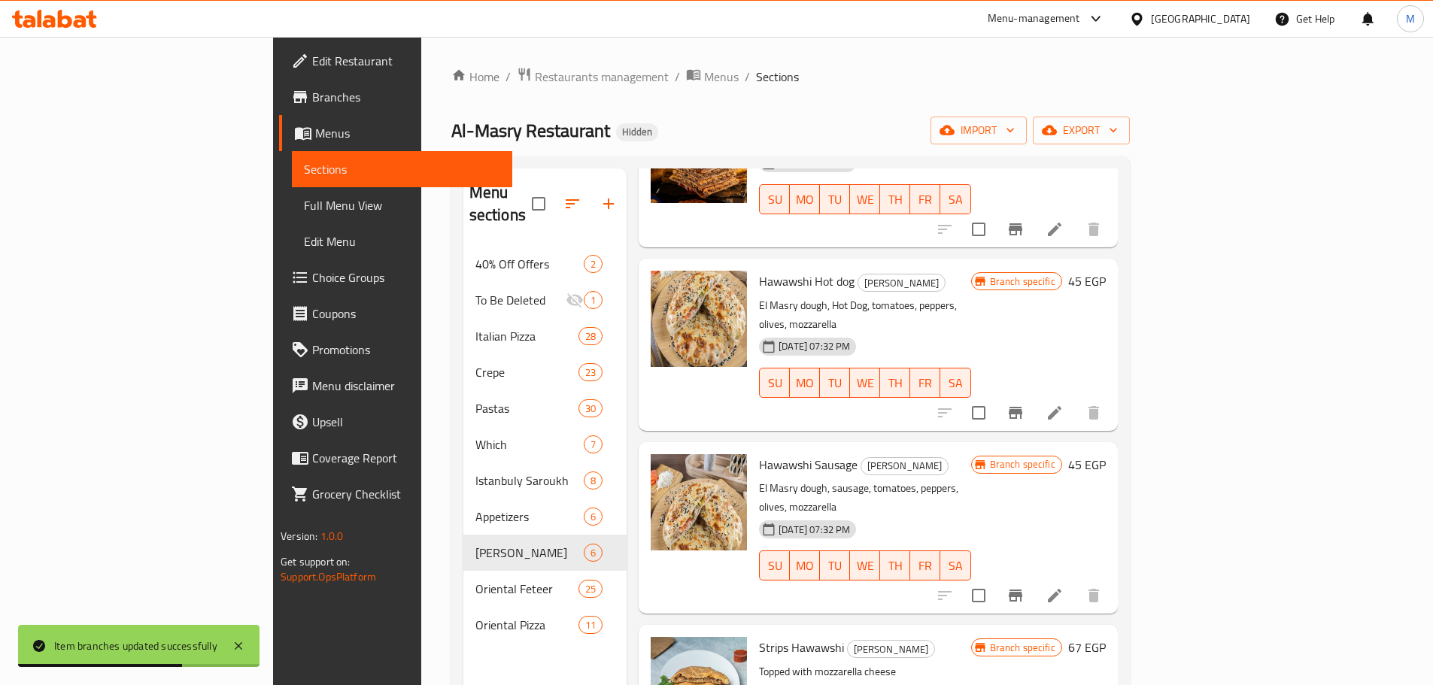
scroll to position [150, 0]
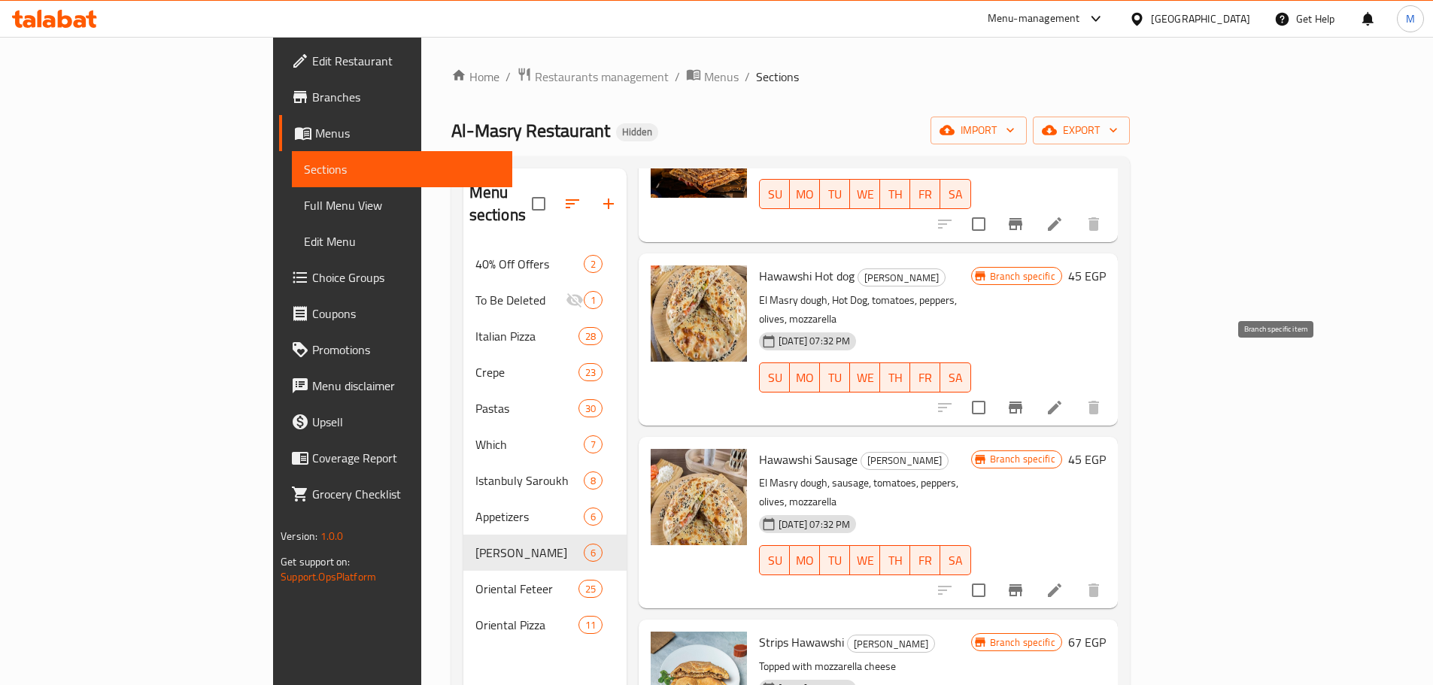
click at [1022, 402] on icon "Branch-specific-item" at bounding box center [1016, 408] width 14 height 12
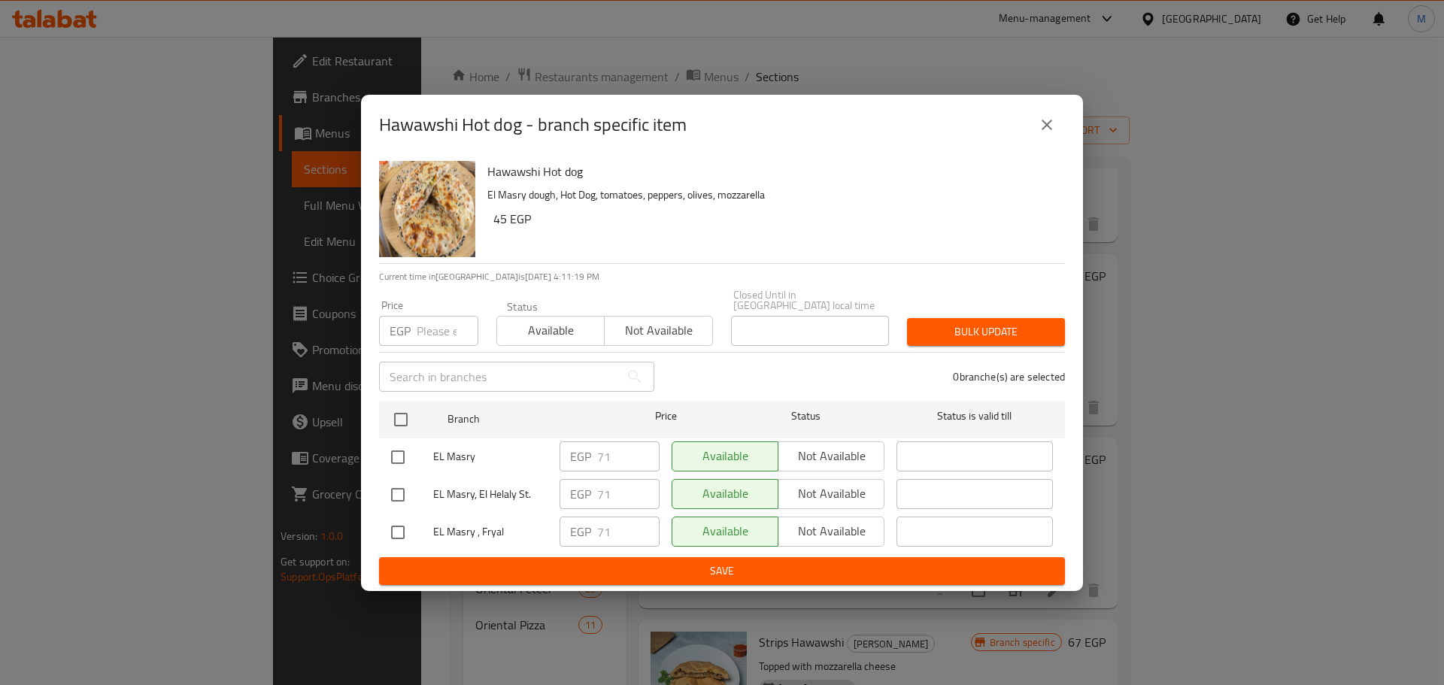
click at [1057, 142] on button "close" at bounding box center [1047, 125] width 36 height 36
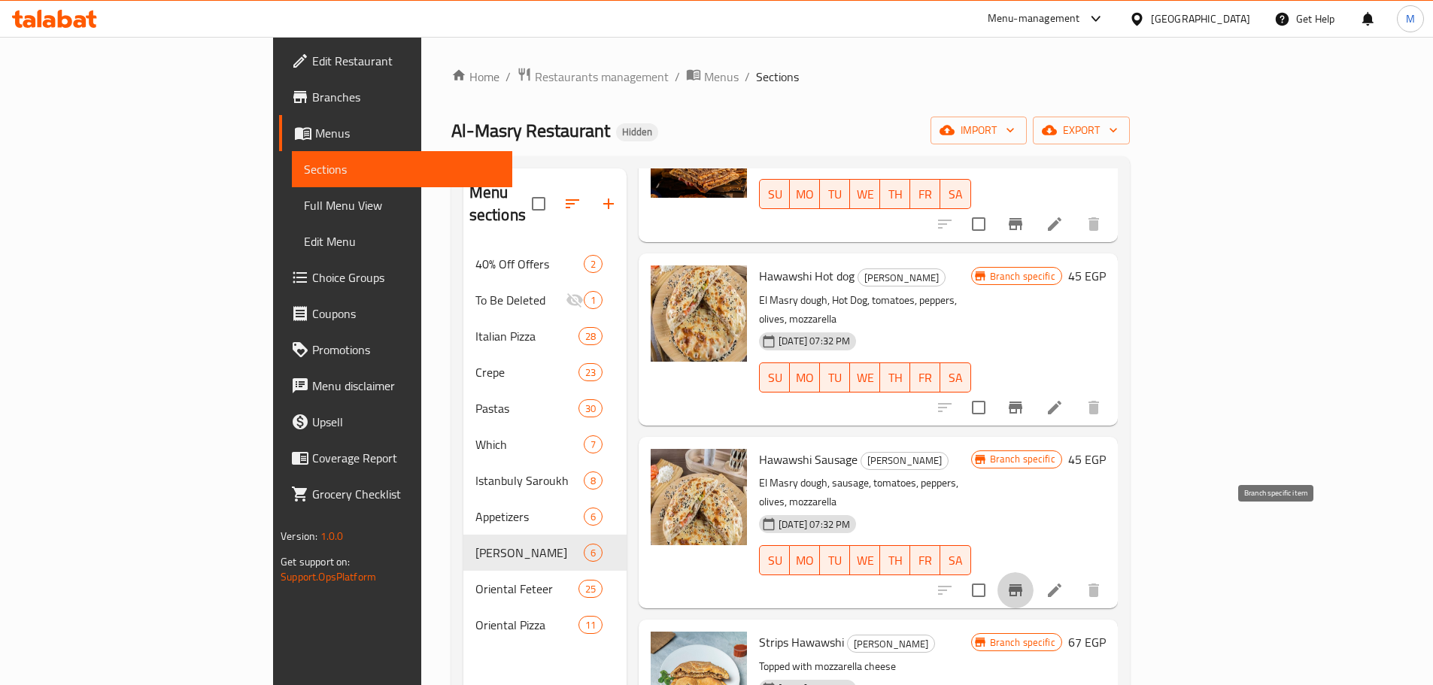
click at [1034, 572] on button "Branch-specific-item" at bounding box center [1016, 590] width 36 height 36
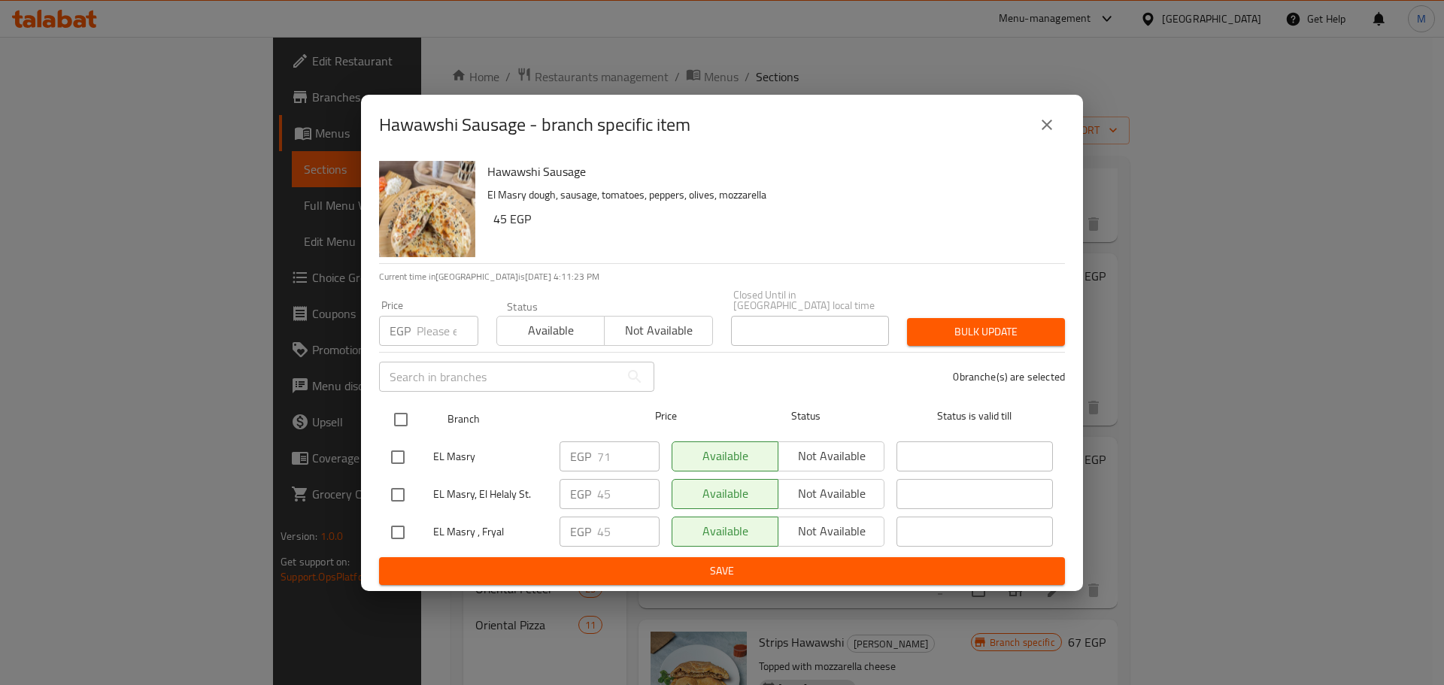
click at [397, 419] on input "checkbox" at bounding box center [401, 420] width 32 height 32
checkbox input "true"
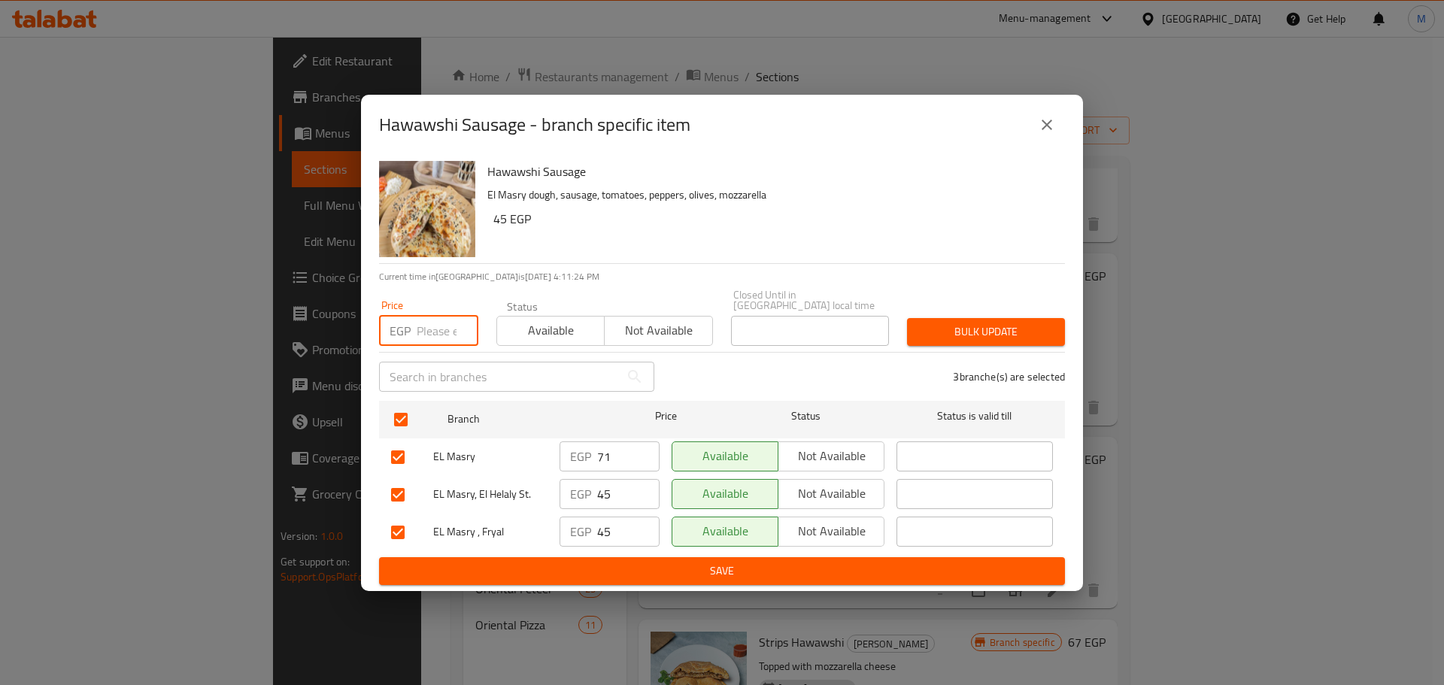
click at [431, 331] on input "number" at bounding box center [448, 331] width 62 height 30
paste input "71"
type input "71"
click at [930, 334] on span "Bulk update" at bounding box center [986, 332] width 134 height 19
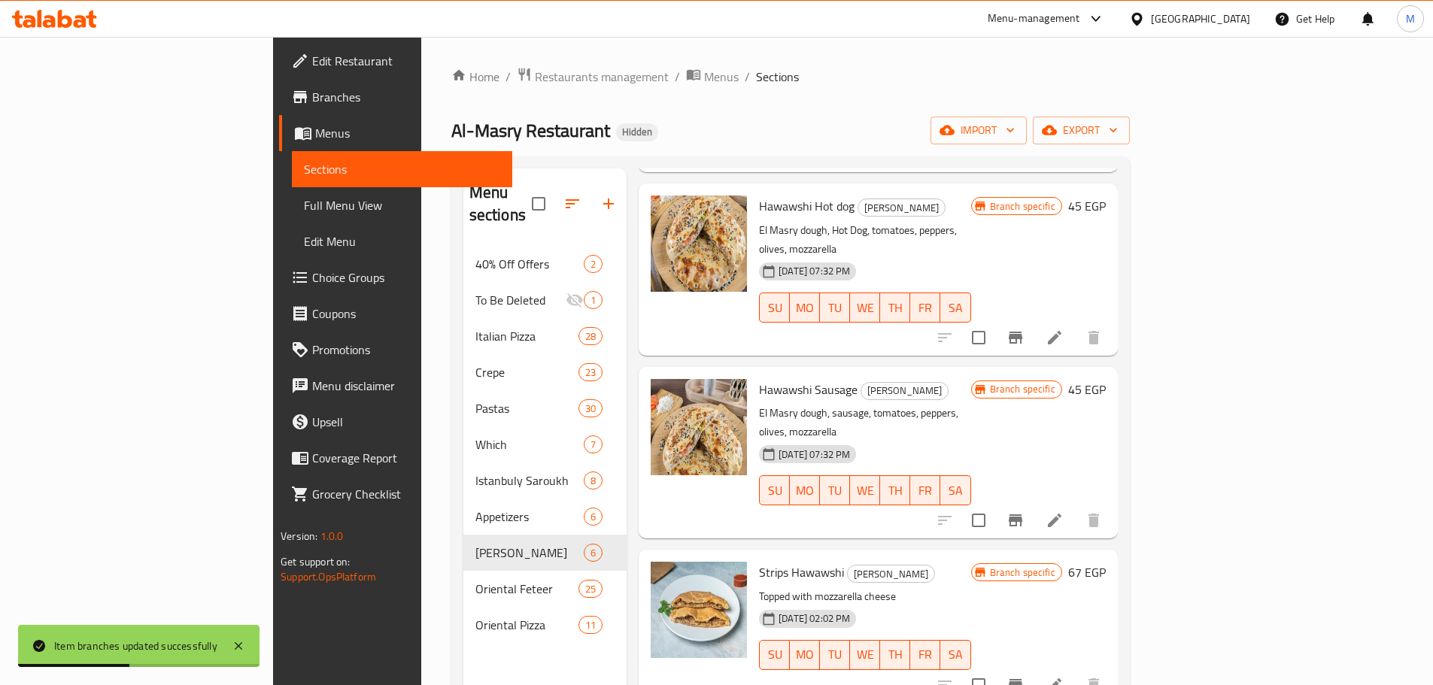
scroll to position [301, 0]
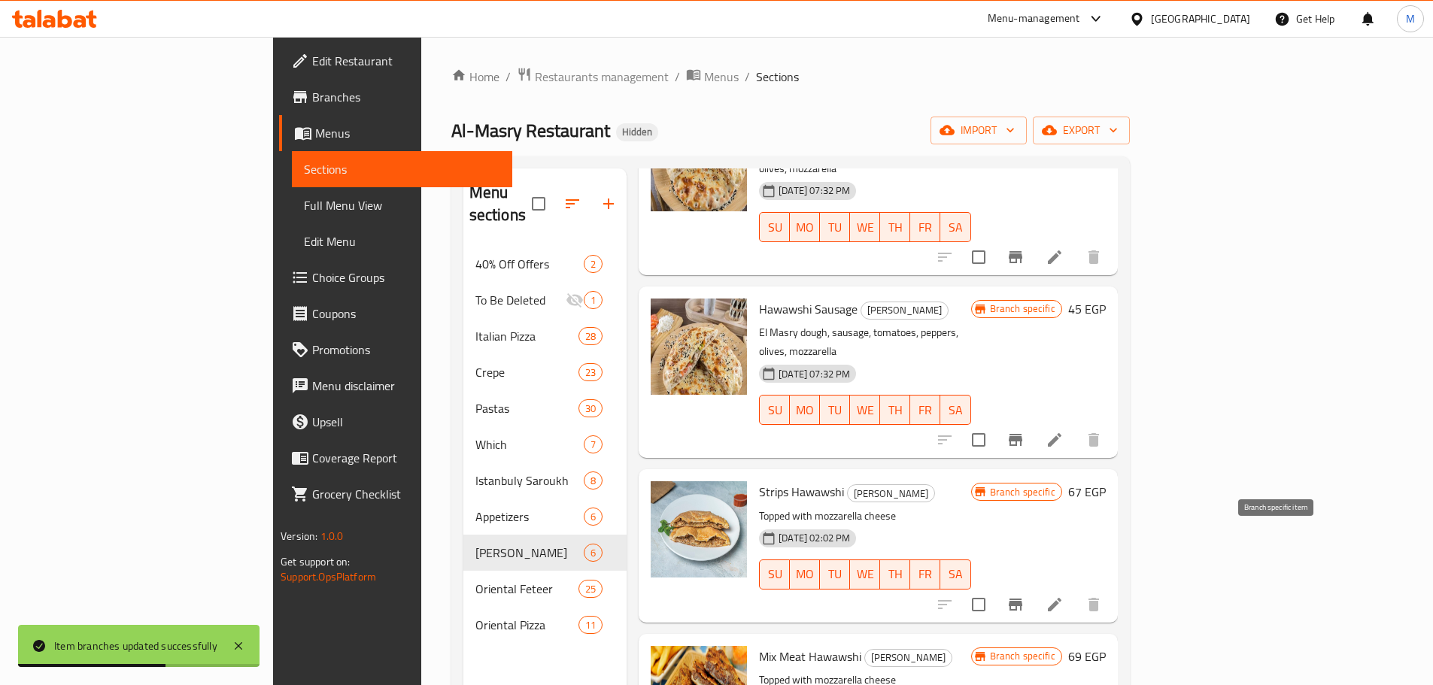
click at [1034, 587] on button "Branch-specific-item" at bounding box center [1016, 605] width 36 height 36
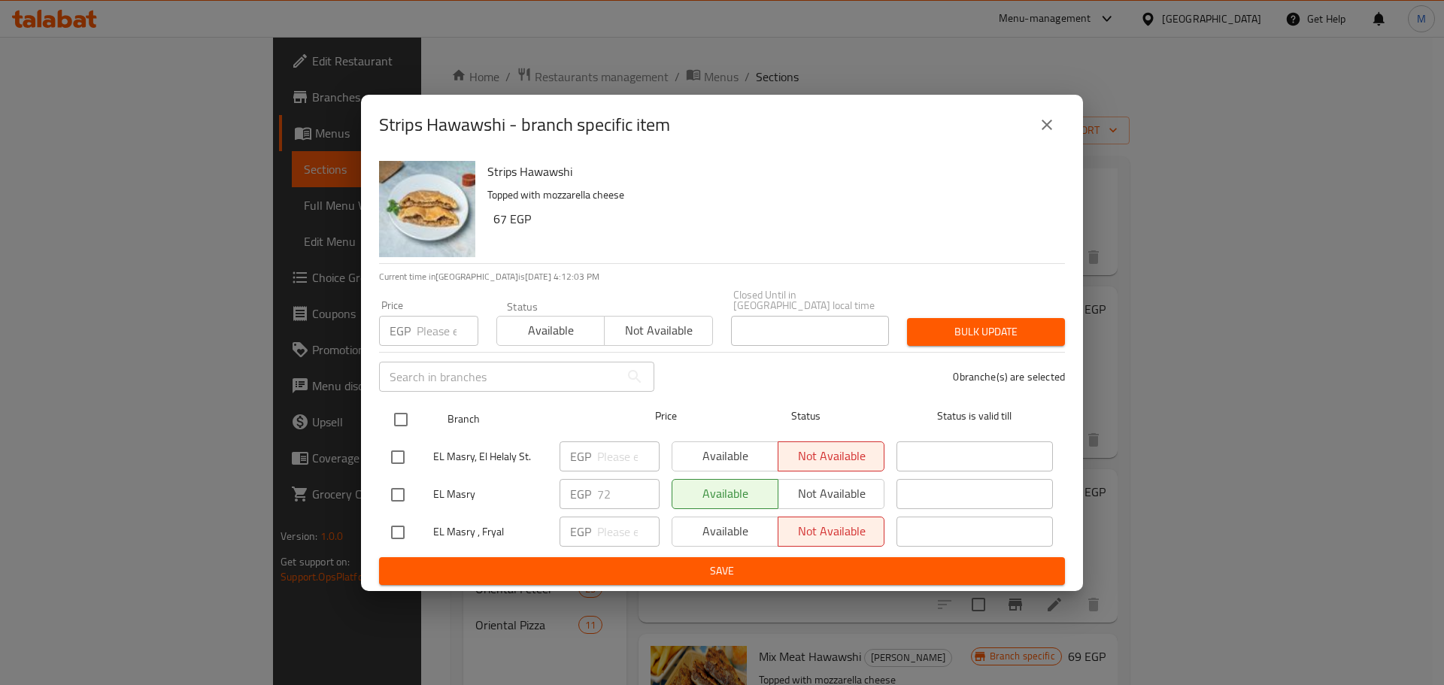
click at [411, 418] on input "checkbox" at bounding box center [401, 420] width 32 height 32
checkbox input "true"
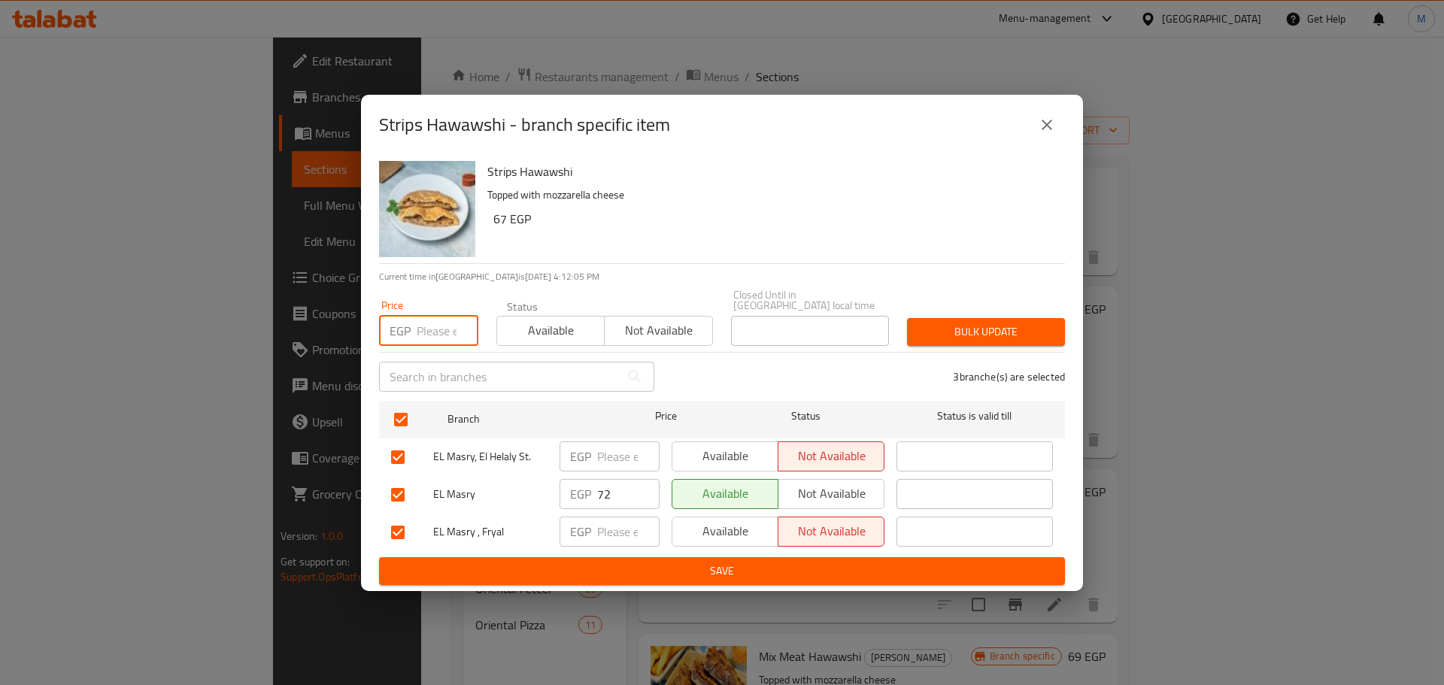
paste input "71"
type input "72"
click at [952, 329] on span "Bulk update" at bounding box center [986, 332] width 134 height 19
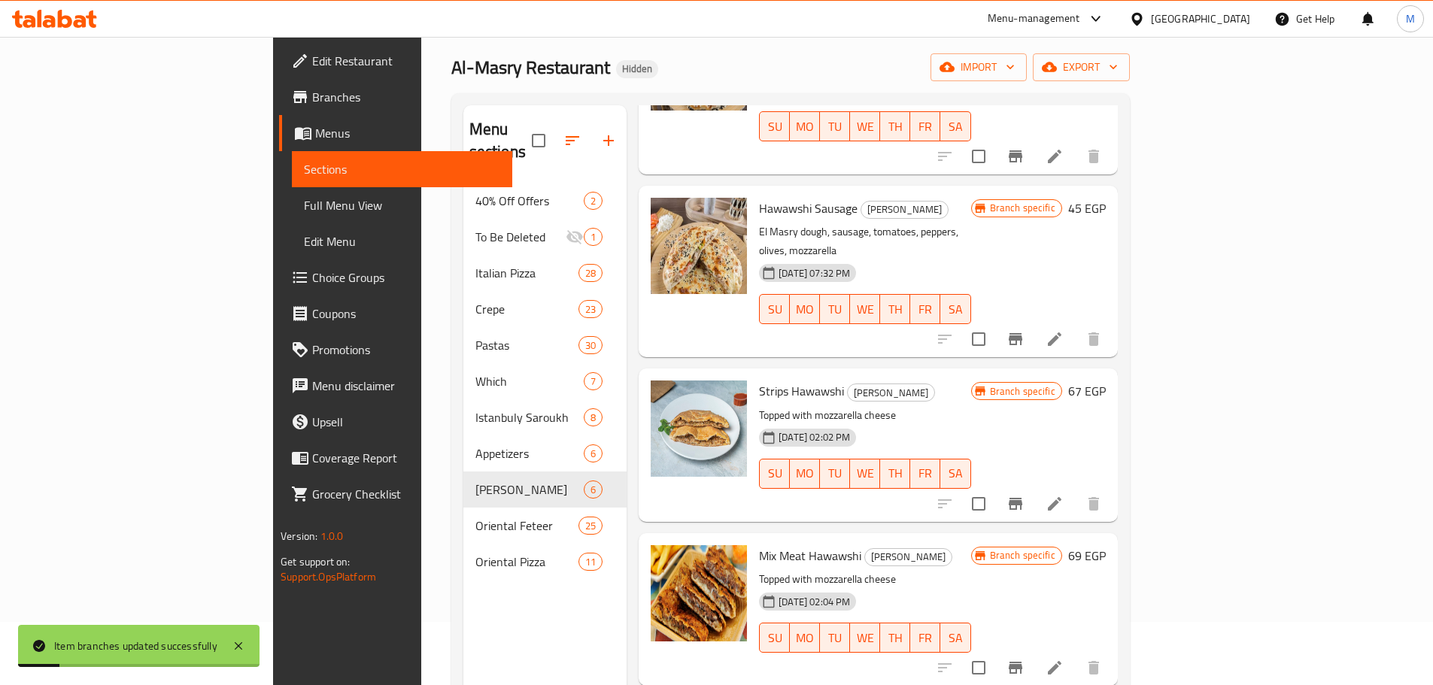
scroll to position [211, 0]
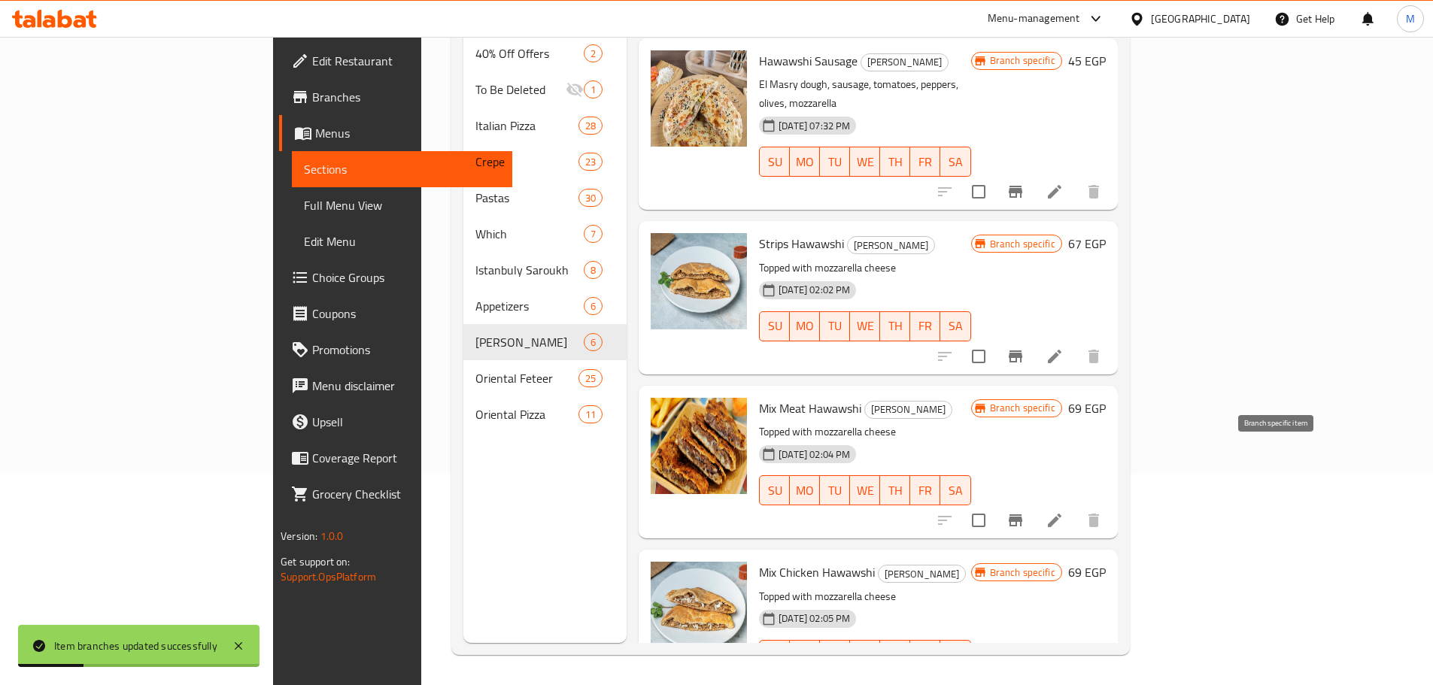
click at [1022, 515] on icon "Branch-specific-item" at bounding box center [1016, 521] width 14 height 12
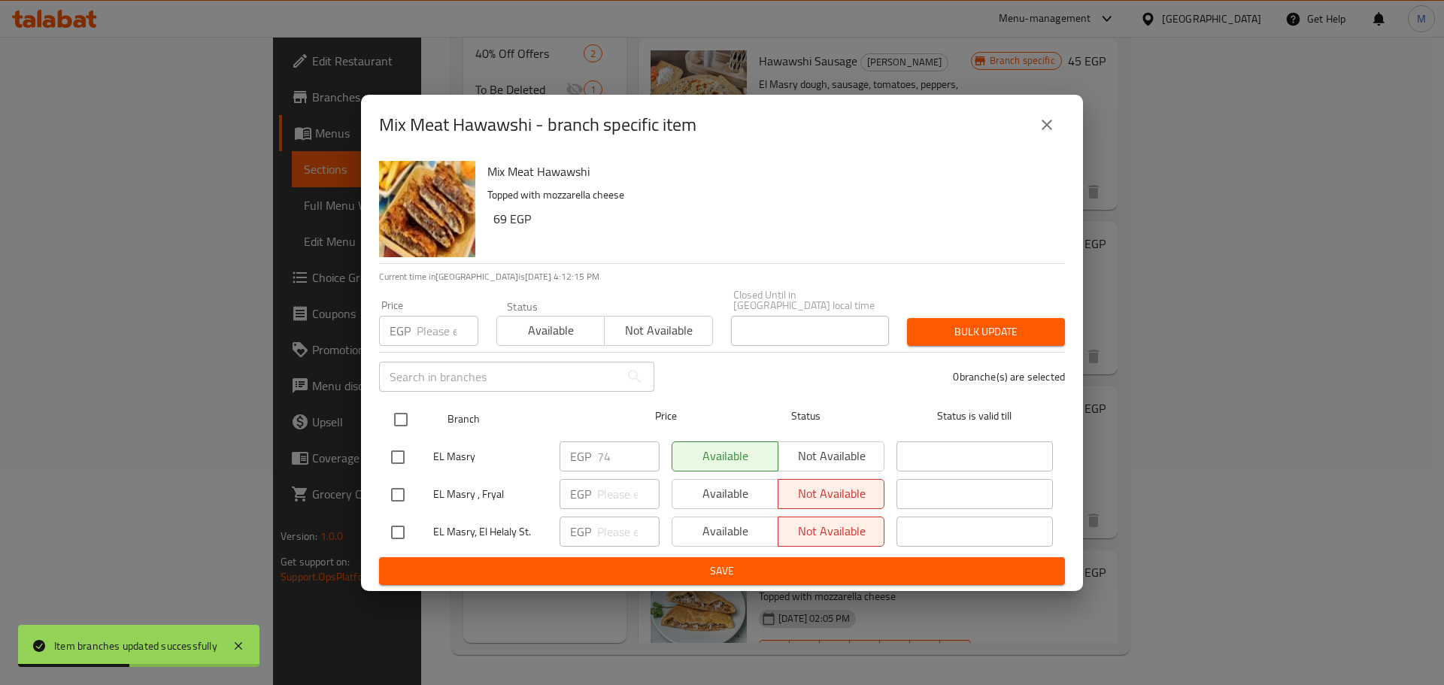
click at [419, 421] on div at bounding box center [413, 420] width 56 height 44
click at [410, 416] on input "checkbox" at bounding box center [401, 420] width 32 height 32
checkbox input "true"
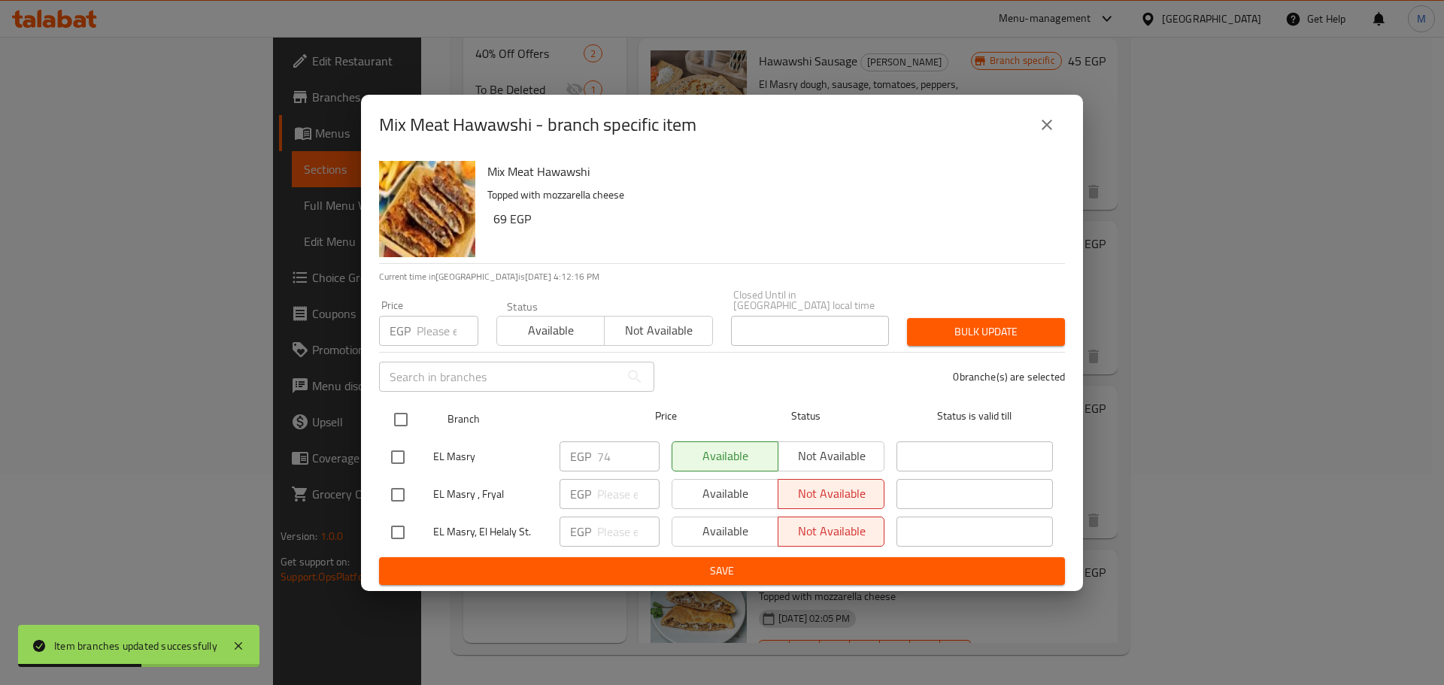
checkbox input "true"
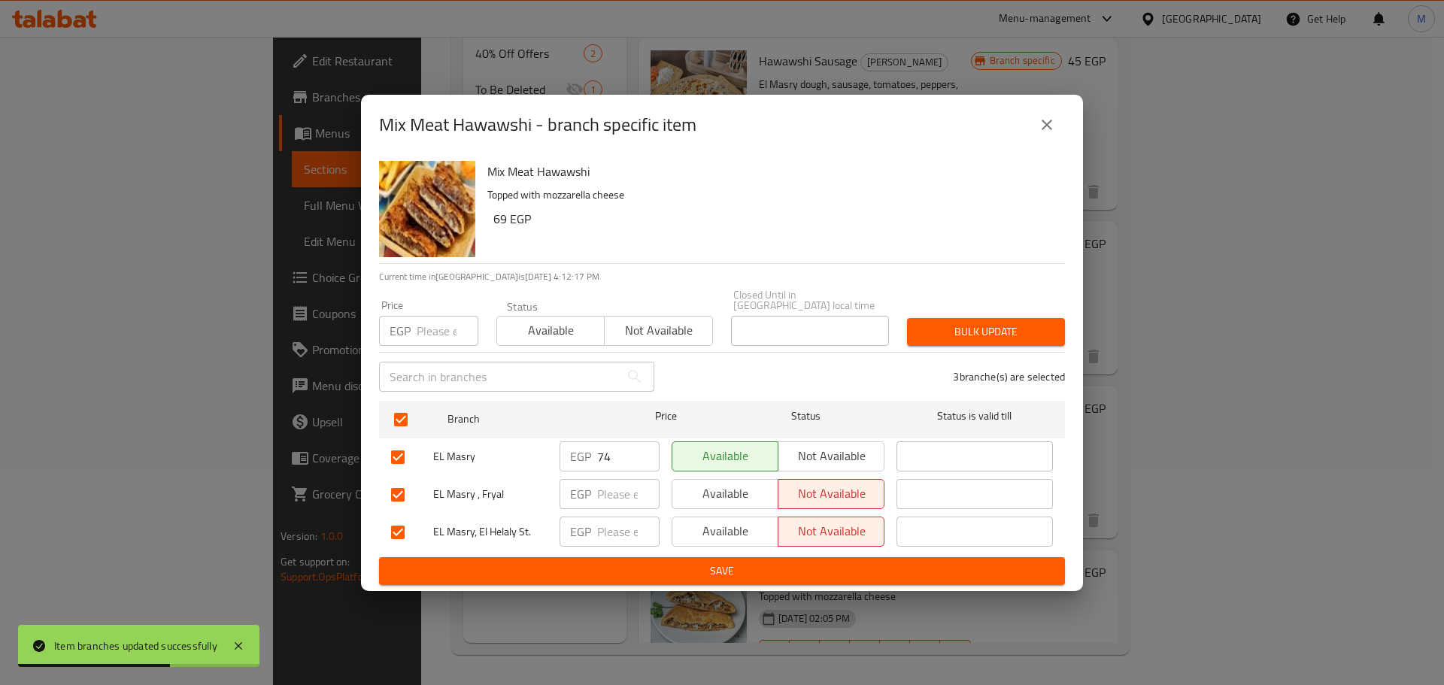
click at [595, 450] on div "EGP 74 ​" at bounding box center [610, 457] width 100 height 30
click at [609, 453] on input "74" at bounding box center [628, 457] width 62 height 30
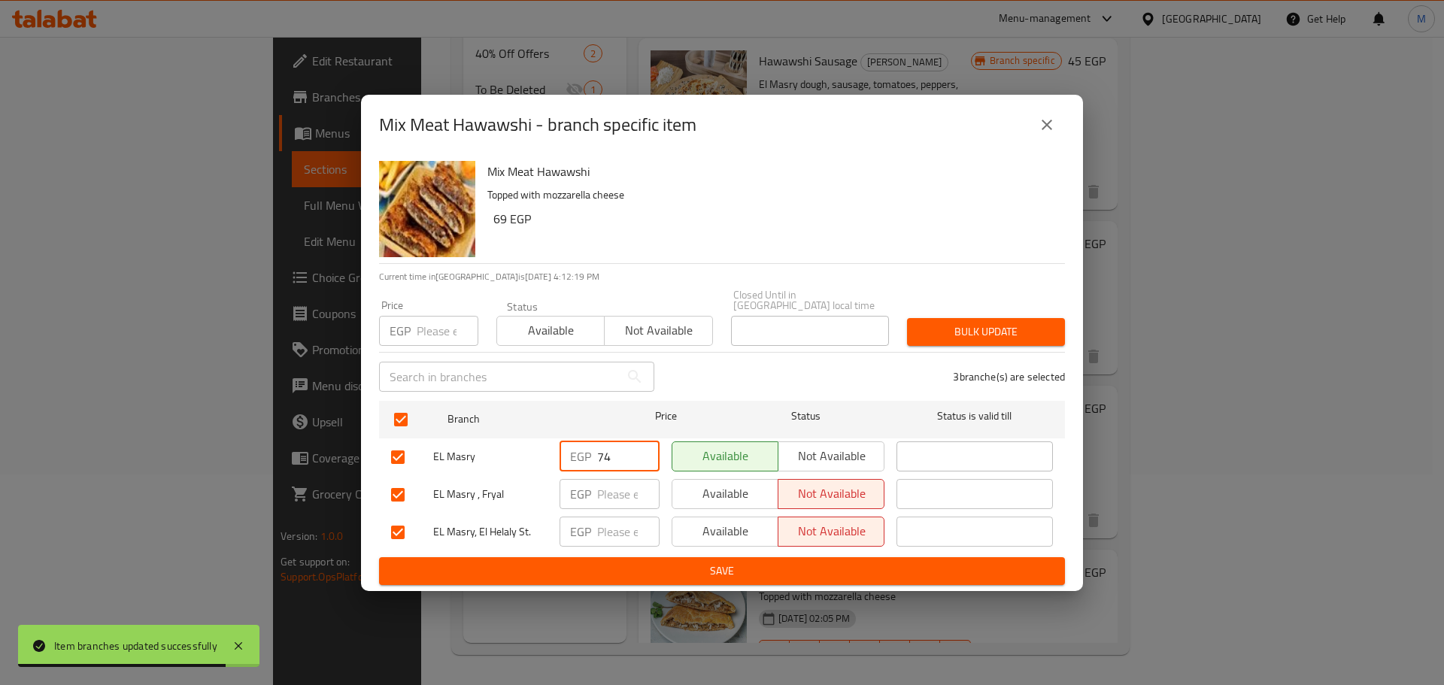
click at [443, 337] on input "number" at bounding box center [448, 331] width 62 height 30
paste input "74"
type input "74"
click at [972, 329] on span "Bulk update" at bounding box center [986, 332] width 134 height 19
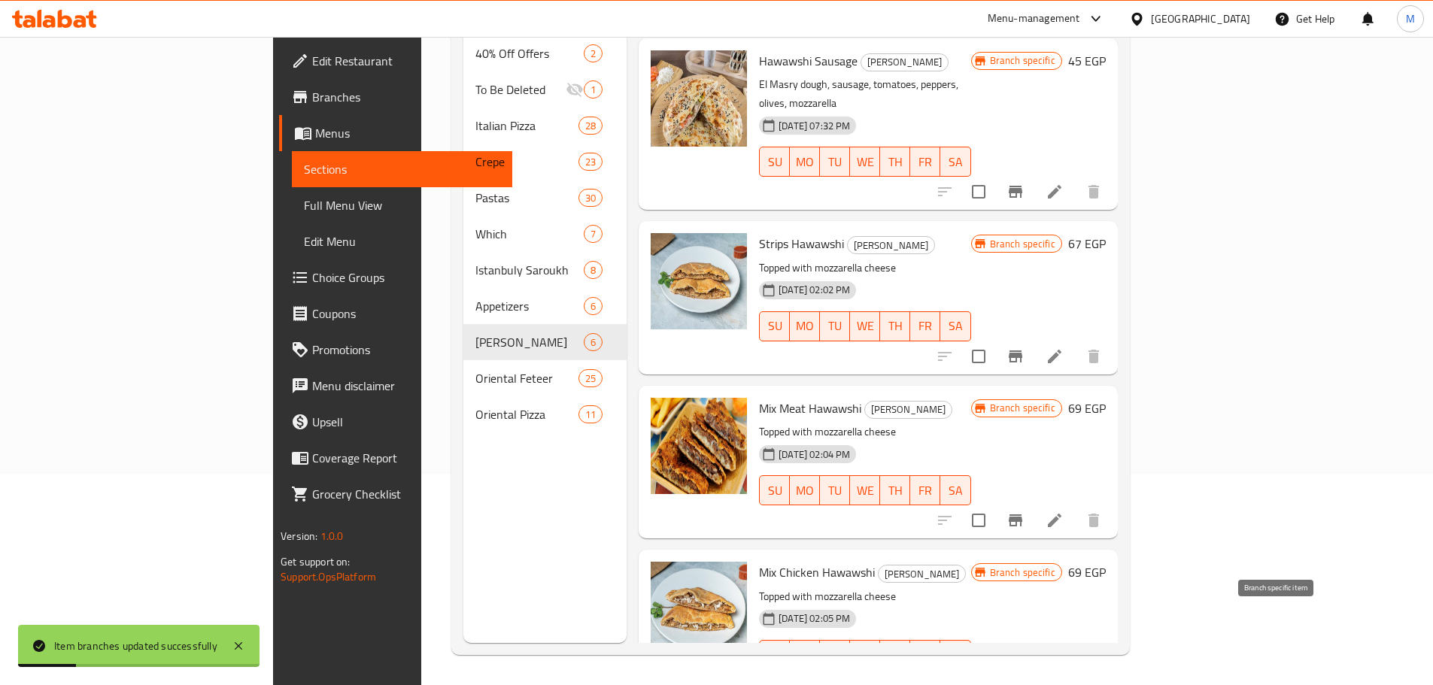
click at [1025, 676] on icon "Branch-specific-item" at bounding box center [1016, 685] width 18 height 18
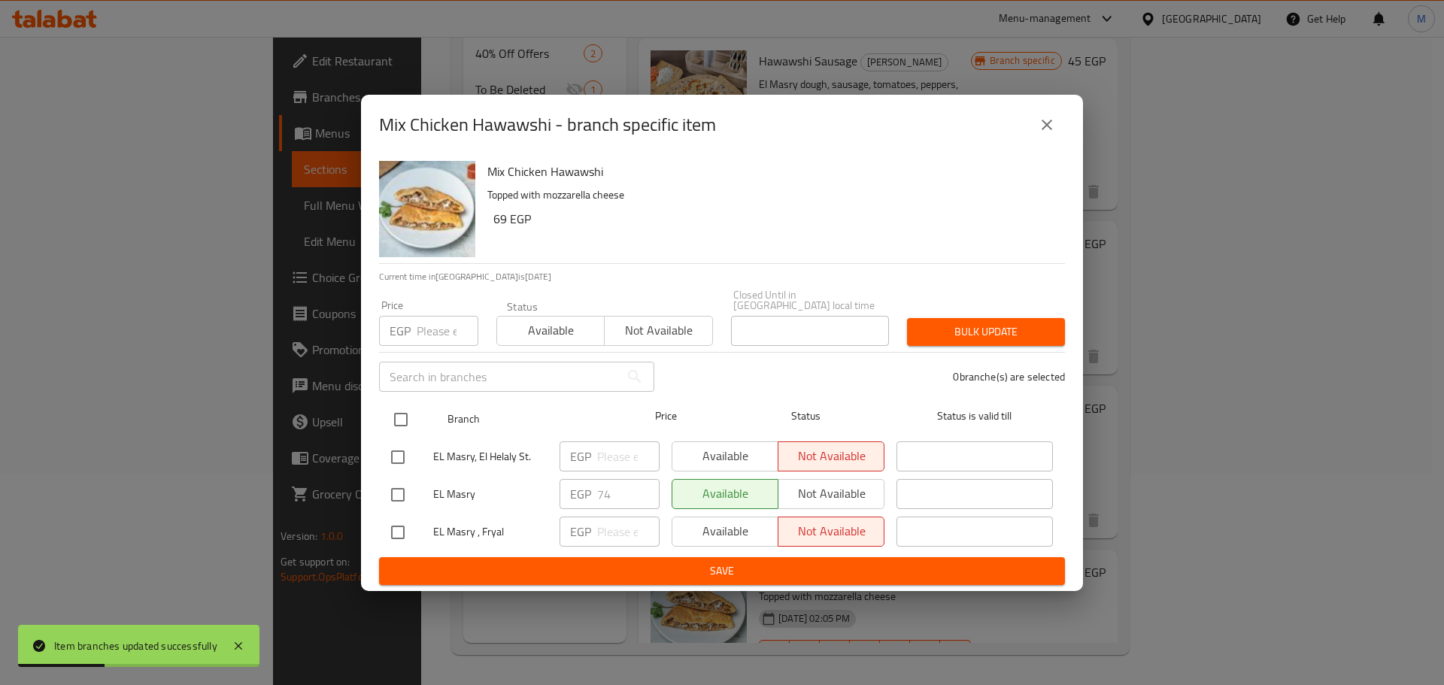
drag, startPoint x: 418, startPoint y: 408, endPoint x: 407, endPoint y: 409, distance: 11.4
click at [418, 408] on div at bounding box center [413, 420] width 56 height 44
click at [407, 409] on input "checkbox" at bounding box center [401, 420] width 32 height 32
checkbox input "true"
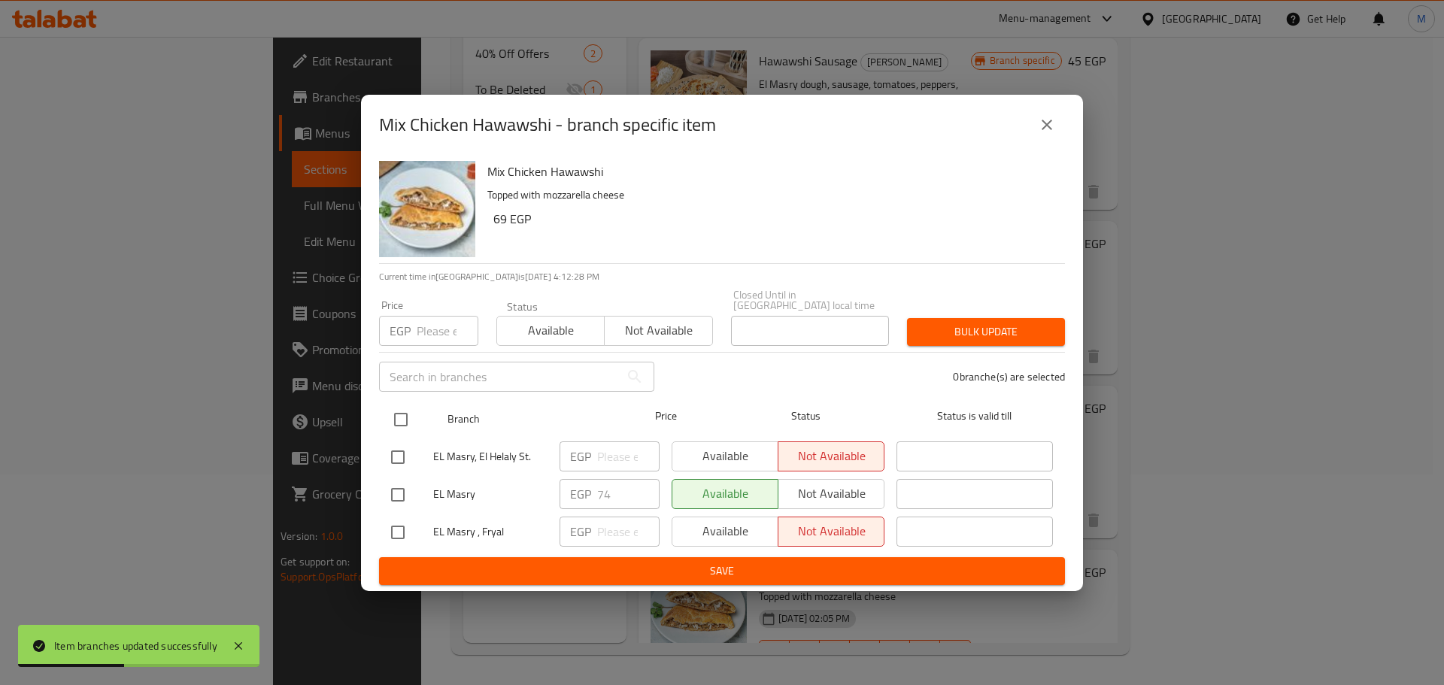
checkbox input "true"
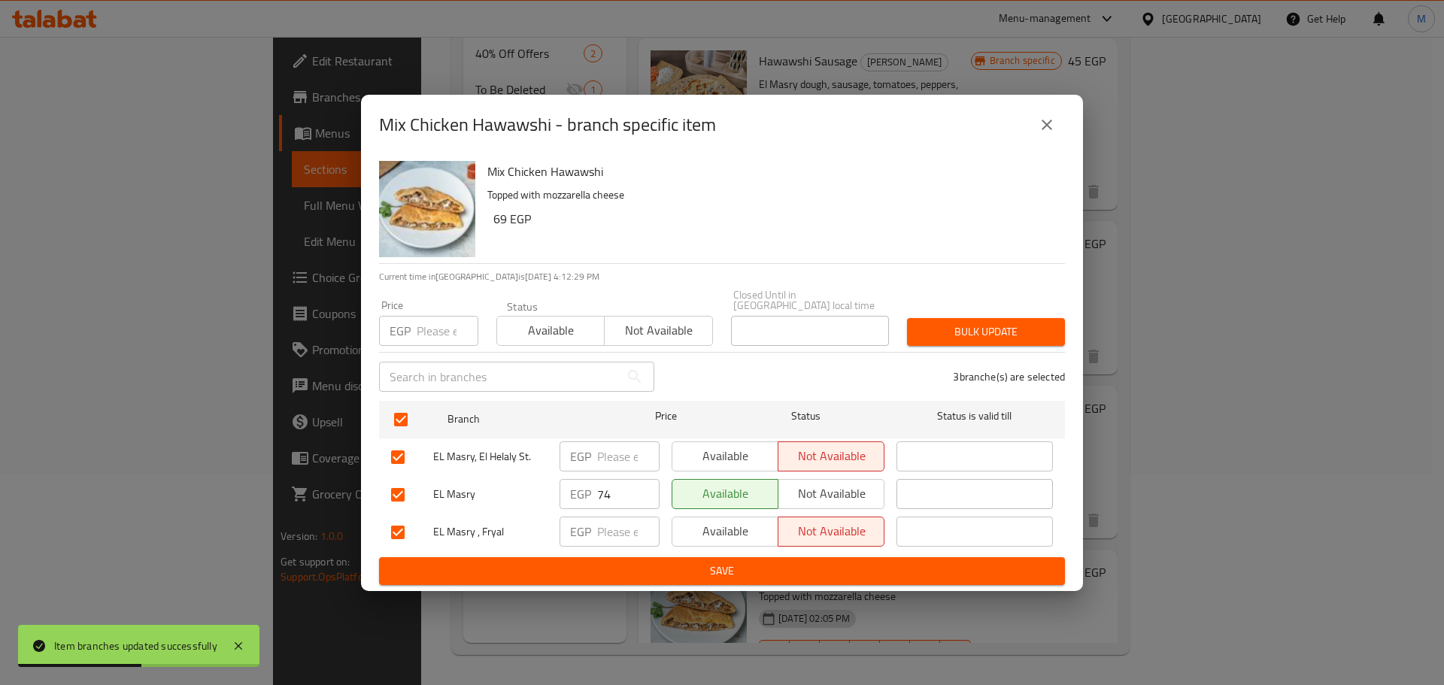
click at [432, 342] on div "Price EGP Price" at bounding box center [428, 323] width 117 height 64
drag, startPoint x: 445, startPoint y: 326, endPoint x: 456, endPoint y: 333, distance: 12.8
click at [456, 333] on input "number" at bounding box center [448, 331] width 62 height 30
paste input "74"
type input "74"
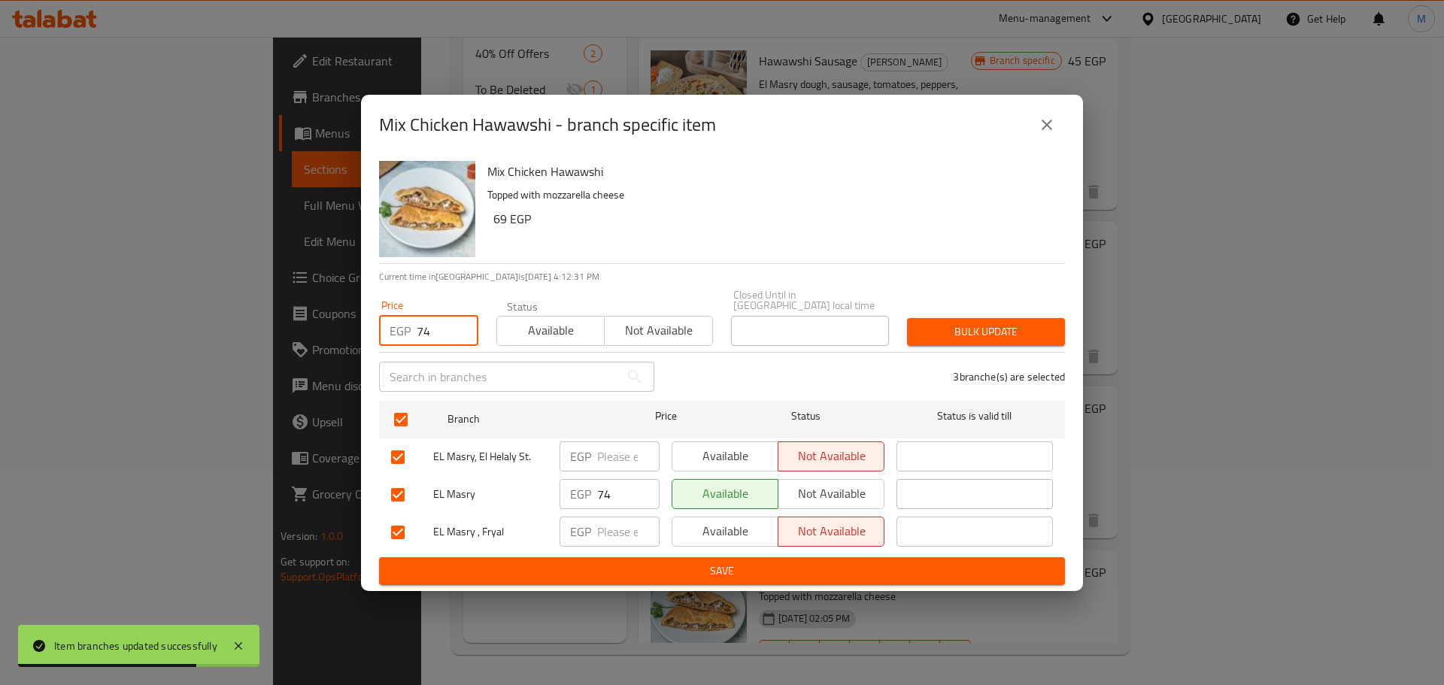
click at [964, 326] on span "Bulk update" at bounding box center [986, 332] width 134 height 19
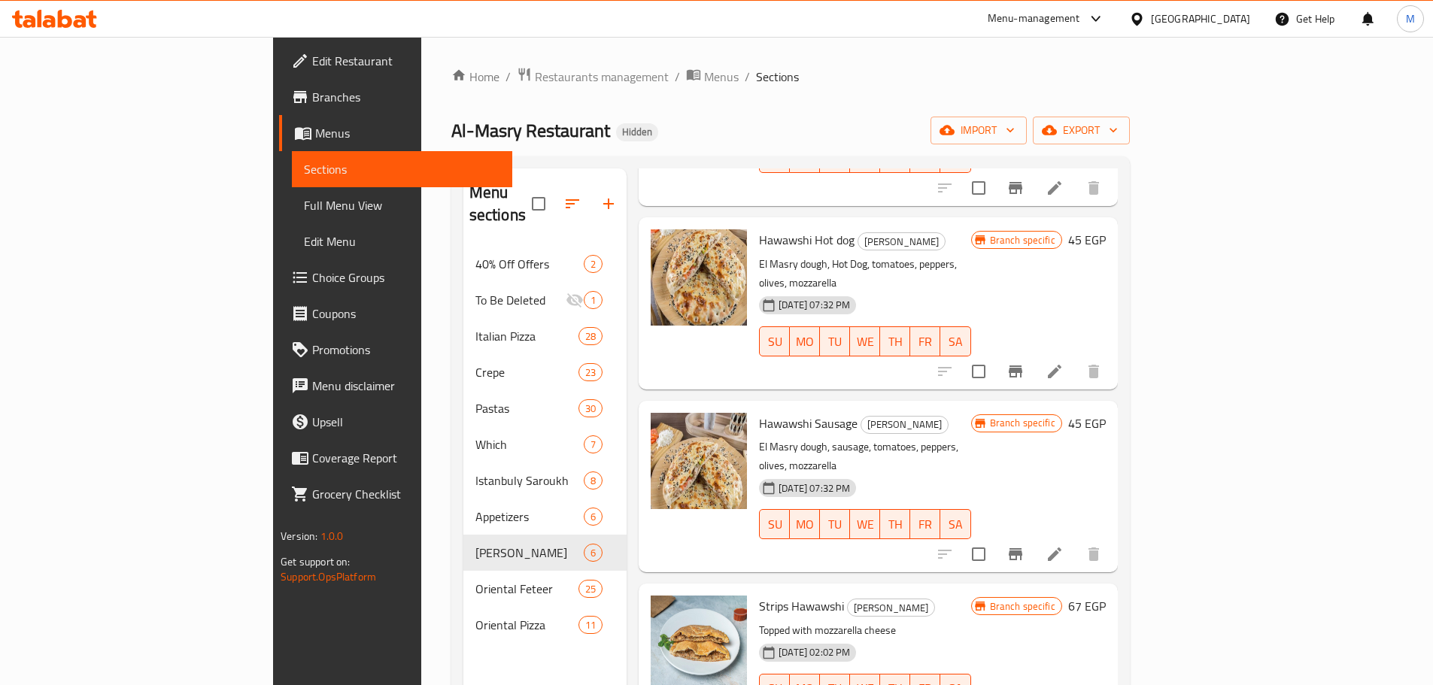
scroll to position [0, 0]
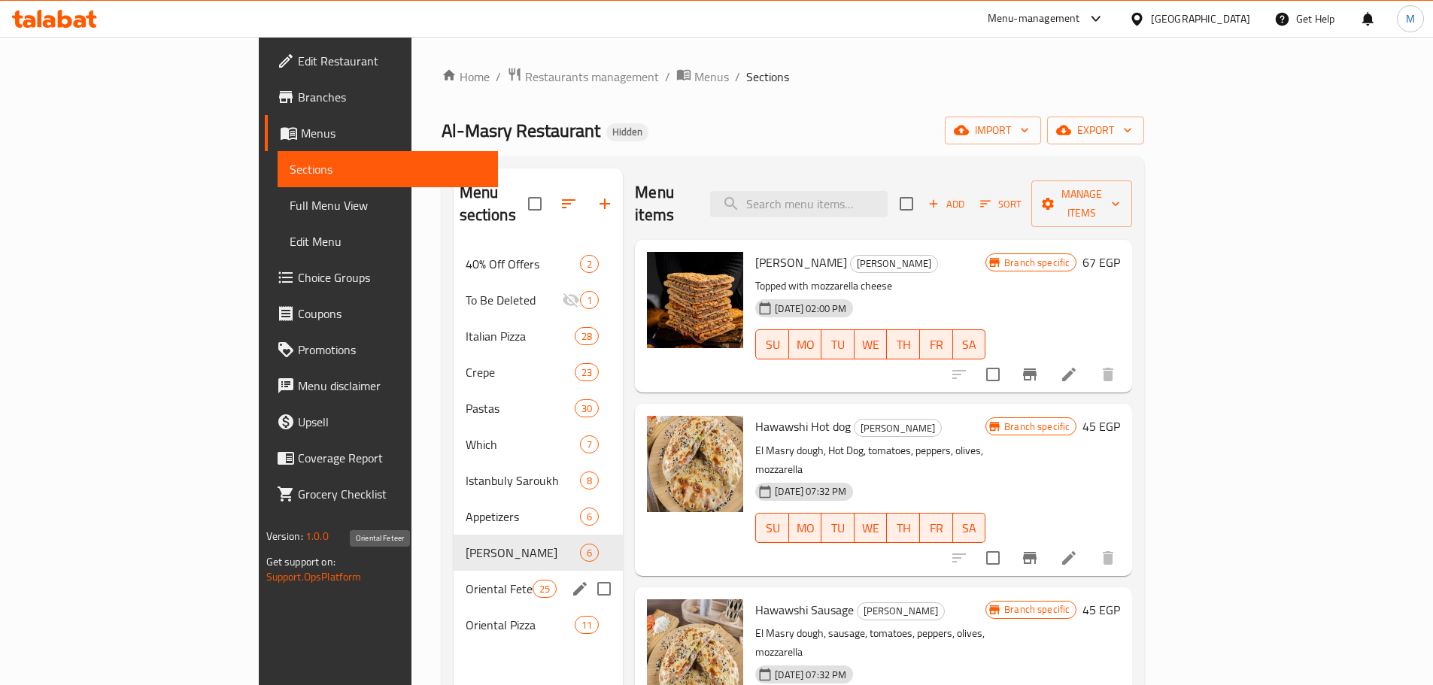
click at [466, 580] on span "Oriental Feteer" at bounding box center [499, 589] width 67 height 18
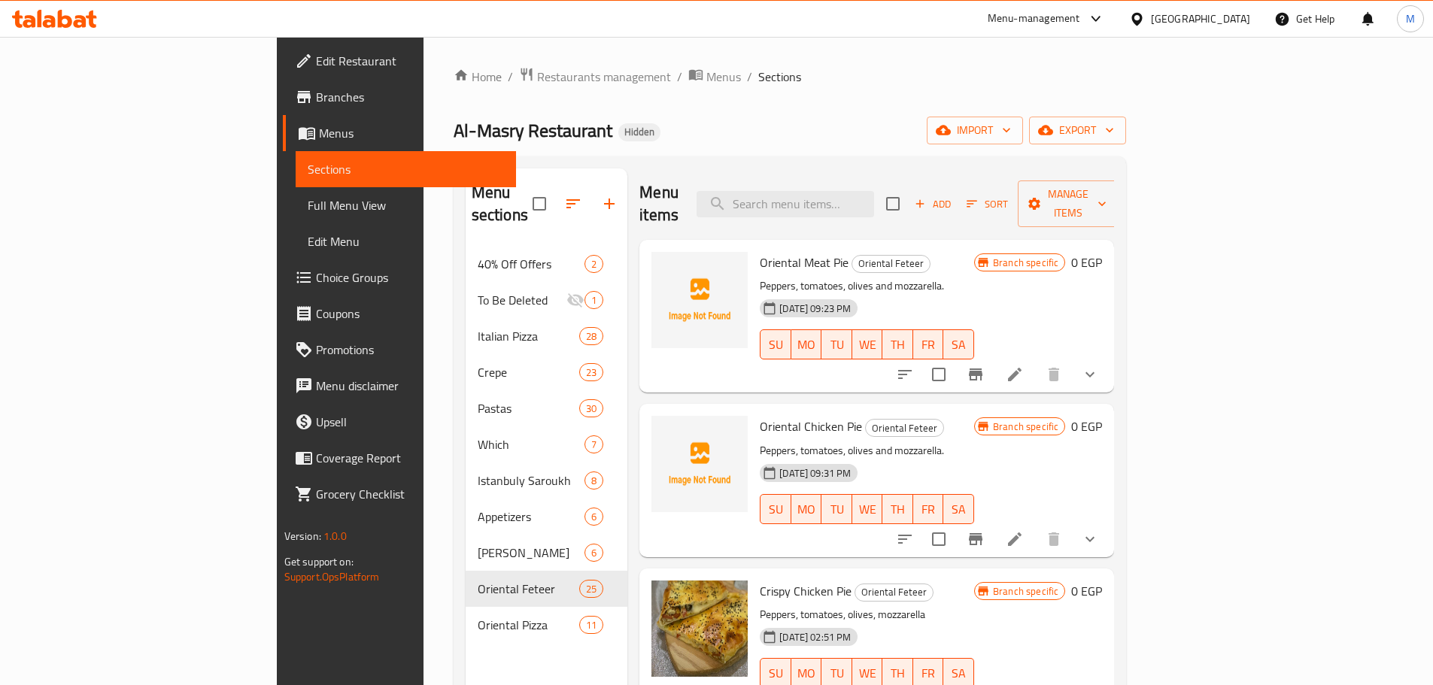
click at [1108, 521] on button "show more" at bounding box center [1090, 539] width 36 height 36
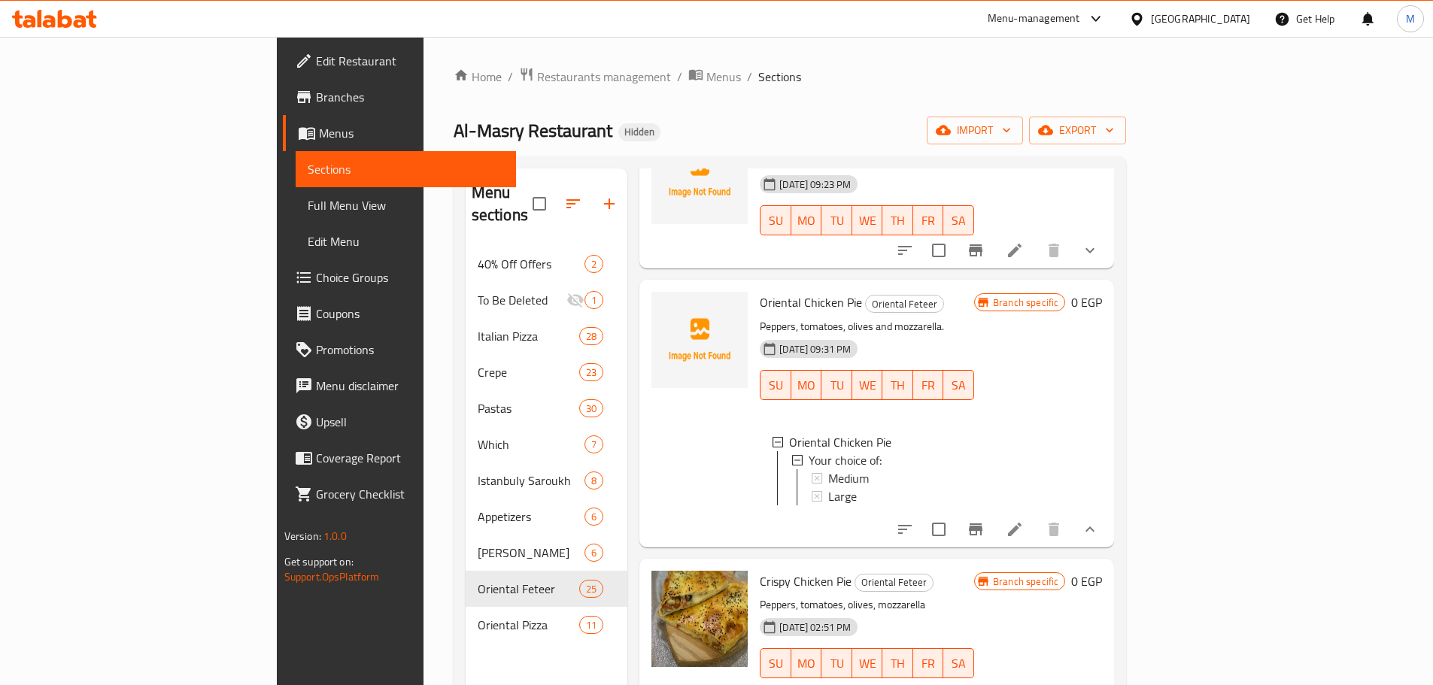
scroll to position [150, 0]
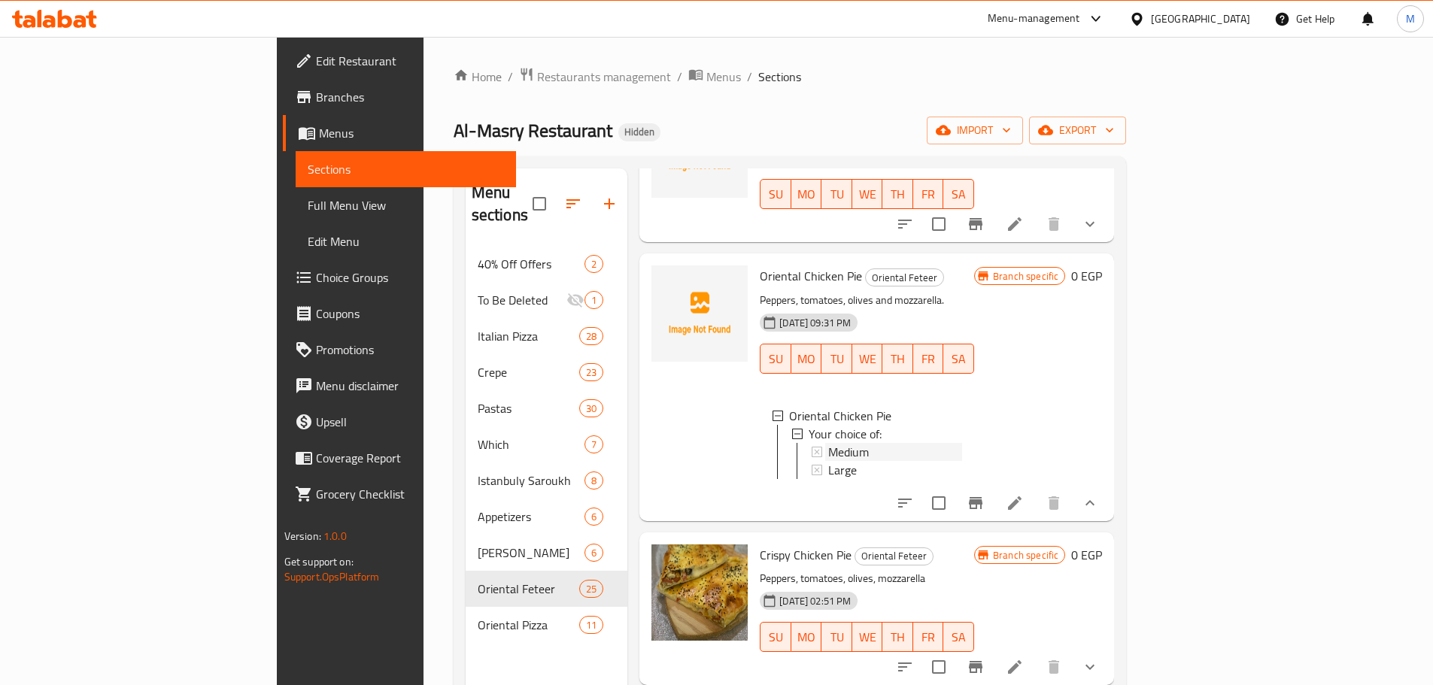
click at [828, 443] on span "Medium" at bounding box center [848, 452] width 41 height 18
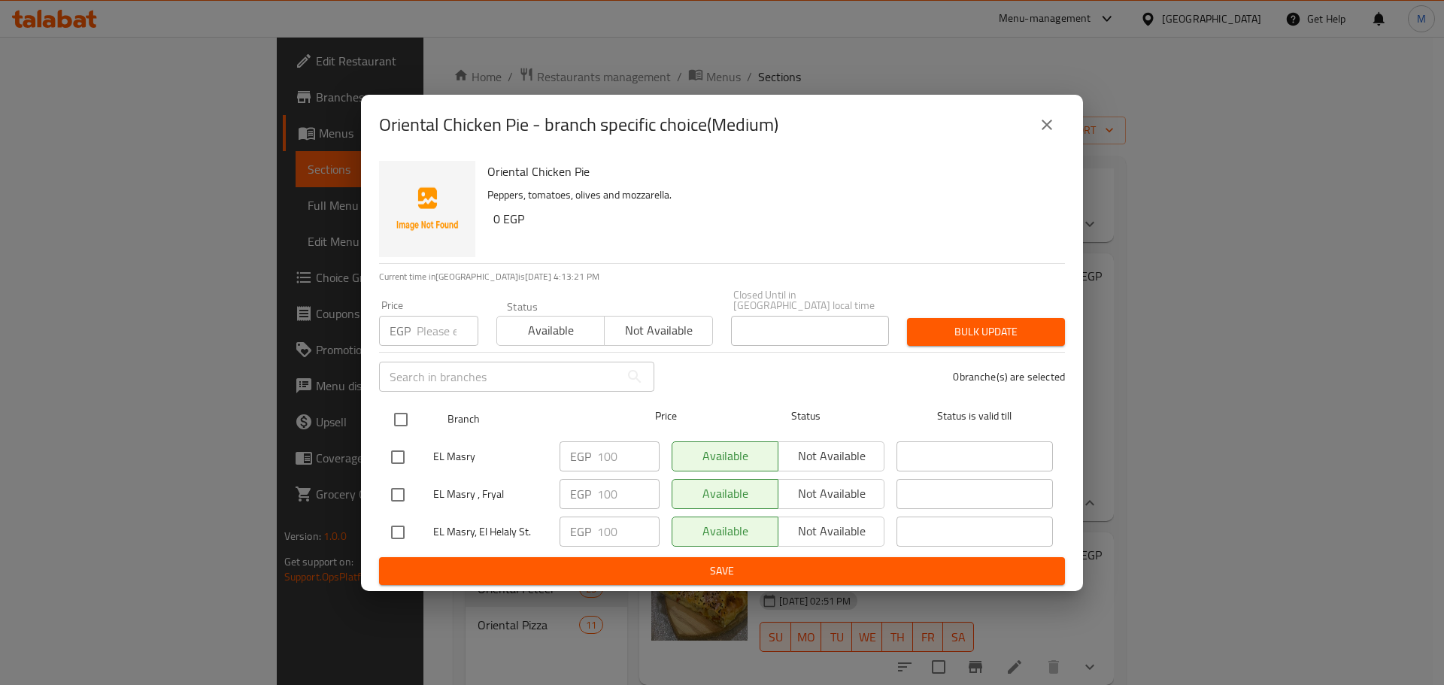
click at [408, 416] on input "checkbox" at bounding box center [401, 420] width 32 height 32
checkbox input "true"
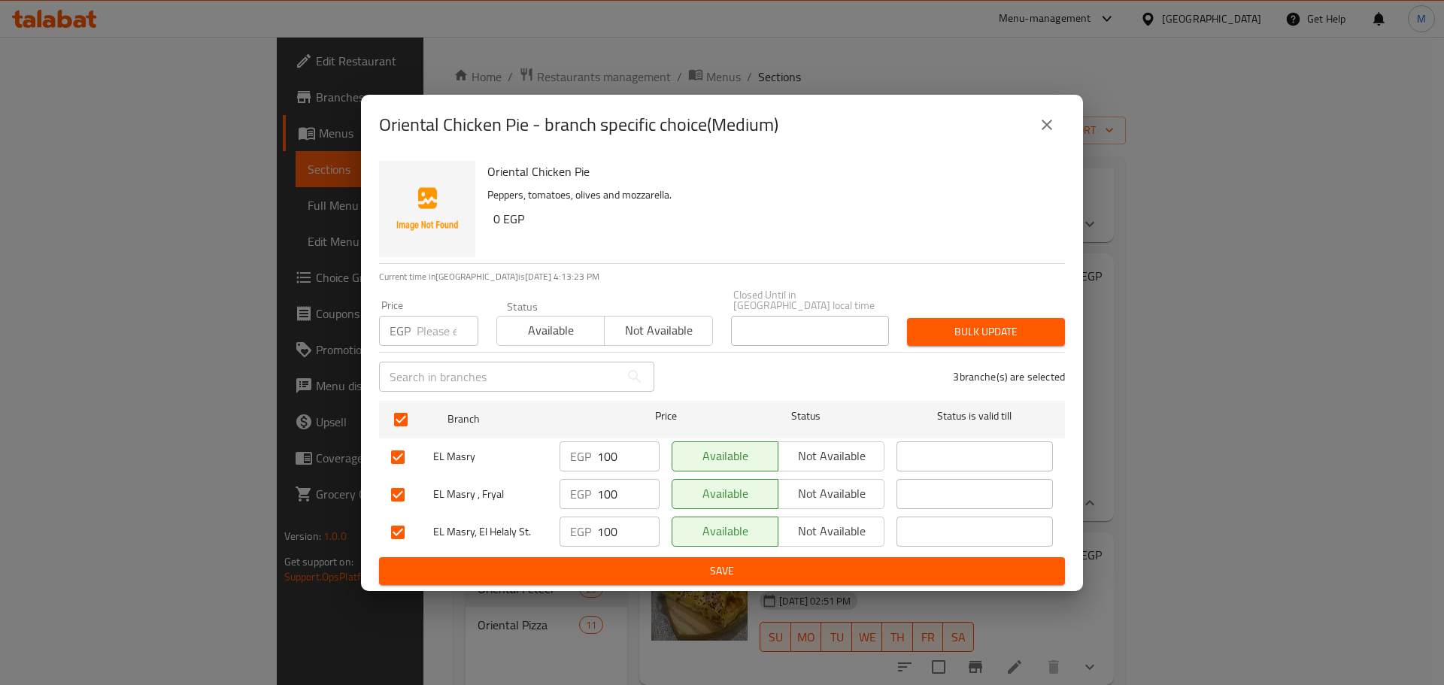
click at [441, 341] on div "Price EGP Price" at bounding box center [428, 323] width 117 height 64
click at [443, 333] on input "number" at bounding box center [448, 331] width 62 height 30
type input "2"
type input "97"
click at [985, 309] on div "Bulk update" at bounding box center [986, 332] width 176 height 46
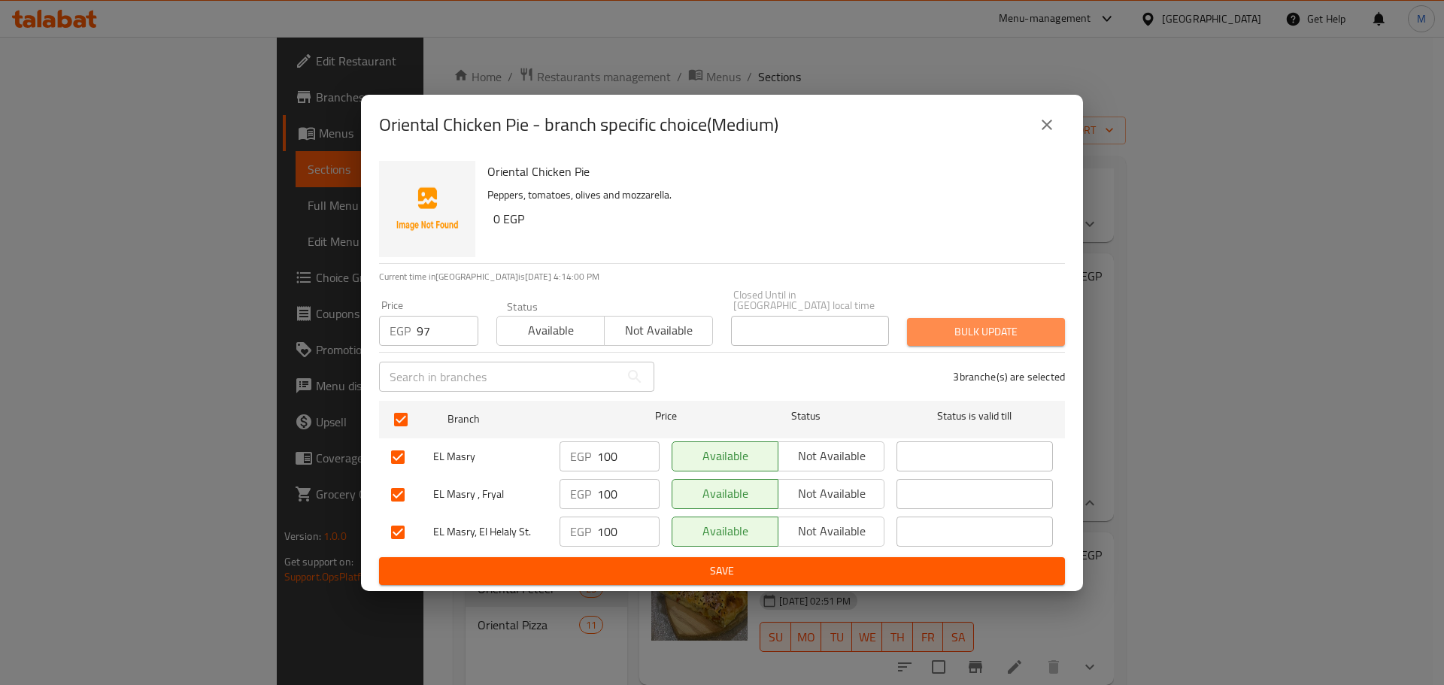
click at [975, 327] on span "Bulk update" at bounding box center [986, 332] width 134 height 19
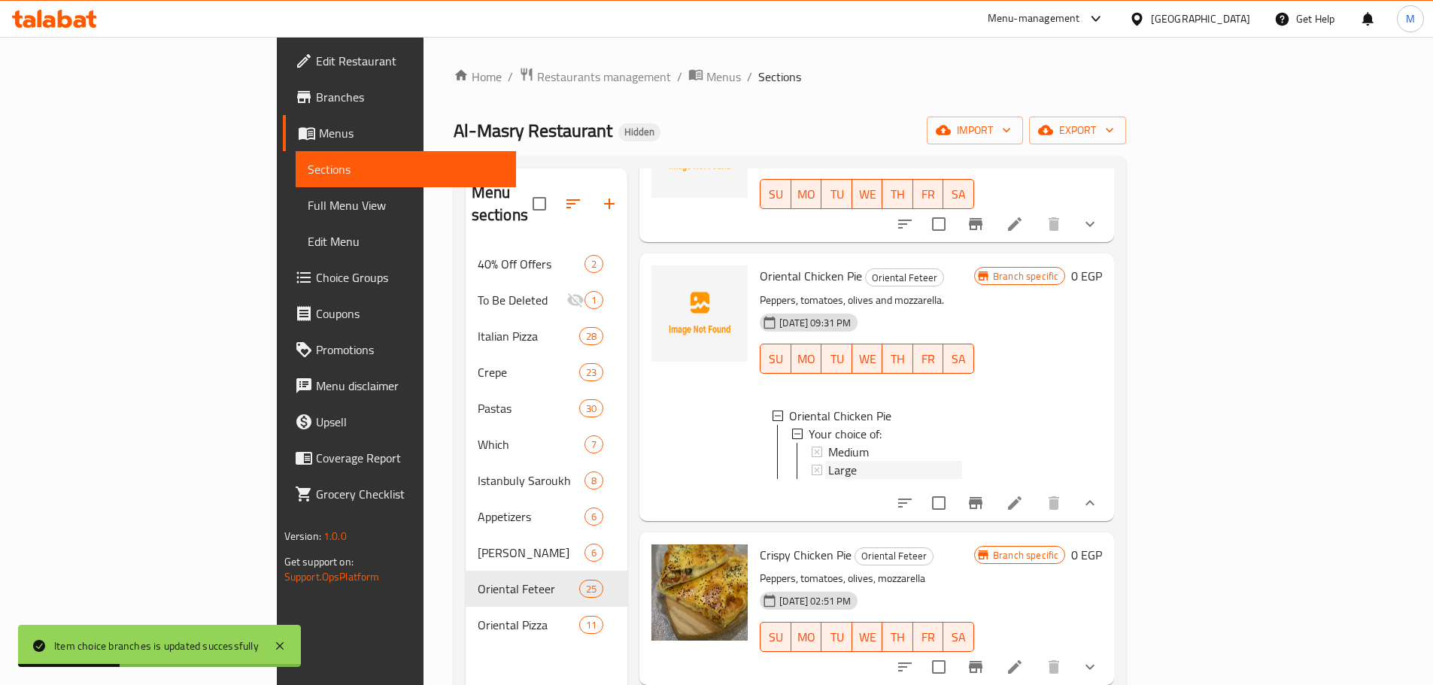
click at [877, 461] on div "Large" at bounding box center [895, 470] width 134 height 18
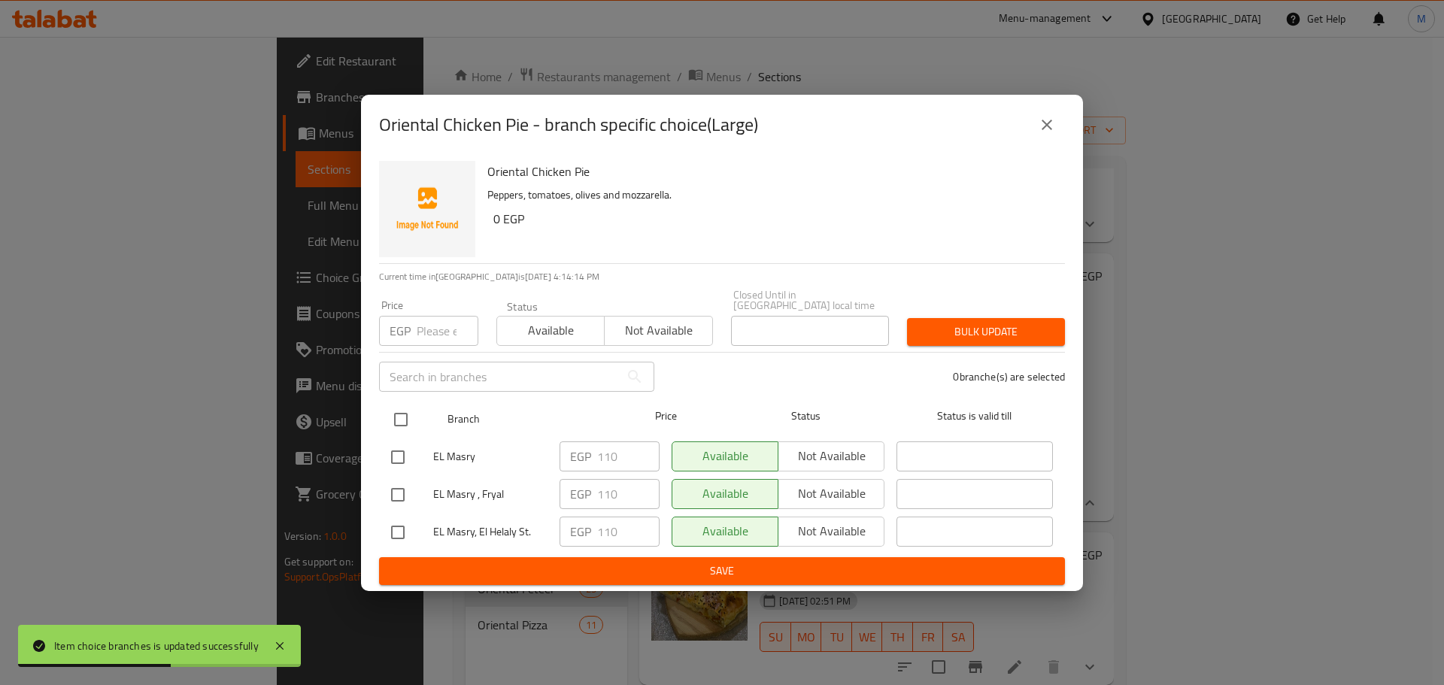
click at [396, 409] on input "checkbox" at bounding box center [401, 420] width 32 height 32
checkbox input "true"
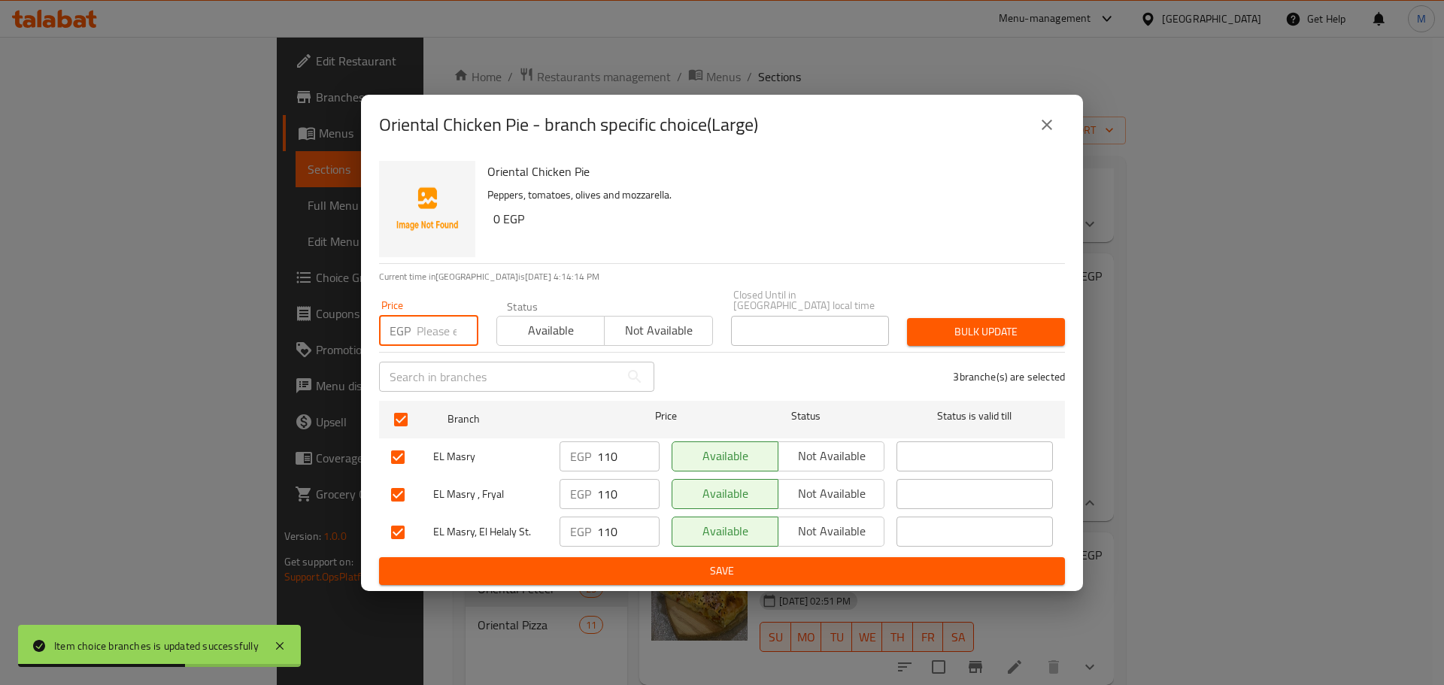
click at [424, 336] on input "number" at bounding box center [448, 331] width 62 height 30
type input "108"
click at [993, 327] on span "Bulk update" at bounding box center [986, 332] width 134 height 19
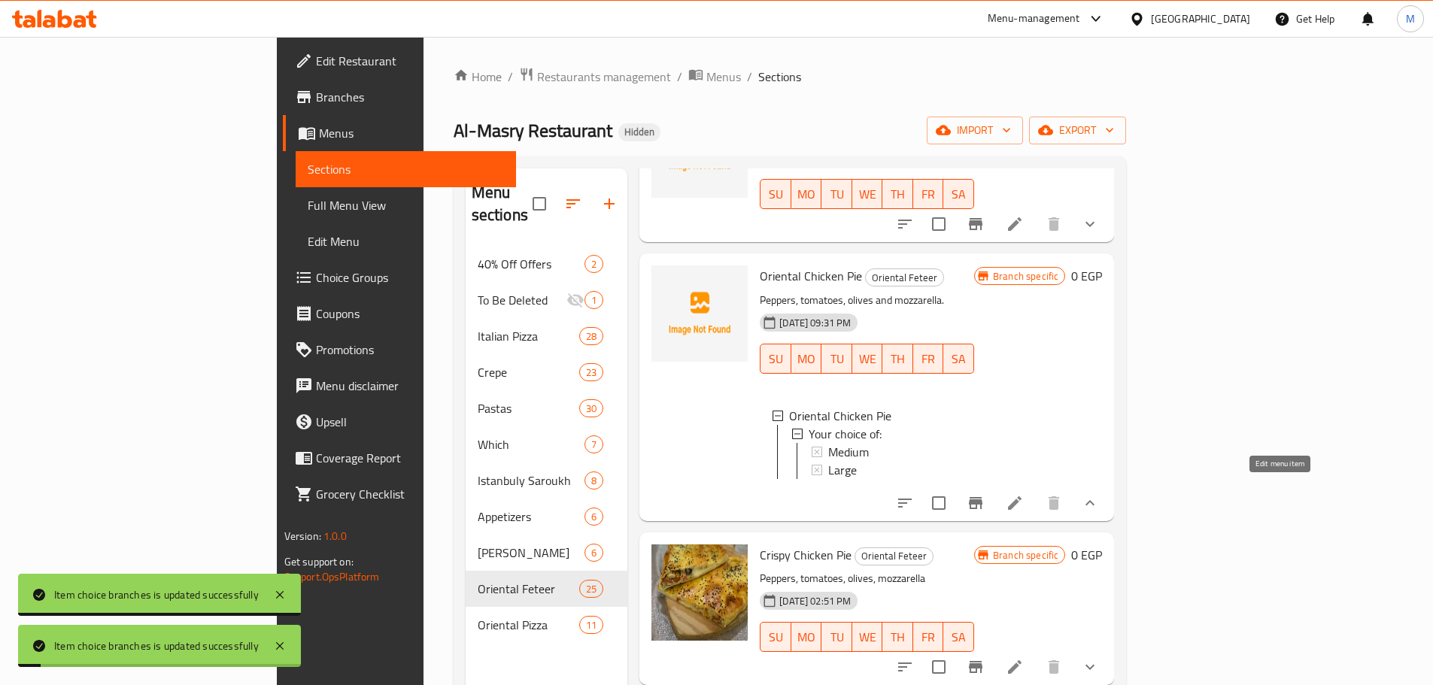
click at [1024, 494] on icon at bounding box center [1015, 503] width 18 height 18
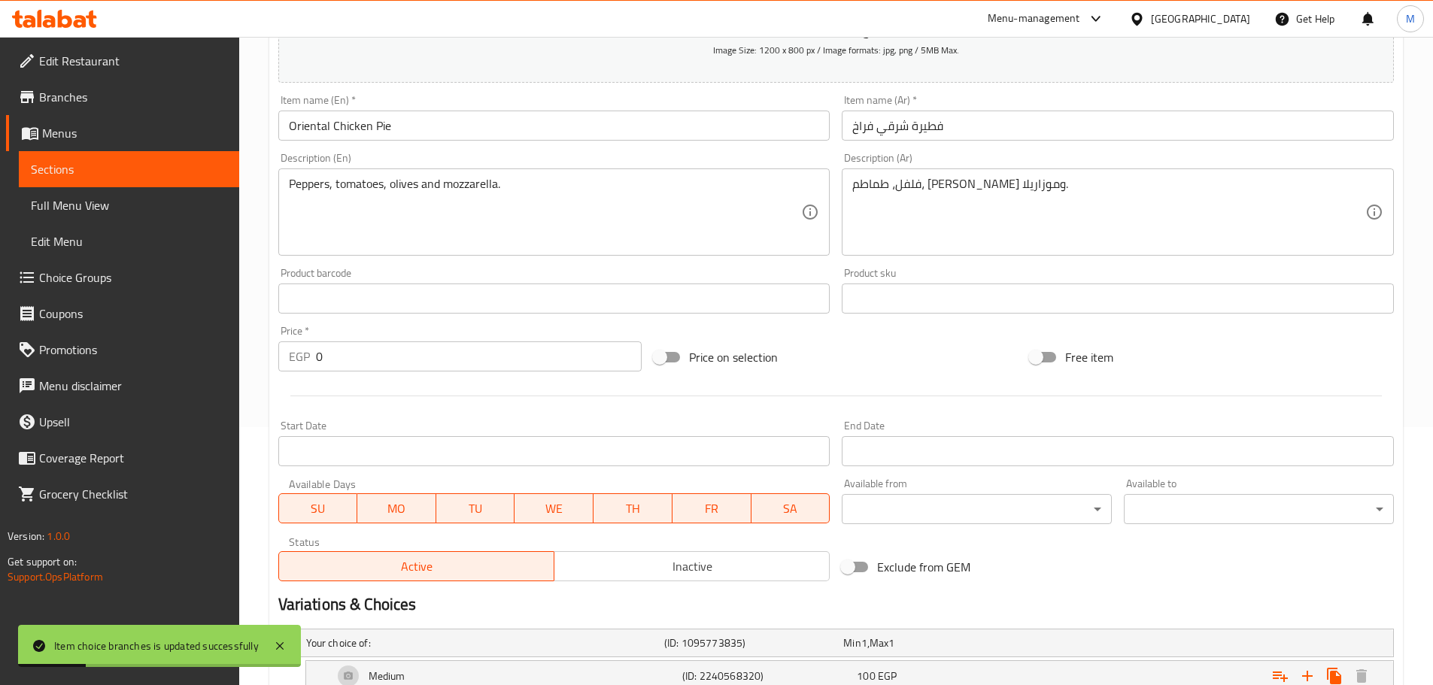
scroll to position [393, 0]
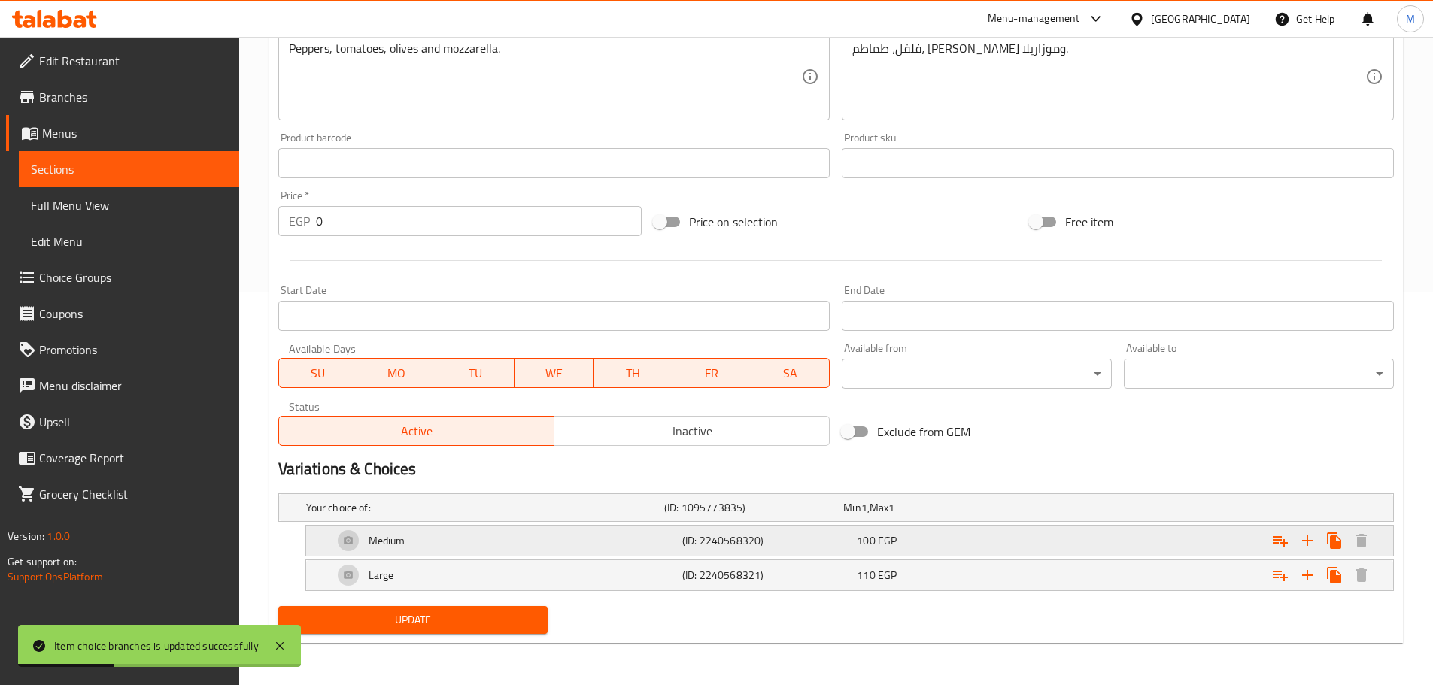
click at [905, 524] on div "Medium (ID: 2240568320) 100 EGP" at bounding box center [840, 507] width 1075 height 33
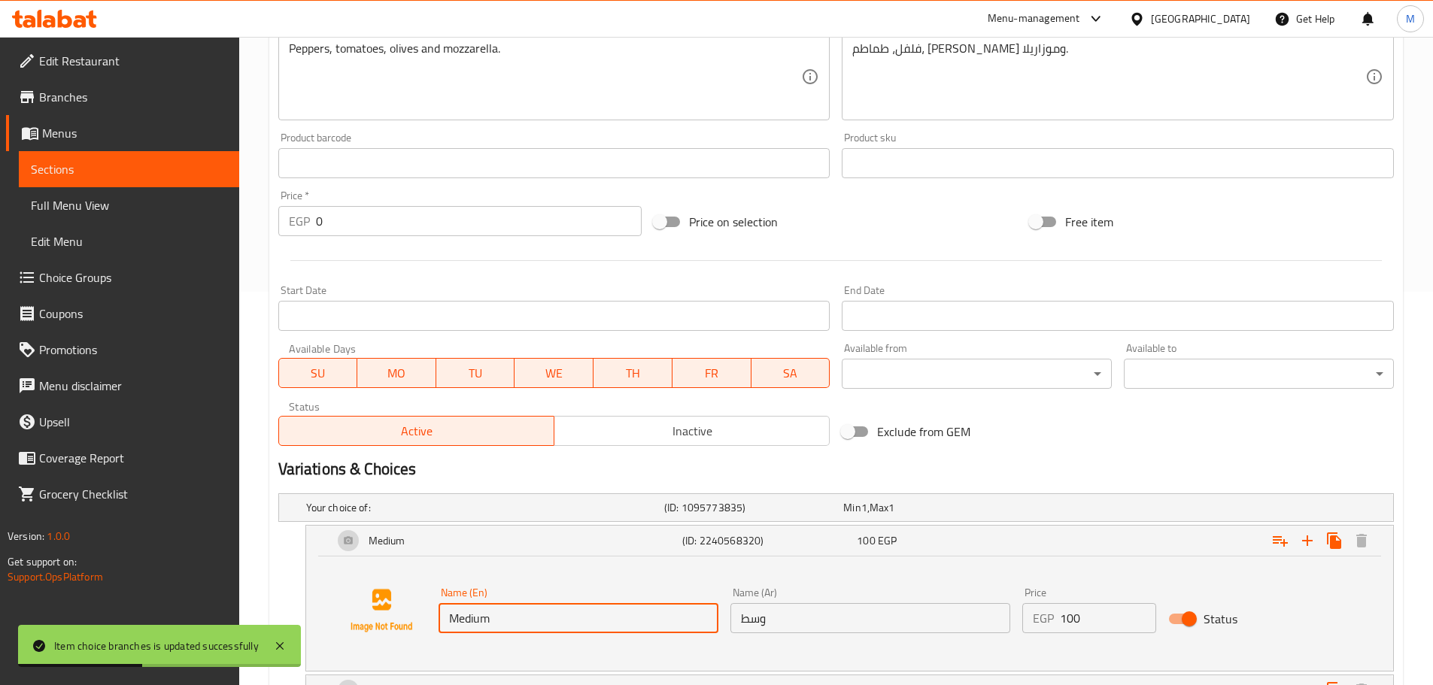
click at [605, 619] on input "Medium" at bounding box center [579, 618] width 280 height 30
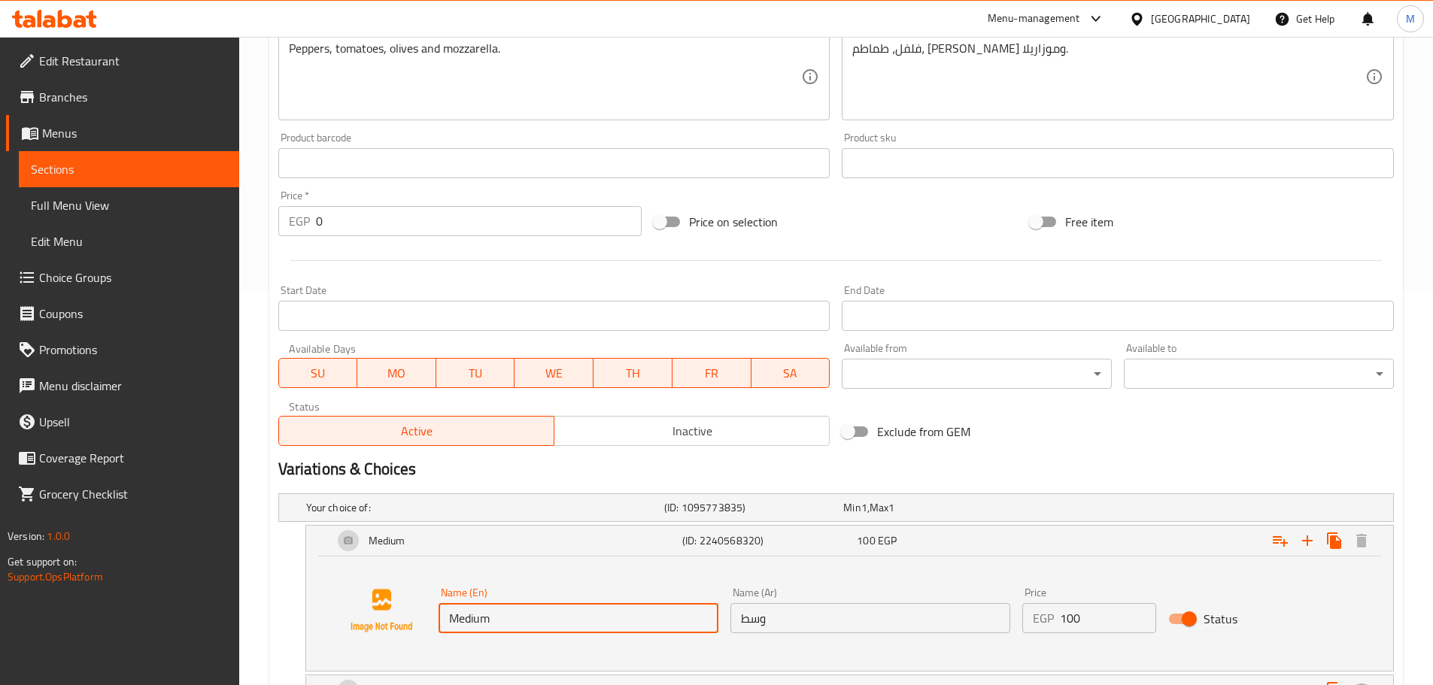
paste input "26 cm"
type input "Medium 26 cm"
click at [788, 612] on input "وسط" at bounding box center [870, 618] width 280 height 30
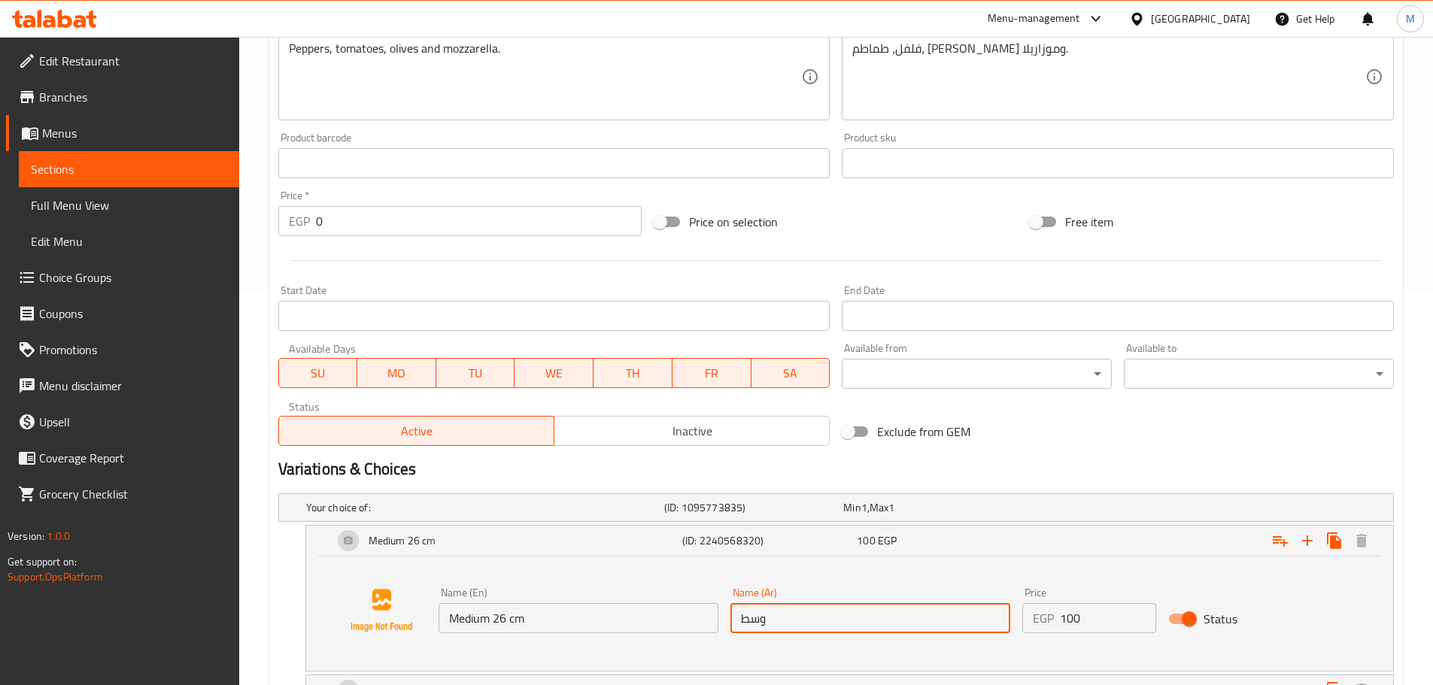
click at [743, 618] on input "وسط" at bounding box center [870, 618] width 280 height 30
paste input "25 سم"
click at [964, 621] on input "وسط" at bounding box center [870, 618] width 280 height 30
paste input "25 سم"
type input "وسط 25 سم"
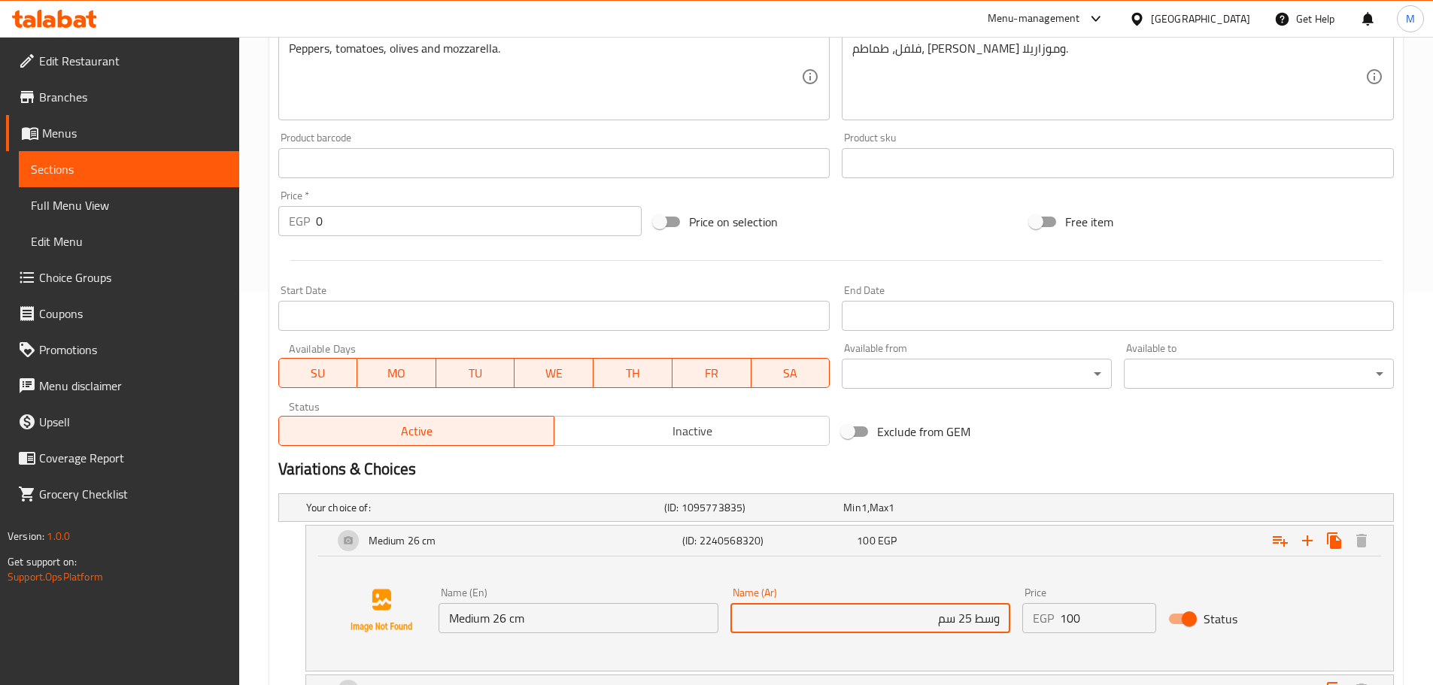
click at [479, 612] on input "Medium 26 cm" at bounding box center [579, 618] width 280 height 30
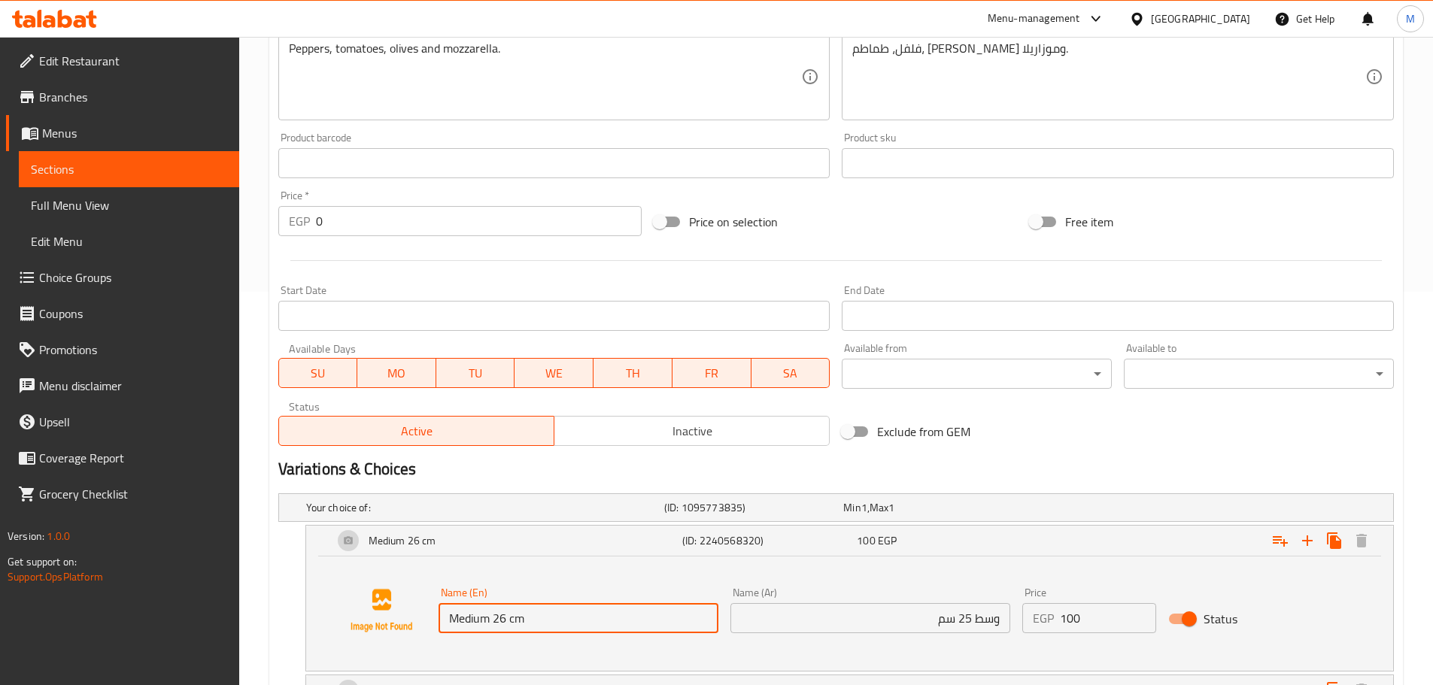
click at [479, 612] on input "Medium 26 cm" at bounding box center [579, 618] width 280 height 30
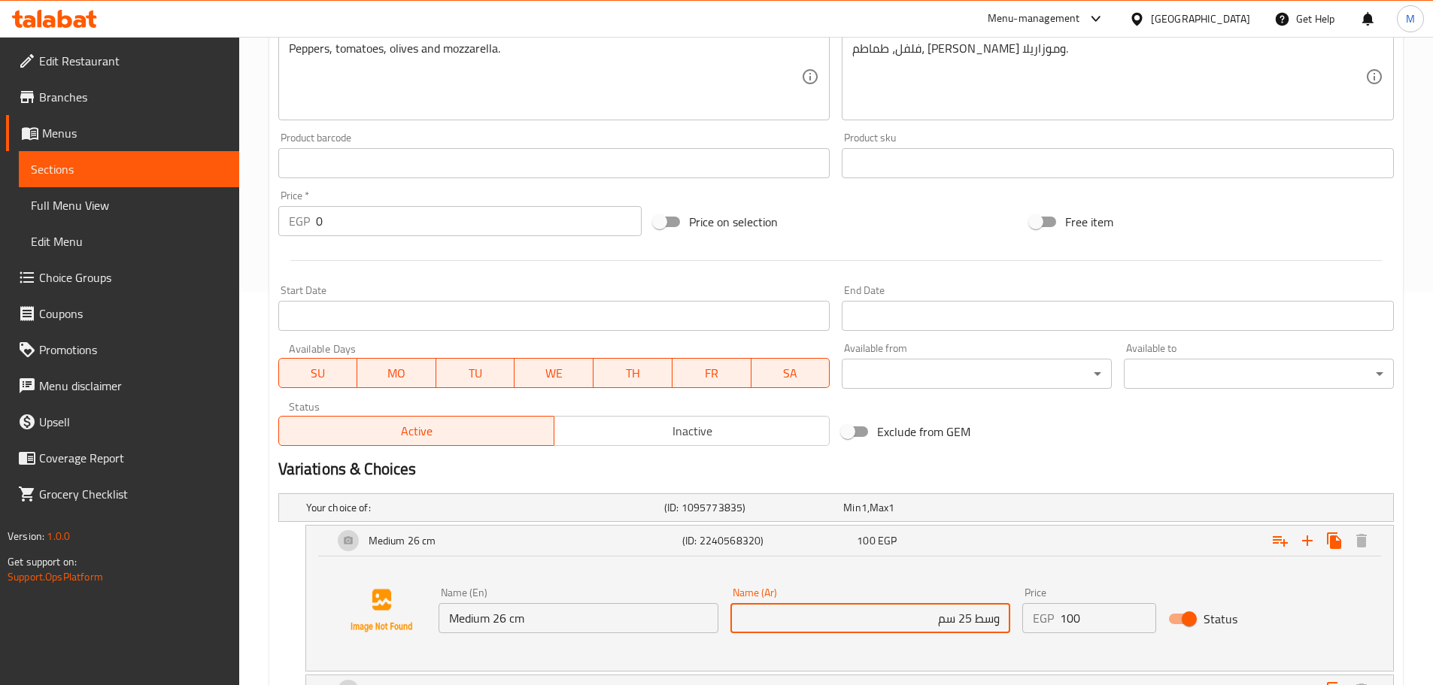
click at [897, 618] on input "وسط 25 سم" at bounding box center [870, 618] width 280 height 30
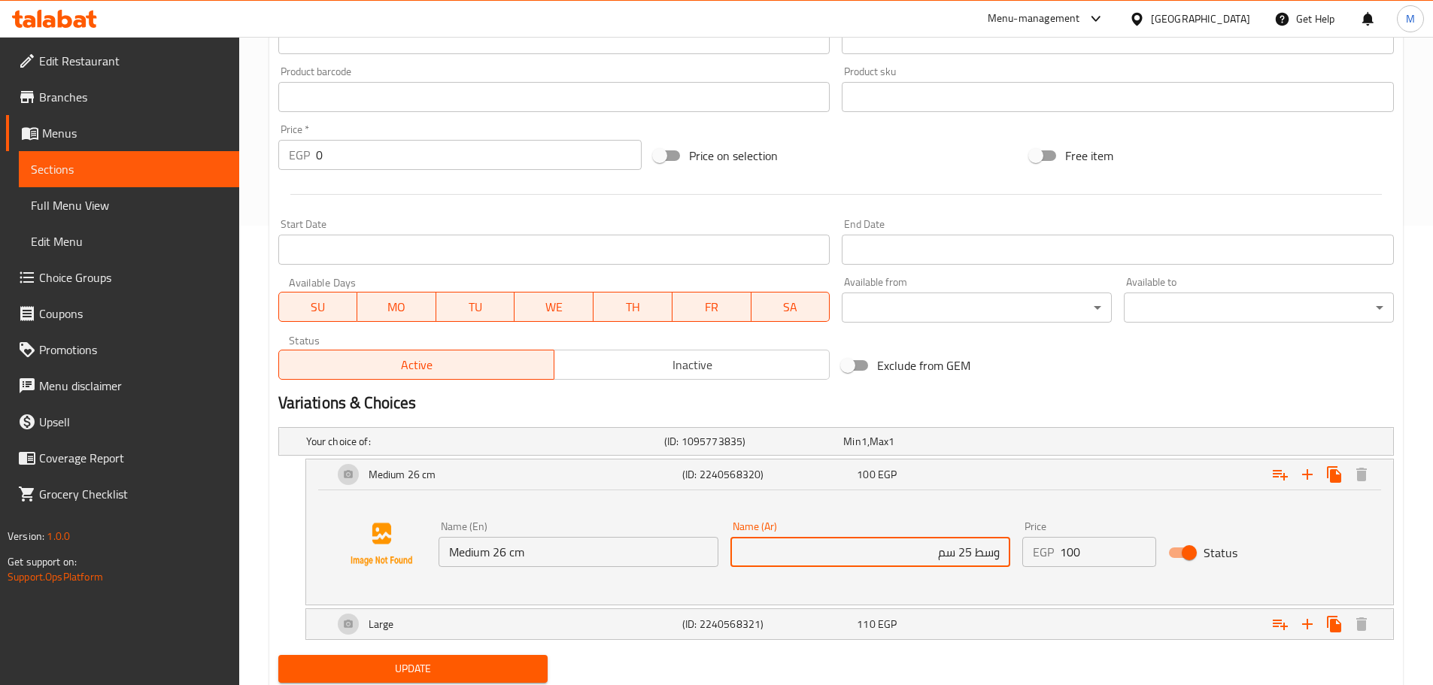
scroll to position [509, 0]
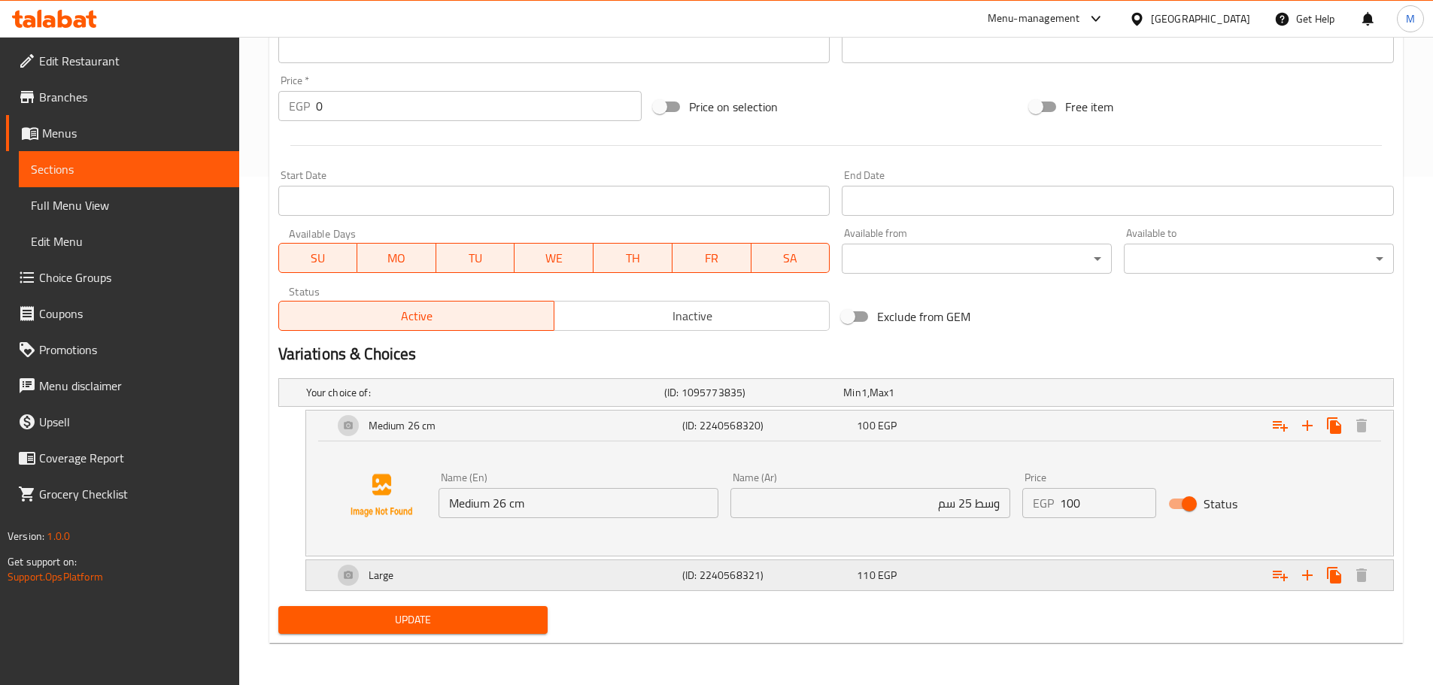
click at [837, 400] on h5 "(ID: 2240568321)" at bounding box center [750, 392] width 173 height 15
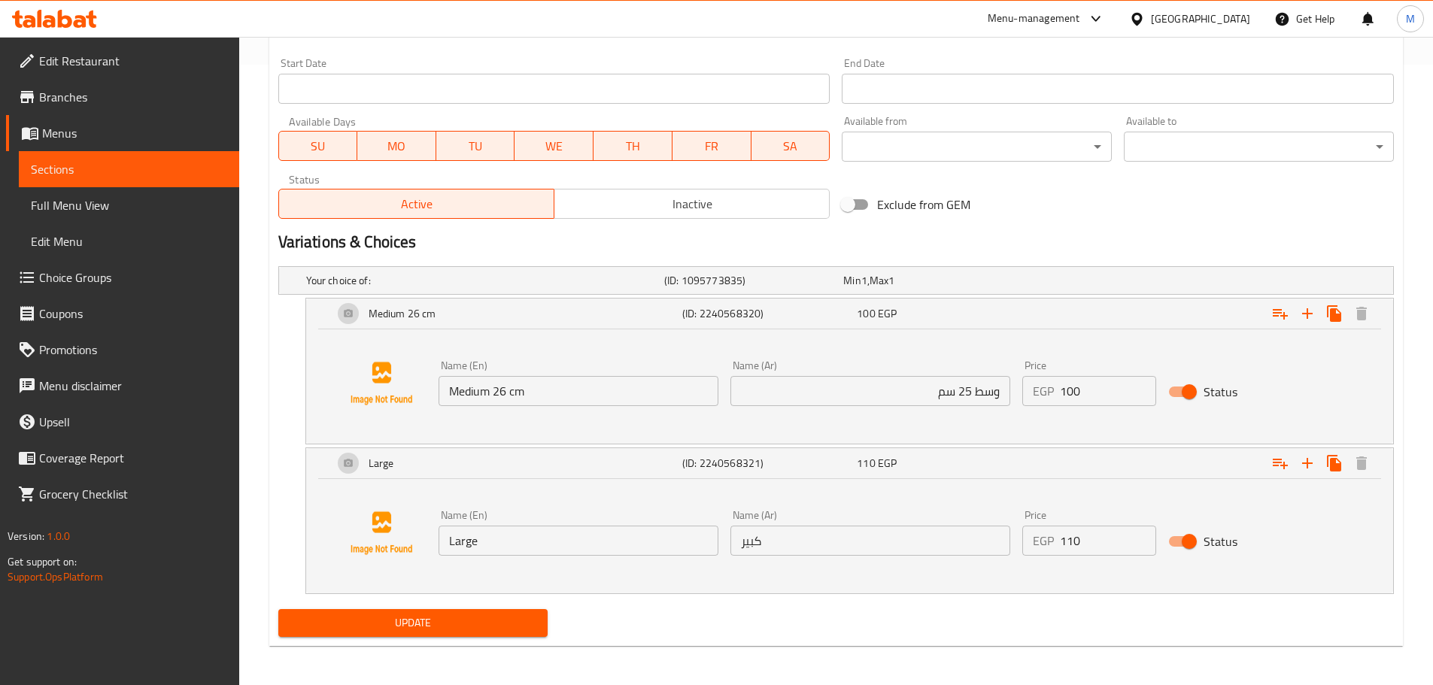
scroll to position [624, 0]
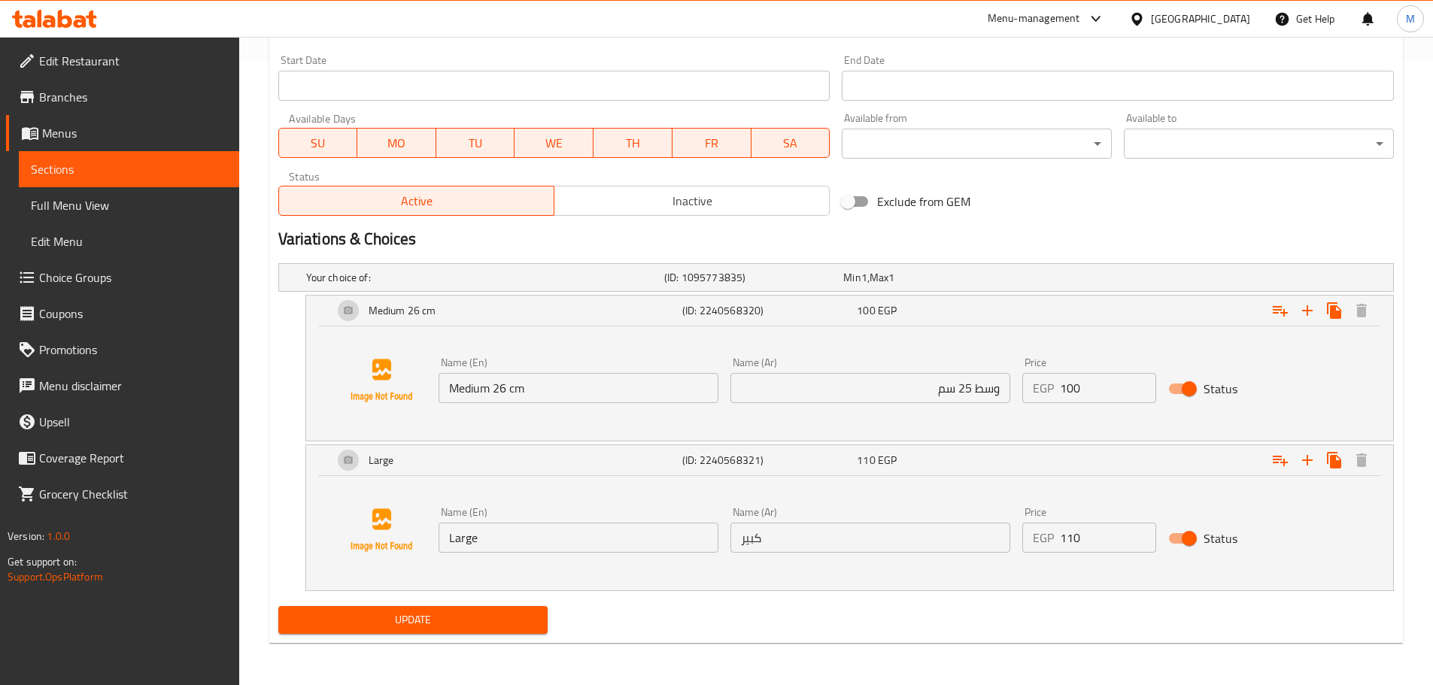
click at [870, 542] on input "كبير" at bounding box center [870, 538] width 280 height 30
paste input "29 سم"
type input "كبير 29 سم"
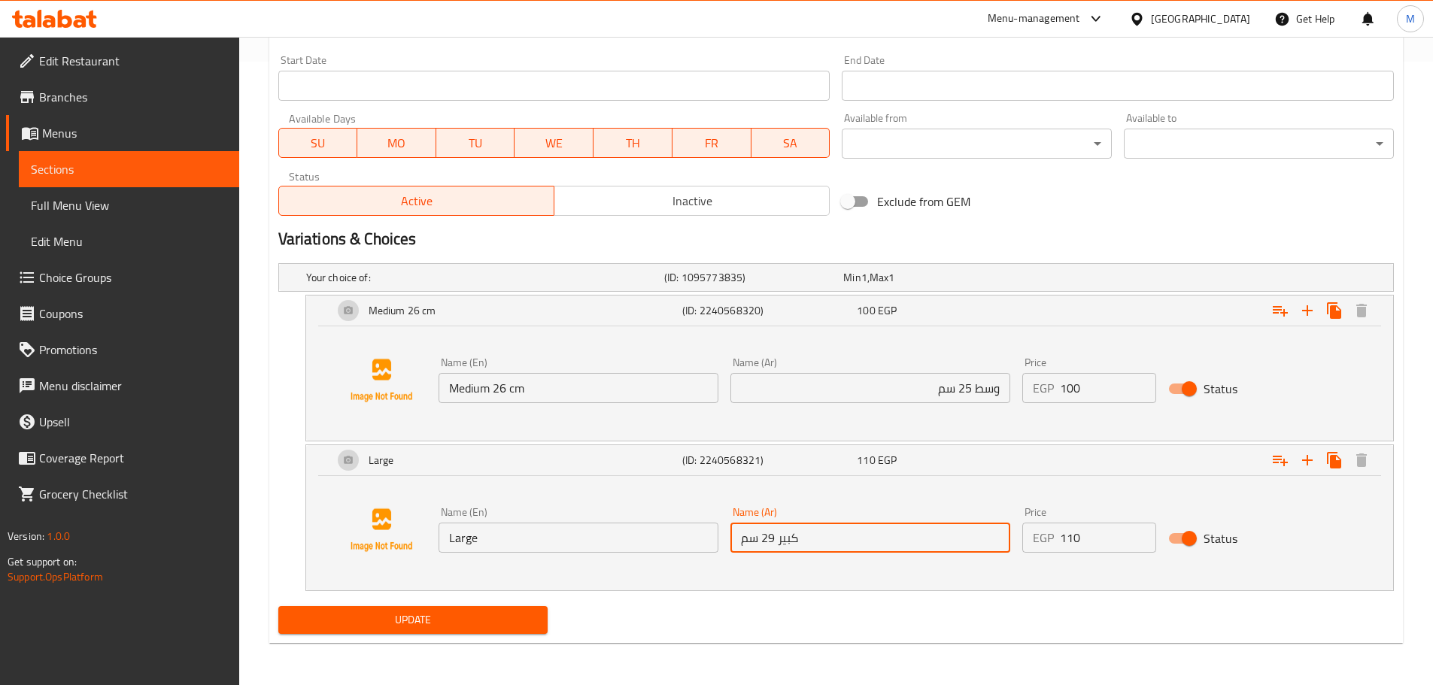
click at [580, 535] on input "Large" at bounding box center [579, 538] width 280 height 30
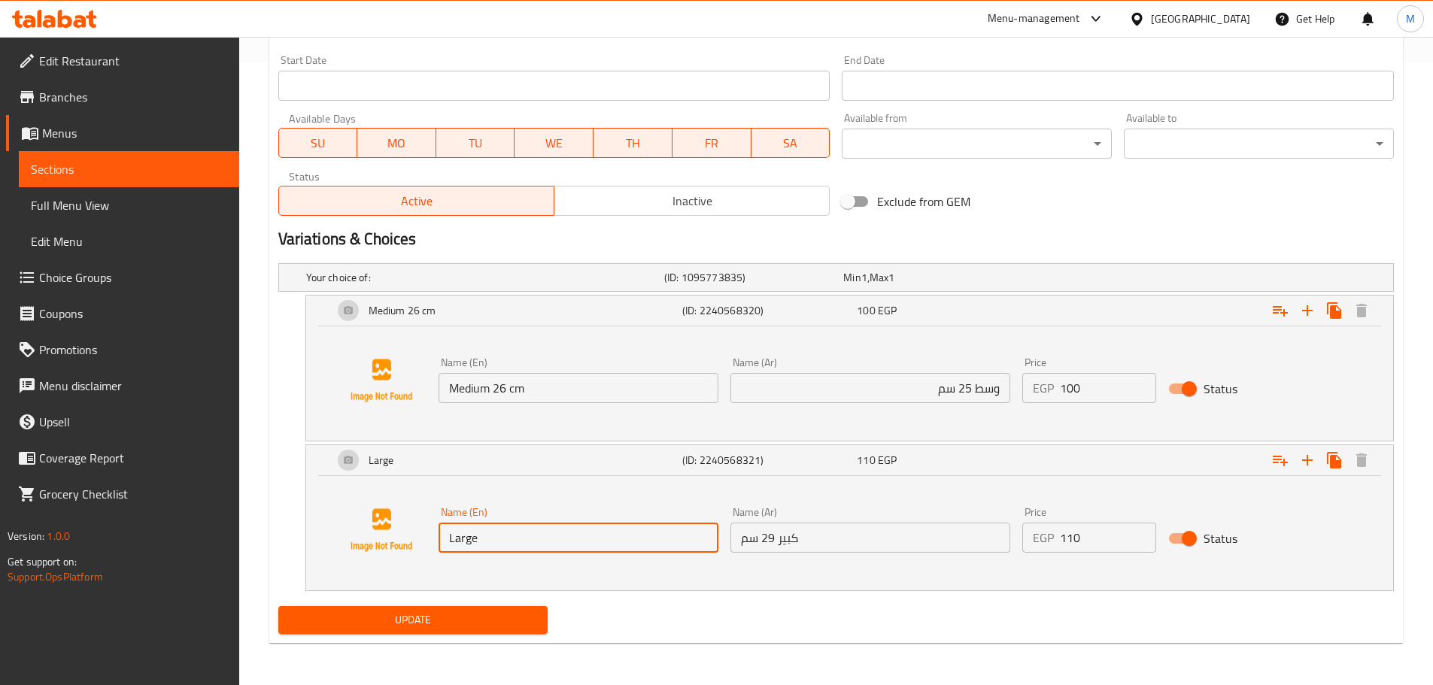
click at [580, 535] on input "Large" at bounding box center [579, 538] width 280 height 30
paste input "29 cm"
type input "Large 29 cm"
click at [278, 606] on button "Update" at bounding box center [413, 620] width 270 height 28
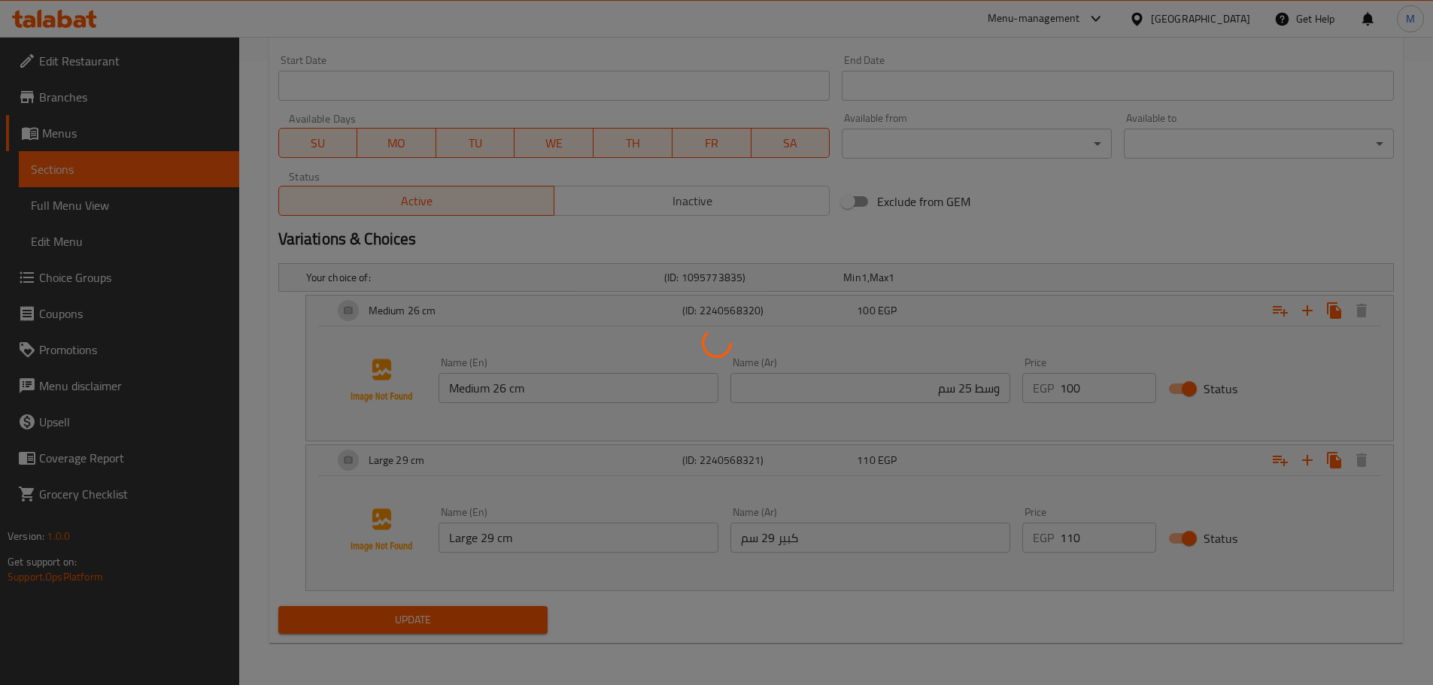
click at [512, 391] on div at bounding box center [716, 342] width 1433 height 685
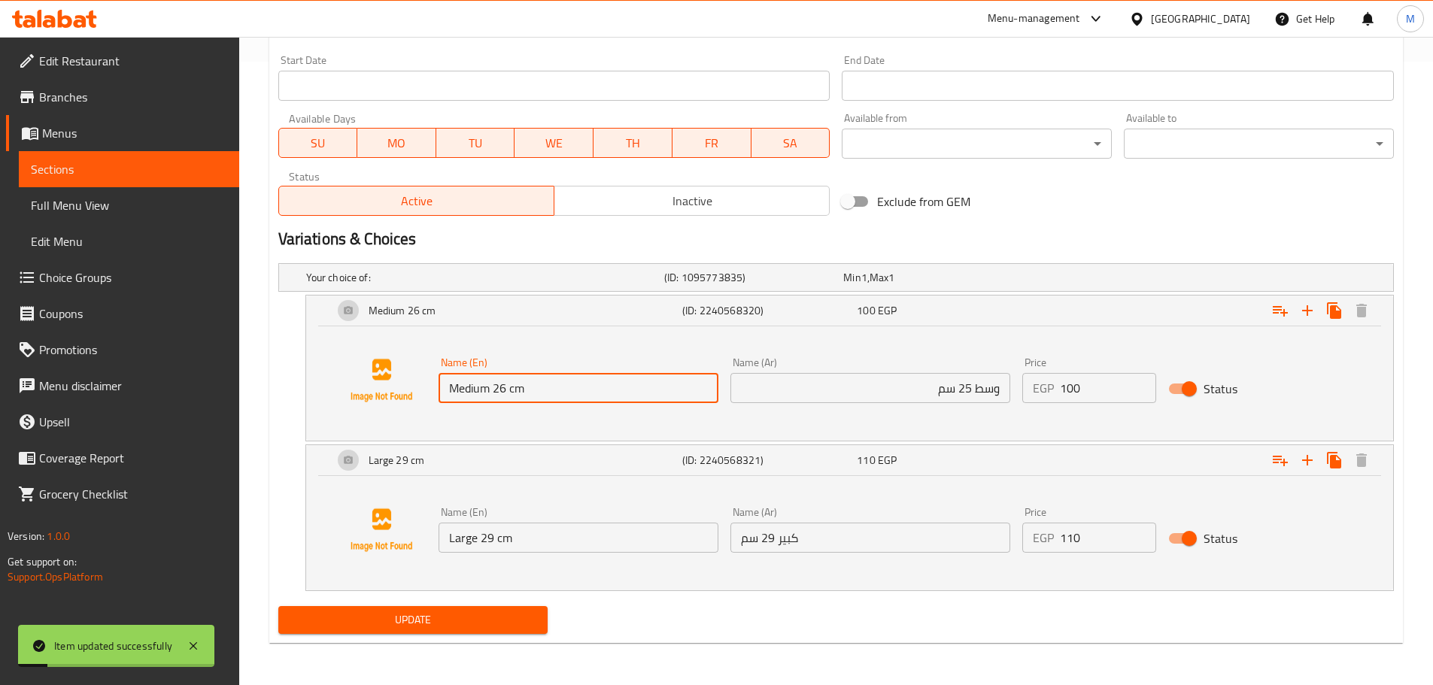
click at [563, 390] on input "Medium 26 cm" at bounding box center [579, 388] width 280 height 30
paste input "C"
type input "Medium 26 Cm"
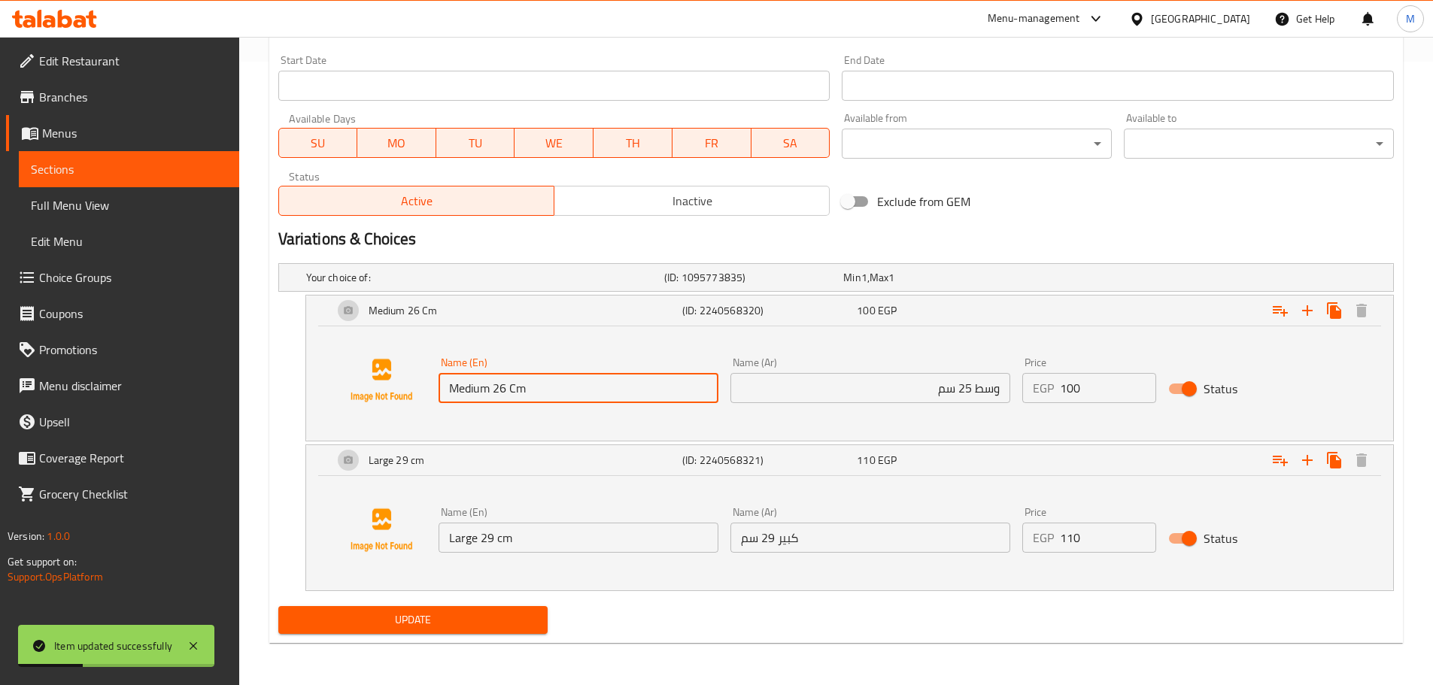
click at [278, 606] on button "Update" at bounding box center [413, 620] width 270 height 28
click at [503, 552] on input "Large 29 cm" at bounding box center [579, 538] width 280 height 30
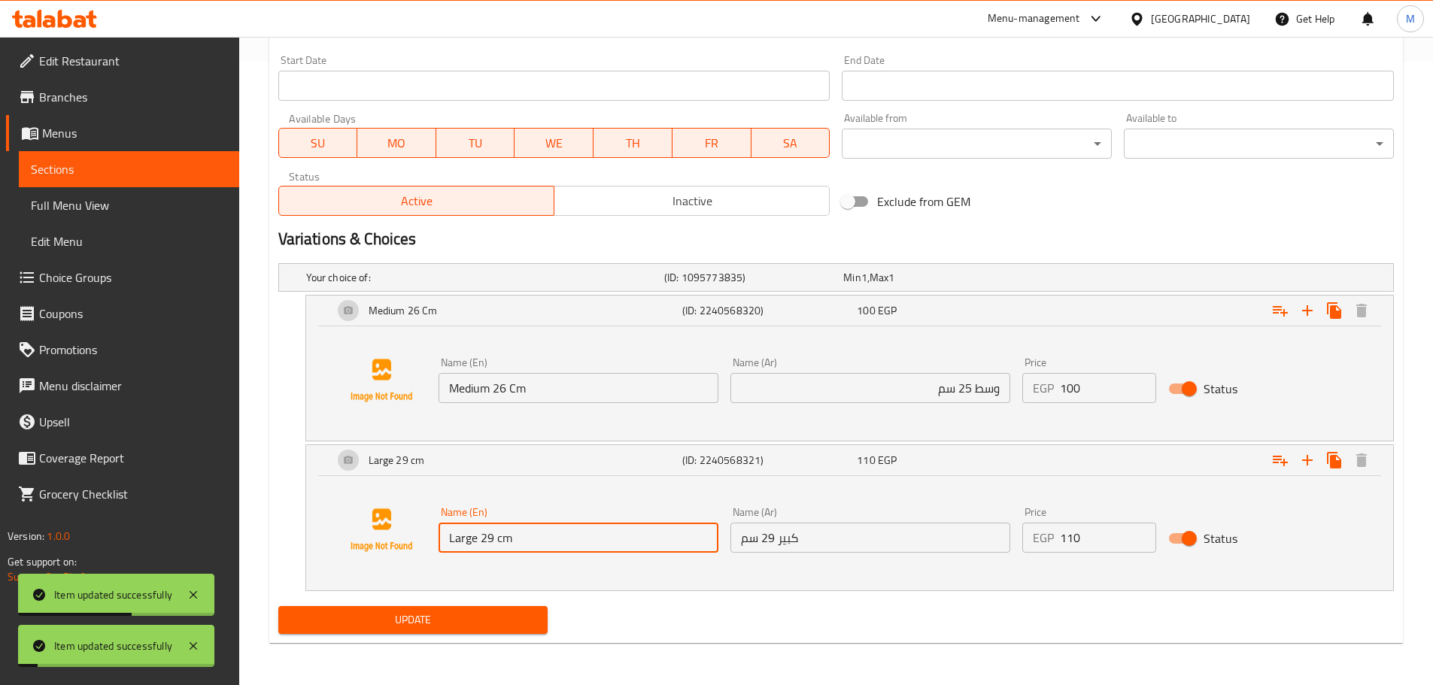
click at [503, 552] on input "Large 29 cm" at bounding box center [579, 538] width 280 height 30
paste input "C"
type input "Large 29 Cm"
click at [278, 606] on button "Update" at bounding box center [413, 620] width 270 height 28
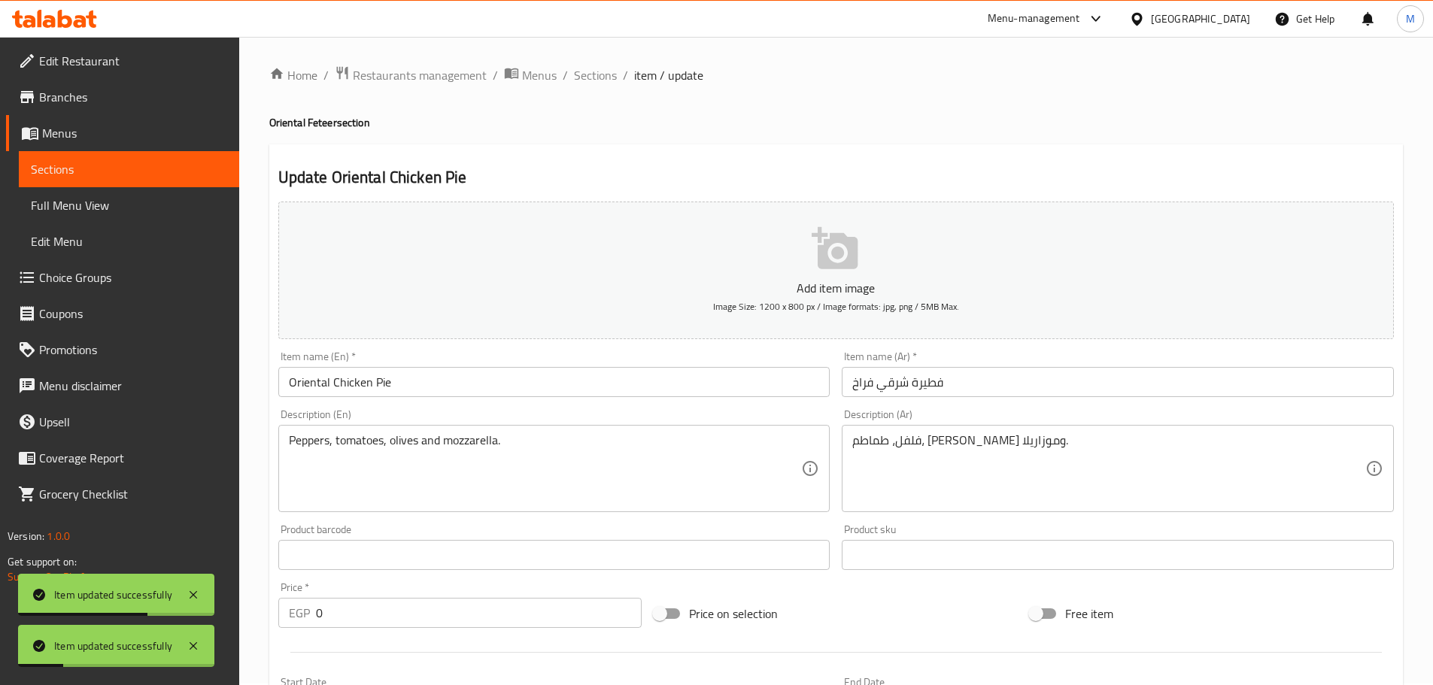
scroll to position [0, 0]
drag, startPoint x: 588, startPoint y: 85, endPoint x: 588, endPoint y: 96, distance: 10.5
click at [588, 85] on span "Sections" at bounding box center [595, 77] width 43 height 18
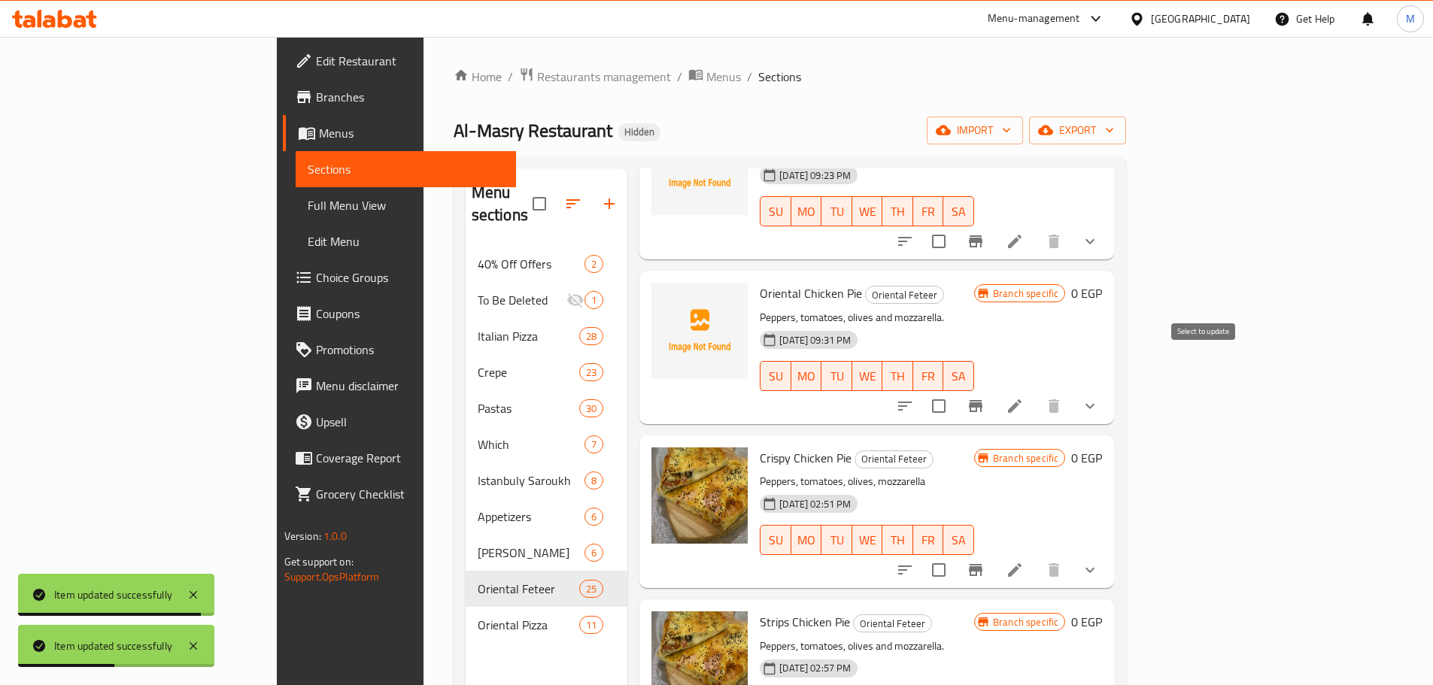
scroll to position [150, 0]
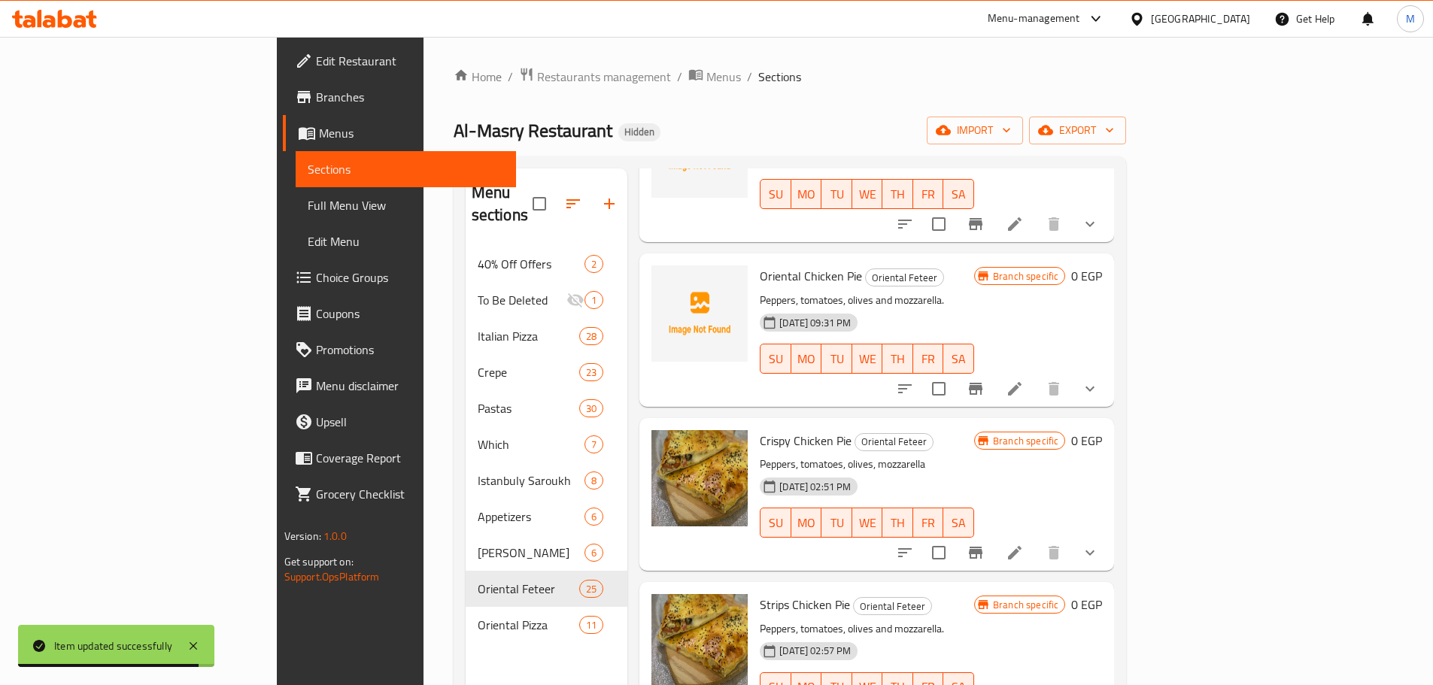
click at [1108, 371] on button "show more" at bounding box center [1090, 389] width 36 height 36
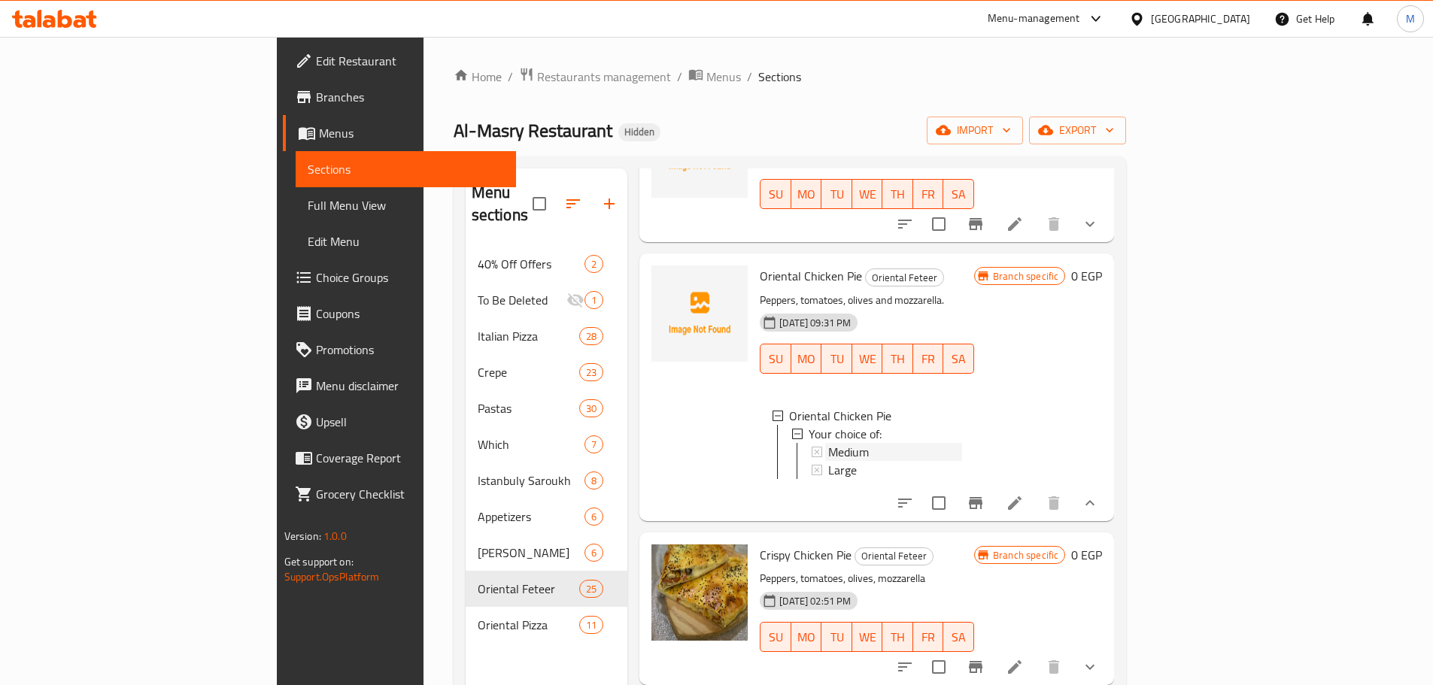
click at [851, 443] on div "Medium" at bounding box center [895, 452] width 134 height 18
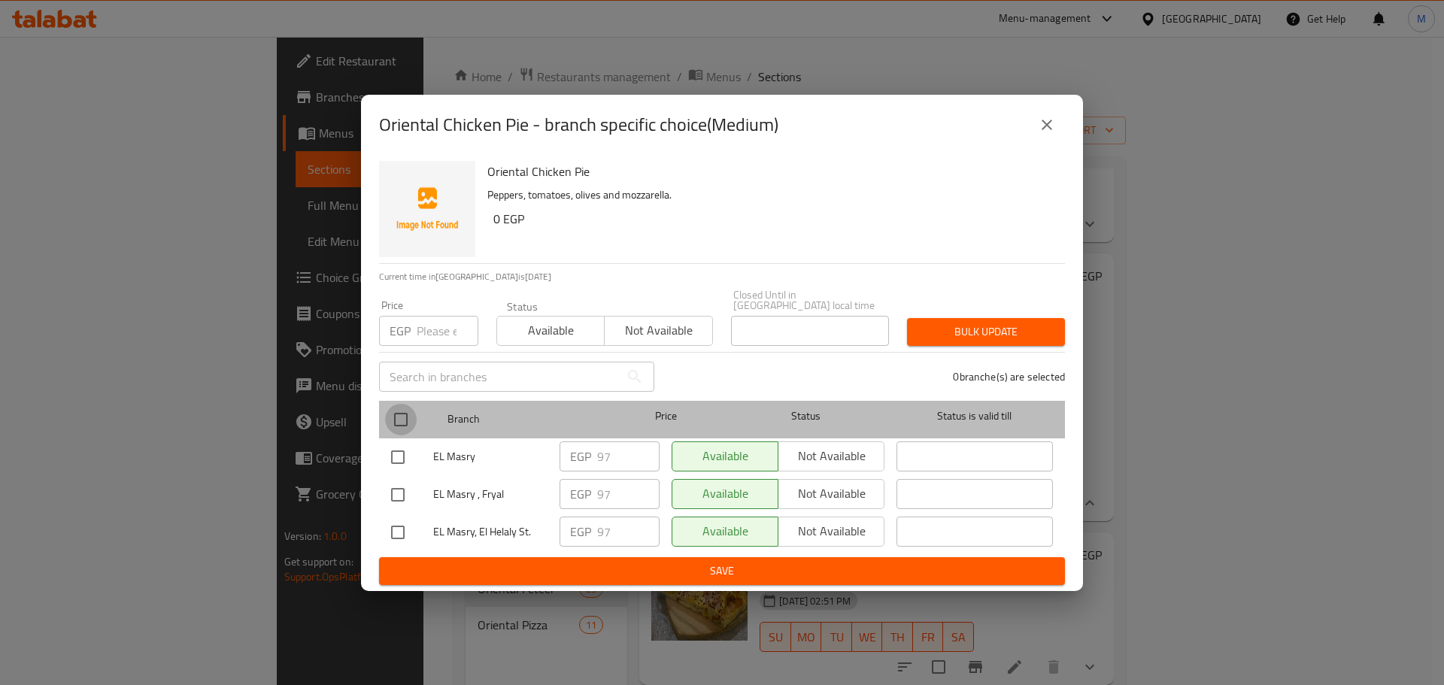
drag, startPoint x: 403, startPoint y: 408, endPoint x: 415, endPoint y: 369, distance: 40.9
click at [403, 408] on input "checkbox" at bounding box center [401, 420] width 32 height 32
checkbox input "true"
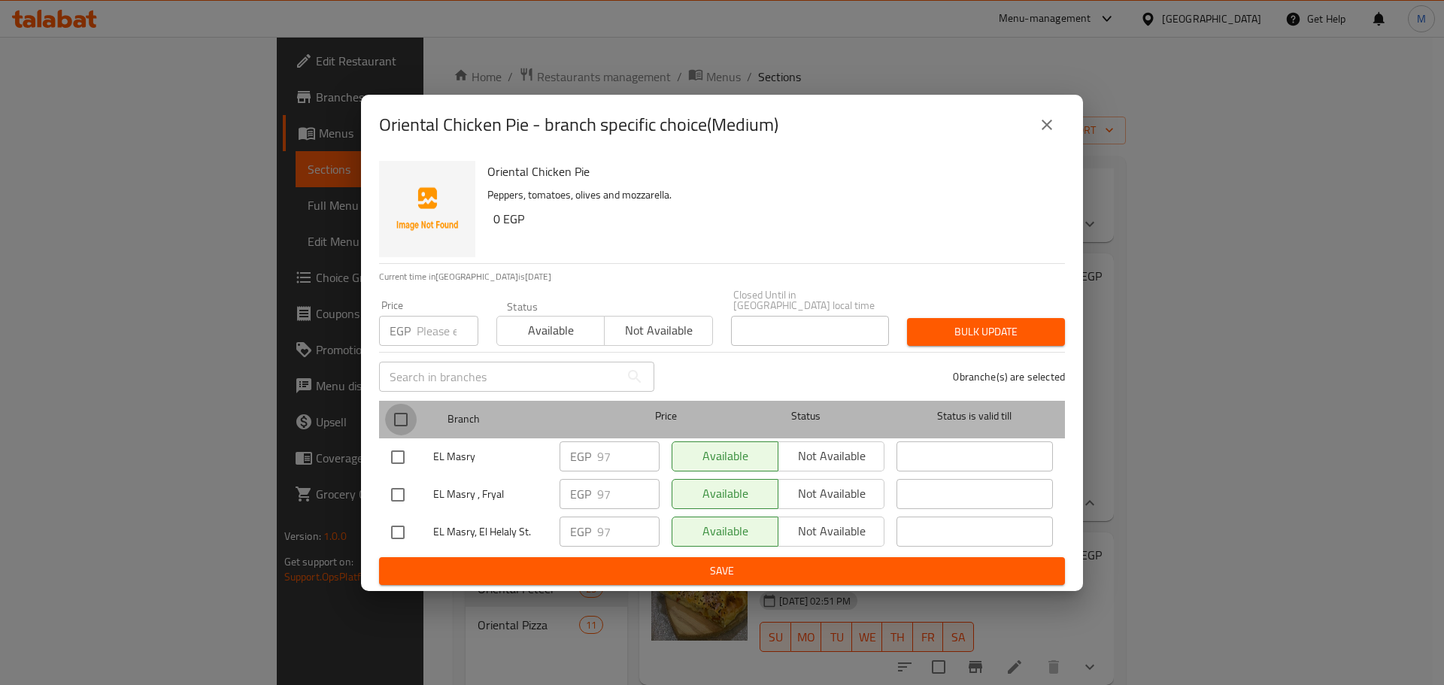
checkbox input "true"
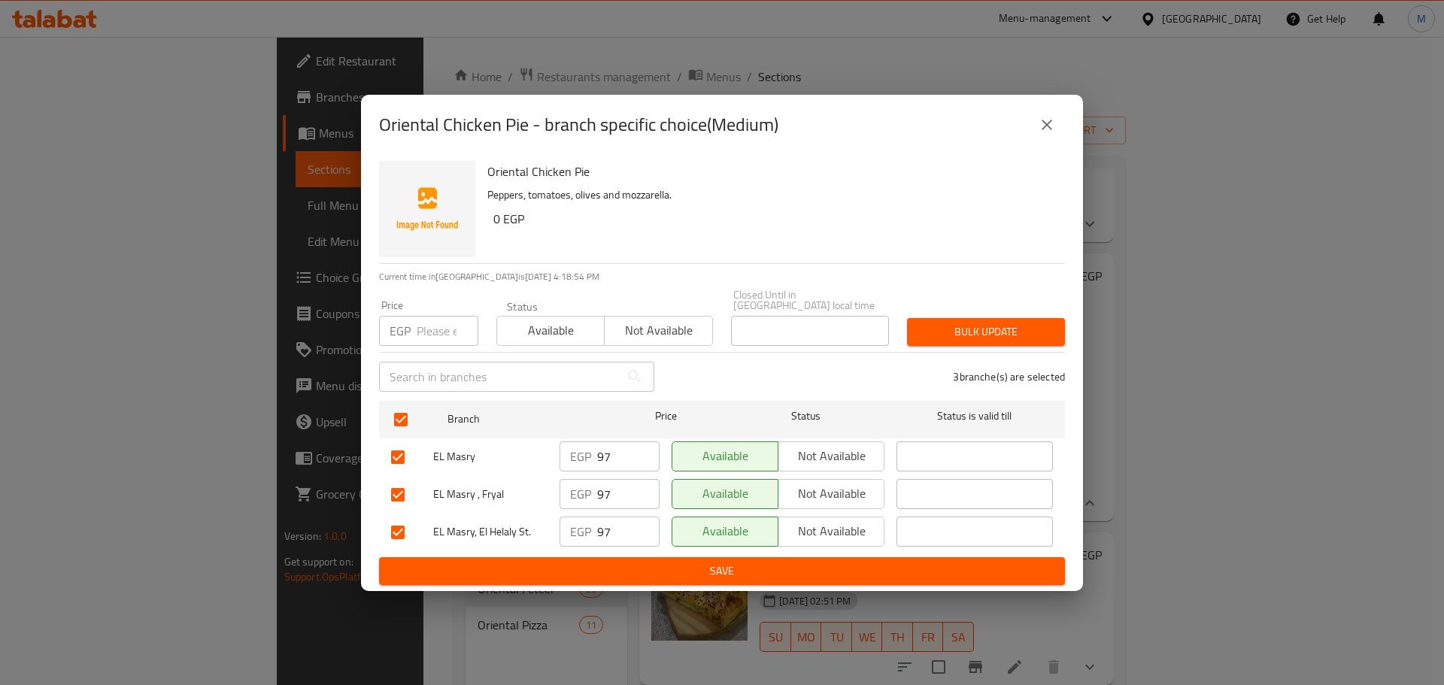
click at [428, 309] on div "Price EGP Price" at bounding box center [428, 323] width 99 height 46
click at [431, 321] on input "number" at bounding box center [448, 331] width 62 height 30
type input "100"
click at [1031, 333] on span "Bulk update" at bounding box center [986, 332] width 134 height 19
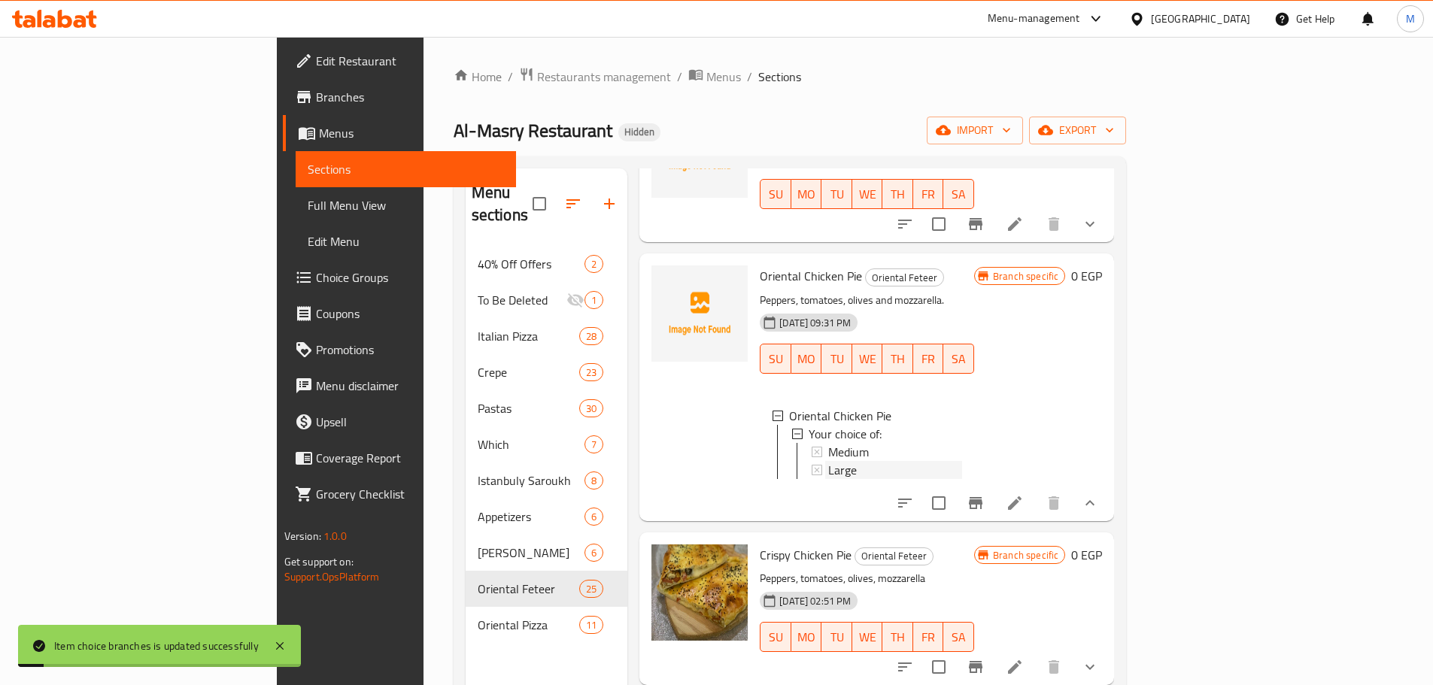
click at [828, 461] on span "Large" at bounding box center [842, 470] width 29 height 18
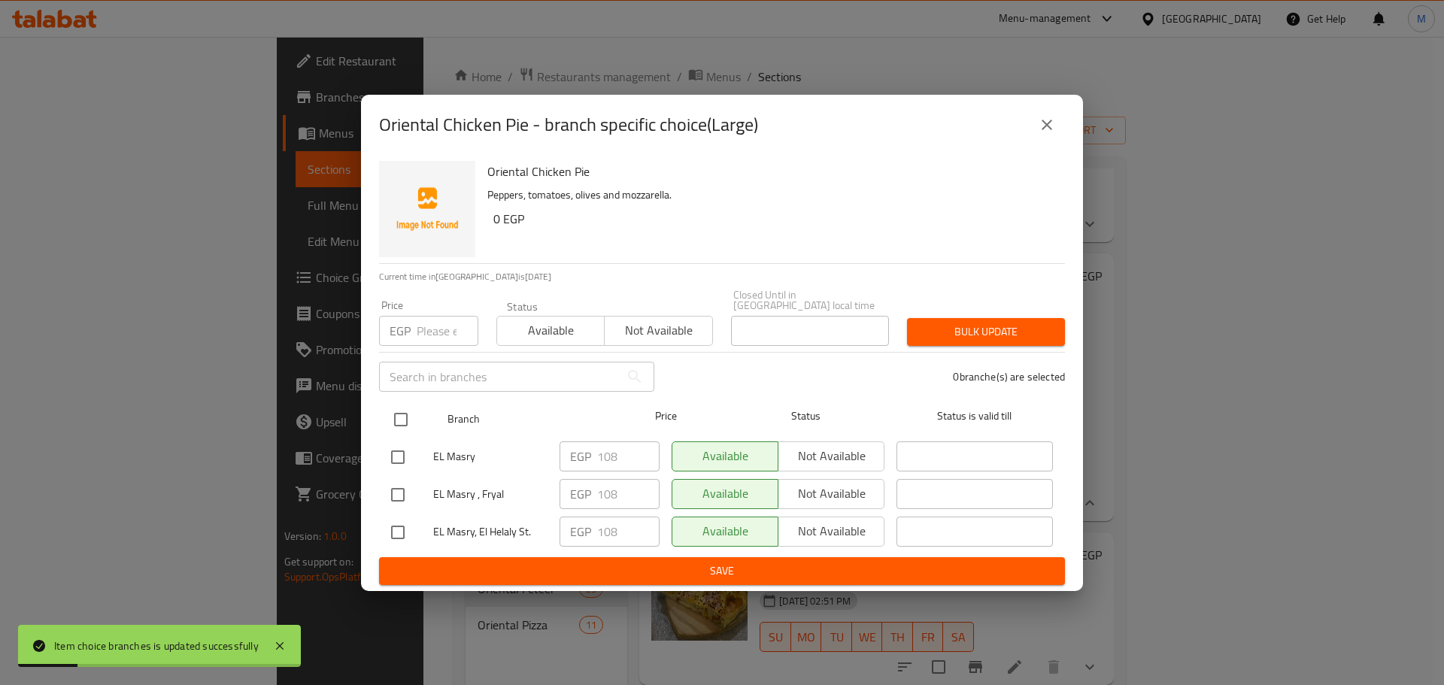
click at [410, 419] on input "checkbox" at bounding box center [401, 420] width 32 height 32
checkbox input "true"
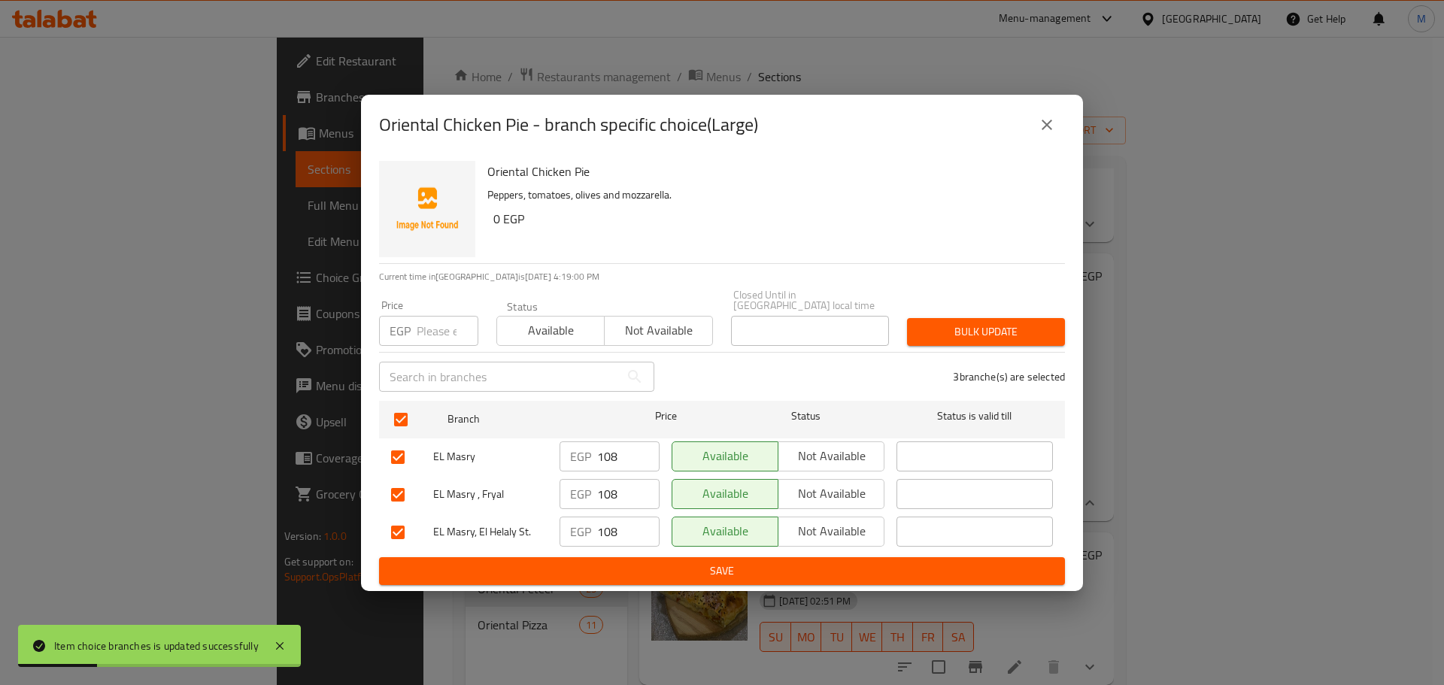
click at [420, 329] on input "number" at bounding box center [448, 331] width 62 height 30
type input "110"
click at [930, 330] on span "Bulk update" at bounding box center [986, 332] width 134 height 19
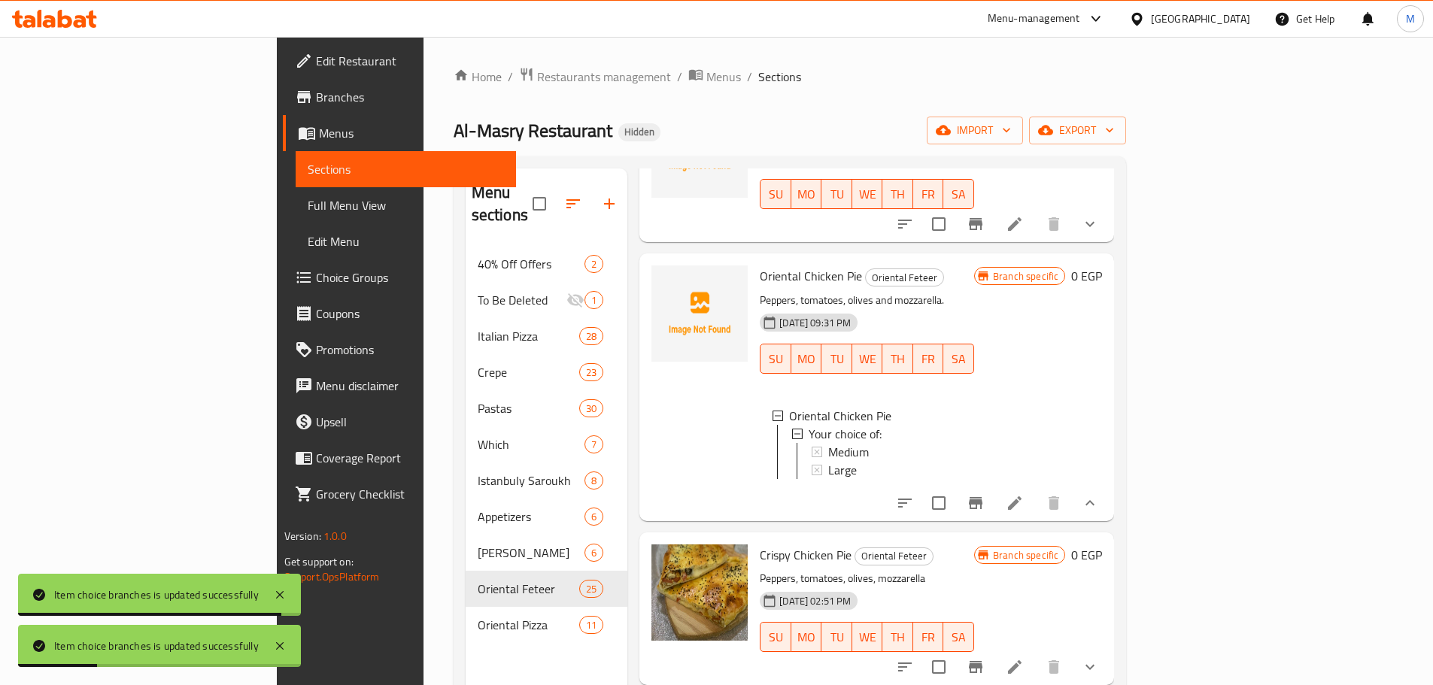
scroll to position [0, 0]
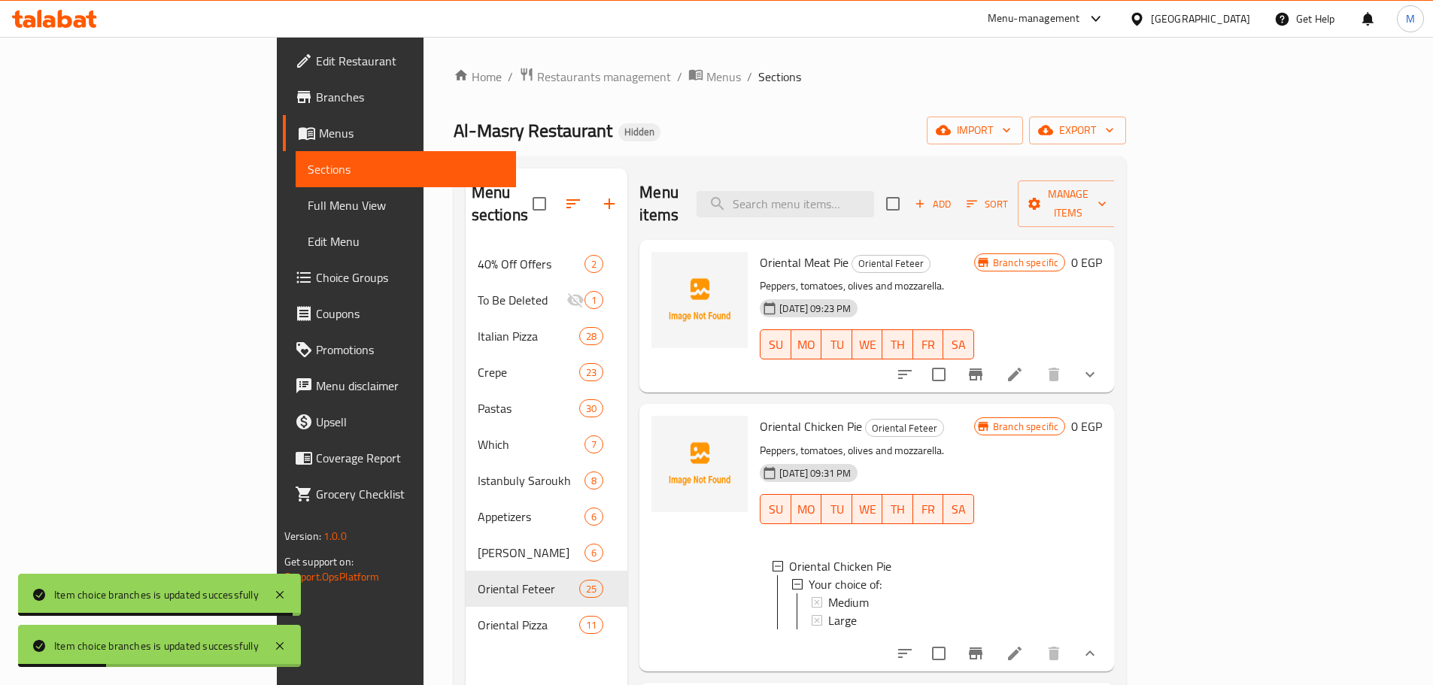
click at [1108, 357] on button "show more" at bounding box center [1090, 375] width 36 height 36
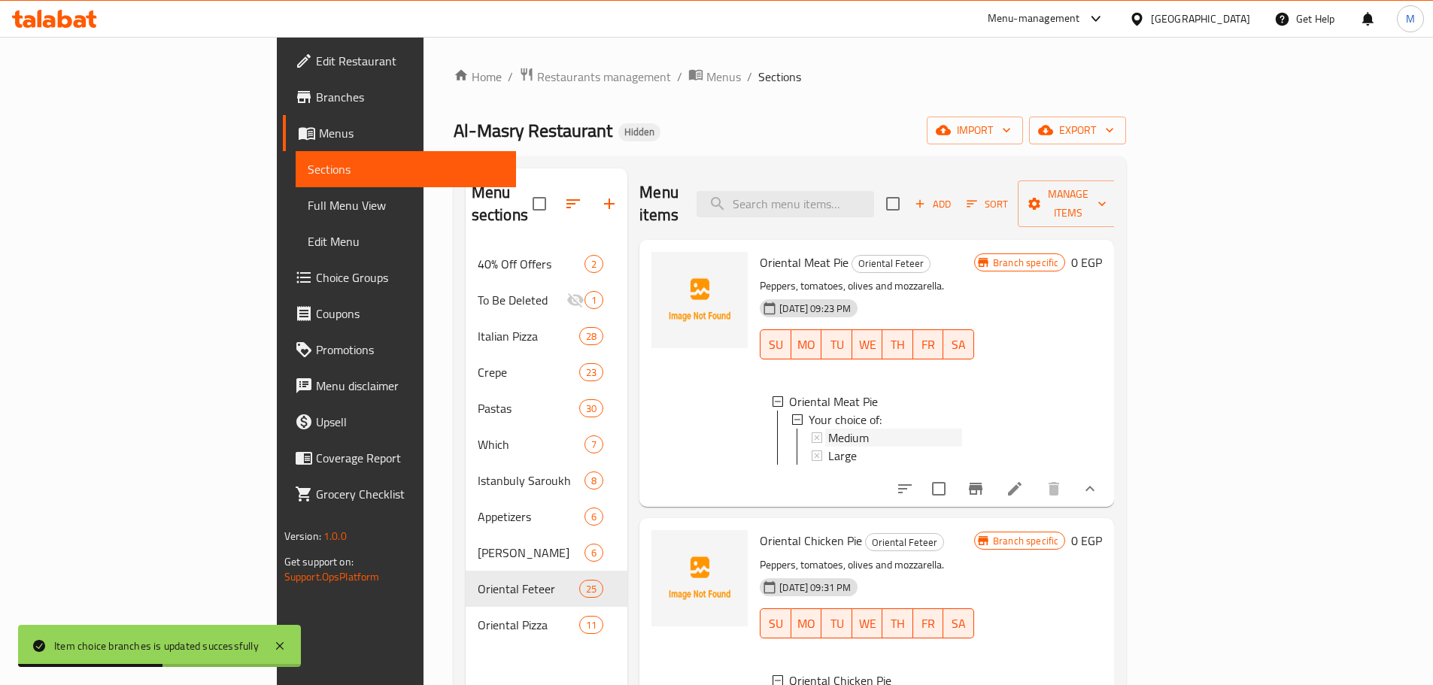
click at [828, 429] on span "Medium" at bounding box center [848, 438] width 41 height 18
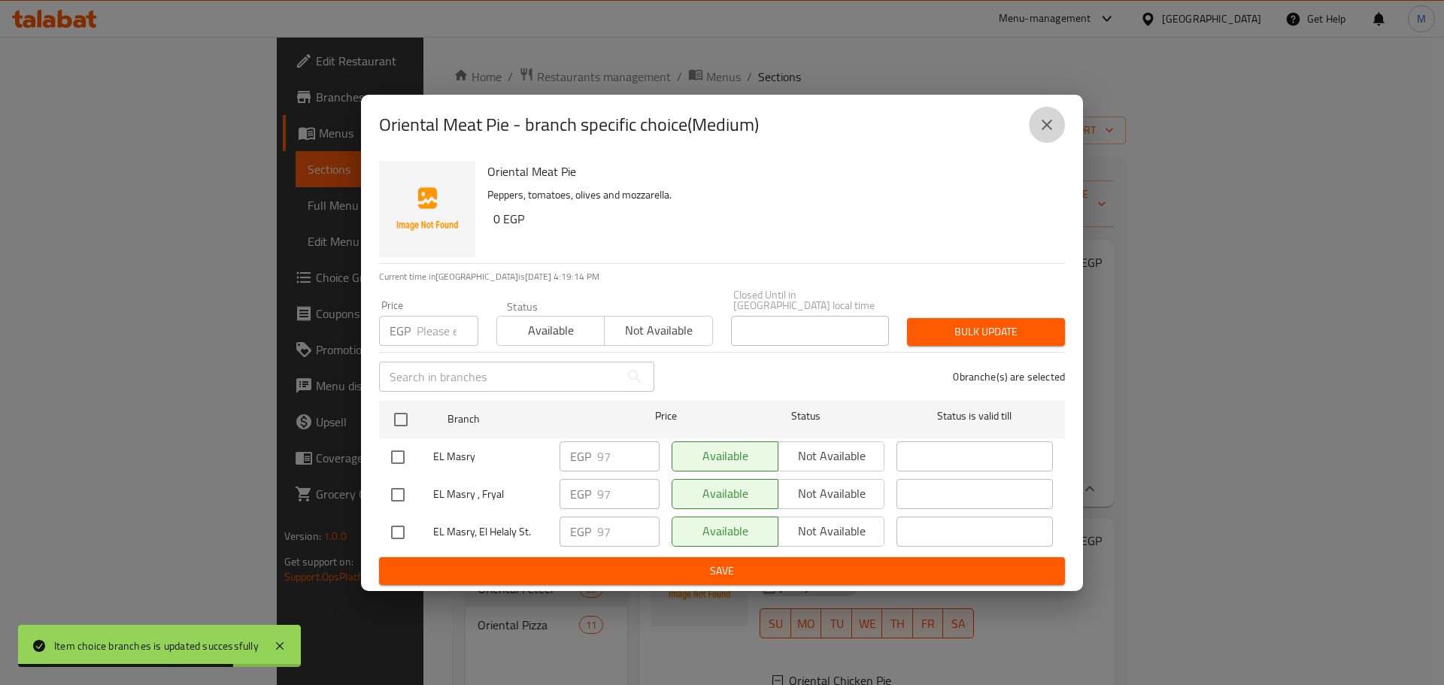
click at [1048, 133] on icon "close" at bounding box center [1047, 125] width 18 height 18
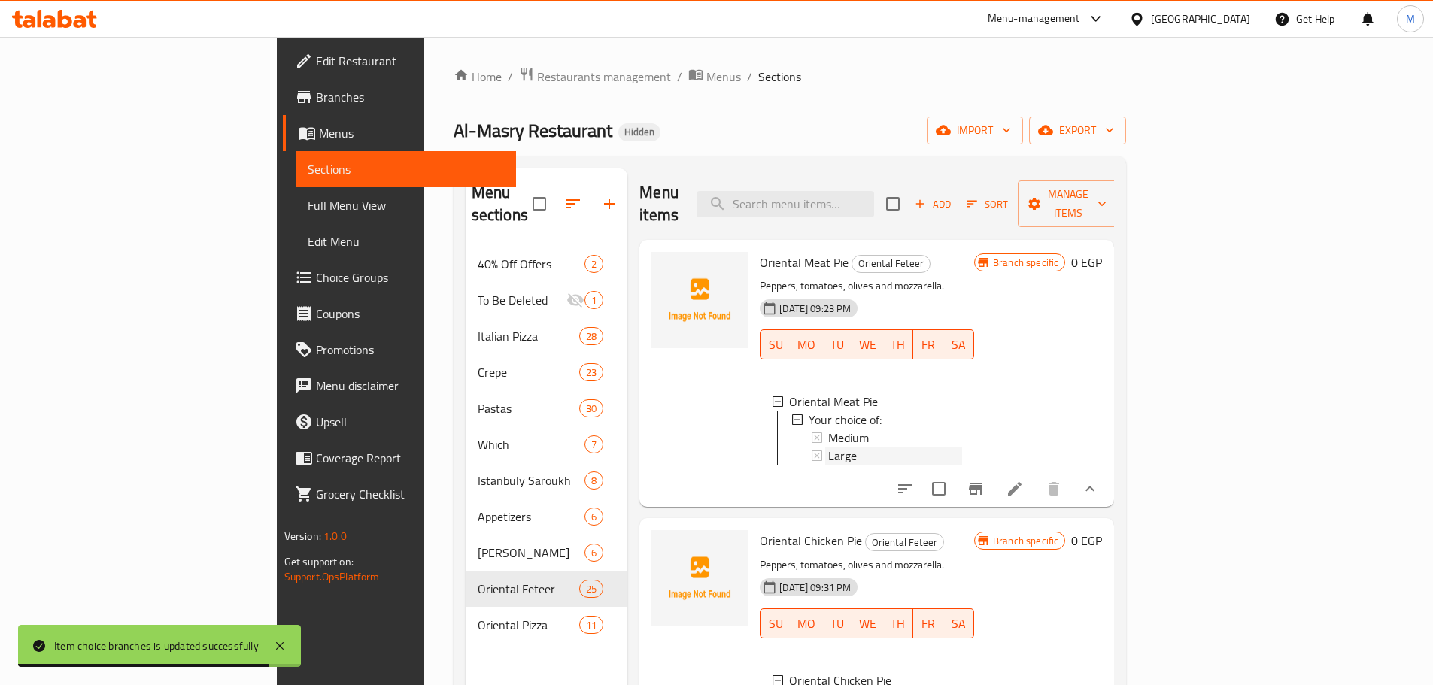
click at [828, 447] on div "Large" at bounding box center [895, 456] width 134 height 18
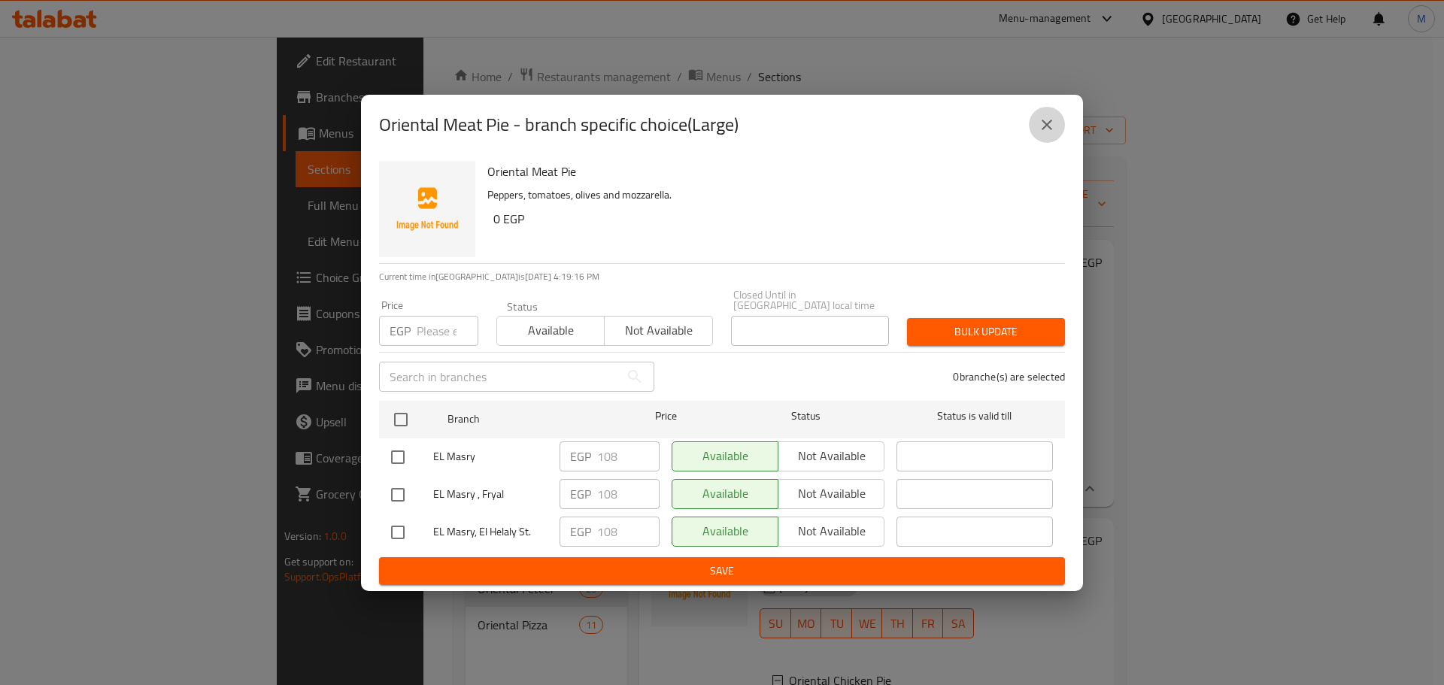
click at [1054, 132] on icon "close" at bounding box center [1047, 125] width 18 height 18
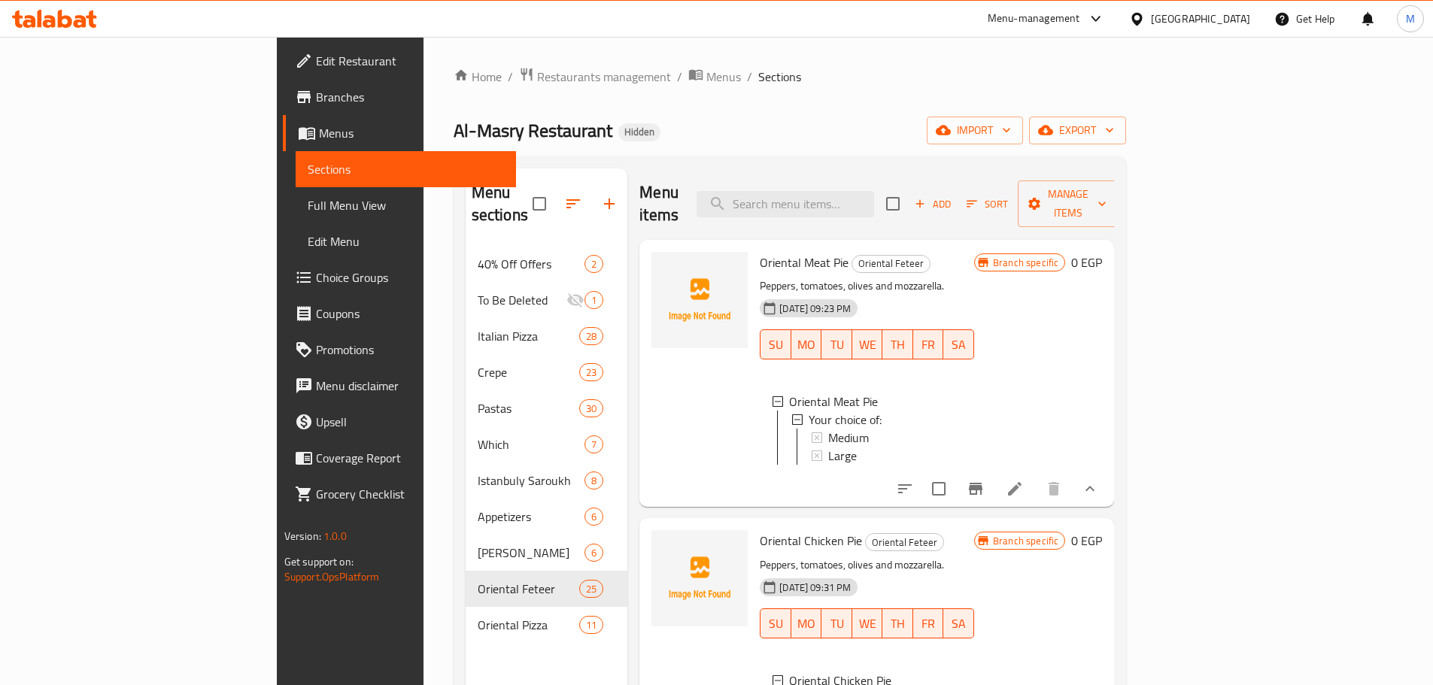
click at [1036, 481] on li at bounding box center [1015, 488] width 42 height 27
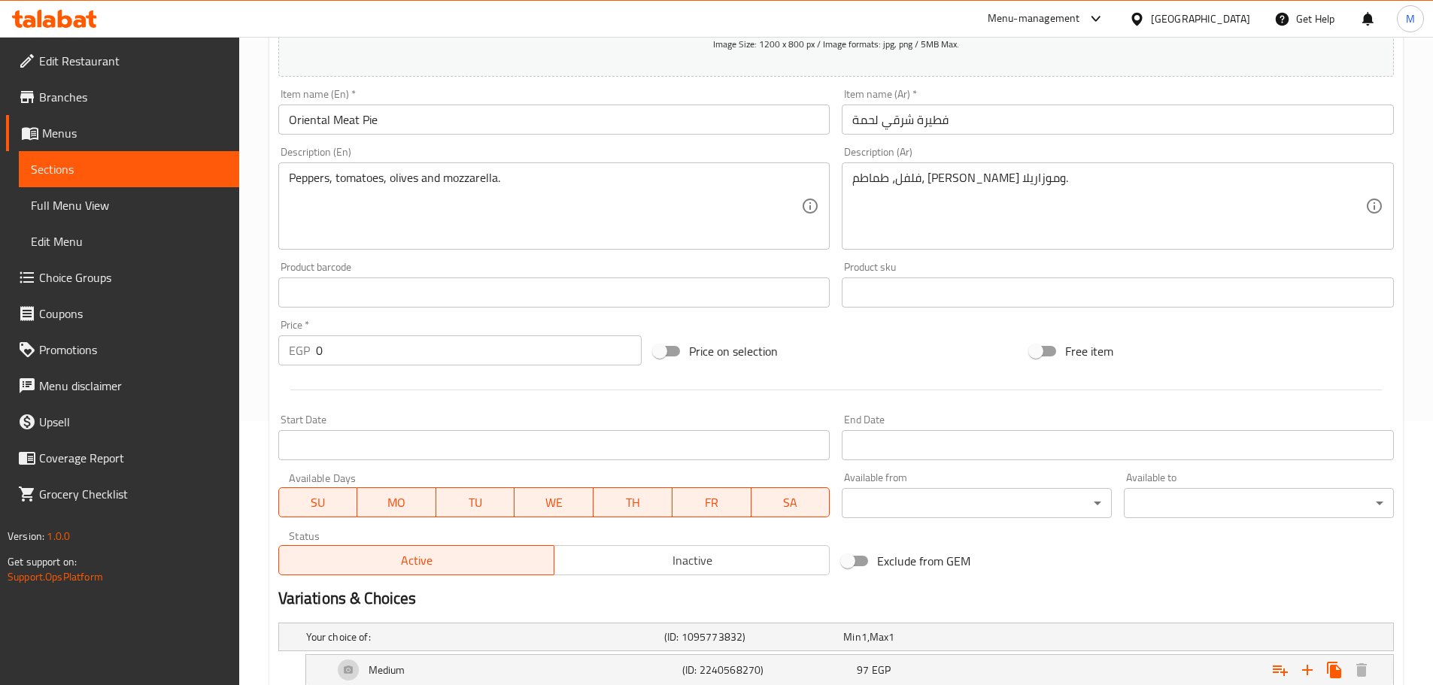
scroll to position [393, 0]
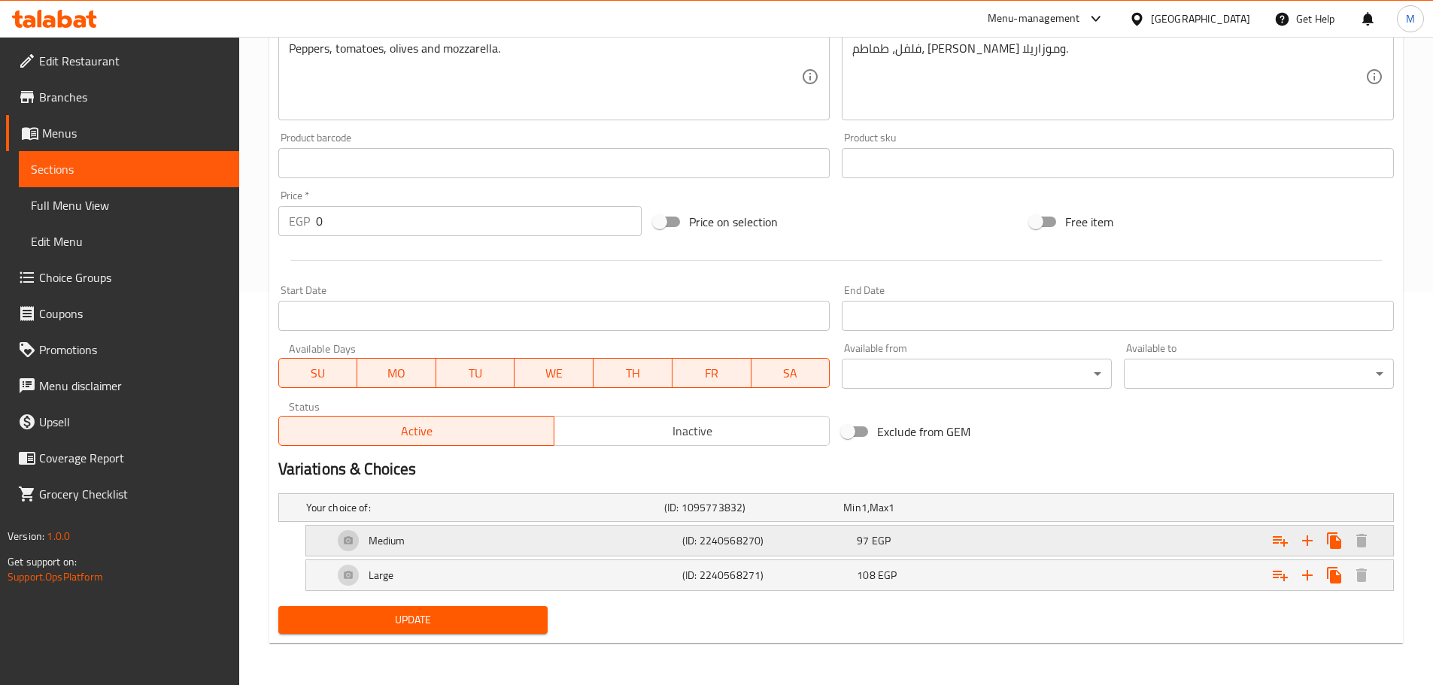
click at [943, 515] on div "97 EGP" at bounding box center [929, 507] width 173 height 15
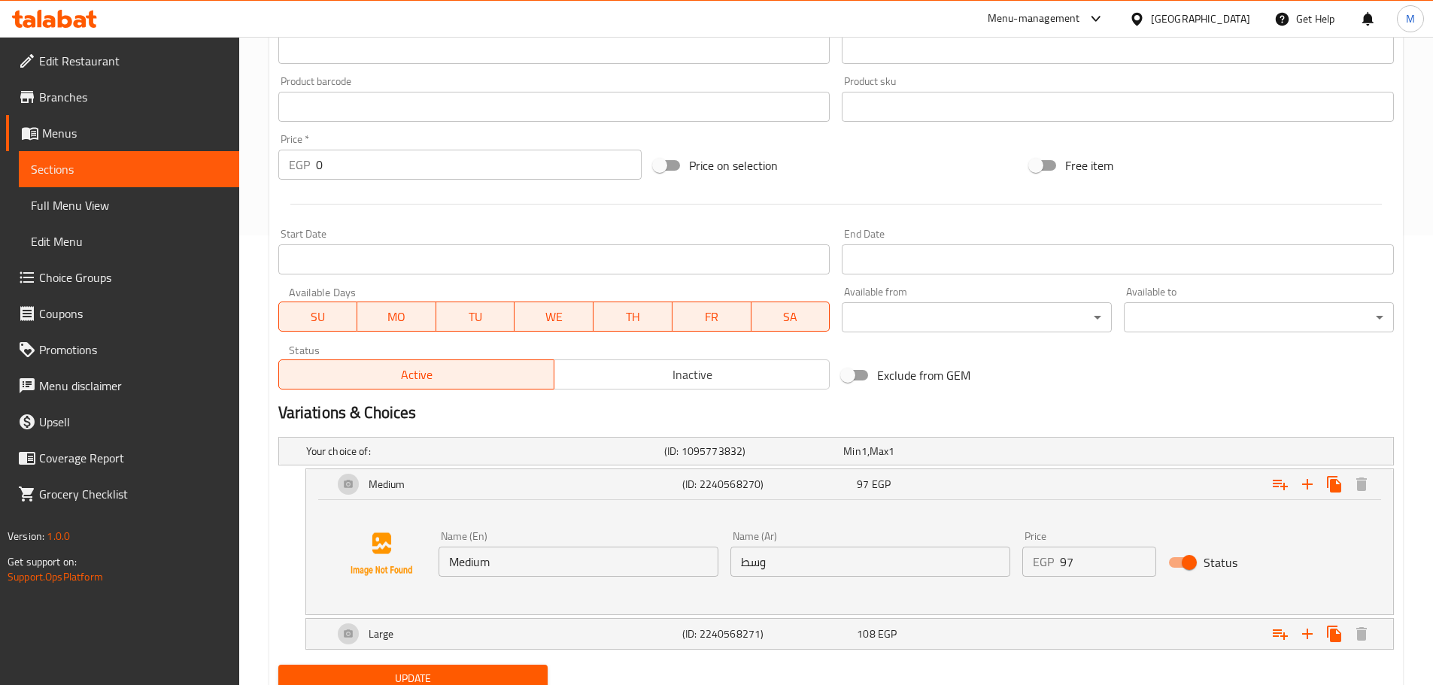
scroll to position [509, 0]
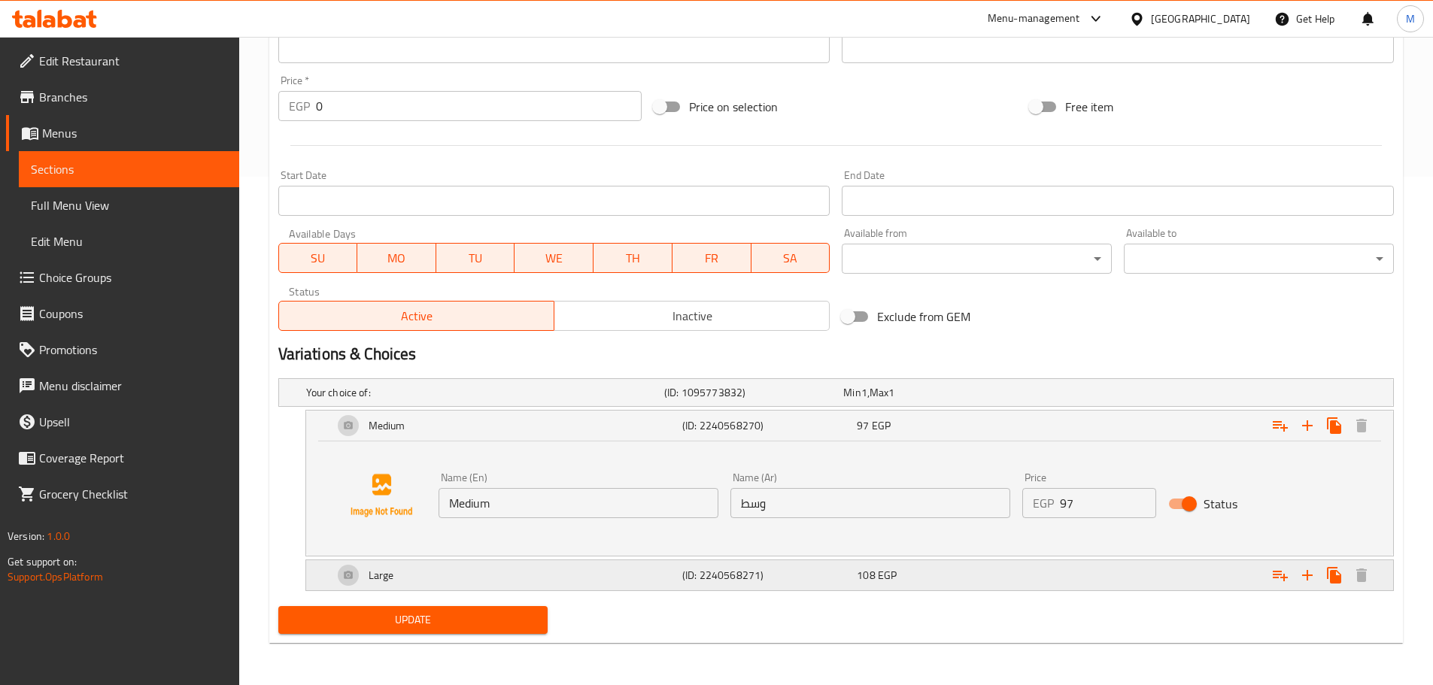
click at [937, 409] on div "Large (ID: 2240568271) 108 EGP" at bounding box center [840, 392] width 1075 height 33
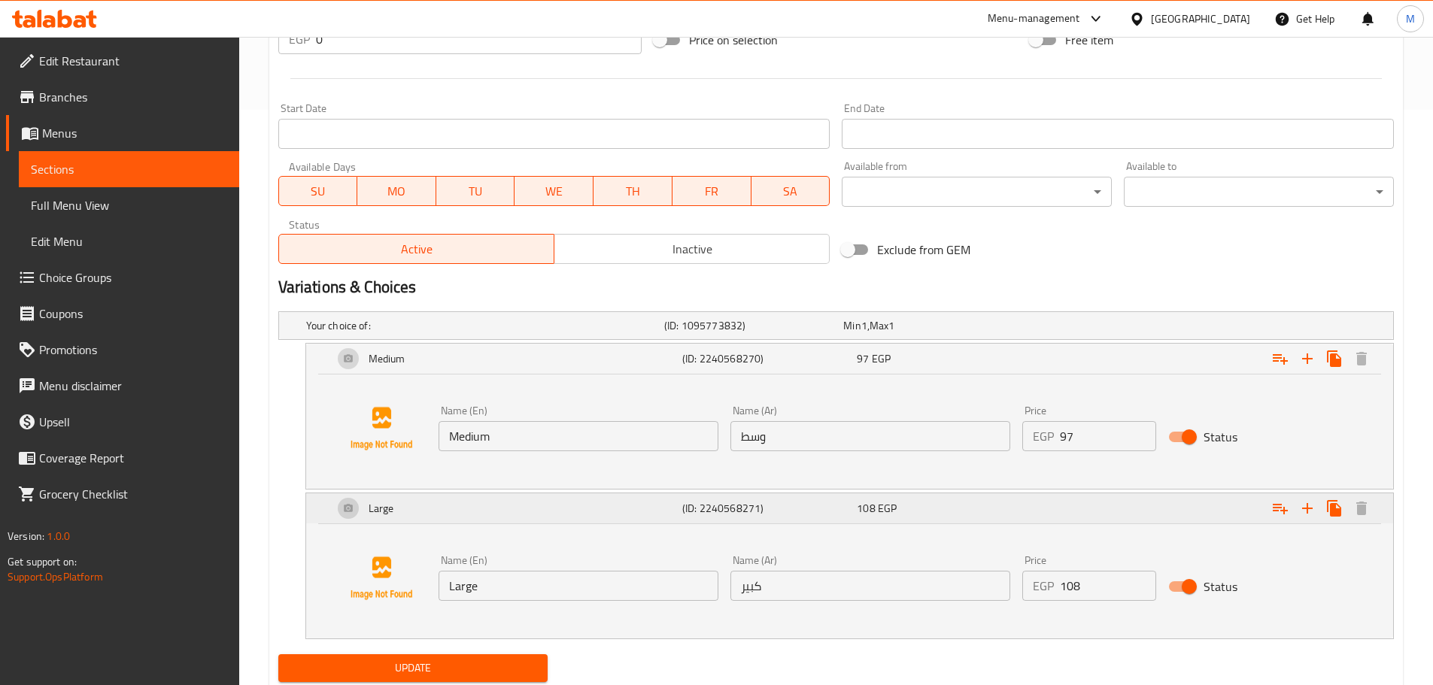
scroll to position [624, 0]
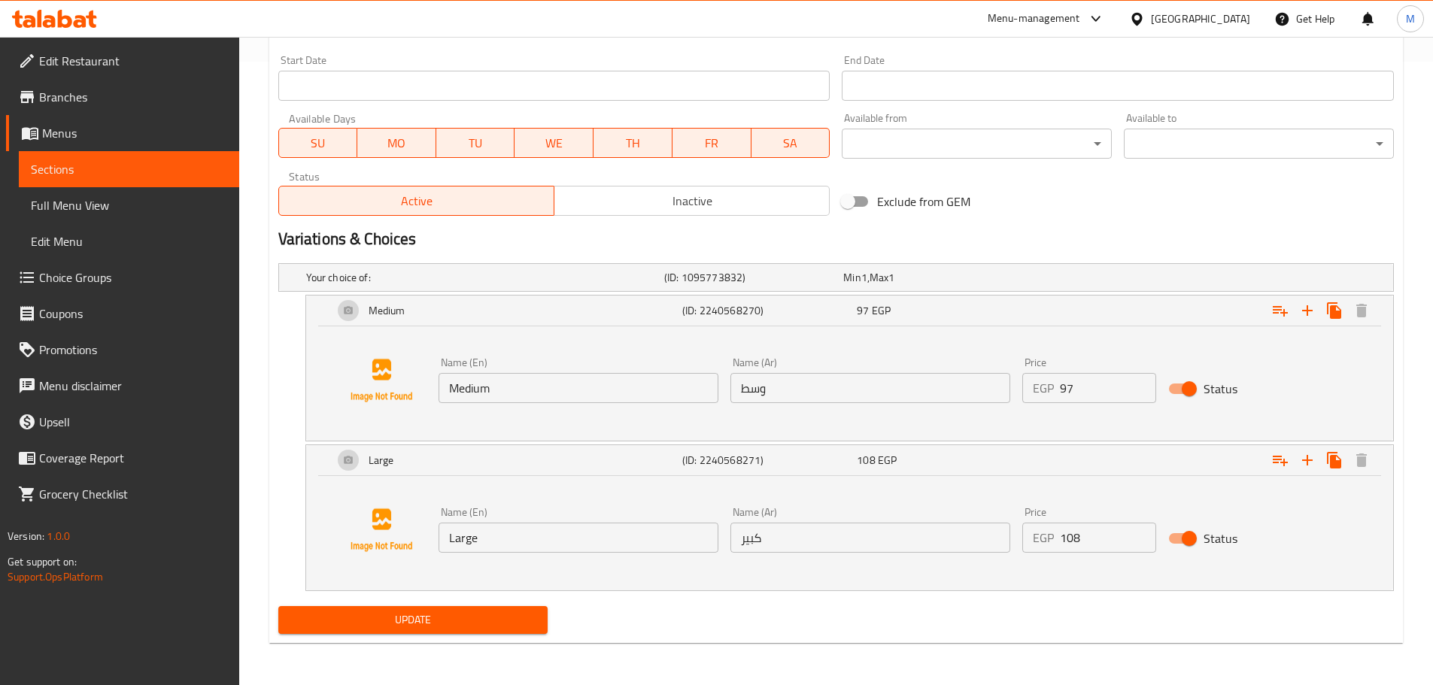
click at [512, 545] on input "Large" at bounding box center [579, 538] width 280 height 30
paste input "29 Cm"
click at [512, 545] on input "Large" at bounding box center [579, 538] width 280 height 30
type input "Large 29 Cm"
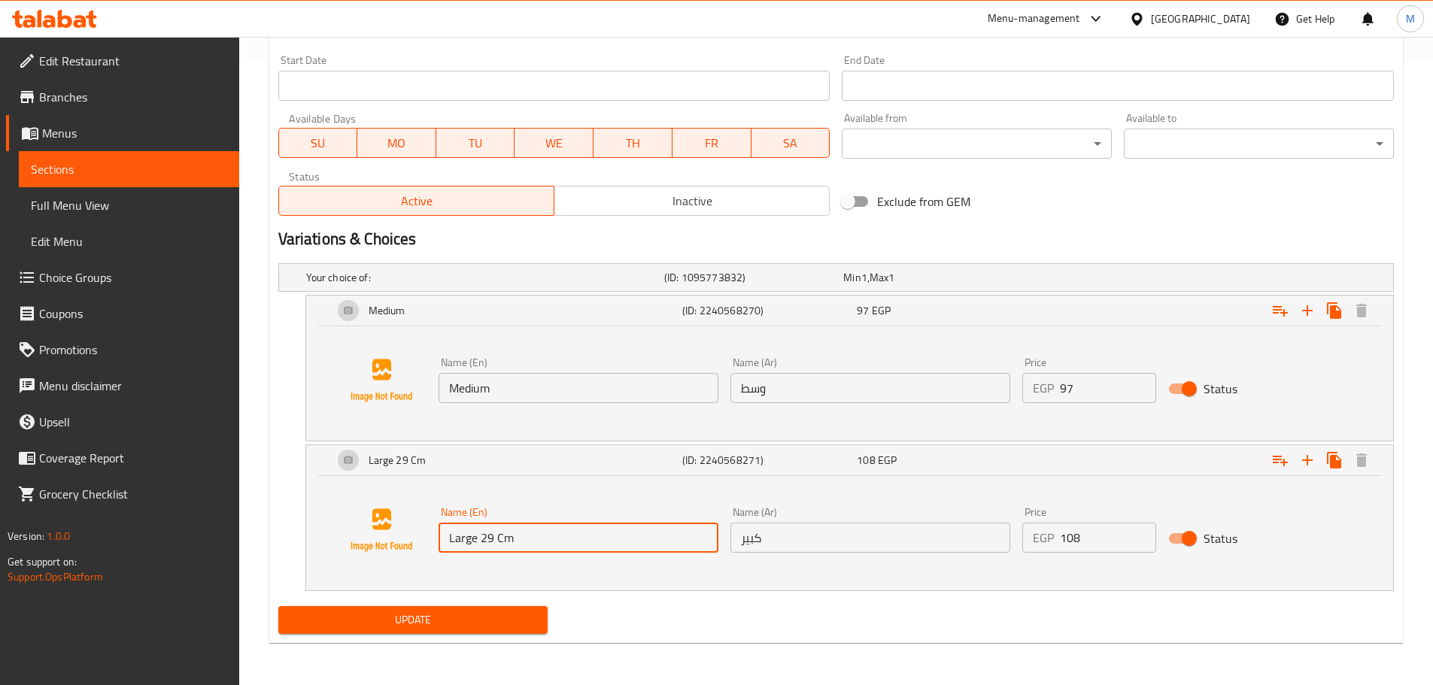
click at [563, 389] on input "Medium" at bounding box center [579, 388] width 280 height 30
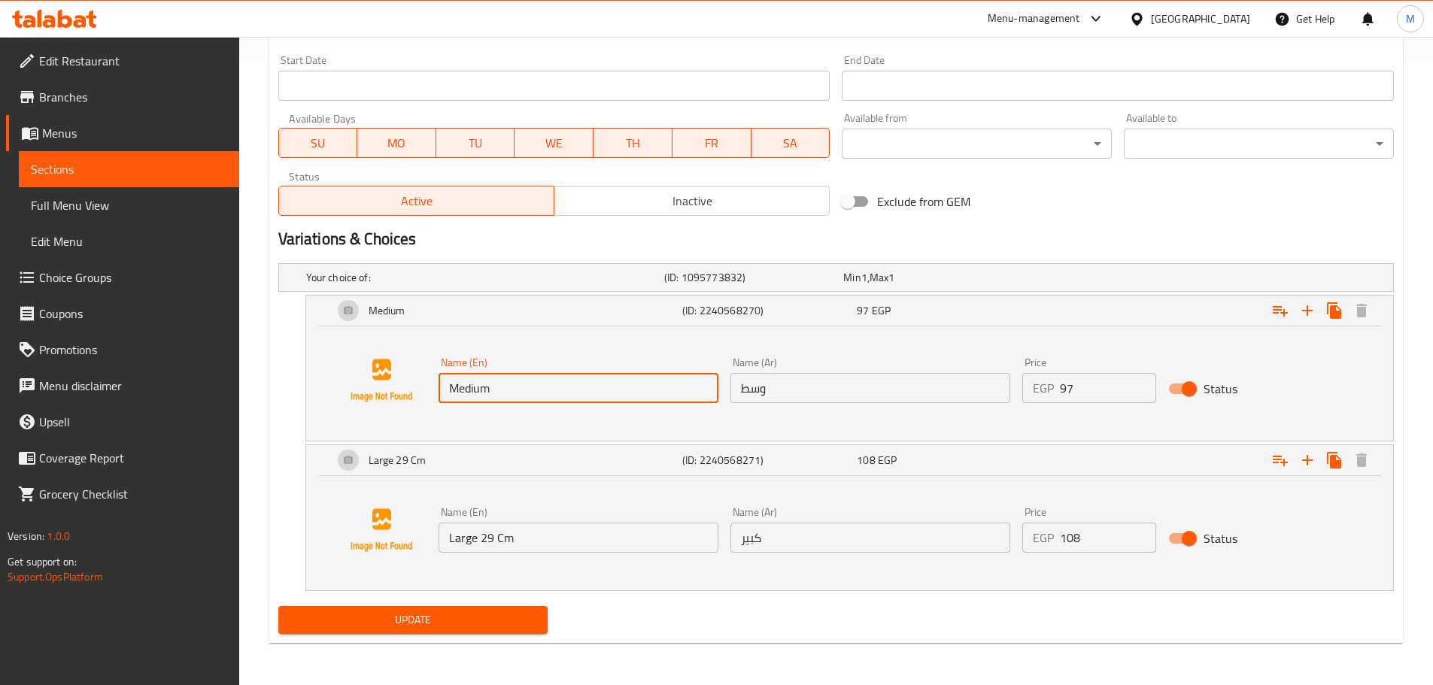
click at [554, 396] on input "Medium" at bounding box center [579, 388] width 280 height 30
paste input "26 Cm"
click at [442, 381] on input "Medium 26 Cm" at bounding box center [579, 388] width 280 height 30
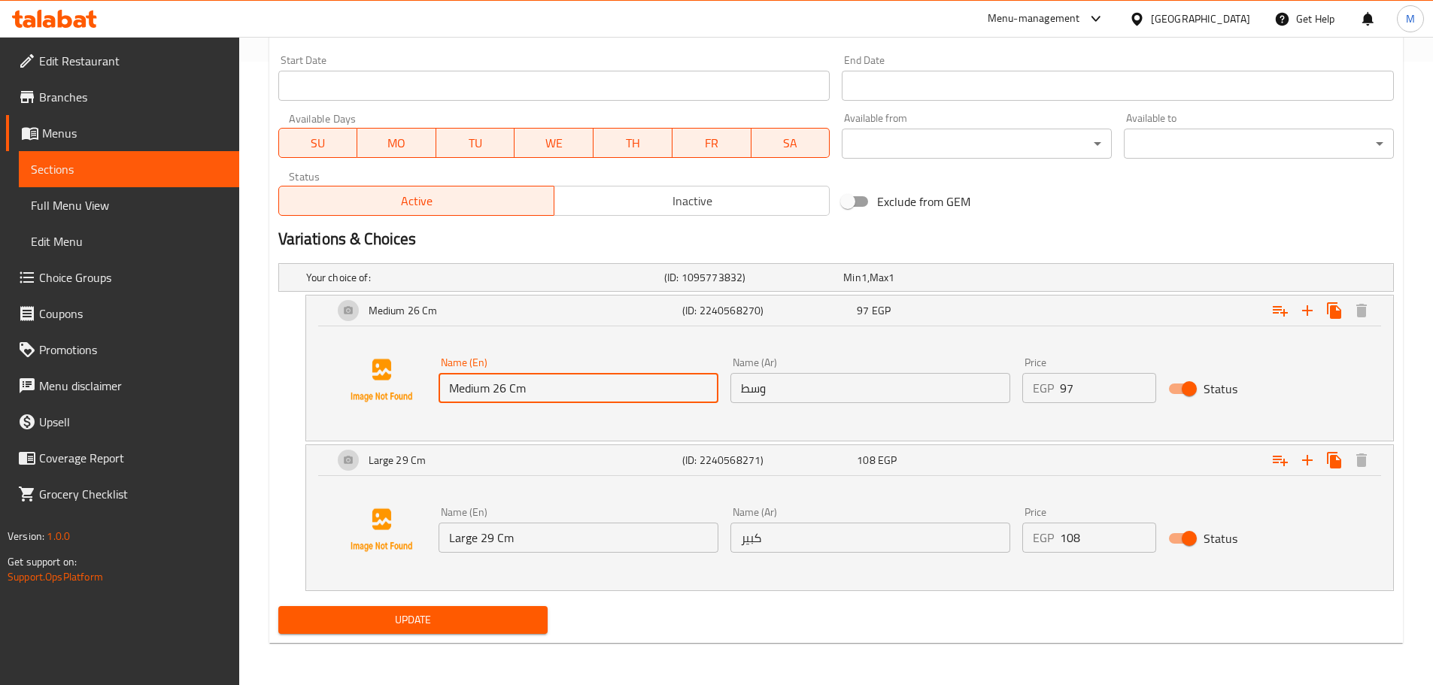
type input "Medium 26 Cm"
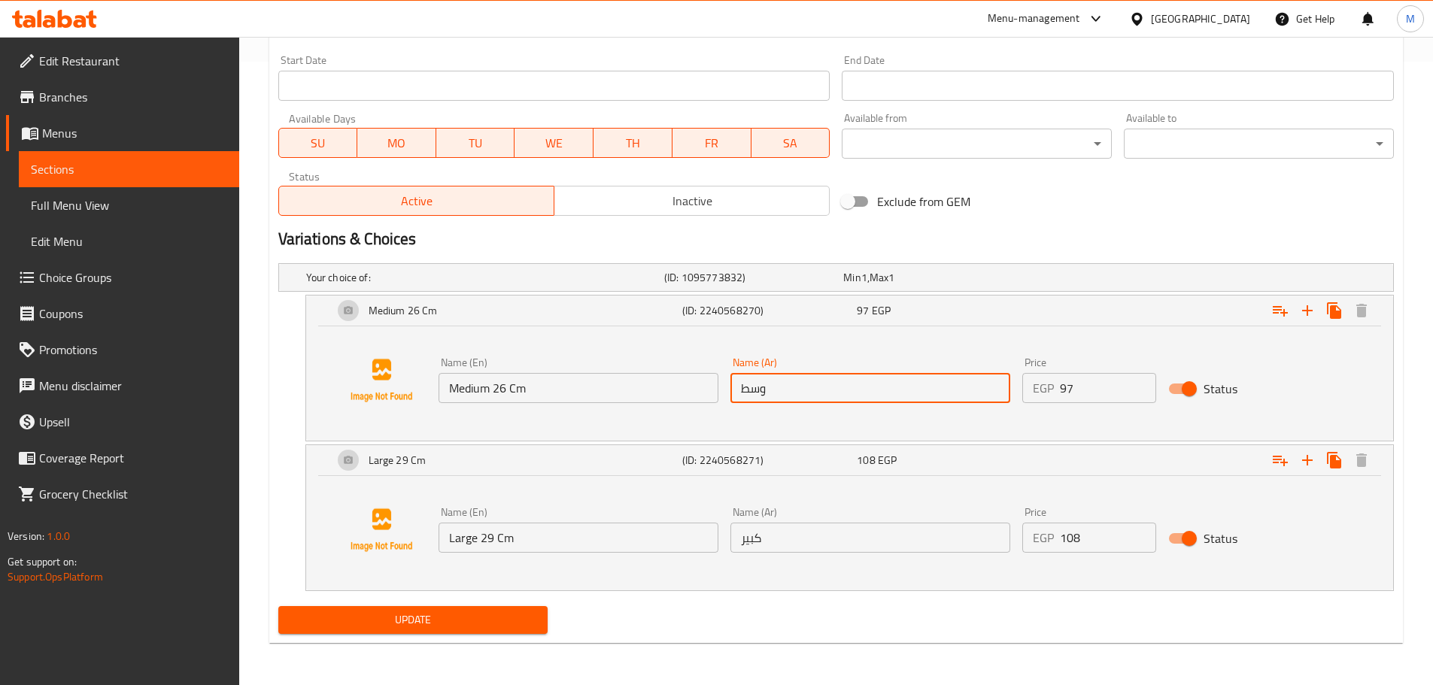
paste input "25 سم"
type input "وسط 25 سم"
click at [801, 542] on input "كبير" at bounding box center [870, 538] width 280 height 30
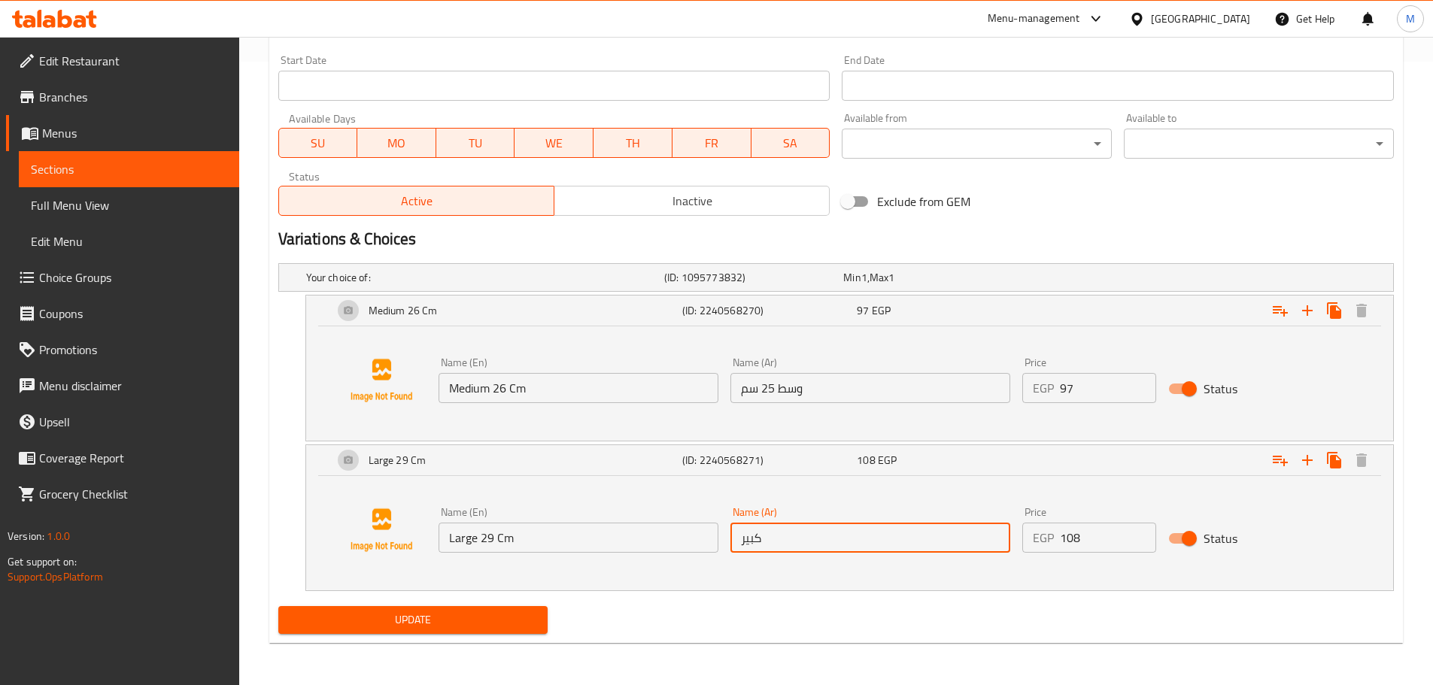
click at [801, 542] on input "كبير" at bounding box center [870, 538] width 280 height 30
paste input "29 سم"
click at [801, 542] on input "كبير" at bounding box center [870, 538] width 280 height 30
type input "كبير 29 سم"
click at [278, 606] on button "Update" at bounding box center [413, 620] width 270 height 28
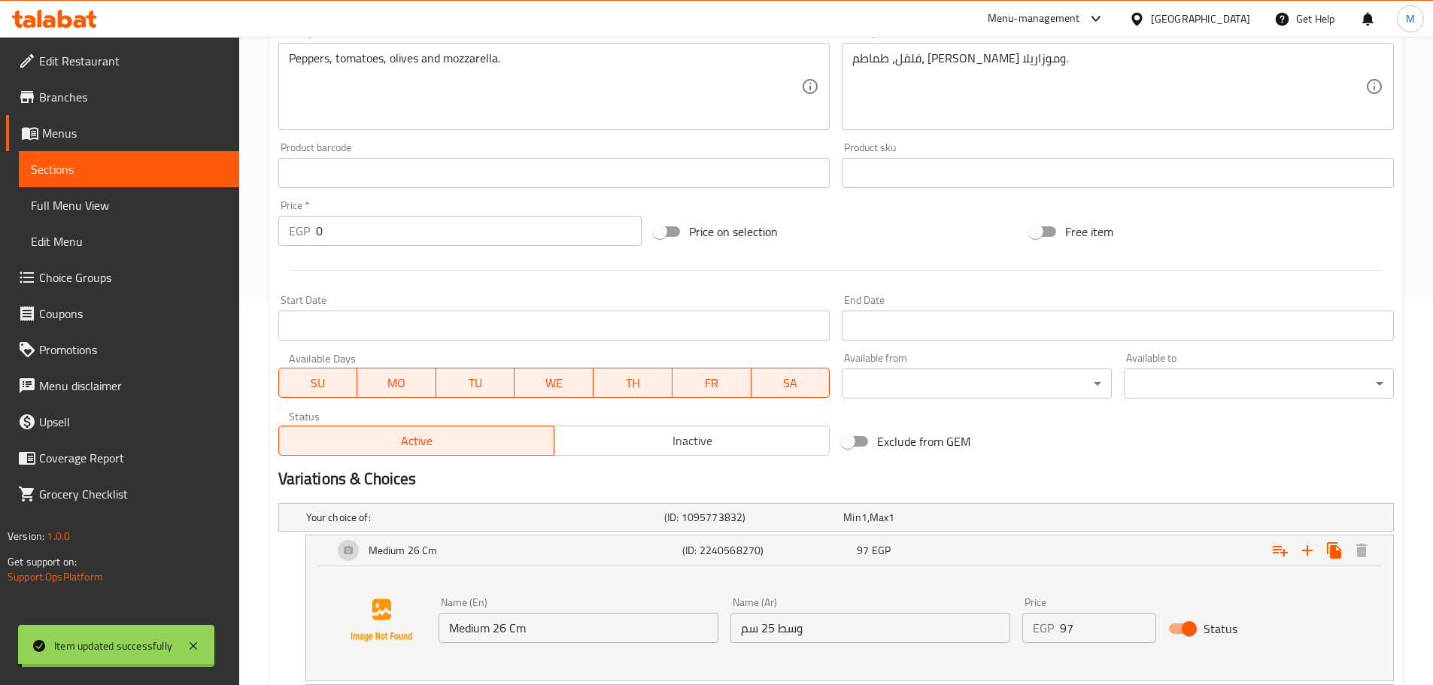
scroll to position [22, 0]
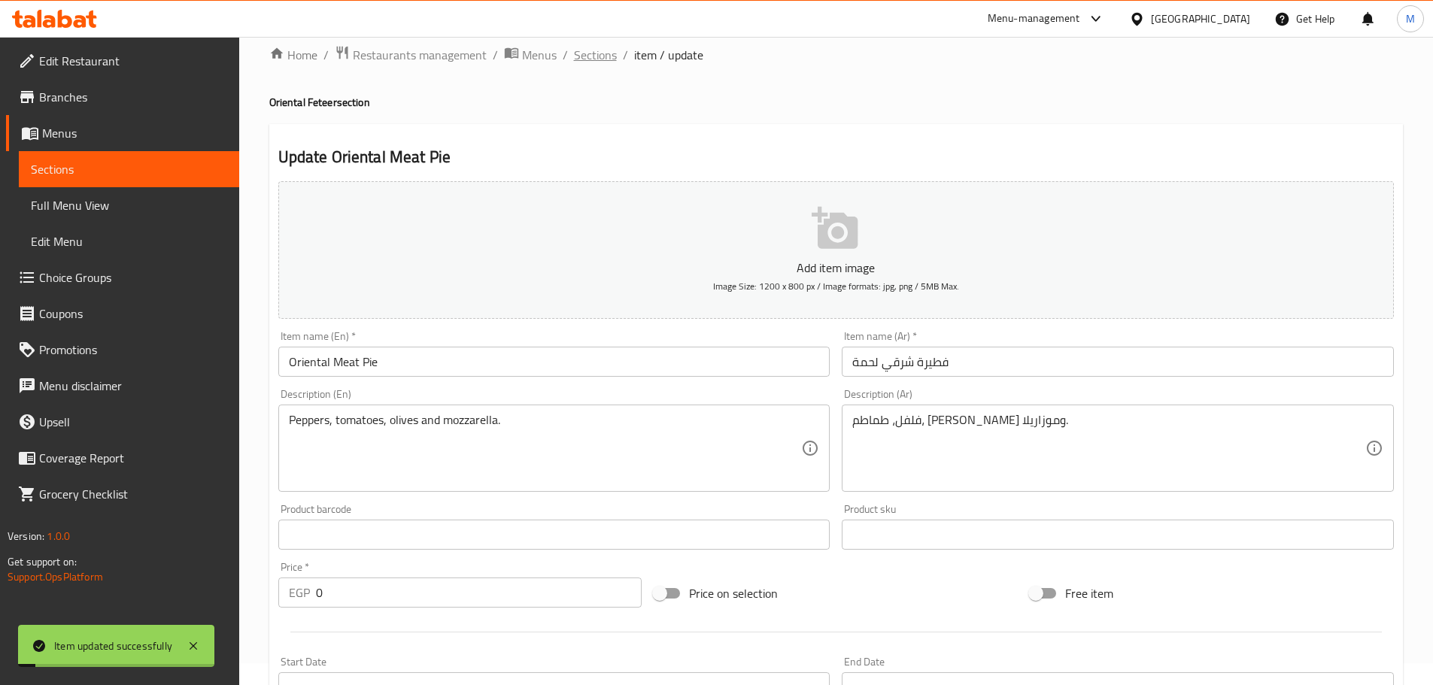
click at [610, 47] on span "Sections" at bounding box center [595, 55] width 43 height 18
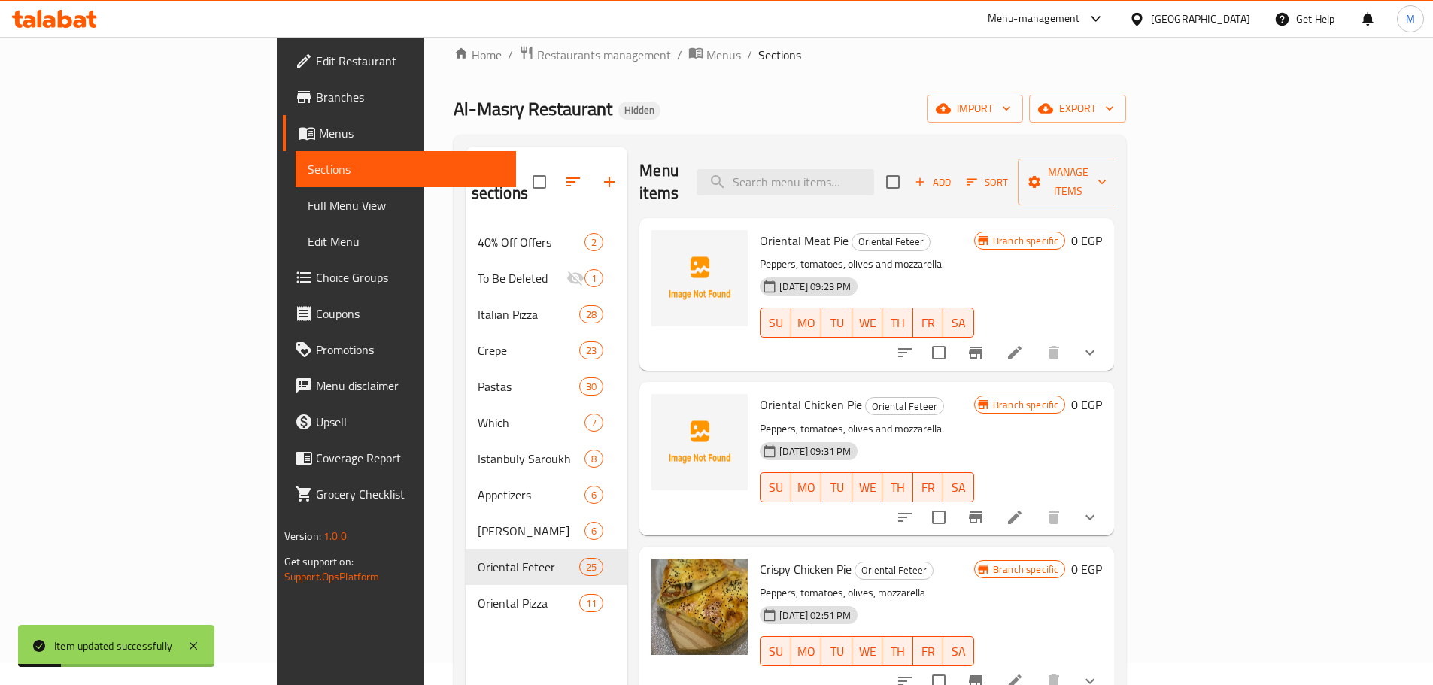
scroll to position [150, 0]
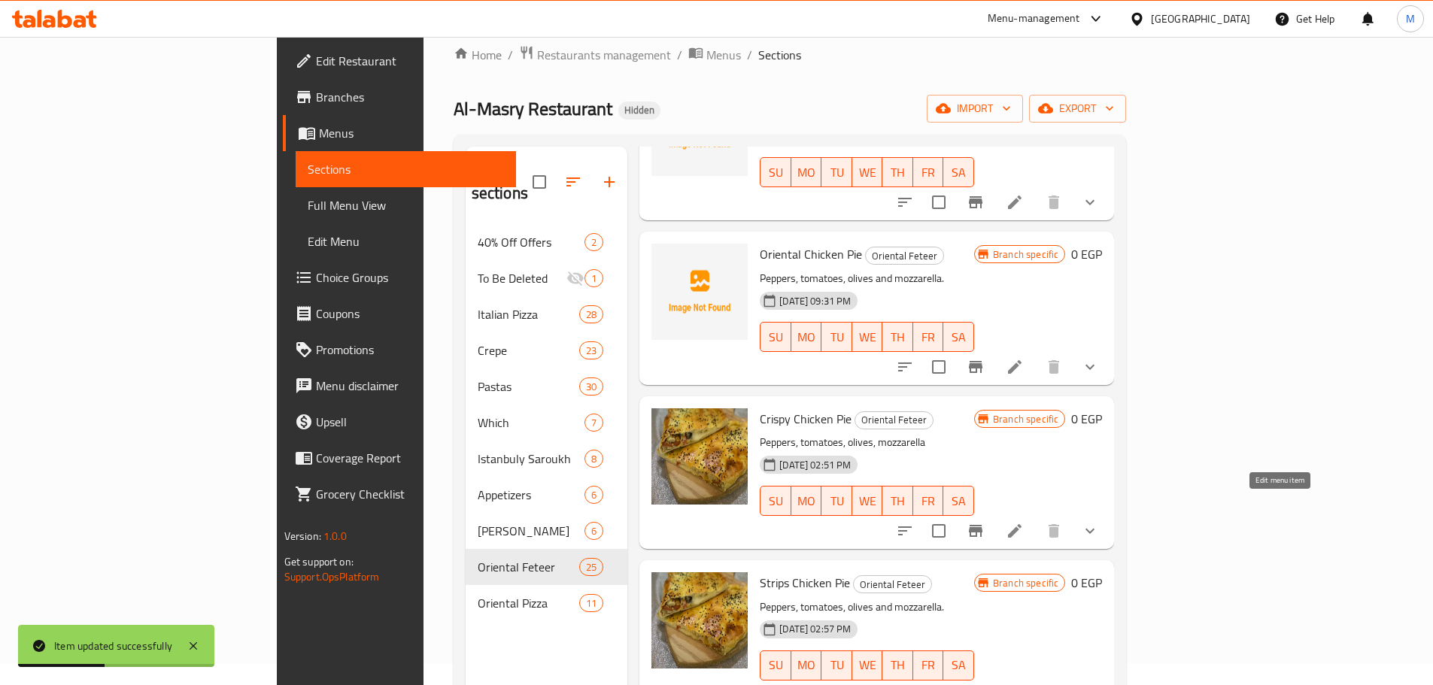
click at [1024, 522] on icon at bounding box center [1015, 531] width 18 height 18
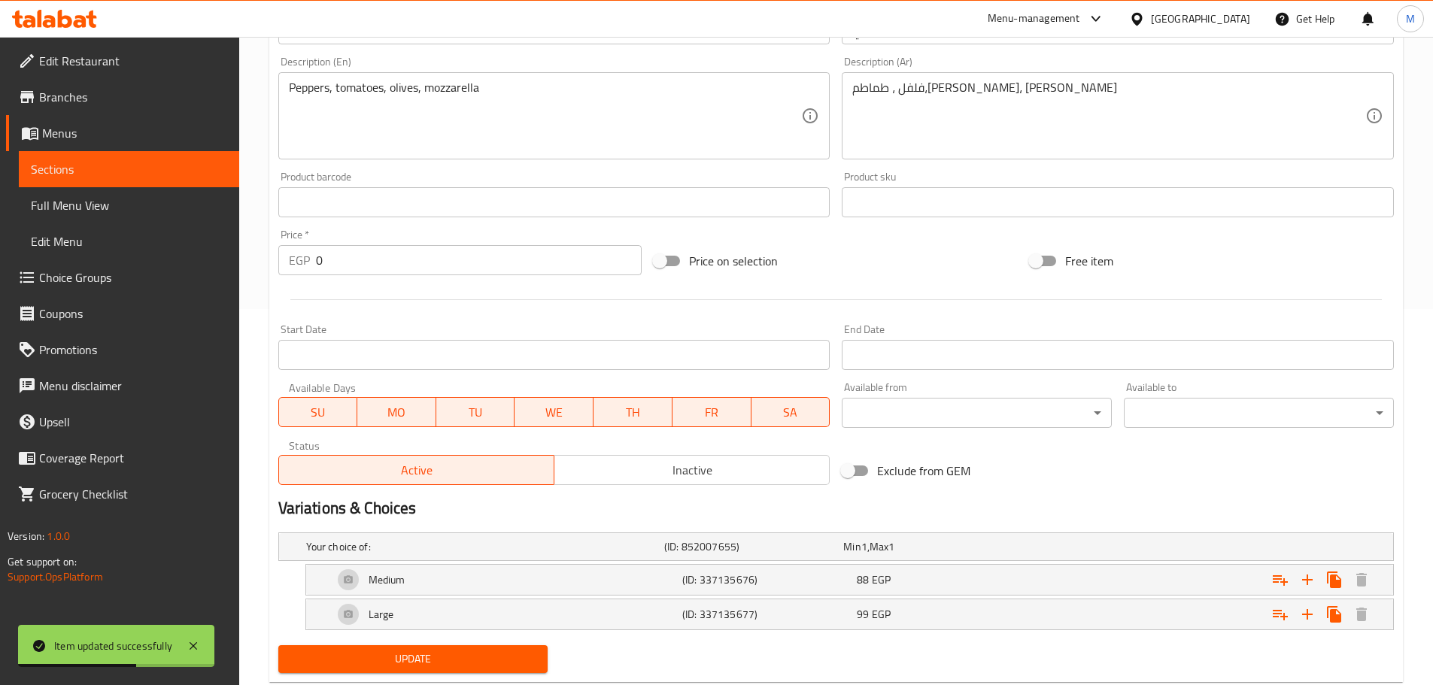
scroll to position [415, 0]
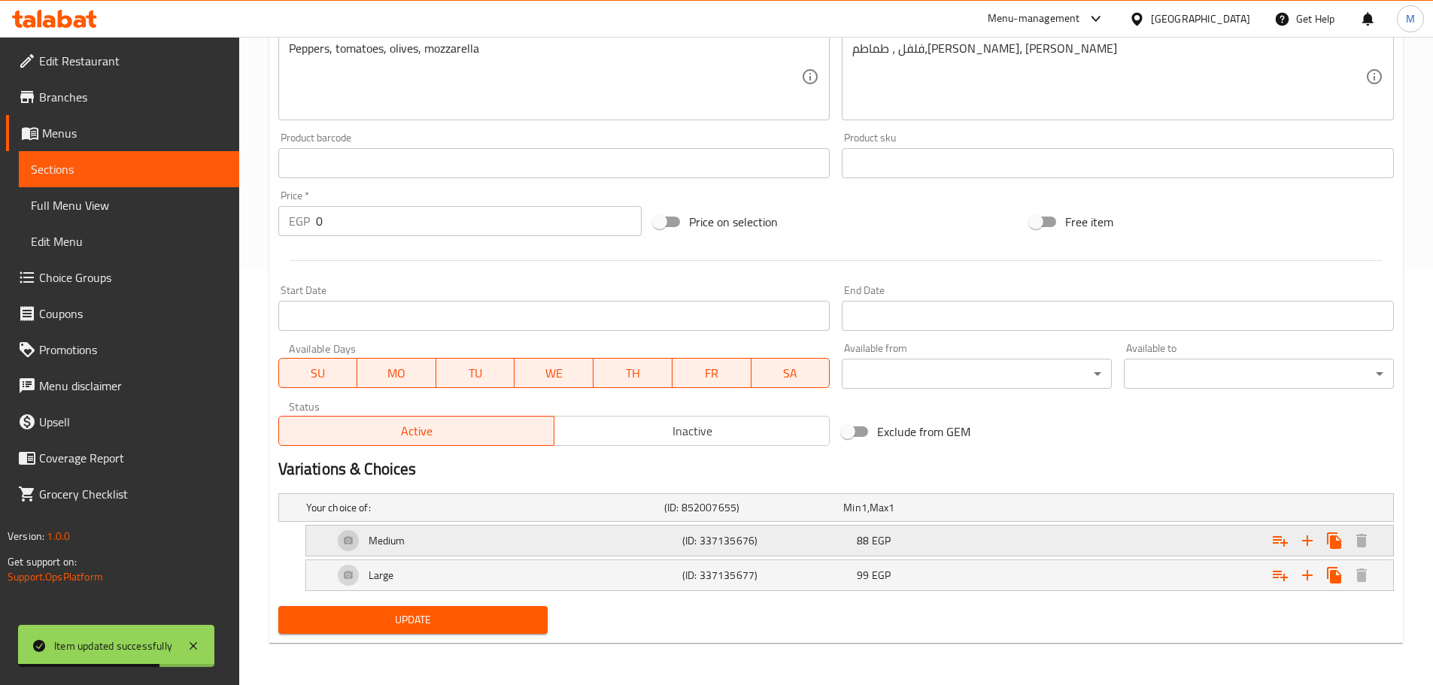
click at [1035, 511] on div "Expand" at bounding box center [1198, 508] width 358 height 6
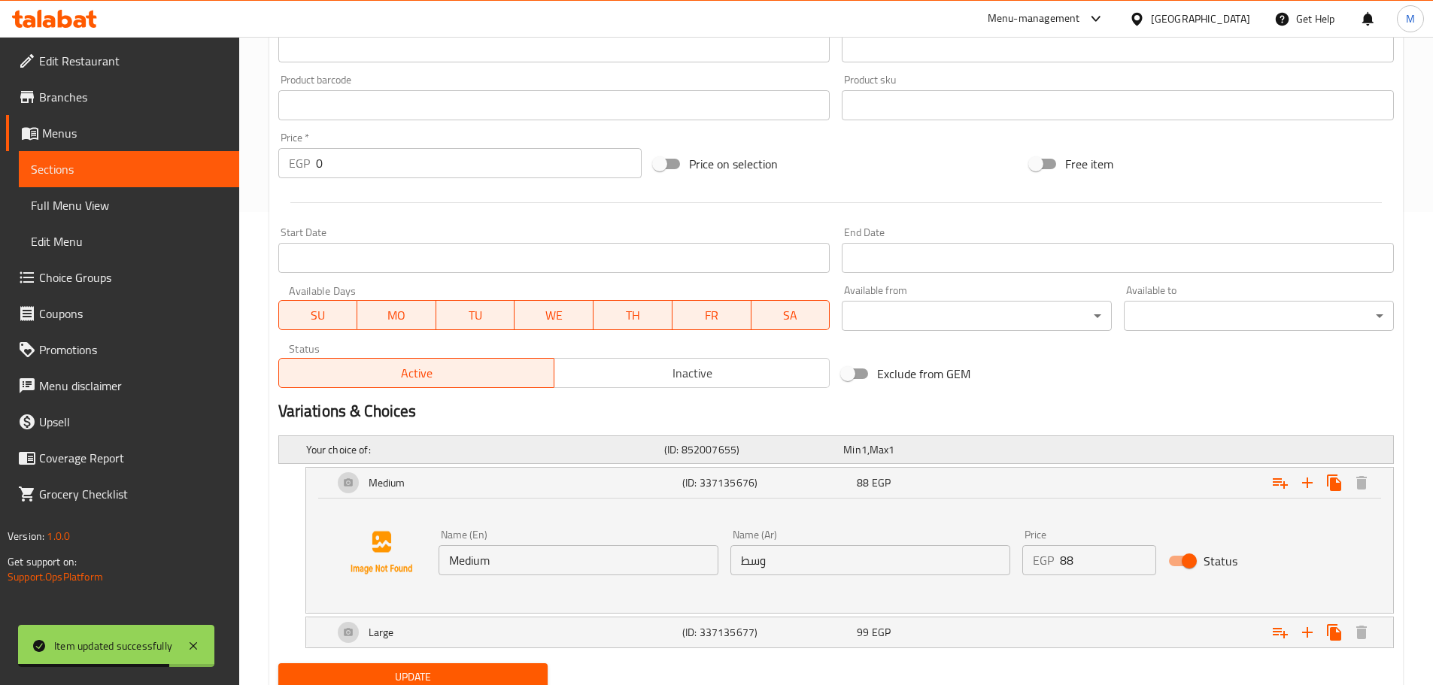
scroll to position [530, 0]
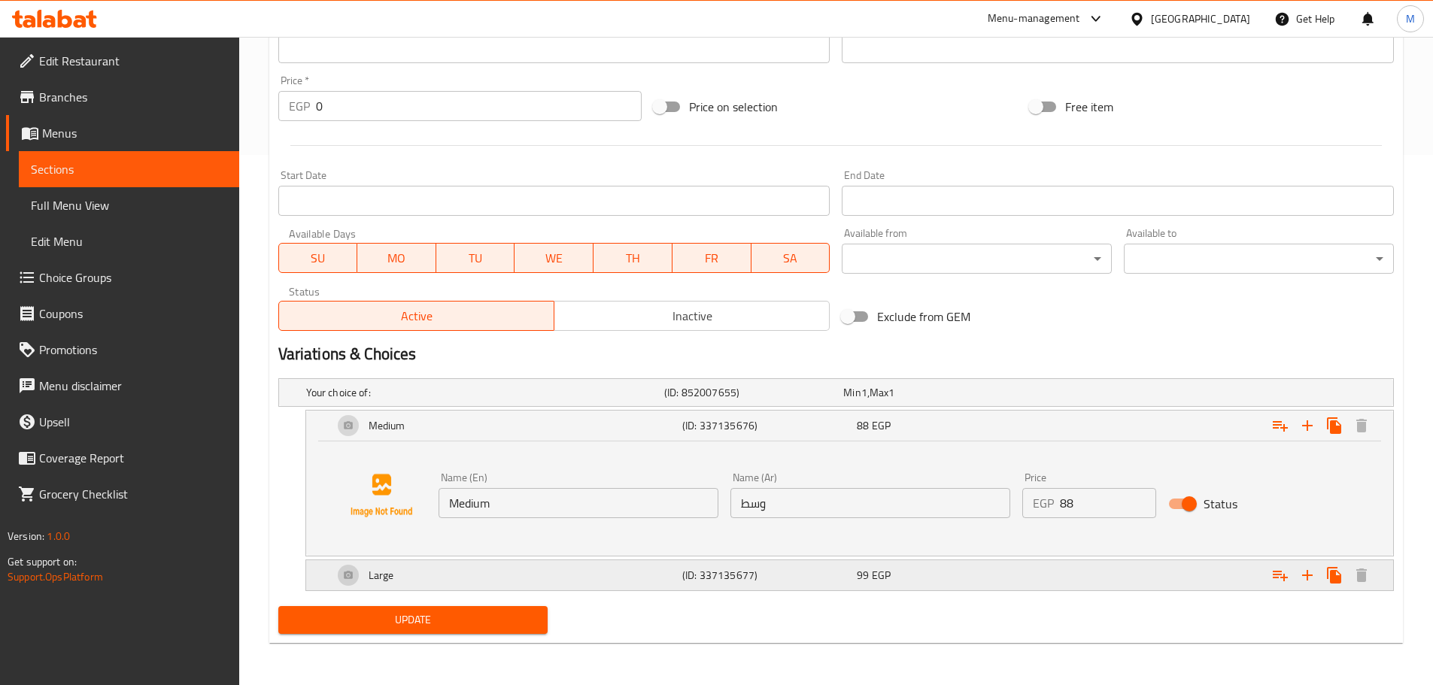
click at [921, 409] on div "Large (ID: 337135677) 99 EGP" at bounding box center [840, 392] width 1075 height 33
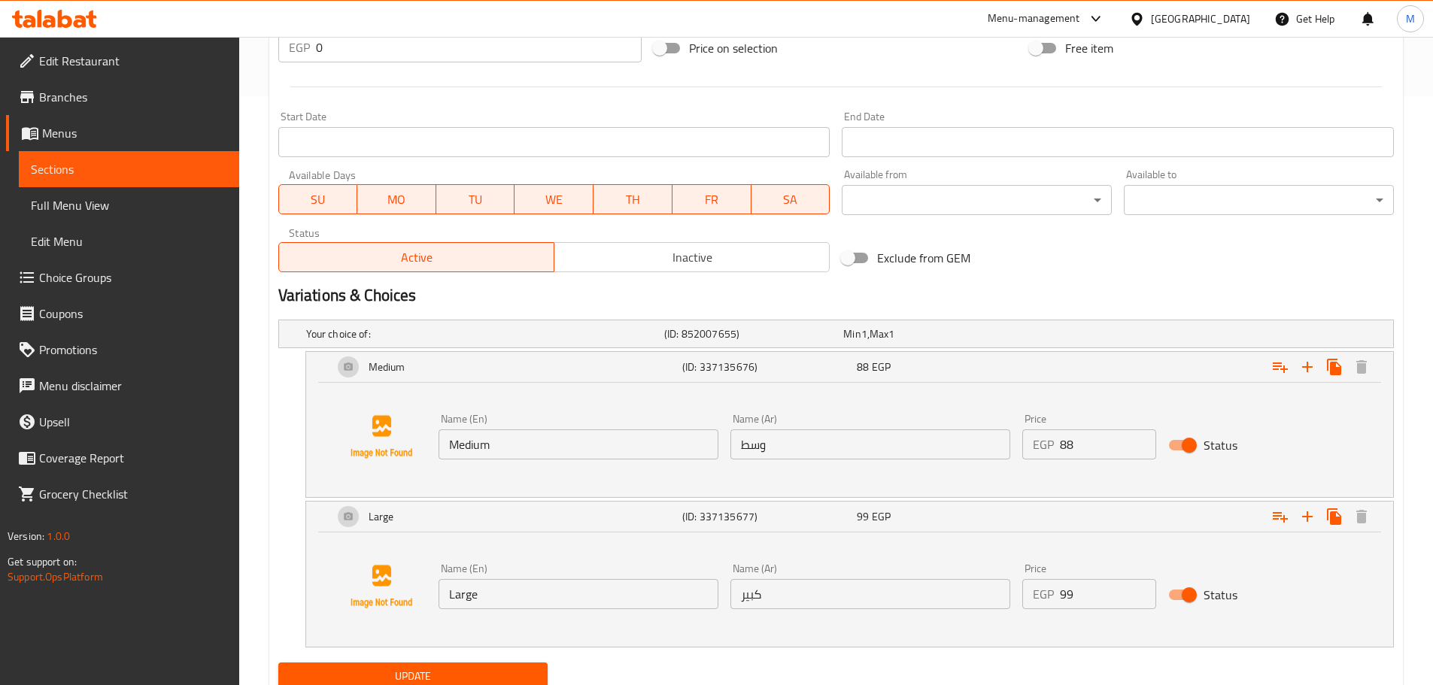
scroll to position [645, 0]
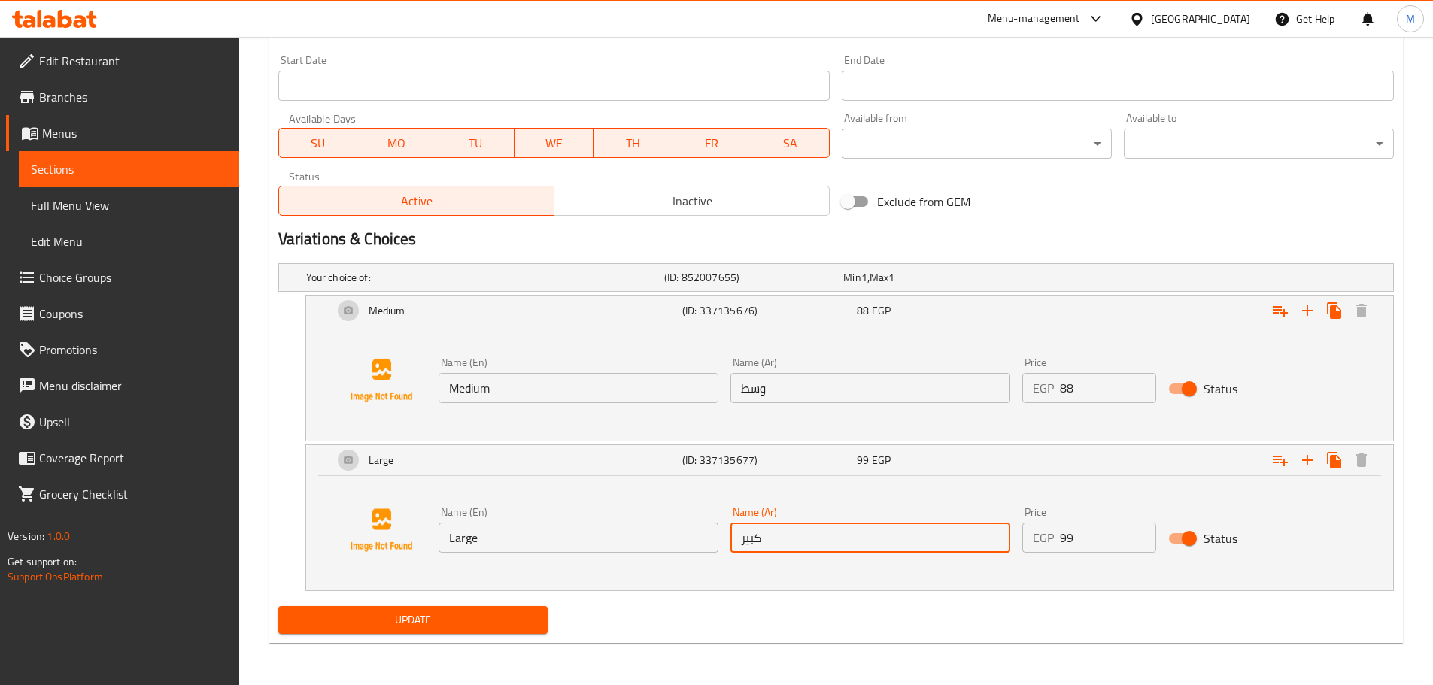
click at [821, 542] on input "كبير" at bounding box center [870, 538] width 280 height 30
paste input "29 سم"
type input "كبير 29 سم"
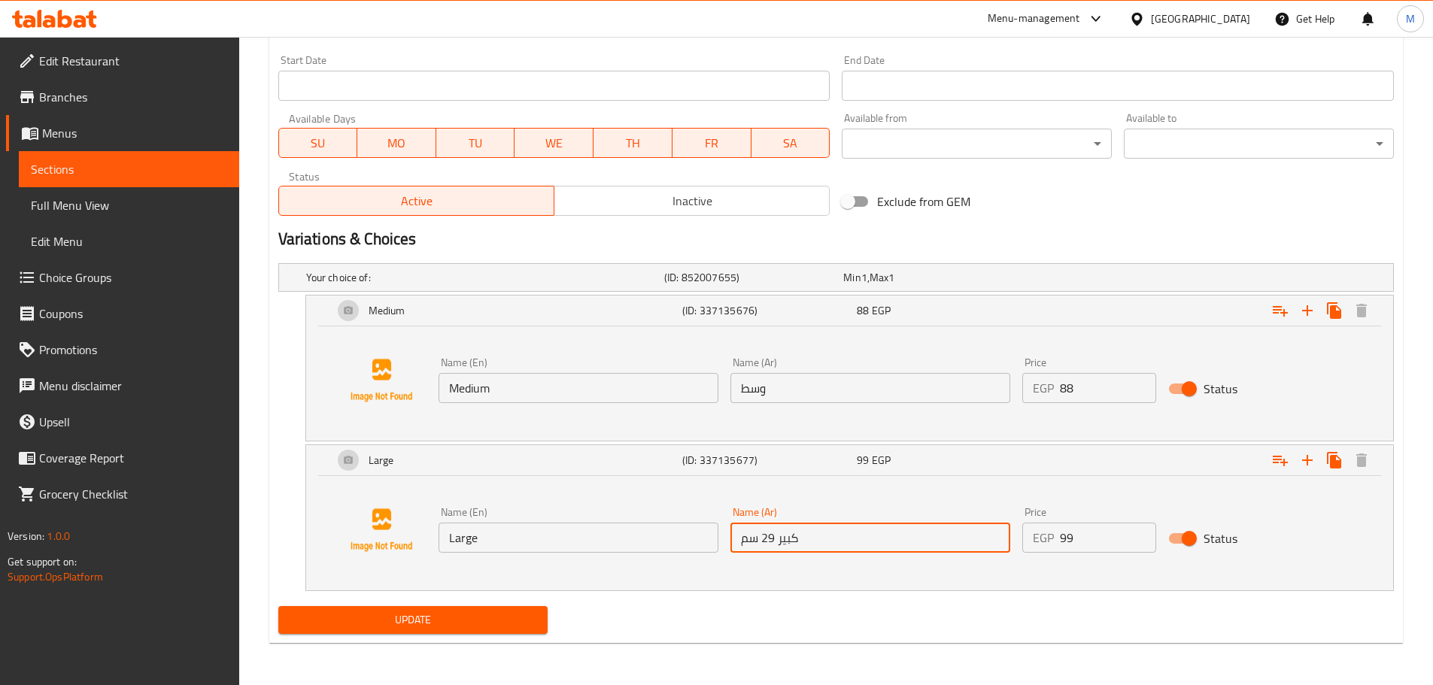
click at [548, 537] on input "Large" at bounding box center [579, 538] width 280 height 30
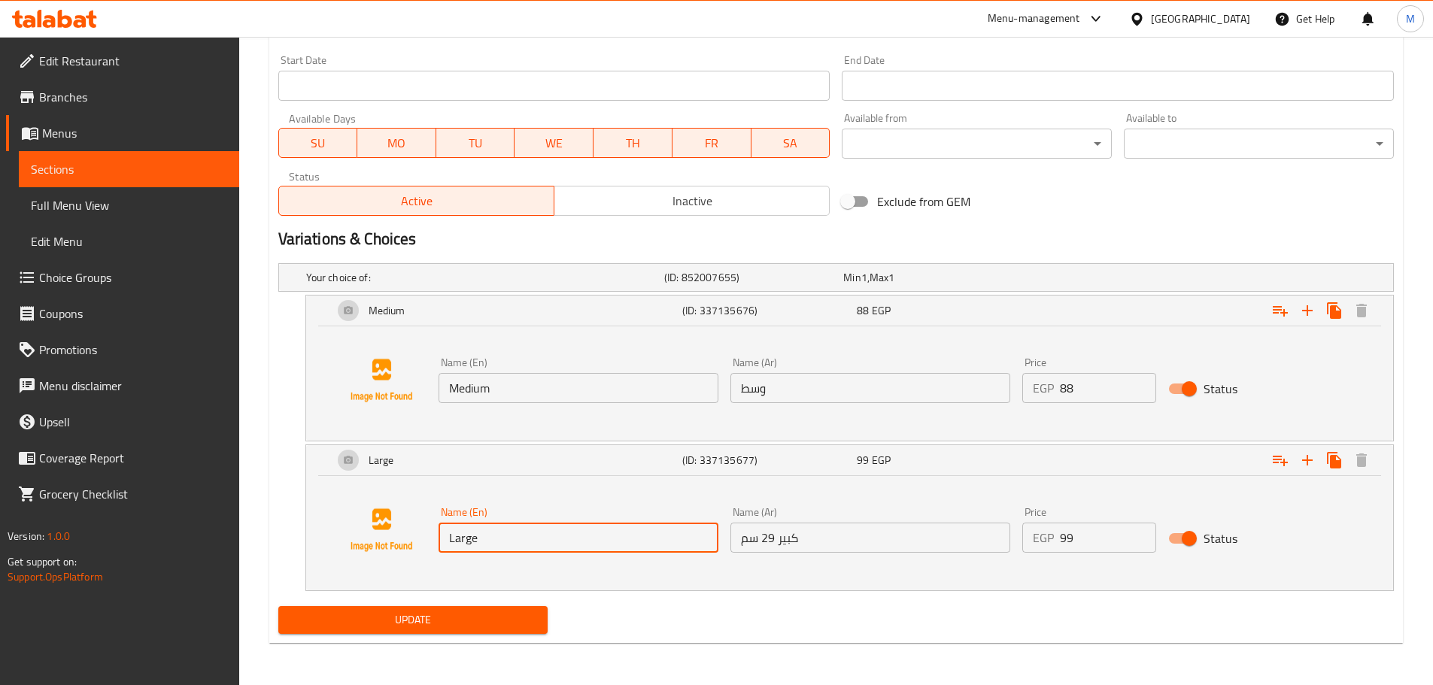
click at [548, 537] on input "Large" at bounding box center [579, 538] width 280 height 30
paste input "29 Cm"
click at [548, 537] on input "Large" at bounding box center [579, 538] width 280 height 30
type input "Large 29 Cm"
click at [499, 407] on div "Name (En) Medium Name (En)" at bounding box center [579, 380] width 292 height 58
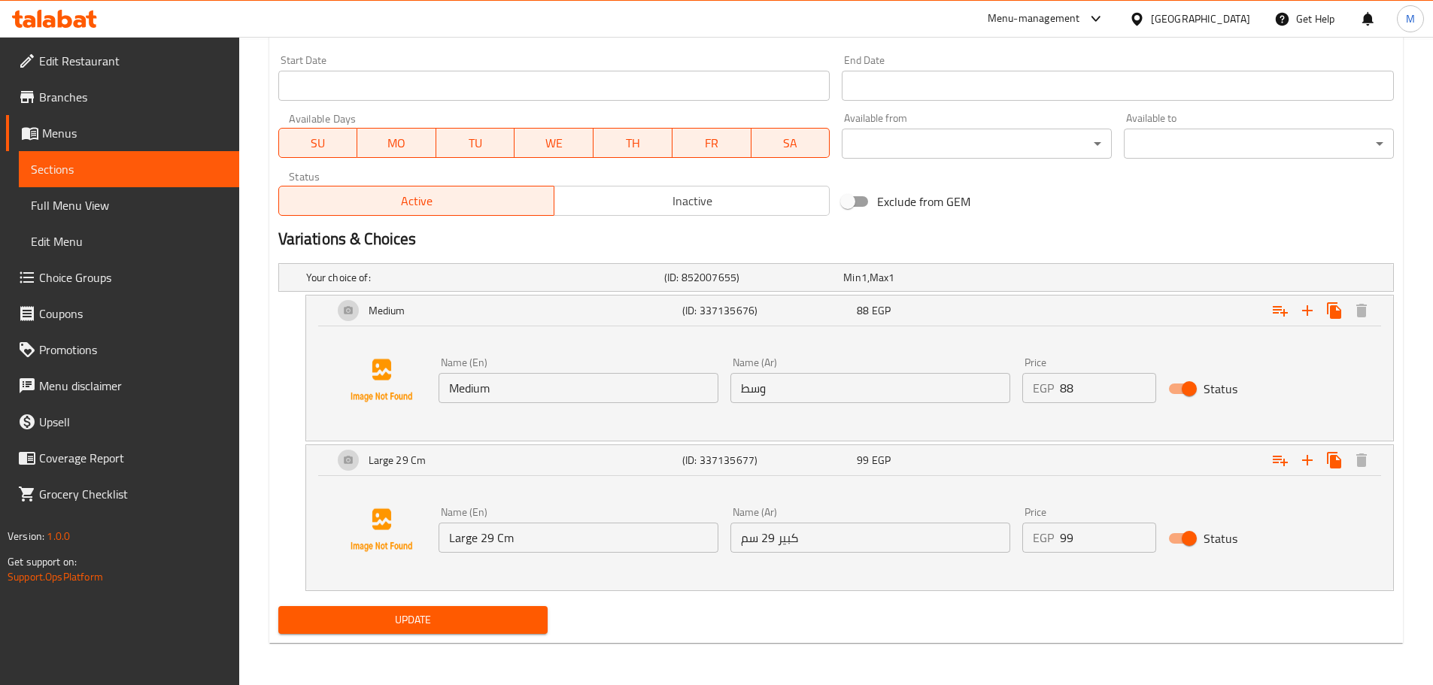
click at [504, 396] on input "Medium" at bounding box center [579, 388] width 280 height 30
paste input "26 Cm"
type input "Medium 26 Cm"
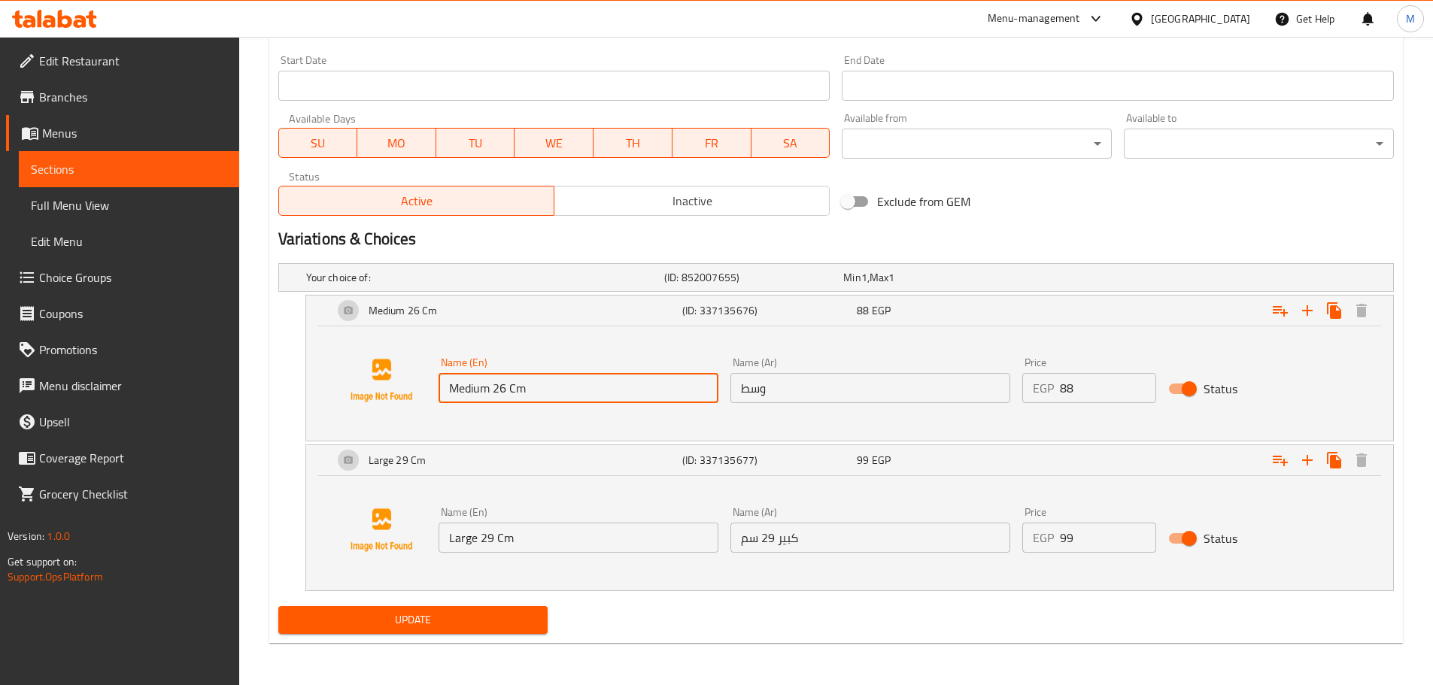
click at [821, 401] on input "وسط" at bounding box center [870, 388] width 280 height 30
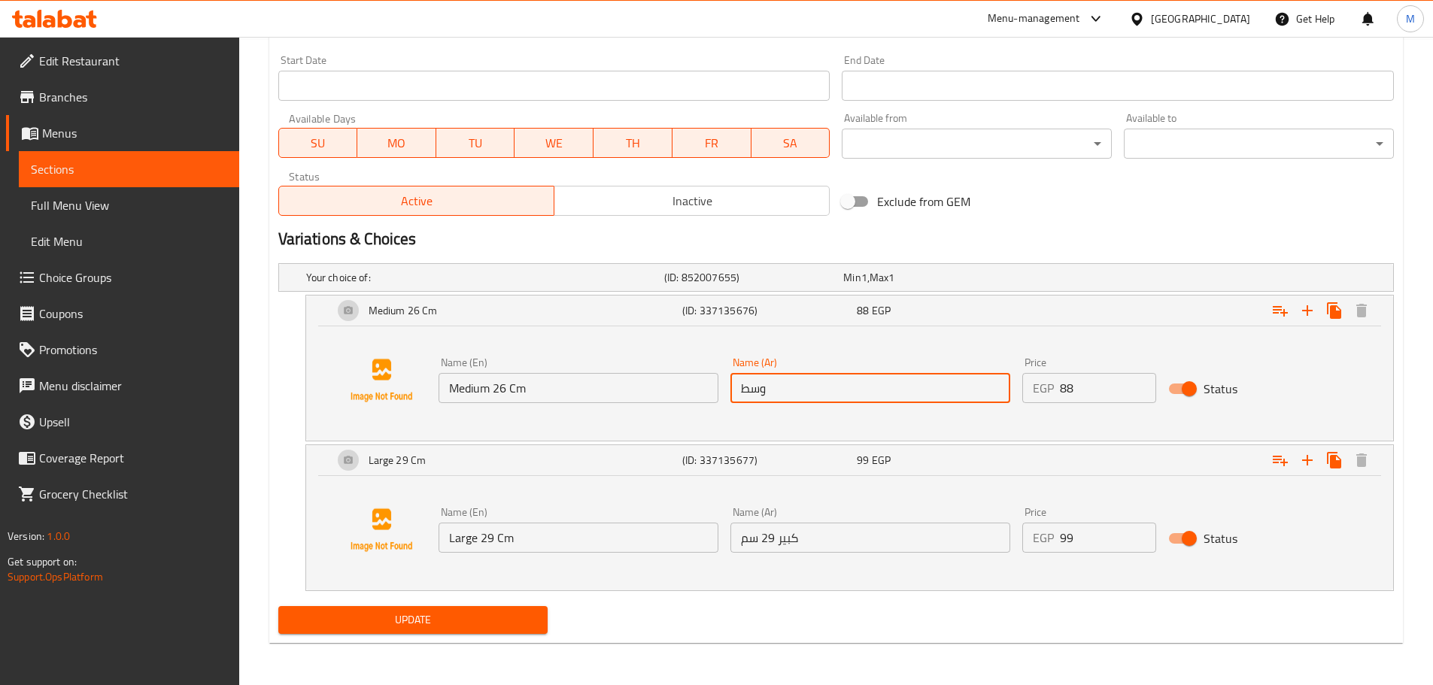
click at [879, 389] on input "وسط" at bounding box center [870, 388] width 280 height 30
paste input "25 سم"
type input "وسط 25 سم"
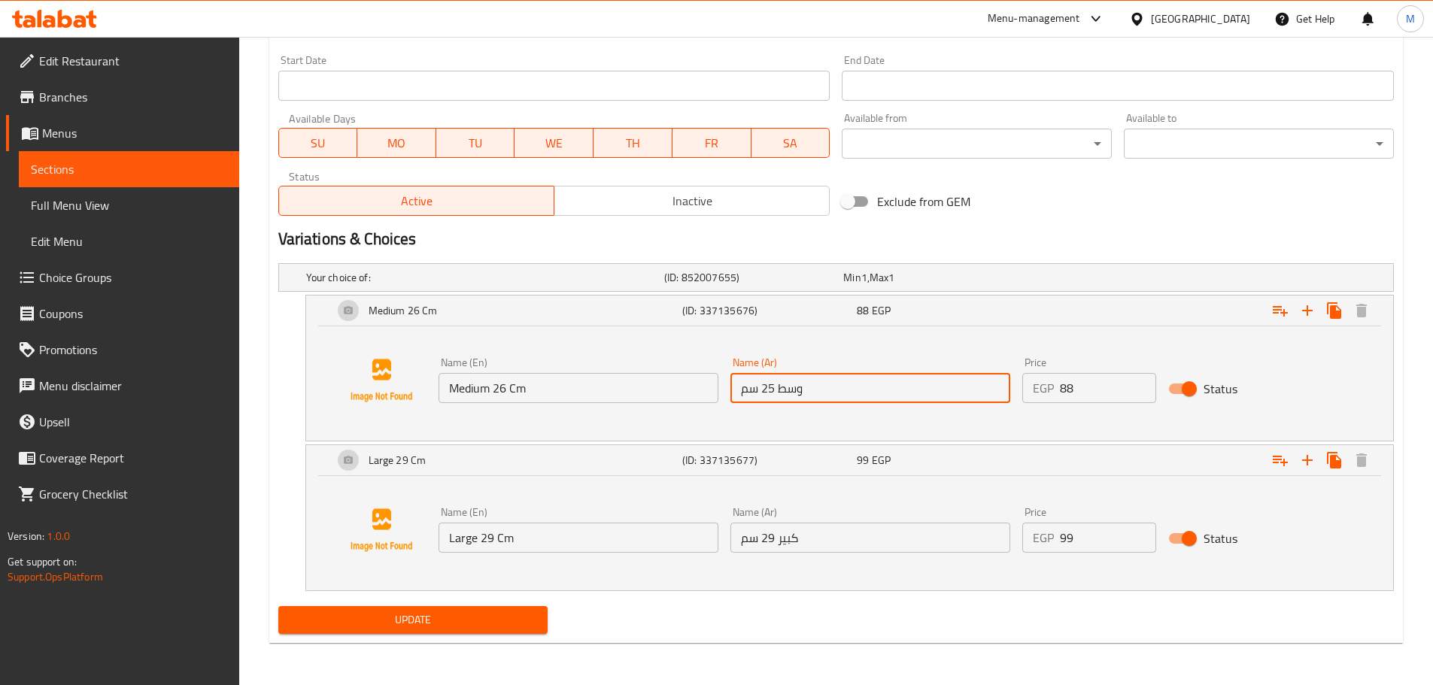
click at [278, 606] on button "Update" at bounding box center [413, 620] width 270 height 28
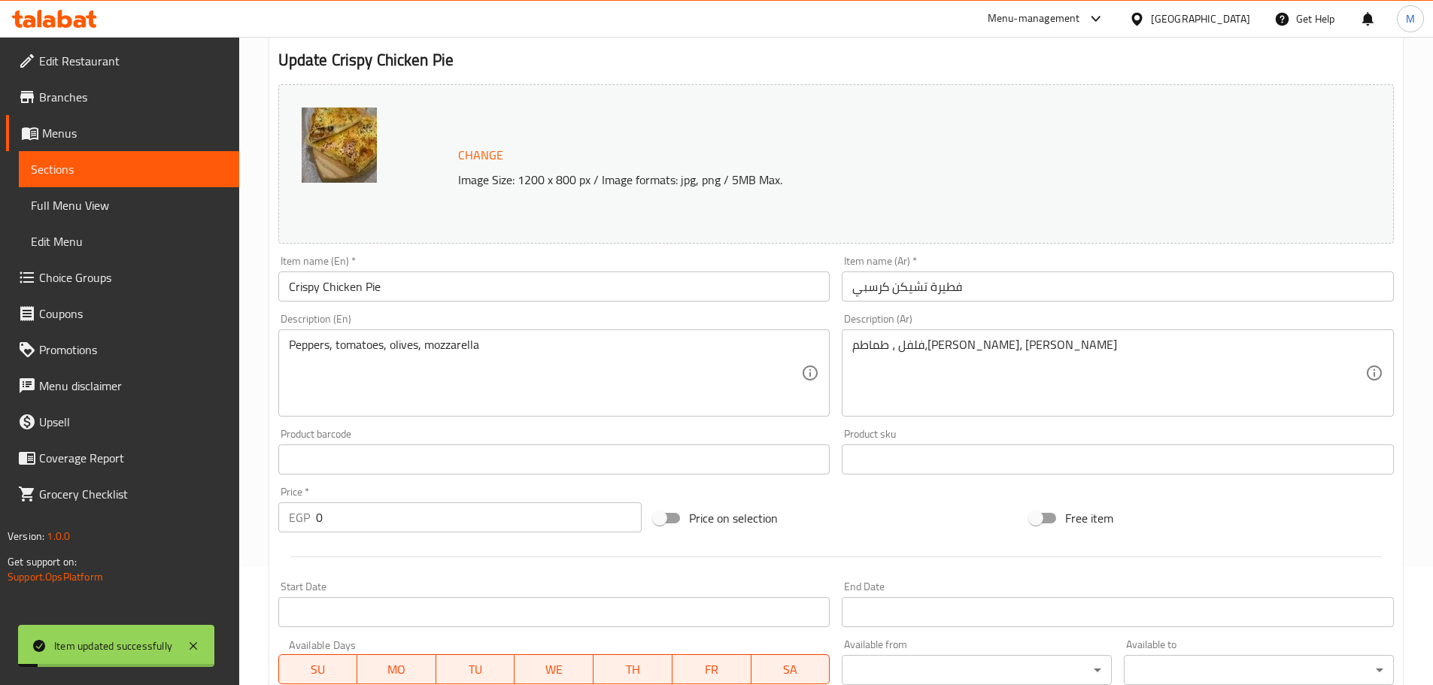
scroll to position [0, 0]
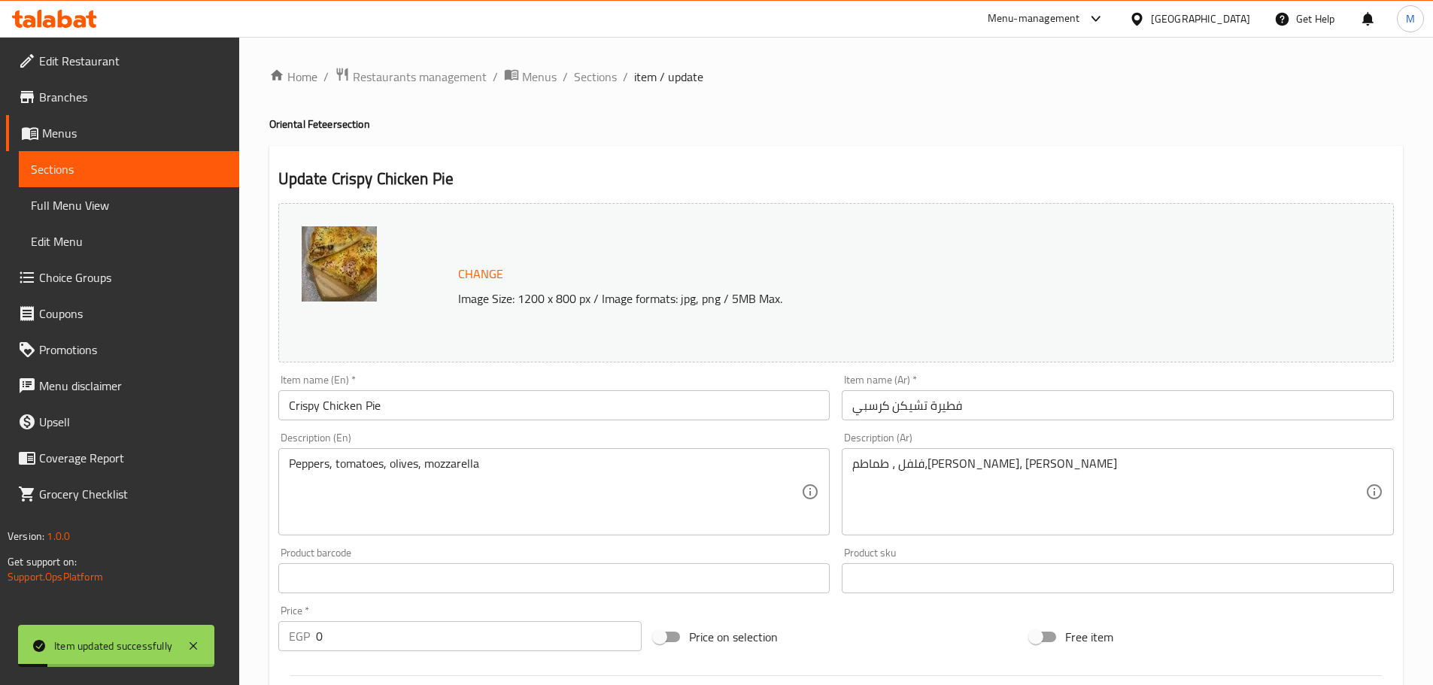
drag, startPoint x: 587, startPoint y: 86, endPoint x: 589, endPoint y: 99, distance: 13.7
click at [587, 86] on span "Sections" at bounding box center [595, 77] width 43 height 18
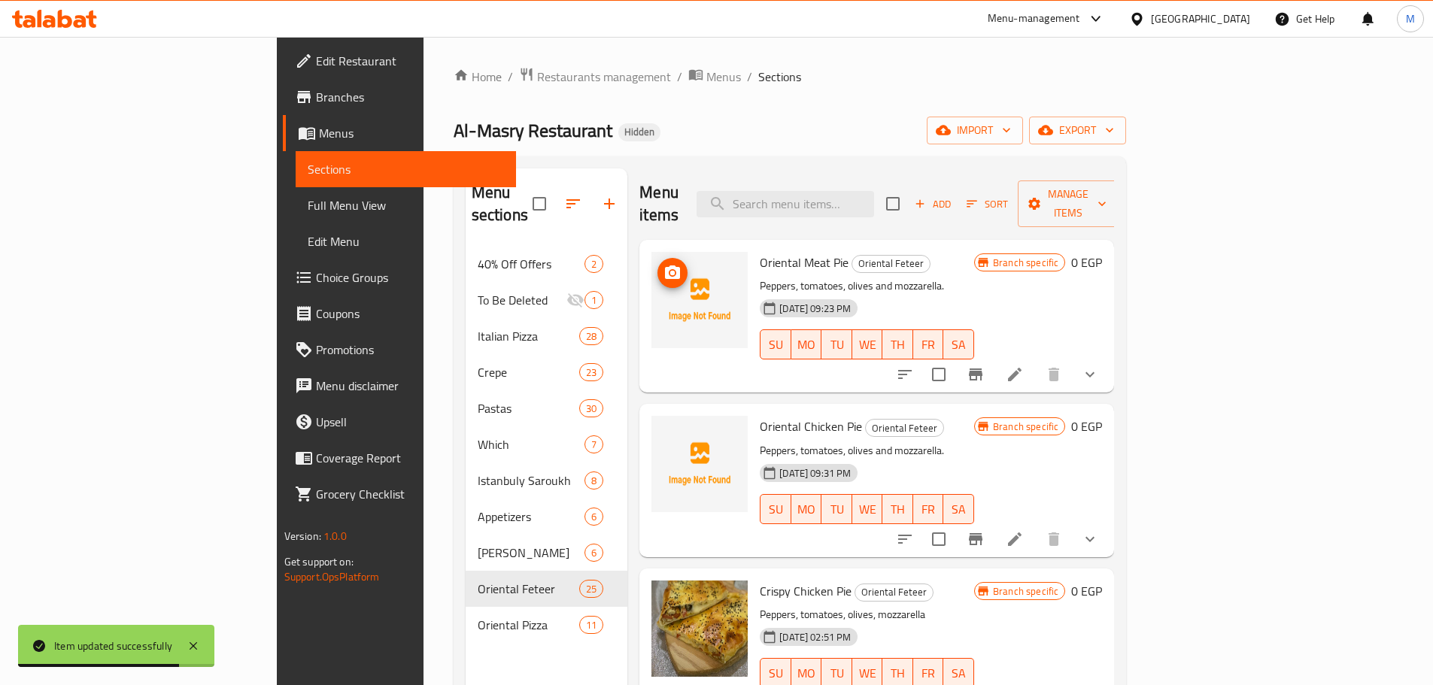
scroll to position [150, 0]
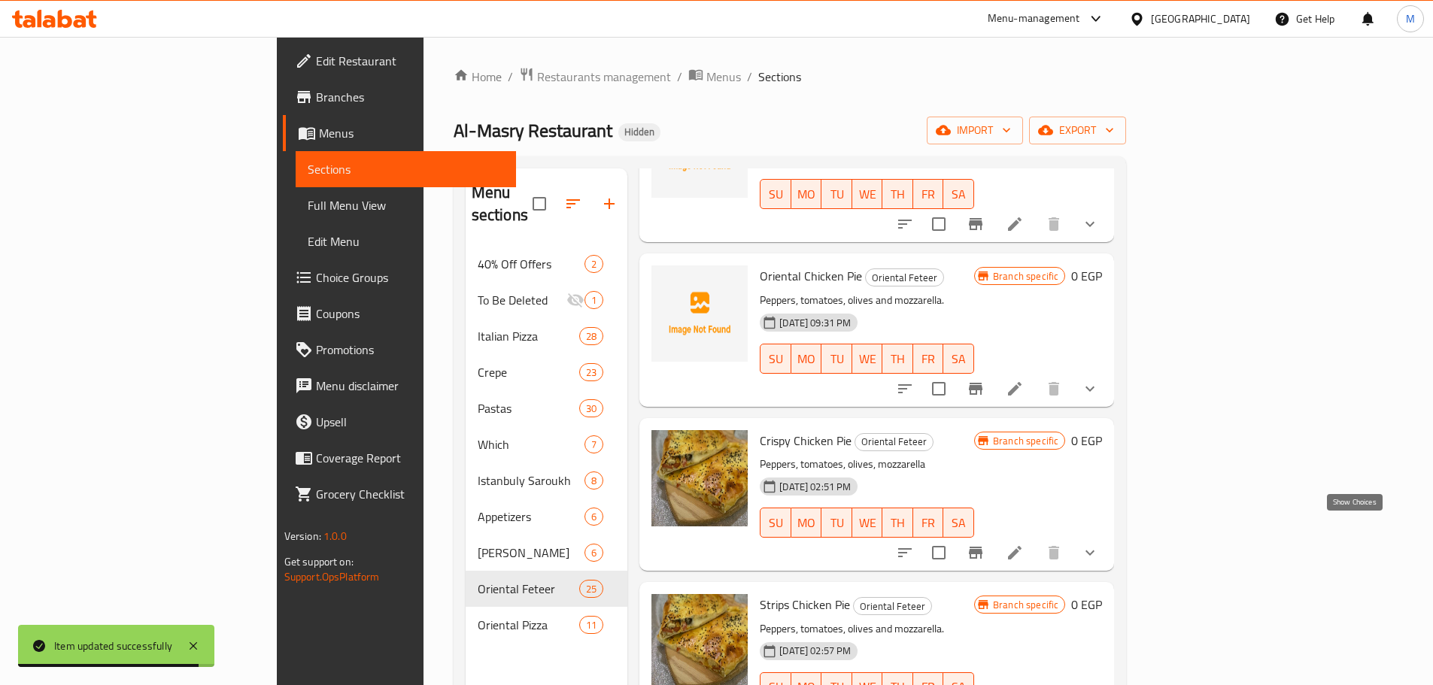
click at [1099, 544] on icon "show more" at bounding box center [1090, 553] width 18 height 18
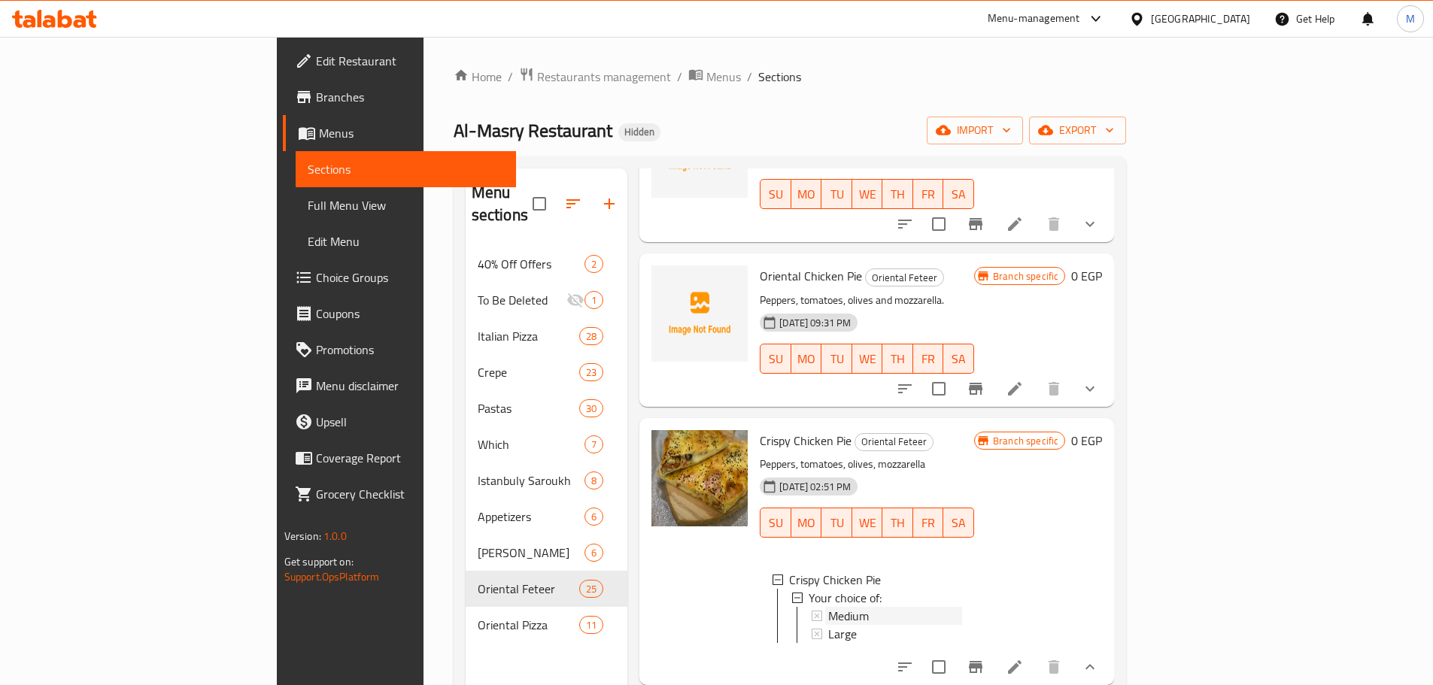
click at [837, 607] on div "Medium" at bounding box center [895, 616] width 134 height 18
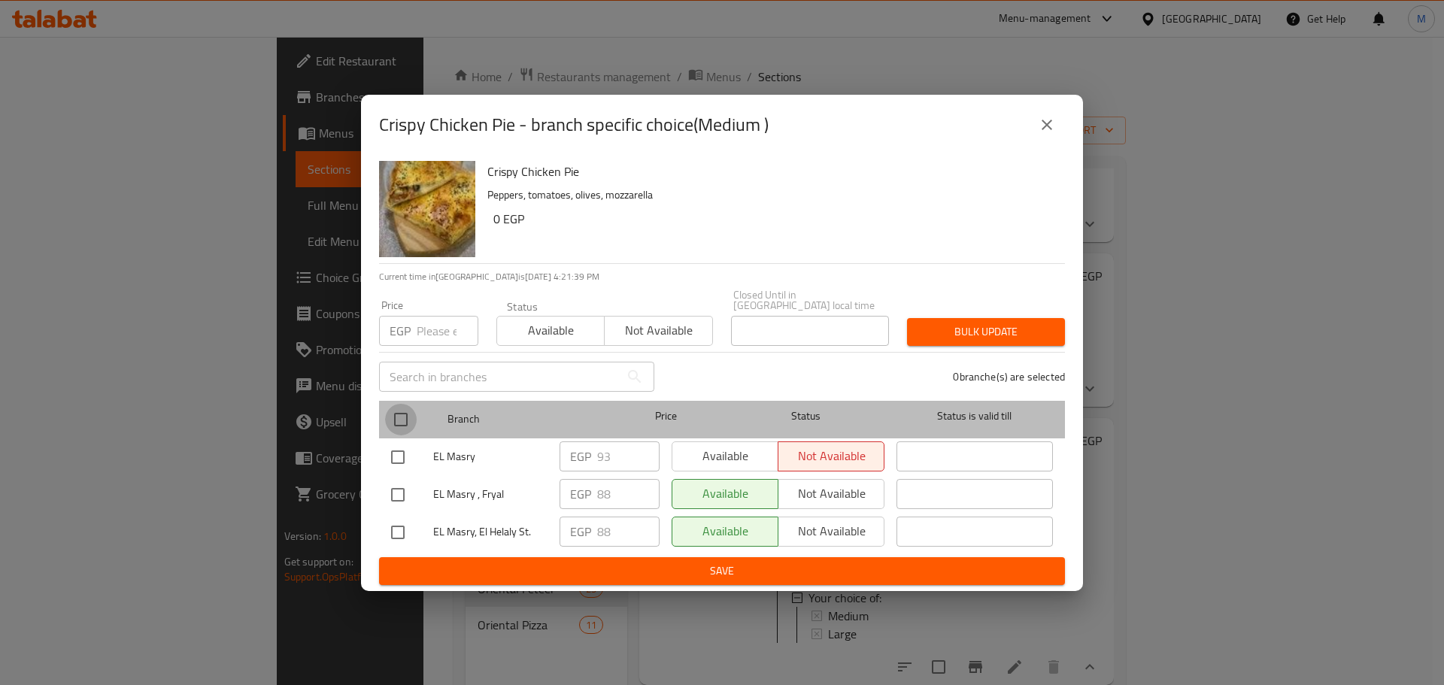
click at [400, 425] on input "checkbox" at bounding box center [401, 420] width 32 height 32
checkbox input "true"
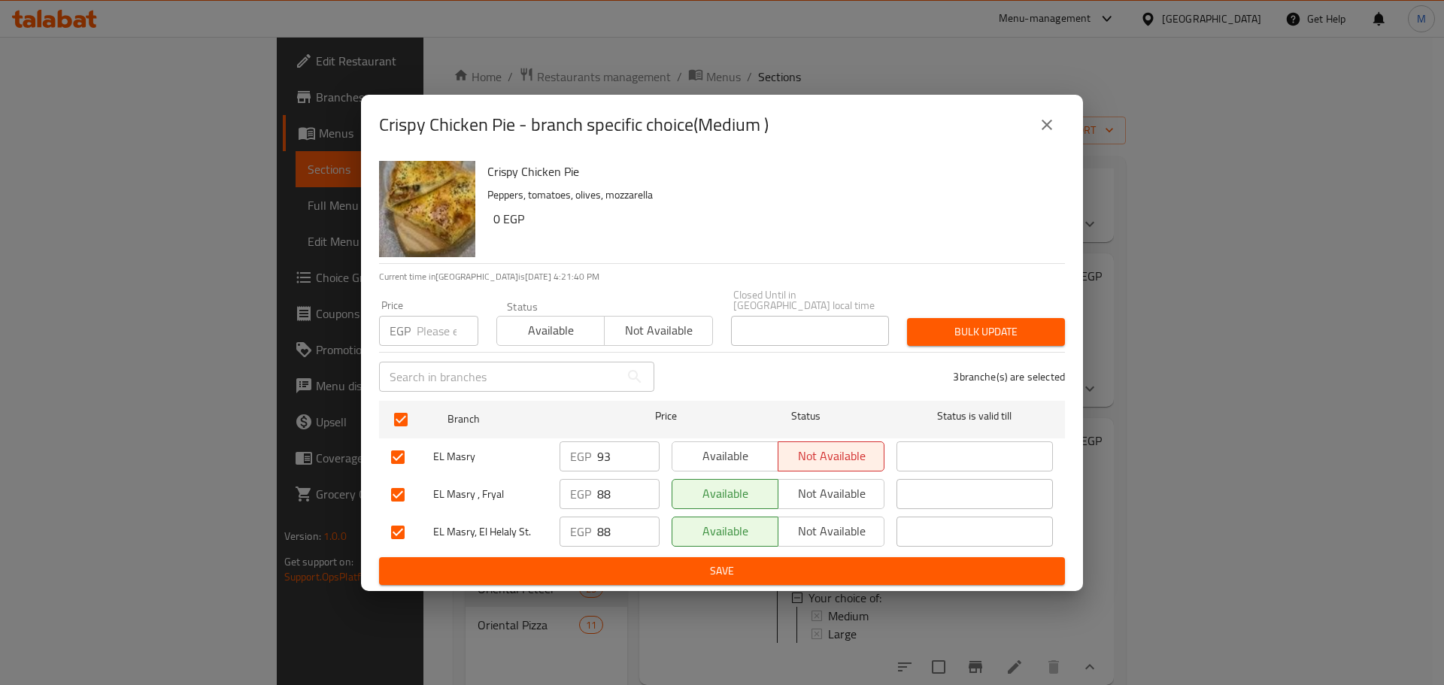
click at [594, 450] on div "EGP 93 ​" at bounding box center [610, 457] width 100 height 30
click at [595, 450] on div "EGP 93 ​" at bounding box center [610, 457] width 100 height 30
click at [613, 453] on input "93" at bounding box center [628, 457] width 62 height 30
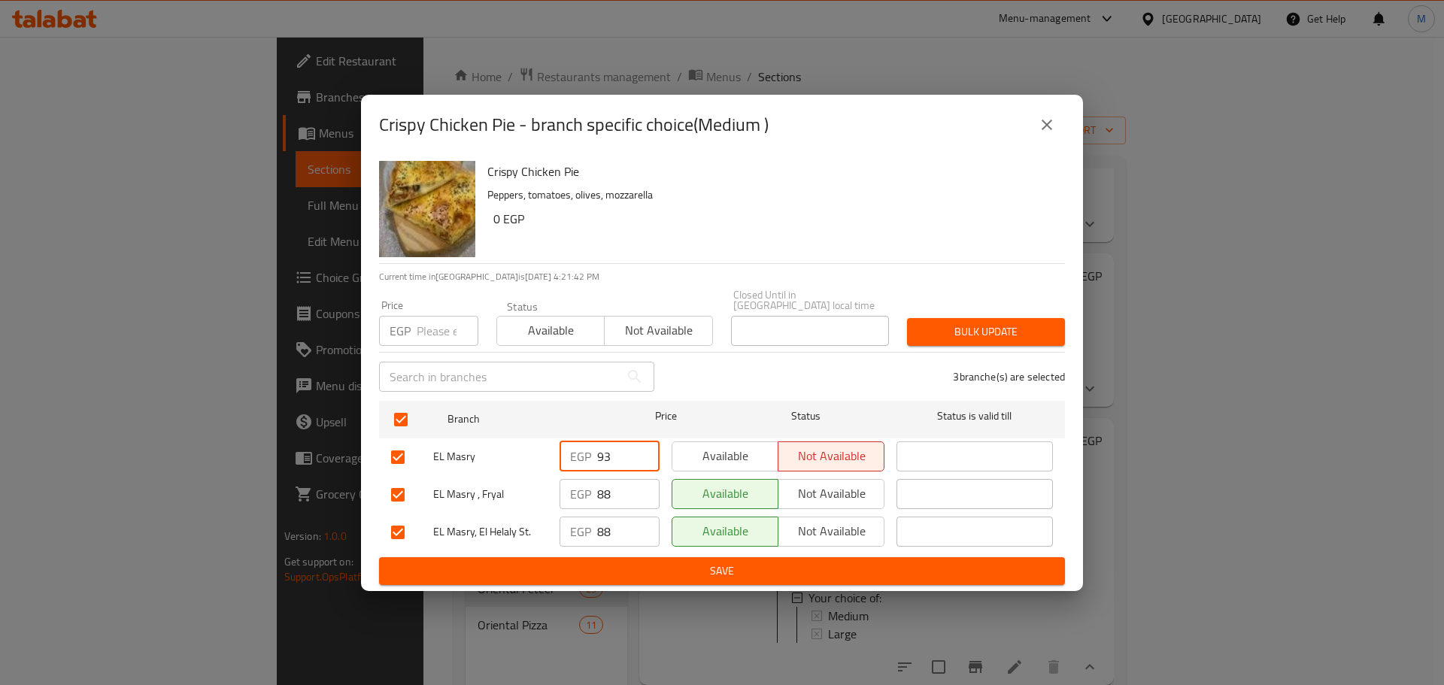
click at [434, 329] on input "number" at bounding box center [448, 331] width 62 height 30
paste input "93"
type input "93"
click at [1037, 335] on span "Bulk update" at bounding box center [986, 332] width 134 height 19
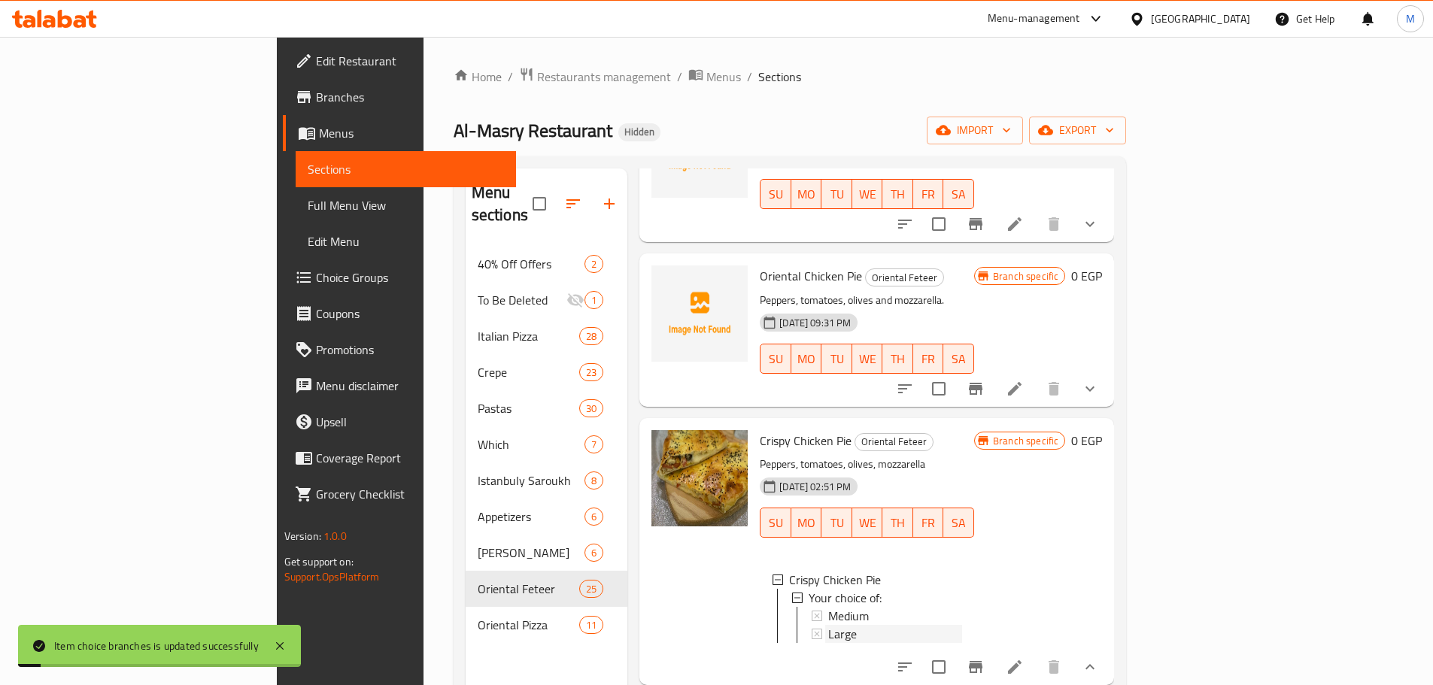
click at [828, 625] on div "Large" at bounding box center [895, 634] width 134 height 18
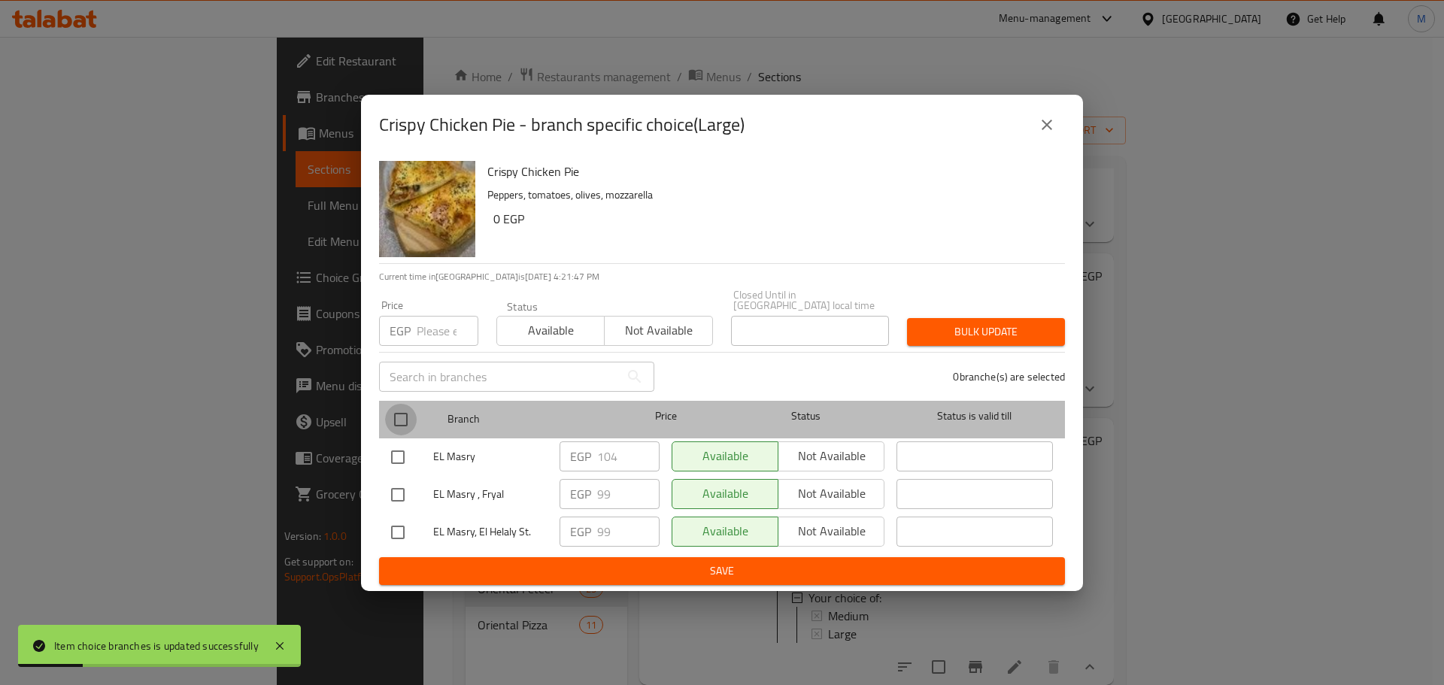
click at [394, 417] on input "checkbox" at bounding box center [401, 420] width 32 height 32
checkbox input "true"
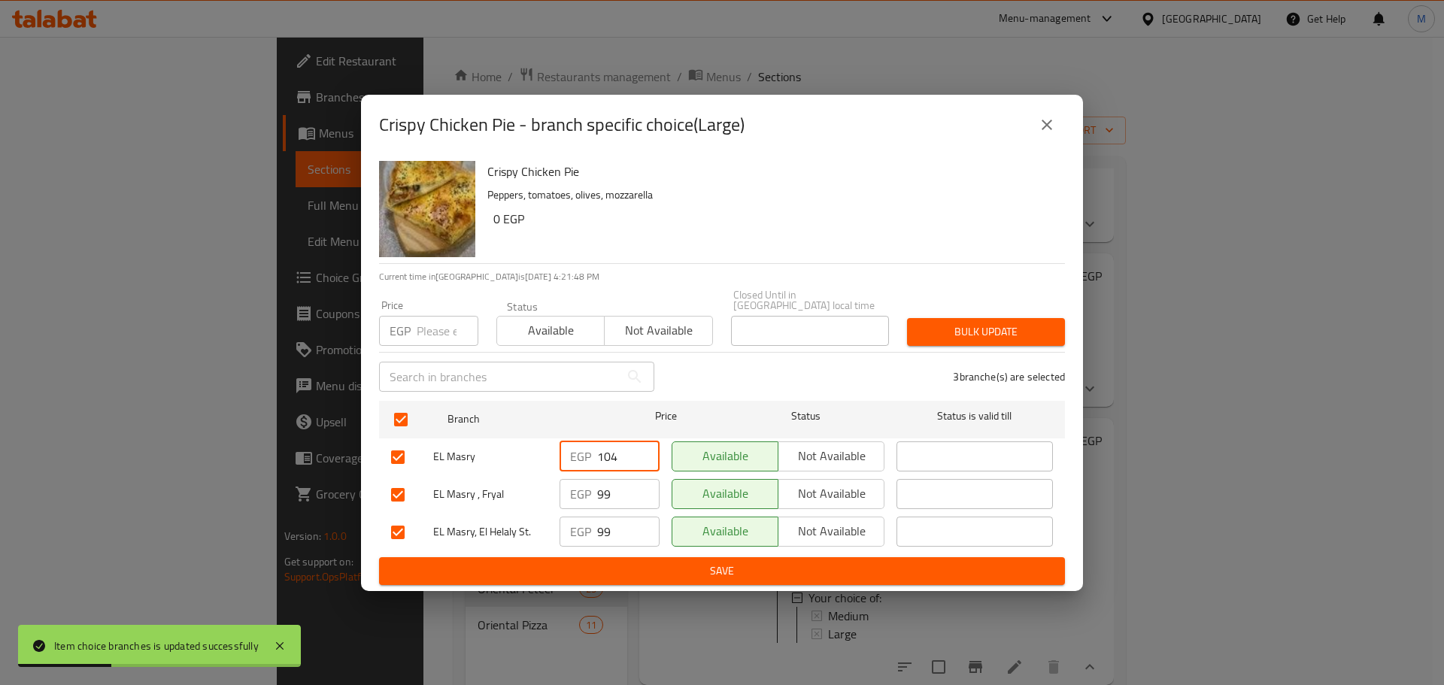
click at [619, 451] on input "104" at bounding box center [628, 457] width 62 height 30
click at [608, 451] on input "104" at bounding box center [628, 457] width 62 height 30
click at [437, 316] on input "number" at bounding box center [448, 331] width 62 height 30
paste input "104"
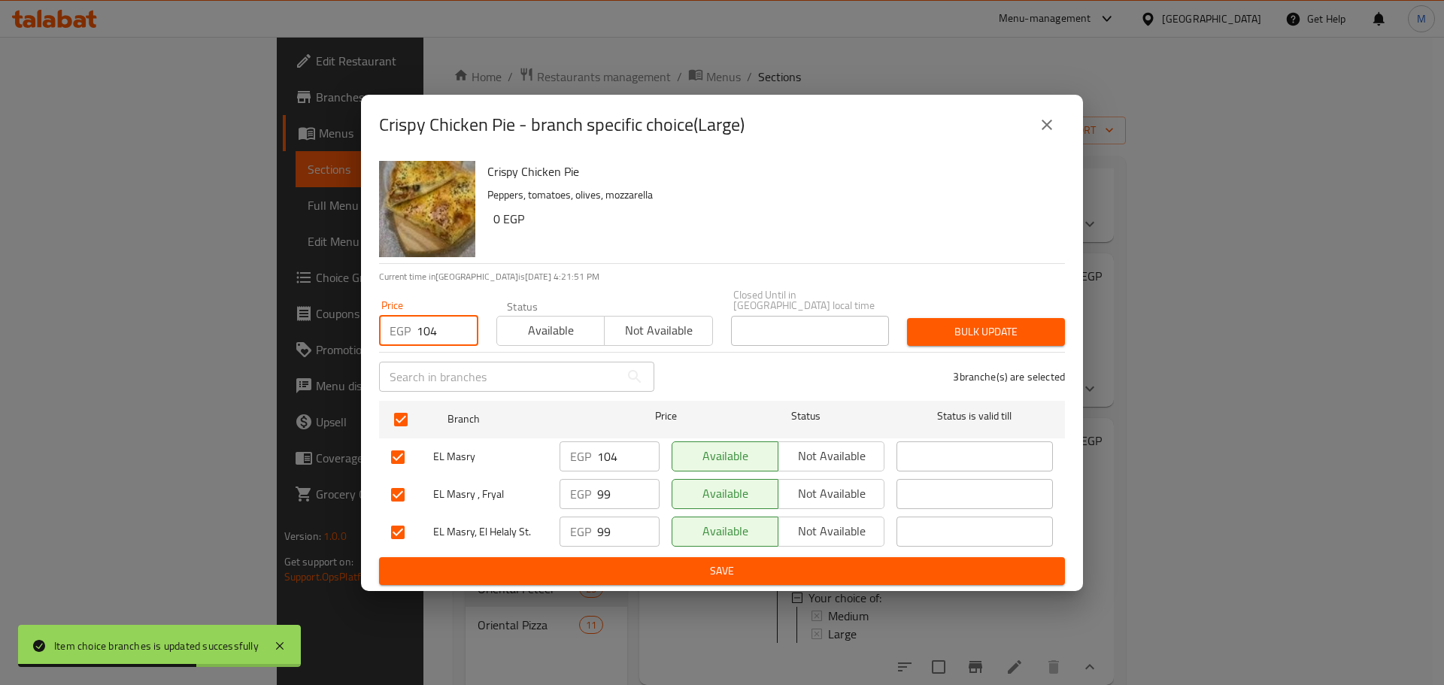
type input "104"
click at [1013, 350] on div "3 branche(s) are selected" at bounding box center [868, 377] width 411 height 54
click at [1007, 325] on span "Bulk update" at bounding box center [986, 332] width 134 height 19
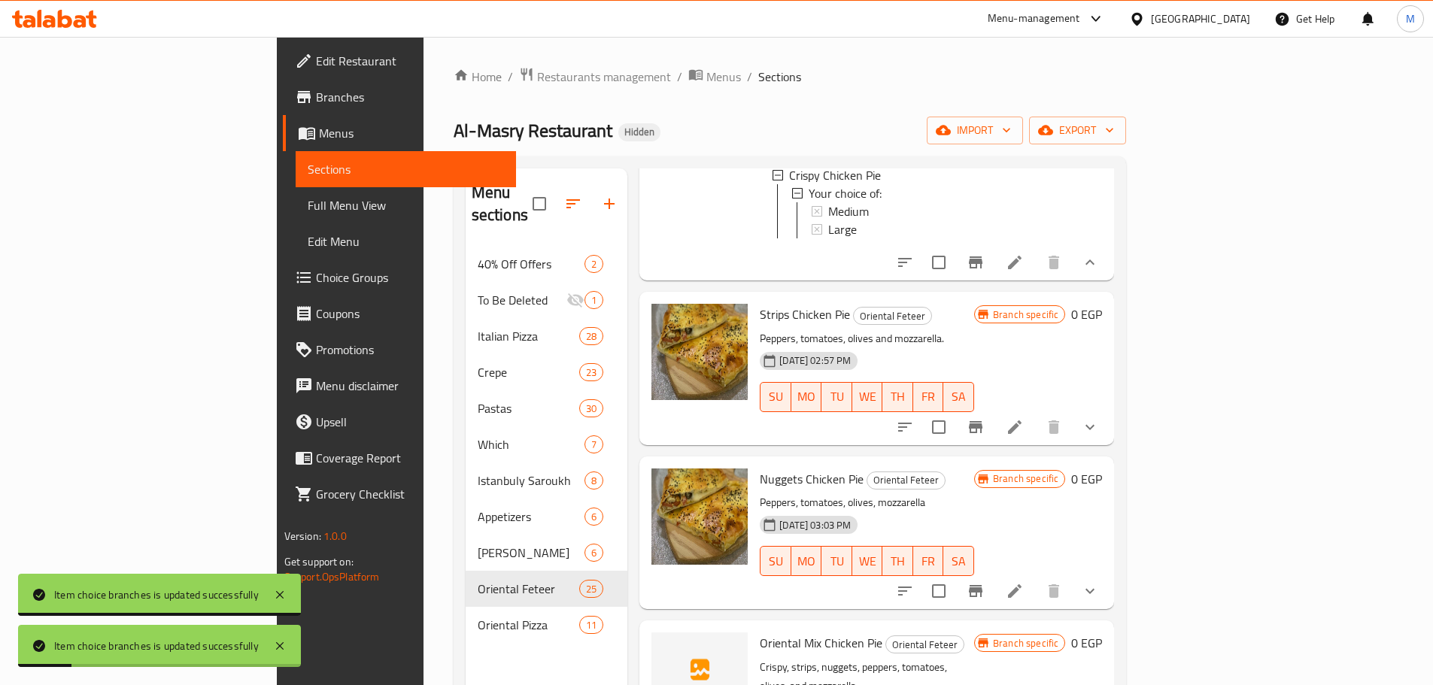
scroll to position [602, 0]
